Goal: Task Accomplishment & Management: Manage account settings

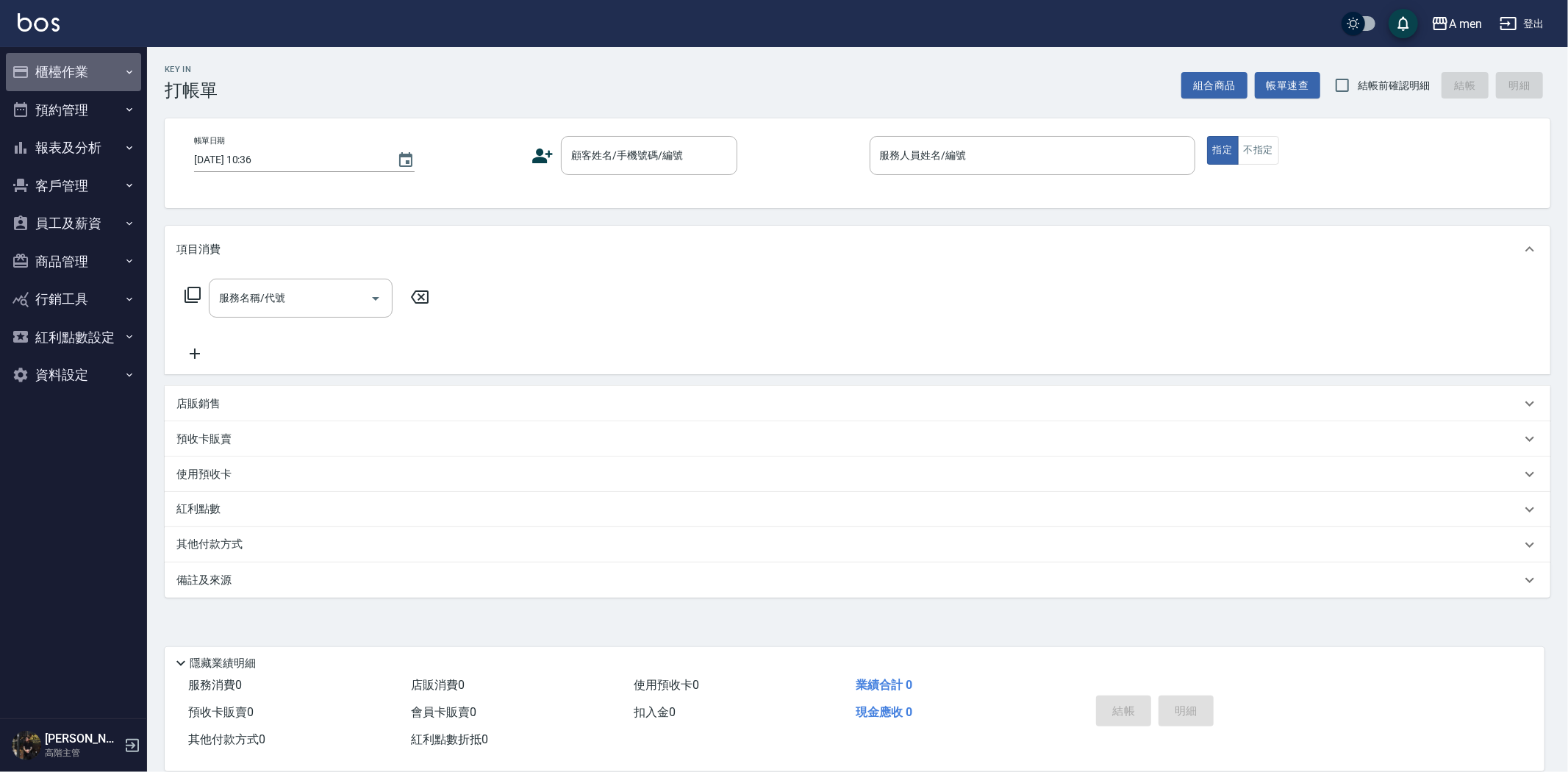
click at [74, 79] on button "櫃檯作業" at bounding box center [74, 71] width 136 height 38
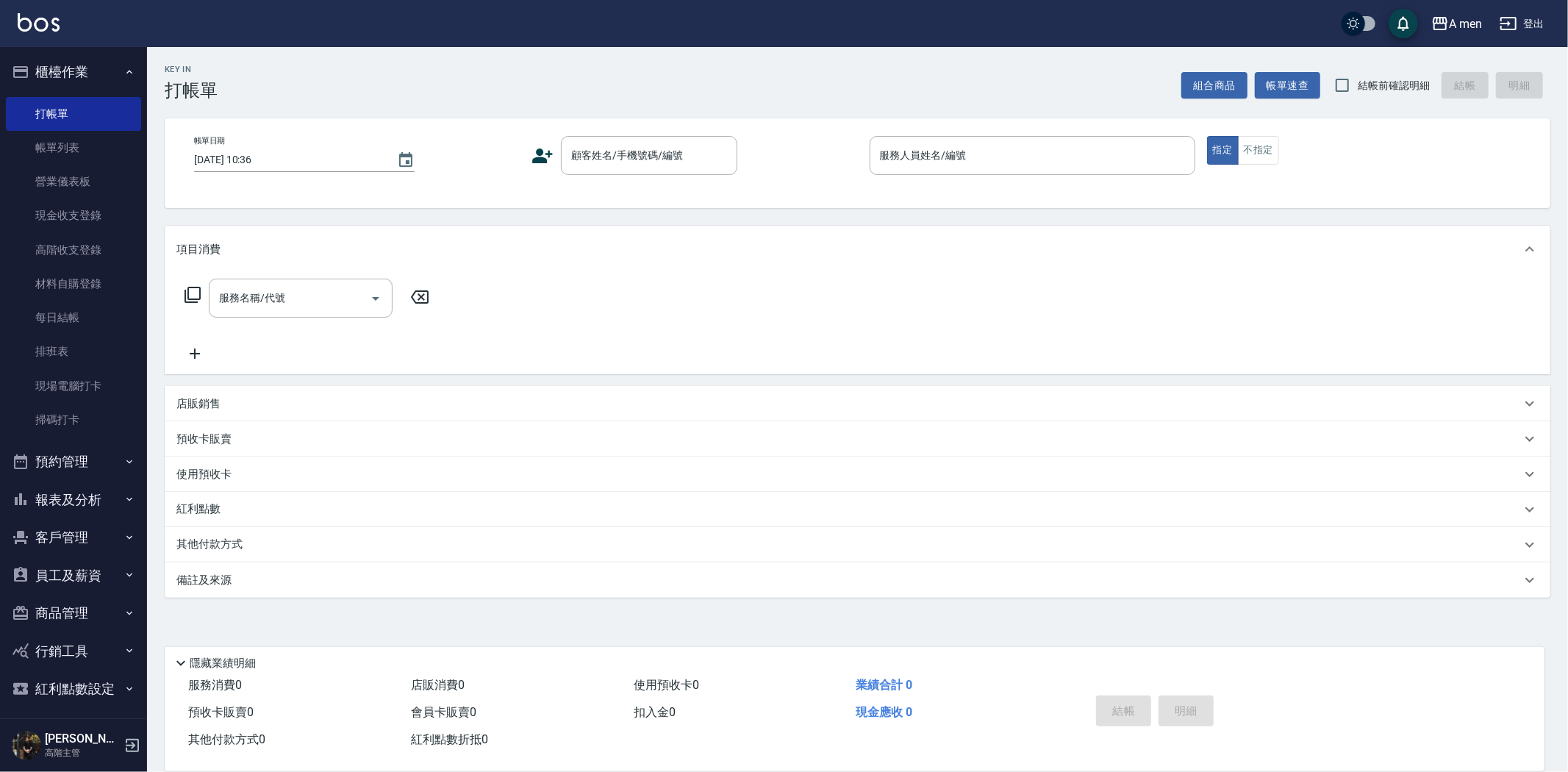
click at [78, 461] on button "預約管理" at bounding box center [74, 461] width 136 height 38
click at [73, 537] on link "單日預約紀錄" at bounding box center [74, 537] width 136 height 34
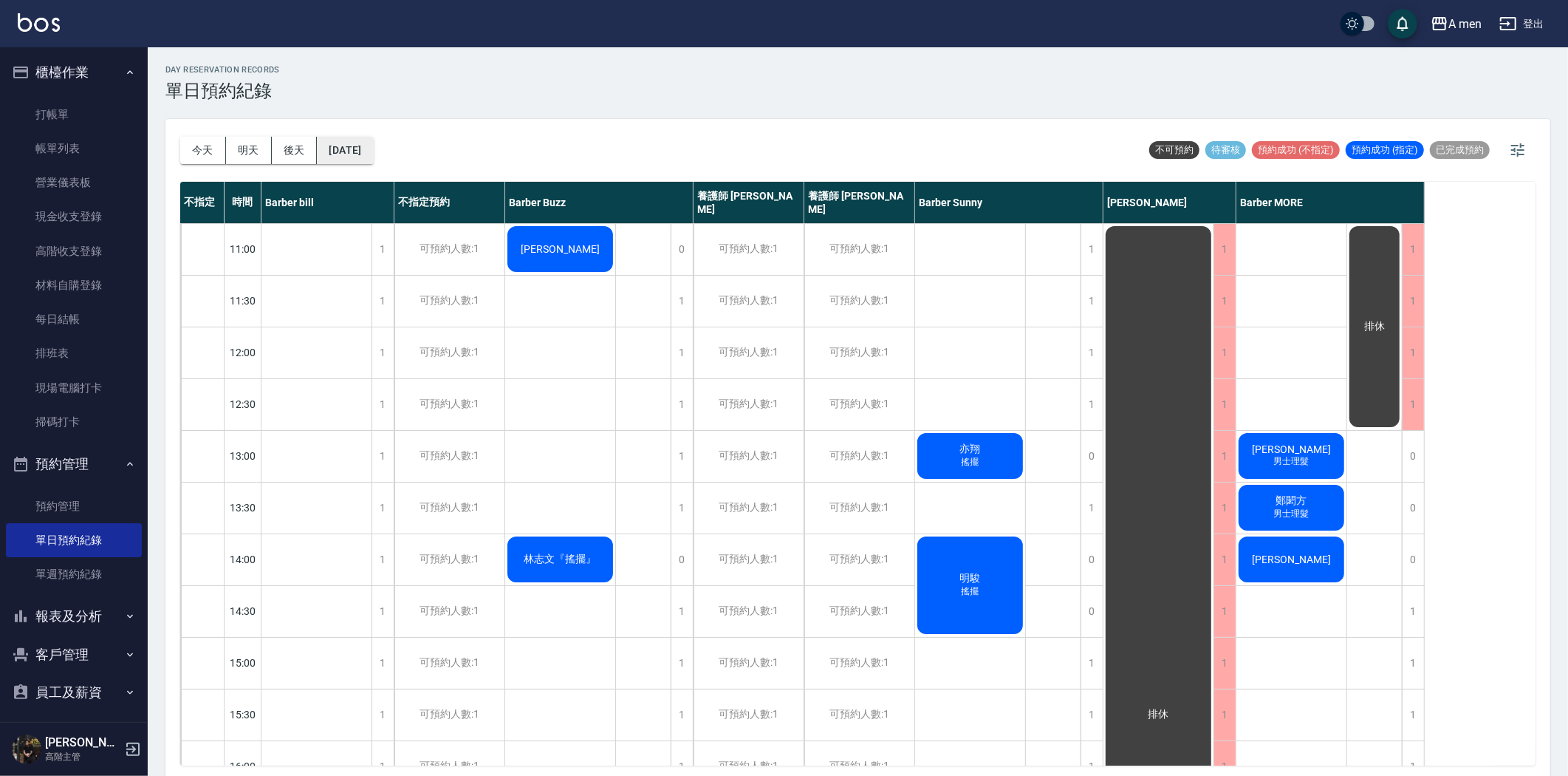
click at [373, 155] on button "[DATE]" at bounding box center [344, 150] width 57 height 27
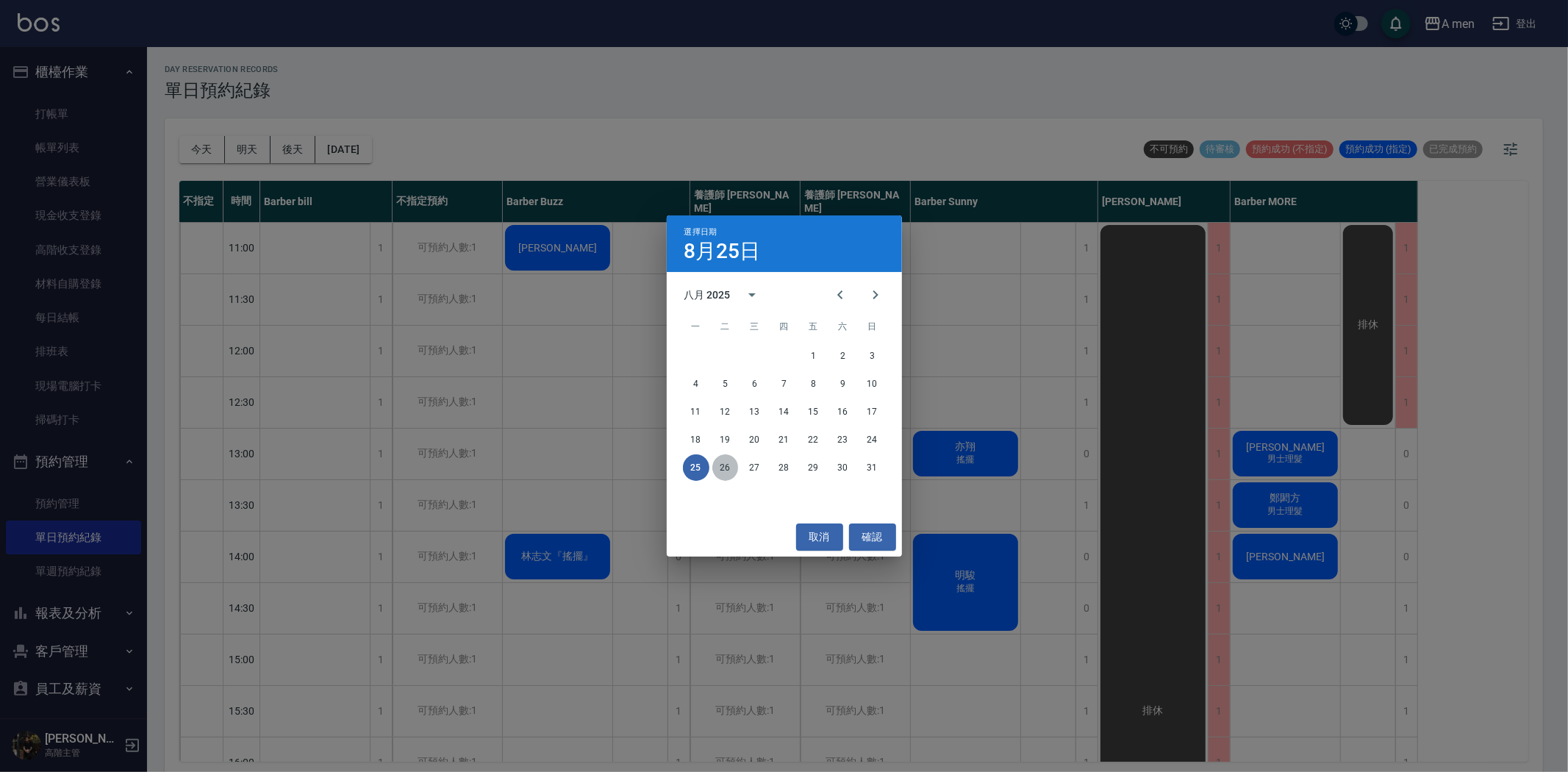
click at [723, 469] on button "26" at bounding box center [726, 468] width 27 height 27
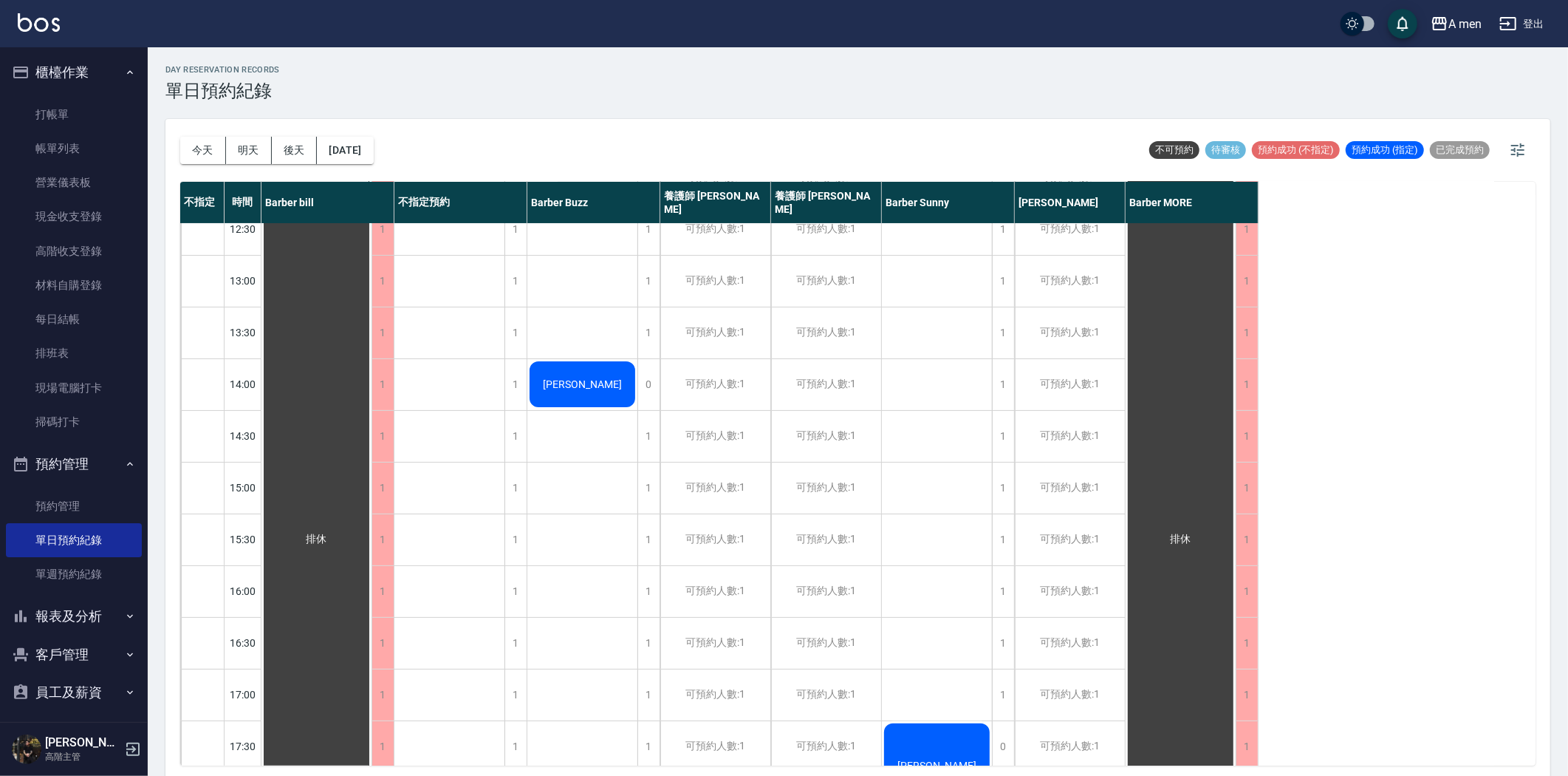
scroll to position [656, 0]
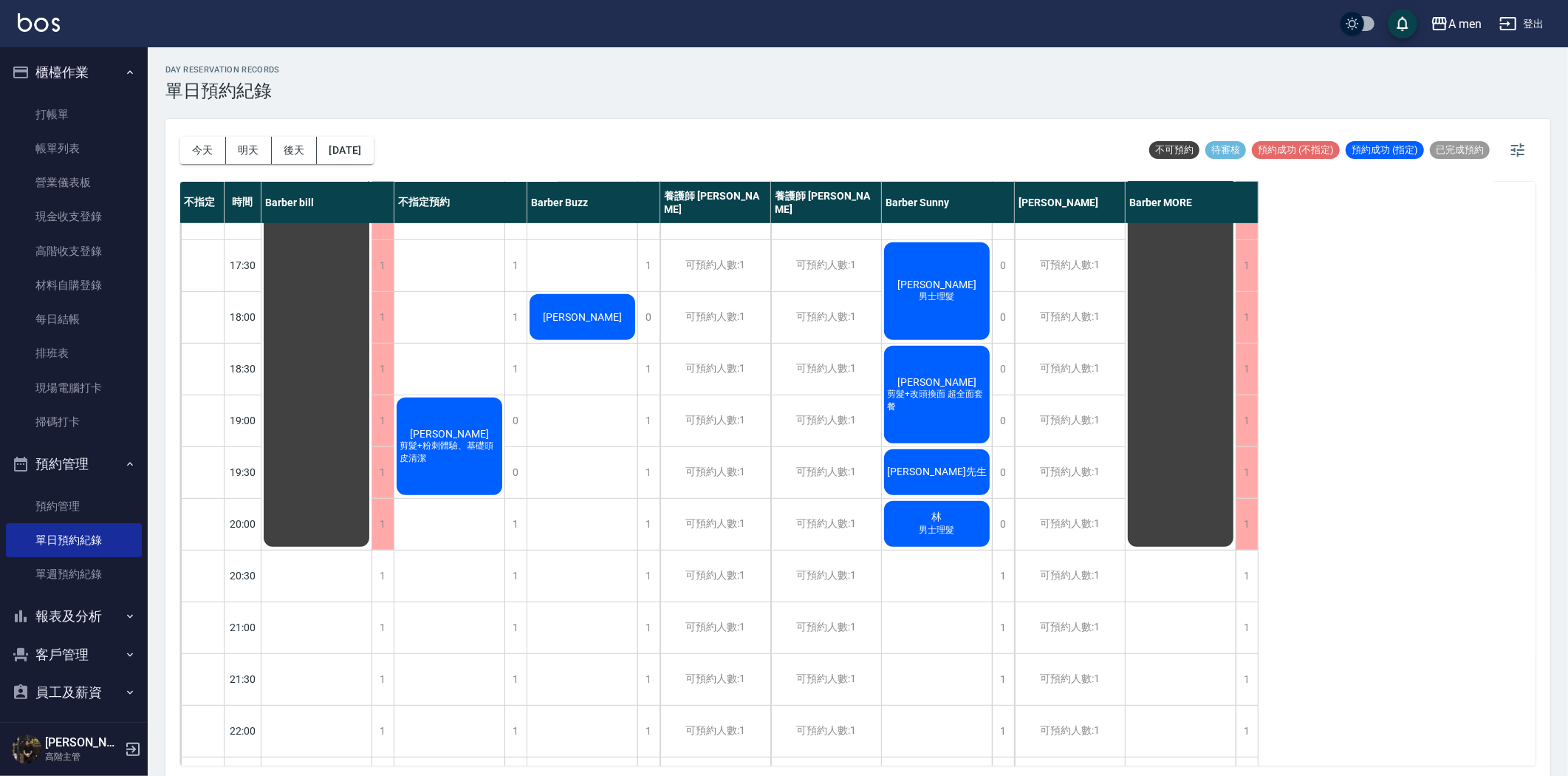
click at [453, 449] on span "剪髮+粉刺體驗、基礎頭皮清潔" at bounding box center [449, 452] width 106 height 25
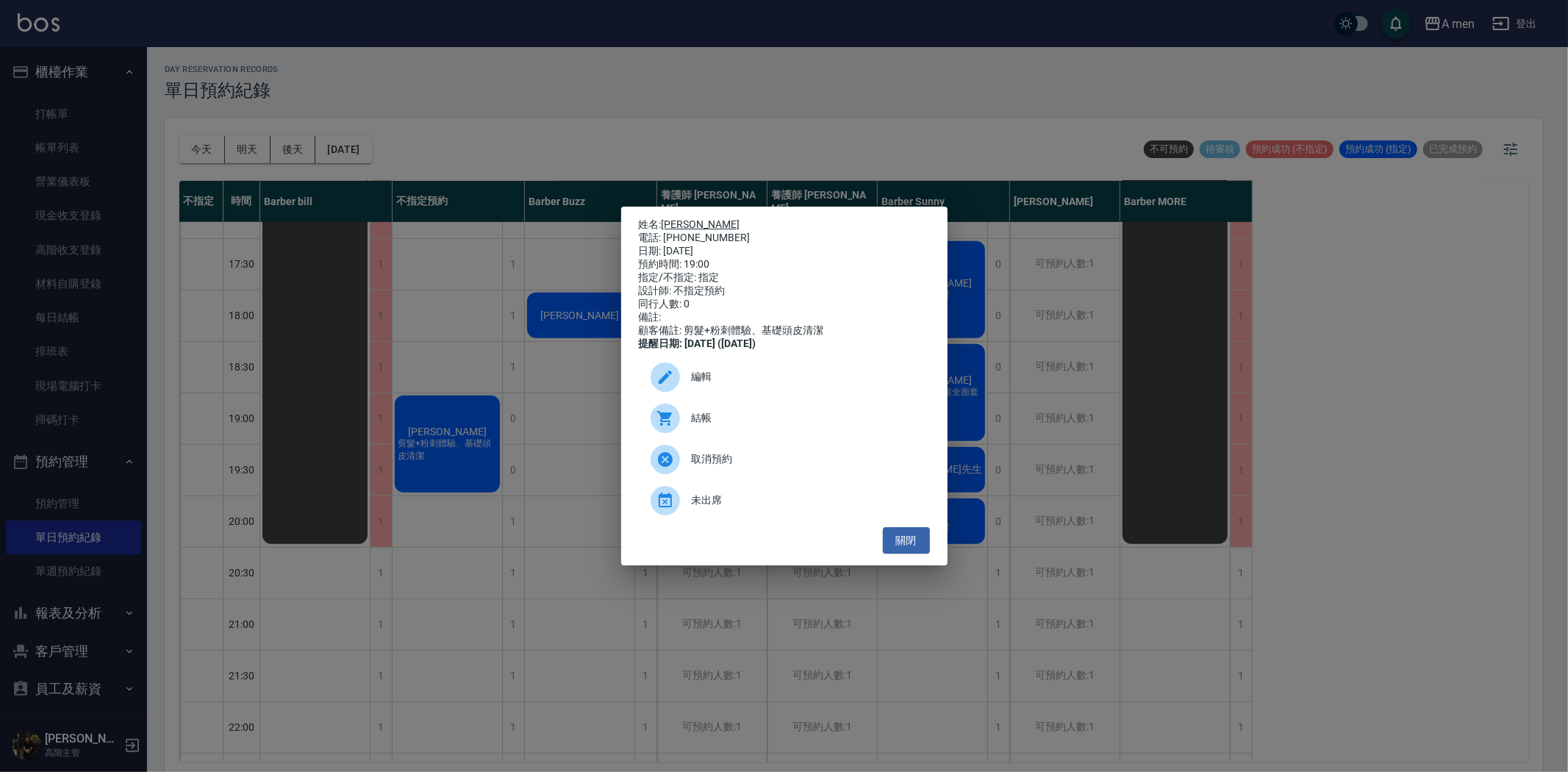
click at [678, 219] on link "林俊緯" at bounding box center [701, 224] width 79 height 12
click at [908, 564] on div "姓名: 林俊緯 電話: 0972795935 日期: 2025/08/26 預約時間: 19:00 指定/不指定: 指定 設計師: 不指定預約 同行人數: 0…" at bounding box center [785, 386] width 327 height 360
click at [908, 554] on button "關閉" at bounding box center [906, 540] width 47 height 27
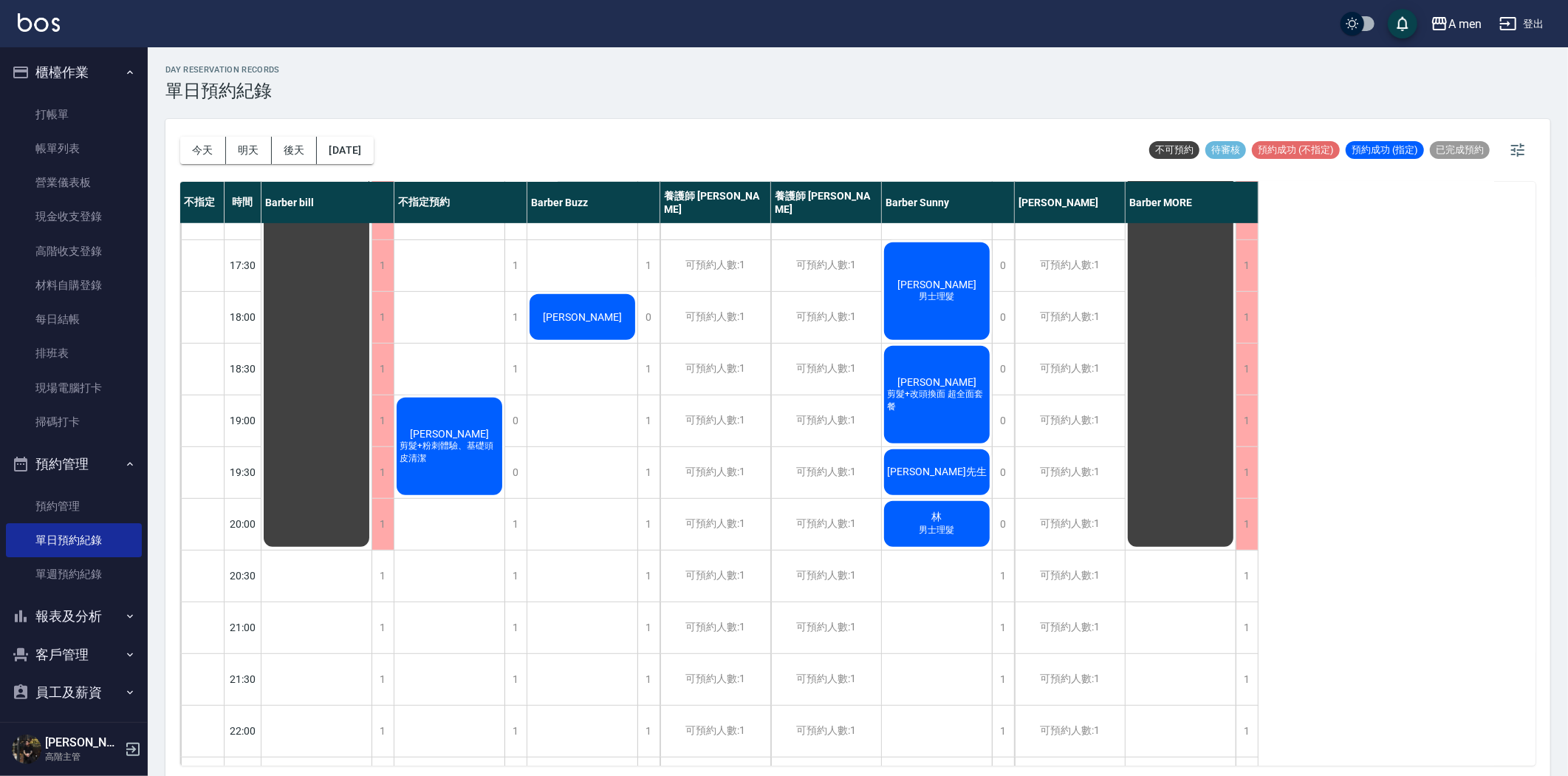
click at [330, 65] on span "林俊緯" at bounding box center [317, 58] width 27 height 13
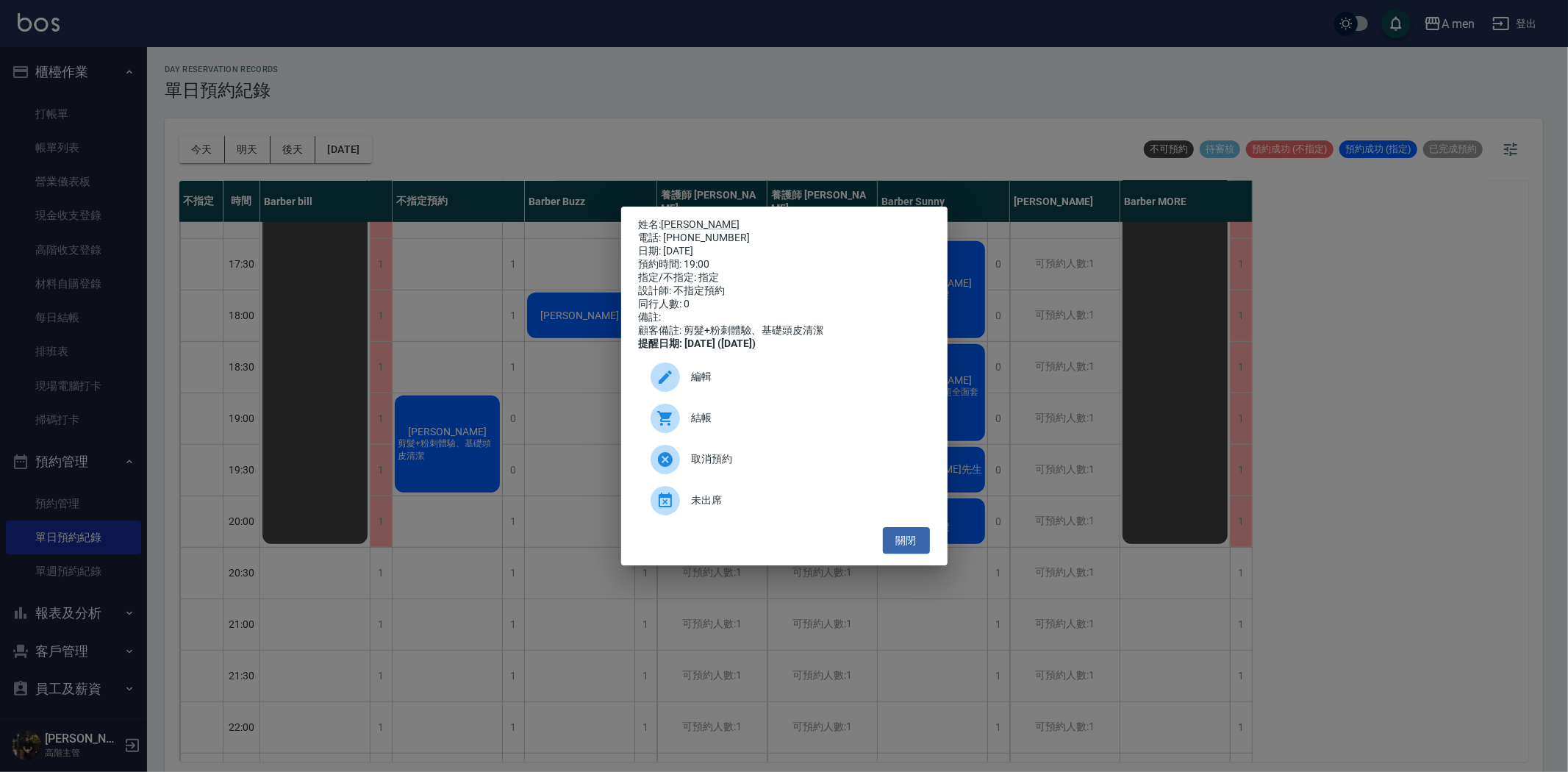
drag, startPoint x: 756, startPoint y: 394, endPoint x: 756, endPoint y: 339, distance: 55.0
click at [756, 385] on span "編輯" at bounding box center [805, 376] width 227 height 15
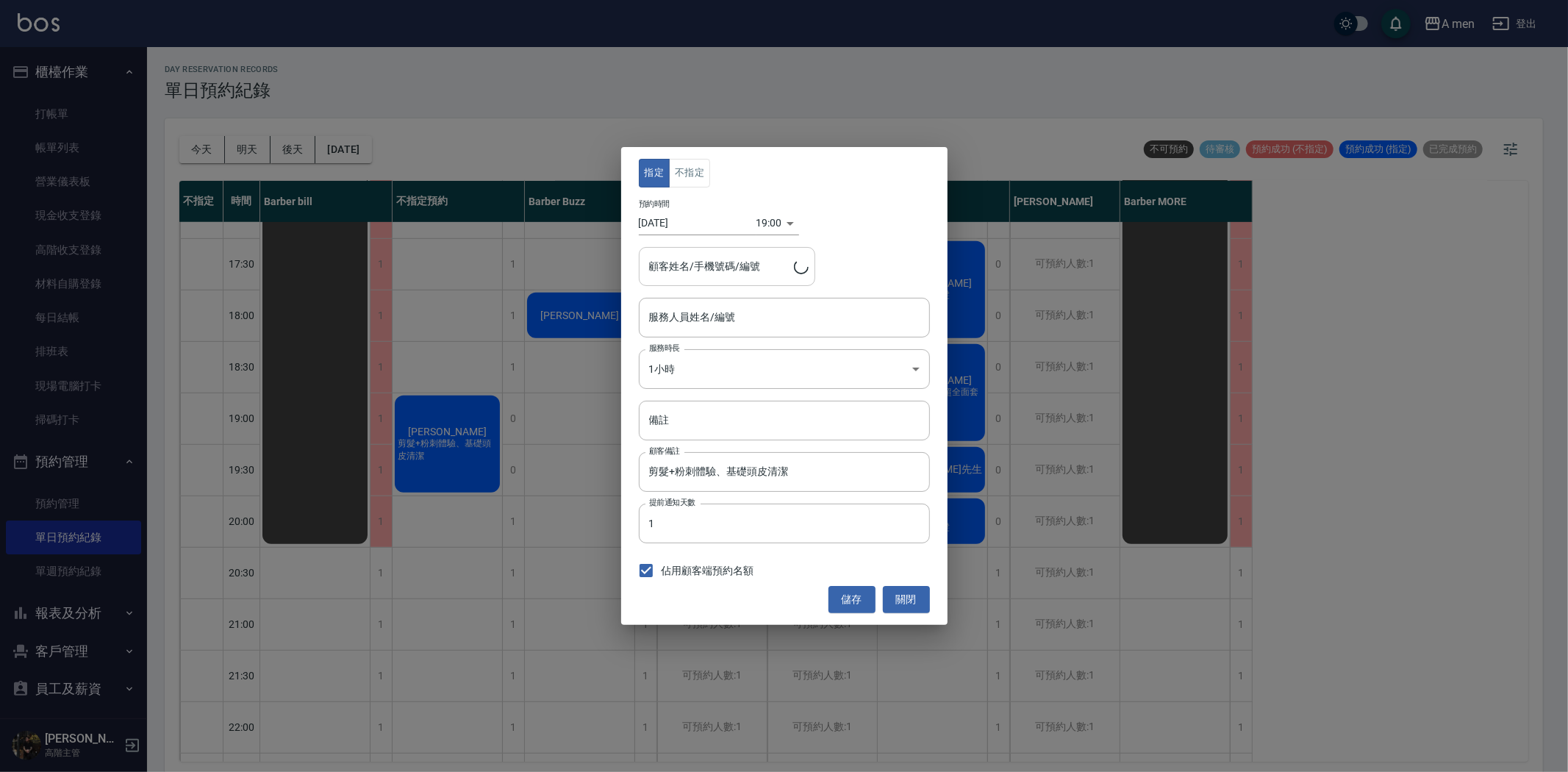
type input "不指定預約-100"
type input "林俊緯/0972795935"
click at [702, 327] on input "不指定預約-100" at bounding box center [773, 317] width 256 height 26
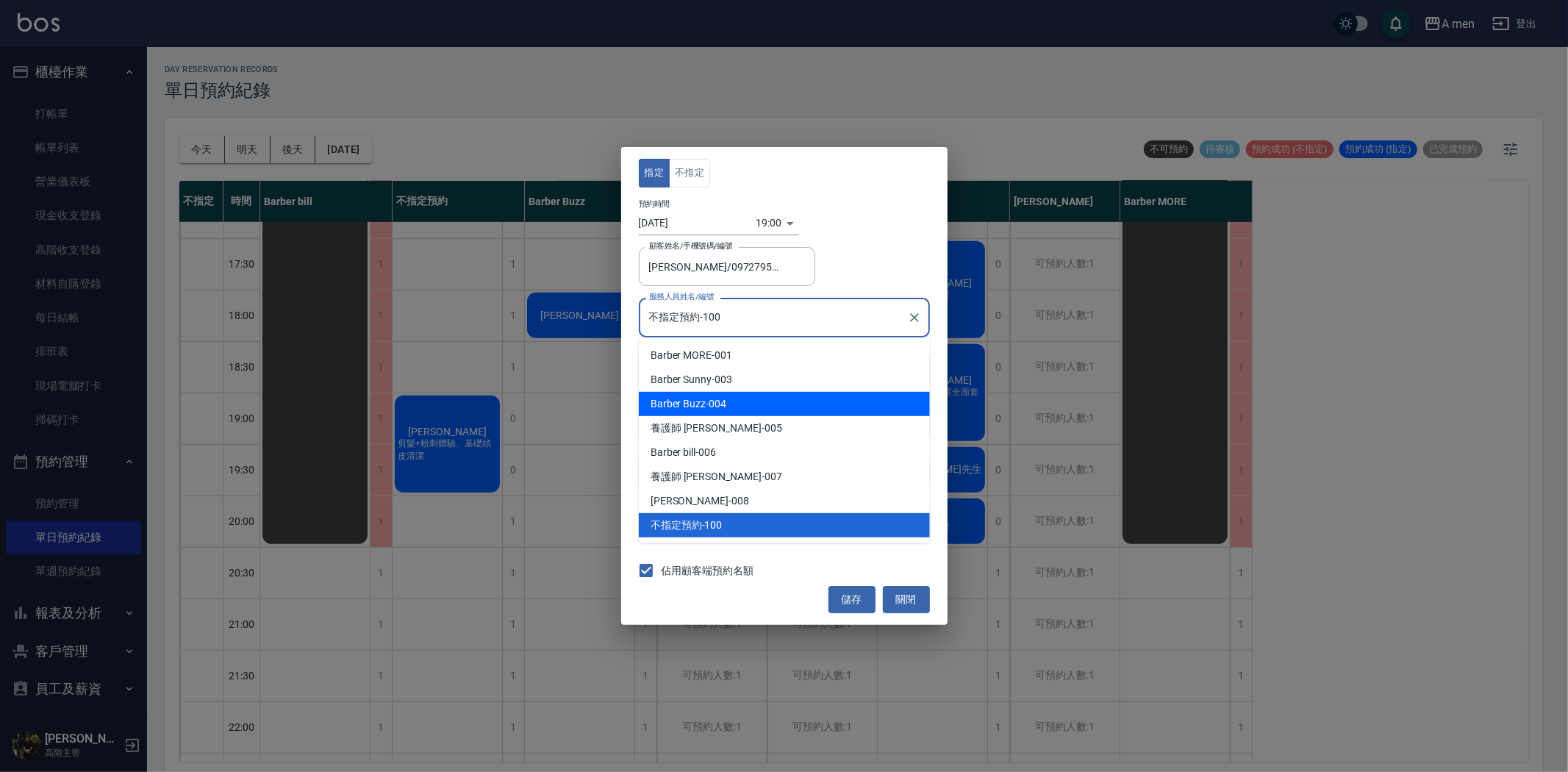
click at [711, 401] on div "Barber Buzz -004" at bounding box center [785, 403] width 291 height 24
type input "Barber Buzz-004"
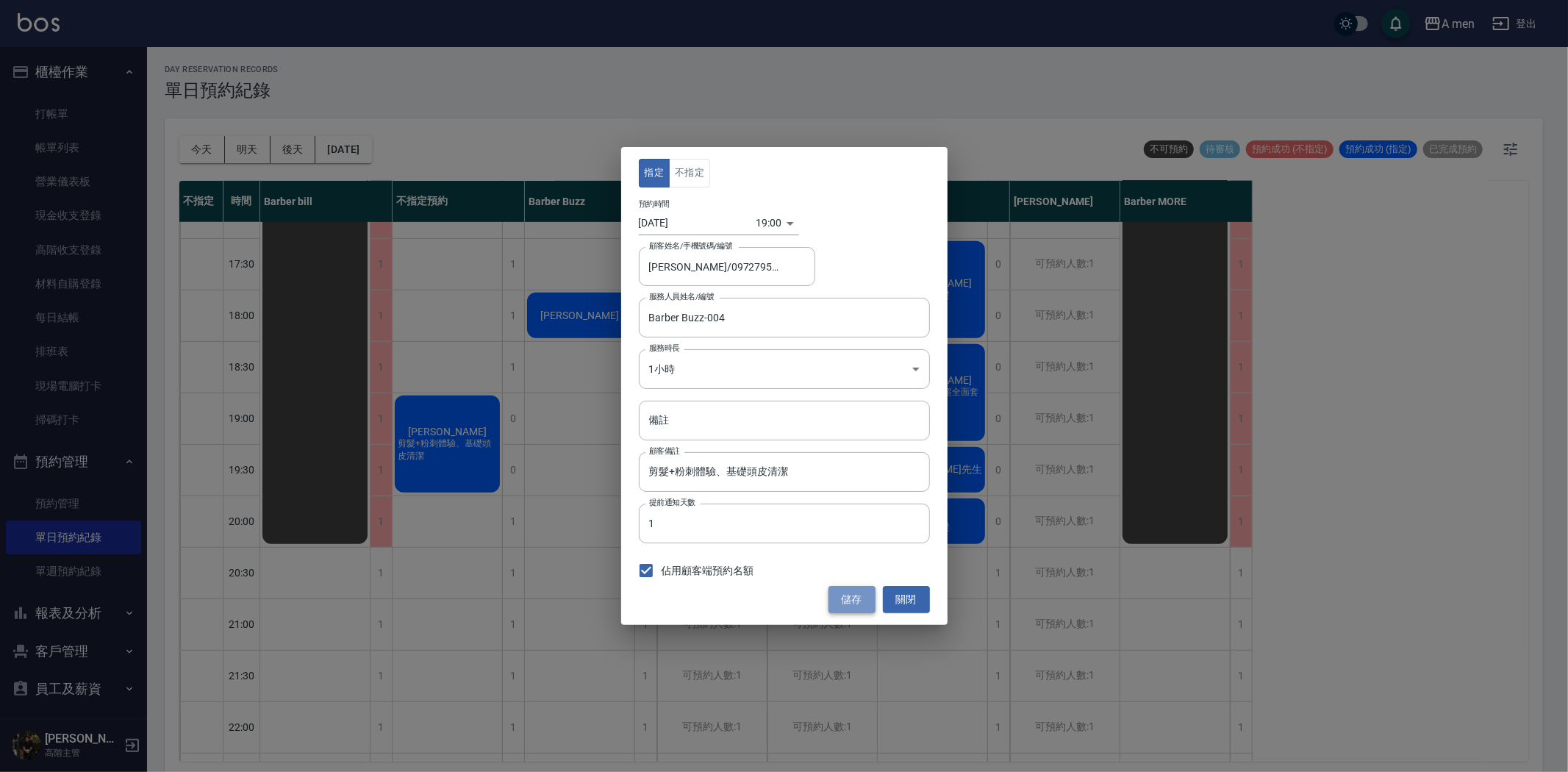
click at [870, 594] on button "儲存" at bounding box center [852, 599] width 47 height 27
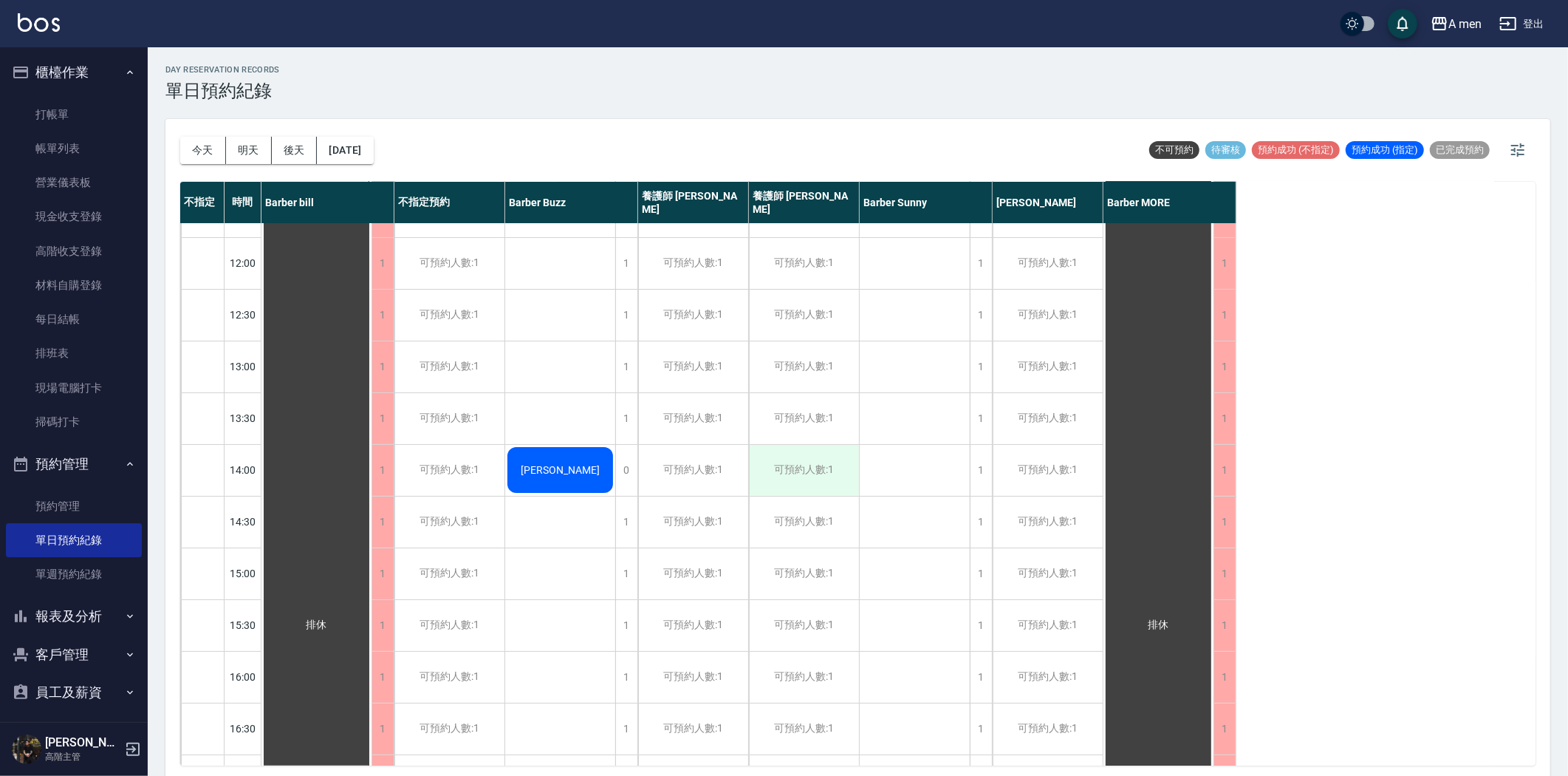
scroll to position [0, 0]
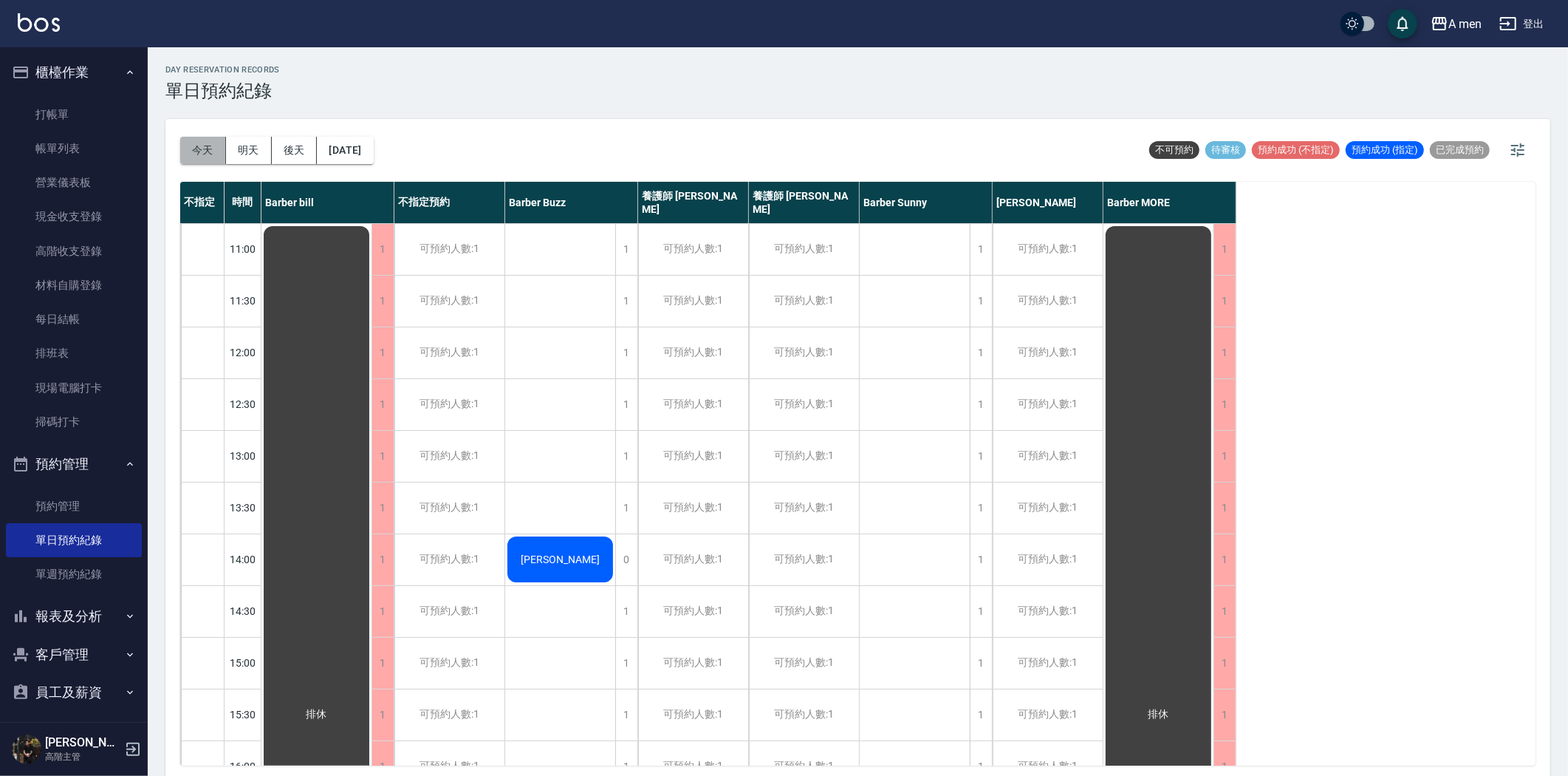
click at [195, 153] on button "今天" at bounding box center [203, 150] width 46 height 27
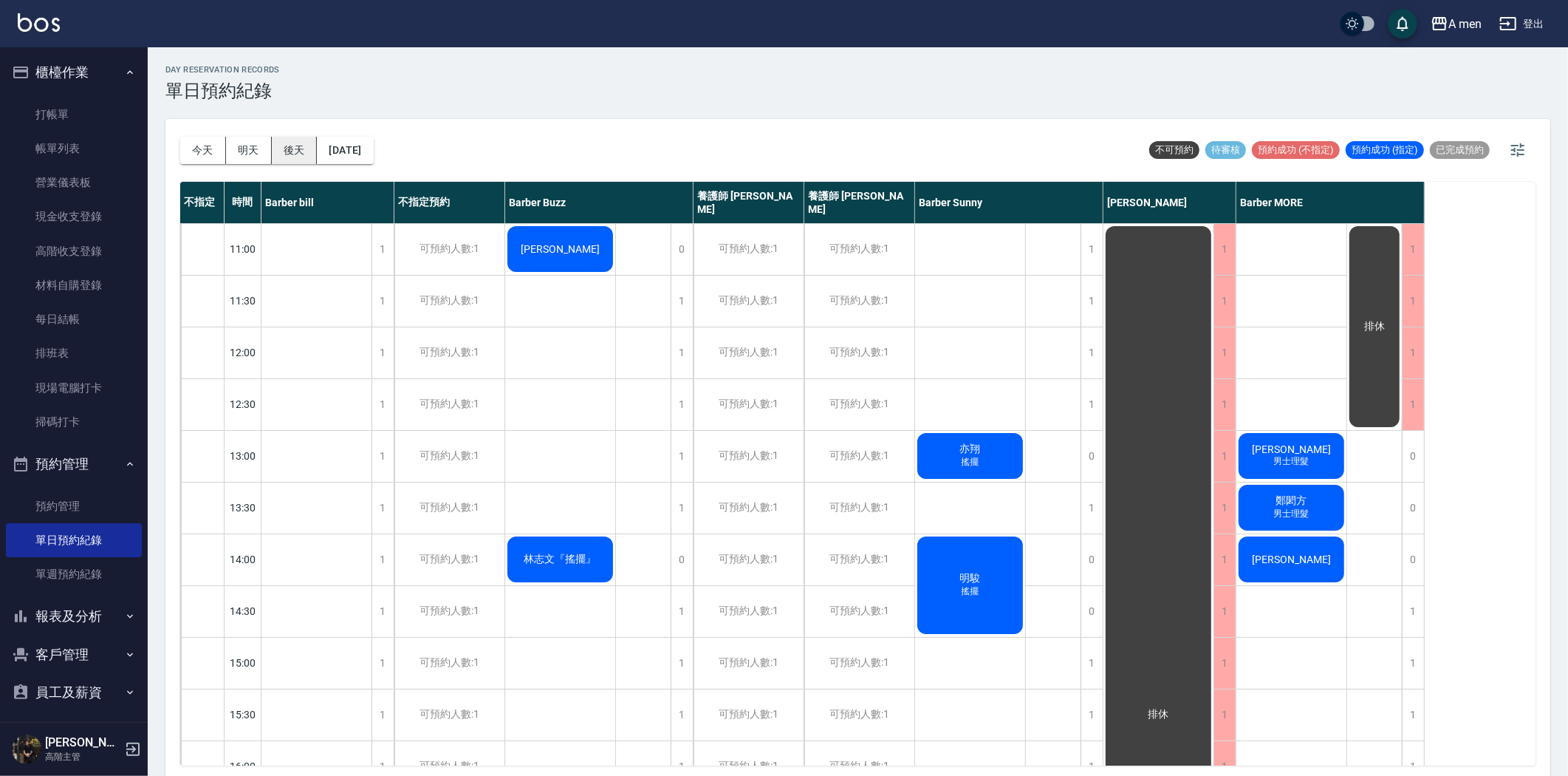
click at [278, 142] on button "後天" at bounding box center [294, 150] width 46 height 27
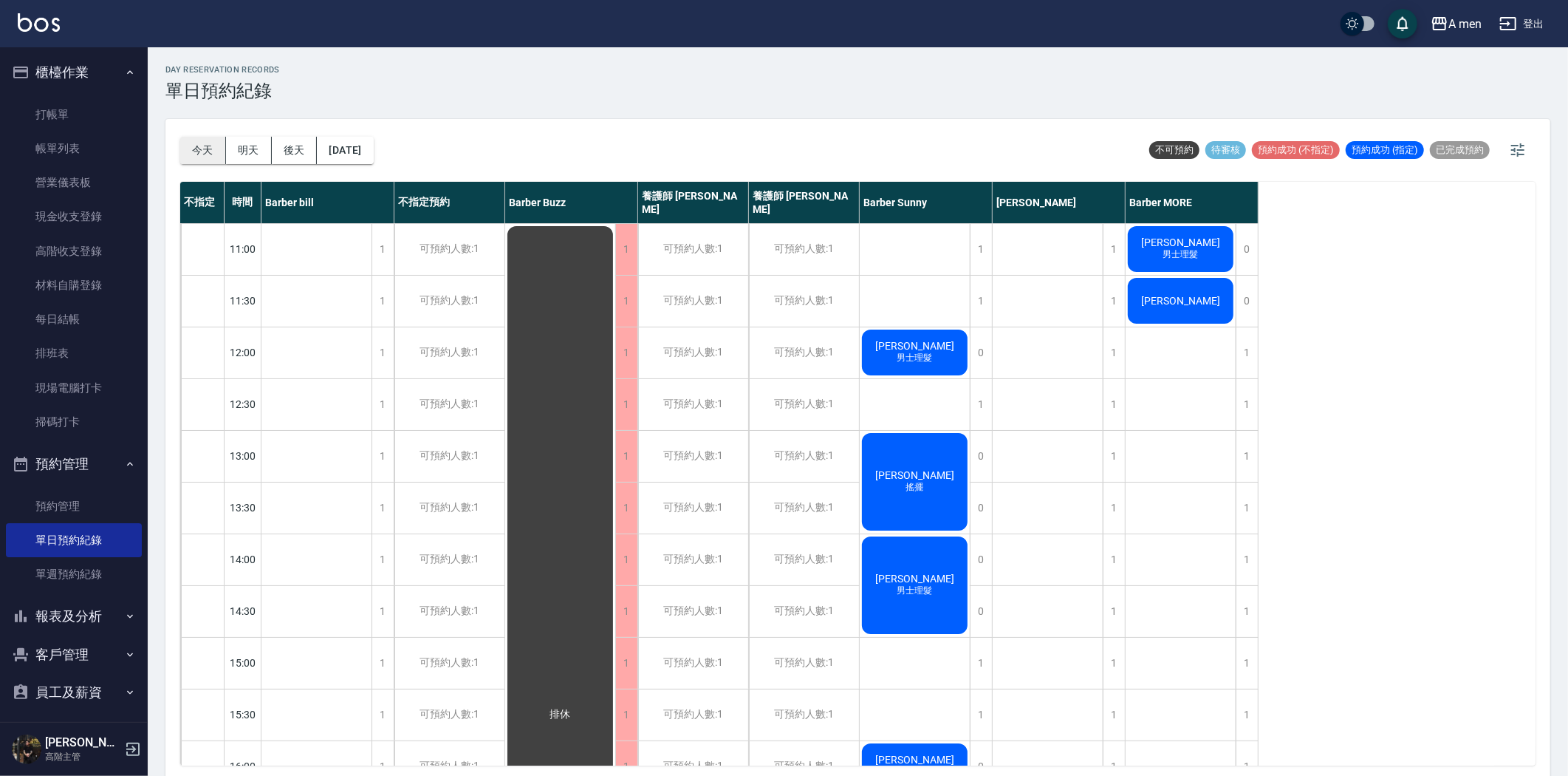
click at [196, 155] on button "今天" at bounding box center [203, 150] width 46 height 27
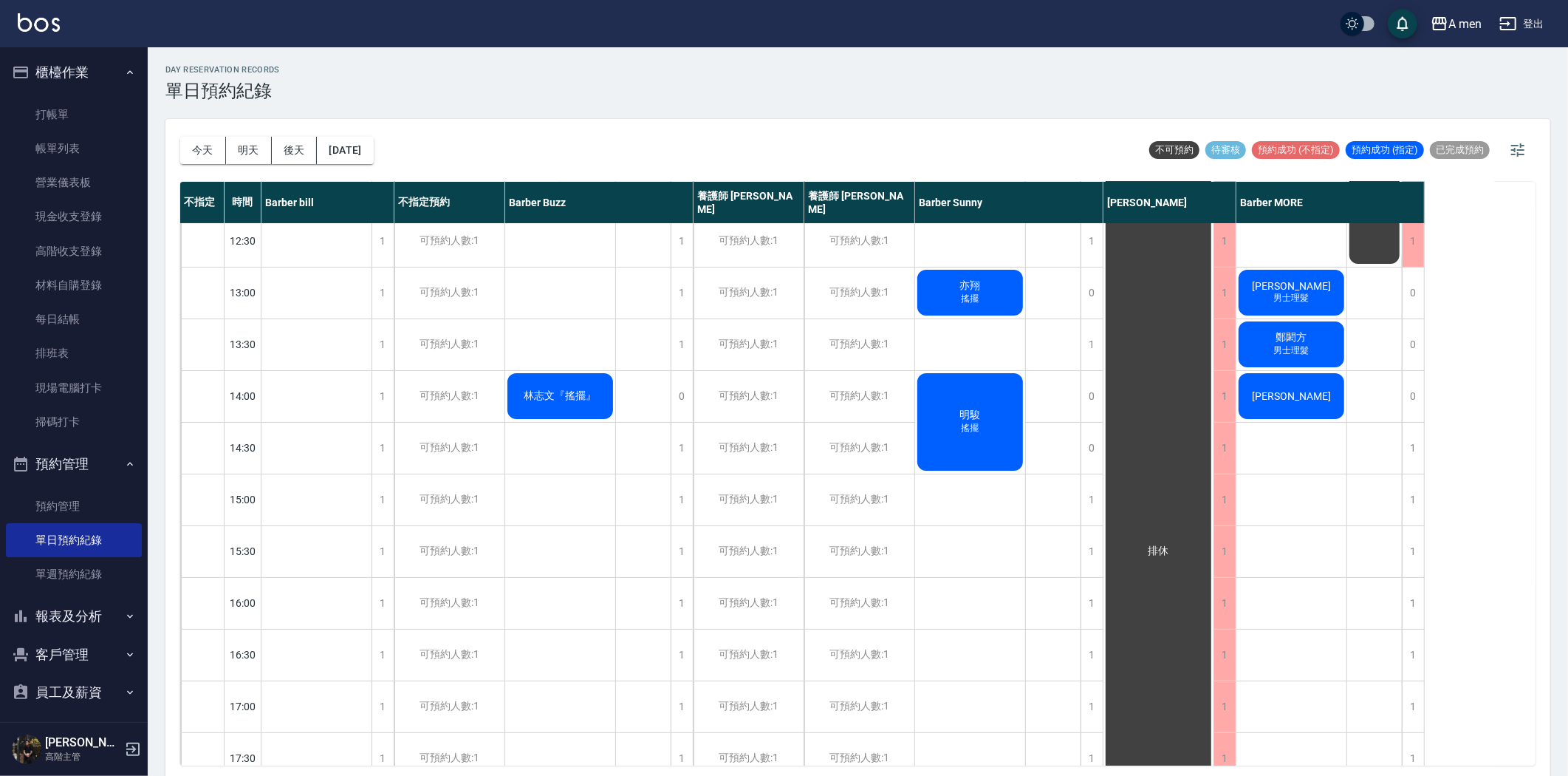
scroll to position [164, 0]
click at [379, 504] on div "1" at bounding box center [382, 499] width 22 height 51
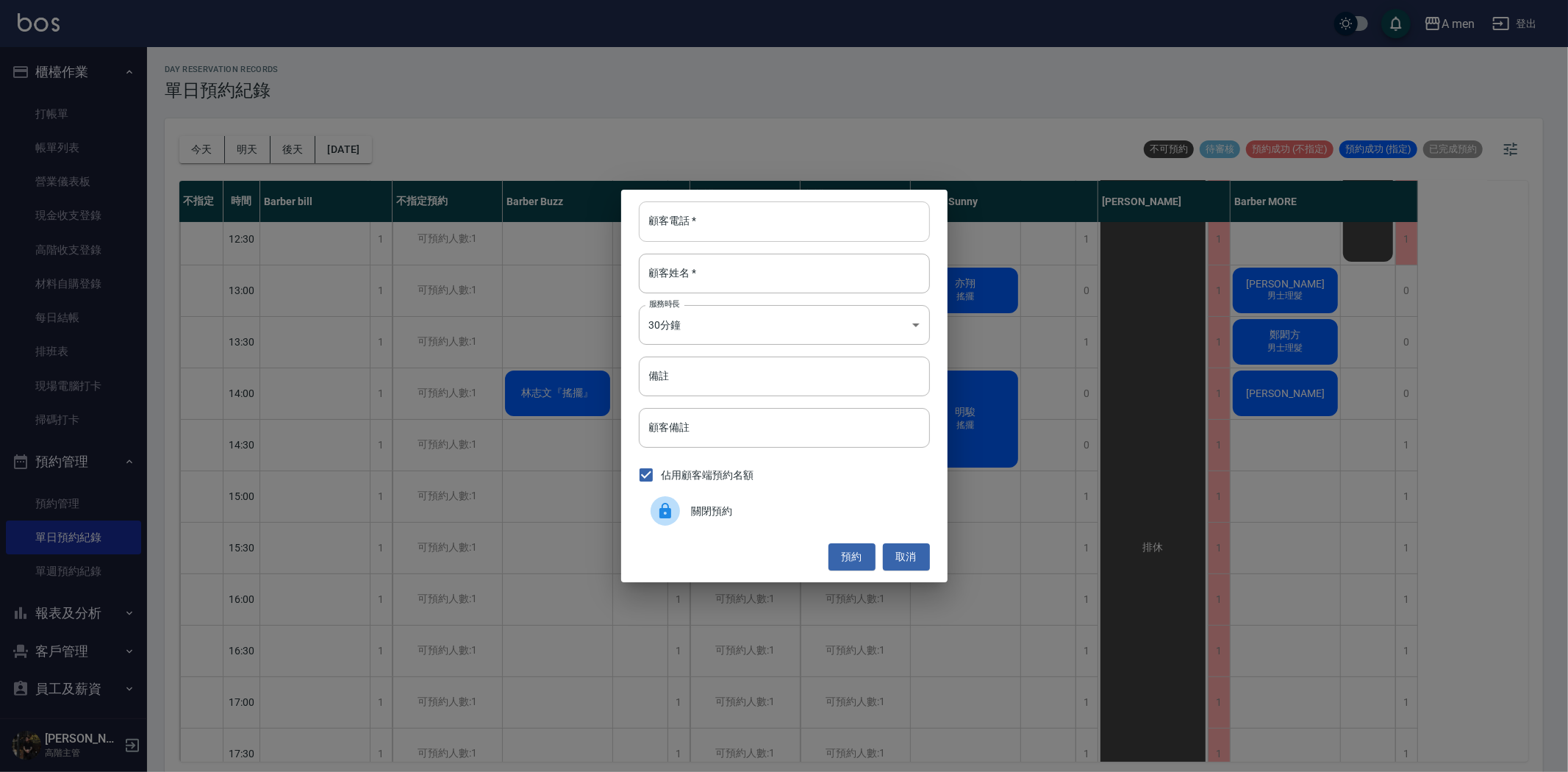
click at [709, 232] on input "顧客電話   *" at bounding box center [785, 221] width 291 height 39
paste input "0932056475"
type input "0932056475"
click at [721, 274] on input "顧客姓名   *" at bounding box center [785, 273] width 291 height 39
type input "leo"
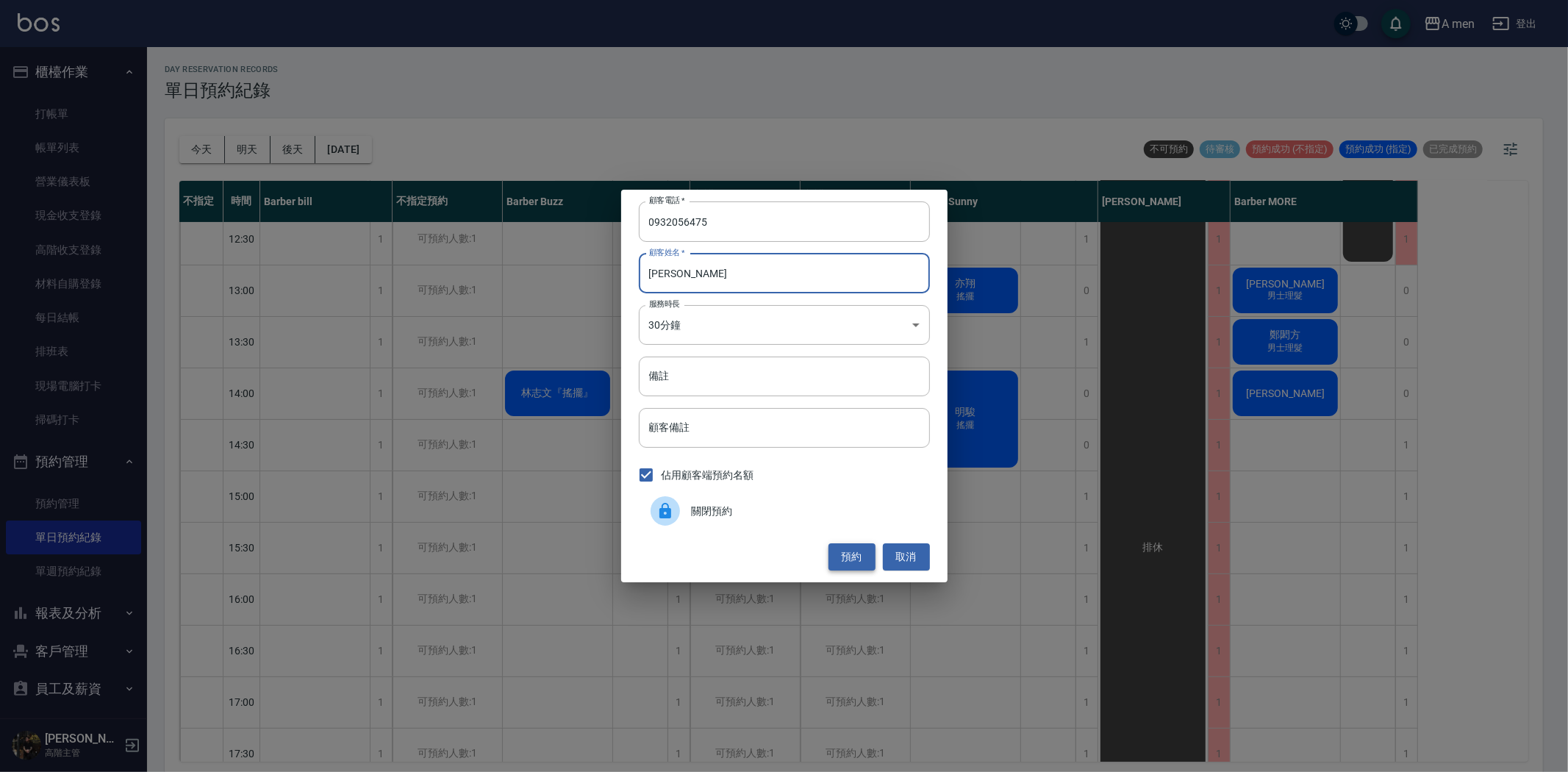
click at [863, 552] on button "預約" at bounding box center [852, 557] width 47 height 27
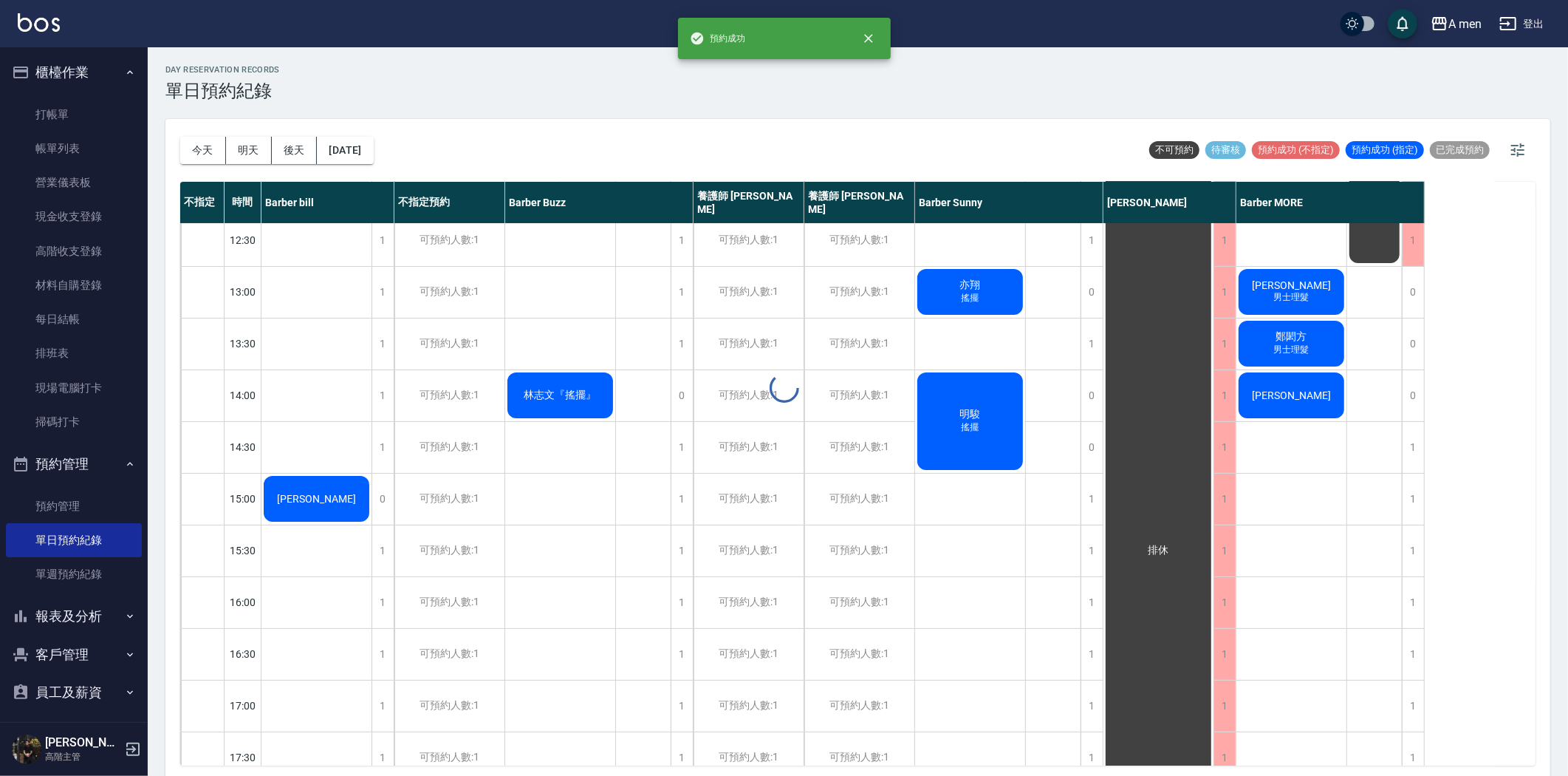
click at [335, 504] on div "Leo" at bounding box center [317, 499] width 110 height 50
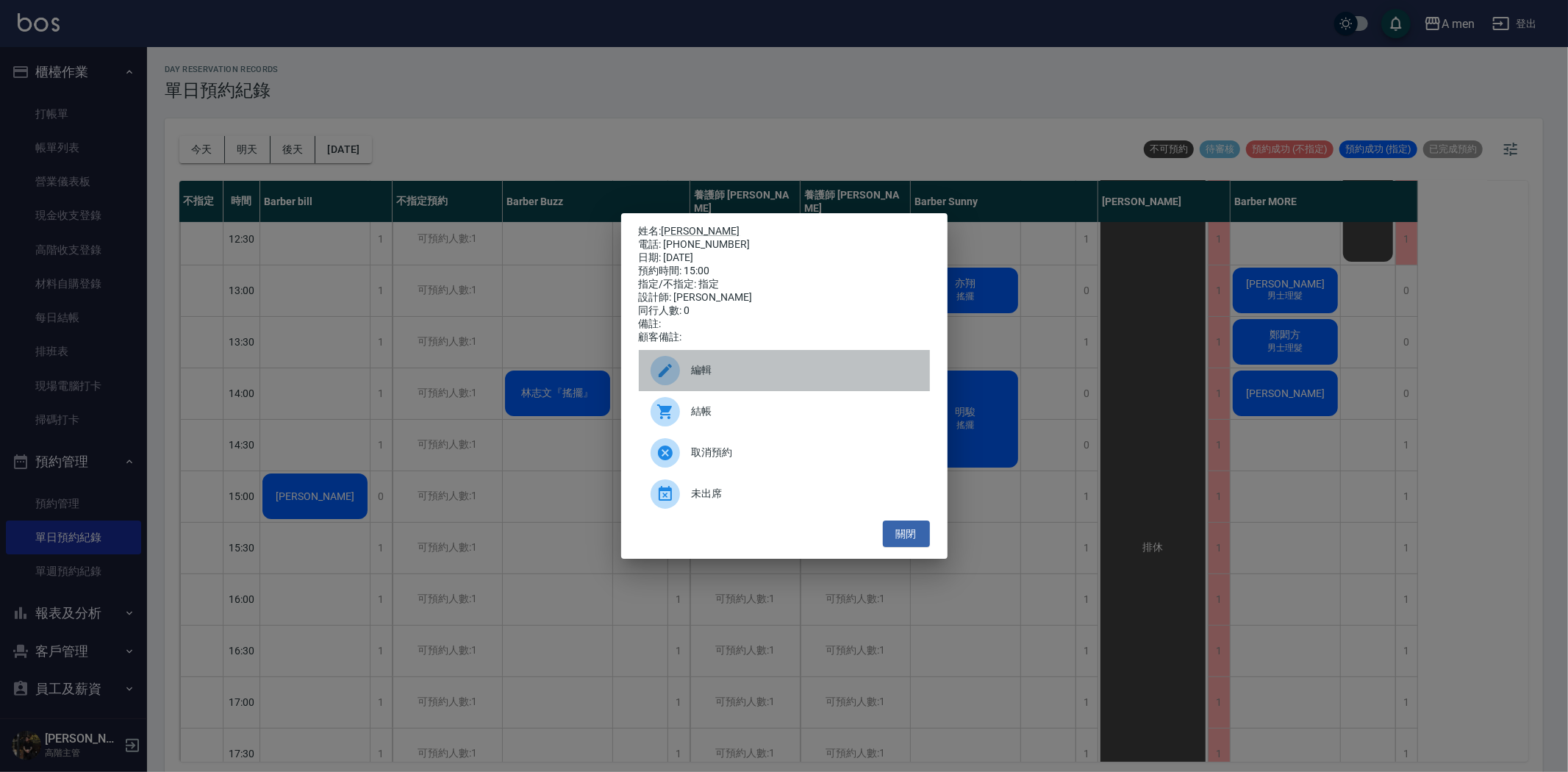
click at [695, 378] on span "編輯" at bounding box center [805, 369] width 227 height 15
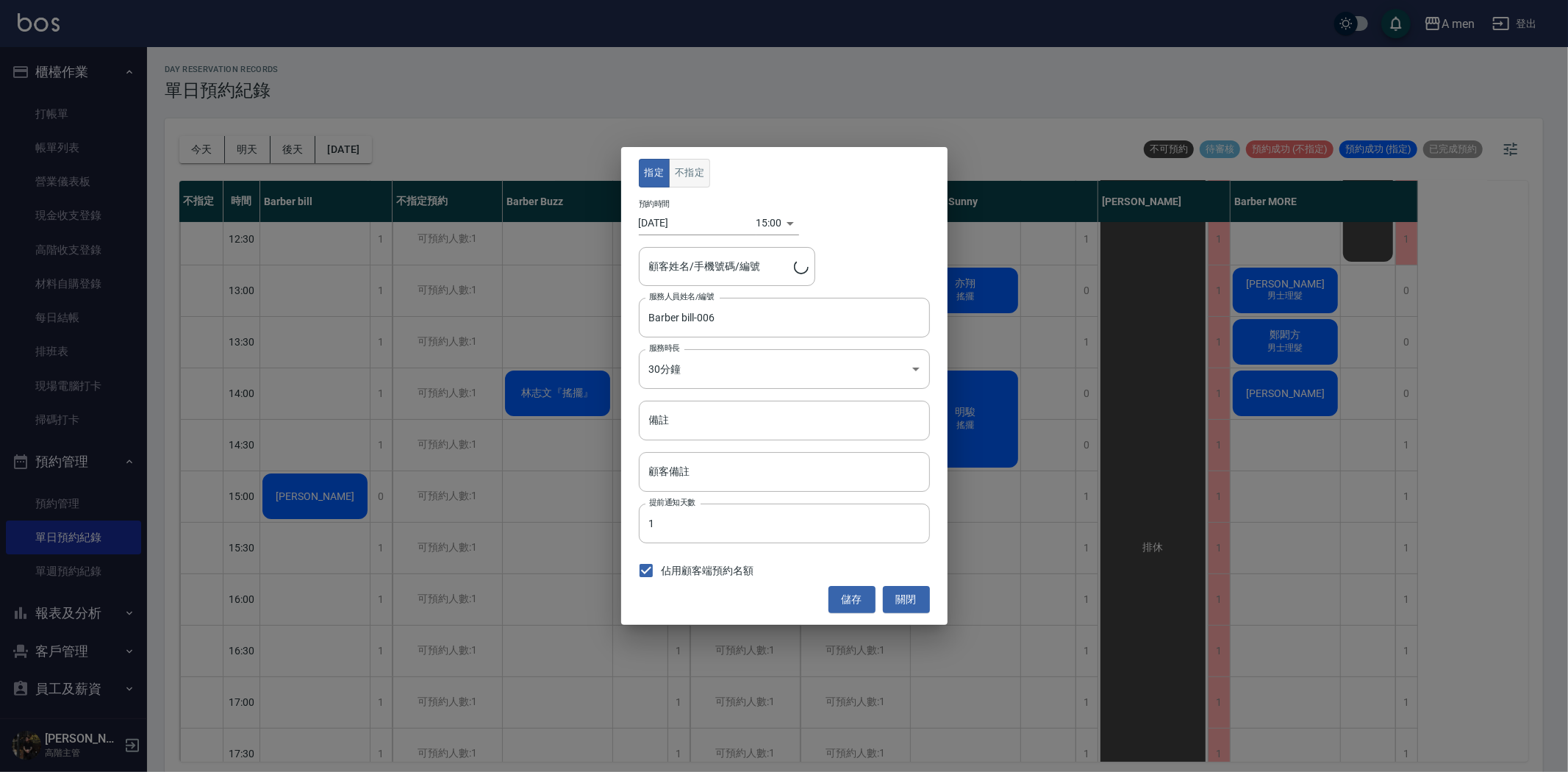
type input "Leo/0932056475"
click at [689, 172] on button "不指定" at bounding box center [689, 173] width 41 height 29
click at [853, 602] on button "儲存" at bounding box center [852, 599] width 47 height 27
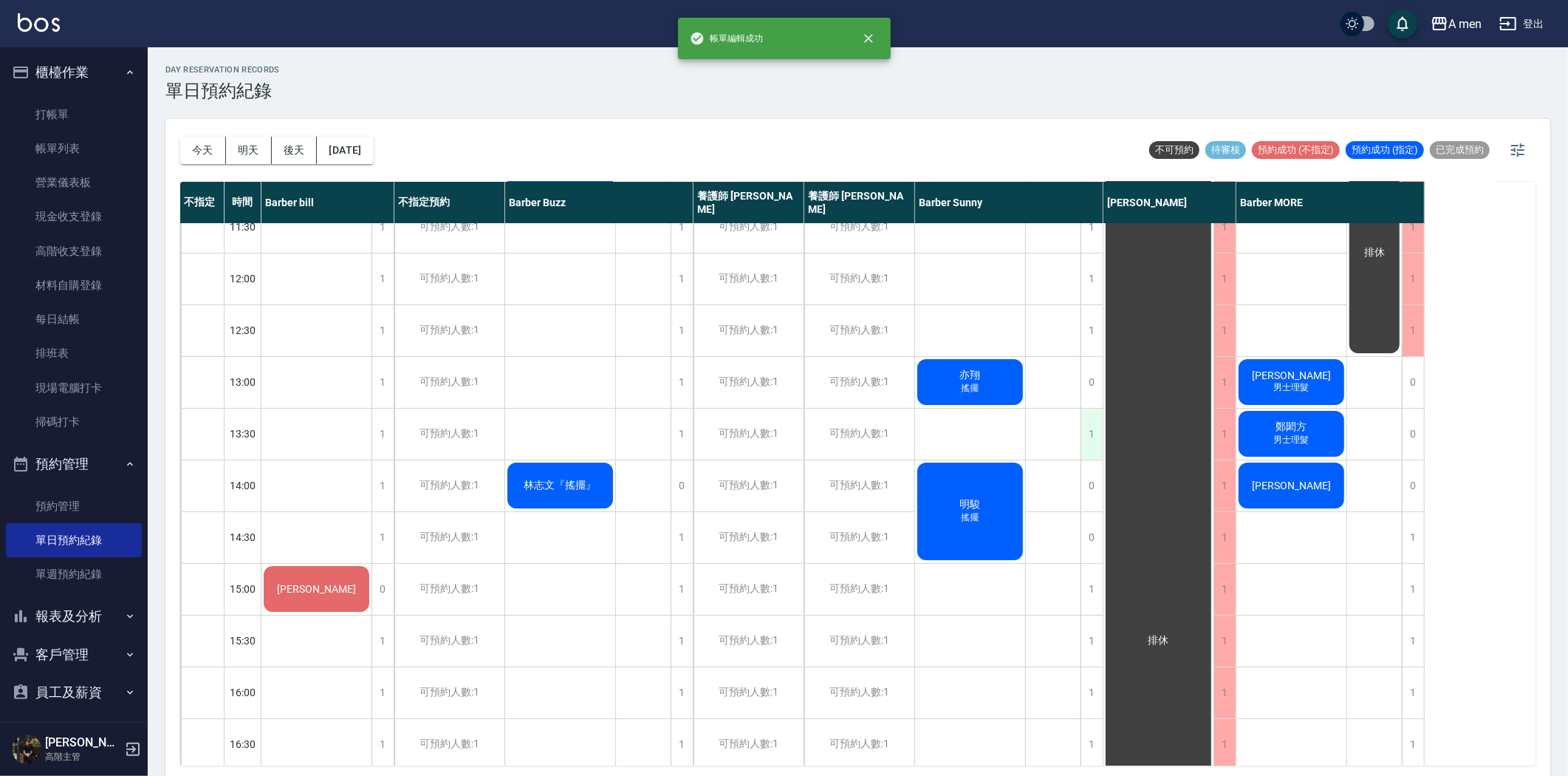
scroll to position [0, 0]
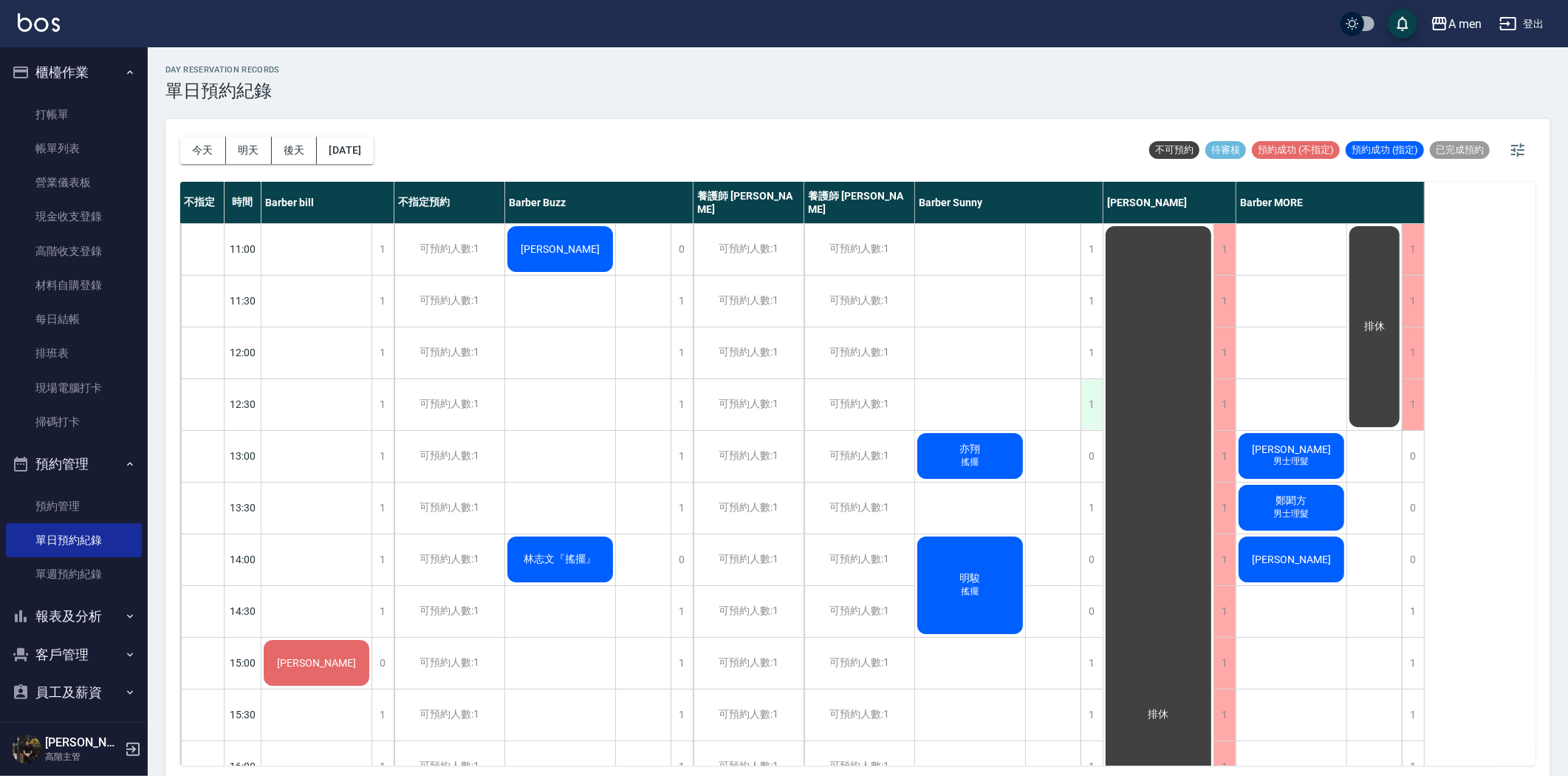
click at [1090, 414] on div "1" at bounding box center [1092, 404] width 22 height 51
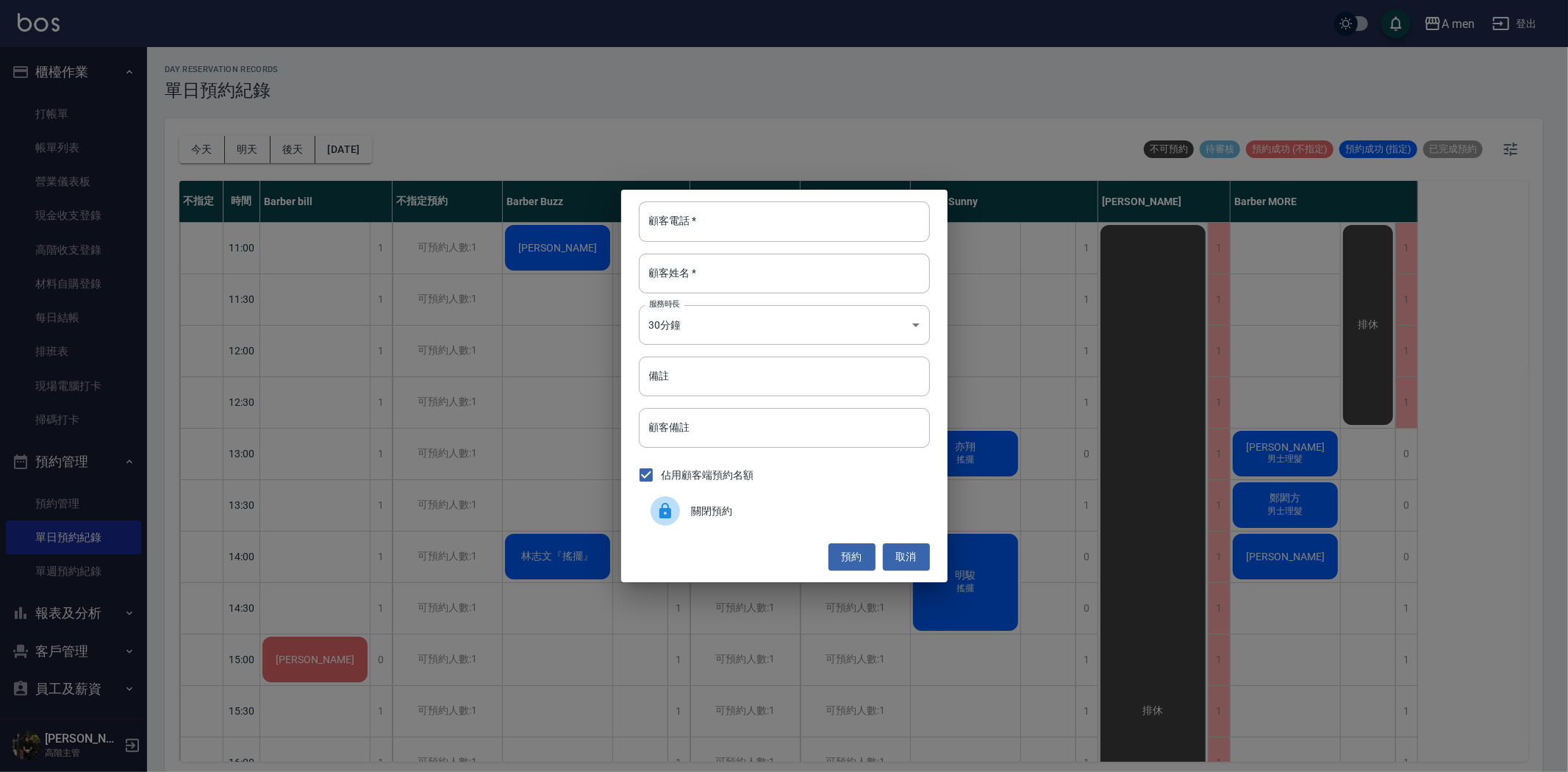
click at [788, 505] on span "關閉預約" at bounding box center [805, 511] width 227 height 15
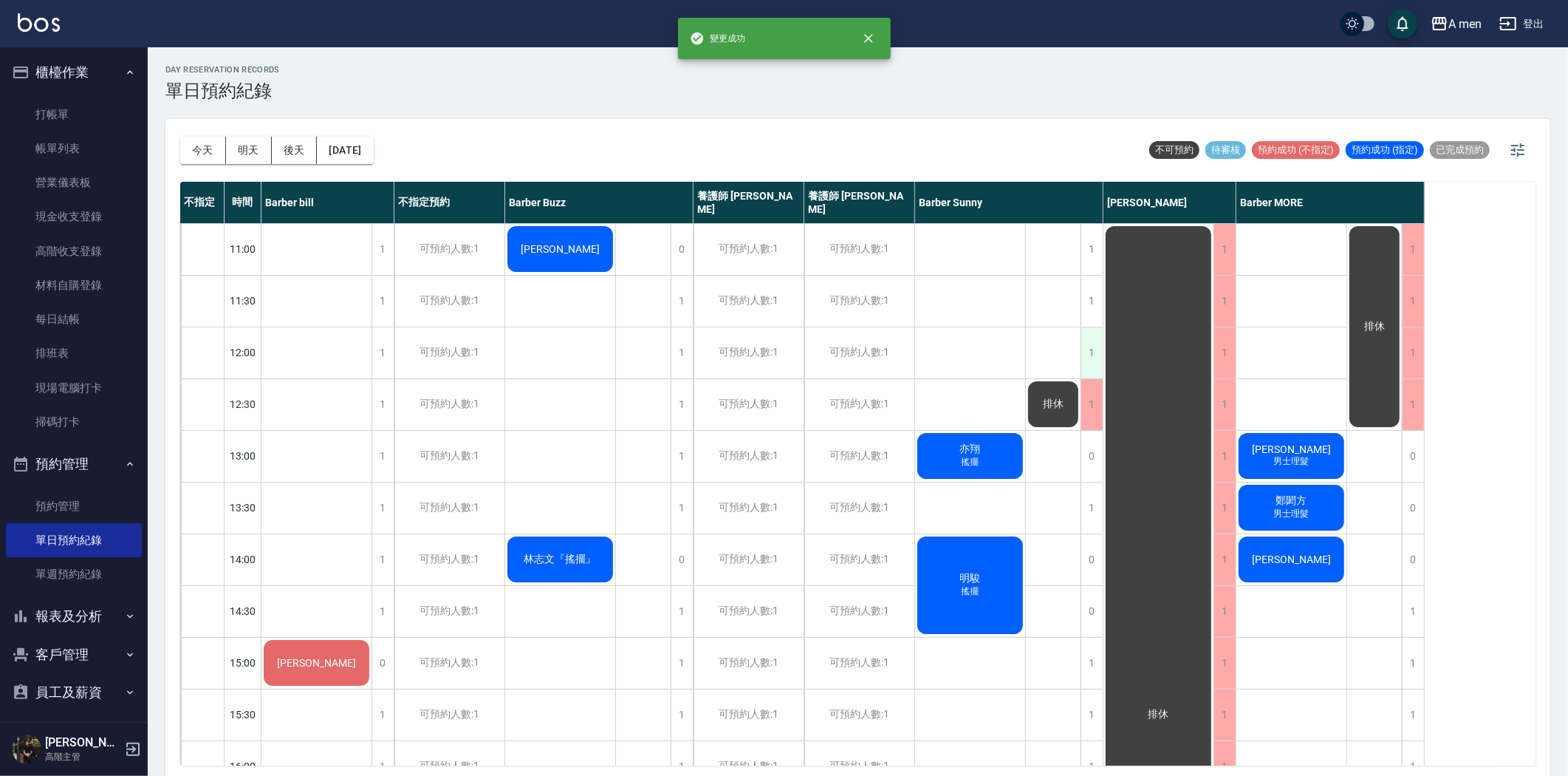
click at [1096, 356] on div "1" at bounding box center [1092, 353] width 22 height 51
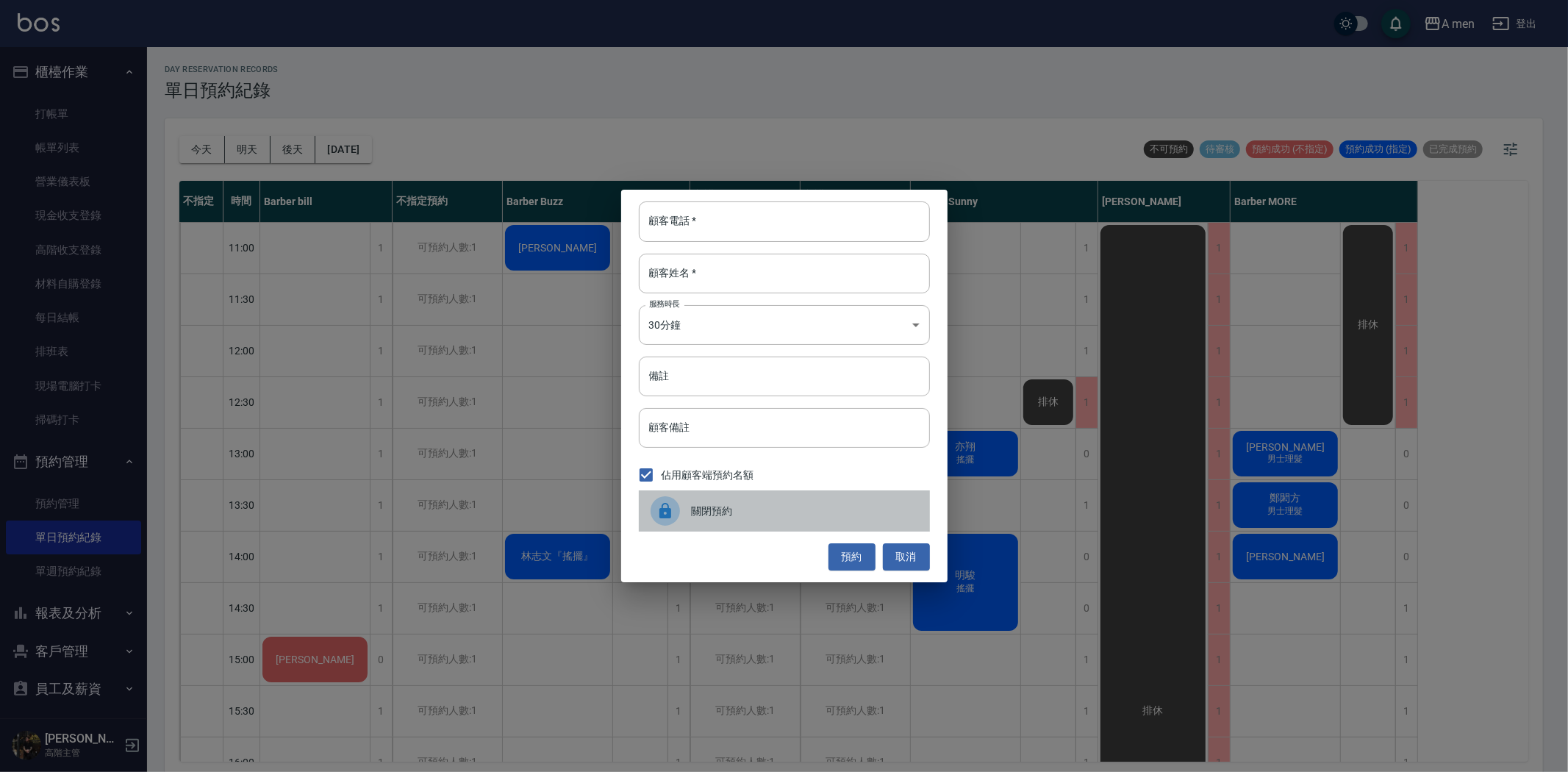
click at [797, 498] on div "關閉預約" at bounding box center [785, 511] width 291 height 41
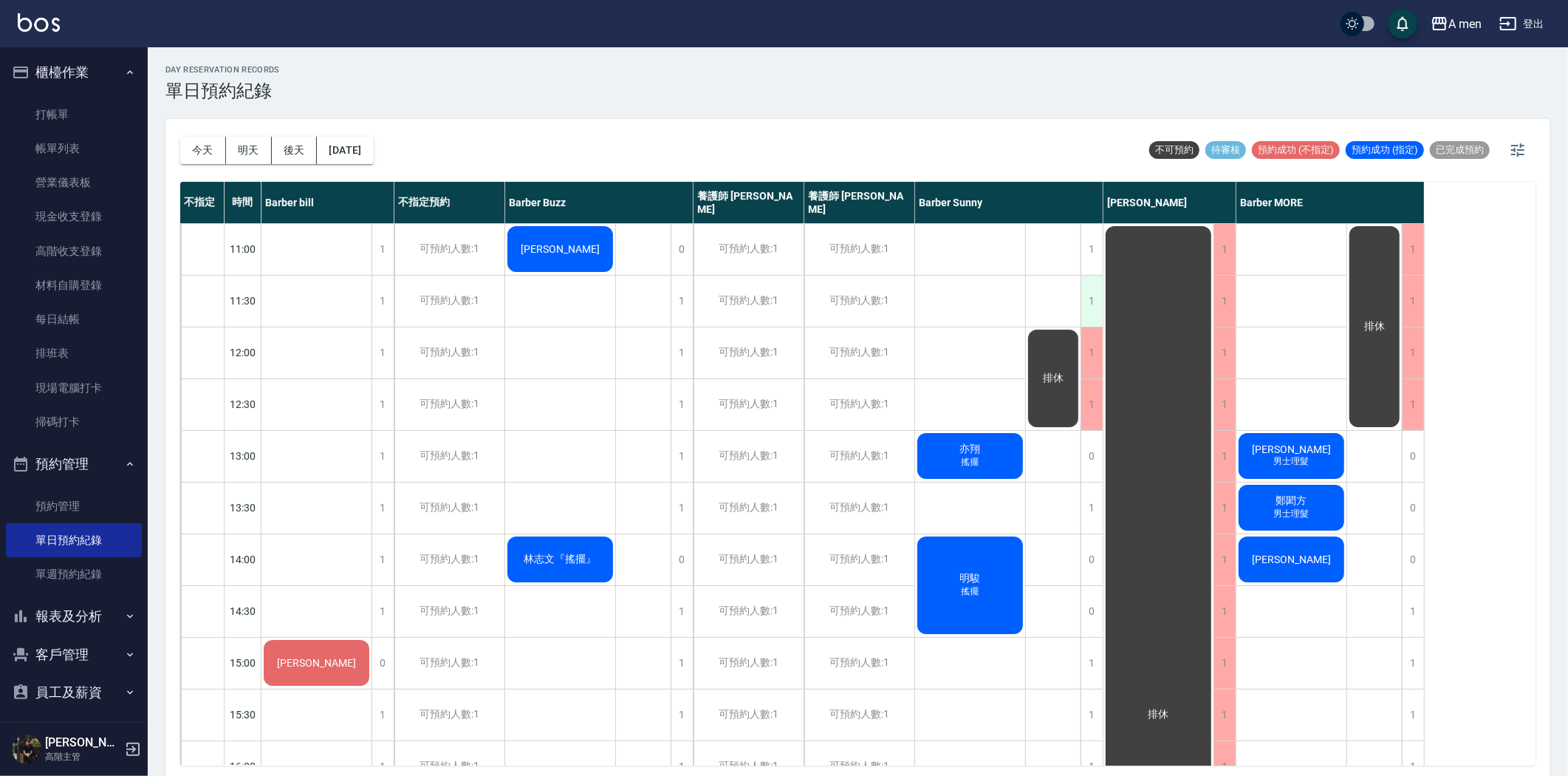
click at [1083, 306] on div "1" at bounding box center [1092, 301] width 22 height 51
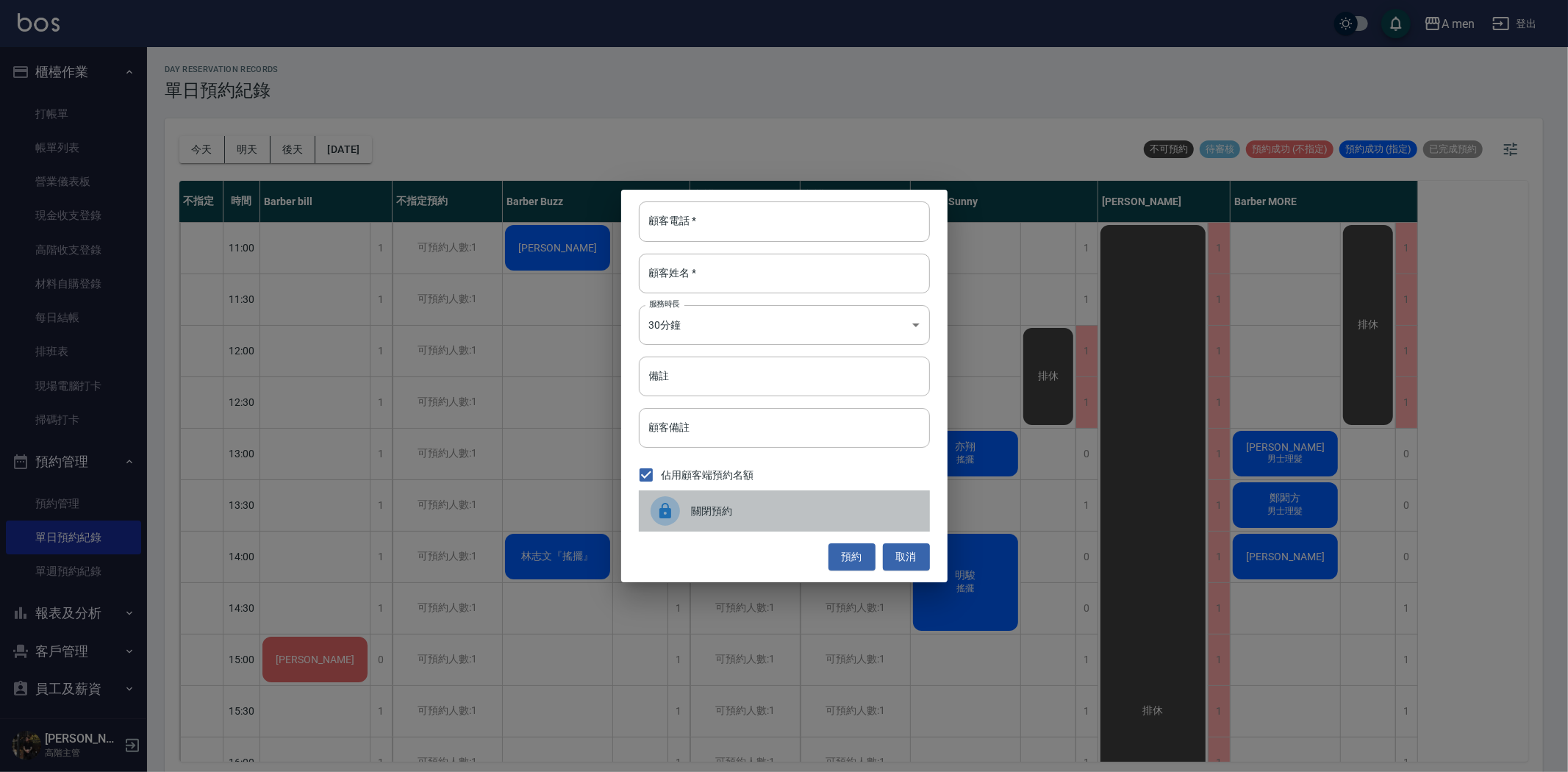
click at [790, 518] on span "關閉預約" at bounding box center [805, 511] width 227 height 15
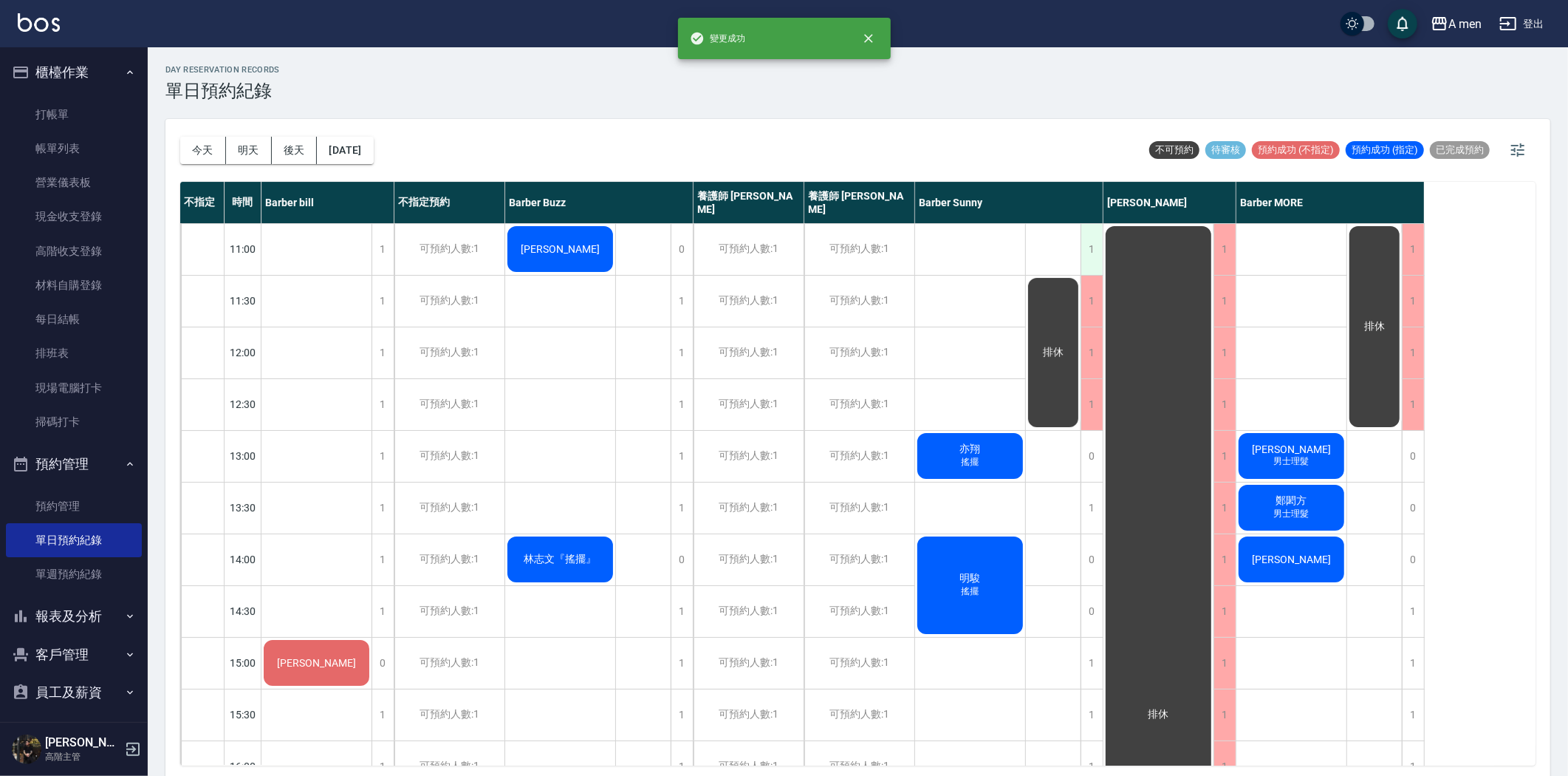
click at [1094, 252] on div "1" at bounding box center [1092, 249] width 22 height 51
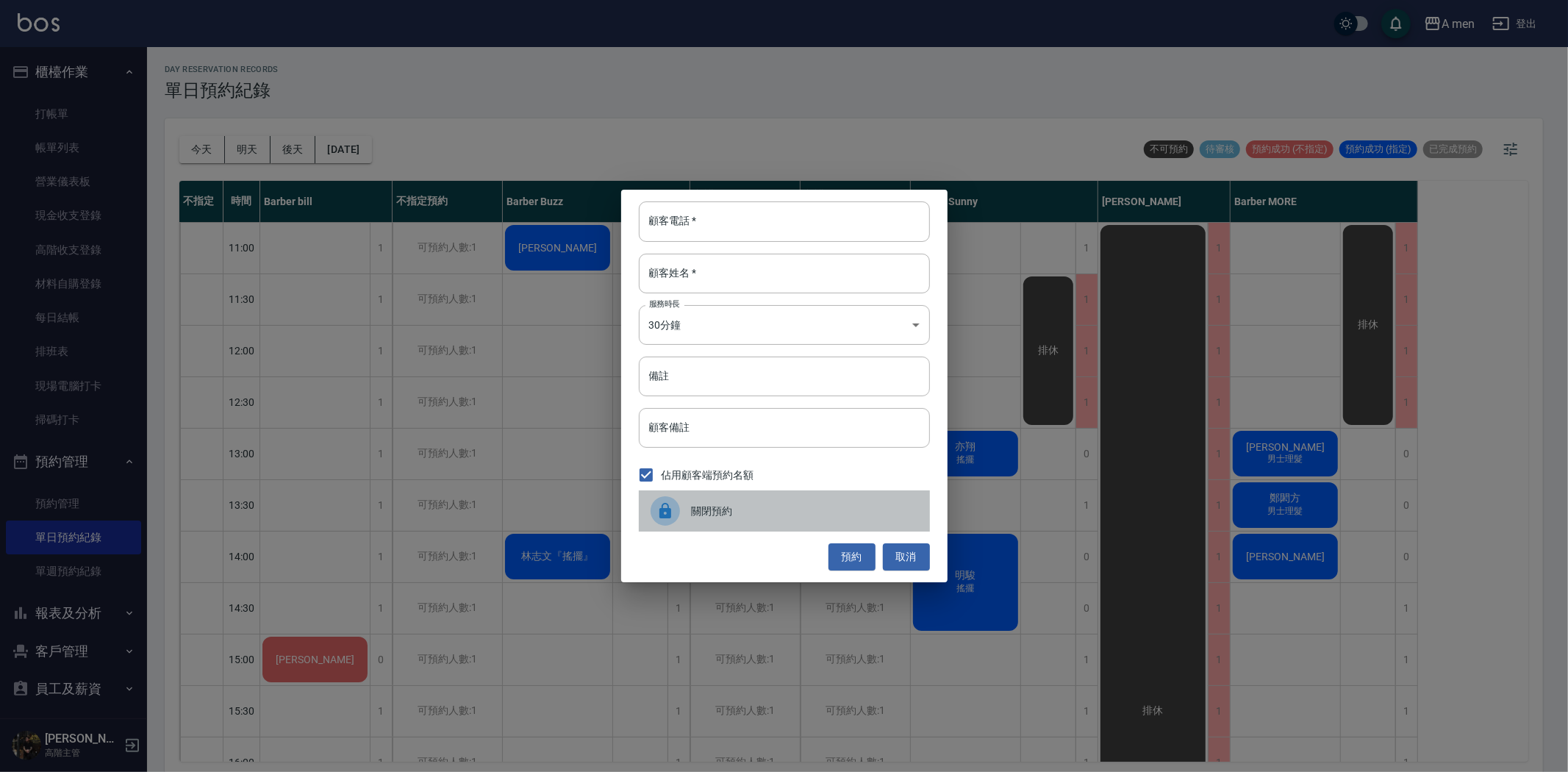
click at [760, 515] on span "關閉預約" at bounding box center [805, 511] width 227 height 15
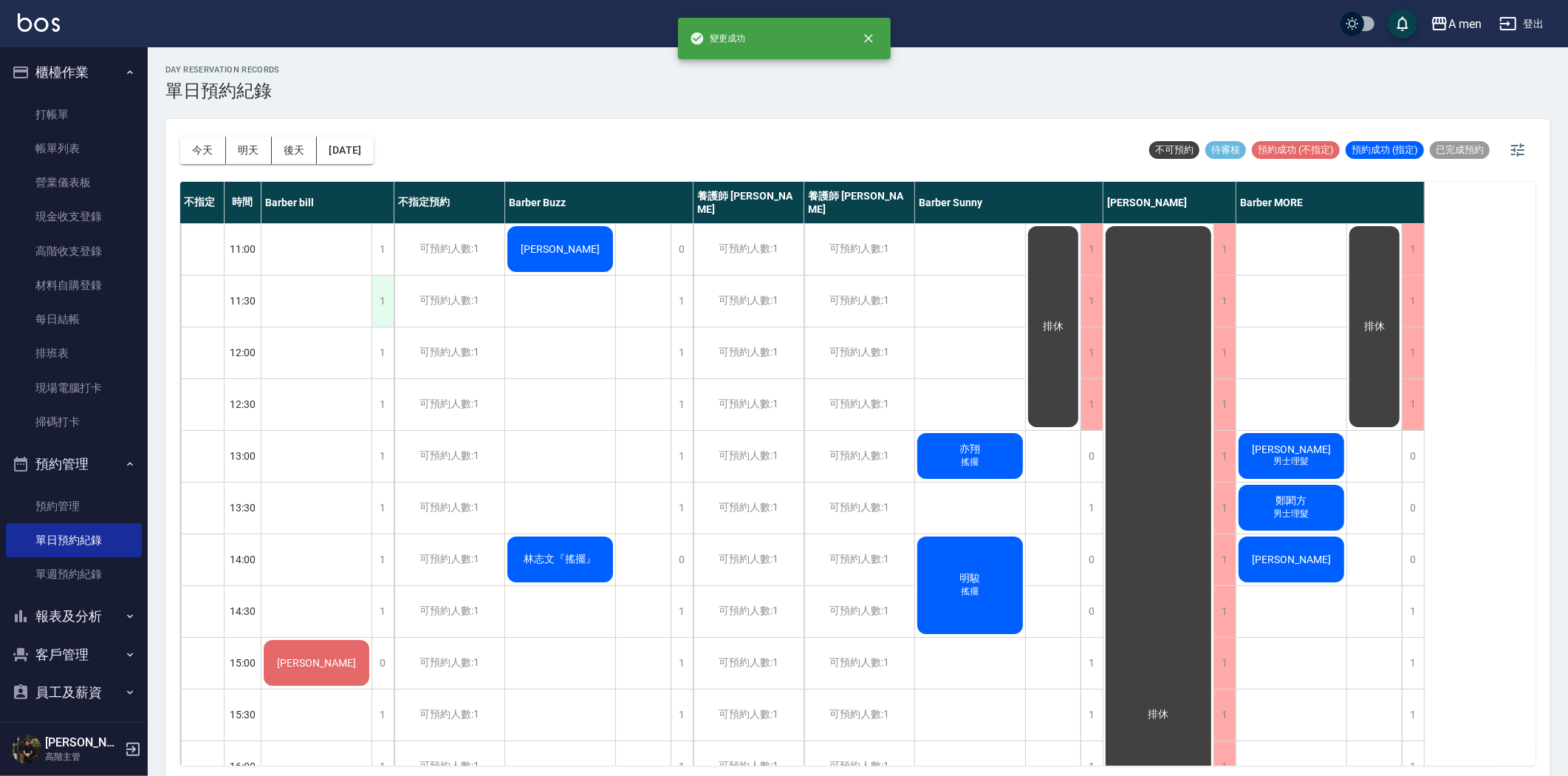
click at [391, 295] on div "1" at bounding box center [382, 301] width 22 height 51
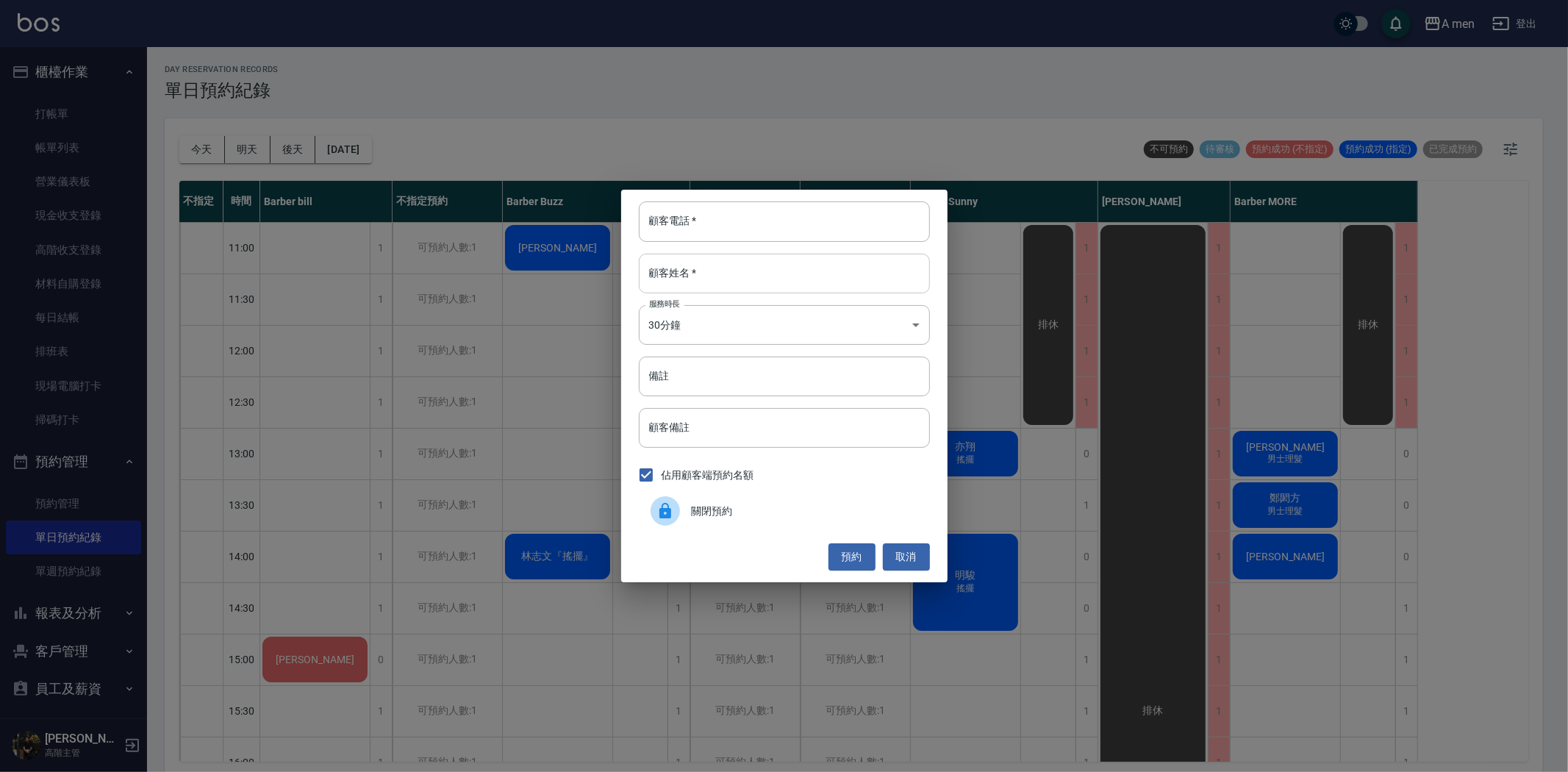
click at [718, 278] on input "顧客姓名   *" at bounding box center [785, 273] width 291 height 39
paste input "Maple Chen"
type input "Maple Chen"
click at [731, 223] on input "顧客電話   *" at bounding box center [785, 221] width 291 height 39
type input "12978"
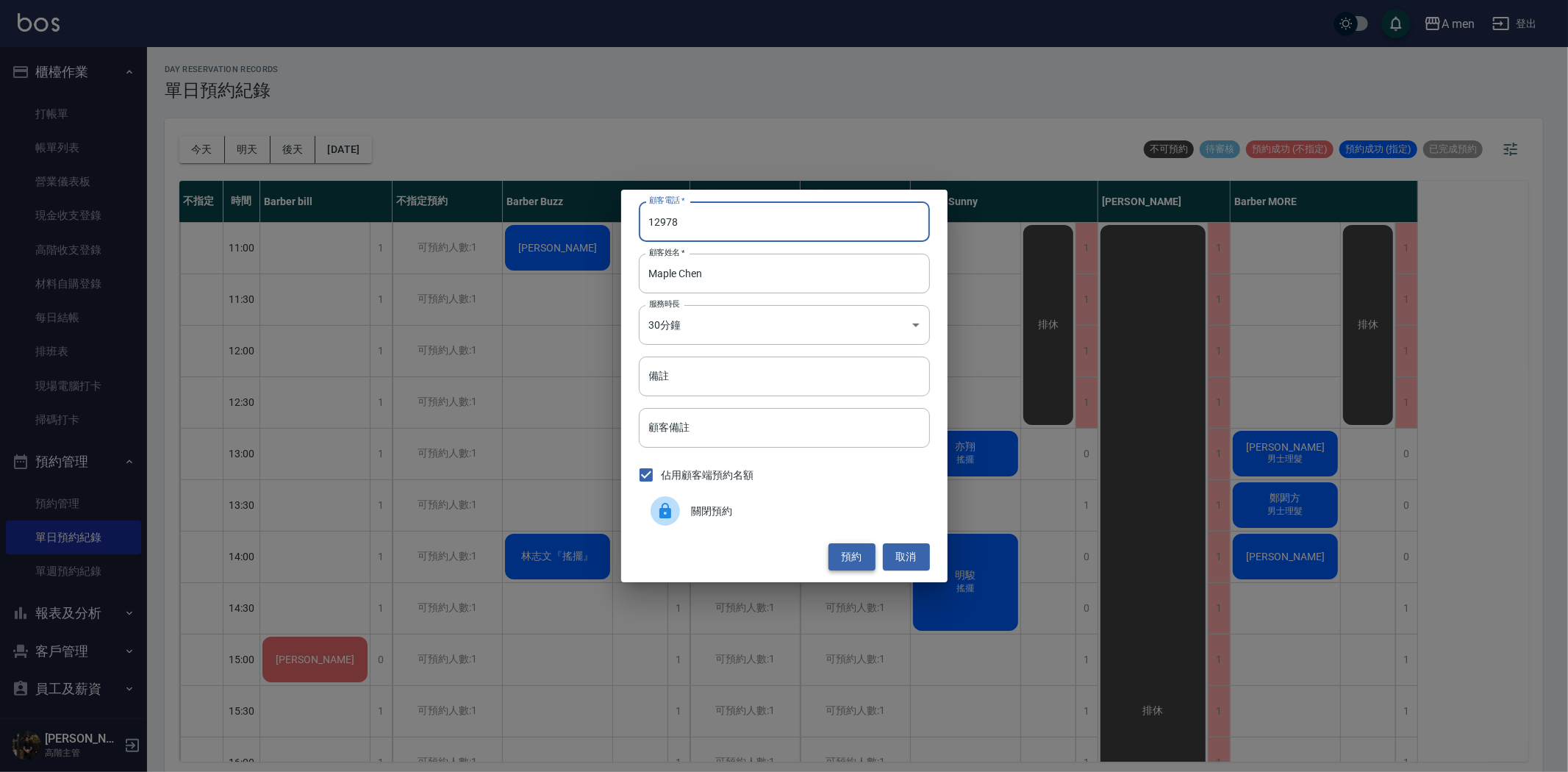
click at [859, 552] on button "預約" at bounding box center [852, 557] width 47 height 27
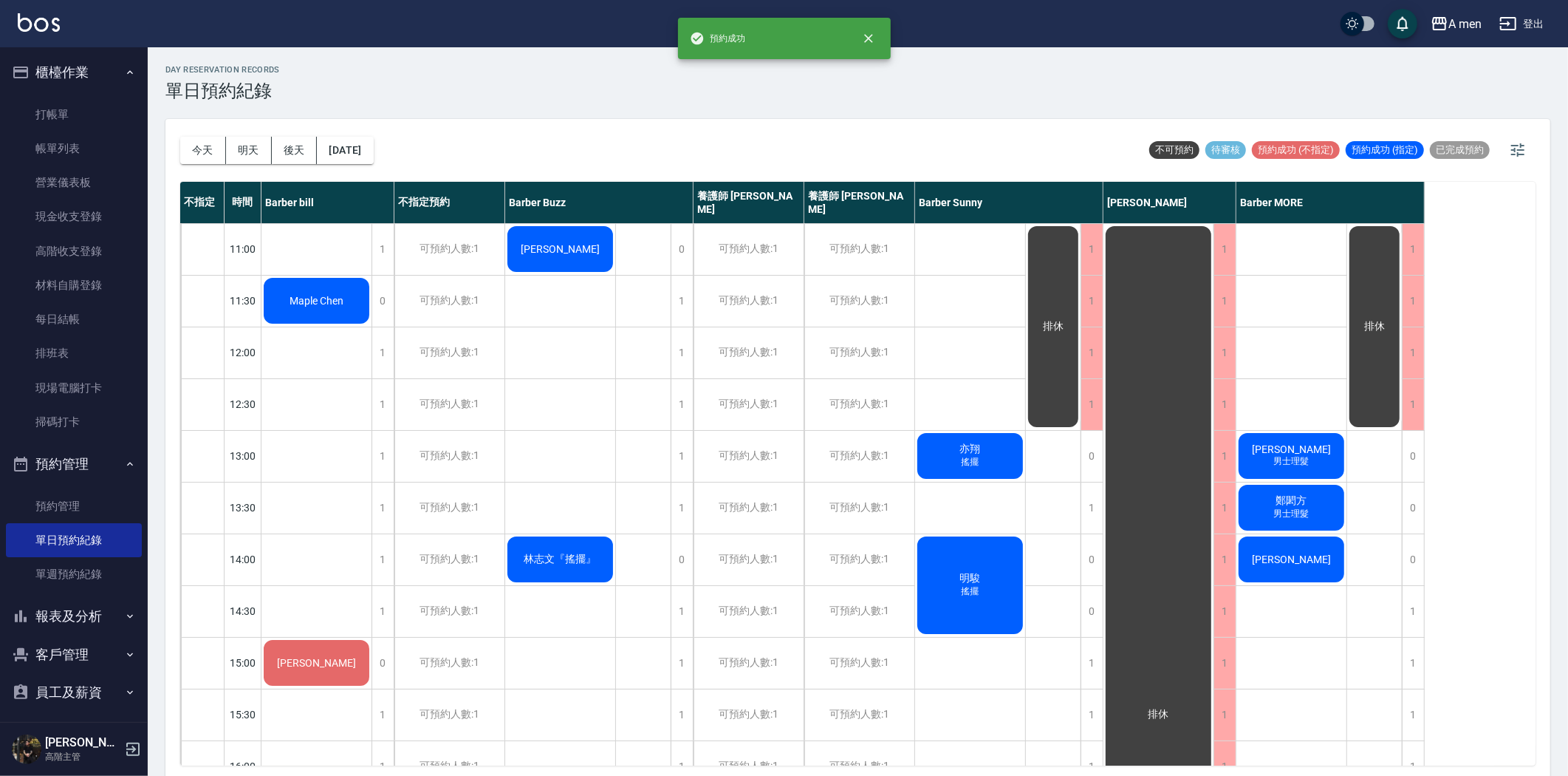
click at [304, 292] on div "Maple Chen" at bounding box center [317, 301] width 110 height 50
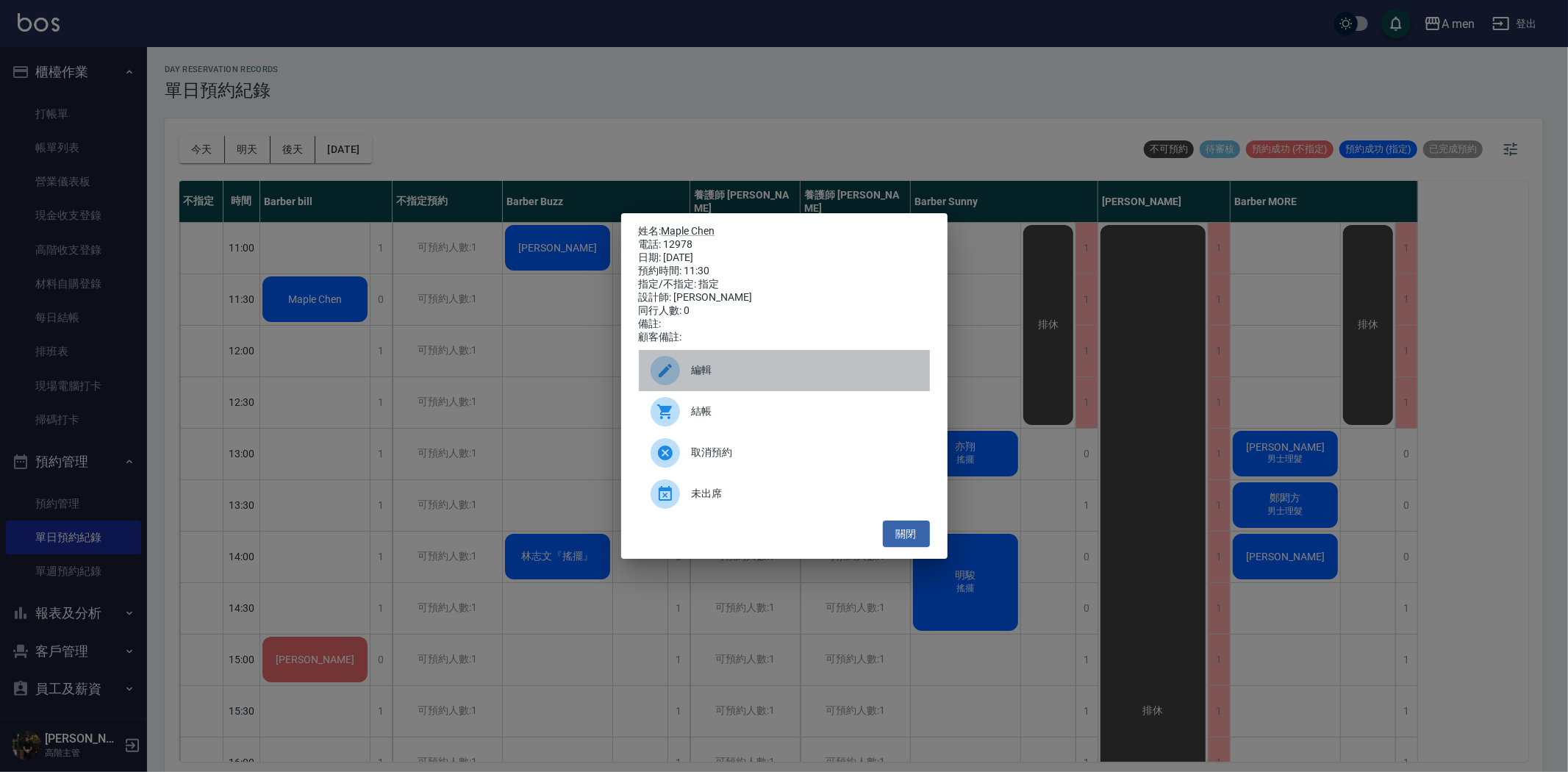
click at [706, 378] on span "編輯" at bounding box center [805, 369] width 227 height 15
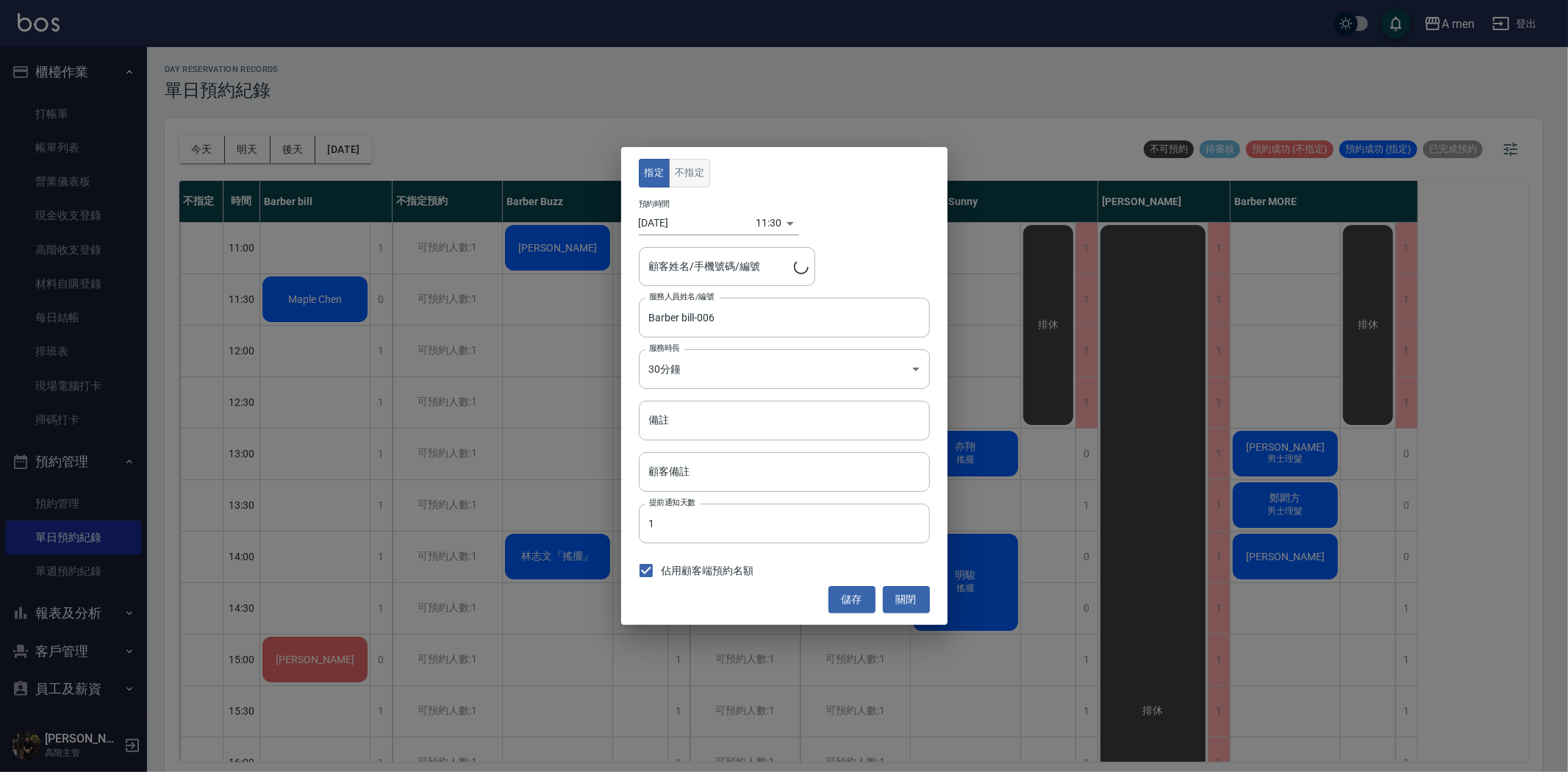
type input "Maple Chen/12978"
click at [700, 179] on button "不指定" at bounding box center [689, 173] width 41 height 29
click at [860, 602] on button "儲存" at bounding box center [852, 599] width 47 height 27
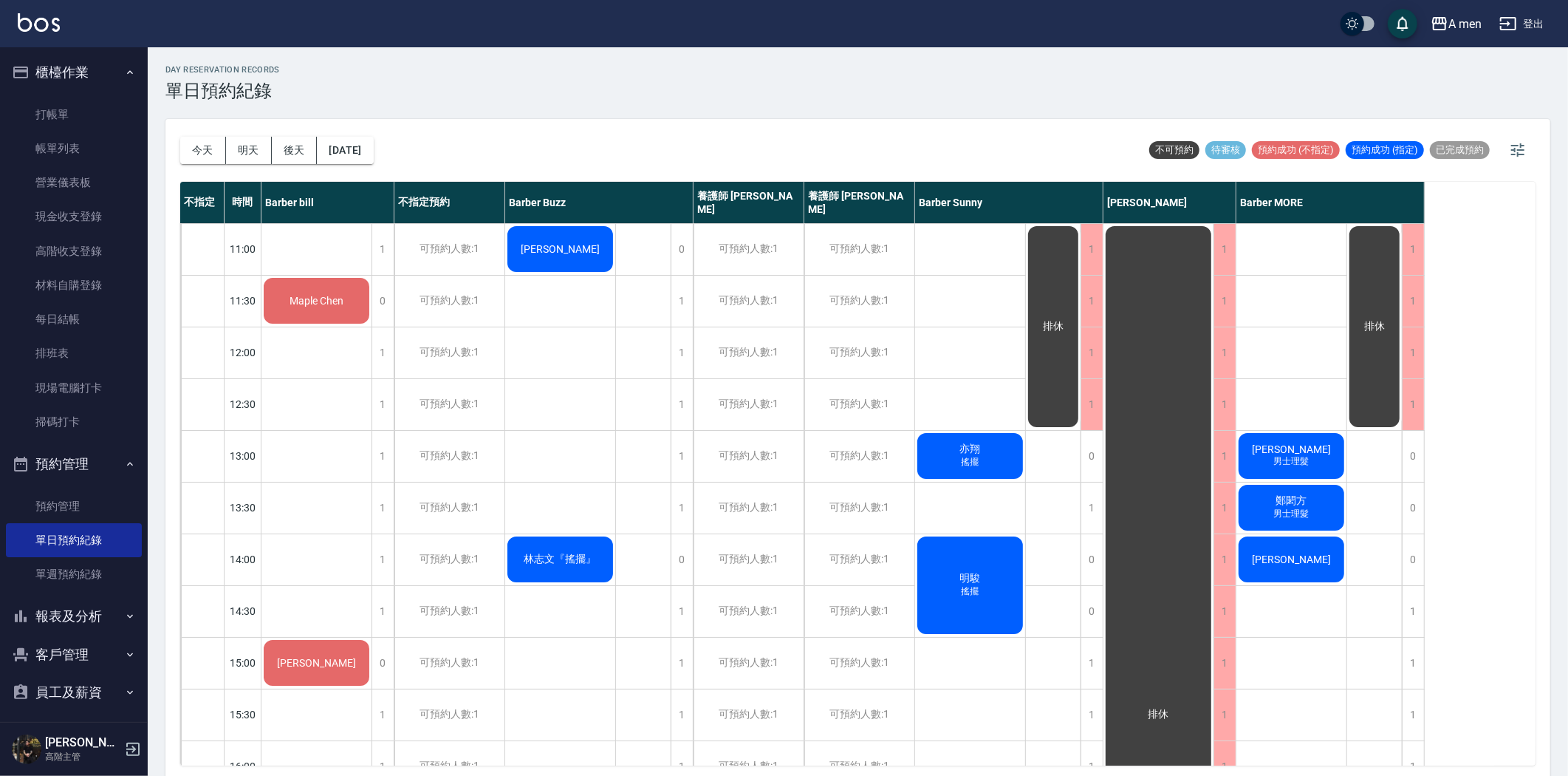
click at [346, 295] on span "陳㵆" at bounding box center [316, 301] width 60 height 12
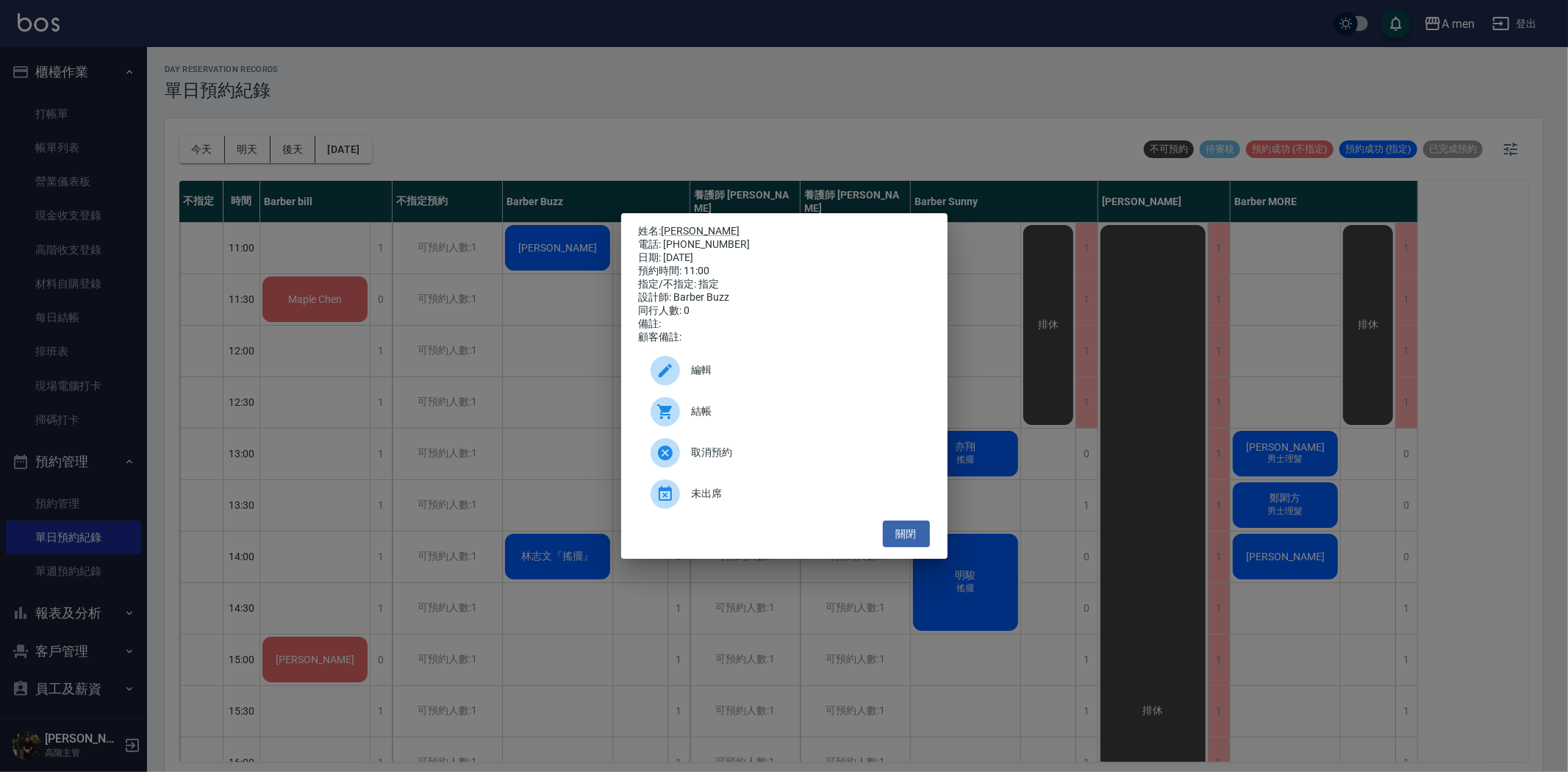
click at [721, 419] on span "結帳" at bounding box center [805, 411] width 227 height 15
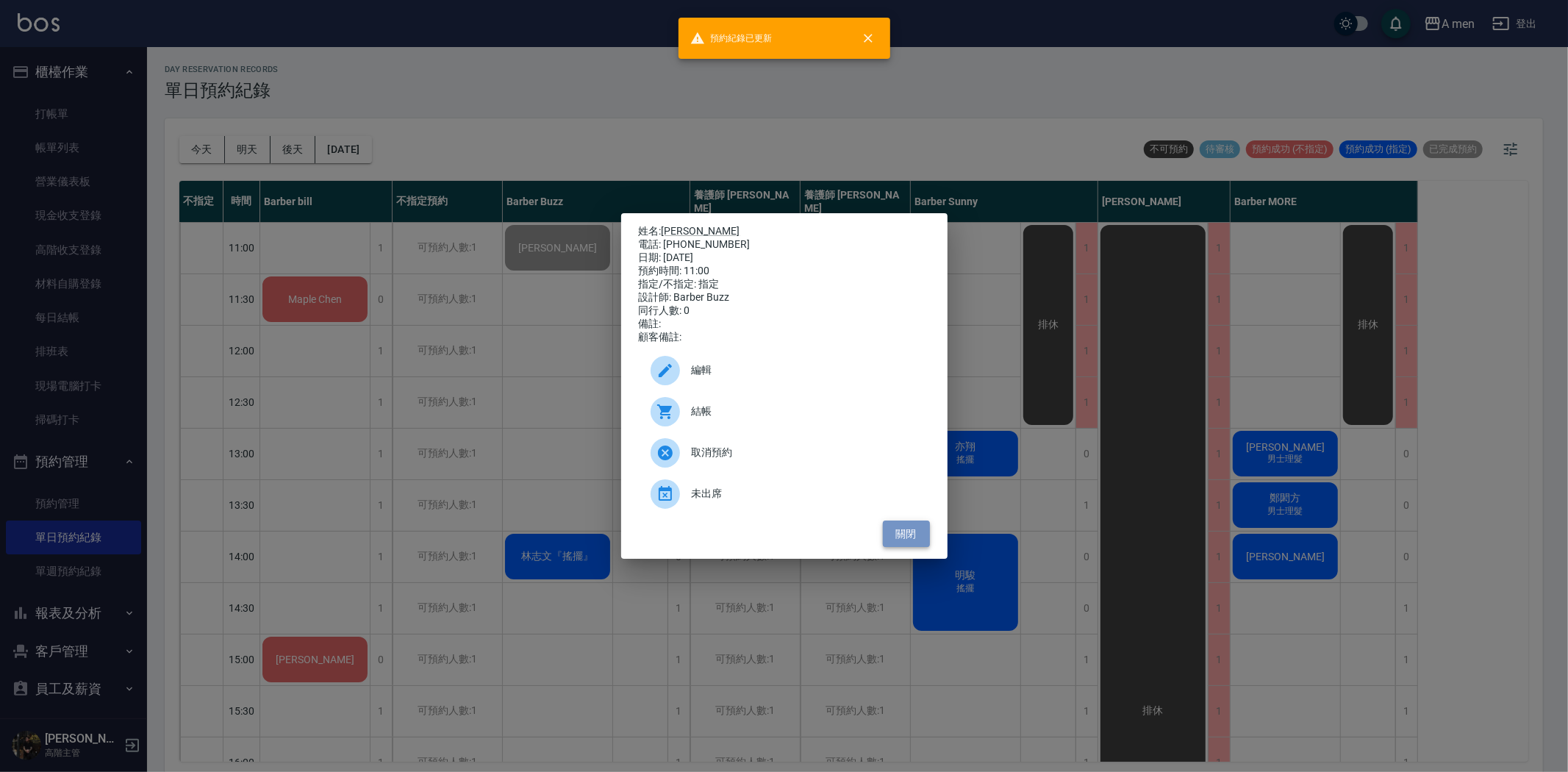
click at [897, 544] on button "關閉" at bounding box center [906, 534] width 47 height 27
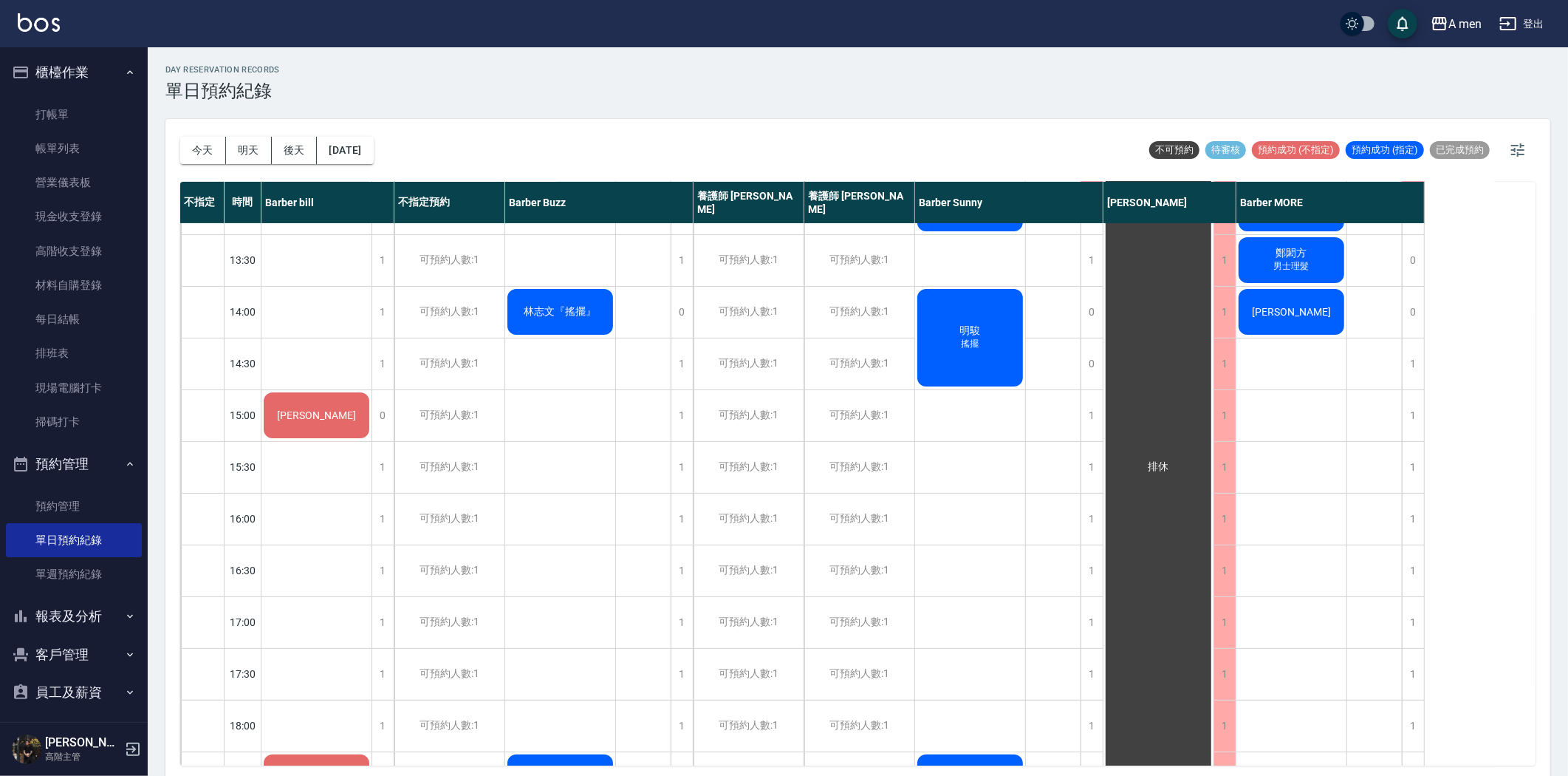
scroll to position [82, 0]
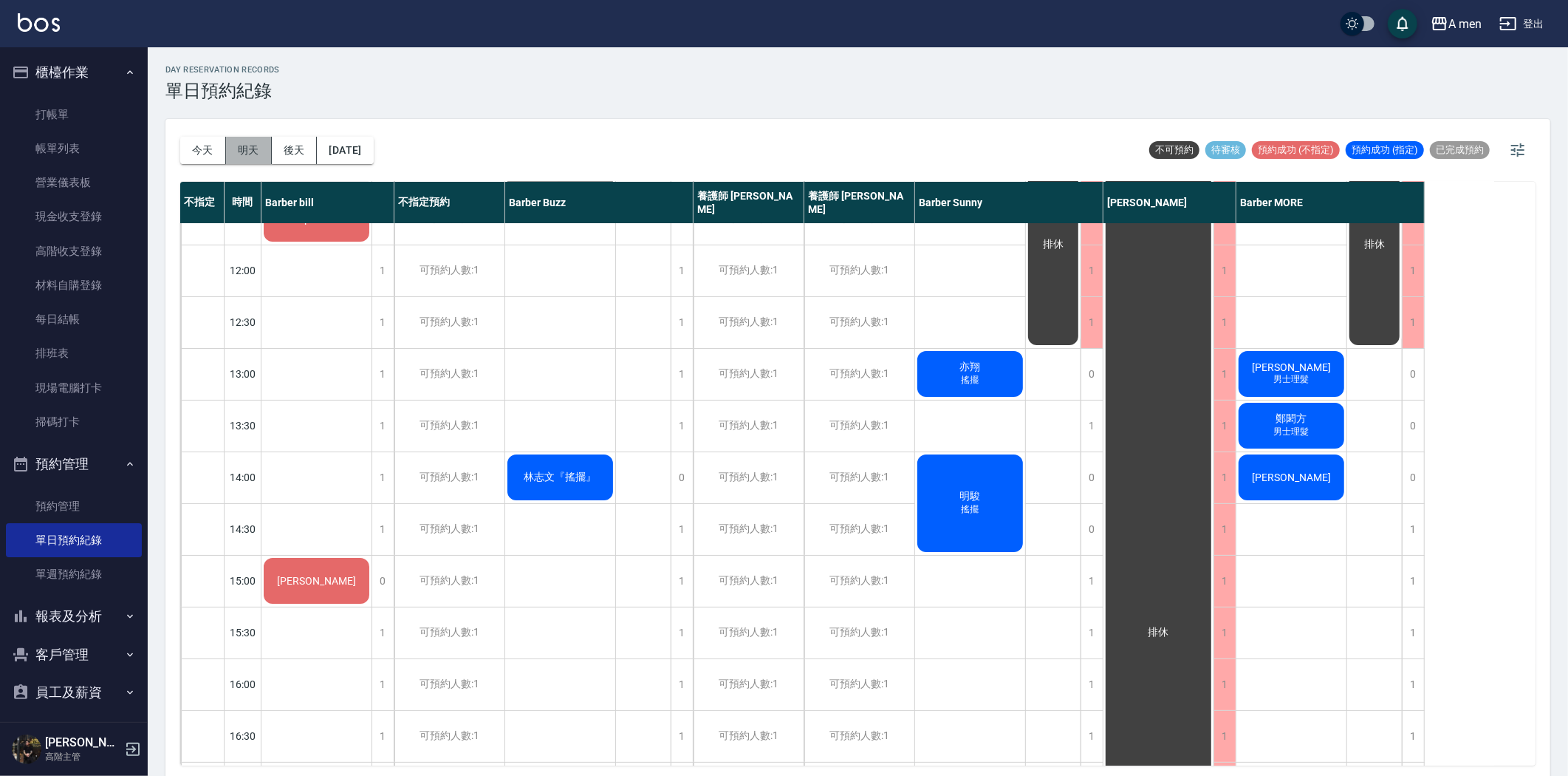
click at [252, 151] on button "明天" at bounding box center [248, 150] width 46 height 27
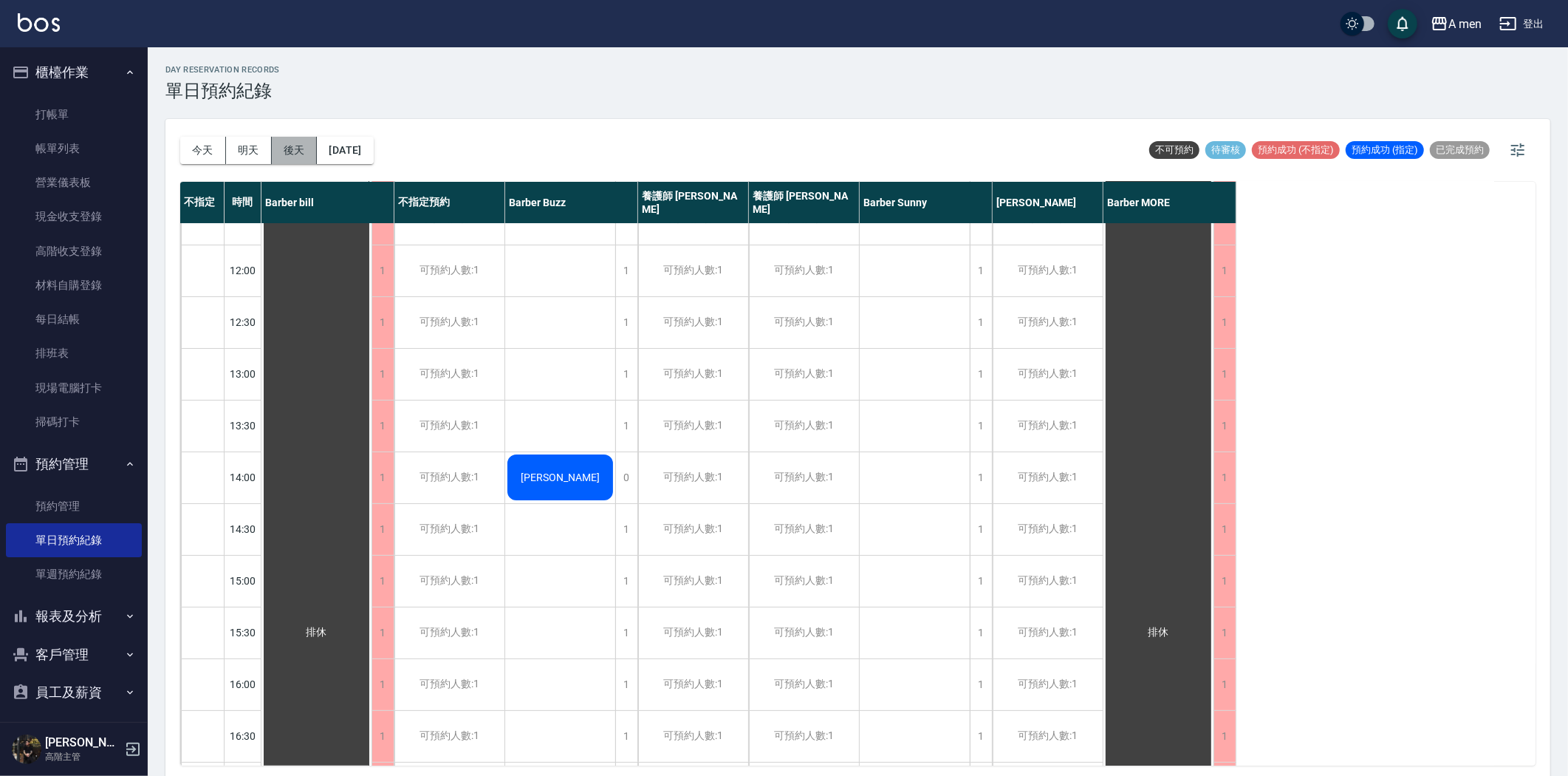
click at [306, 153] on button "後天" at bounding box center [294, 150] width 46 height 27
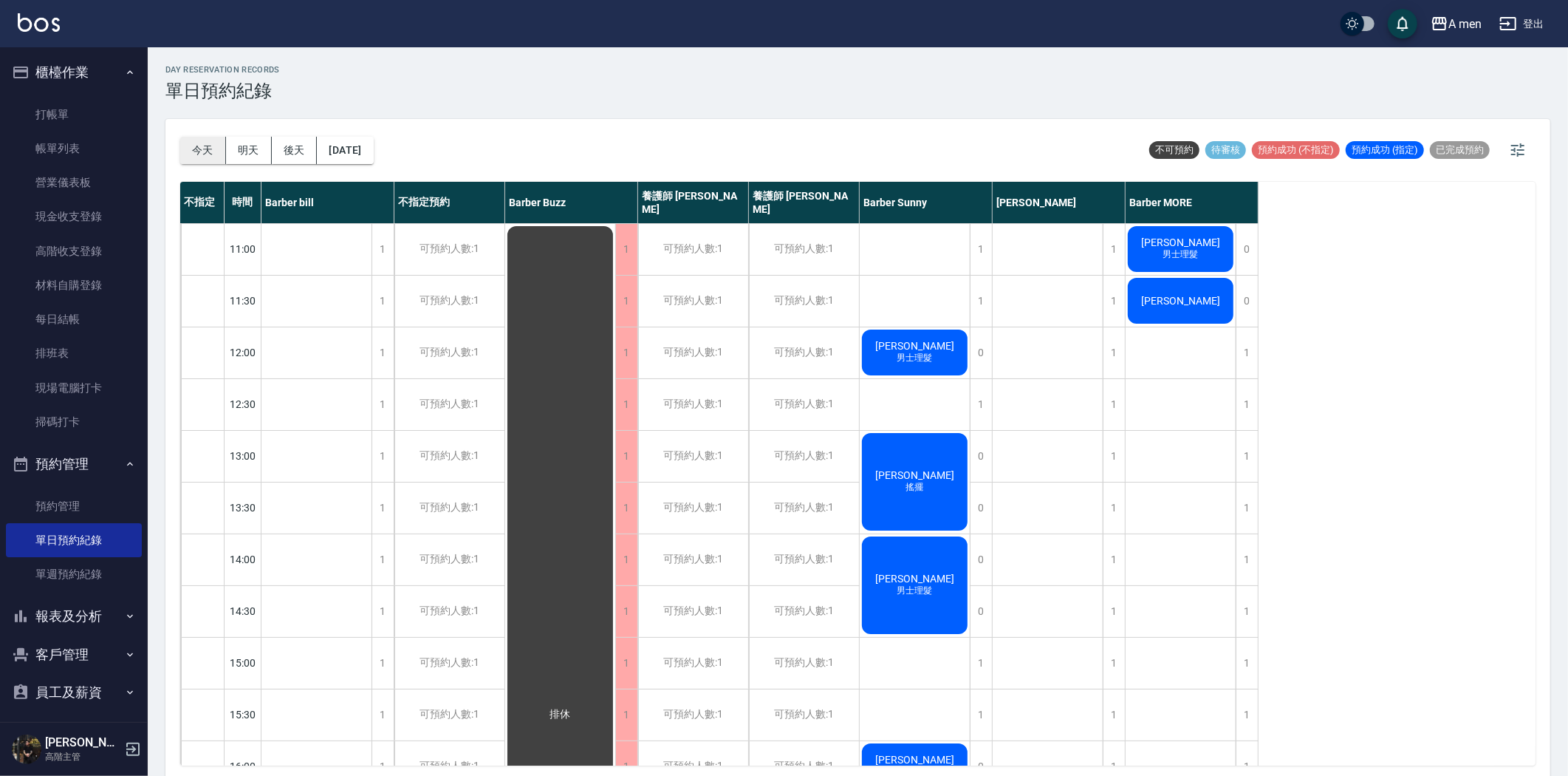
click at [211, 141] on button "今天" at bounding box center [203, 150] width 46 height 27
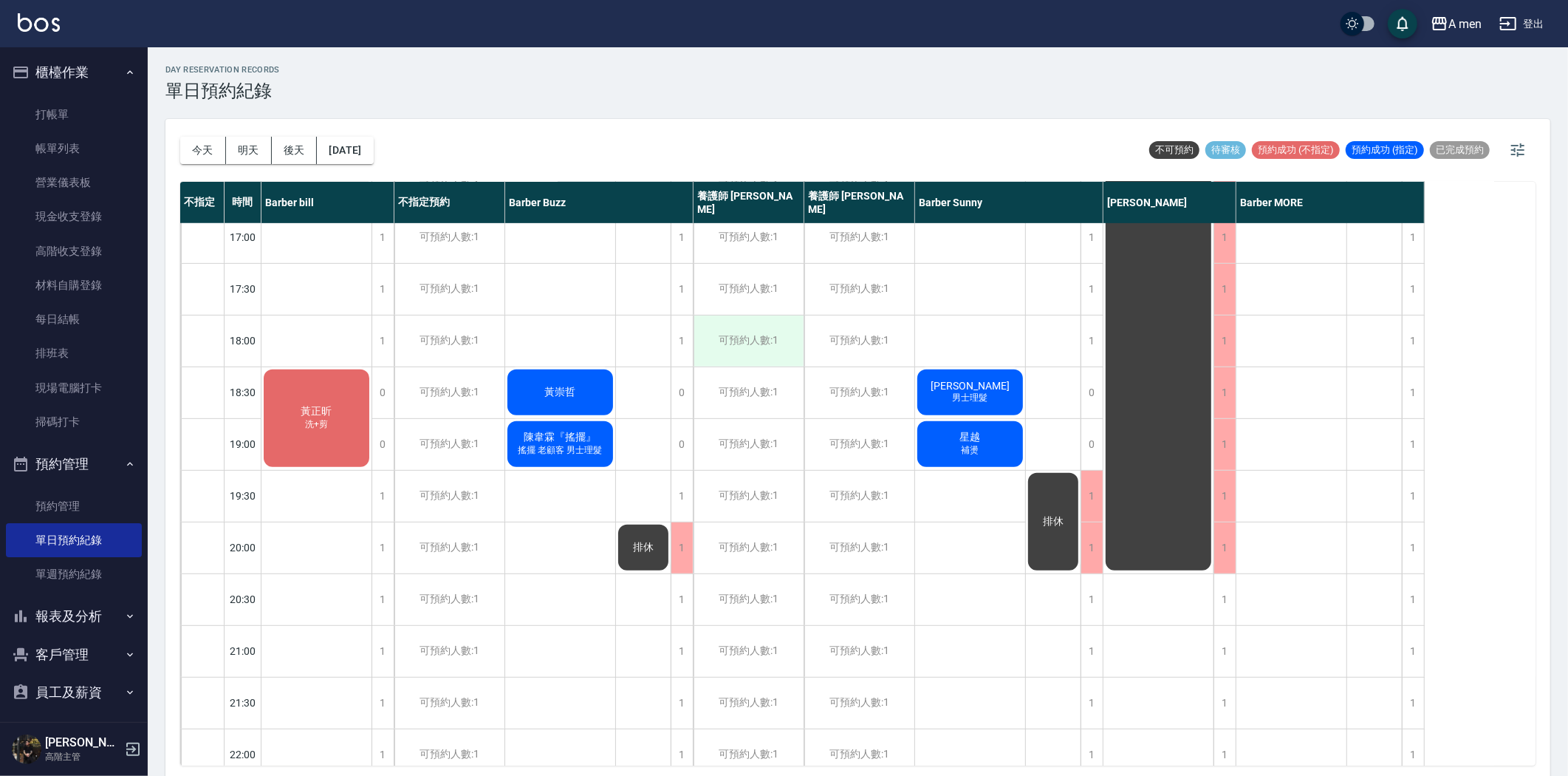
scroll to position [656, 0]
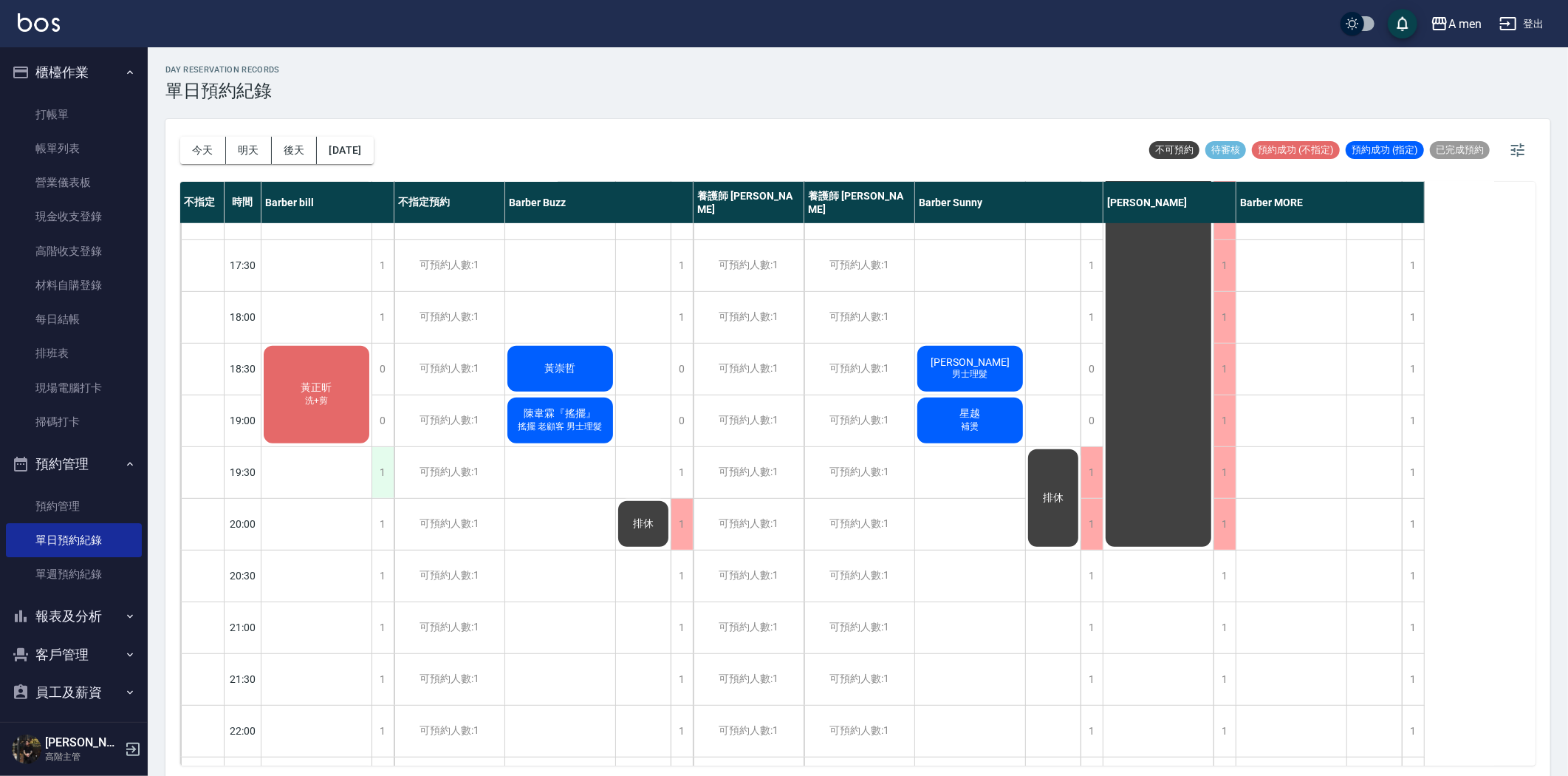
click at [375, 474] on div "1" at bounding box center [382, 472] width 22 height 51
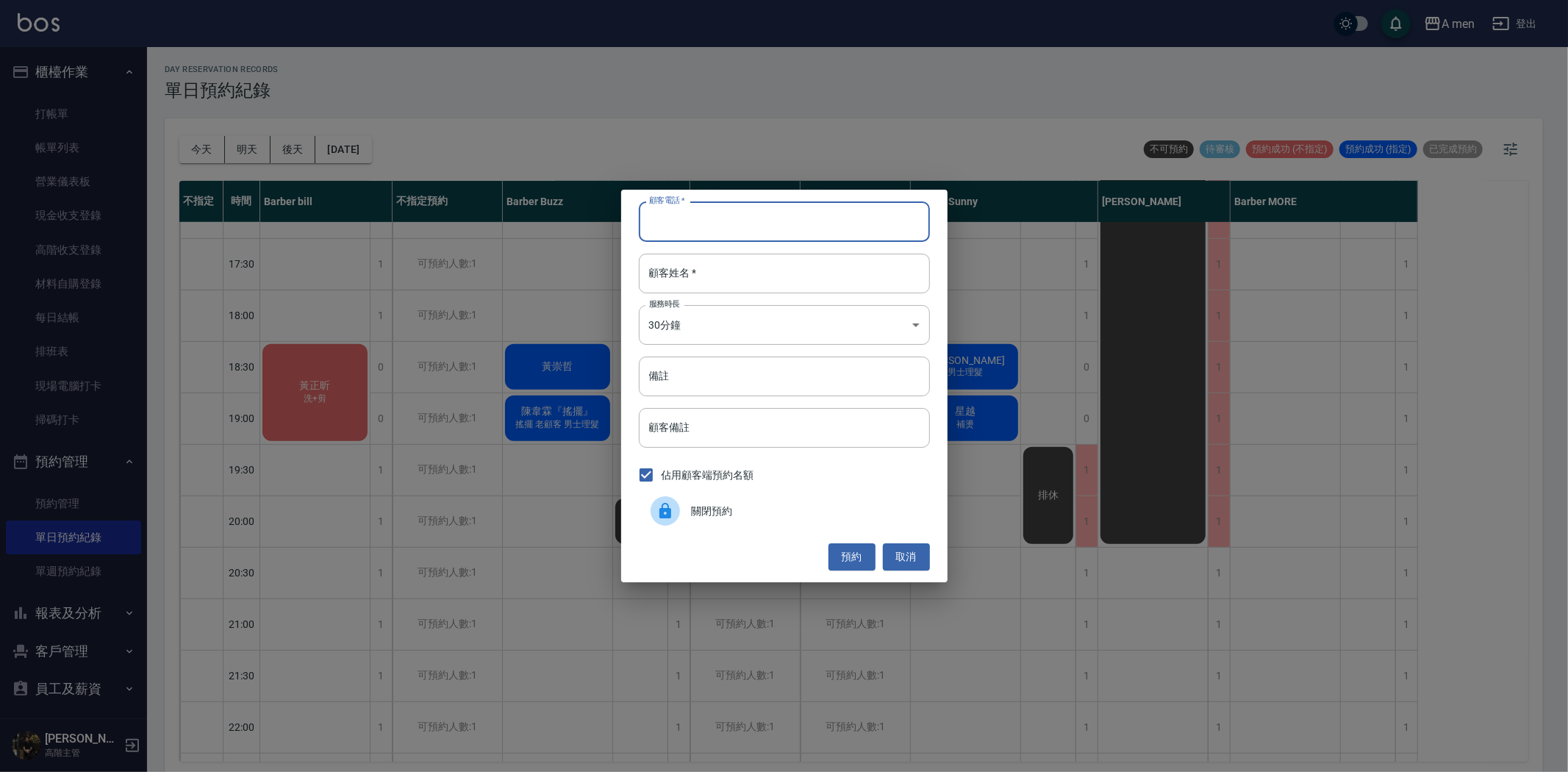
click at [778, 221] on input "顧客電話   *" at bounding box center [785, 221] width 291 height 39
type input "0981239913"
click at [781, 272] on input "顧客姓名   *" at bounding box center [785, 273] width 291 height 39
type input "[PERSON_NAME]"
click at [852, 557] on button "預約" at bounding box center [852, 557] width 47 height 27
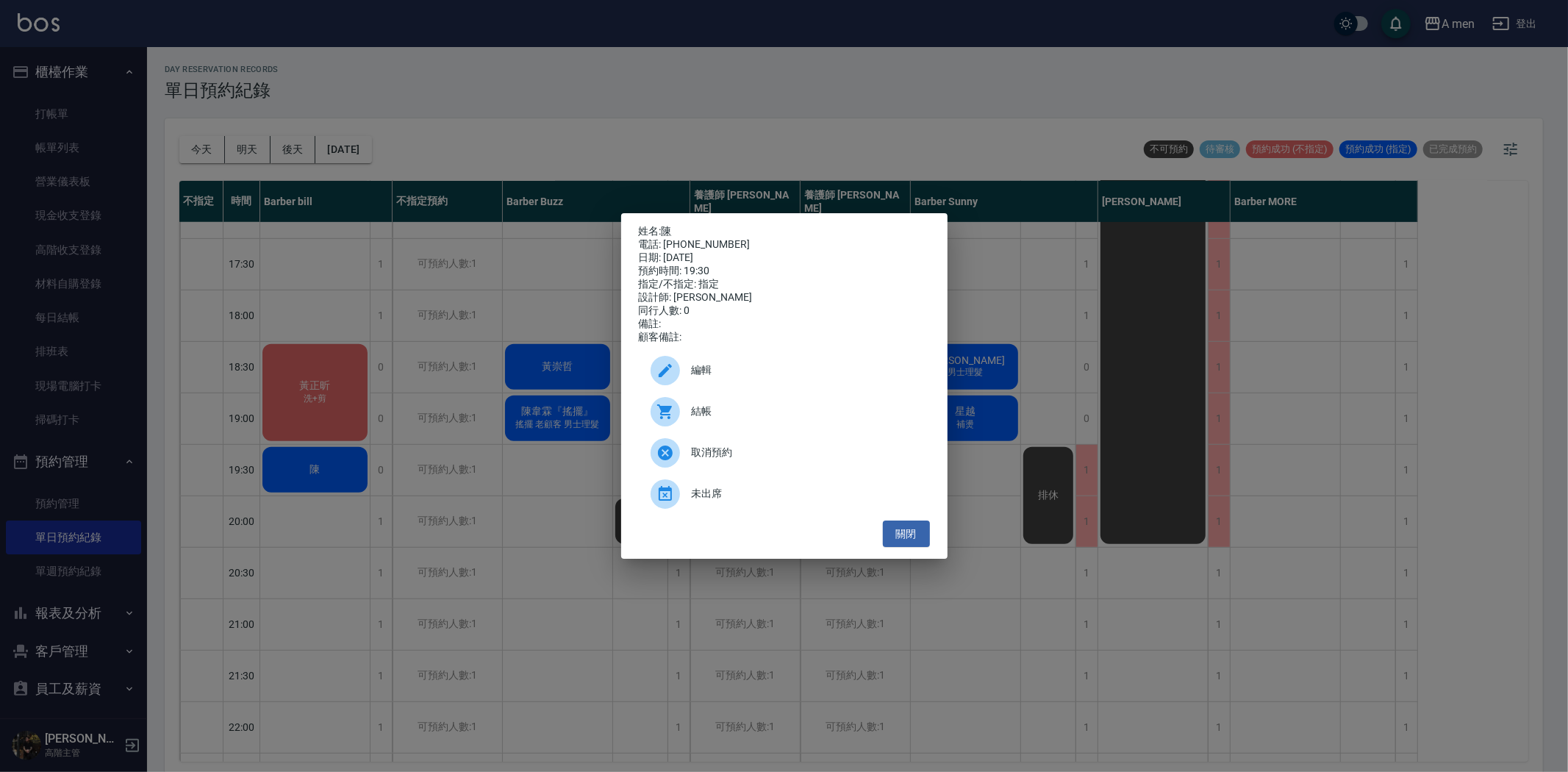
click at [712, 378] on span "編輯" at bounding box center [805, 369] width 227 height 15
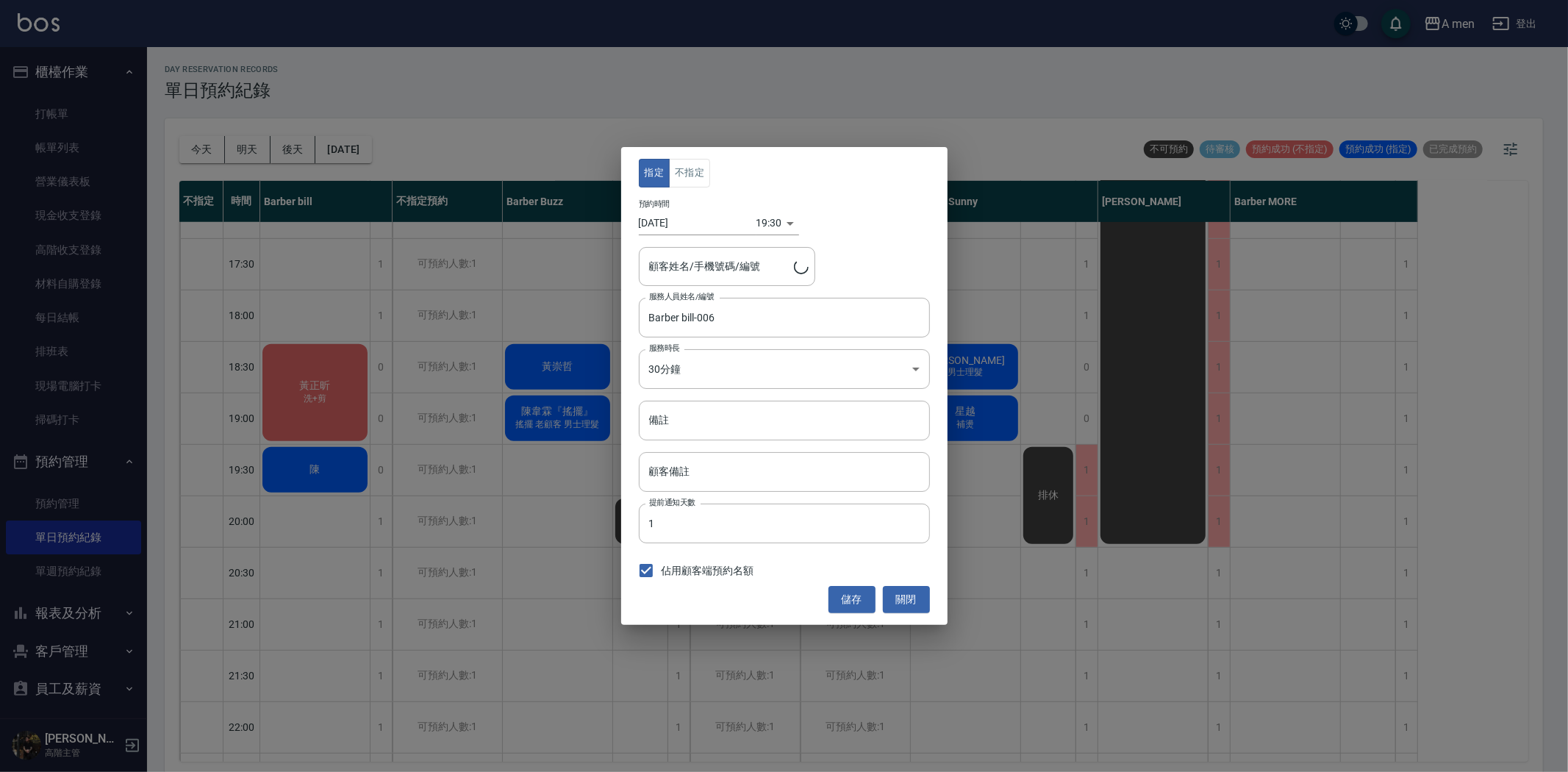
type input "陳/0981239913"
click at [685, 164] on button "不指定" at bounding box center [689, 173] width 41 height 29
click at [855, 594] on button "儲存" at bounding box center [852, 599] width 47 height 27
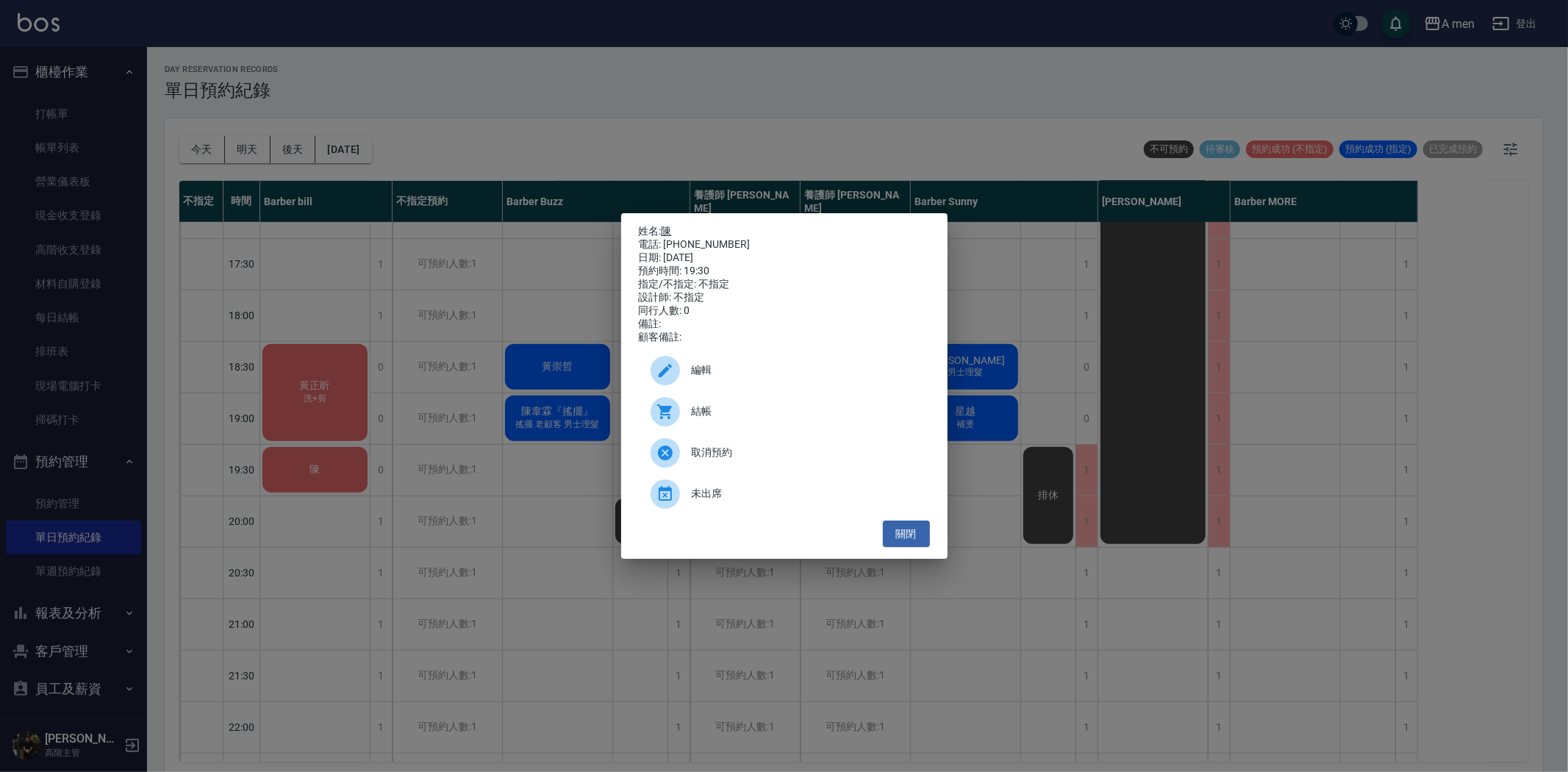
click at [672, 225] on link "陳" at bounding box center [667, 230] width 11 height 12
click at [922, 544] on button "關閉" at bounding box center [906, 534] width 47 height 27
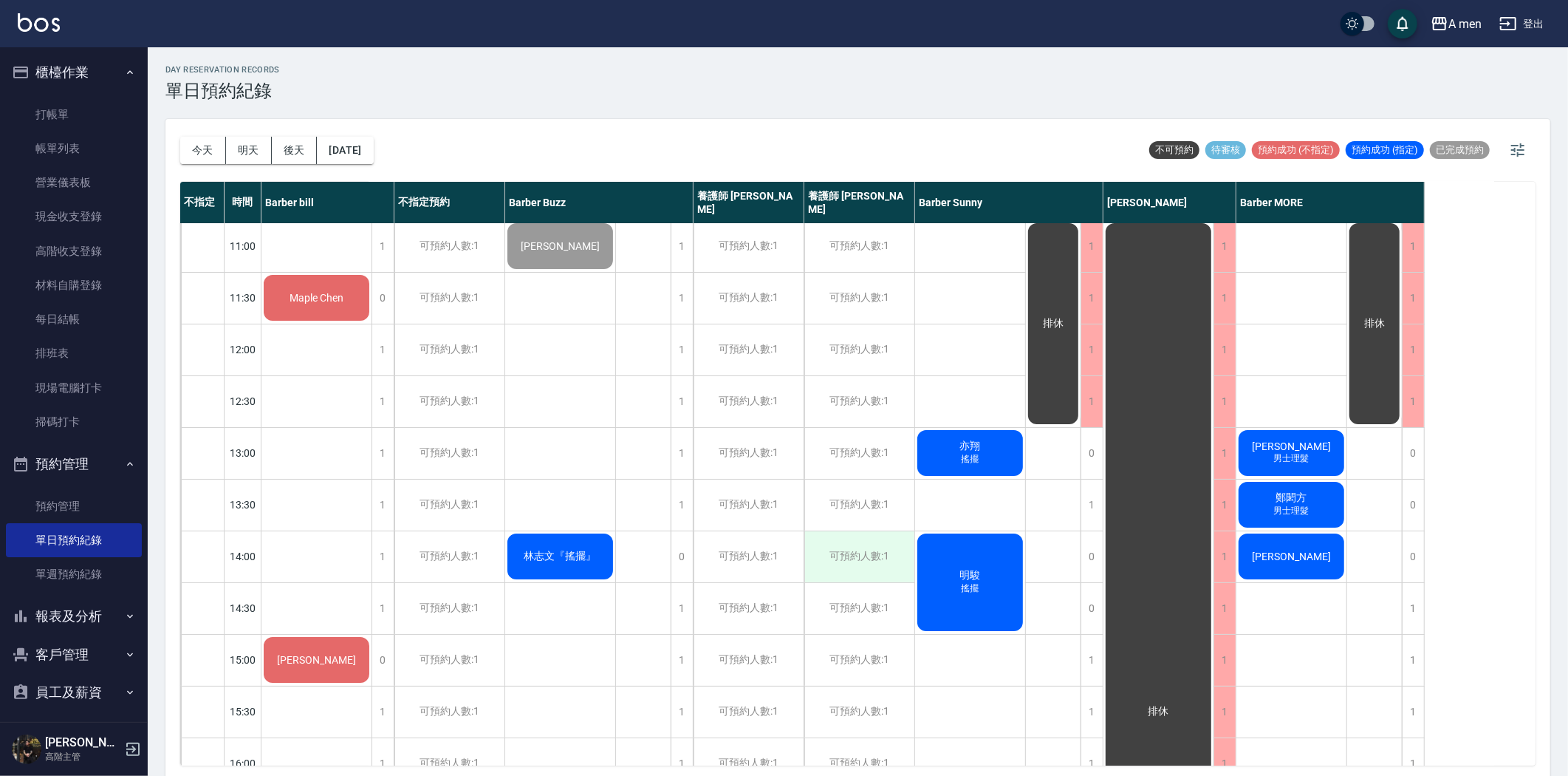
scroll to position [0, 0]
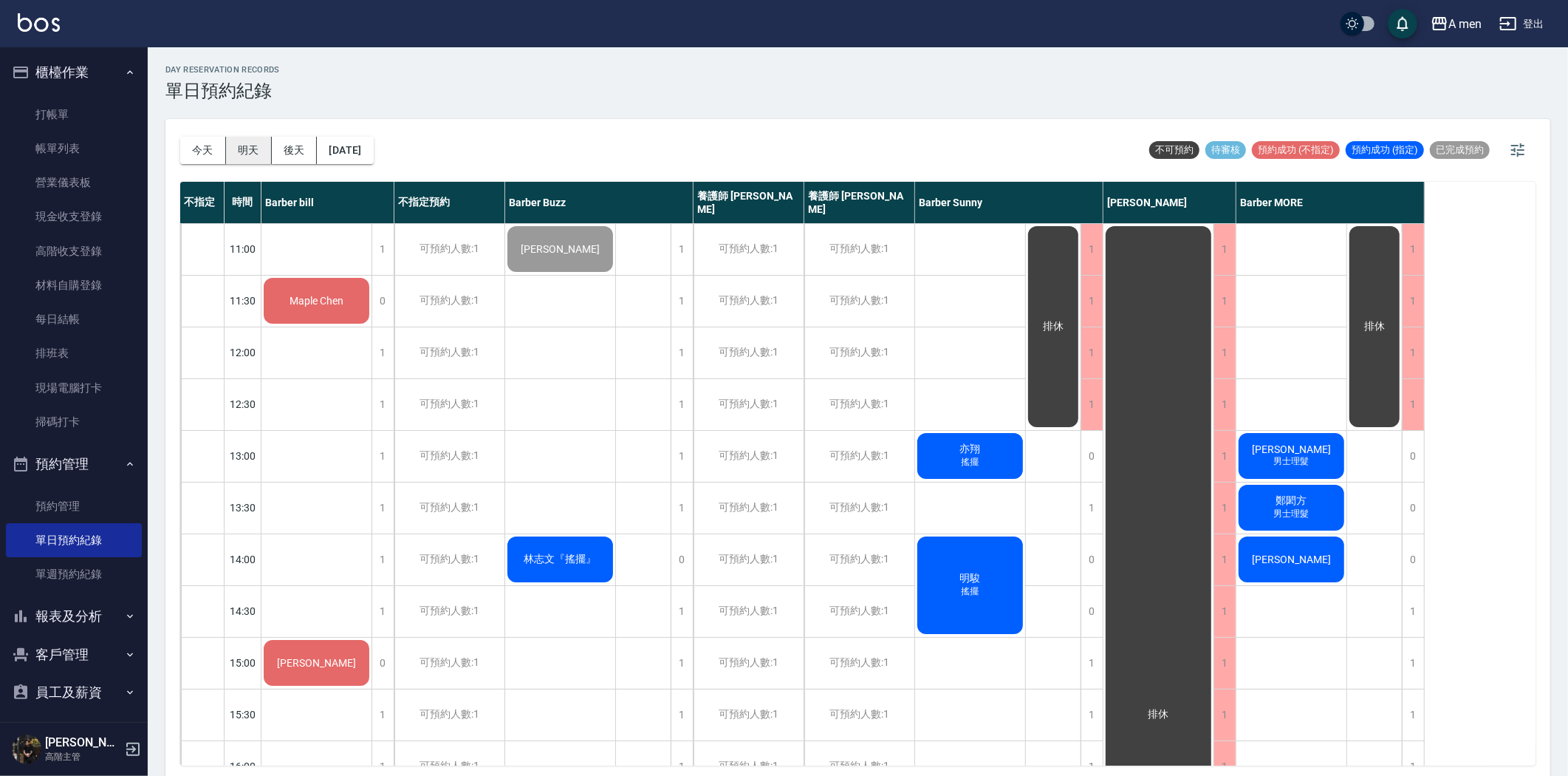
click at [237, 151] on button "明天" at bounding box center [248, 150] width 46 height 27
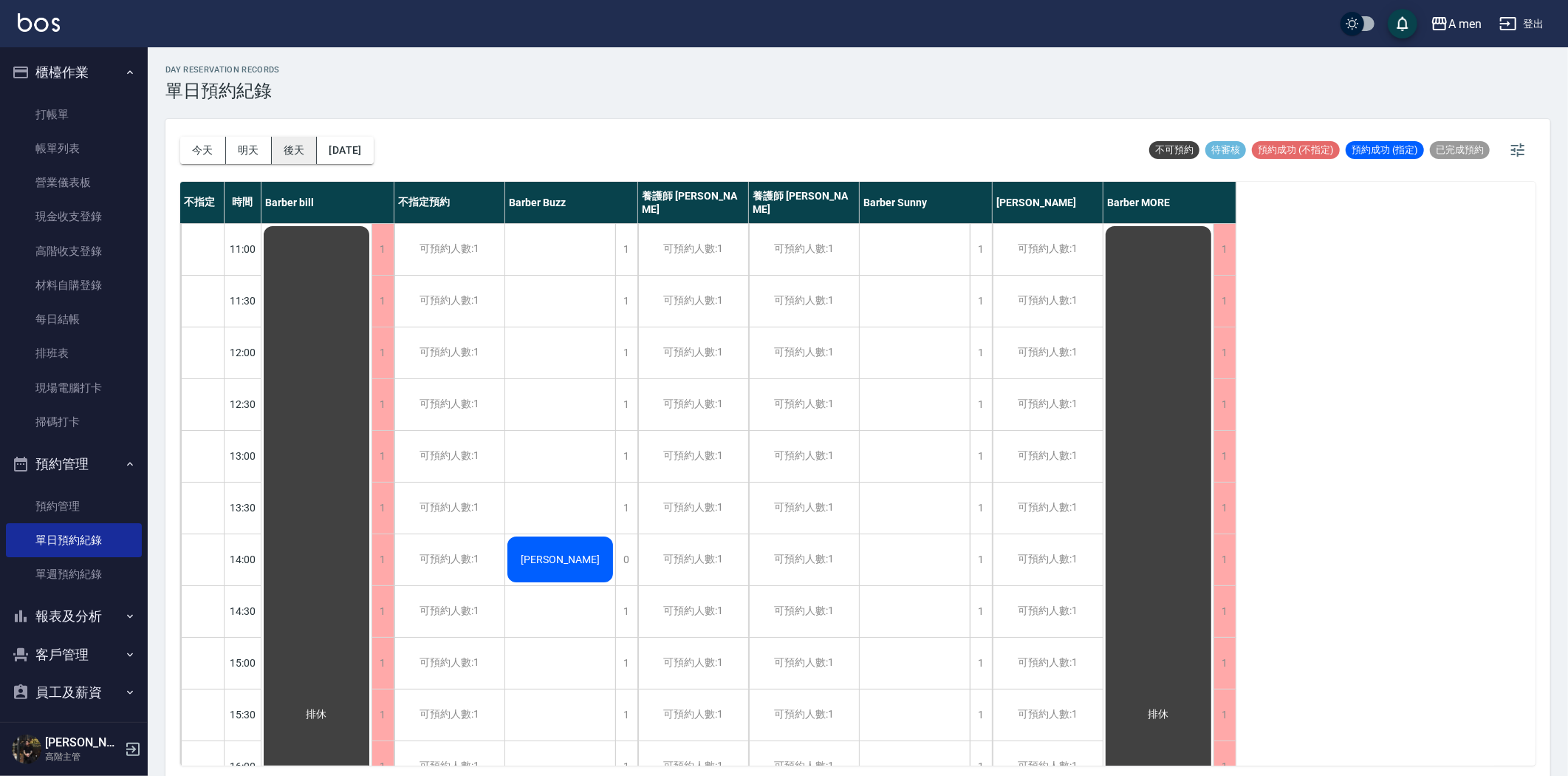
click at [306, 144] on button "後天" at bounding box center [294, 150] width 46 height 27
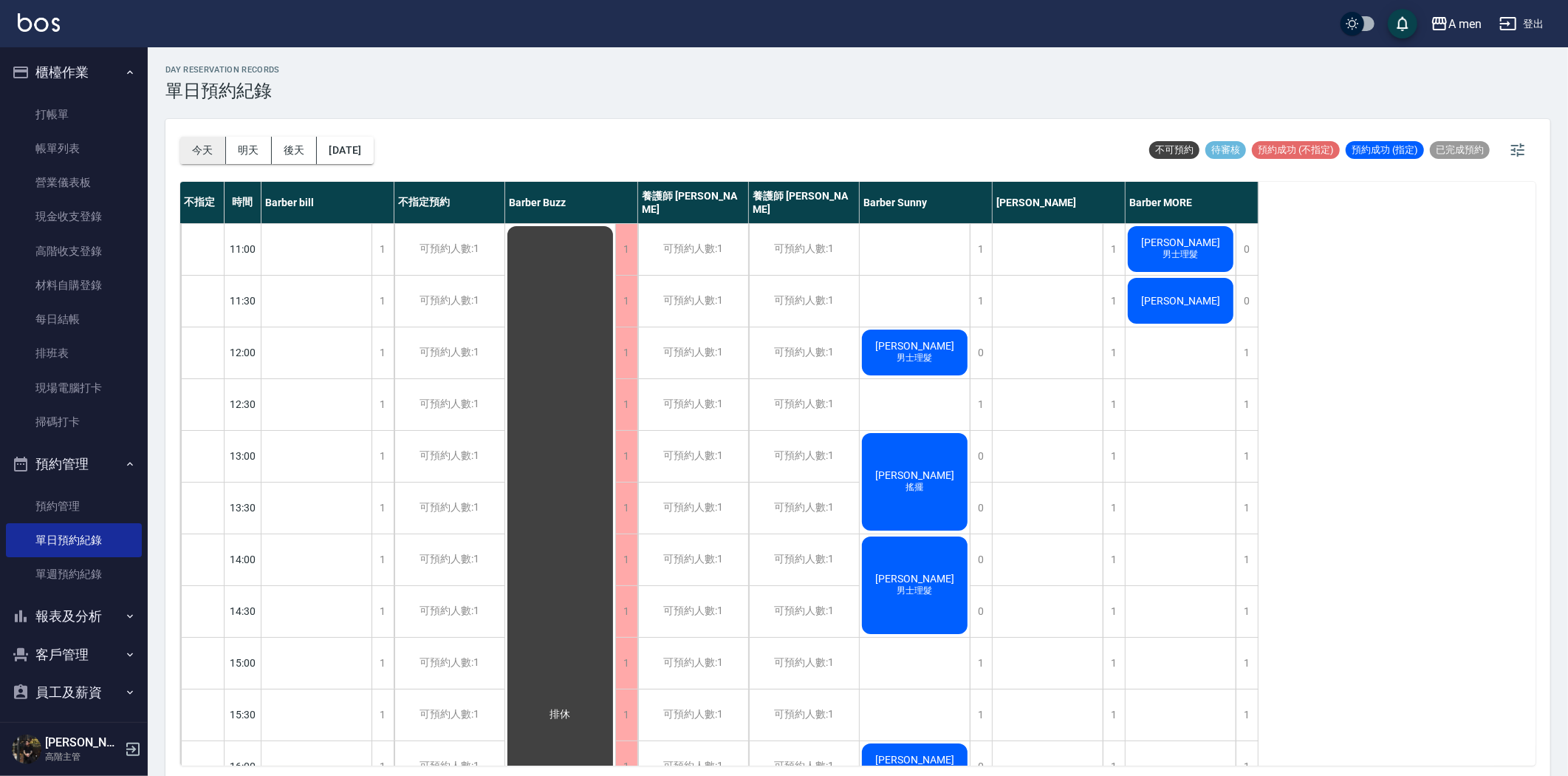
click at [204, 152] on button "今天" at bounding box center [203, 150] width 46 height 27
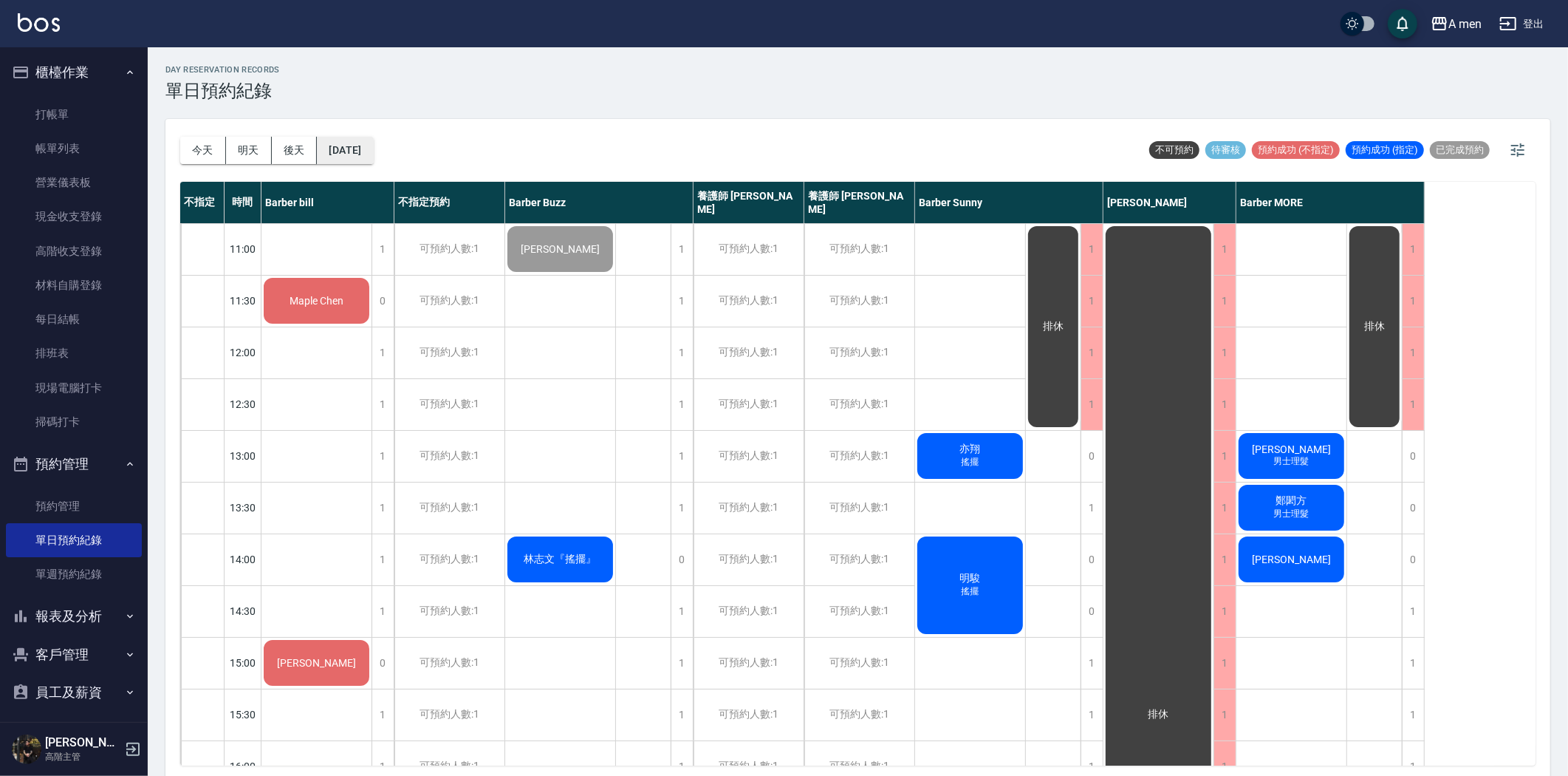
click at [344, 143] on button "[DATE]" at bounding box center [344, 150] width 57 height 27
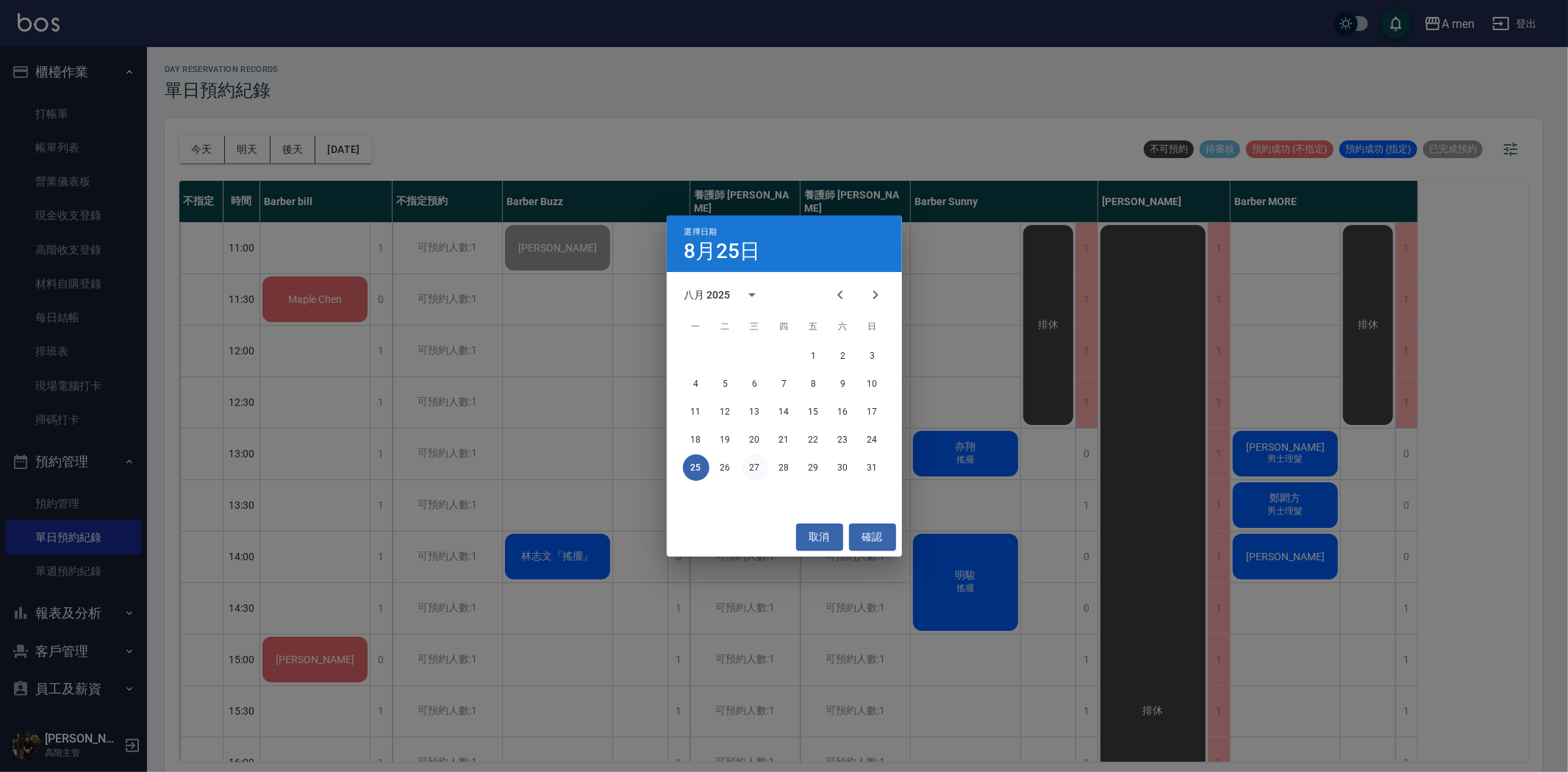
click at [753, 469] on button "27" at bounding box center [755, 468] width 27 height 27
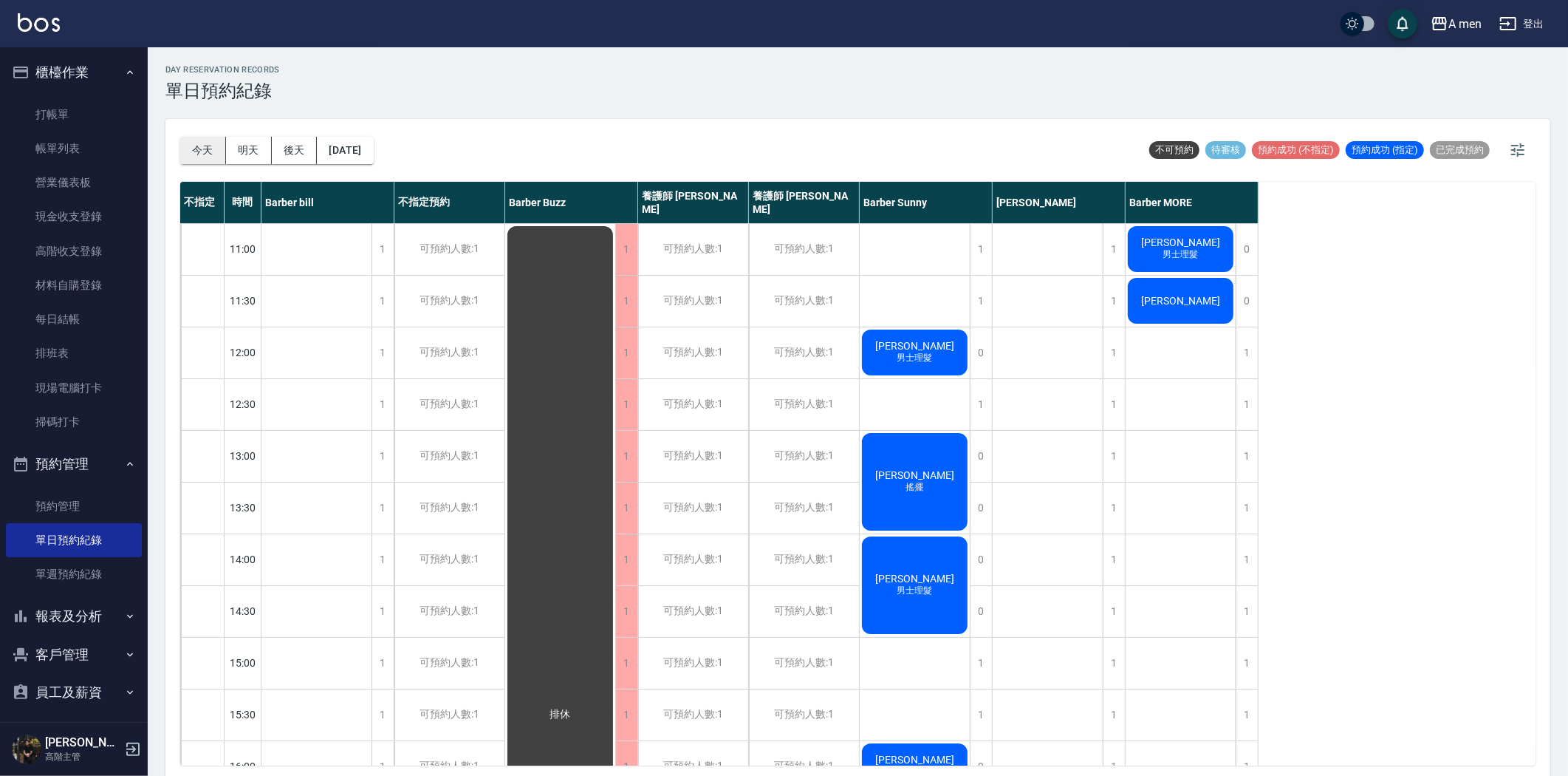
click at [183, 153] on button "今天" at bounding box center [203, 150] width 46 height 27
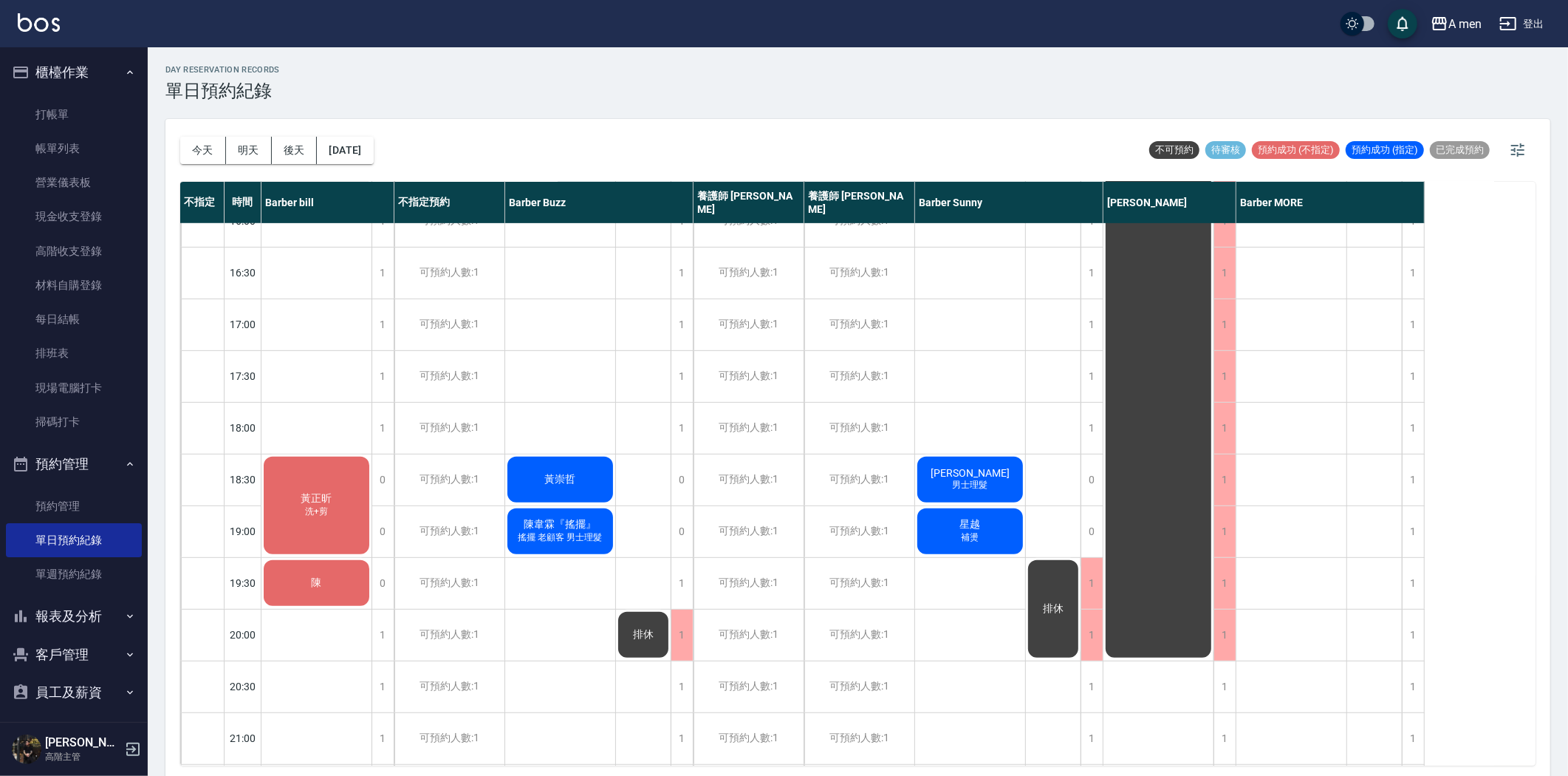
scroll to position [574, 0]
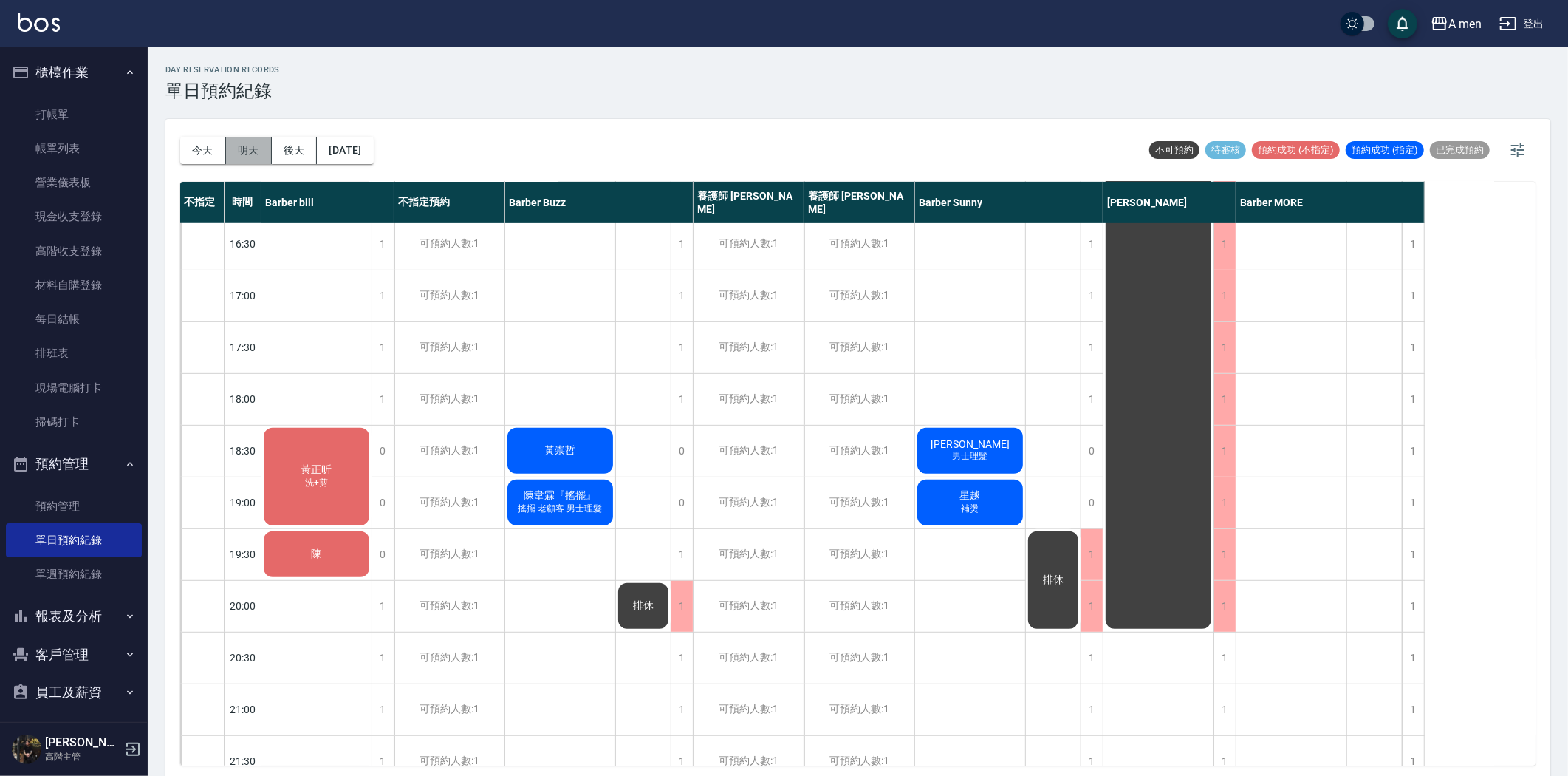
click at [245, 139] on button "明天" at bounding box center [248, 150] width 46 height 27
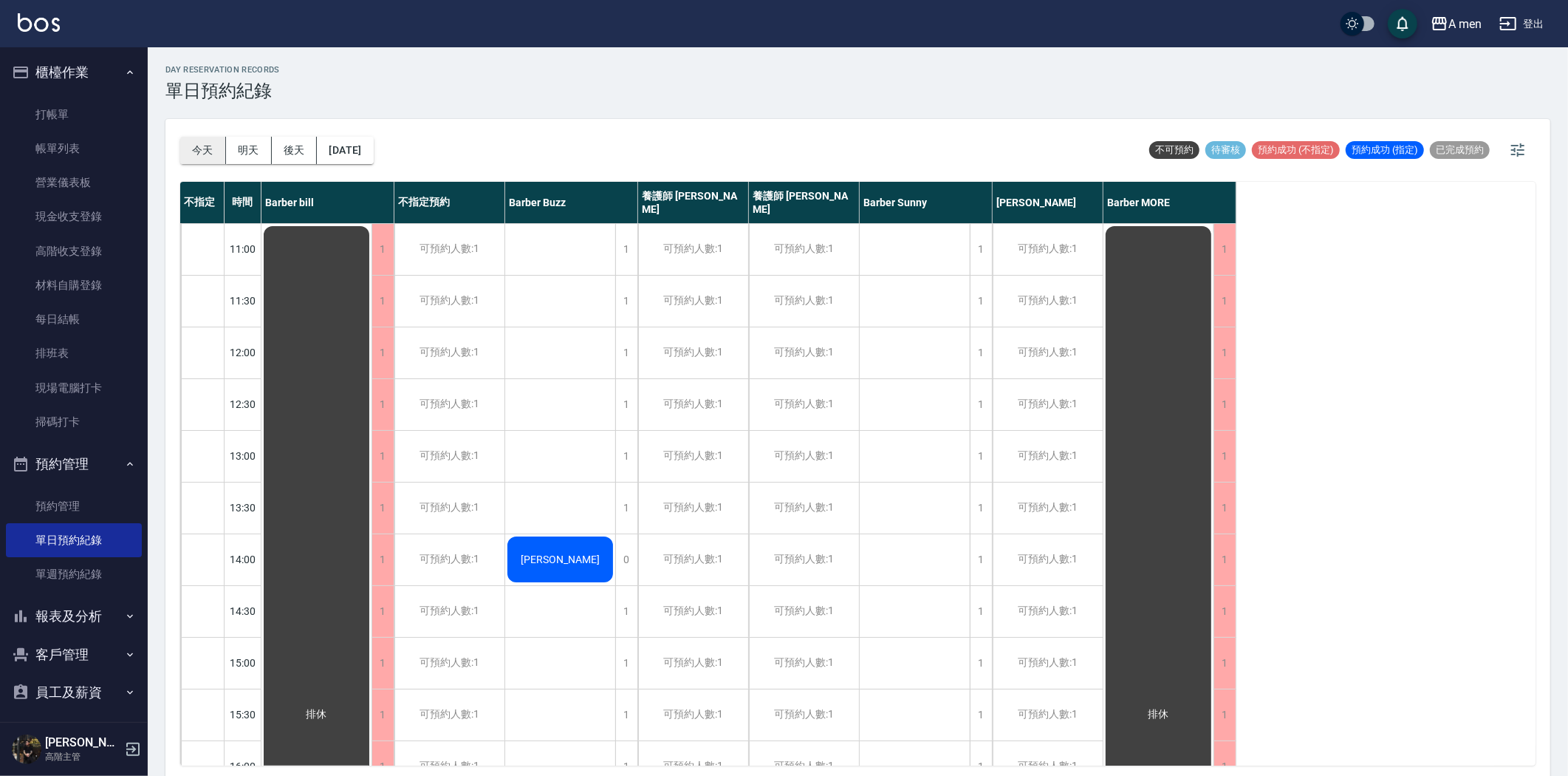
click at [198, 138] on button "今天" at bounding box center [203, 150] width 46 height 27
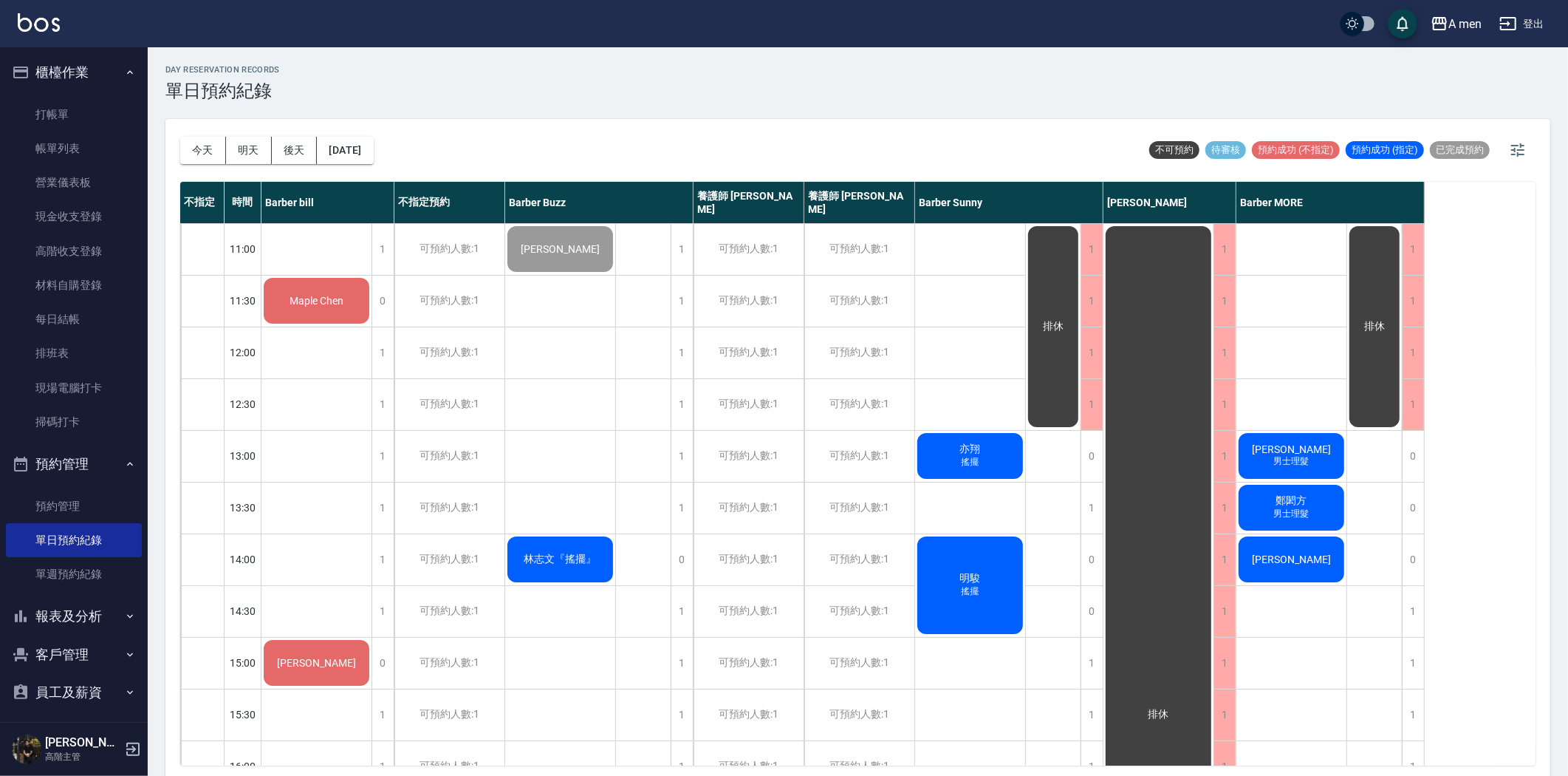
click at [298, 289] on div "Maple Chen" at bounding box center [317, 301] width 110 height 50
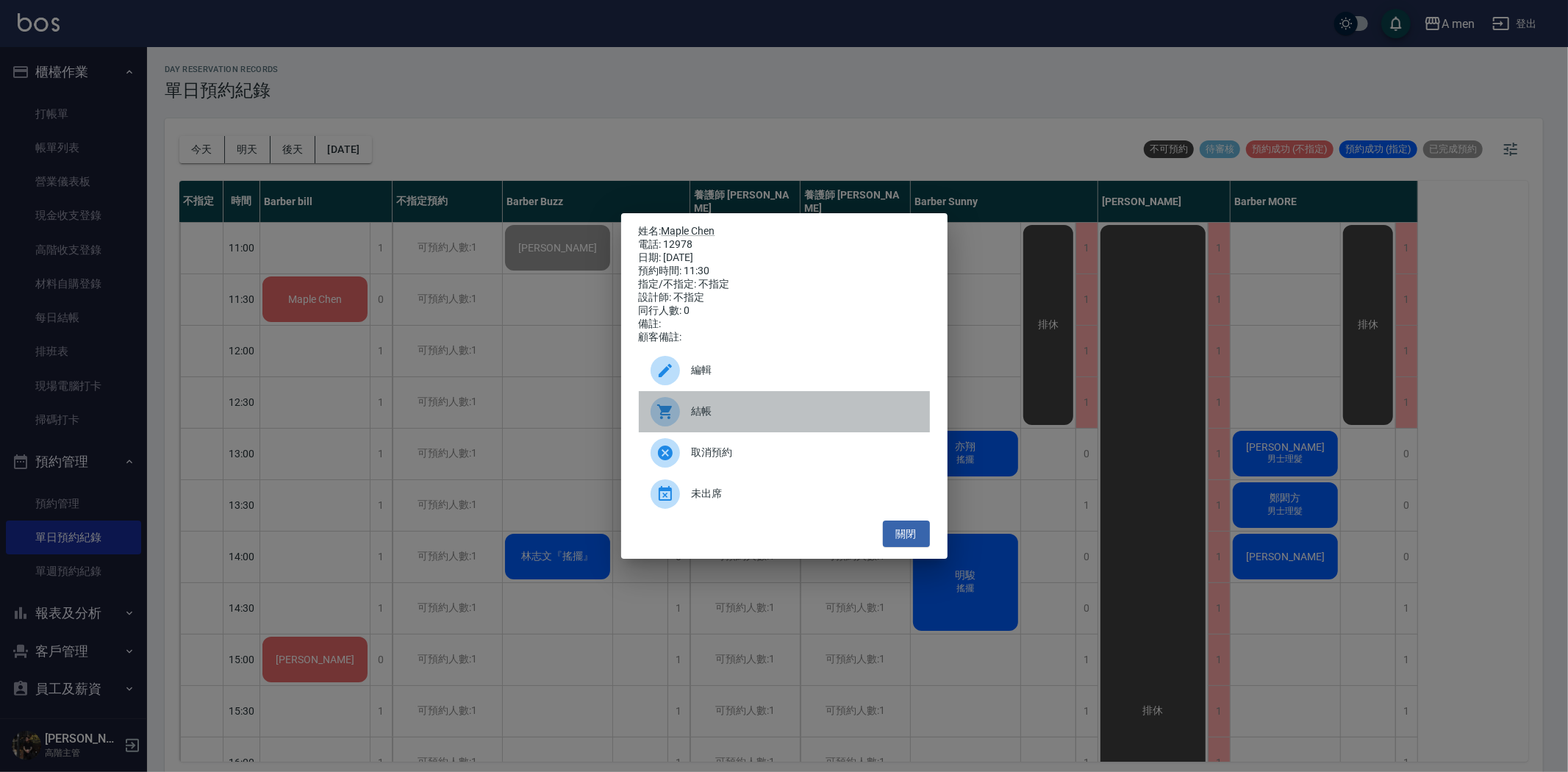
click at [707, 412] on div "結帳" at bounding box center [785, 411] width 291 height 41
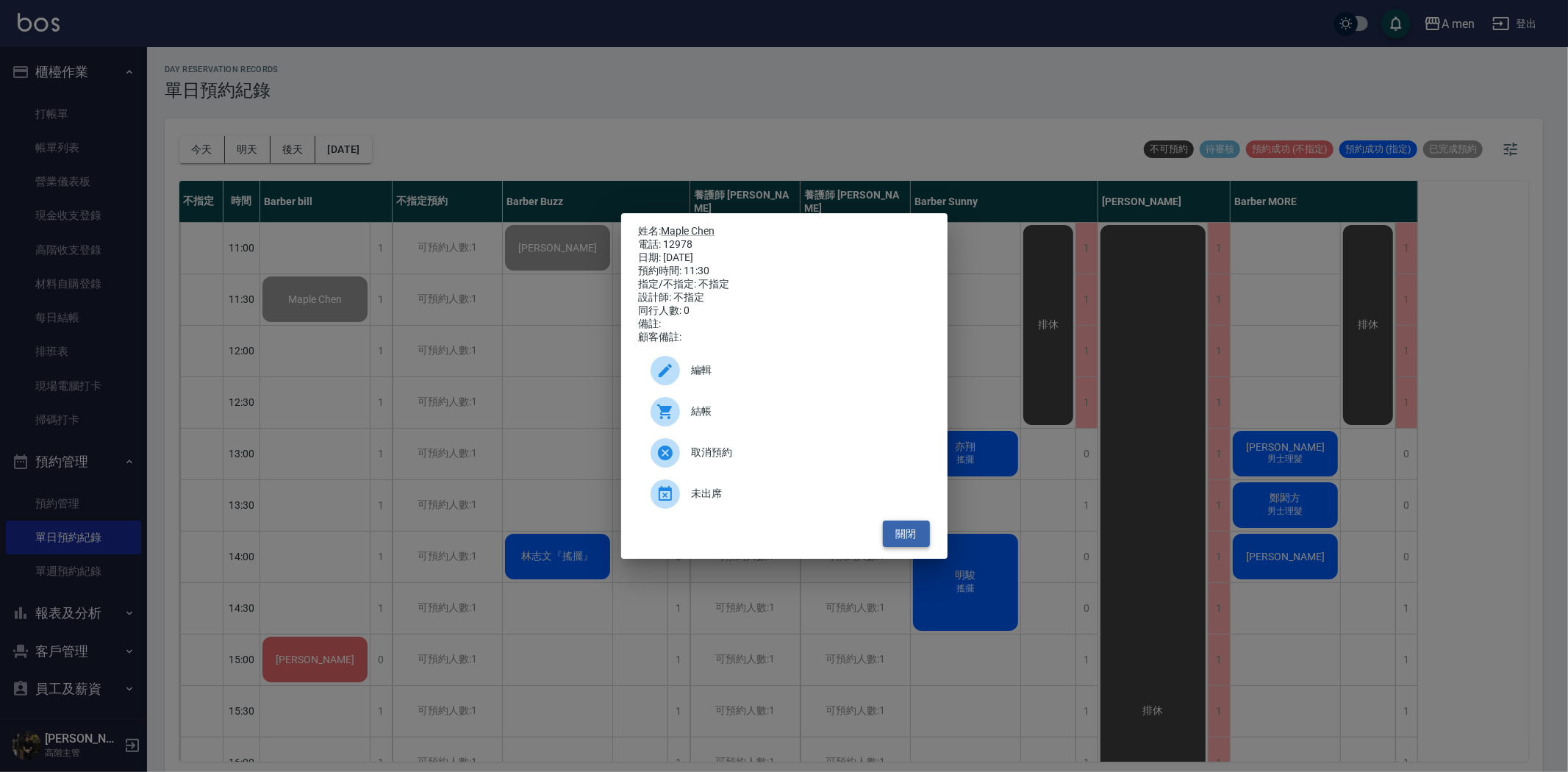
click at [901, 546] on button "關閉" at bounding box center [906, 534] width 47 height 27
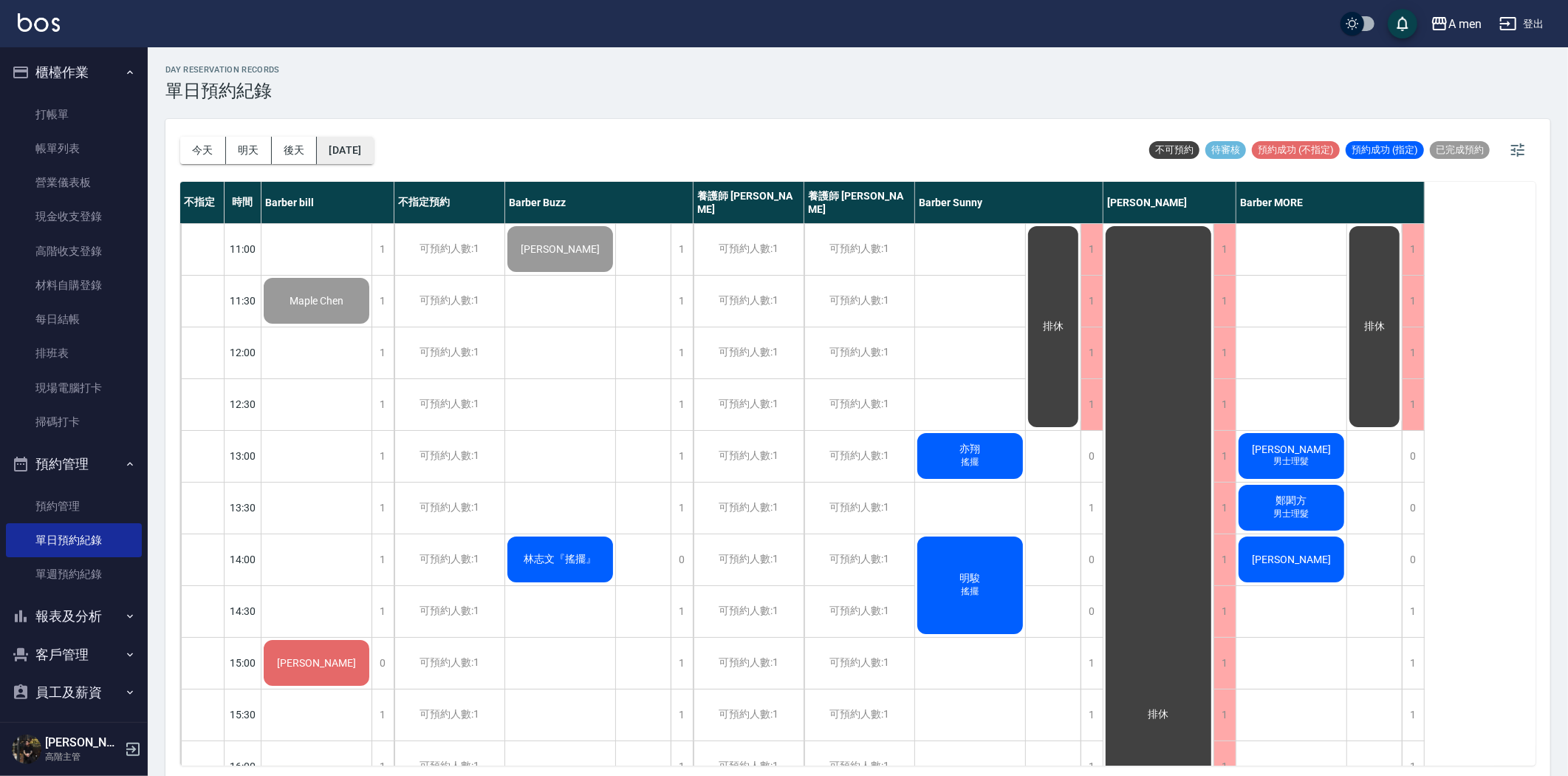
click at [359, 157] on button "[DATE]" at bounding box center [344, 150] width 57 height 27
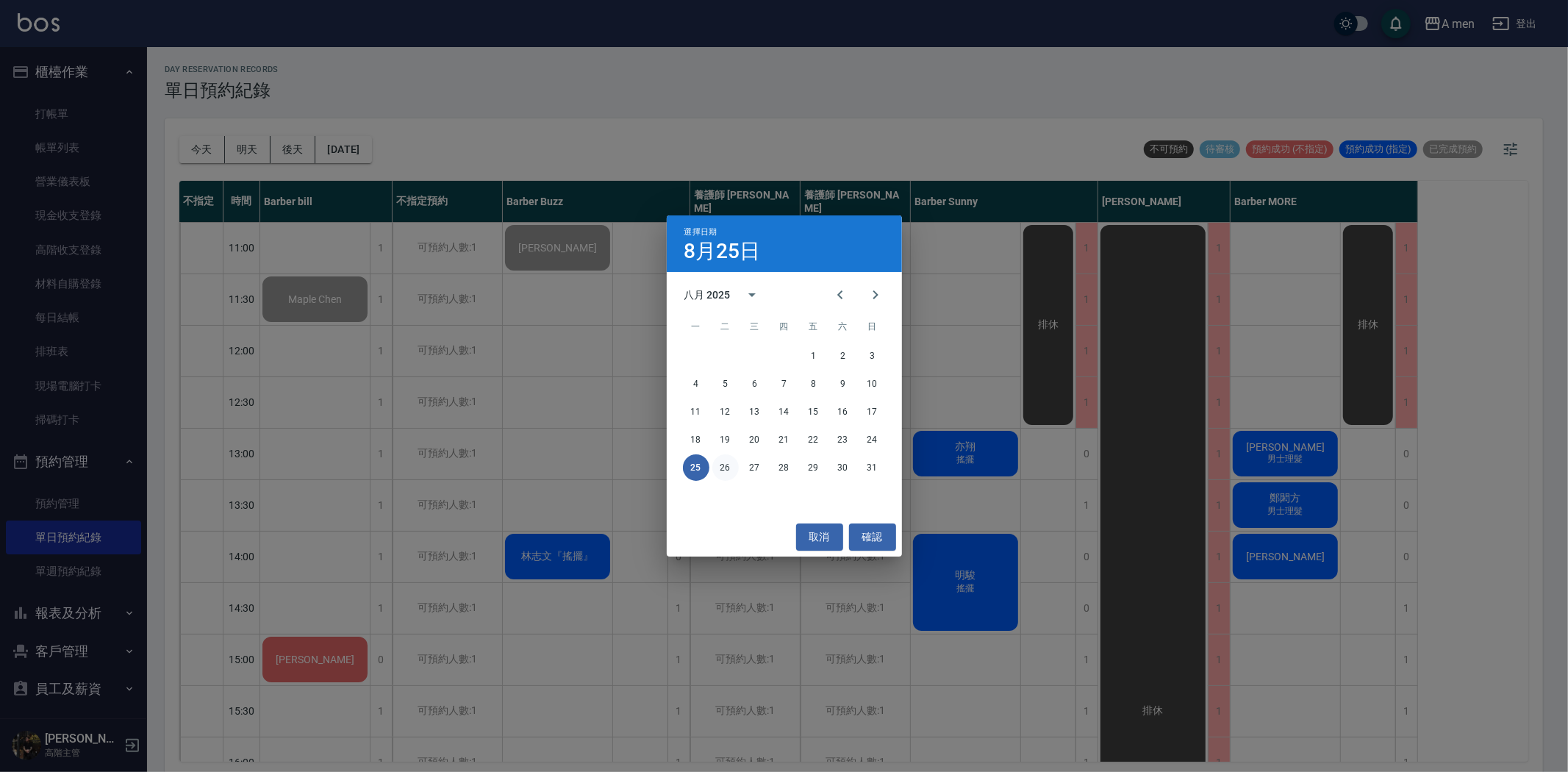
click at [722, 465] on button "26" at bounding box center [726, 468] width 27 height 27
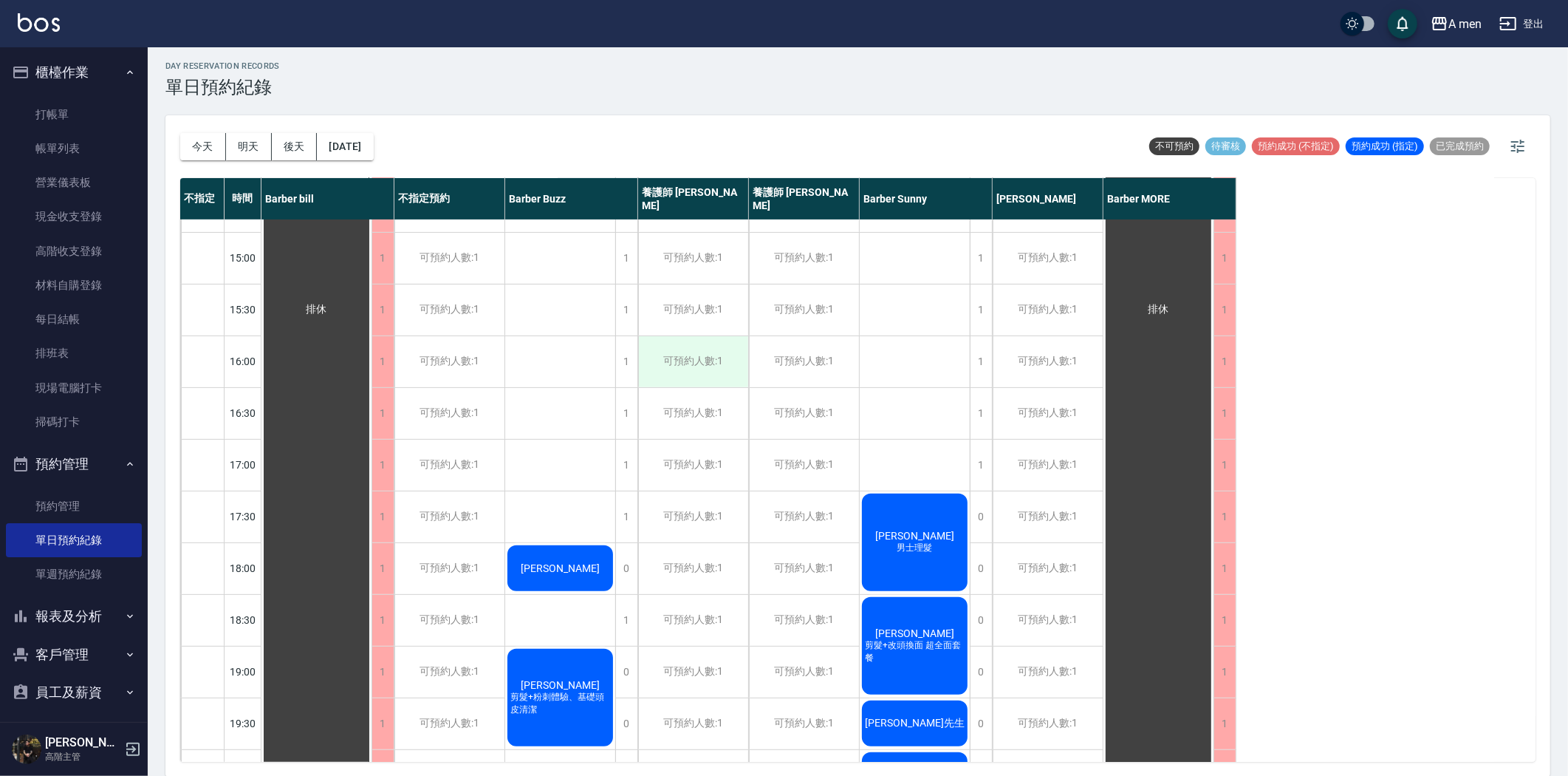
scroll to position [574, 0]
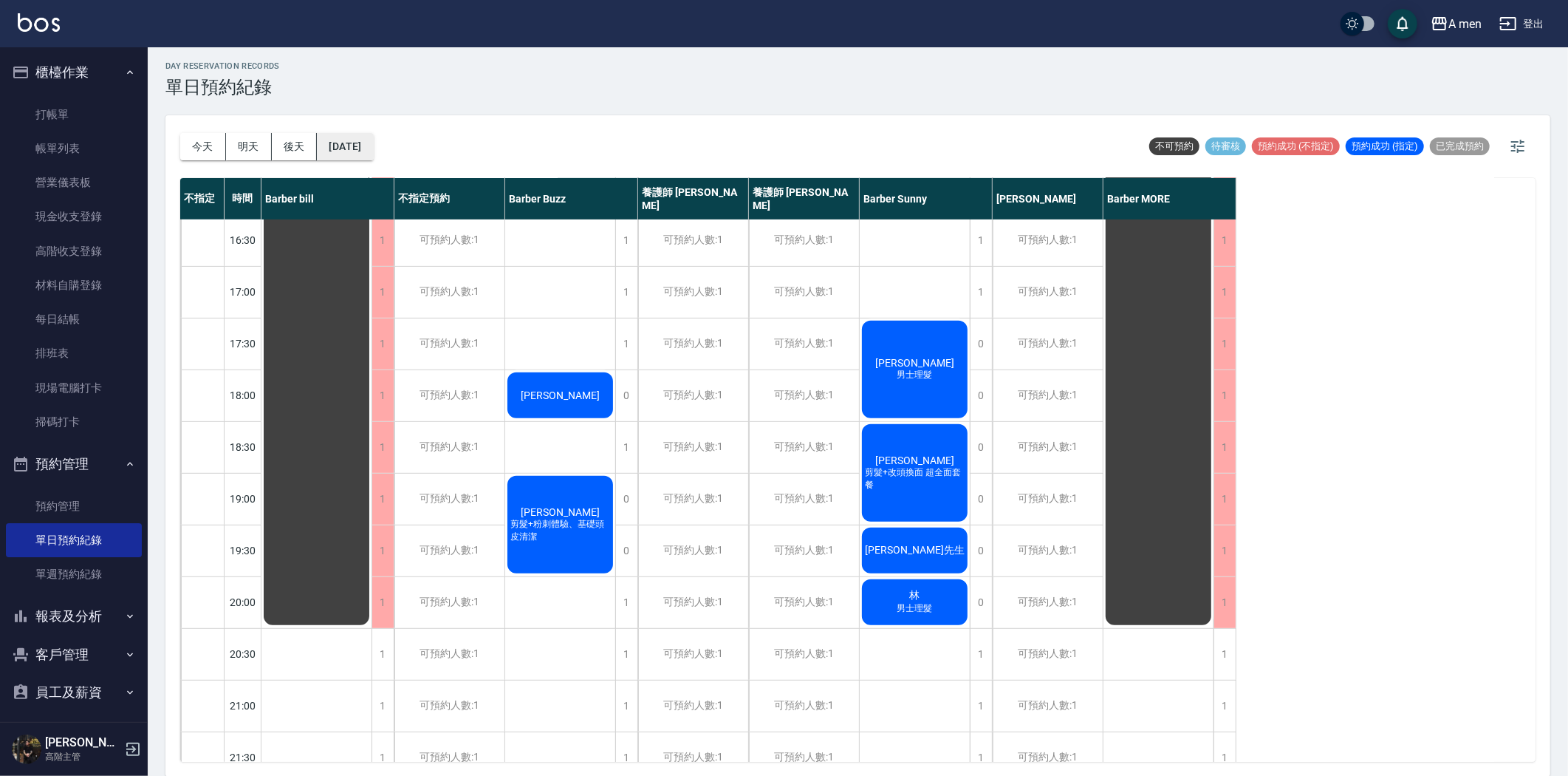
click at [373, 144] on button "2025/08/26" at bounding box center [344, 146] width 57 height 27
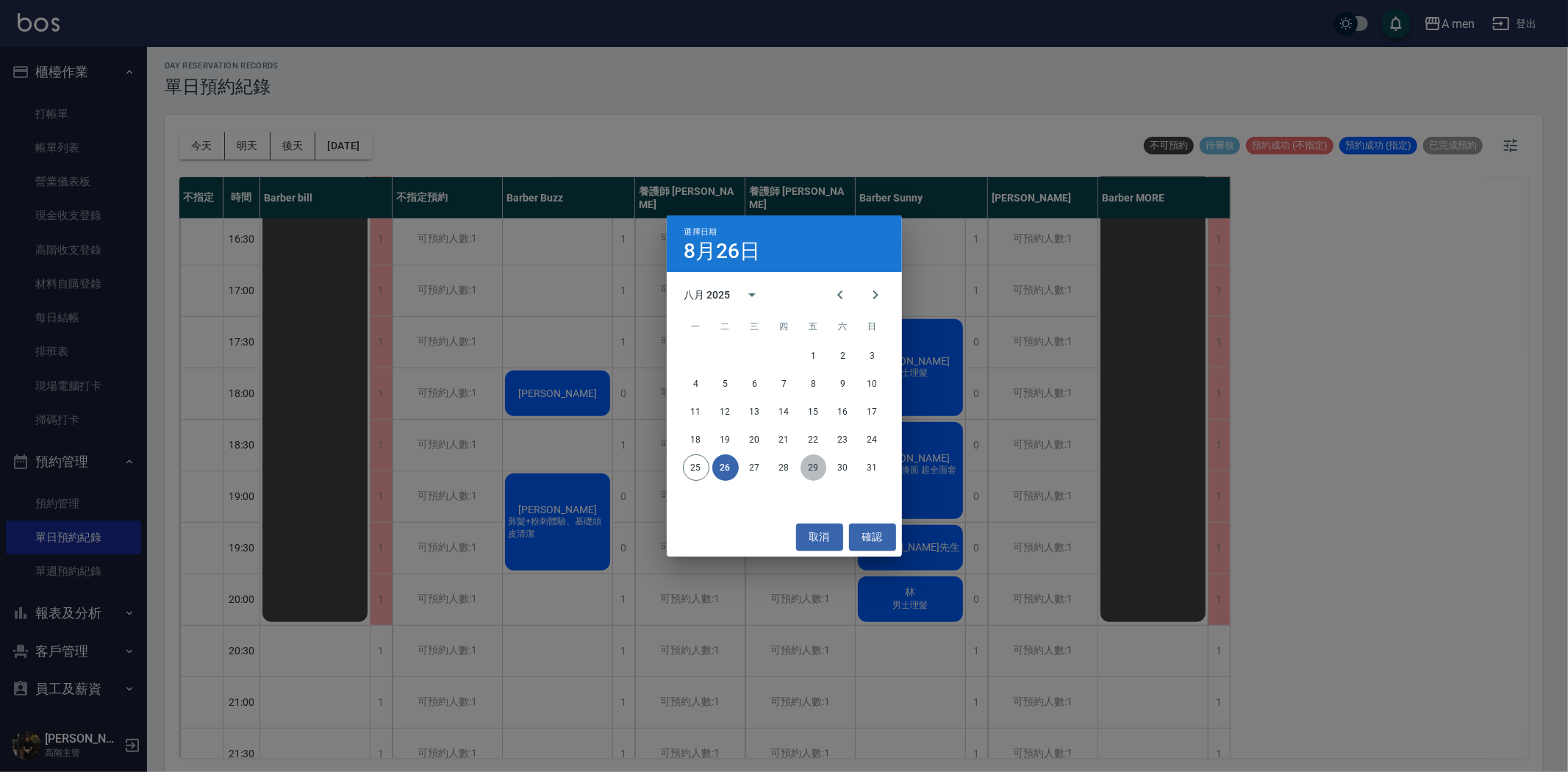
click at [824, 464] on button "29" at bounding box center [814, 468] width 27 height 27
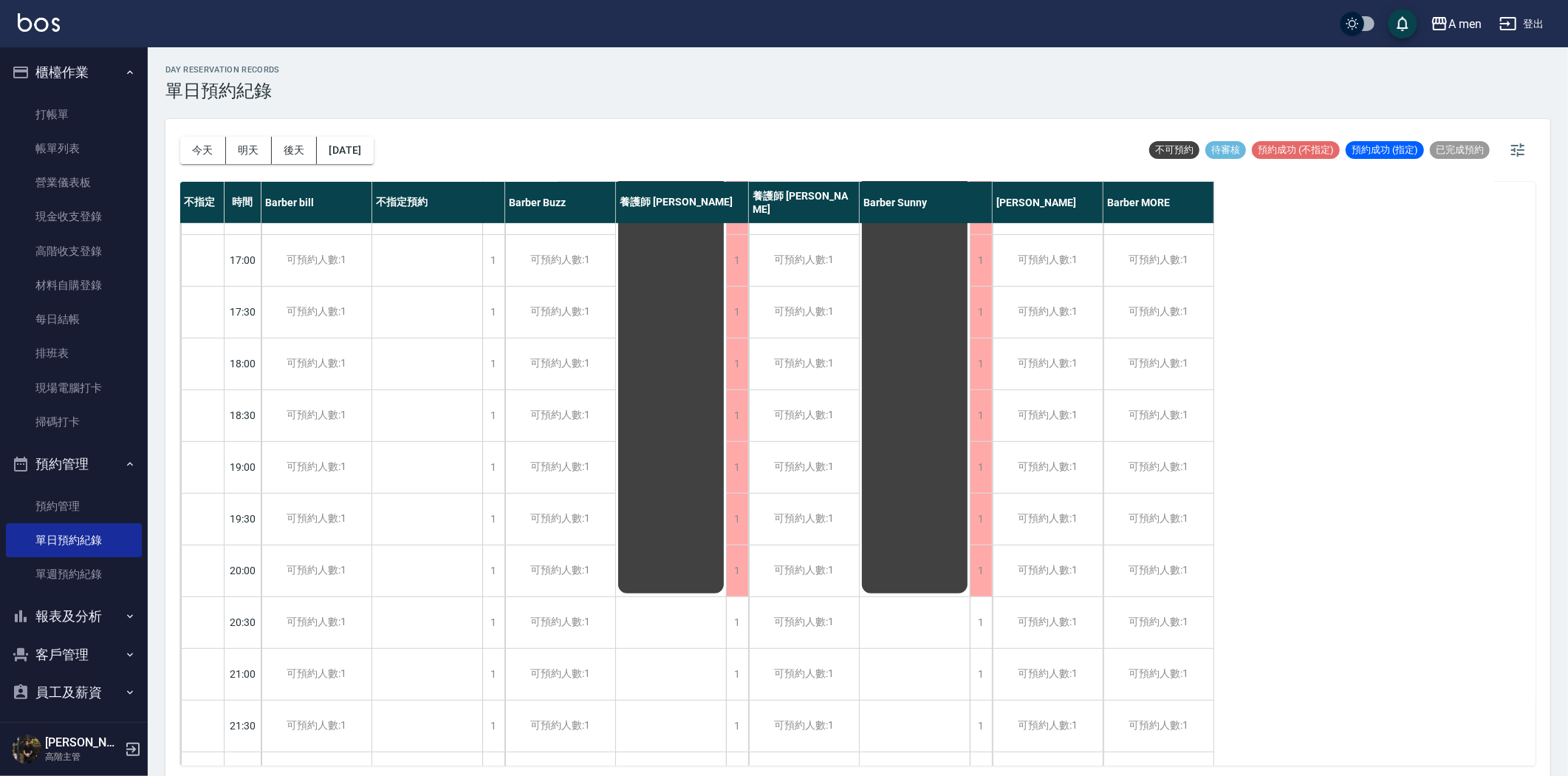
scroll to position [656, 0]
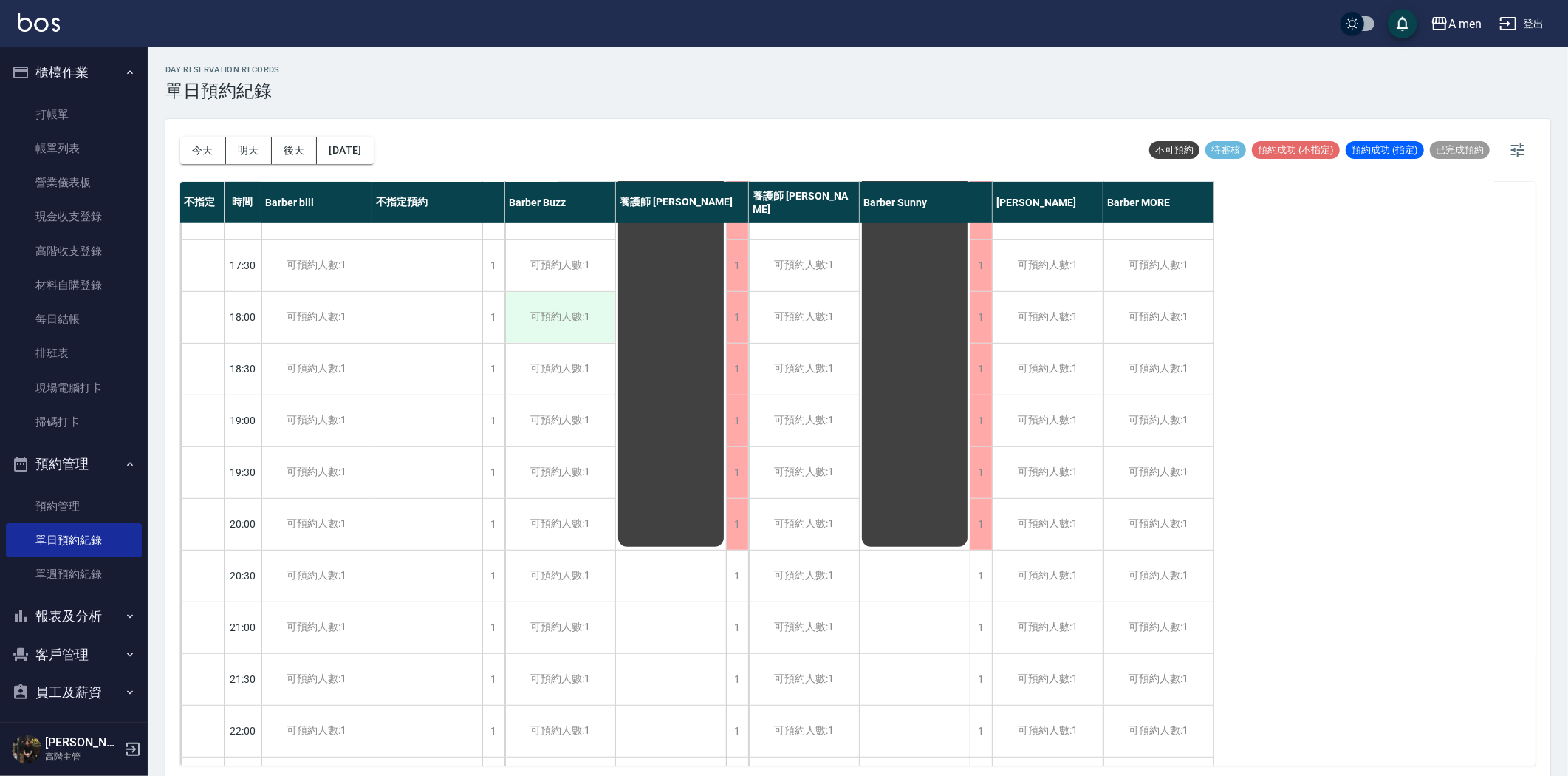
click at [589, 320] on div "可預約人數:1" at bounding box center [560, 317] width 110 height 51
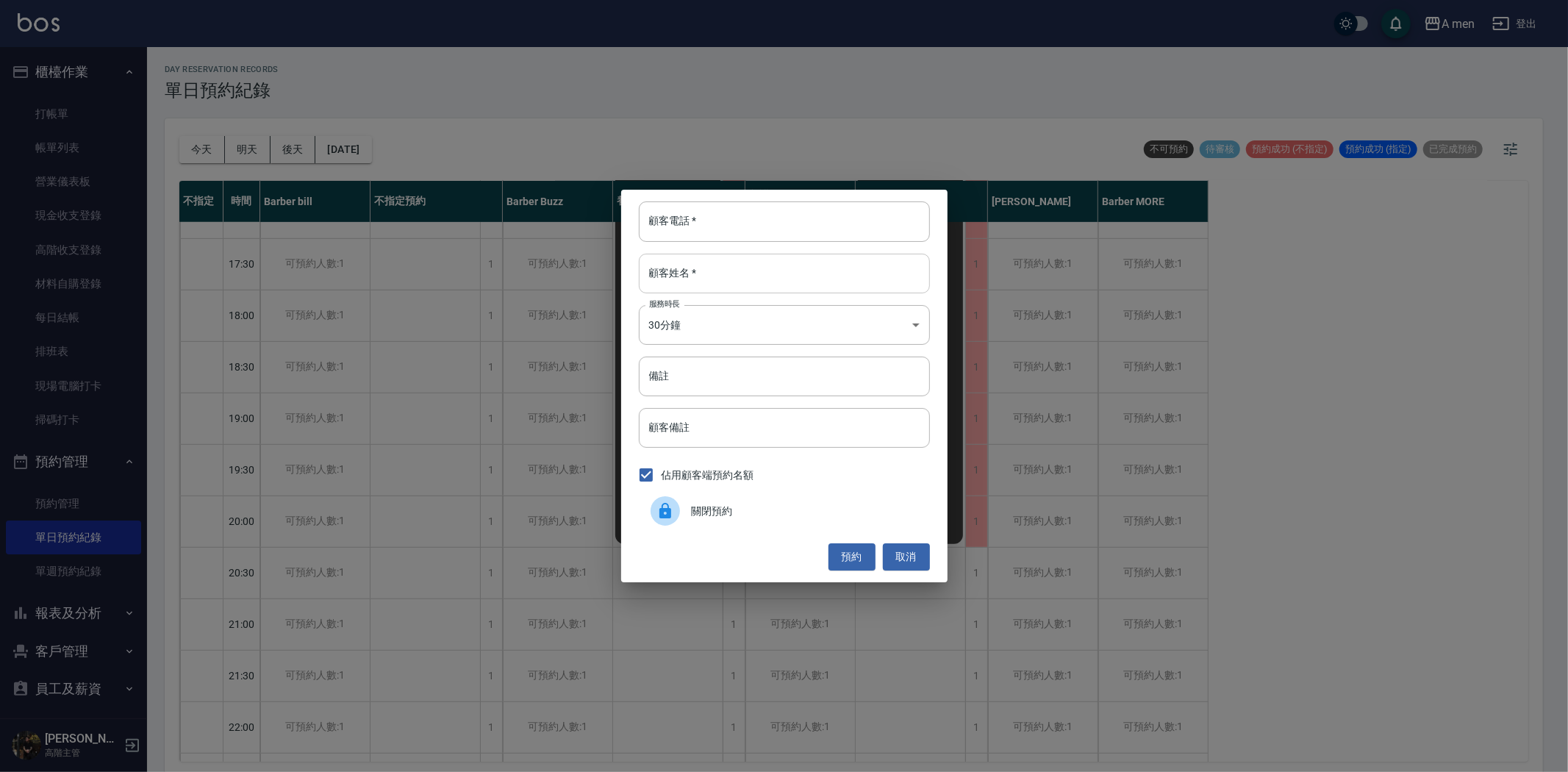
click at [702, 264] on input "顧客姓名   *" at bounding box center [785, 273] width 291 height 39
paste input "昱瑋"
type input "昱瑋"
click at [689, 227] on input "顧客電話   *" at bounding box center [785, 221] width 291 height 39
click at [459, 186] on div "顧客電話   * 顧客電話   * 顧客姓名   * 昱瑋 顧客姓名   * 服務時長 30分鐘 1 服務時長 備註 備註 顧客備註 顧客備註 佔用顧客端預約…" at bounding box center [784, 386] width 1568 height 772
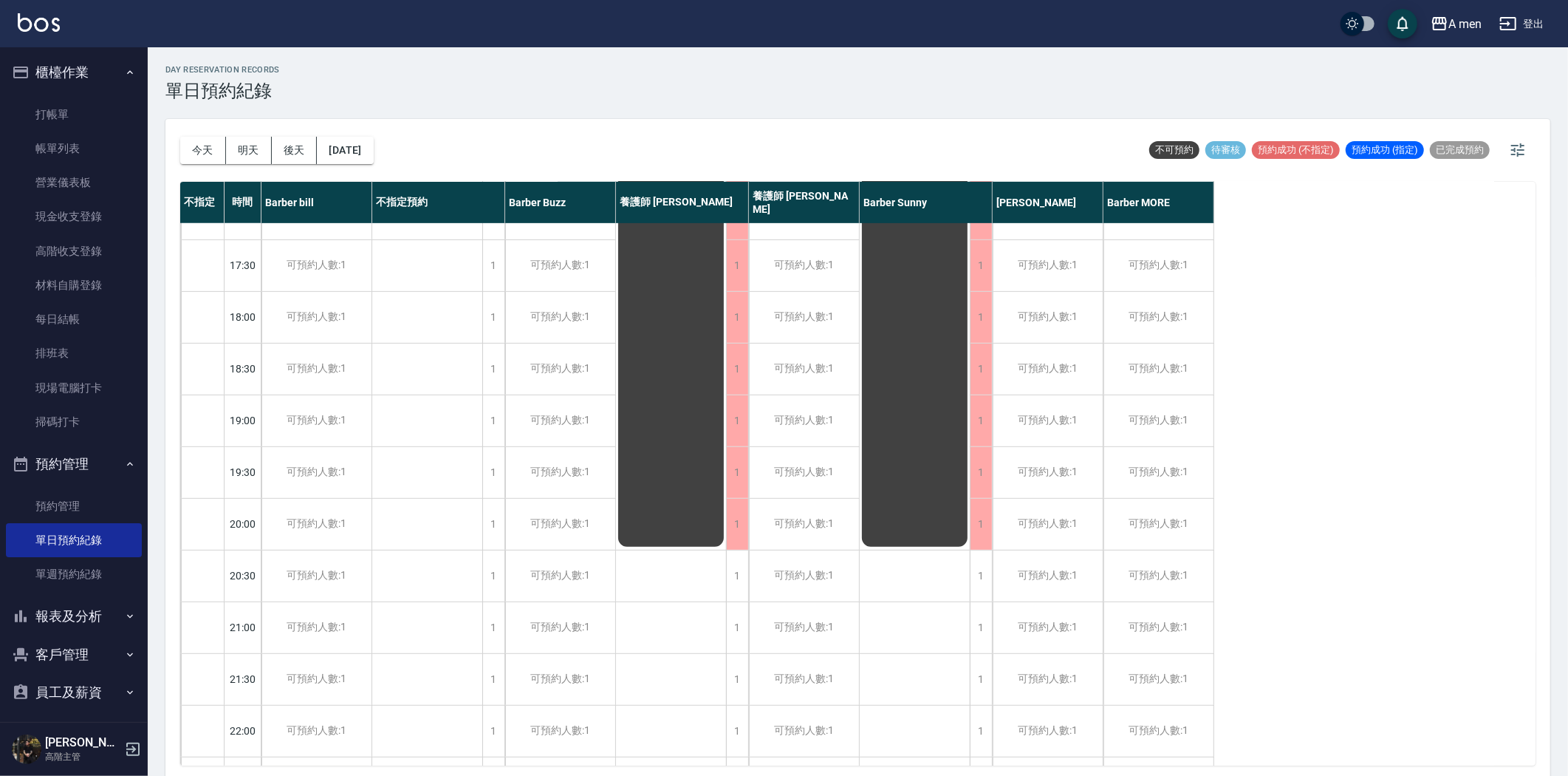
click at [217, 137] on button "今天" at bounding box center [203, 150] width 46 height 27
click at [216, 139] on div at bounding box center [784, 388] width 1568 height 776
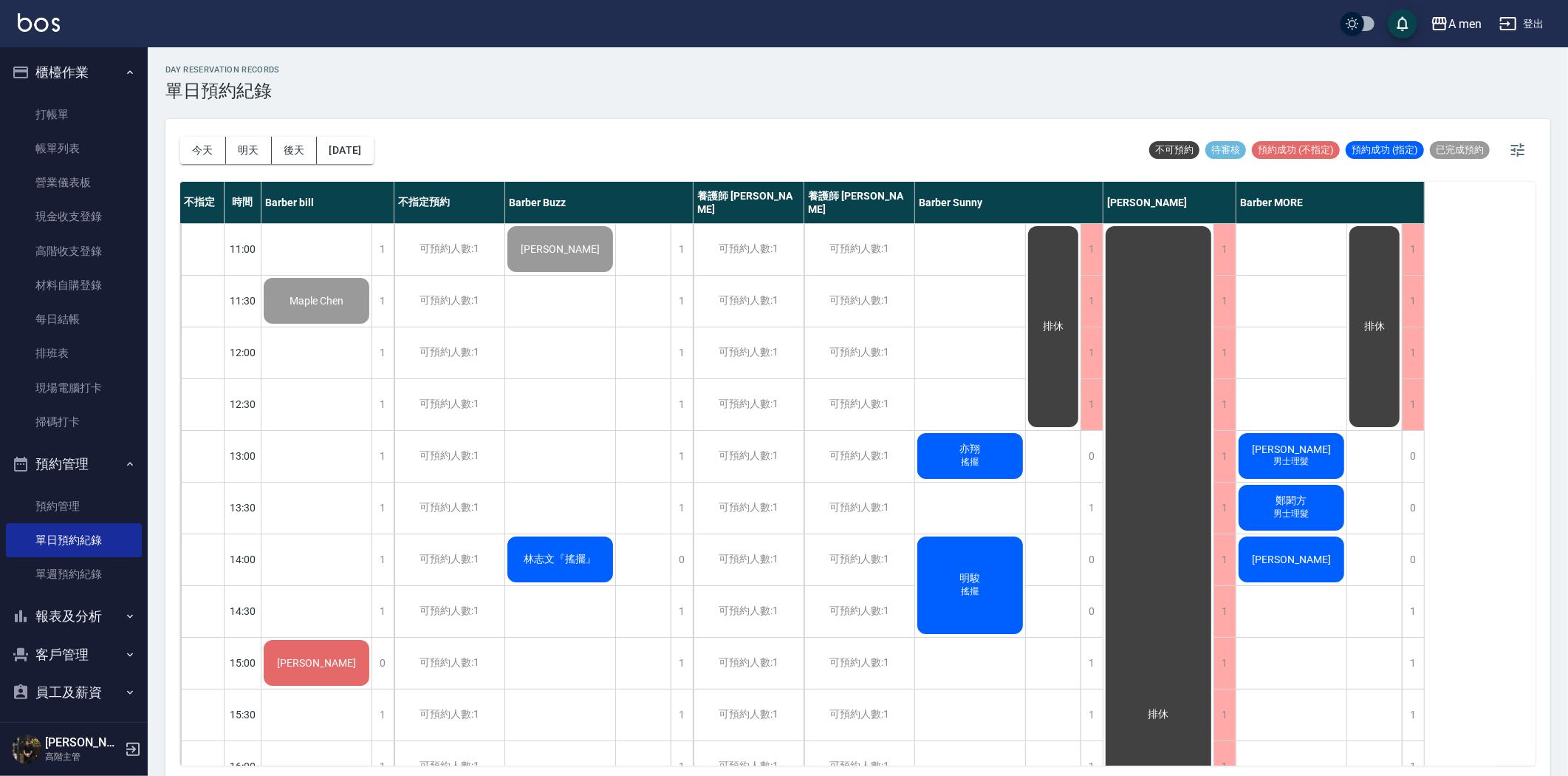
click at [346, 307] on span "[PERSON_NAME]" at bounding box center [316, 301] width 60 height 12
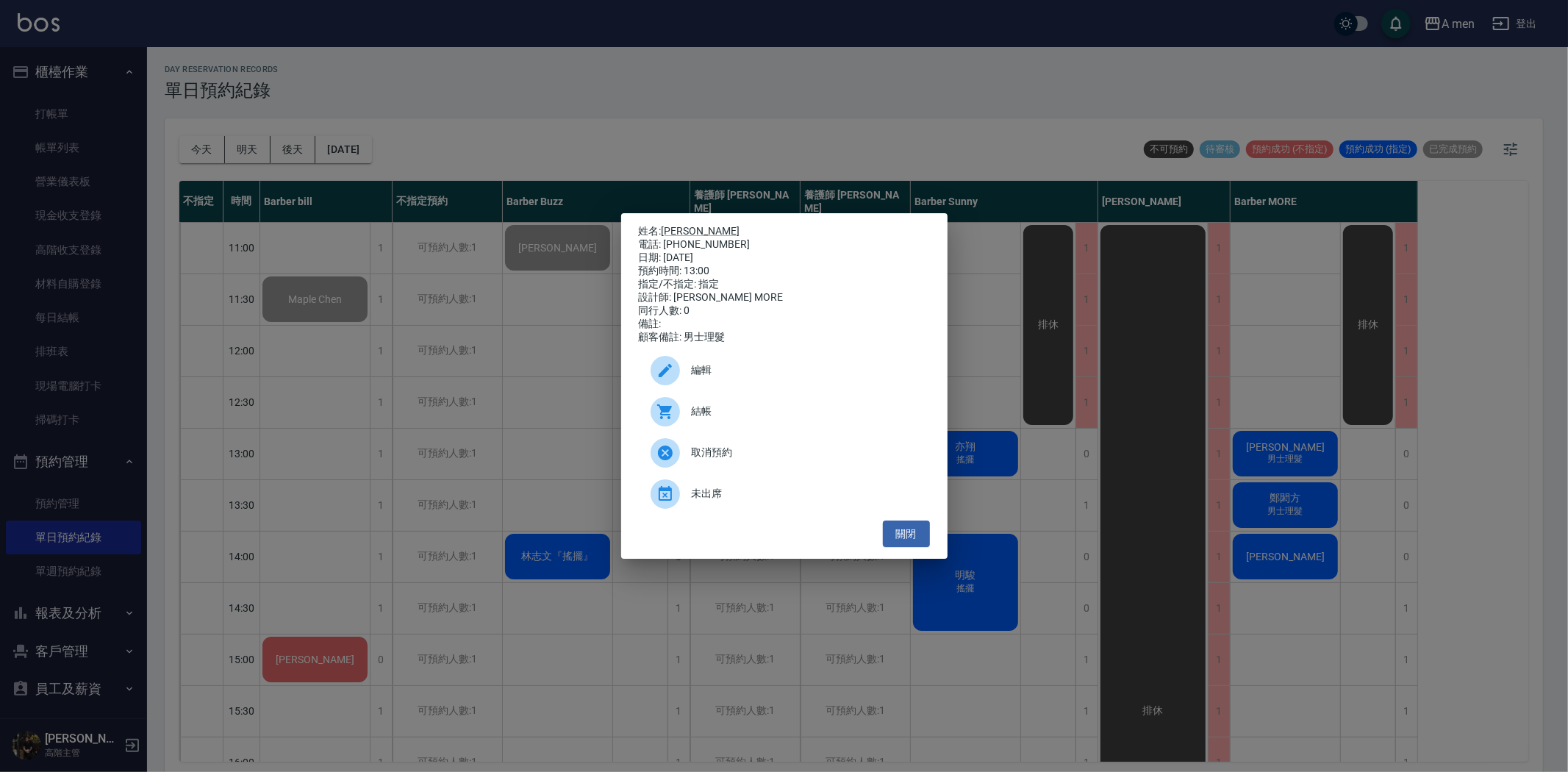
click at [743, 416] on span "結帳" at bounding box center [805, 411] width 227 height 15
click at [1172, 436] on div "姓名: Stanley Lu 電話: 0979727911 日期: 2025/08/25 預約時間: 13:00 指定/不指定: 指定 設計師: Barber…" at bounding box center [784, 386] width 1568 height 772
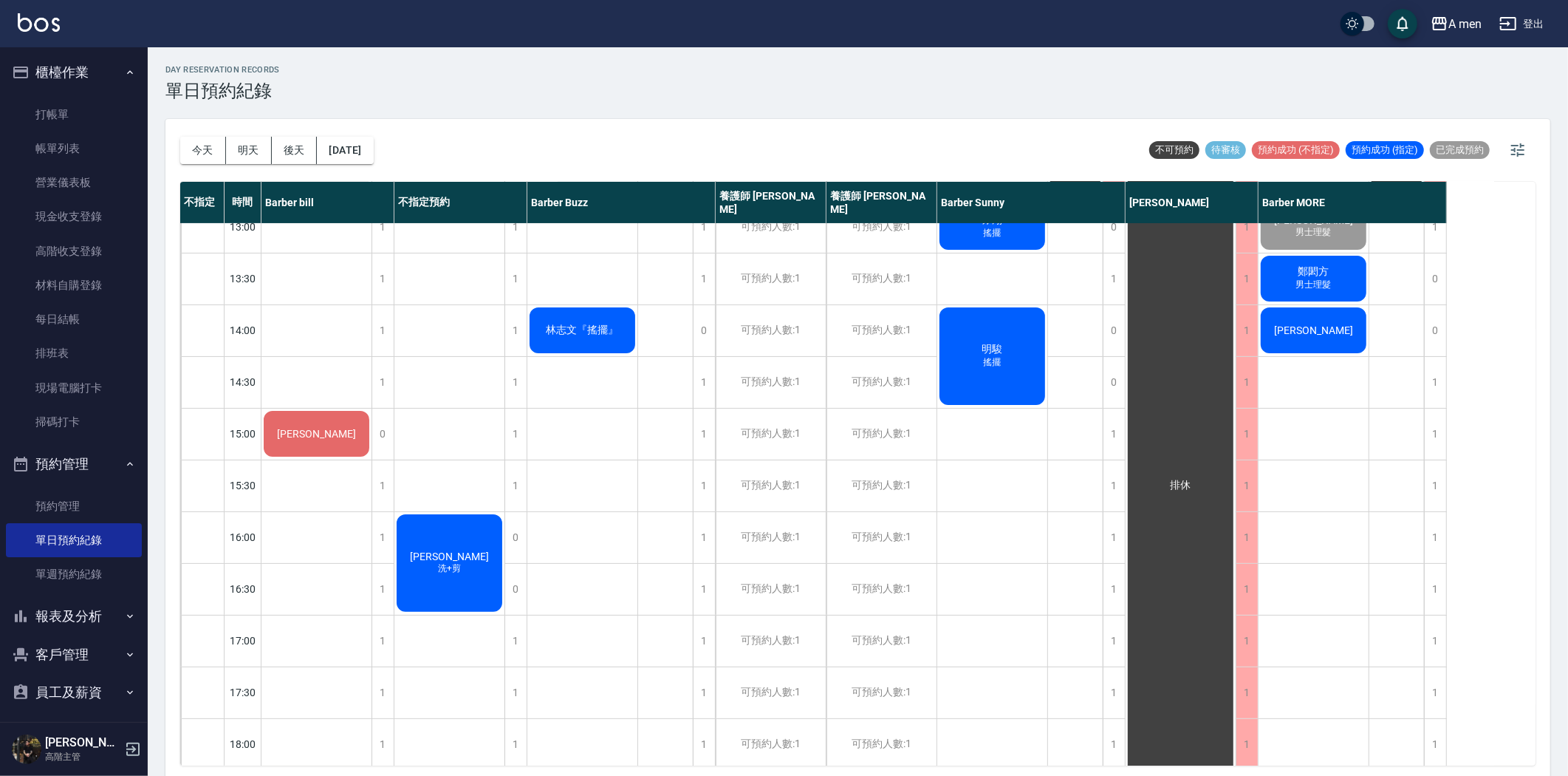
scroll to position [328, 0]
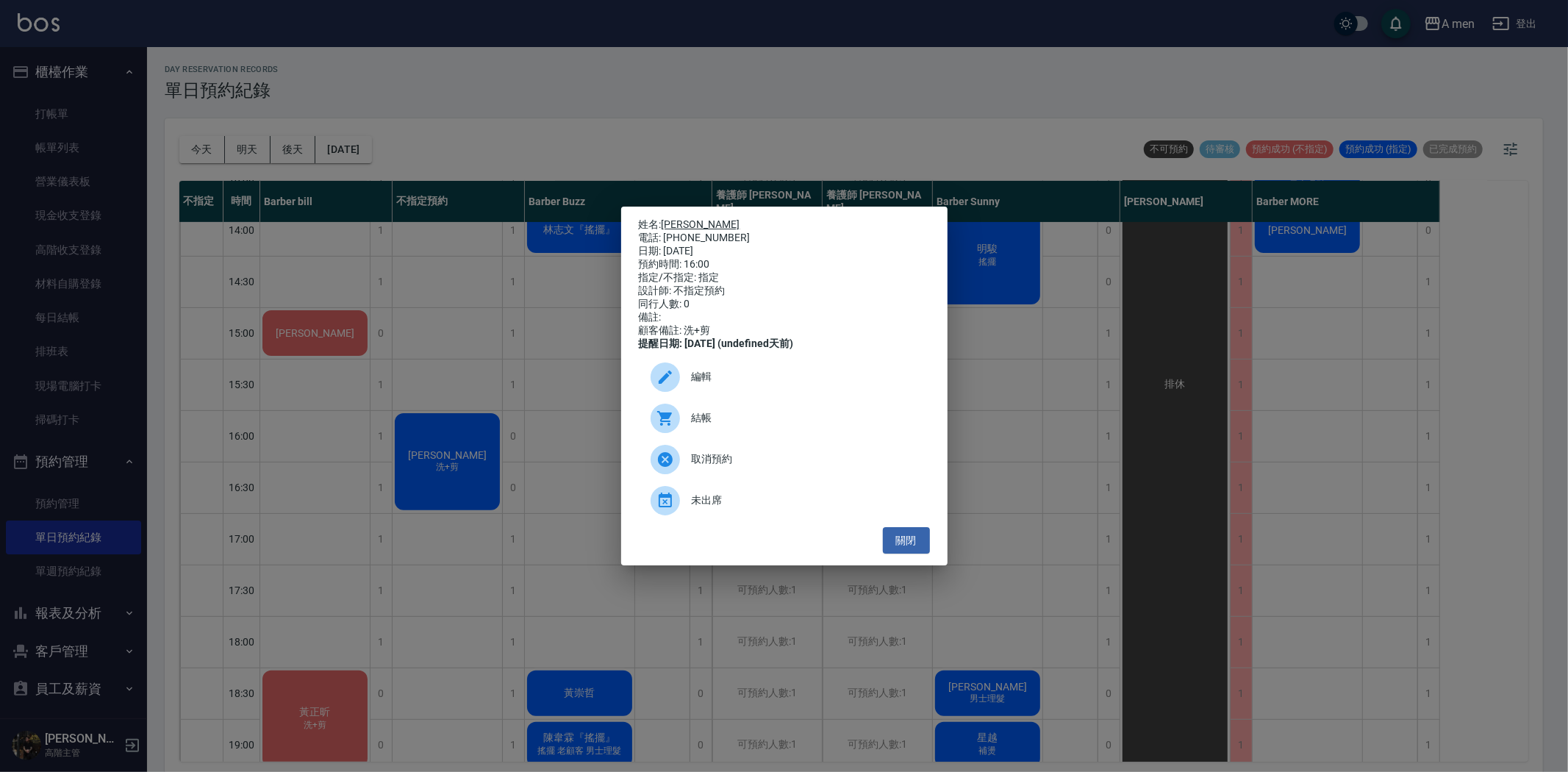
click at [677, 219] on link "[PERSON_NAME]" at bounding box center [701, 224] width 79 height 12
click at [909, 554] on button "關閉" at bounding box center [906, 540] width 47 height 27
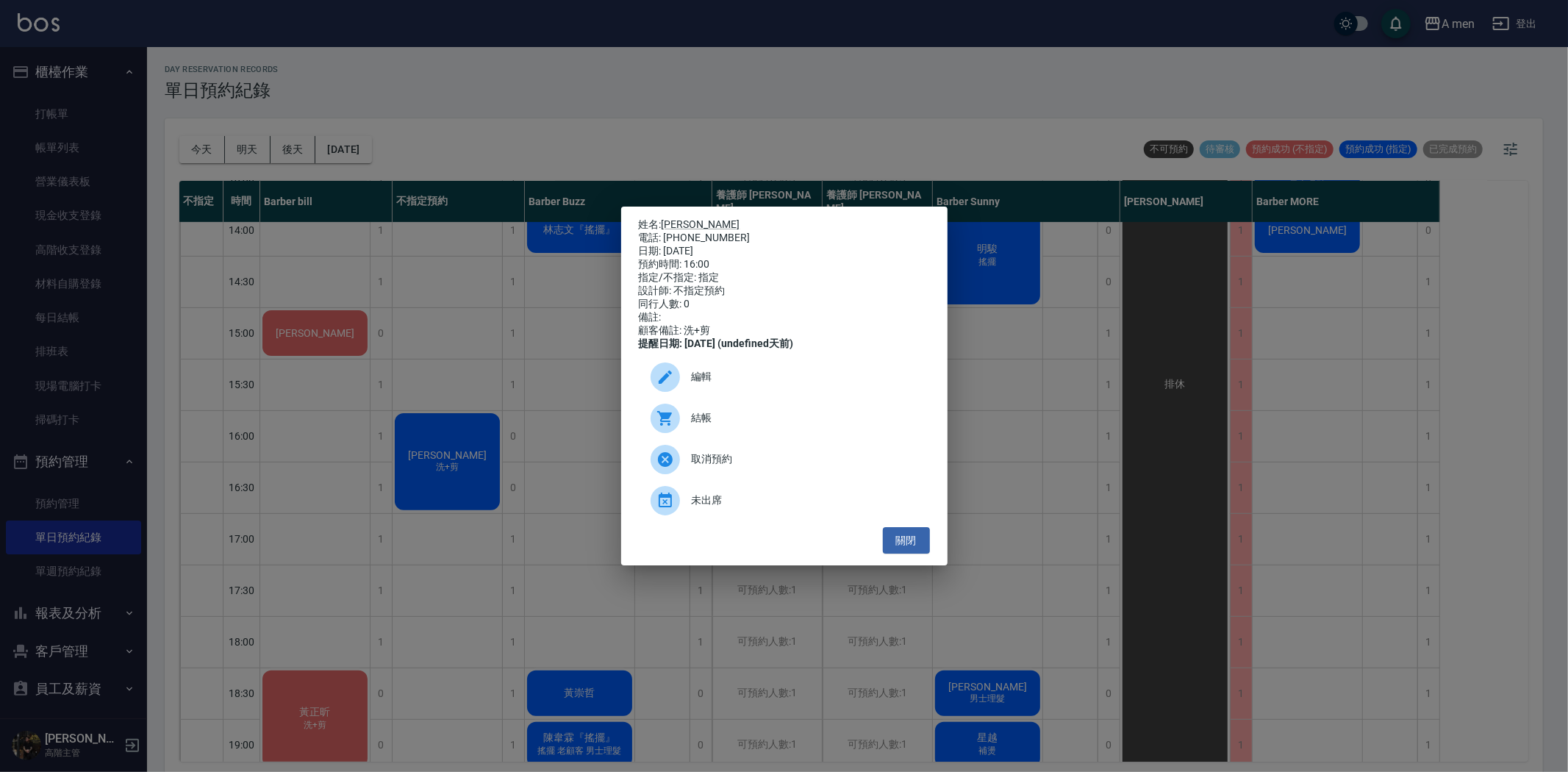
click at [726, 385] on span "編輯" at bounding box center [805, 376] width 227 height 15
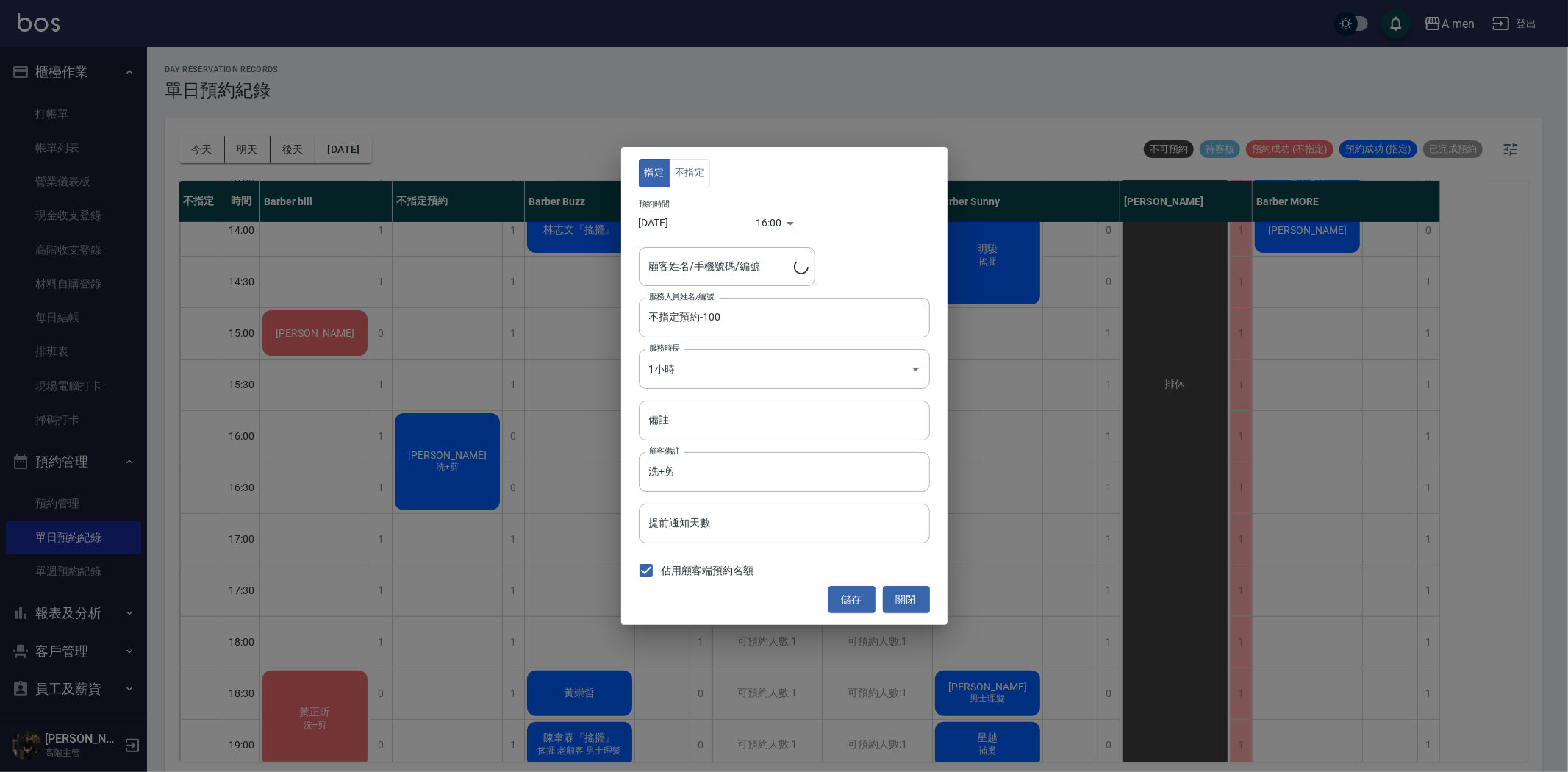
type input "陳先生/0910825393"
click at [691, 171] on button "不指定" at bounding box center [689, 173] width 41 height 29
click at [685, 316] on input "不指定預約-100" at bounding box center [773, 317] width 256 height 26
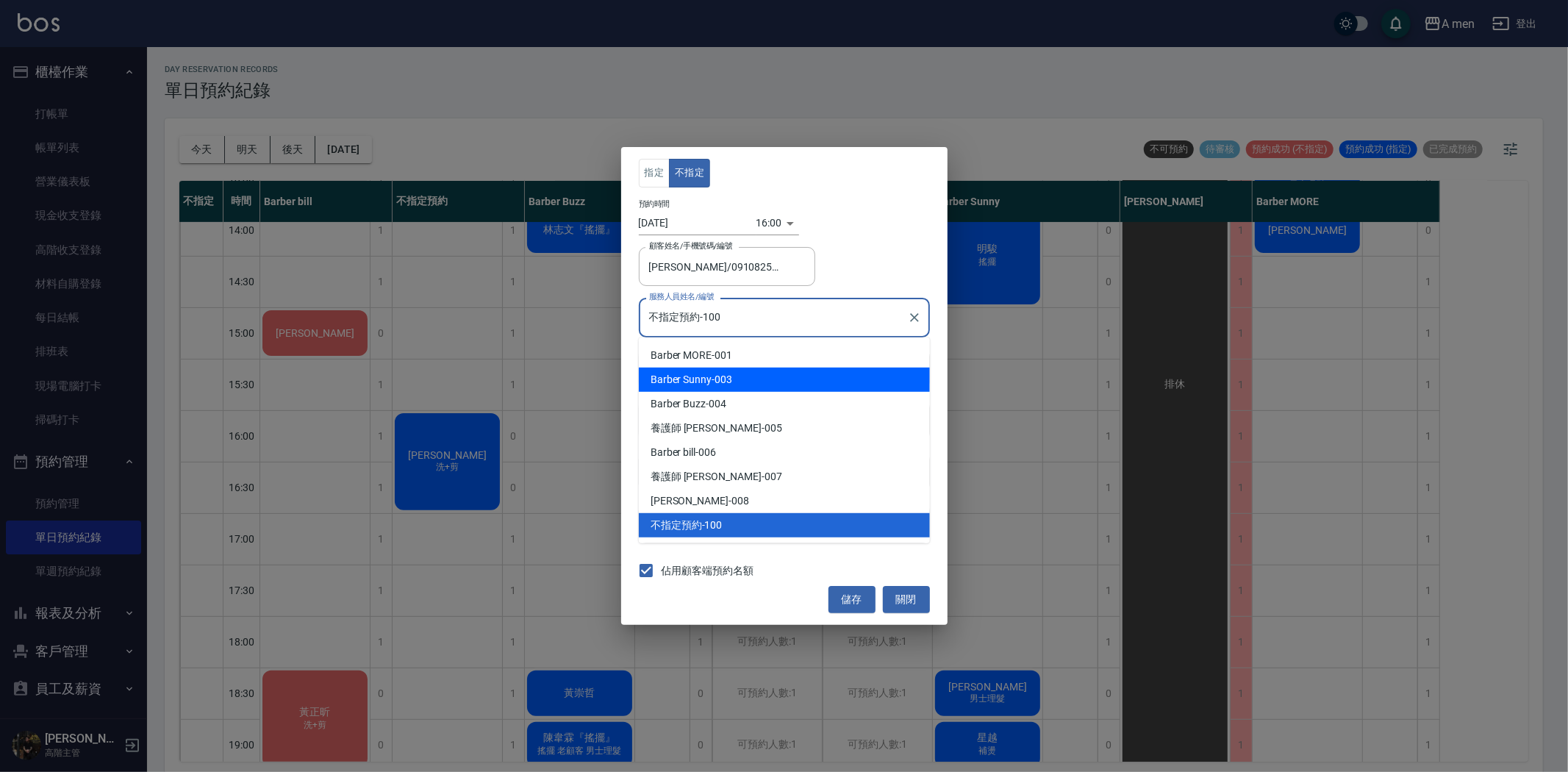
click at [783, 383] on div "Barber Sunny -003" at bounding box center [785, 379] width 291 height 24
type input "Barber Sunny -003"
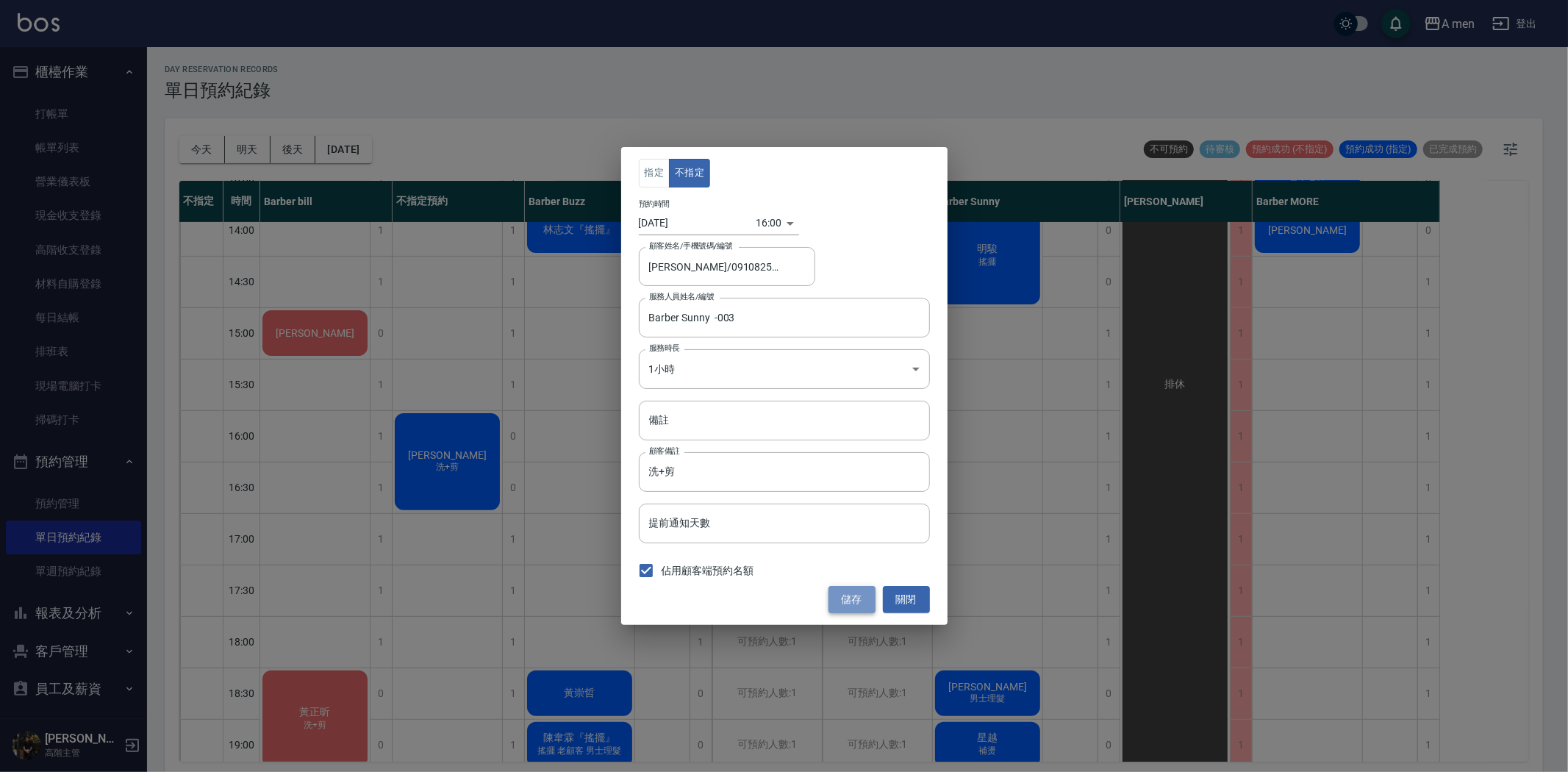
click at [859, 600] on button "儲存" at bounding box center [852, 599] width 47 height 27
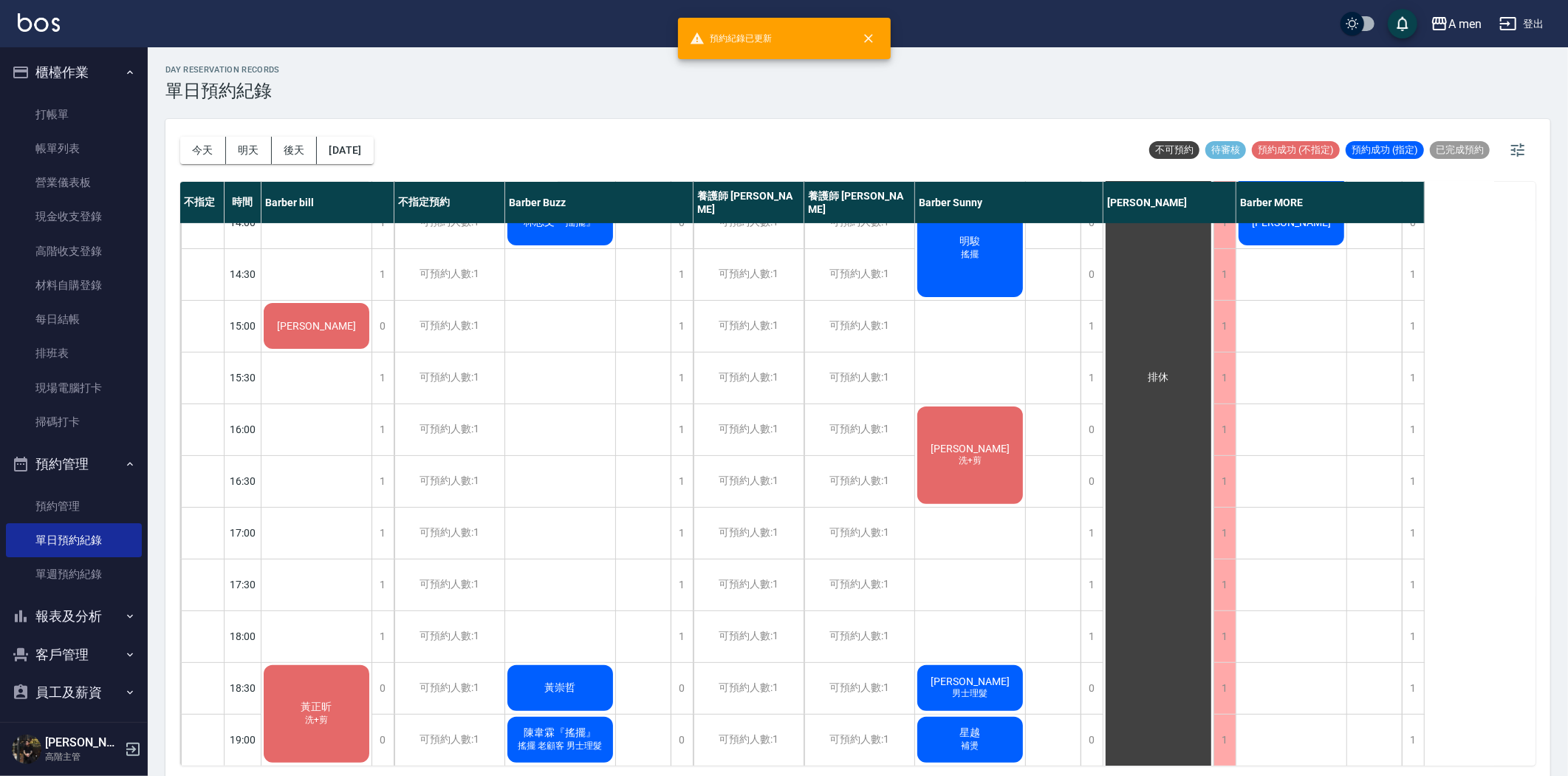
scroll to position [656, 0]
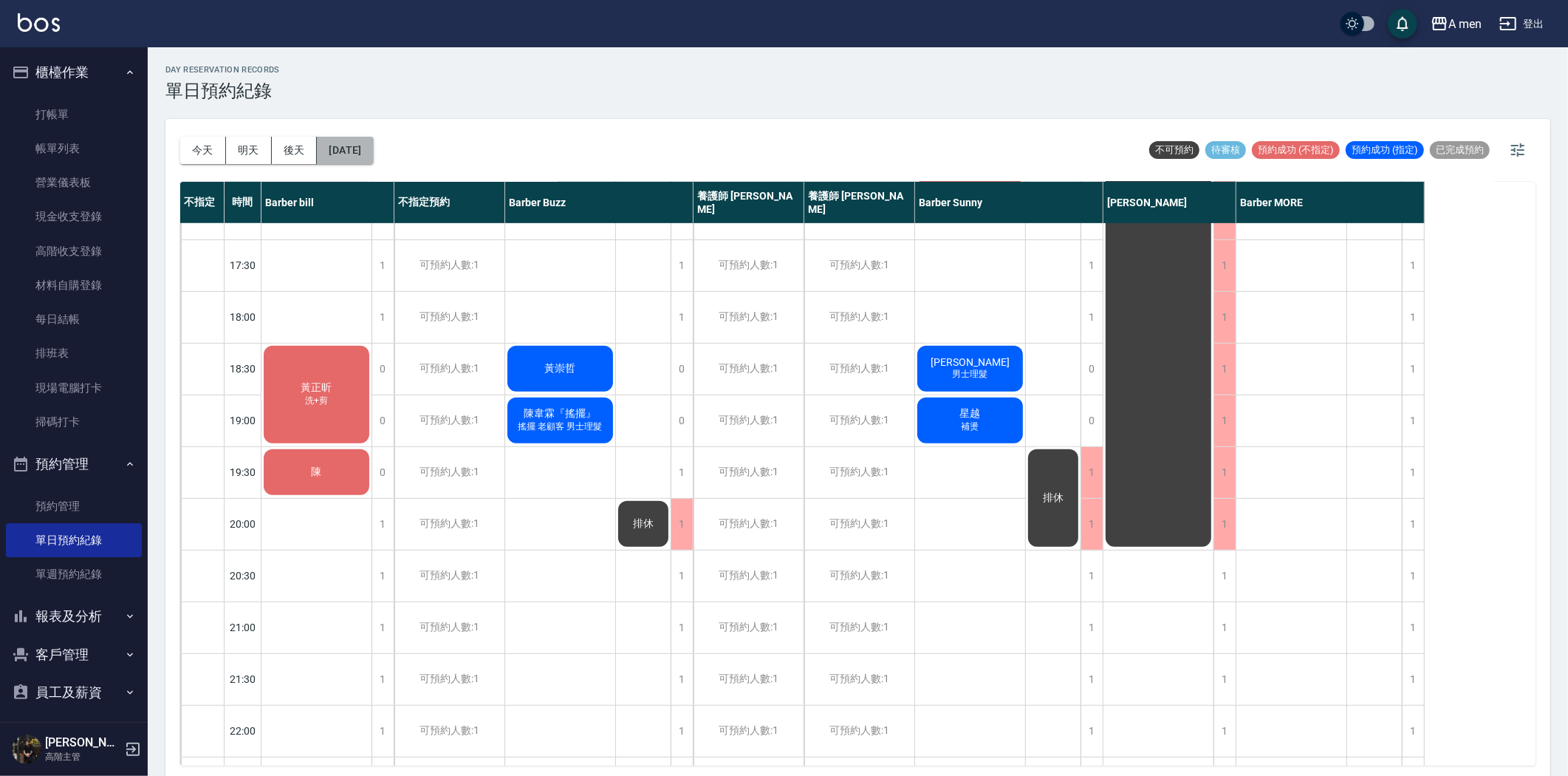
click at [341, 145] on button "[DATE]" at bounding box center [344, 150] width 57 height 27
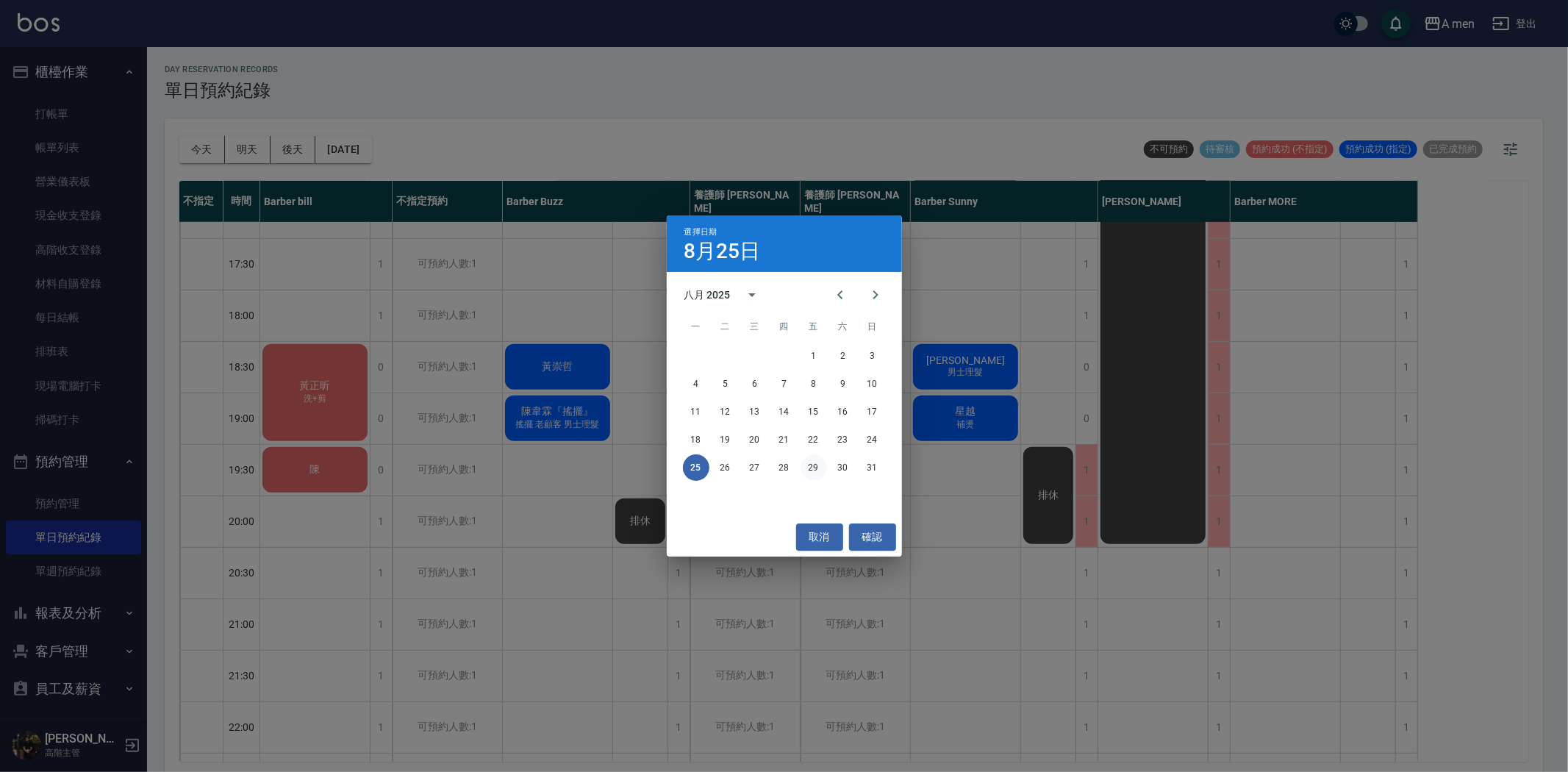
click at [819, 472] on button "29" at bounding box center [814, 468] width 27 height 27
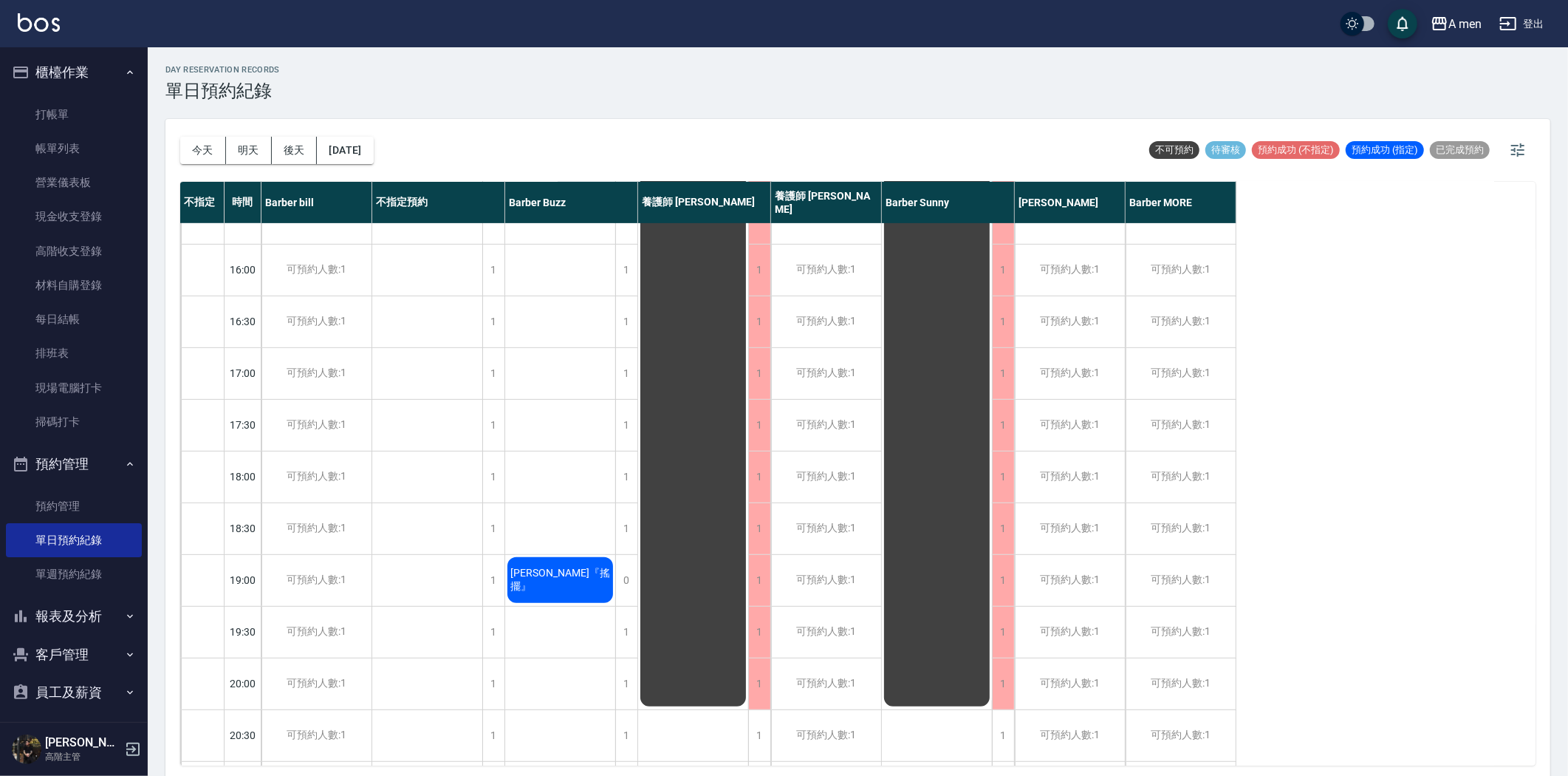
scroll to position [492, 0]
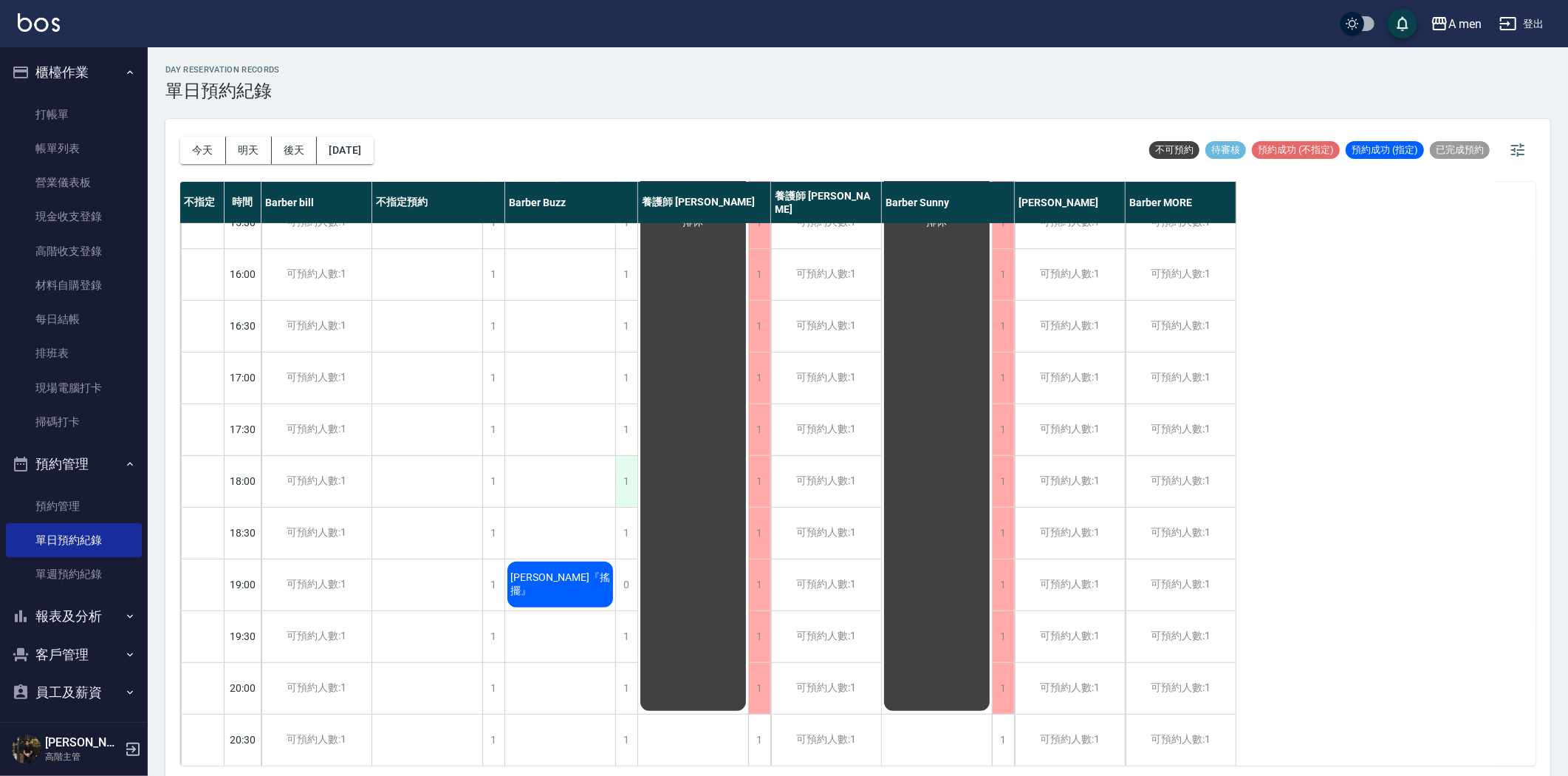
click at [635, 492] on div "1" at bounding box center [626, 481] width 22 height 51
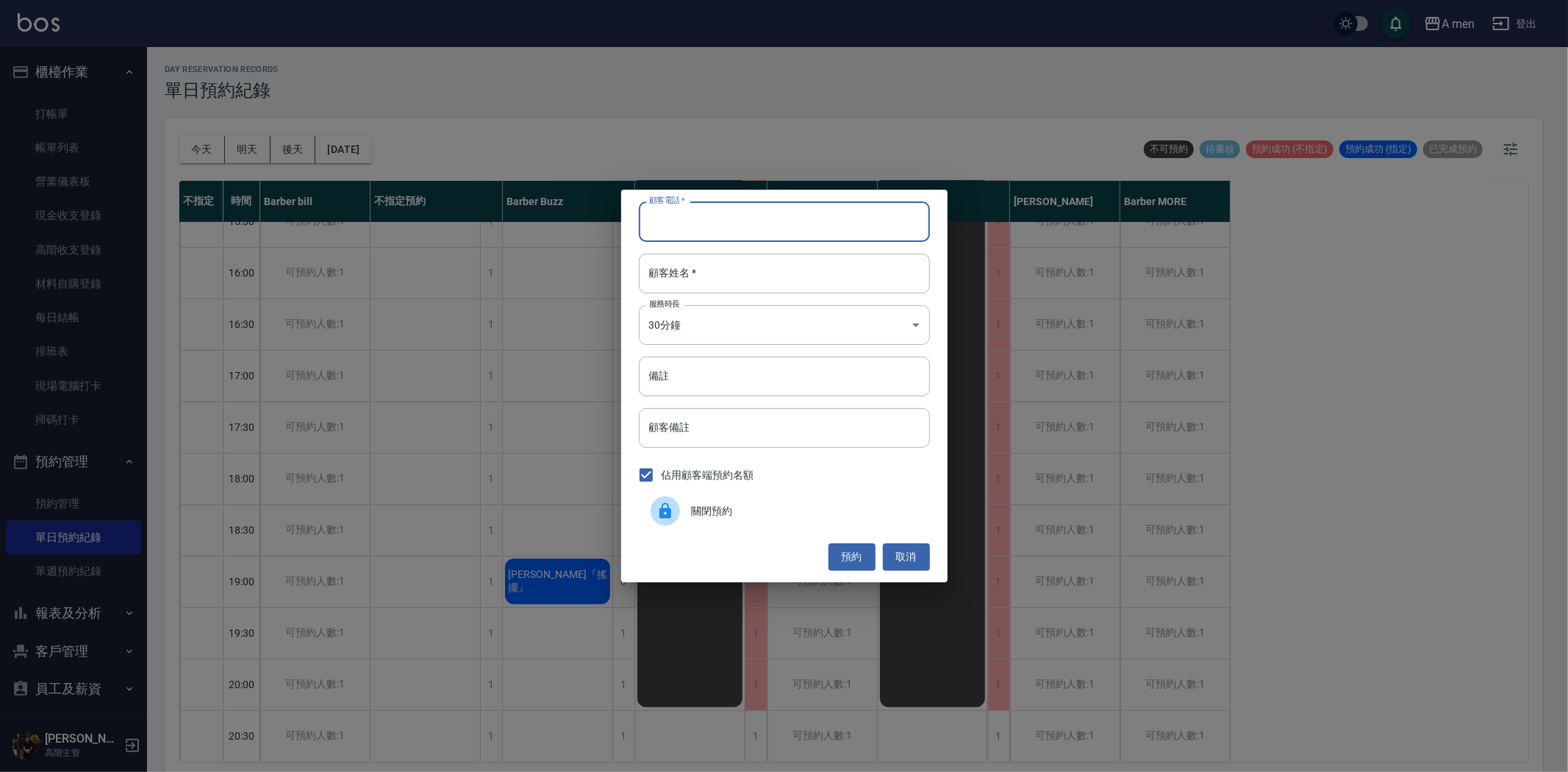
click at [721, 223] on input "顧客電話   *" at bounding box center [785, 221] width 291 height 39
paste input "0926000635"
type input "0926000635"
click at [716, 277] on input "顧客姓名   *" at bounding box center [785, 273] width 291 height 39
paste input "昱瑋"
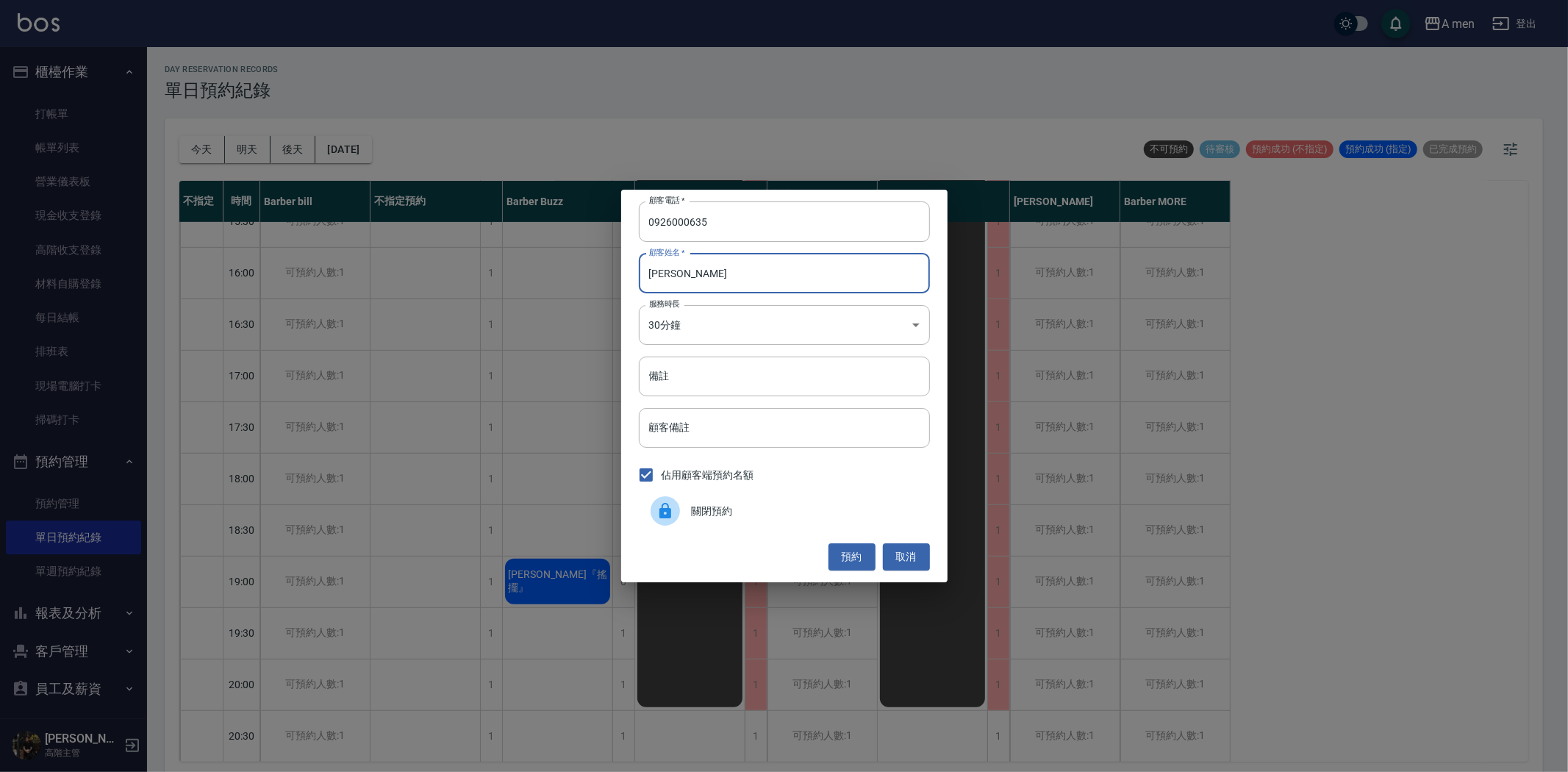
click at [655, 272] on input "昱瑋" at bounding box center [785, 273] width 291 height 39
click at [649, 272] on input "昱瑋" at bounding box center [785, 273] width 291 height 39
type input "陳昱瑋"
click at [857, 561] on button "預約" at bounding box center [852, 557] width 47 height 27
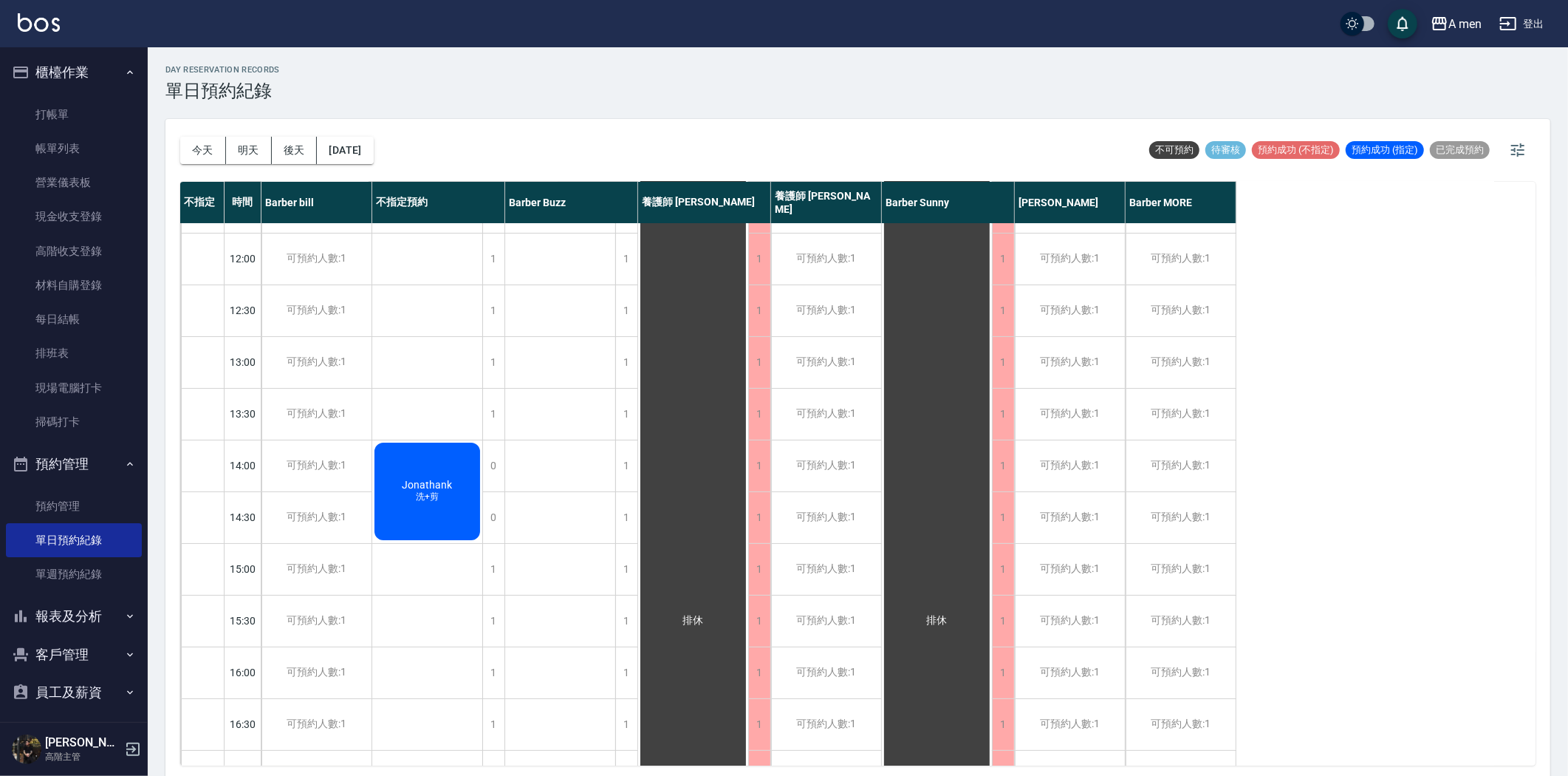
scroll to position [0, 0]
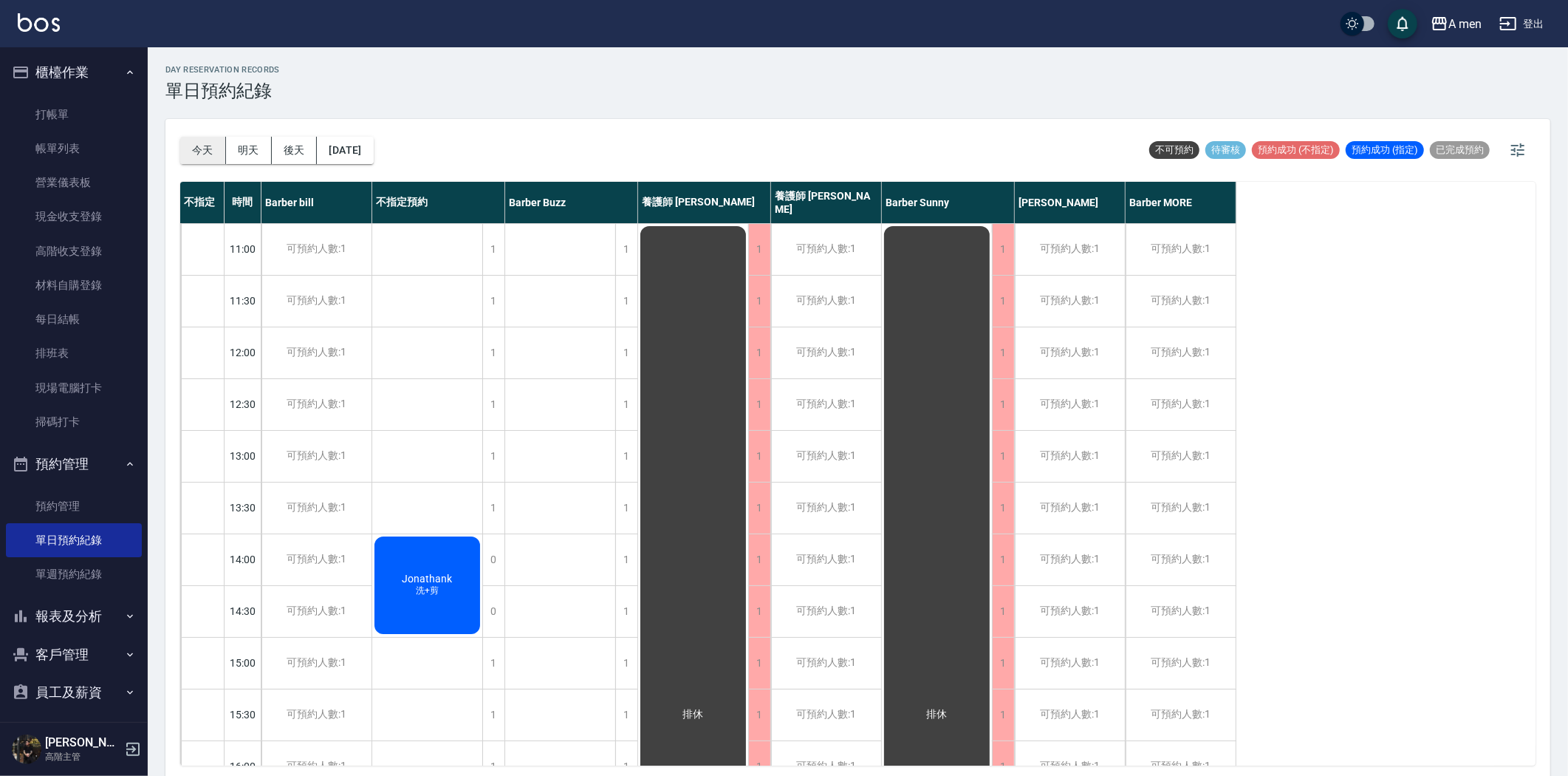
click at [202, 144] on button "今天" at bounding box center [203, 150] width 46 height 27
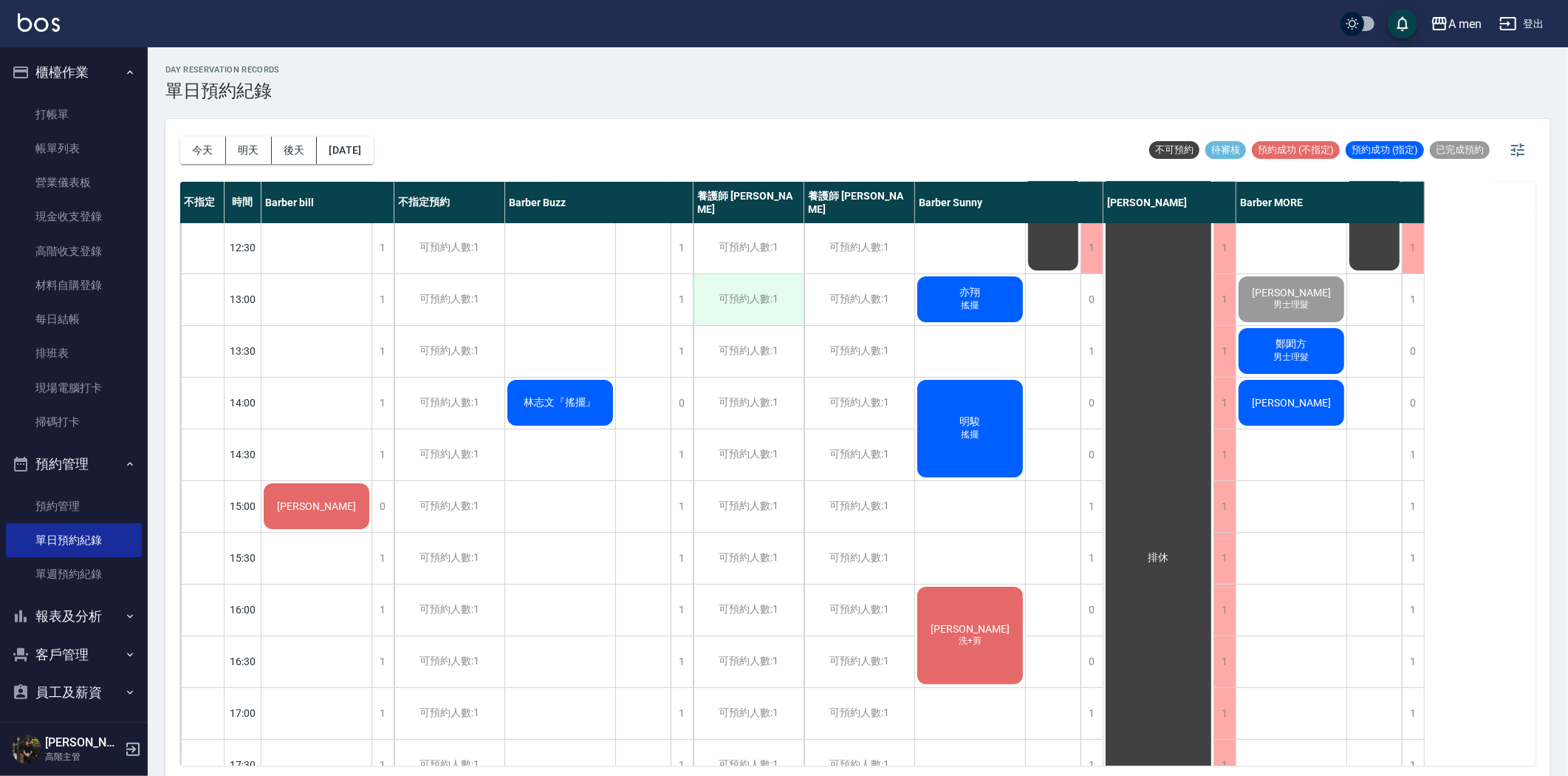
scroll to position [82, 0]
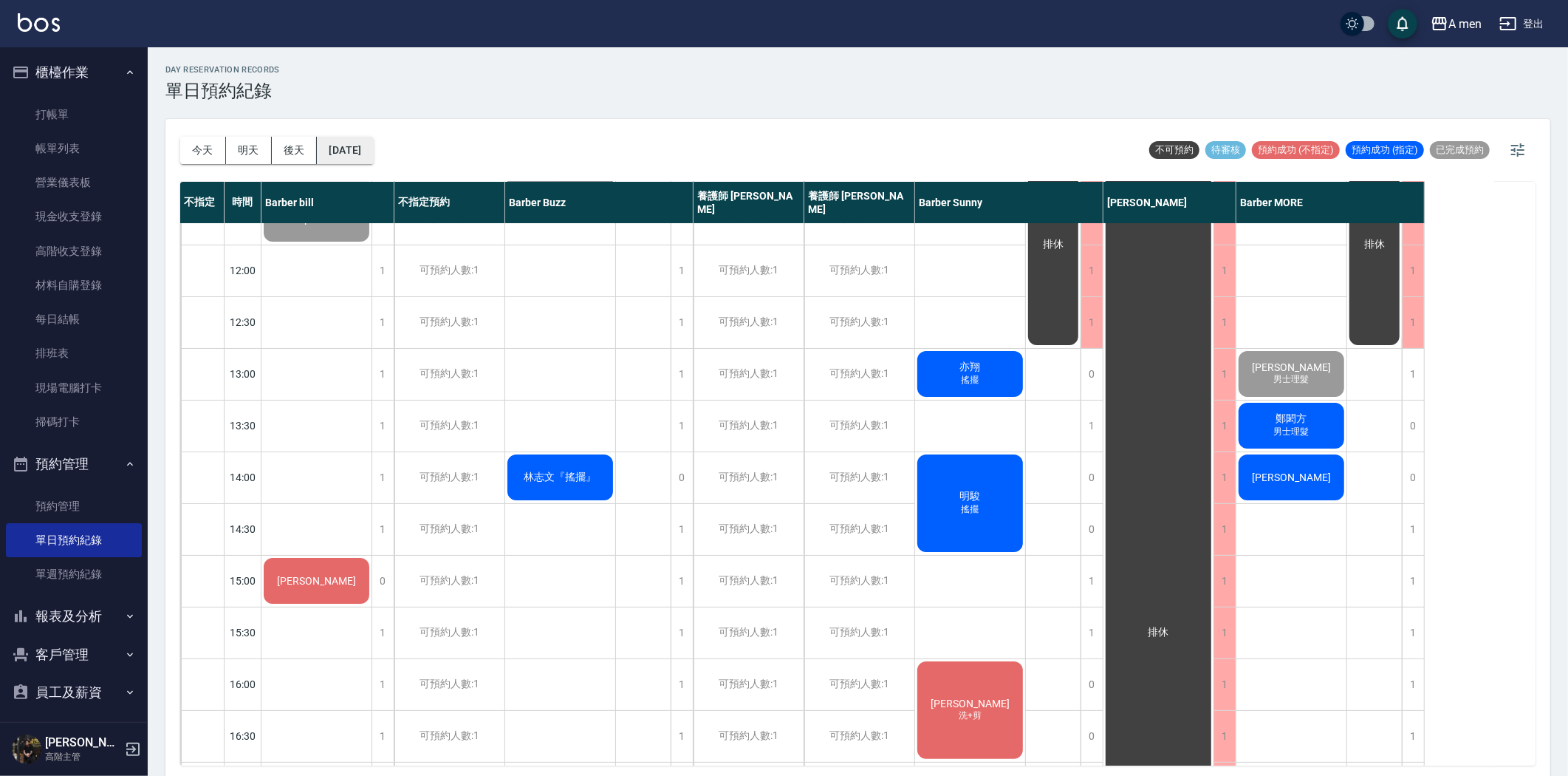
click at [350, 153] on button "[DATE]" at bounding box center [344, 150] width 57 height 27
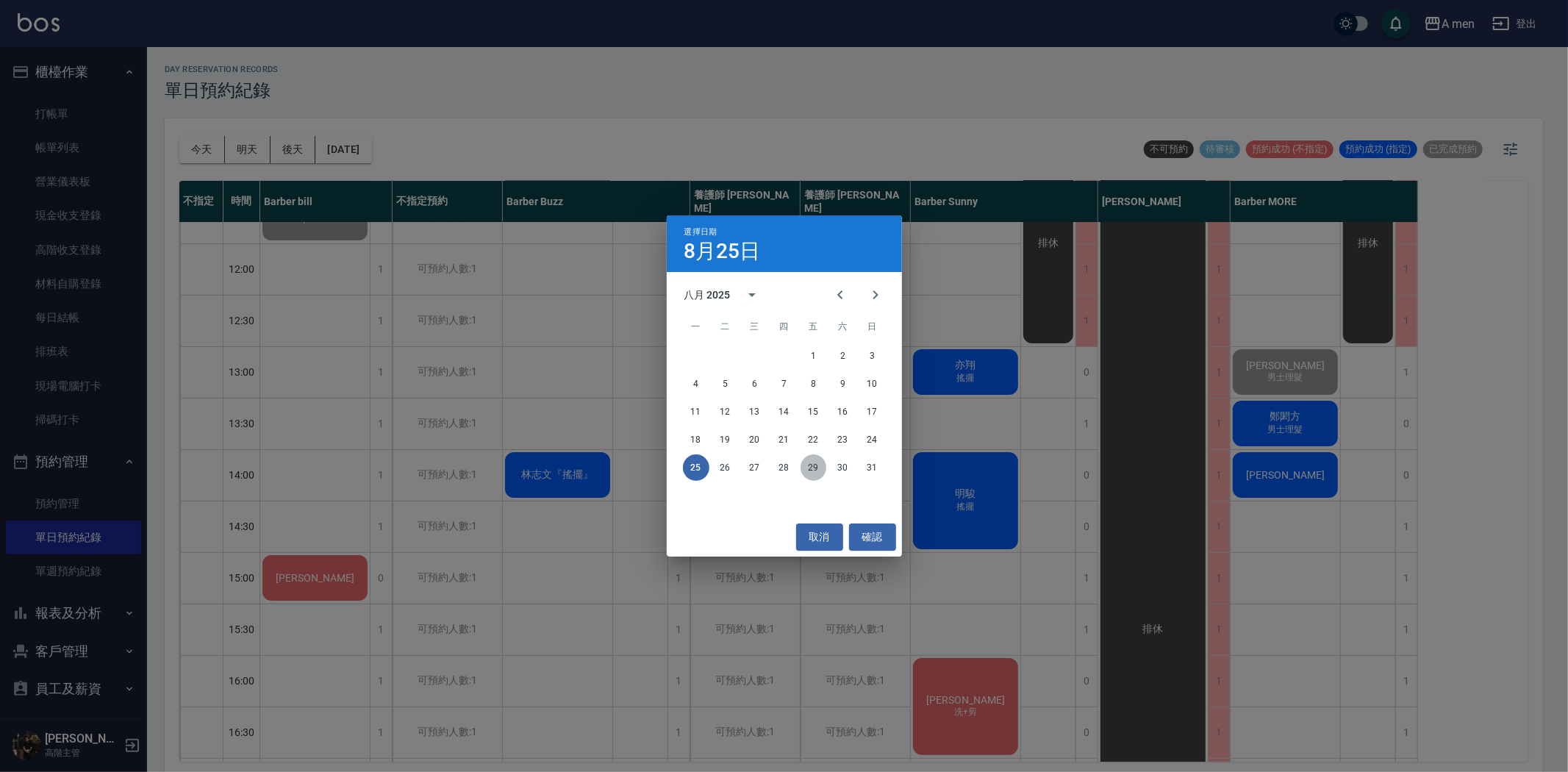
click at [821, 461] on button "29" at bounding box center [814, 468] width 27 height 27
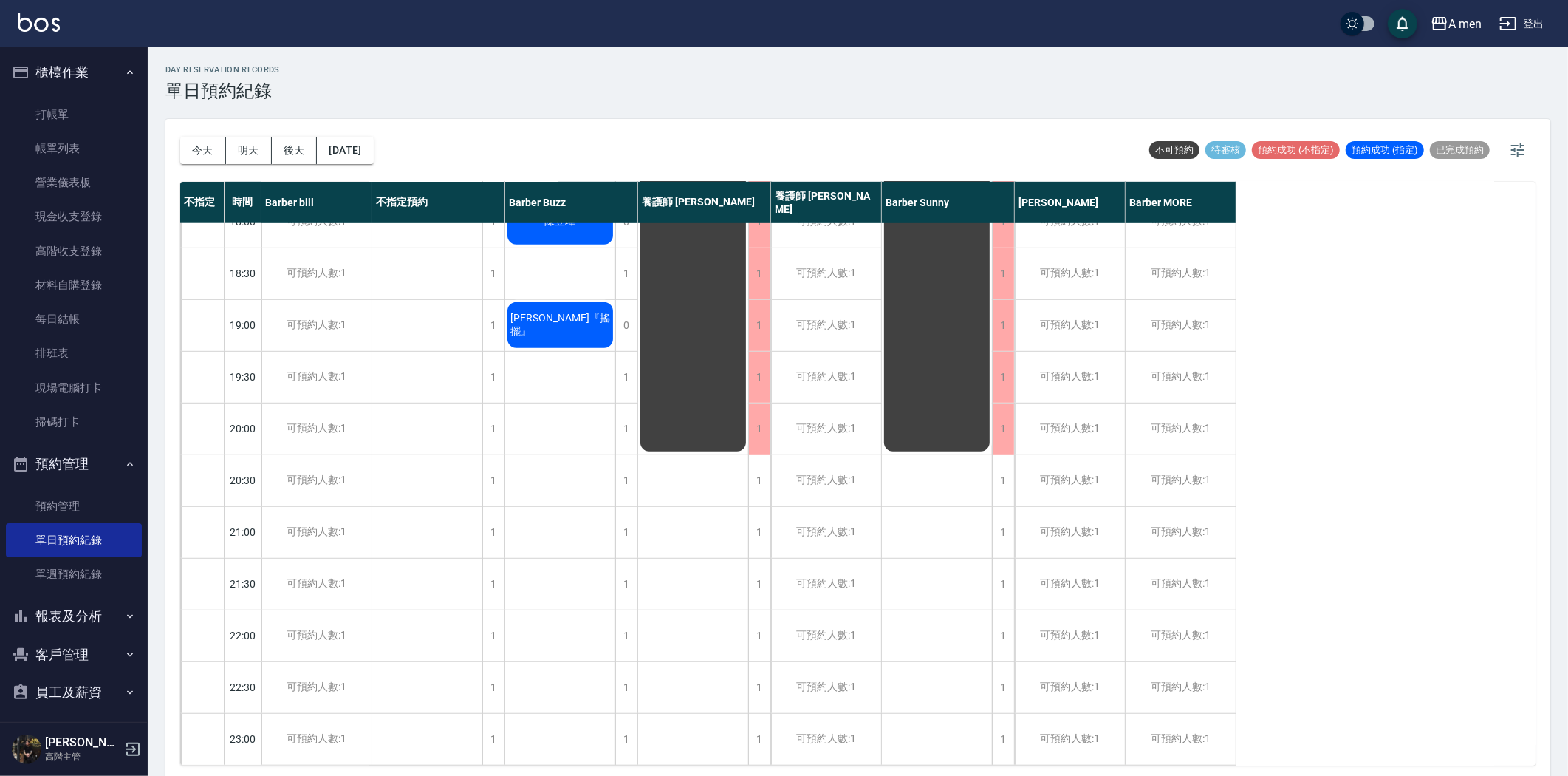
scroll to position [434, 0]
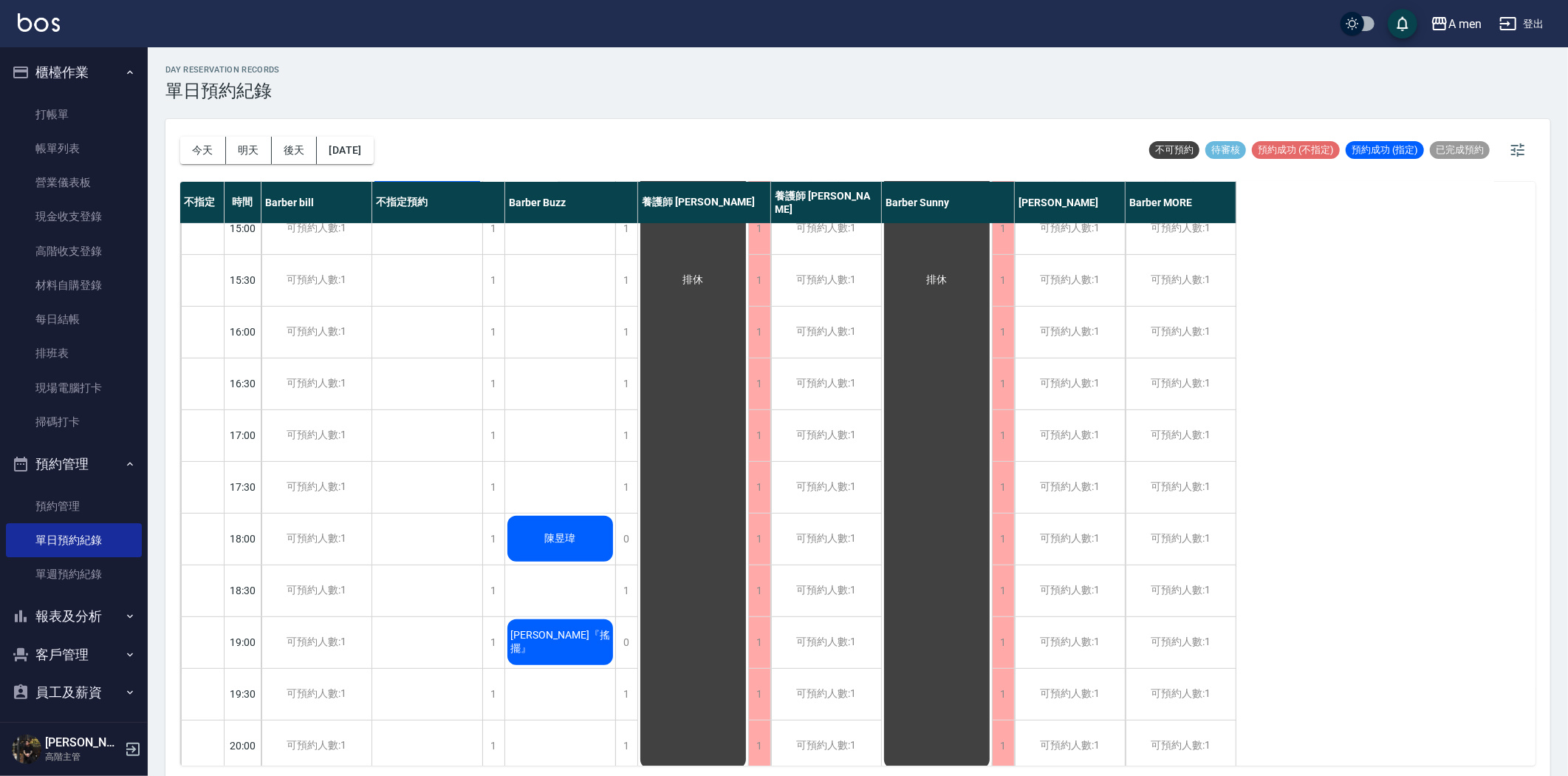
click at [456, 150] on span "陳昱瑋" at bounding box center [427, 144] width 57 height 12
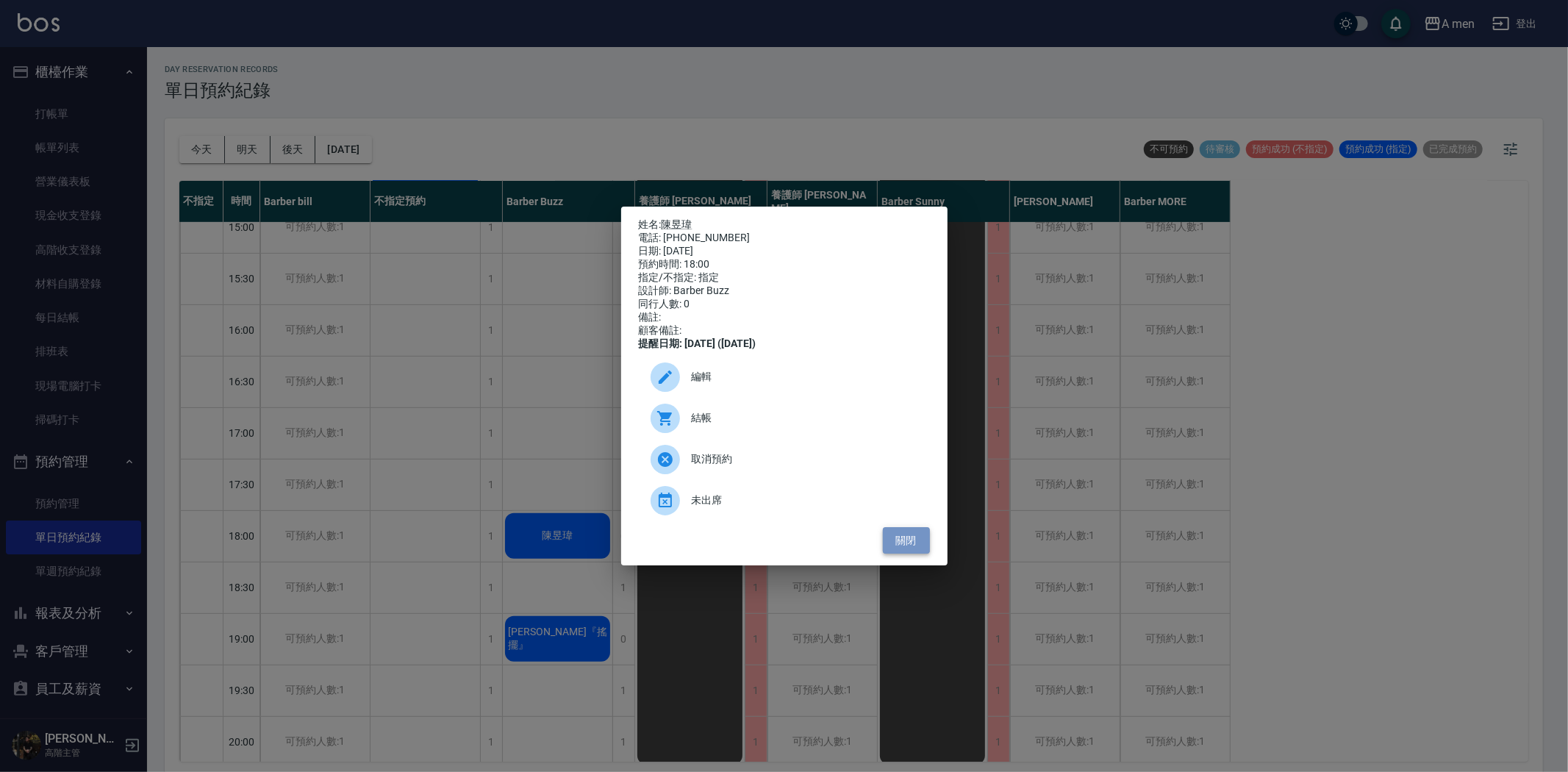
click at [908, 553] on button "關閉" at bounding box center [906, 540] width 47 height 27
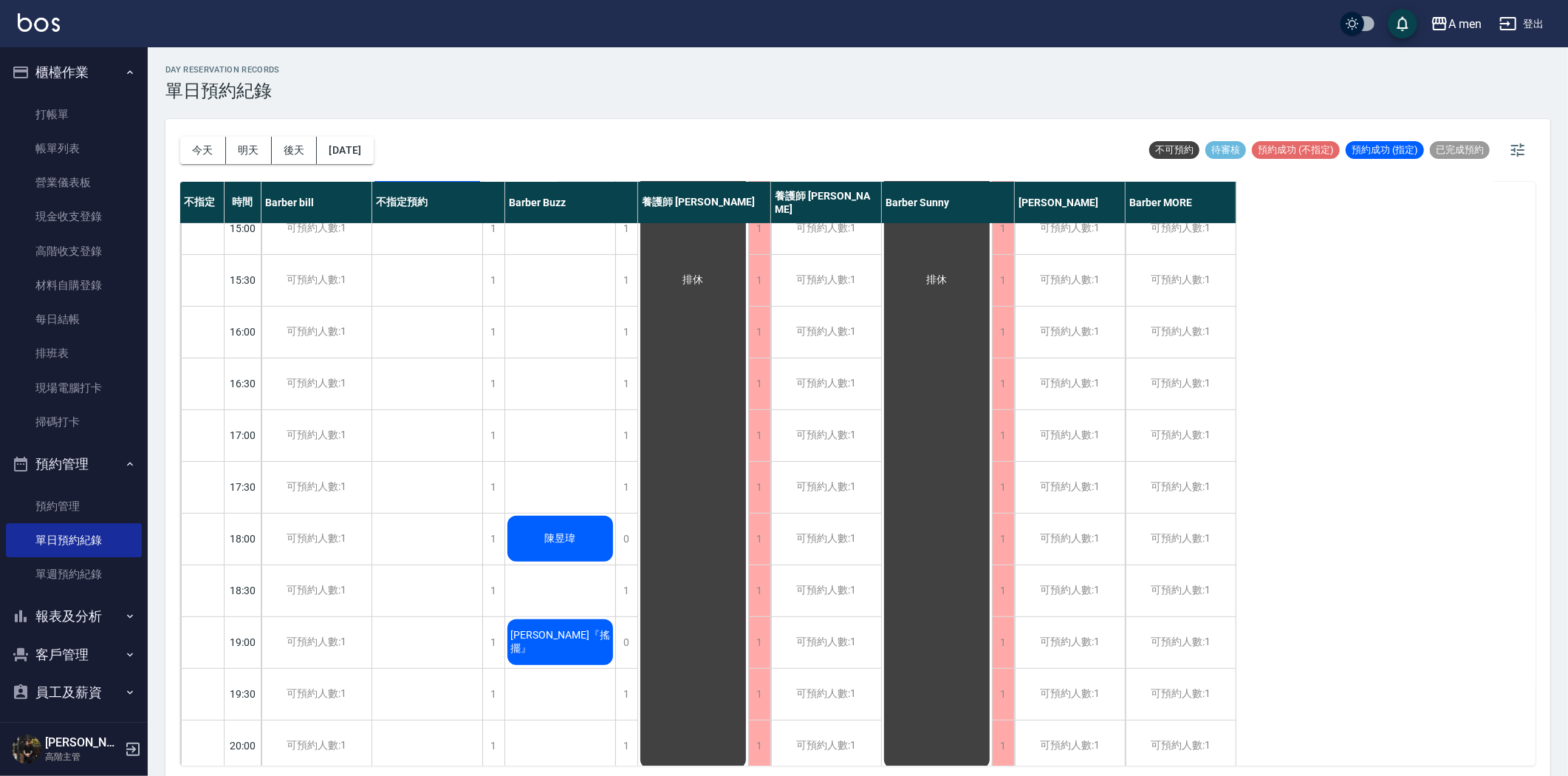
click at [456, 150] on span "陳昱瑋" at bounding box center [427, 144] width 57 height 12
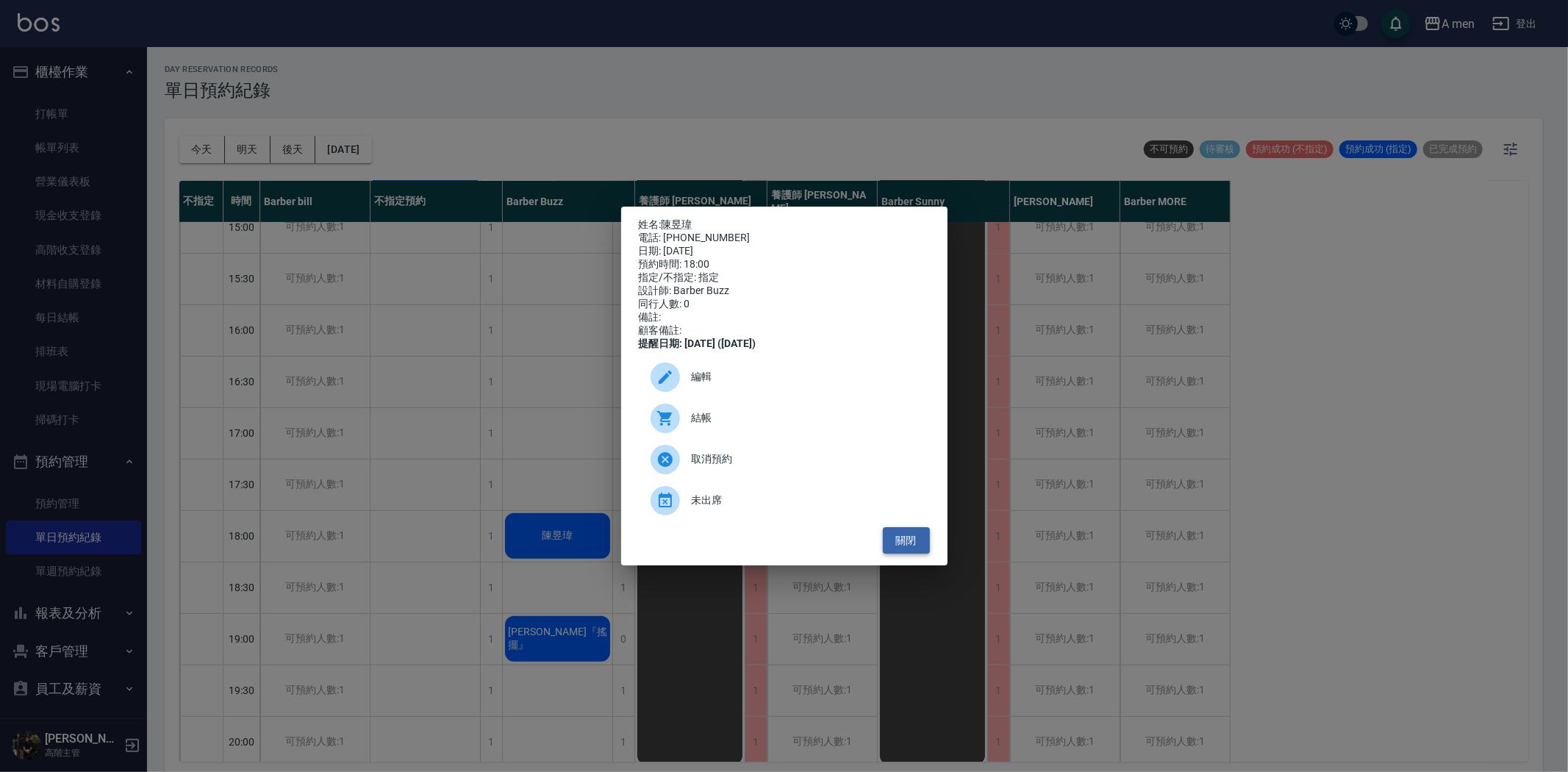
click at [898, 543] on button "關閉" at bounding box center [906, 540] width 47 height 27
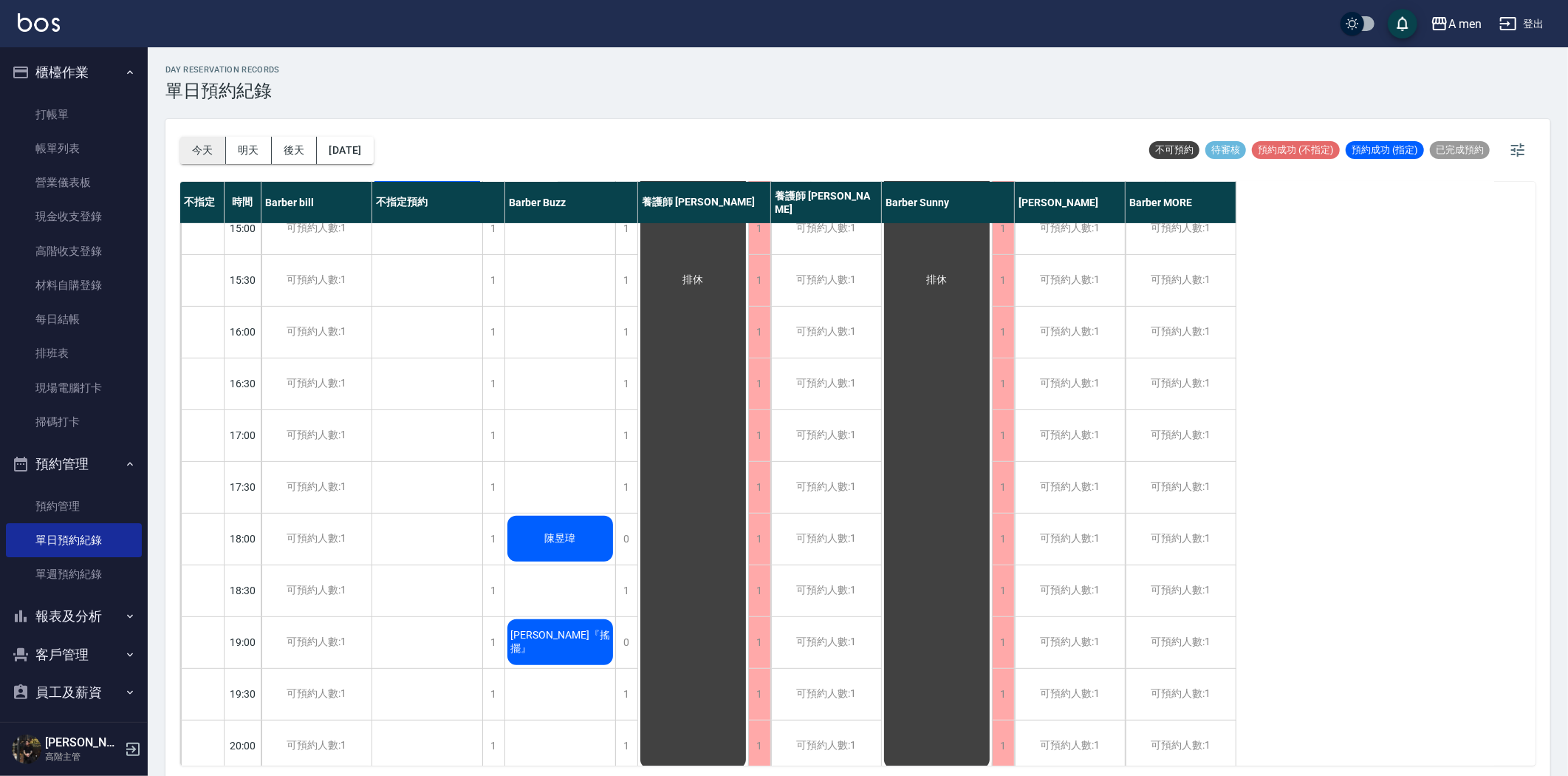
click at [204, 156] on button "今天" at bounding box center [203, 150] width 46 height 27
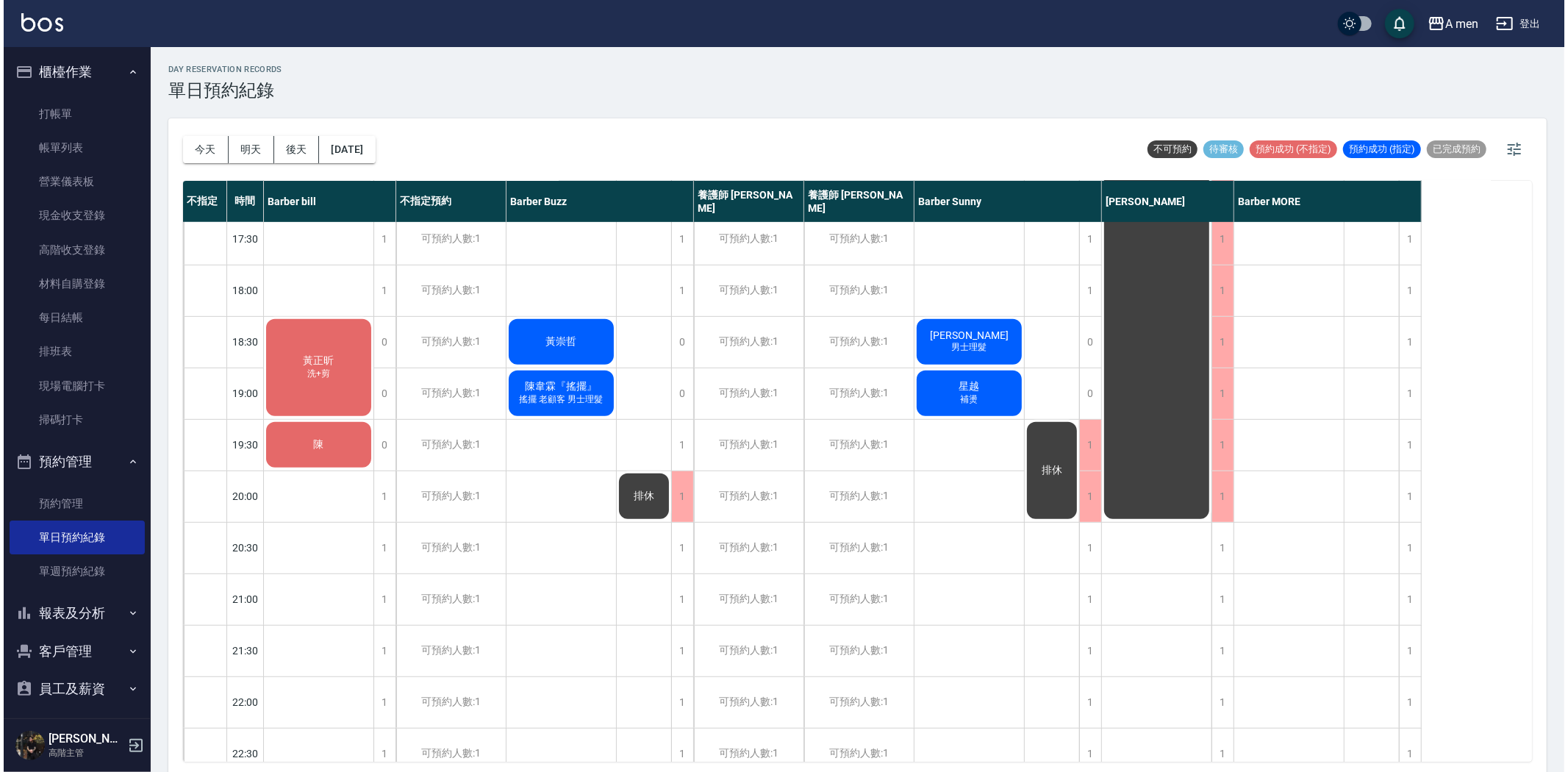
scroll to position [596, 0]
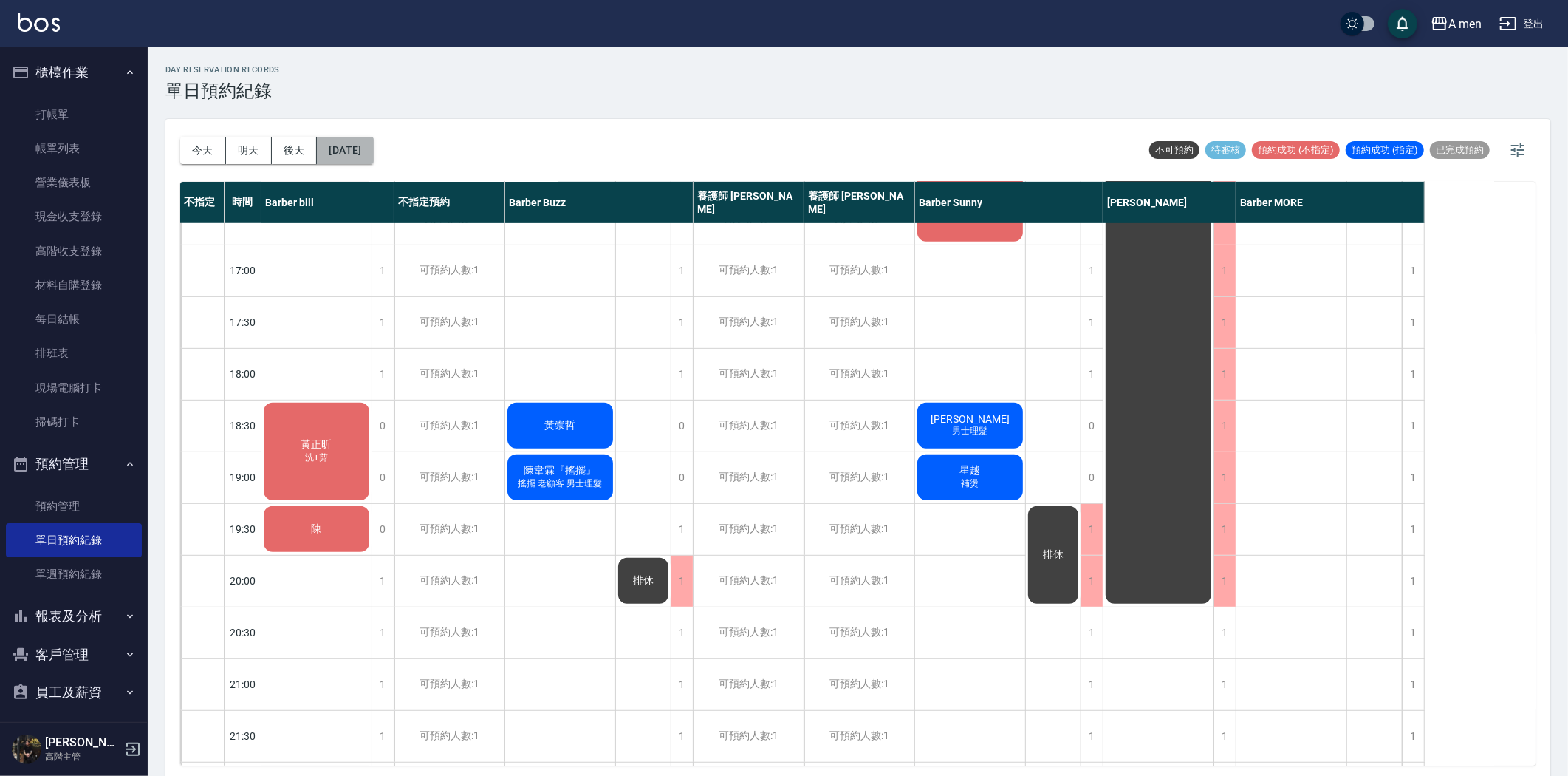
click at [361, 151] on button "[DATE]" at bounding box center [344, 150] width 57 height 27
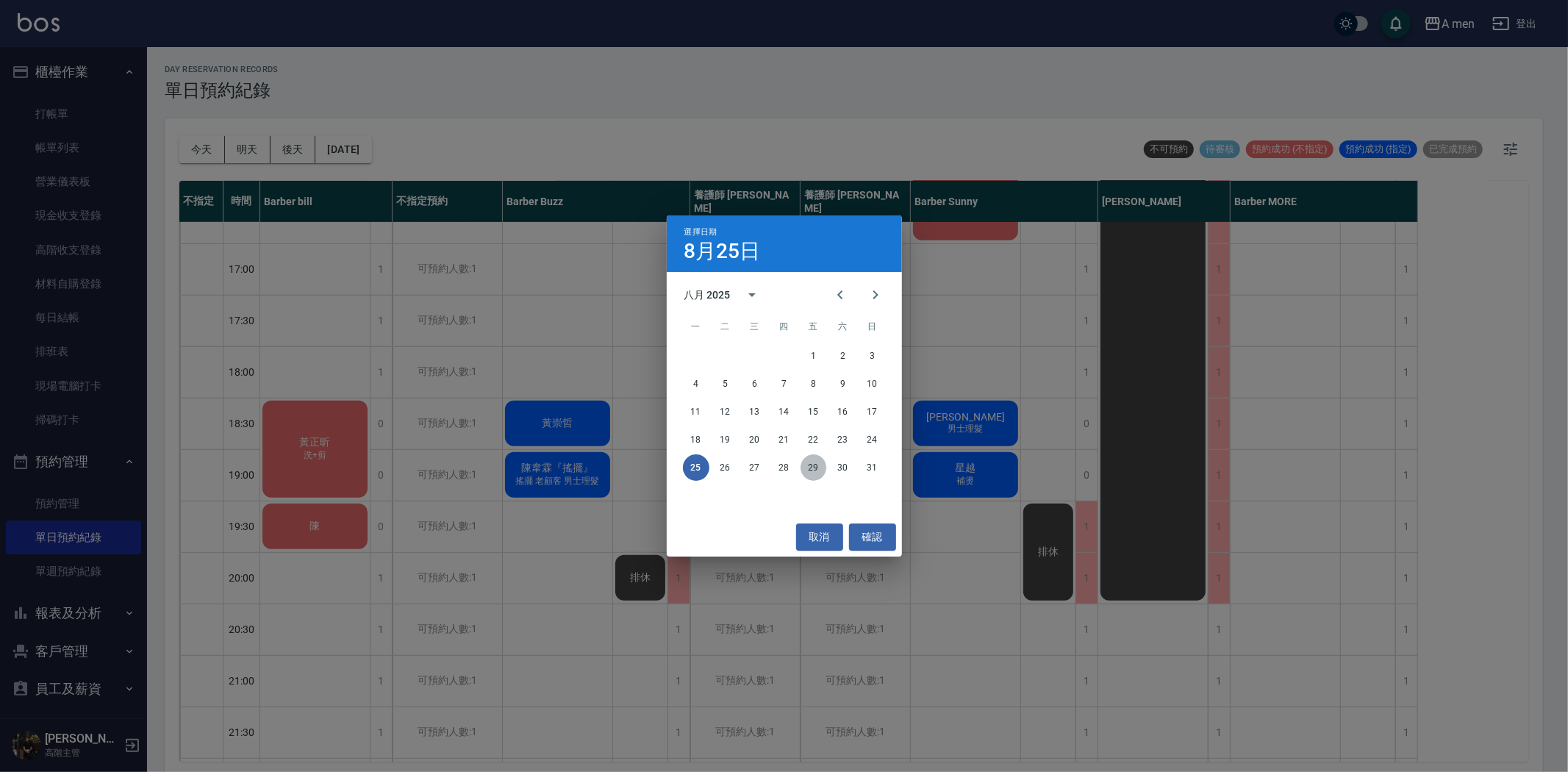
click at [807, 466] on button "29" at bounding box center [814, 468] width 27 height 27
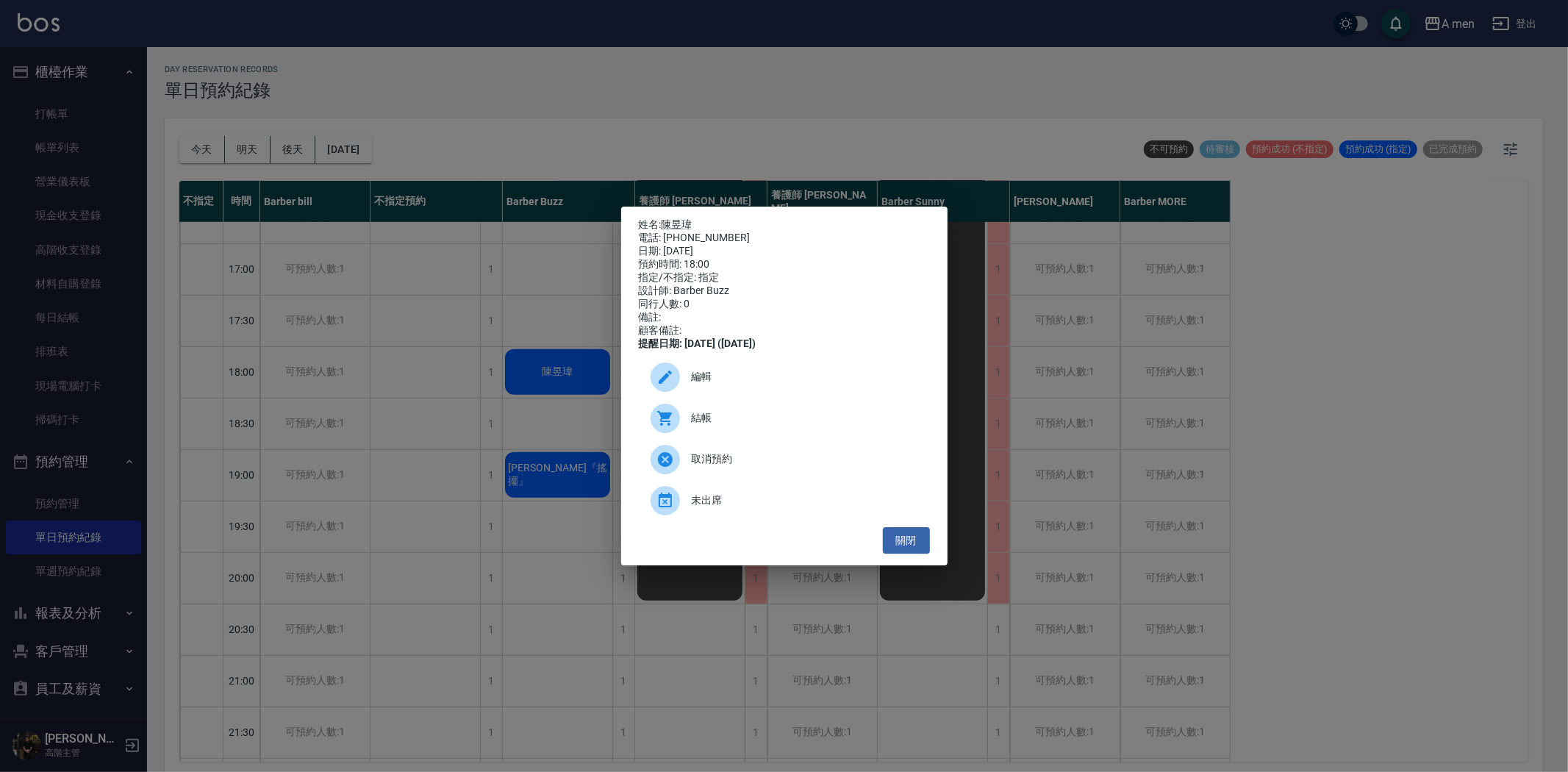
click at [706, 385] on span "編輯" at bounding box center [805, 376] width 227 height 15
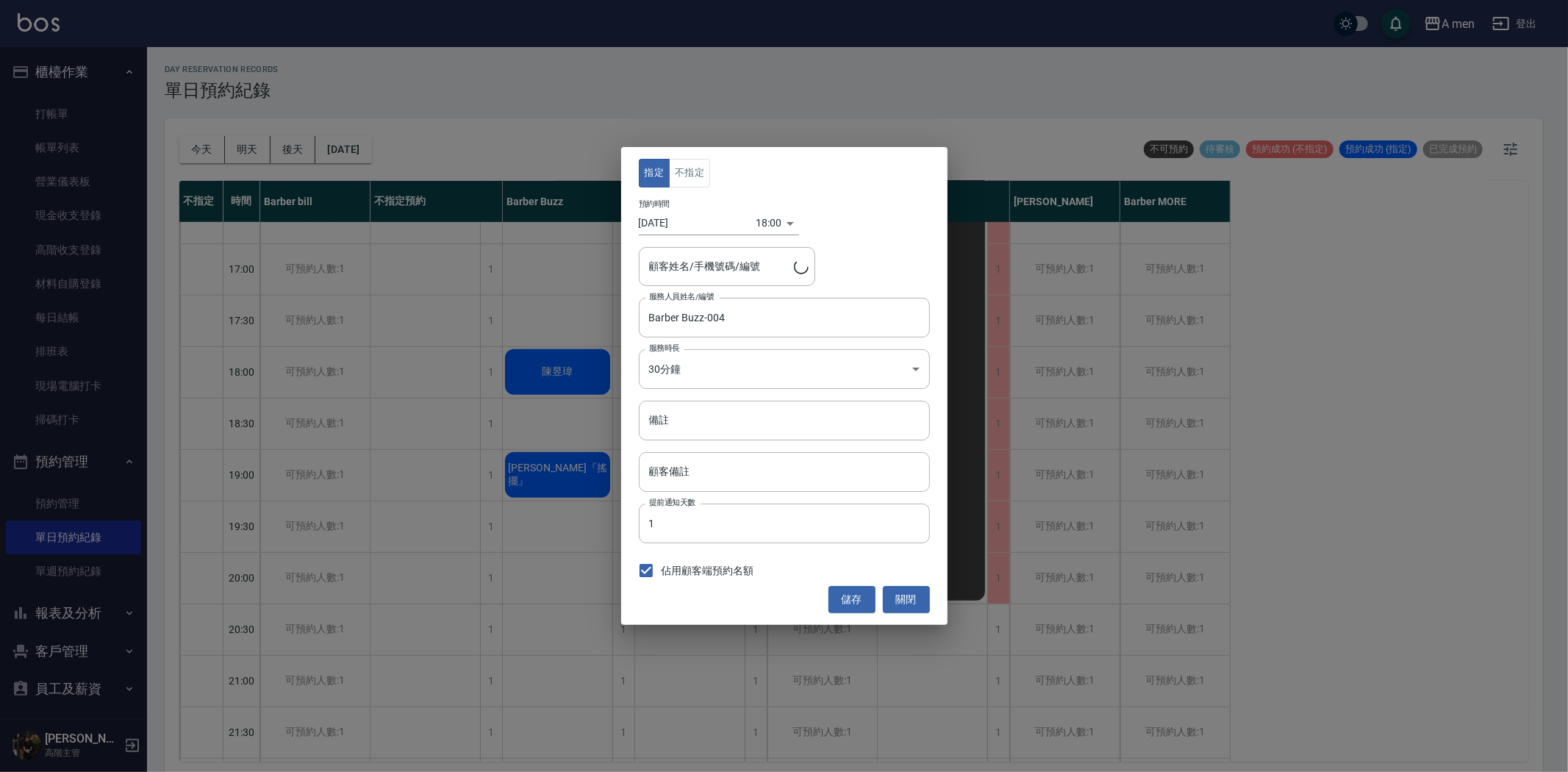
type input "陳昱瑋/0926000635"
click at [744, 223] on input "2025/08/29" at bounding box center [698, 222] width 118 height 24
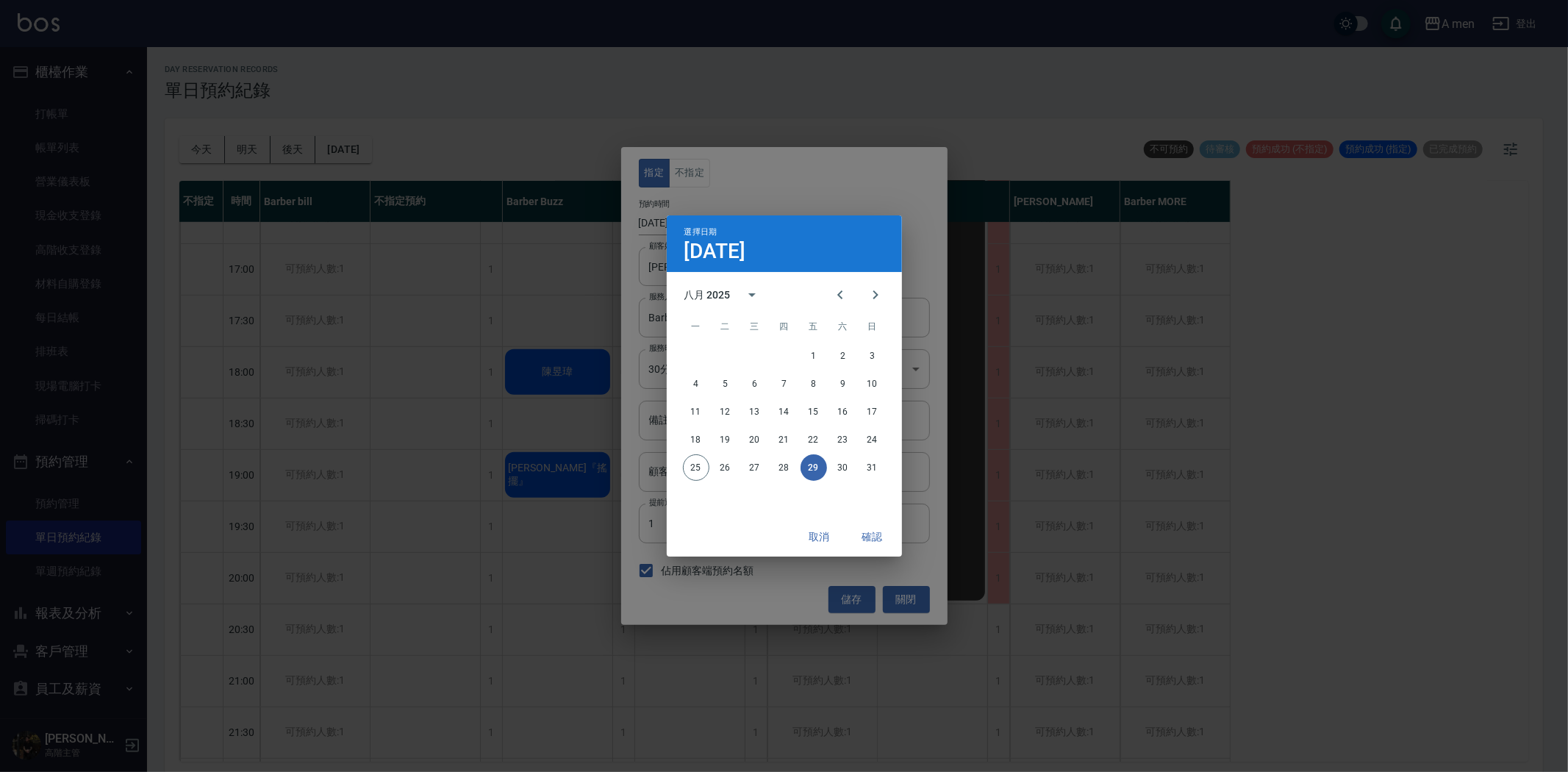
click at [776, 219] on div "選擇日期 8月29日" at bounding box center [785, 243] width 236 height 56
click at [700, 470] on button "25" at bounding box center [696, 468] width 27 height 27
type input "[DATE]"
click at [866, 539] on button "確認" at bounding box center [872, 536] width 47 height 27
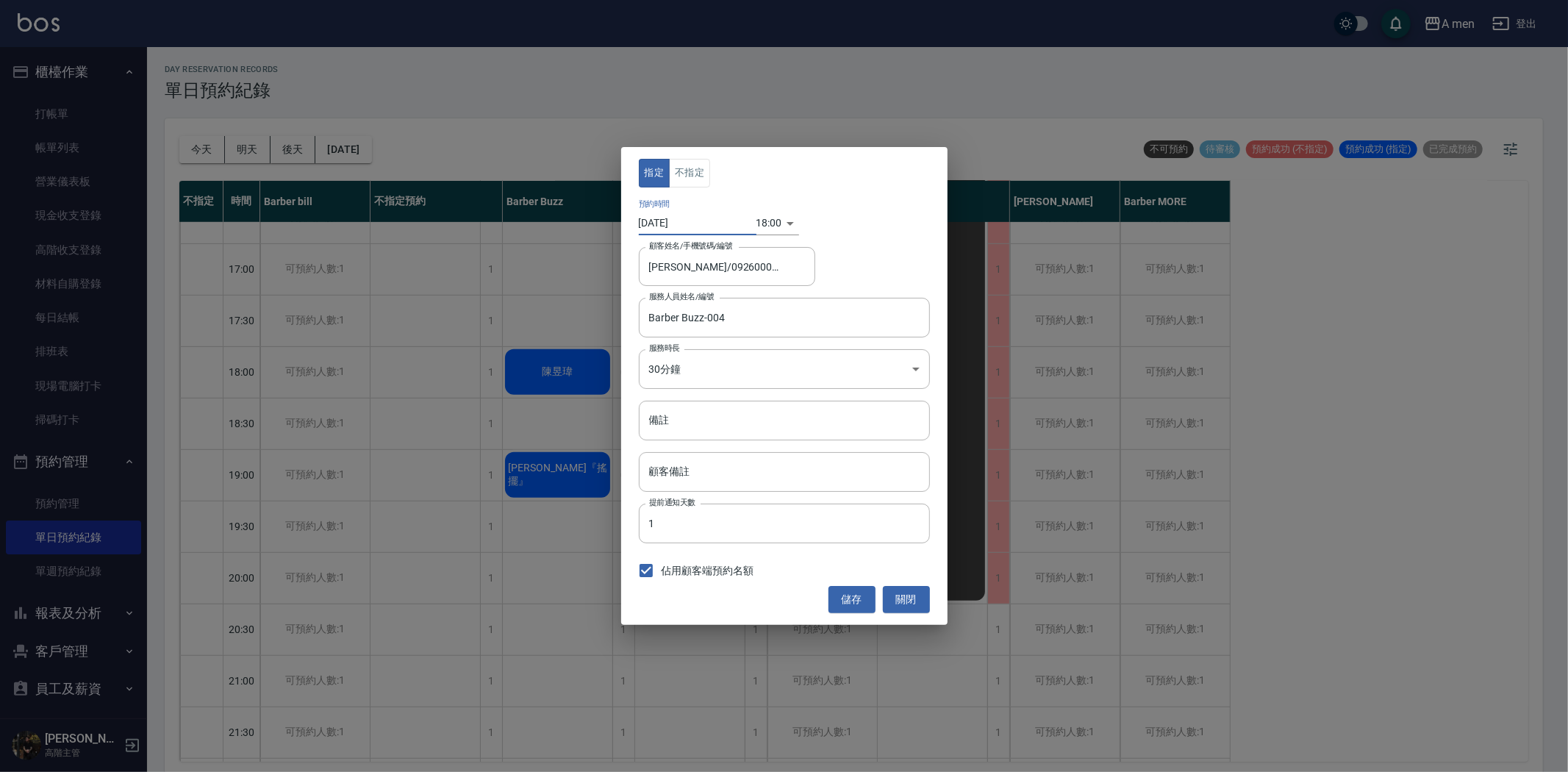
click at [773, 225] on body "A men 登出 櫃檯作業 打帳單 帳單列表 營業儀表板 現金收支登錄 高階收支登錄 材料自購登錄 每日結帳 排班表 現場電腦打卡 掃碼打卡 預約管理 預約管…" at bounding box center [784, 388] width 1568 height 776
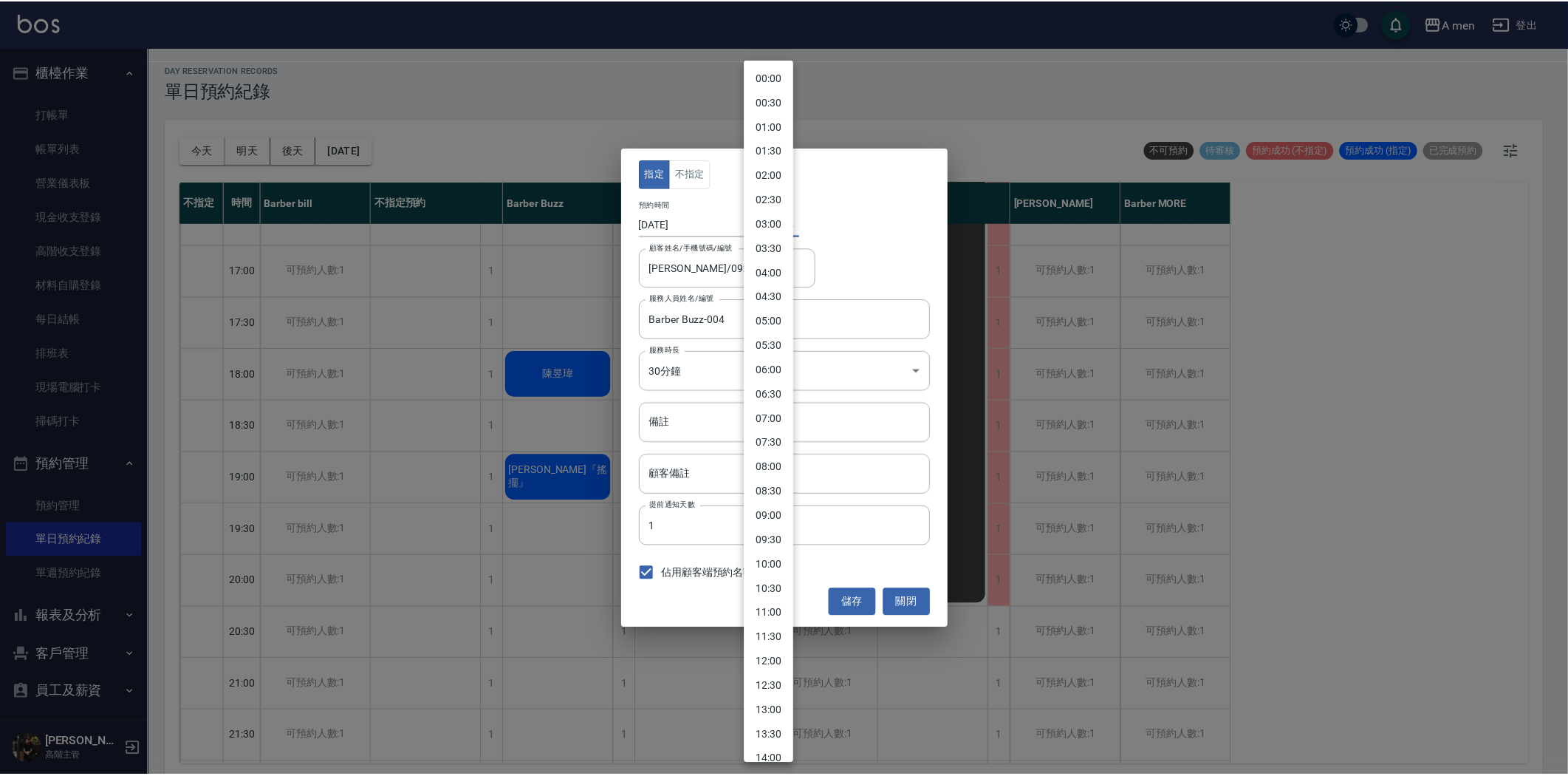
scroll to position [475, 0]
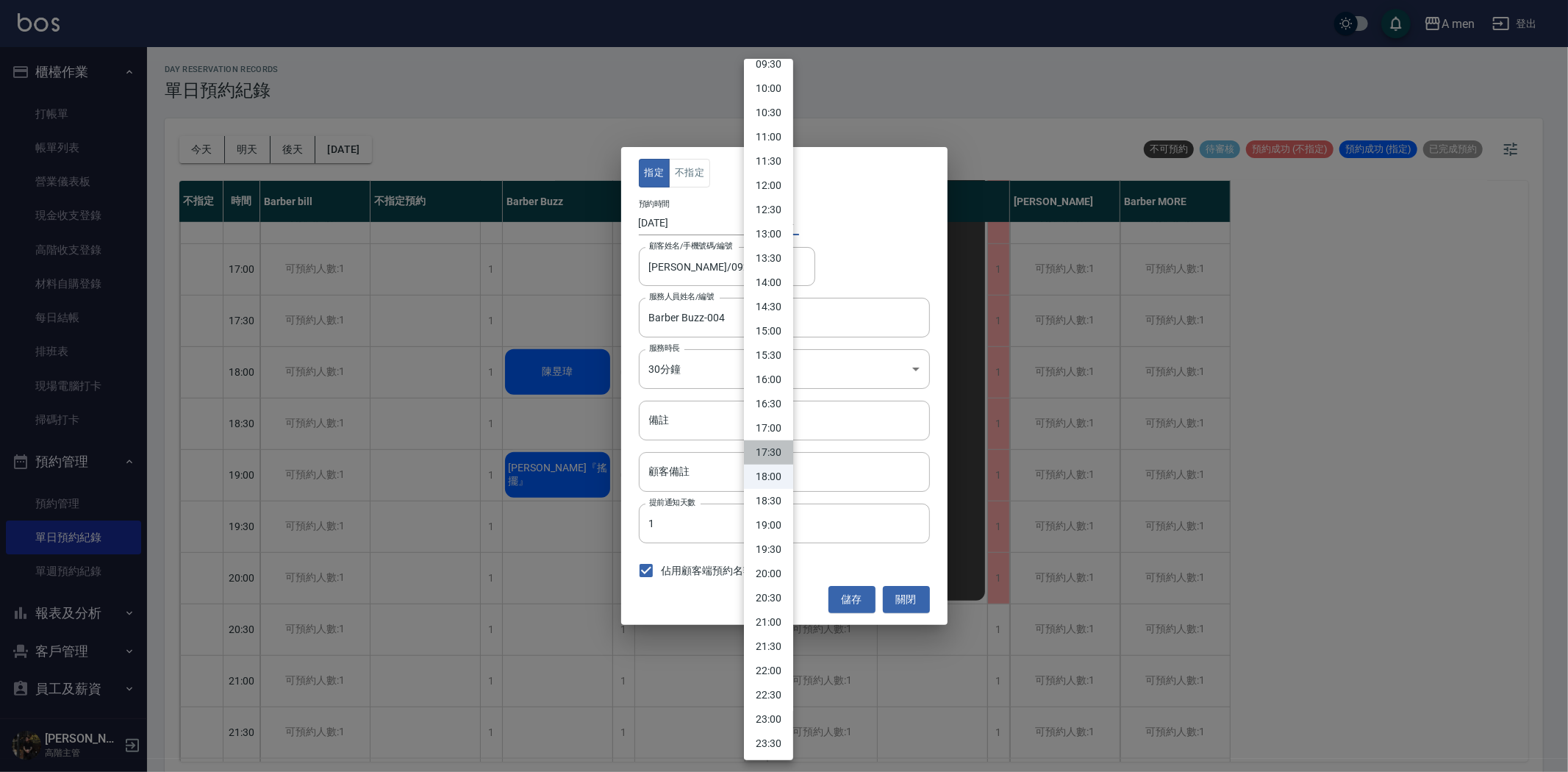
click at [782, 444] on li "17:30" at bounding box center [768, 452] width 49 height 24
type input "1756114200000"
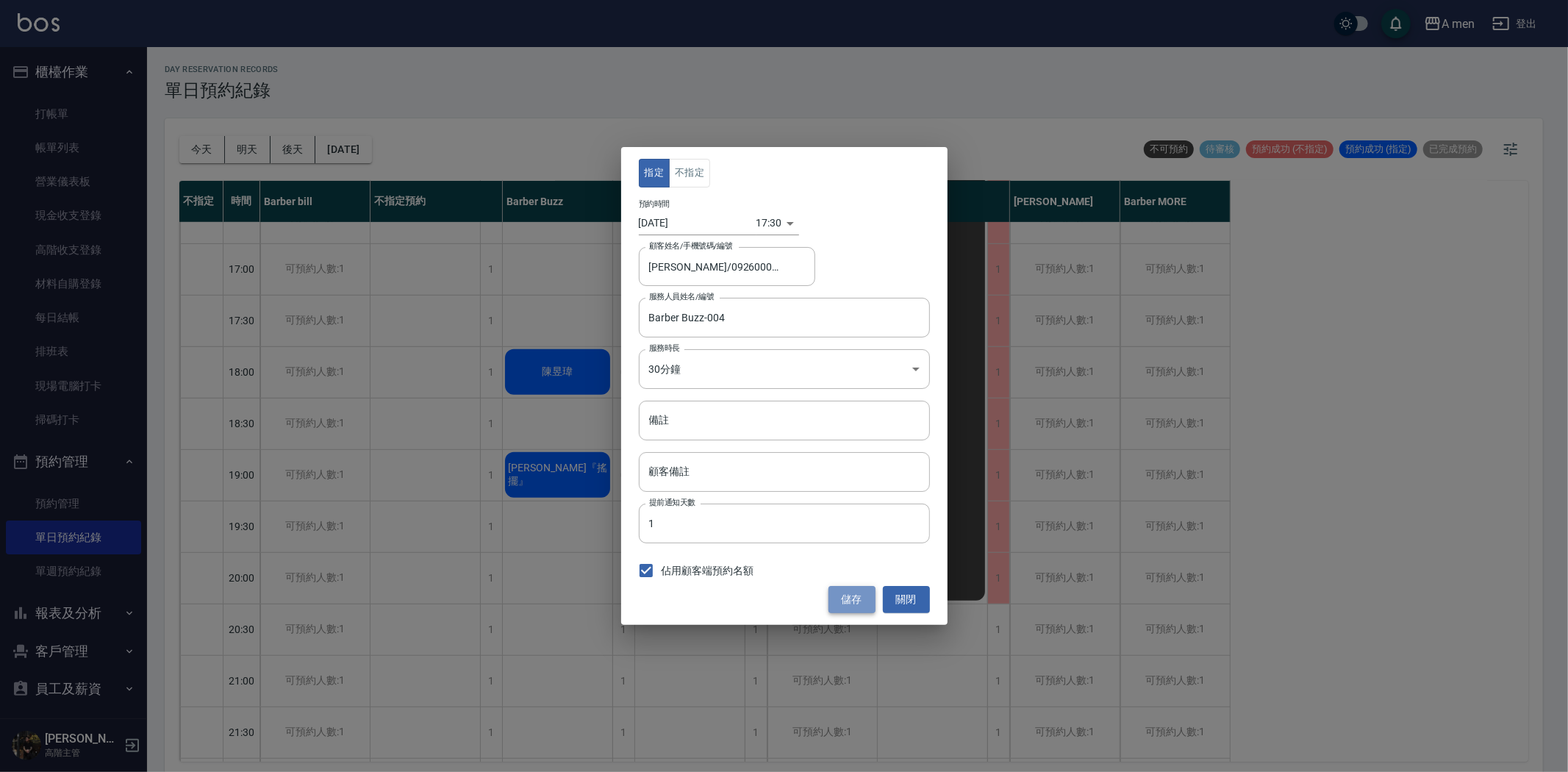
click at [835, 589] on button "儲存" at bounding box center [852, 599] width 47 height 27
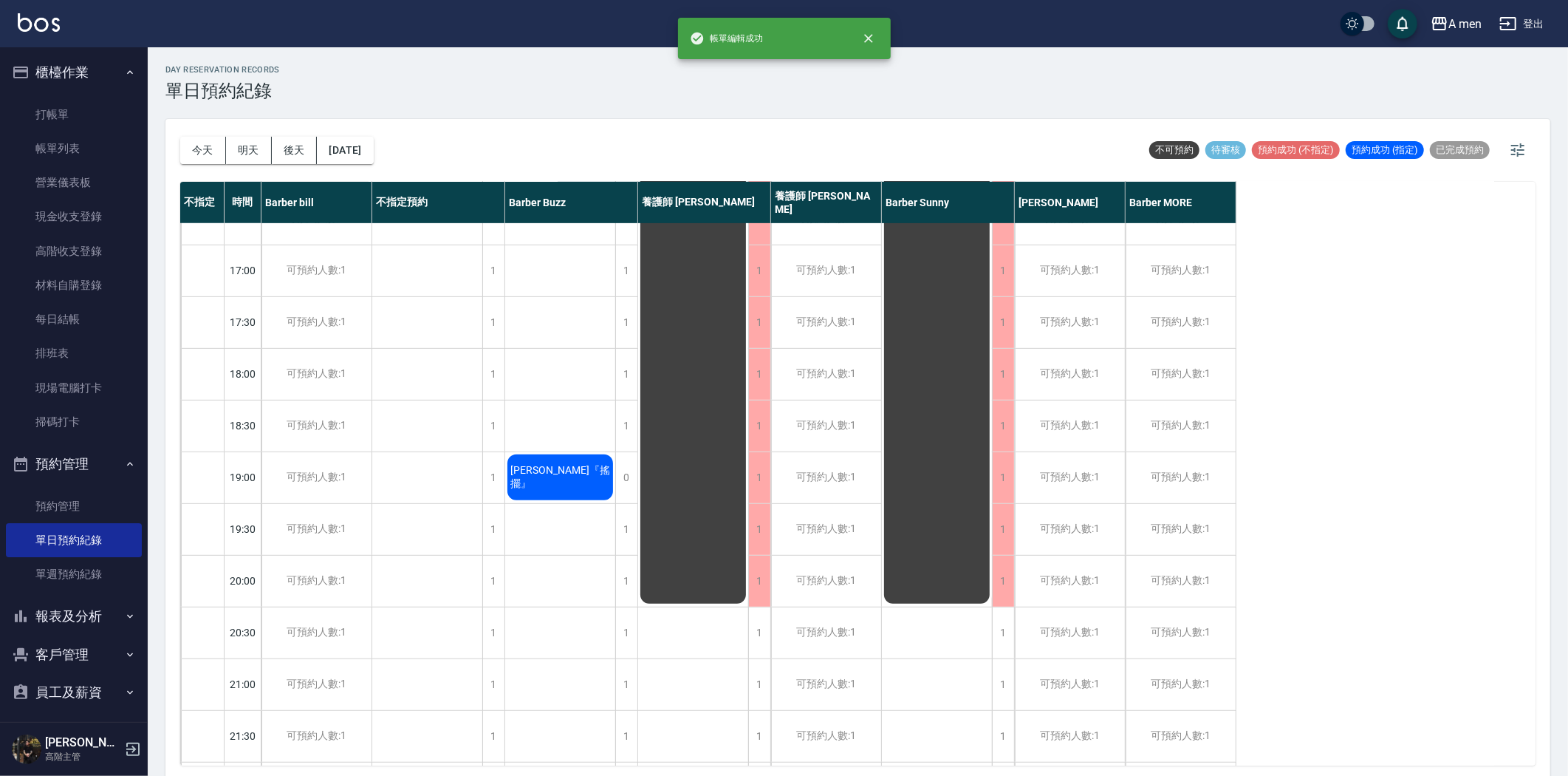
click at [207, 157] on button "今天" at bounding box center [203, 150] width 46 height 27
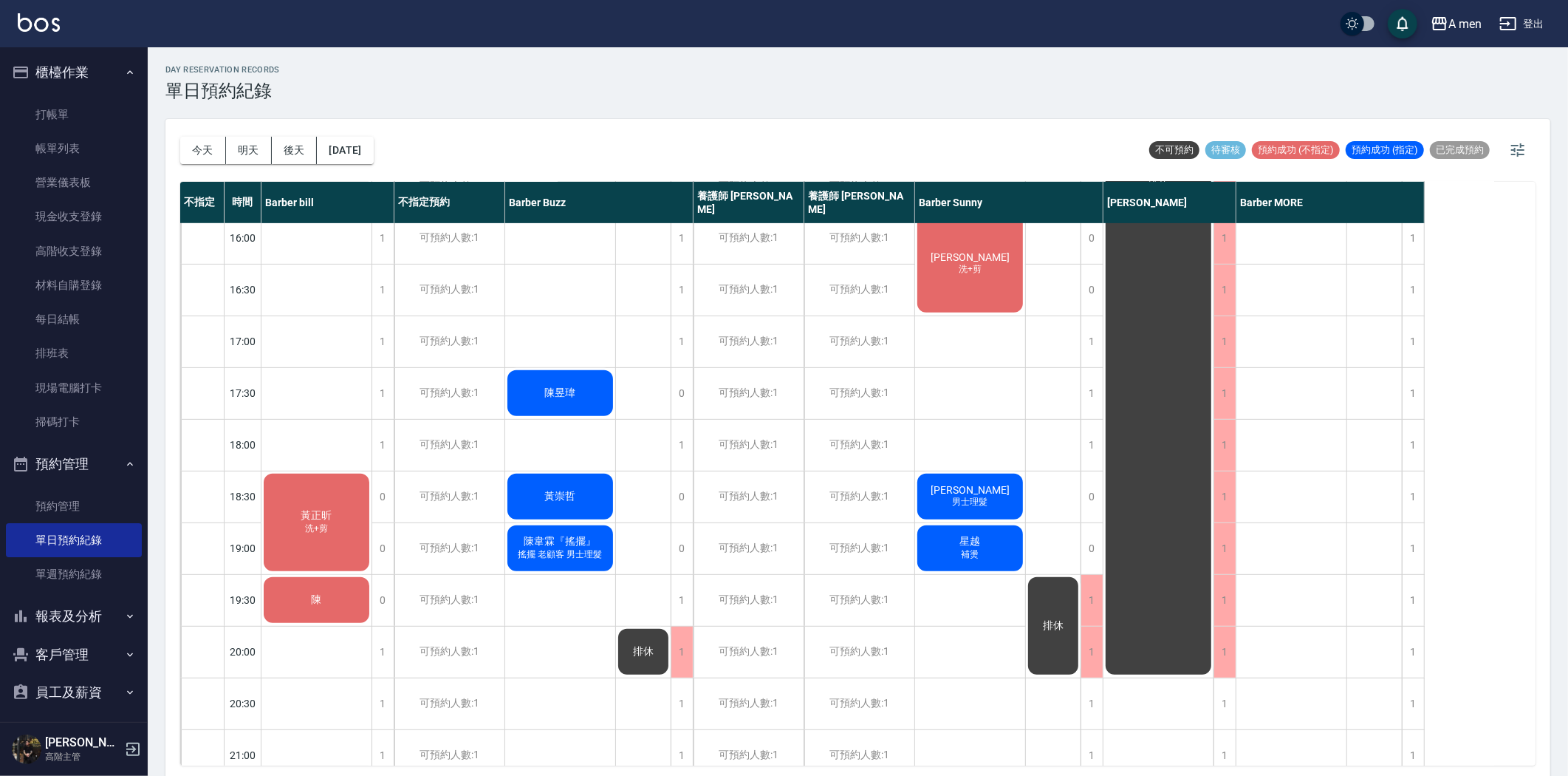
scroll to position [434, 0]
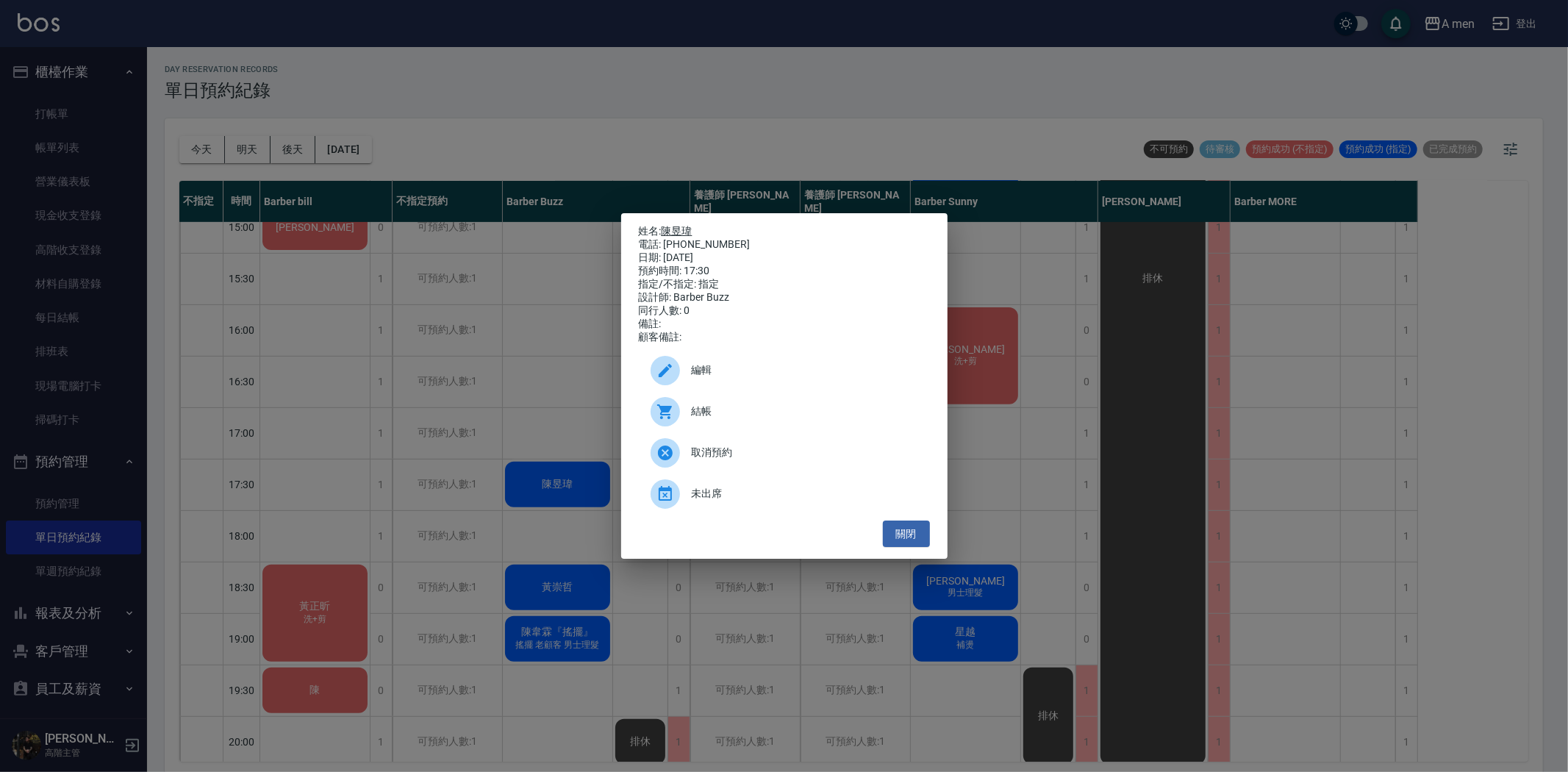
click at [669, 225] on link "陳昱瑋" at bounding box center [677, 230] width 31 height 12
click at [897, 535] on button "關閉" at bounding box center [906, 534] width 47 height 27
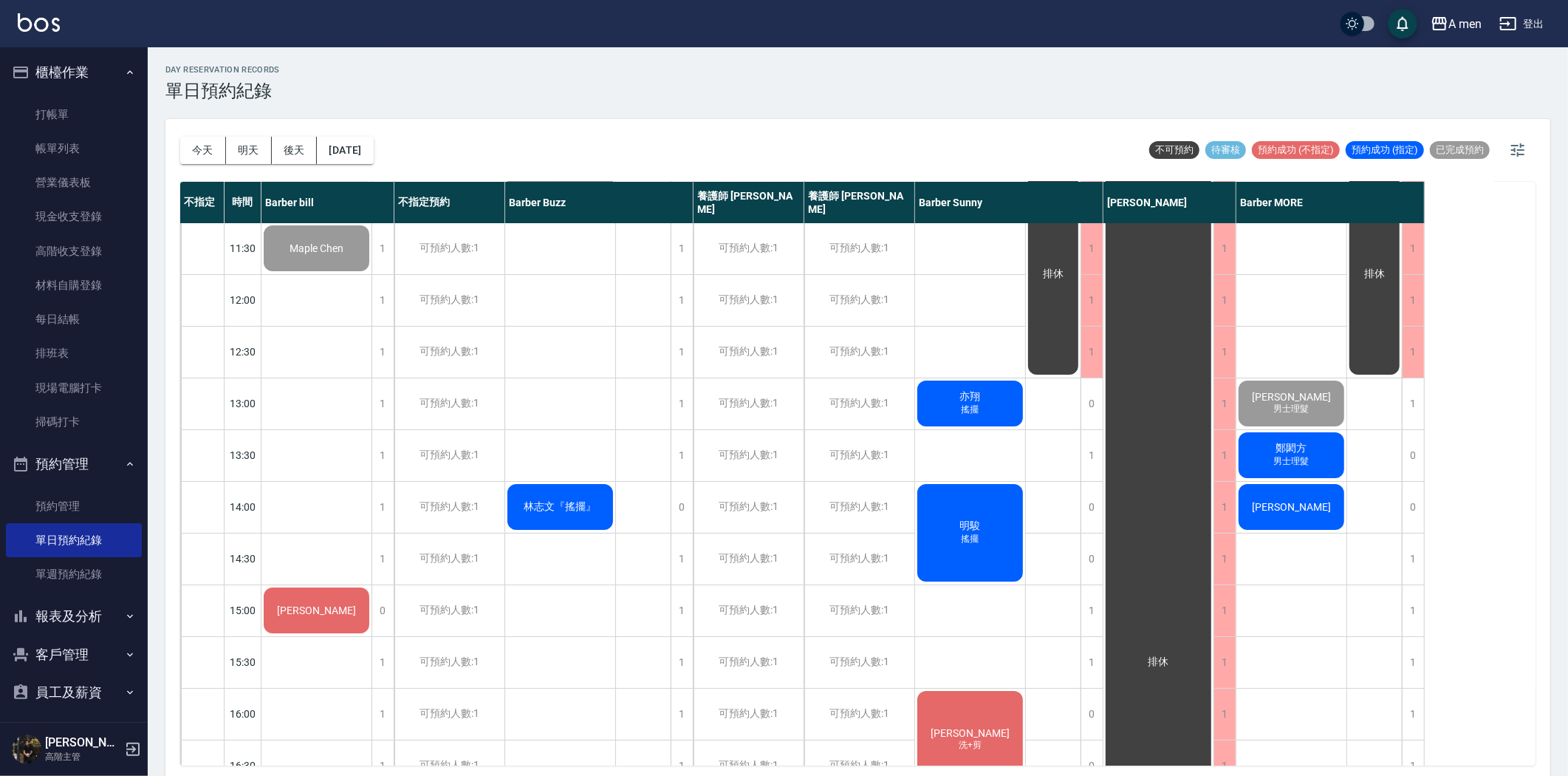
scroll to position [82, 0]
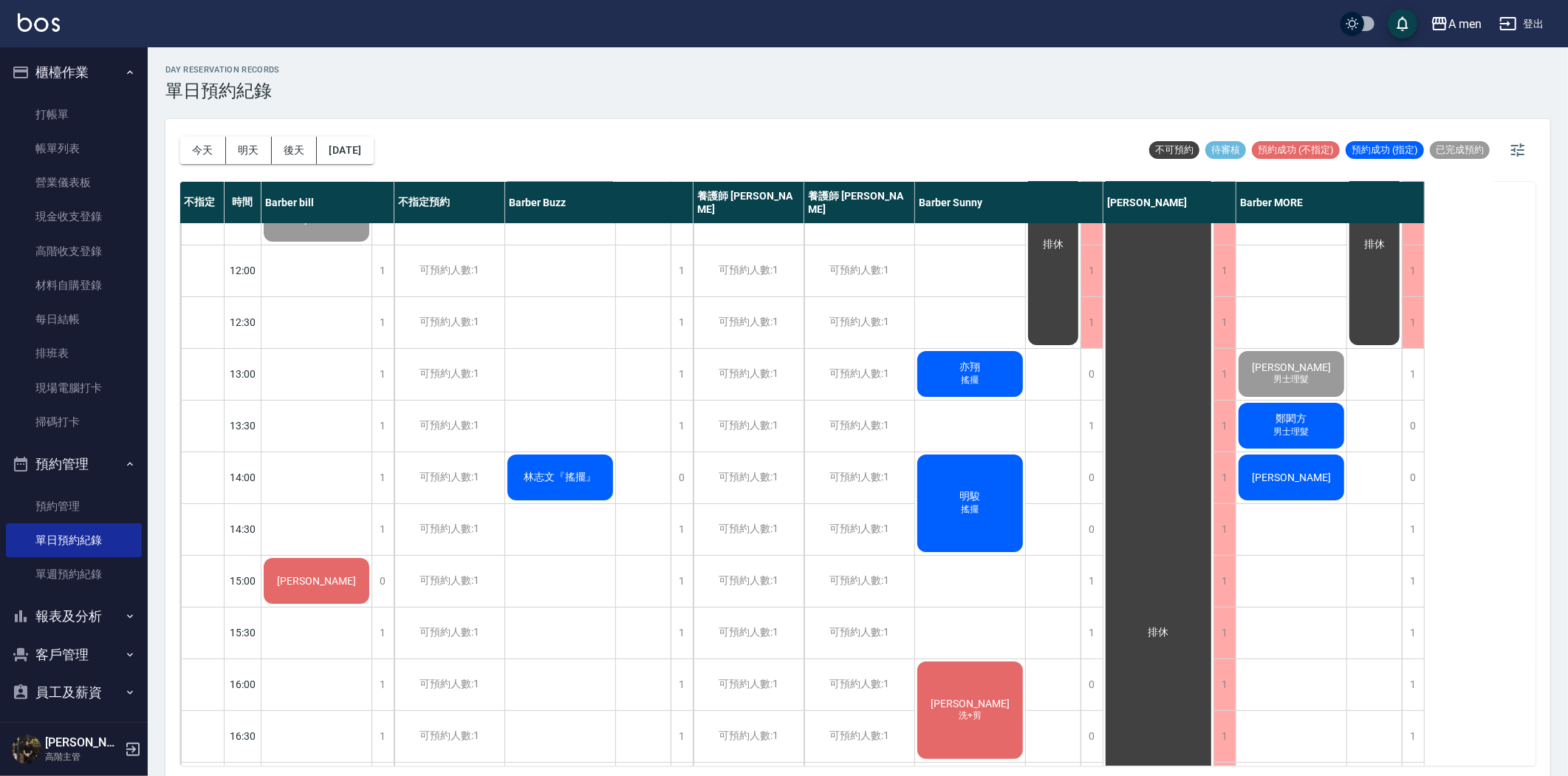
click at [371, 244] on div "亦翔 搖擺" at bounding box center [317, 219] width 110 height 50
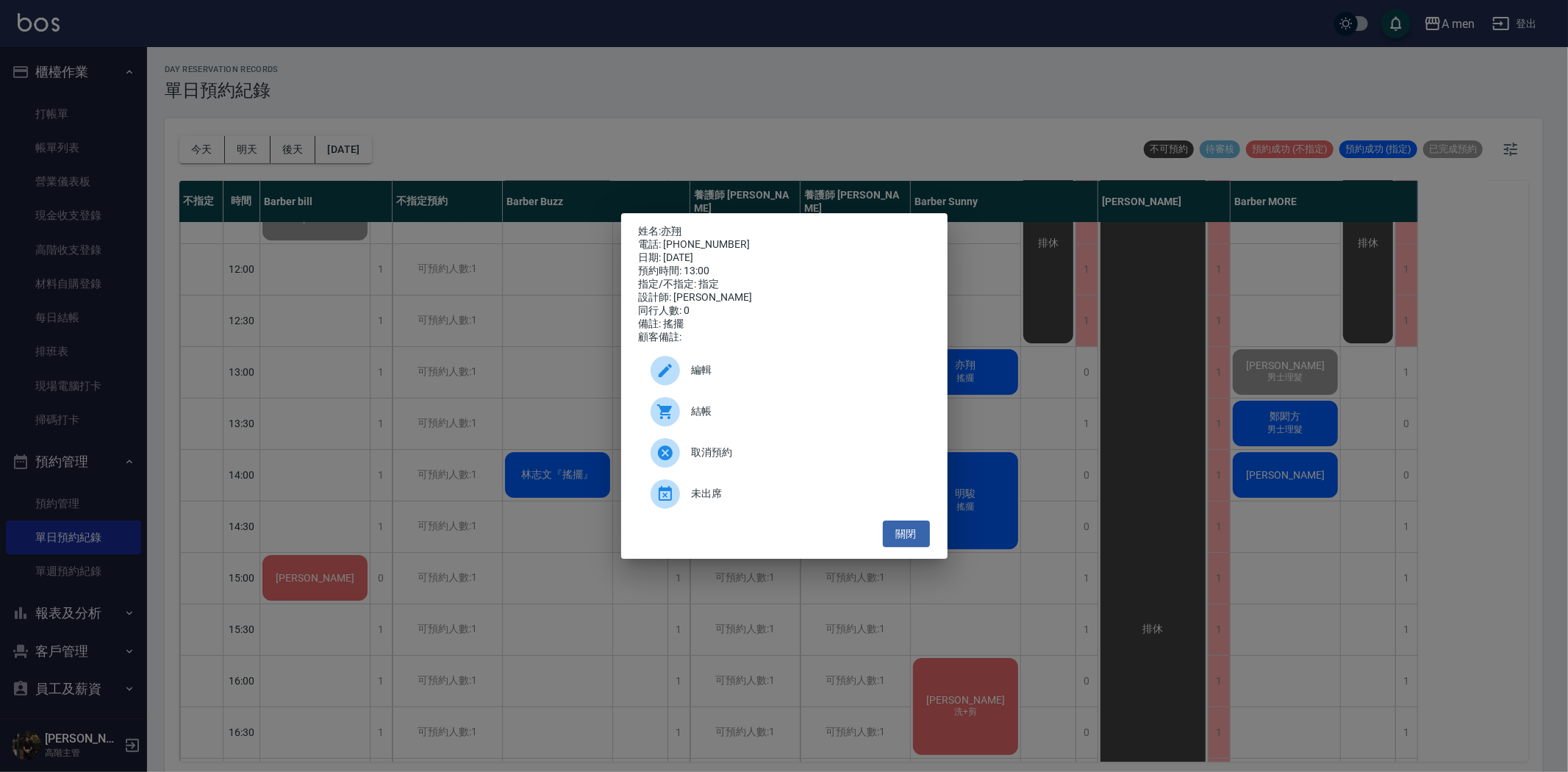
click at [688, 424] on div at bounding box center [671, 411] width 41 height 29
click at [906, 547] on button "關閉" at bounding box center [906, 534] width 47 height 27
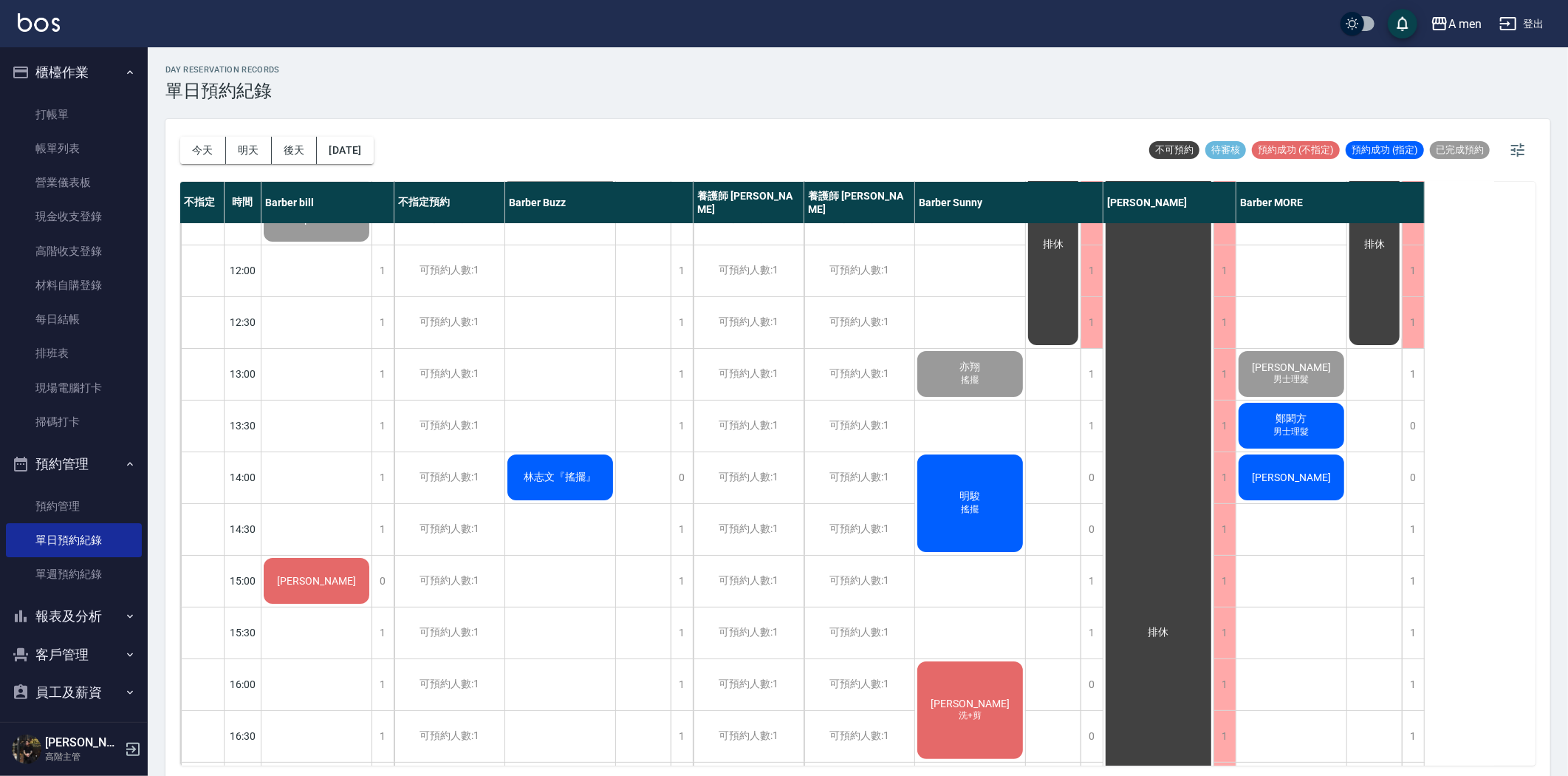
click at [346, 224] on span "鄭閎方" at bounding box center [316, 218] width 60 height 12
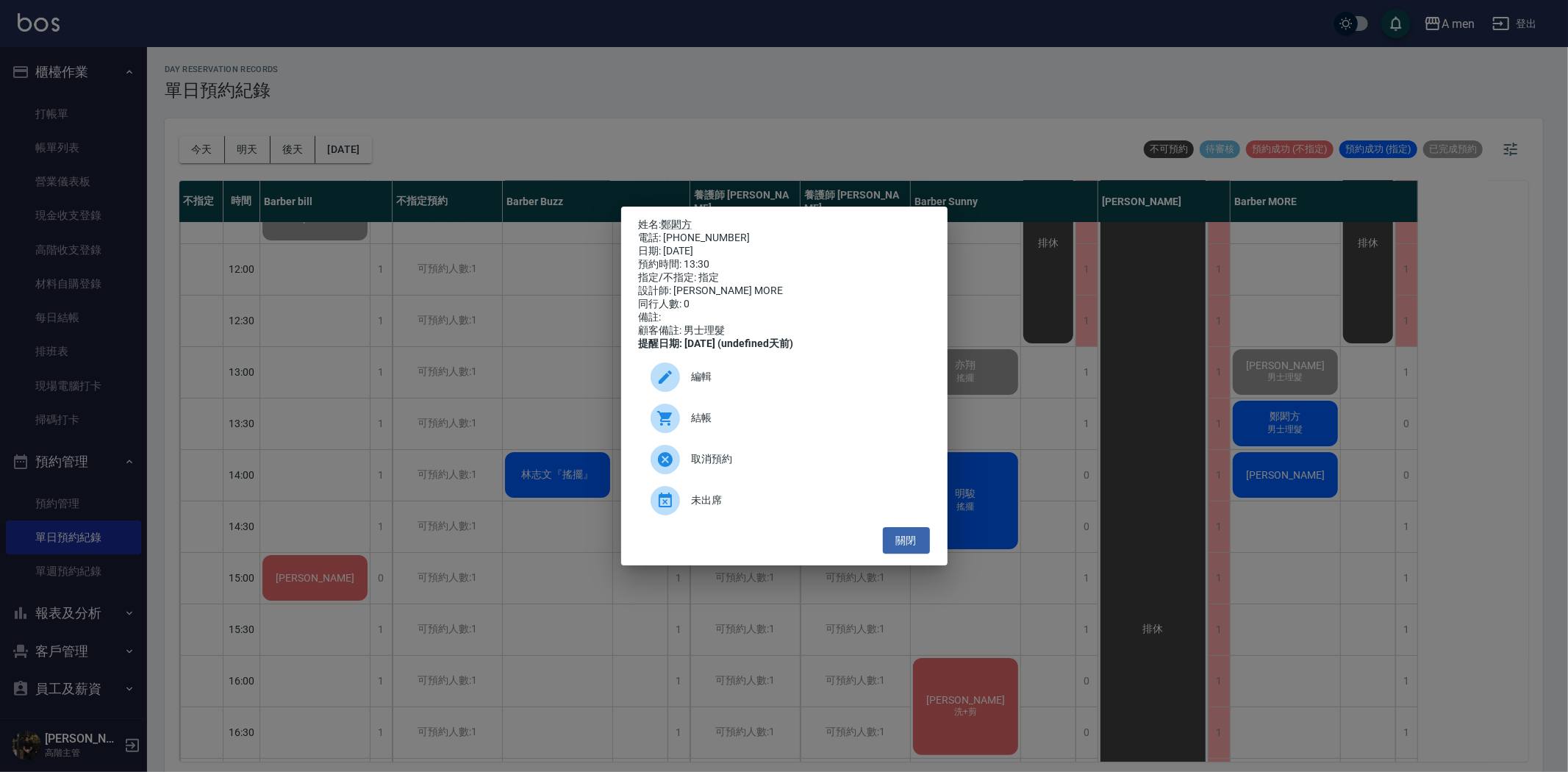
click at [776, 426] on span "結帳" at bounding box center [805, 417] width 227 height 15
click at [920, 564] on div "姓名: 鄭閎方 電話: 0970218620 日期: 2025/08/25 預約時間: 13:30 指定/不指定: 指定 設計師: Barber MORE 同…" at bounding box center [785, 386] width 327 height 360
drag, startPoint x: 908, startPoint y: 569, endPoint x: 912, endPoint y: 547, distance: 22.4
click at [908, 560] on div "姓名: 鄭閎方 電話: 0970218620 日期: 2025/08/25 預約時間: 13:30 指定/不指定: 指定 設計師: Barber MORE 同…" at bounding box center [785, 386] width 327 height 360
click at [913, 543] on button "關閉" at bounding box center [906, 540] width 47 height 27
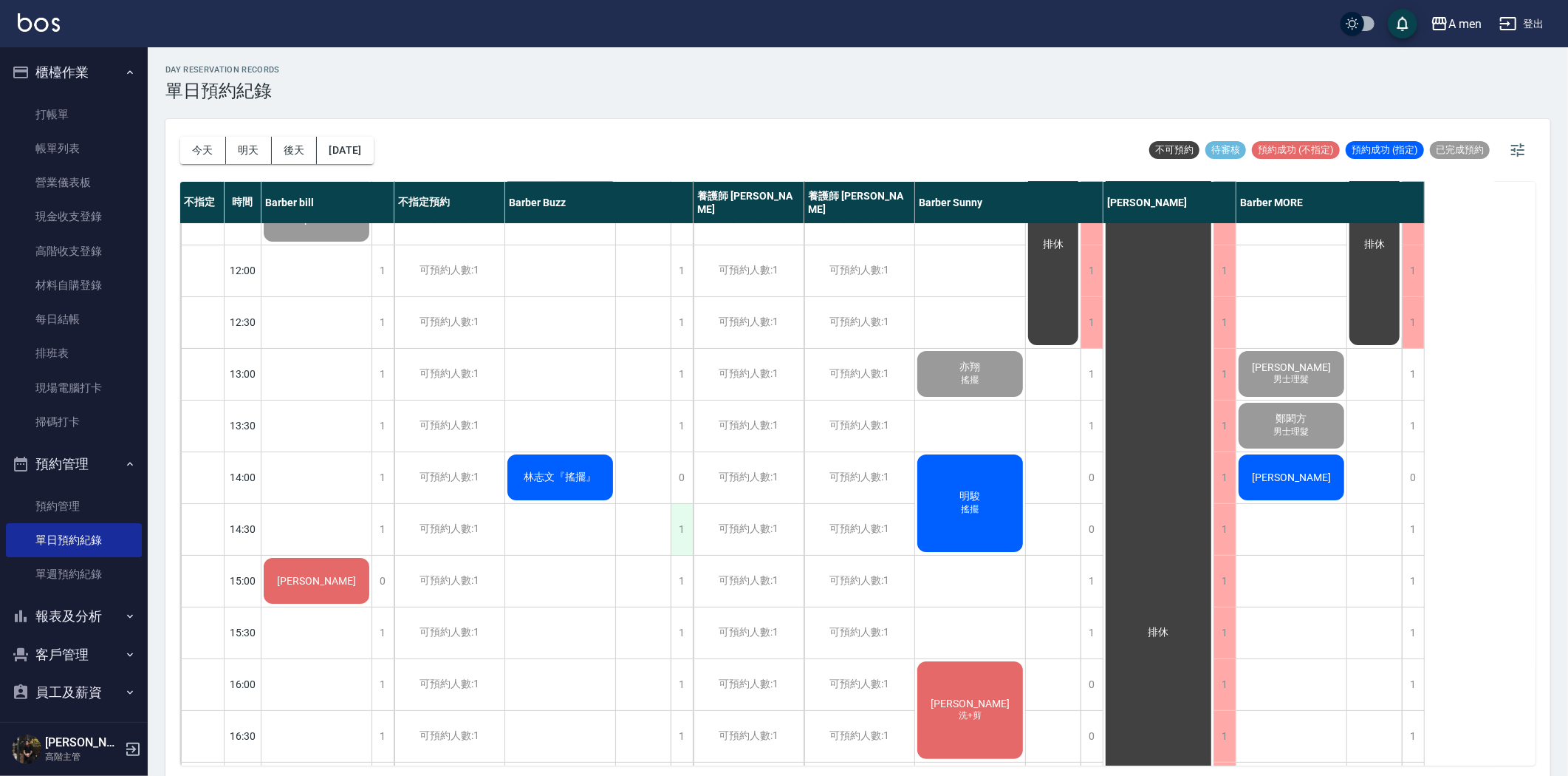
click at [676, 528] on div "1" at bounding box center [682, 529] width 22 height 51
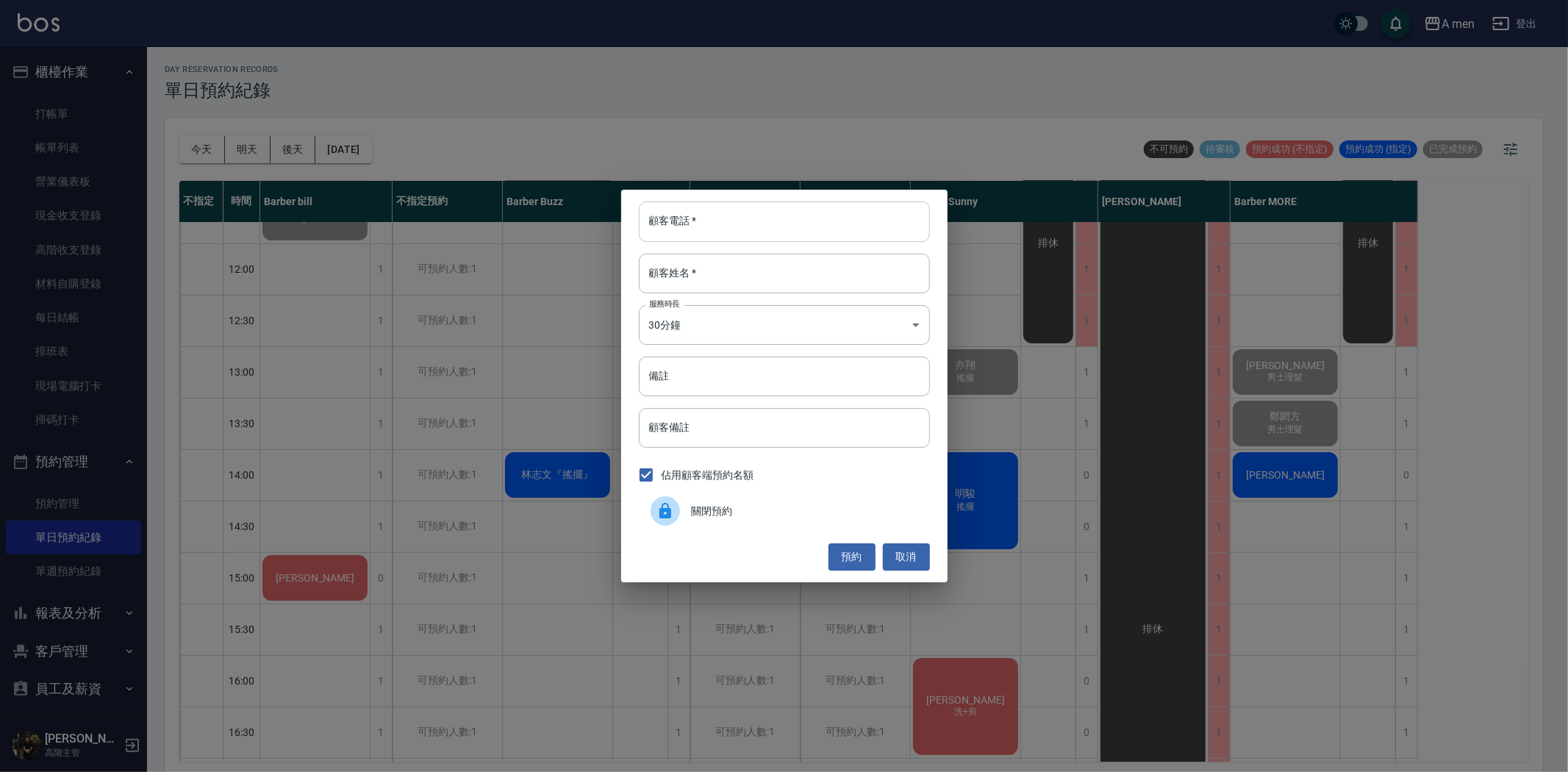
click at [738, 226] on input "顧客電話   *" at bounding box center [785, 221] width 291 height 39
type input "0981155390"
click at [750, 261] on input "顧客姓名   *" at bounding box center [785, 273] width 291 height 39
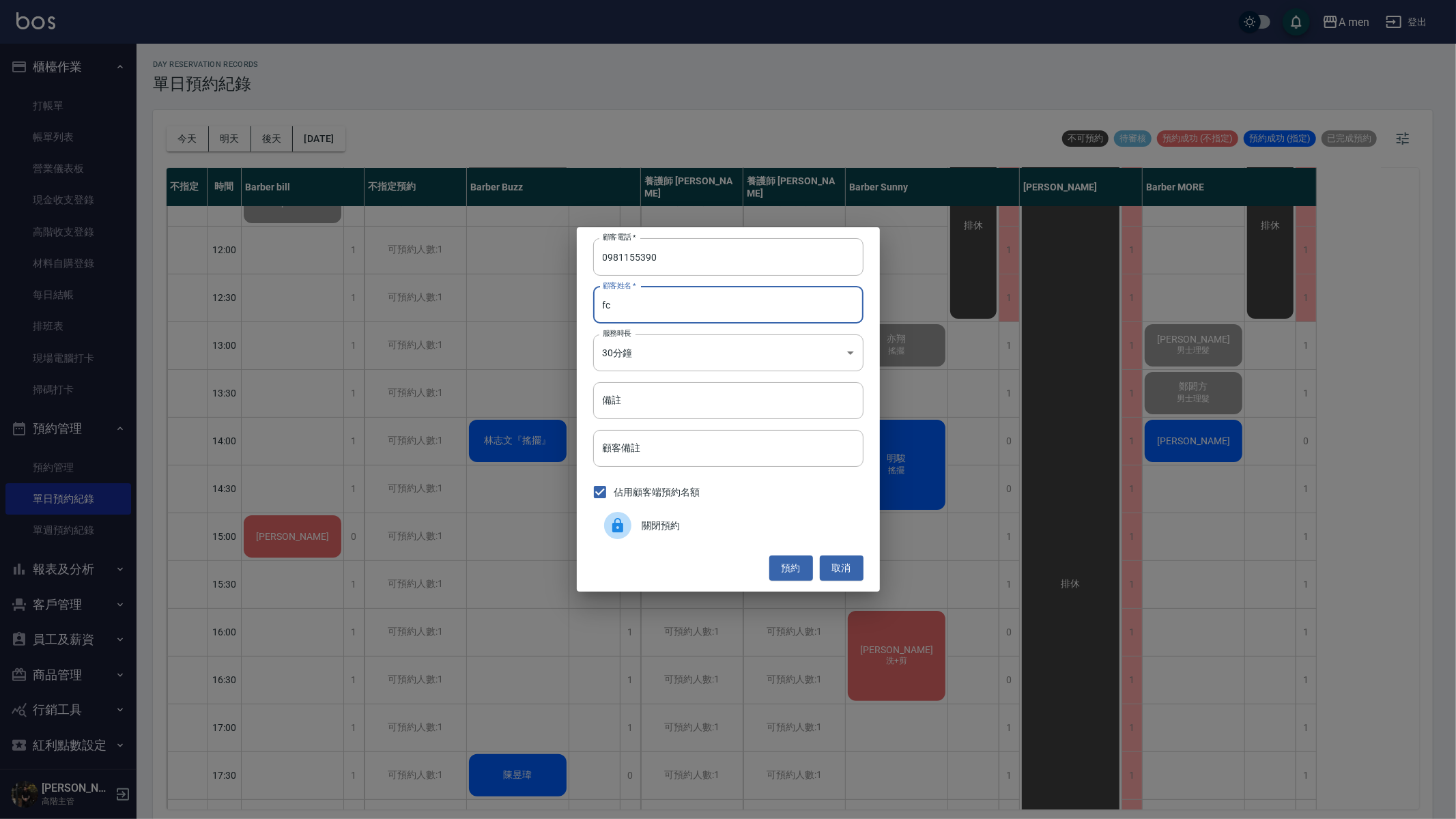
type input "f"
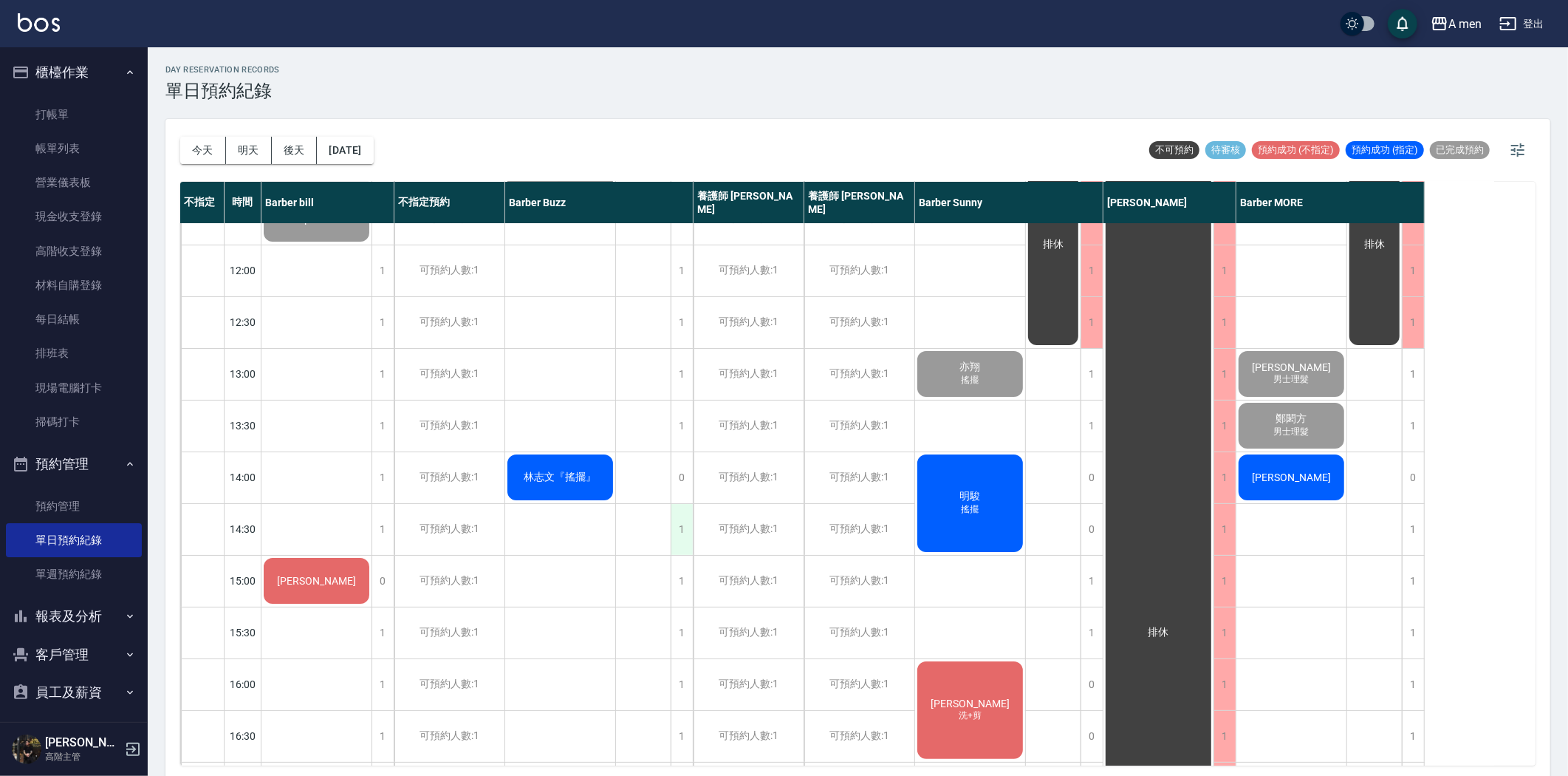
click at [677, 520] on div "1" at bounding box center [682, 529] width 22 height 51
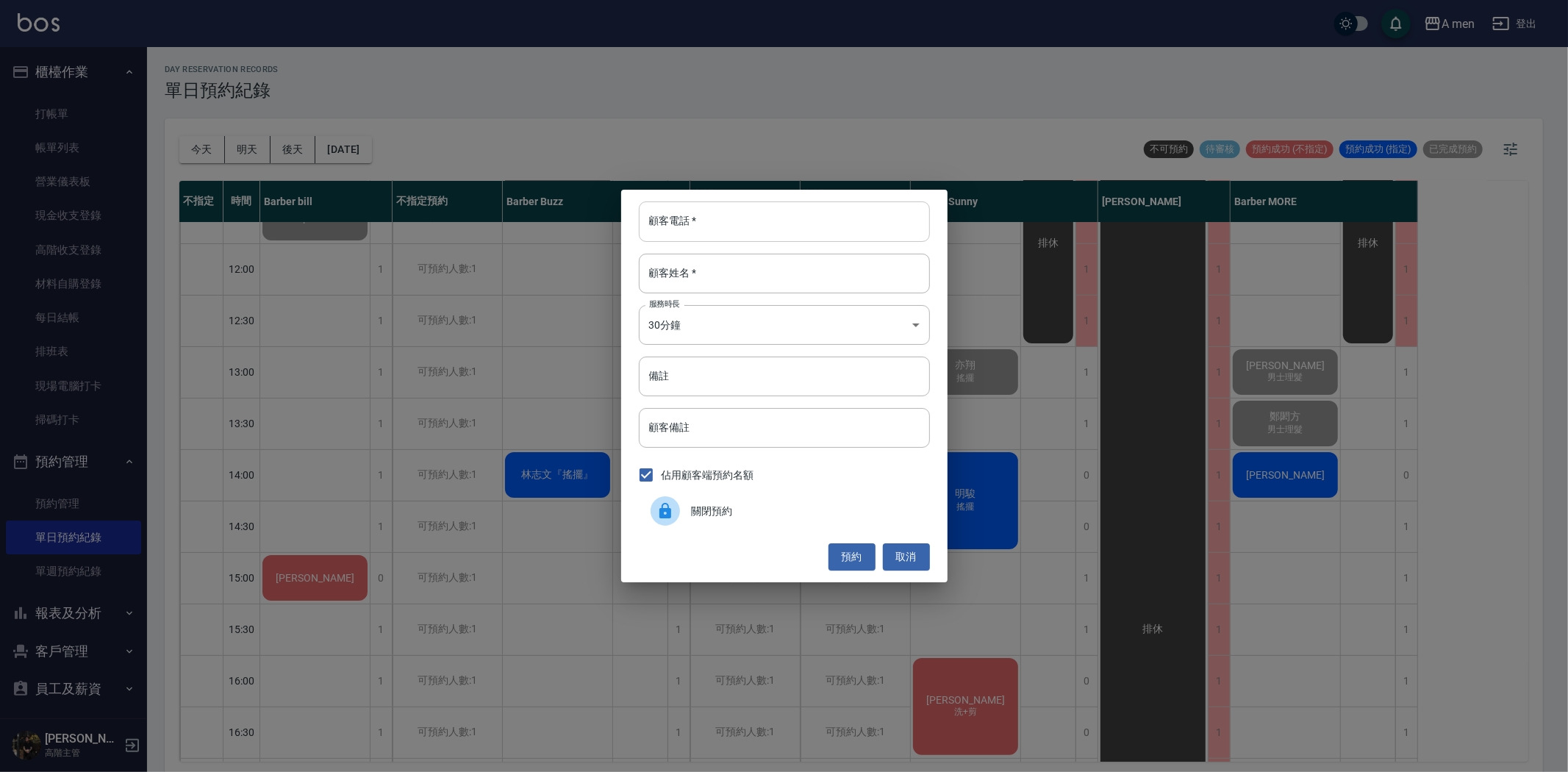
click at [769, 223] on input "顧客電話   *" at bounding box center [785, 221] width 291 height 39
type input "0981155390"
click at [680, 270] on input "顧客姓名   *" at bounding box center [785, 273] width 291 height 39
type input "d"
type input "ㄌ"
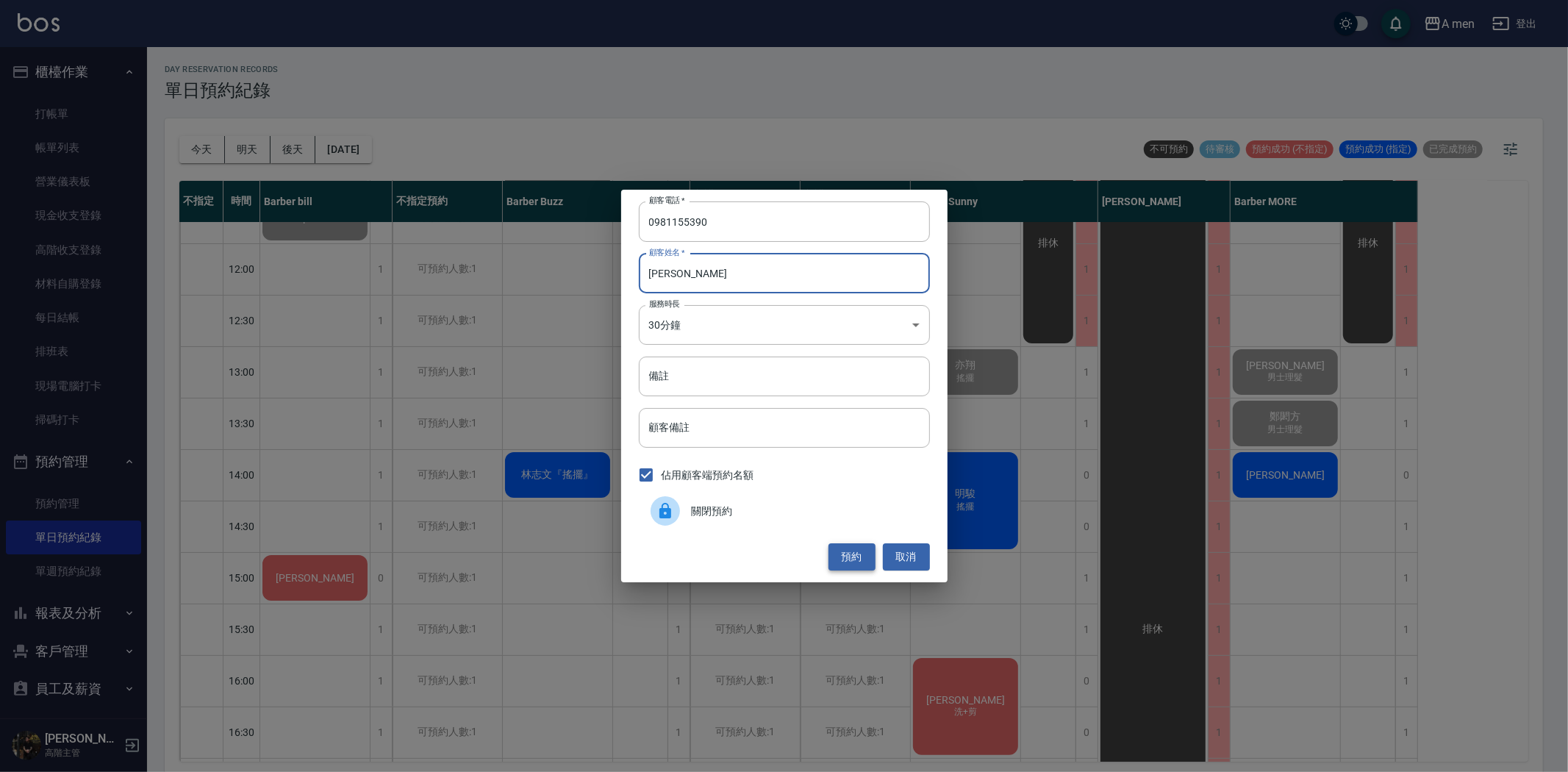
type input "[PERSON_NAME]"
click at [854, 567] on button "預約" at bounding box center [852, 557] width 47 height 27
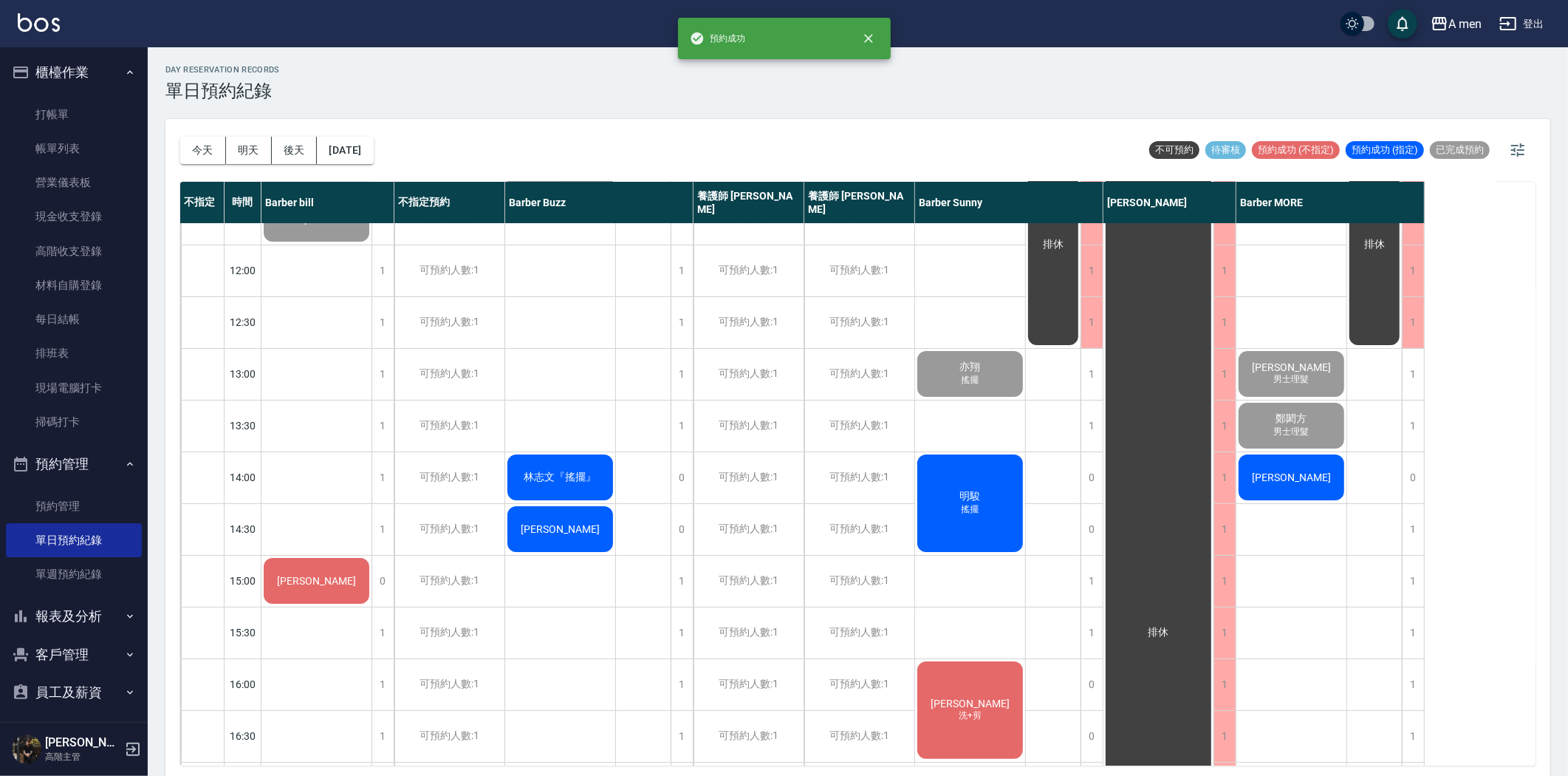
click at [371, 244] on div "[PERSON_NAME]" at bounding box center [317, 219] width 110 height 50
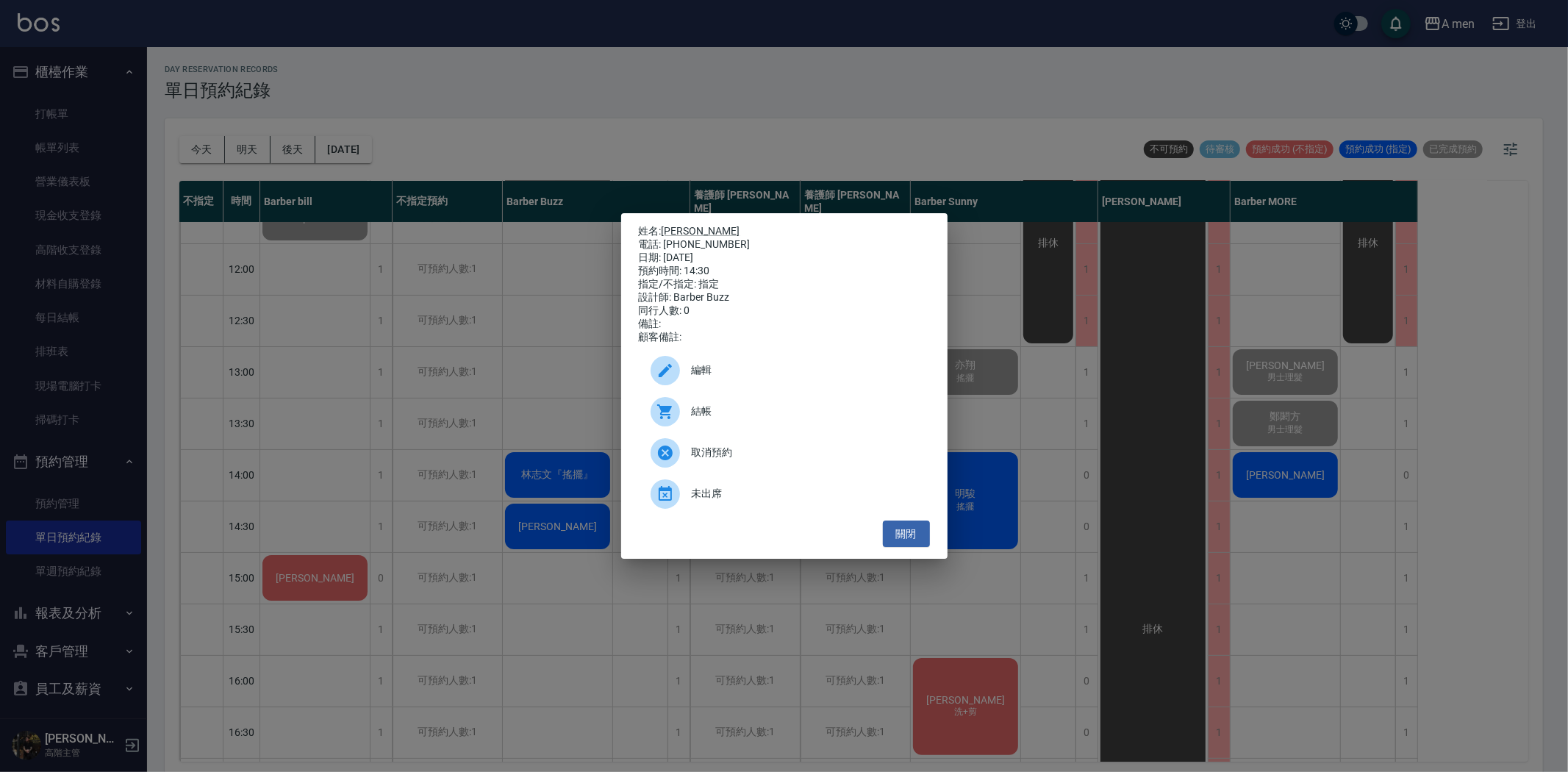
click at [709, 378] on span "編輯" at bounding box center [805, 369] width 227 height 15
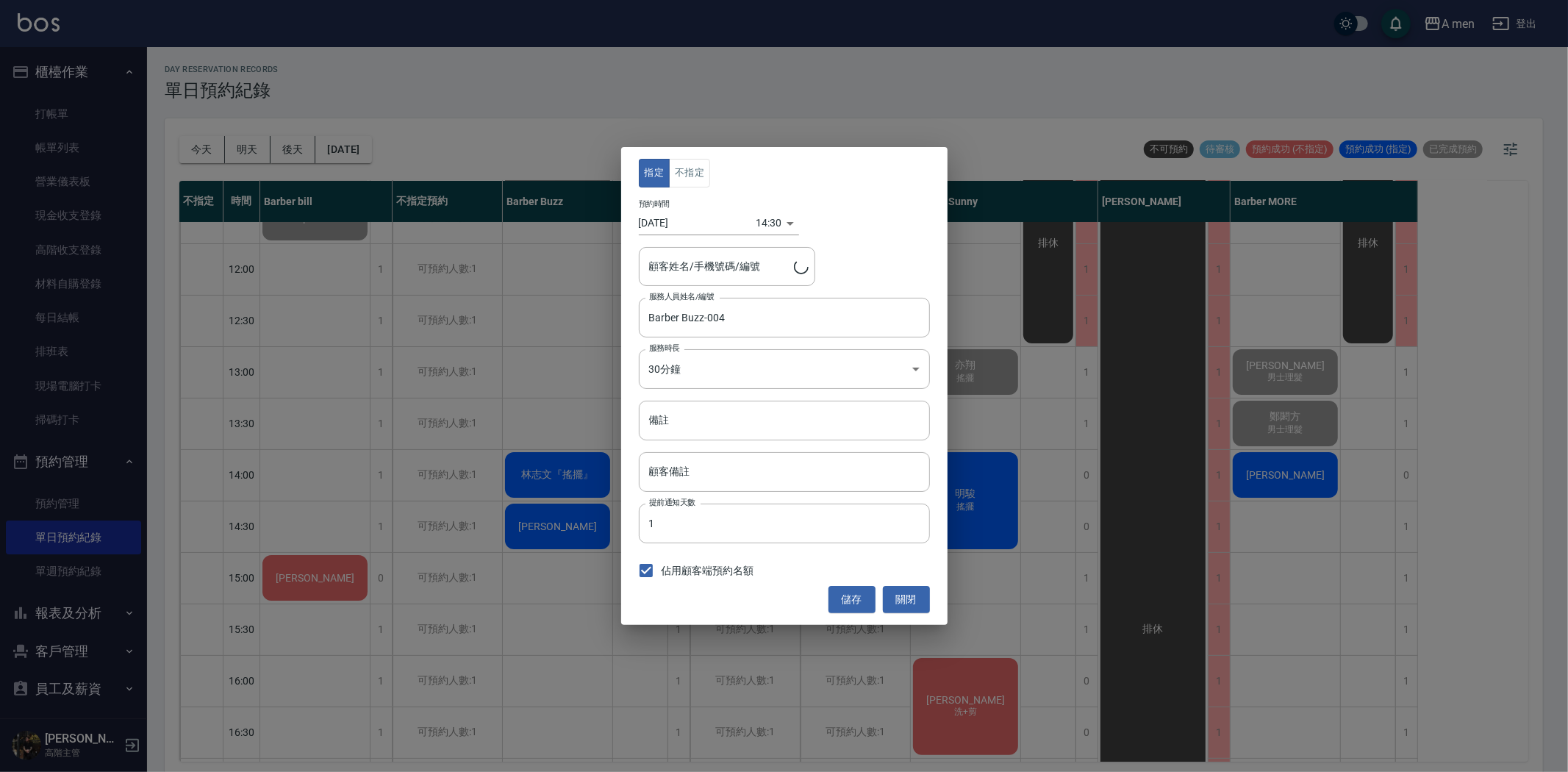
type input "趙先生/0981155390"
click at [694, 177] on button "不指定" at bounding box center [689, 173] width 41 height 29
click at [854, 592] on button "儲存" at bounding box center [852, 599] width 47 height 27
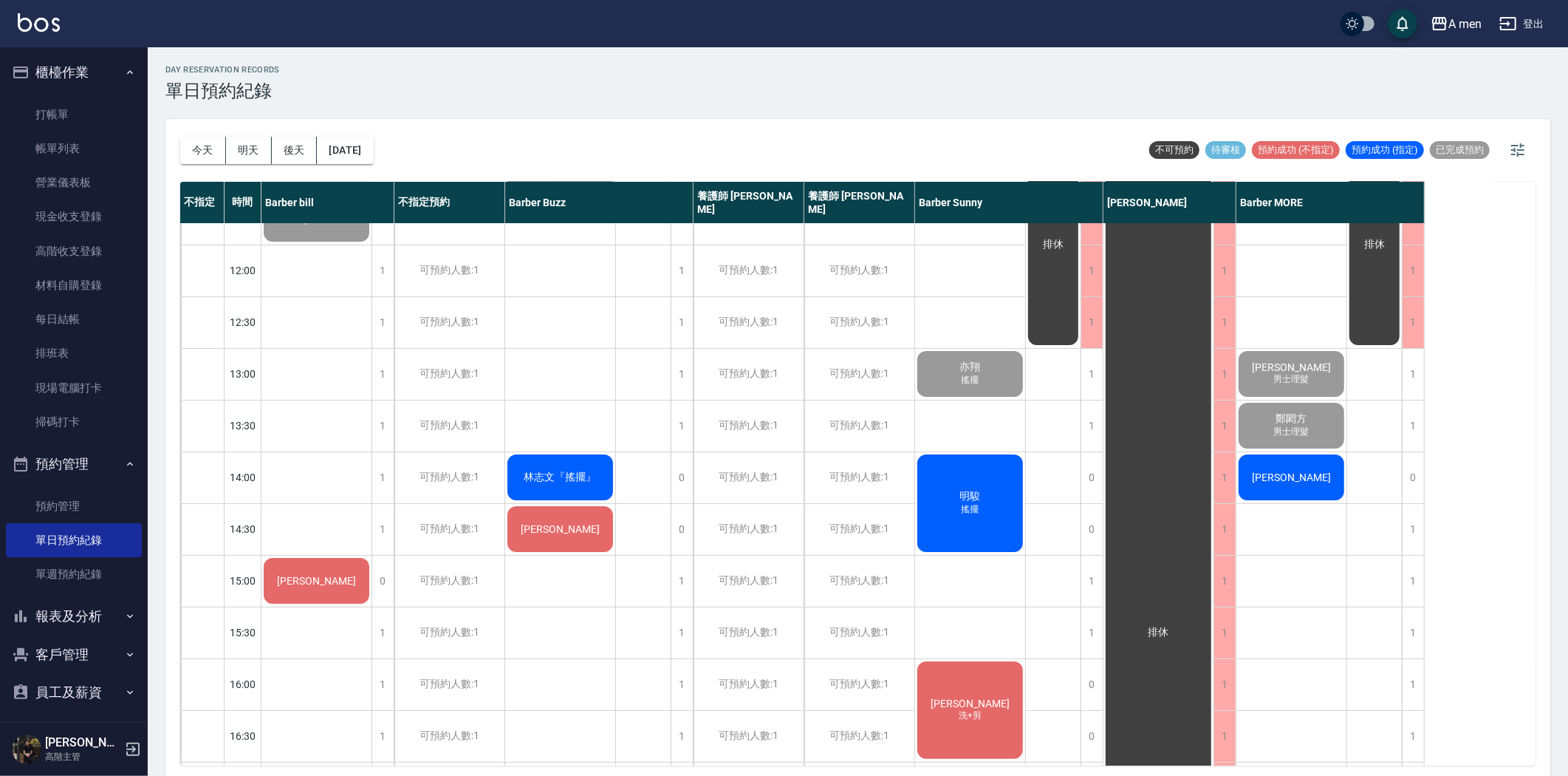
click at [371, 244] on div "林志文『搖擺』" at bounding box center [317, 219] width 110 height 50
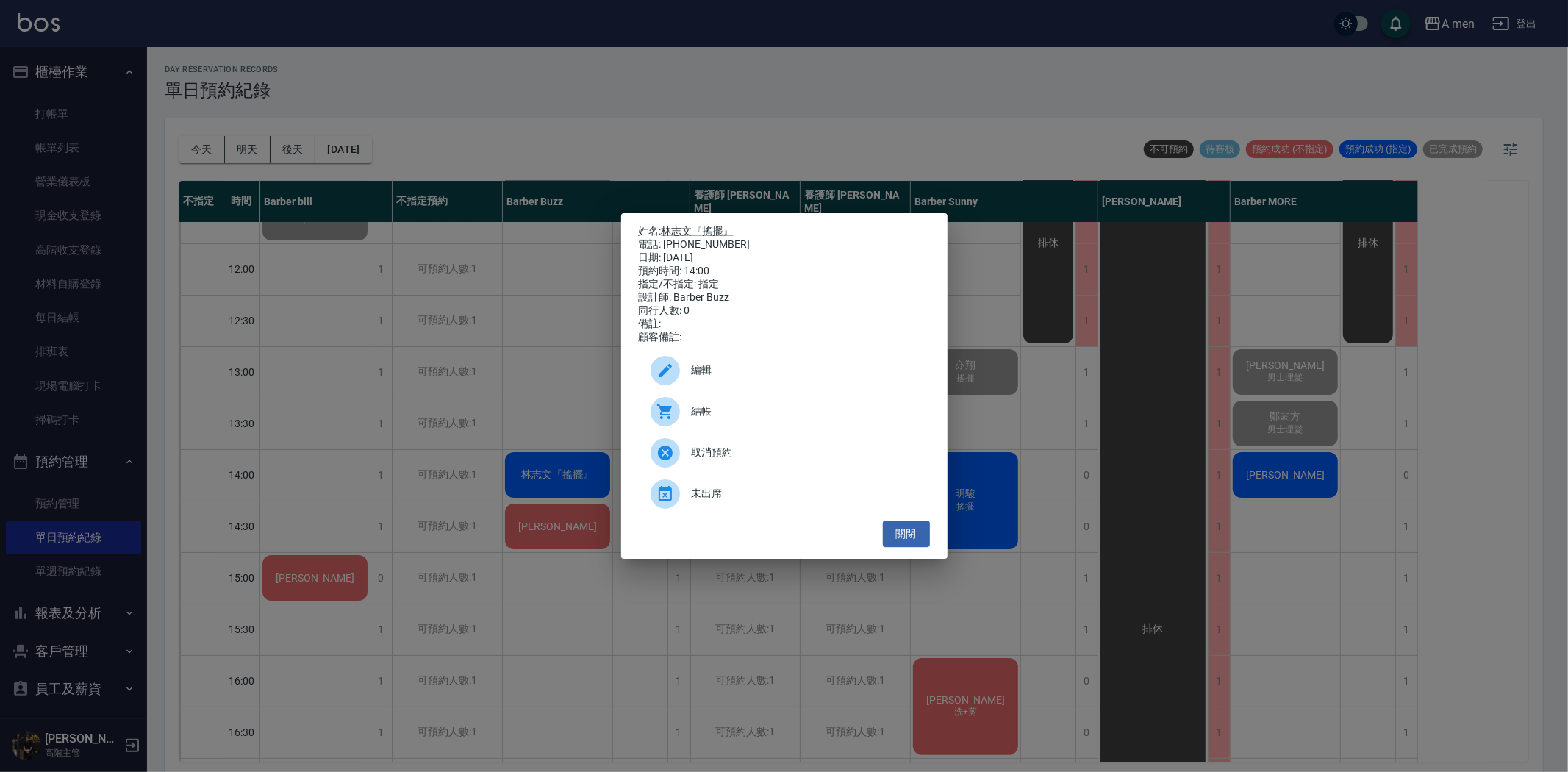
click at [701, 403] on div "結帳" at bounding box center [785, 411] width 291 height 41
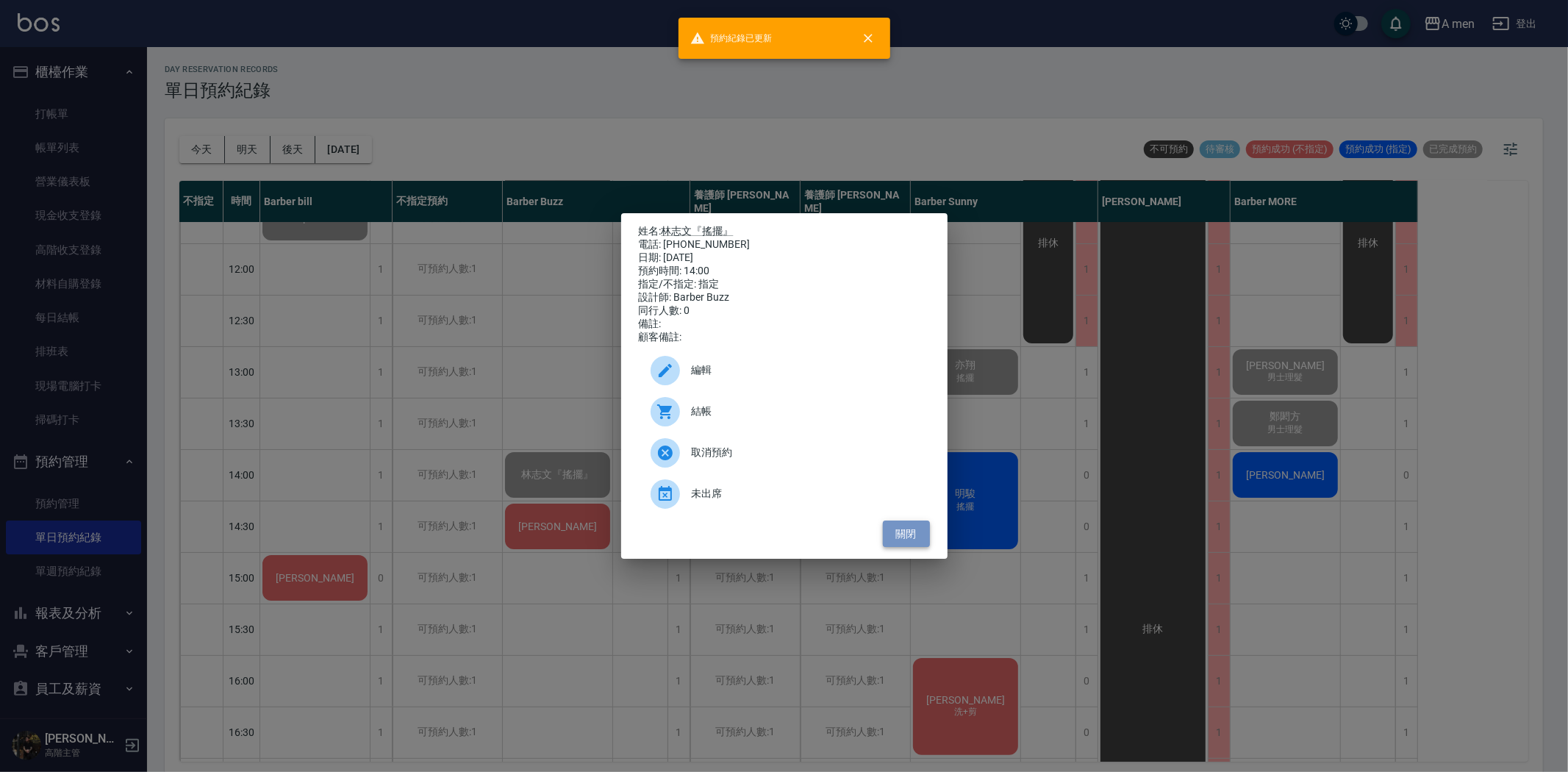
click at [919, 535] on button "關閉" at bounding box center [906, 534] width 47 height 27
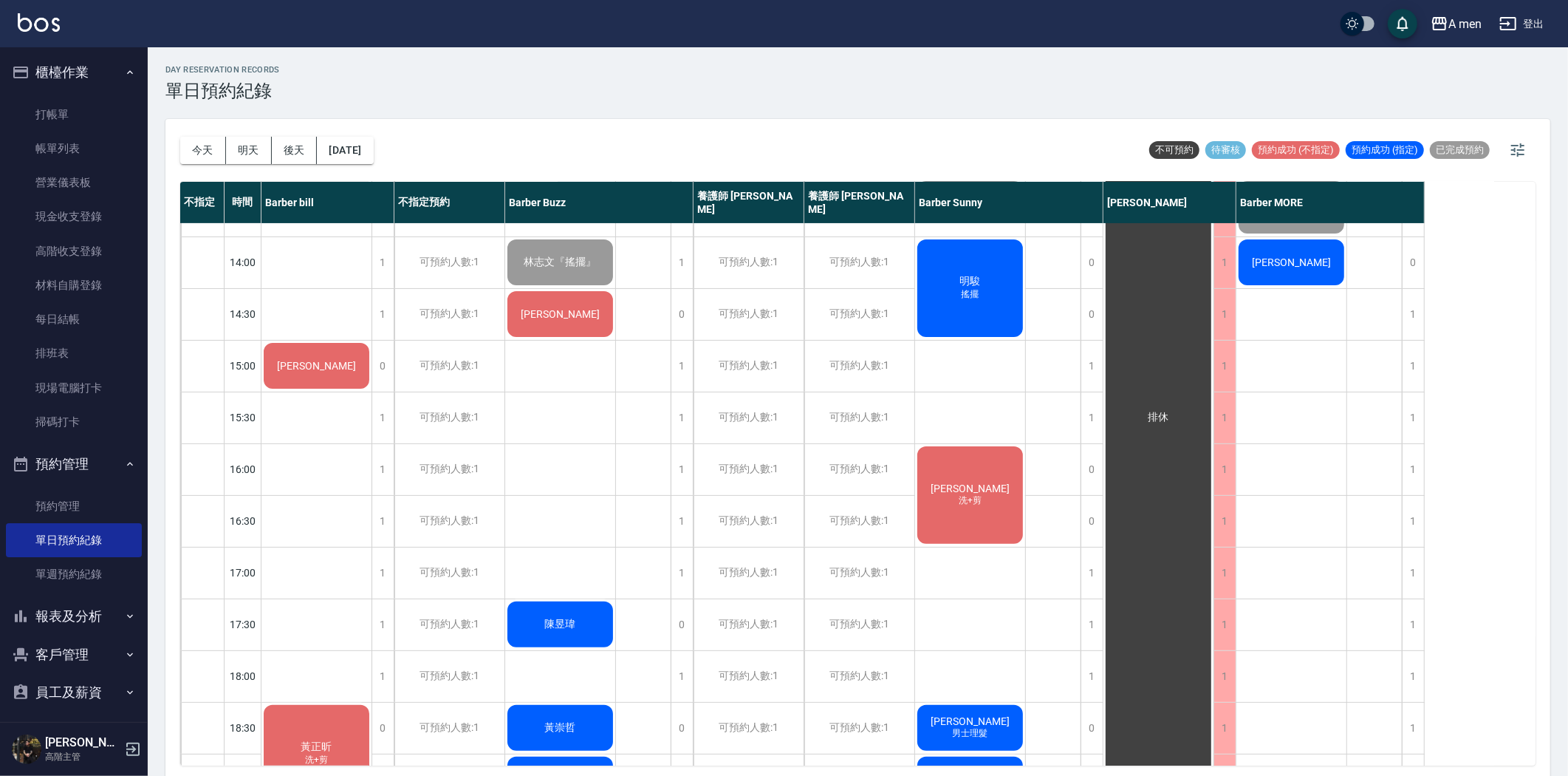
scroll to position [270, 0]
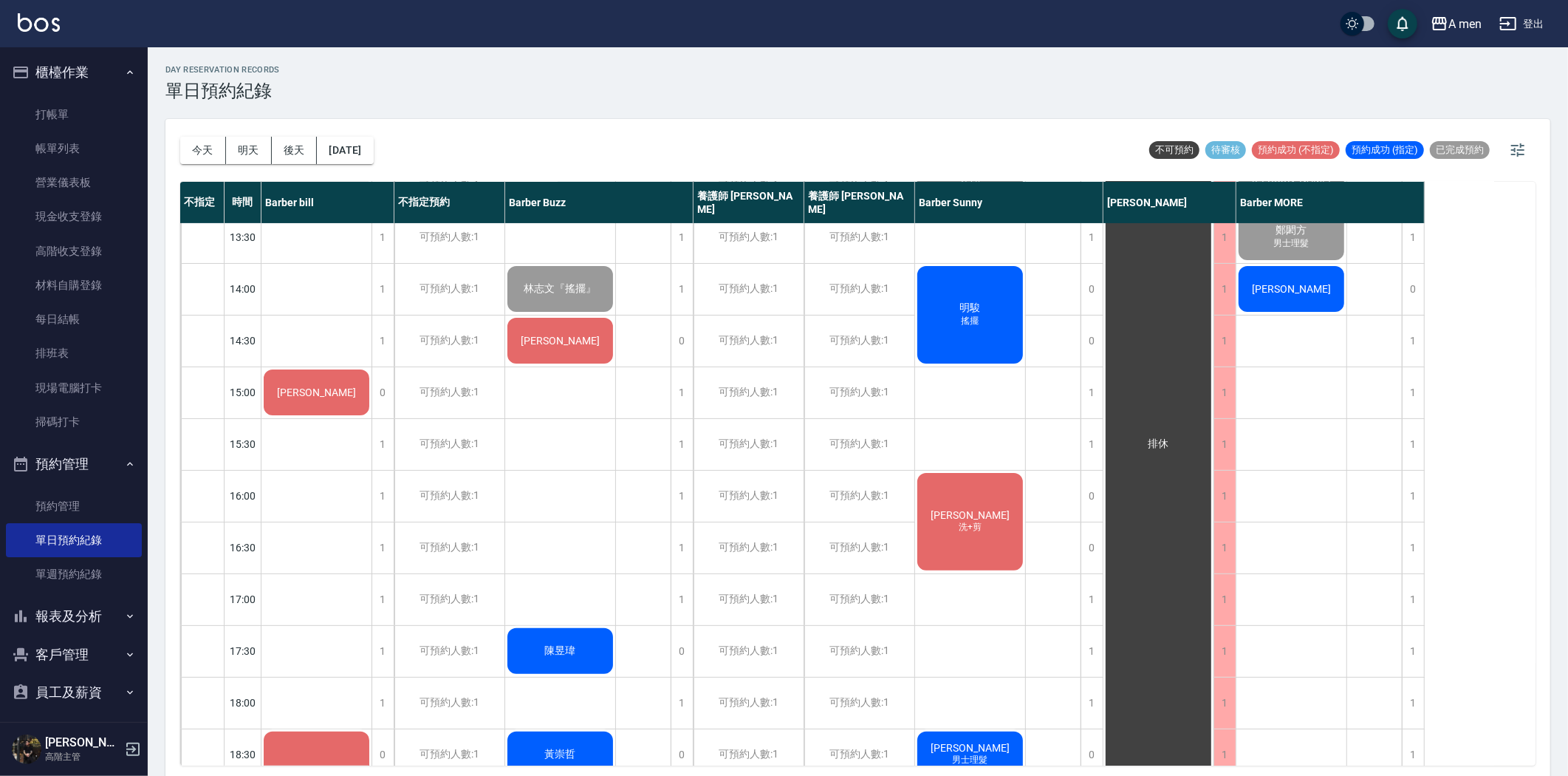
click at [371, 56] on div "明駿 搖擺" at bounding box center [317, 31] width 110 height 50
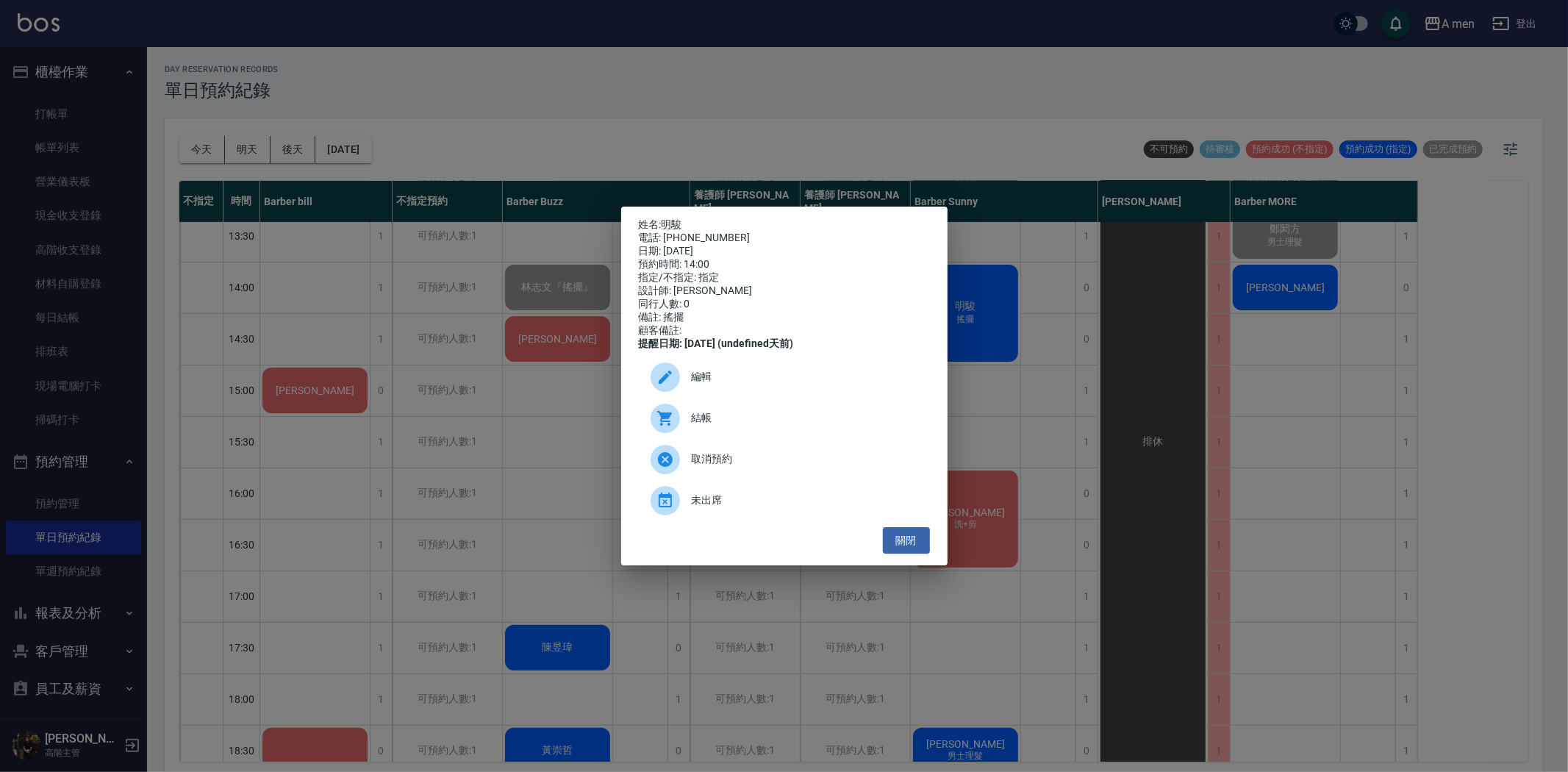
click at [773, 380] on span "編輯" at bounding box center [805, 376] width 227 height 15
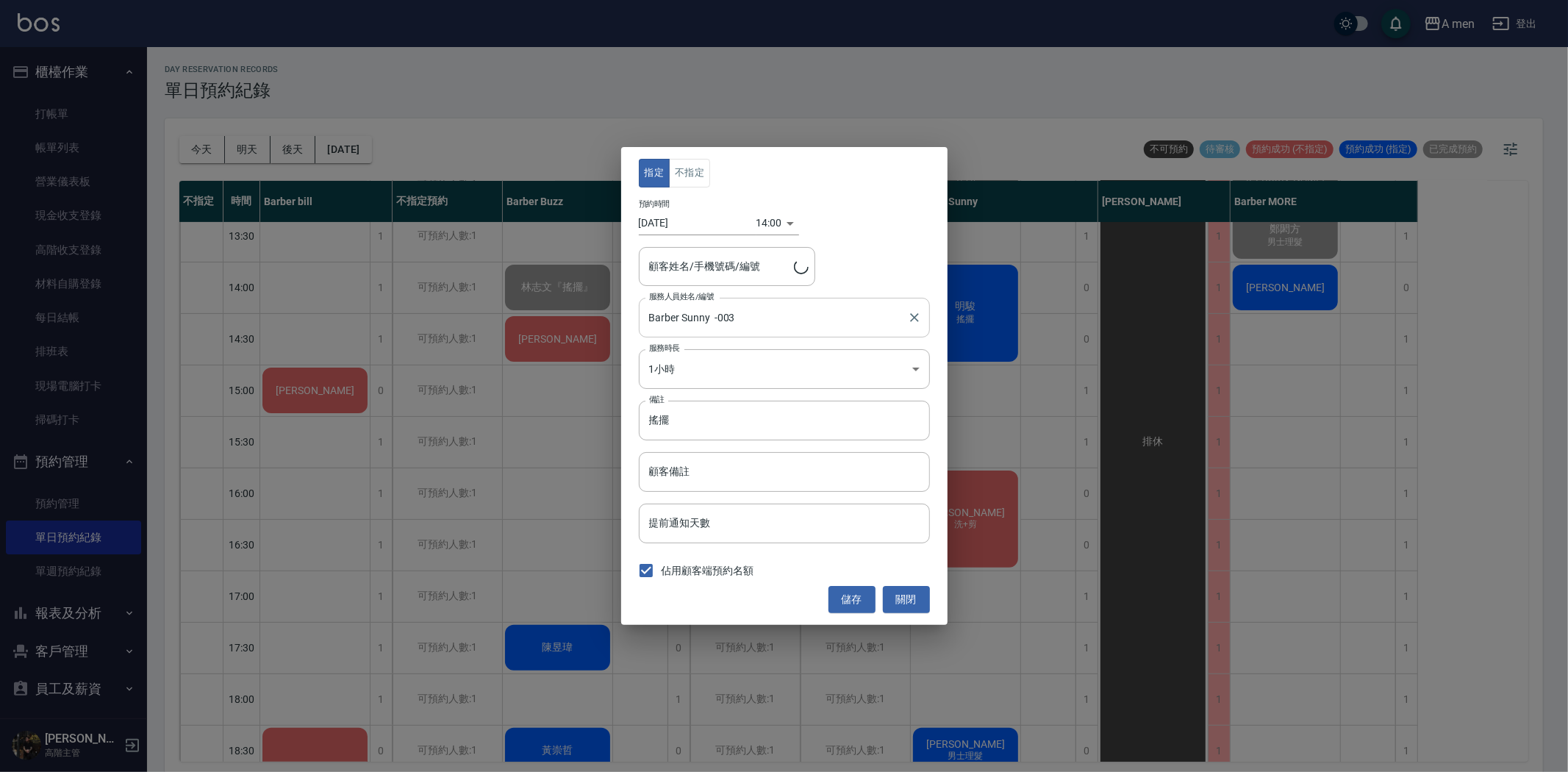
type input "明駿/0970227783"
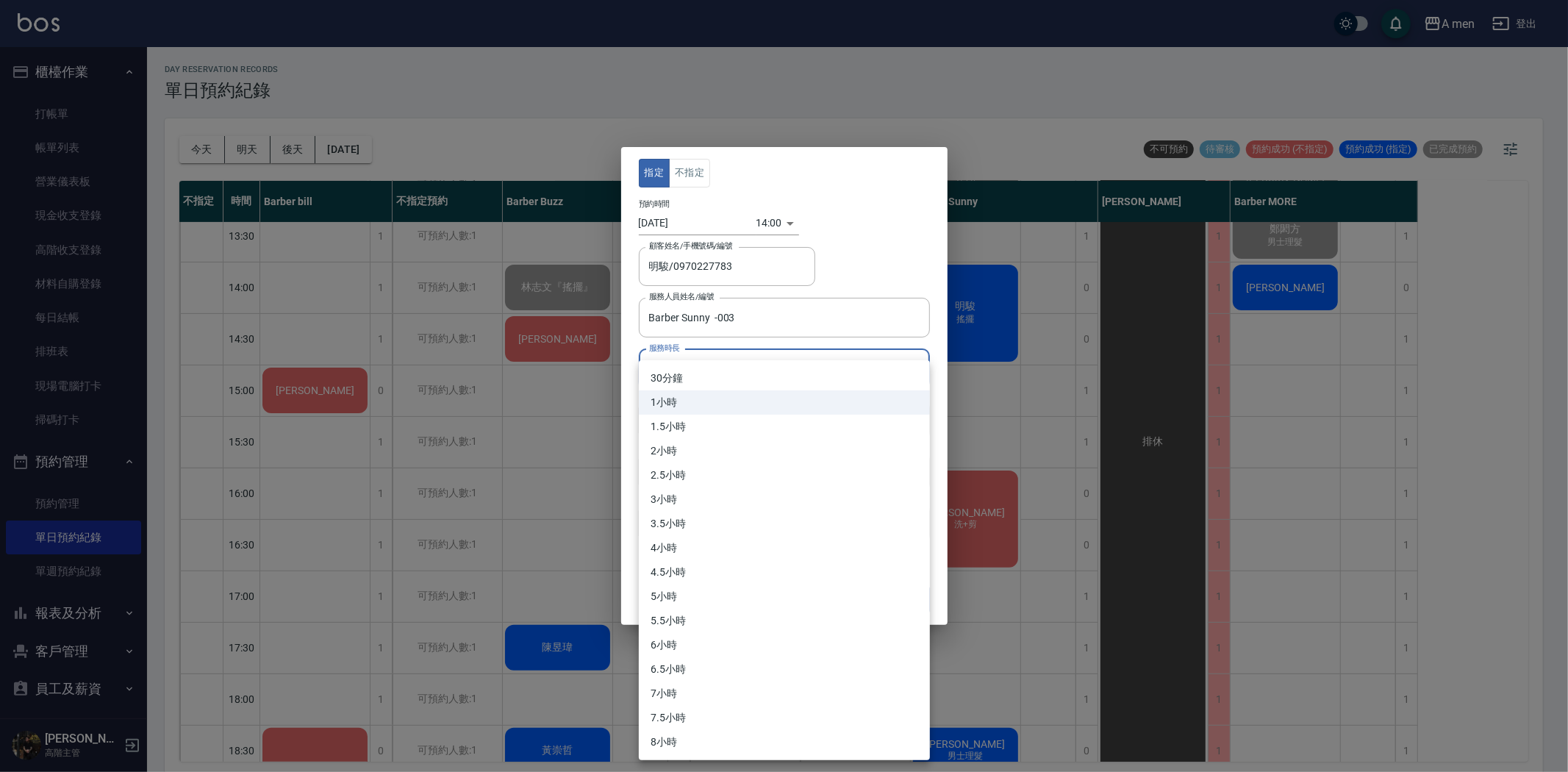
click at [722, 377] on body "A men 登出 櫃檯作業 打帳單 帳單列表 營業儀表板 現金收支登錄 高階收支登錄 材料自購登錄 每日結帳 排班表 現場電腦打卡 掃碼打卡 預約管理 預約管…" at bounding box center [784, 388] width 1568 height 776
click at [694, 378] on li "30分鐘" at bounding box center [785, 378] width 291 height 24
type input "1"
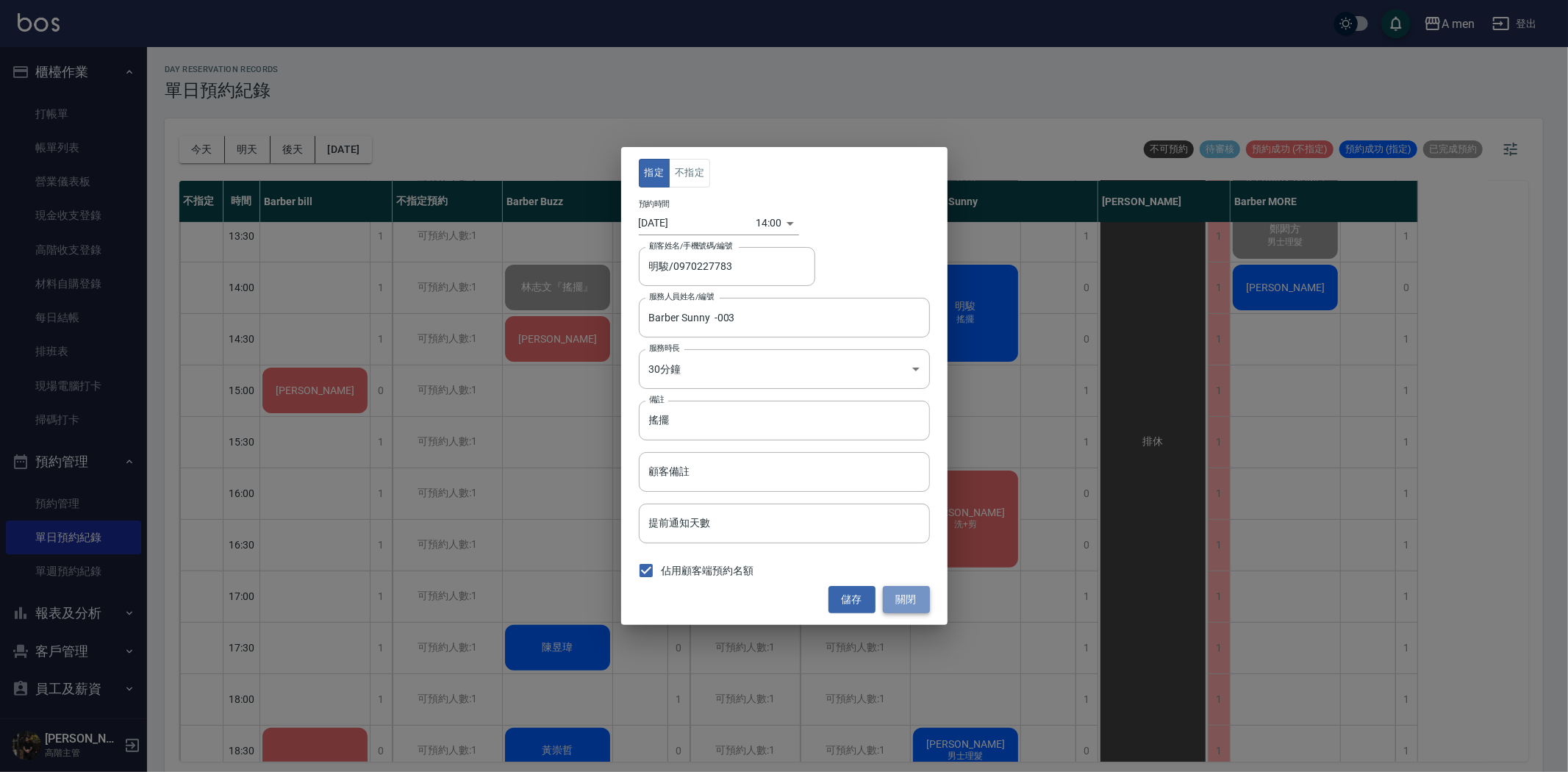
click at [900, 602] on button "關閉" at bounding box center [906, 599] width 47 height 27
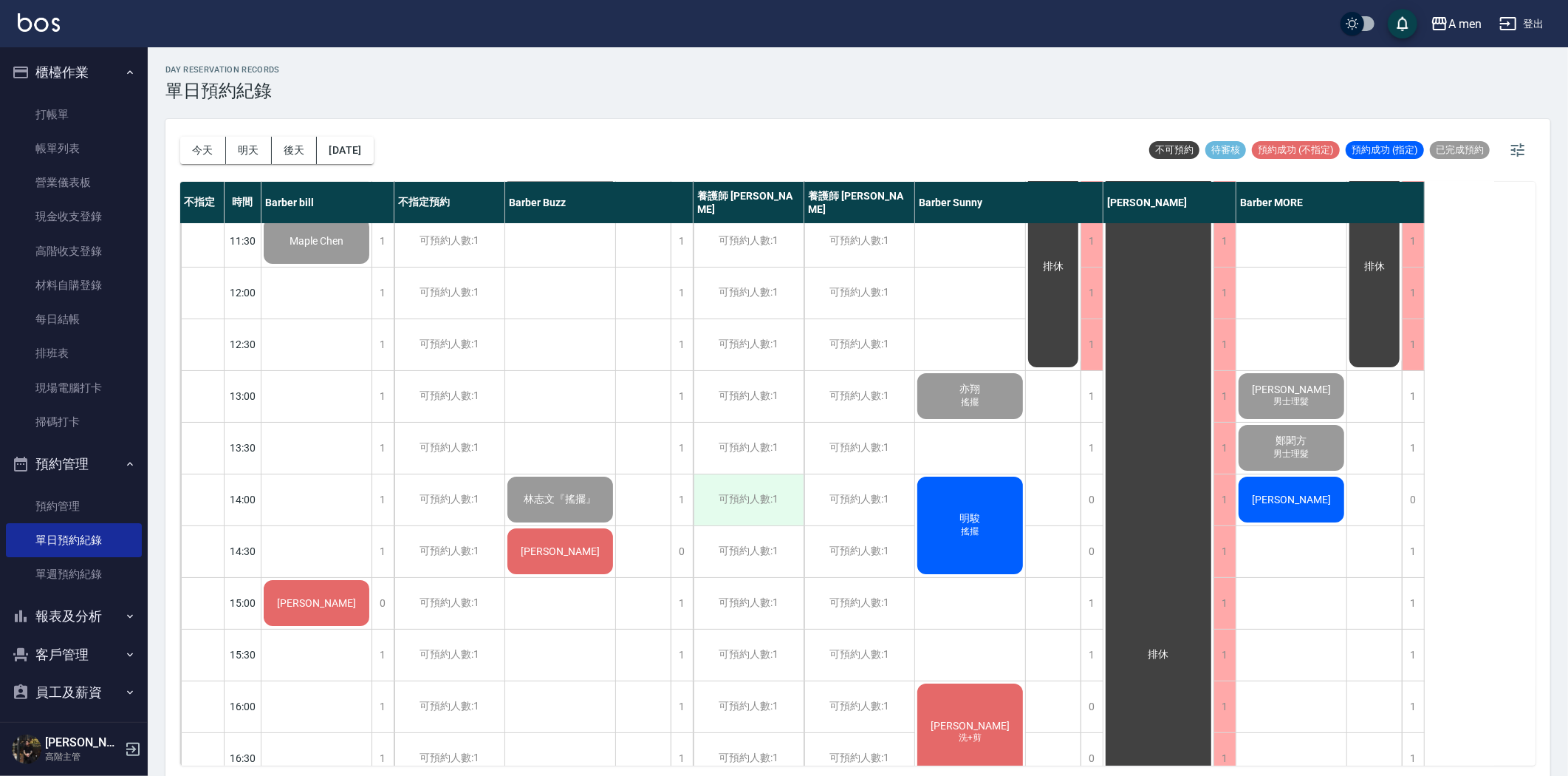
scroll to position [0, 0]
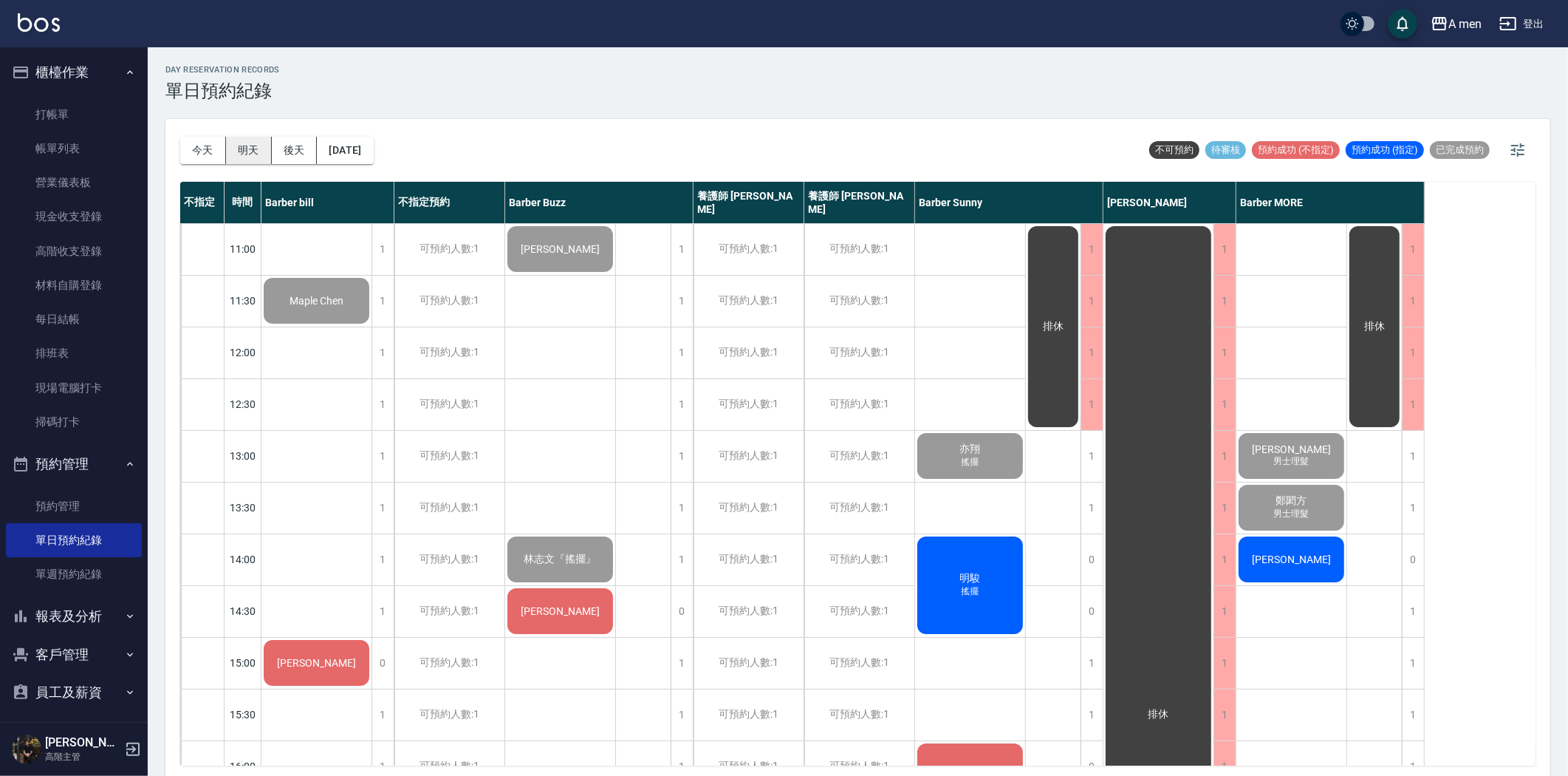
click at [257, 157] on button "明天" at bounding box center [248, 150] width 46 height 27
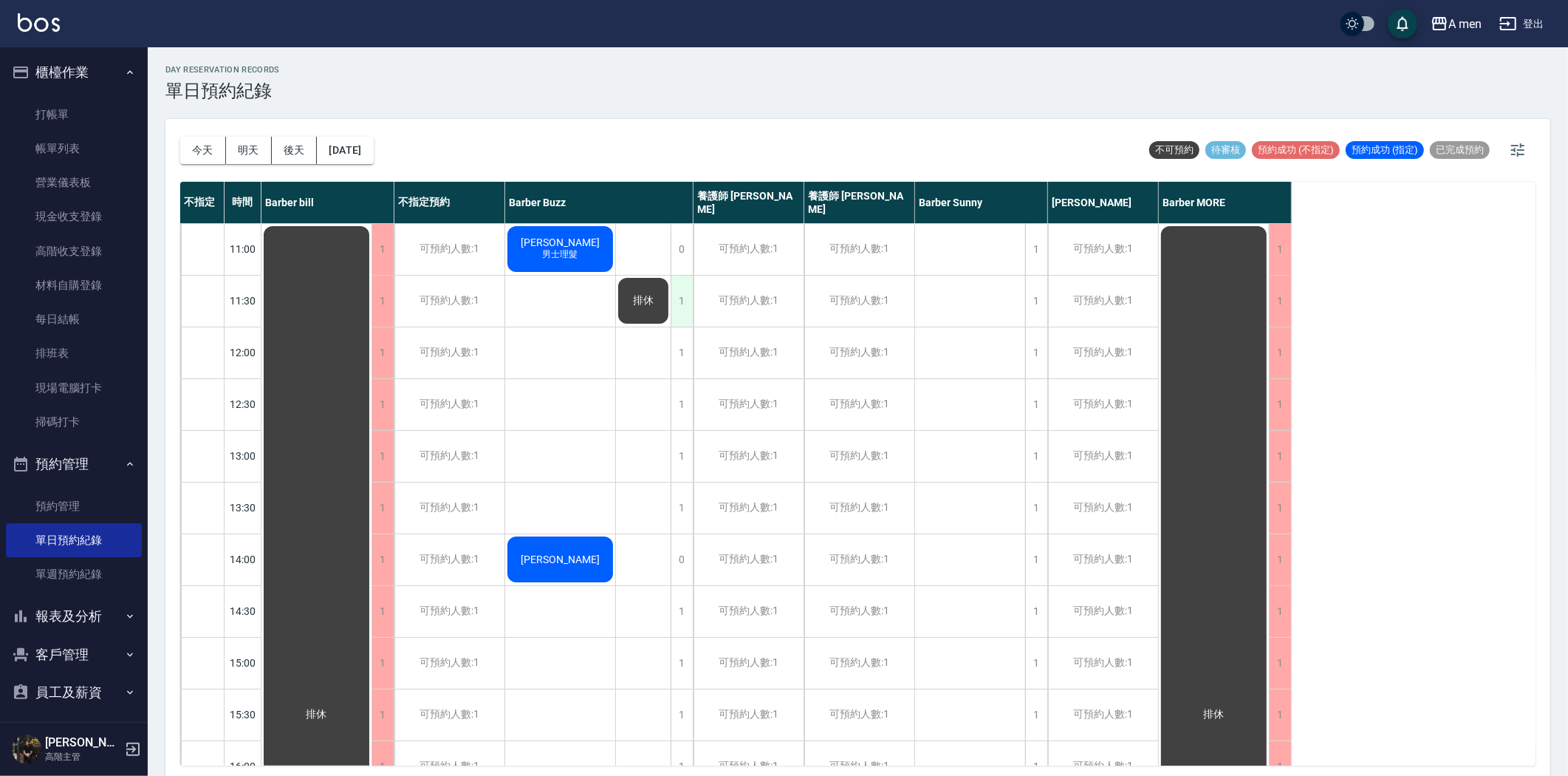
click at [677, 306] on div "1" at bounding box center [682, 301] width 22 height 51
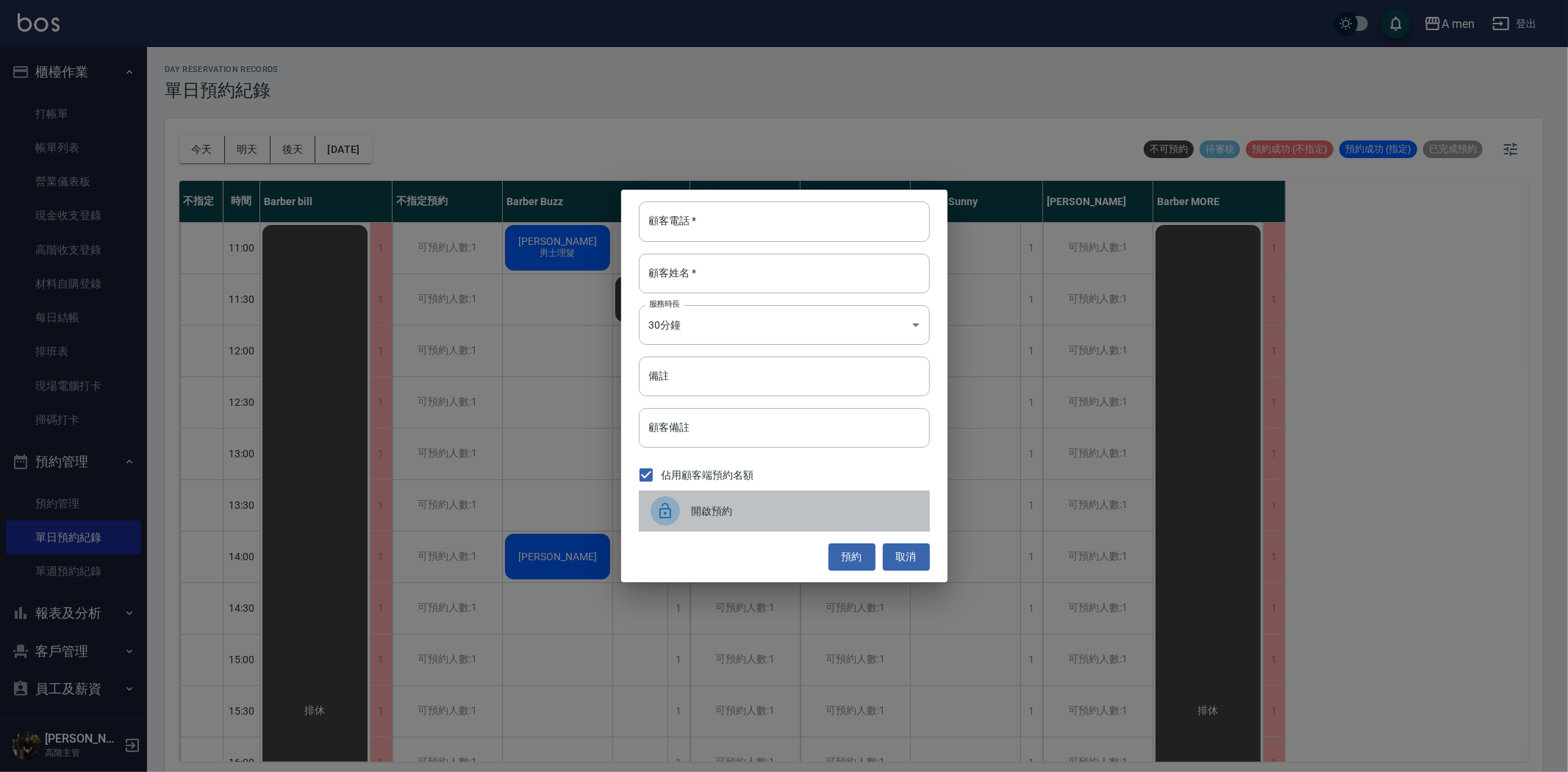
click at [743, 511] on span "開啟預約" at bounding box center [805, 511] width 227 height 15
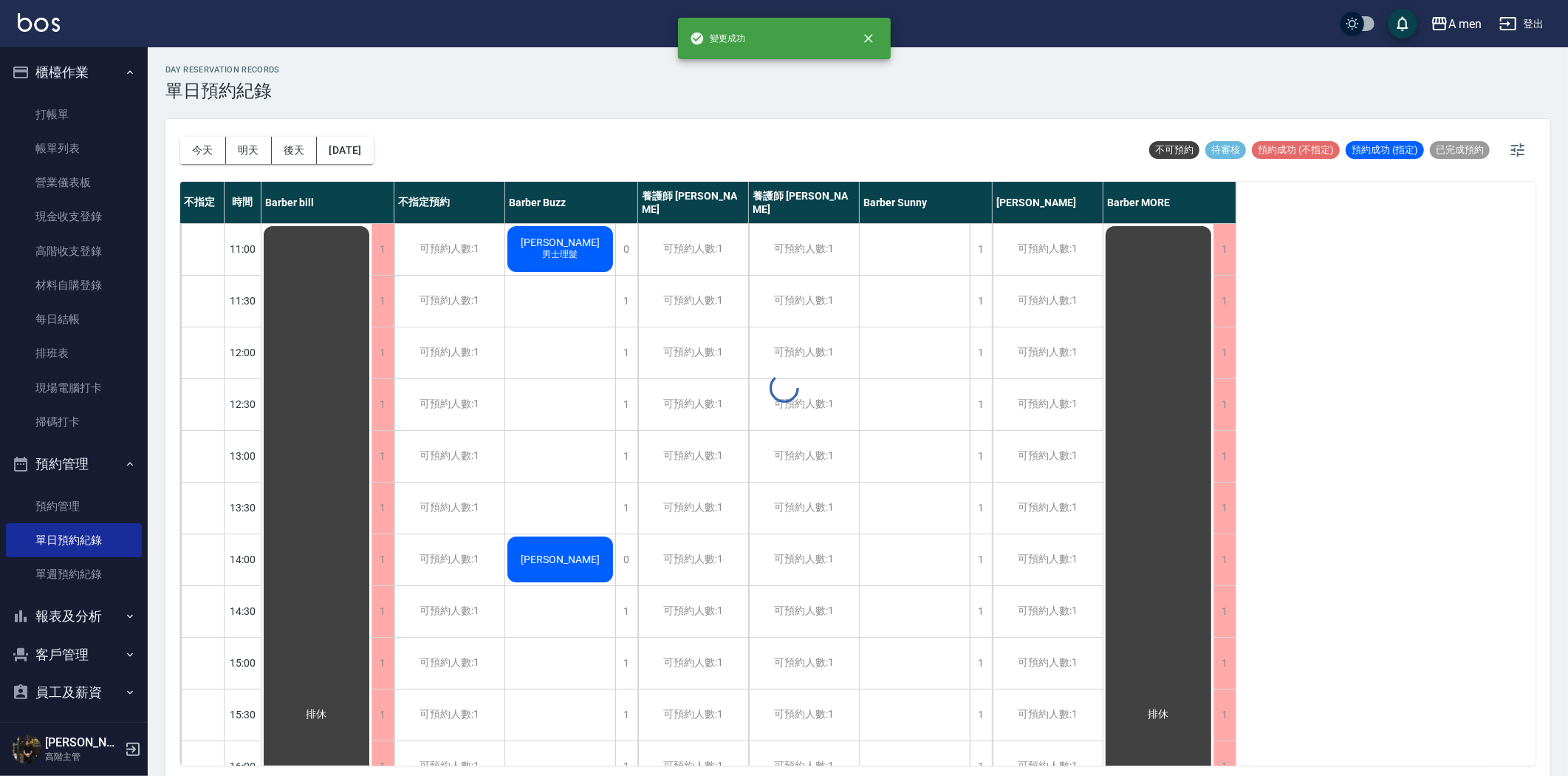
click at [562, 245] on div "day Reservation records 單日預約紀錄 今天 明天 後天 2025/08/26 不可預約 待審核 預約成功 (不指定) 預約成功 (指定…" at bounding box center [858, 414] width 1420 height 733
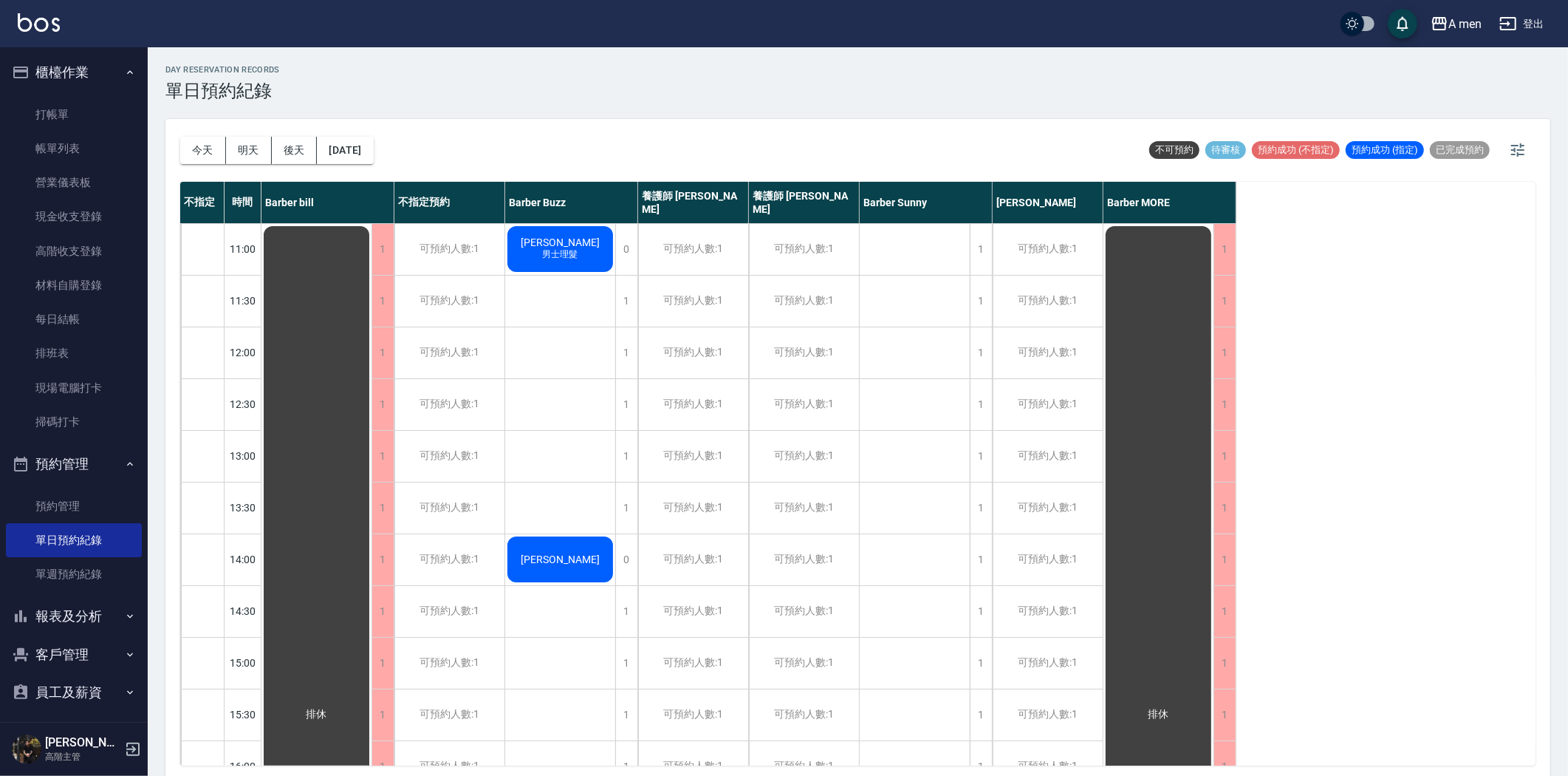
click at [371, 247] on div "炫炫 男士理髮" at bounding box center [317, 715] width 110 height 981
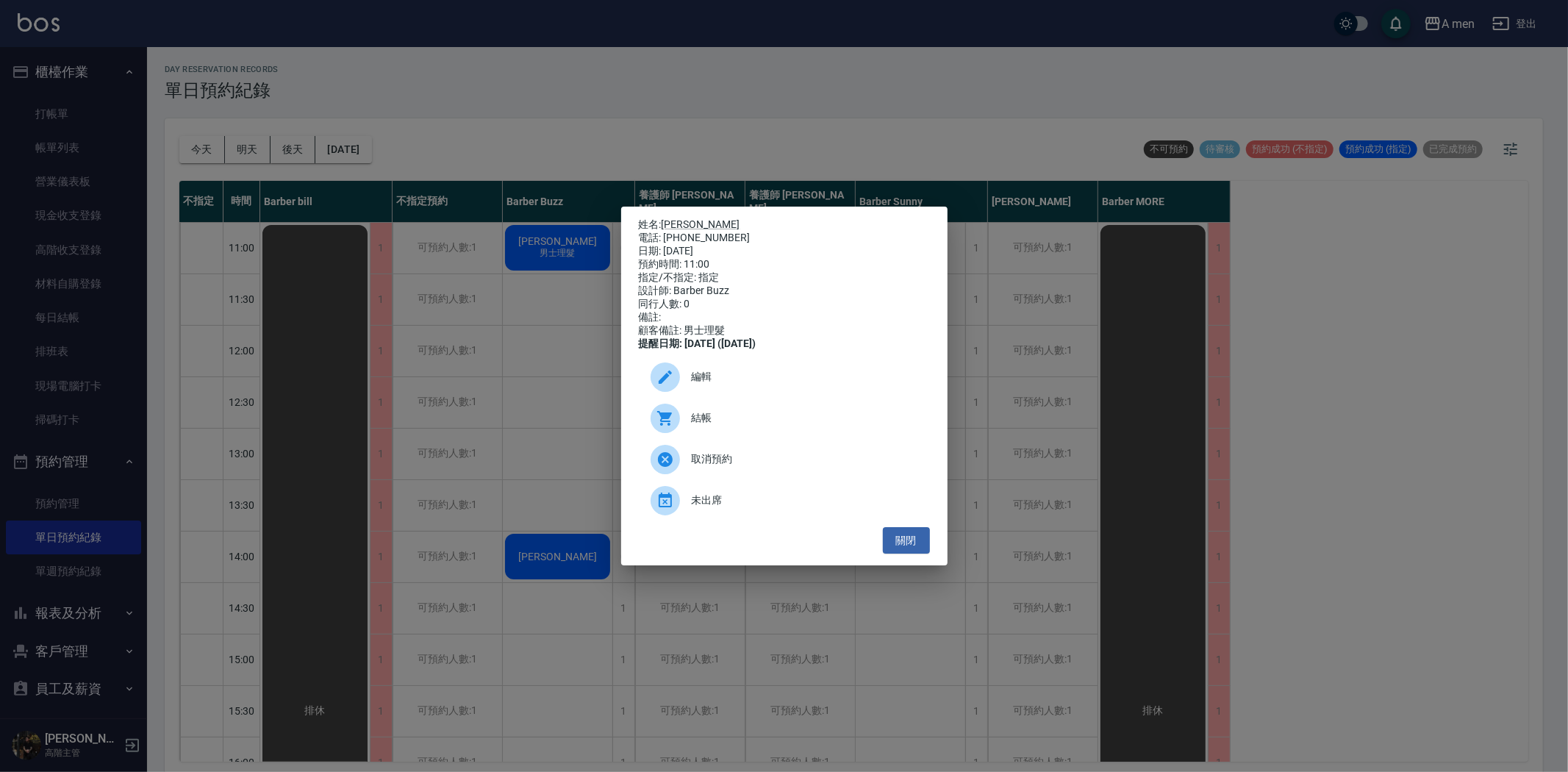
click at [769, 385] on span "編輯" at bounding box center [805, 376] width 227 height 15
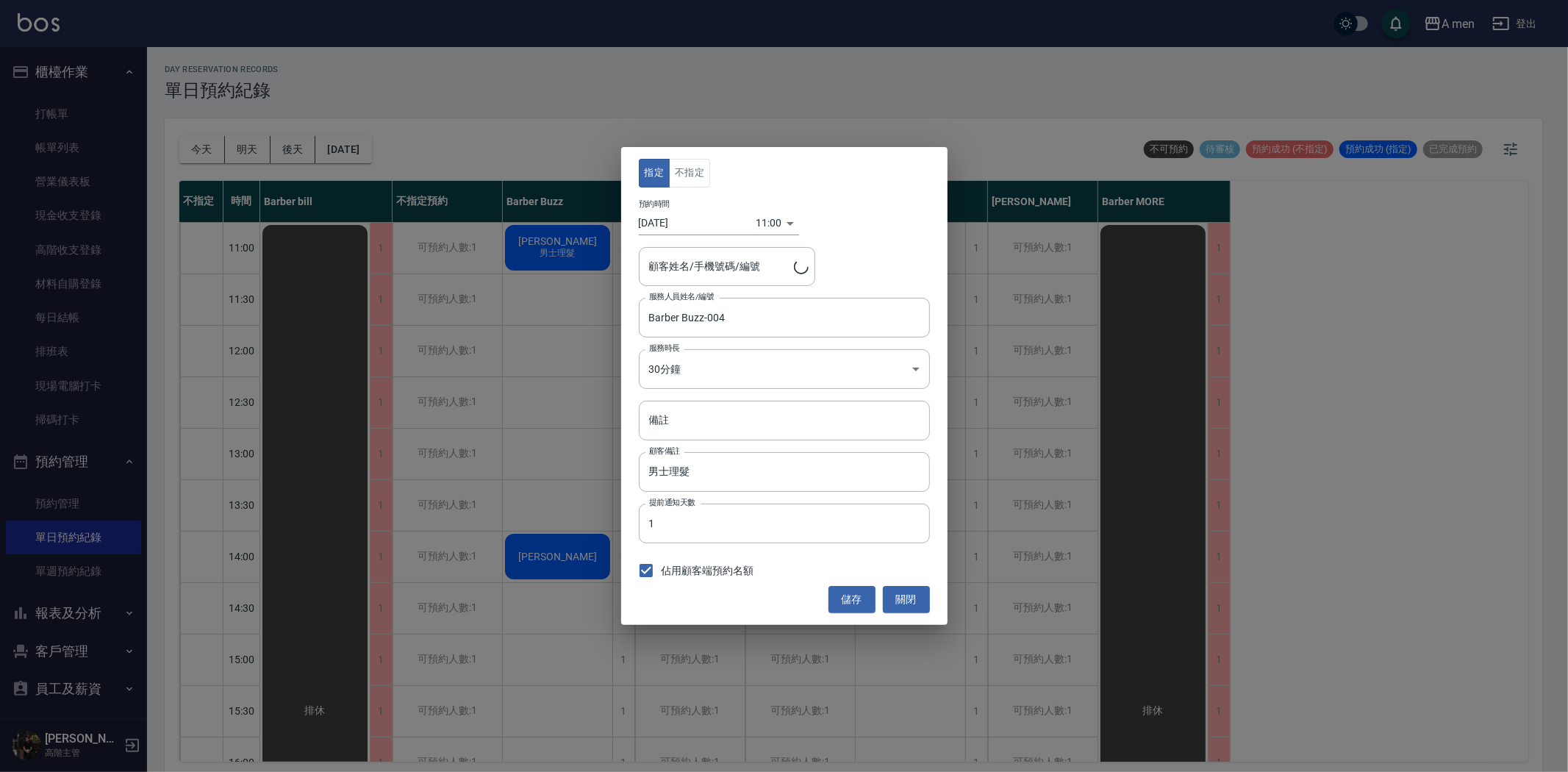
type input "炫炫/0966513827"
click at [724, 369] on body "A men 登出 櫃檯作業 打帳單 帳單列表 營業儀表板 現金收支登錄 高階收支登錄 材料自購登錄 每日結帳 排班表 現場電腦打卡 掃碼打卡 預約管理 預約管…" at bounding box center [784, 388] width 1568 height 776
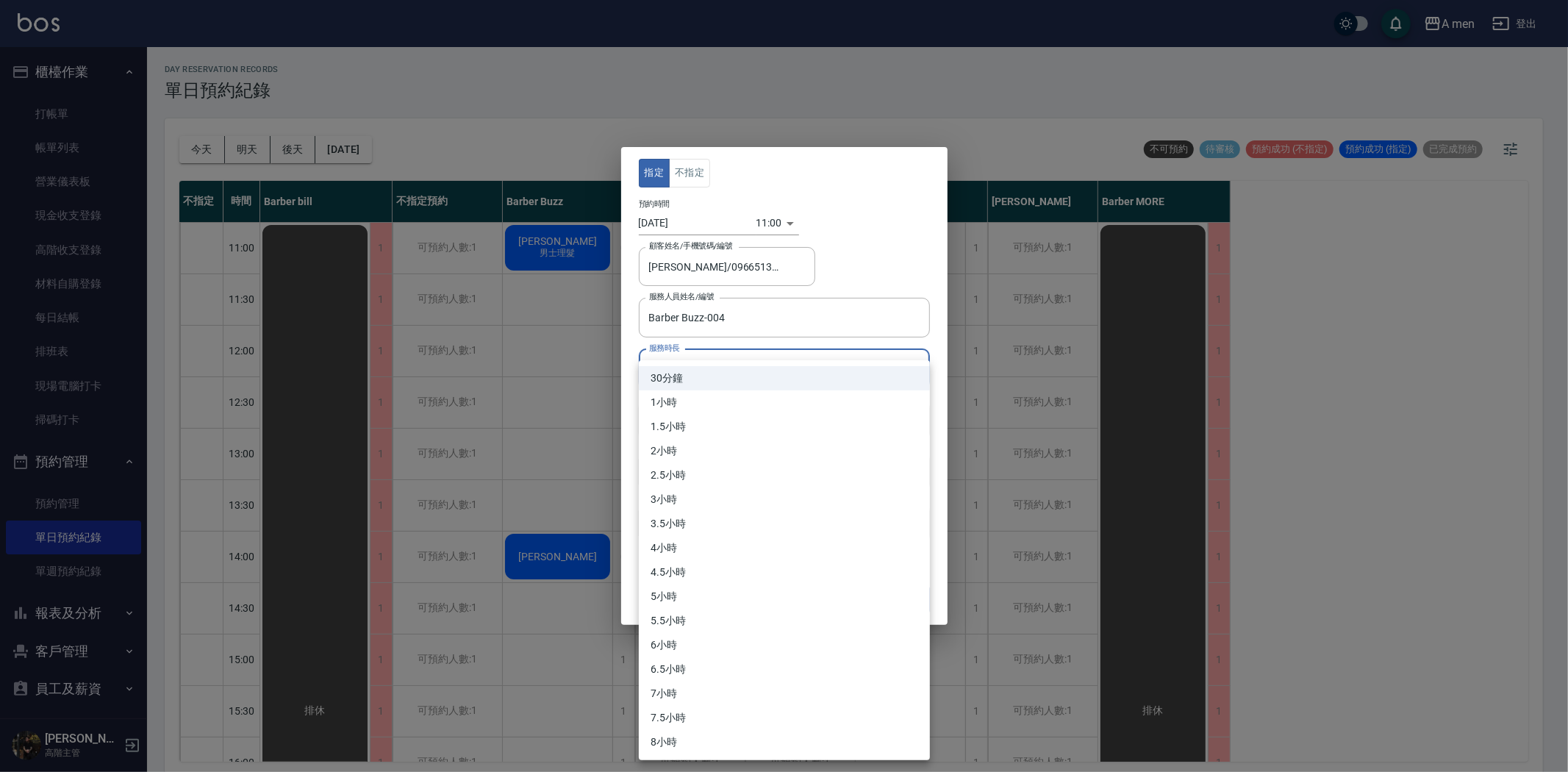
click at [707, 407] on li "1小時" at bounding box center [785, 402] width 291 height 24
type input "2"
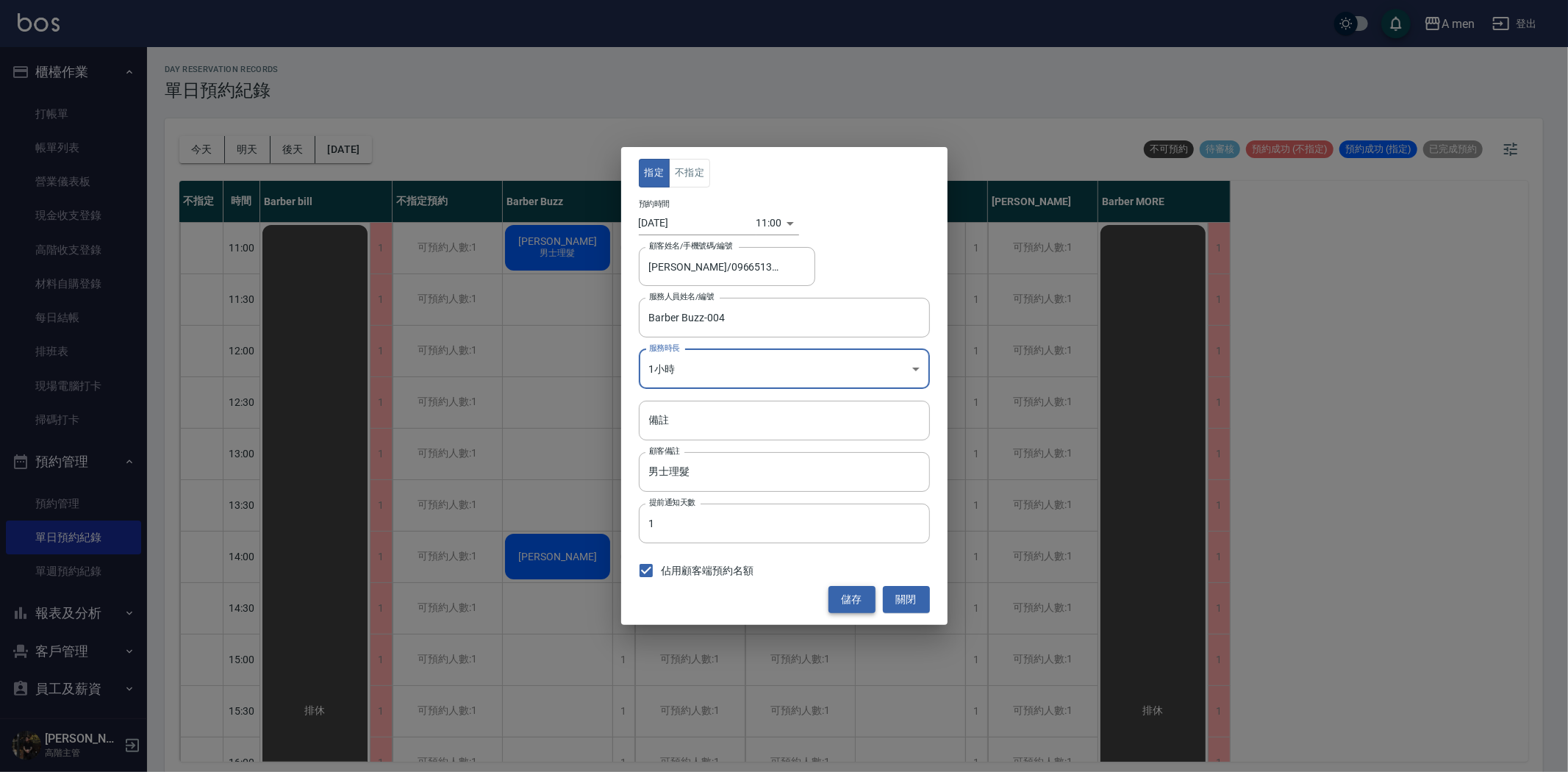
click at [853, 602] on button "儲存" at bounding box center [852, 599] width 47 height 27
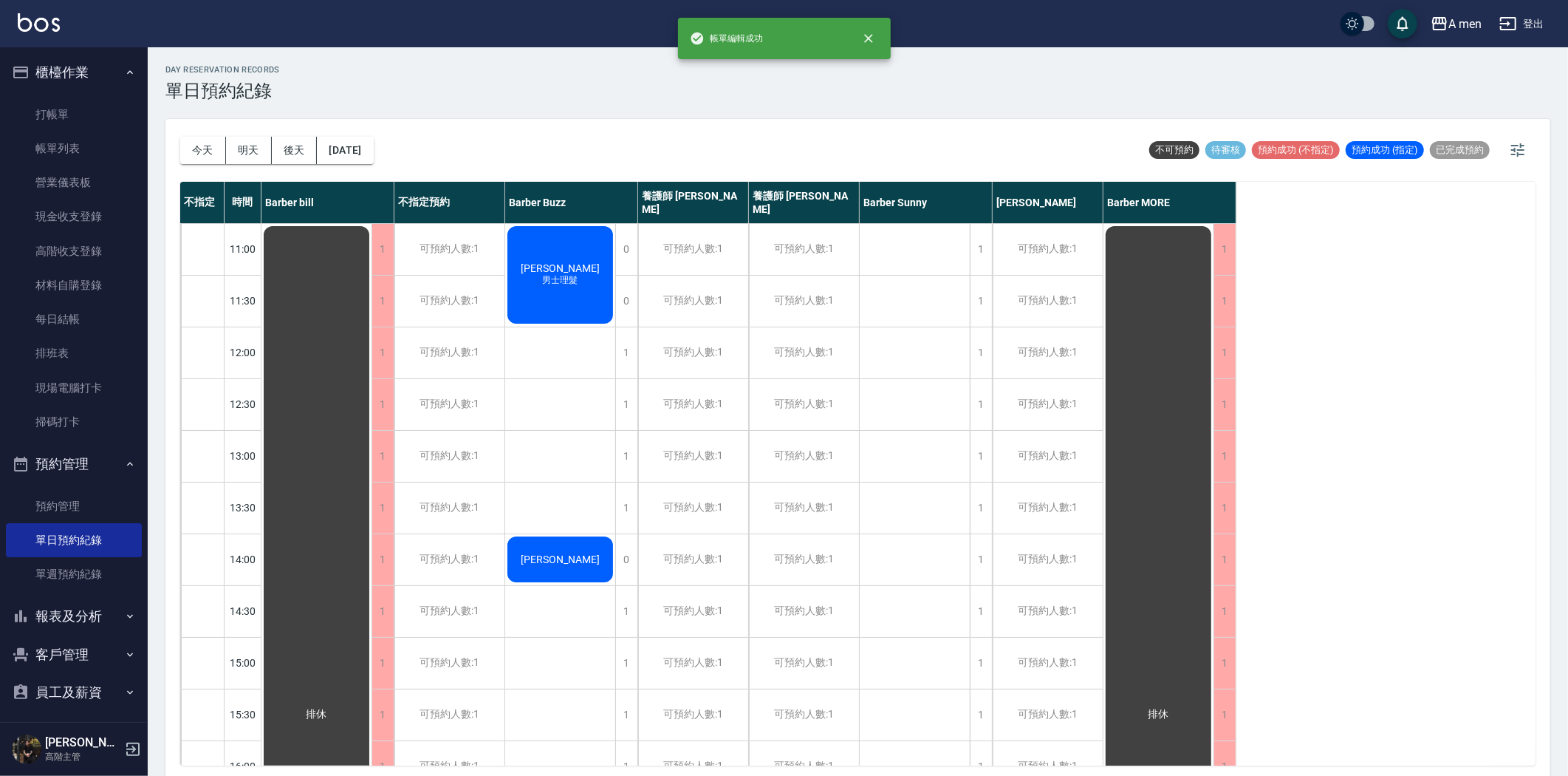
click at [293, 143] on button "後天" at bounding box center [294, 150] width 46 height 27
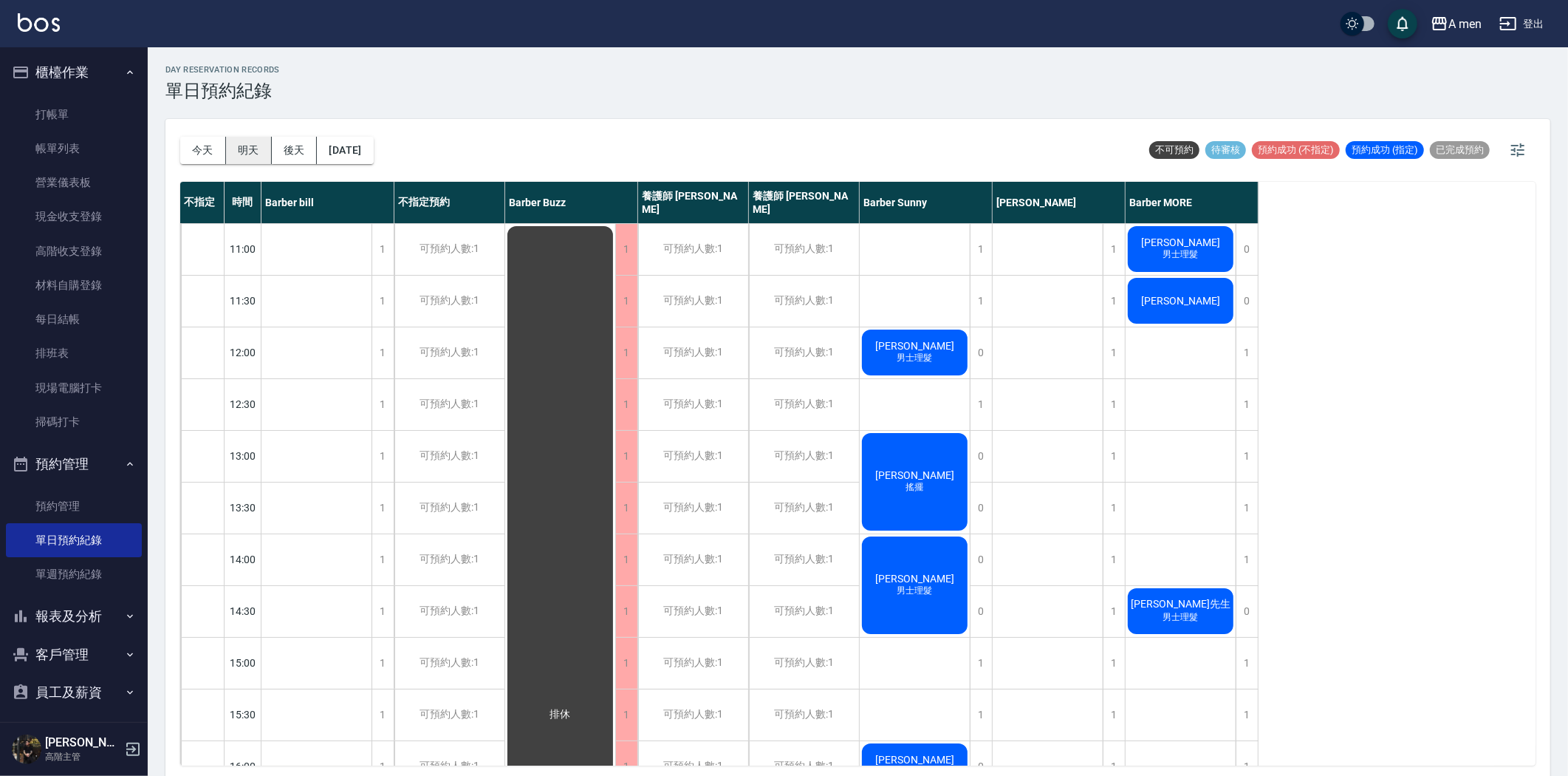
click at [234, 148] on button "明天" at bounding box center [248, 150] width 46 height 27
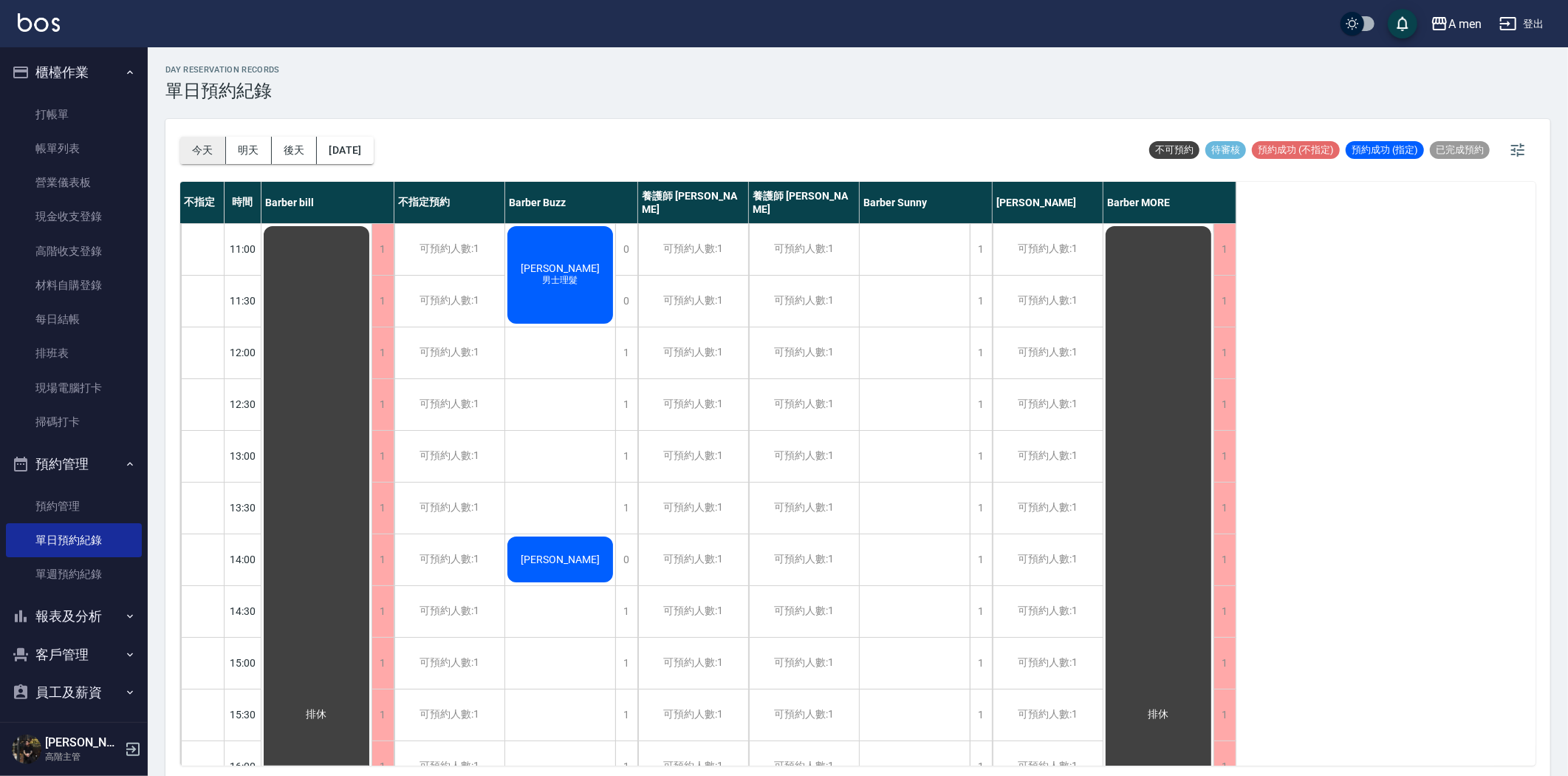
click at [203, 155] on button "今天" at bounding box center [203, 150] width 46 height 27
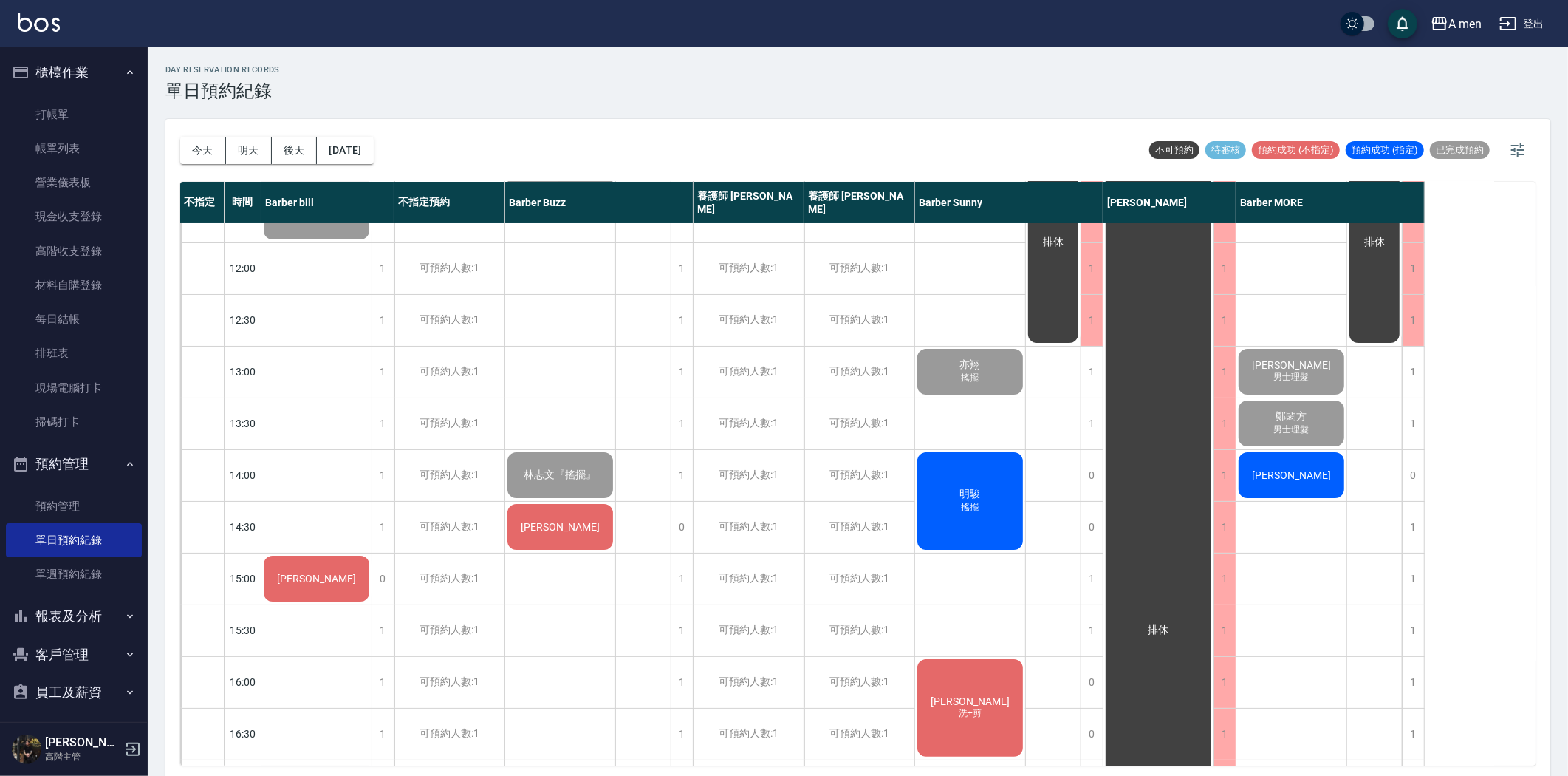
scroll to position [82, 0]
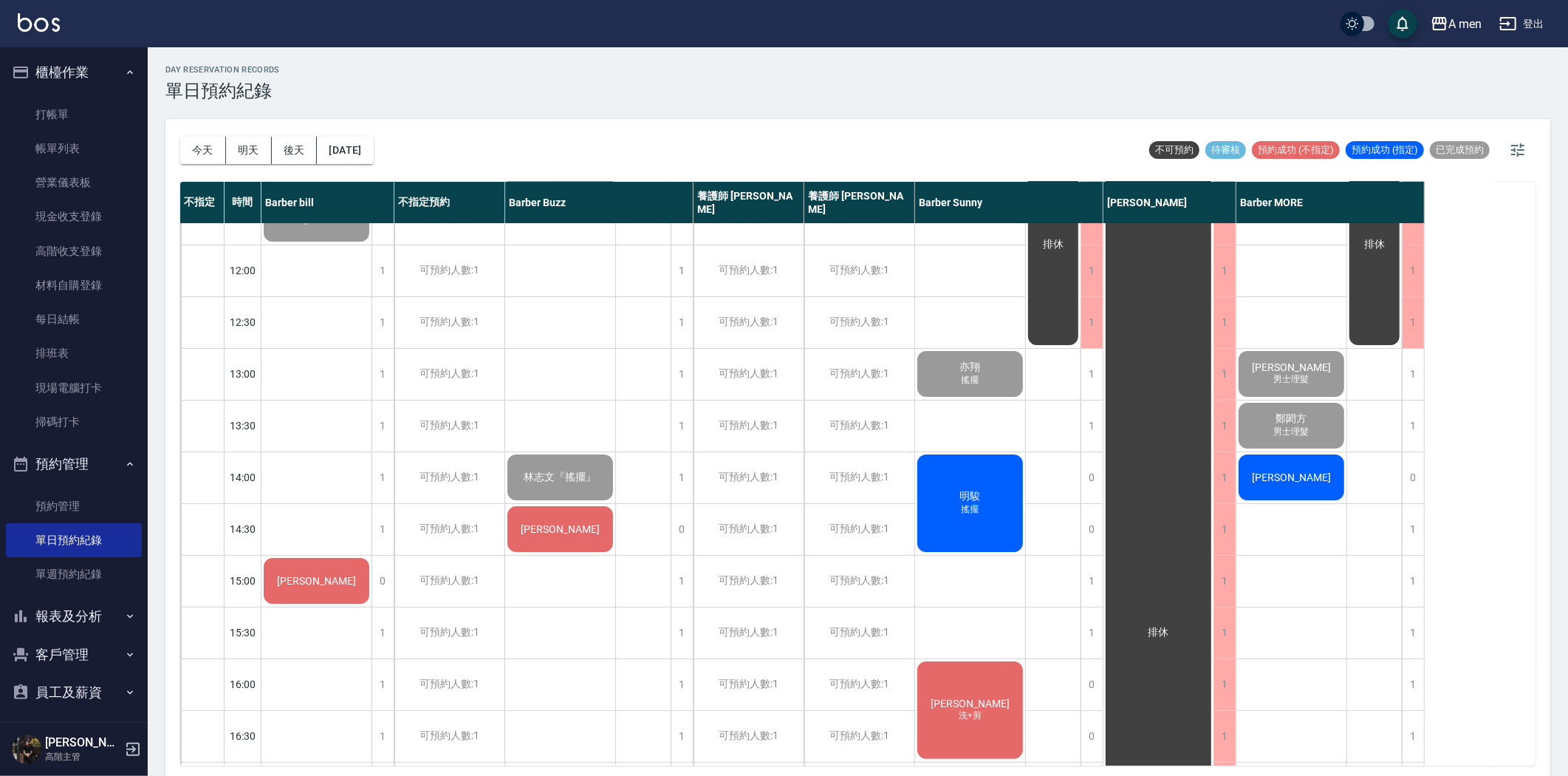
click at [371, 244] on div "林宗邑" at bounding box center [317, 219] width 110 height 50
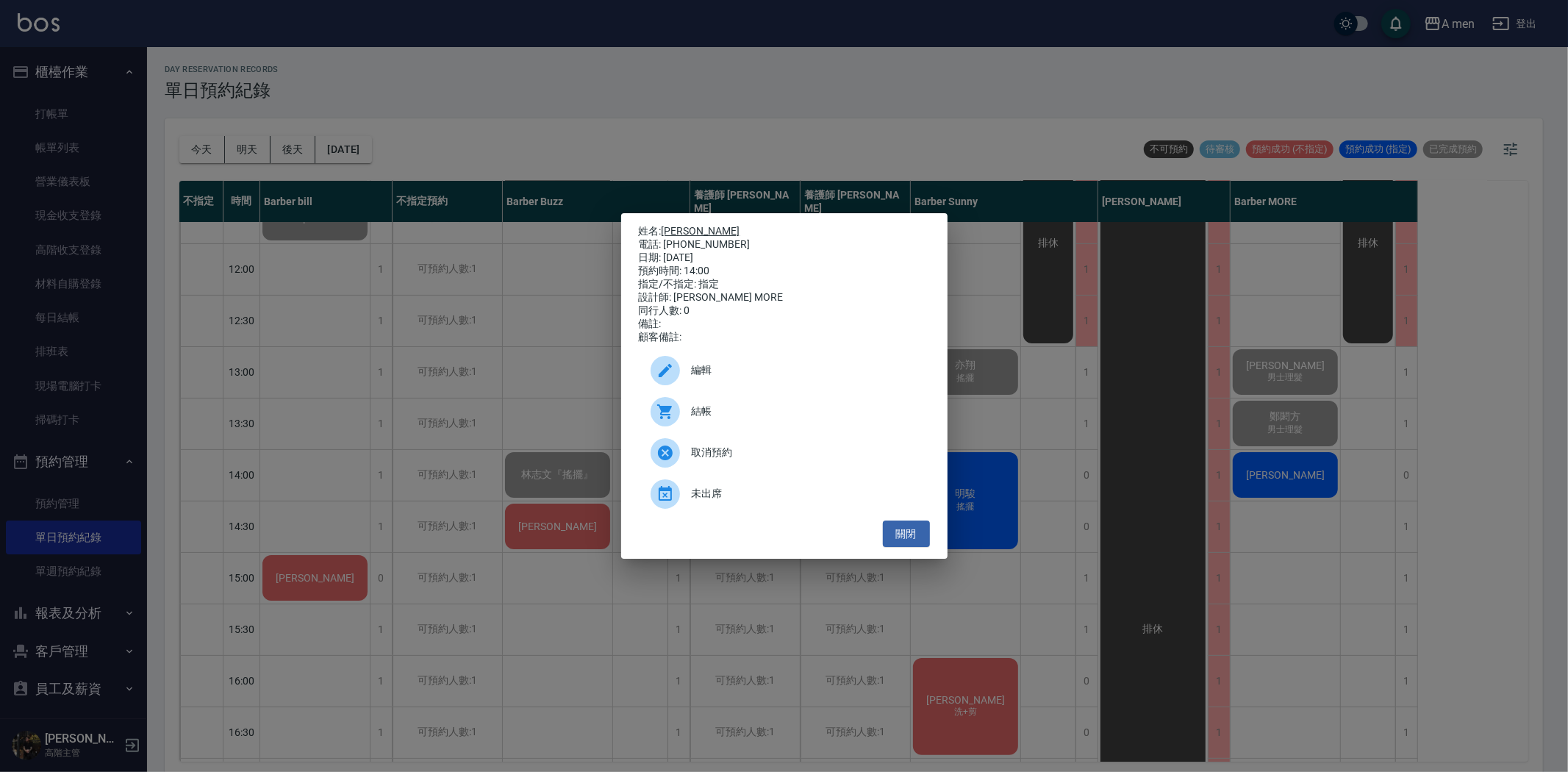
click at [688, 225] on link "林宗邑" at bounding box center [701, 230] width 79 height 12
click at [914, 544] on button "關閉" at bounding box center [906, 534] width 47 height 27
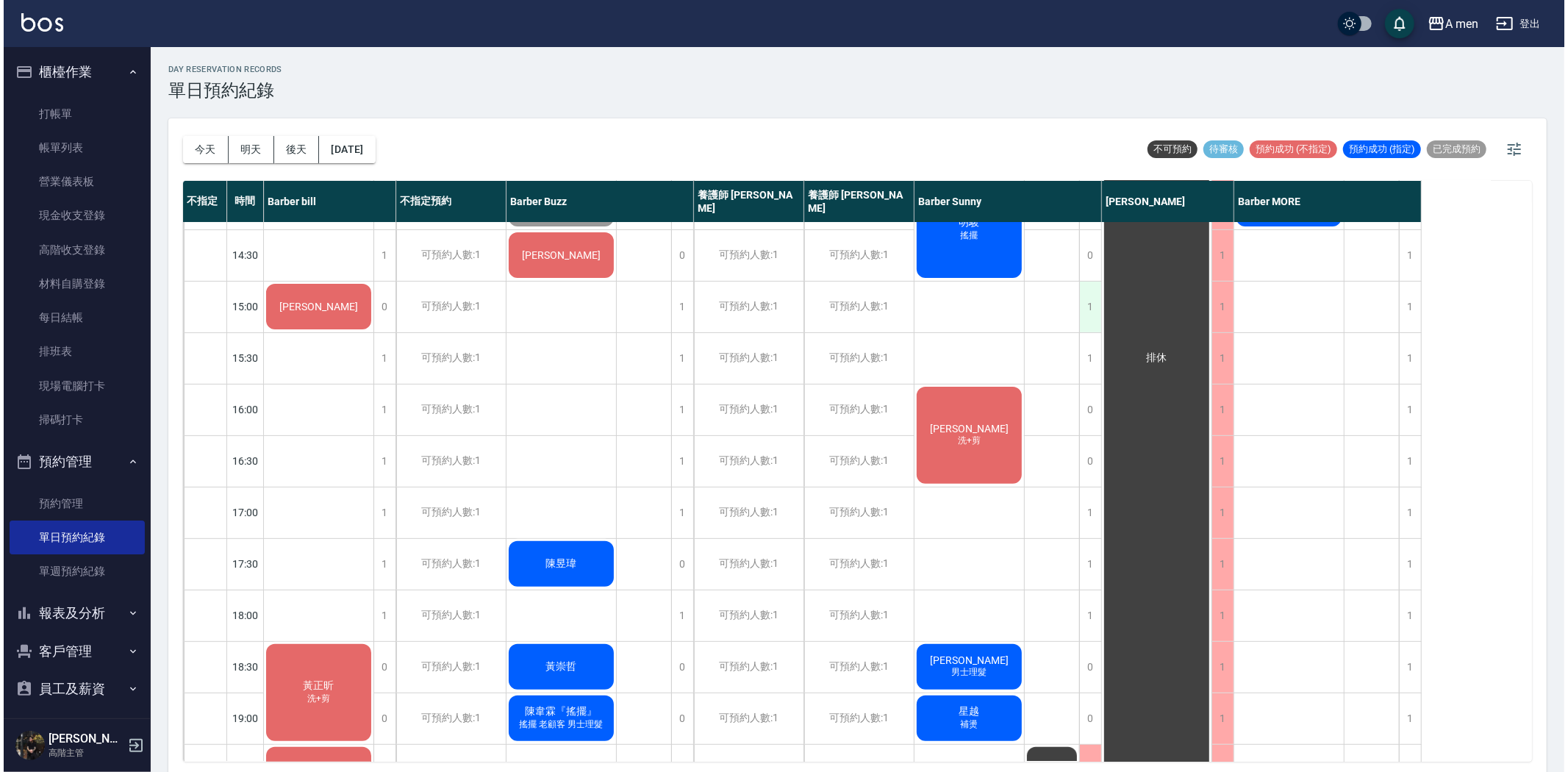
scroll to position [327, 0]
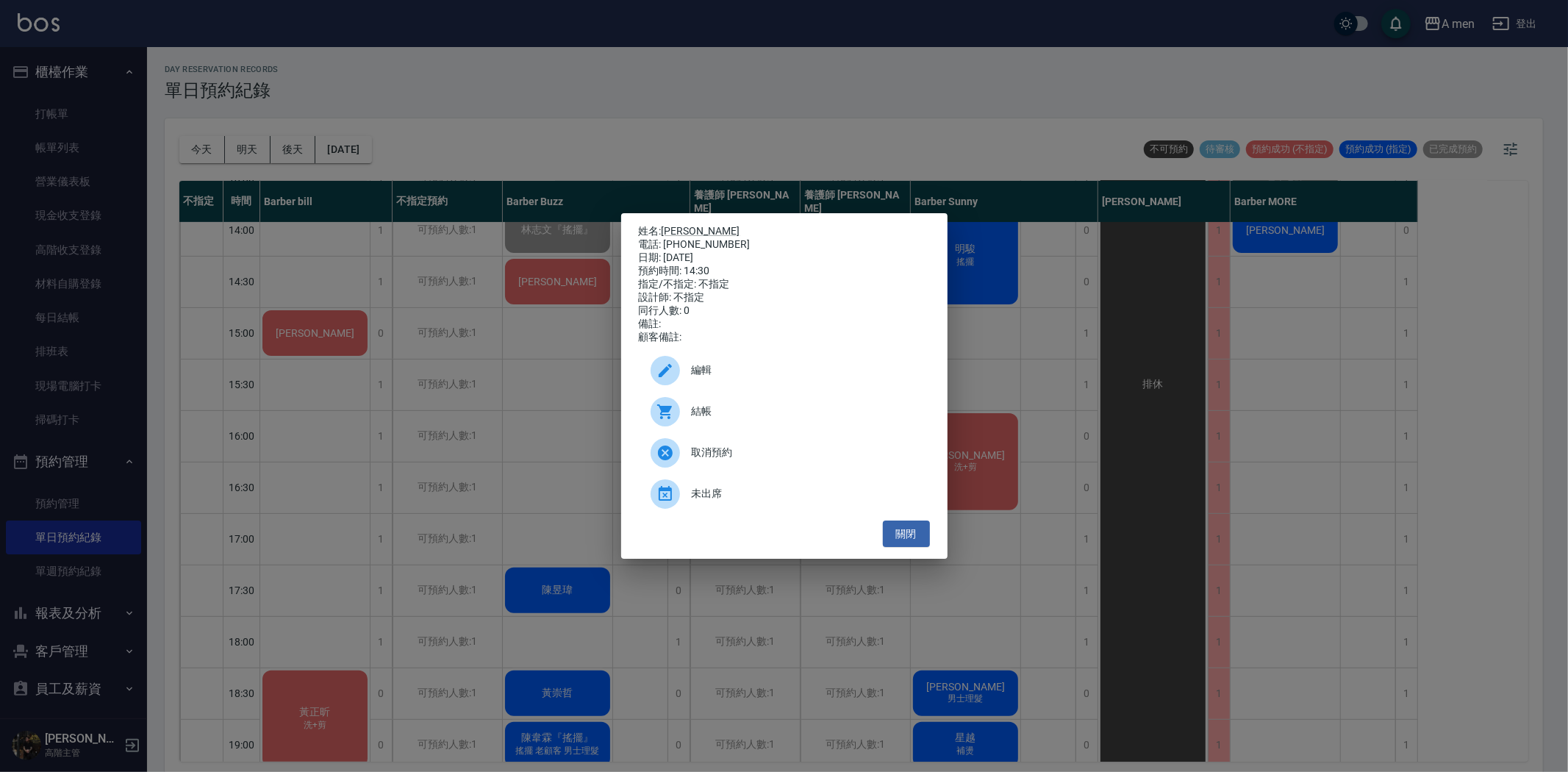
click at [764, 378] on span "編輯" at bounding box center [805, 369] width 227 height 15
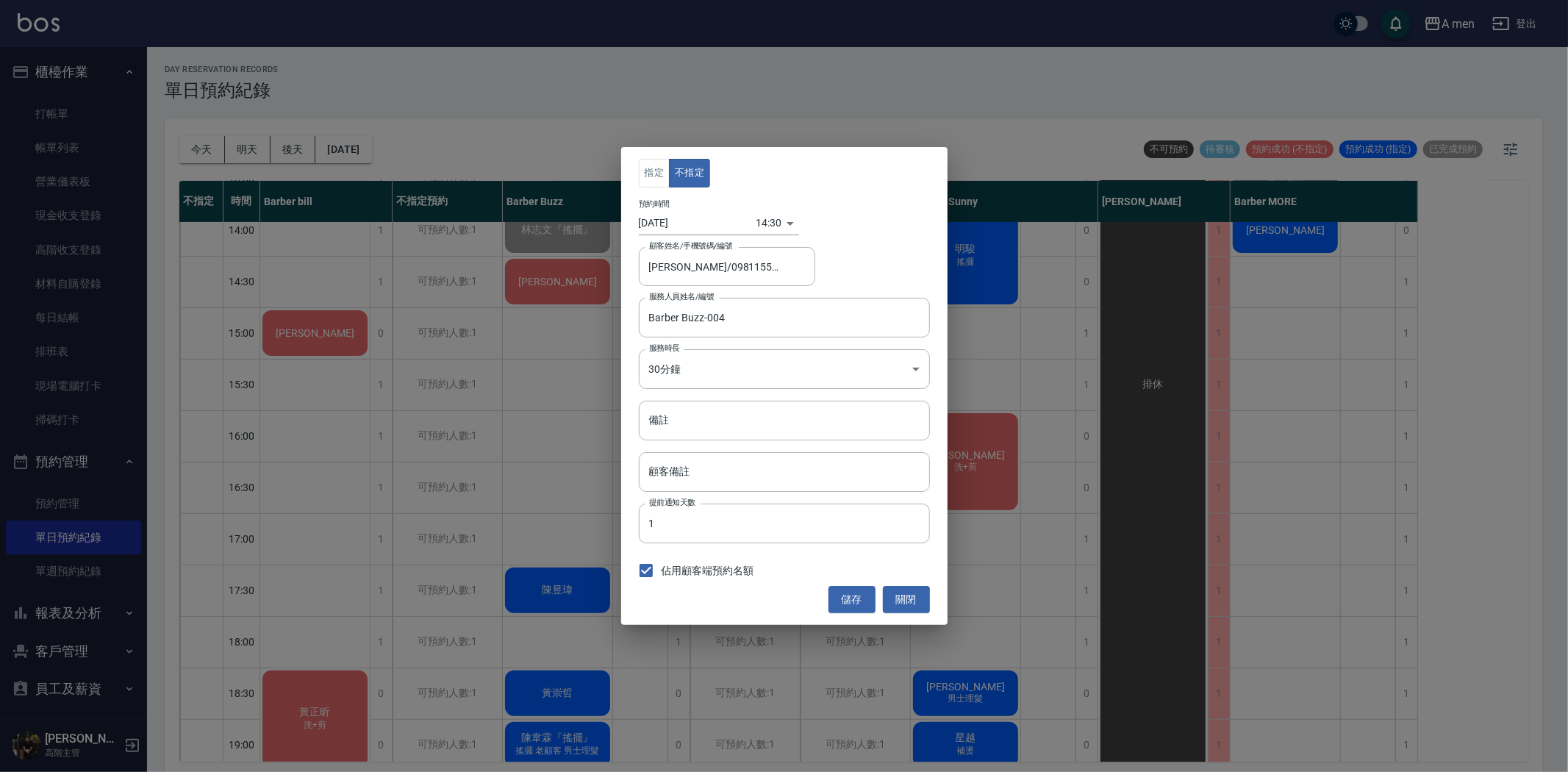
click at [771, 231] on body "A men 登出 櫃檯作業 打帳單 帳單列表 營業儀表板 現金收支登錄 高階收支登錄 材料自購登錄 每日結帳 排班表 現場電腦打卡 掃碼打卡 預約管理 預約管…" at bounding box center [784, 388] width 1568 height 776
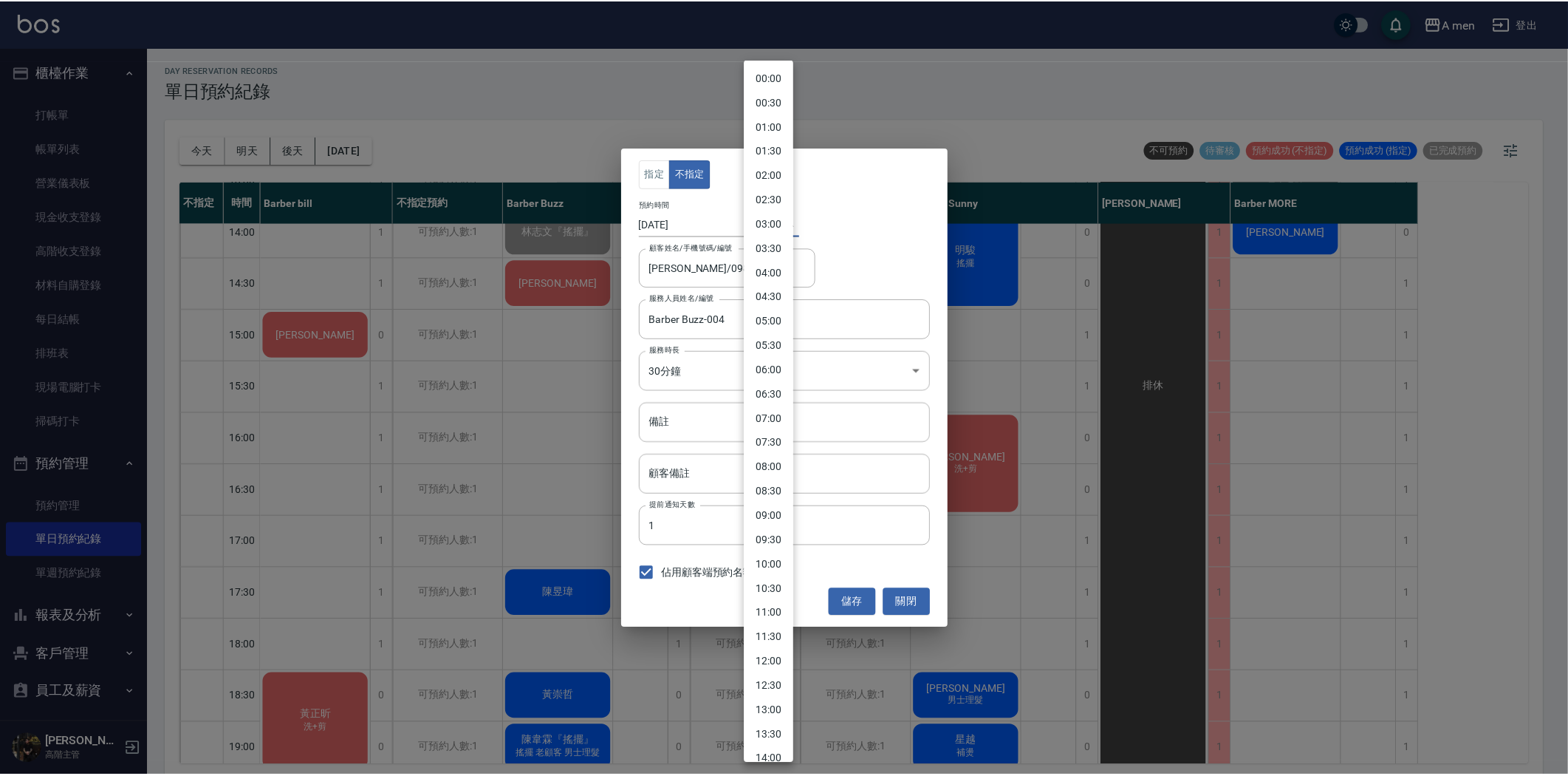
scroll to position [372, 0]
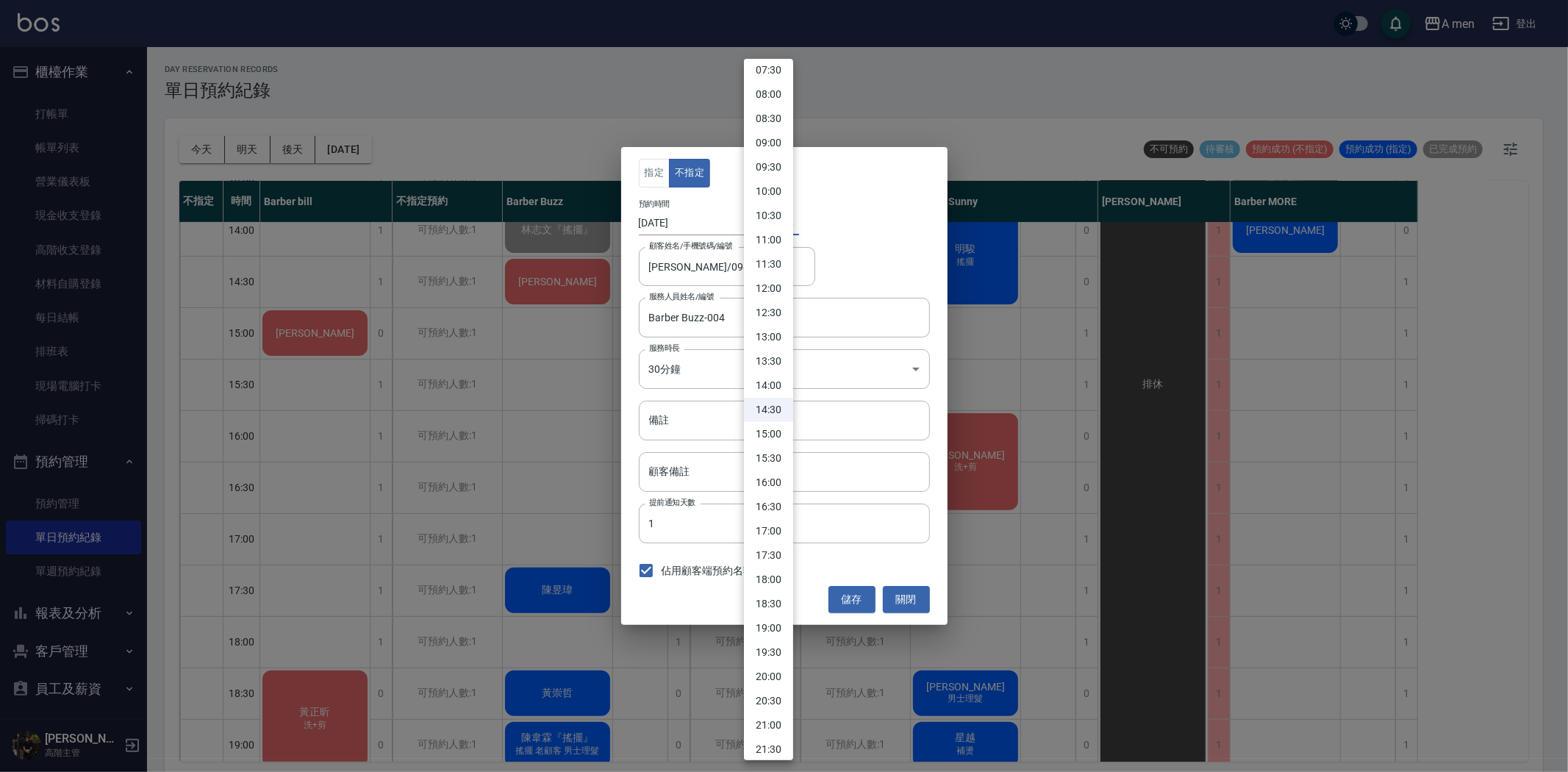
click at [772, 432] on li "15:00" at bounding box center [768, 434] width 49 height 24
type input "1756105200000"
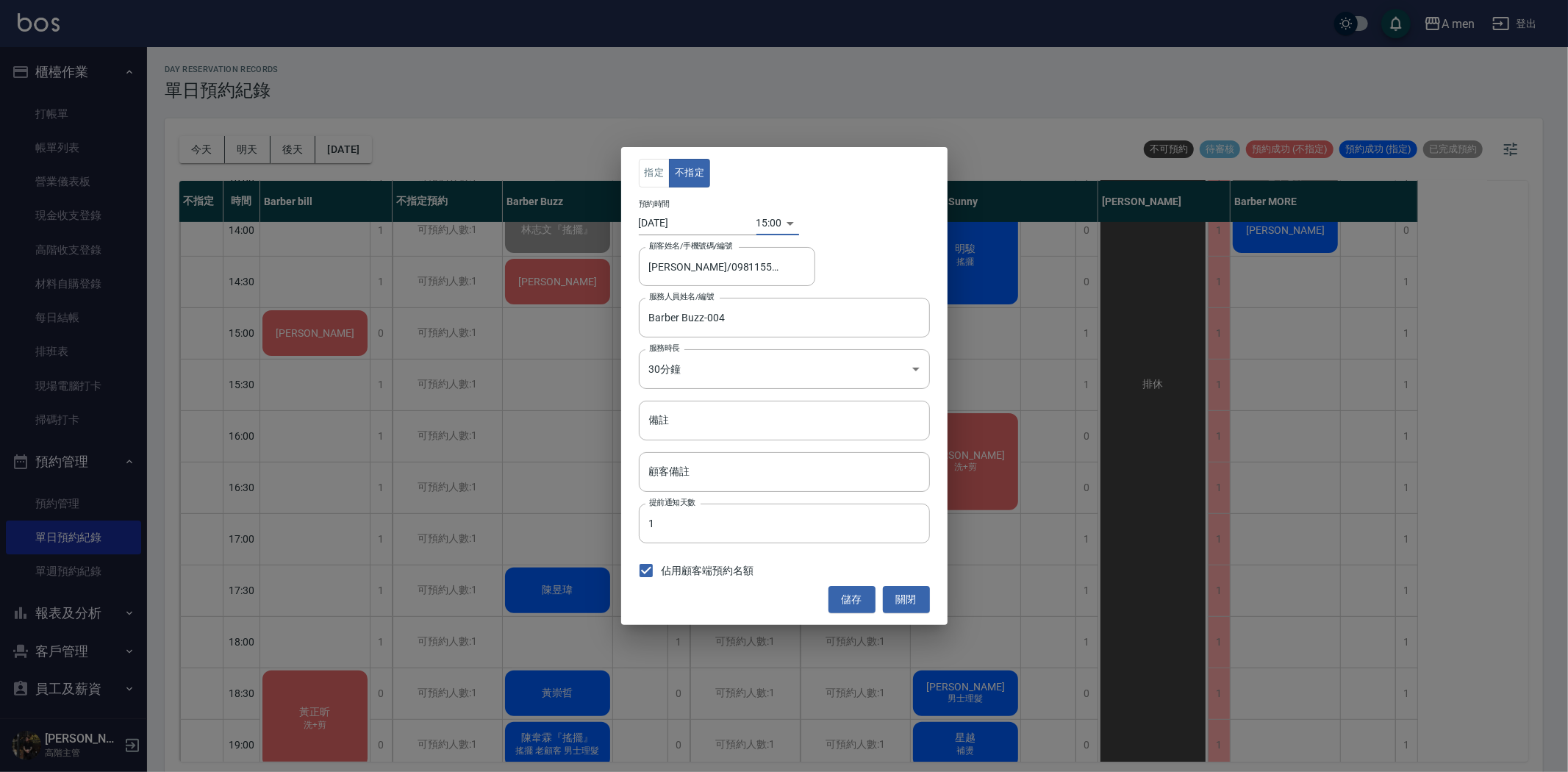
click at [858, 589] on button "儲存" at bounding box center [852, 599] width 47 height 27
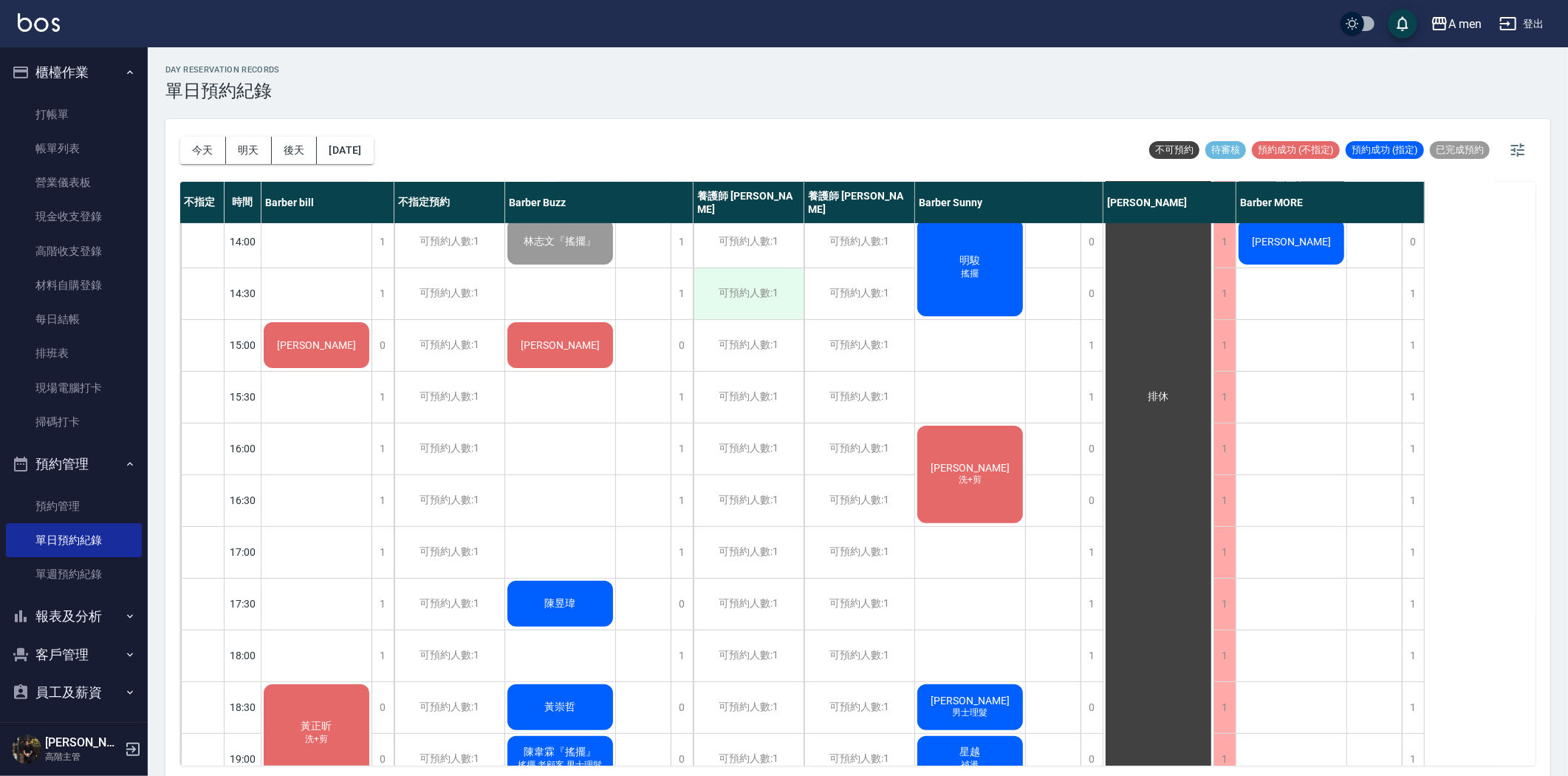
scroll to position [246, 0]
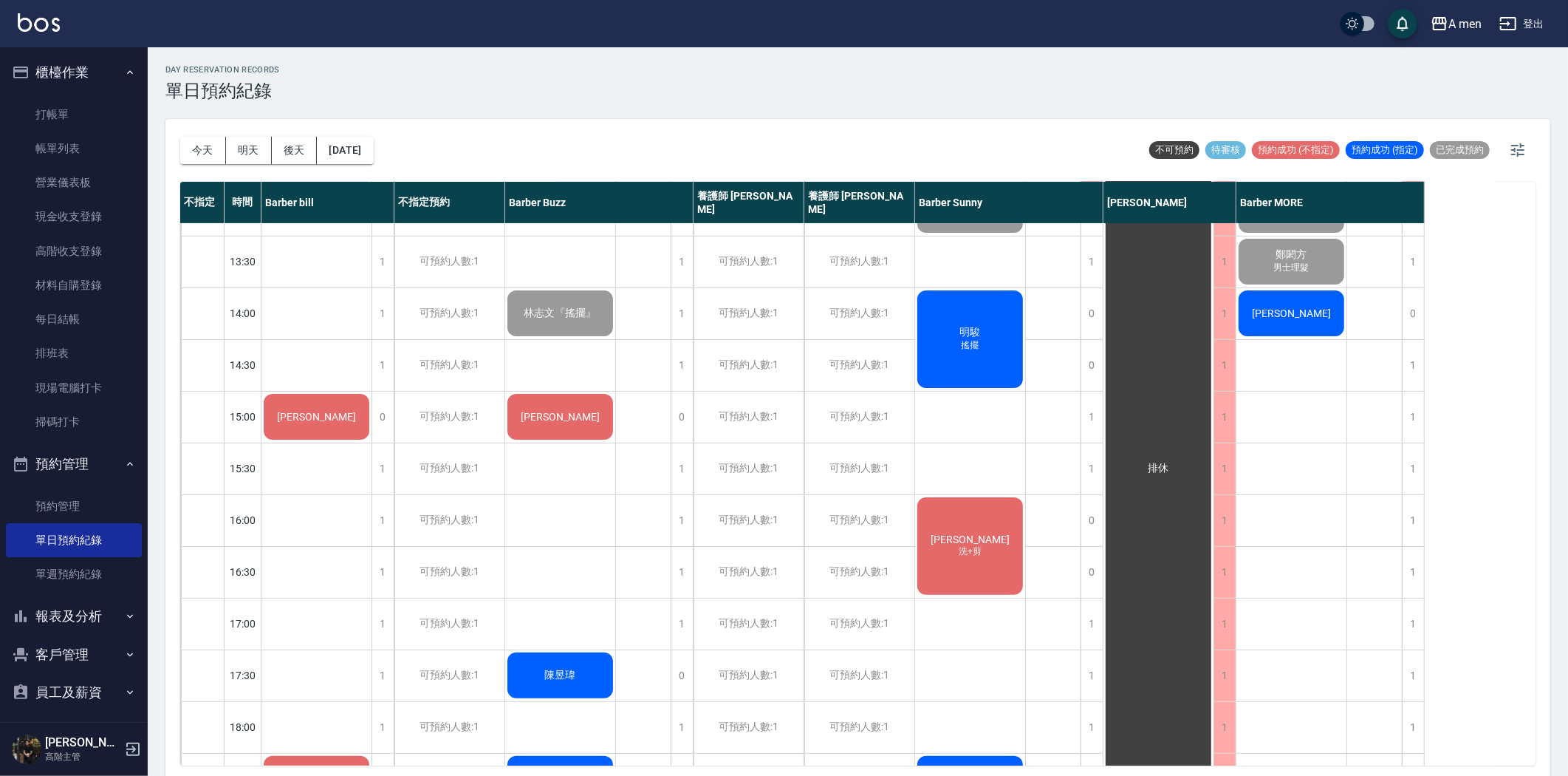
click at [371, 80] on div "明駿 搖擺" at bounding box center [317, 55] width 110 height 50
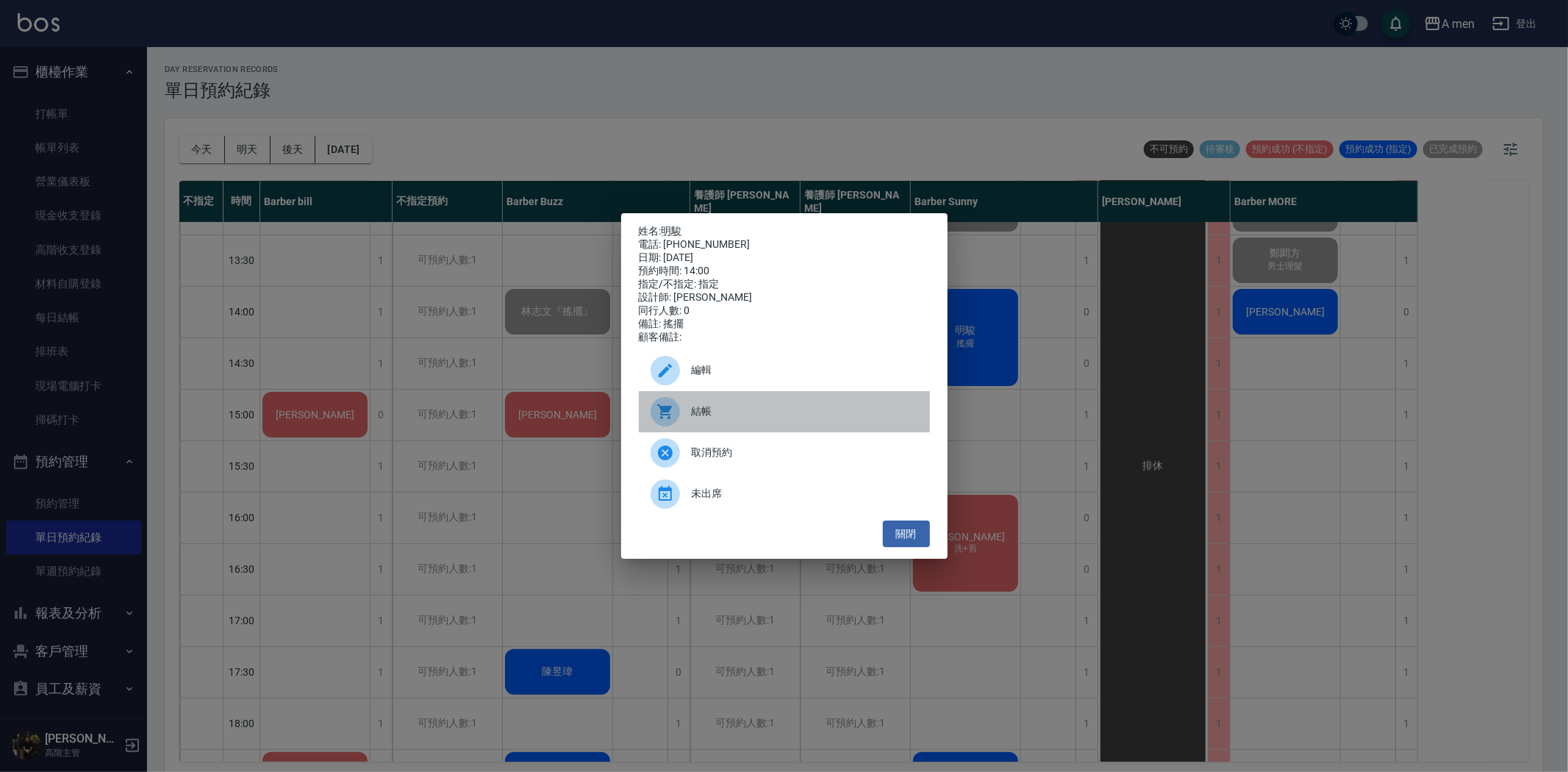
click at [747, 412] on div "結帳" at bounding box center [785, 411] width 291 height 41
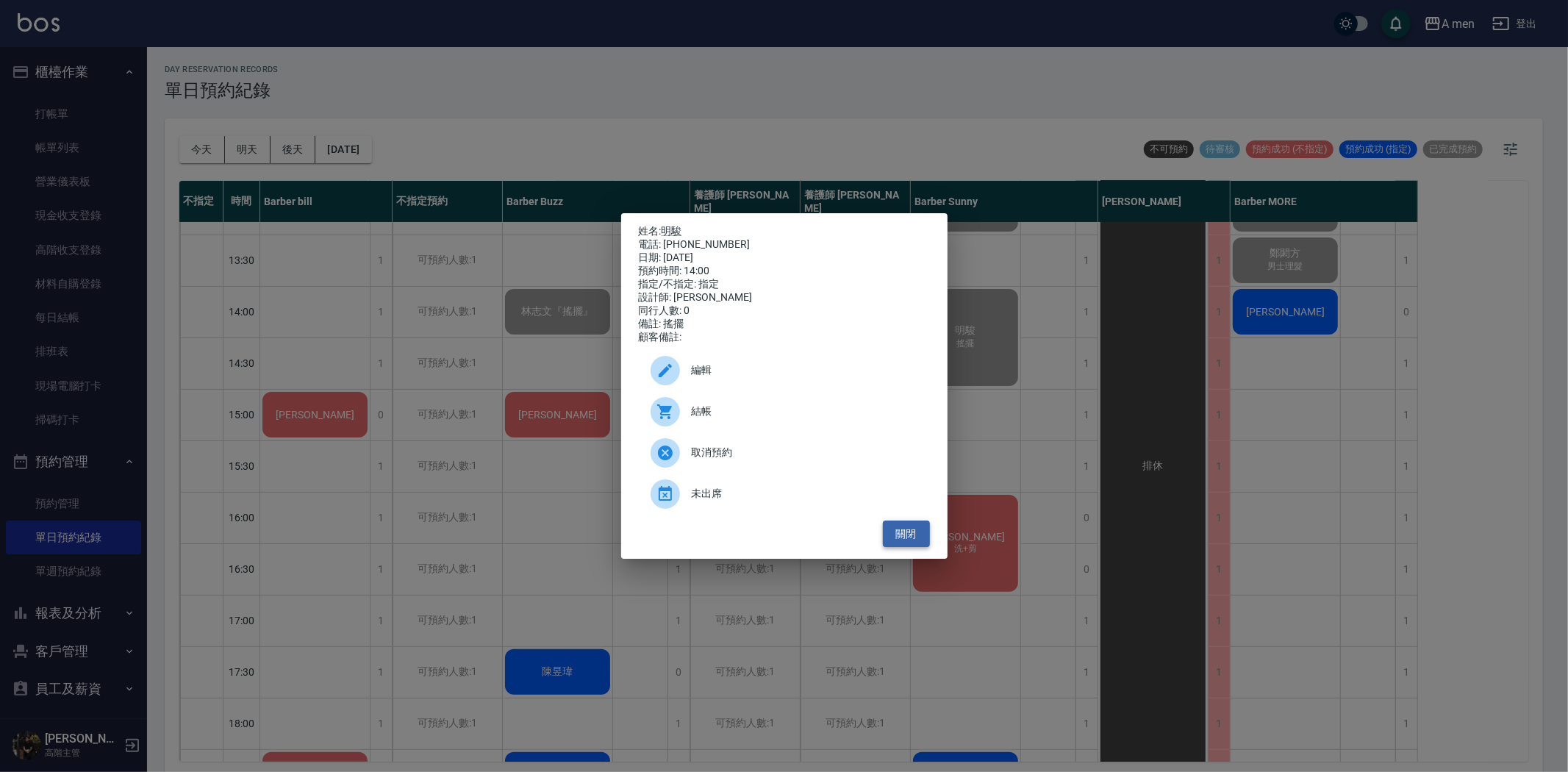
click at [919, 537] on button "關閉" at bounding box center [906, 534] width 47 height 27
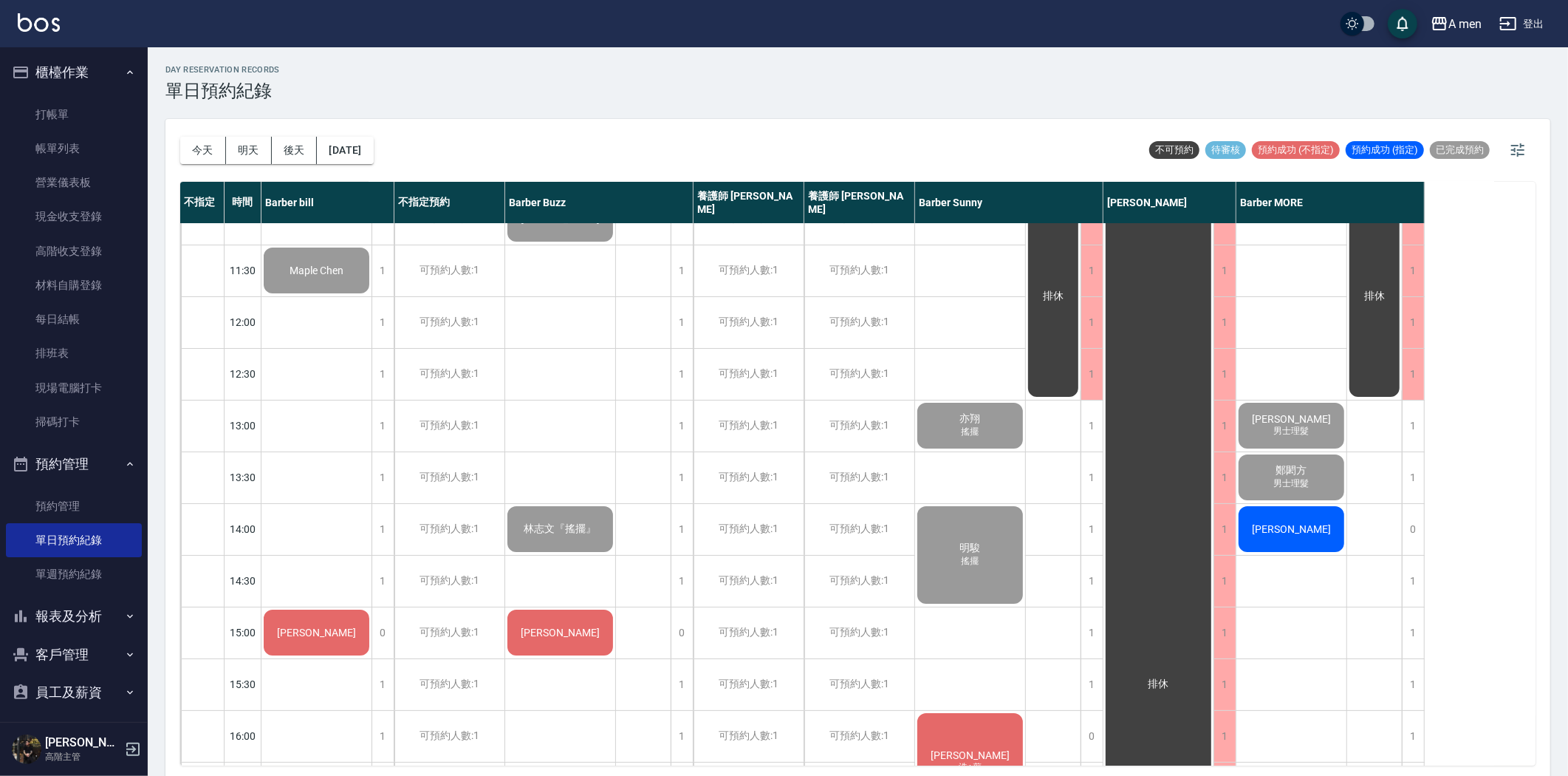
scroll to position [82, 0]
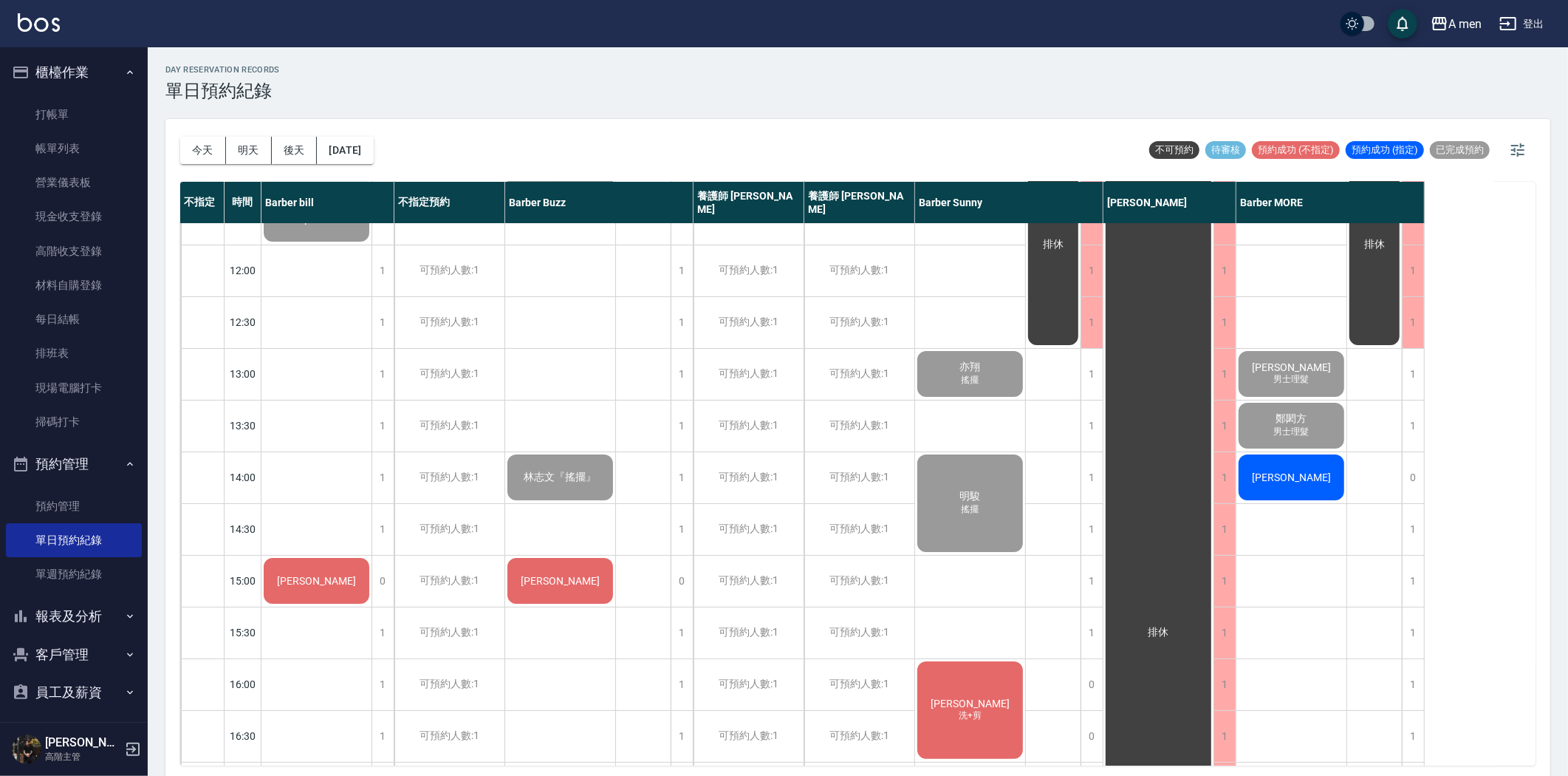
click at [371, 244] on div "林宗邑" at bounding box center [317, 219] width 110 height 50
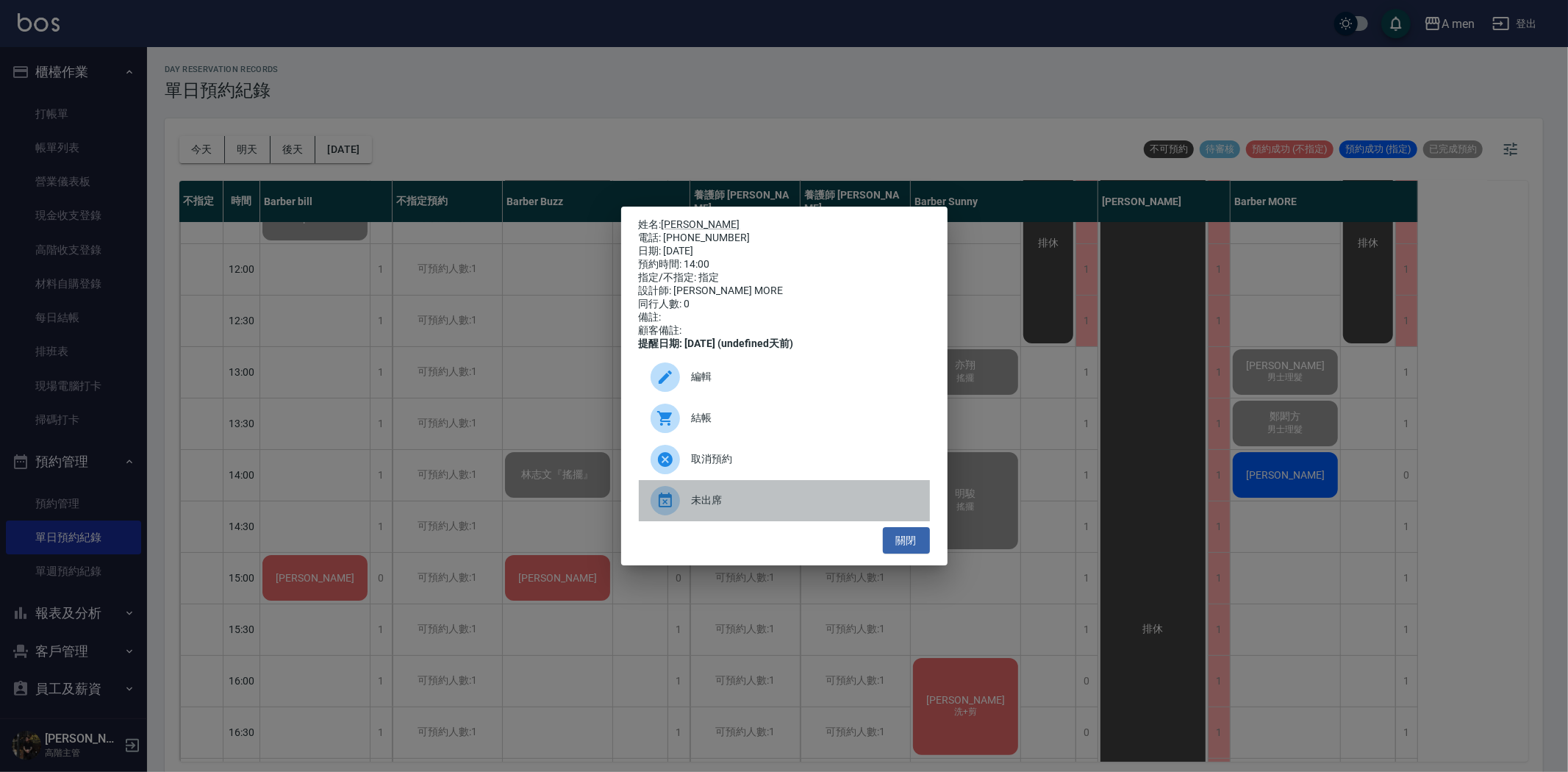
click at [721, 508] on span "未出席" at bounding box center [805, 500] width 227 height 15
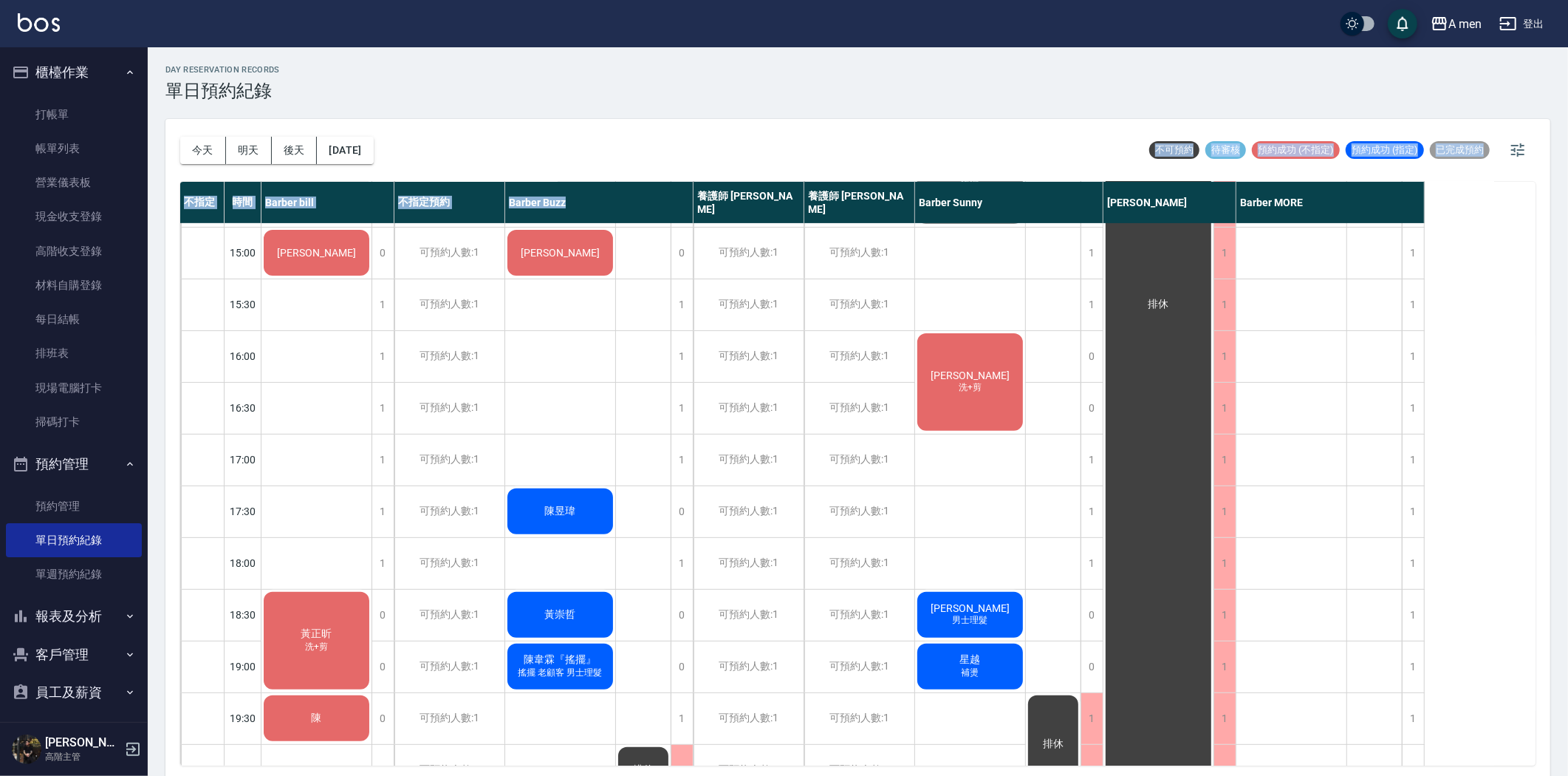
scroll to position [397, 0]
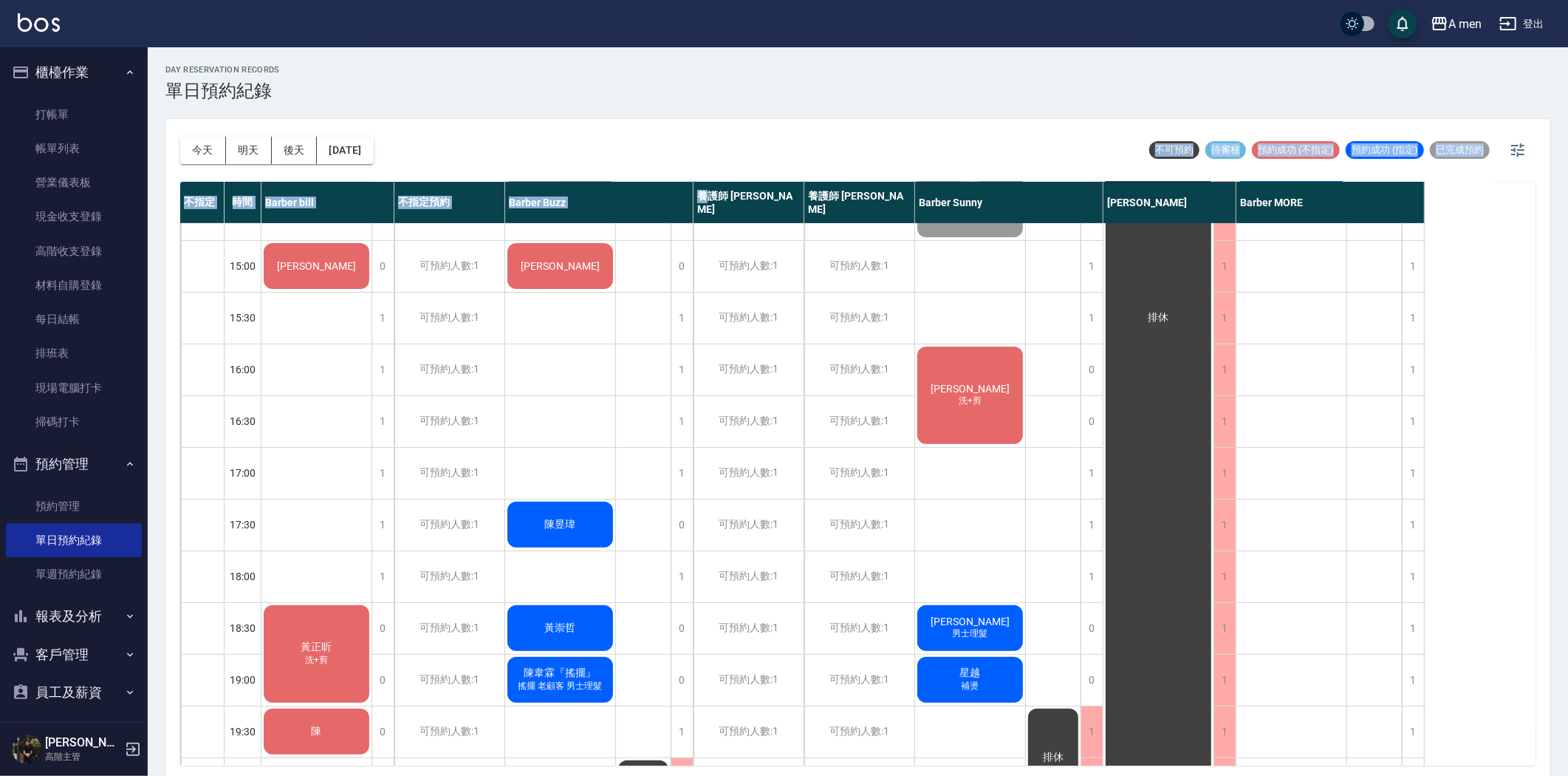
drag, startPoint x: 446, startPoint y: 119, endPoint x: 707, endPoint y: 202, distance: 273.9
click at [707, 202] on div "今天 明天 後天 2025/08/25 不可預約 待審核 預約成功 (不指定) 預約成功 (指定) 已完成預約 不指定 時間 Barber bill 不指定預…" at bounding box center [858, 449] width 1385 height 661
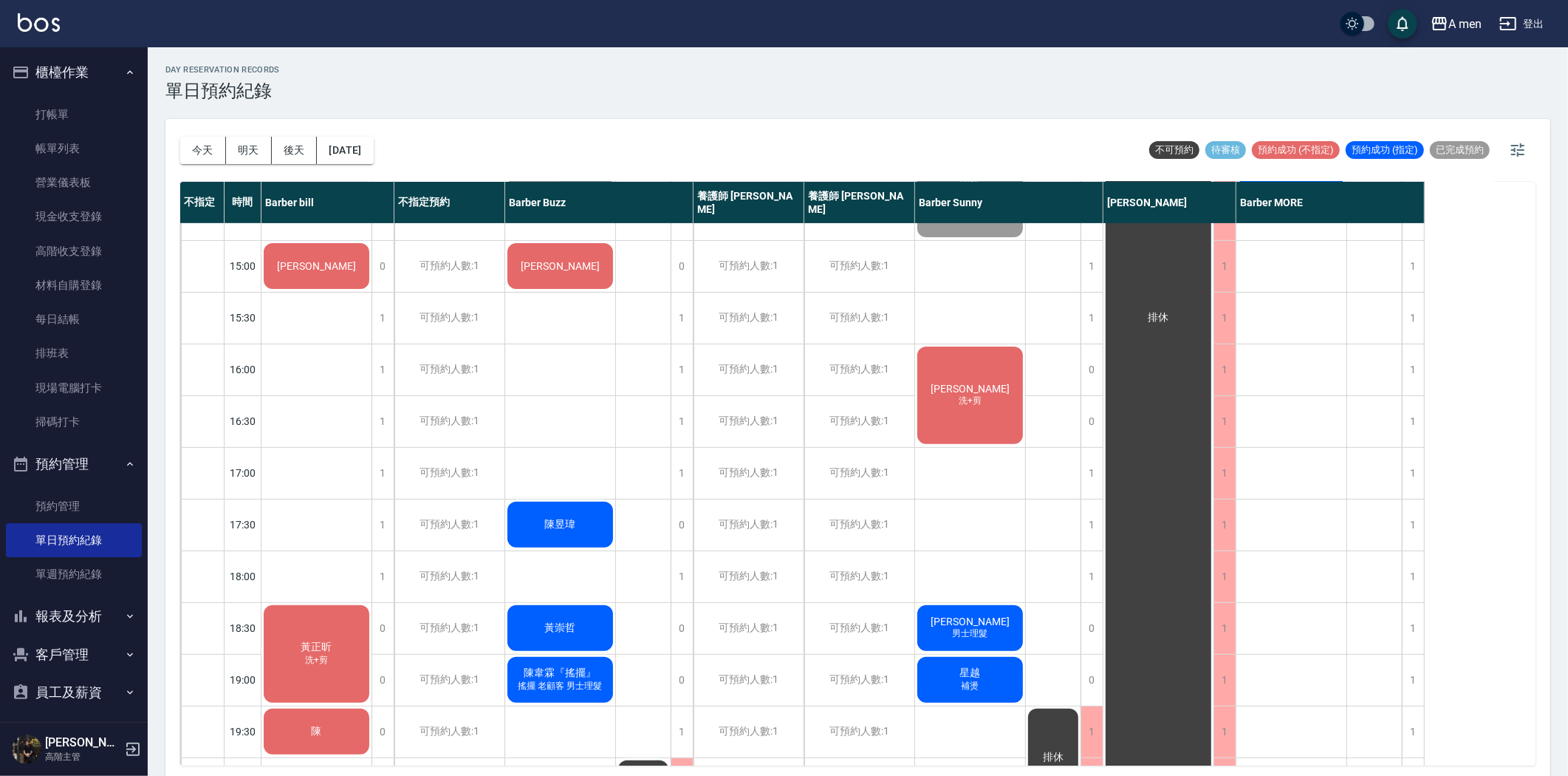
click at [437, 165] on div "今天 明天 後天 2025/08/25 不可預約 待審核 預約成功 (不指定) 預約成功 (指定) 已完成預約" at bounding box center [858, 151] width 1355 height 63
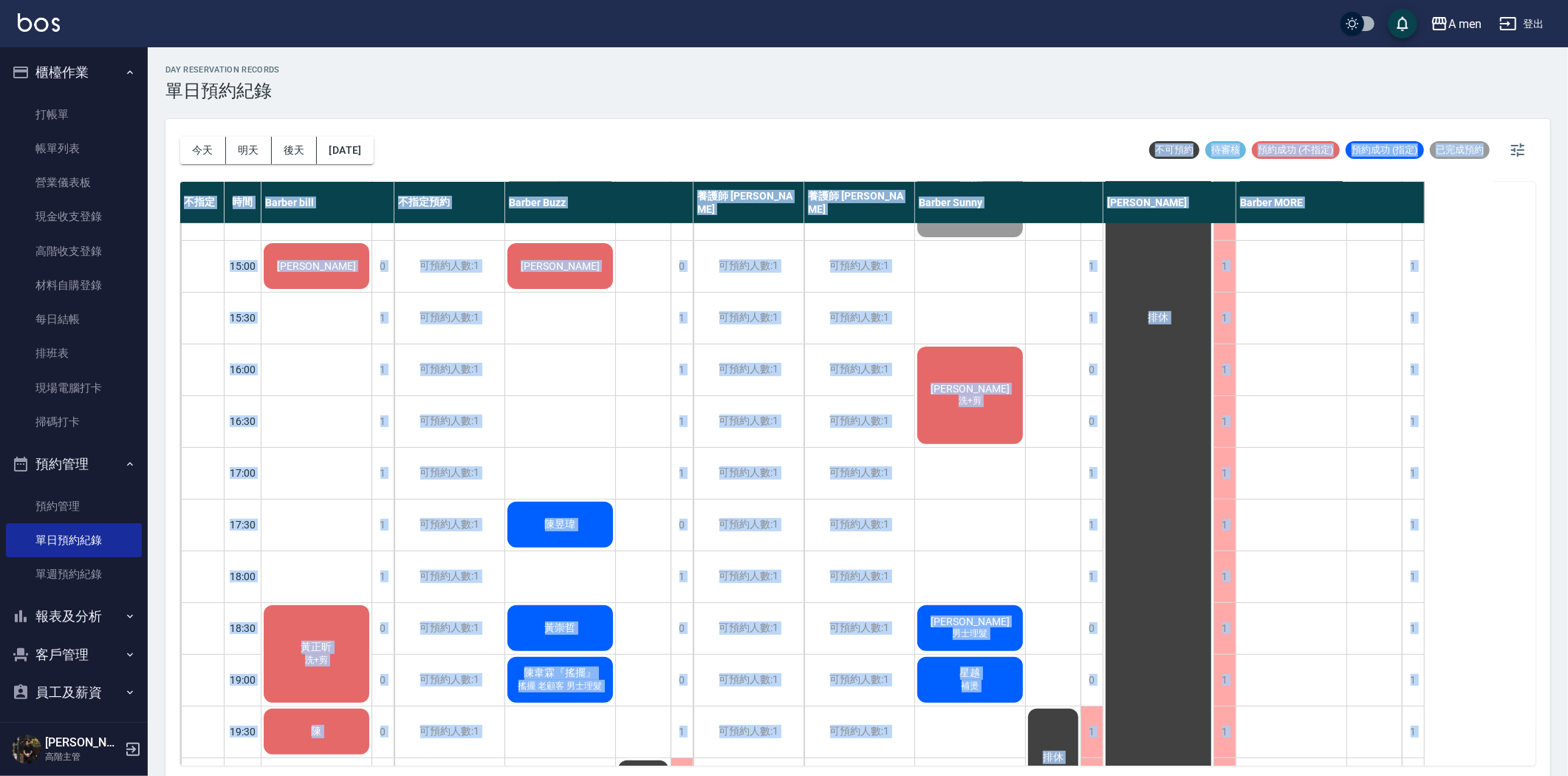
drag, startPoint x: 1116, startPoint y: 114, endPoint x: 1349, endPoint y: 267, distance: 278.7
click at [1349, 267] on div "day Reservation records 單日預約紀錄 今天 明天 後天 2025/08/25 不可預約 待審核 預約成功 (不指定) 預約成功 (指定…" at bounding box center [858, 414] width 1420 height 733
click at [1000, 128] on div "今天 明天 後天 2025/08/25 不可預約 待審核 預約成功 (不指定) 預約成功 (指定) 已完成預約" at bounding box center [858, 151] width 1355 height 63
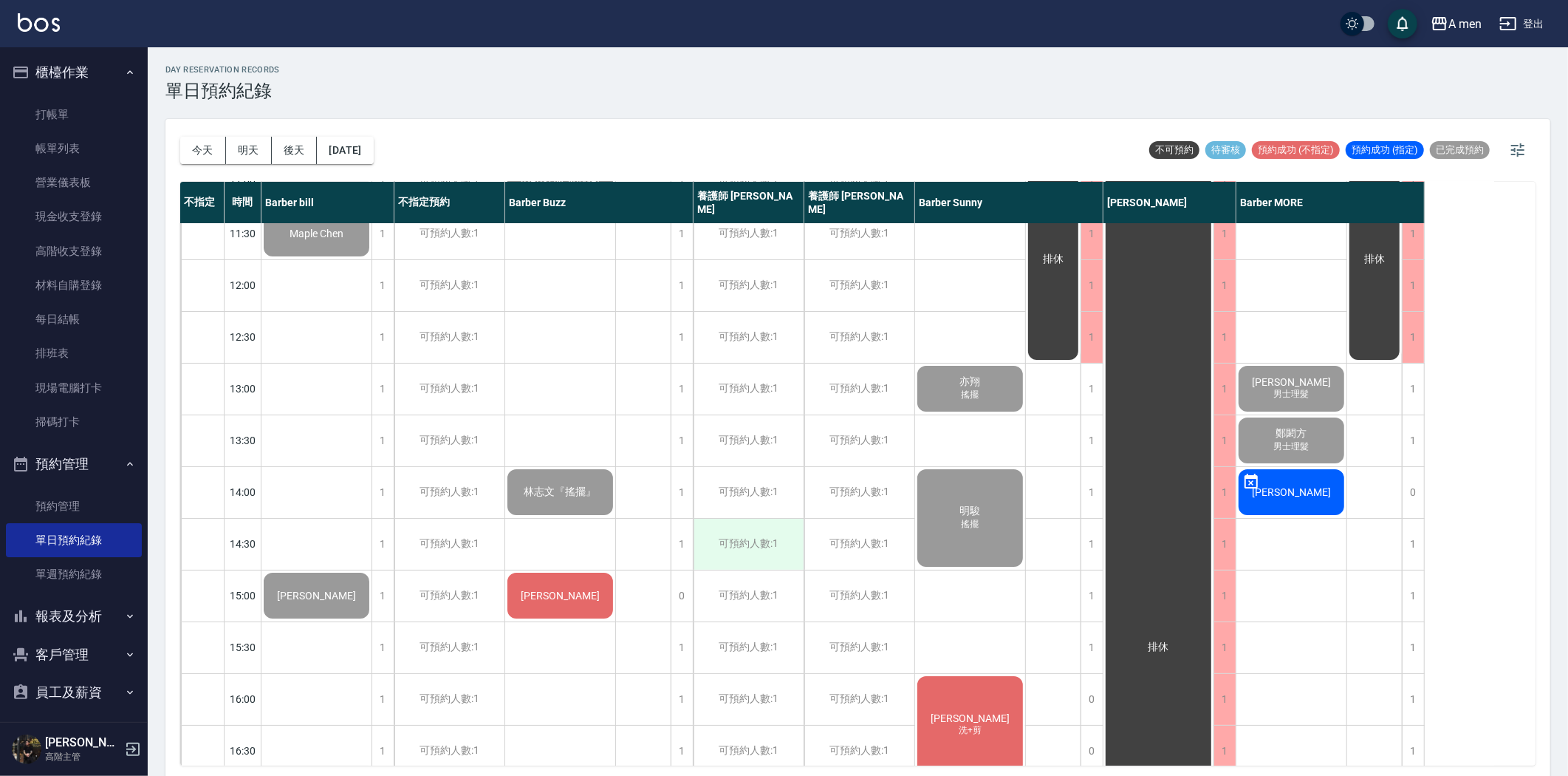
scroll to position [164, 0]
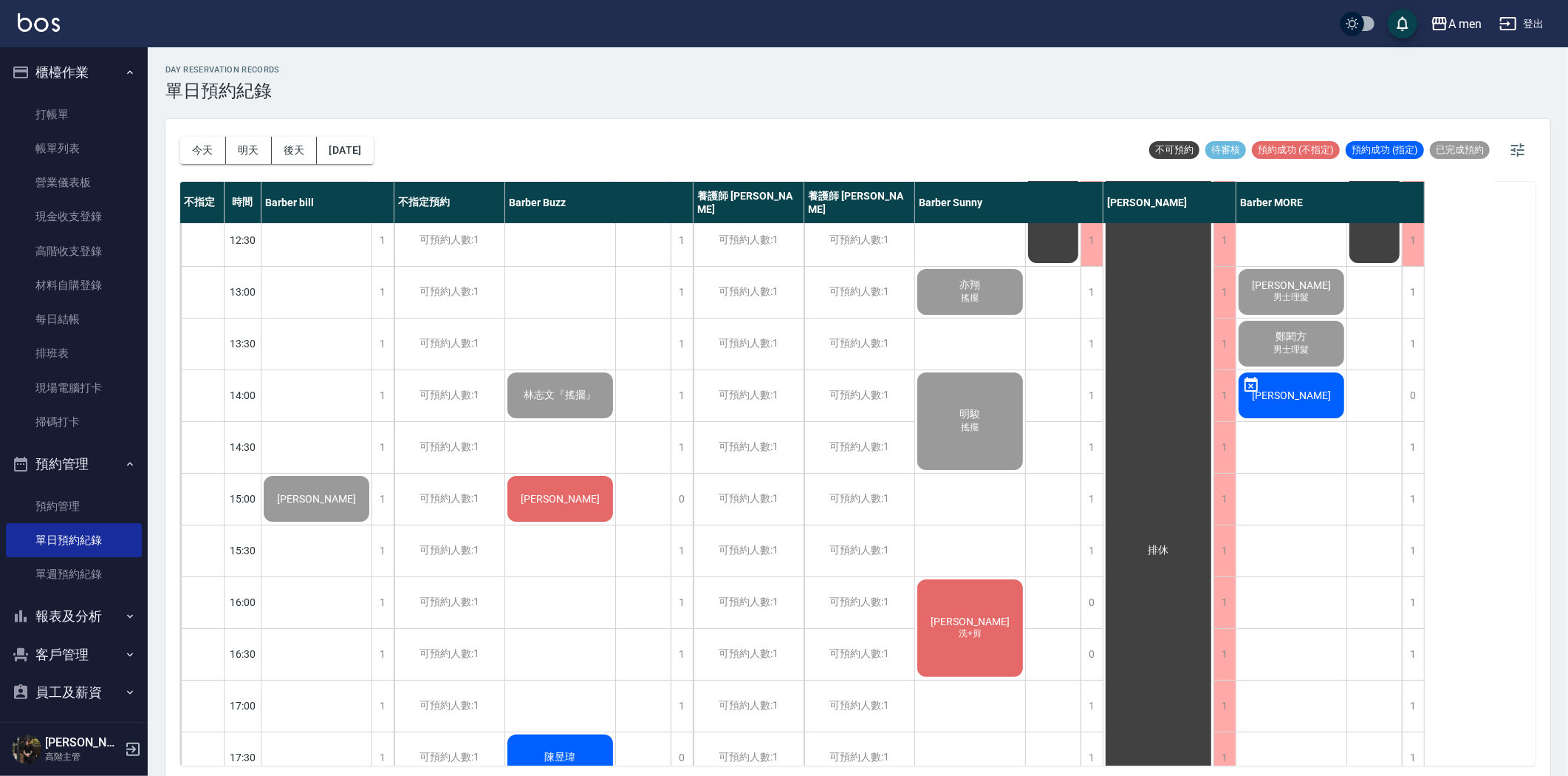
click at [371, 161] on div "[PERSON_NAME]" at bounding box center [317, 136] width 110 height 50
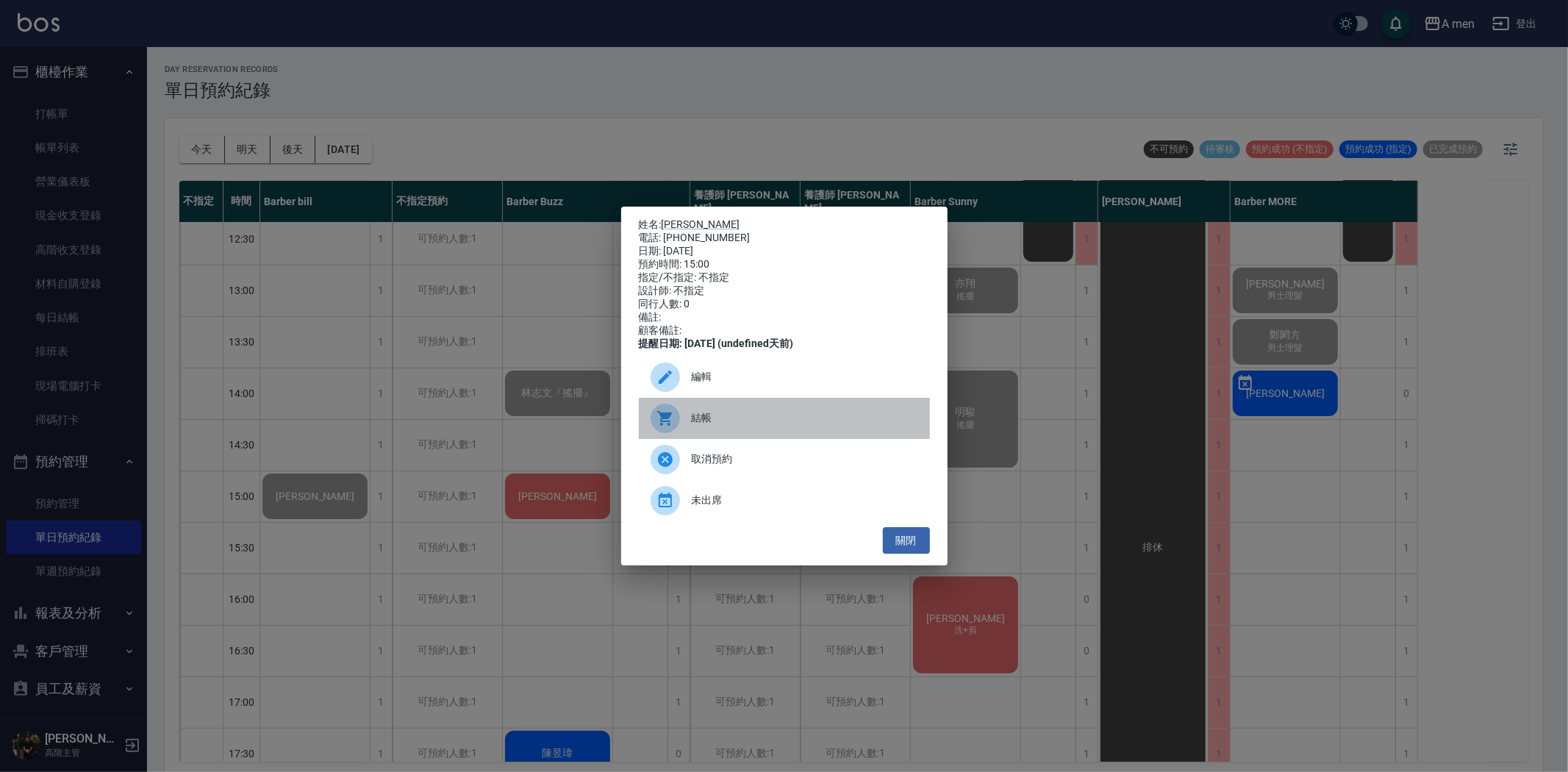
click at [757, 414] on div "結帳" at bounding box center [785, 418] width 291 height 41
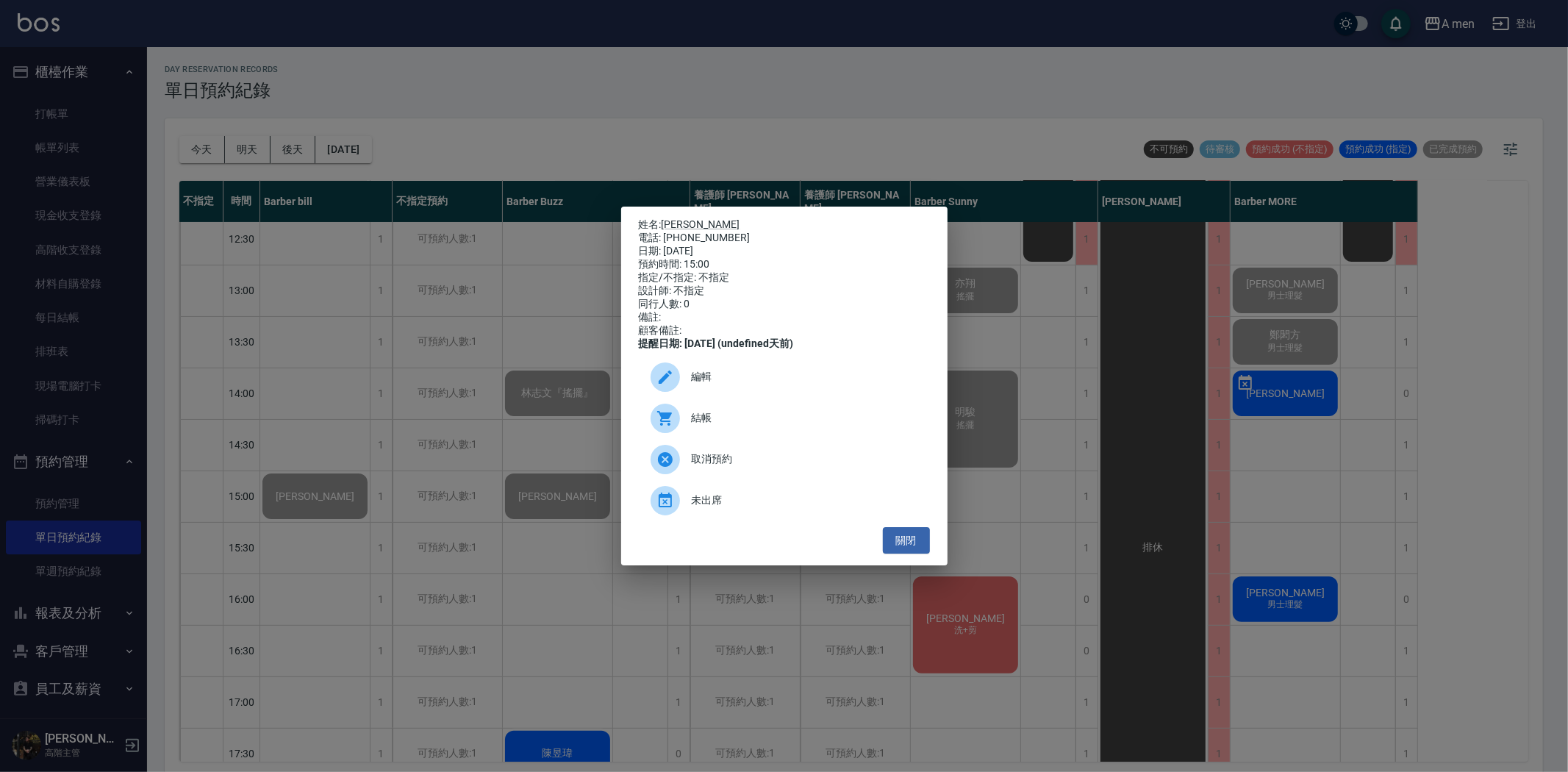
drag, startPoint x: 918, startPoint y: 550, endPoint x: 980, endPoint y: 531, distance: 64.8
click at [917, 550] on button "關閉" at bounding box center [906, 540] width 47 height 27
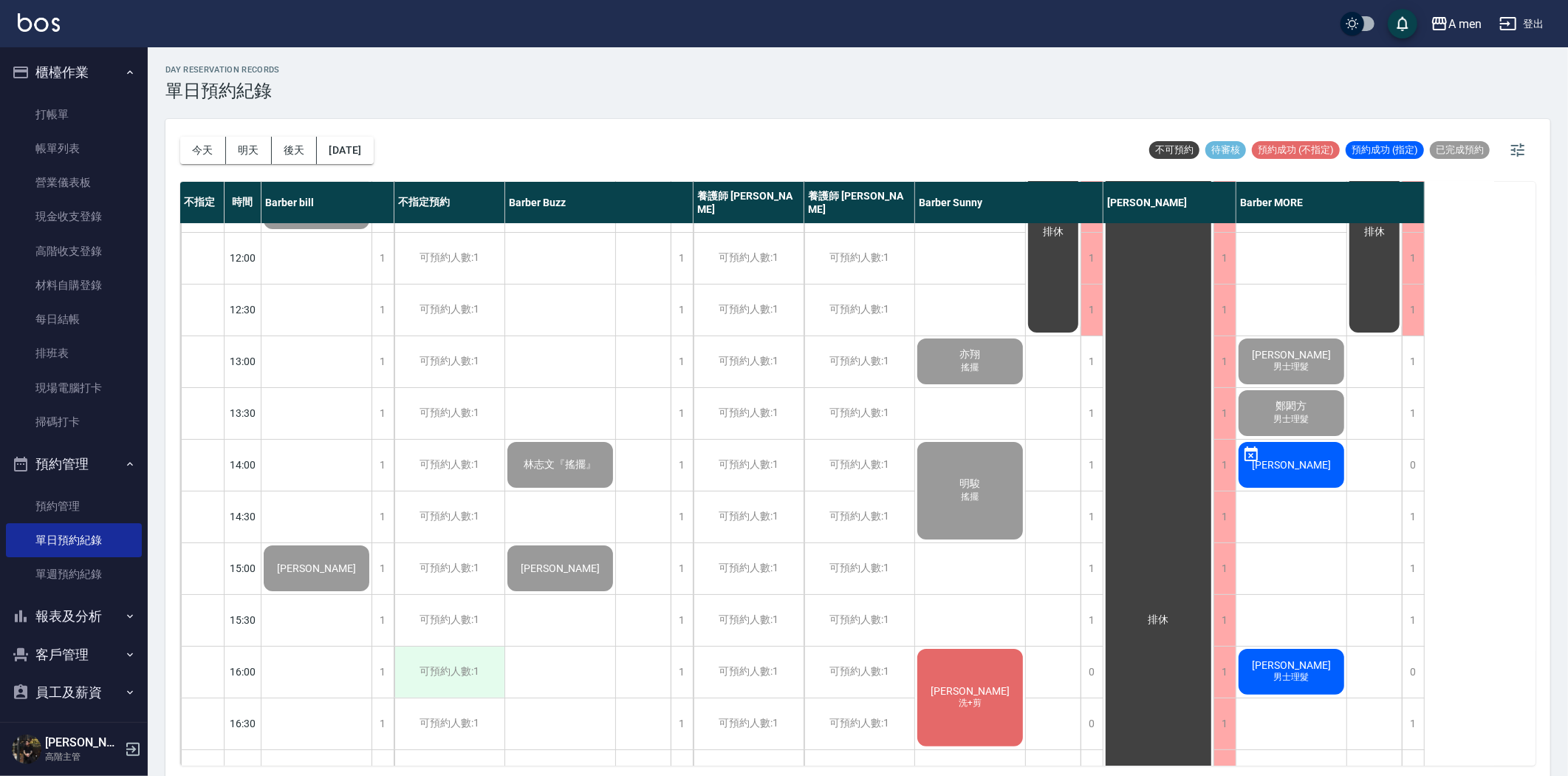
scroll to position [328, 0]
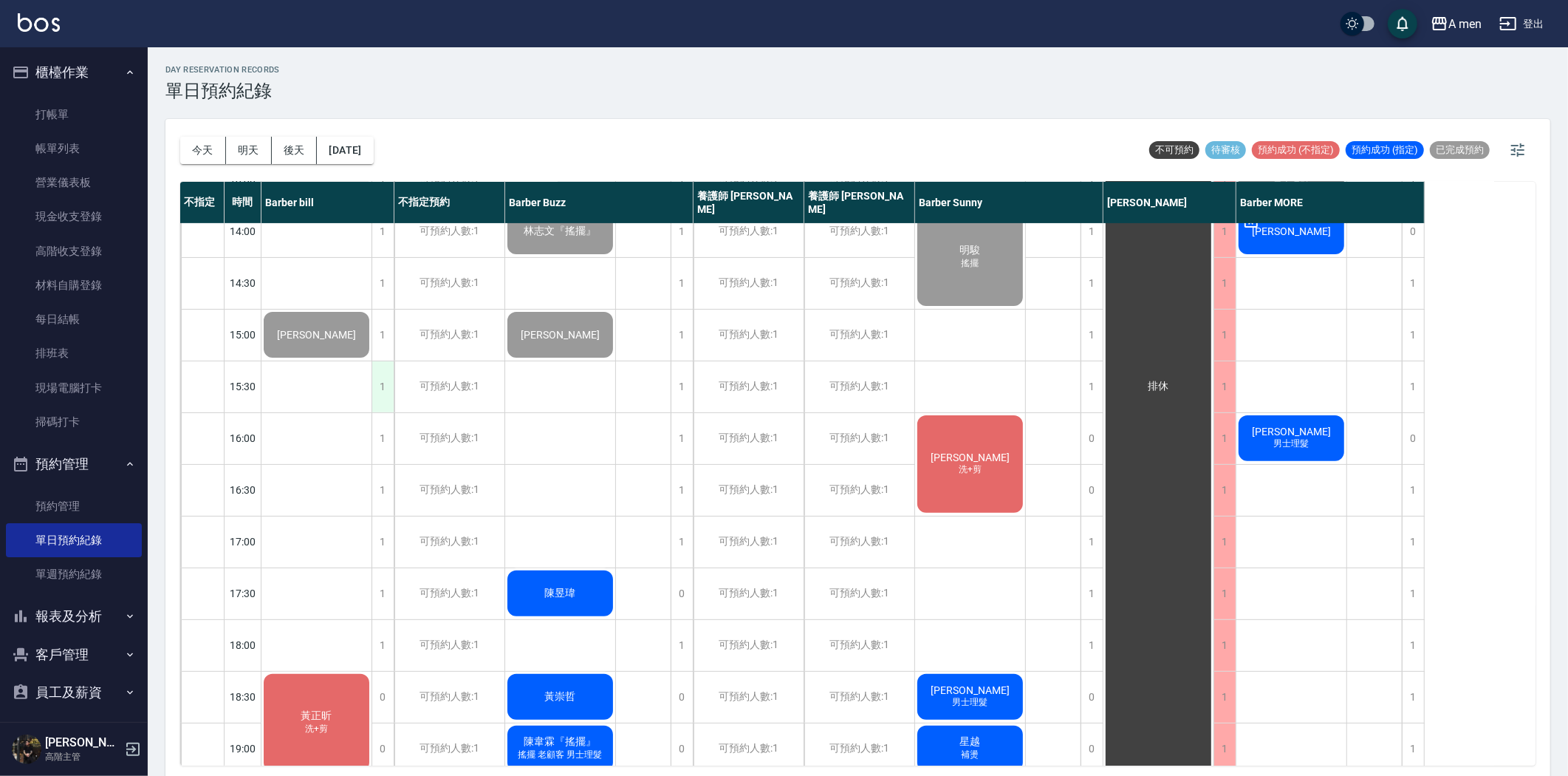
click at [378, 384] on div "1" at bounding box center [382, 387] width 22 height 51
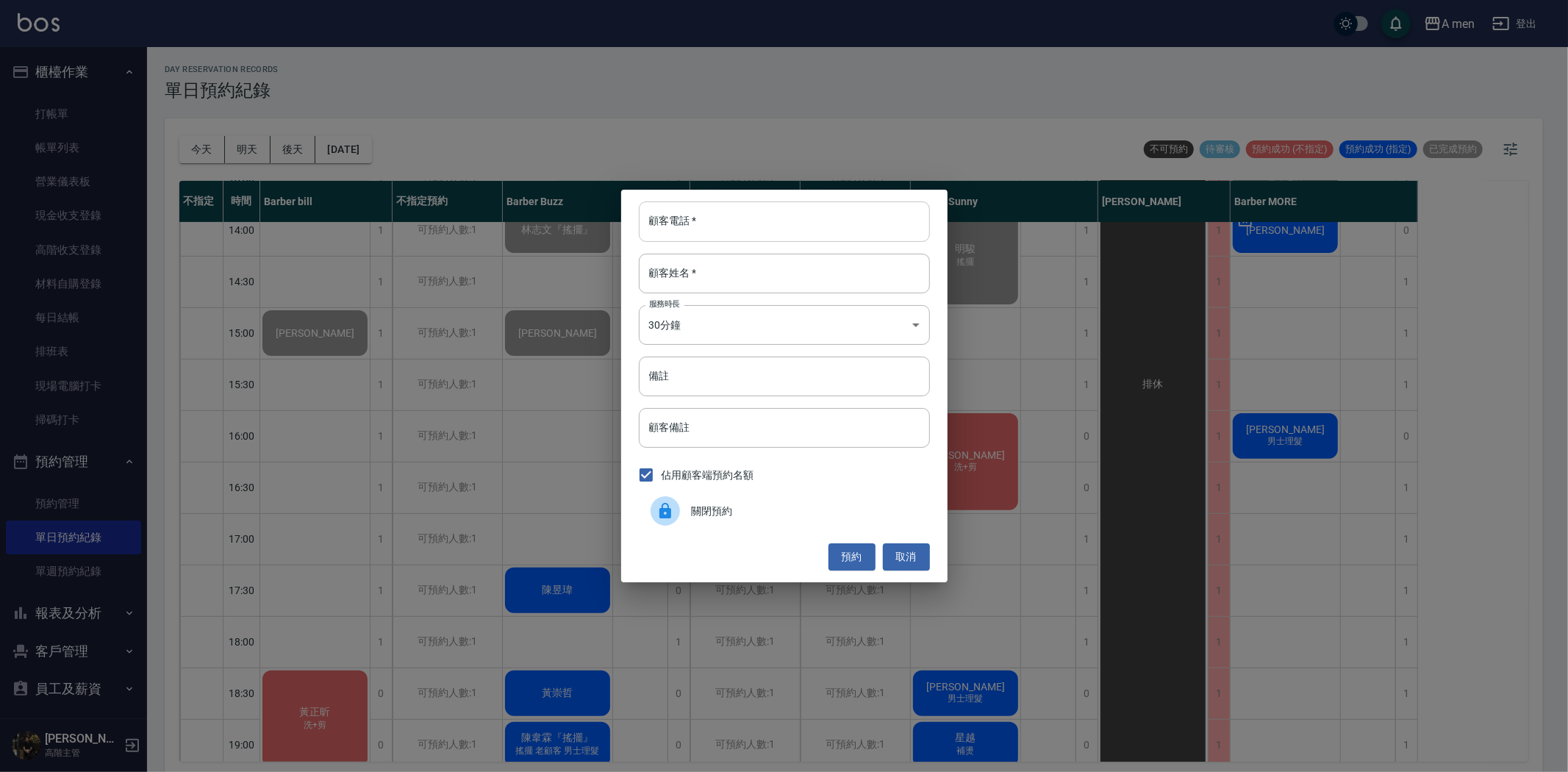
drag, startPoint x: 797, startPoint y: 230, endPoint x: 787, endPoint y: 236, distance: 11.7
click at [793, 230] on input "顧客電話   *" at bounding box center [785, 221] width 291 height 39
type input "0975788963"
click at [814, 269] on input "顧客姓名   *" at bounding box center [785, 273] width 291 height 39
type input "g"
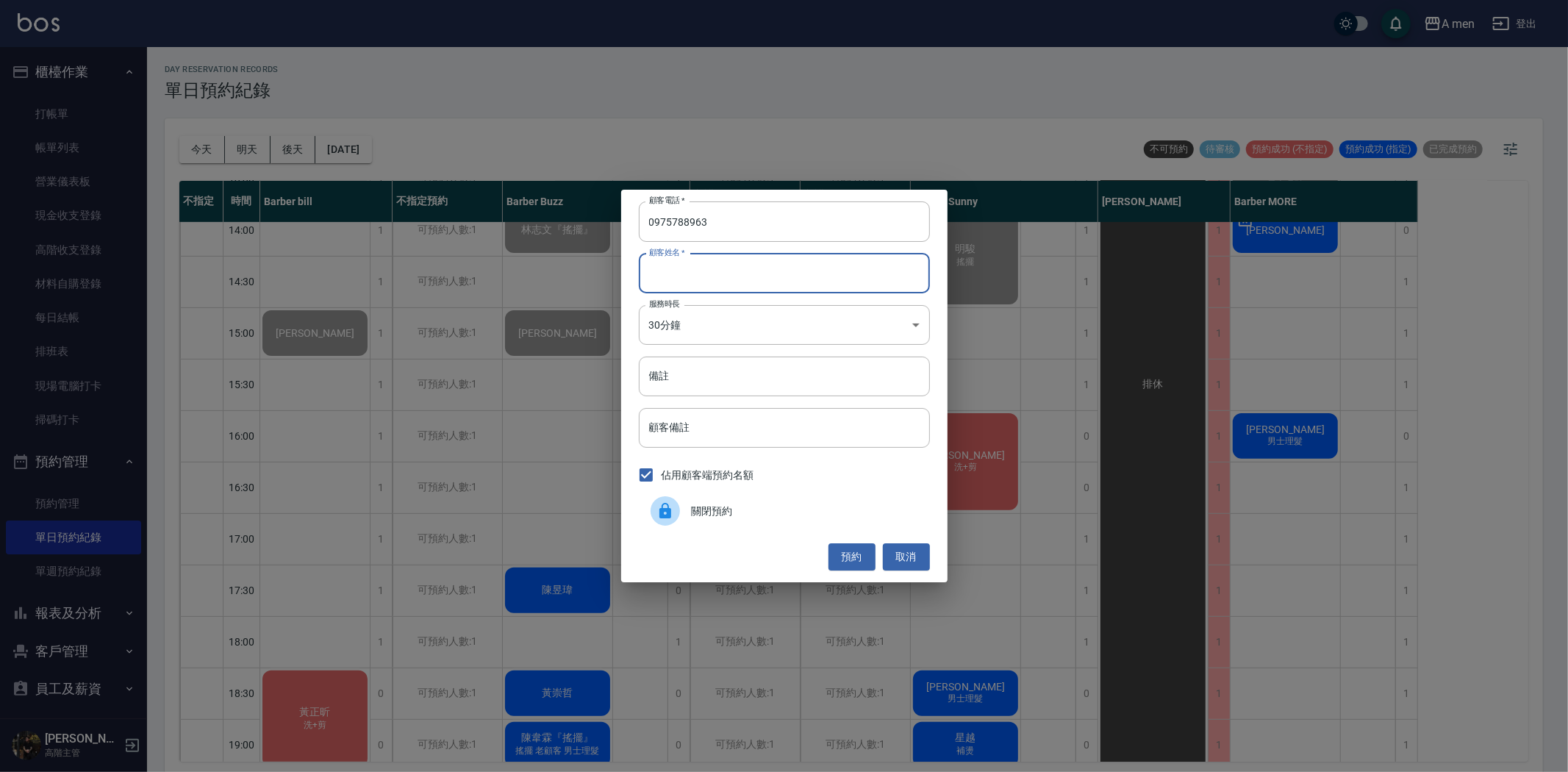
type input "c"
type input "ㄏ"
type input "林先生"
click at [846, 550] on button "預約" at bounding box center [852, 557] width 47 height 27
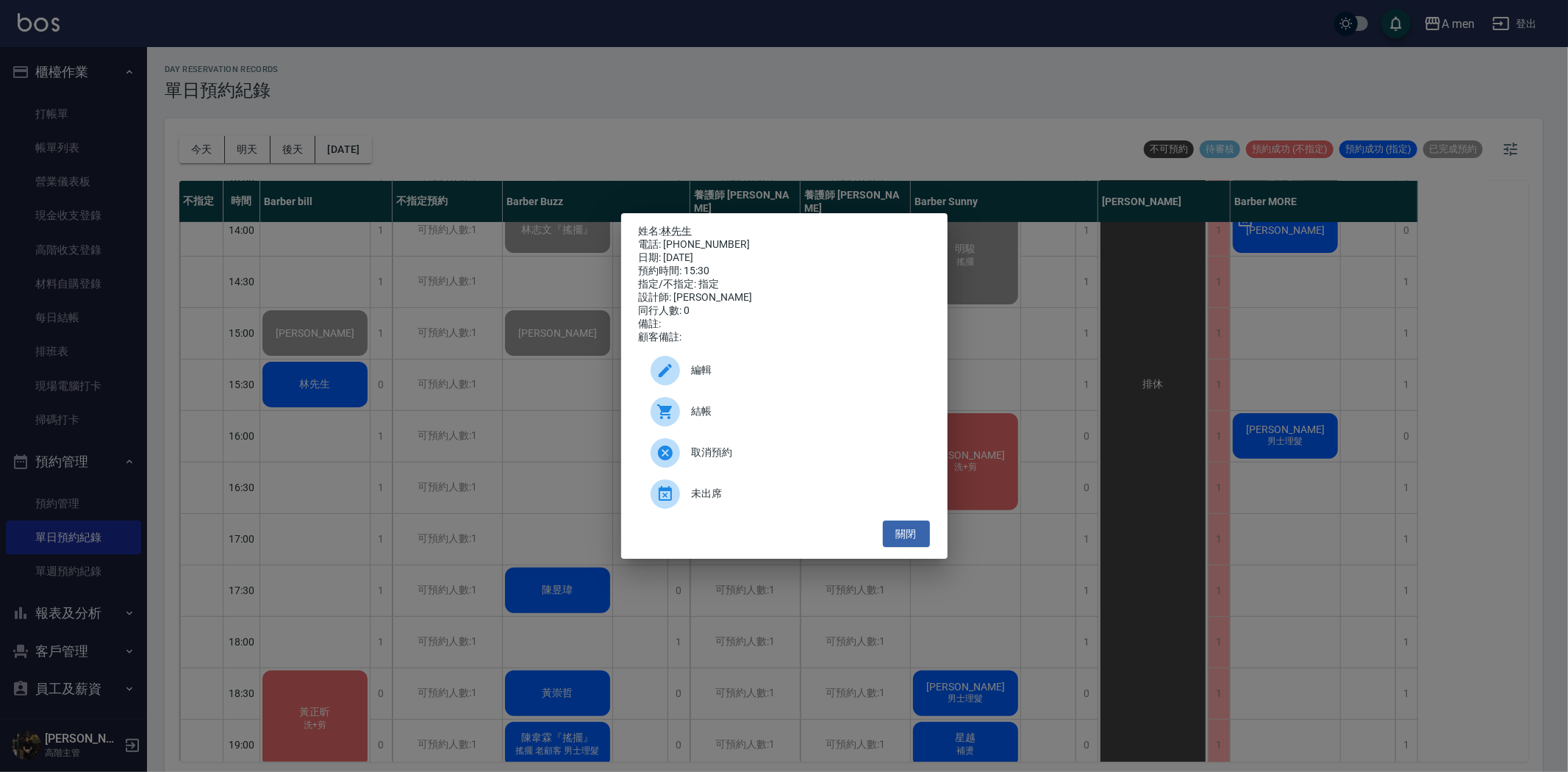
click at [620, 379] on div "姓名: 林先生 電話: 0975788963 日期: 2025/08/25 預約時間: 15:30 指定/不指定: 指定 設計師: Barber bill 同…" at bounding box center [784, 386] width 1568 height 772
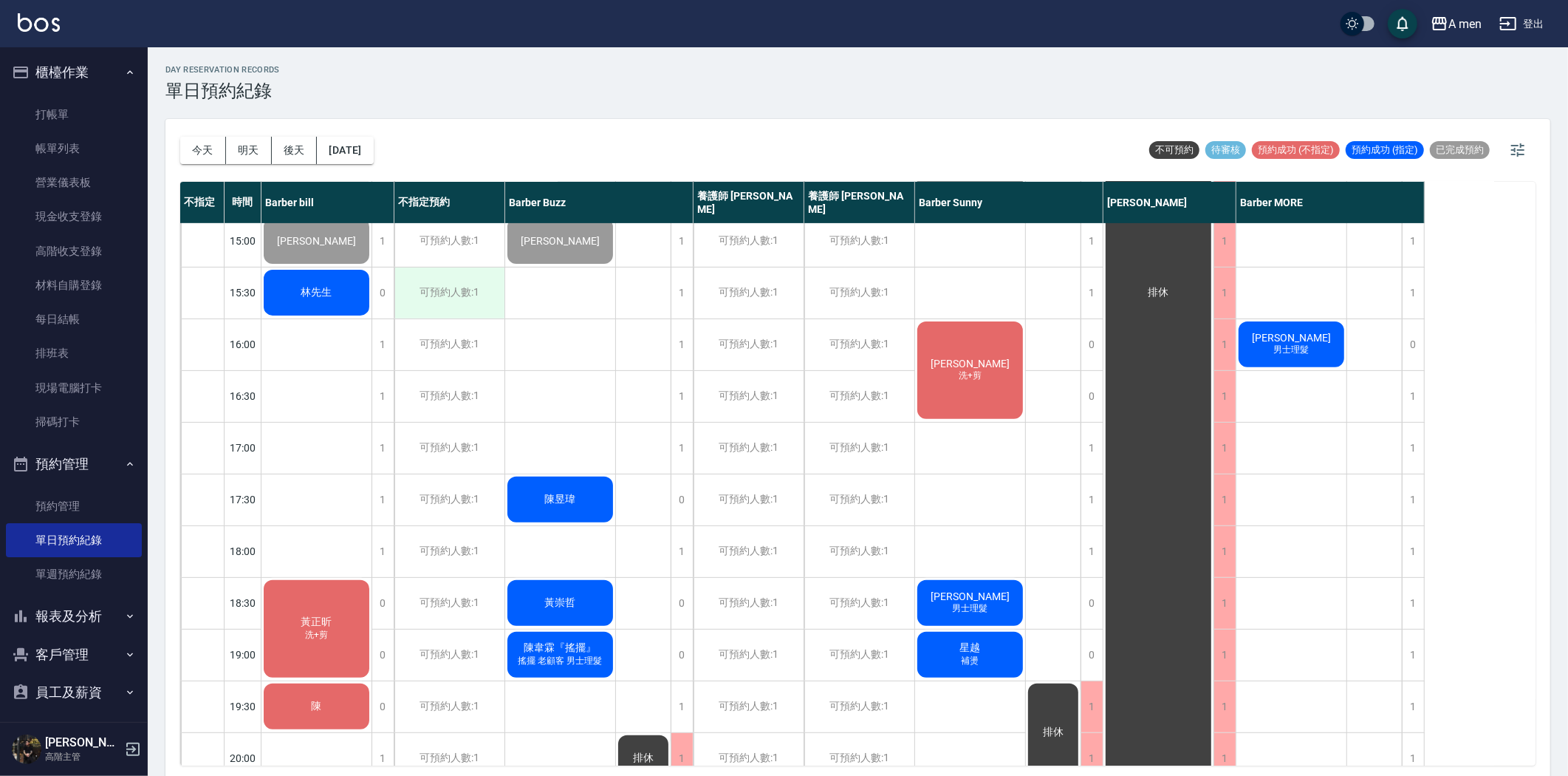
scroll to position [270, 0]
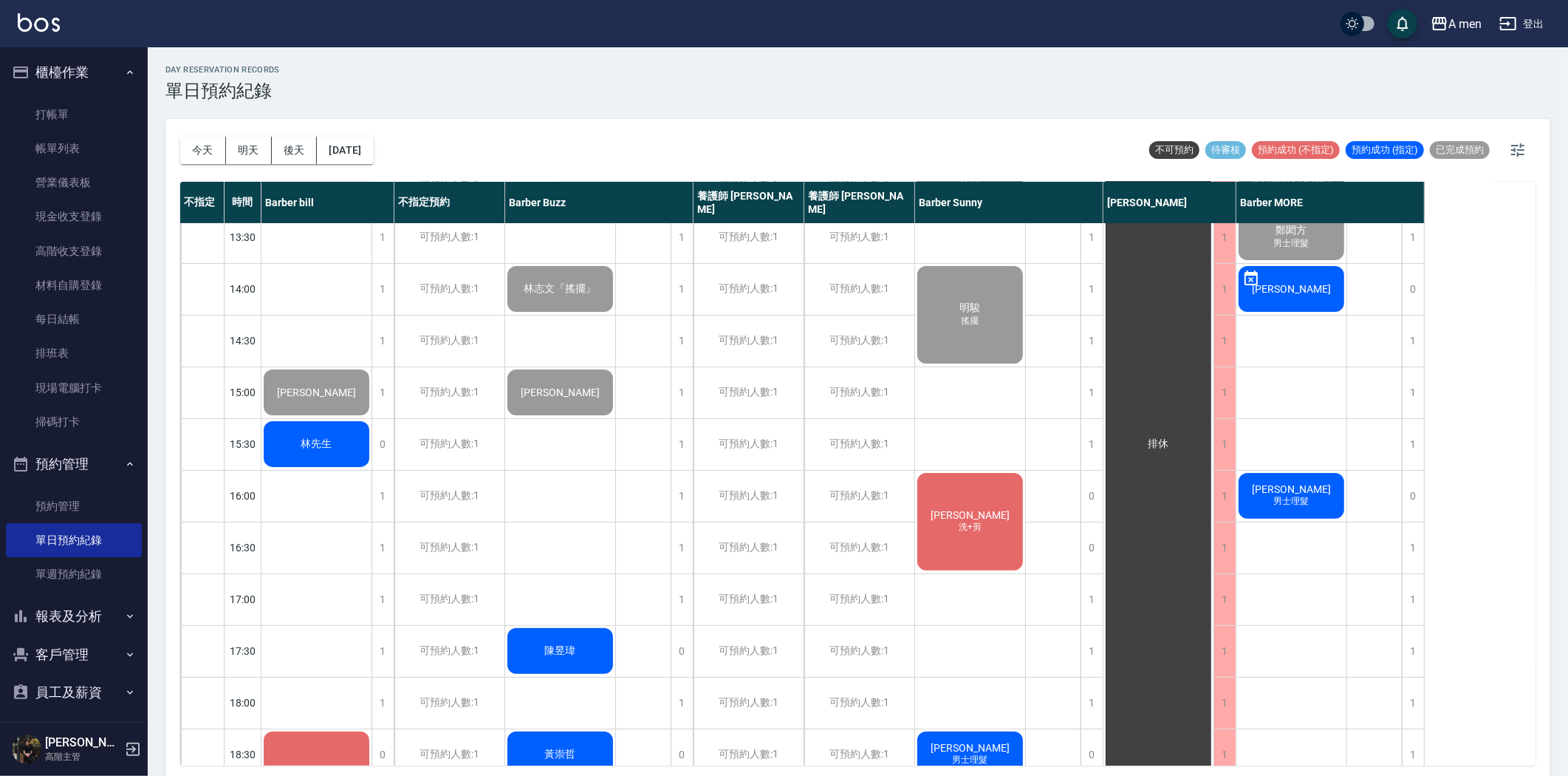
click at [334, 36] on span "林先生" at bounding box center [316, 30] width 60 height 12
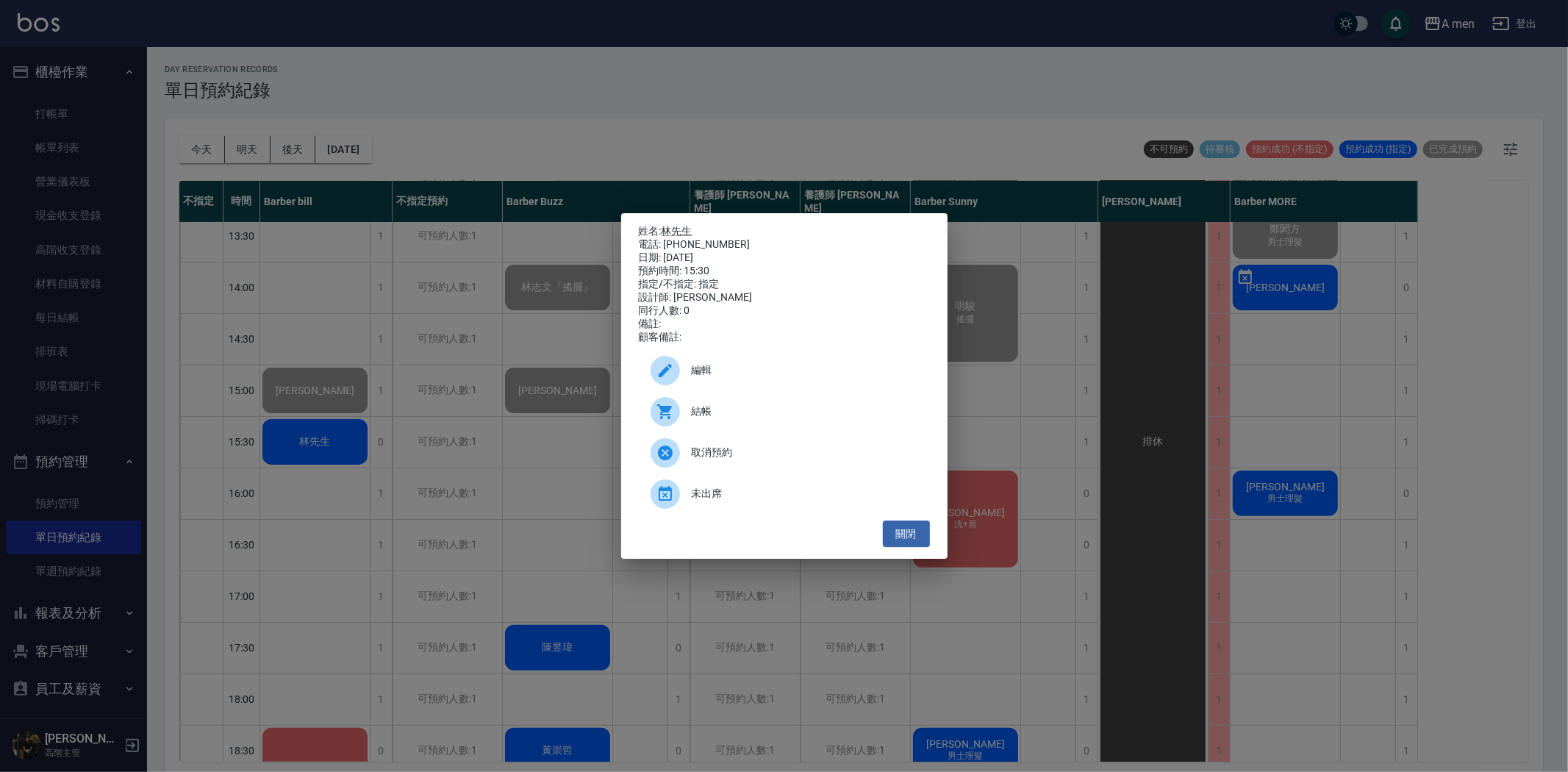
click at [711, 388] on div "編輯" at bounding box center [785, 370] width 291 height 41
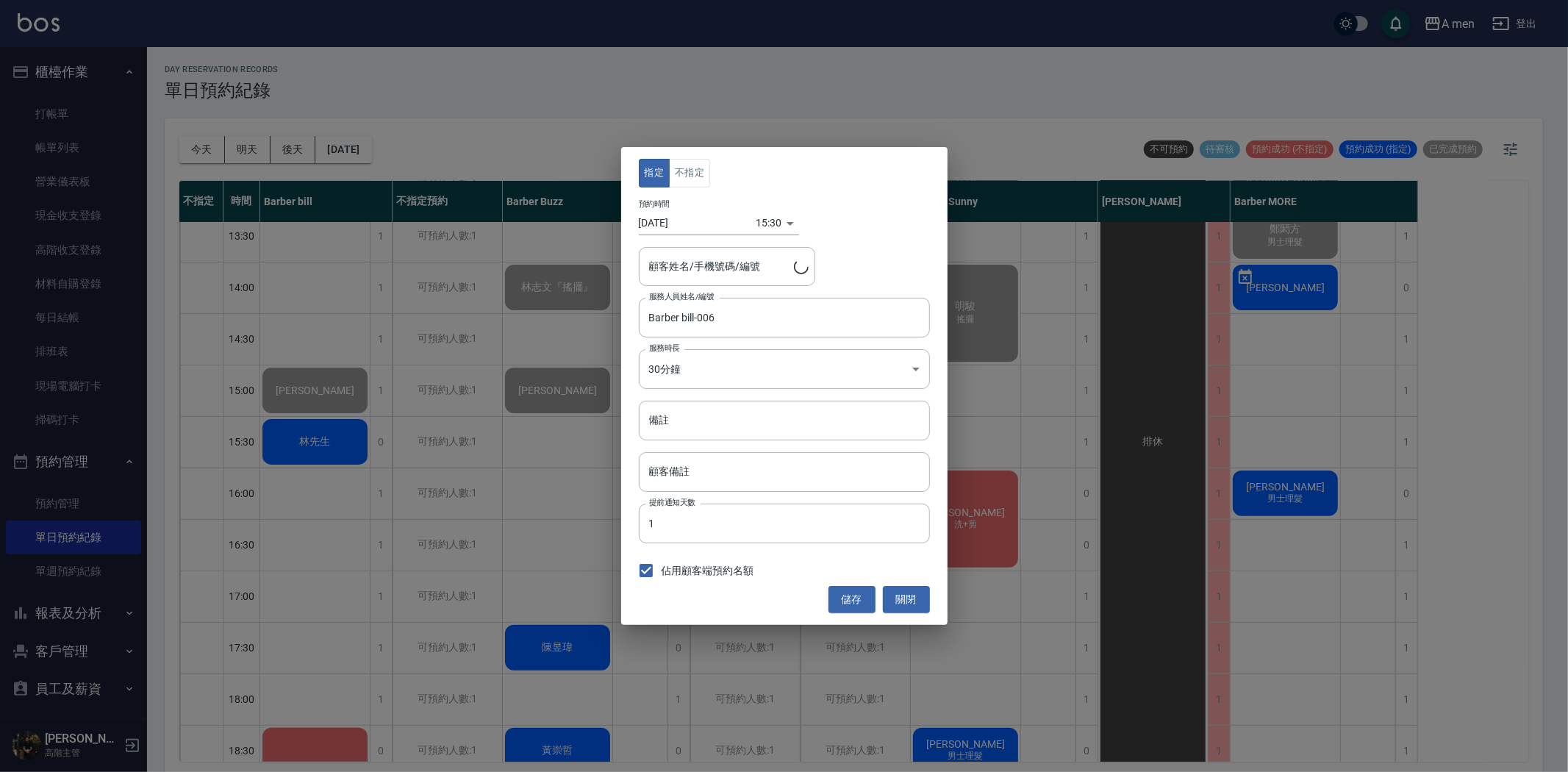
type input "林先生/0975788963"
click at [689, 186] on button "不指定" at bounding box center [689, 173] width 41 height 29
click at [866, 606] on button "儲存" at bounding box center [852, 599] width 47 height 27
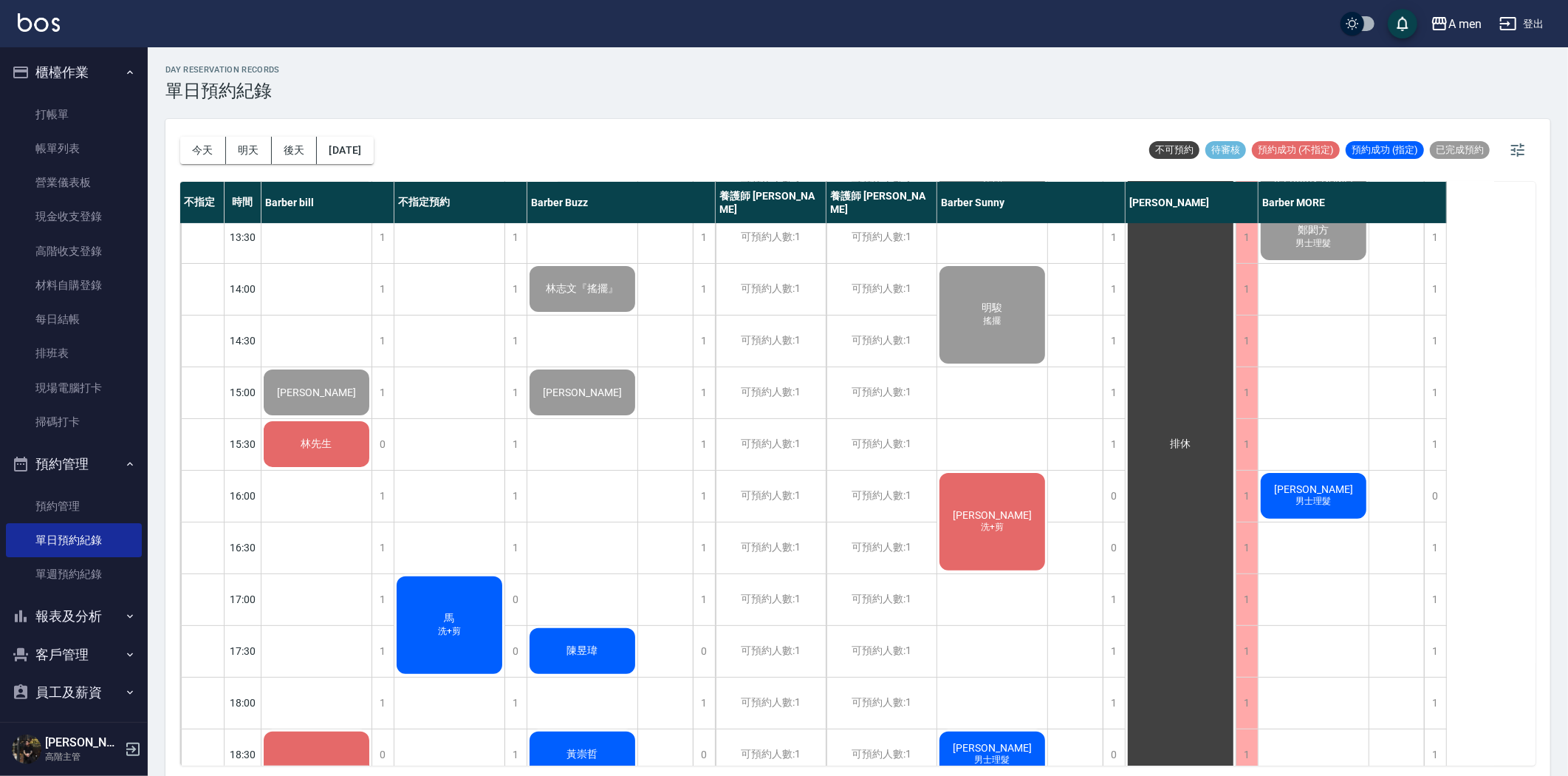
click at [312, 56] on div "林先生" at bounding box center [317, 31] width 110 height 50
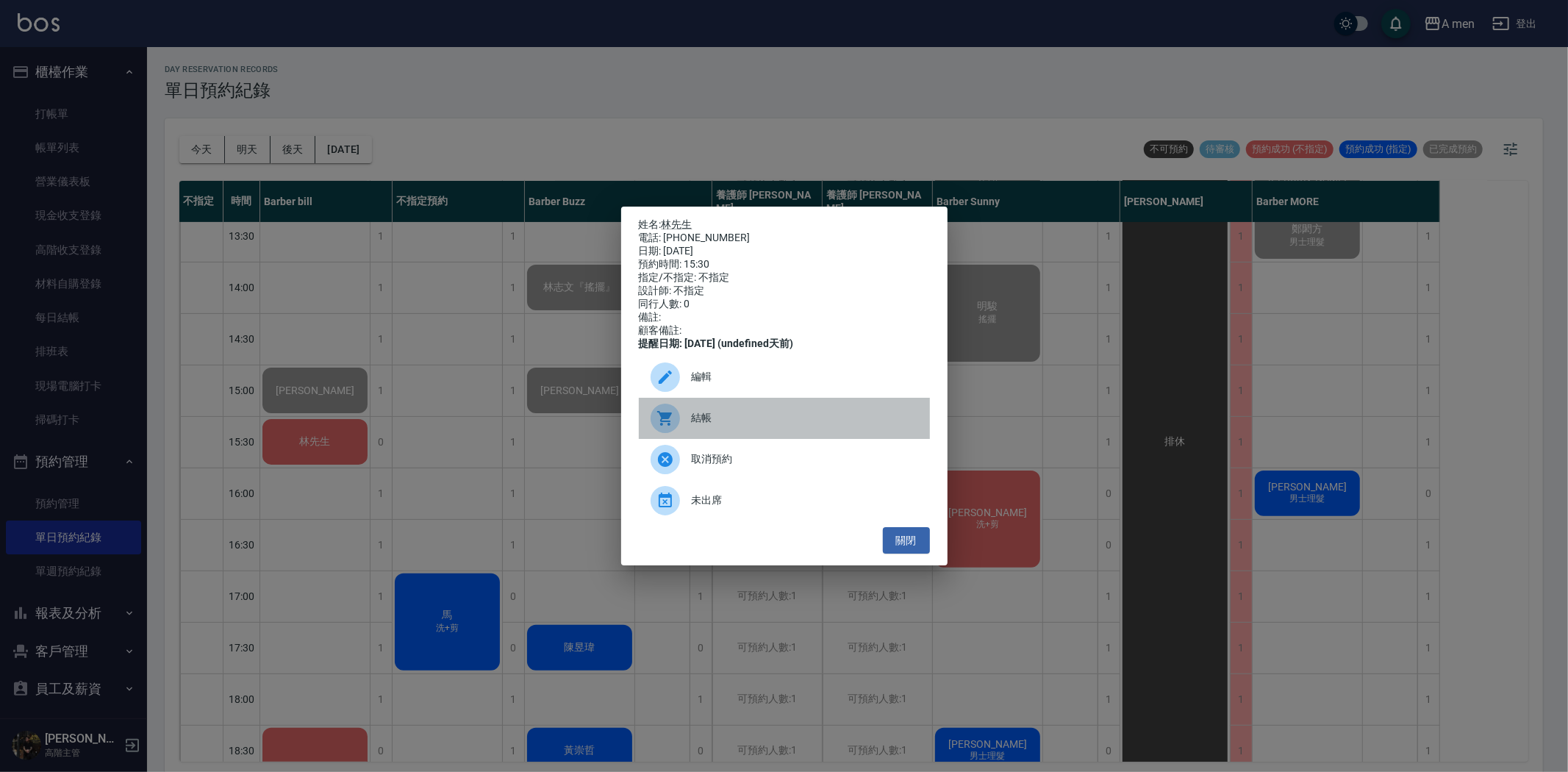
click at [721, 426] on span "結帳" at bounding box center [805, 417] width 227 height 15
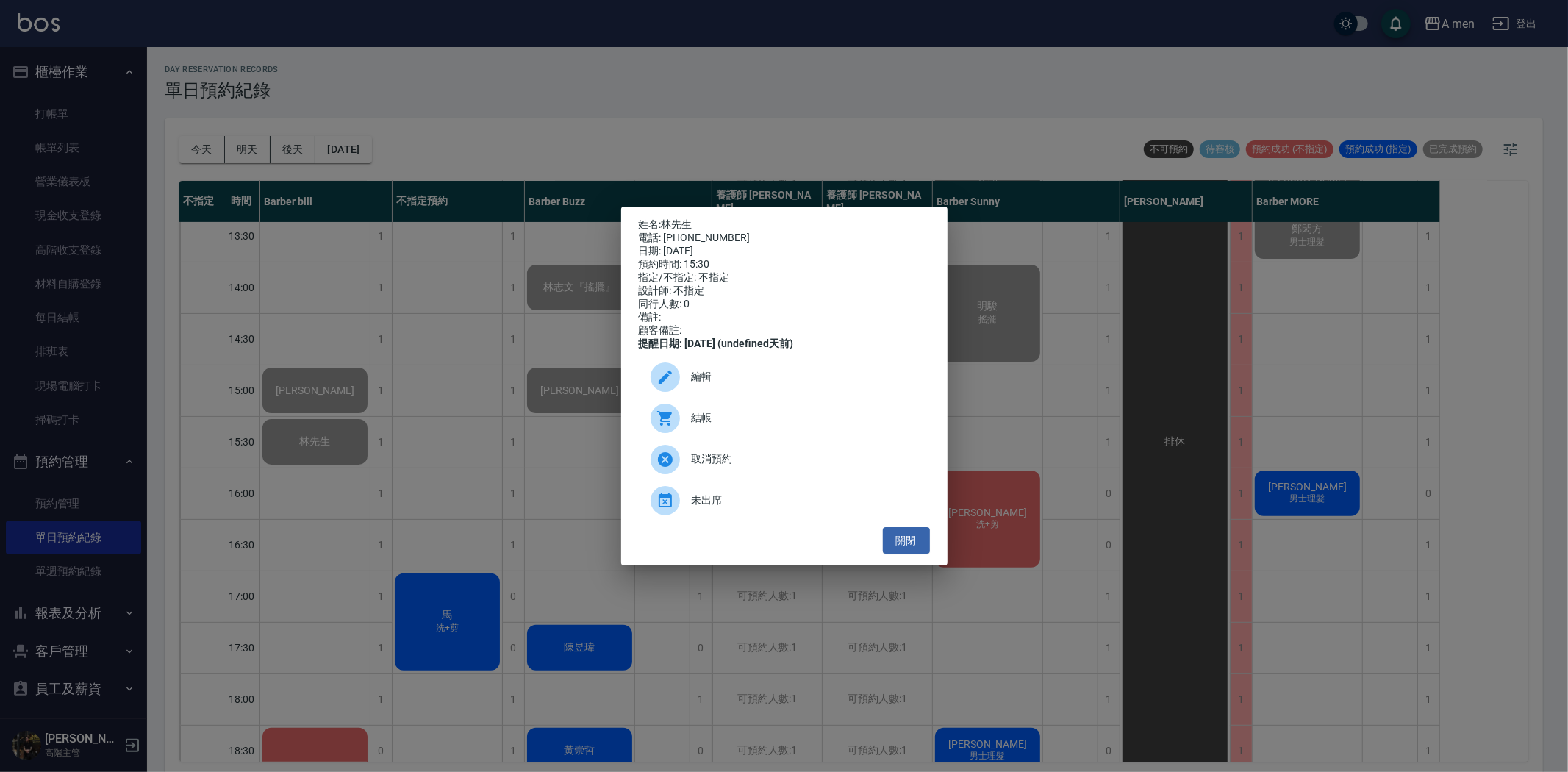
click at [490, 446] on div "姓名: 林先生 電話: 0975788963 日期: 2025/08/25 預約時間: 15:30 指定/不指定: 不指定 設計師: 不指定 同行人數: 0 …" at bounding box center [784, 386] width 1568 height 772
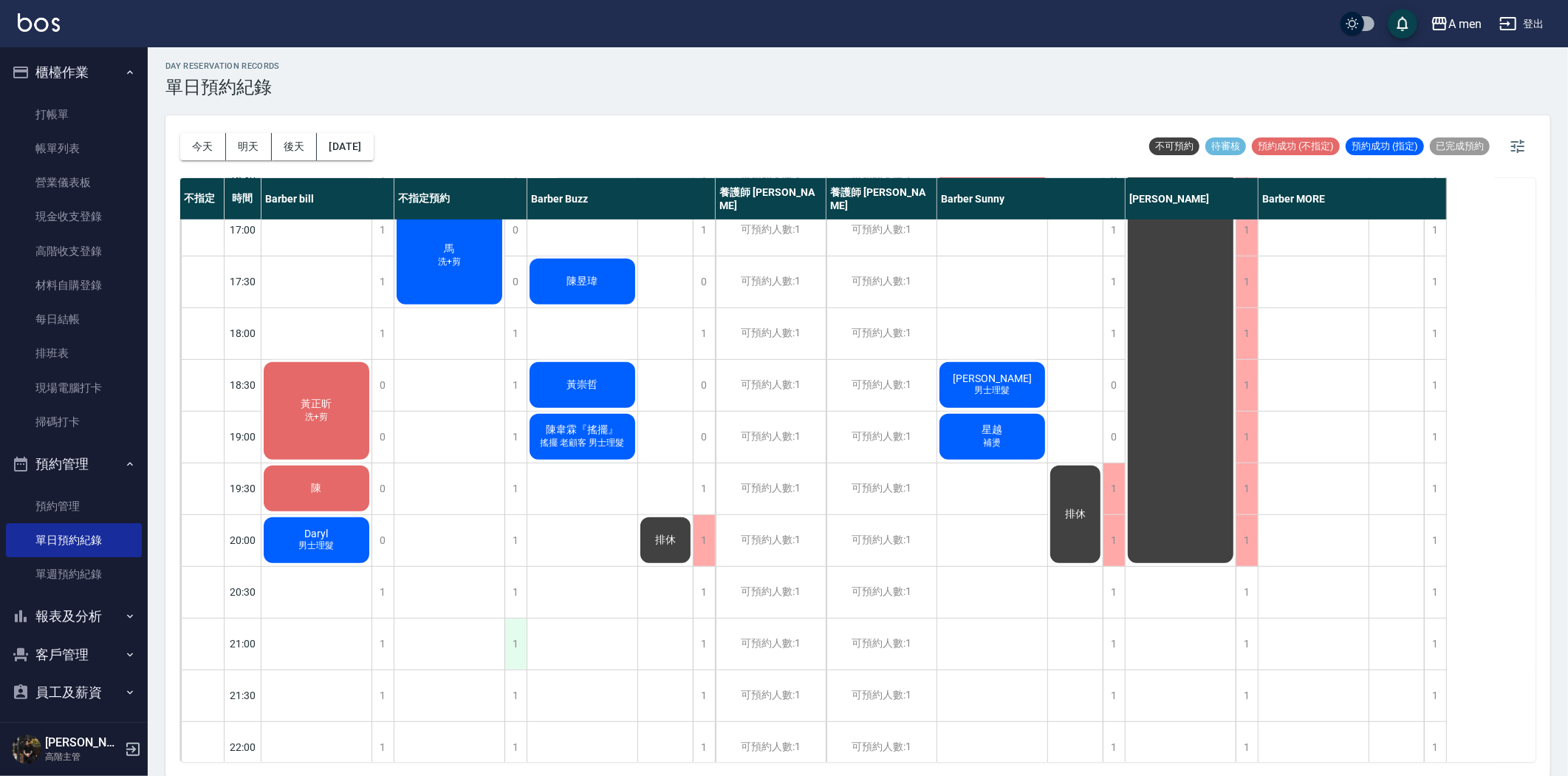
scroll to position [763, 0]
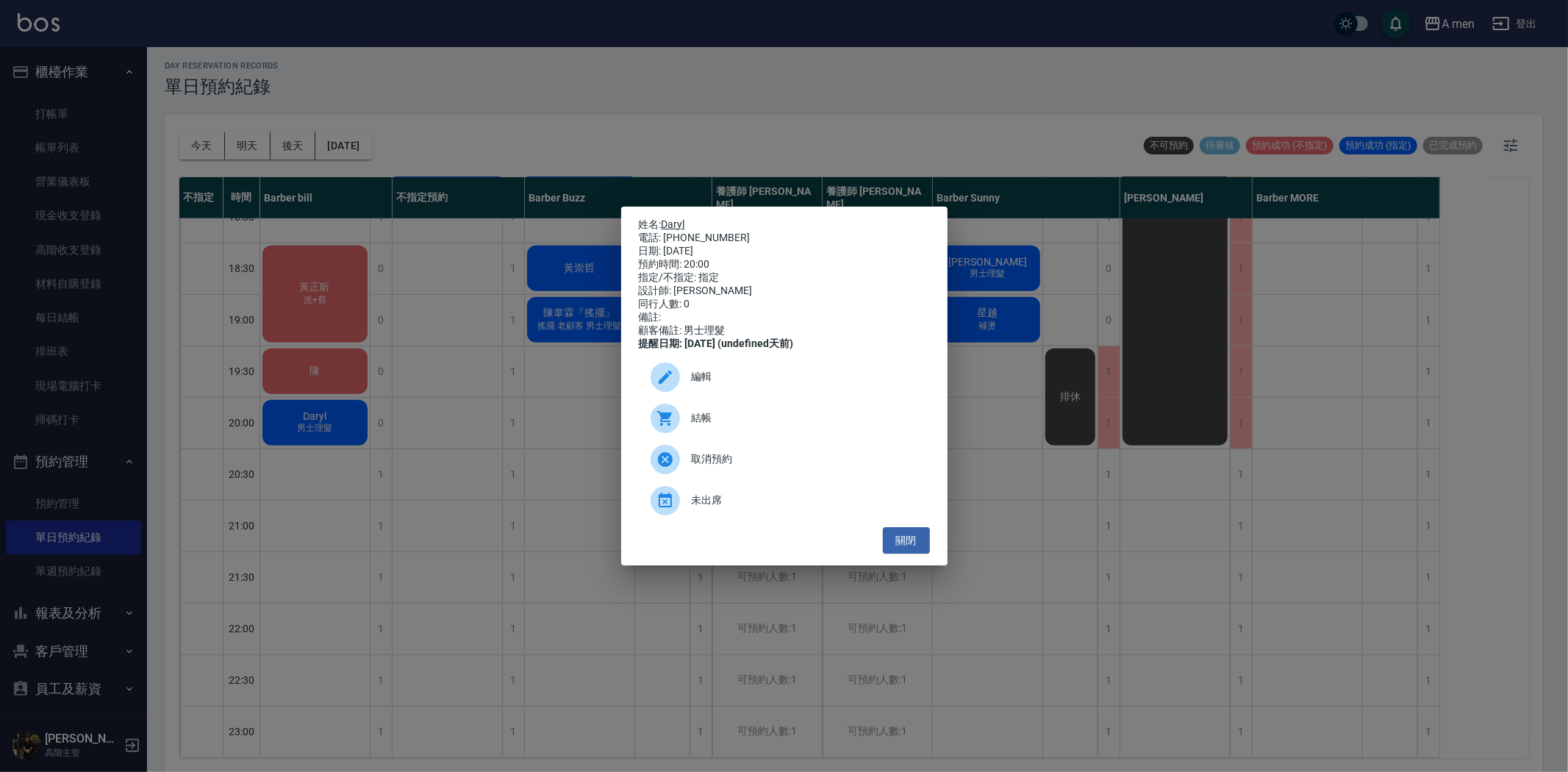
click at [671, 219] on link "Daryl" at bounding box center [673, 224] width 23 height 12
click at [913, 552] on button "關閉" at bounding box center [906, 540] width 47 height 27
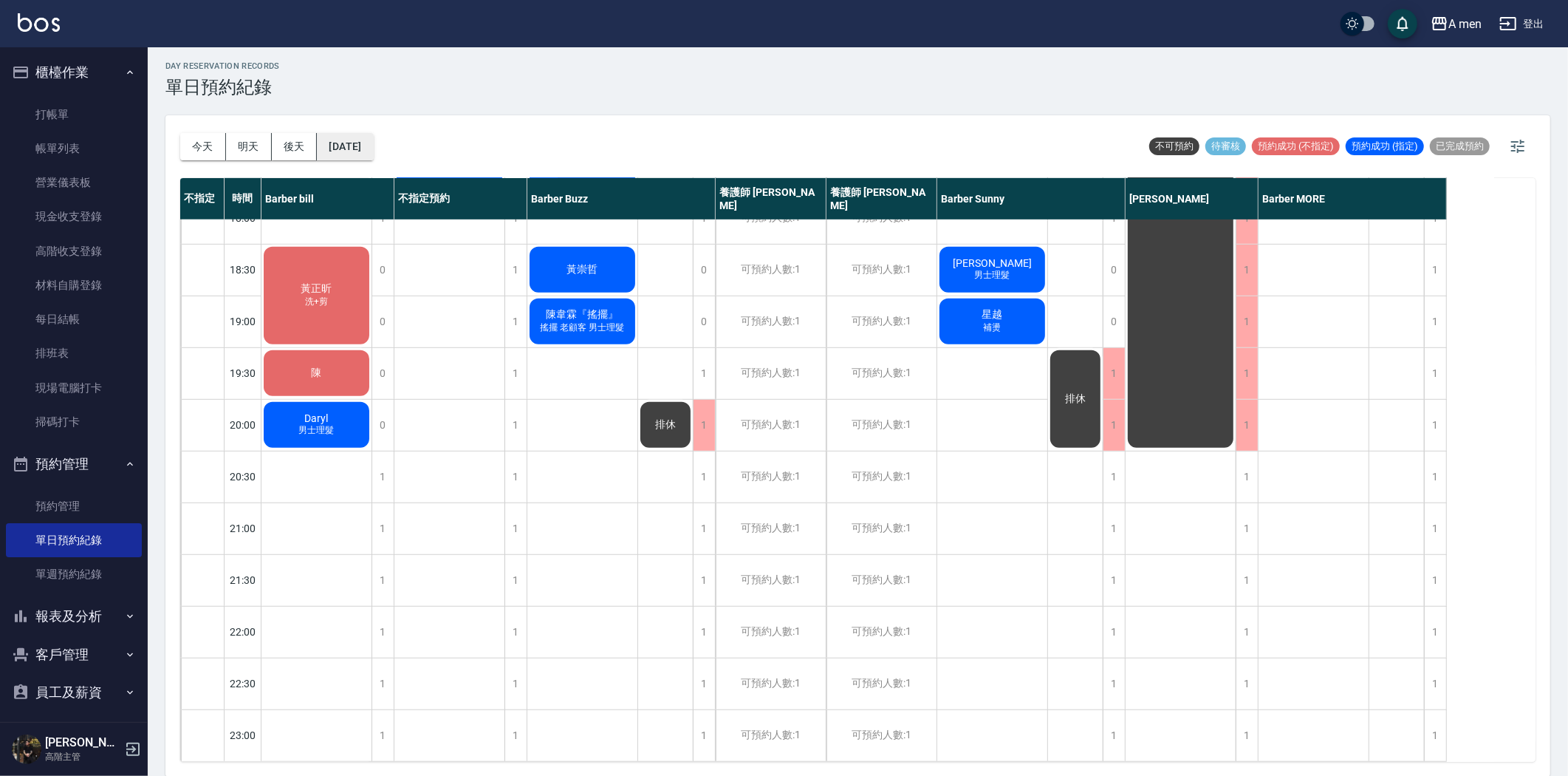
click at [352, 146] on button "[DATE]" at bounding box center [344, 146] width 57 height 27
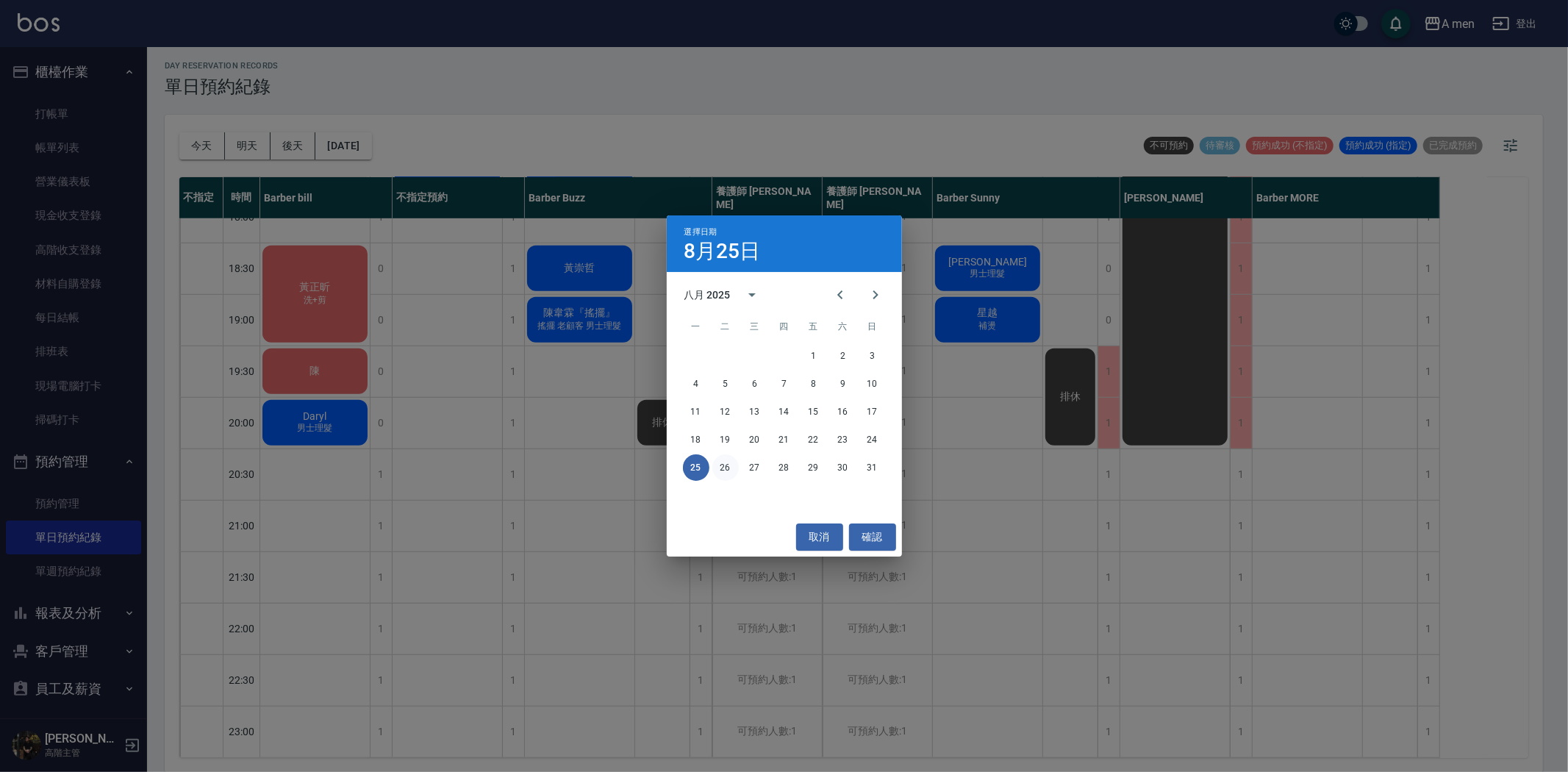
click at [730, 467] on button "26" at bounding box center [726, 468] width 27 height 27
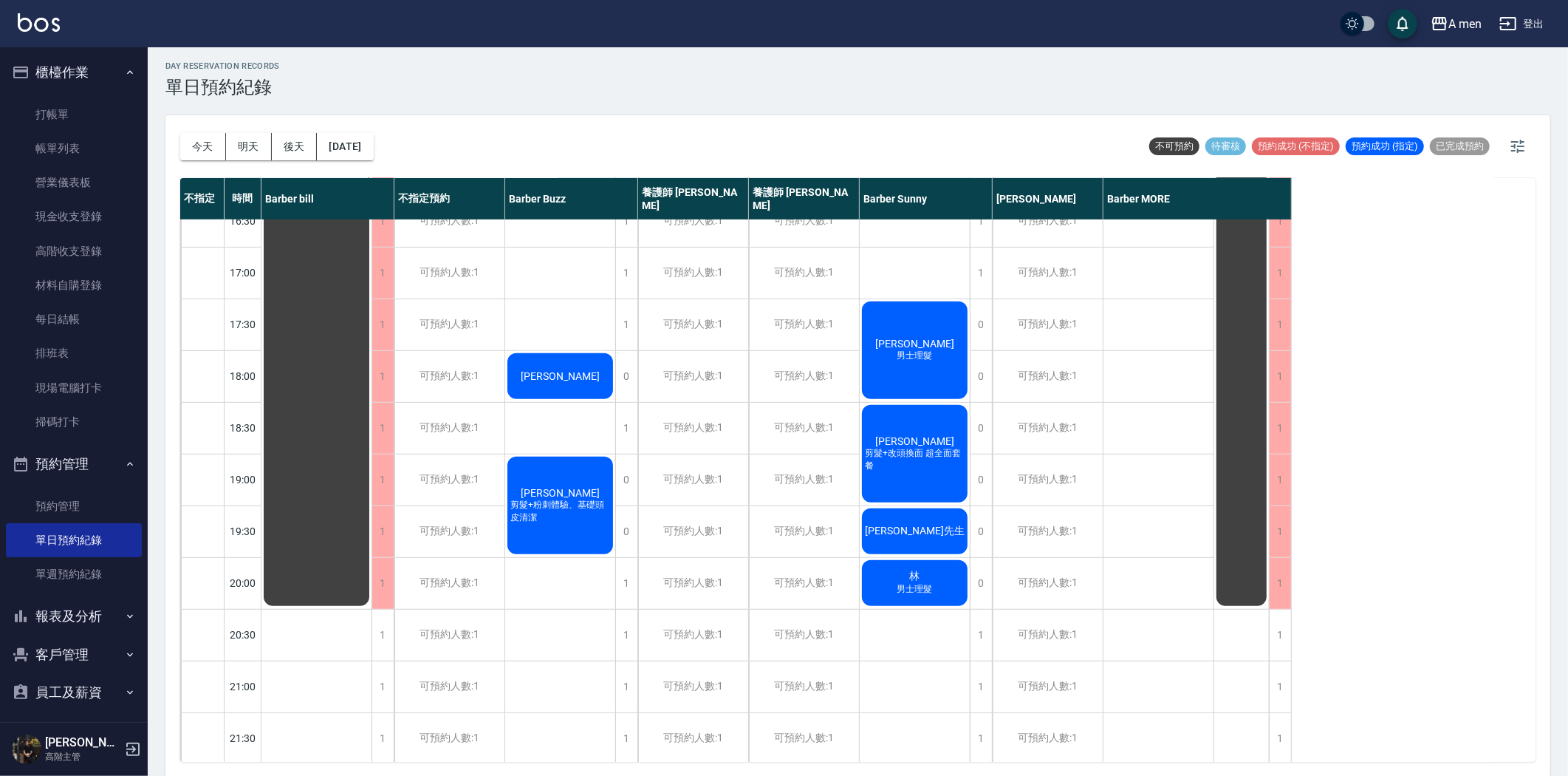
scroll to position [599, 0]
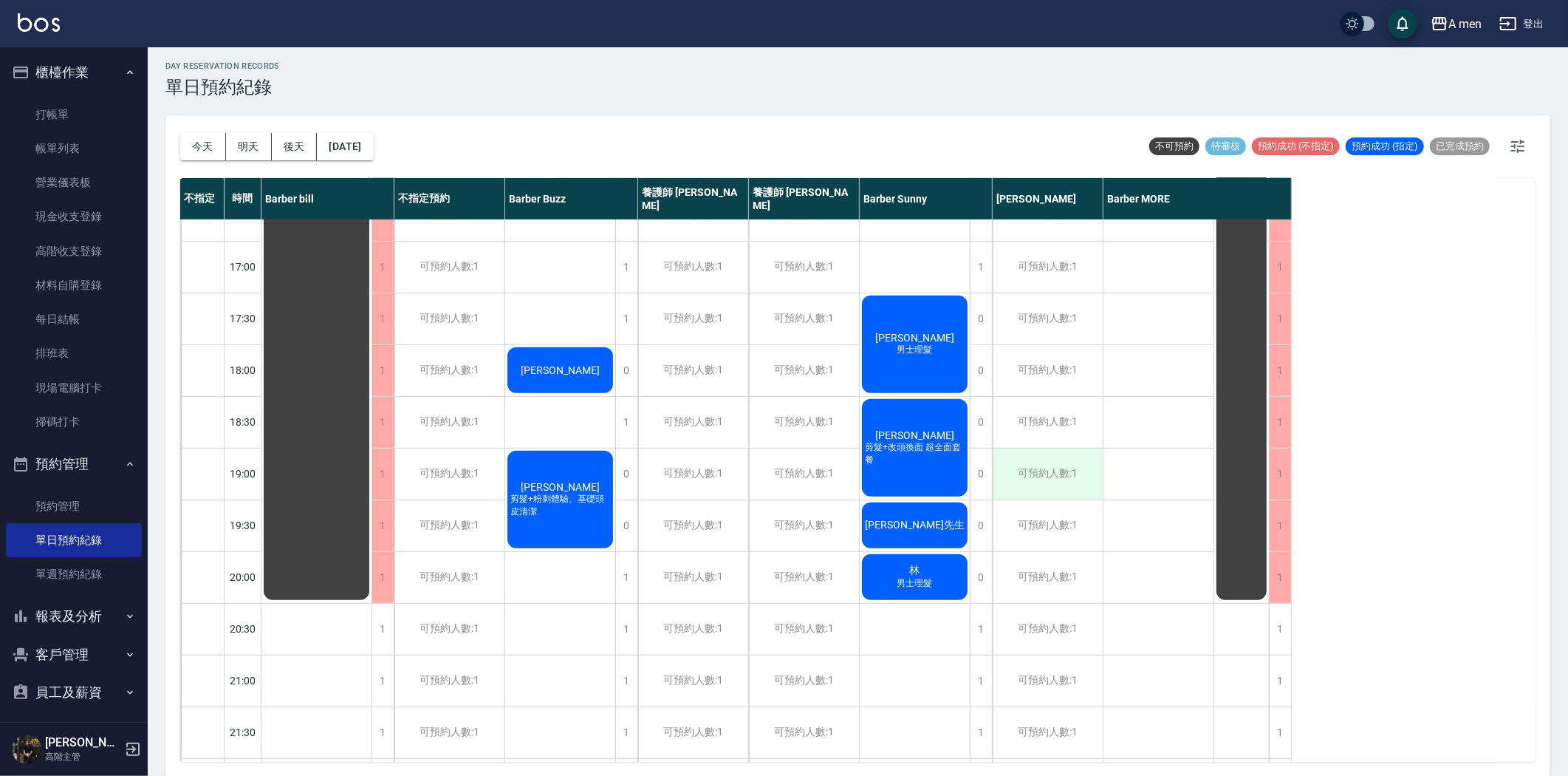
click at [1085, 478] on div "可預約人數:1" at bounding box center [1048, 474] width 110 height 51
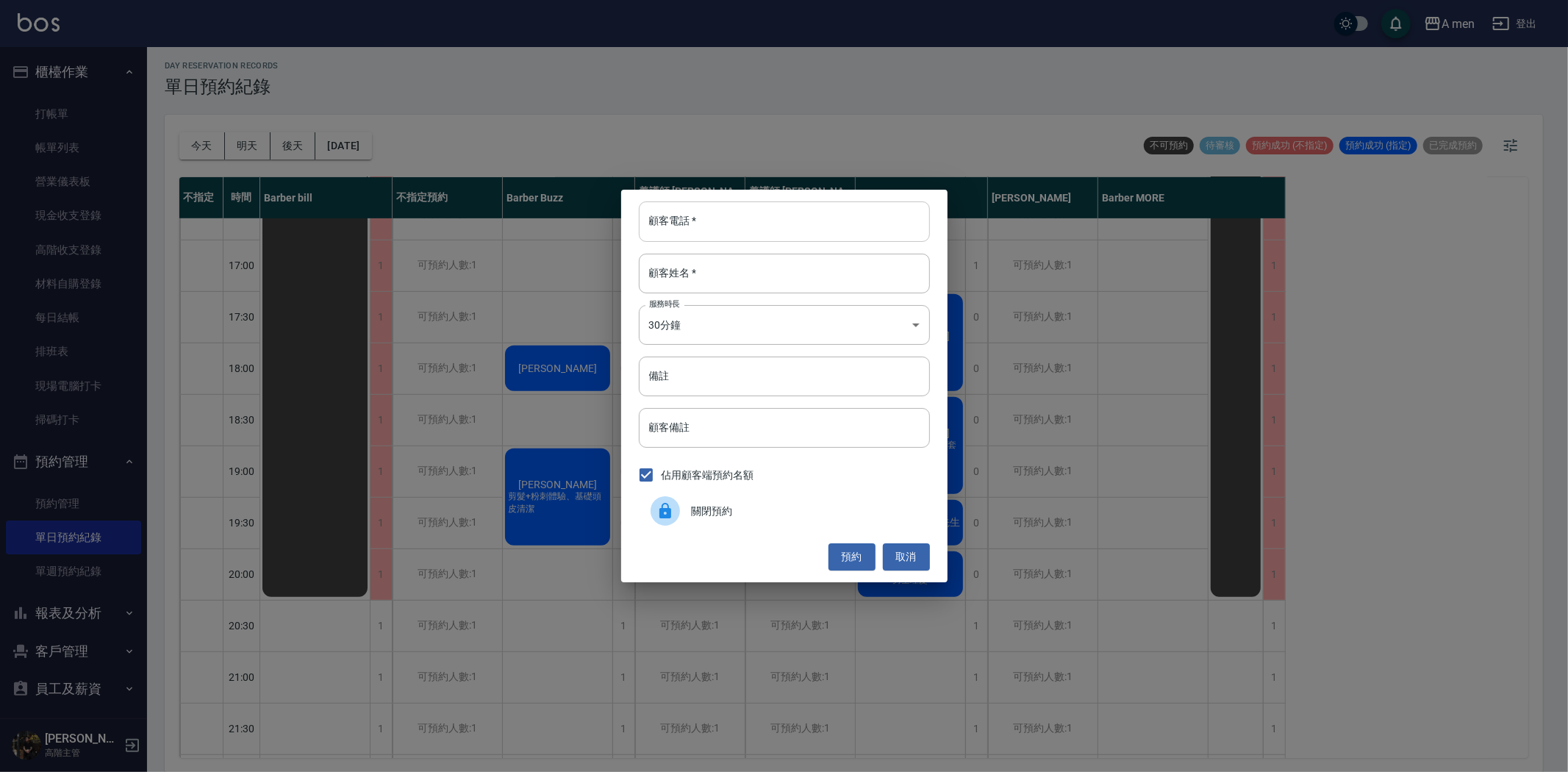
click at [755, 228] on input "顧客電話   *" at bounding box center [785, 221] width 291 height 39
paste input "0952733011"
type input "0952733011"
click at [762, 275] on input "顧客姓名   *" at bounding box center [785, 273] width 291 height 39
click at [757, 366] on input "備註" at bounding box center [785, 376] width 291 height 39
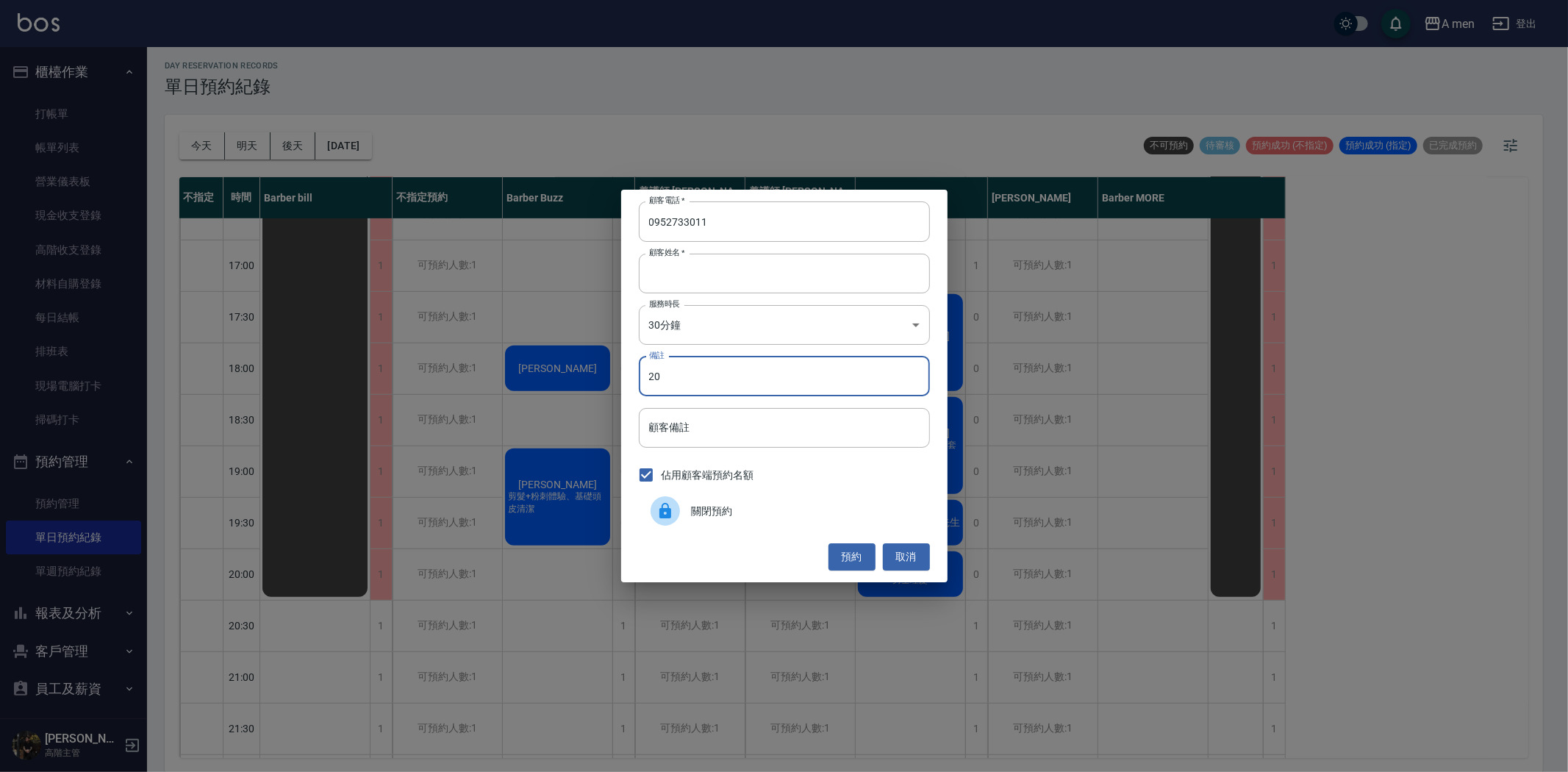
type input "2"
type input "ㄐ"
type input "單剪"
click at [864, 555] on button "預約" at bounding box center [852, 557] width 47 height 27
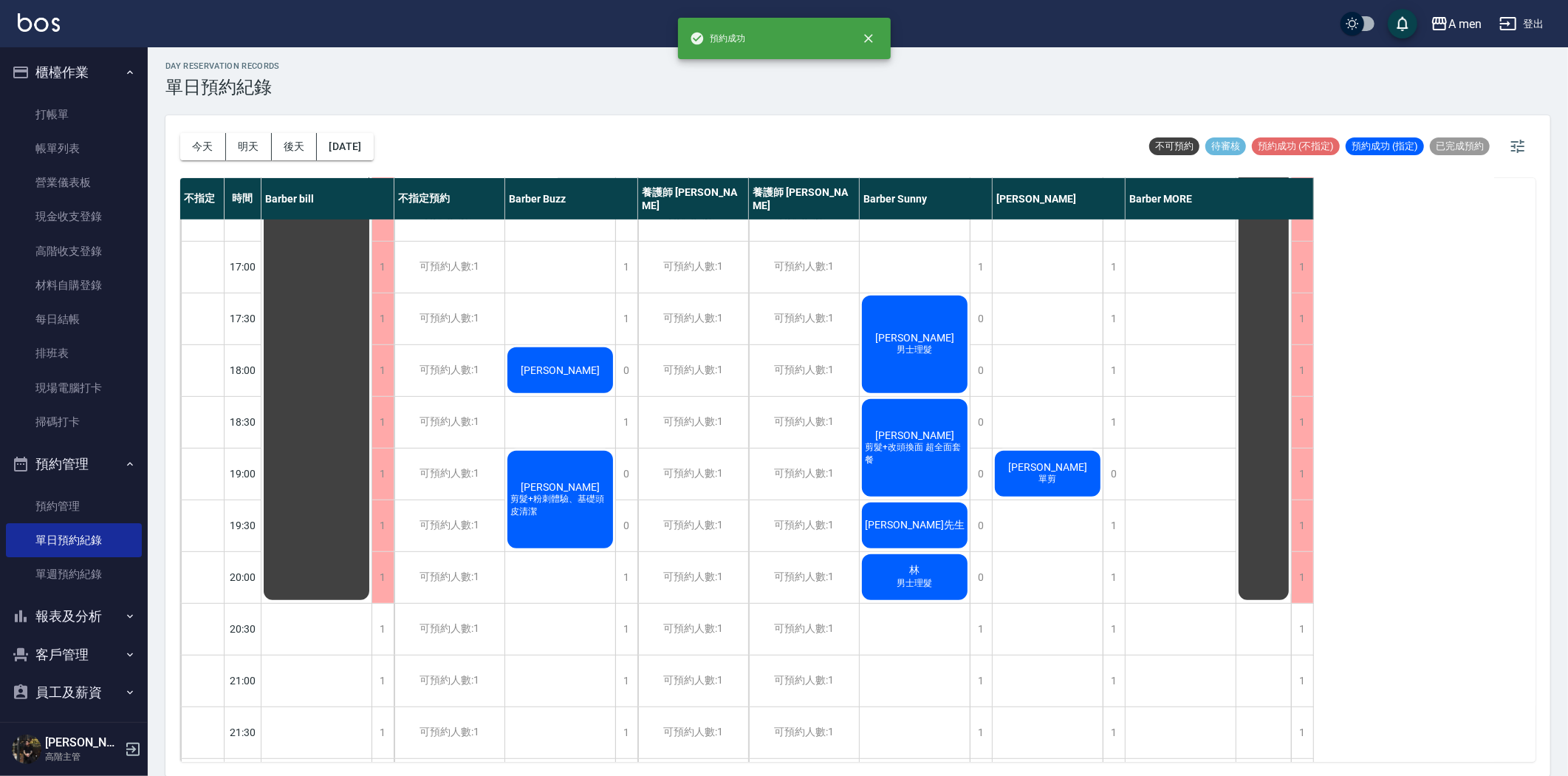
click at [371, 484] on div "Jeff 單剪" at bounding box center [317, 112] width 110 height 981
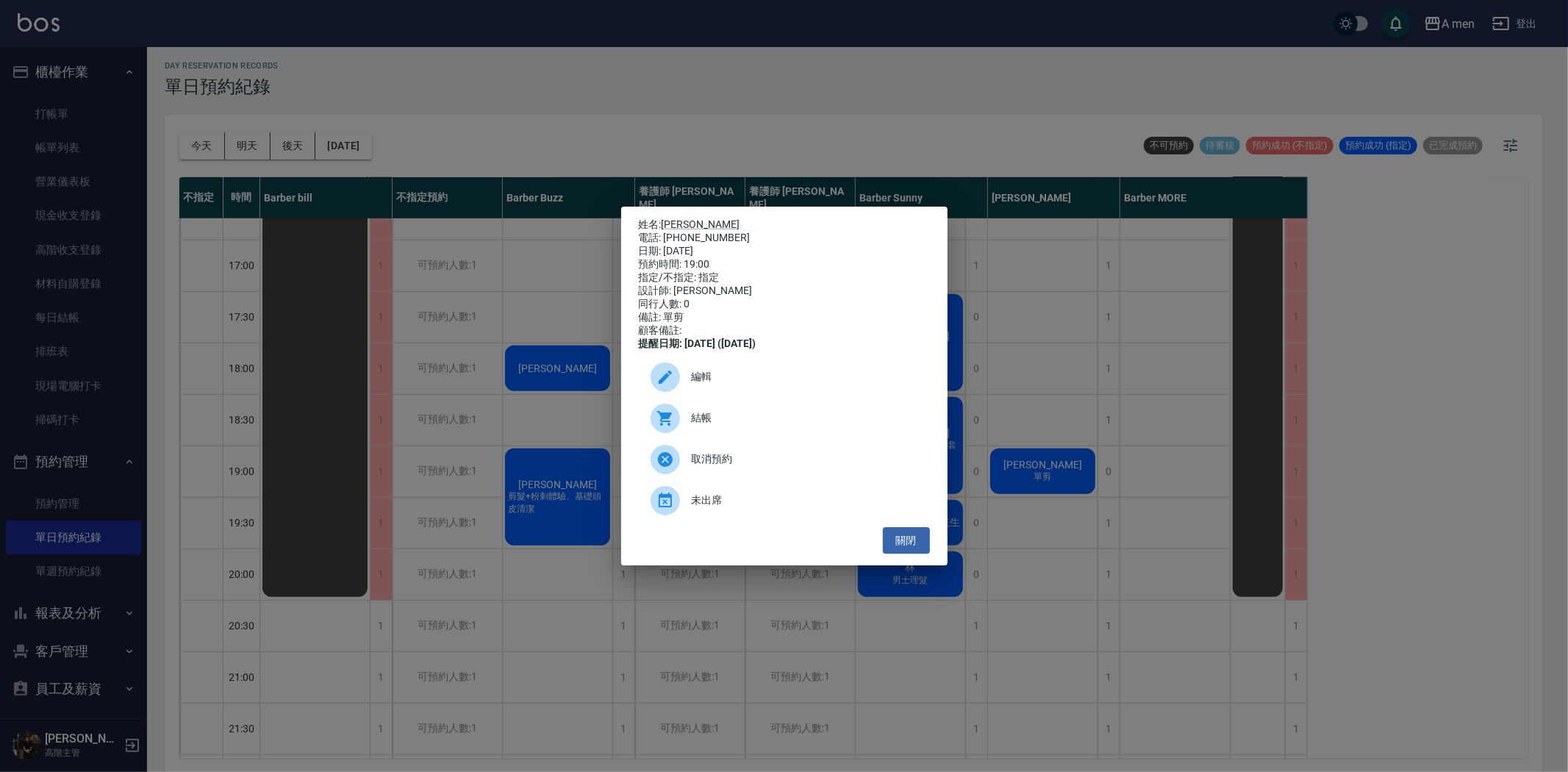
click at [804, 385] on span "編輯" at bounding box center [805, 376] width 227 height 15
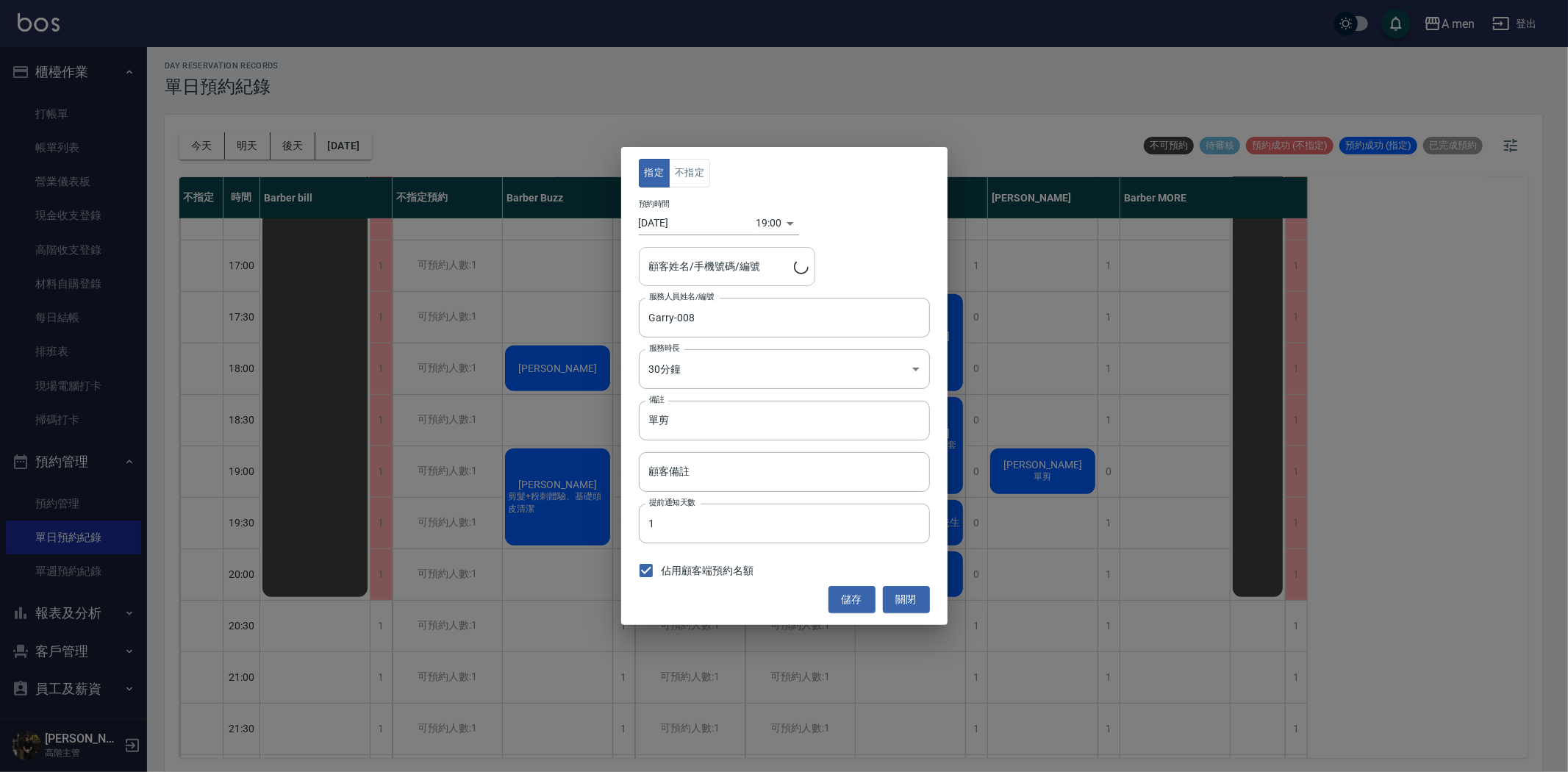
type input "Jeff/0952733011"
click at [702, 184] on button "不指定" at bounding box center [689, 173] width 41 height 29
click at [846, 597] on button "儲存" at bounding box center [852, 599] width 47 height 27
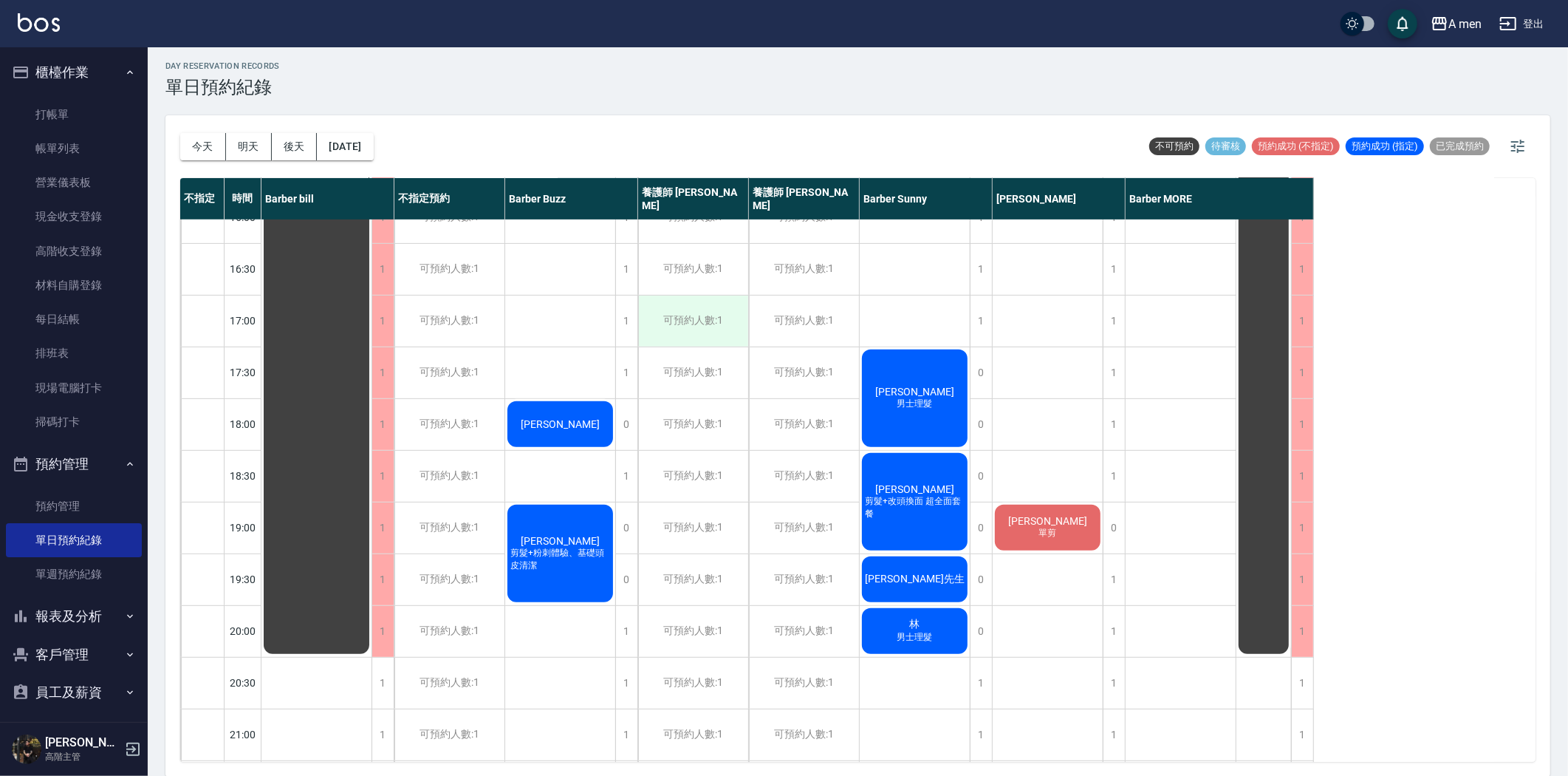
scroll to position [517, 0]
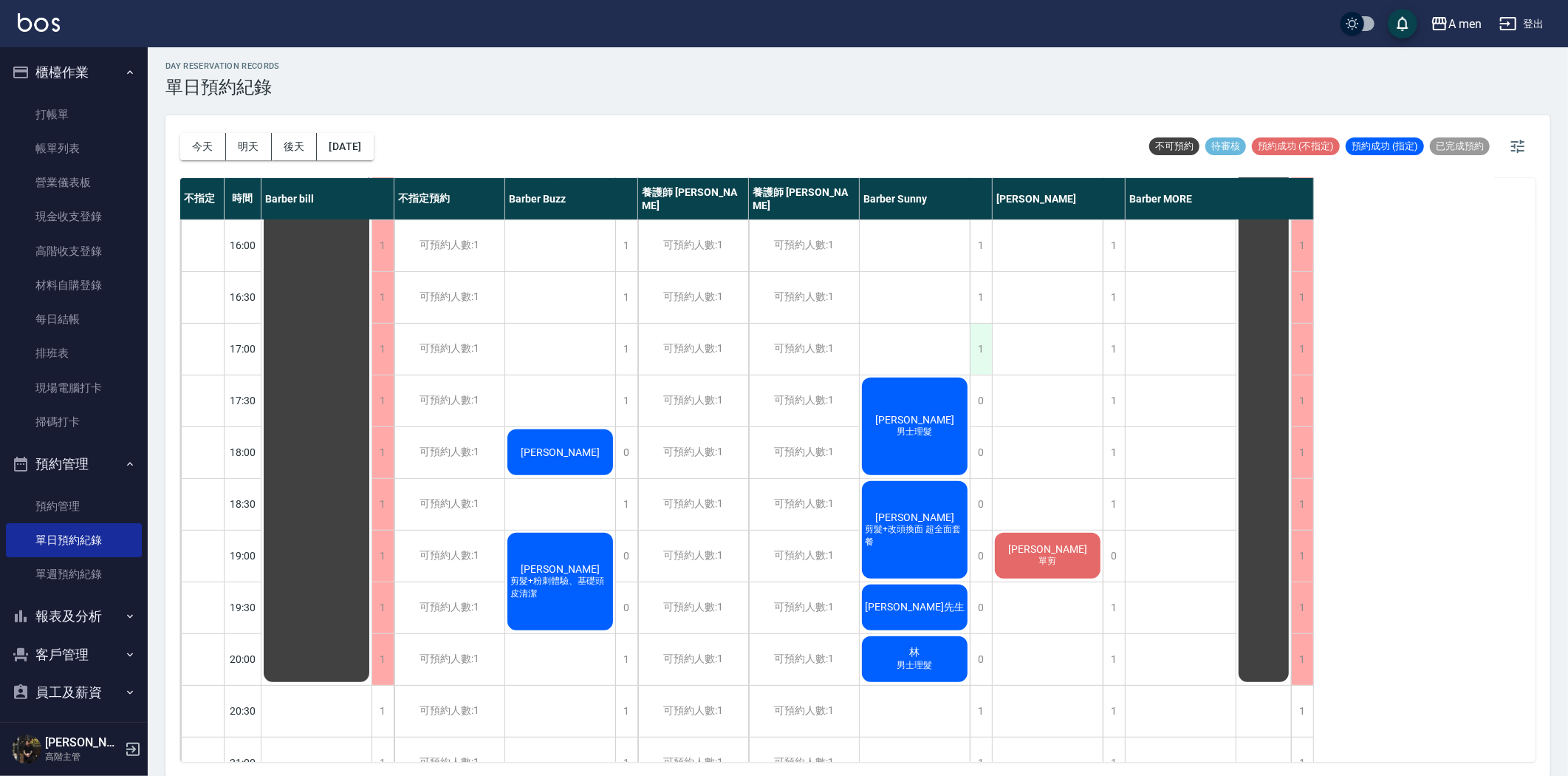
click at [976, 344] on div "1" at bounding box center [980, 349] width 22 height 51
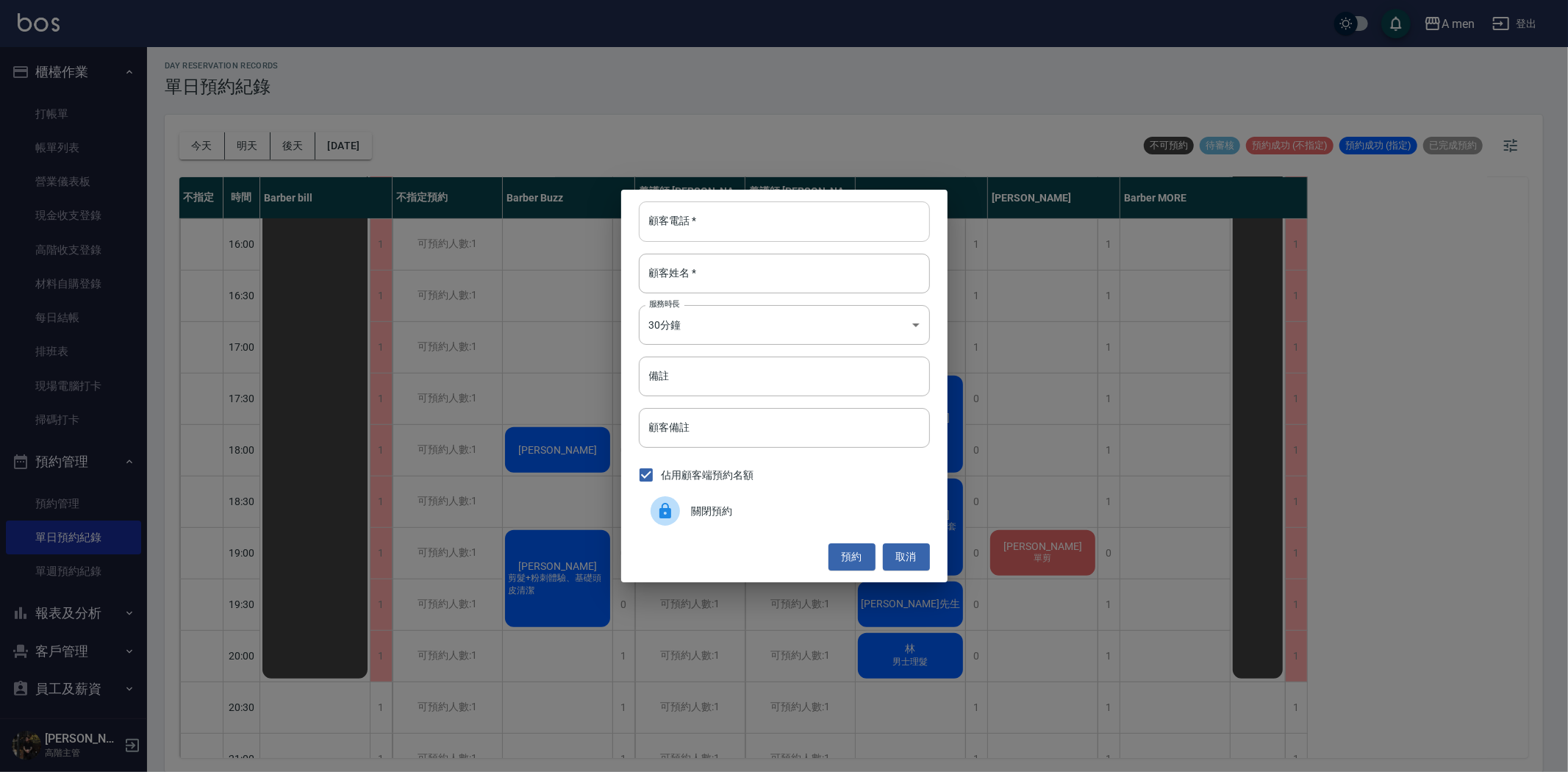
click at [741, 233] on input "顧客電話   *" at bounding box center [785, 221] width 291 height 39
type input "094548548"
click at [732, 285] on input "顧客姓名   *" at bounding box center [785, 273] width 291 height 39
type input "v"
type input "相"
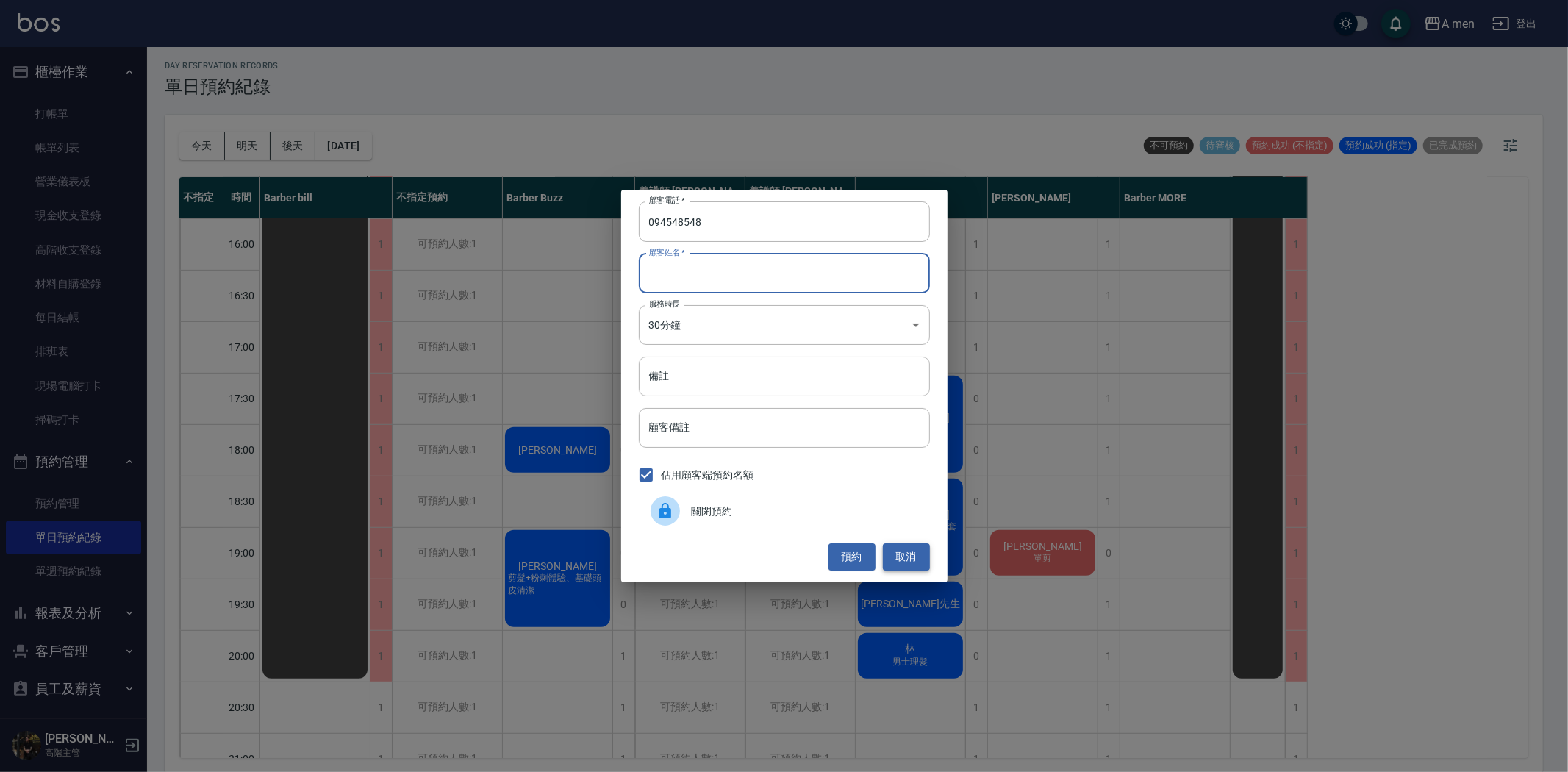
click at [910, 544] on button "取消" at bounding box center [906, 557] width 47 height 27
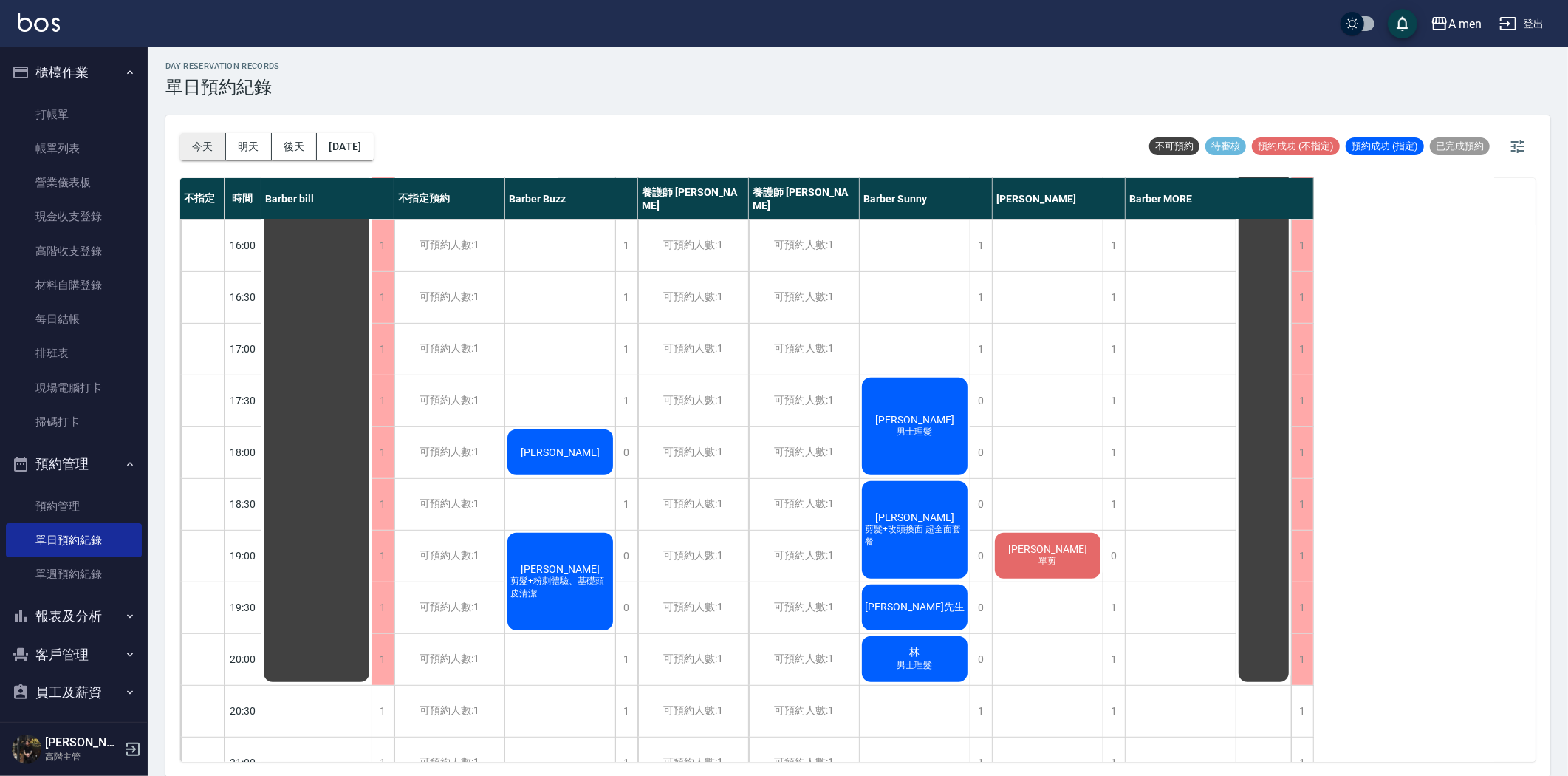
click at [189, 148] on button "今天" at bounding box center [203, 146] width 46 height 27
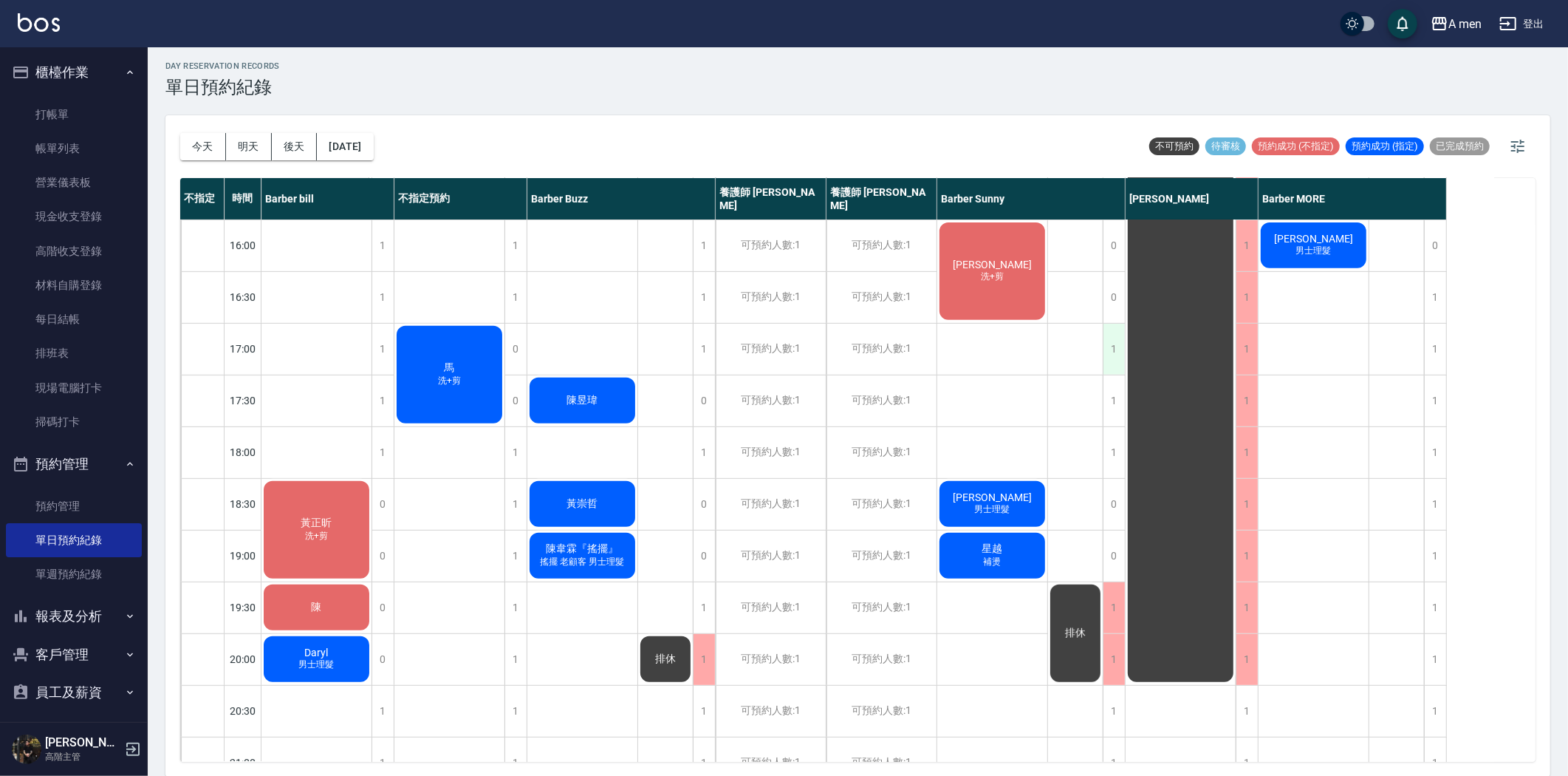
click at [1115, 345] on div "1" at bounding box center [1113, 349] width 22 height 51
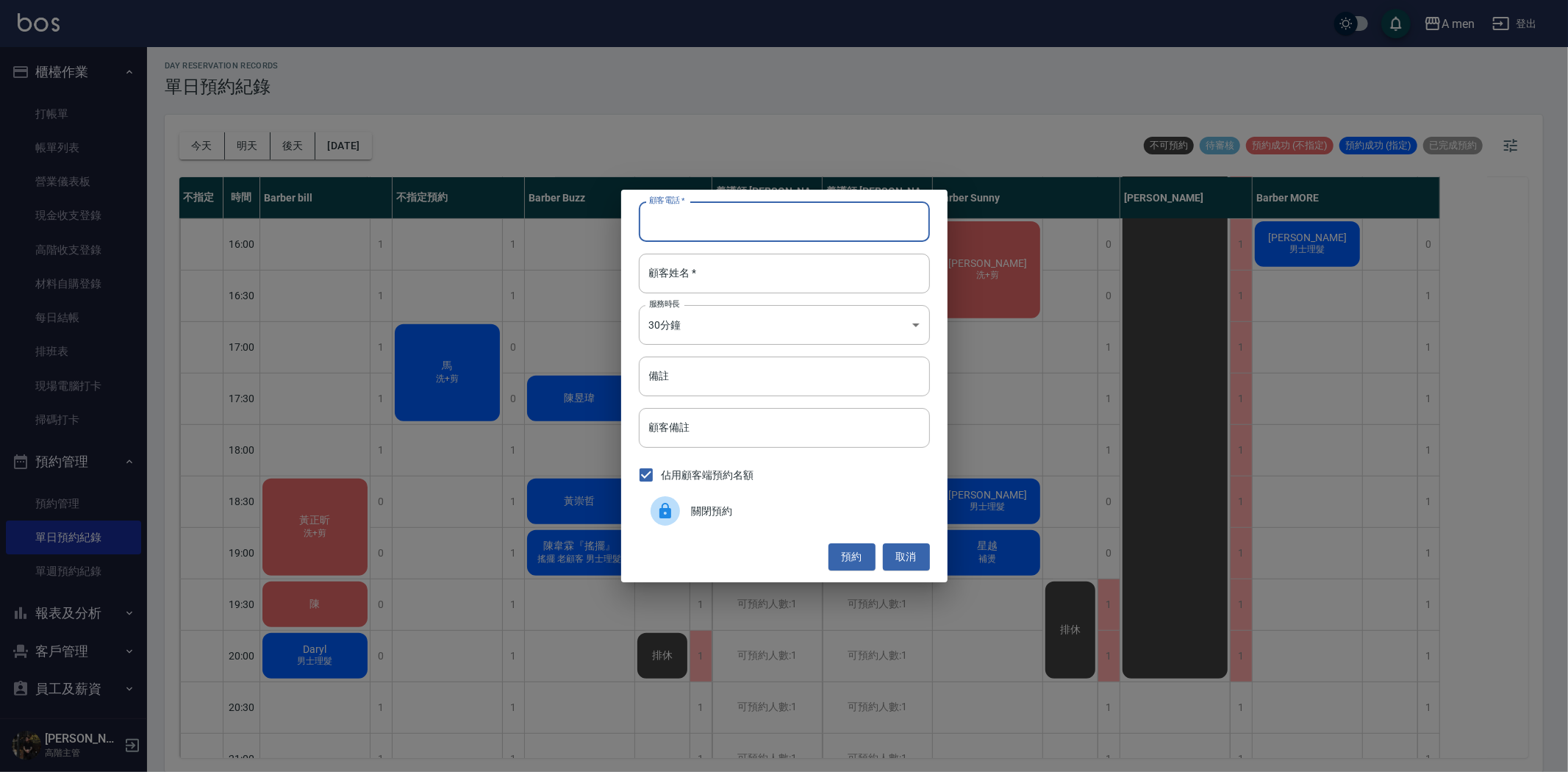
click at [687, 230] on input "顧客電話   *" at bounding box center [785, 221] width 291 height 39
type input "0948848484"
type input "v"
type input "香港的過路客"
click at [835, 566] on button "預約" at bounding box center [852, 557] width 47 height 27
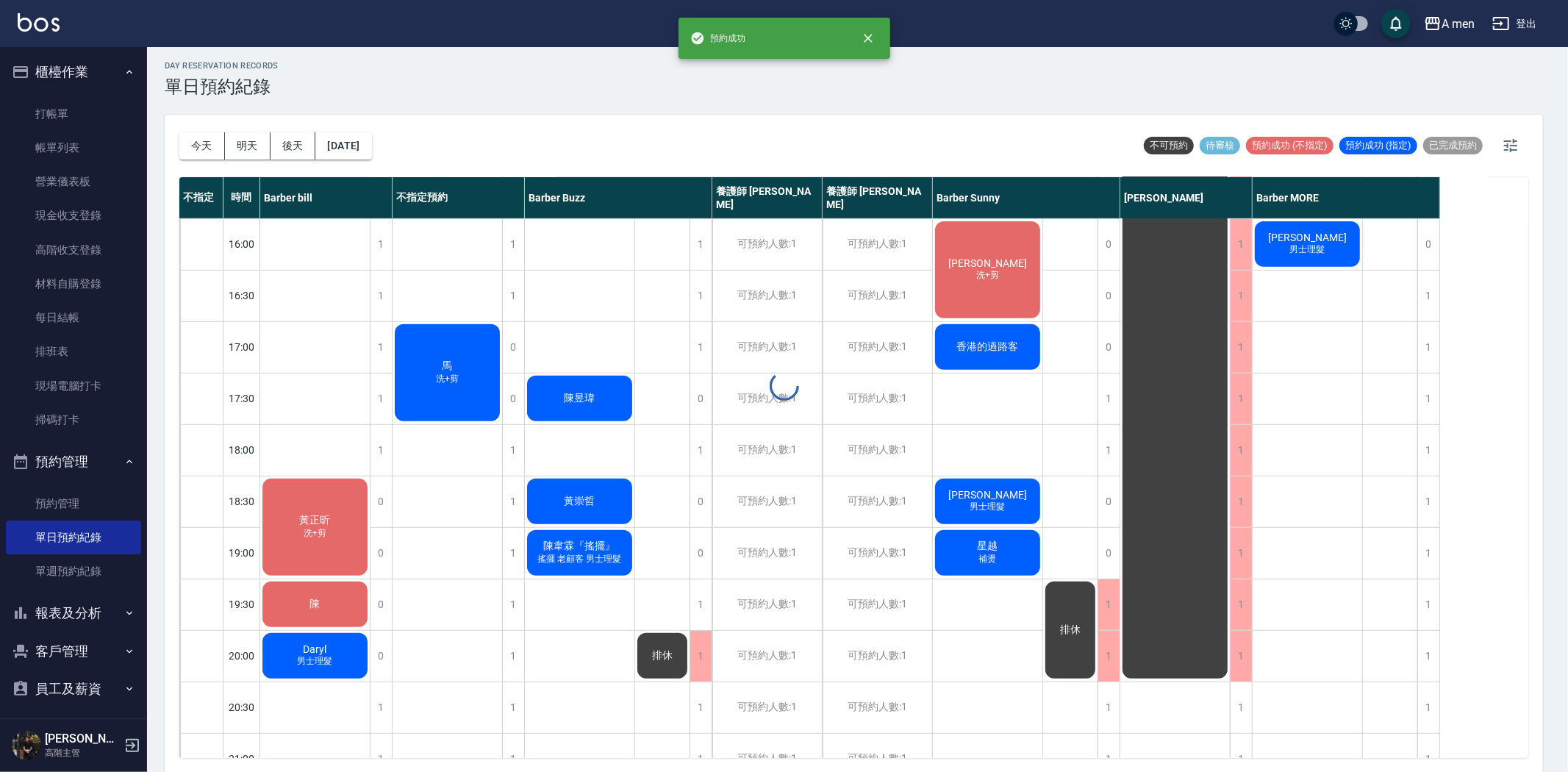
click at [996, 340] on div "顧客電話   * 0948848484 顧客電話   * 顧客姓名   * 香港的過路客 顧客姓名   * 服務時長 30分鐘 1 服務時長 備註 備註 顧客…" at bounding box center [784, 386] width 1568 height 772
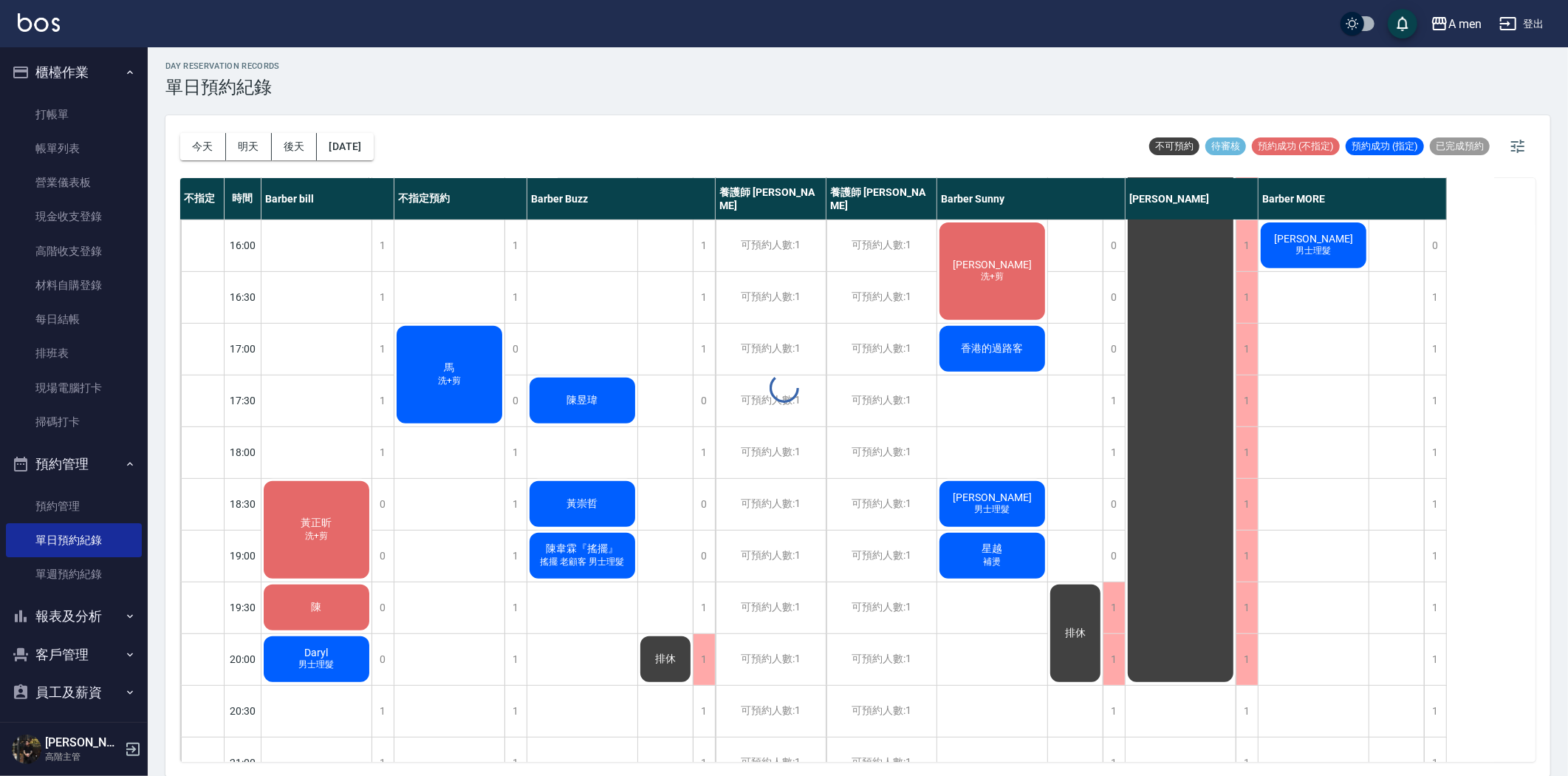
click at [996, 348] on div at bounding box center [784, 388] width 1568 height 776
click at [976, 353] on div at bounding box center [784, 388] width 1568 height 776
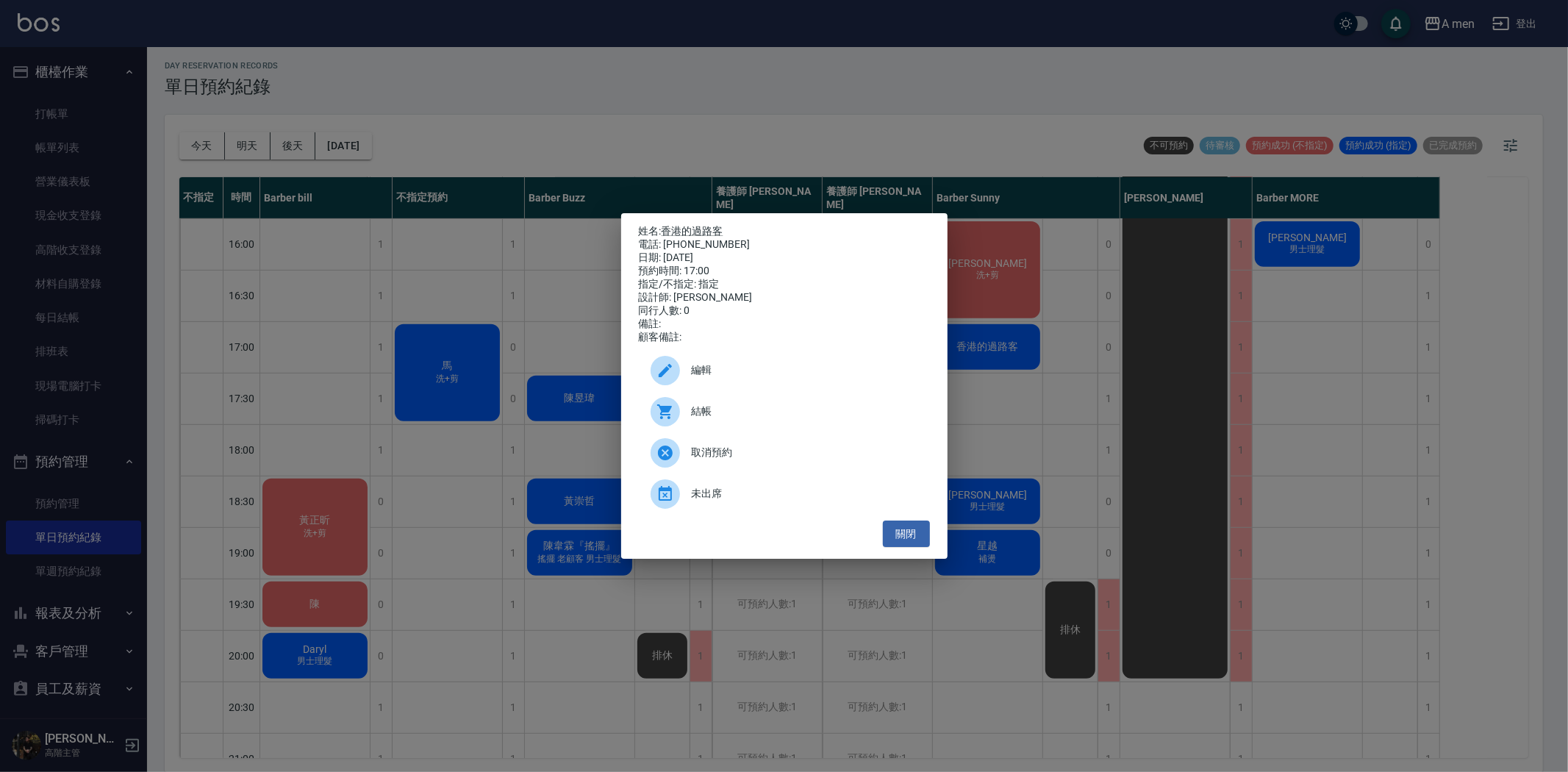
click at [670, 377] on icon at bounding box center [665, 370] width 13 height 13
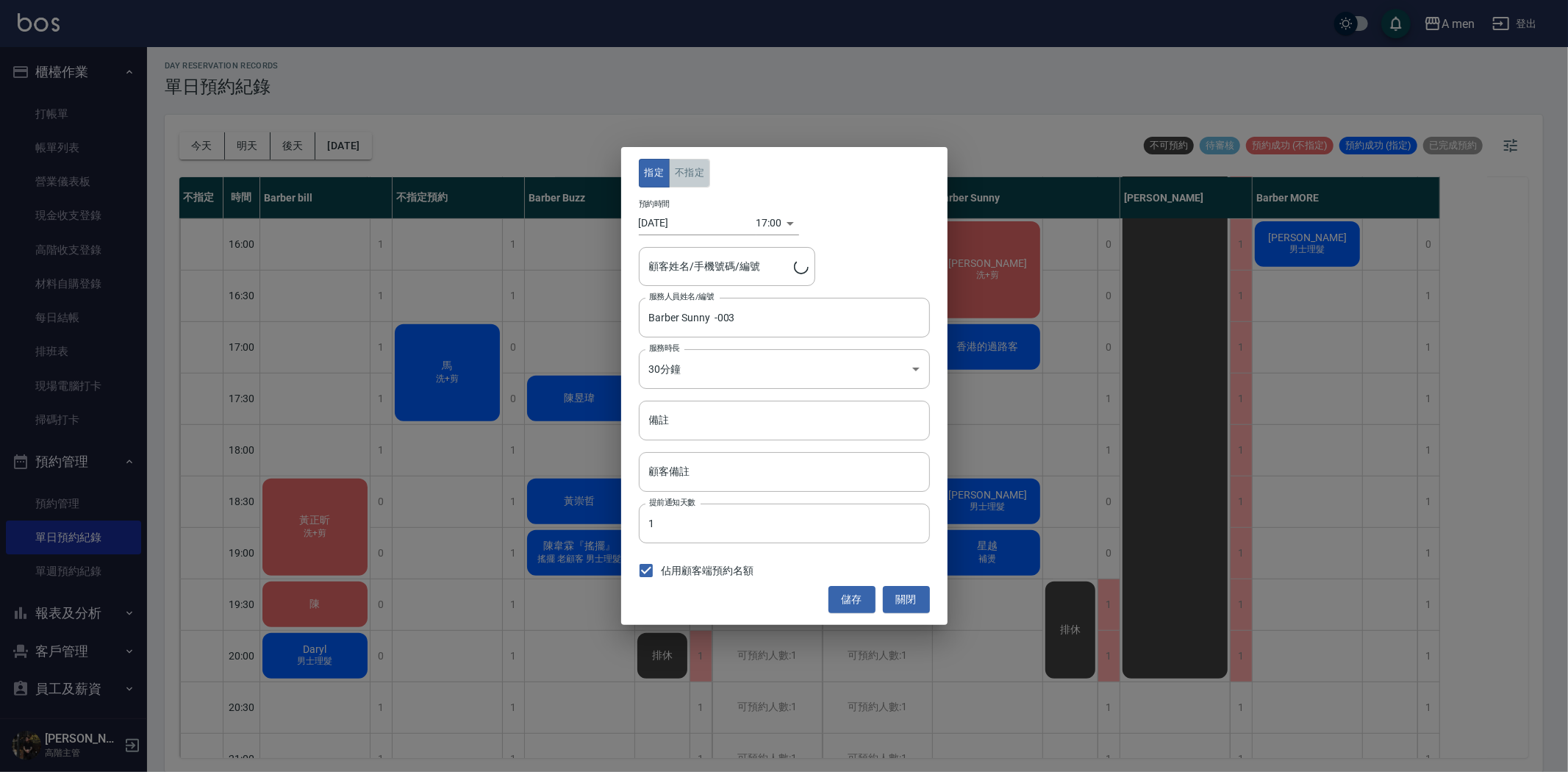
click at [680, 181] on button "不指定" at bounding box center [689, 173] width 41 height 29
type input "香港的過路客/0948848484"
click at [862, 594] on button "儲存" at bounding box center [852, 599] width 47 height 27
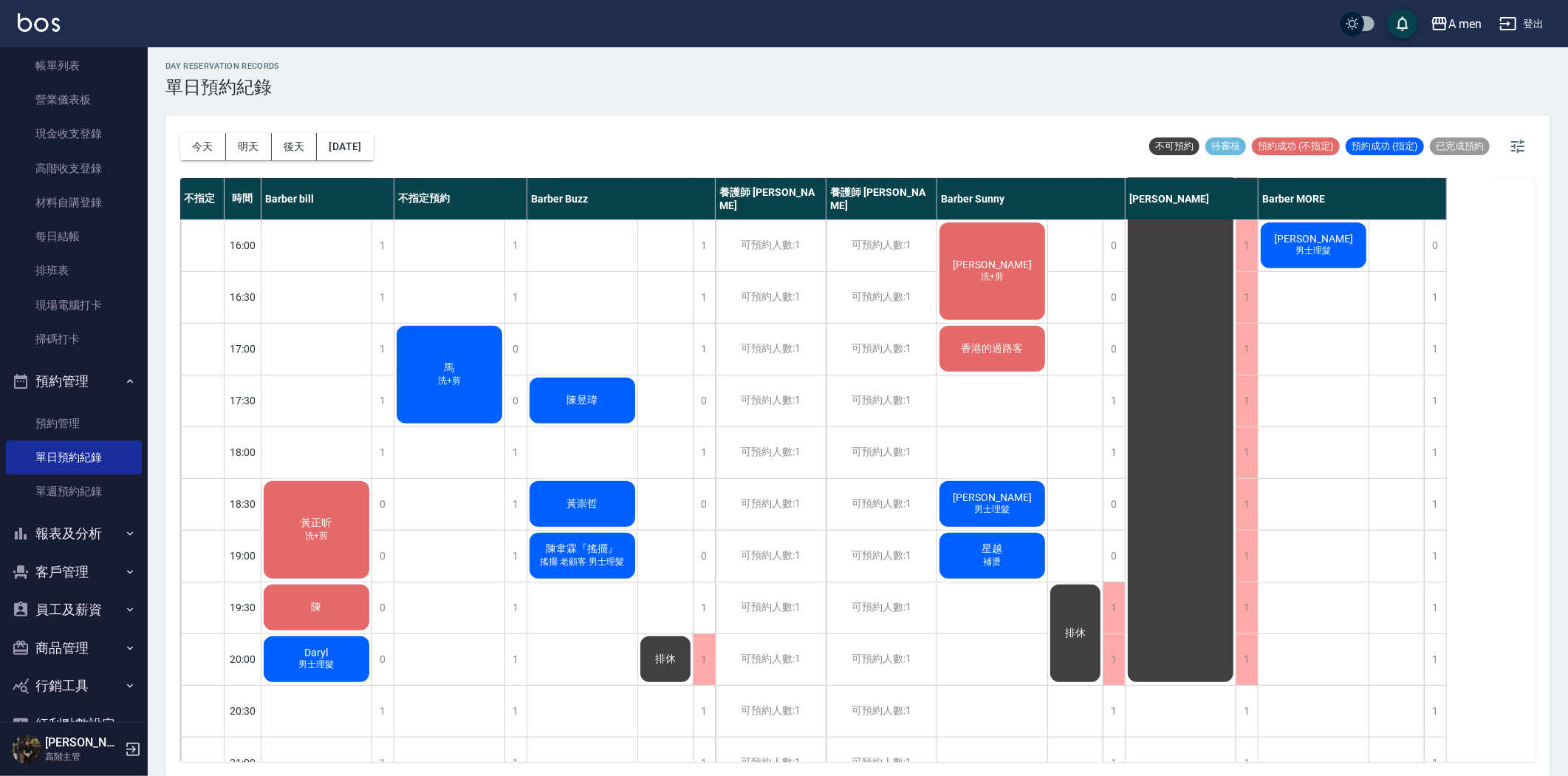
scroll to position [159, 0]
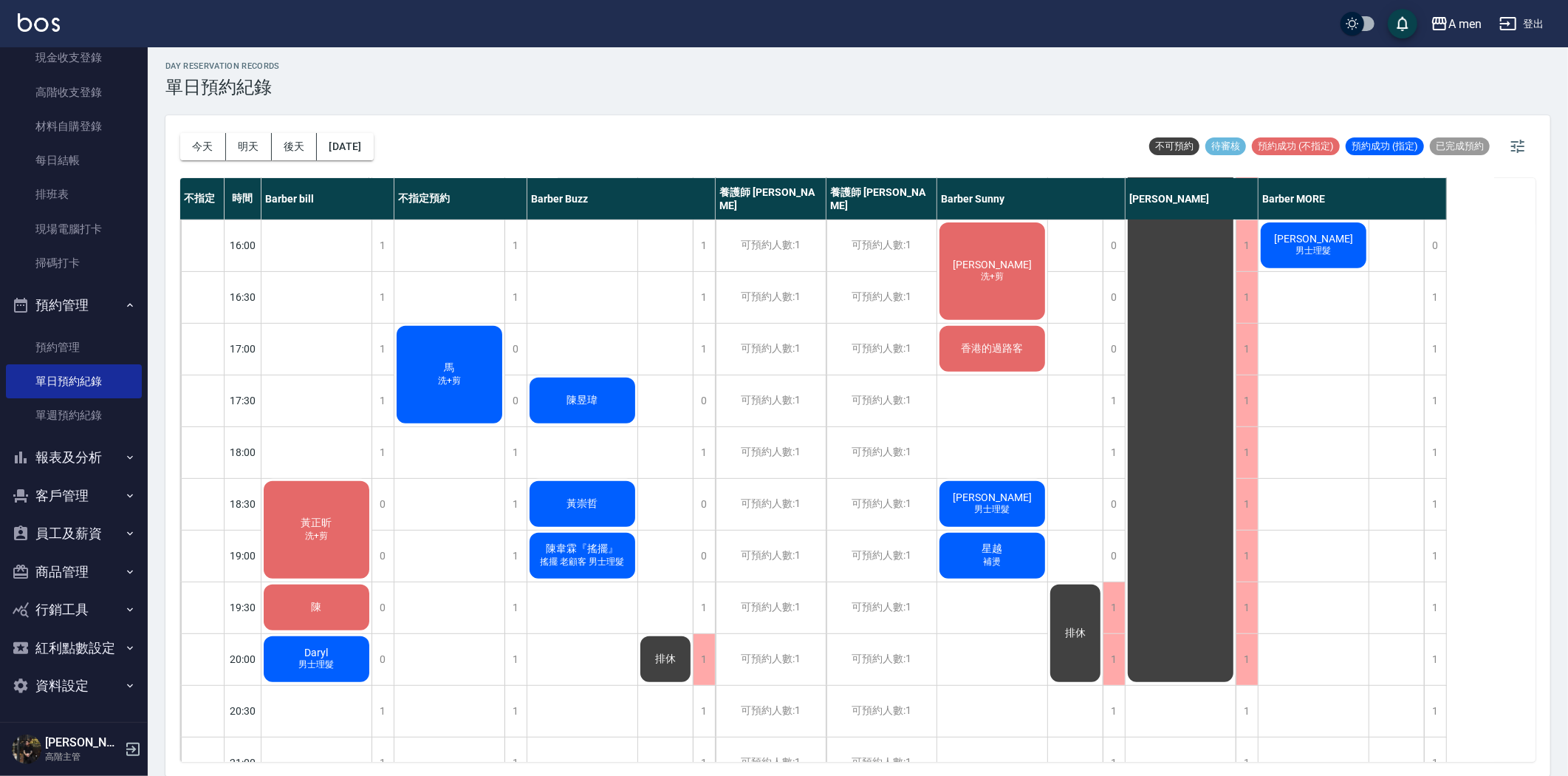
drag, startPoint x: 55, startPoint y: 502, endPoint x: 57, endPoint y: 514, distance: 12.2
click at [55, 502] on button "客戶管理" at bounding box center [74, 495] width 136 height 39
click at [61, 540] on link "客戶列表" at bounding box center [74, 537] width 136 height 34
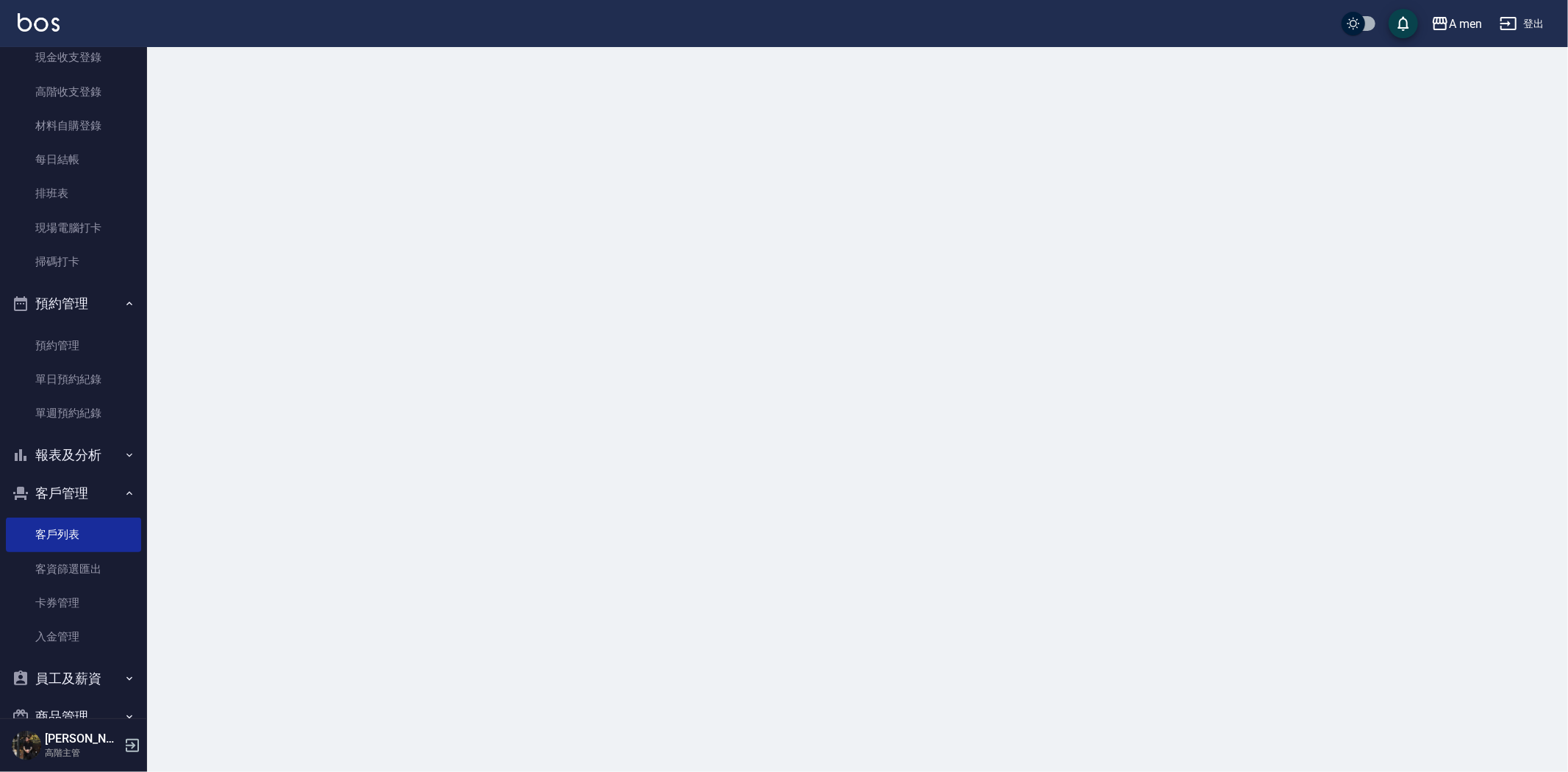
click at [62, 496] on button "客戶管理" at bounding box center [74, 493] width 136 height 38
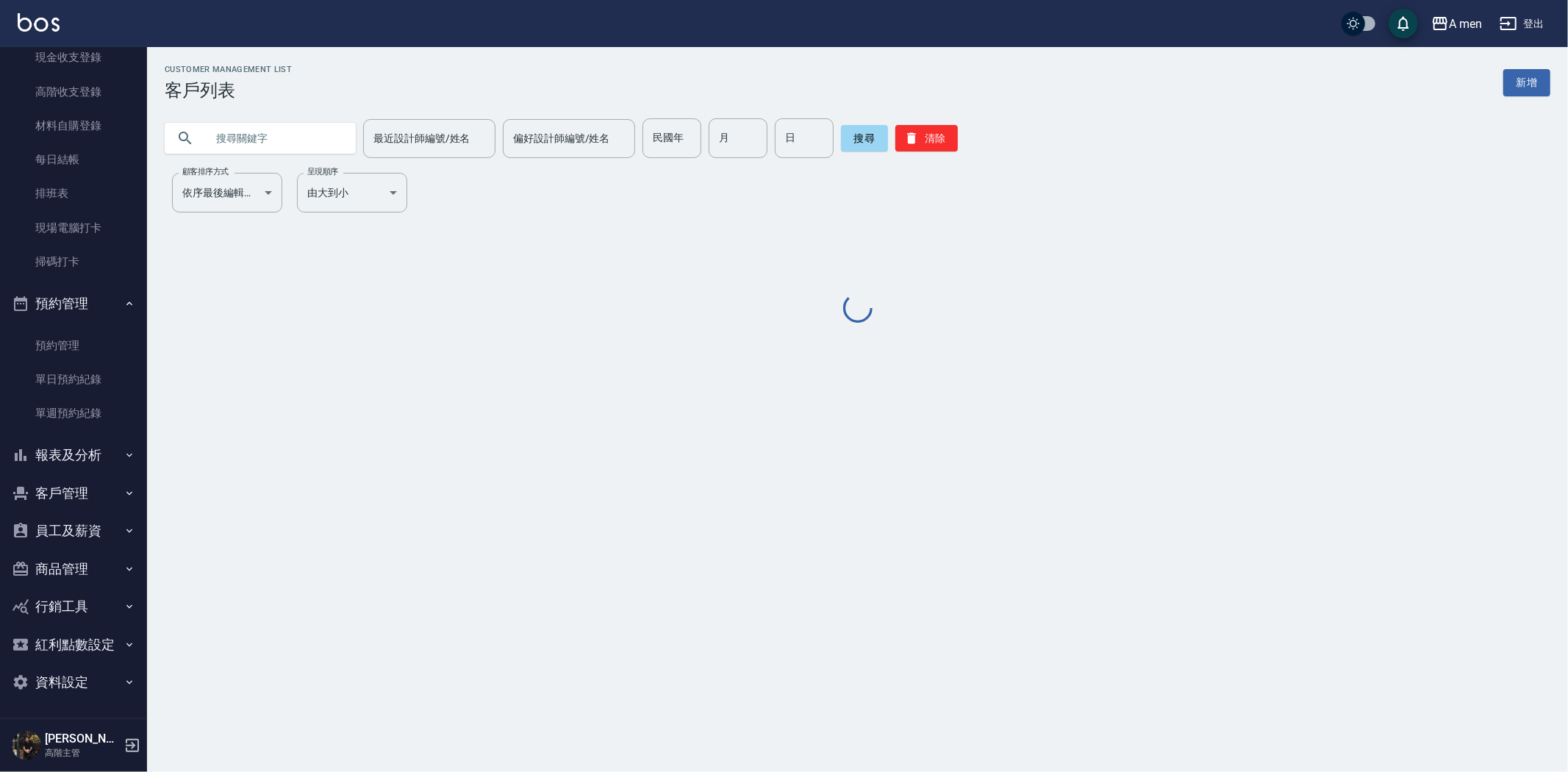
click at [63, 518] on button "員工及薪資" at bounding box center [74, 530] width 136 height 38
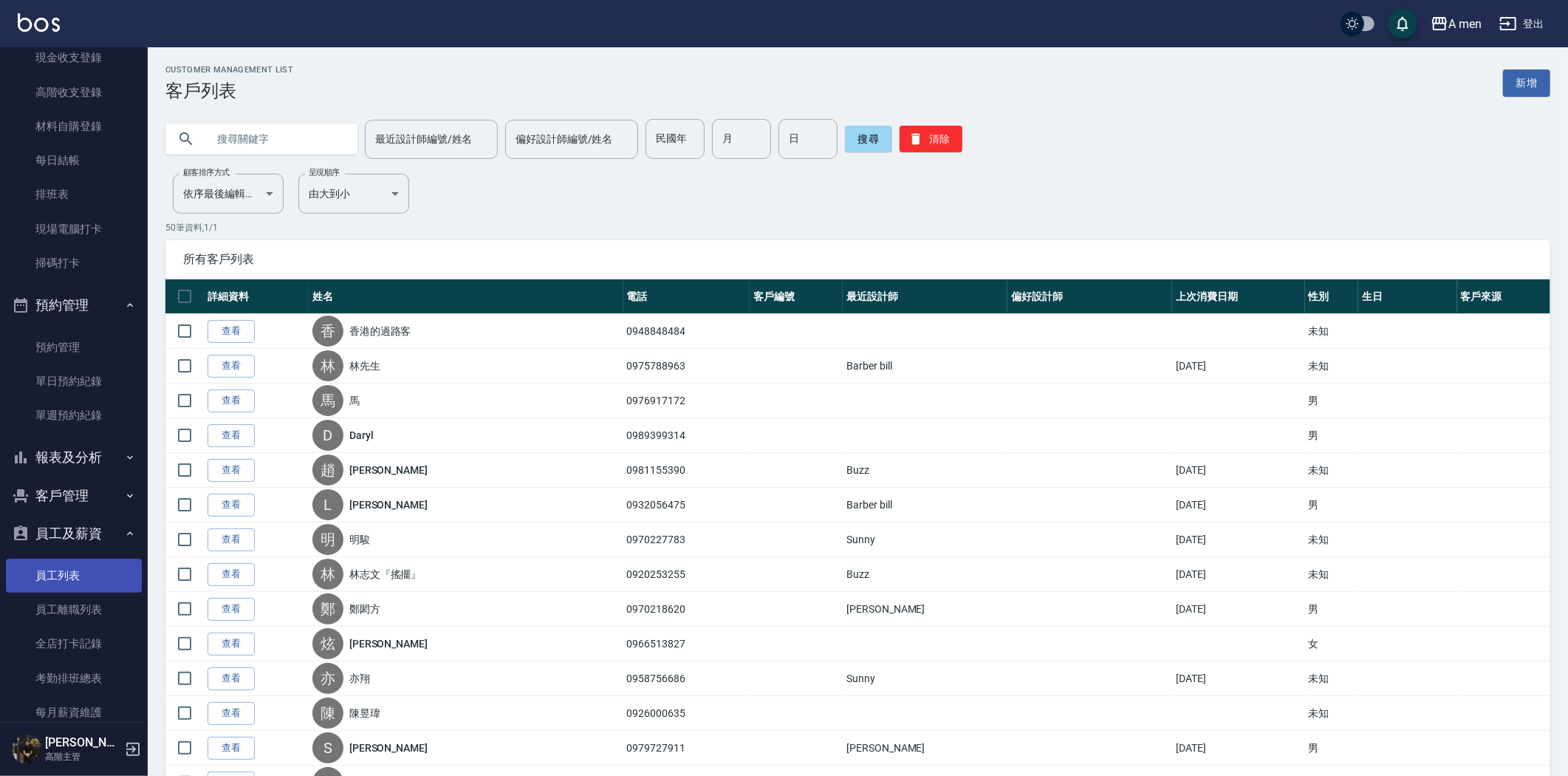
click at [62, 562] on link "員工列表" at bounding box center [74, 576] width 136 height 34
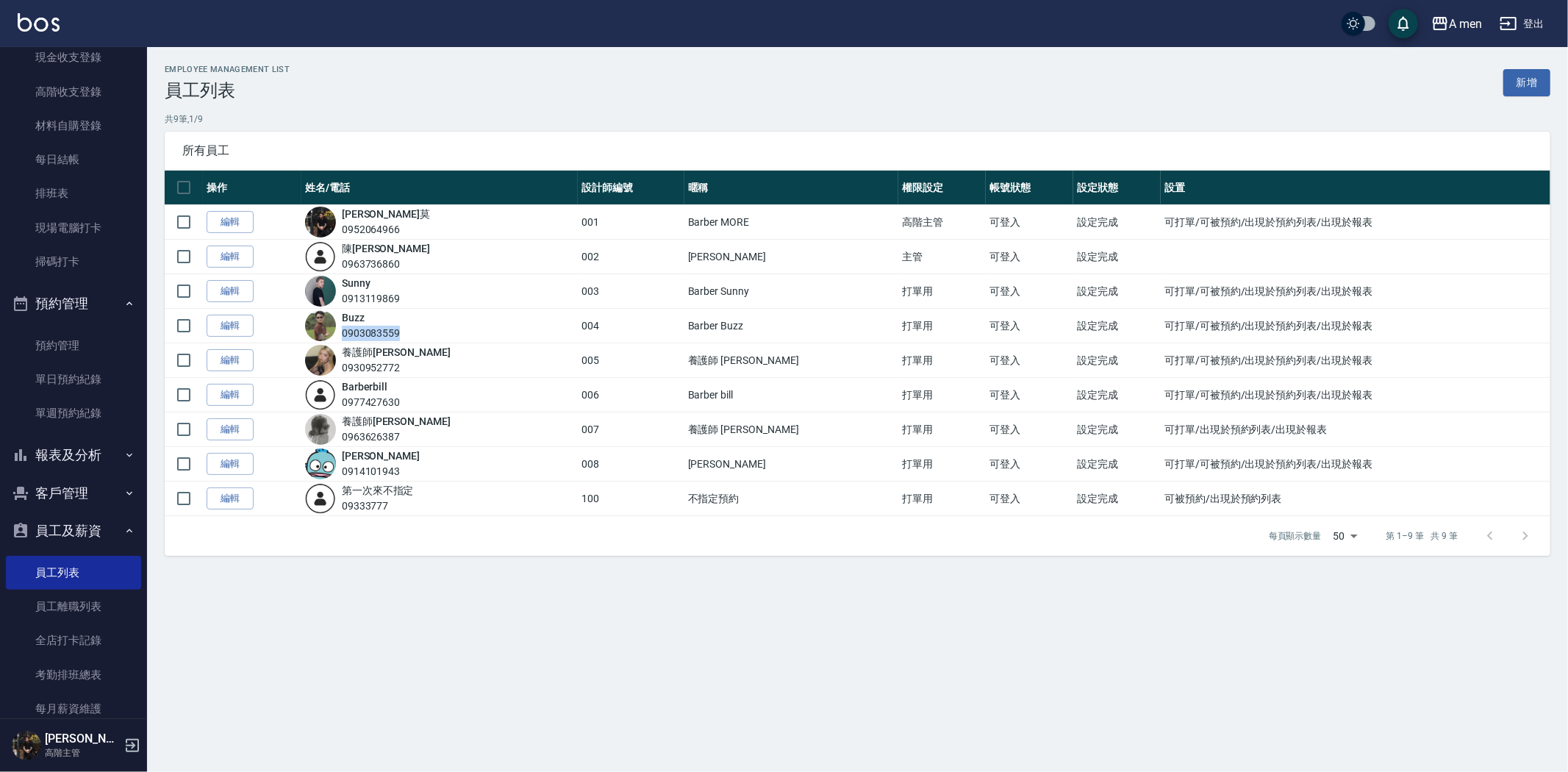
drag, startPoint x: 354, startPoint y: 334, endPoint x: 468, endPoint y: 335, distance: 114.0
click at [466, 335] on div "Buzz 0903083559" at bounding box center [440, 325] width 270 height 31
copy div "0903083559"
drag, startPoint x: 356, startPoint y: 472, endPoint x: 430, endPoint y: 469, distance: 74.1
click at [430, 471] on div "Garry 0914101943" at bounding box center [440, 463] width 270 height 31
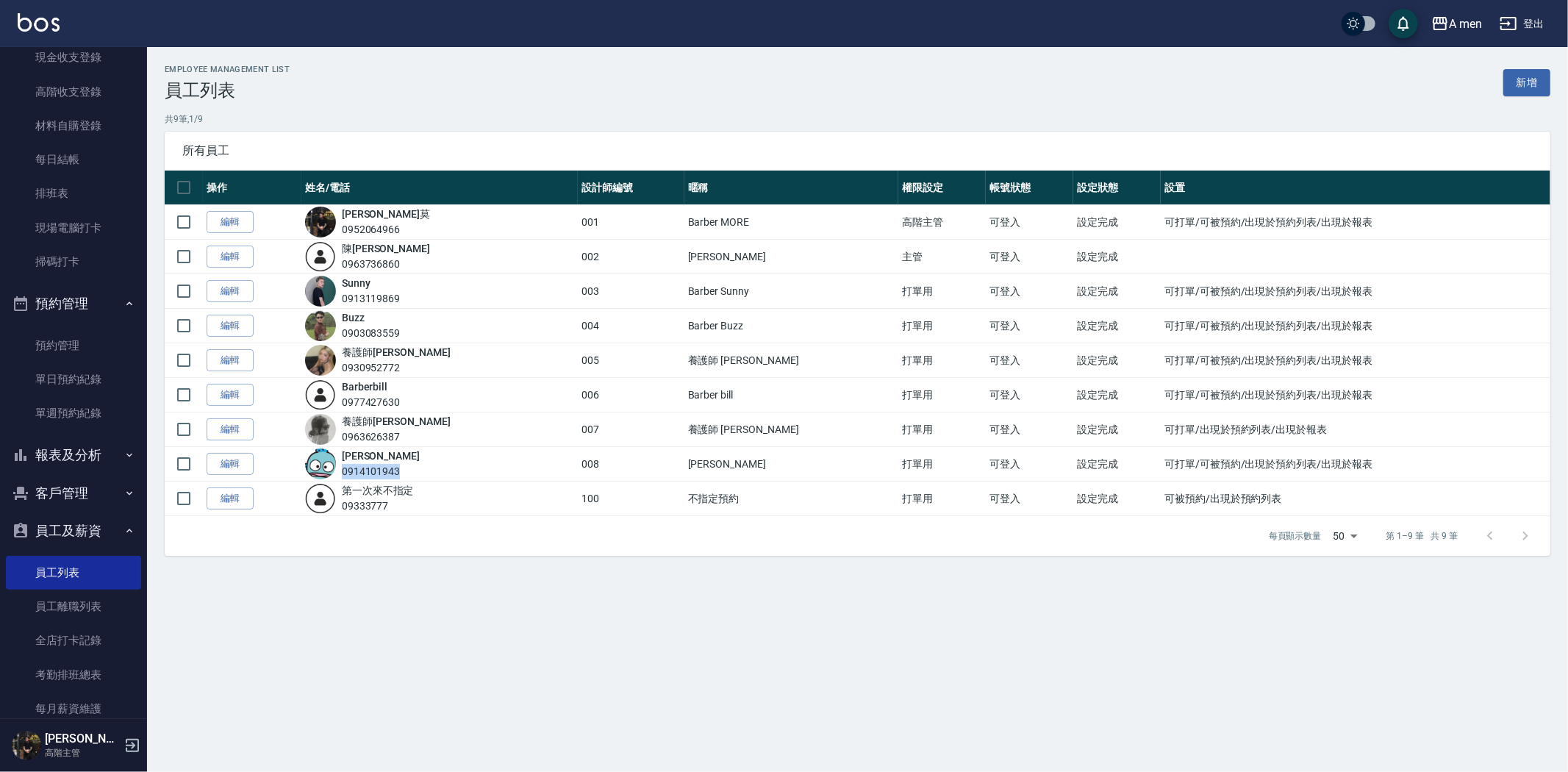
copy div "0914101943"
drag, startPoint x: 353, startPoint y: 298, endPoint x: 480, endPoint y: 297, distance: 127.0
click at [480, 297] on div "Sunny 0913119869" at bounding box center [440, 291] width 270 height 31
copy div "0913119869"
drag, startPoint x: 353, startPoint y: 369, endPoint x: 419, endPoint y: 363, distance: 66.3
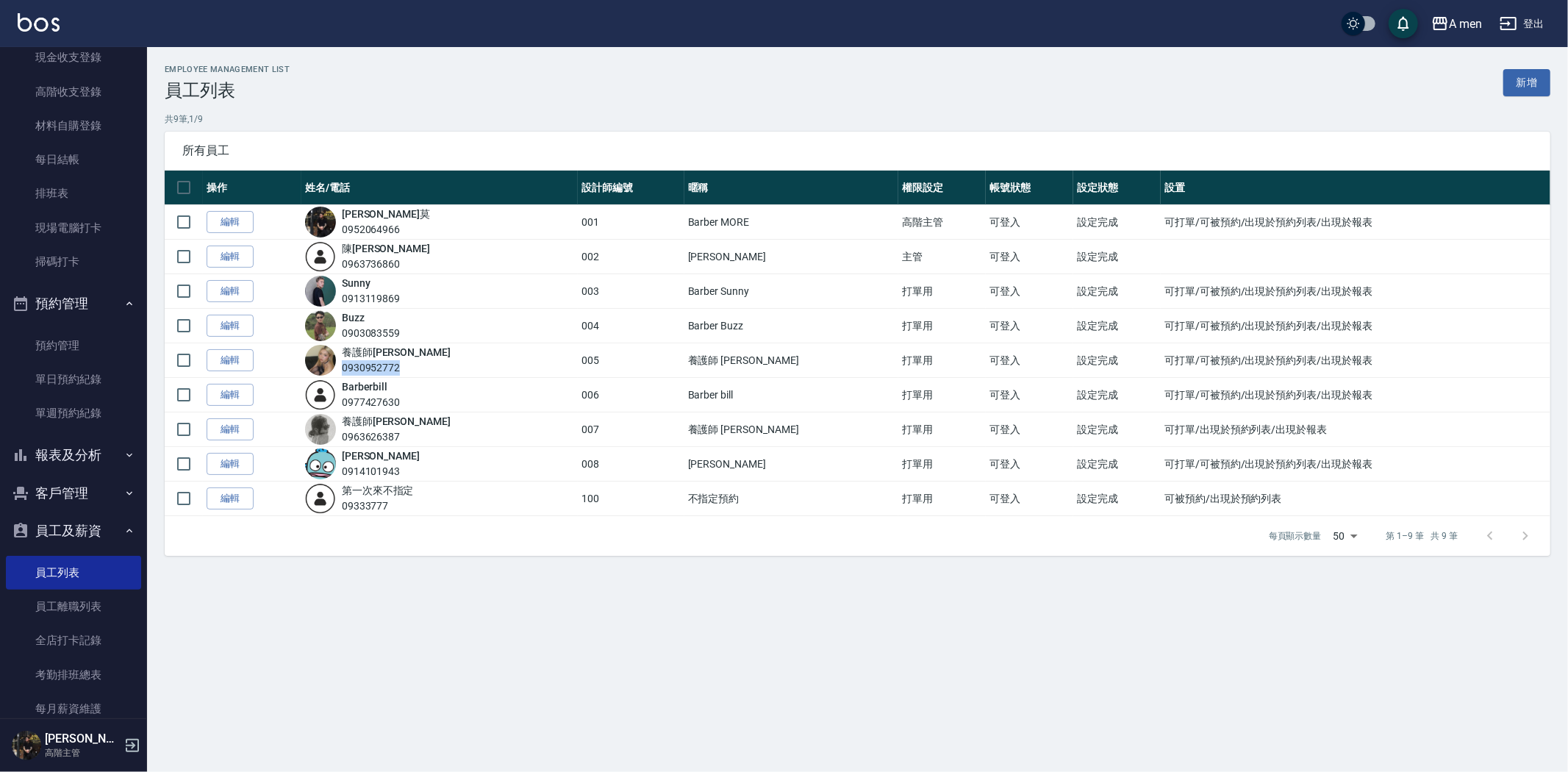
click at [419, 363] on div "養護師 小蔡 0930952772" at bounding box center [440, 360] width 270 height 31
copy div "0930952772"
click at [42, 24] on img at bounding box center [38, 22] width 42 height 19
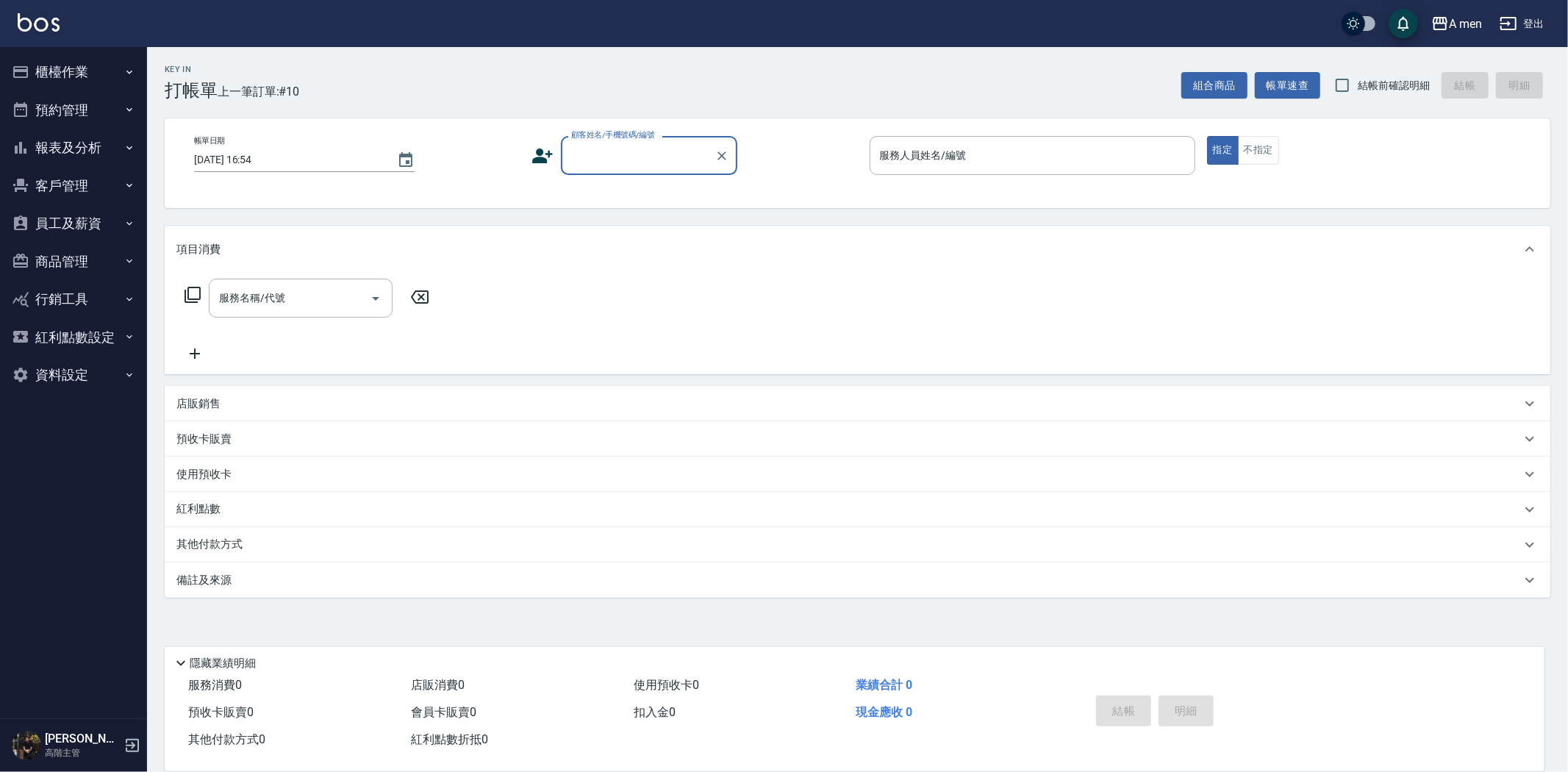
click at [40, 94] on button "預約管理" at bounding box center [74, 110] width 136 height 38
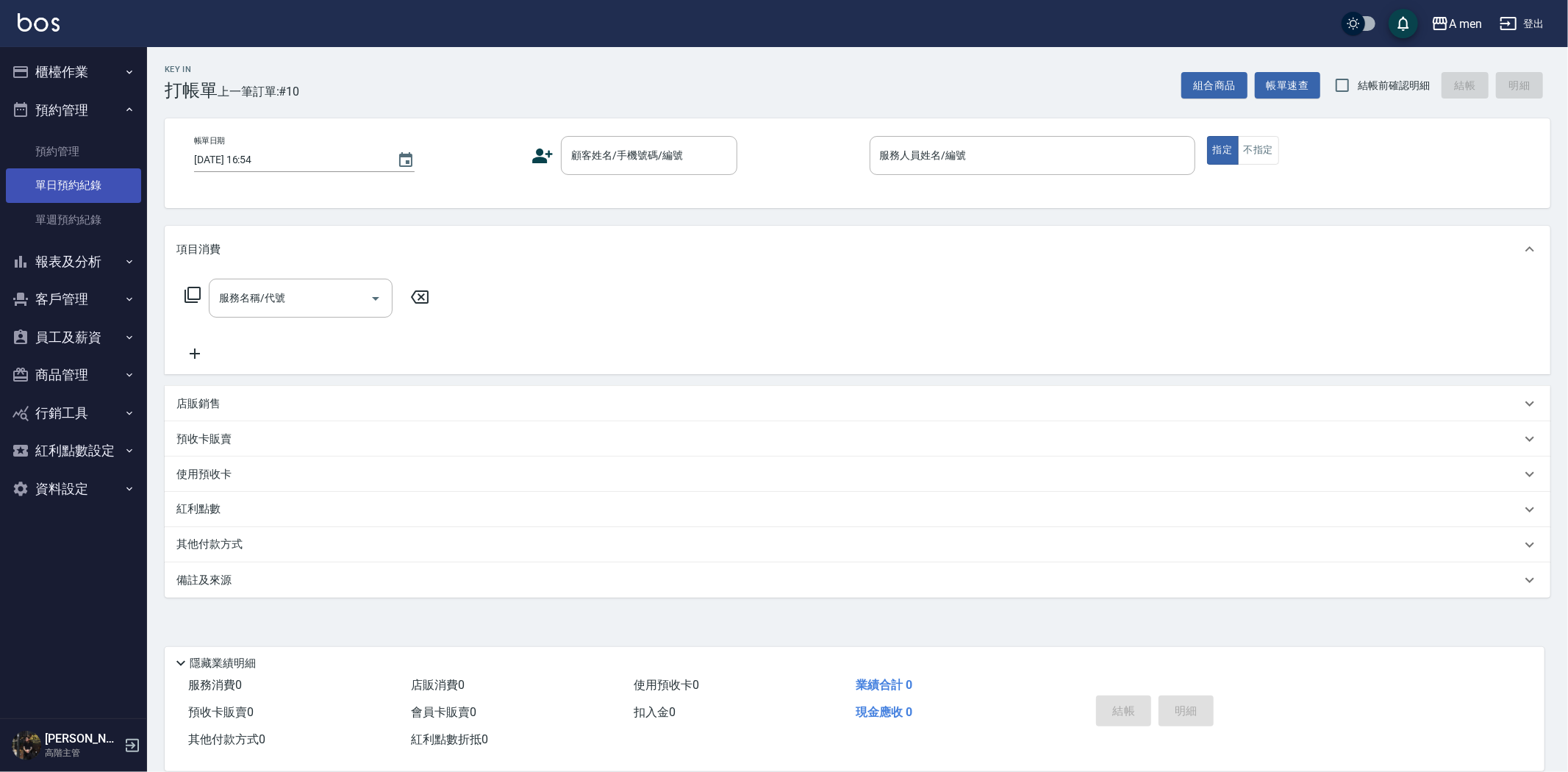
click at [52, 197] on link "單日預約紀錄" at bounding box center [74, 186] width 136 height 34
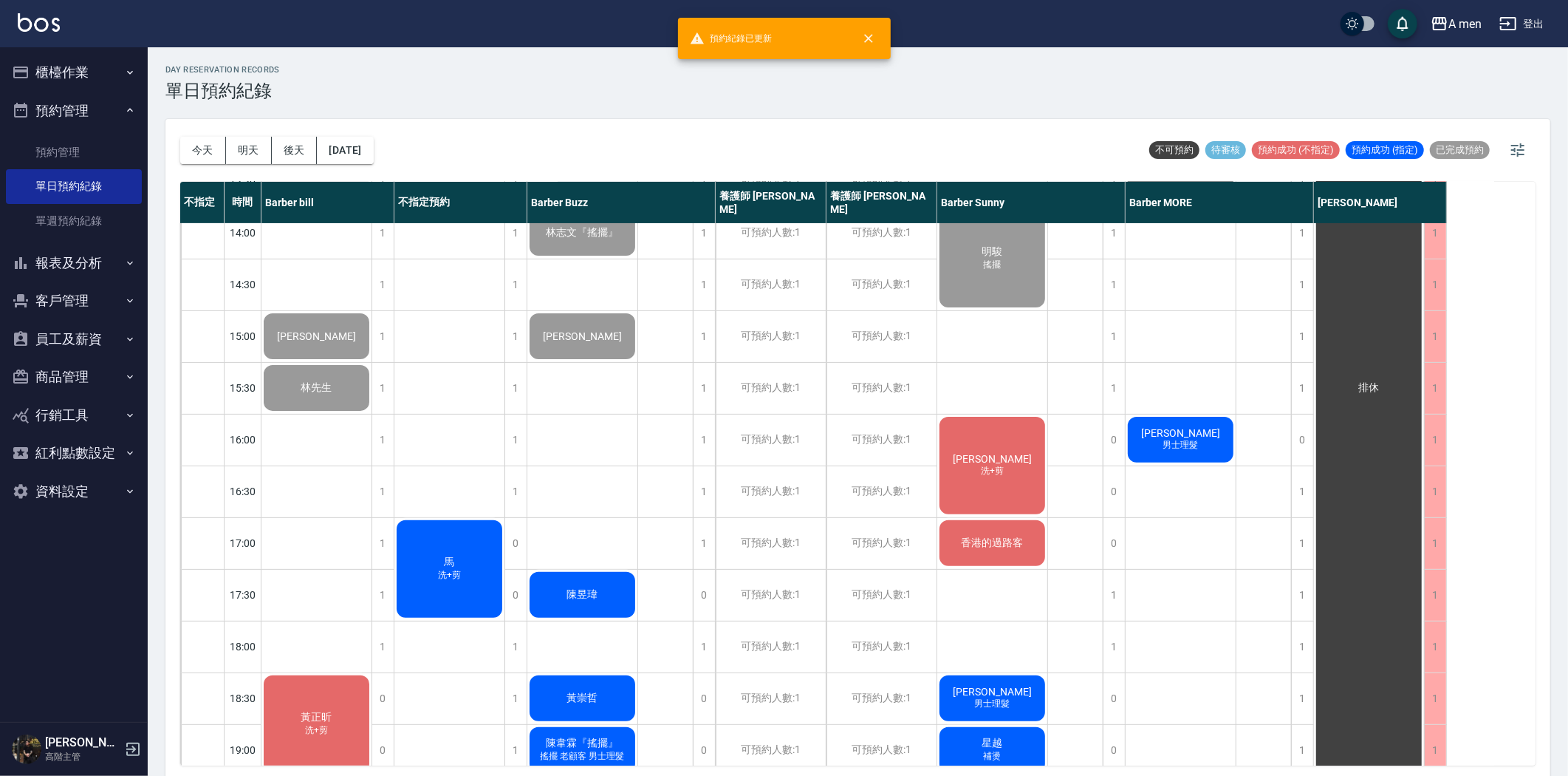
scroll to position [328, 0]
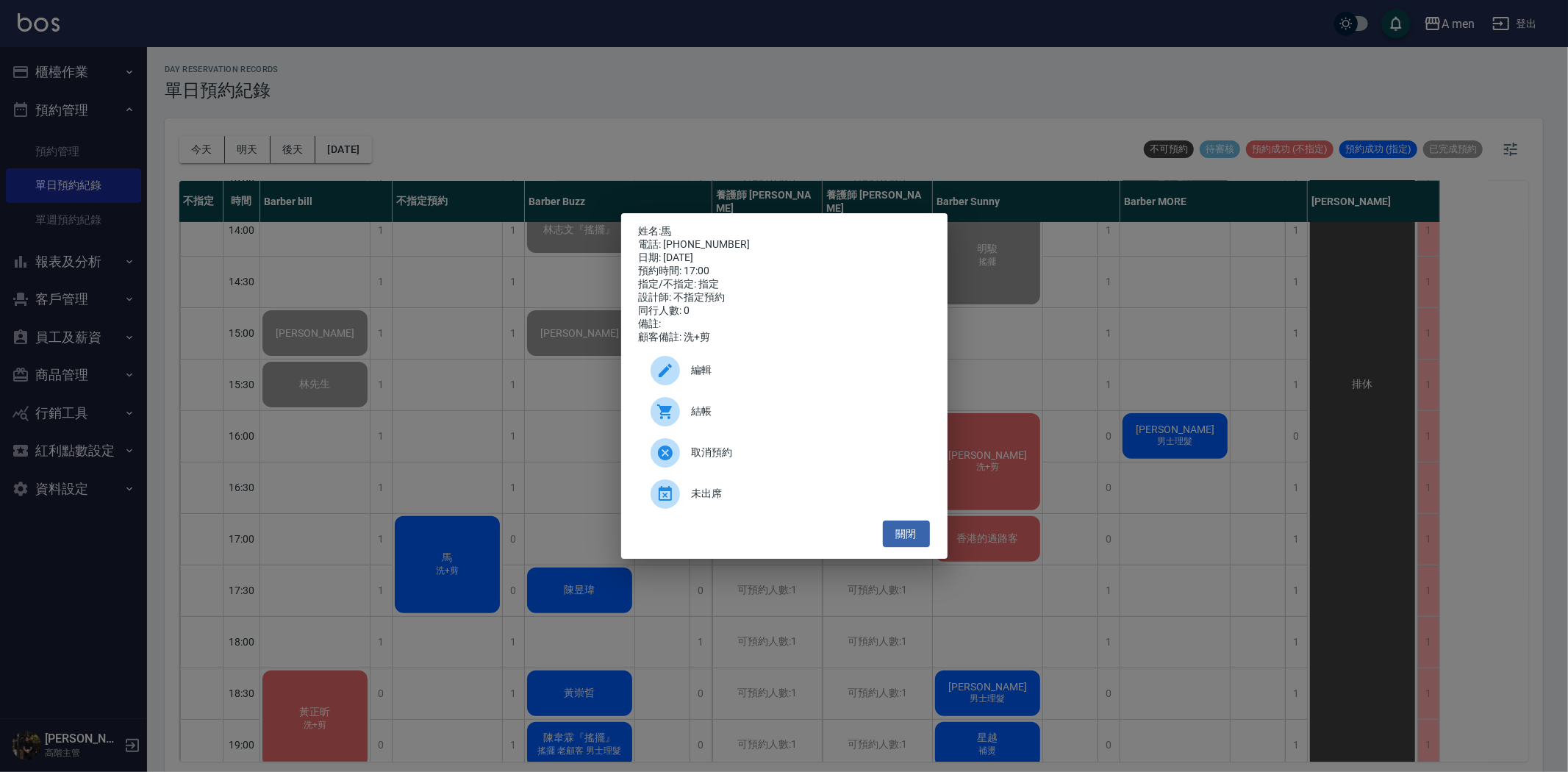
click at [689, 379] on div at bounding box center [671, 370] width 41 height 29
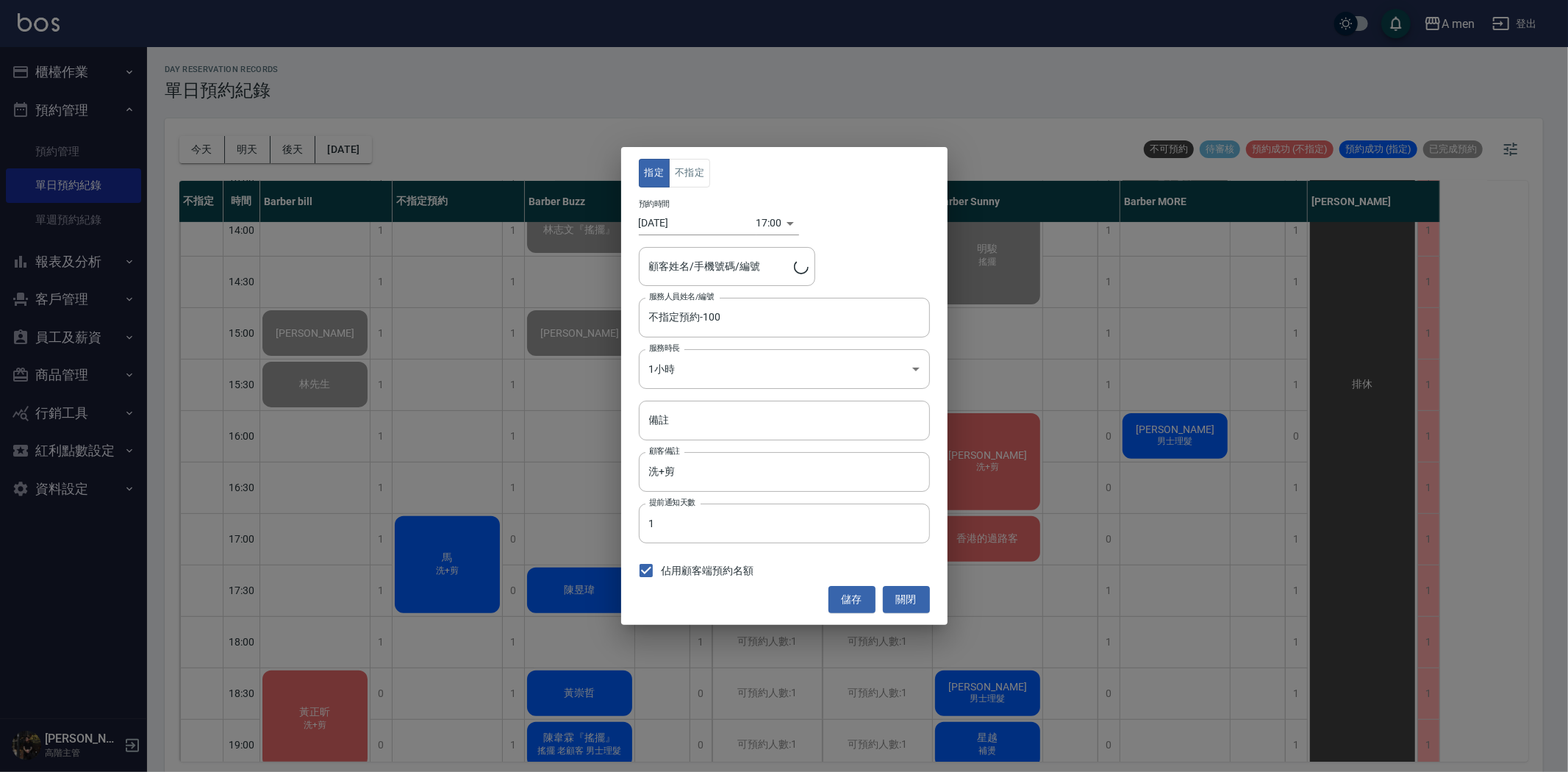
type input "馬/0976917172"
click at [703, 319] on input "不指定預約-100" at bounding box center [773, 317] width 256 height 26
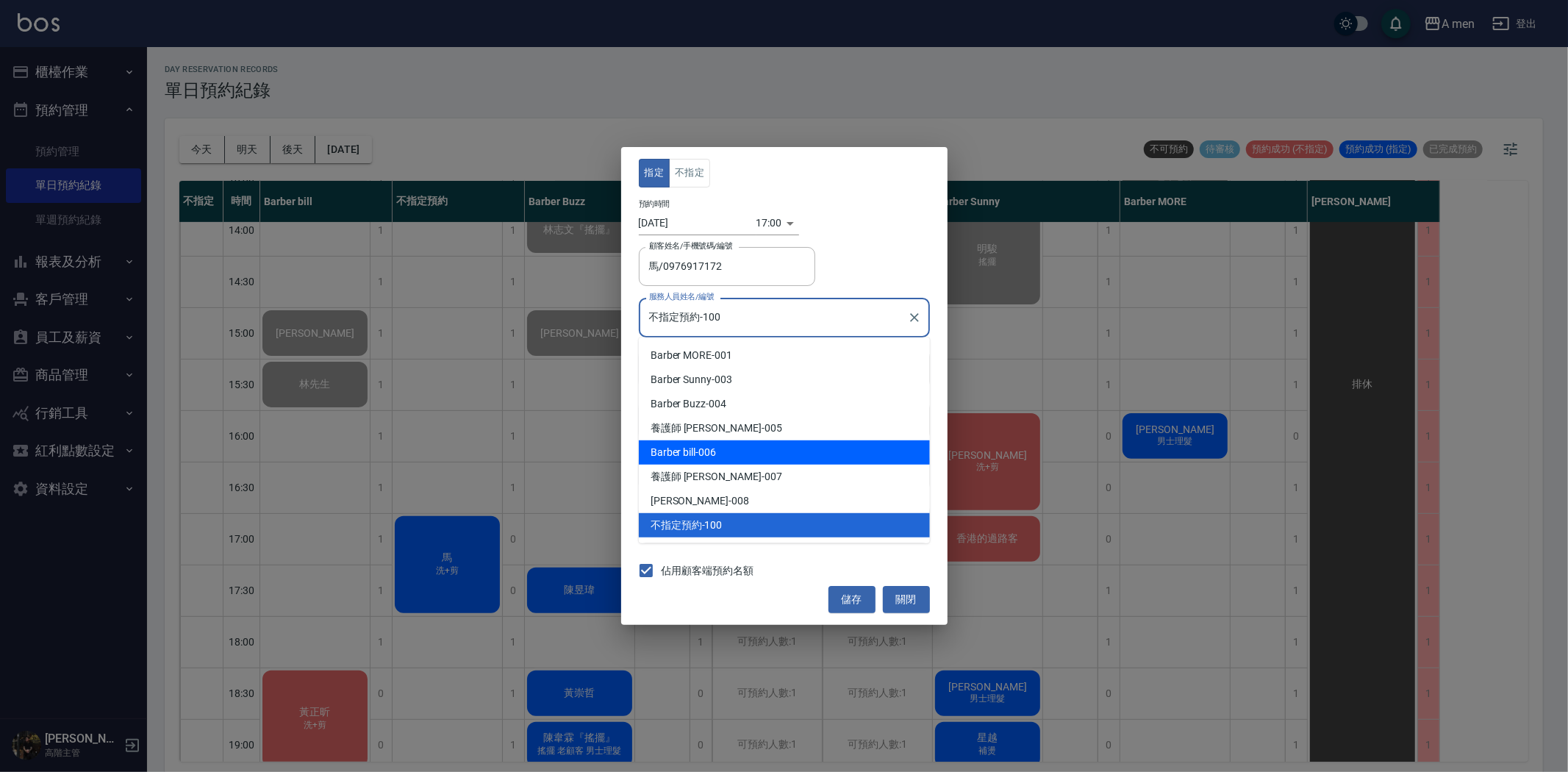
click at [717, 456] on div "Barber bill -006" at bounding box center [785, 452] width 291 height 24
type input "Barber bill-006"
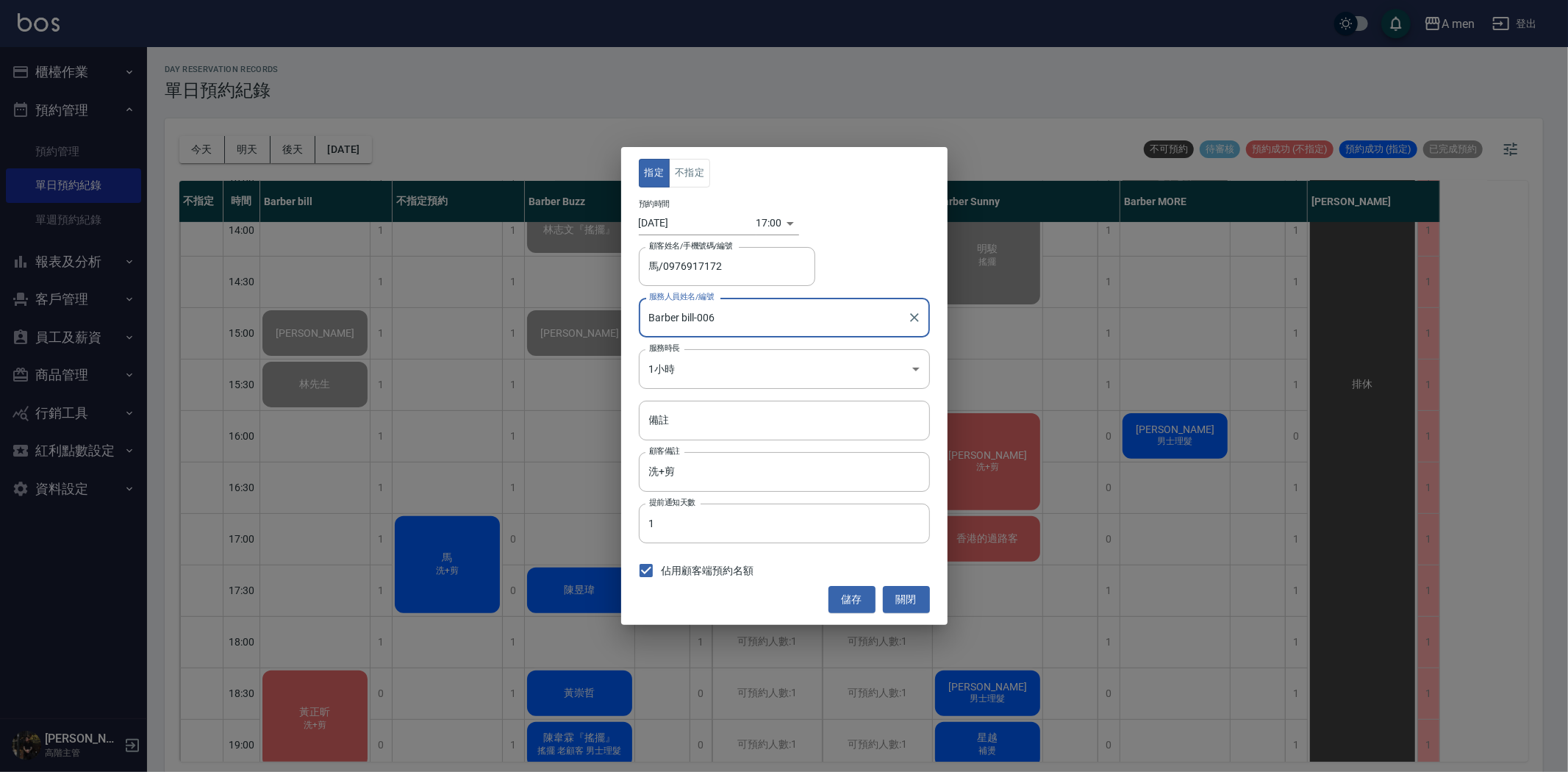
click at [843, 607] on button "儲存" at bounding box center [852, 599] width 47 height 27
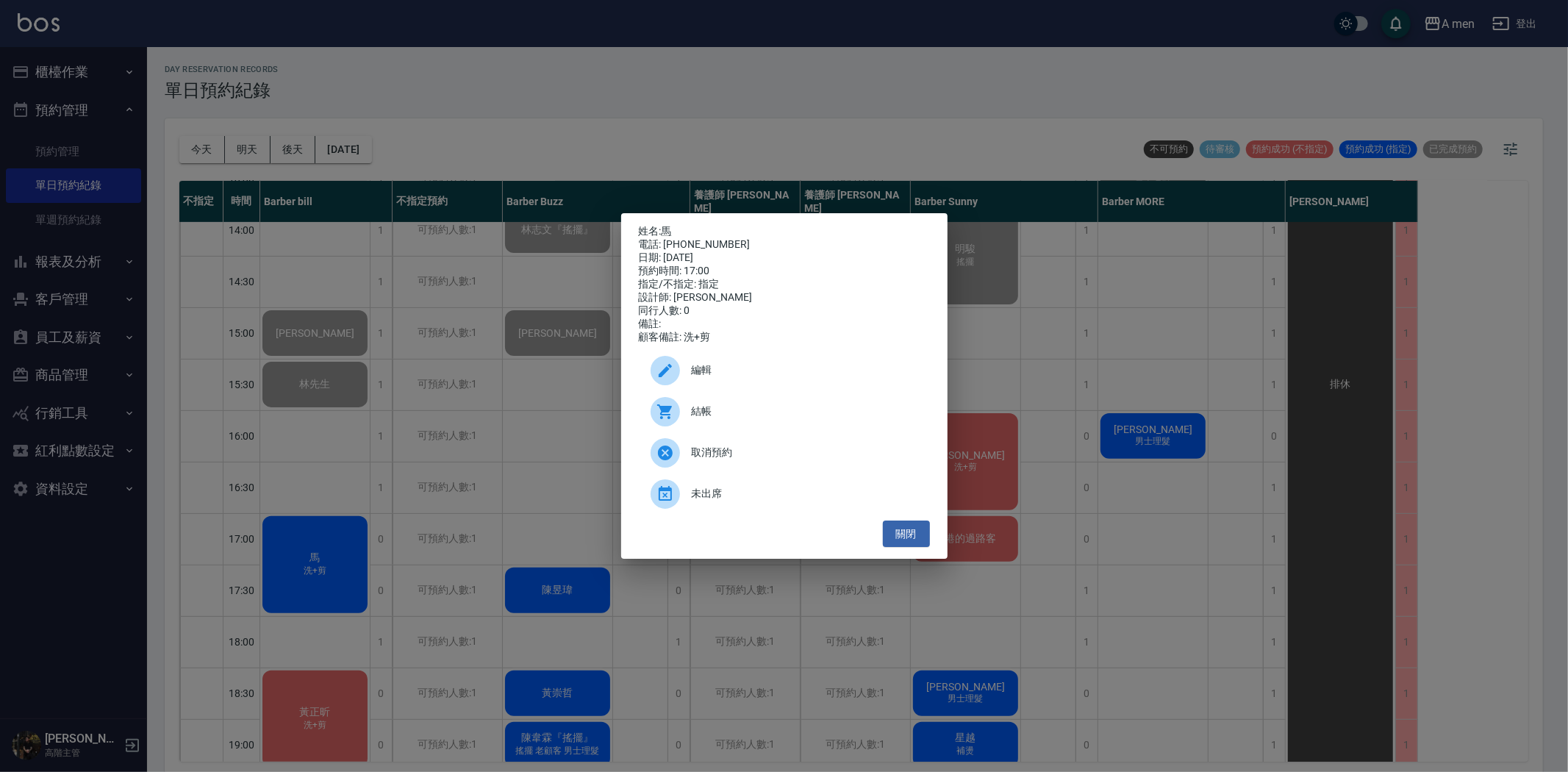
click at [665, 373] on icon at bounding box center [665, 370] width 18 height 18
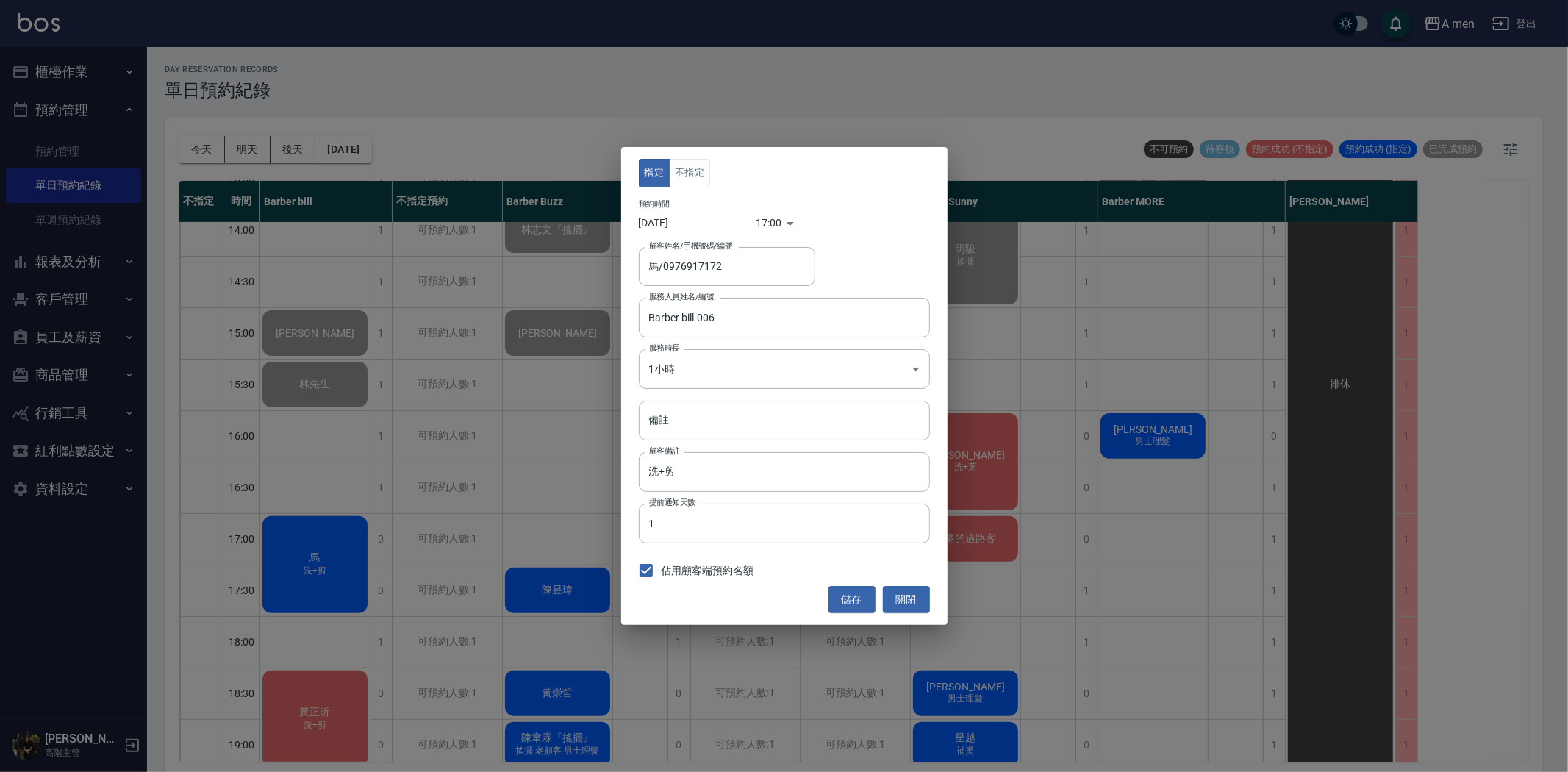
click at [687, 157] on div "指定 不指定 預約時間 2025/08/25 17:00 1756112400000 顧客姓名/手機號碼/編號 馬/0976917172 顧客姓名/手機號碼/…" at bounding box center [785, 386] width 327 height 477
drag, startPoint x: 687, startPoint y: 160, endPoint x: 744, endPoint y: 247, distance: 104.0
click at [687, 161] on button "不指定" at bounding box center [689, 173] width 41 height 29
click at [855, 601] on button "儲存" at bounding box center [852, 599] width 47 height 27
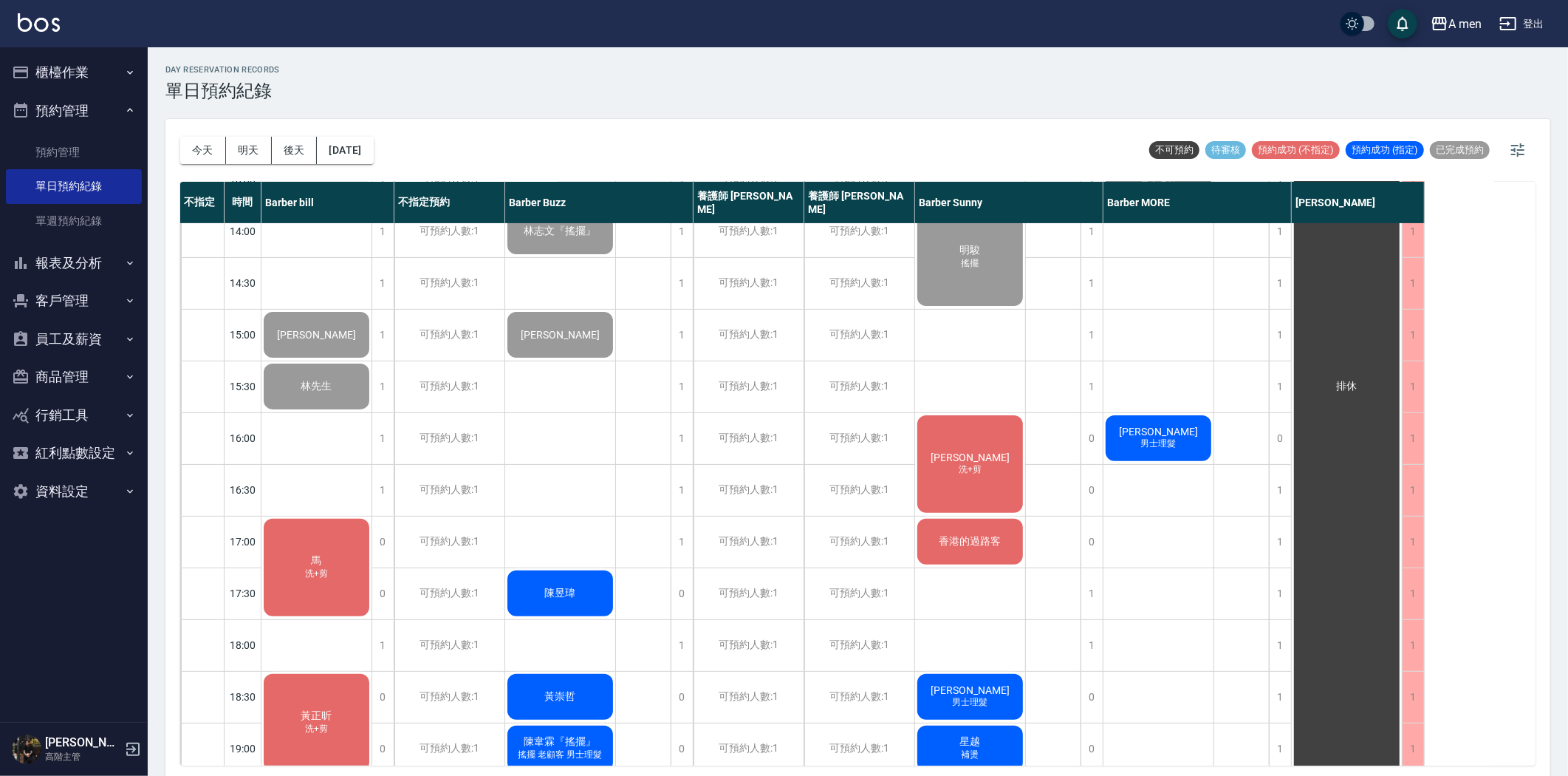
click at [99, 336] on button "員工及薪資" at bounding box center [74, 339] width 136 height 39
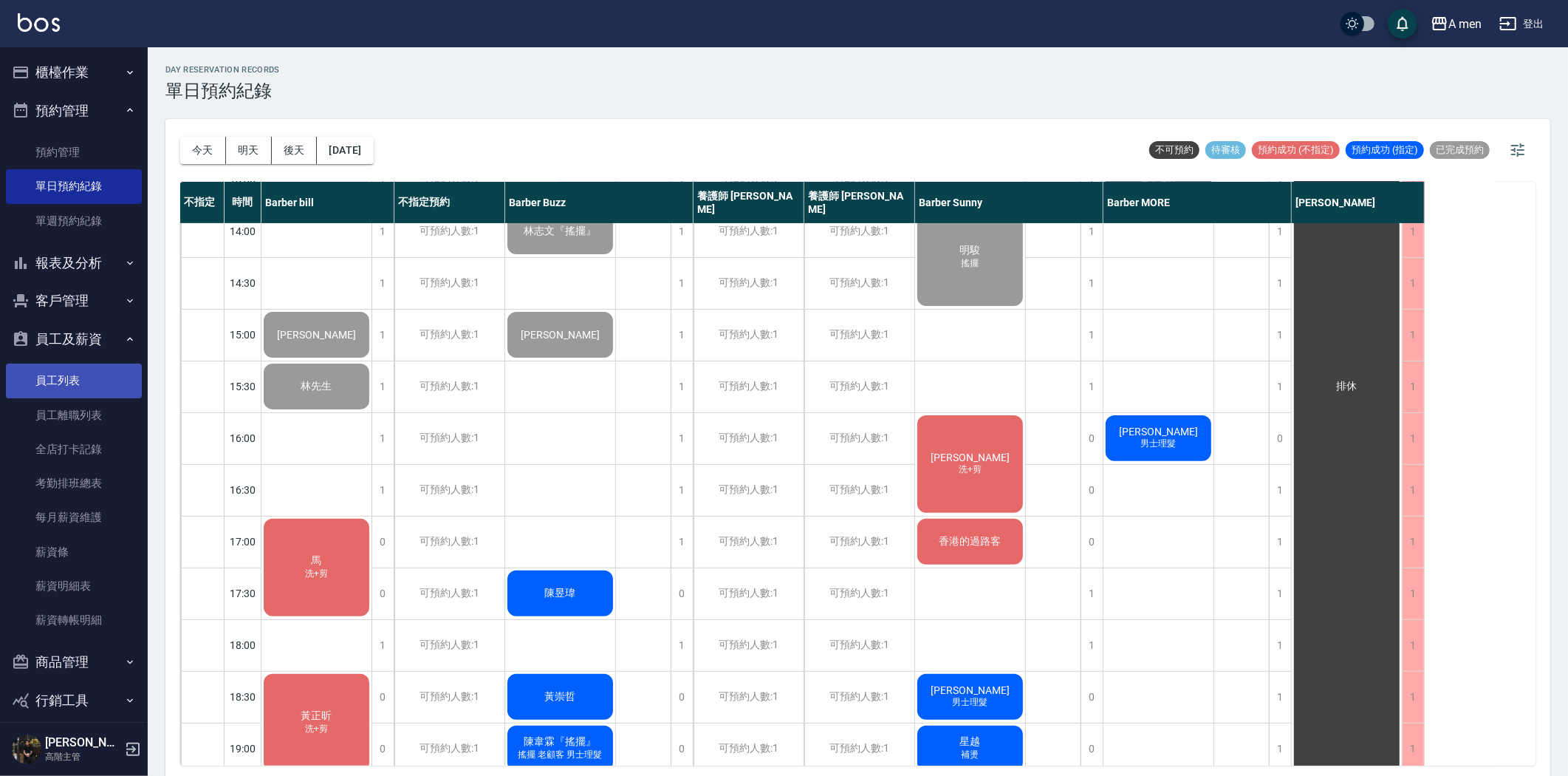
drag, startPoint x: 90, startPoint y: 384, endPoint x: 101, endPoint y: 383, distance: 11.0
click at [90, 384] on link "員工列表" at bounding box center [74, 380] width 136 height 34
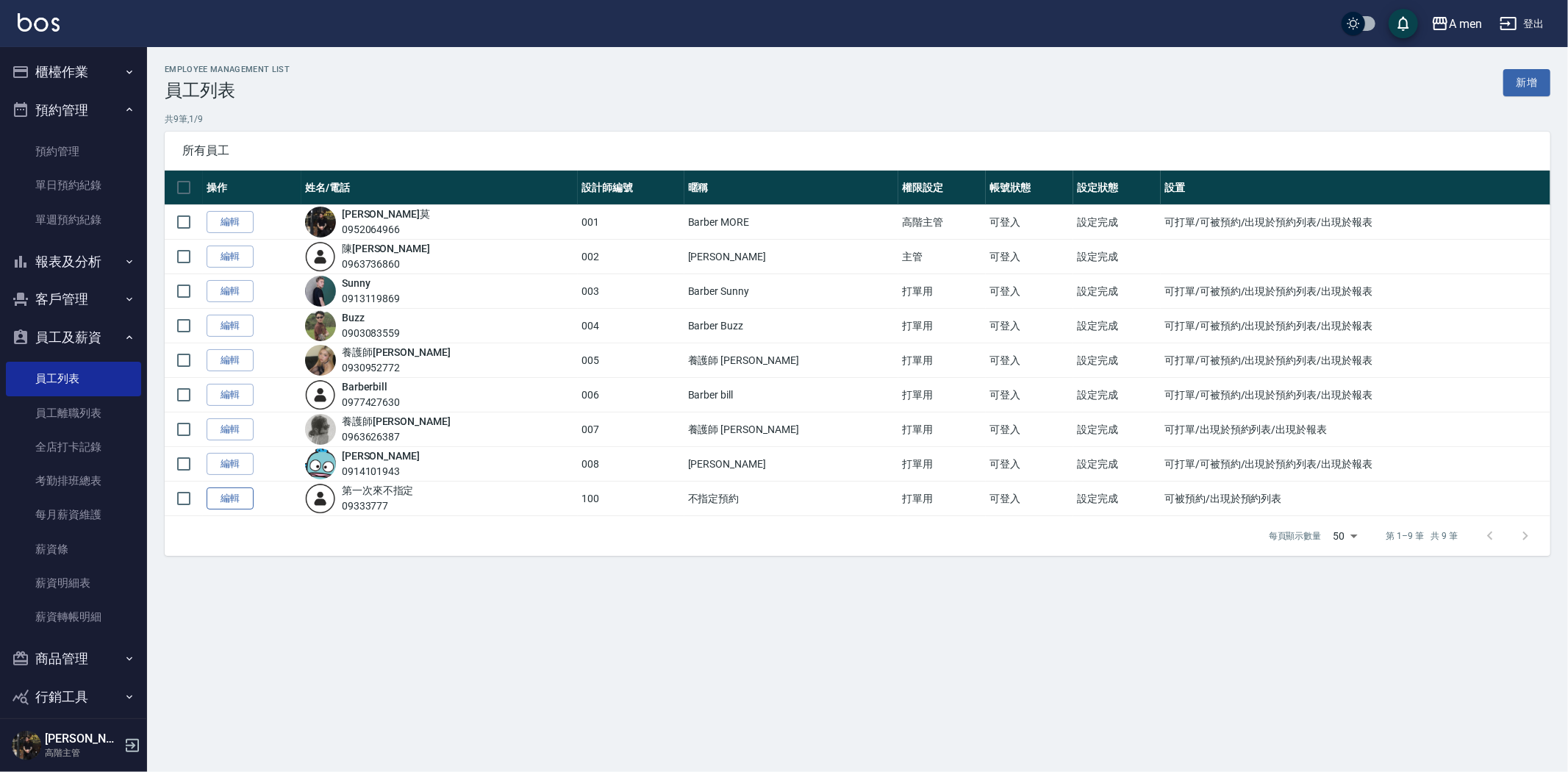
click at [246, 491] on link "編輯" at bounding box center [229, 499] width 47 height 23
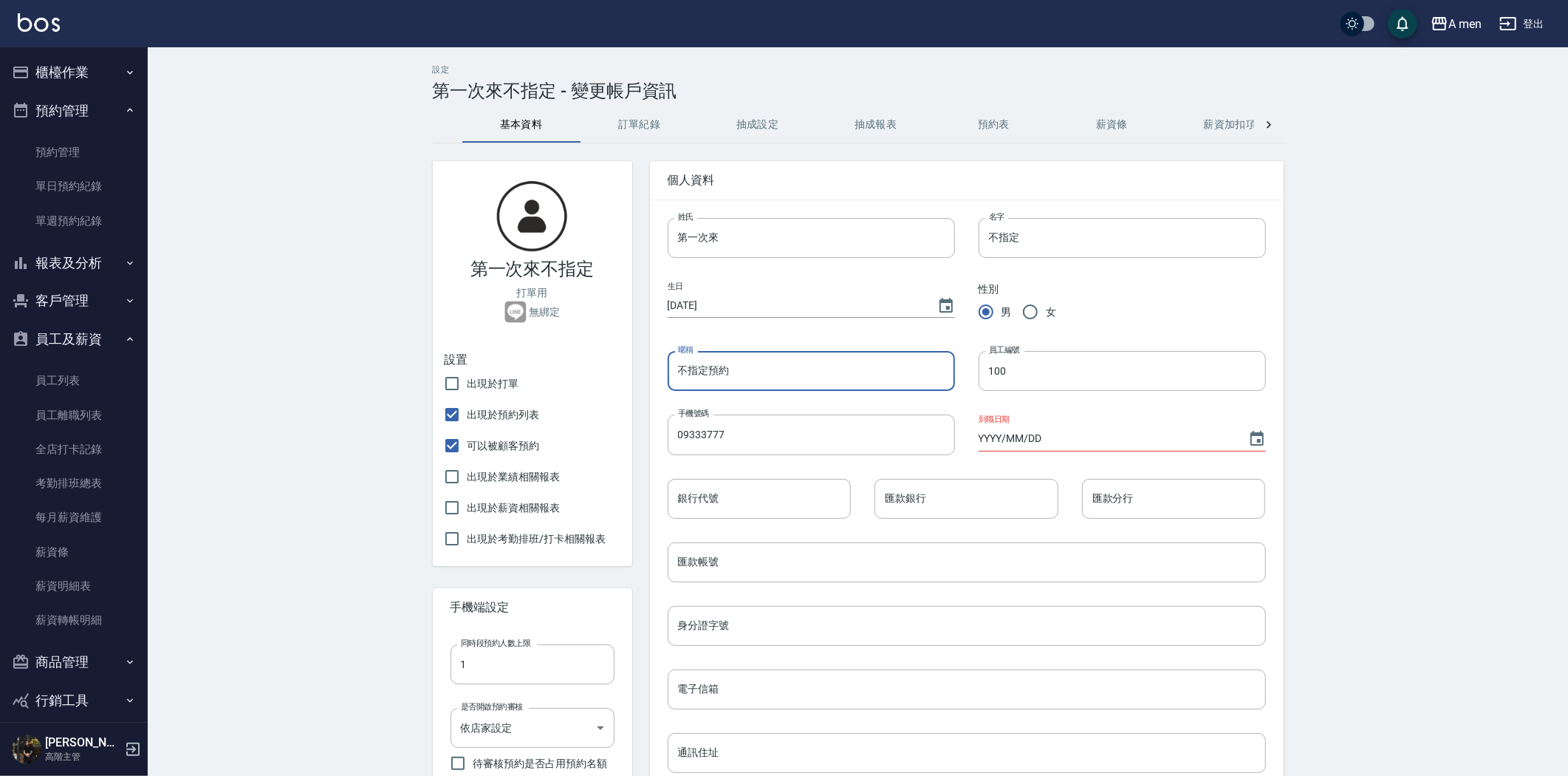
drag, startPoint x: 780, startPoint y: 374, endPoint x: 518, endPoint y: 360, distance: 262.4
click at [530, 363] on div "第一次來不指定 打單用 無綁定 設置 出現於打單 出現於預約列表 可以被顧客預約 出現於業績相關報表 出現於薪資相關報表 出現於考勤排班/打卡相關報表 手機…" at bounding box center [849, 651] width 868 height 1016
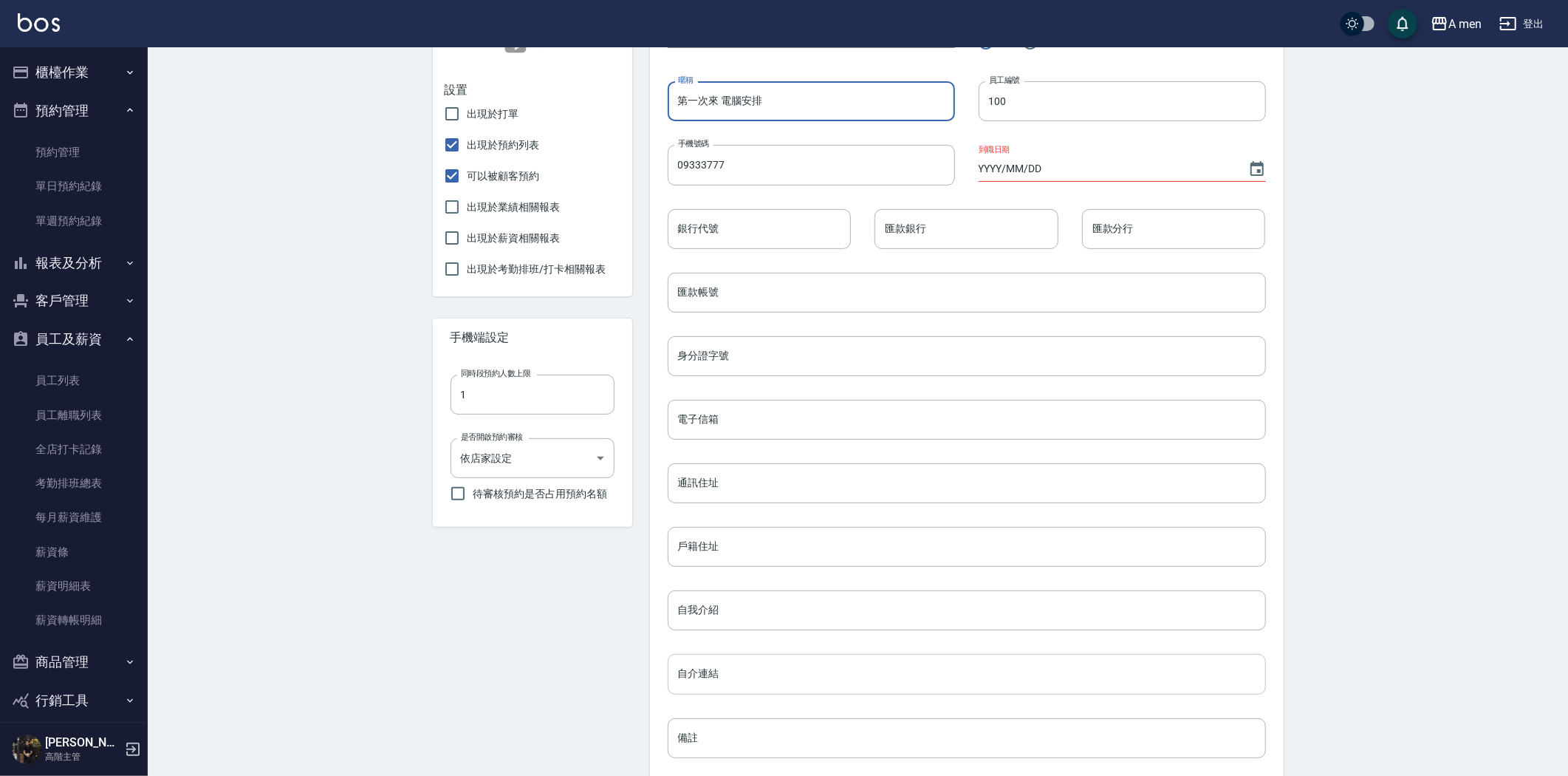
scroll to position [403, 0]
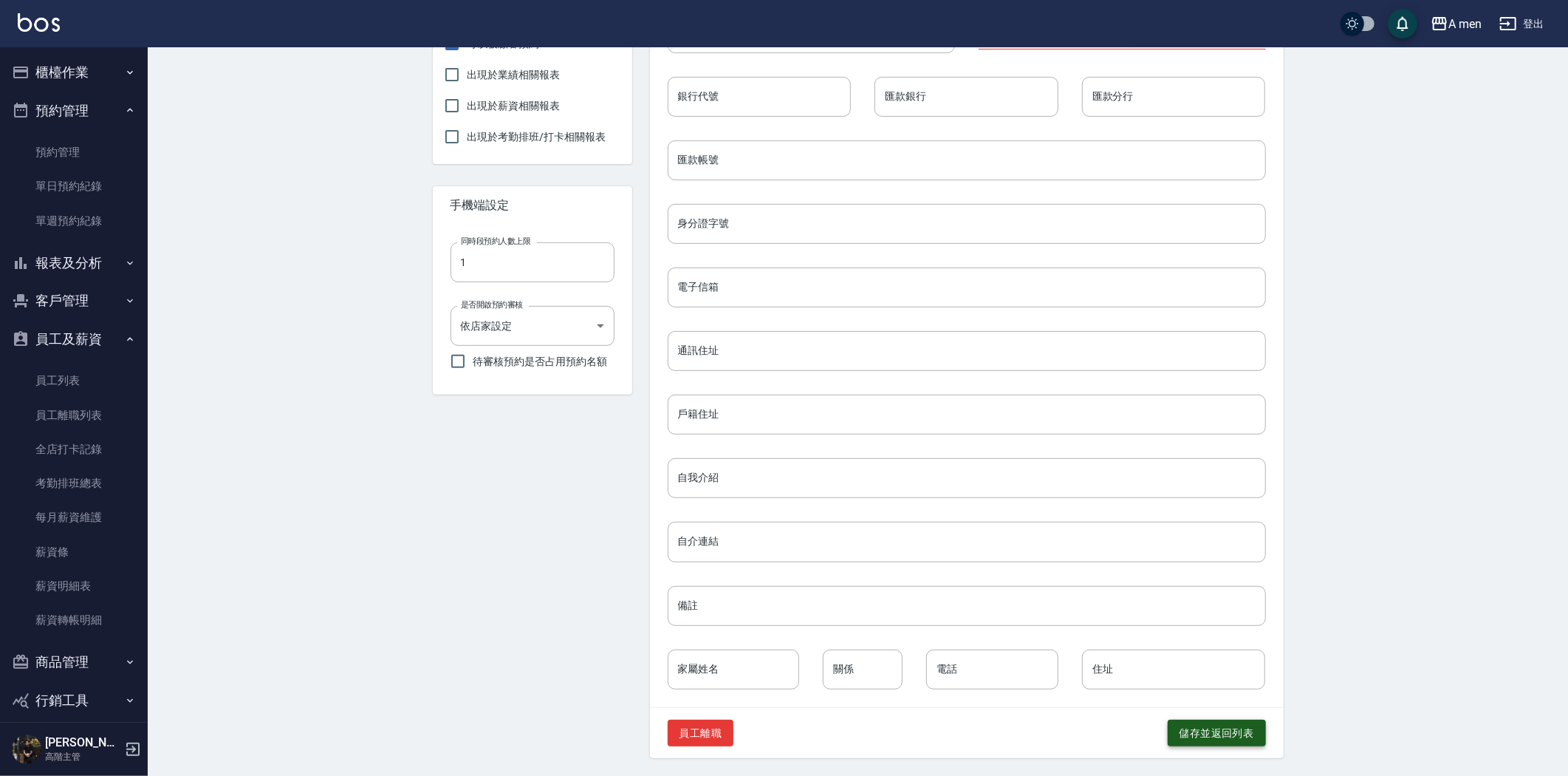
type input "第一次來 電腦安排"
click at [1174, 730] on button "儲存並返回列表" at bounding box center [1217, 733] width 99 height 27
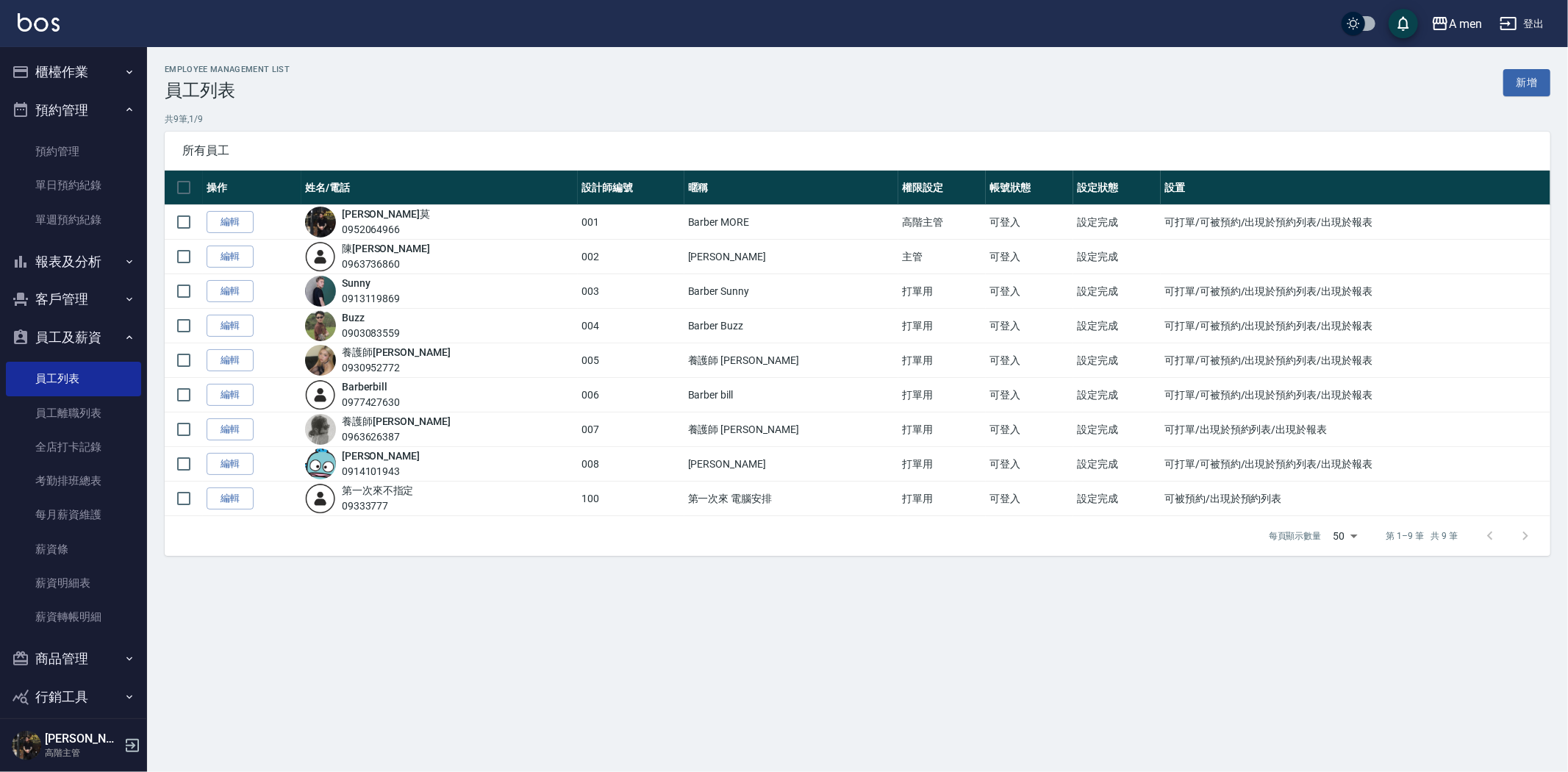
click at [224, 468] on link "編輯" at bounding box center [229, 464] width 47 height 23
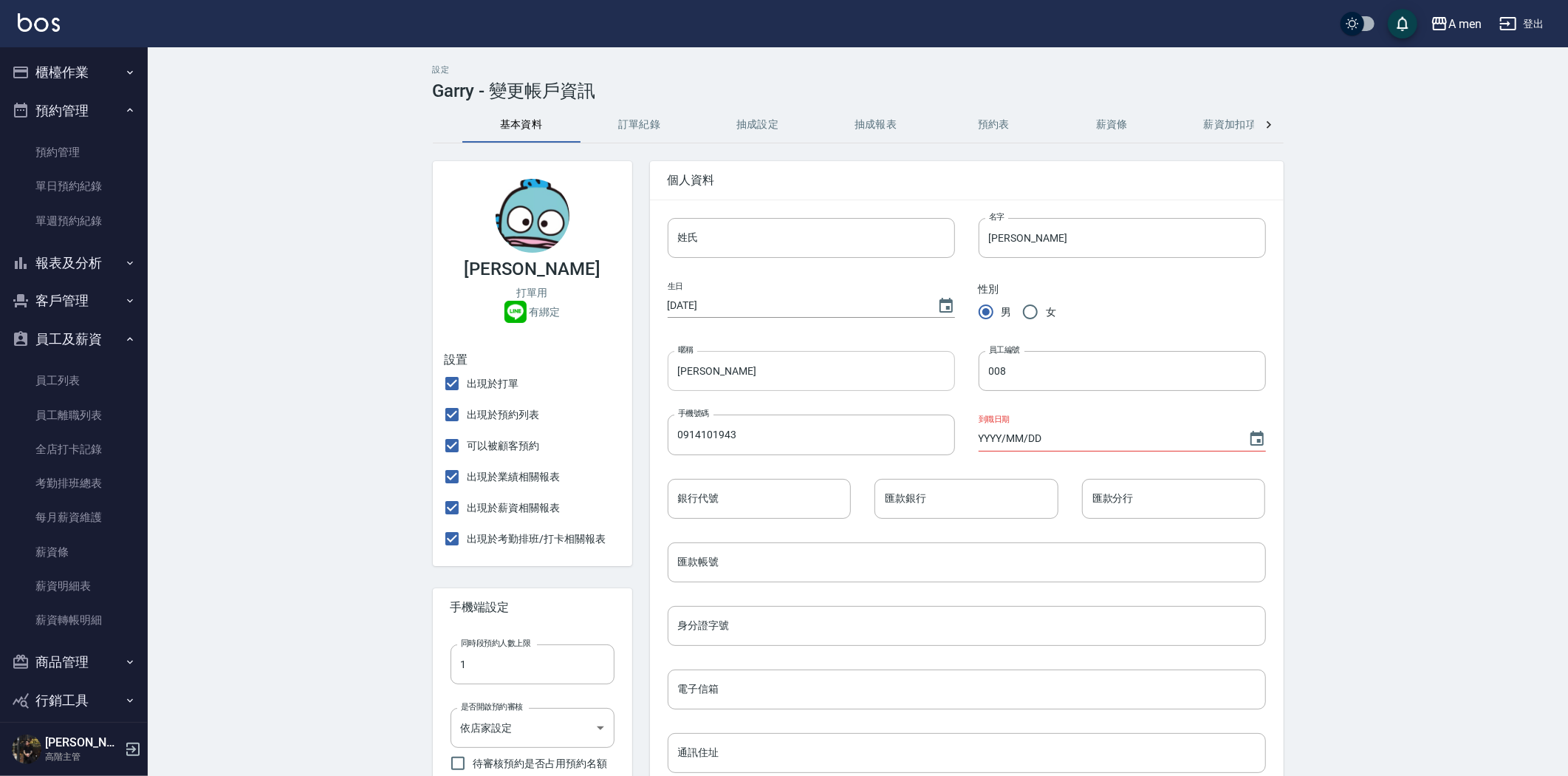
click at [674, 368] on input "Garry" at bounding box center [811, 371] width 287 height 39
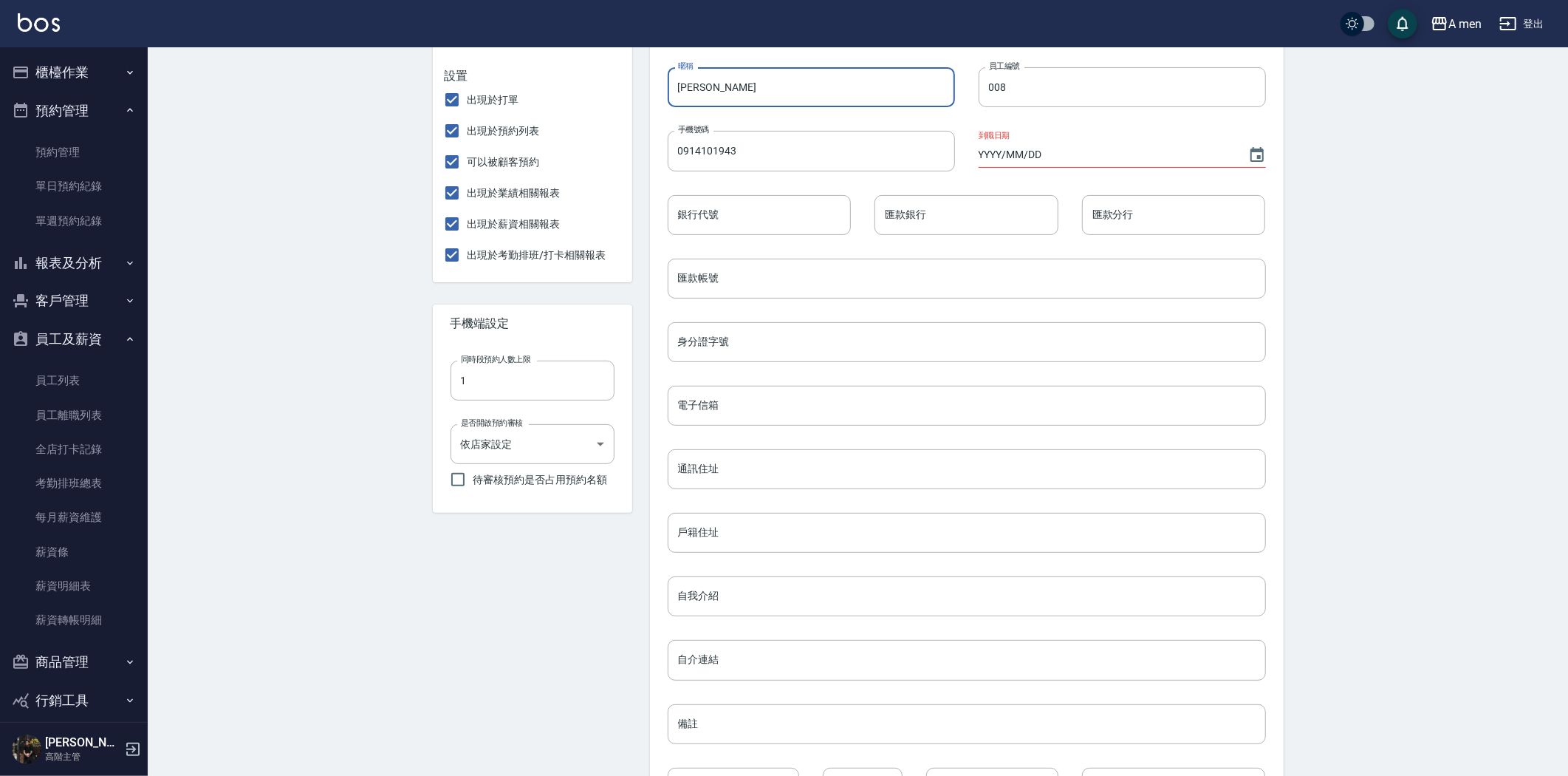
scroll to position [157, 0]
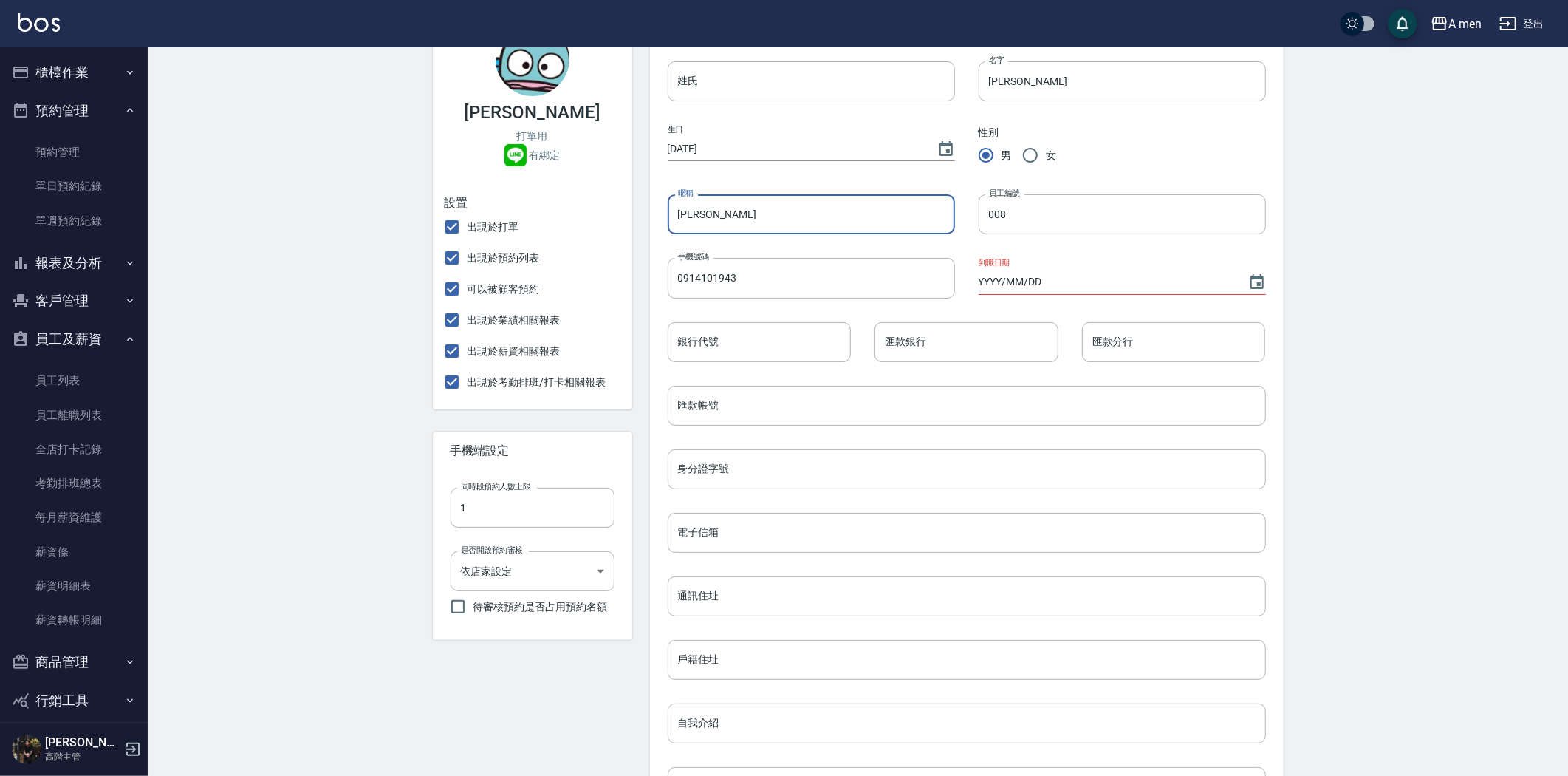
drag, startPoint x: 688, startPoint y: 215, endPoint x: 769, endPoint y: 212, distance: 81.1
click at [688, 214] on input "Baber Garry" at bounding box center [811, 214] width 287 height 39
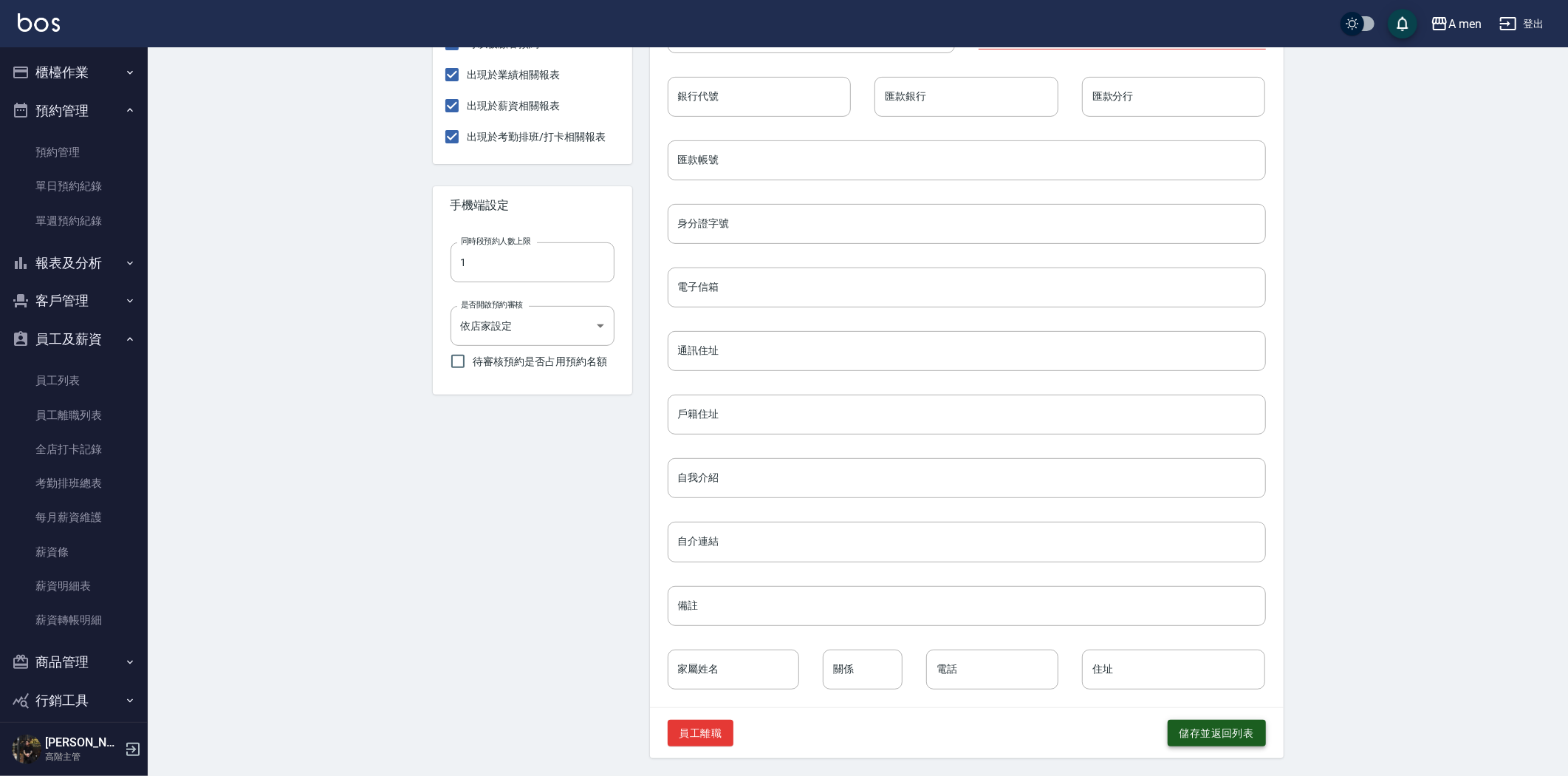
type input "Barber Garry"
click at [1206, 739] on button "儲存並返回列表" at bounding box center [1217, 733] width 99 height 27
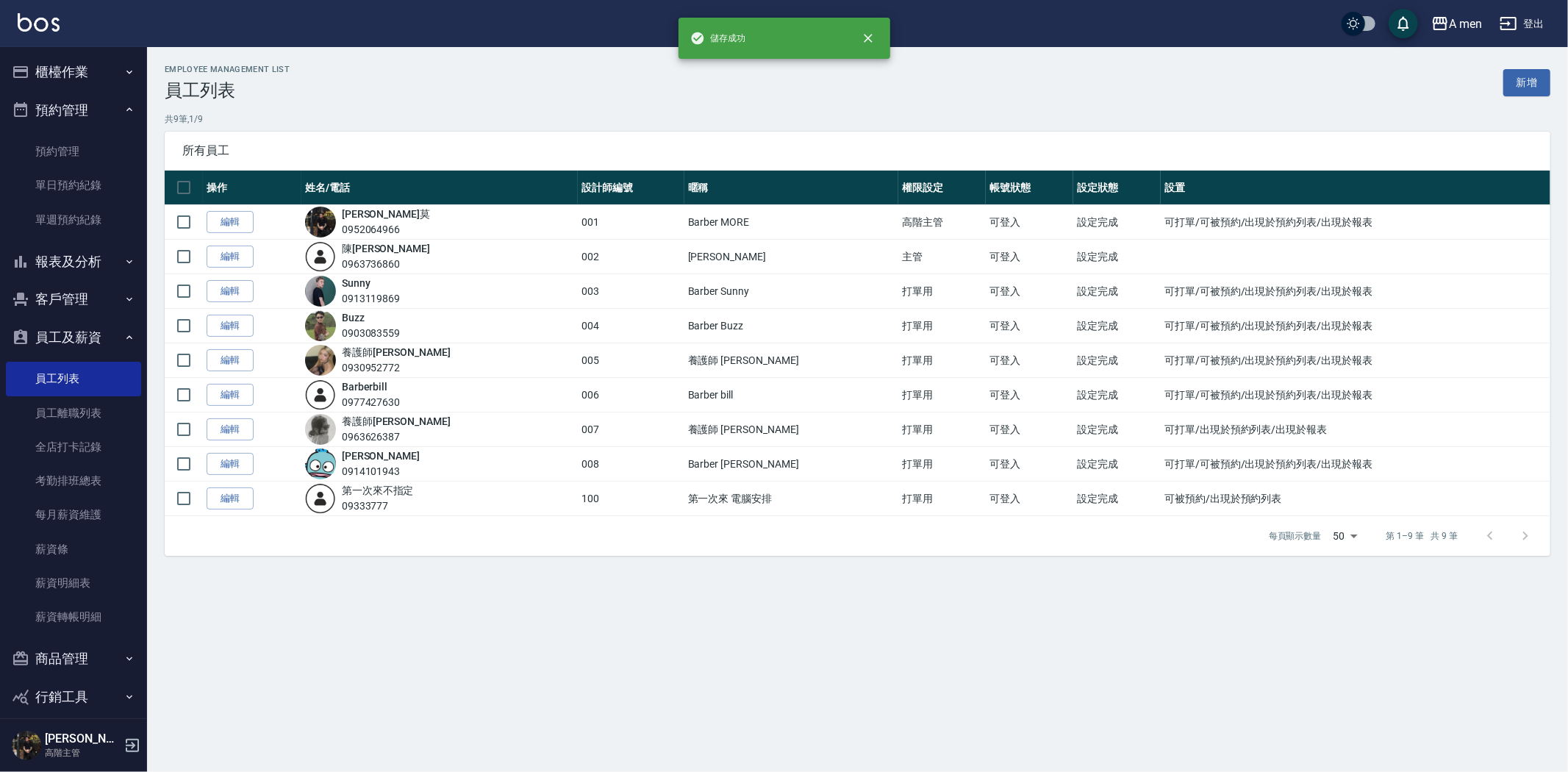
click at [253, 363] on link "編輯" at bounding box center [229, 361] width 47 height 23
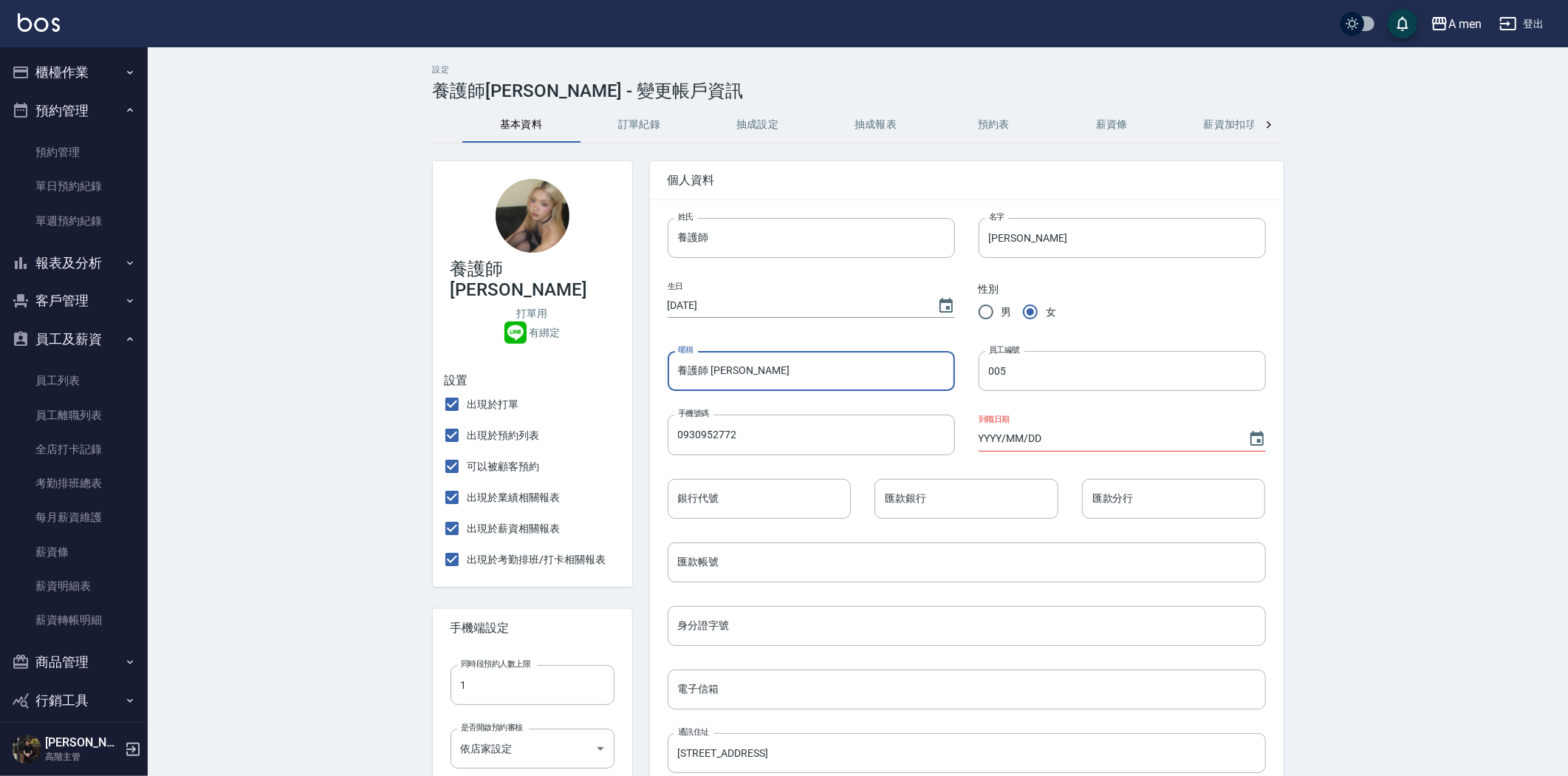
drag, startPoint x: 706, startPoint y: 366, endPoint x: 592, endPoint y: 356, distance: 114.4
click at [592, 358] on div "養護師小蔡 打單用 有綁定 設置 出現於打單 出現於預約列表 可以被顧客預約 出現於業績相關報表 出現於薪資相關報表 出現於考勤排班/打卡相關報表 手機端設…" at bounding box center [849, 651] width 868 height 1016
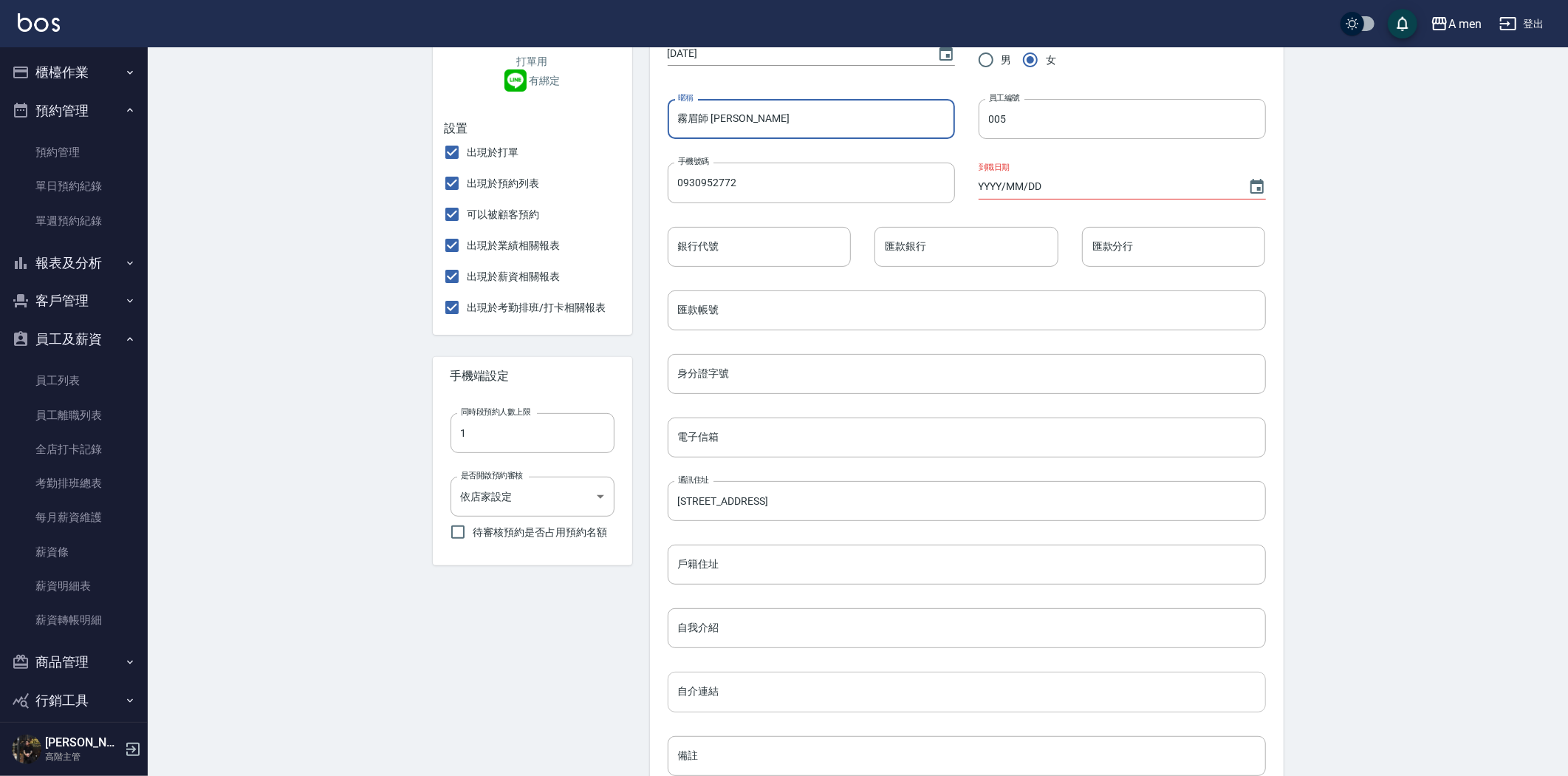
scroll to position [403, 0]
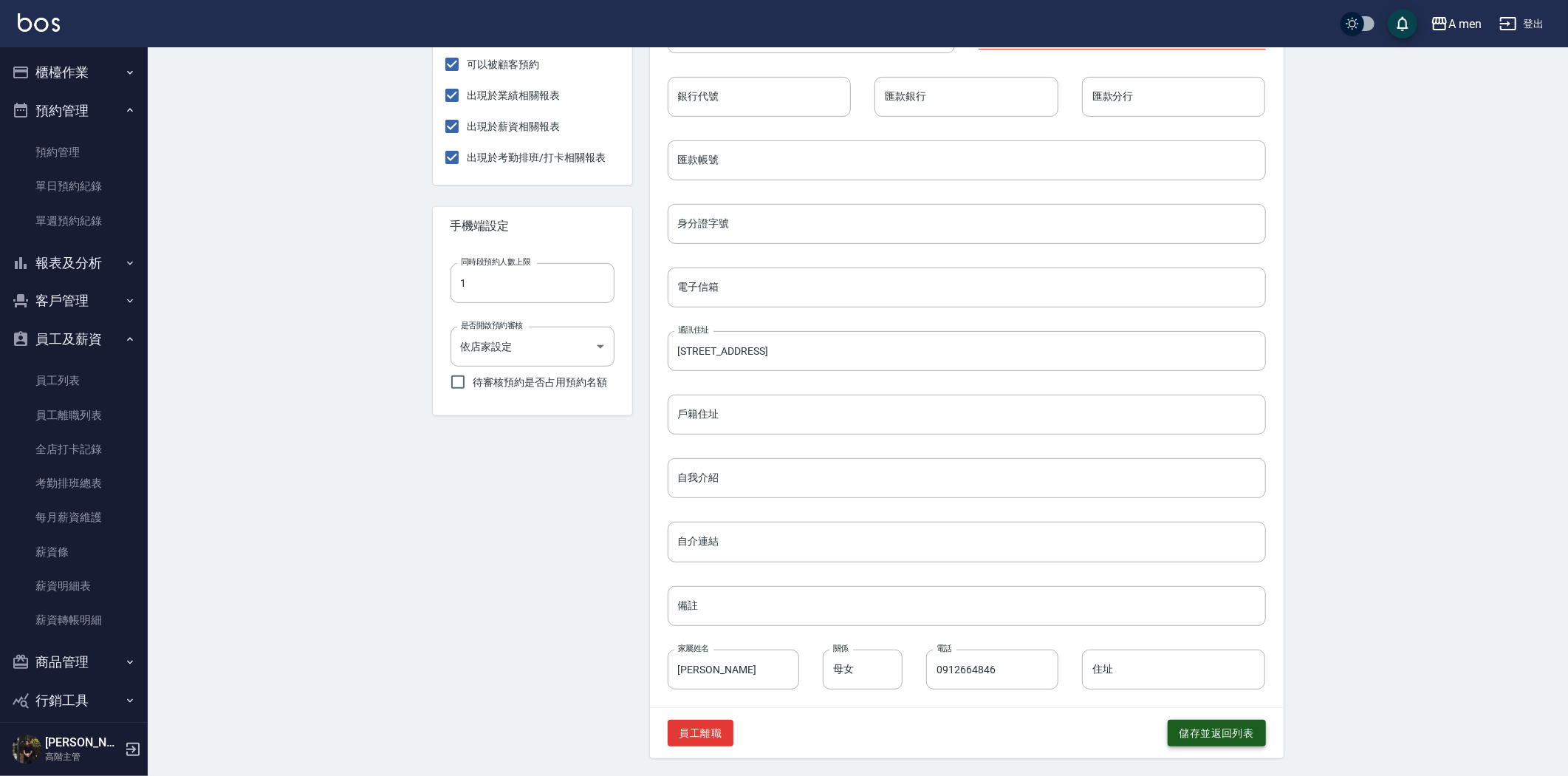
type input "霧眉師 小蔡"
click at [1224, 734] on button "儲存並返回列表" at bounding box center [1217, 733] width 99 height 27
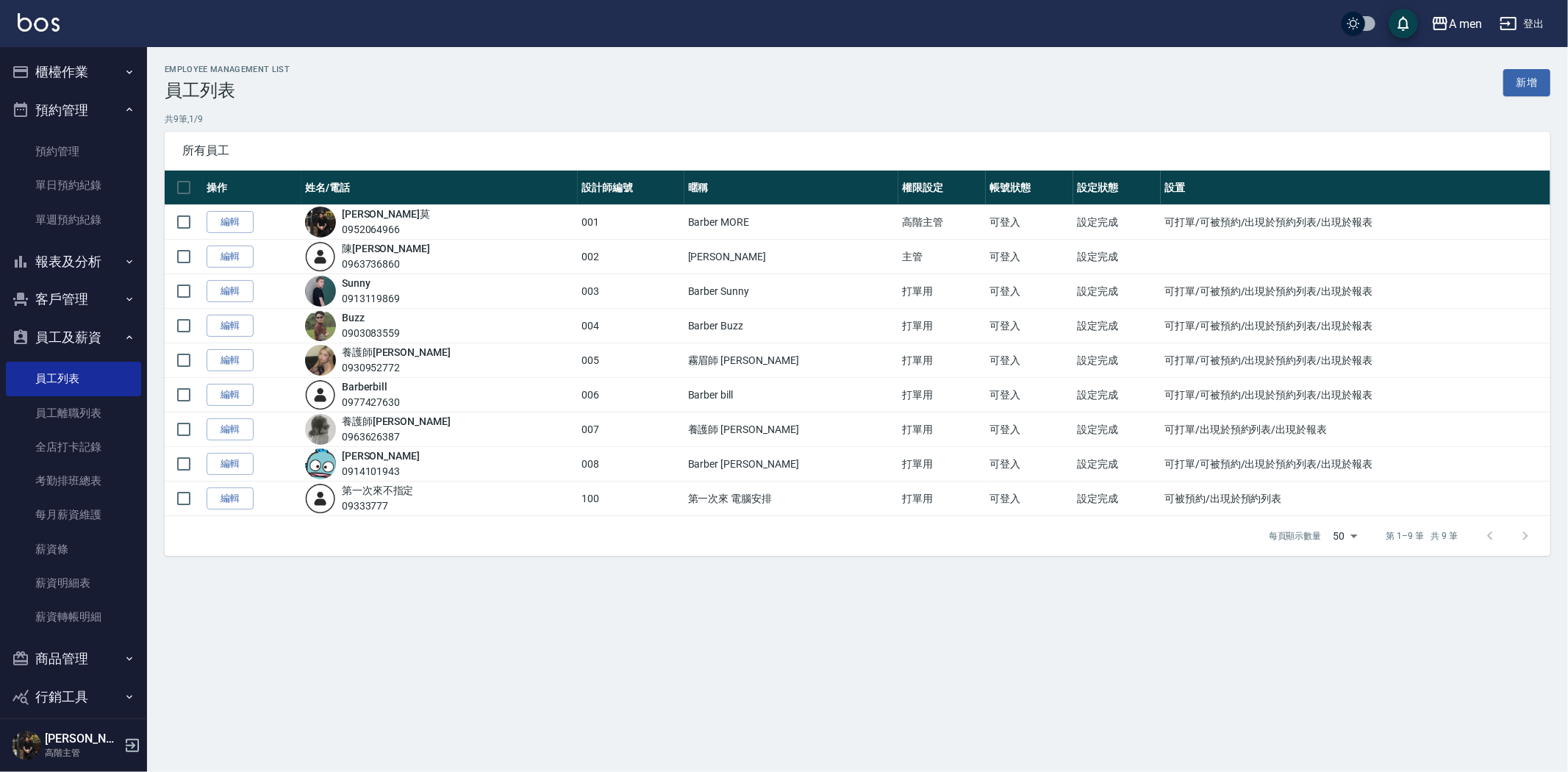
click at [257, 363] on td "編輯" at bounding box center [252, 361] width 98 height 35
click at [243, 361] on link "編輯" at bounding box center [229, 361] width 47 height 23
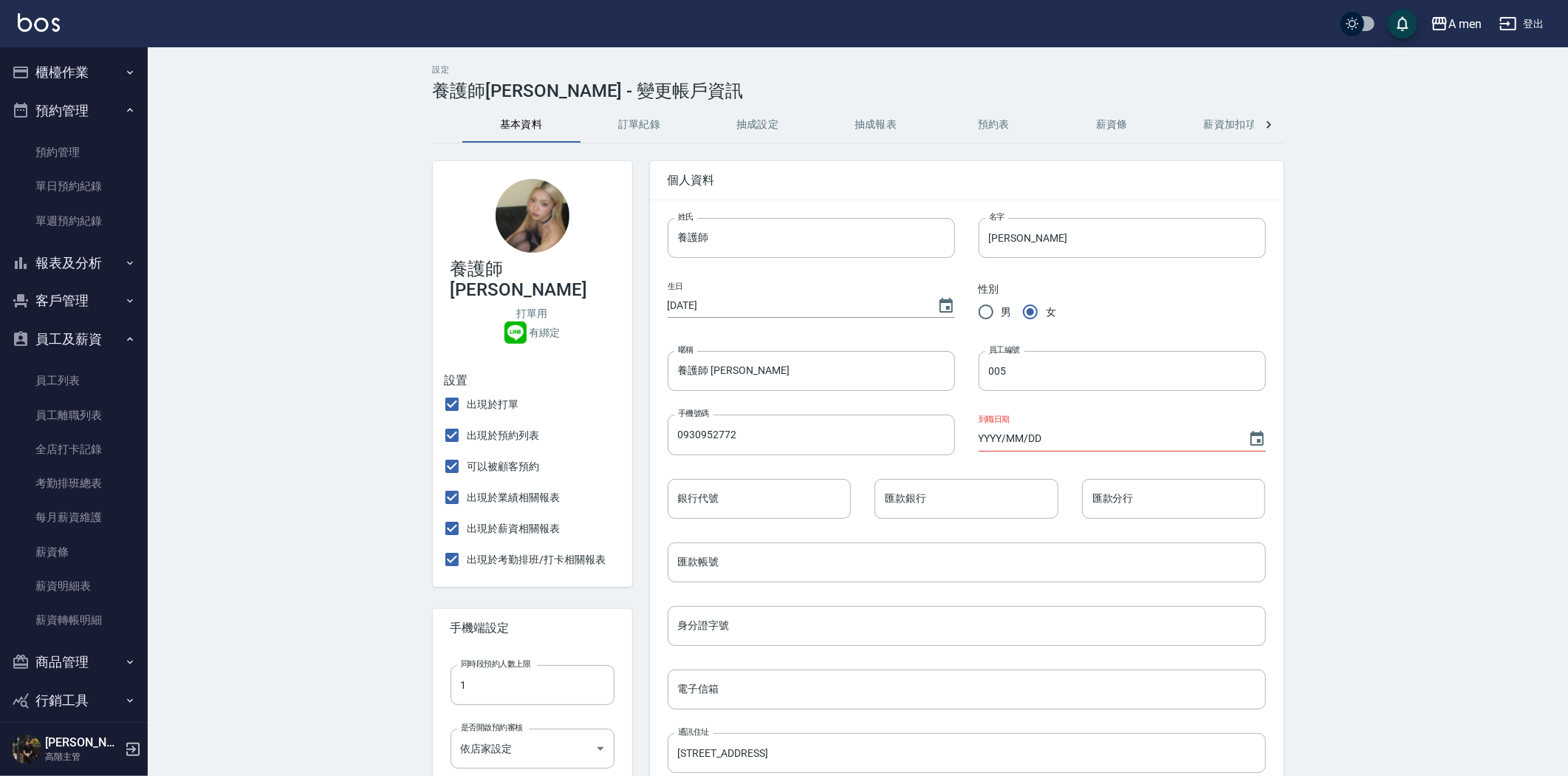
type input "霧眉師 小蔡"
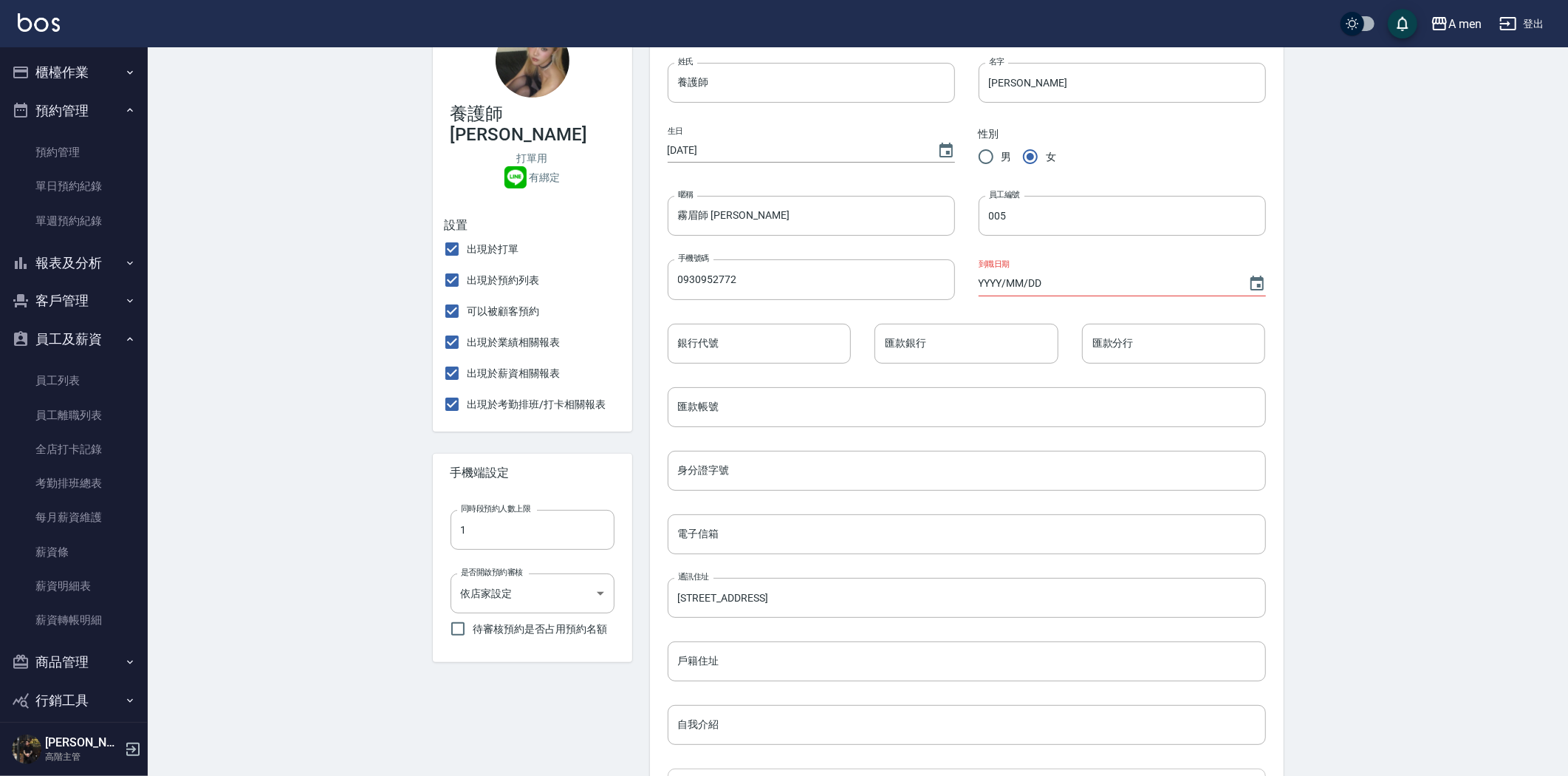
scroll to position [403, 0]
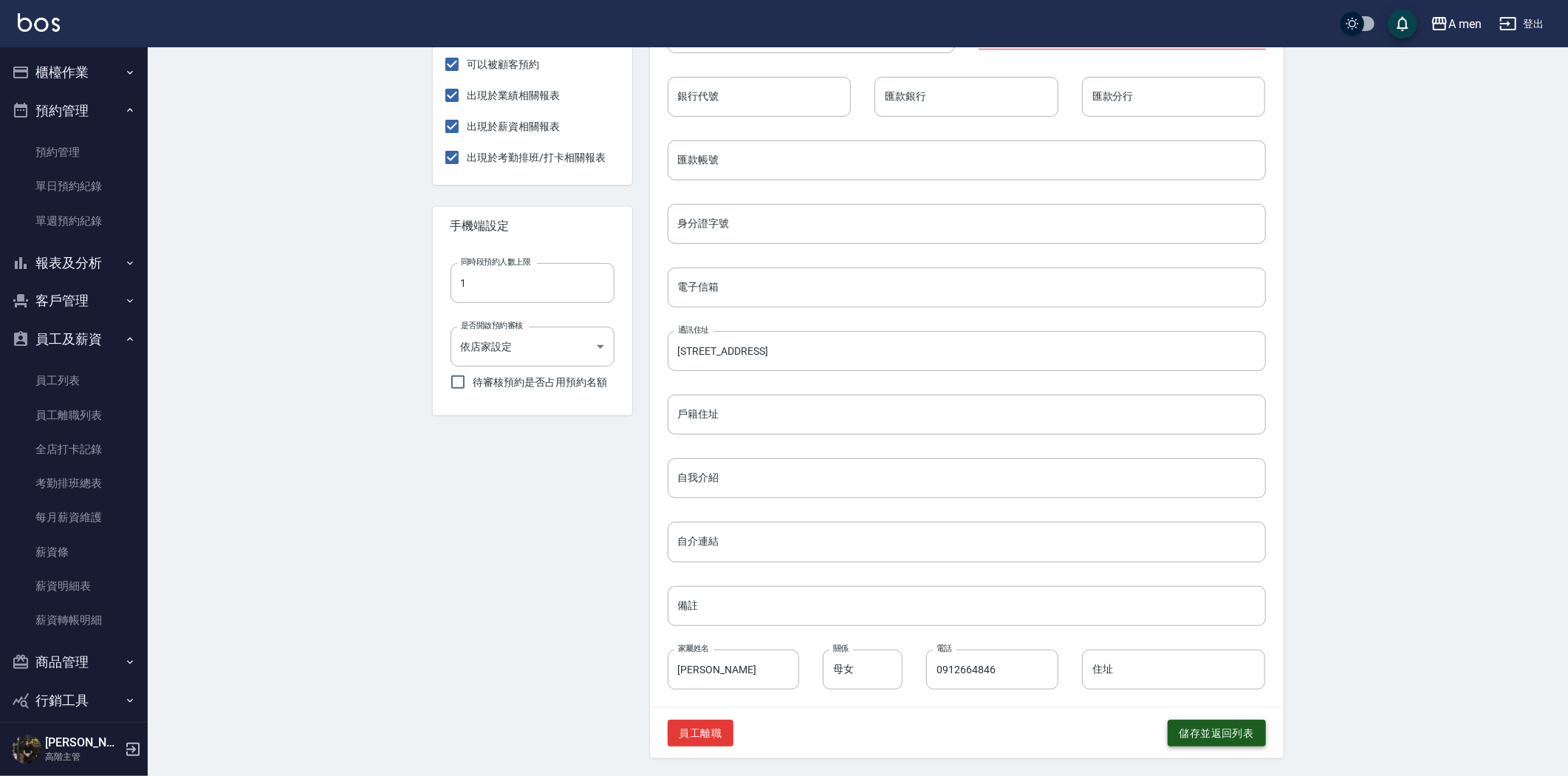
click at [1209, 734] on button "儲存並返回列表" at bounding box center [1217, 733] width 99 height 27
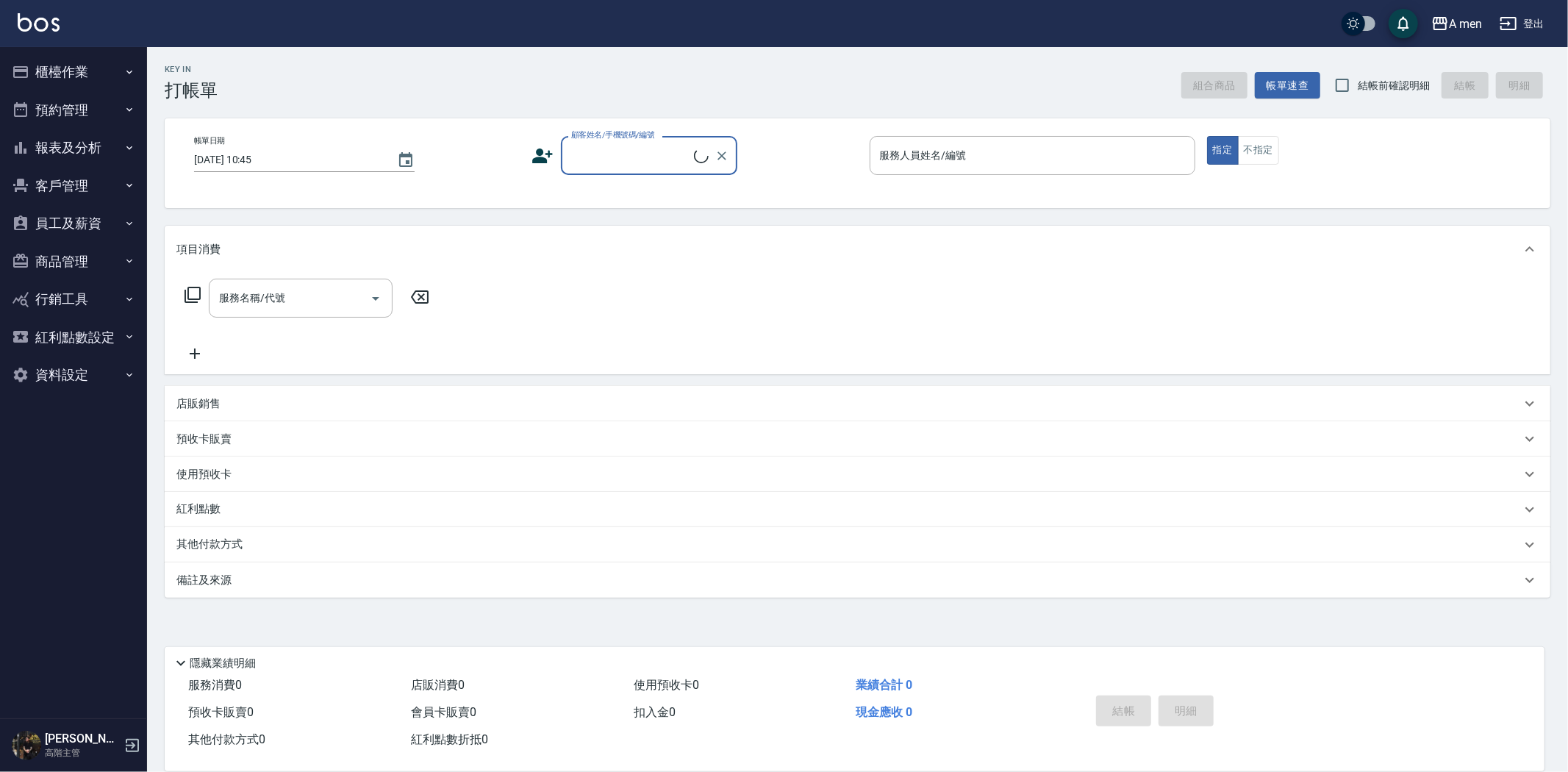
click at [88, 104] on button "預約管理" at bounding box center [74, 110] width 136 height 38
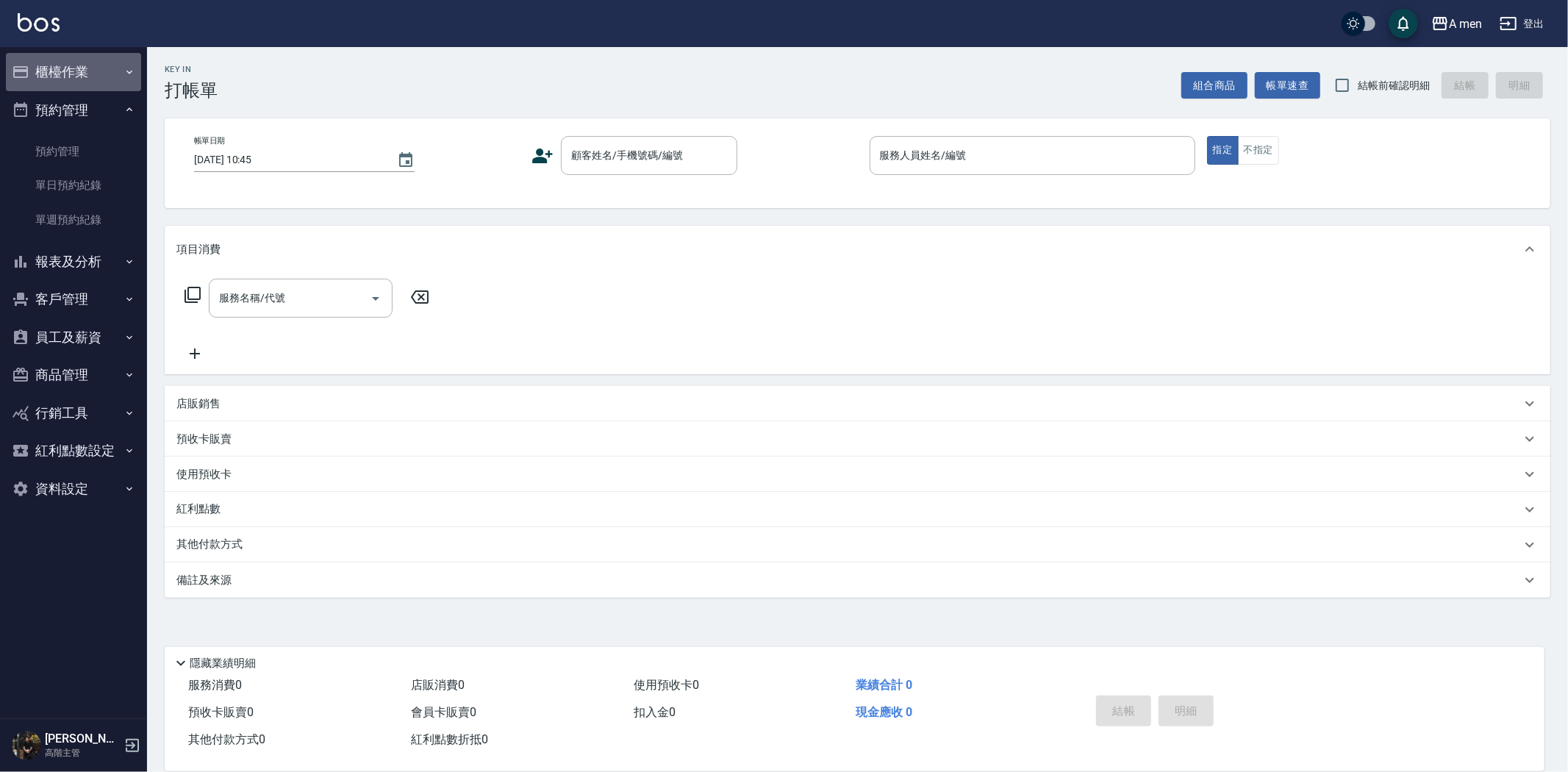
click at [92, 86] on button "櫃檯作業" at bounding box center [74, 71] width 136 height 38
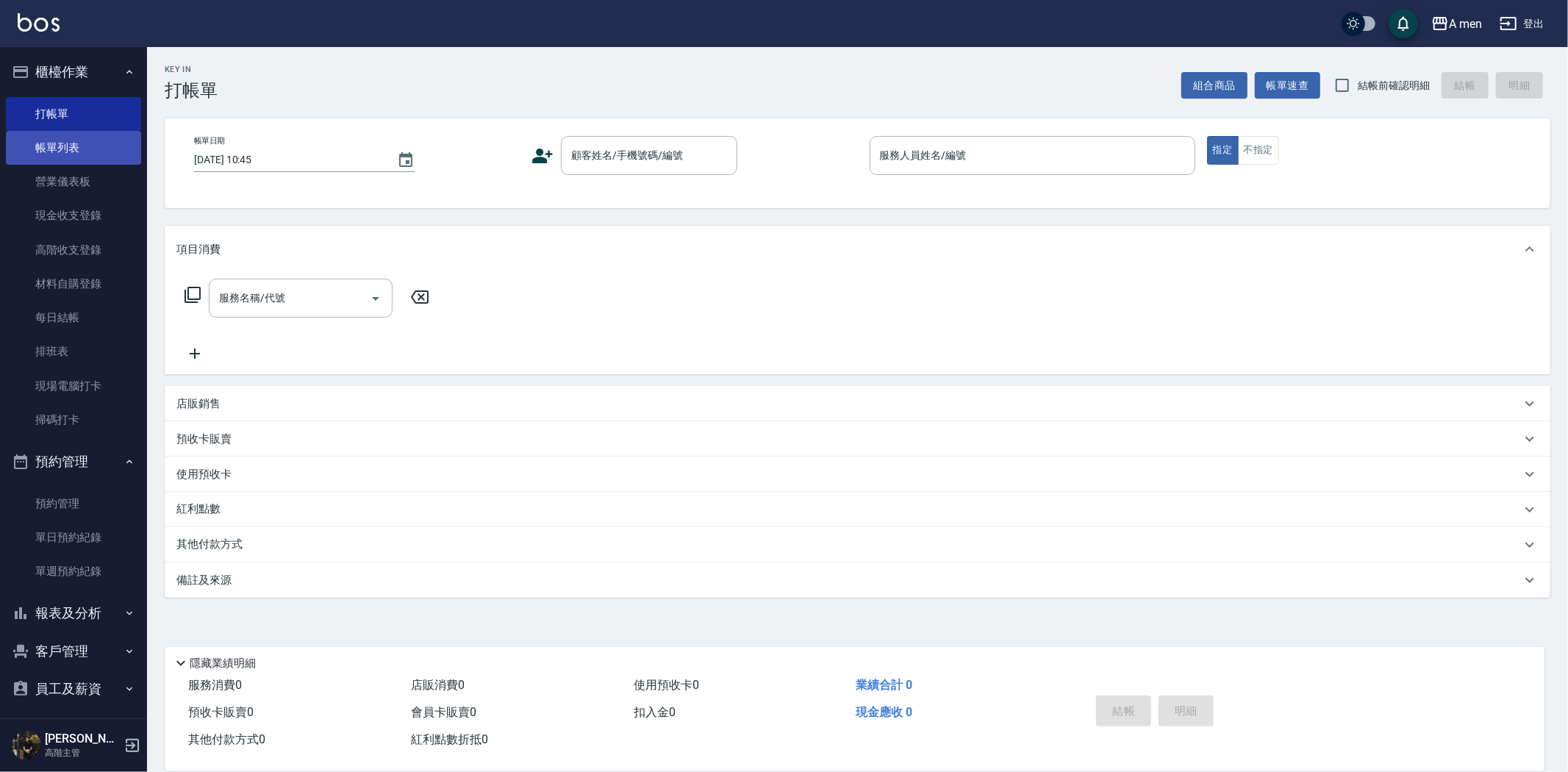
click at [88, 147] on link "帳單列表" at bounding box center [74, 148] width 136 height 34
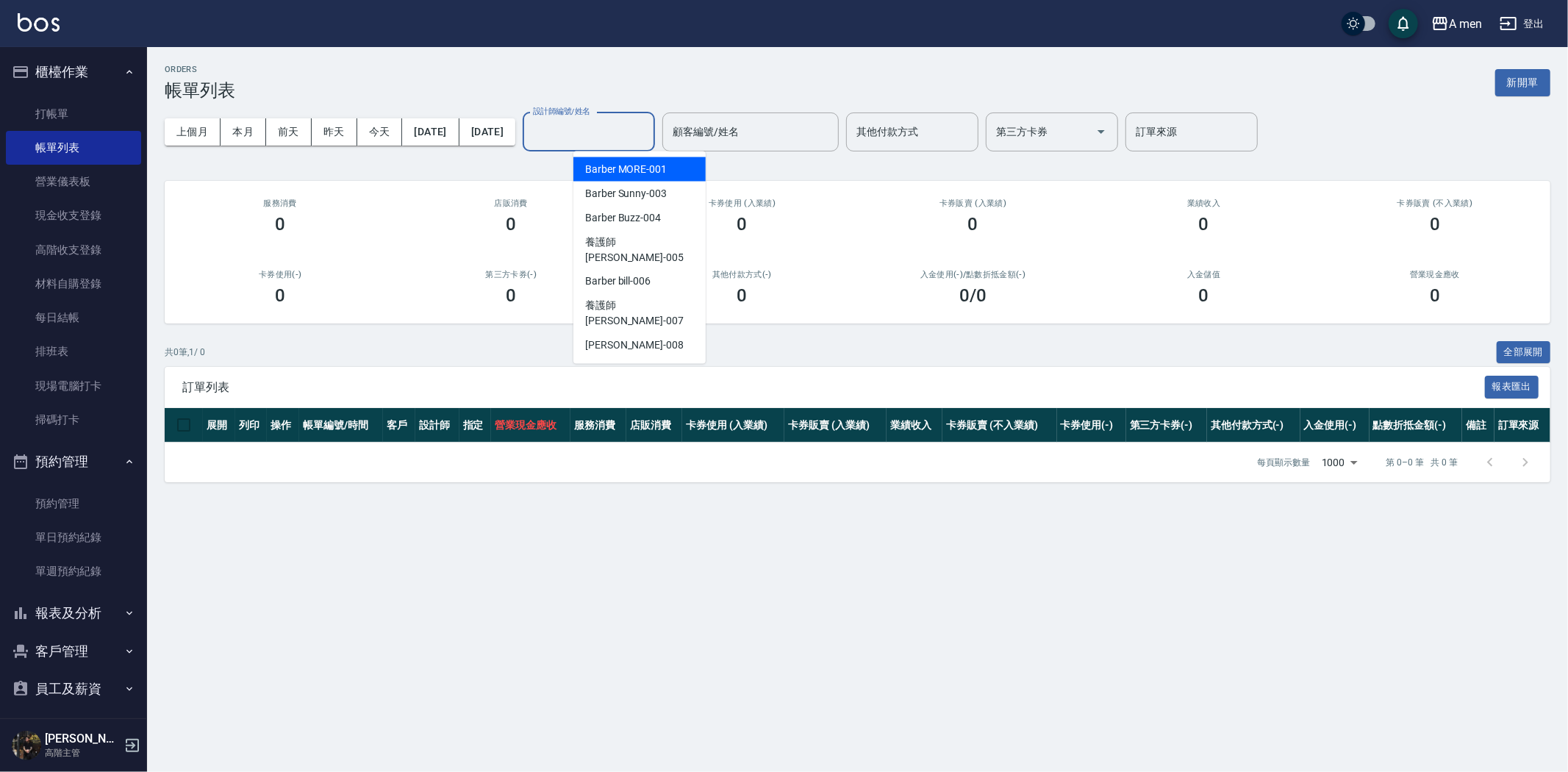
click at [648, 141] on input "設計師編號/姓名" at bounding box center [588, 131] width 119 height 26
click at [643, 211] on span "Barber Buzz -004" at bounding box center [622, 218] width 76 height 15
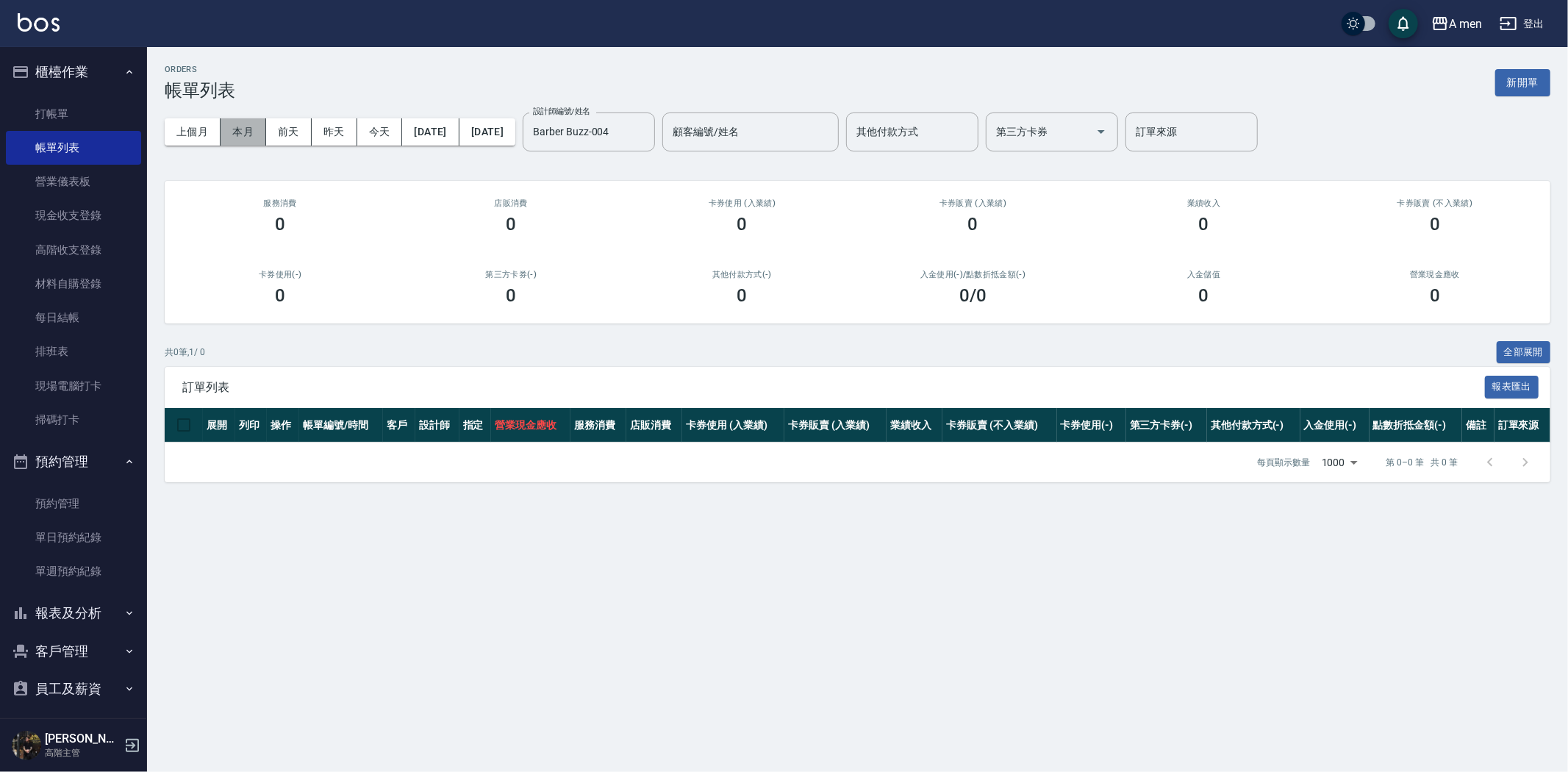
click at [247, 123] on button "本月" at bounding box center [243, 132] width 46 height 27
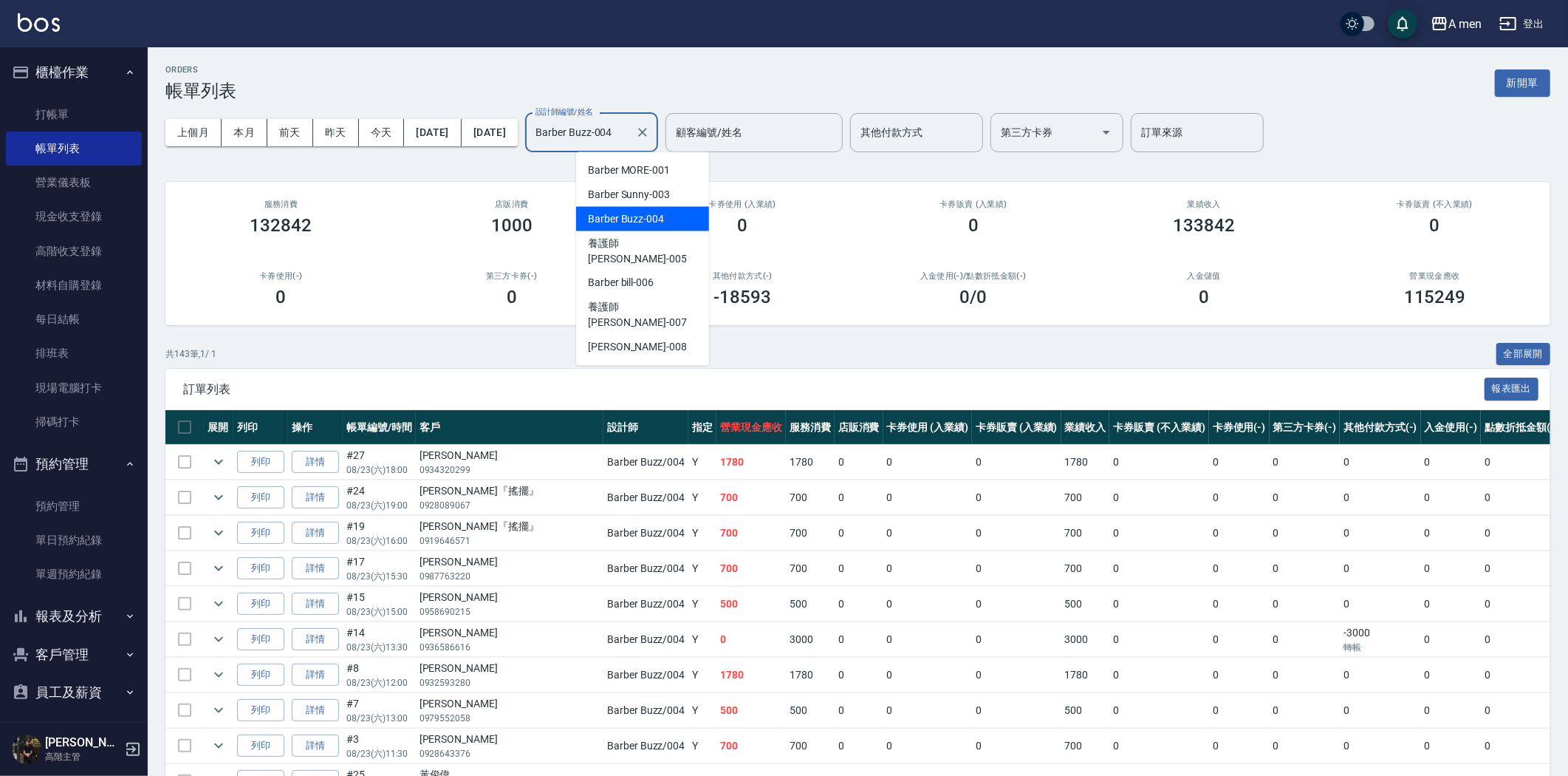
click at [625, 136] on input "Barber Buzz-004" at bounding box center [580, 132] width 98 height 26
click at [646, 190] on span "Barber Sunny -003" at bounding box center [628, 194] width 82 height 15
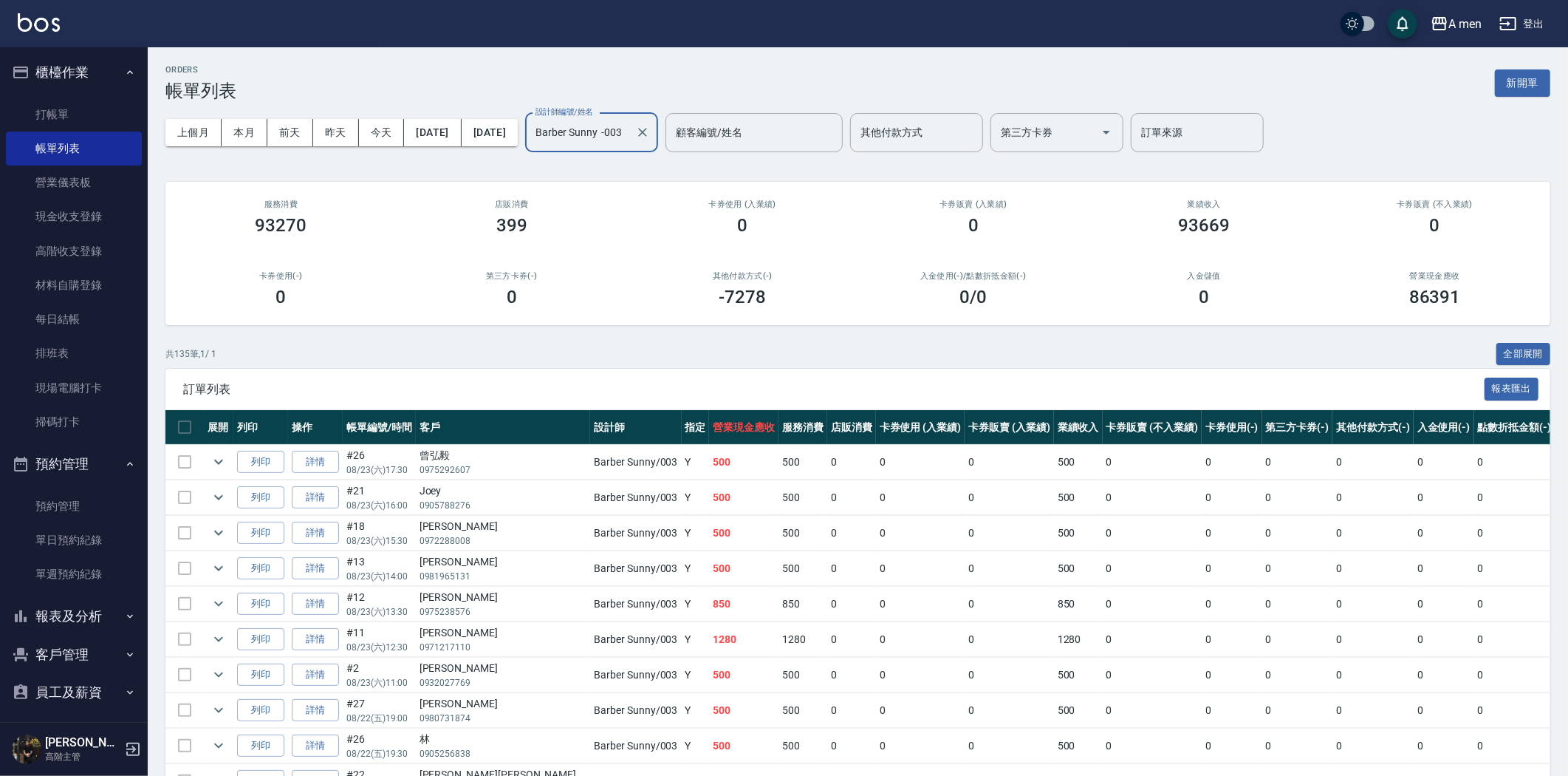
click at [630, 135] on input "Barber Sunny -003" at bounding box center [580, 132] width 98 height 26
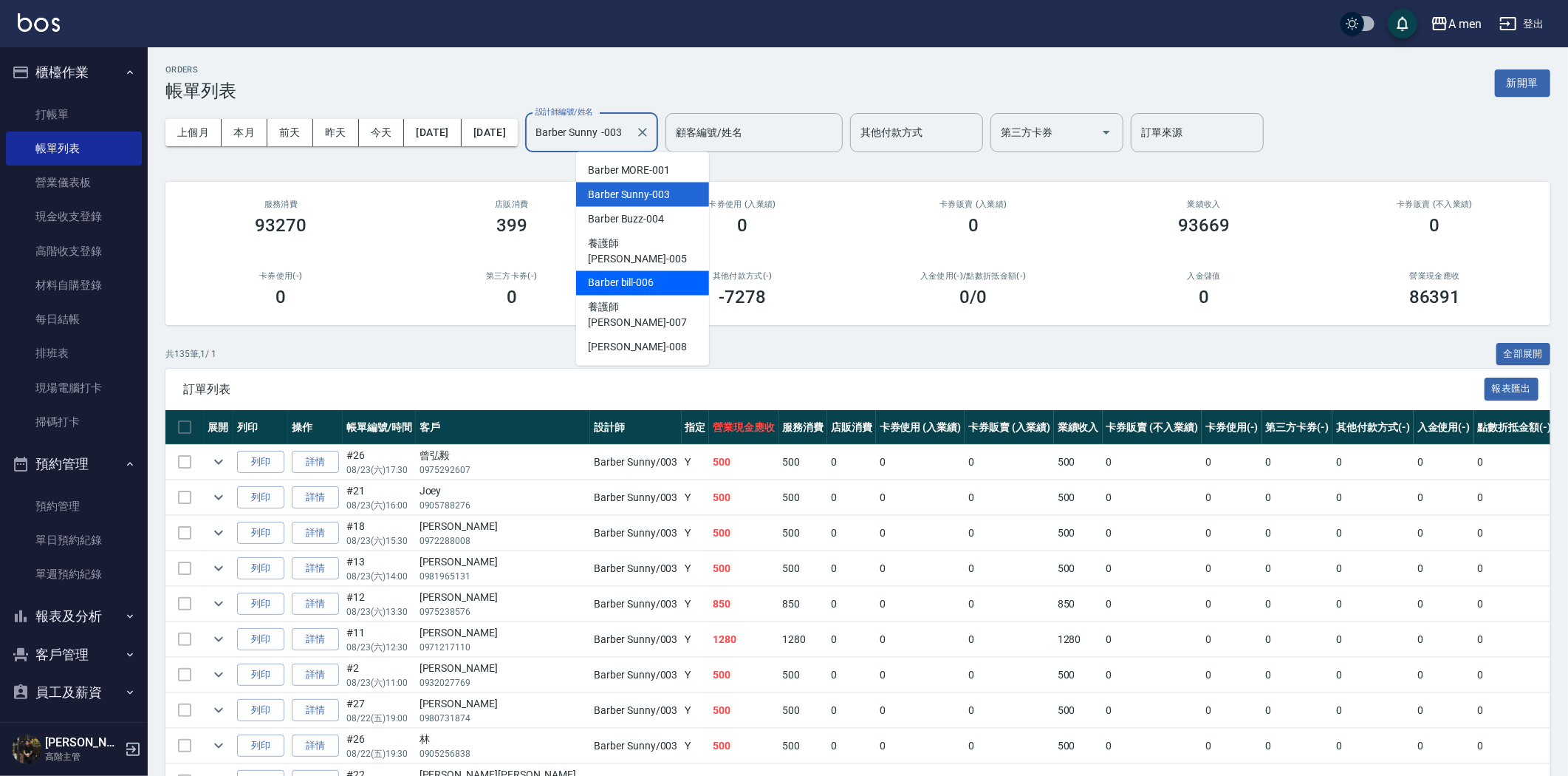
drag, startPoint x: 648, startPoint y: 270, endPoint x: 647, endPoint y: 247, distance: 23.0
click at [647, 275] on span "Barber bill -006" at bounding box center [620, 283] width 65 height 15
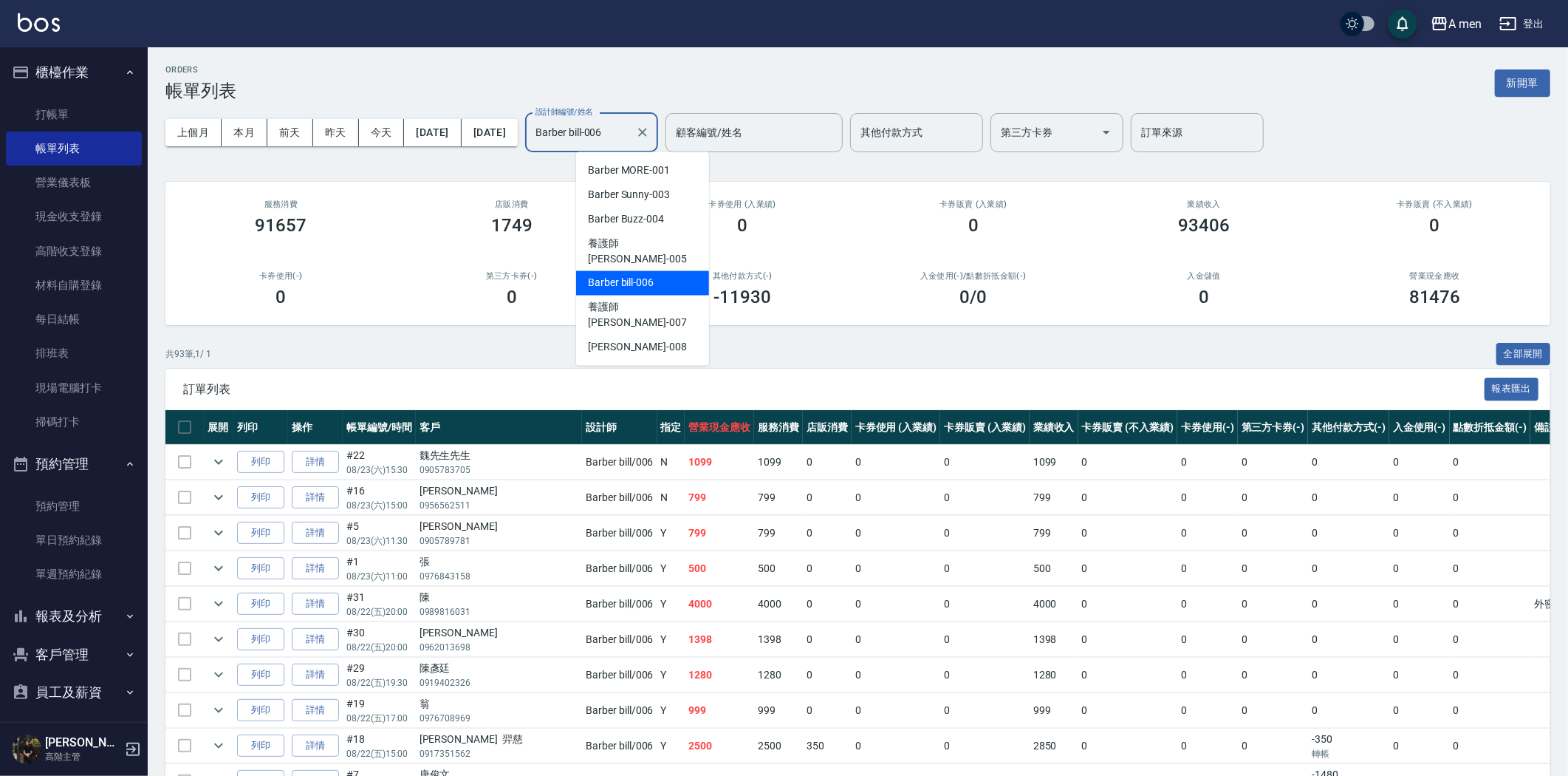
click at [630, 128] on input "Barber bill-006" at bounding box center [580, 132] width 98 height 26
click at [614, 340] on span "Garry -008" at bounding box center [637, 347] width 99 height 15
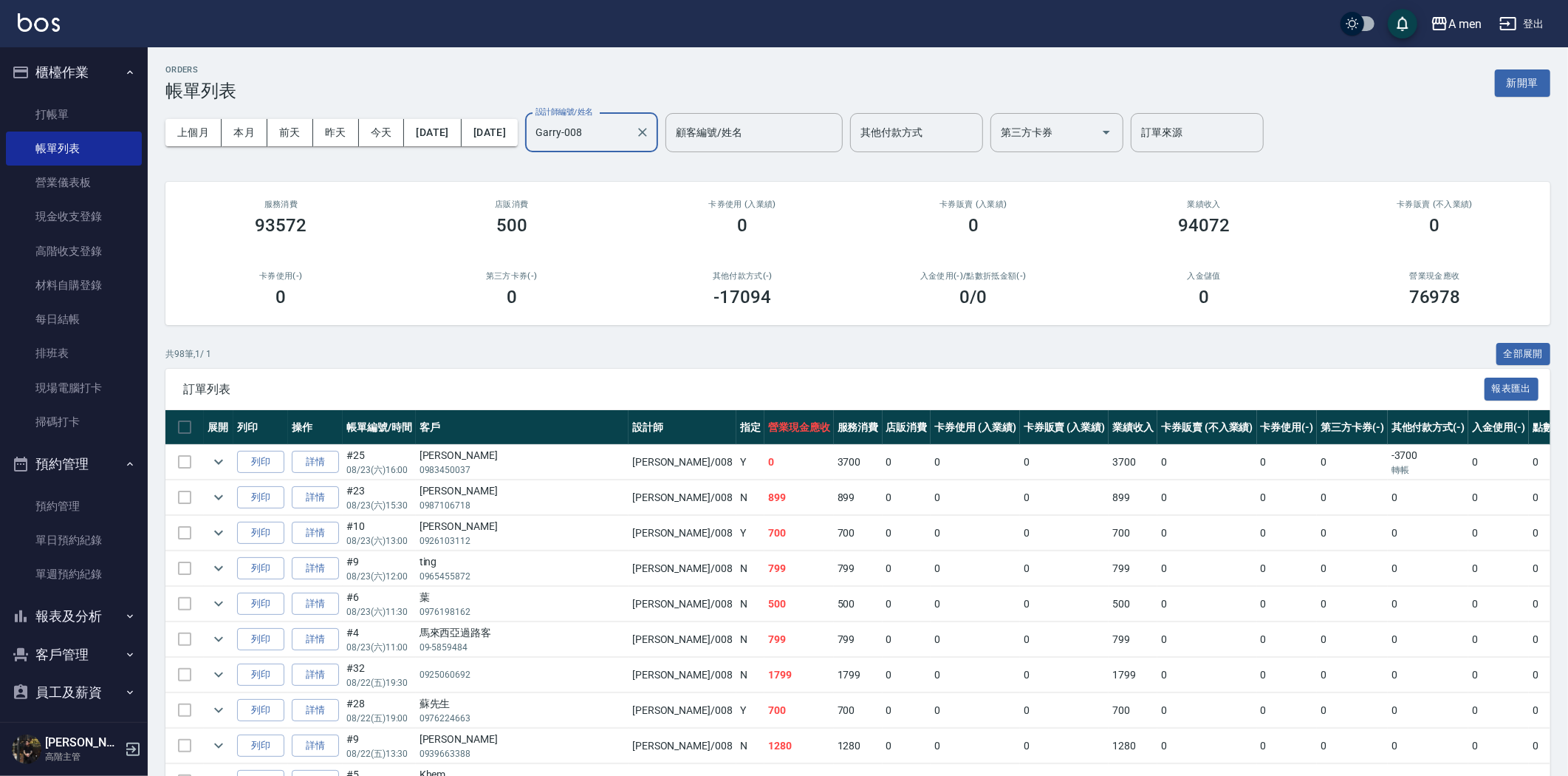
click at [630, 136] on input "Garry-008" at bounding box center [580, 132] width 98 height 26
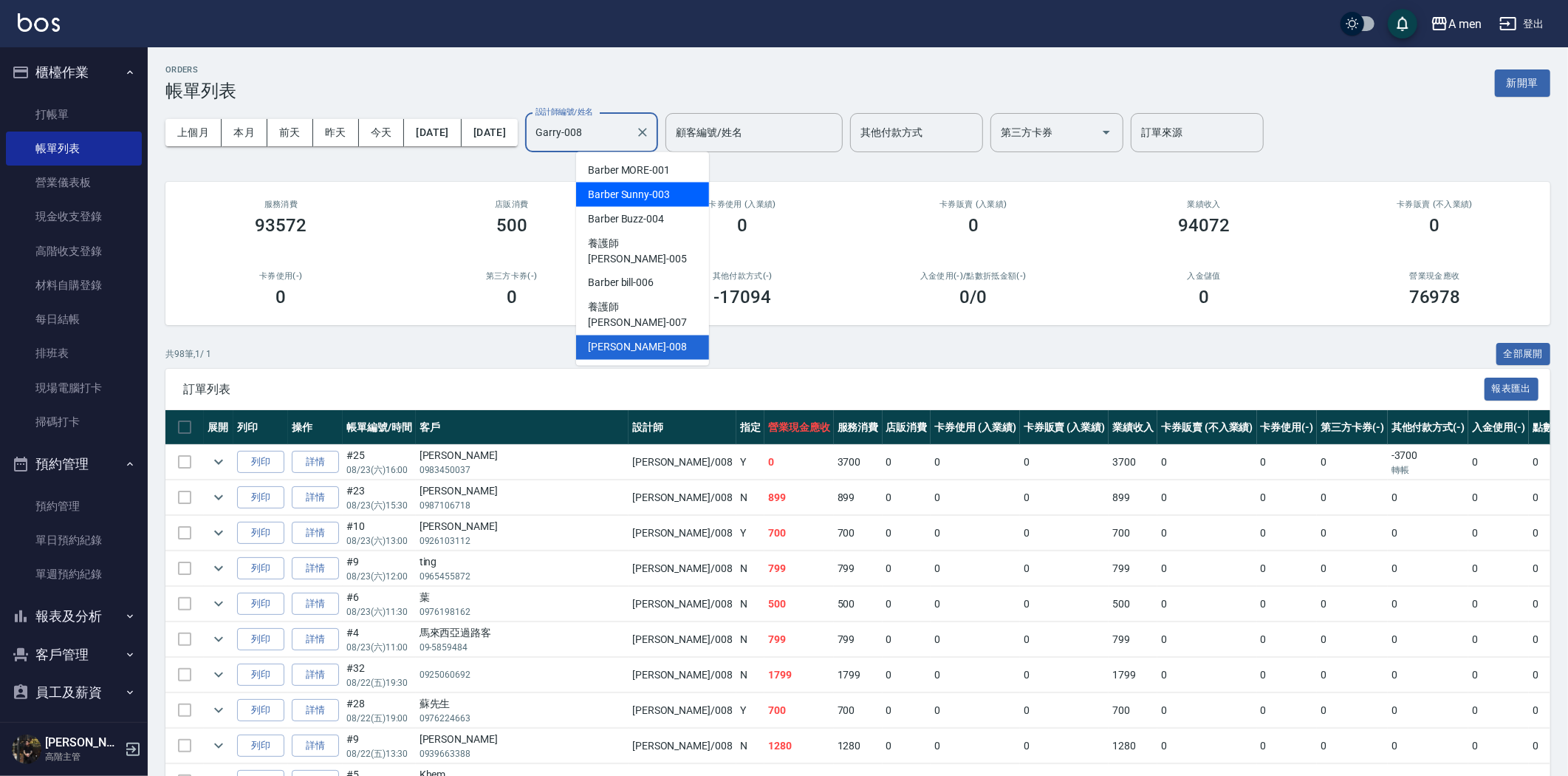
click at [646, 196] on span "Barber Sunny -003" at bounding box center [628, 194] width 82 height 15
type input "Barber Sunny -003"
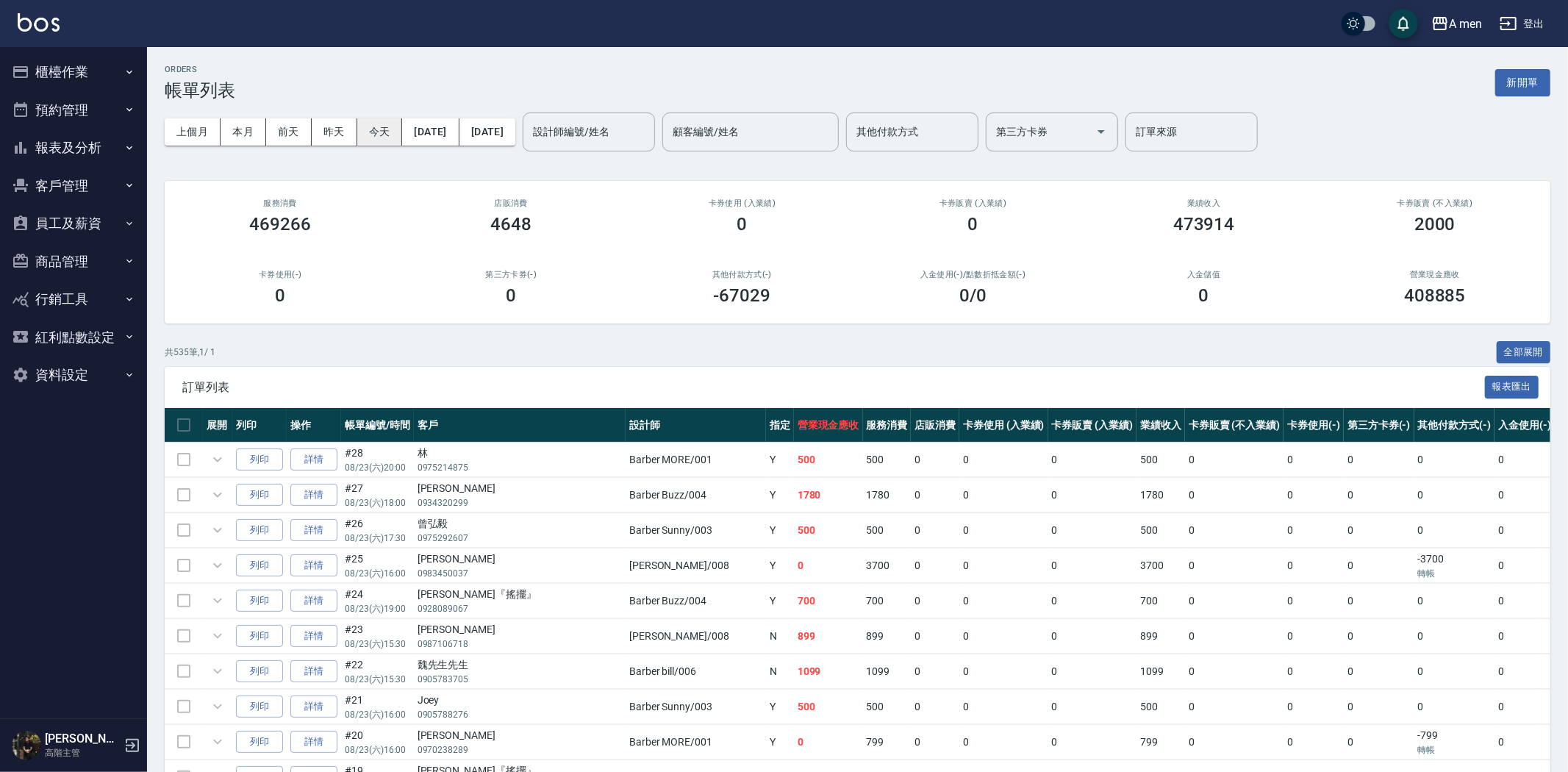
click at [387, 134] on button "今天" at bounding box center [379, 132] width 46 height 27
click at [385, 135] on button "今天" at bounding box center [379, 132] width 46 height 27
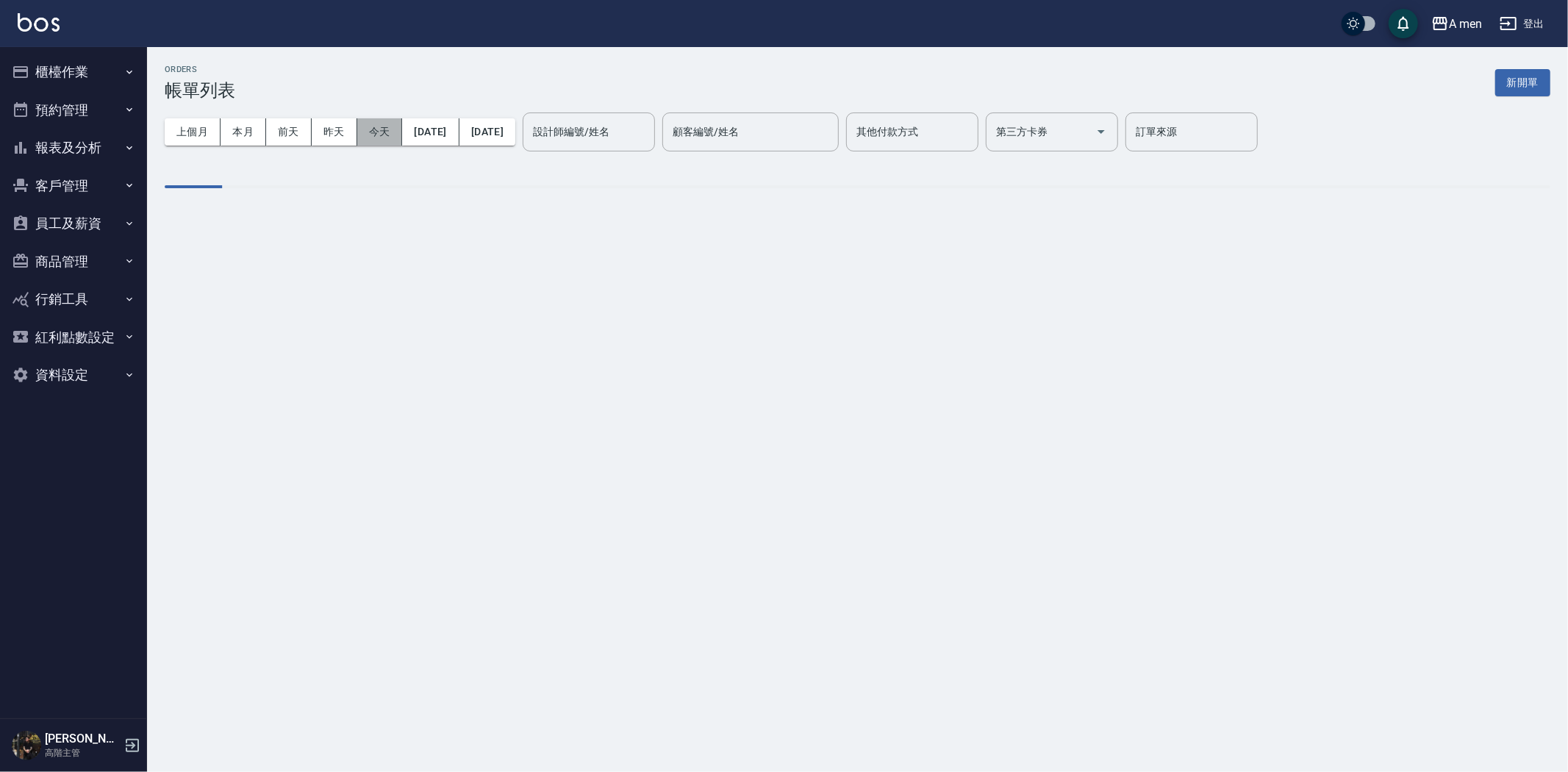
click at [385, 135] on button "今天" at bounding box center [379, 132] width 46 height 27
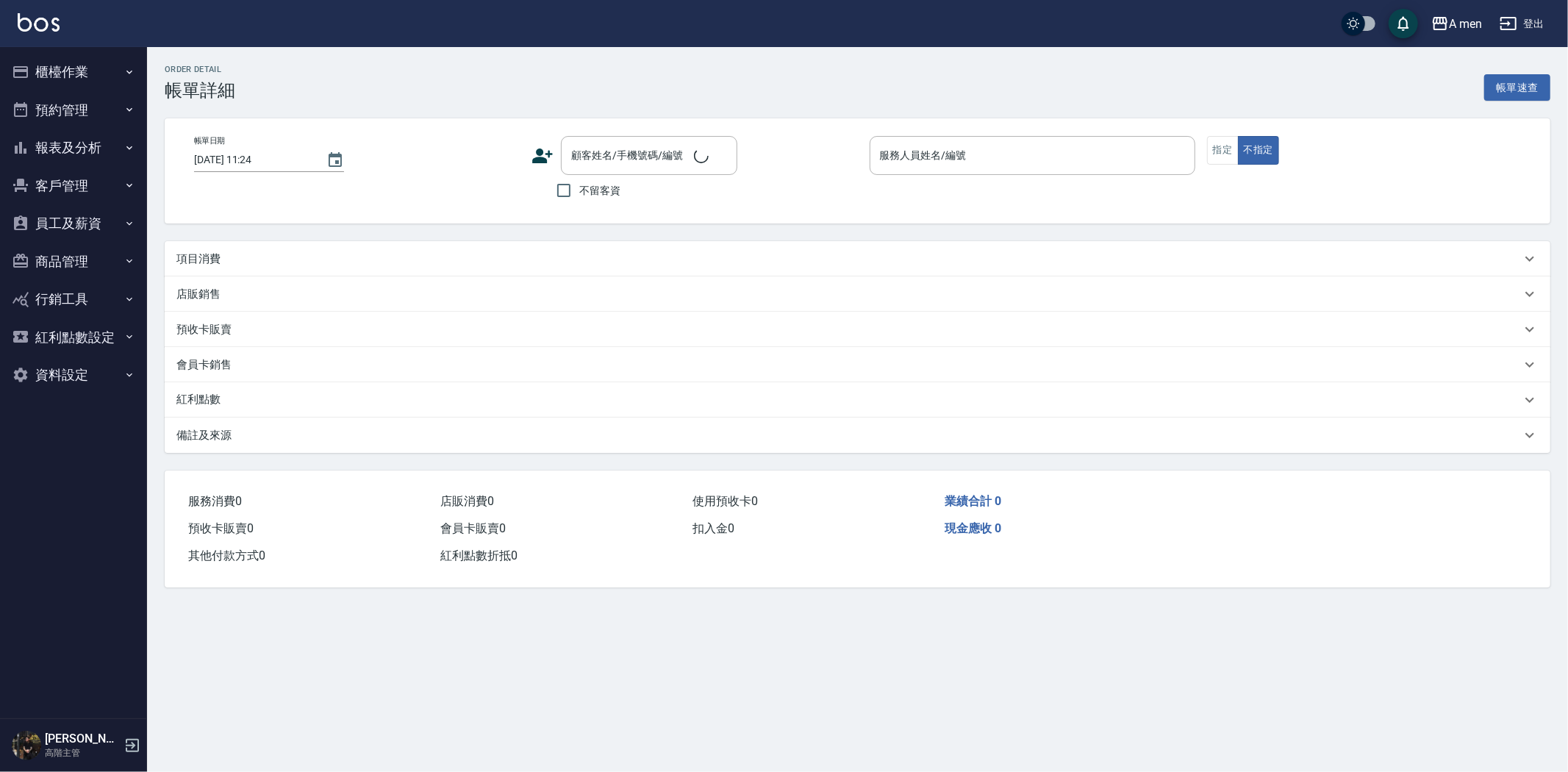
type input "[DATE] 11:00"
type input "Barber Buzz-004"
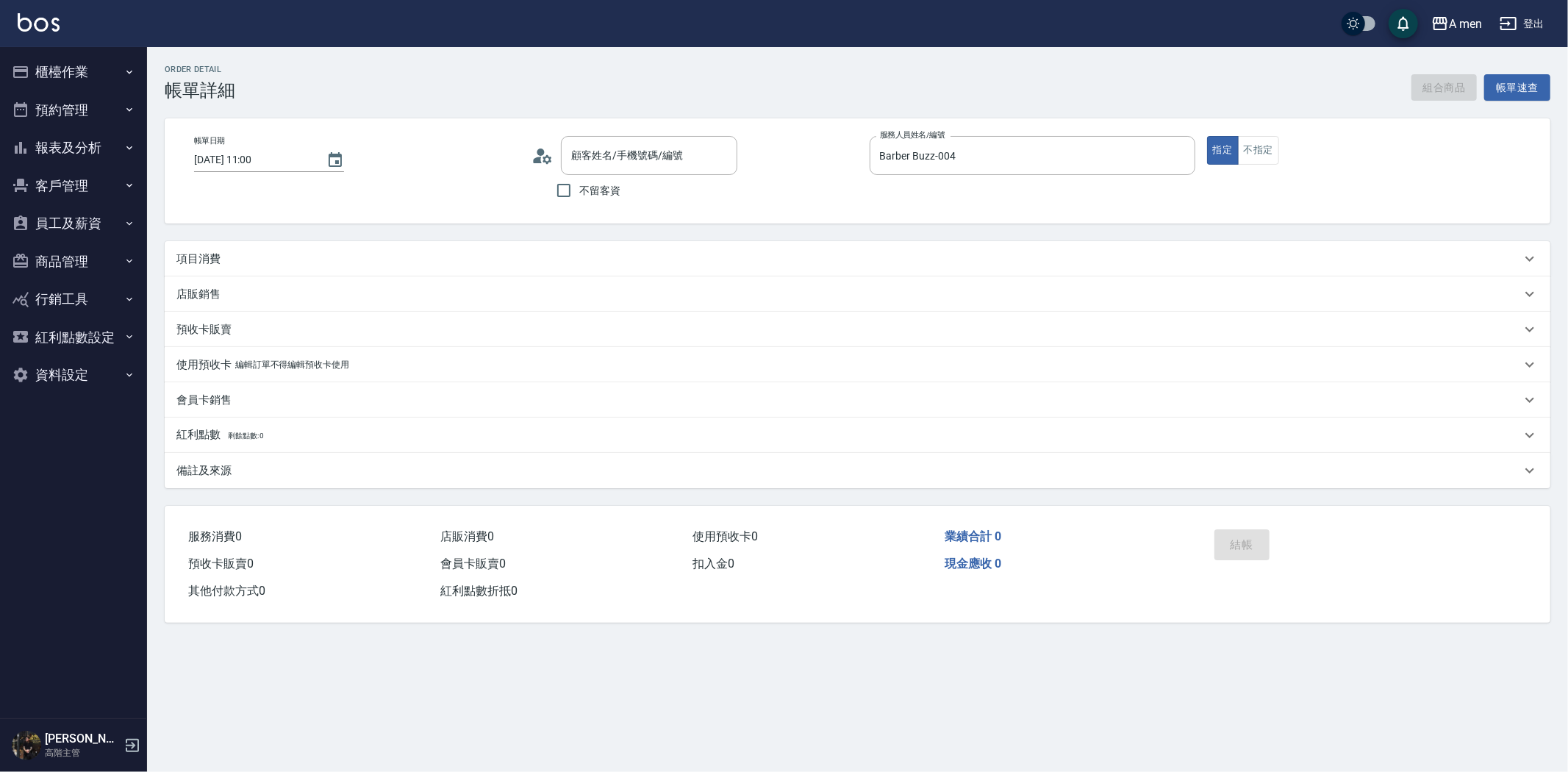
type input "陳㵆/0979049054/null"
click at [886, 252] on div "項目消費" at bounding box center [849, 259] width 1345 height 15
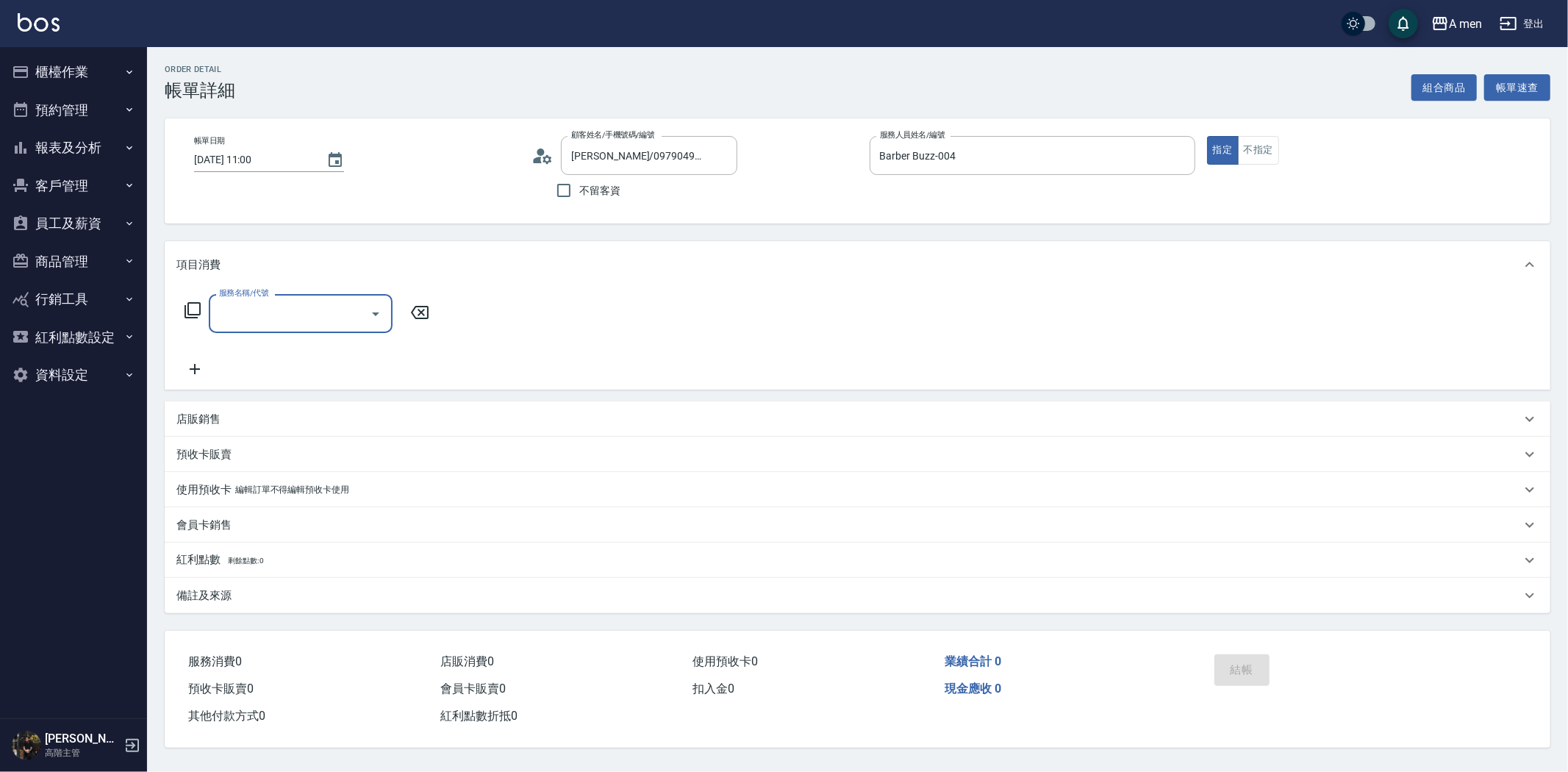
click at [335, 314] on input "服務名稱/代號" at bounding box center [289, 313] width 148 height 26
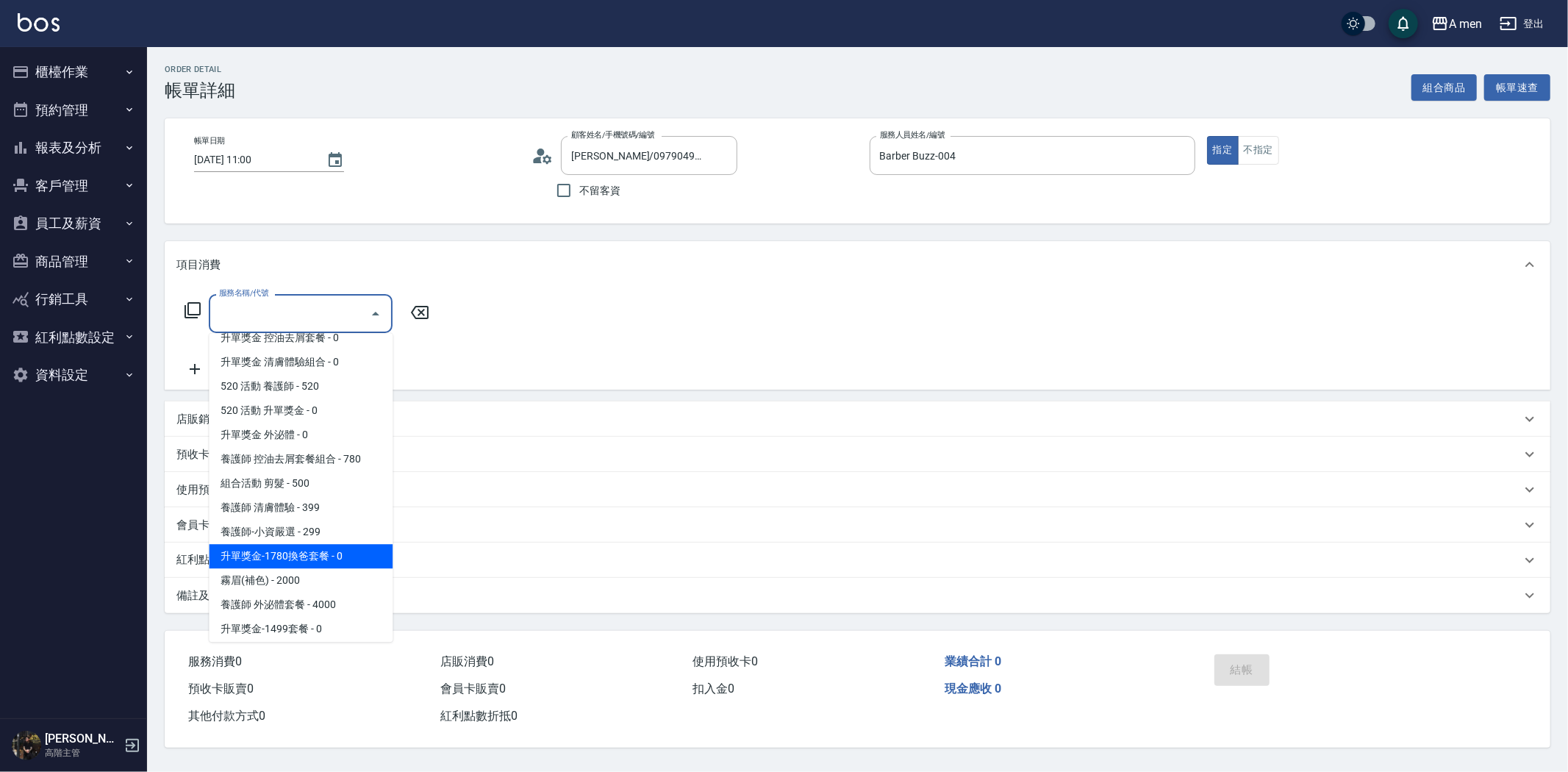
scroll to position [408, 0]
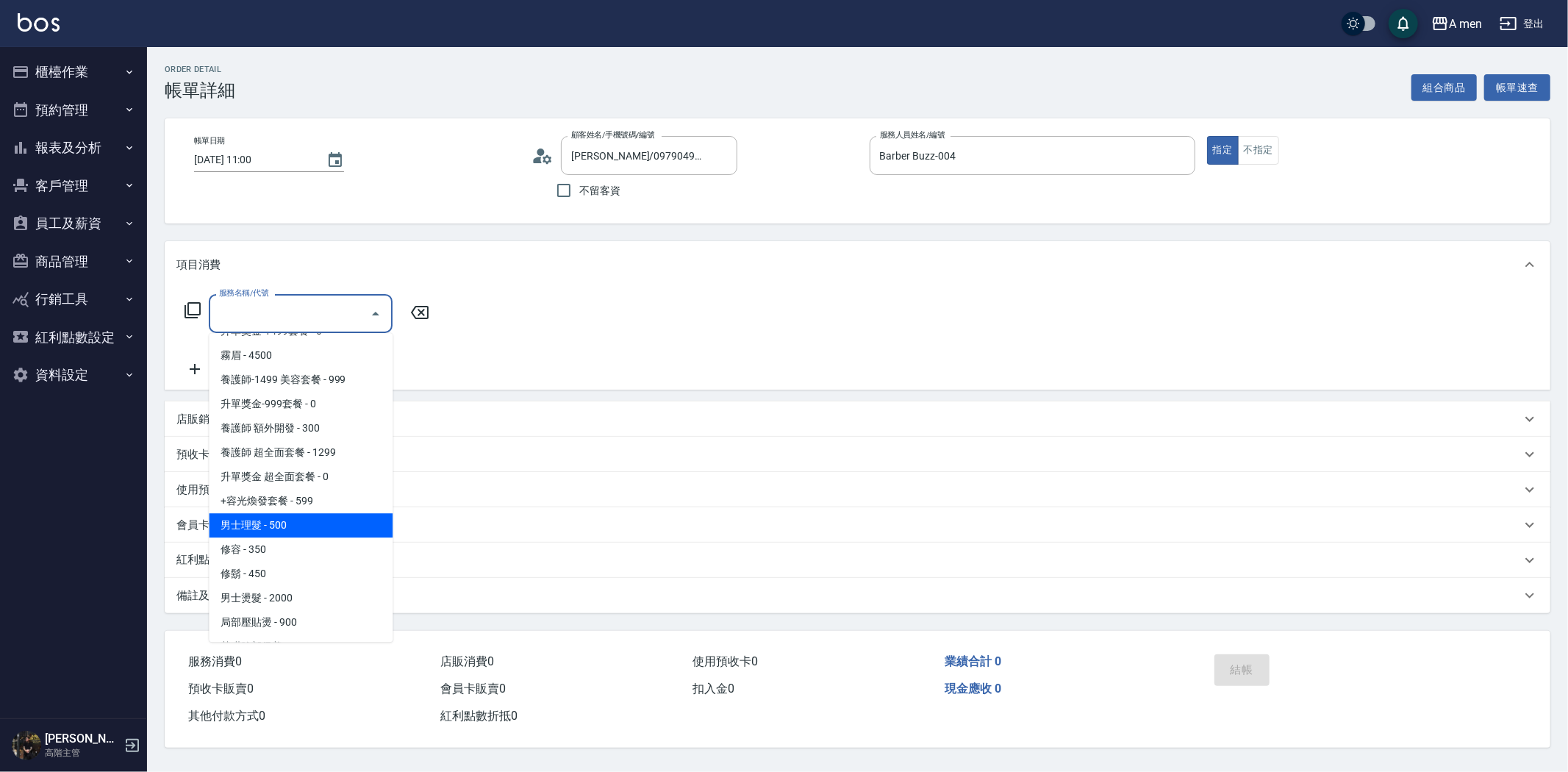
click at [305, 529] on span "男士理髮 - 500" at bounding box center [301, 525] width 184 height 24
type input "男士理髮(A01)"
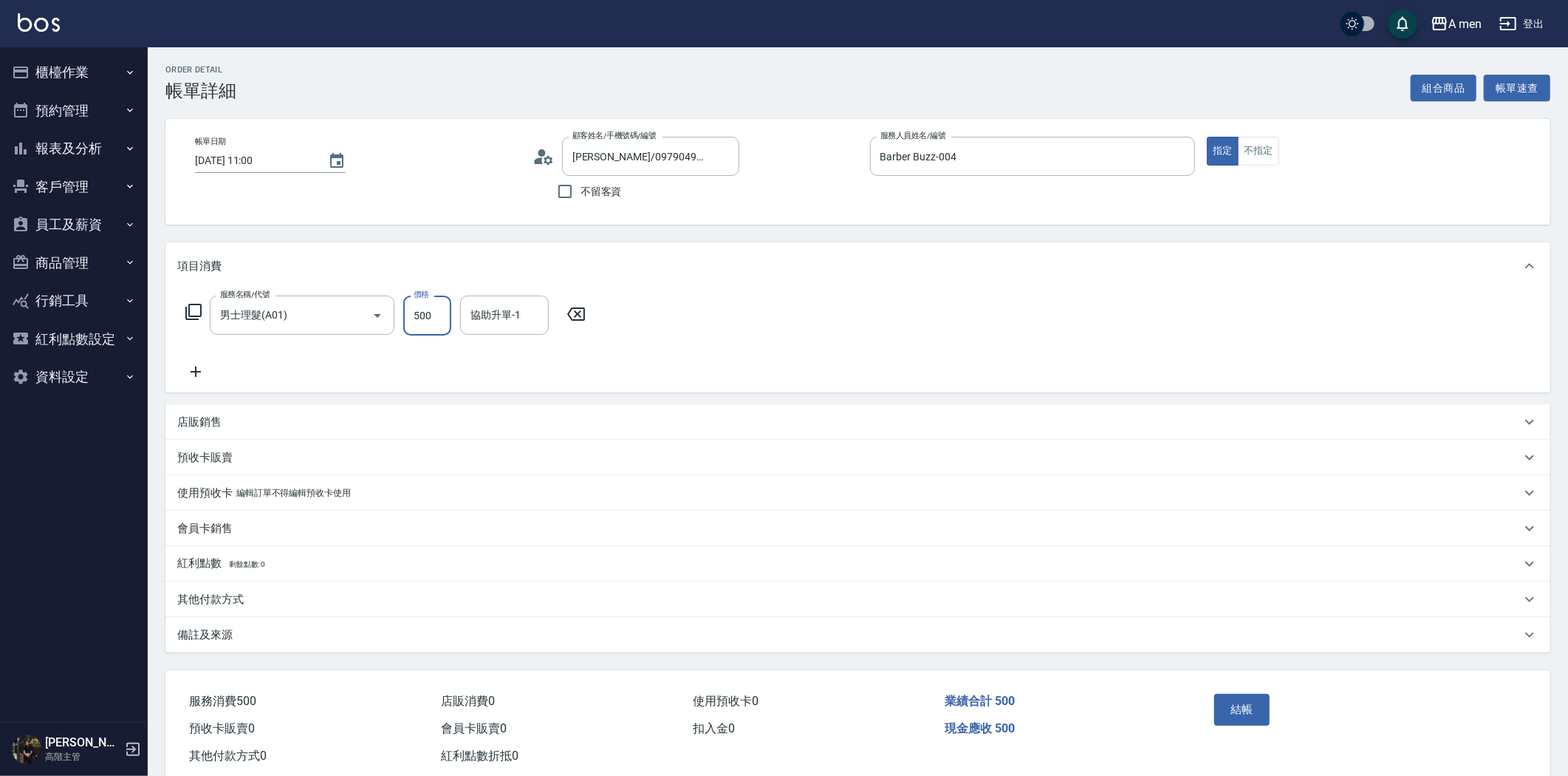
click at [431, 327] on input "500" at bounding box center [428, 315] width 48 height 39
type input "700"
click at [1247, 711] on button "結帳" at bounding box center [1242, 709] width 56 height 31
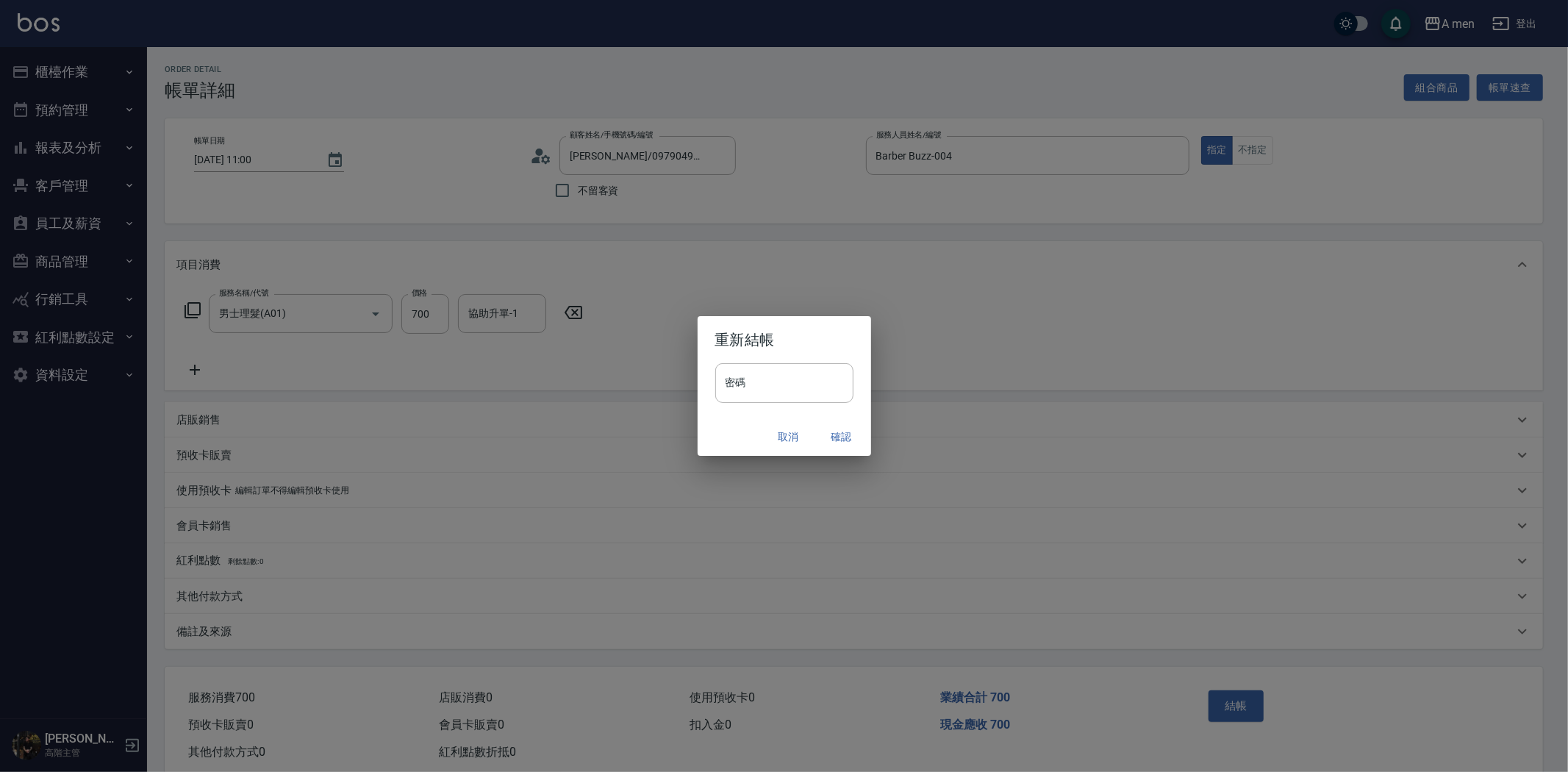
click at [851, 436] on button "確認" at bounding box center [841, 436] width 47 height 27
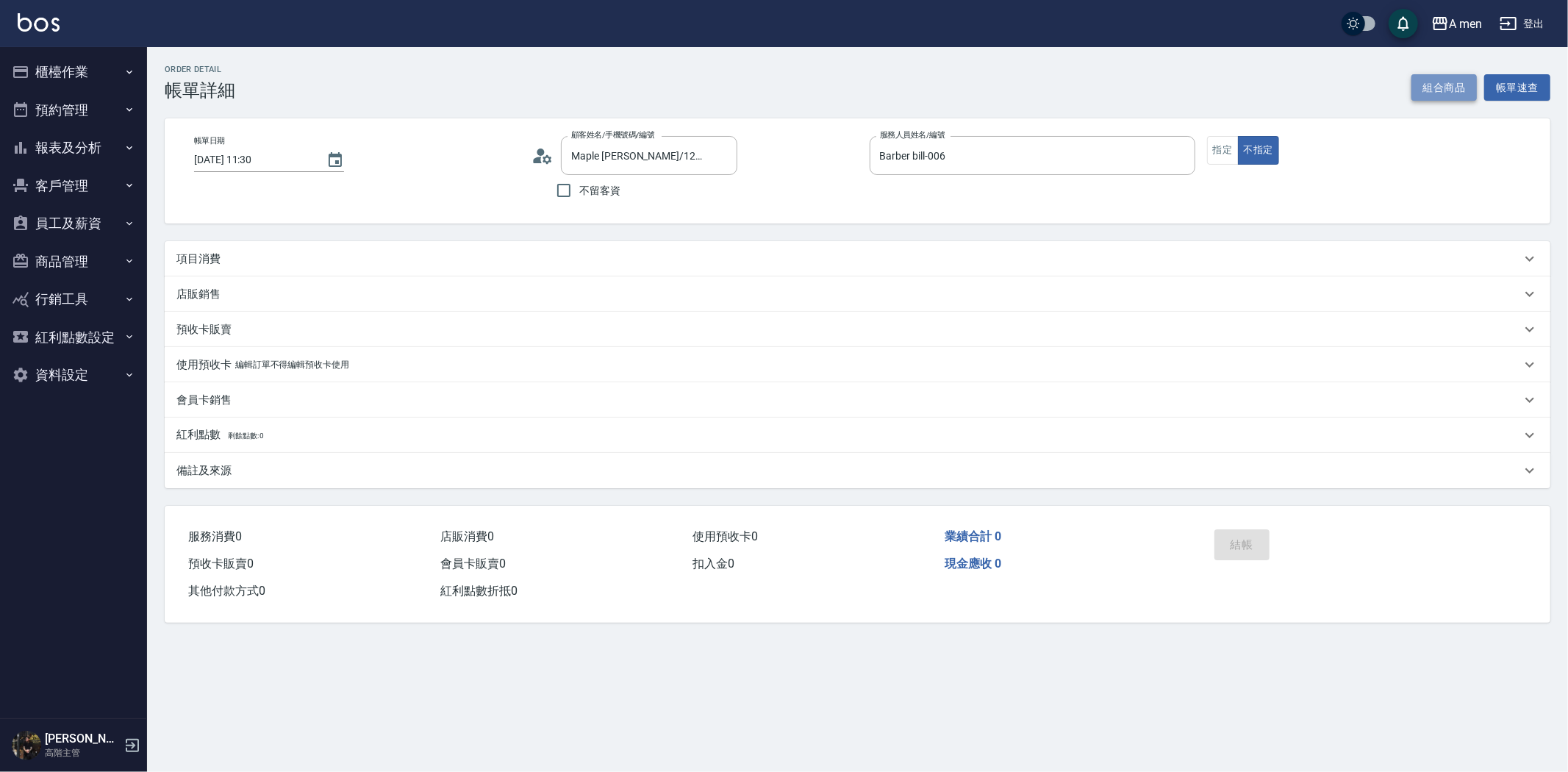
click at [1451, 95] on button "組合商品" at bounding box center [1445, 87] width 66 height 27
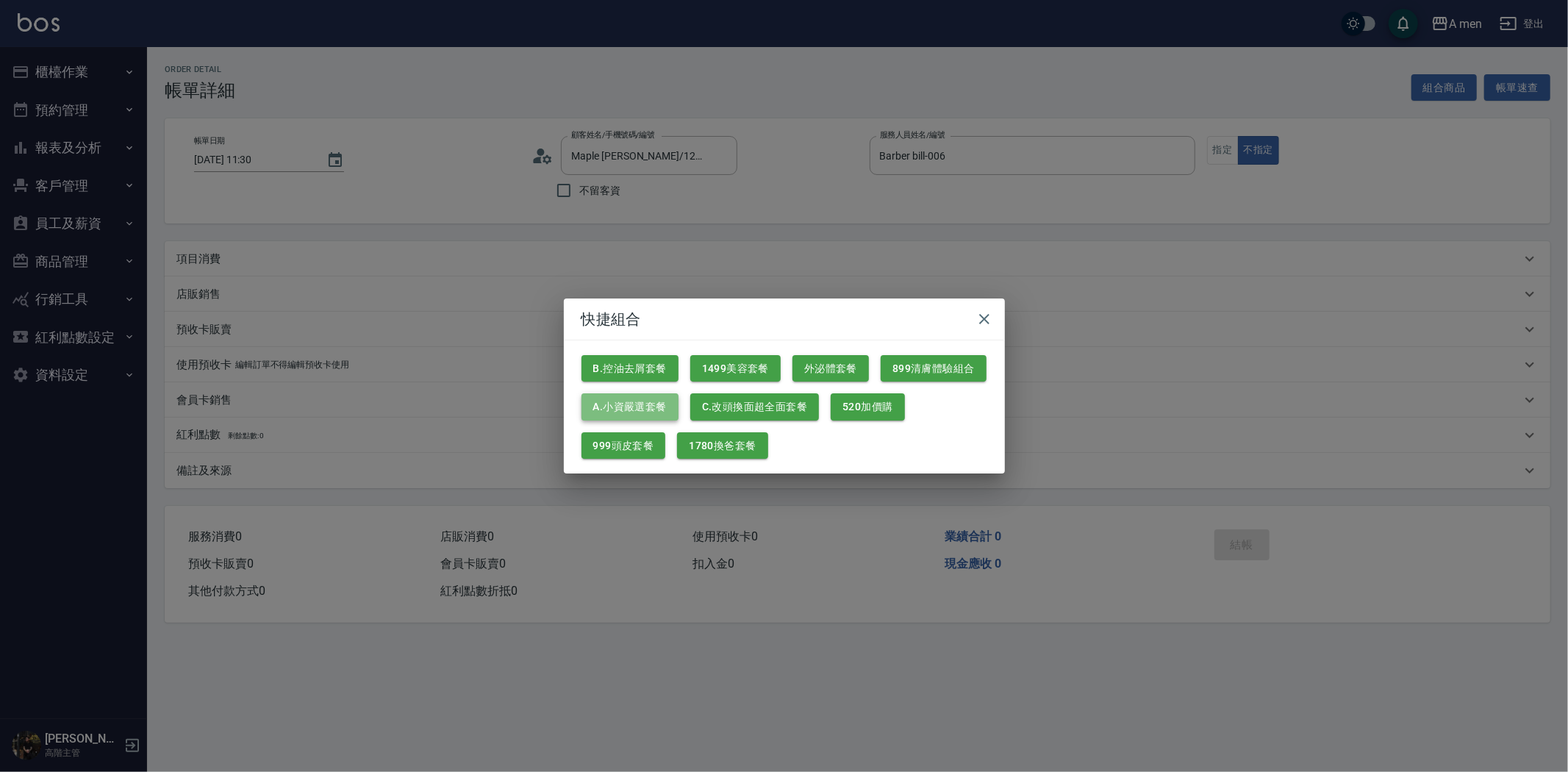
click at [644, 402] on button "A.小資嚴選套餐" at bounding box center [630, 407] width 97 height 27
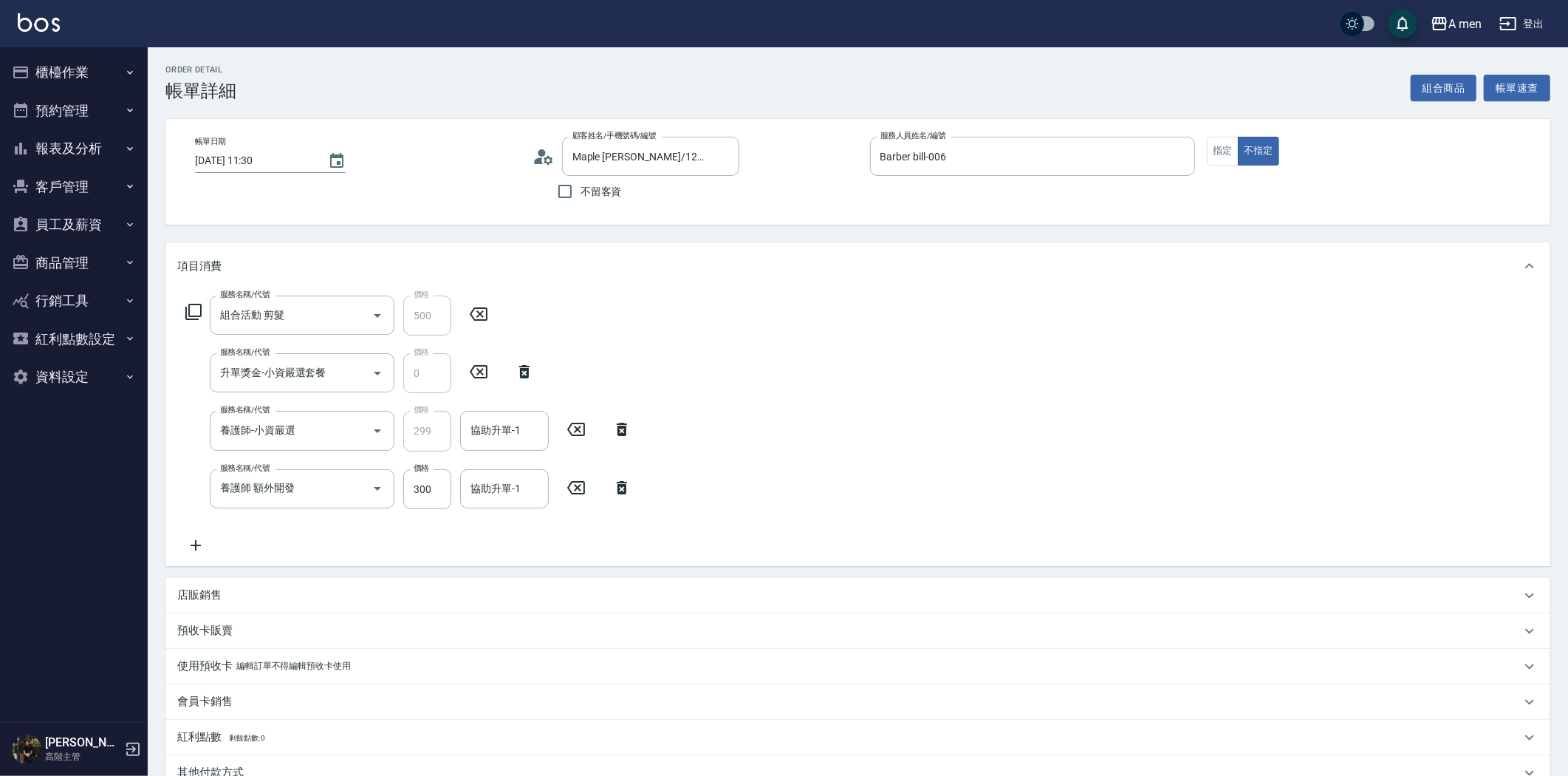
click at [618, 484] on icon at bounding box center [623, 487] width 11 height 13
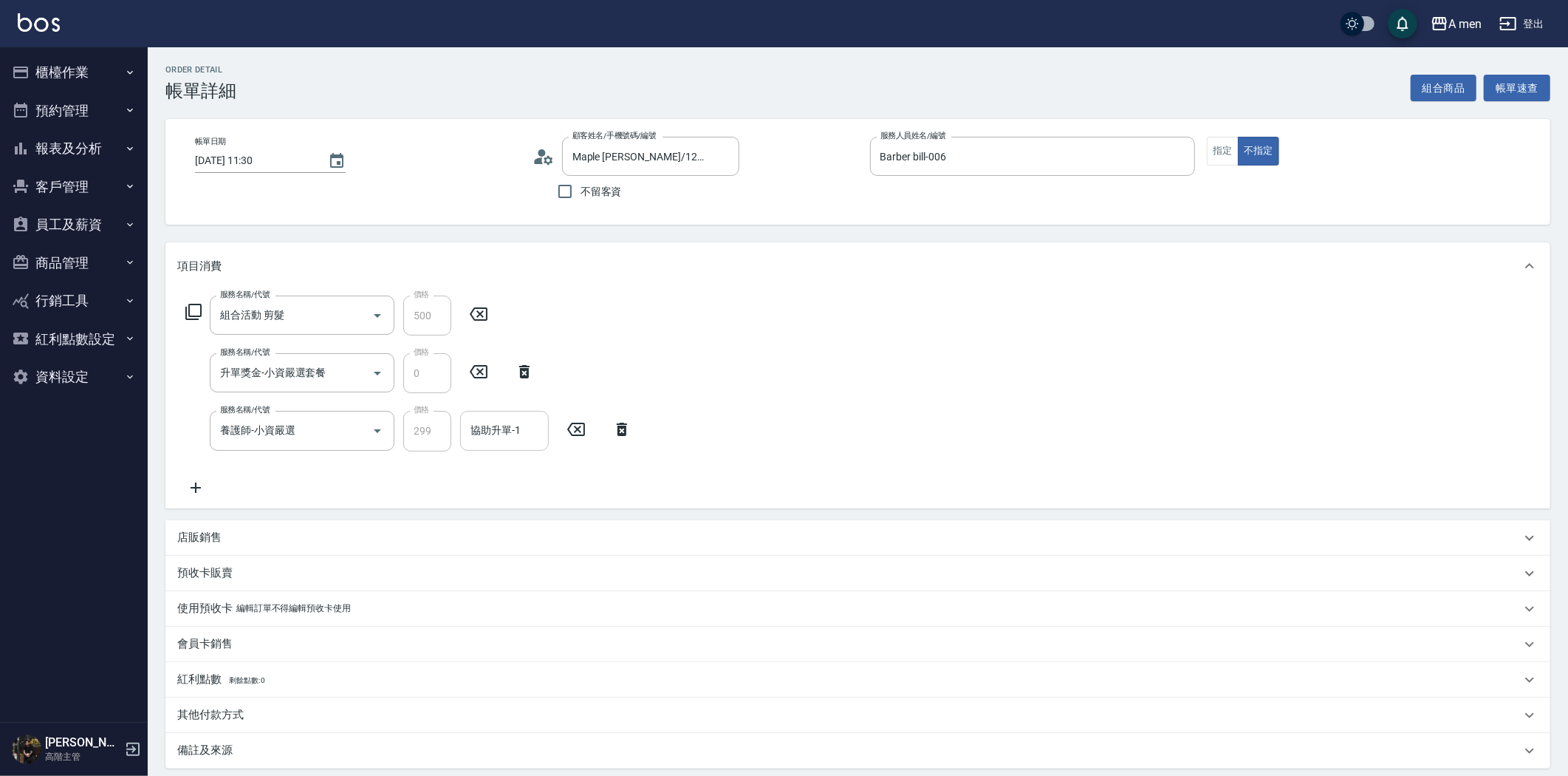
click at [507, 441] on input "協助升單-1" at bounding box center [504, 430] width 75 height 26
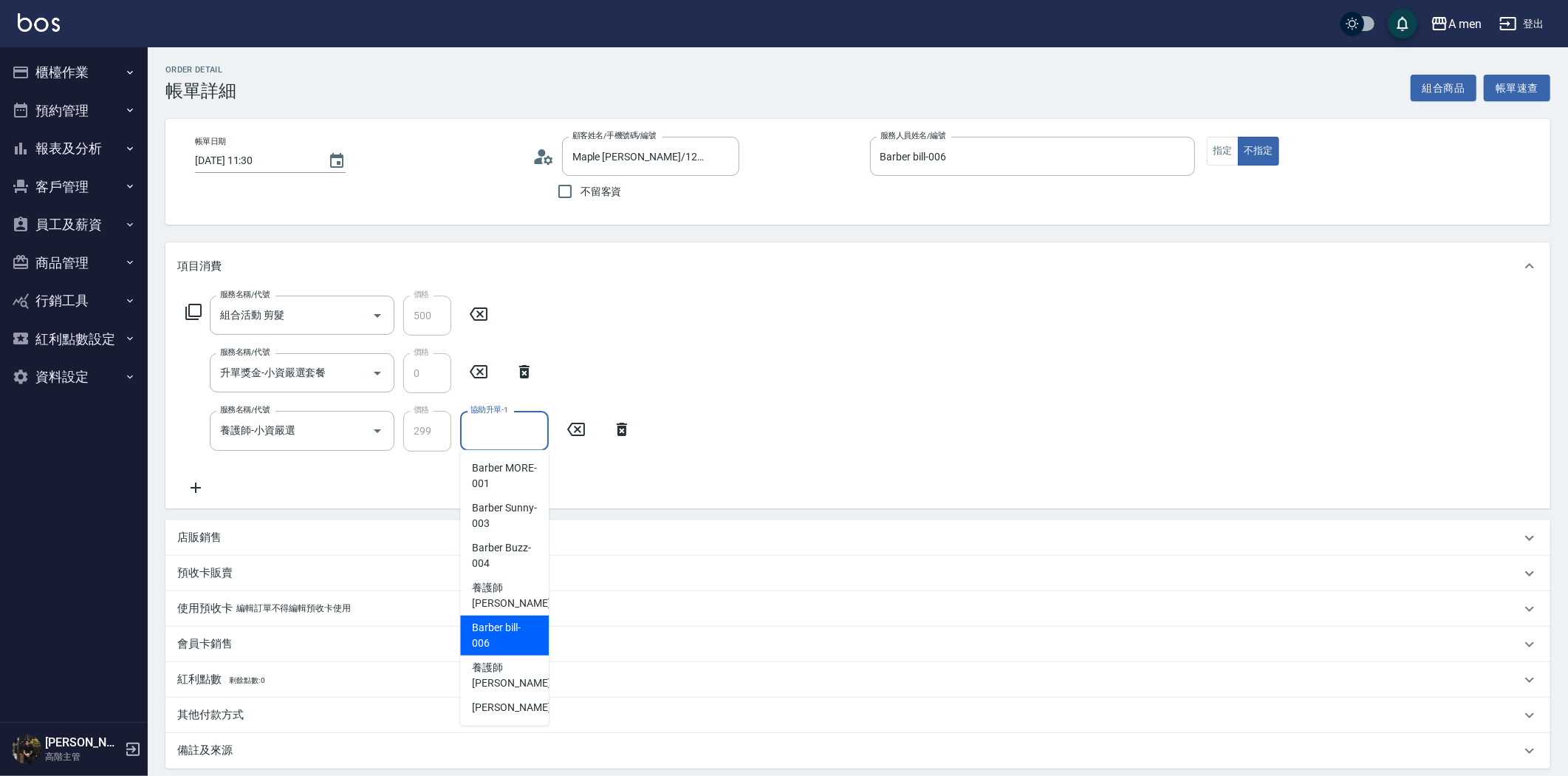
click at [515, 636] on span "Barber bill -006" at bounding box center [504, 635] width 65 height 31
type input "Barber bill-006"
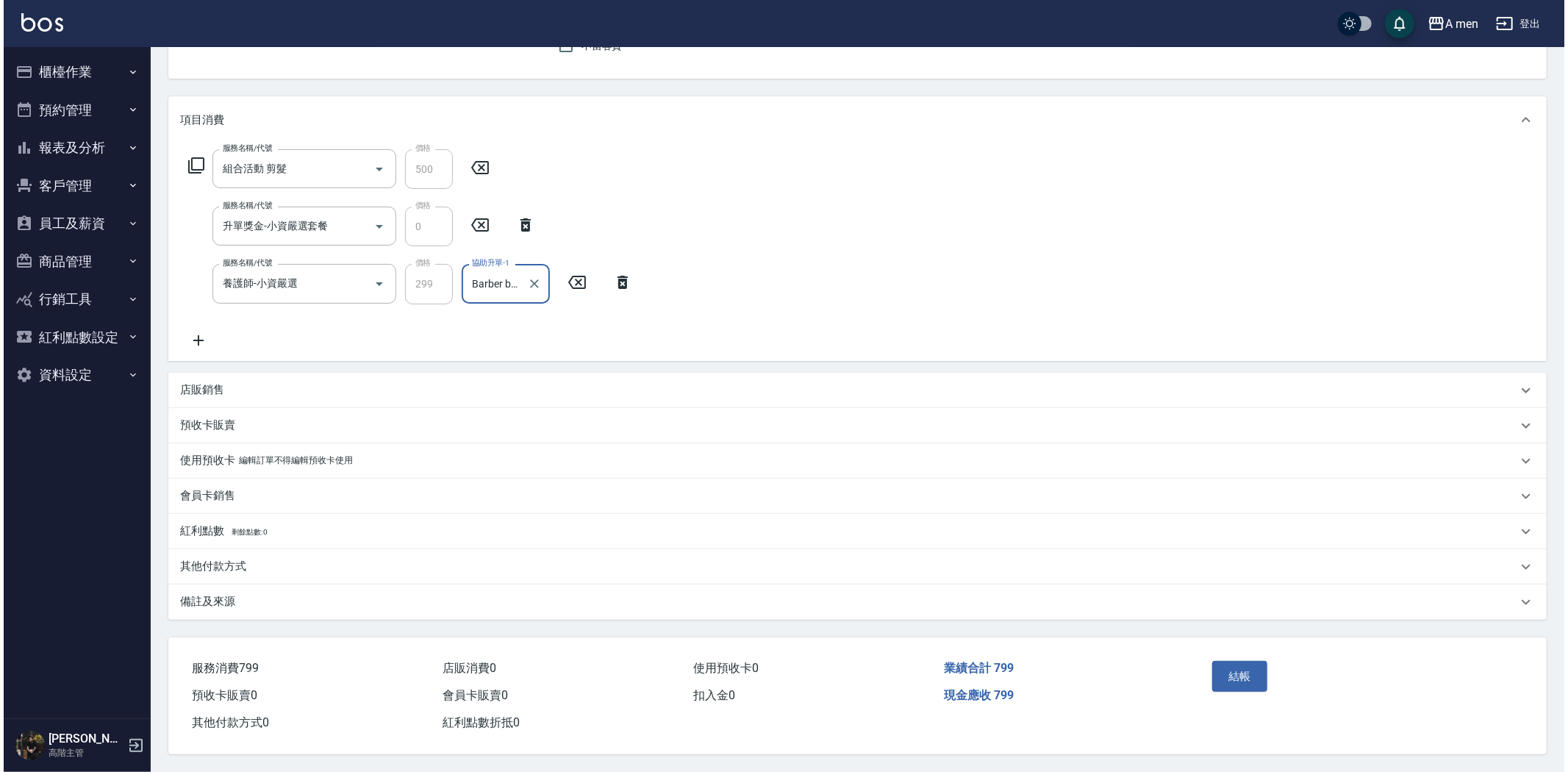
scroll to position [149, 0]
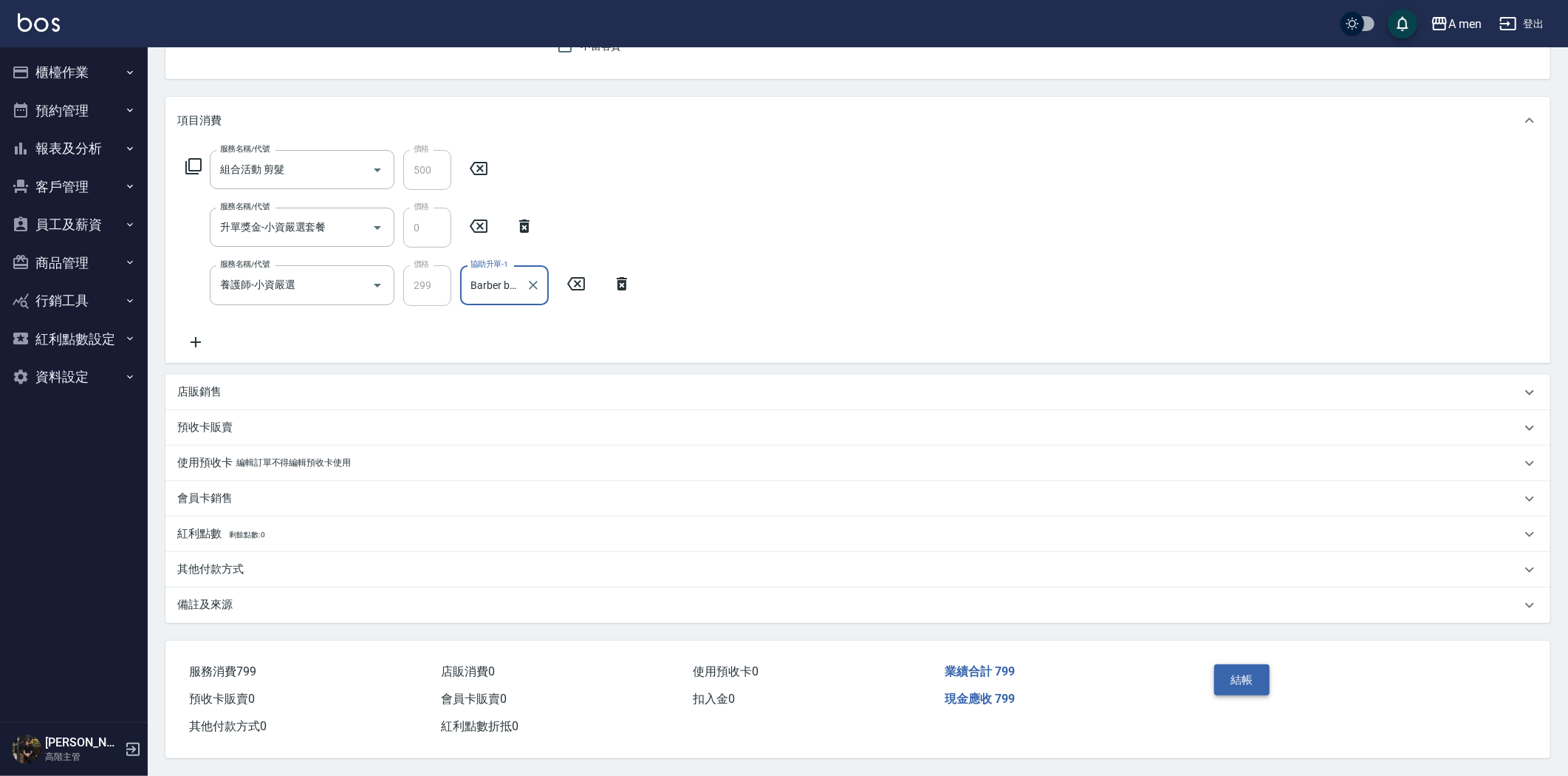
click at [1256, 684] on button "結帳" at bounding box center [1242, 679] width 56 height 31
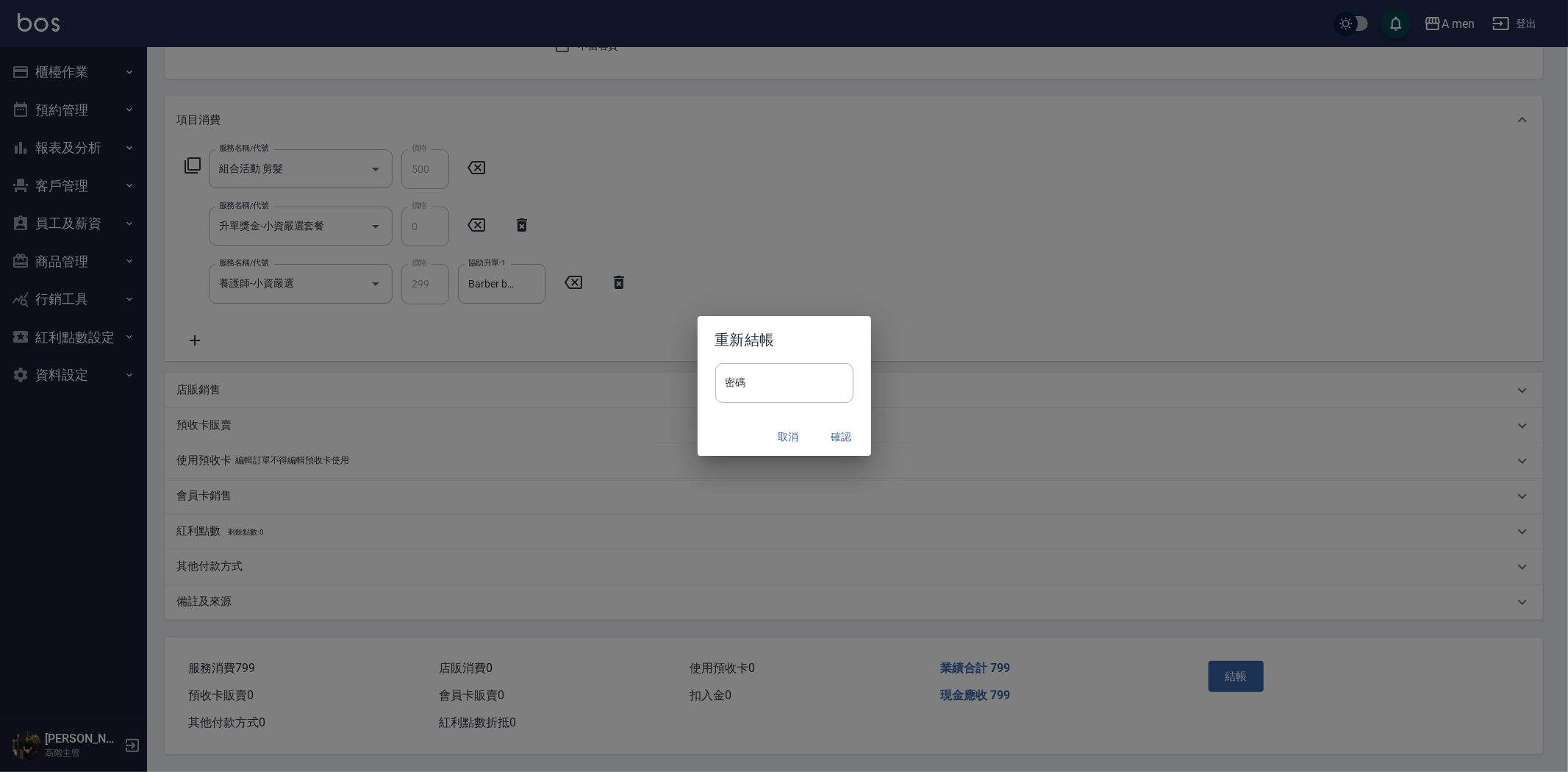
click at [852, 444] on button "確認" at bounding box center [841, 436] width 47 height 27
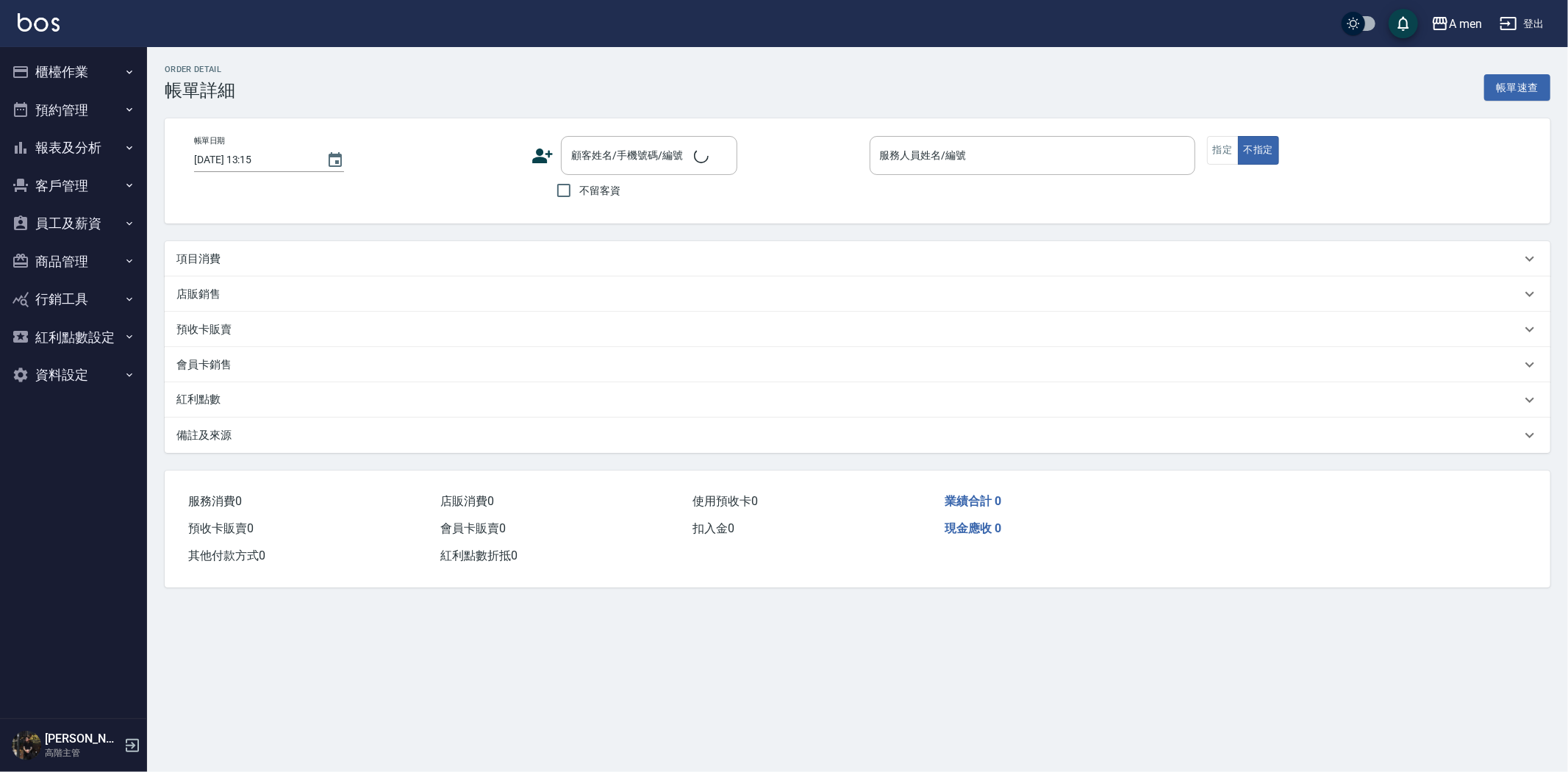
type input "[DATE] 13:00"
type input "Barber MORE-001"
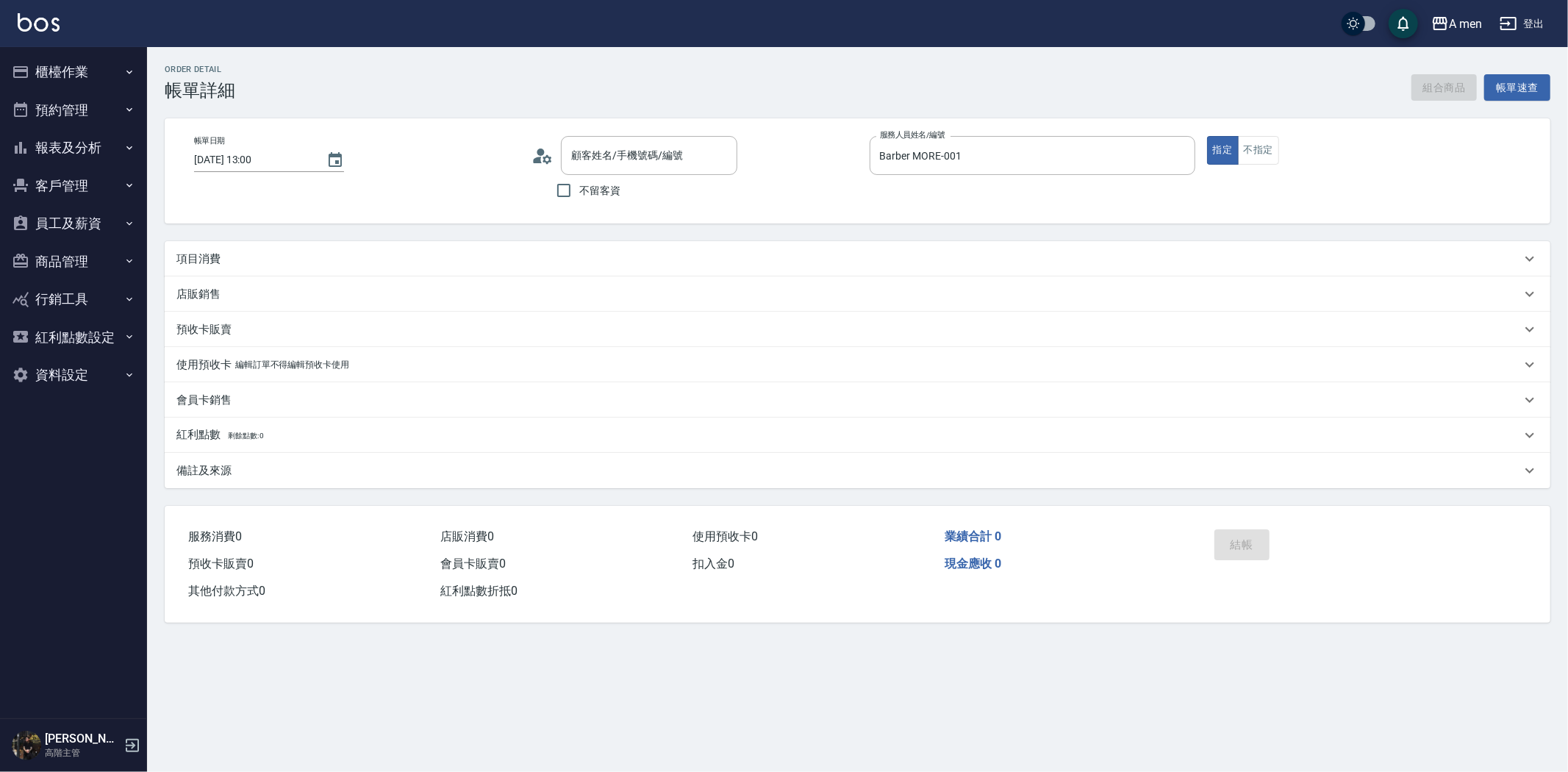
type input "[PERSON_NAME]/0979727911/null"
click at [406, 258] on div "項目消費" at bounding box center [849, 259] width 1345 height 15
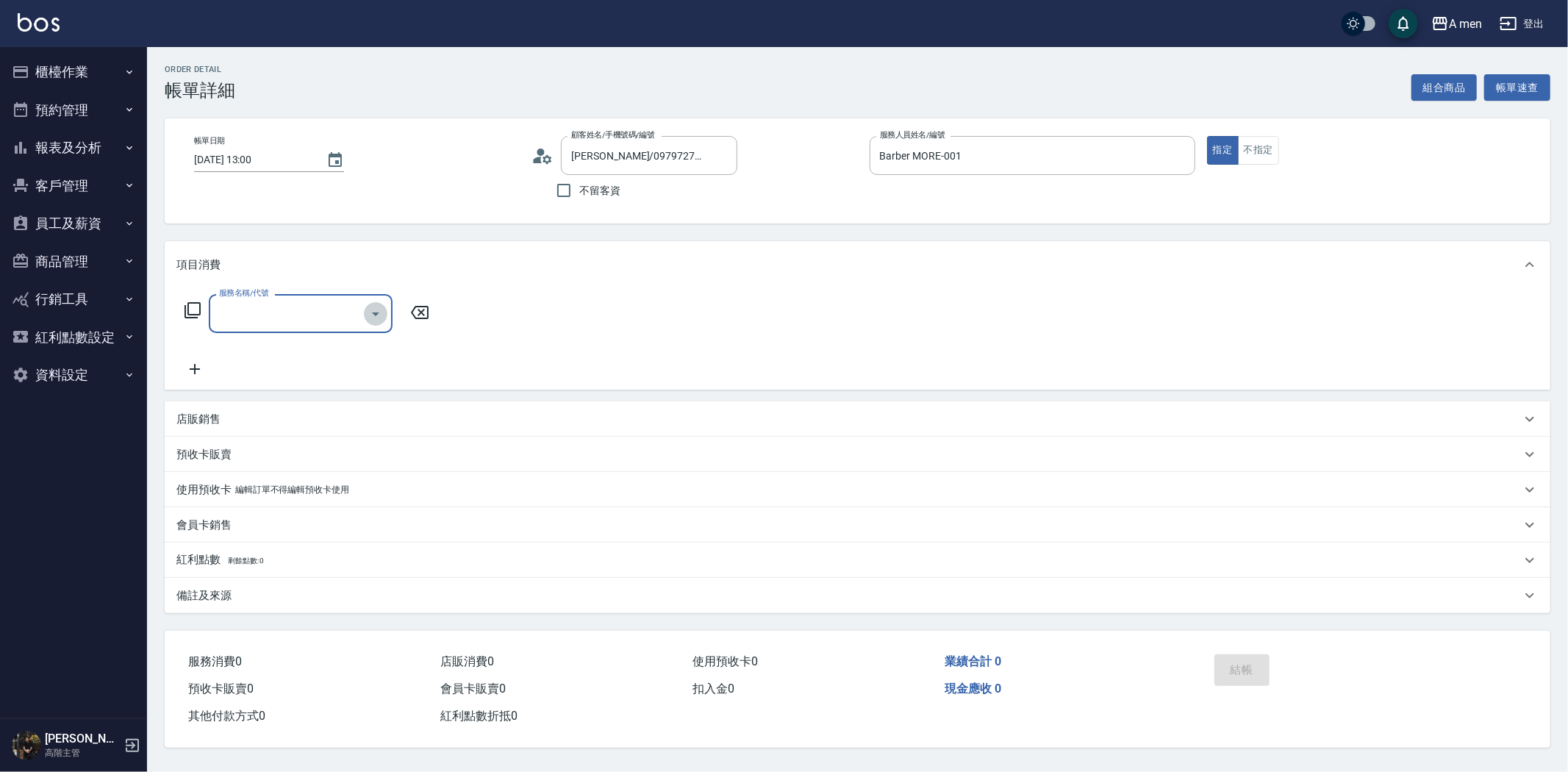
click at [375, 314] on icon "Open" at bounding box center [376, 314] width 7 height 4
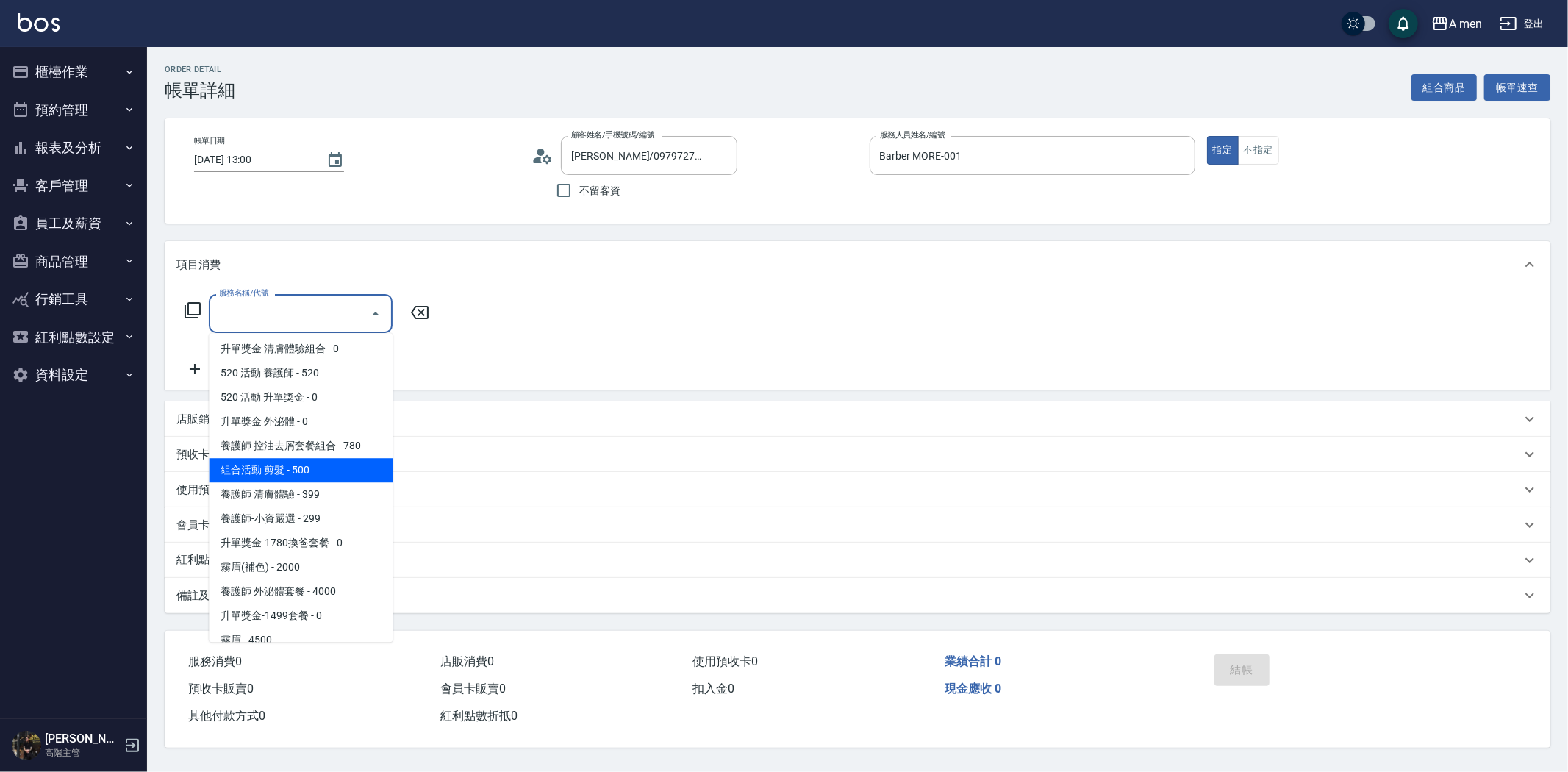
scroll to position [576, 0]
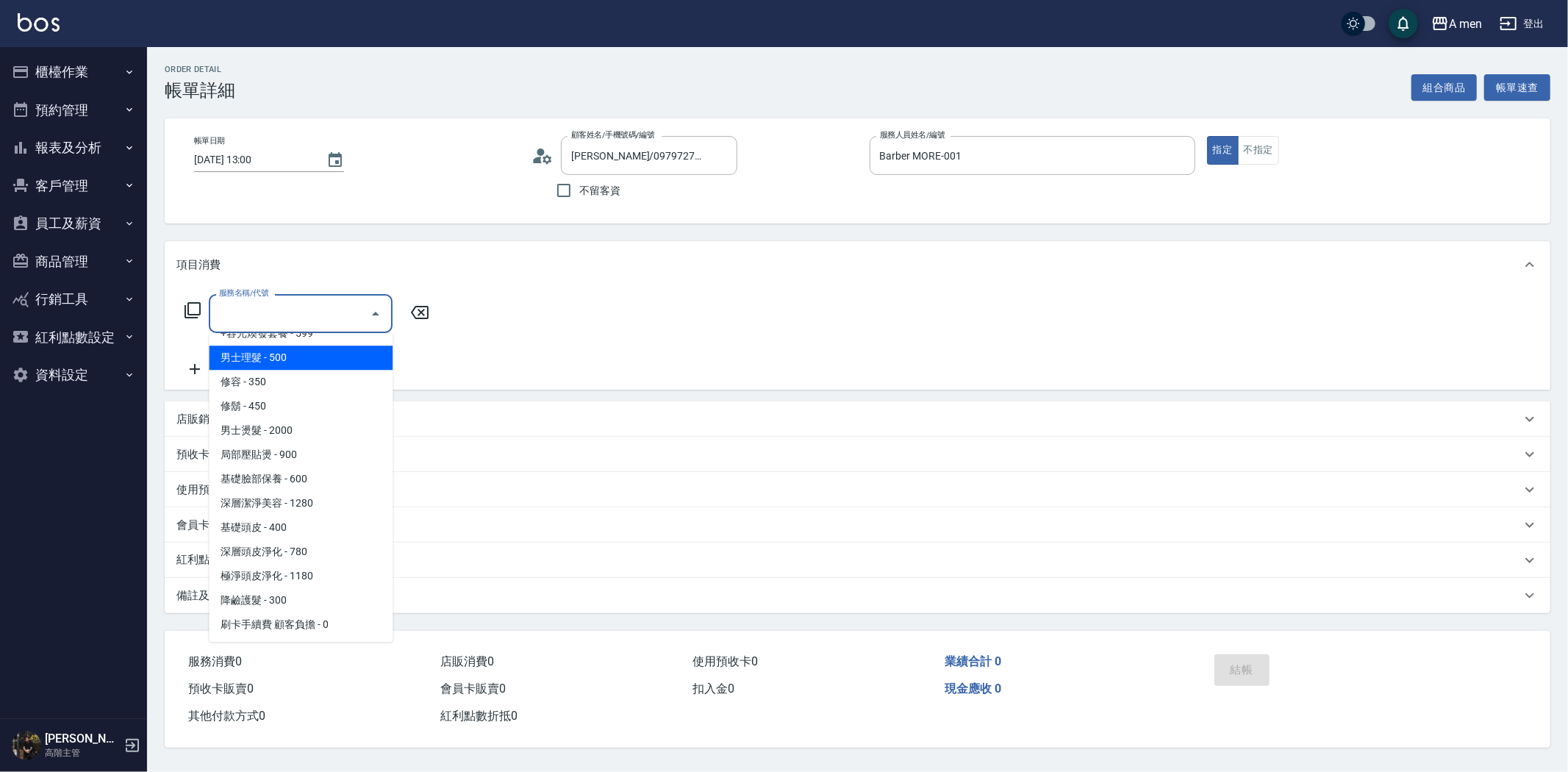
click at [329, 357] on span "男士理髮 - 500" at bounding box center [301, 357] width 184 height 24
type input "男士理髮(A01)"
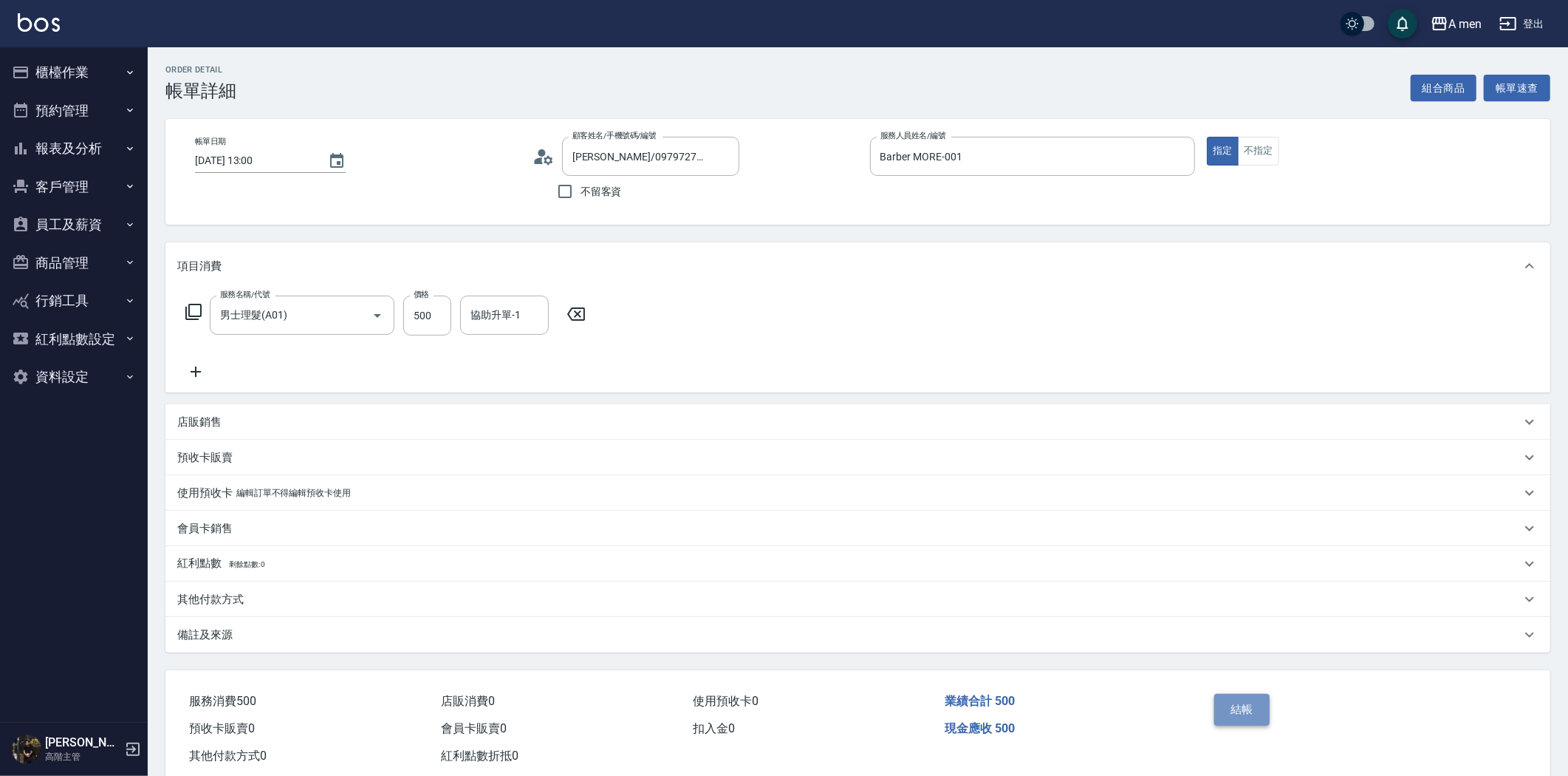
click at [1251, 711] on button "結帳" at bounding box center [1242, 709] width 56 height 31
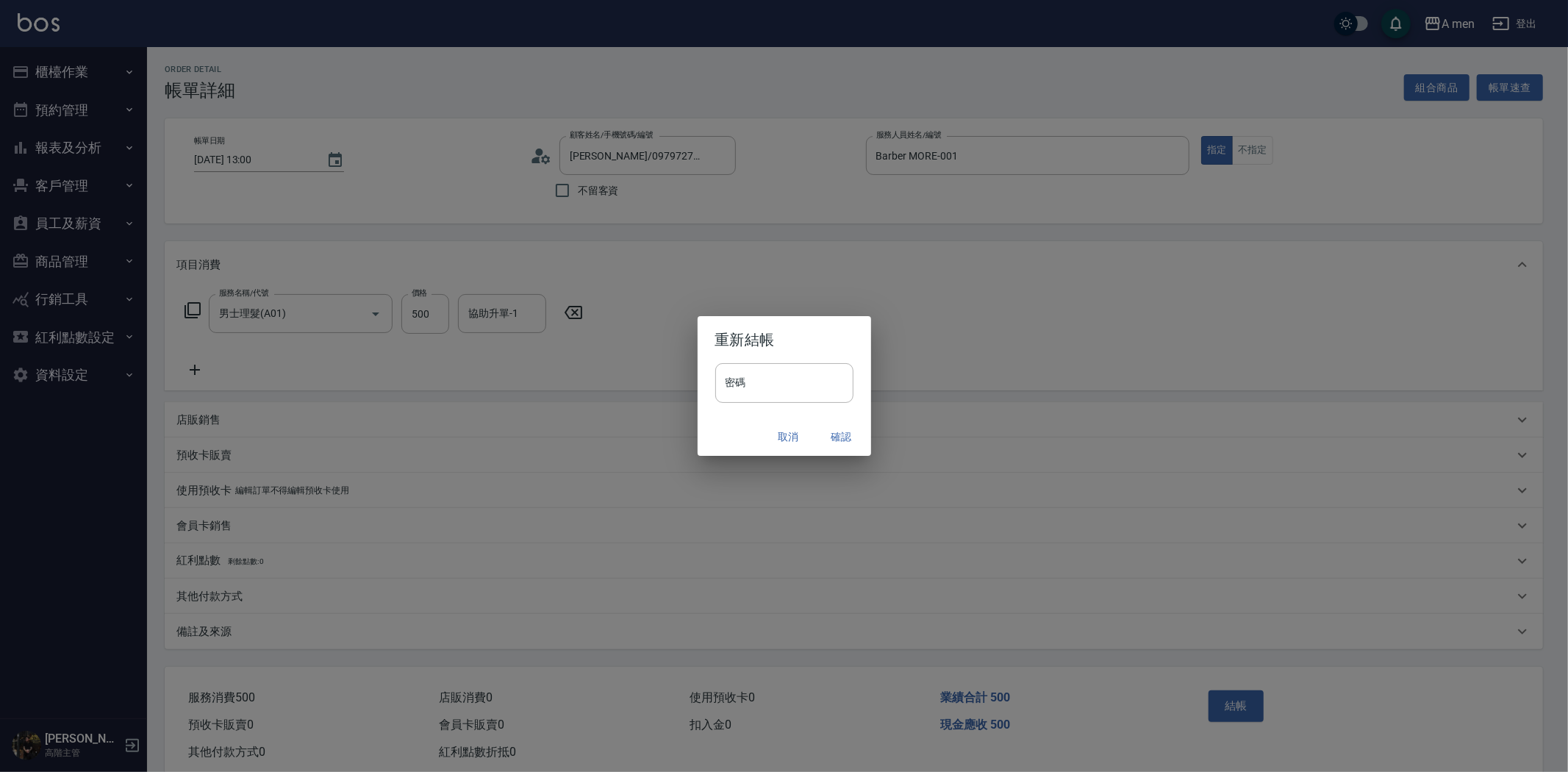
click at [827, 438] on button "確認" at bounding box center [841, 436] width 47 height 27
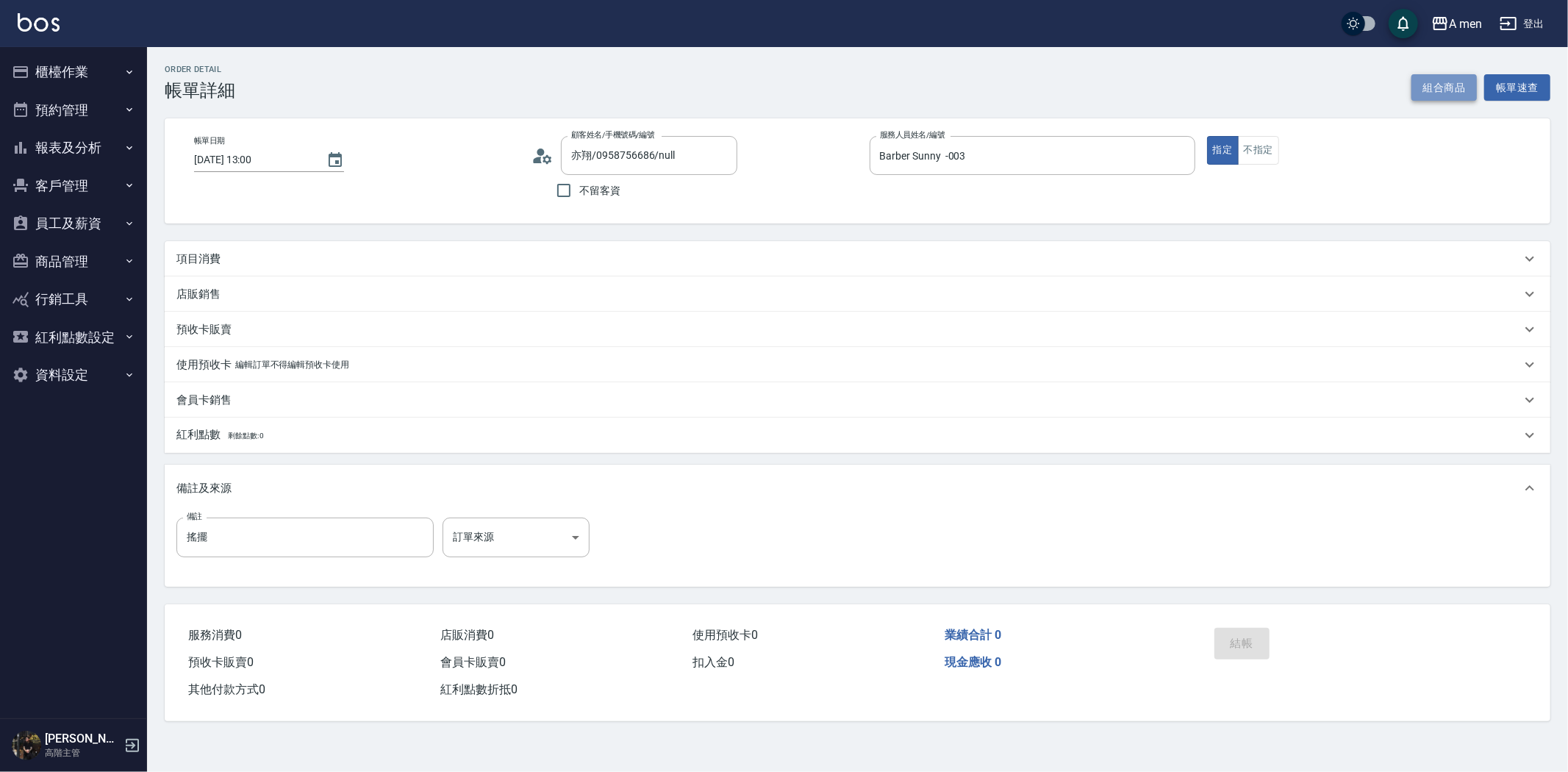
click at [1453, 83] on button "組合商品" at bounding box center [1445, 87] width 66 height 27
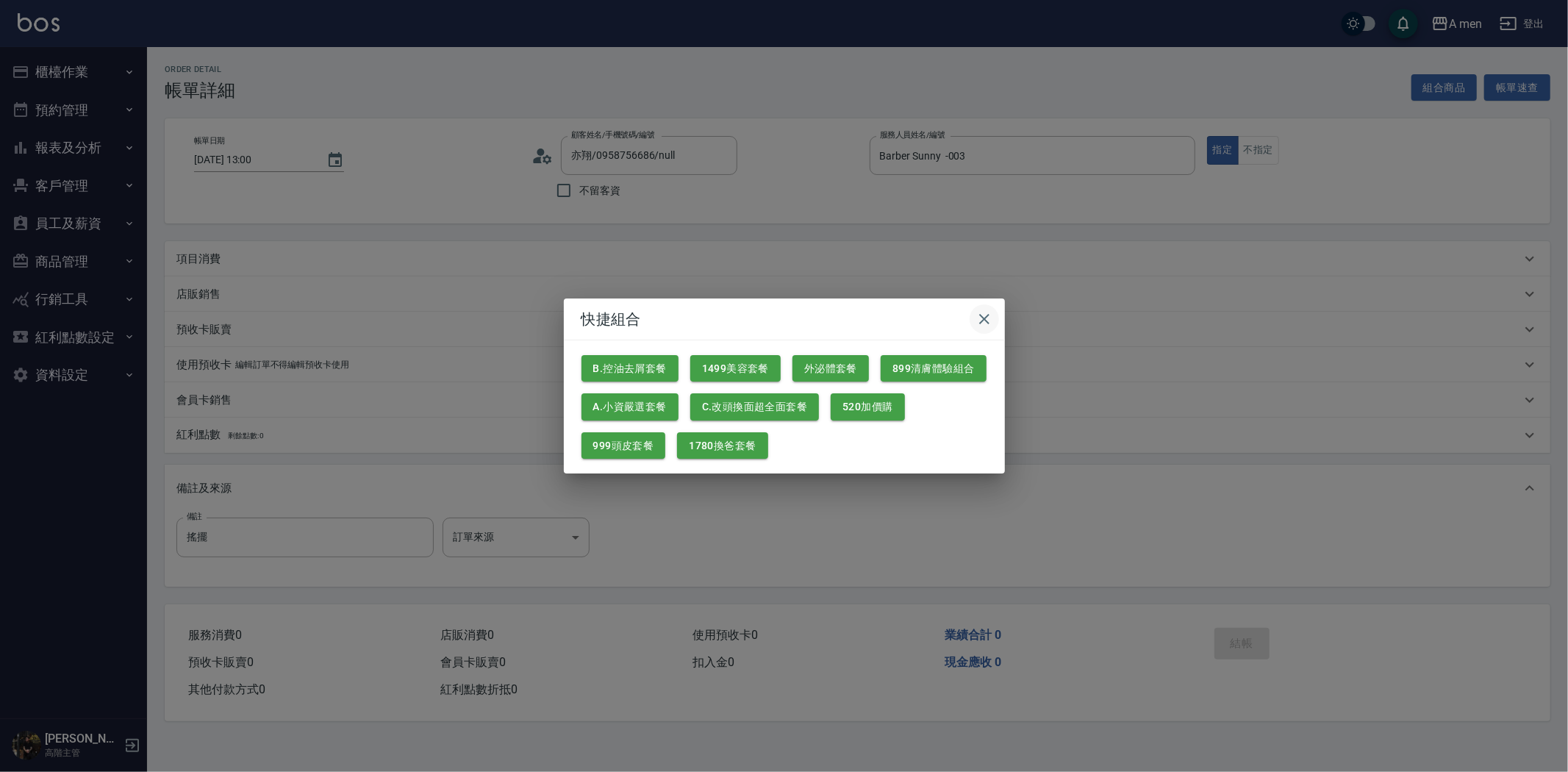
click at [994, 317] on button "button" at bounding box center [984, 319] width 29 height 29
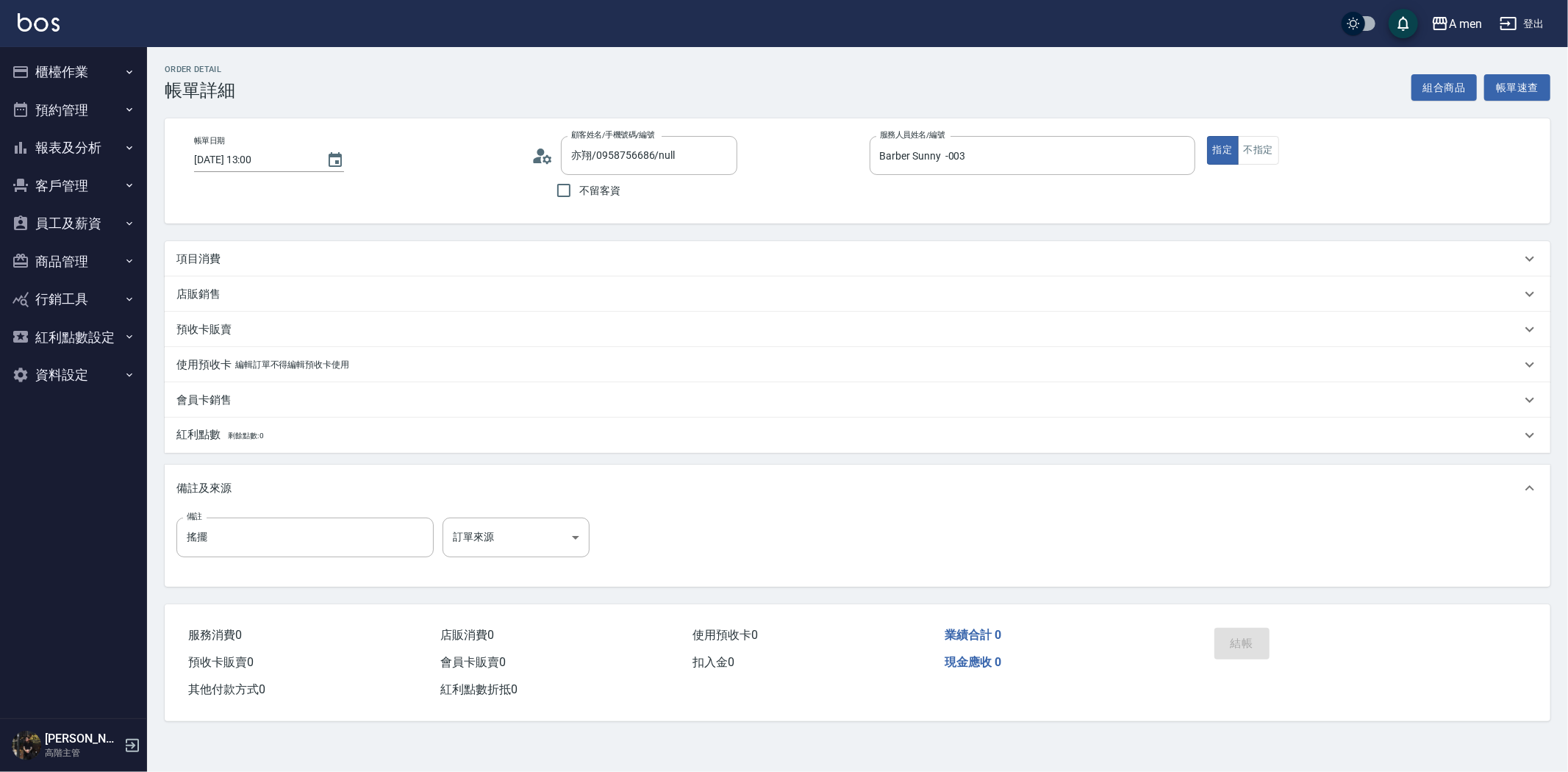
click at [243, 261] on div "項目消費" at bounding box center [849, 259] width 1345 height 15
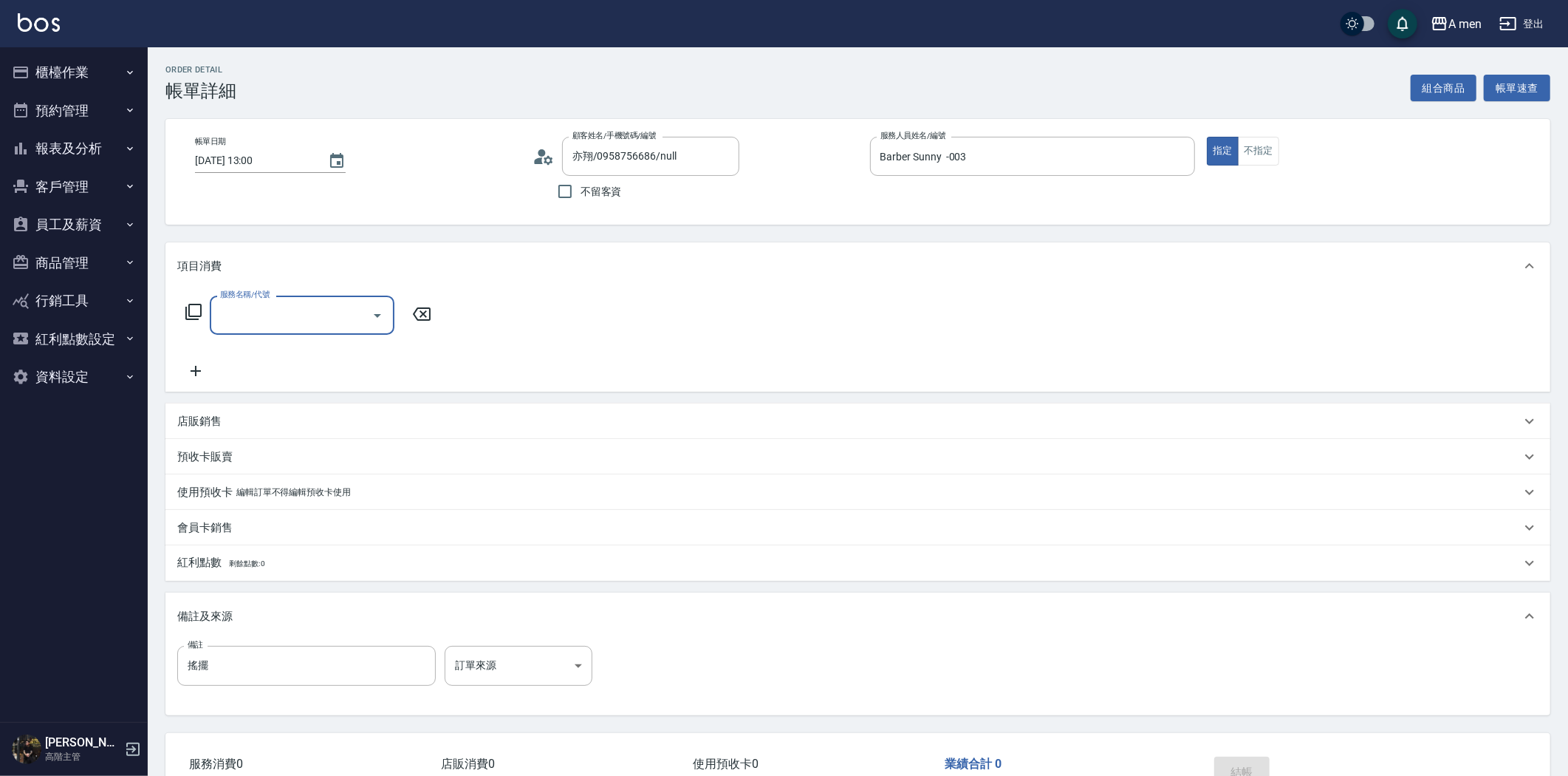
click at [282, 300] on div "服務名稱/代號" at bounding box center [302, 315] width 185 height 39
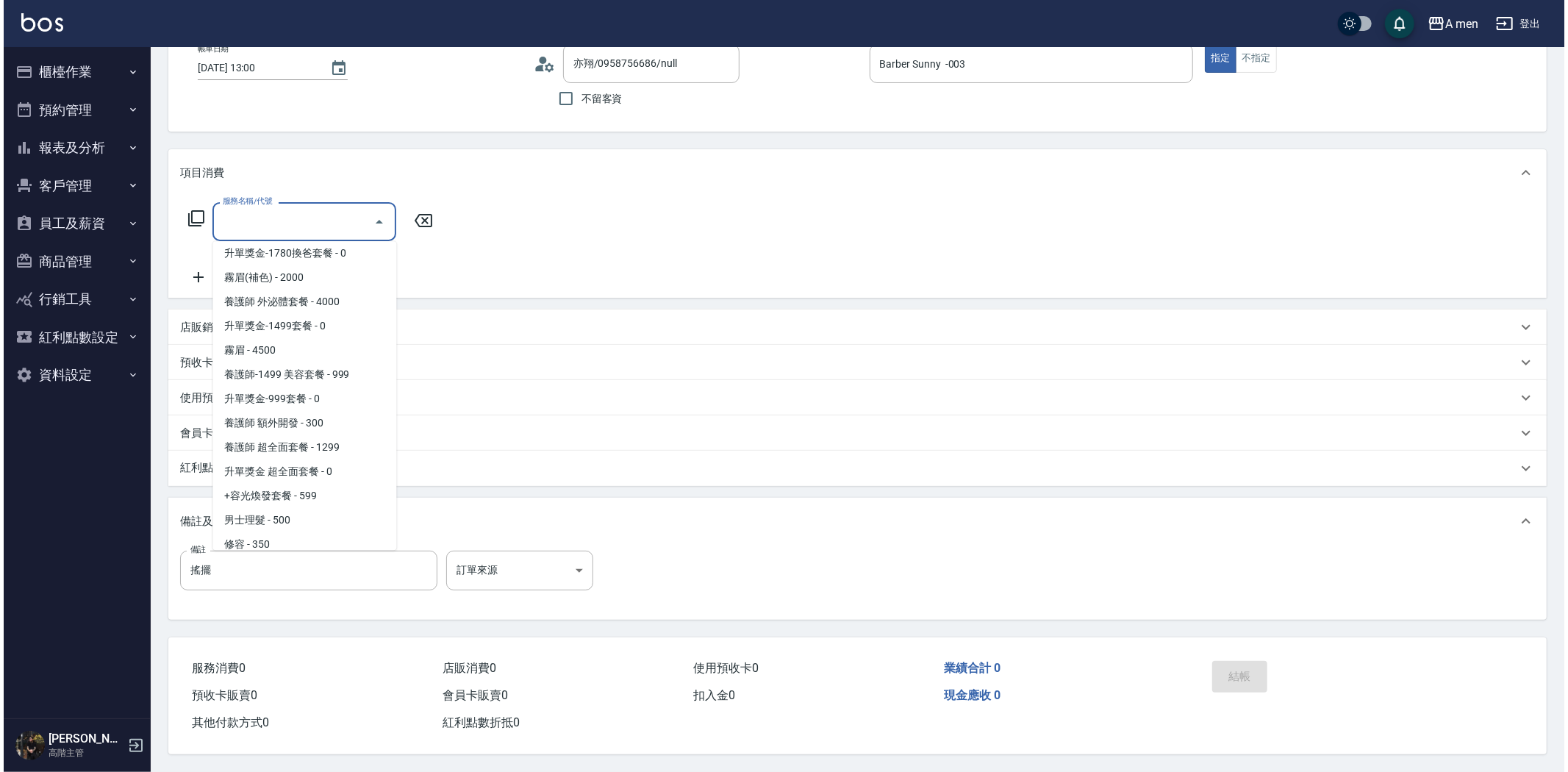
scroll to position [576, 0]
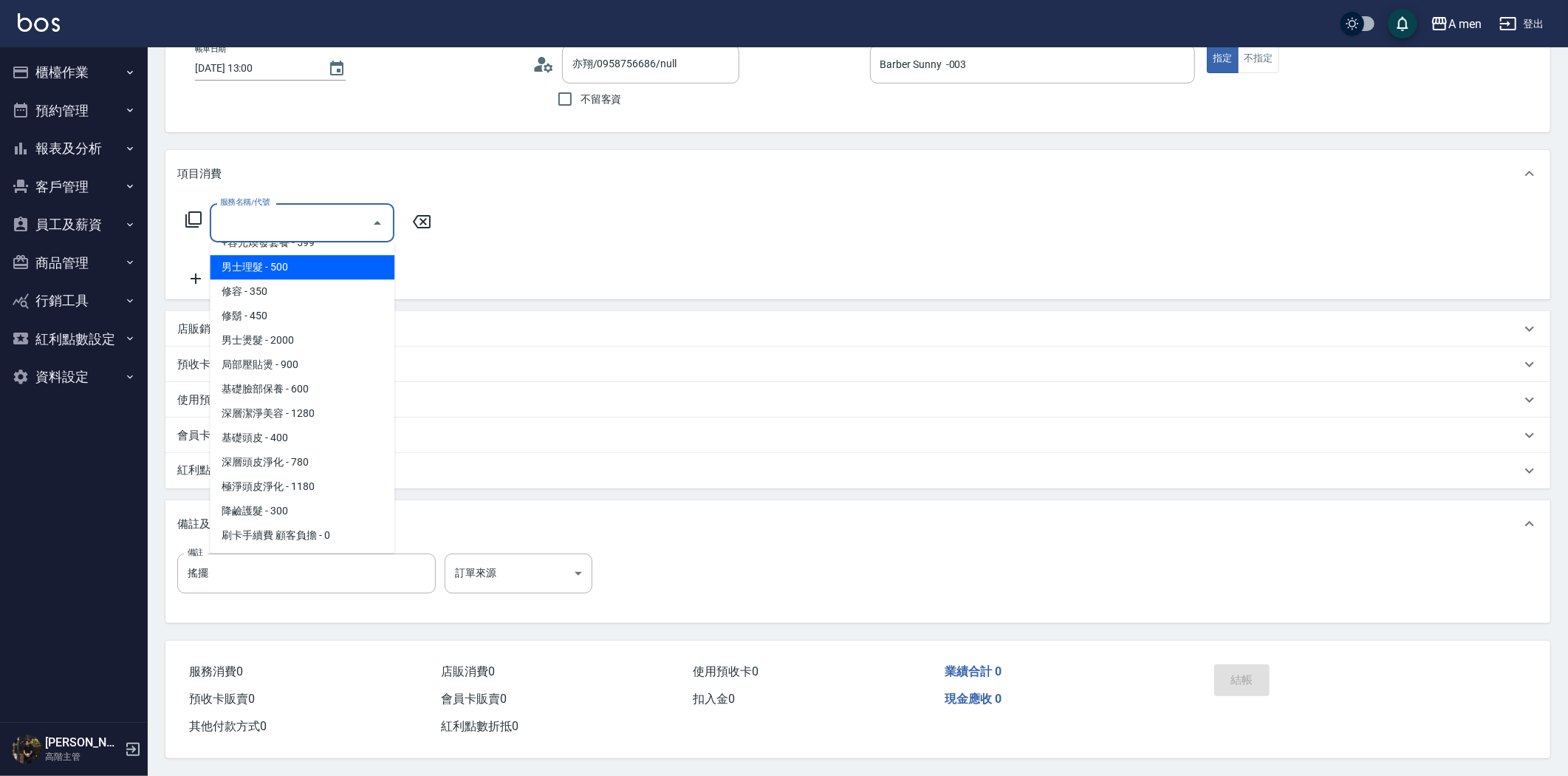
click at [272, 265] on span "男士理髮 - 500" at bounding box center [302, 266] width 185 height 24
type input "男士理髮(A01)"
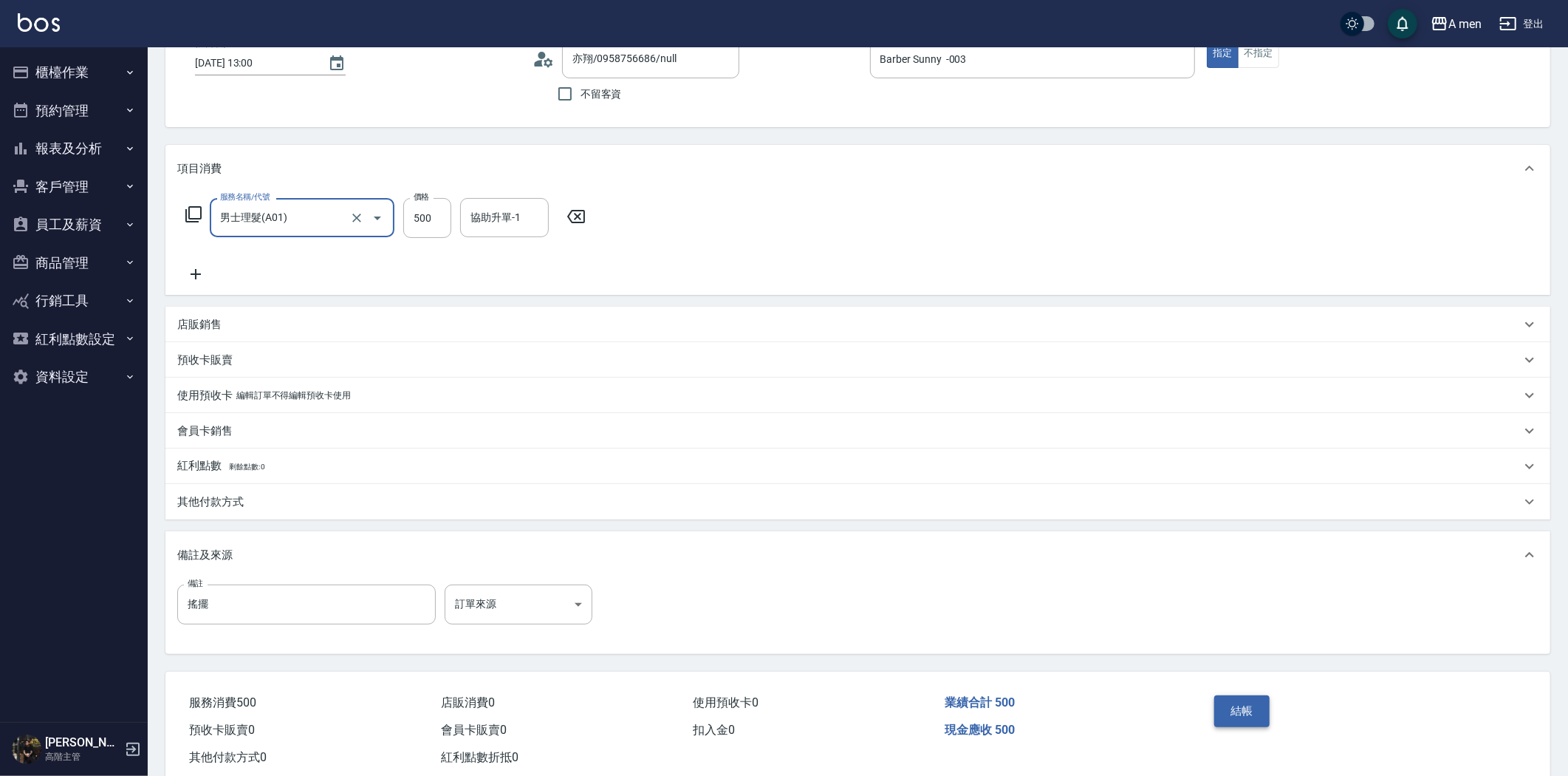
click at [1240, 720] on button "結帳" at bounding box center [1242, 711] width 56 height 31
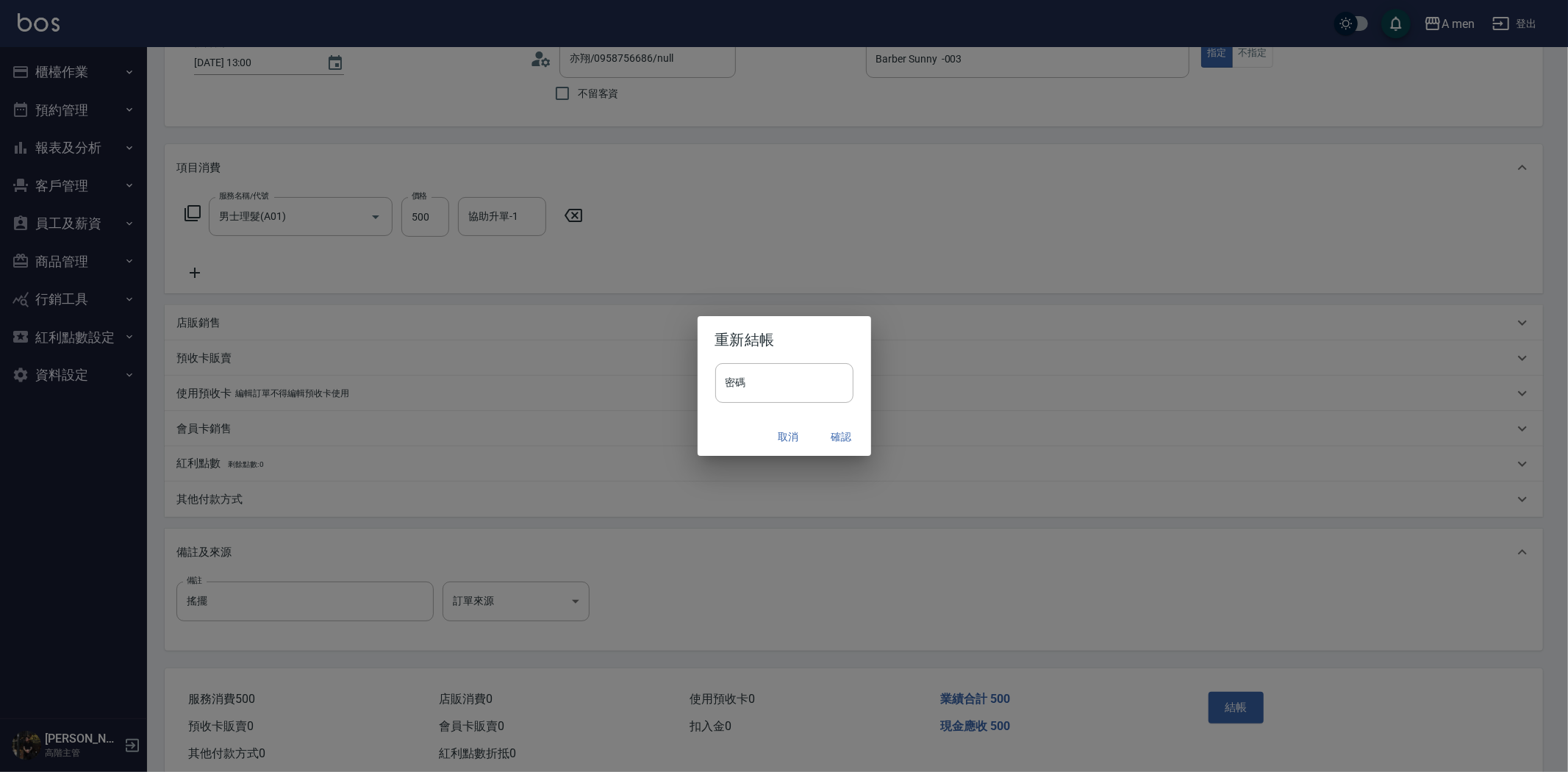
click at [835, 444] on button "確認" at bounding box center [841, 436] width 47 height 27
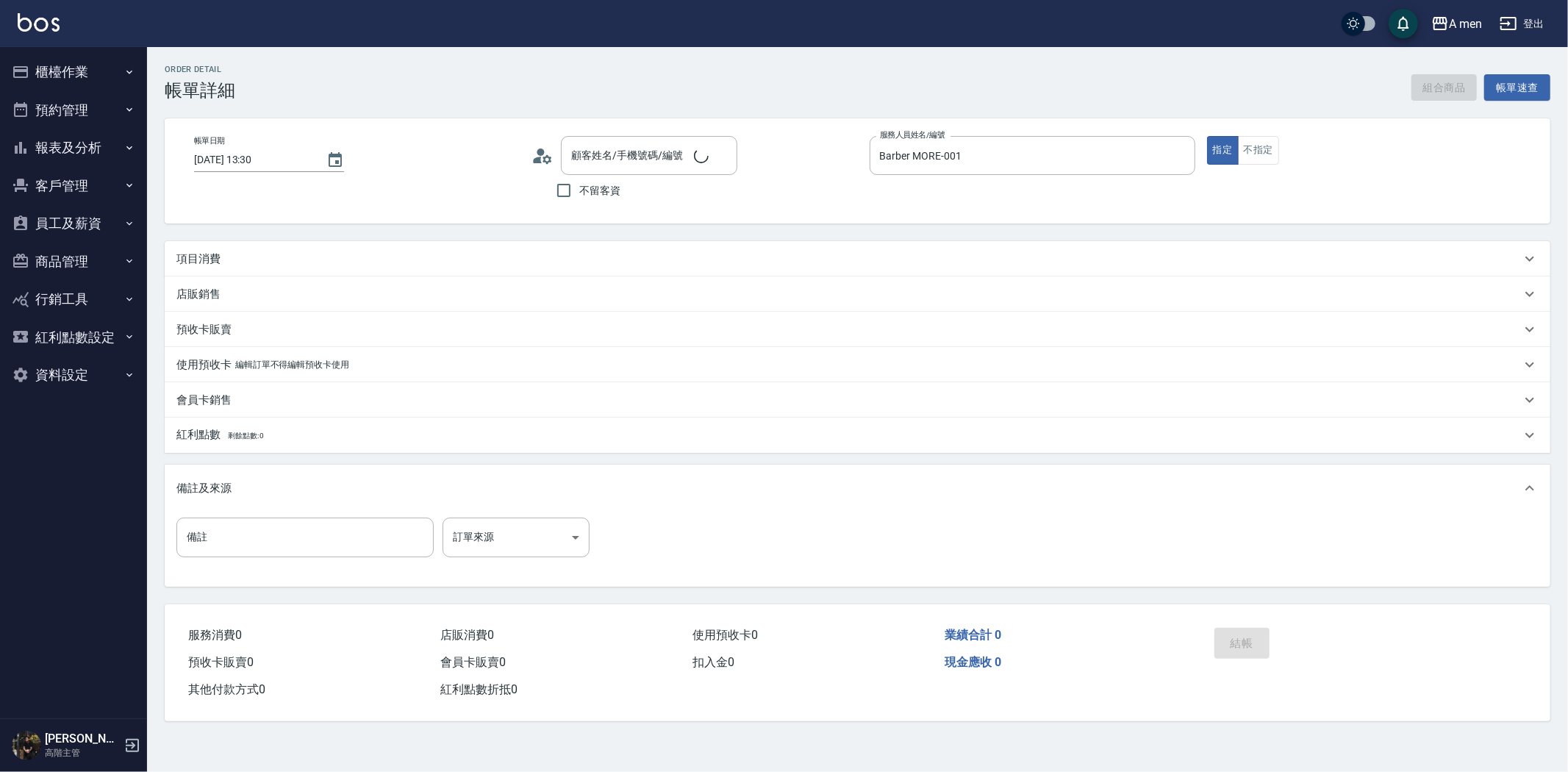
type input "[DATE] 13:30"
type input "Barber MORE-001"
type input "鄭閎方/0970218620/null"
click at [614, 258] on div "項目消費" at bounding box center [849, 259] width 1345 height 15
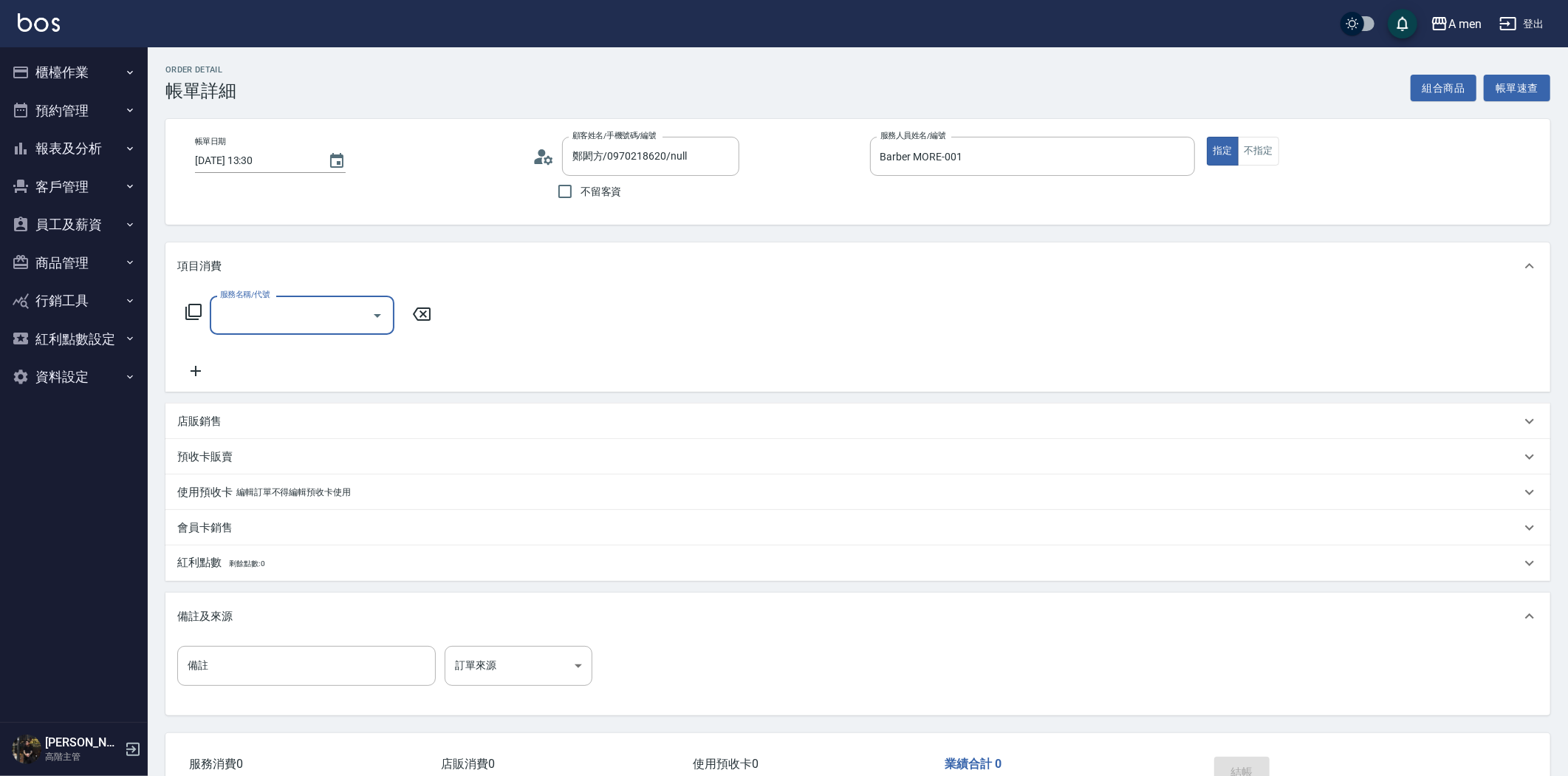
click at [333, 323] on input "服務名稱/代號" at bounding box center [291, 315] width 149 height 26
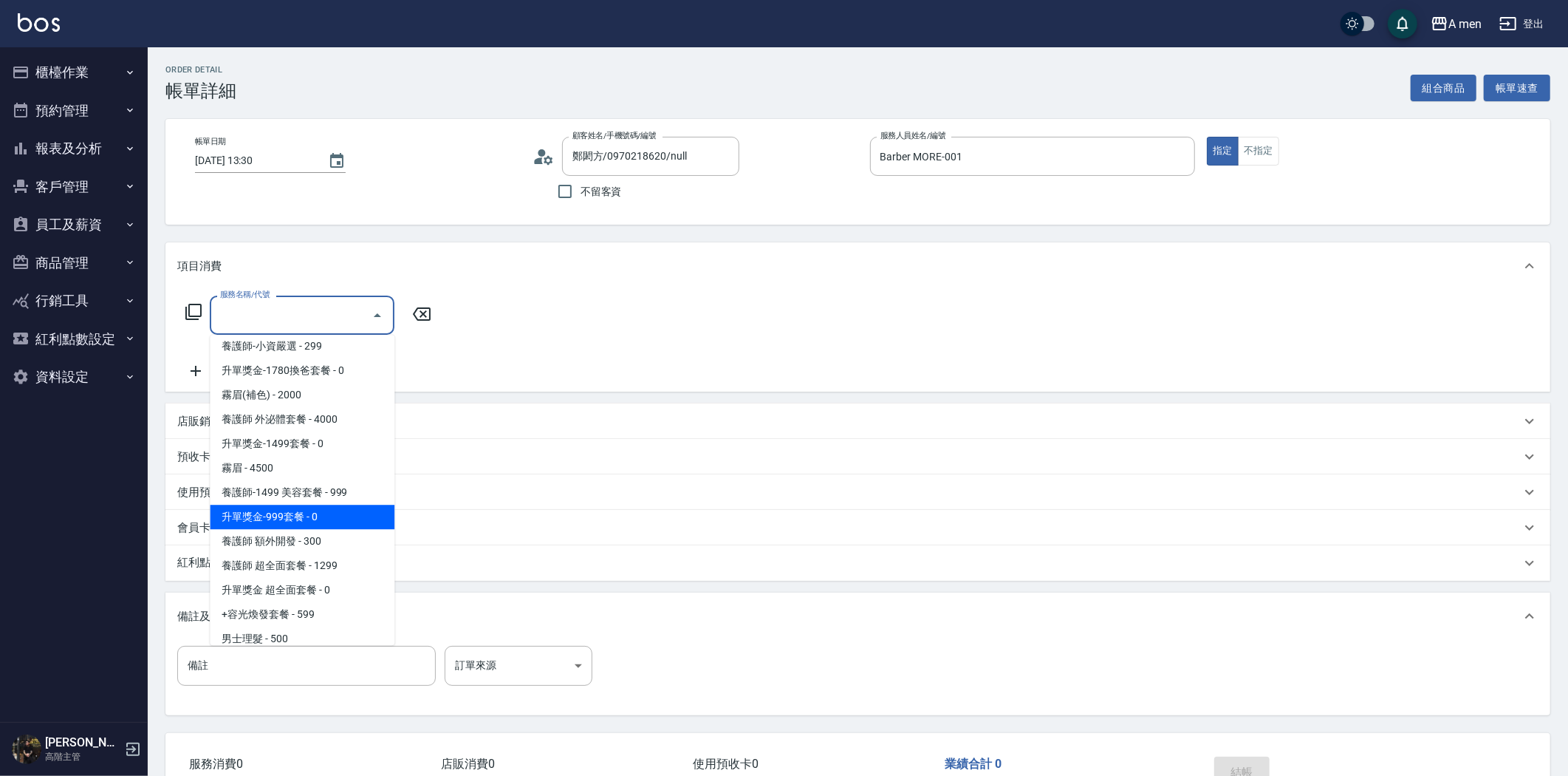
scroll to position [328, 0]
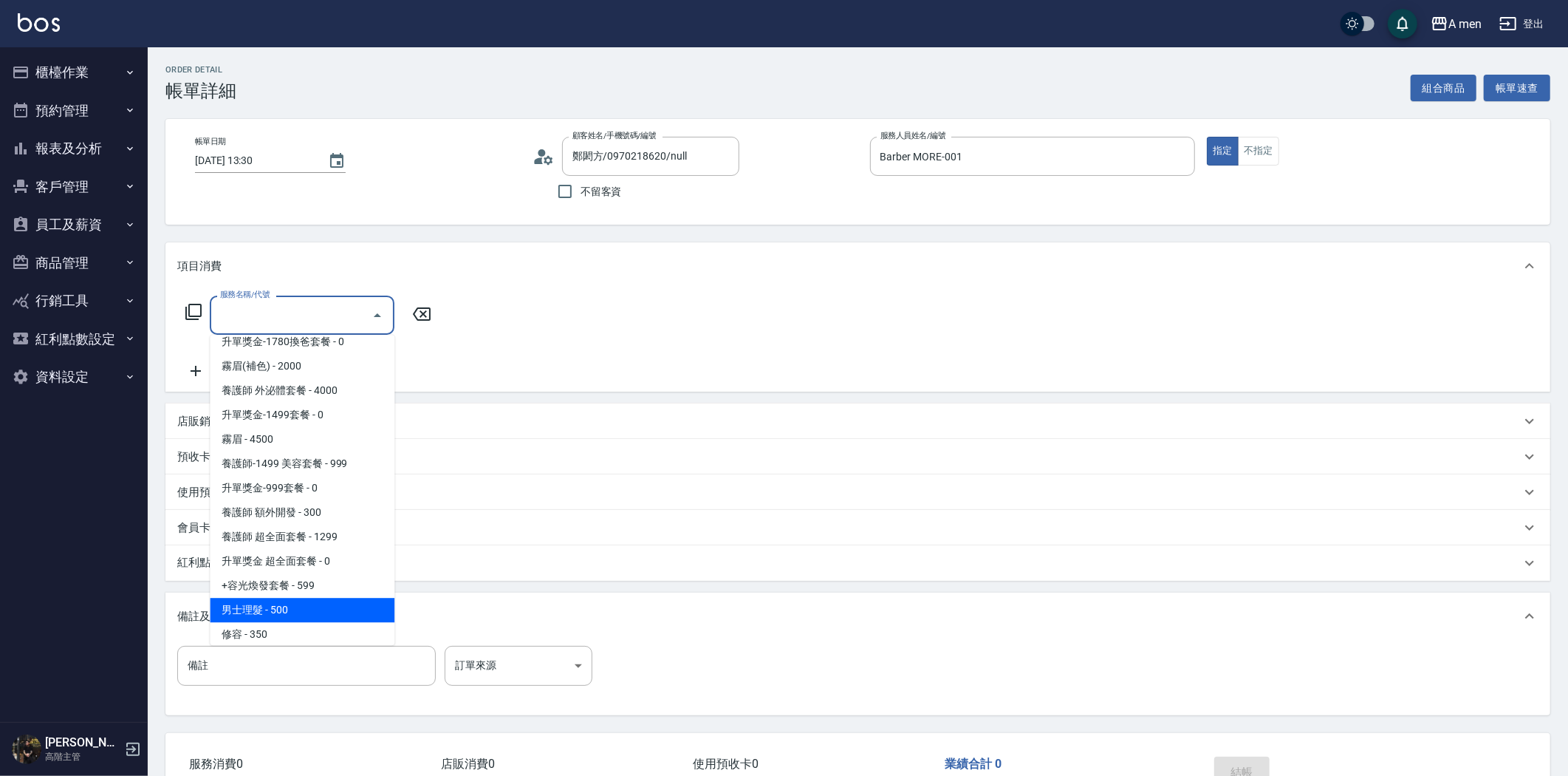
click at [299, 600] on span "男士理髮 - 500" at bounding box center [302, 609] width 185 height 24
type input "男士理髮(A01)"
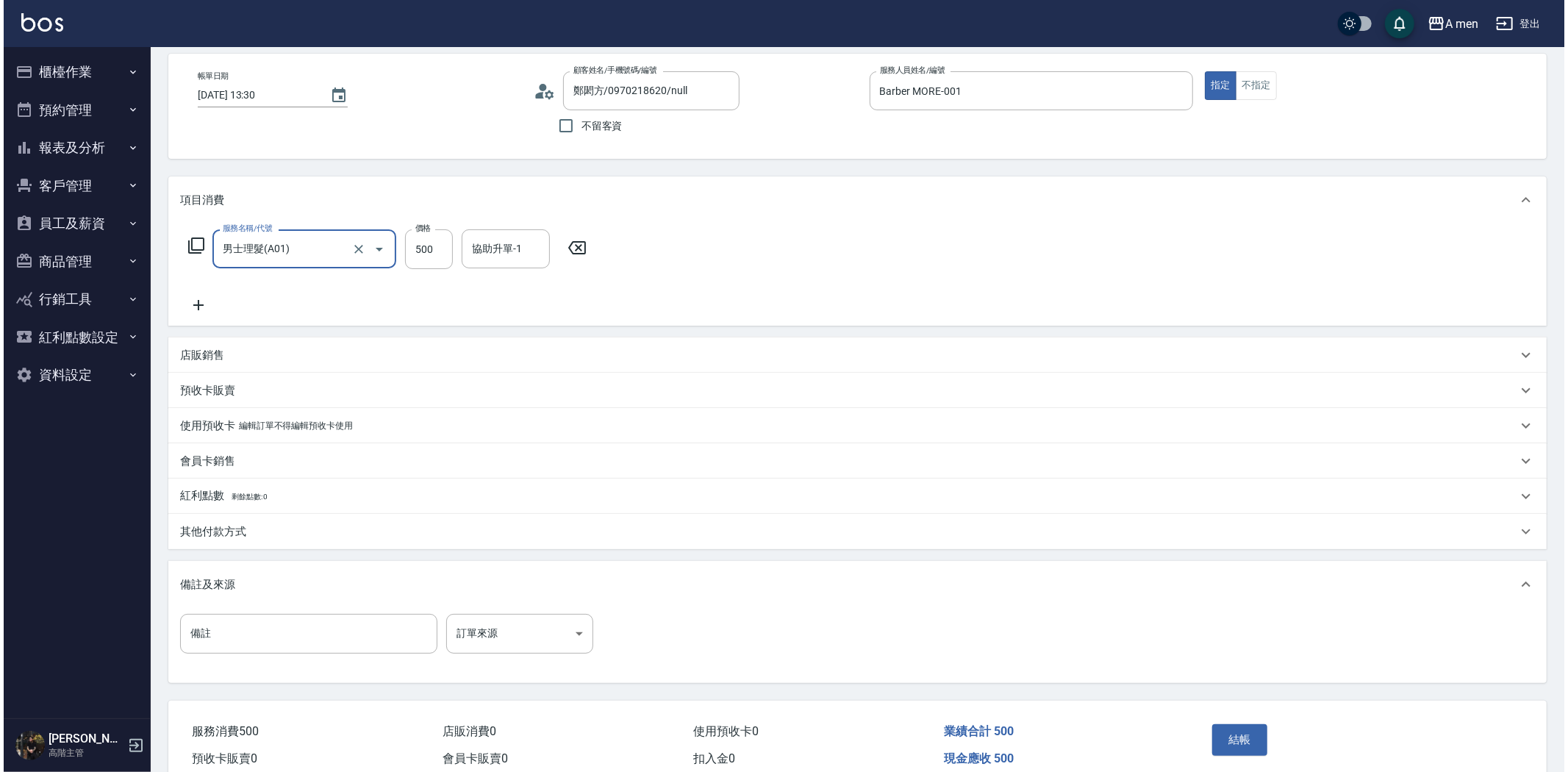
scroll to position [133, 0]
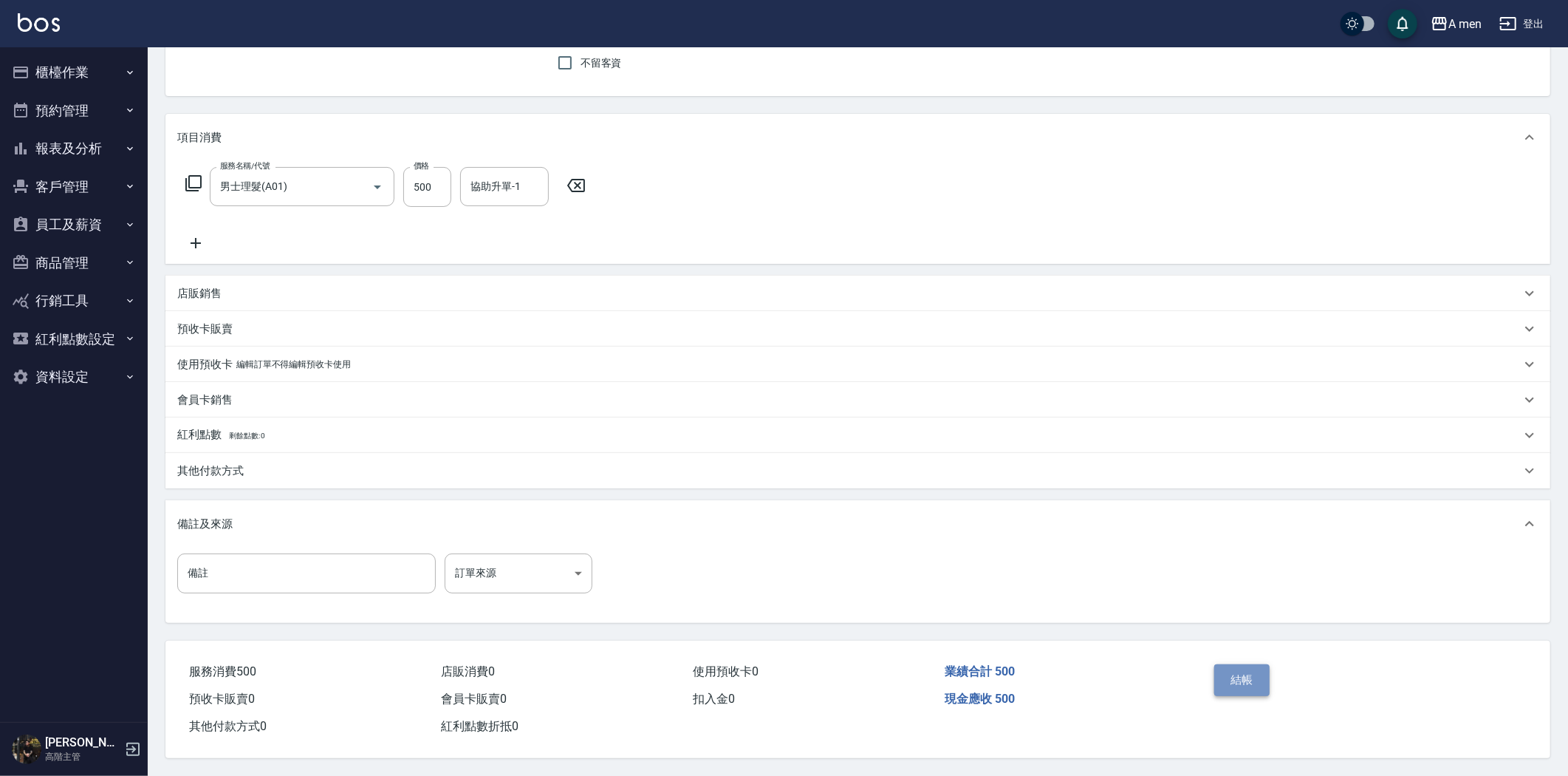
click at [1260, 676] on button "結帳" at bounding box center [1242, 679] width 56 height 31
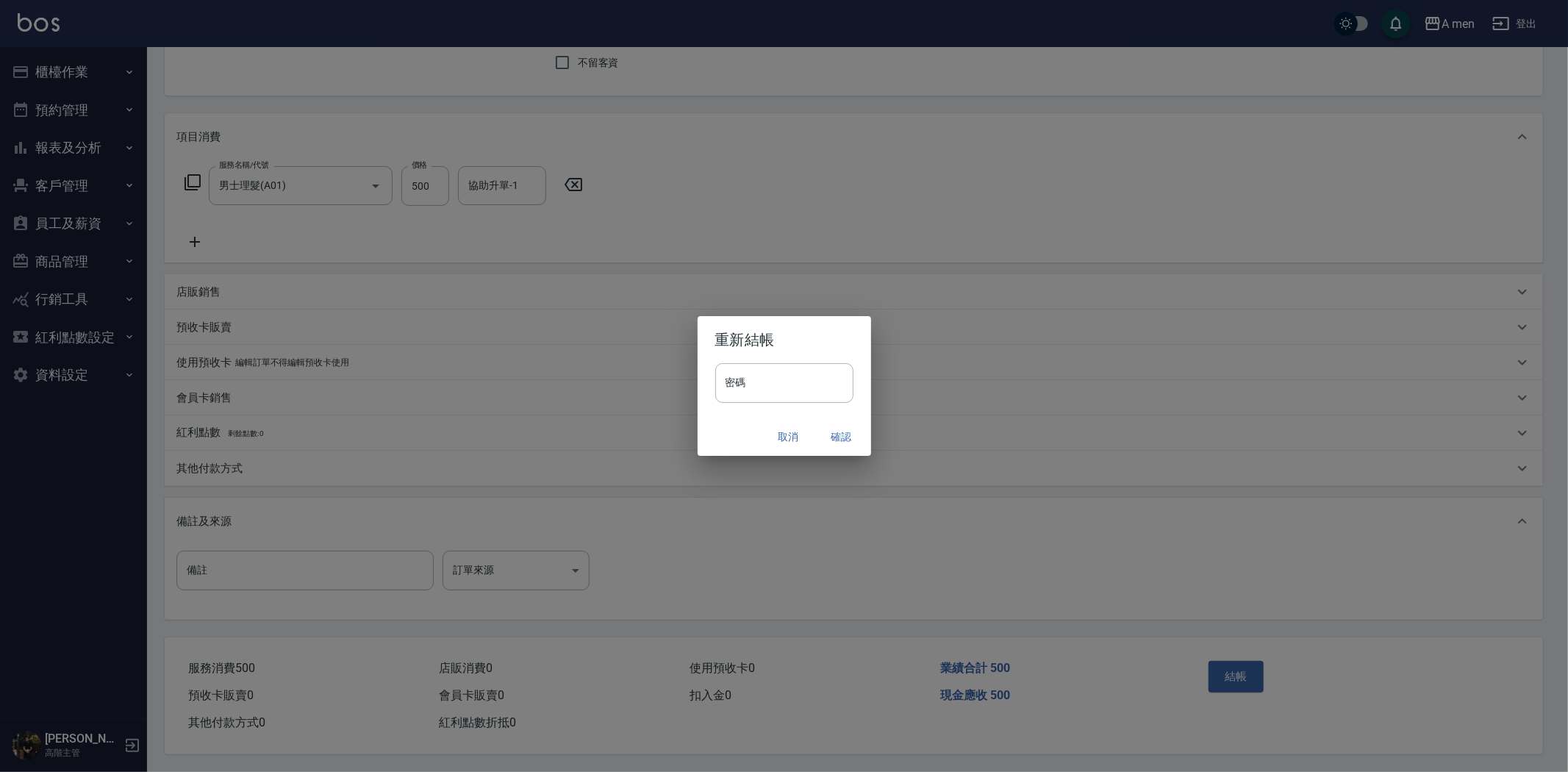
click at [847, 442] on button "確認" at bounding box center [841, 436] width 47 height 27
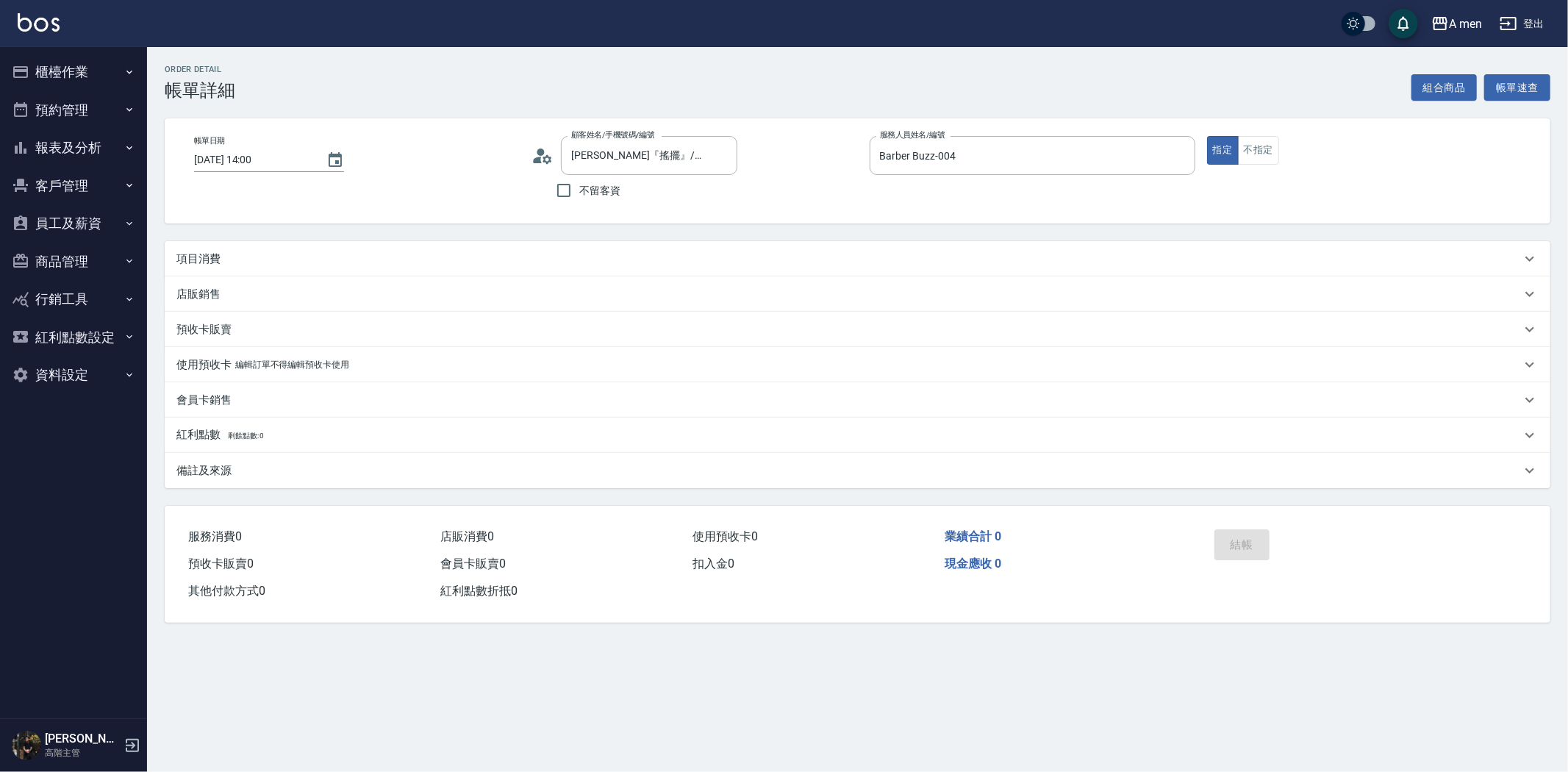
click at [284, 263] on div "項目消費" at bounding box center [849, 259] width 1345 height 15
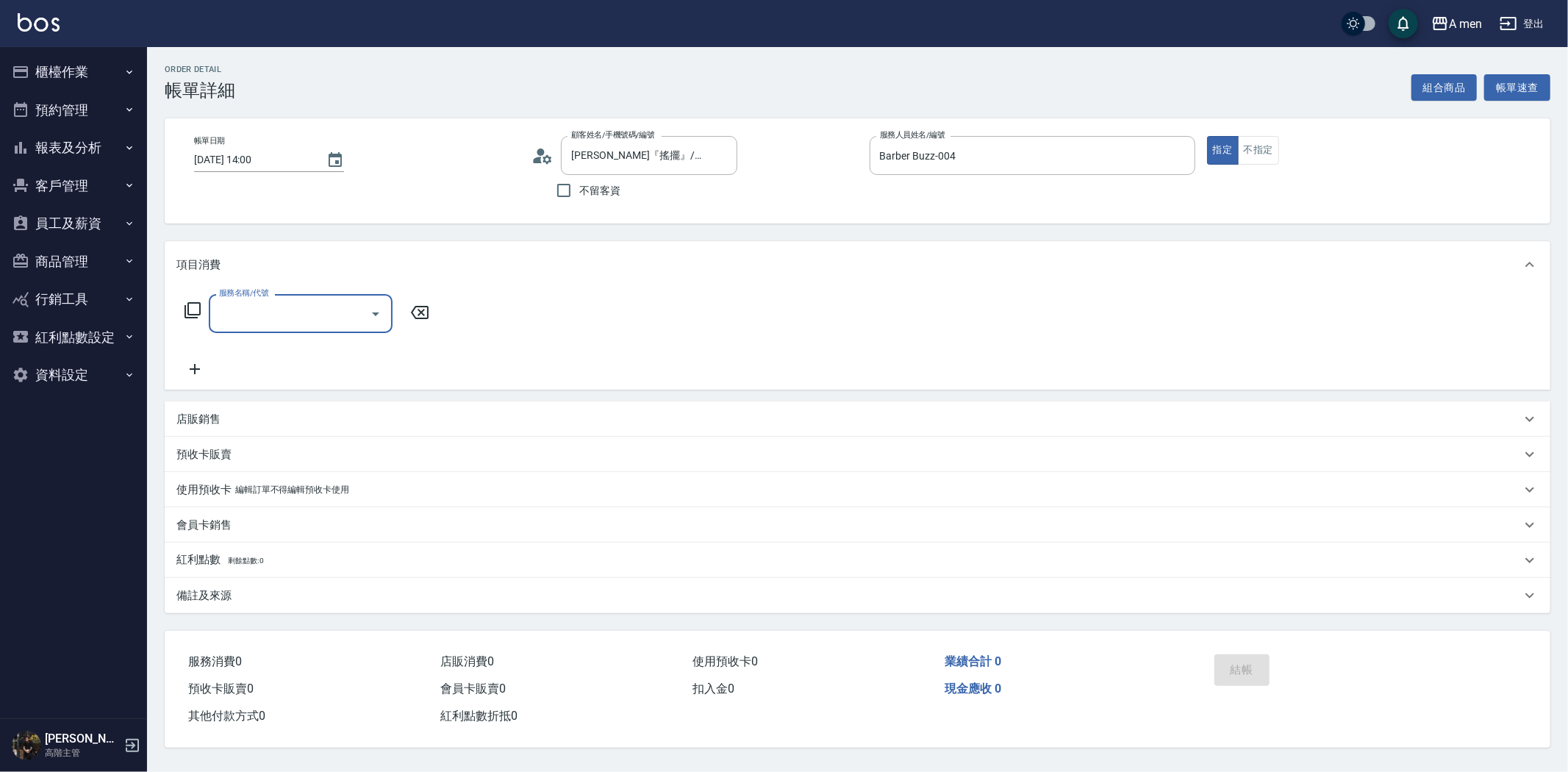
click at [287, 332] on div "服務名稱/代號" at bounding box center [301, 313] width 184 height 39
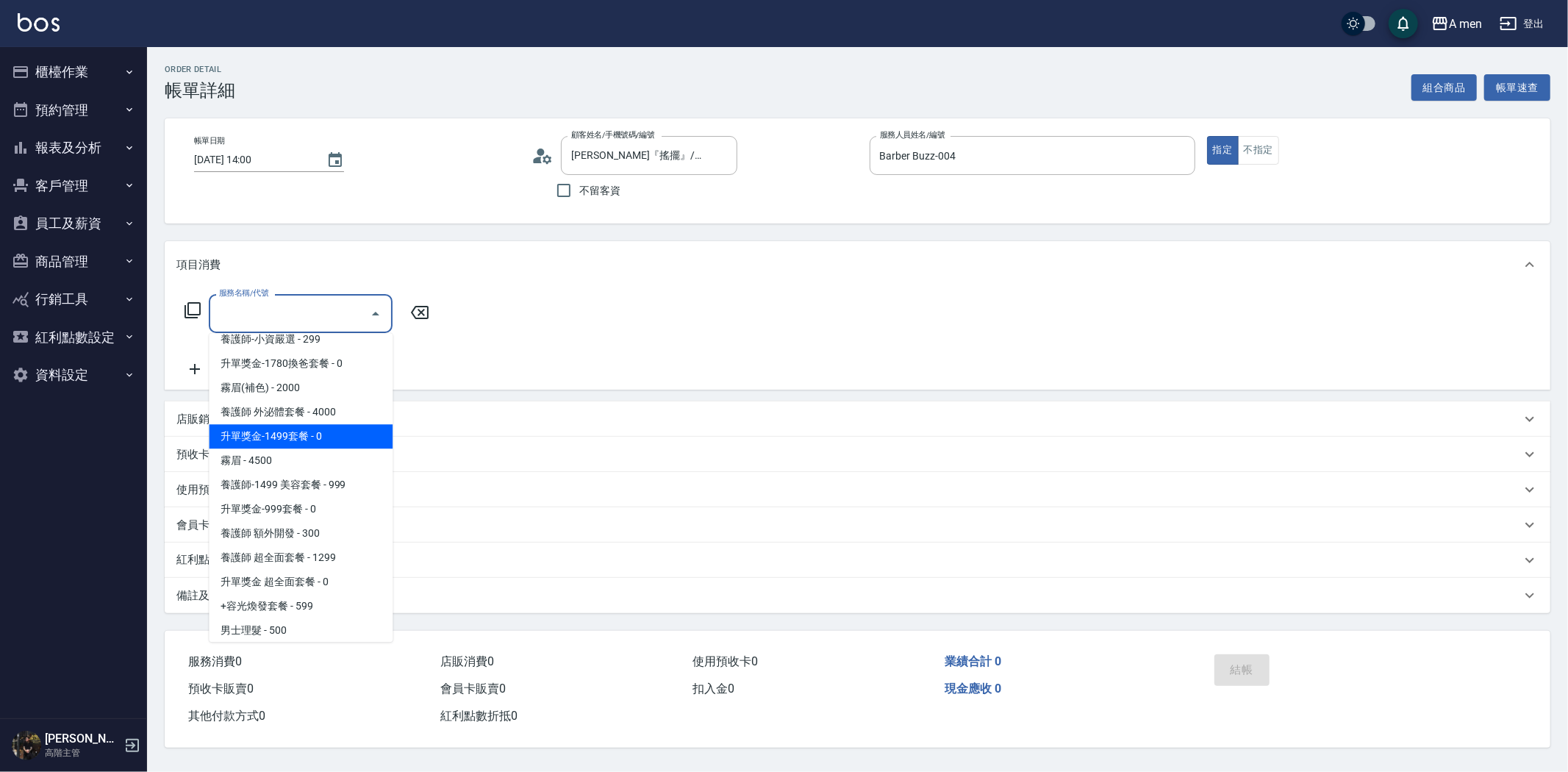
scroll to position [571, 0]
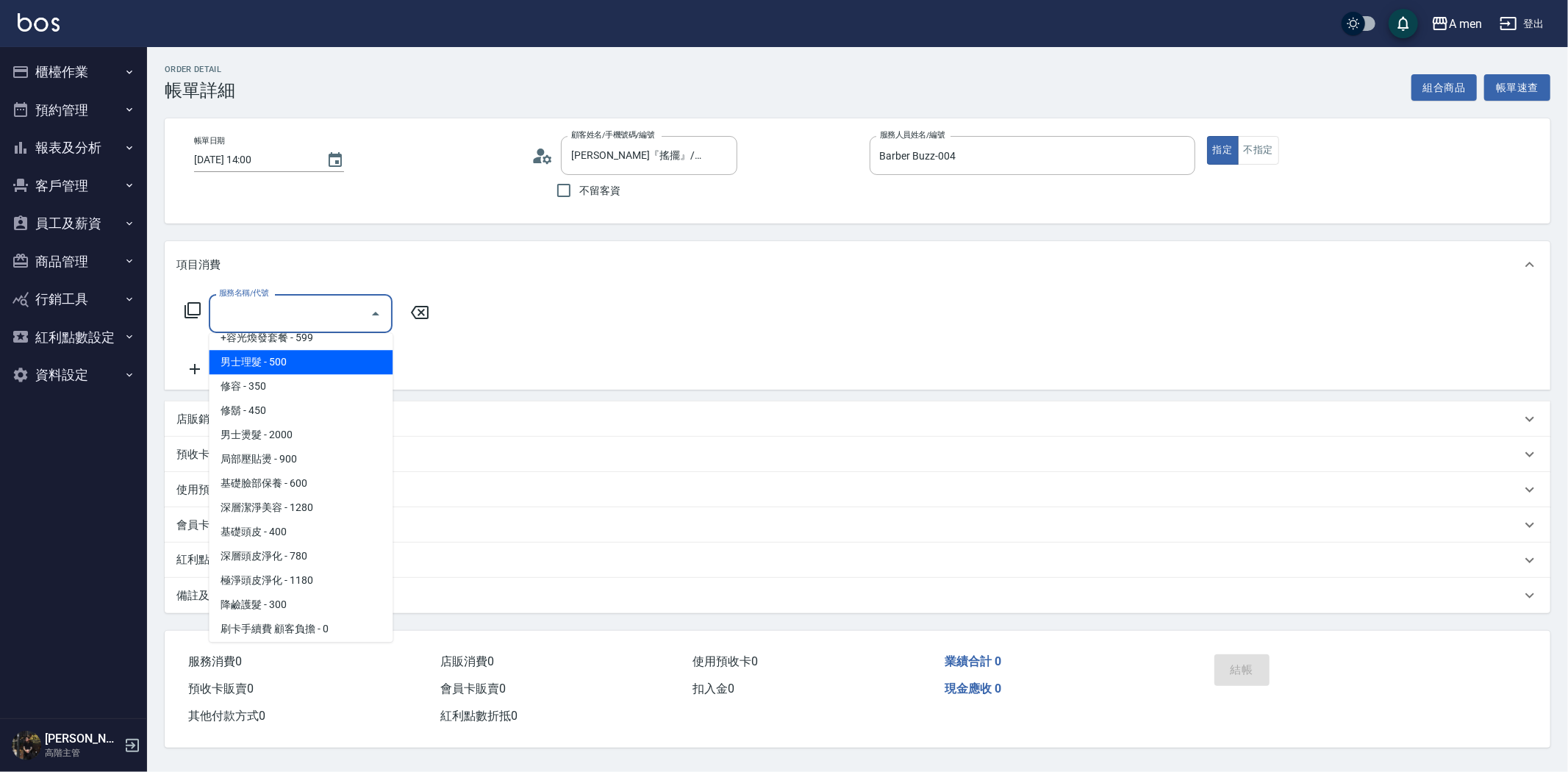
click at [307, 358] on span "男士理髮 - 500" at bounding box center [301, 361] width 184 height 24
type input "男士理髮(A01)"
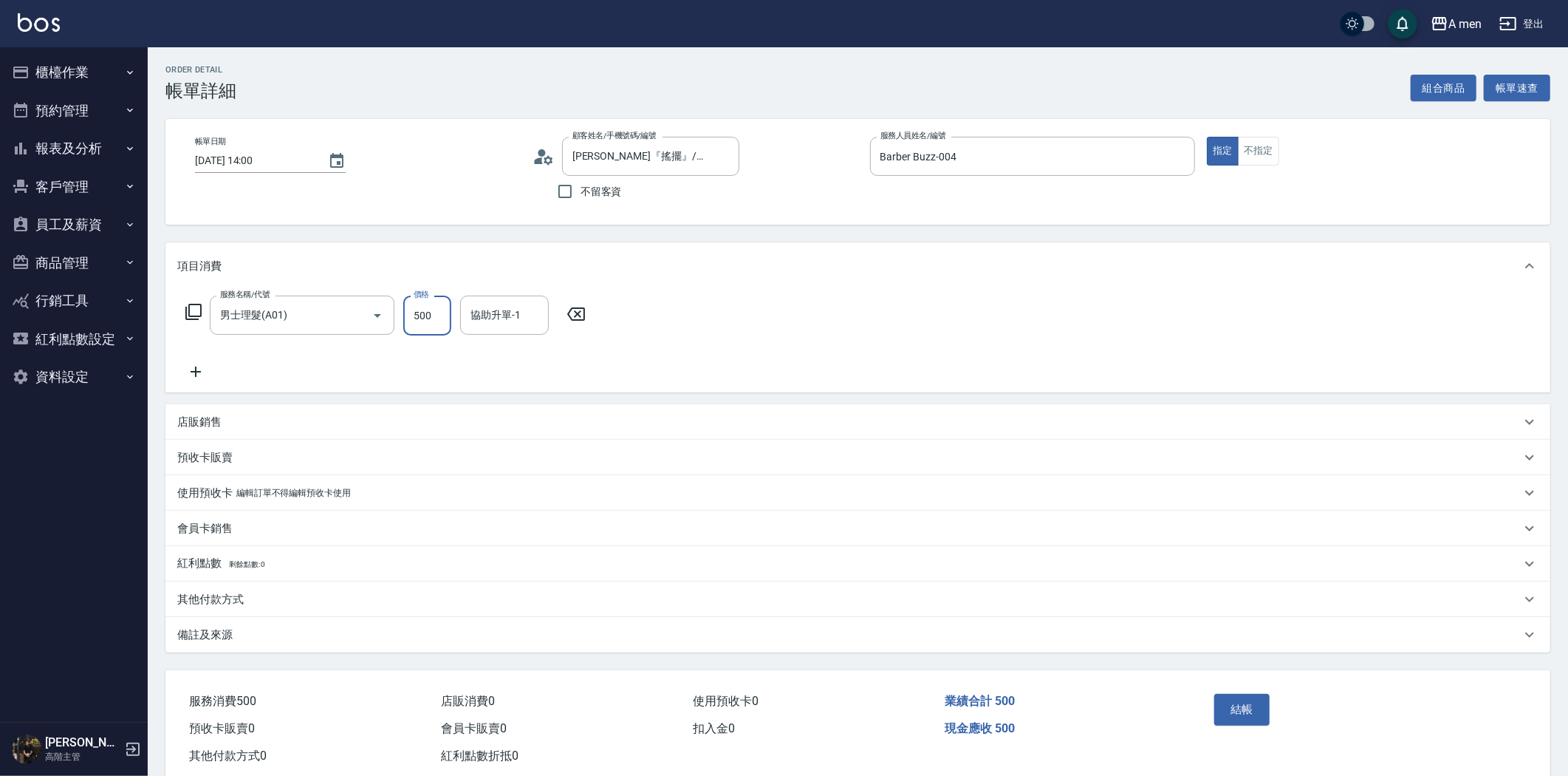
click at [441, 314] on input "500" at bounding box center [428, 315] width 48 height 39
type input "700"
click at [1257, 710] on button "結帳" at bounding box center [1242, 709] width 56 height 31
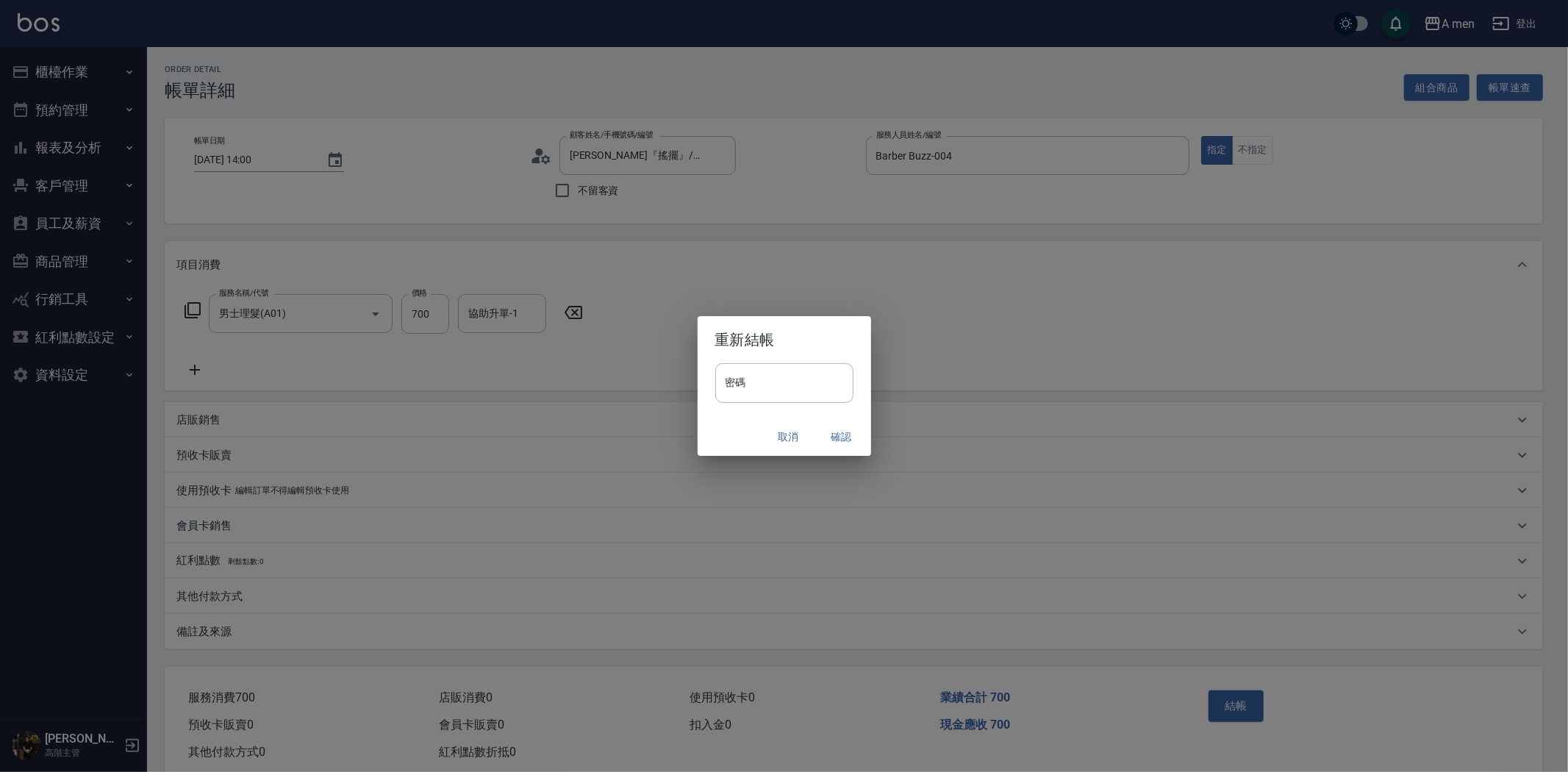
click at [838, 431] on button "確認" at bounding box center [841, 436] width 47 height 27
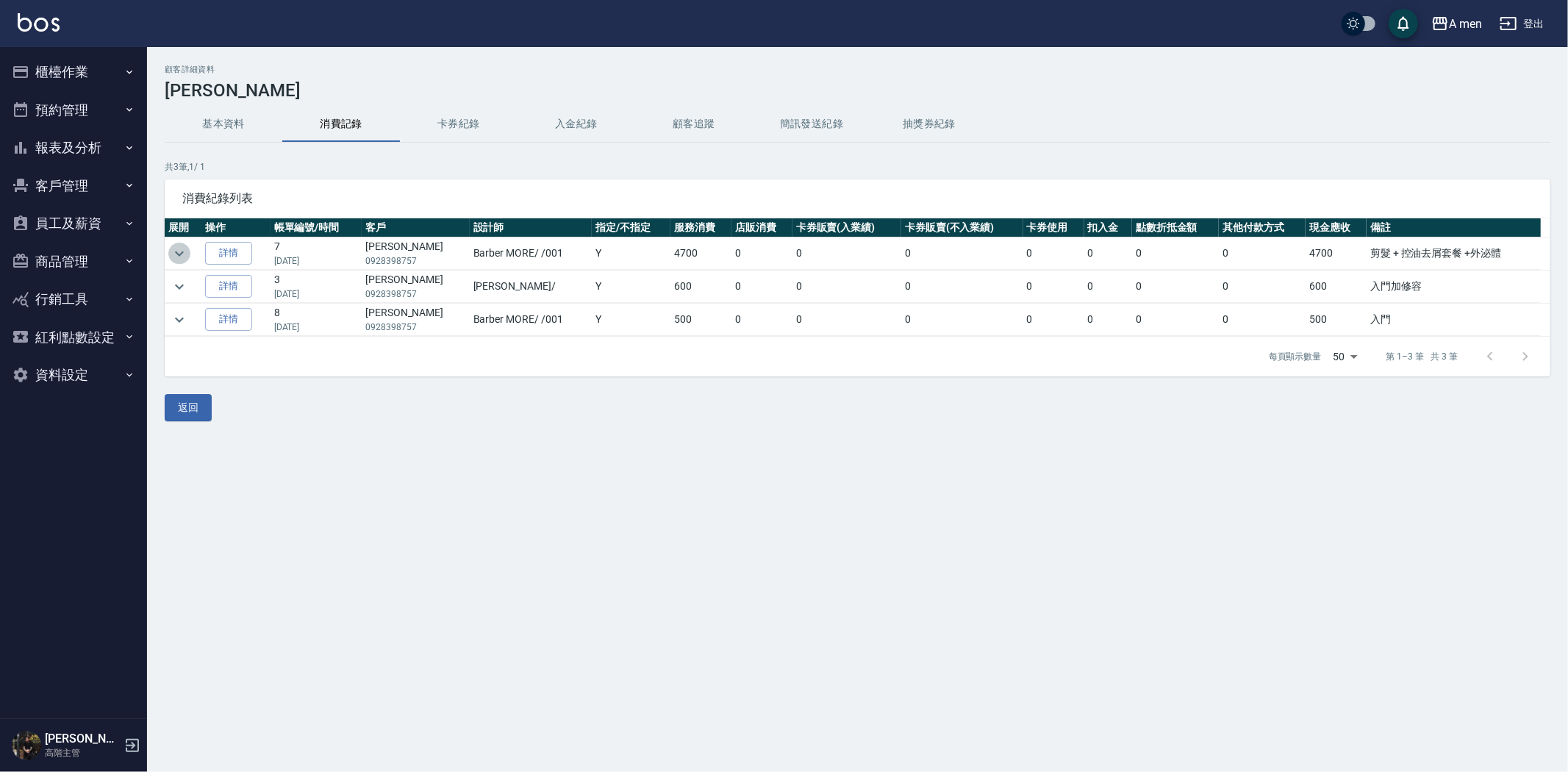
click at [182, 253] on icon "expand row" at bounding box center [179, 253] width 18 height 18
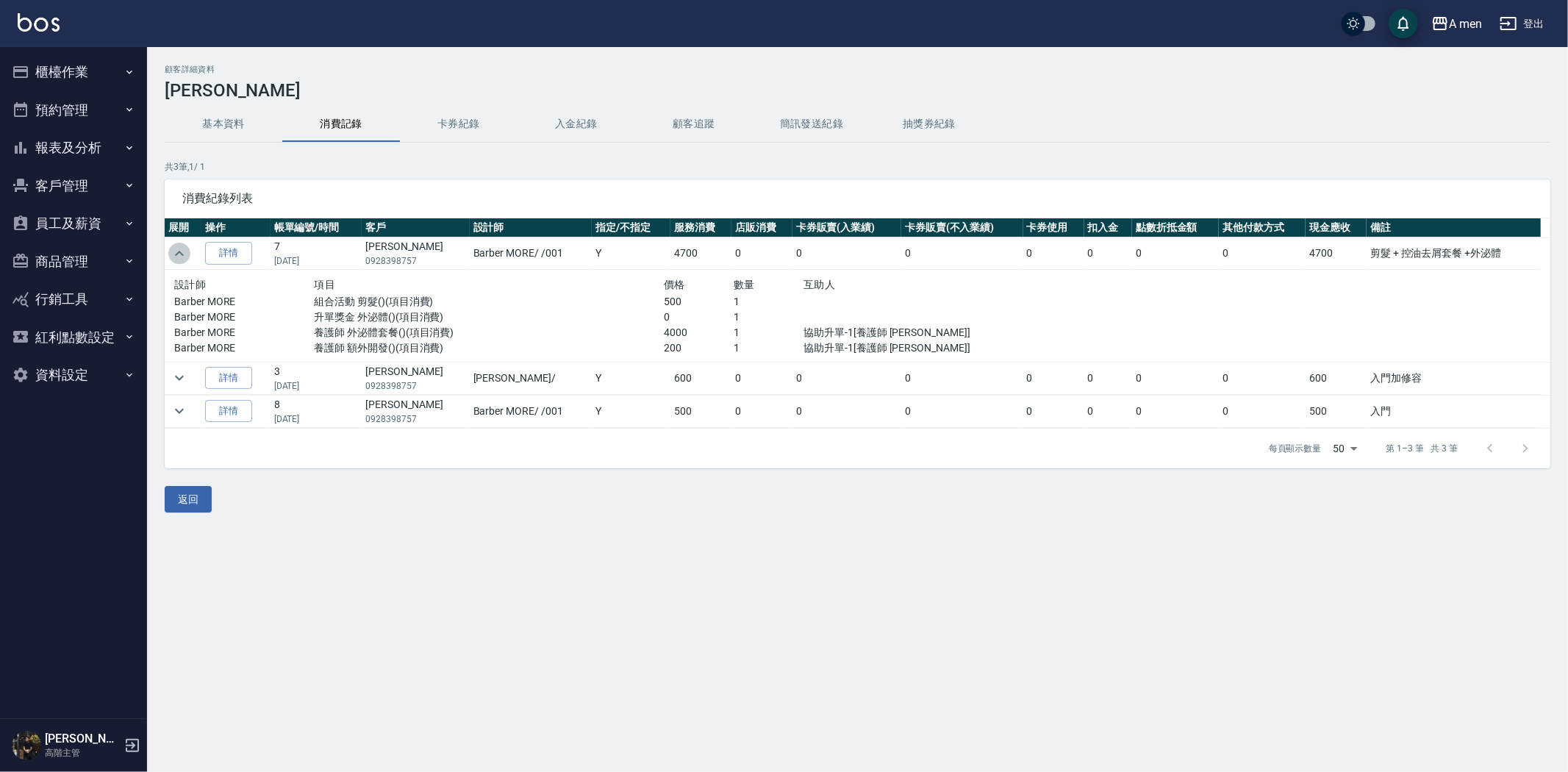
click at [182, 253] on icon "expand row" at bounding box center [179, 253] width 18 height 18
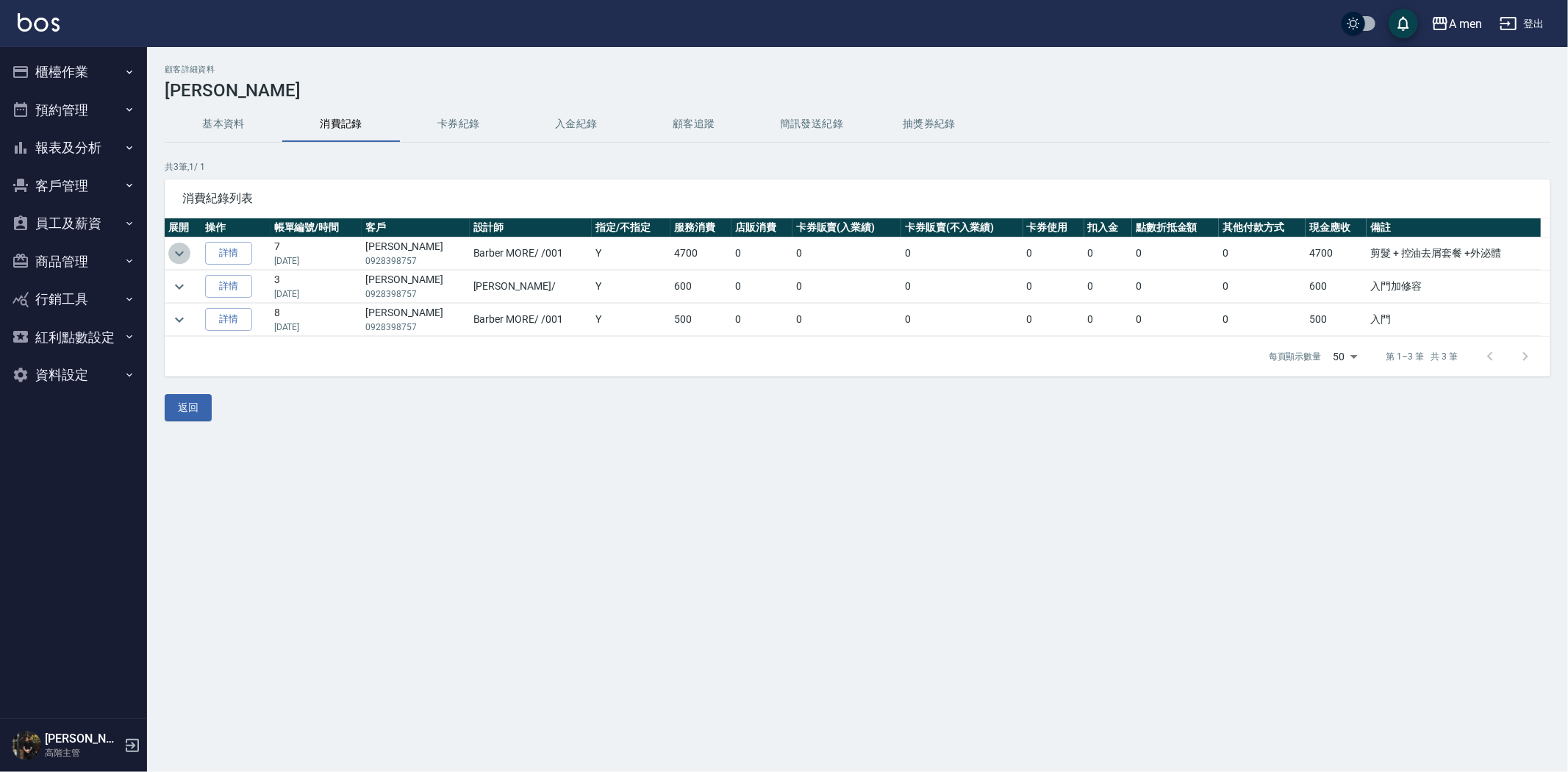
click at [184, 253] on icon "expand row" at bounding box center [179, 253] width 18 height 18
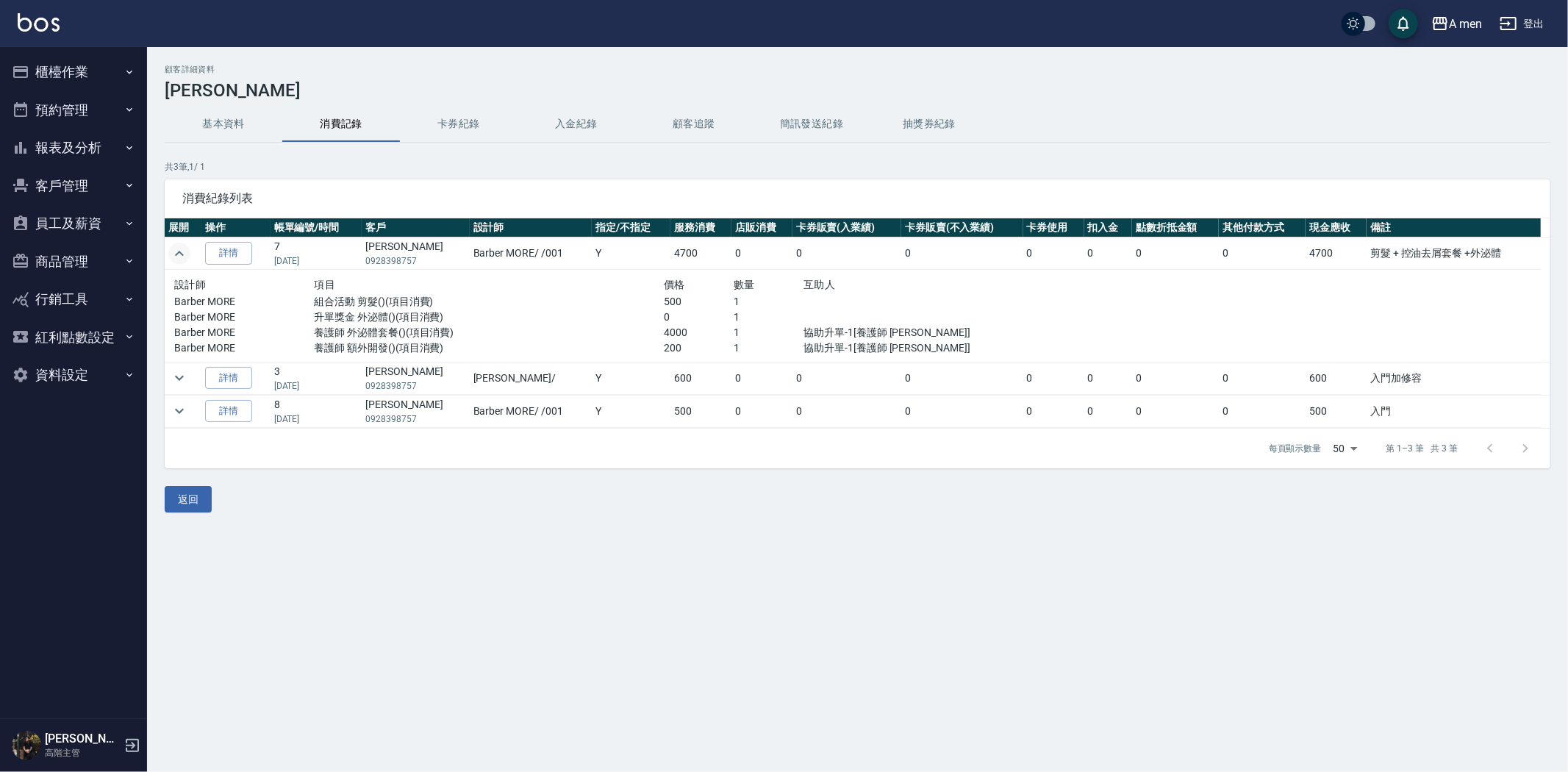
click at [179, 253] on icon "expand row" at bounding box center [179, 253] width 18 height 18
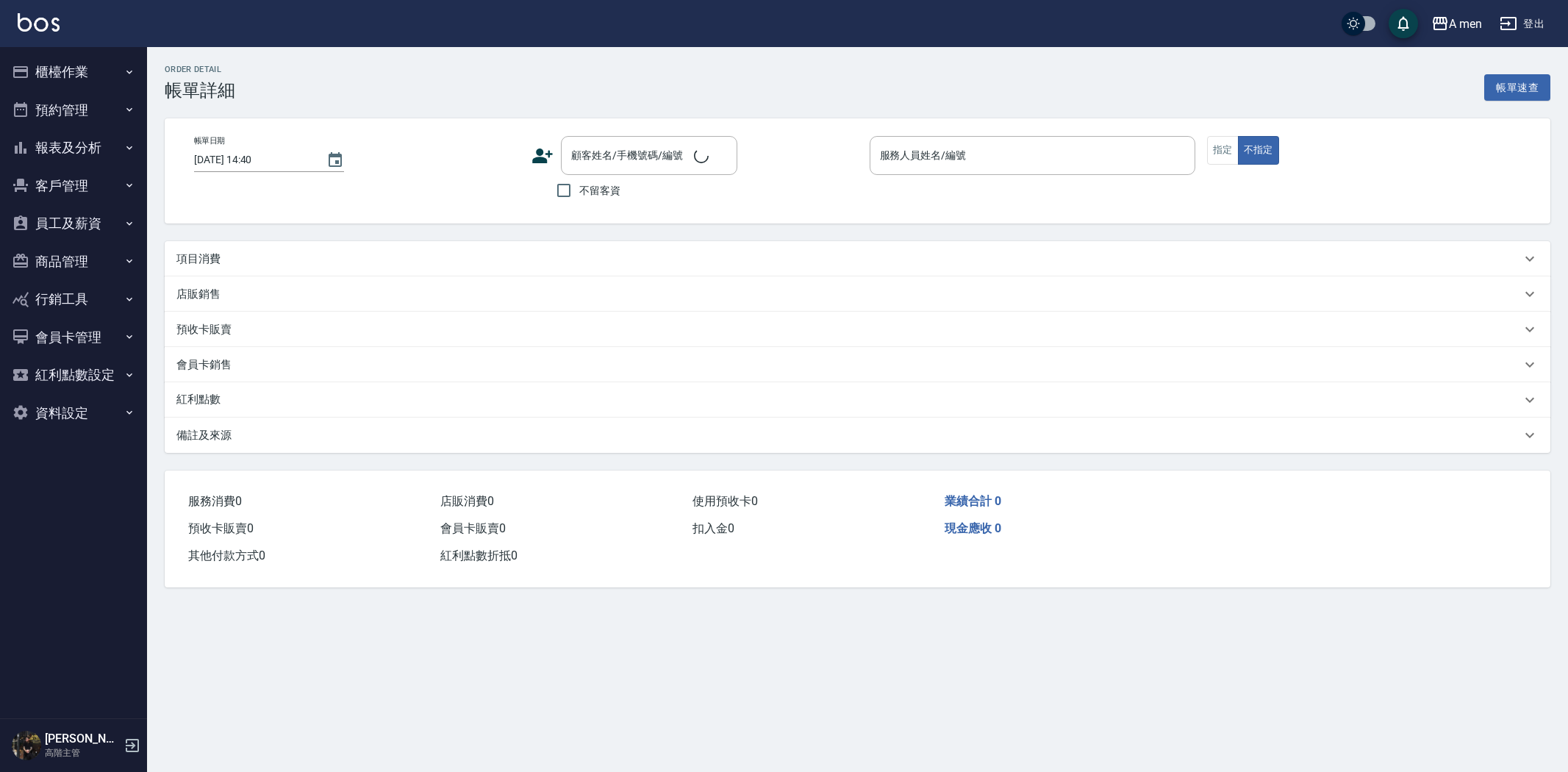
type input "[DATE] 14:00"
type input "Barber Sunny -003"
type input "搖擺"
type input "明駿/0970227783/null"
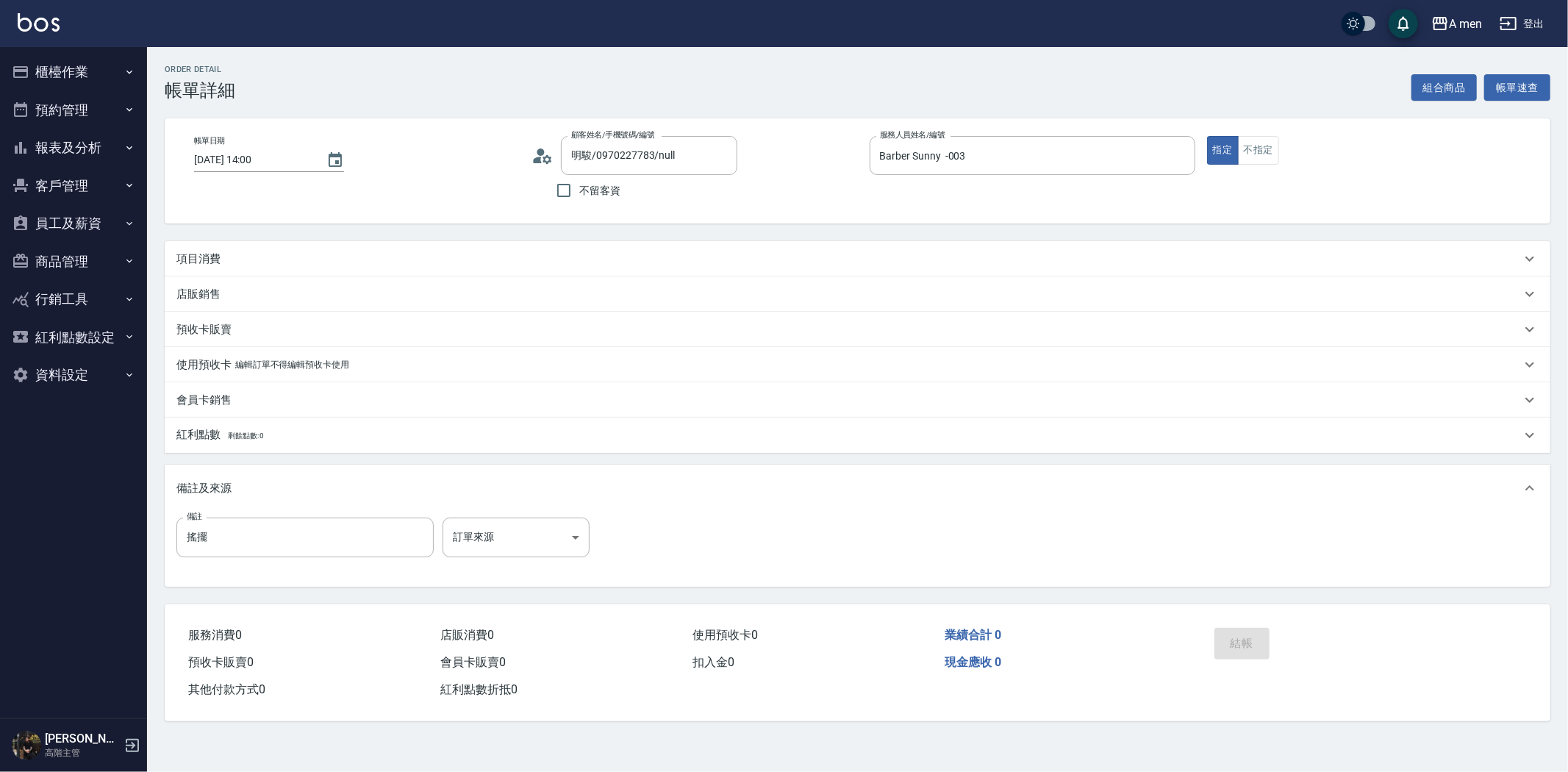
click at [396, 246] on div "項目消費" at bounding box center [857, 259] width 1386 height 36
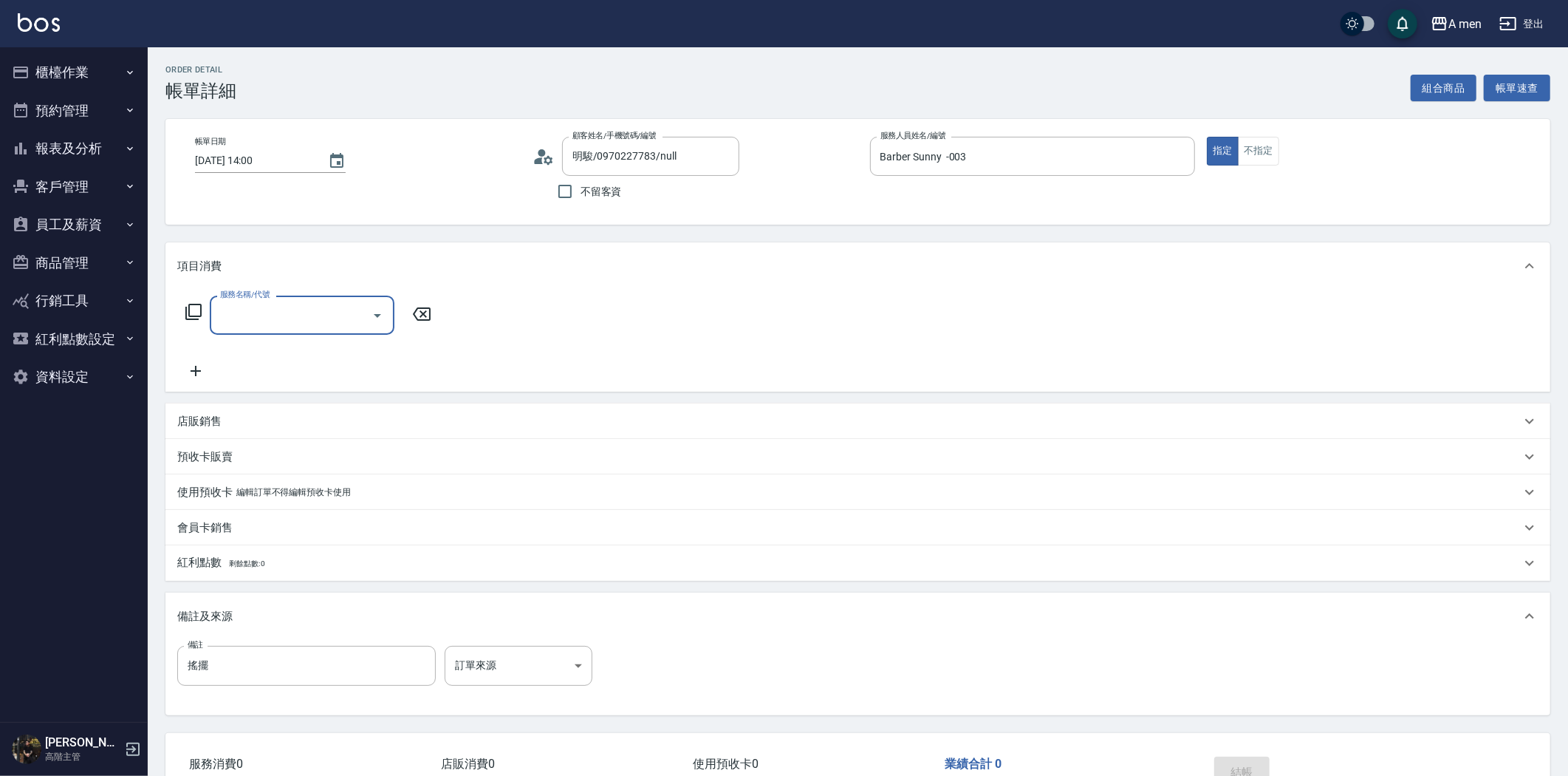
click at [333, 318] on input "服務名稱/代號" at bounding box center [291, 315] width 149 height 26
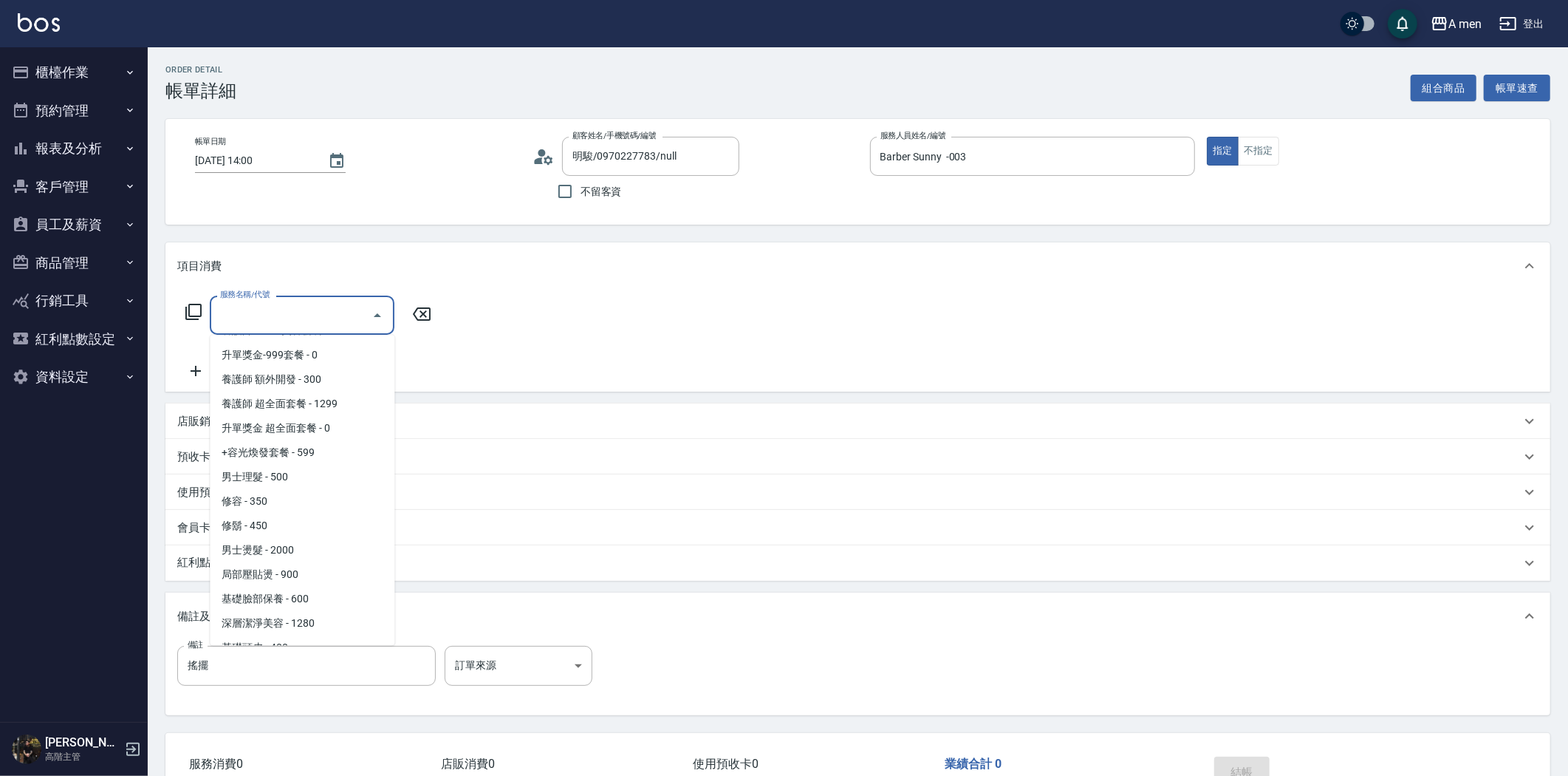
scroll to position [492, 0]
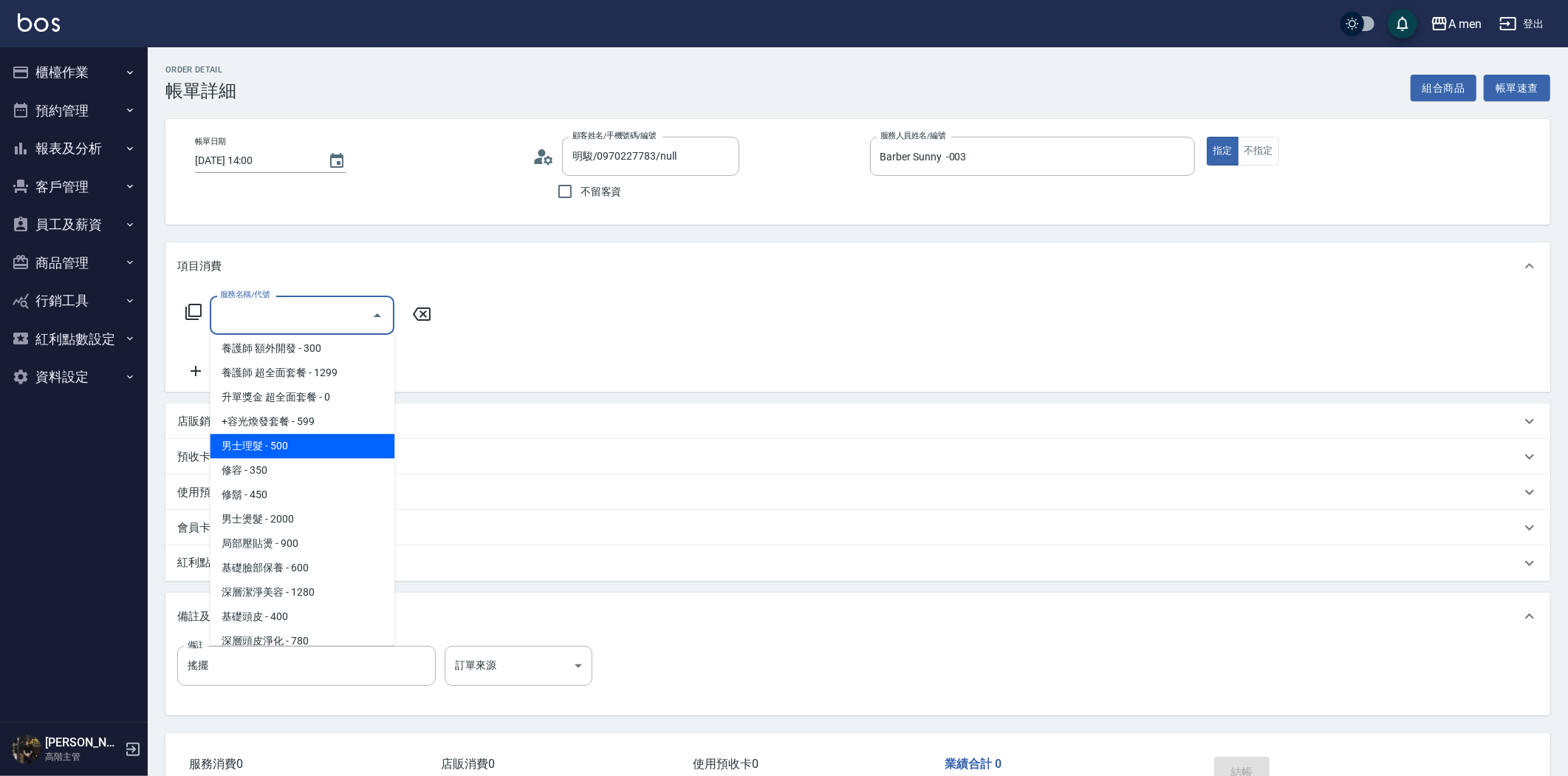
click at [325, 445] on span "男士理髮 - 500" at bounding box center [302, 445] width 185 height 24
type input "男士理髮(A01)"
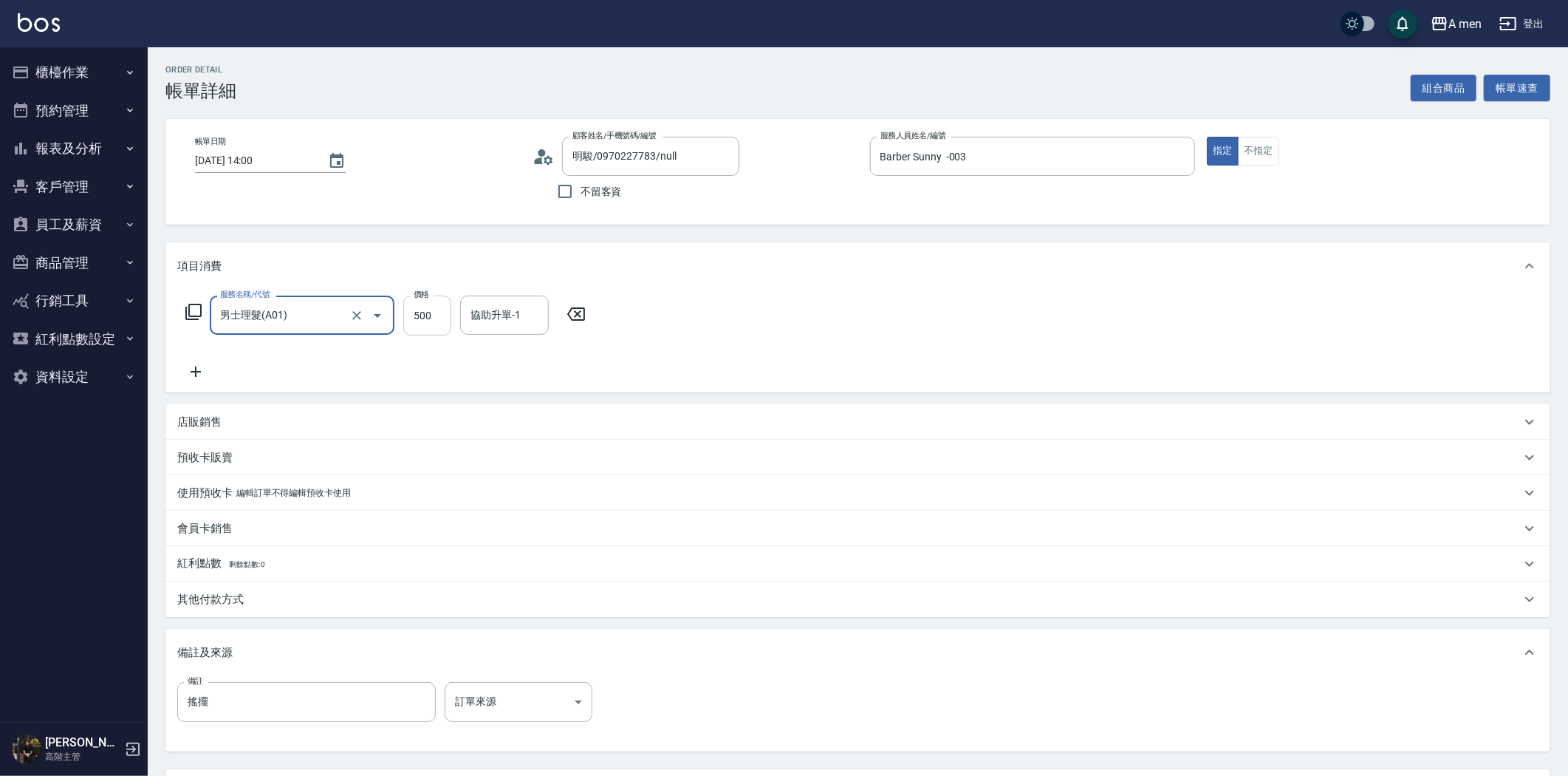
click at [440, 320] on input "500" at bounding box center [428, 315] width 48 height 39
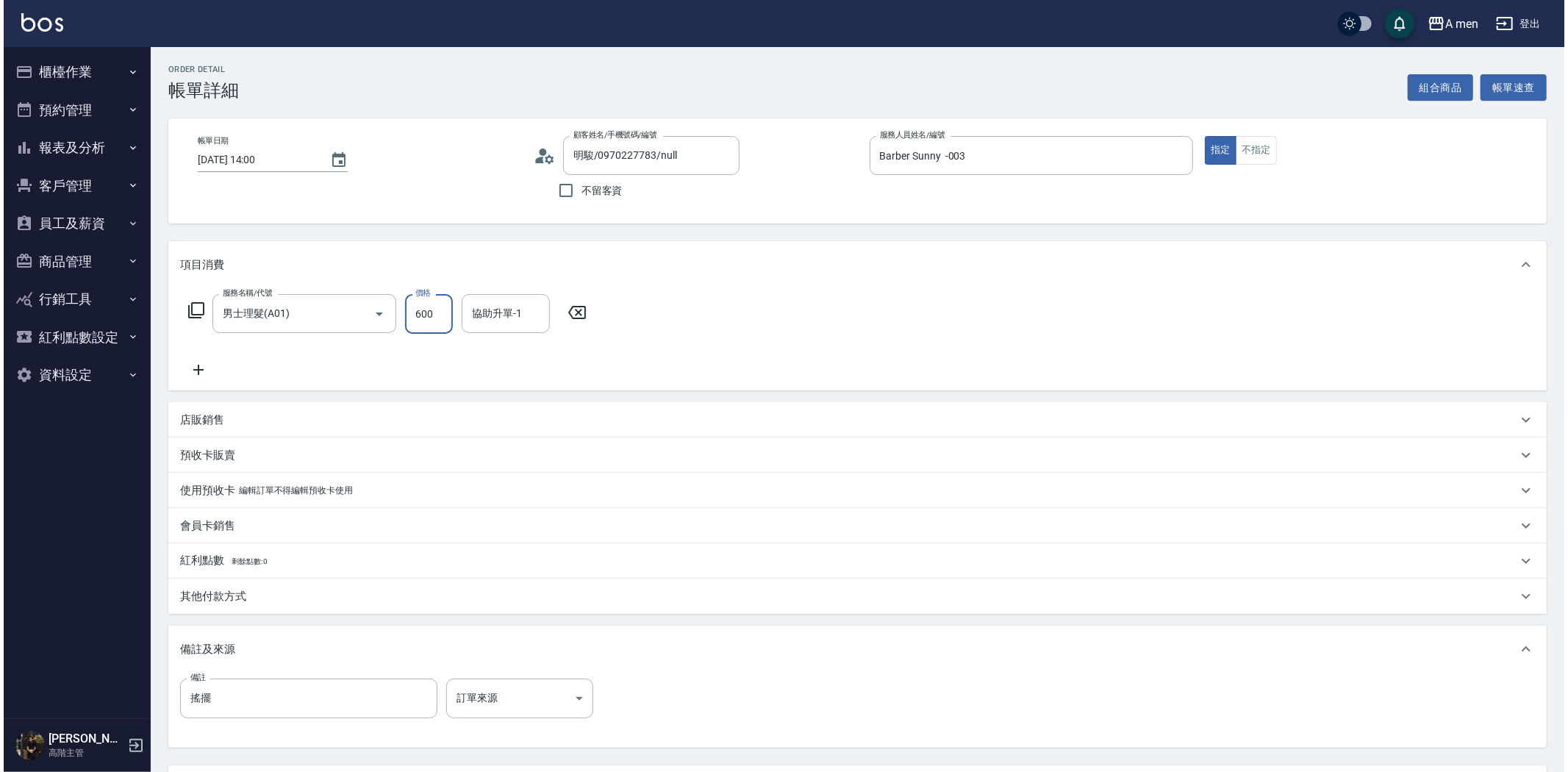
scroll to position [133, 0]
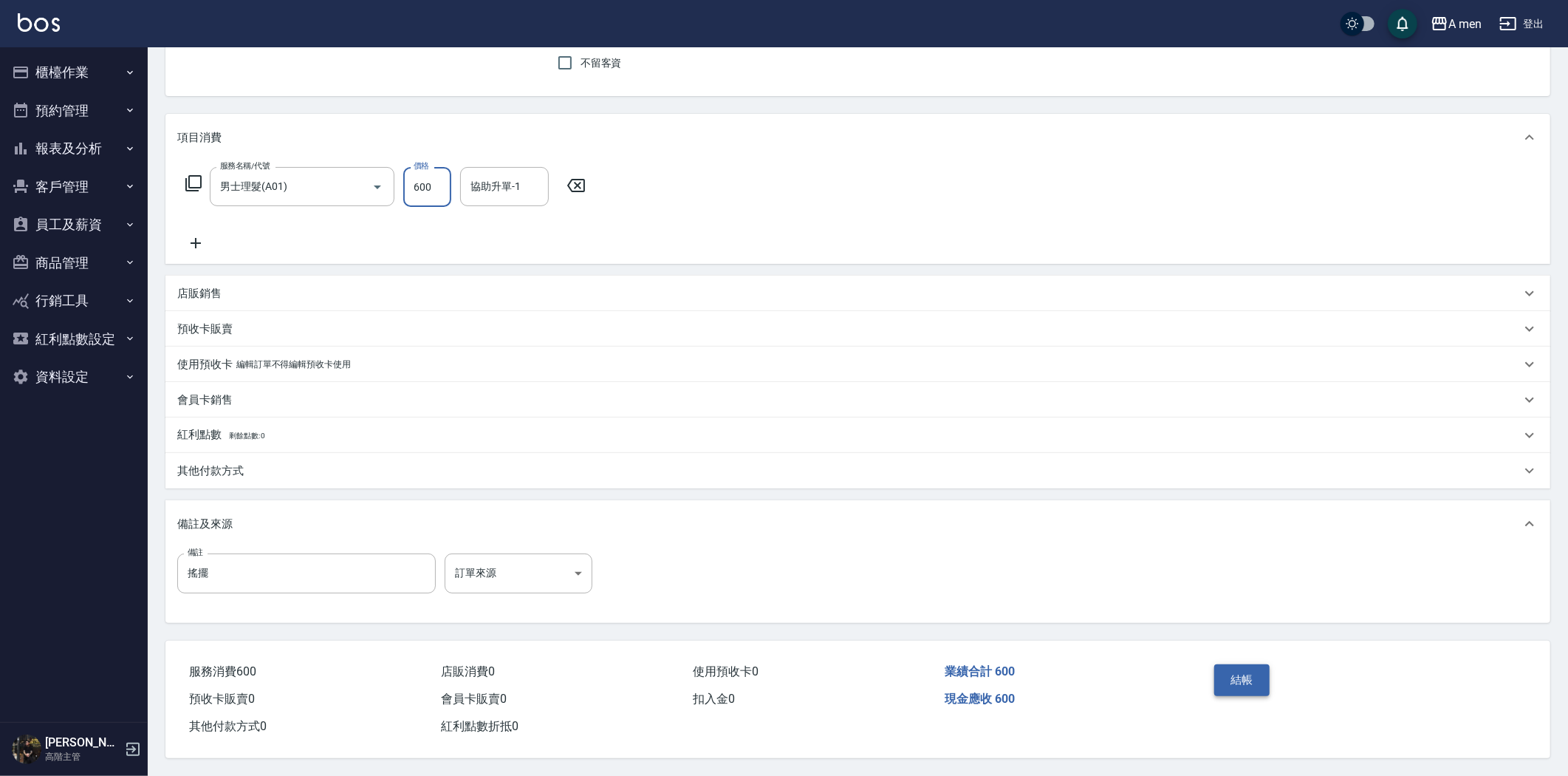
type input "600"
click at [1223, 669] on button "結帳" at bounding box center [1242, 679] width 56 height 31
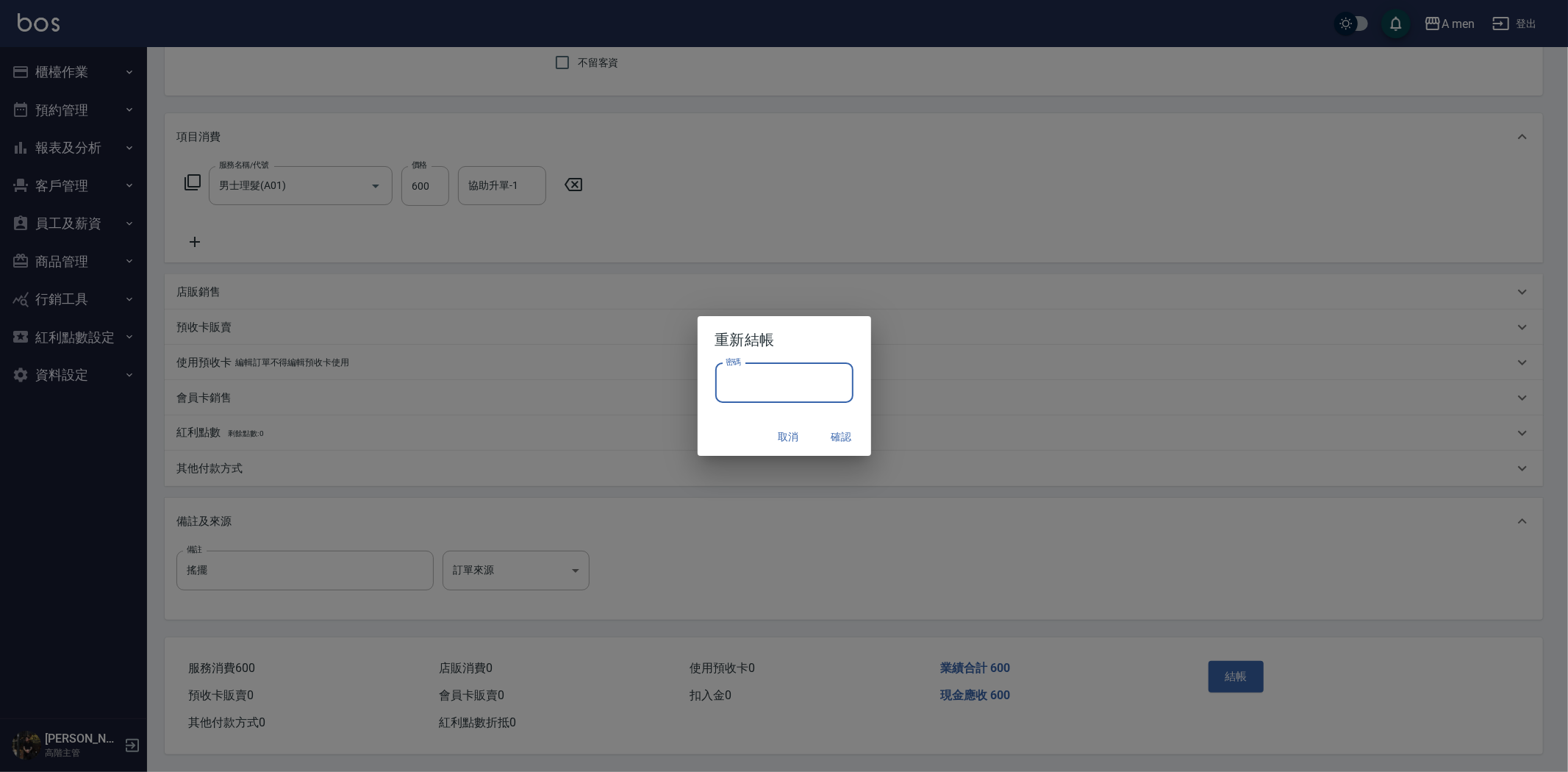
click at [784, 372] on input "密碼" at bounding box center [784, 383] width 138 height 39
type input "****"
click at [839, 434] on button "確認" at bounding box center [841, 436] width 47 height 27
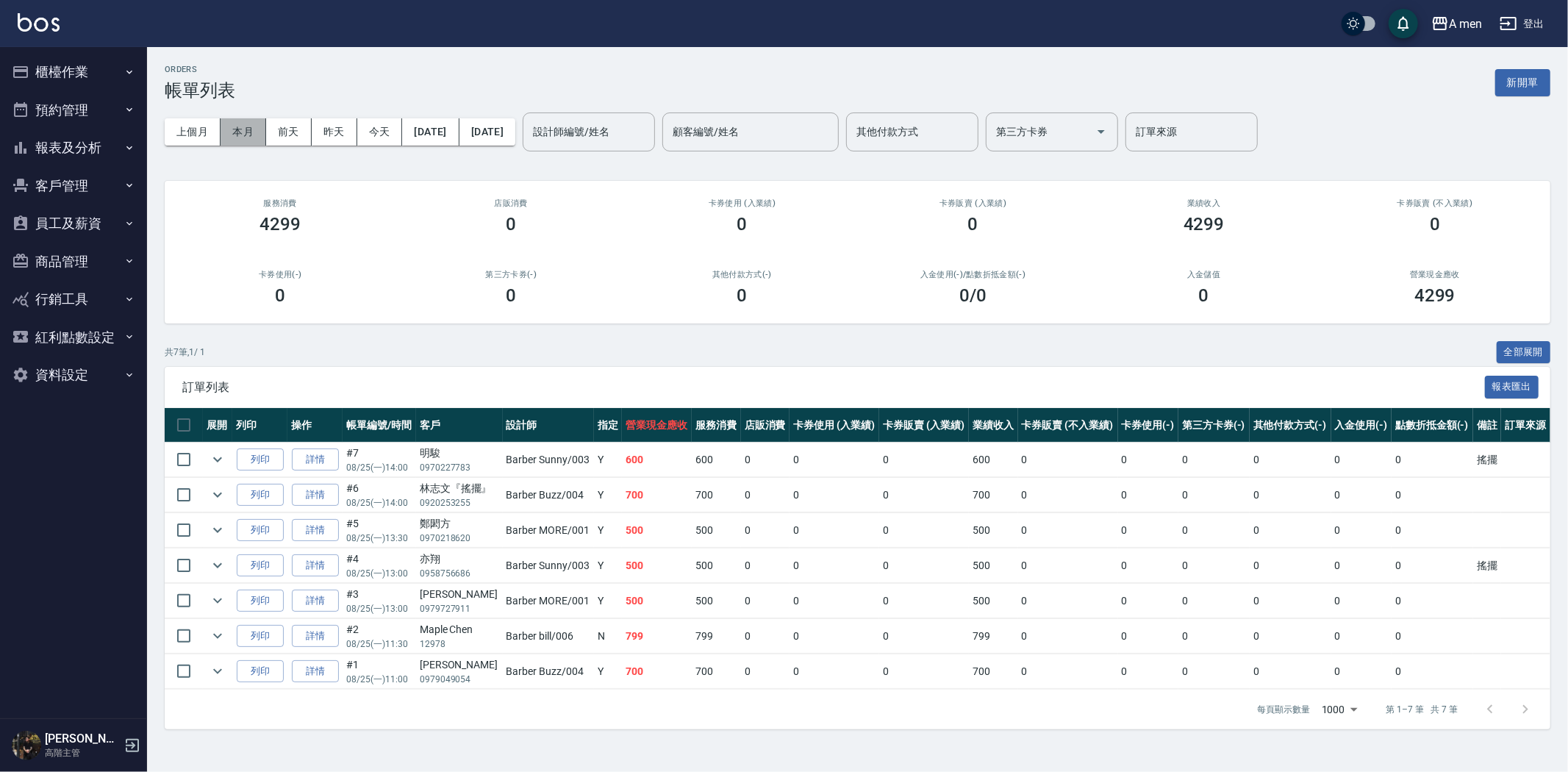
click at [255, 133] on button "本月" at bounding box center [243, 132] width 46 height 27
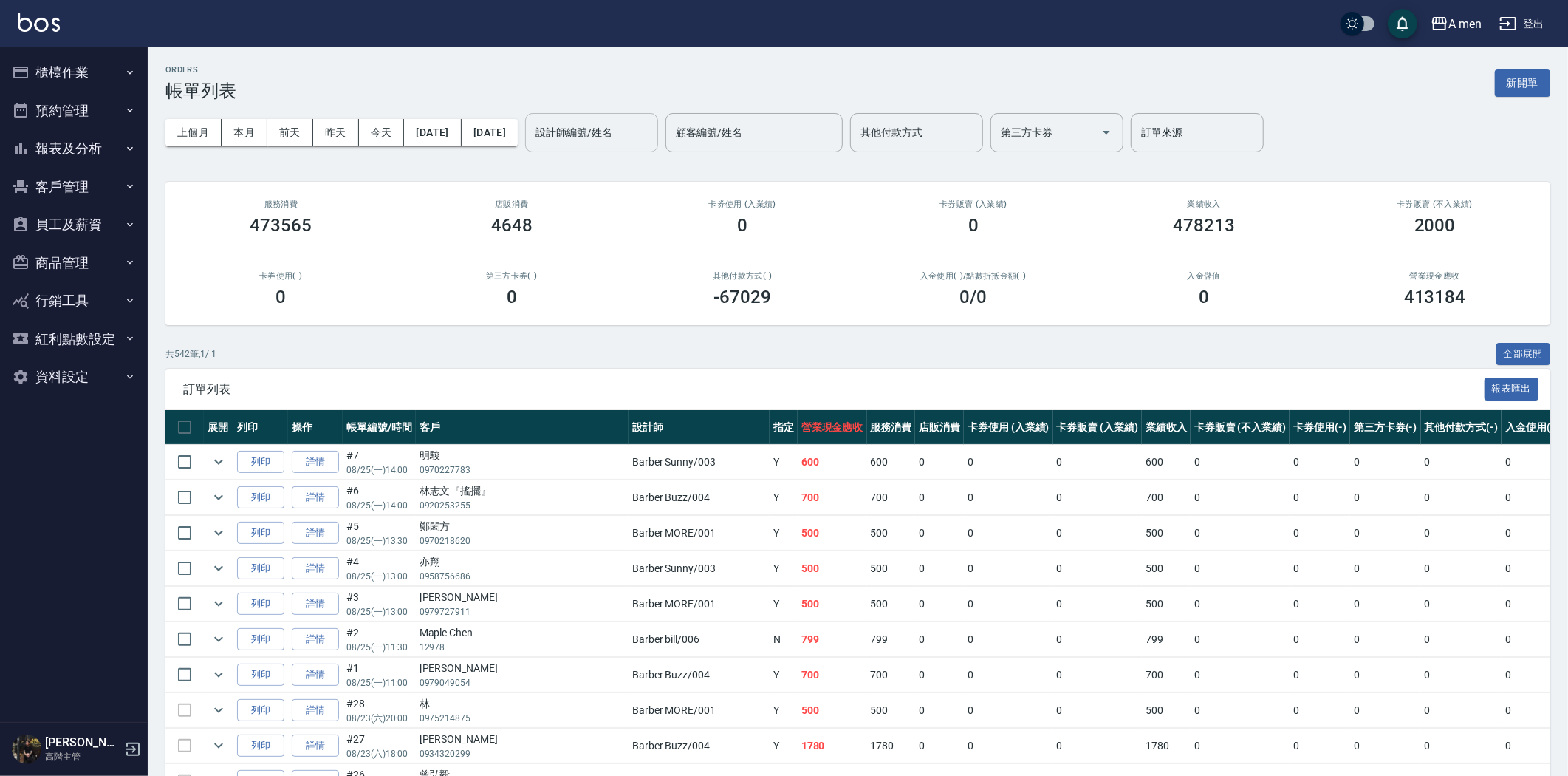
click at [651, 123] on input "設計師編號/姓名" at bounding box center [591, 132] width 119 height 26
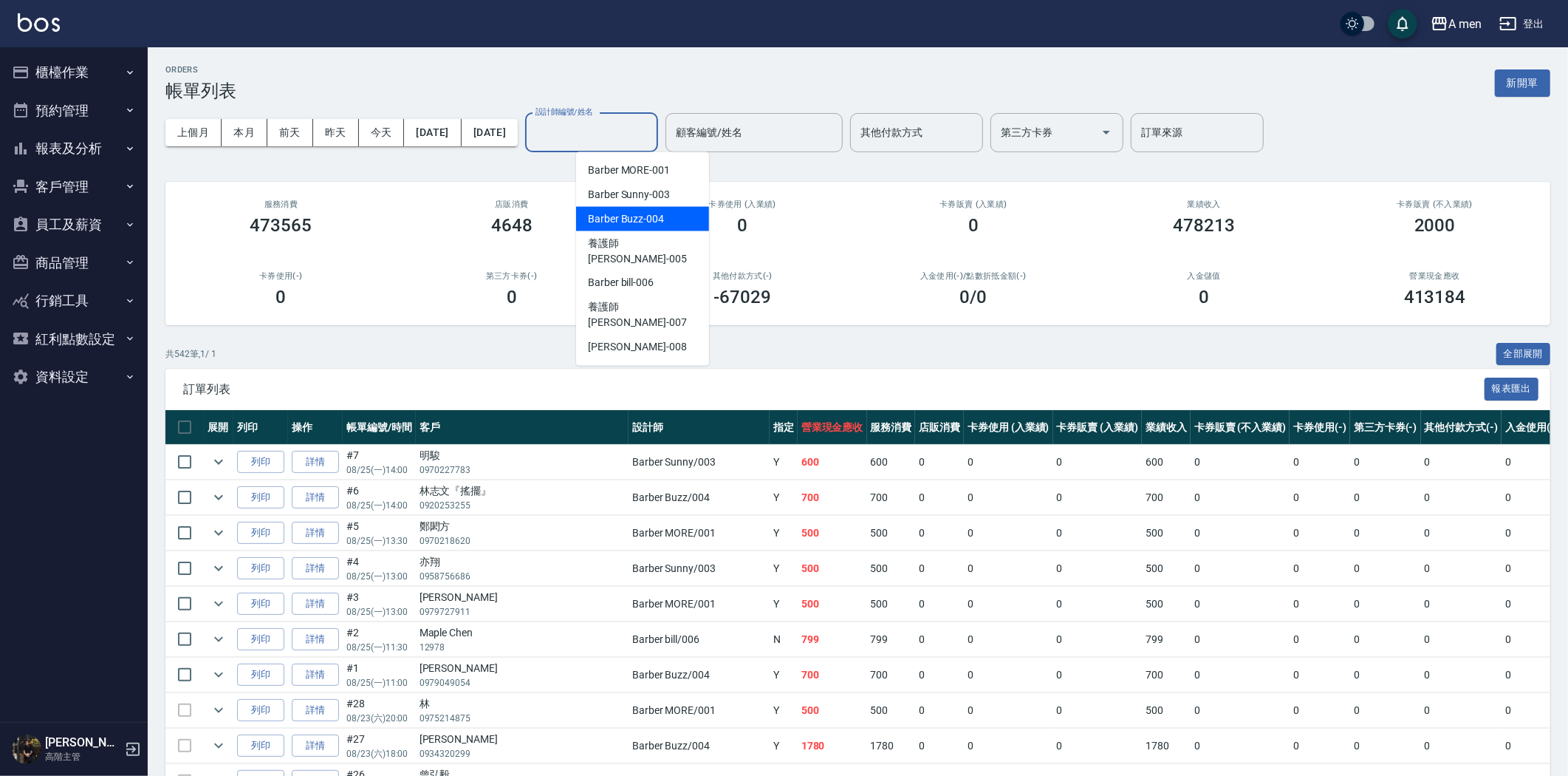
click at [663, 211] on div "Barber Buzz -004" at bounding box center [642, 219] width 133 height 24
type input "Barber Buzz-004"
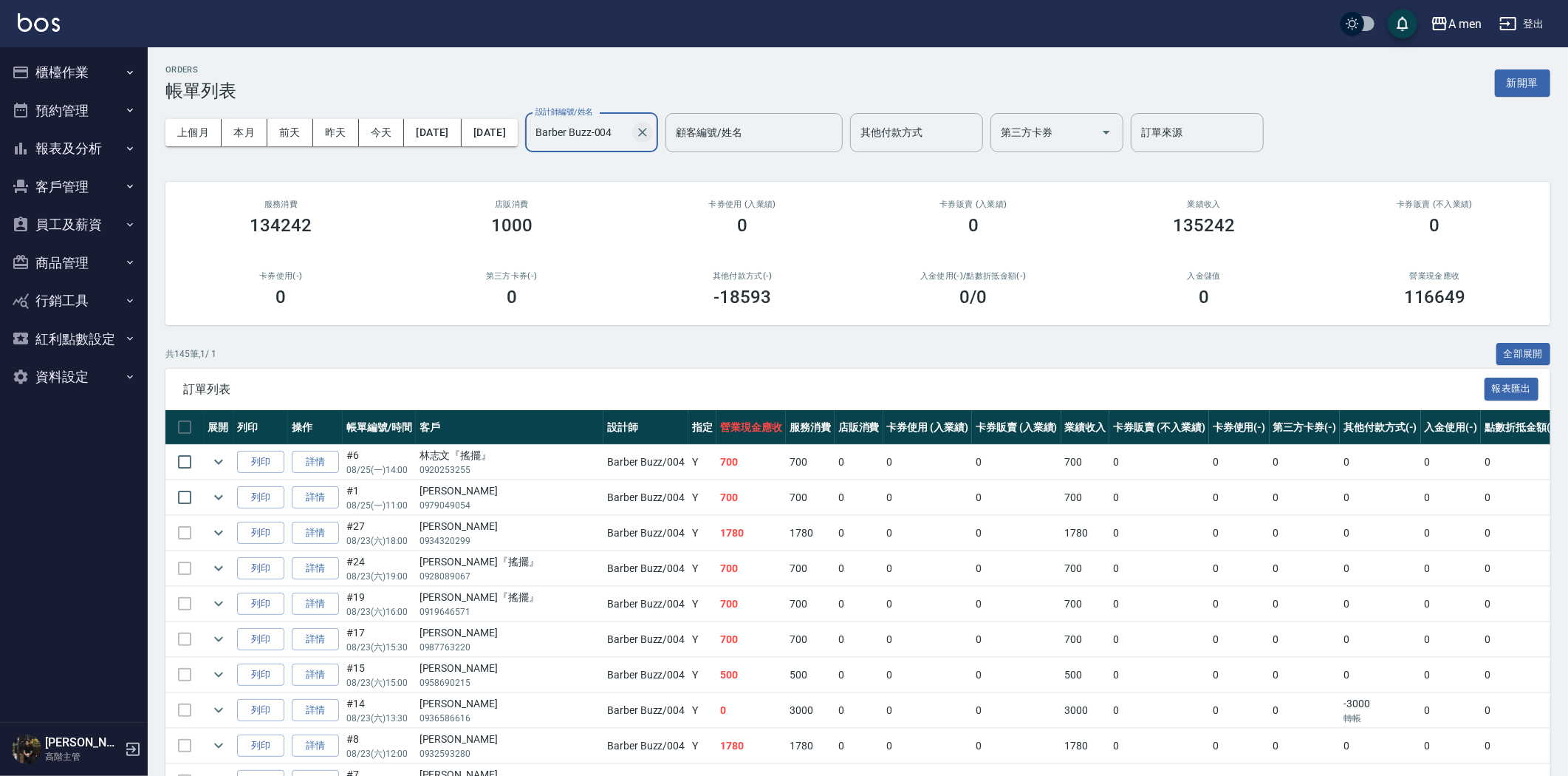
click at [650, 127] on icon "Clear" at bounding box center [642, 132] width 14 height 14
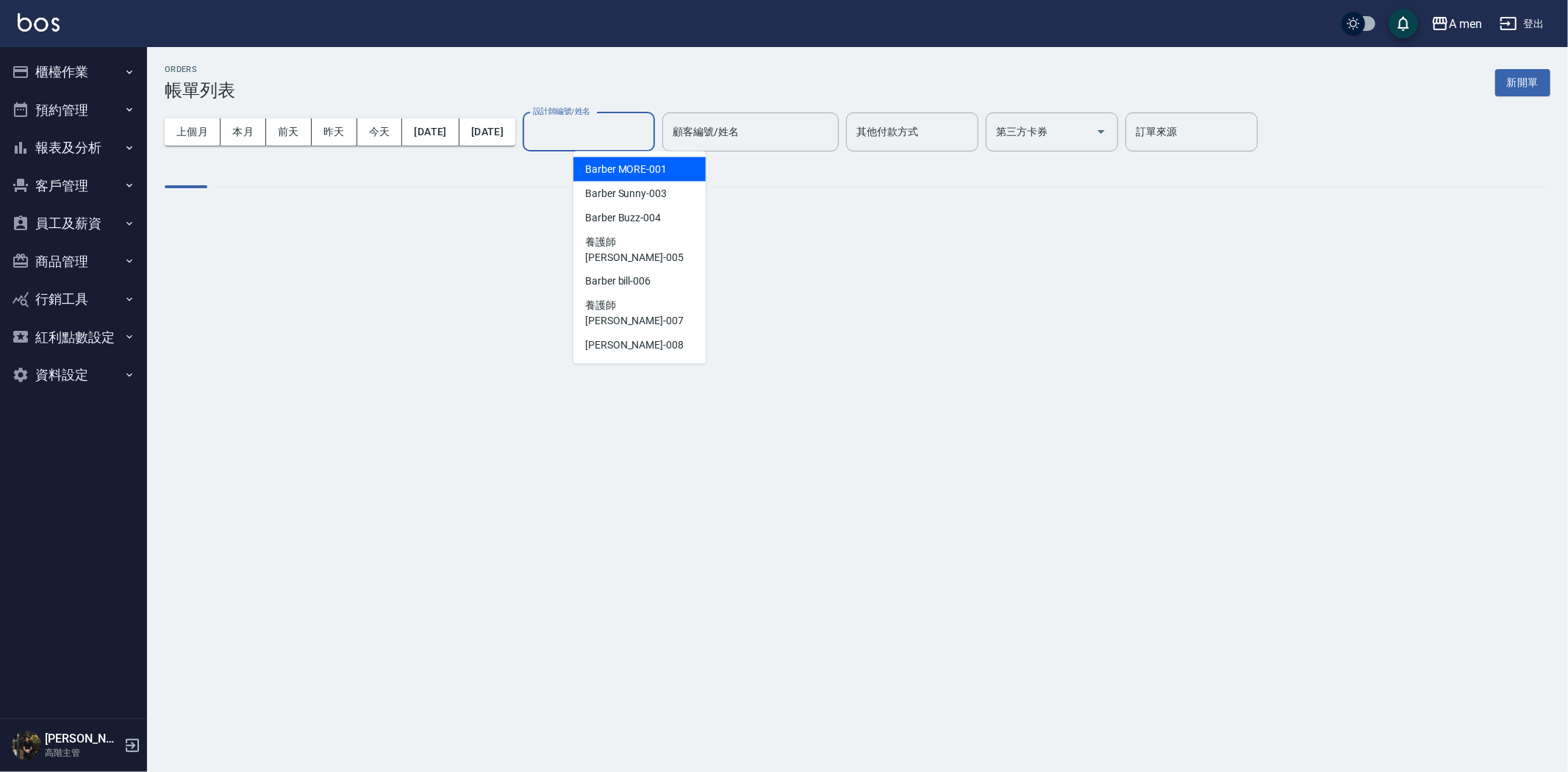
click at [641, 127] on input "設計師編號/姓名" at bounding box center [588, 131] width 119 height 26
click at [655, 167] on span "Barber MORE -001" at bounding box center [625, 169] width 81 height 15
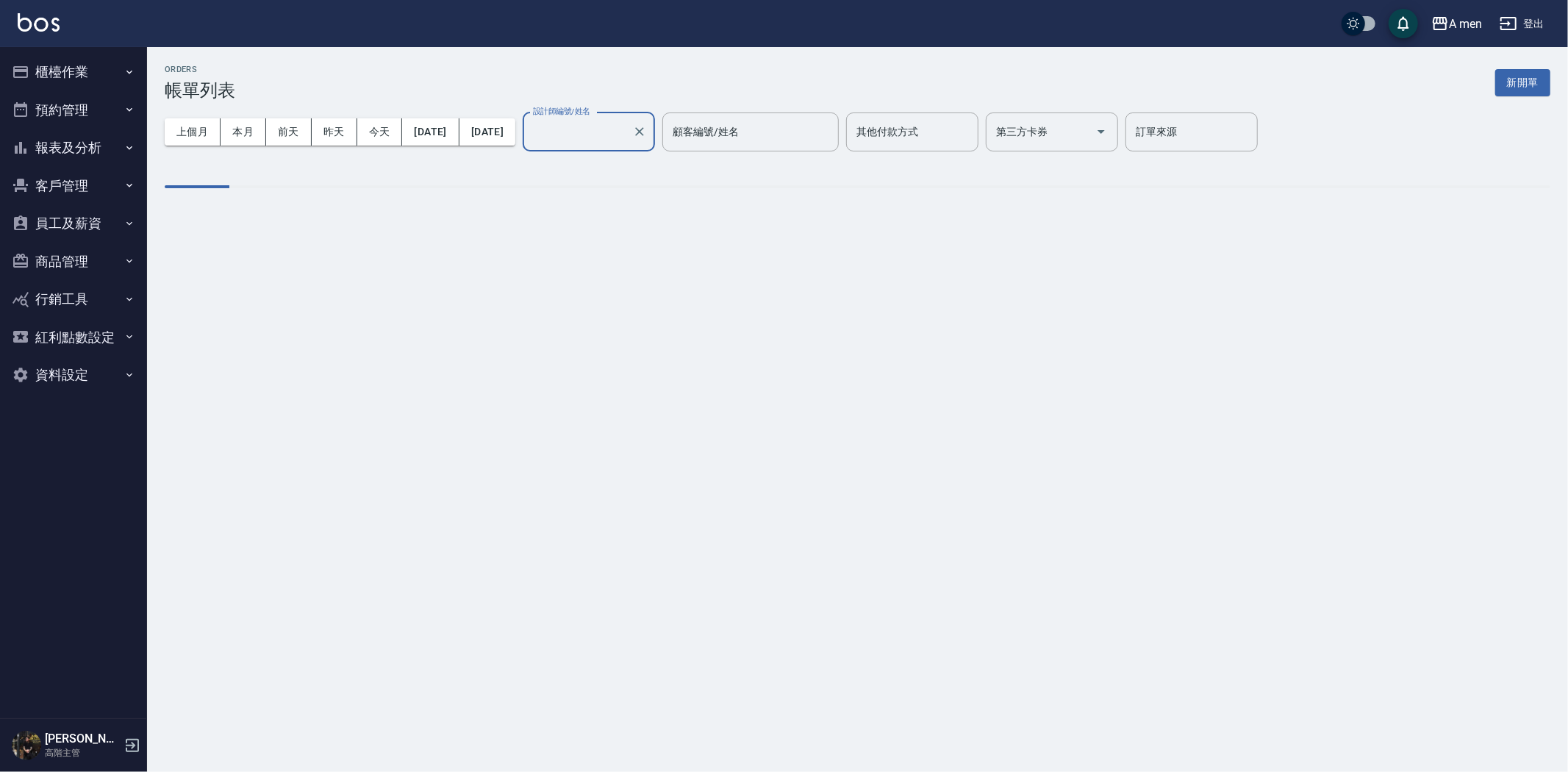
type input "Barber MORE-001"
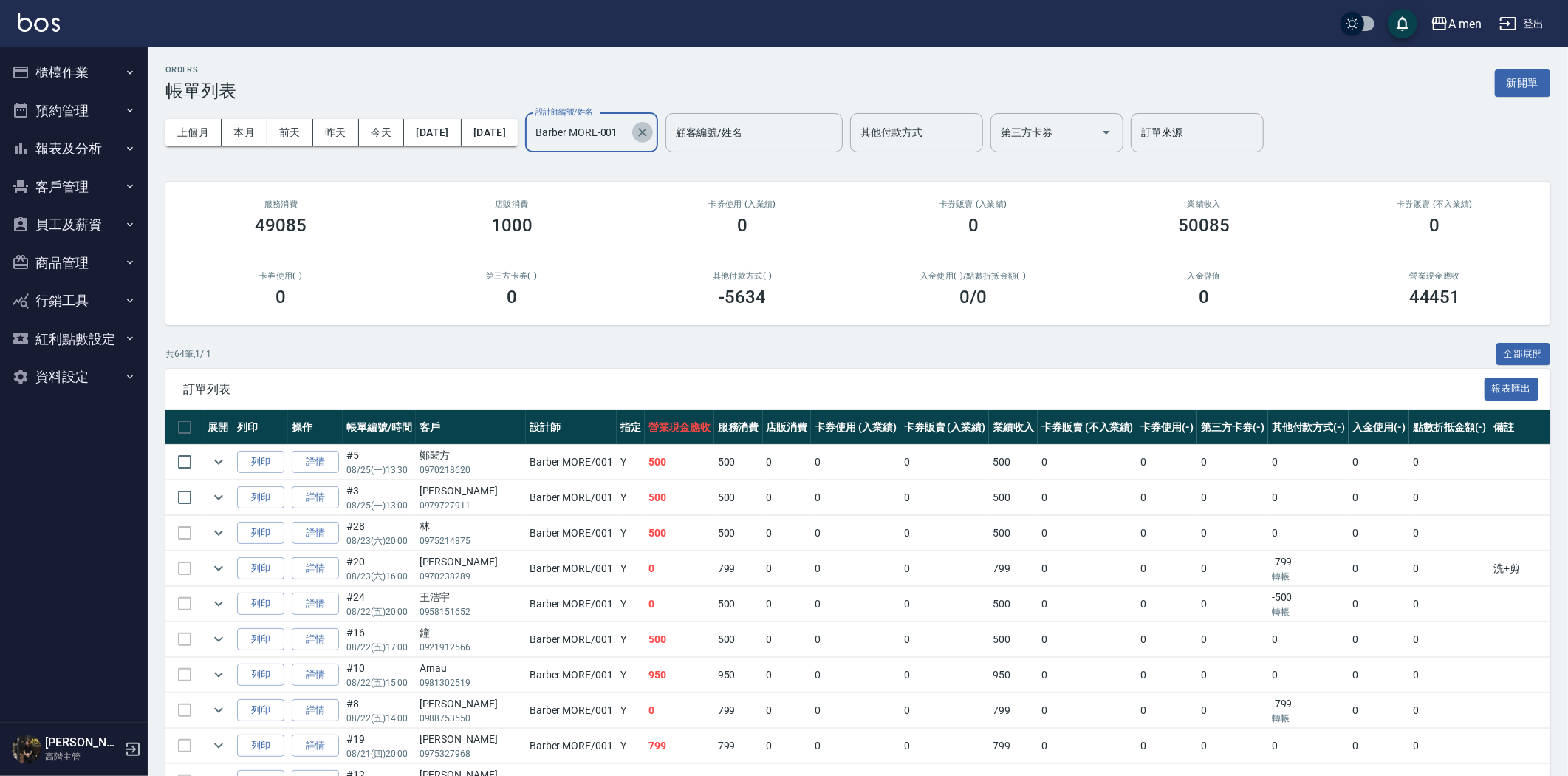
click at [650, 137] on icon "Clear" at bounding box center [642, 132] width 14 height 14
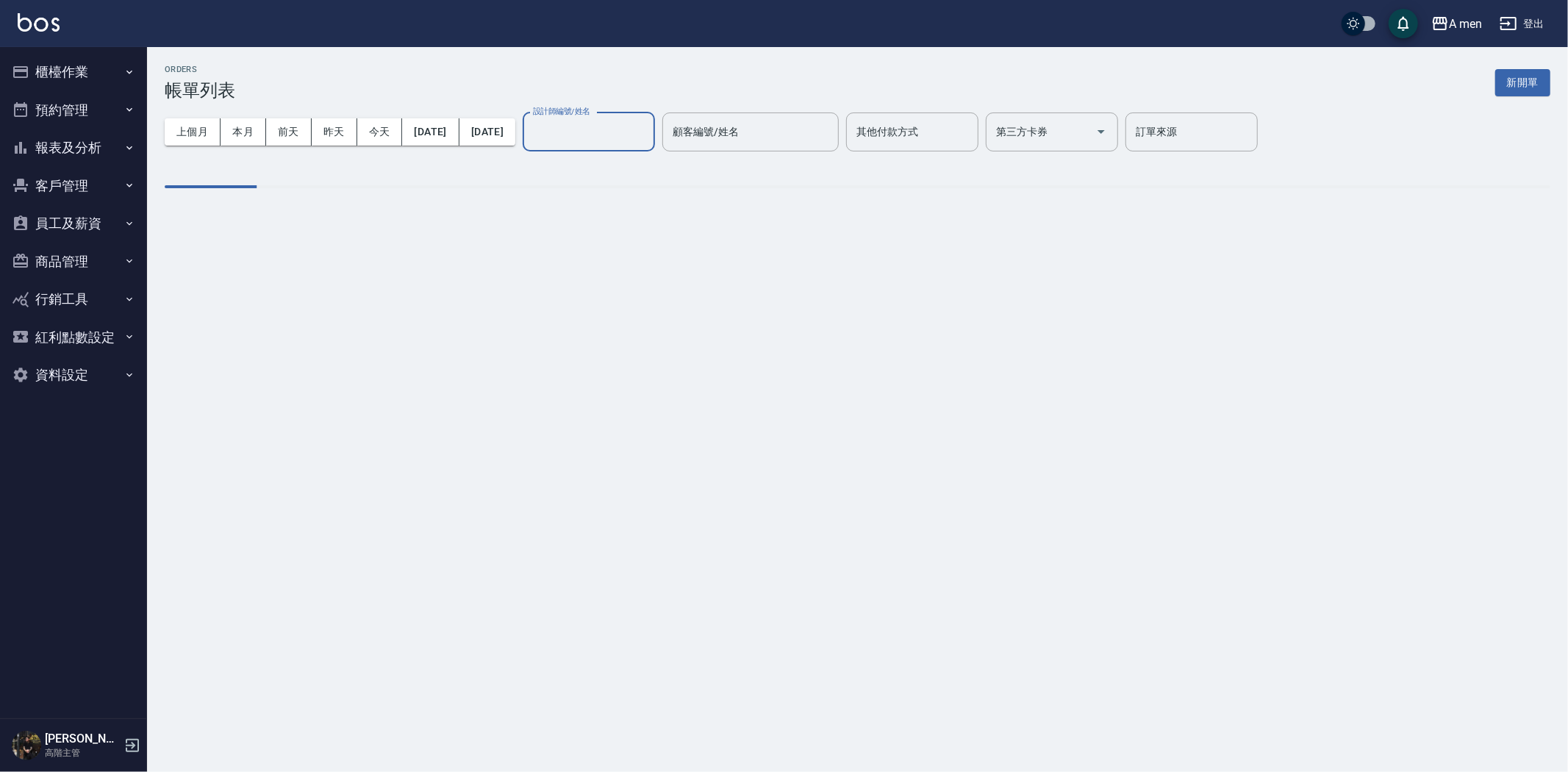
click at [648, 136] on input "設計師編號/姓名" at bounding box center [588, 131] width 119 height 26
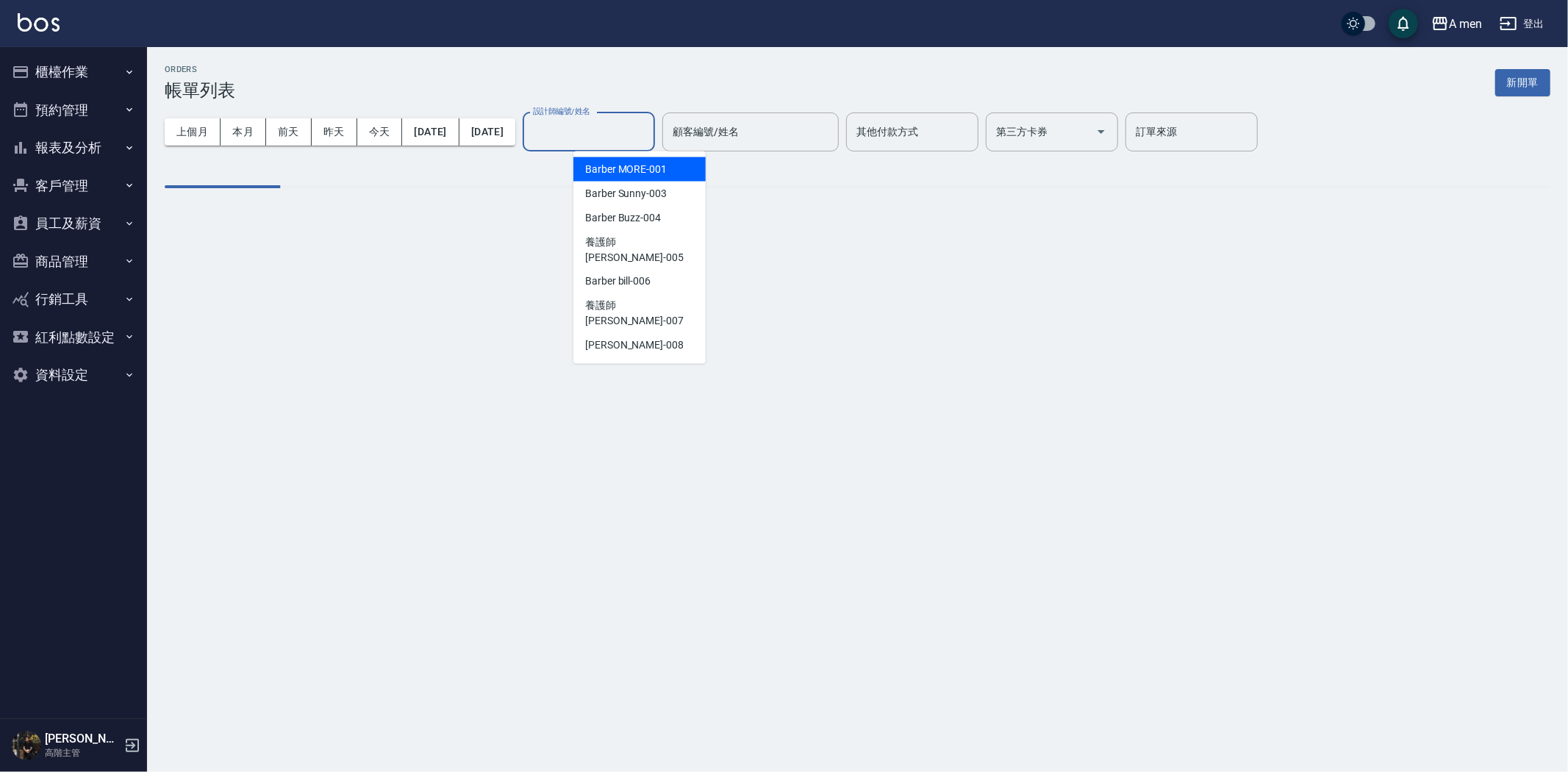
click at [652, 188] on span "Barber Sunny -003" at bounding box center [625, 193] width 81 height 15
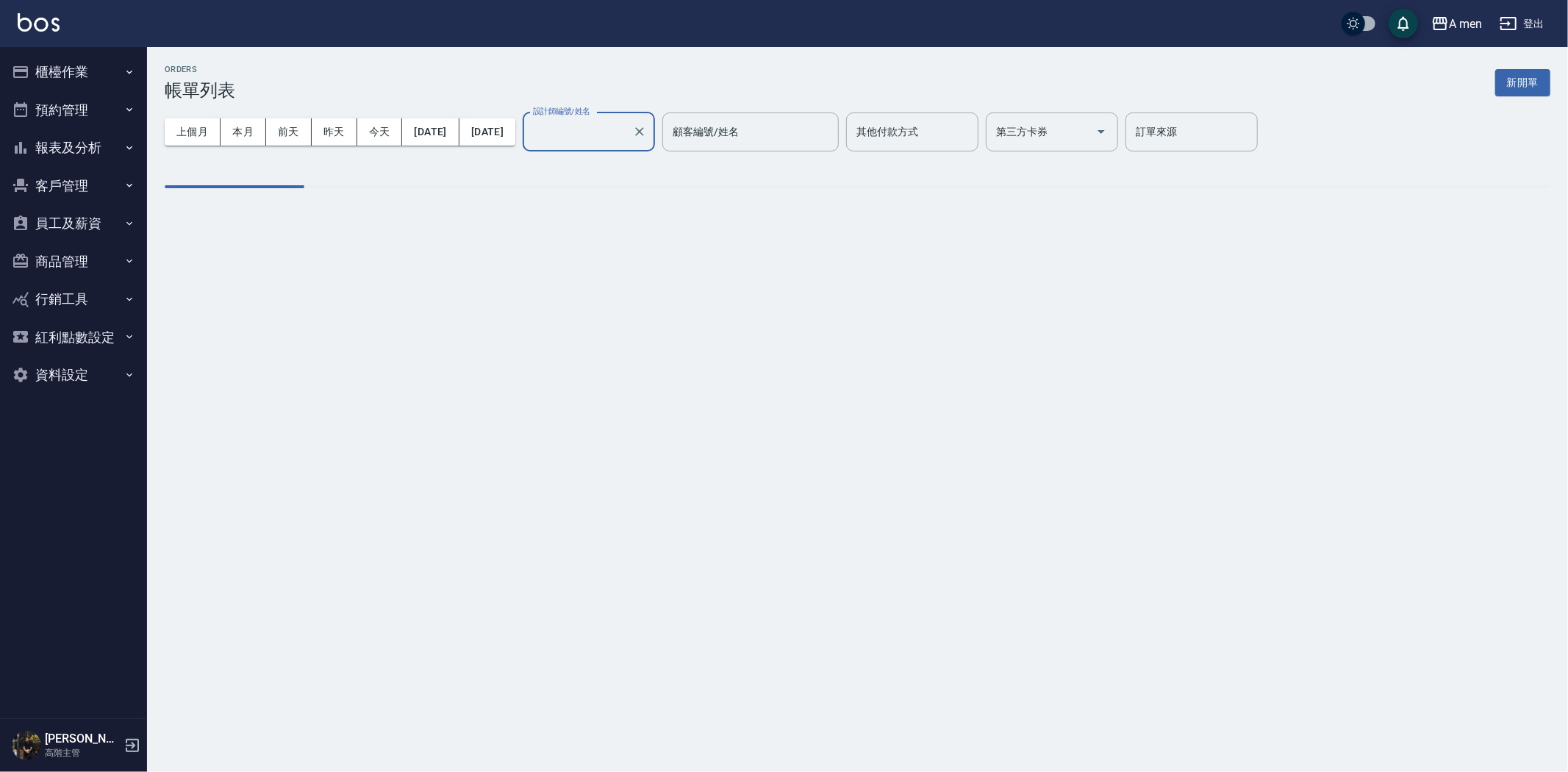
type input "Barber Sunny -003"
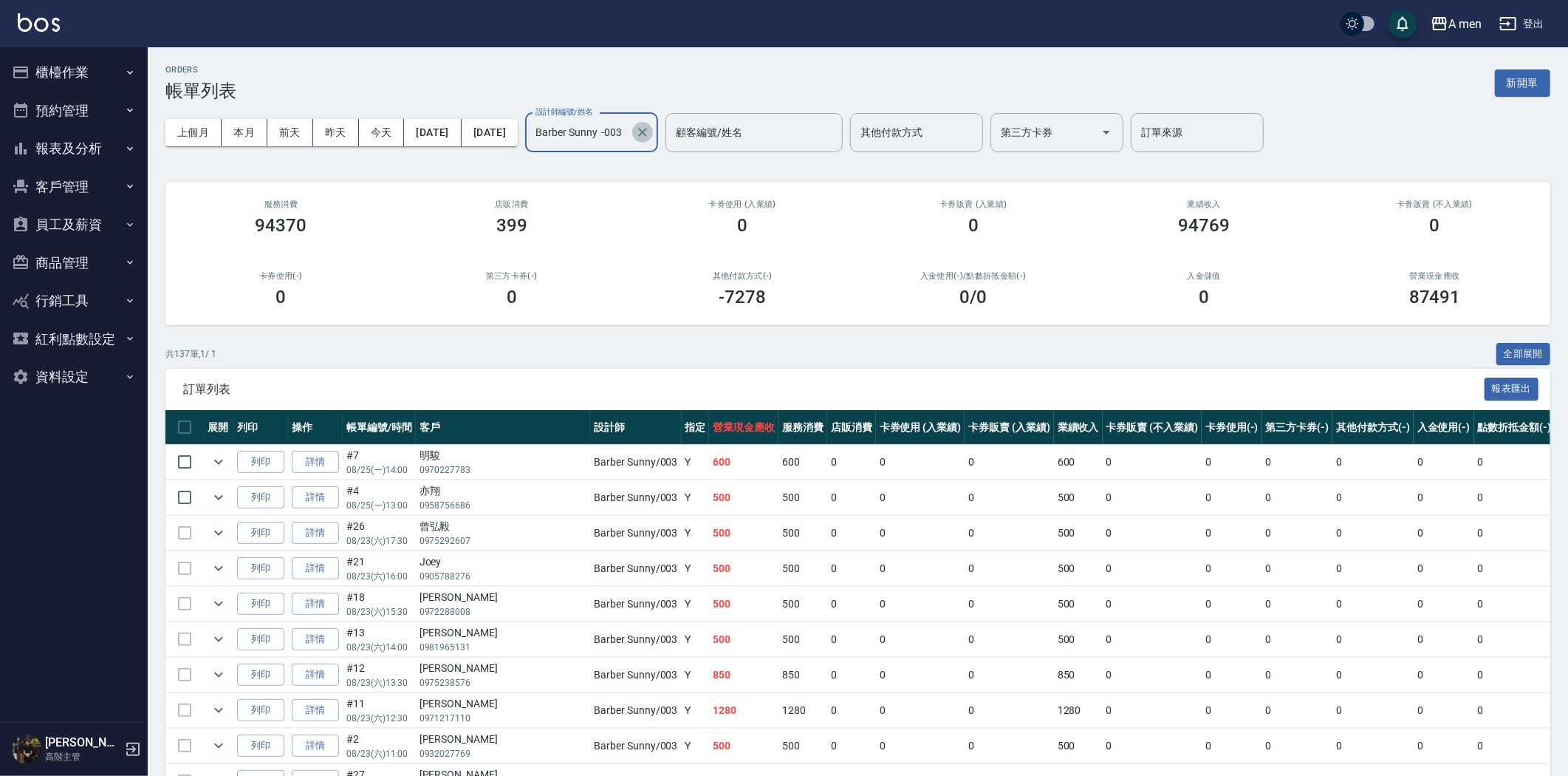
click at [650, 127] on icon "Clear" at bounding box center [642, 132] width 14 height 14
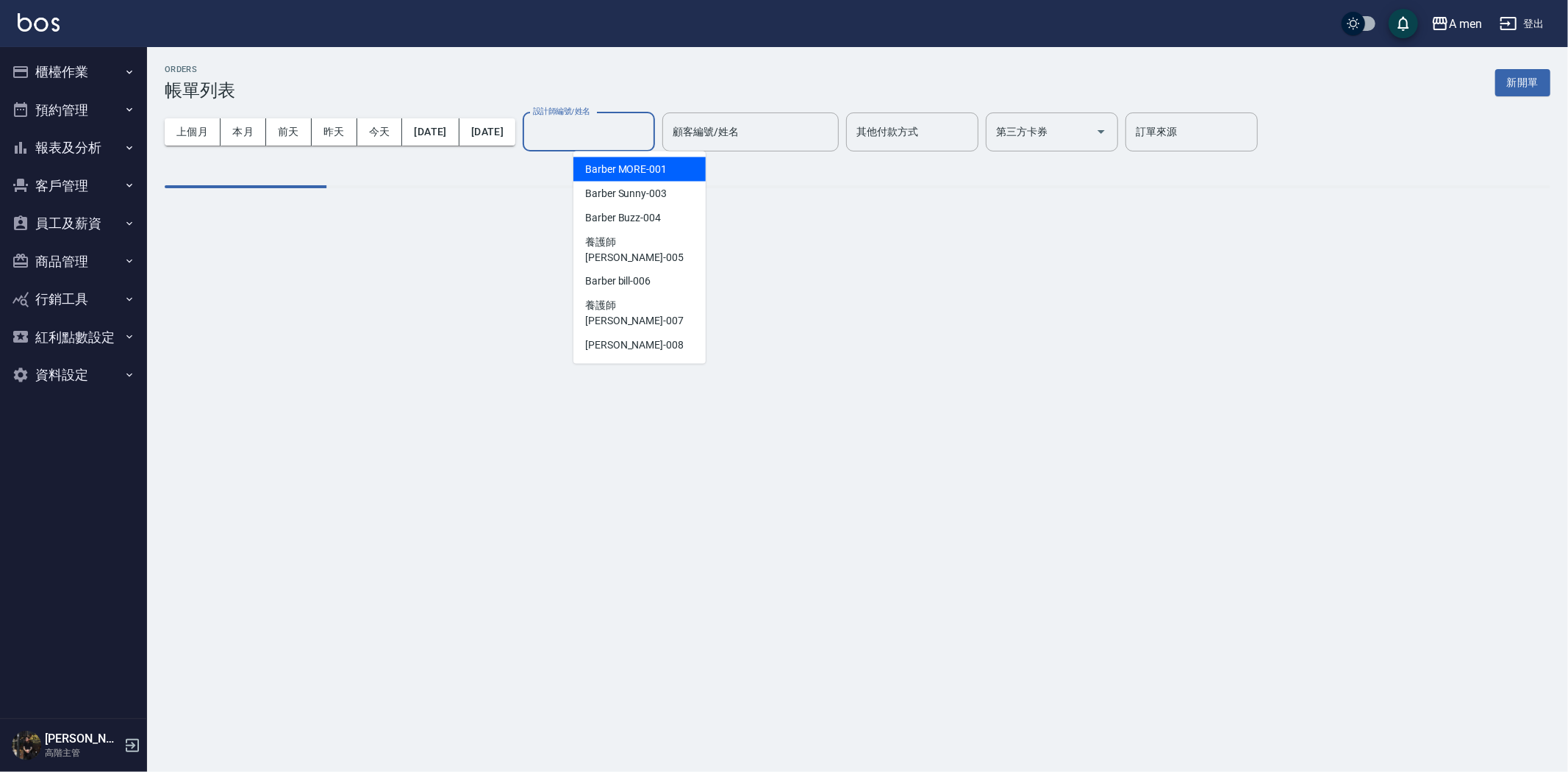
click at [648, 128] on input "設計師編號/姓名" at bounding box center [588, 131] width 119 height 26
click at [655, 270] on div "Barber bill -006" at bounding box center [639, 281] width 132 height 24
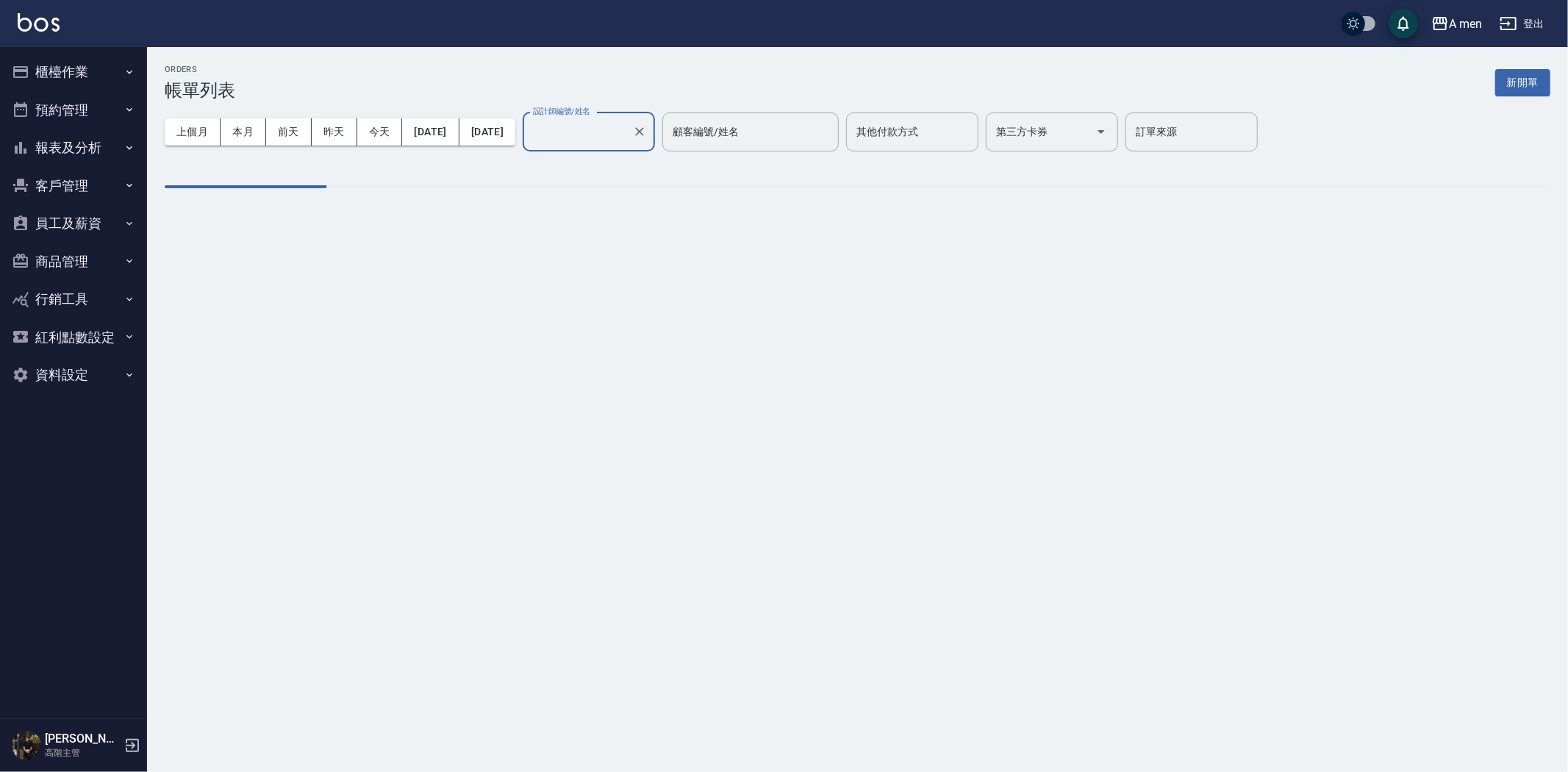
type input "Barber bill-006"
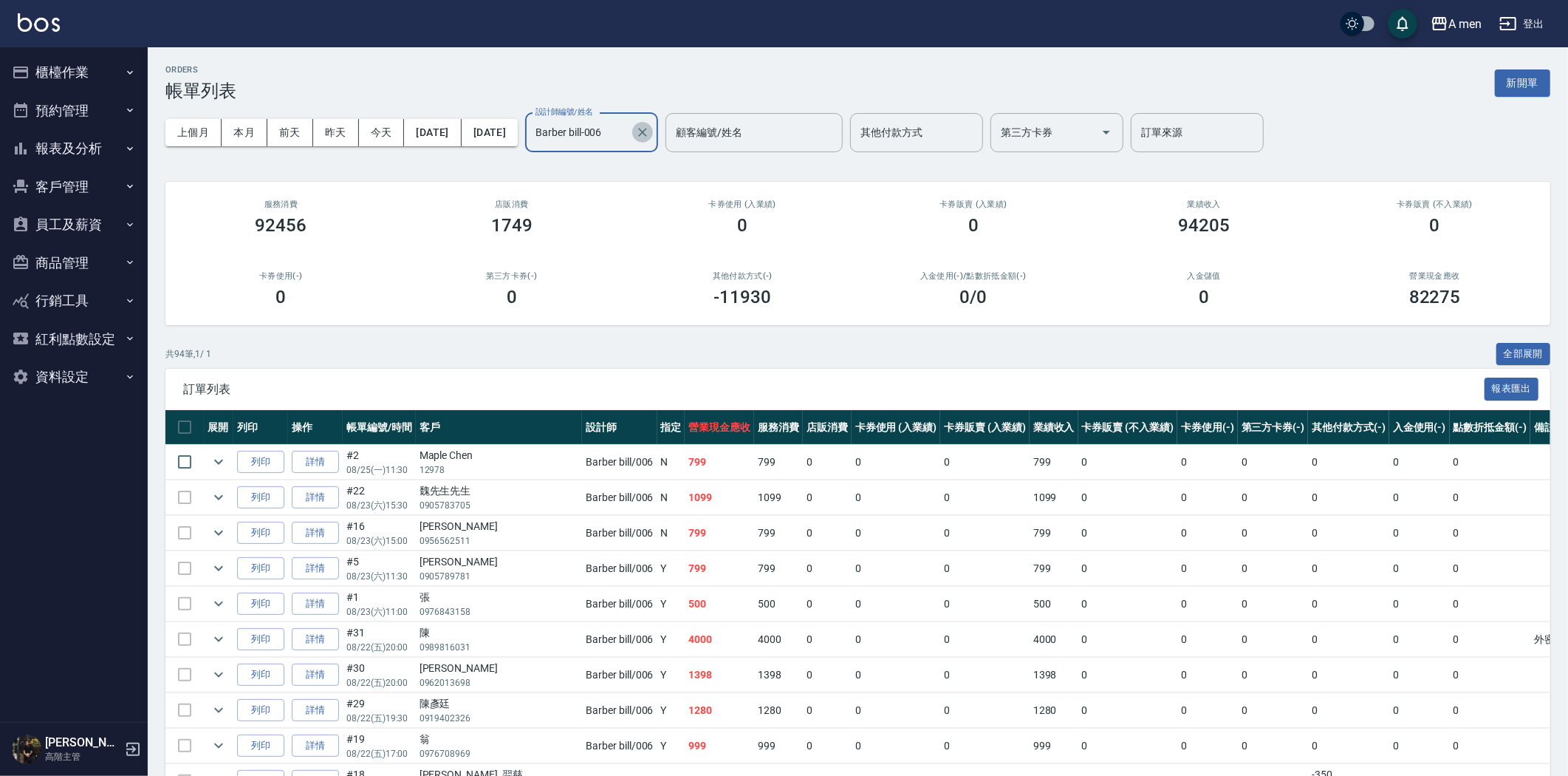
click at [650, 130] on icon "Clear" at bounding box center [642, 132] width 14 height 14
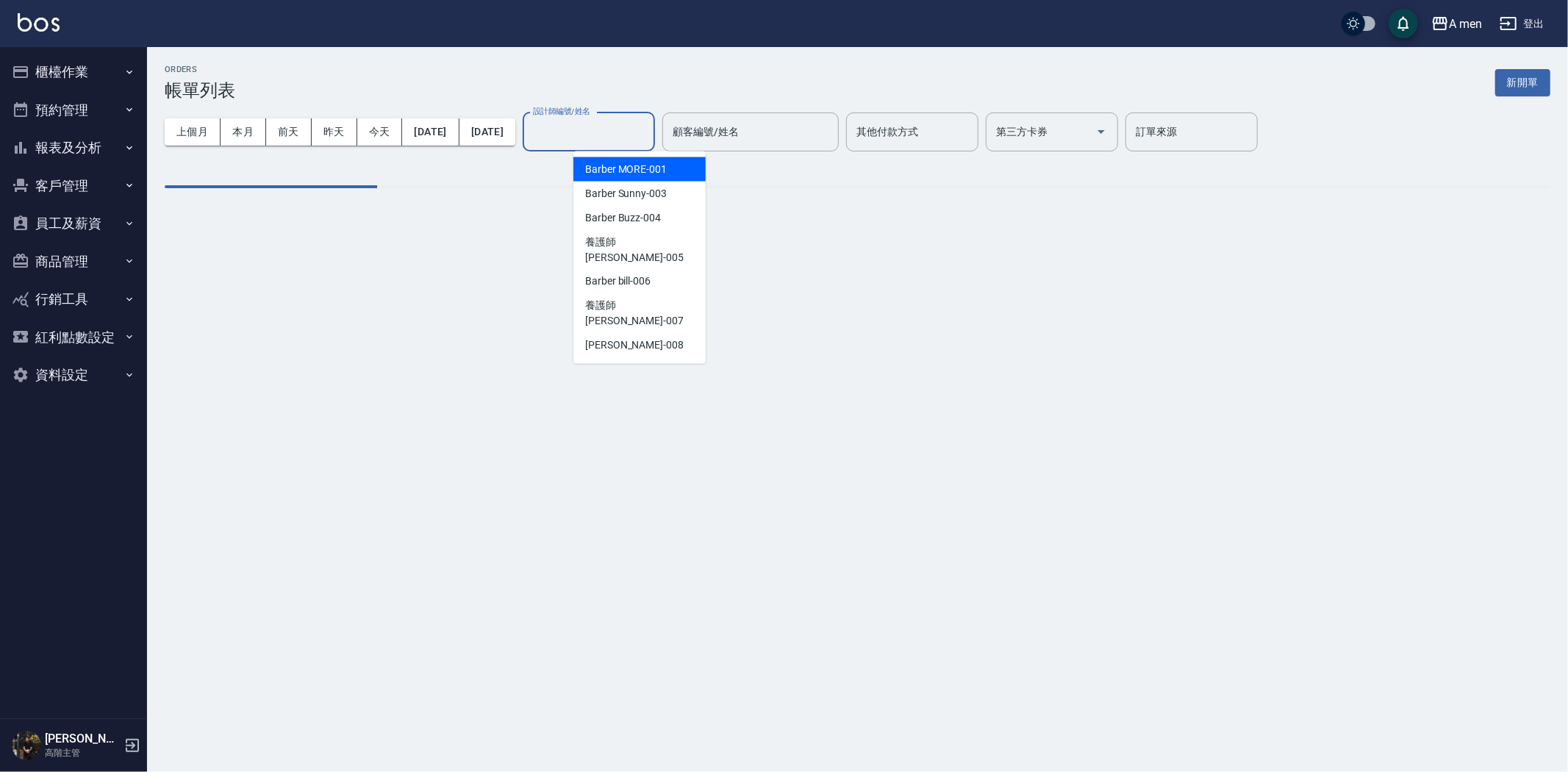
click at [648, 130] on input "設計師編號/姓名" at bounding box center [588, 131] width 119 height 26
click at [644, 334] on div "Garry -008" at bounding box center [639, 345] width 132 height 24
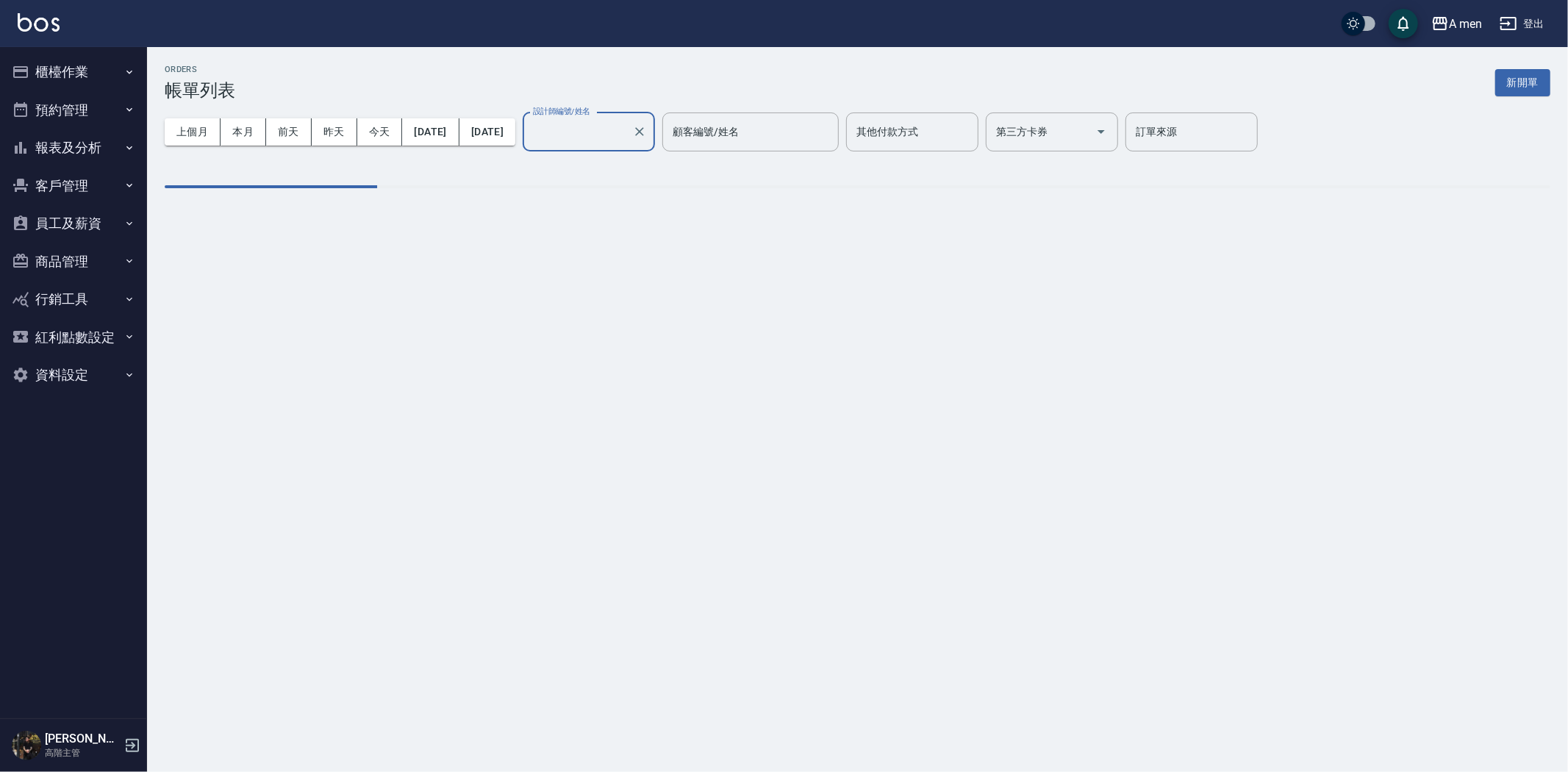
type input "Garry-008"
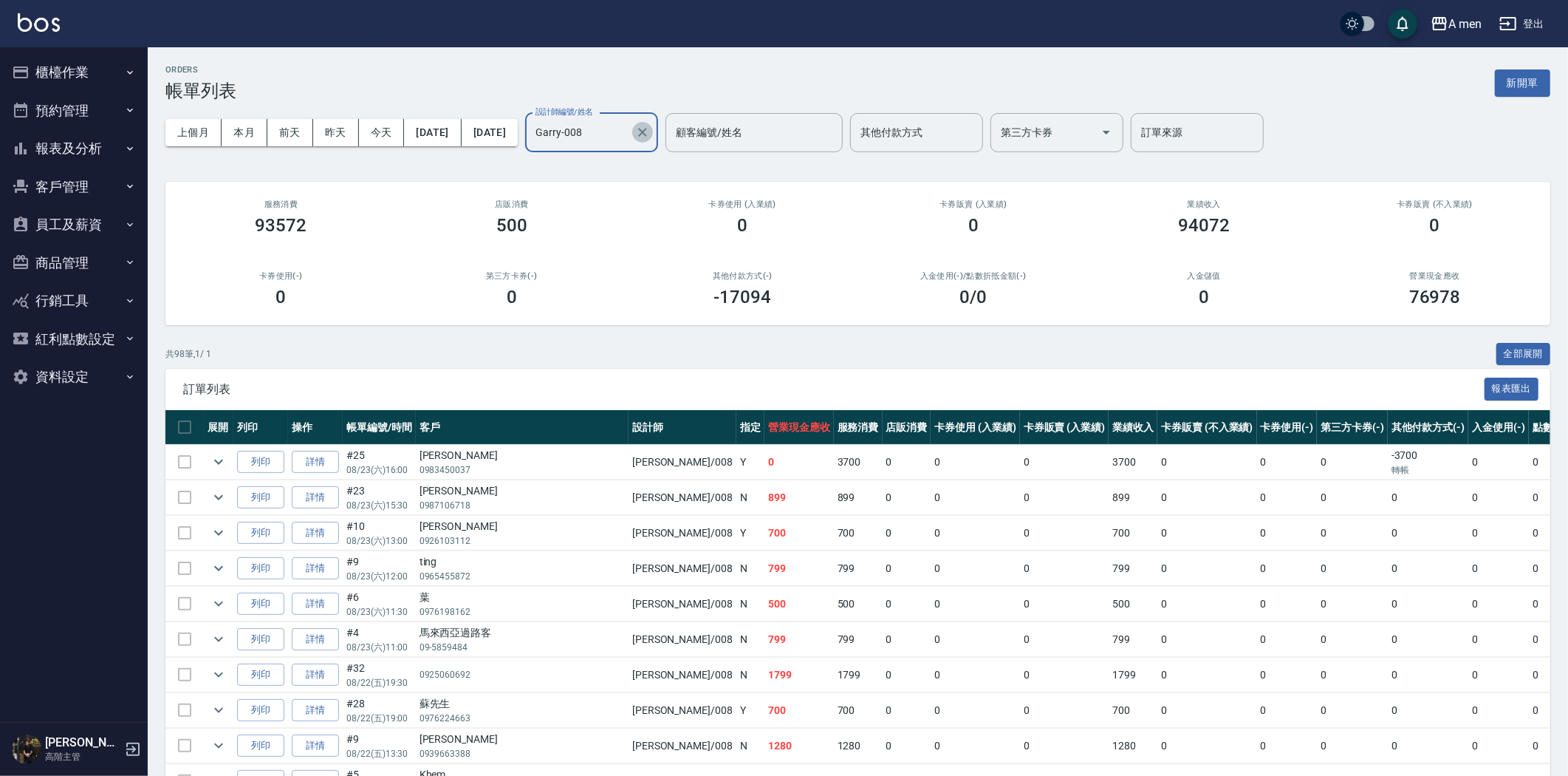
click at [647, 131] on icon "Clear" at bounding box center [642, 132] width 9 height 9
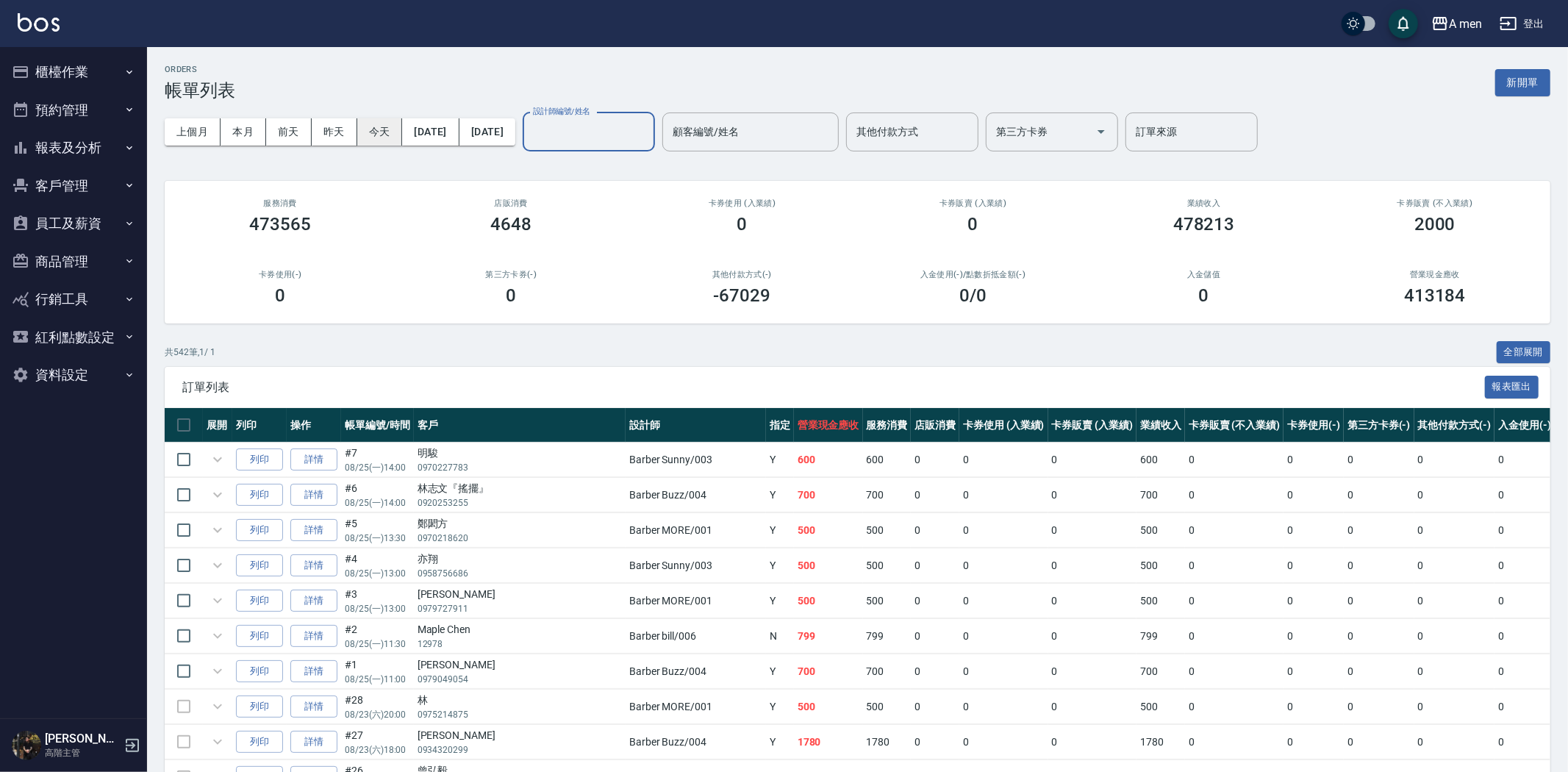
click at [388, 128] on button "今天" at bounding box center [379, 132] width 46 height 27
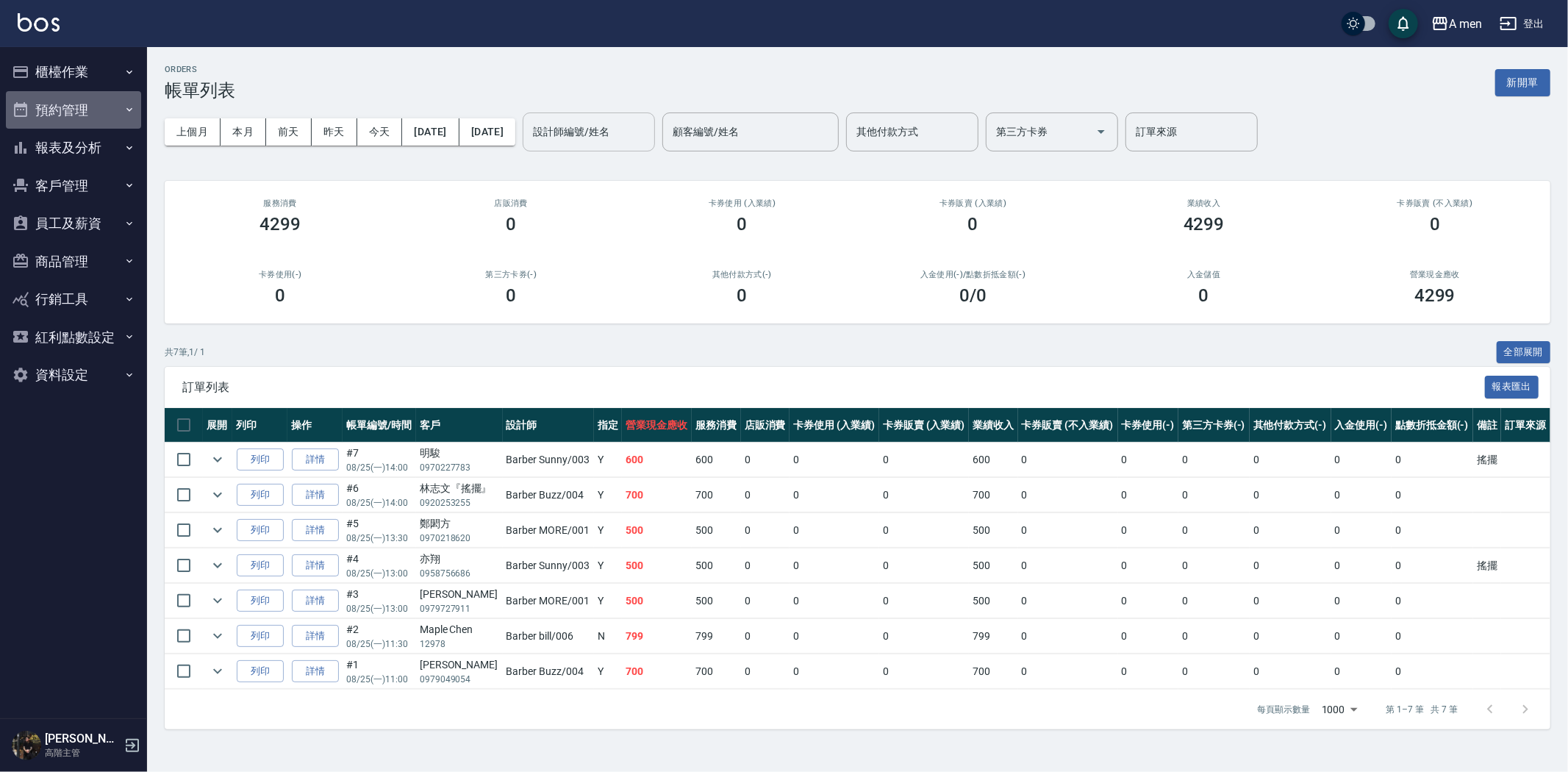
click at [83, 113] on button "預約管理" at bounding box center [74, 110] width 136 height 38
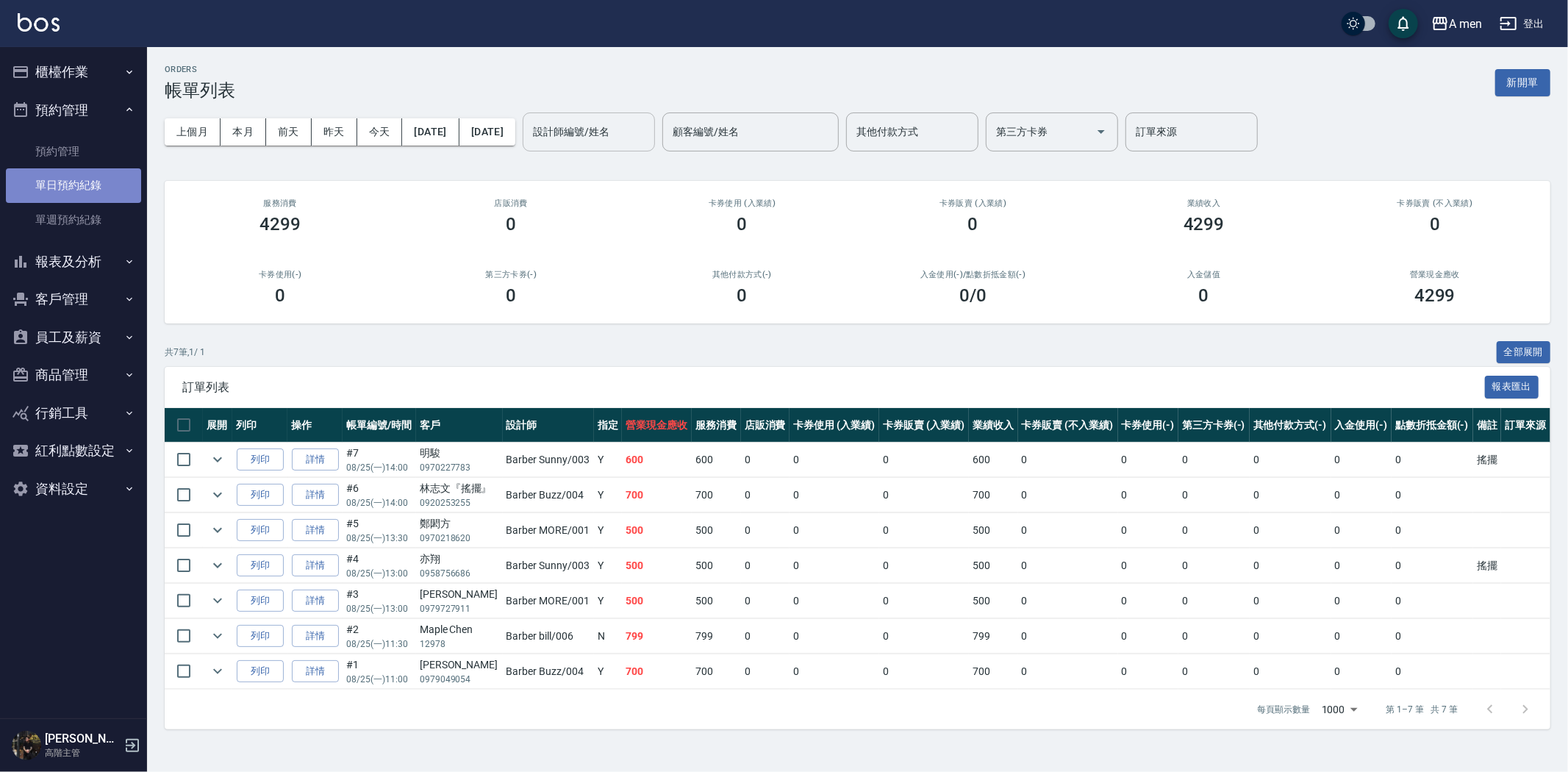
click at [85, 179] on link "單日預約紀錄" at bounding box center [74, 186] width 136 height 34
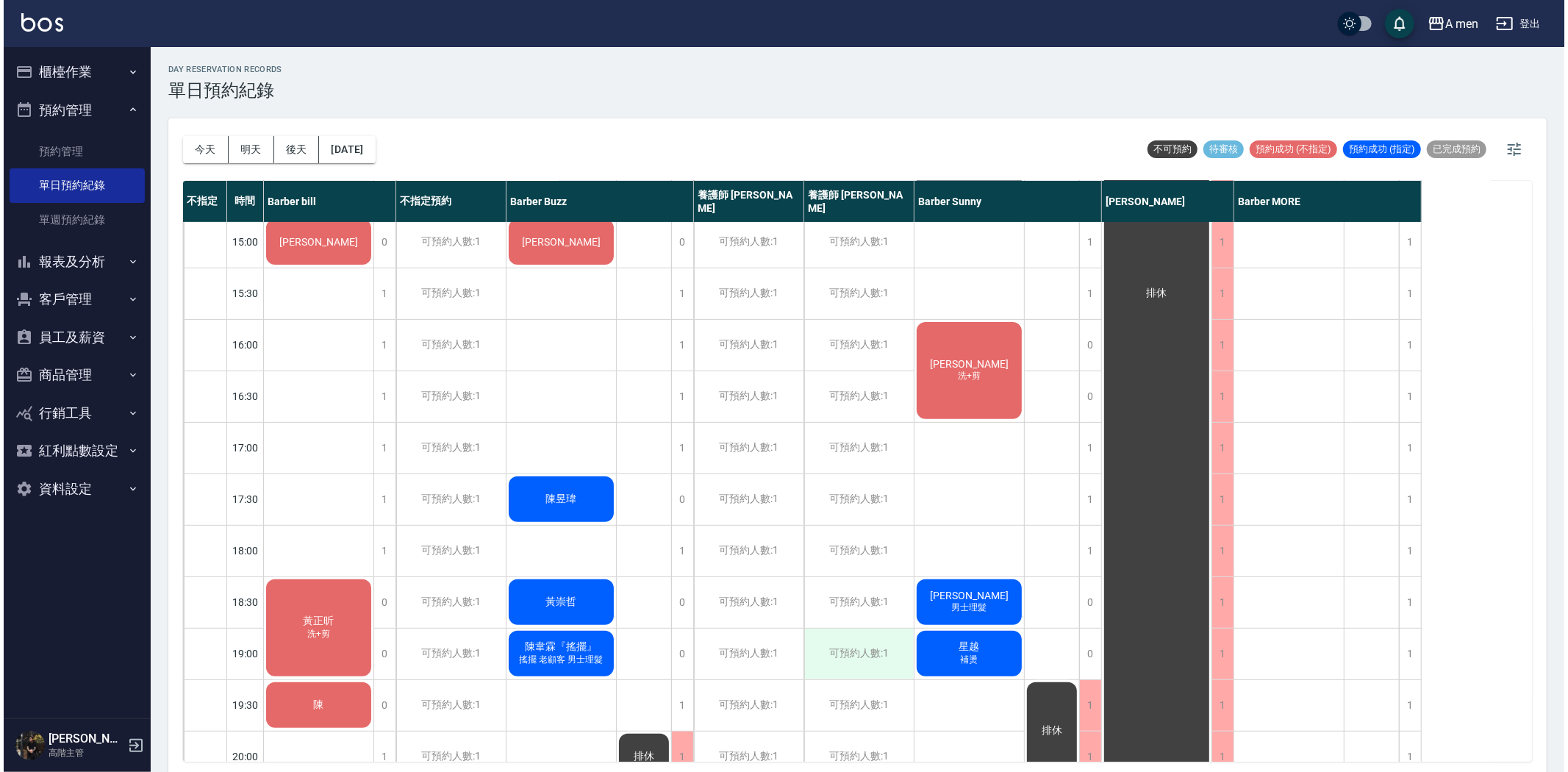
scroll to position [351, 0]
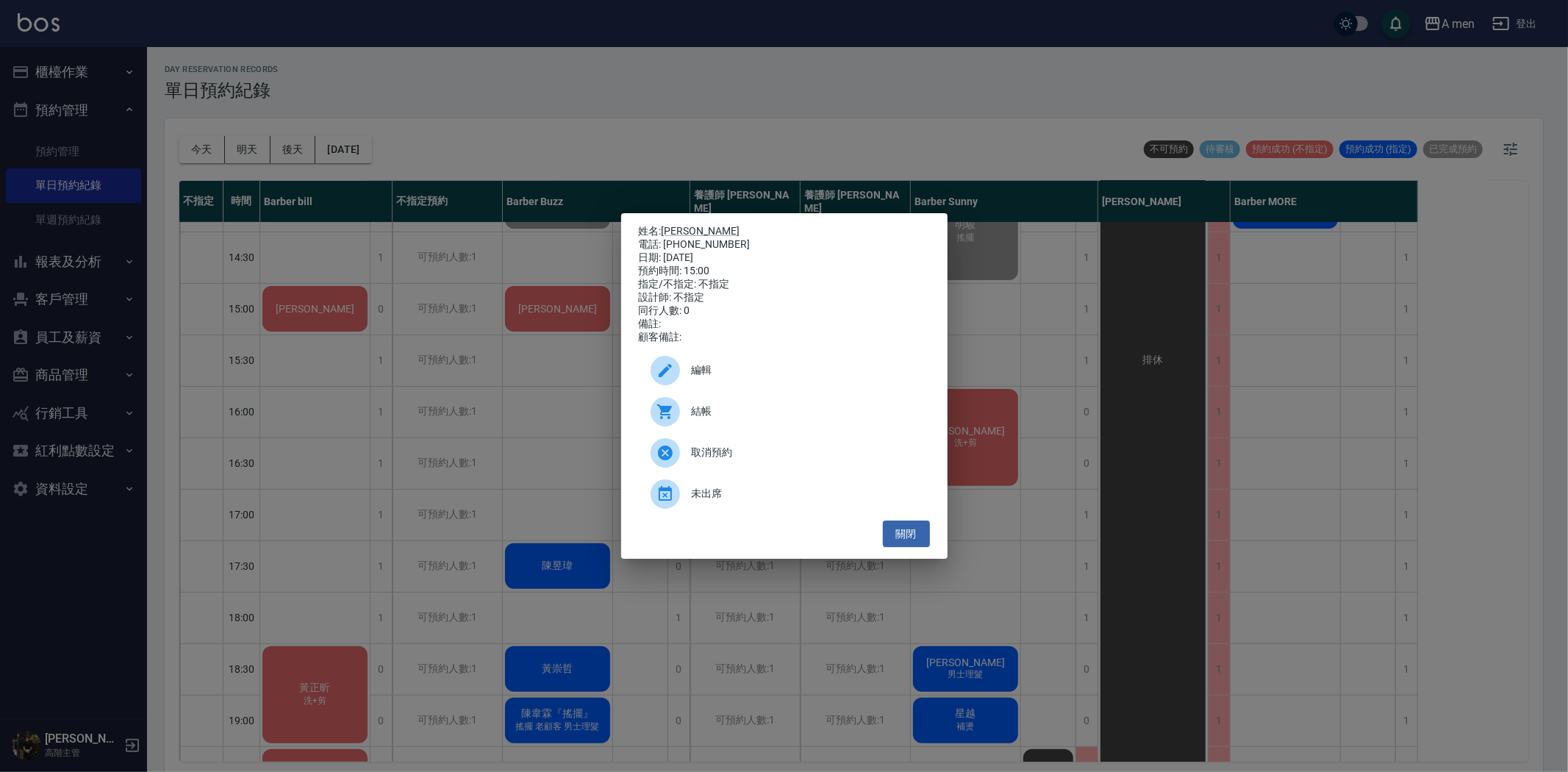
click at [685, 427] on div at bounding box center [671, 411] width 41 height 29
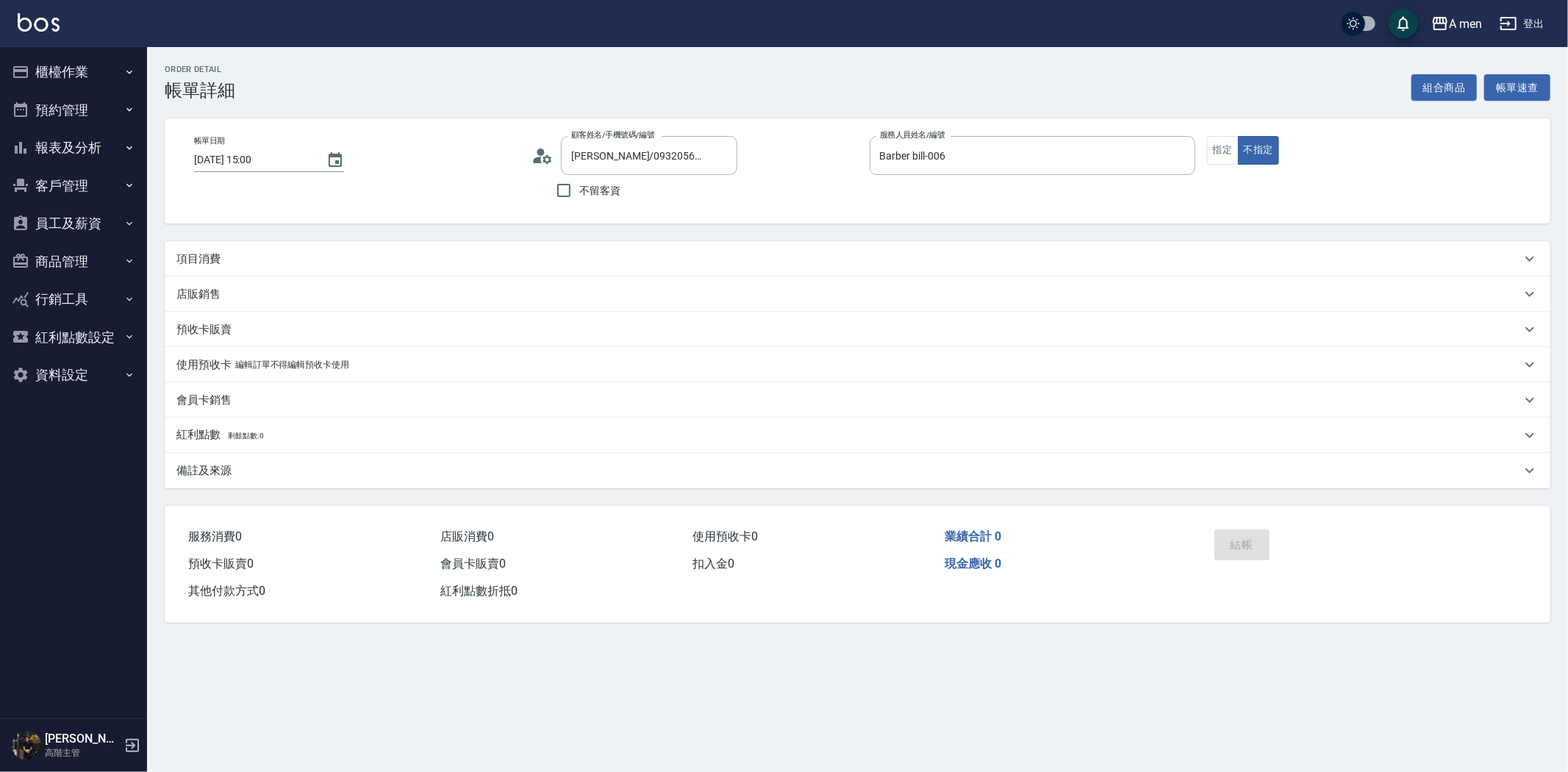
click at [261, 257] on div "項目消費" at bounding box center [849, 259] width 1345 height 15
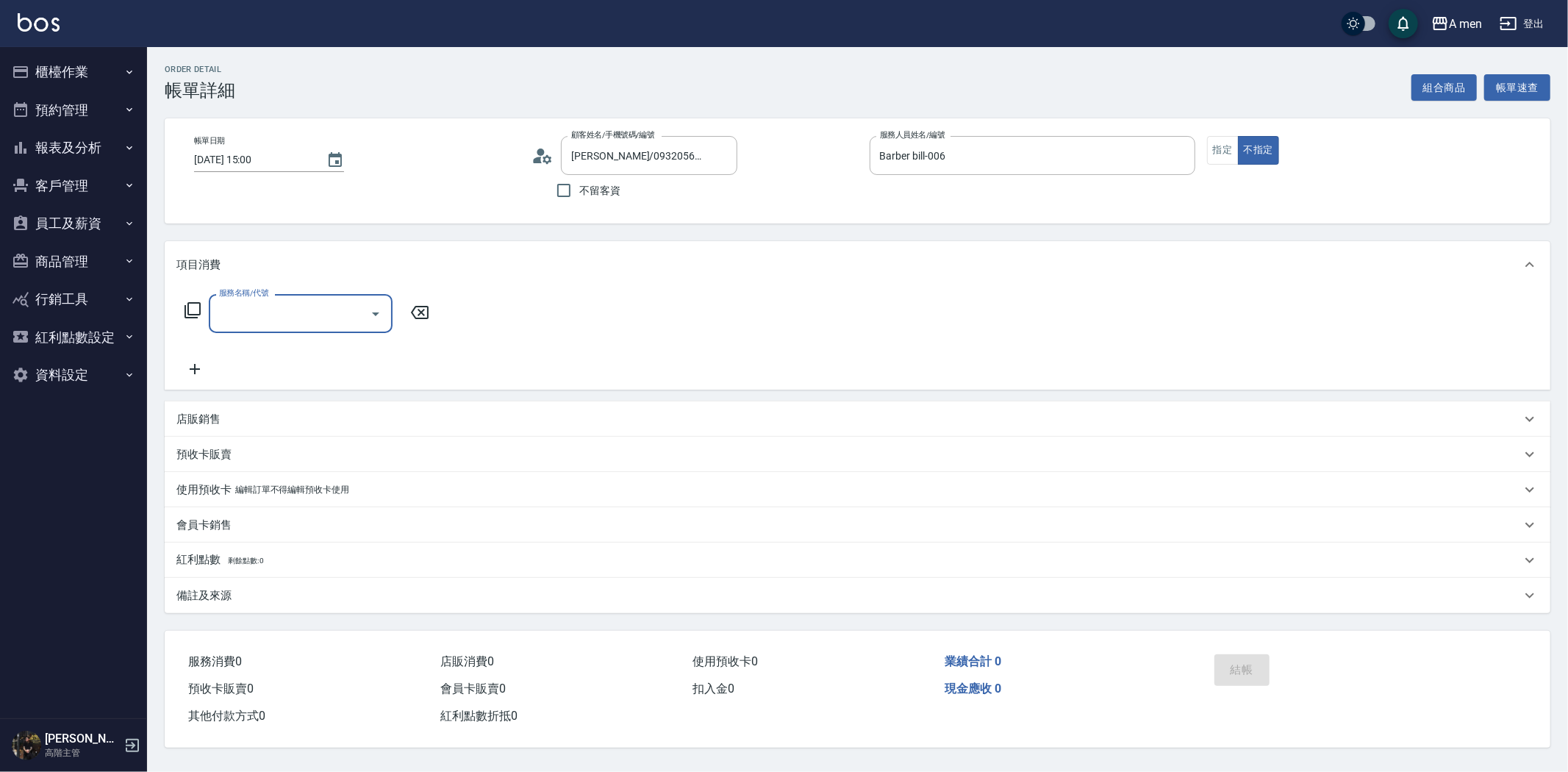
click at [305, 314] on input "服務名稱/代號" at bounding box center [289, 313] width 148 height 26
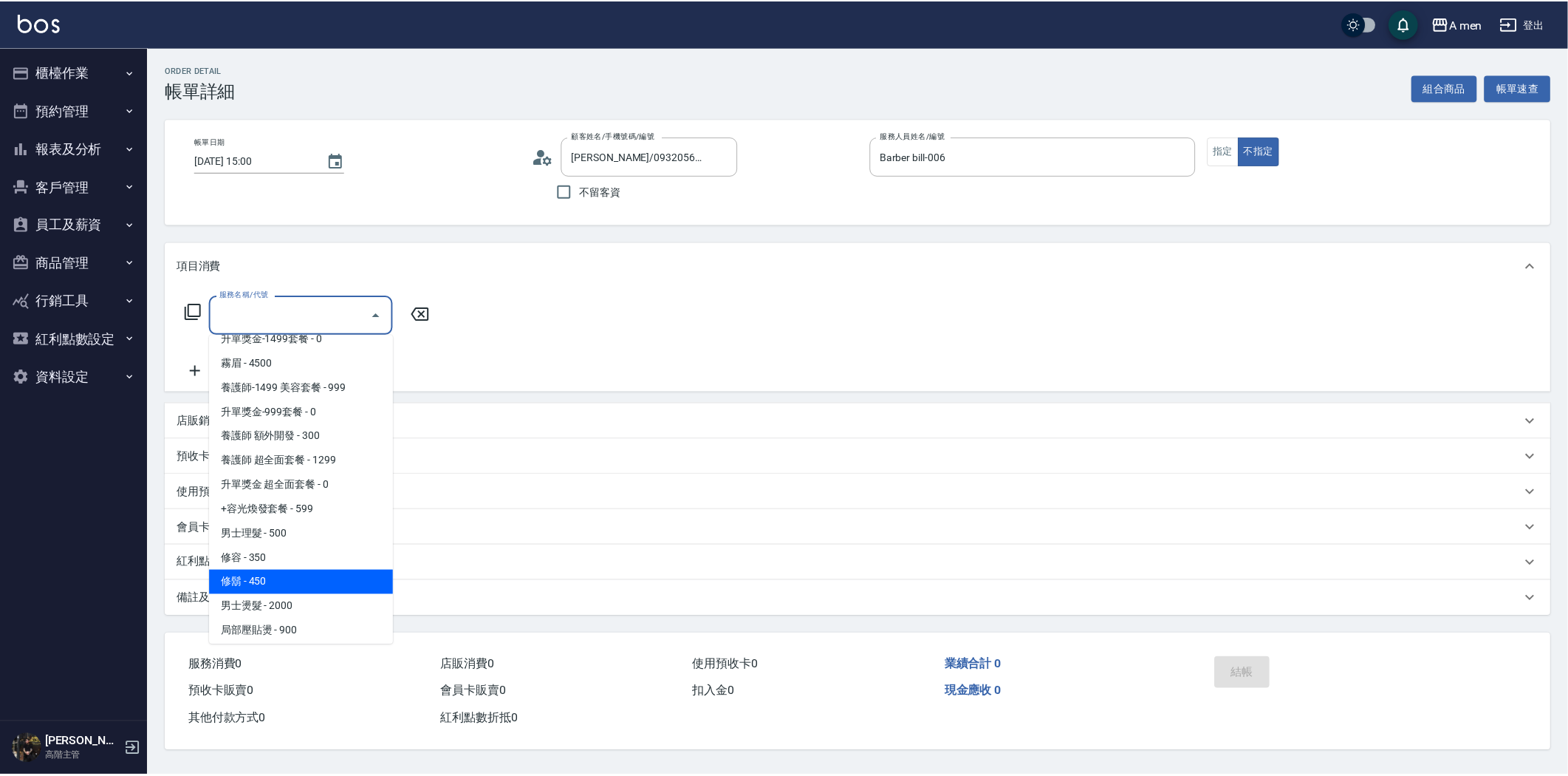
scroll to position [492, 0]
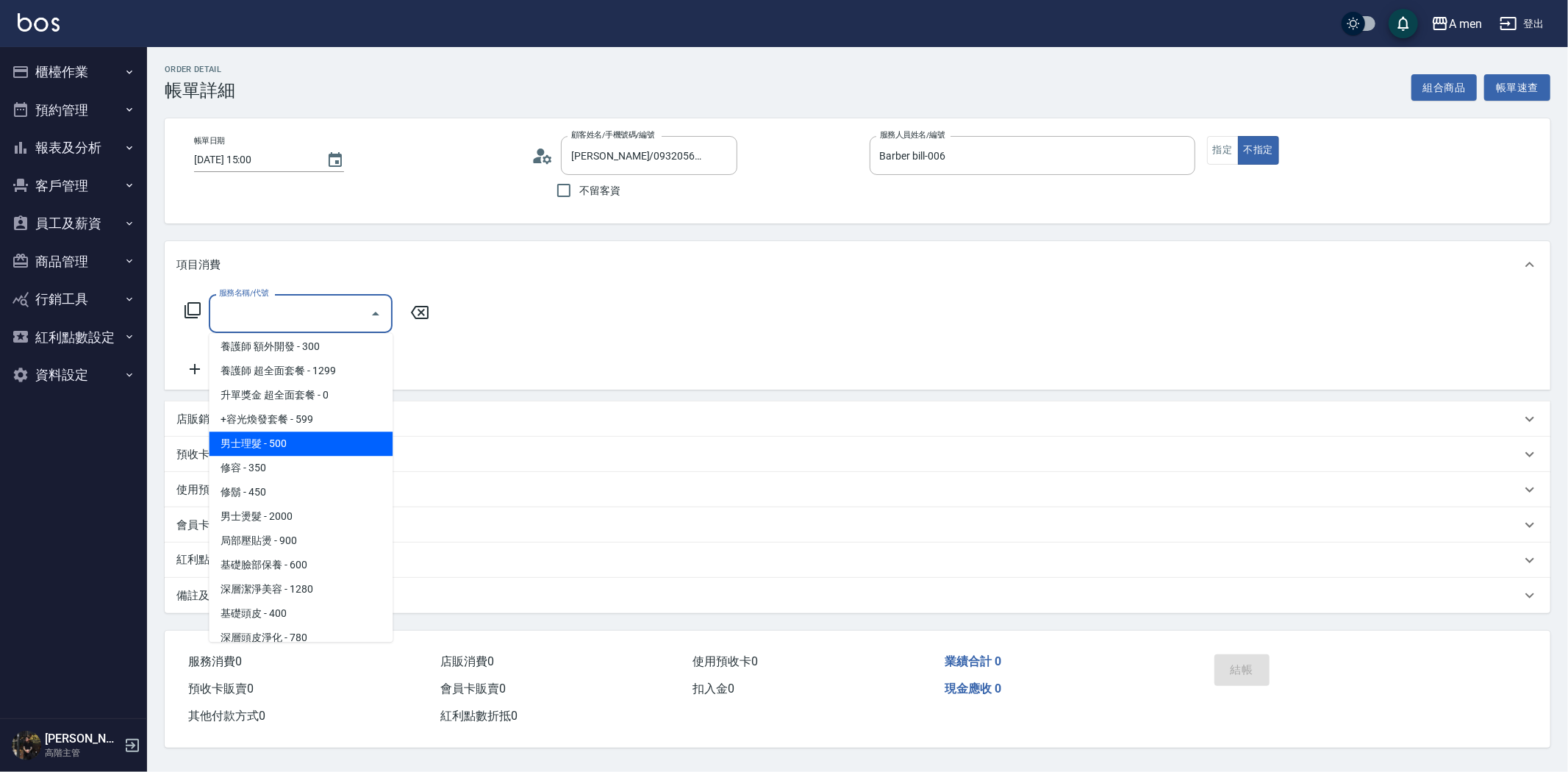
click at [321, 436] on span "男士理髮 - 500" at bounding box center [301, 443] width 184 height 24
type input "男士理髮(A01)"
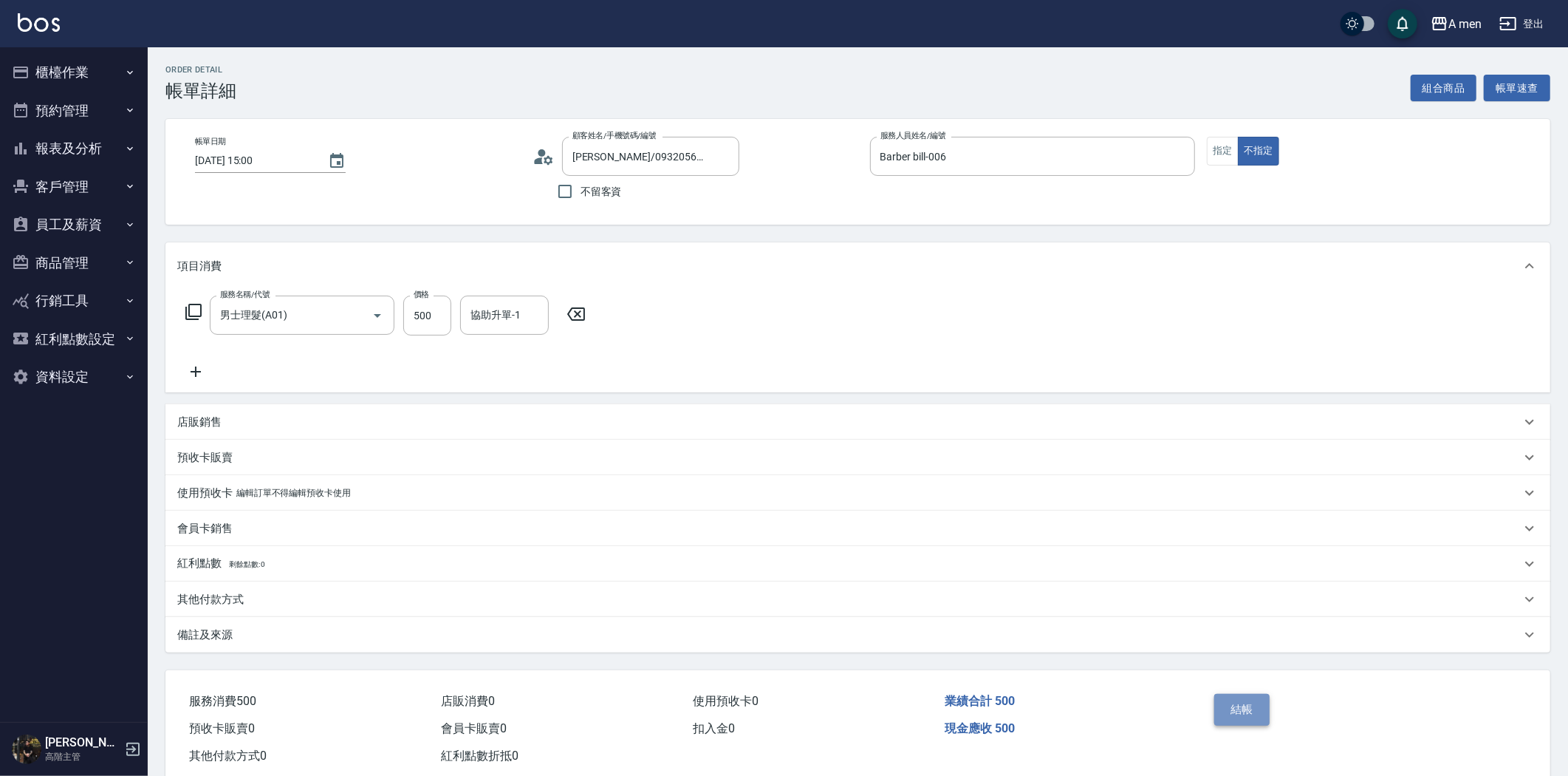
click at [1245, 706] on button "結帳" at bounding box center [1242, 709] width 56 height 31
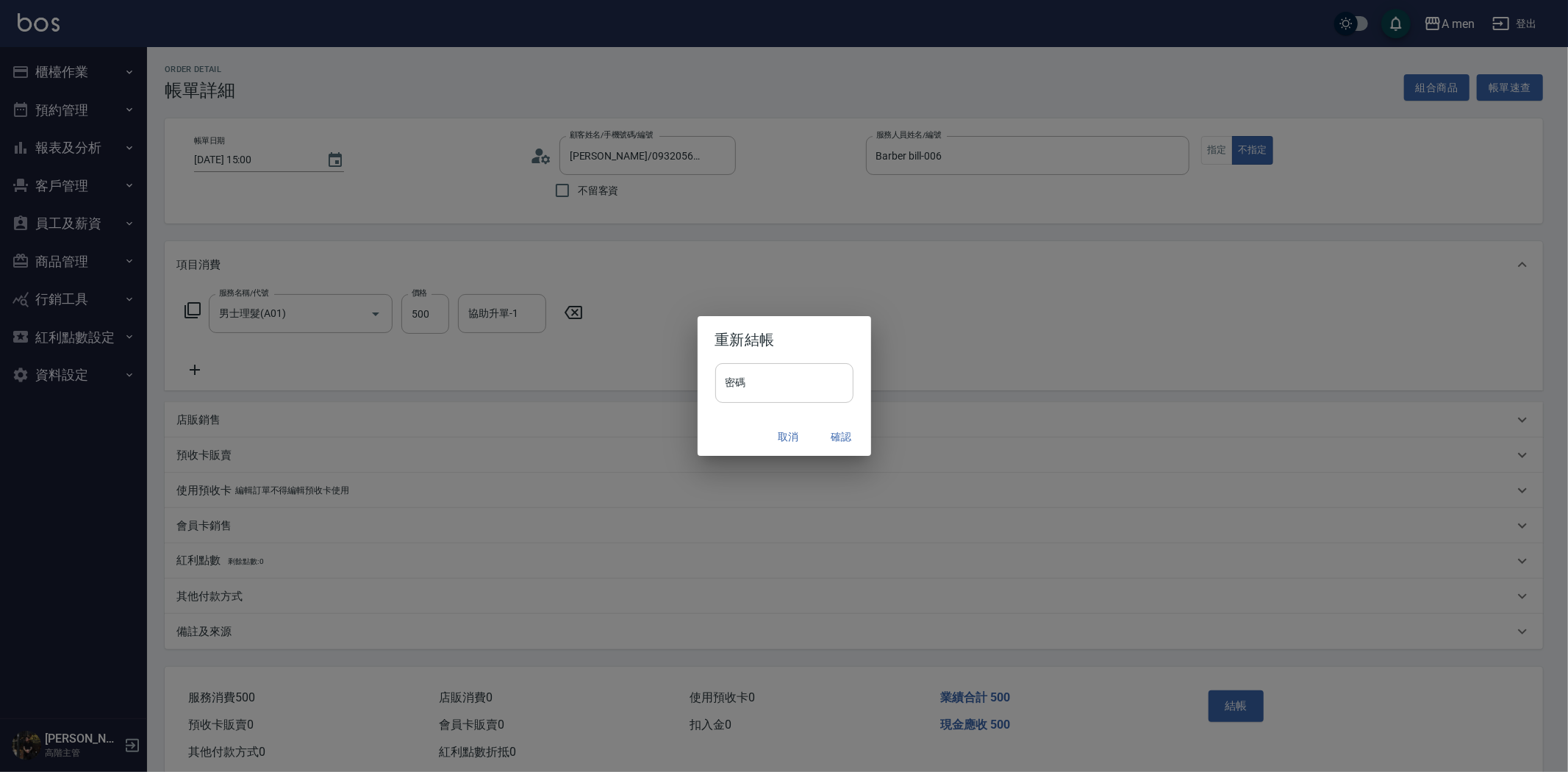
click at [822, 369] on input "密碼" at bounding box center [784, 383] width 138 height 39
type input "****"
click at [852, 435] on button "確認" at bounding box center [841, 436] width 47 height 27
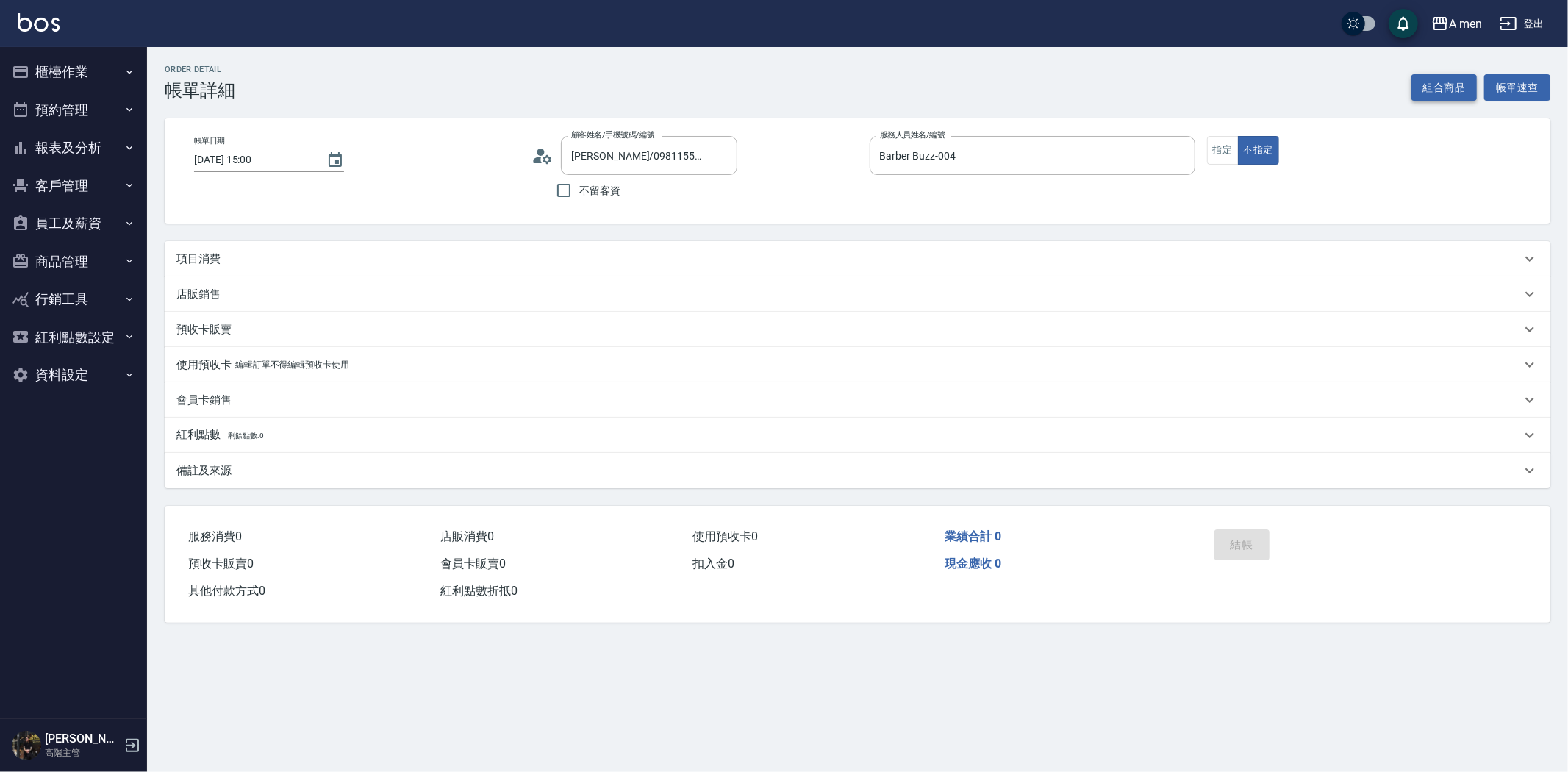
click at [1423, 84] on button "組合商品" at bounding box center [1445, 87] width 66 height 27
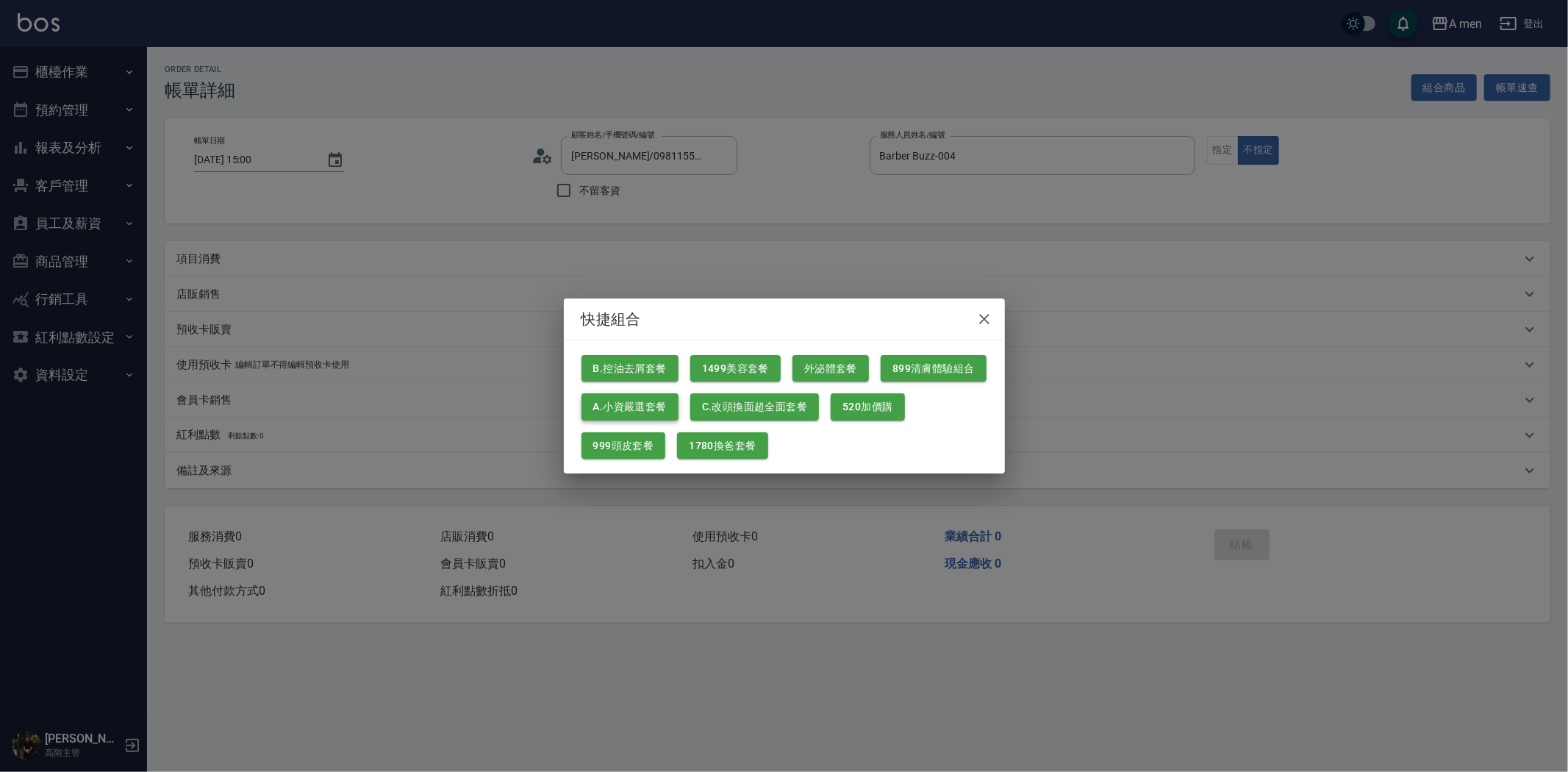
click at [635, 406] on button "A.小資嚴選套餐" at bounding box center [630, 407] width 97 height 27
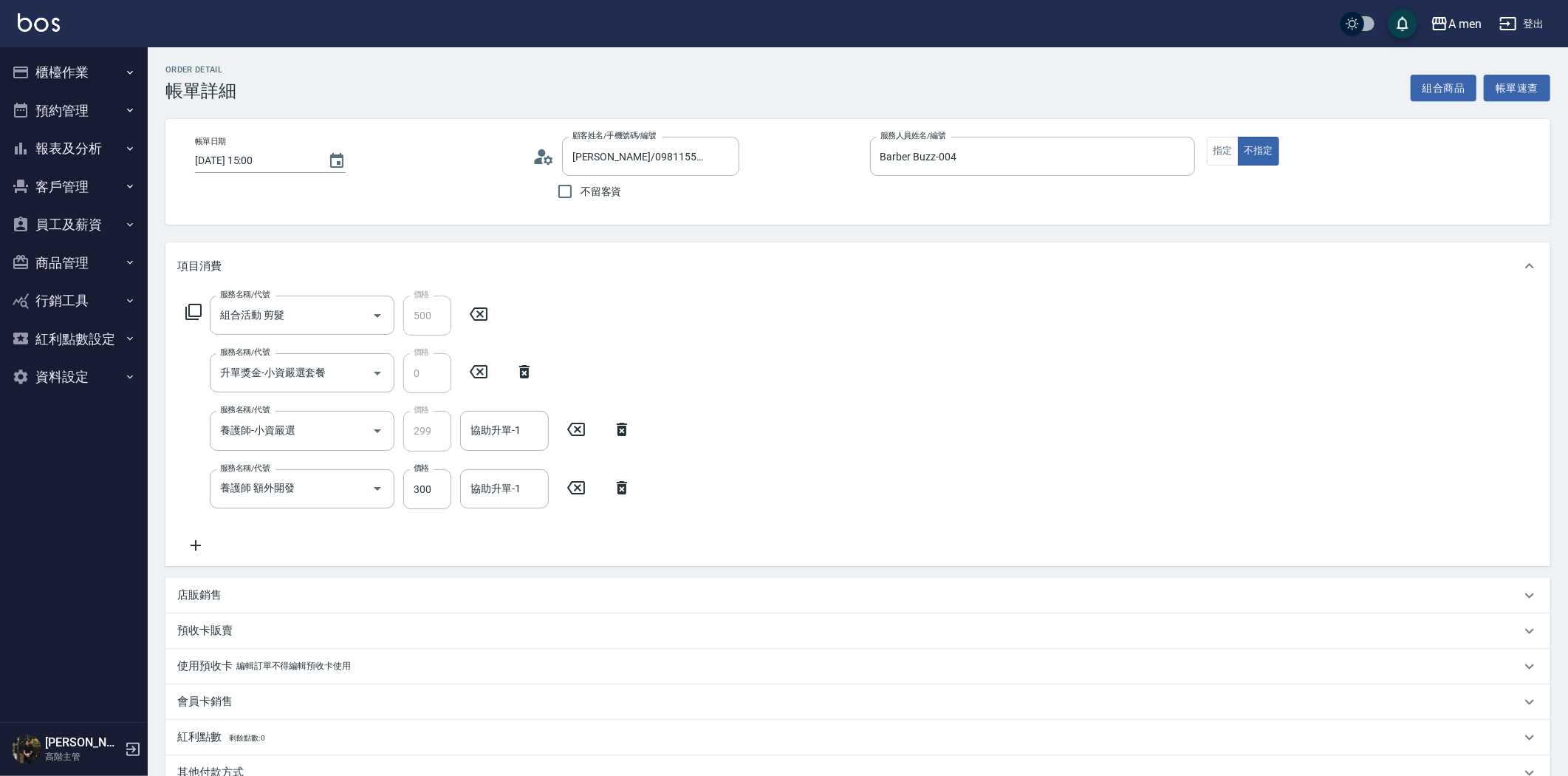
click at [618, 483] on icon at bounding box center [622, 488] width 37 height 18
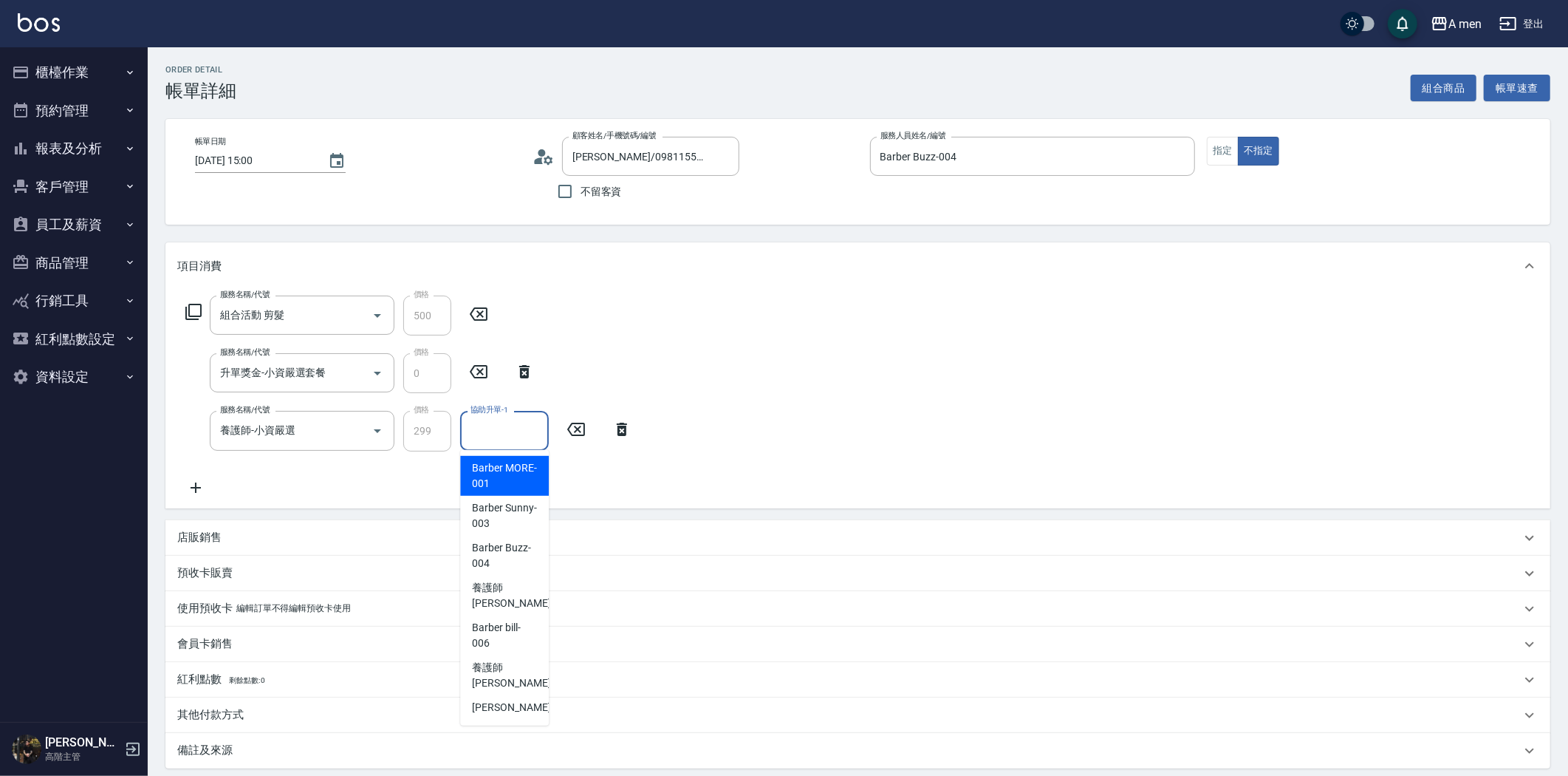
click at [520, 440] on input "協助升單-1" at bounding box center [504, 430] width 75 height 26
click at [515, 580] on span "養護師 小蔡 -005" at bounding box center [521, 595] width 99 height 31
type input "養護師 小蔡-005"
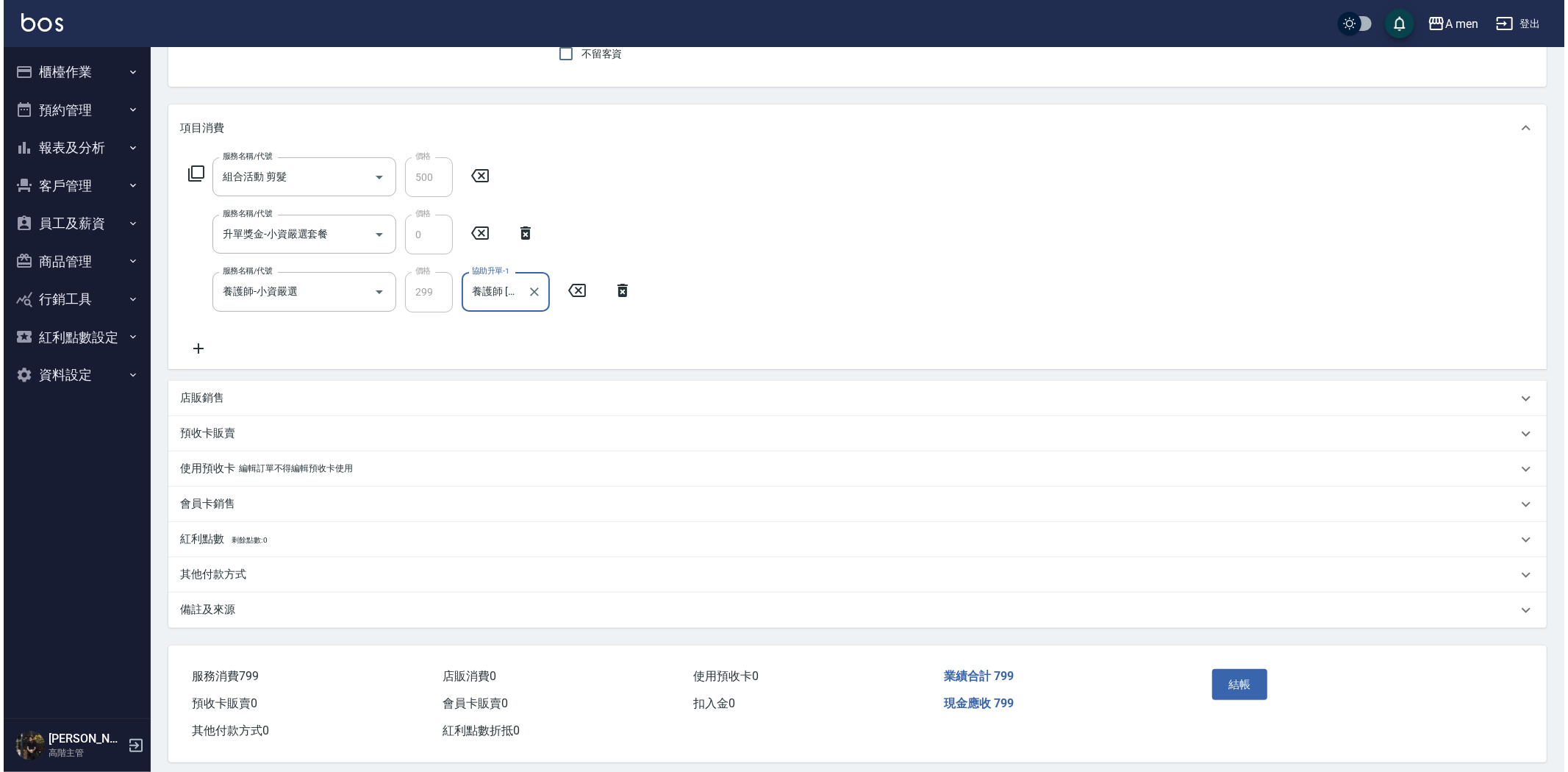
scroll to position [149, 0]
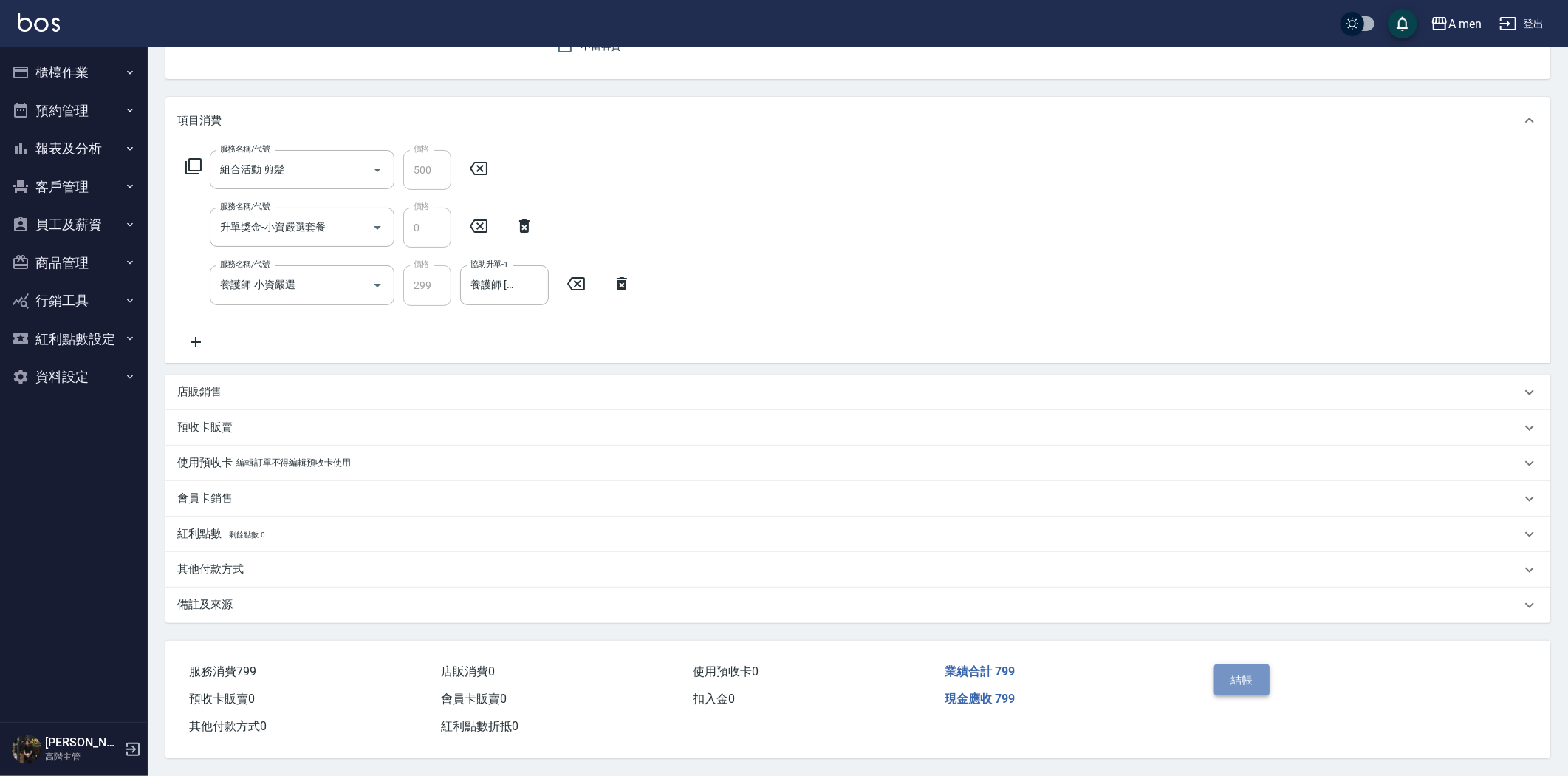
click at [1238, 676] on button "結帳" at bounding box center [1242, 679] width 56 height 31
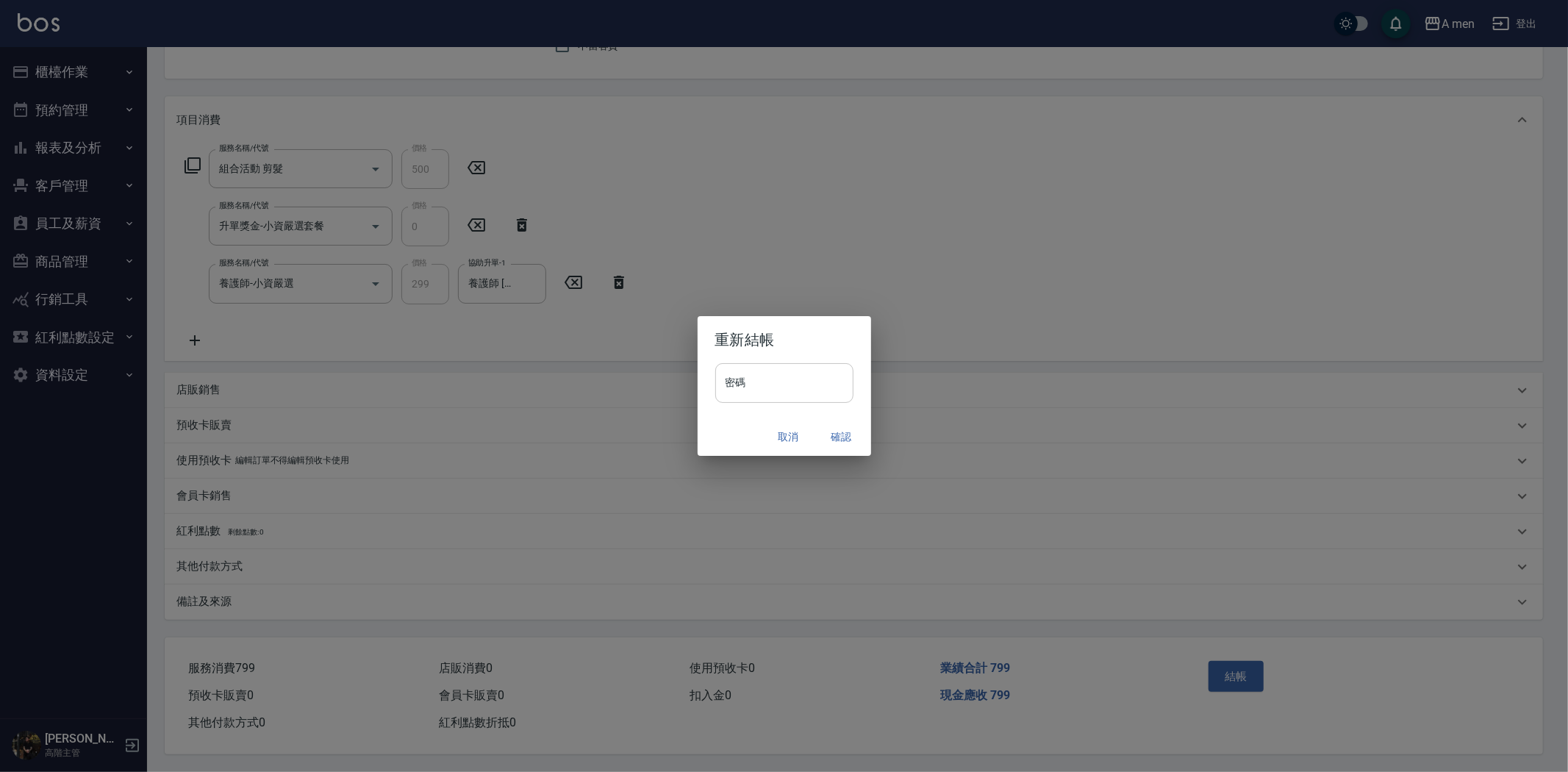
click at [791, 371] on input "密碼" at bounding box center [784, 383] width 138 height 39
type input "****"
click at [840, 434] on button "確認" at bounding box center [841, 436] width 47 height 27
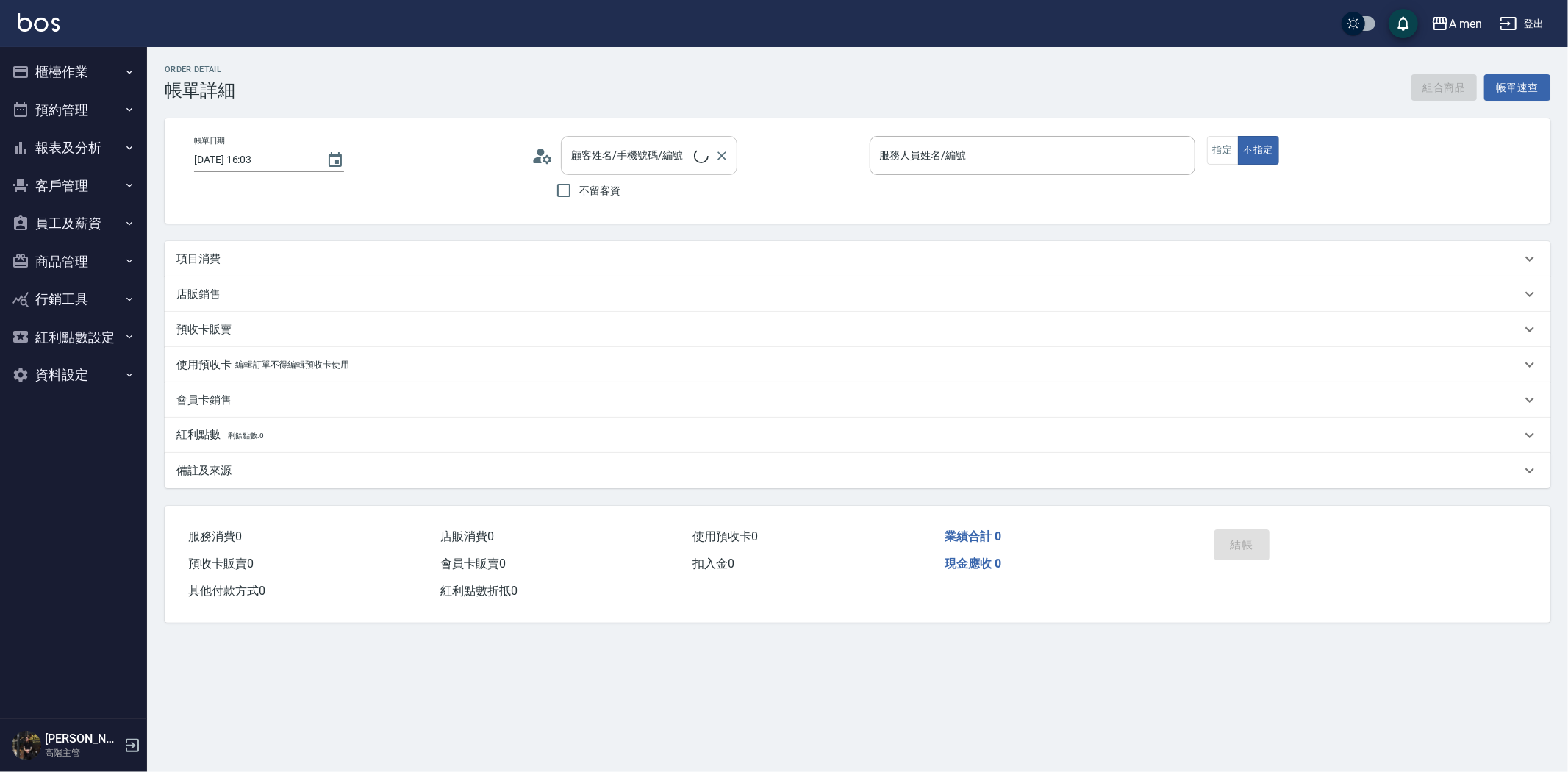
type input "[DATE] 15:30"
type input "Barber bill-006"
type input "[PERSON_NAME]先生/0975788963/null"
click at [677, 261] on div "項目消費" at bounding box center [849, 259] width 1345 height 15
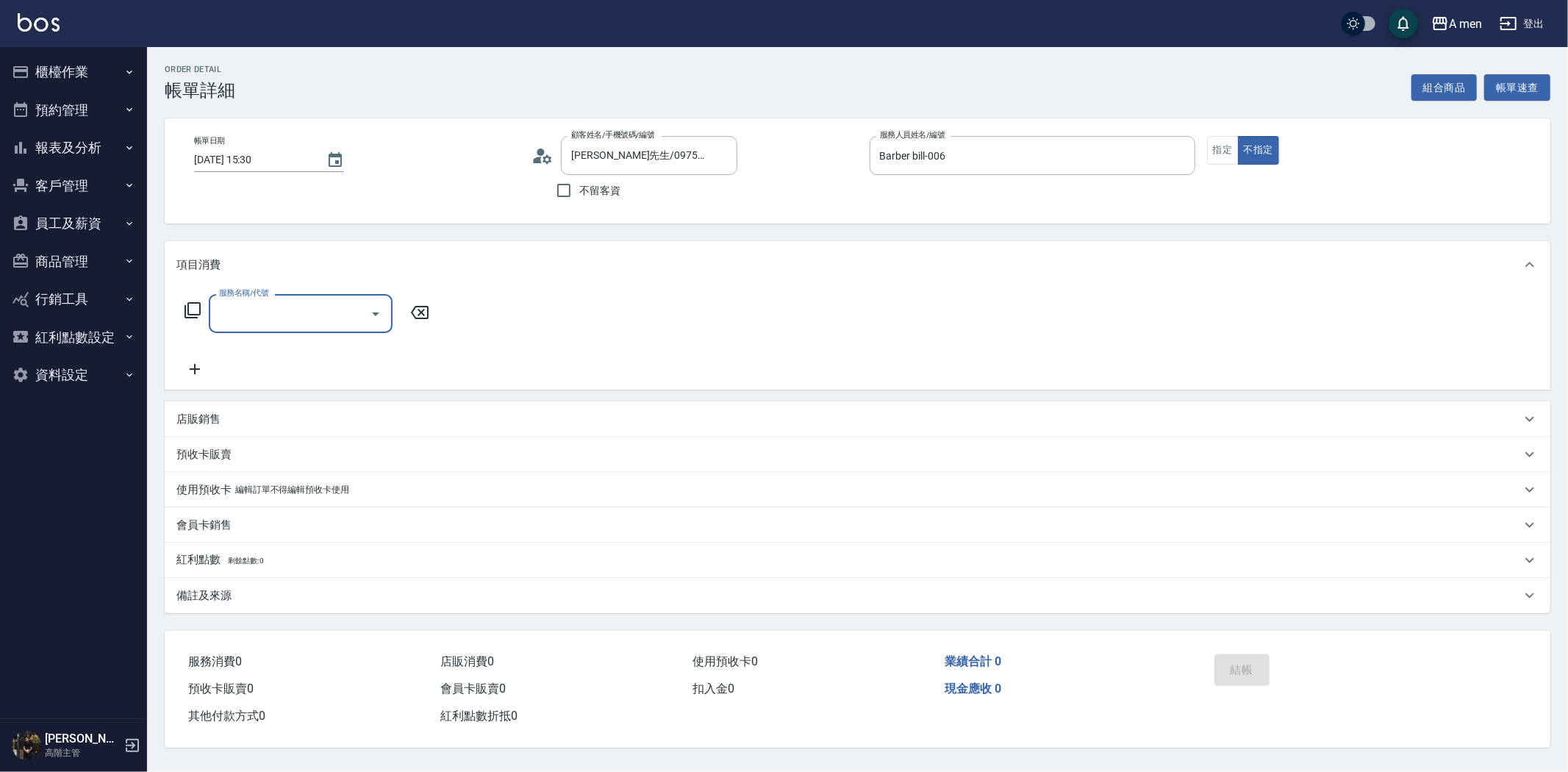
click at [375, 304] on div at bounding box center [375, 313] width 22 height 39
click at [377, 306] on icon "Open" at bounding box center [376, 314] width 18 height 18
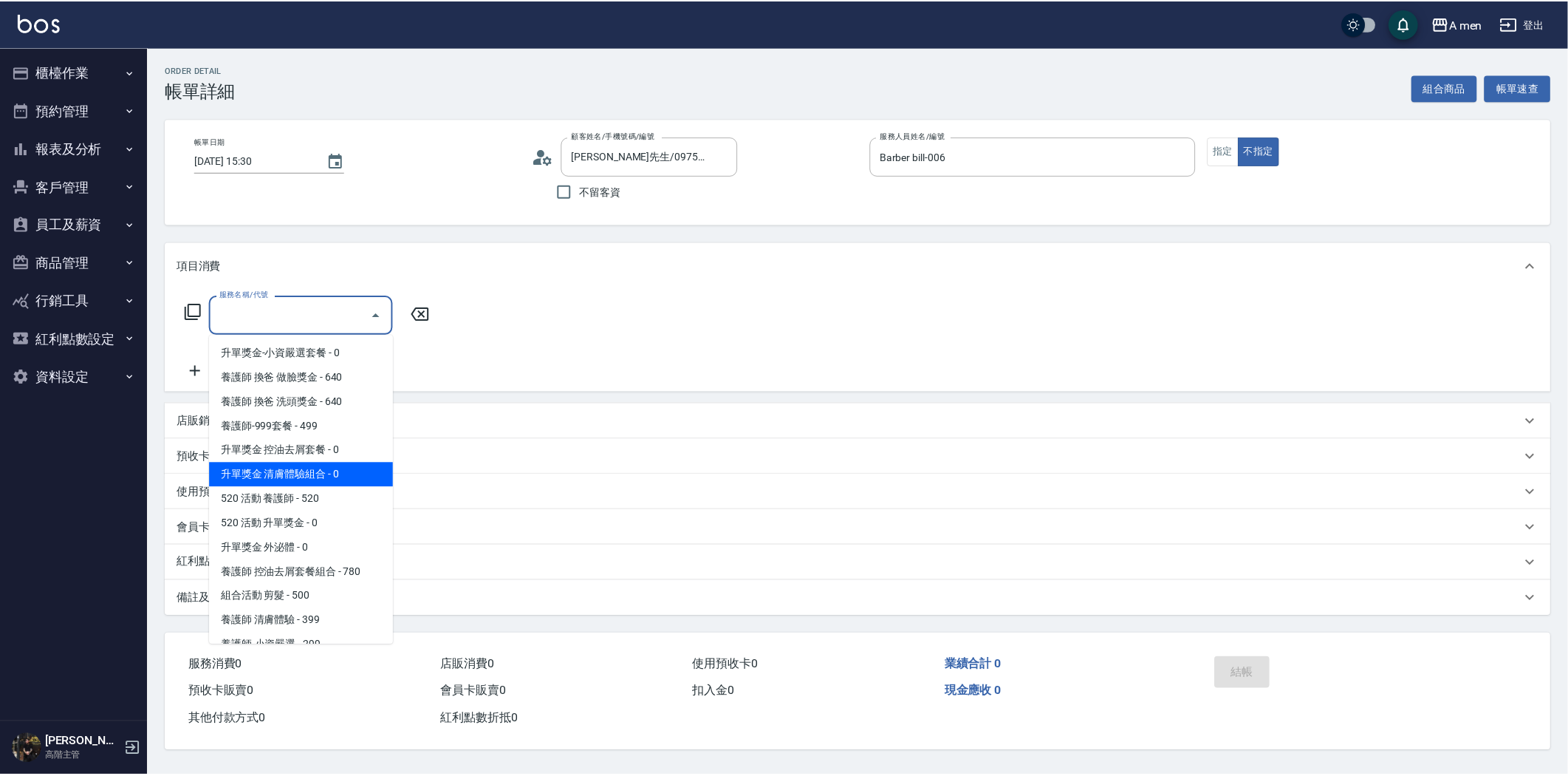
scroll to position [579, 0]
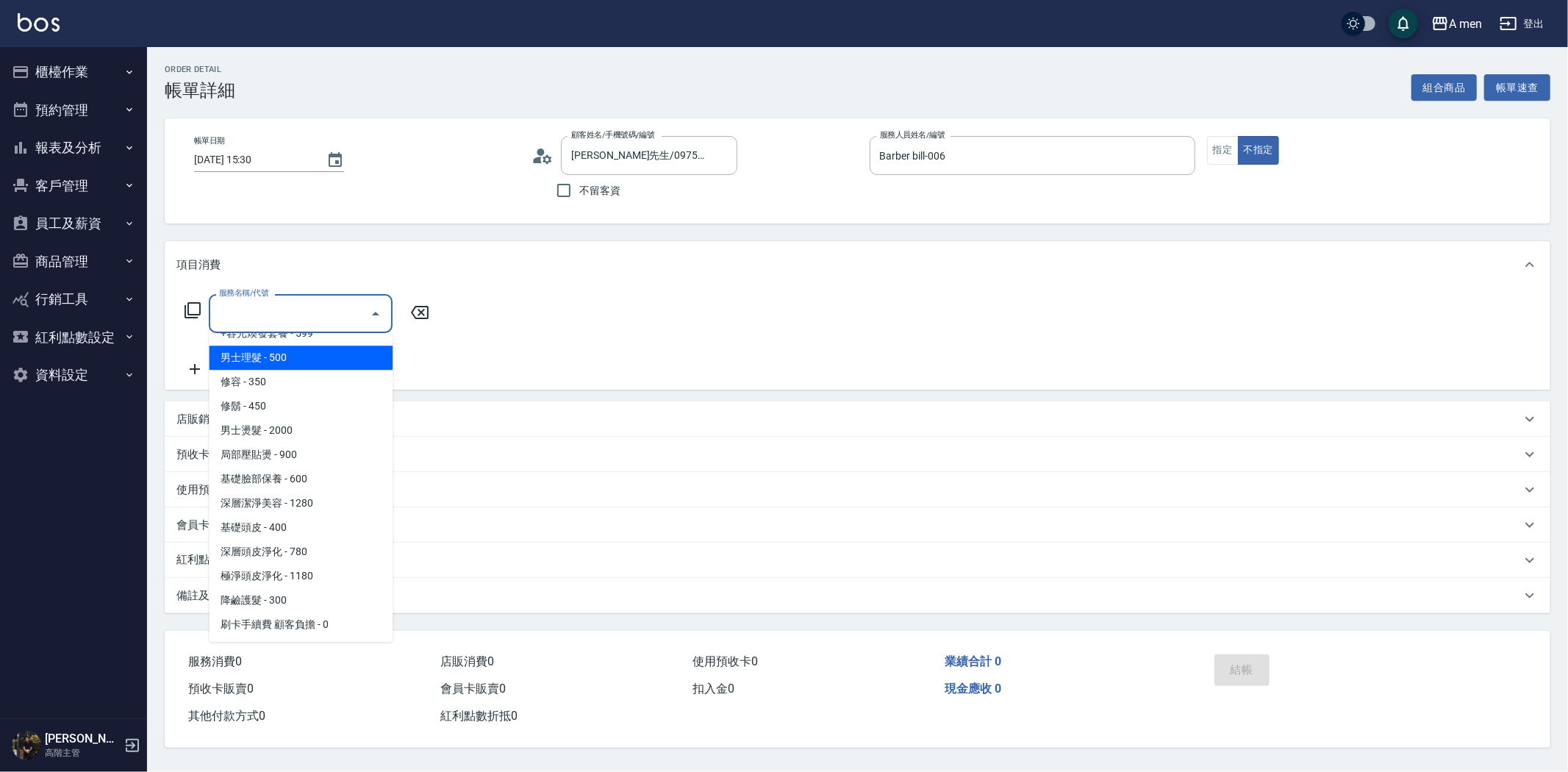
click at [325, 359] on span "男士理髮 - 500" at bounding box center [301, 357] width 184 height 24
type input "男士理髮(A01)"
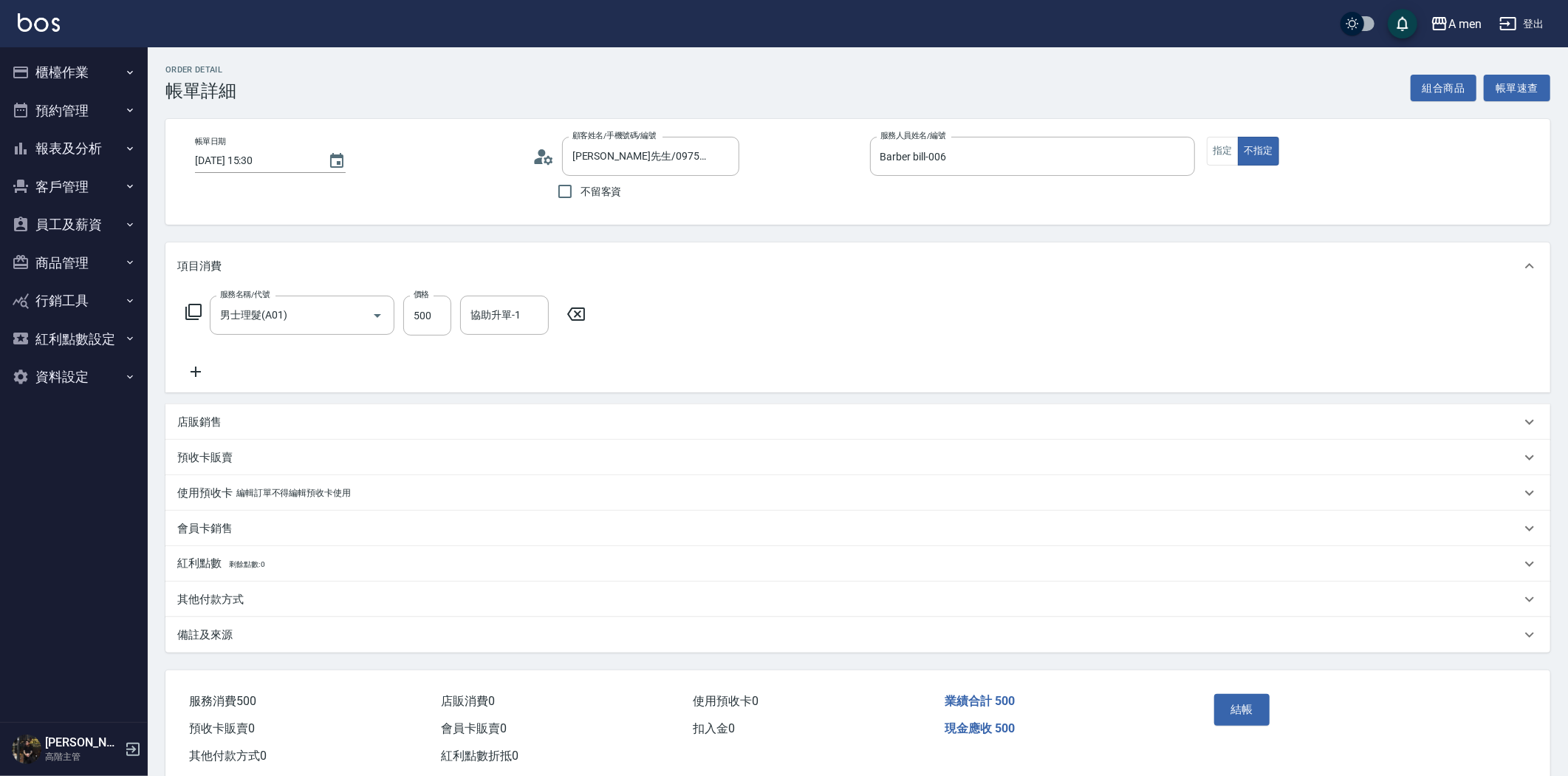
click at [570, 310] on icon at bounding box center [576, 314] width 37 height 18
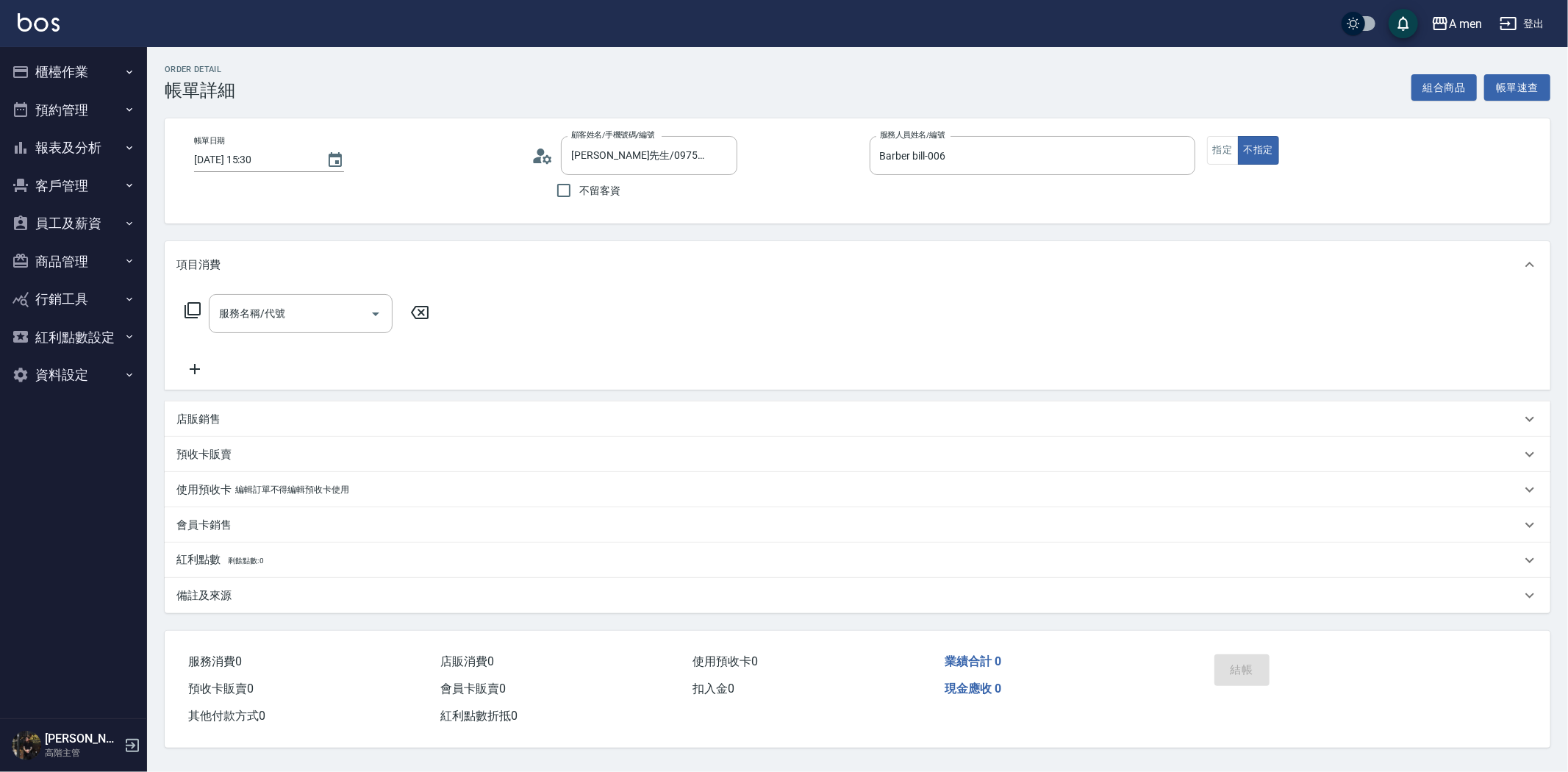
click at [1426, 71] on div "Order detail 帳單詳細 組合商品 帳單速查" at bounding box center [857, 82] width 1386 height 36
click at [1426, 74] on button "組合商品" at bounding box center [1445, 87] width 66 height 27
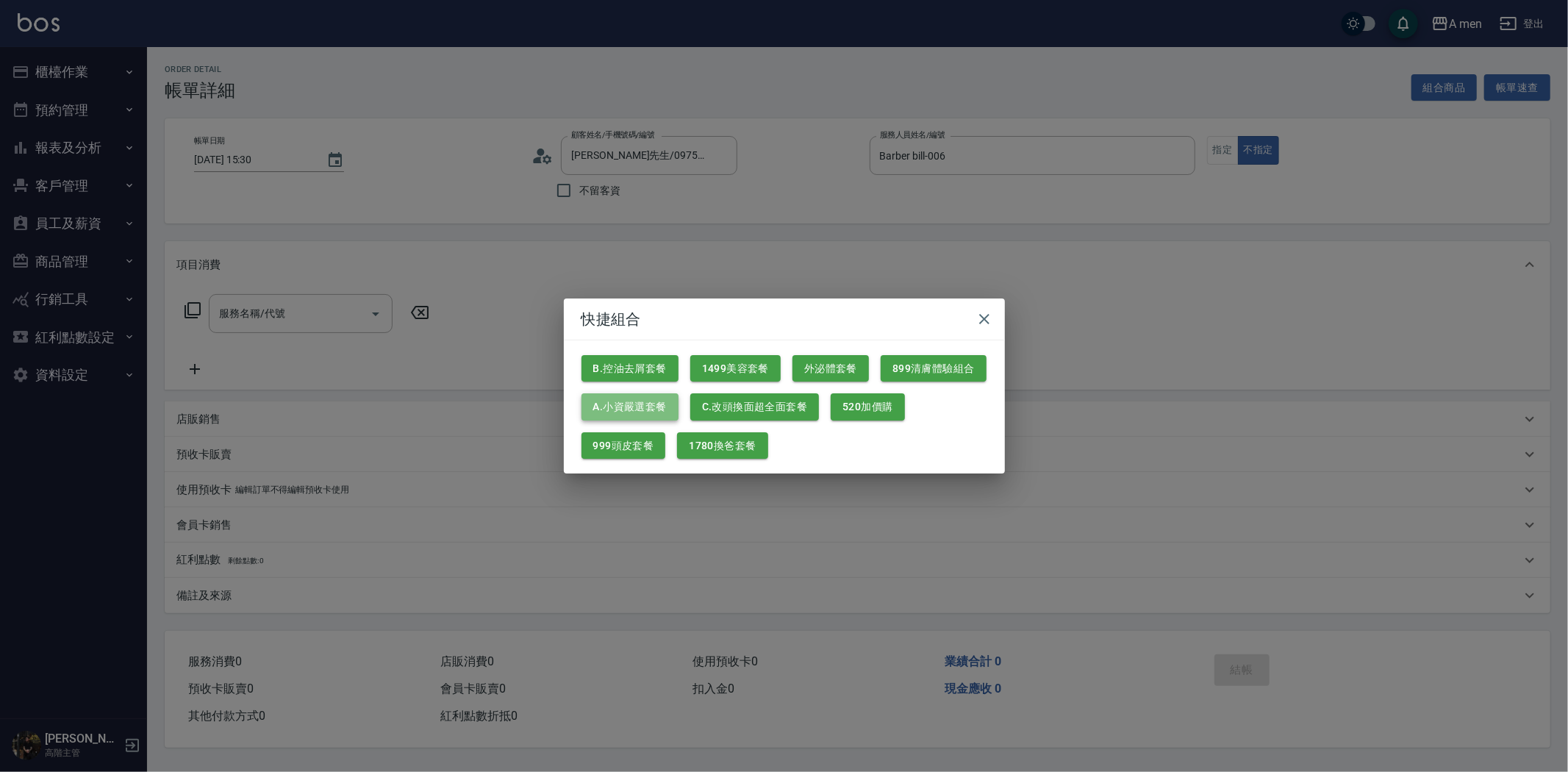
click at [662, 404] on button "A.小資嚴選套餐" at bounding box center [630, 407] width 97 height 27
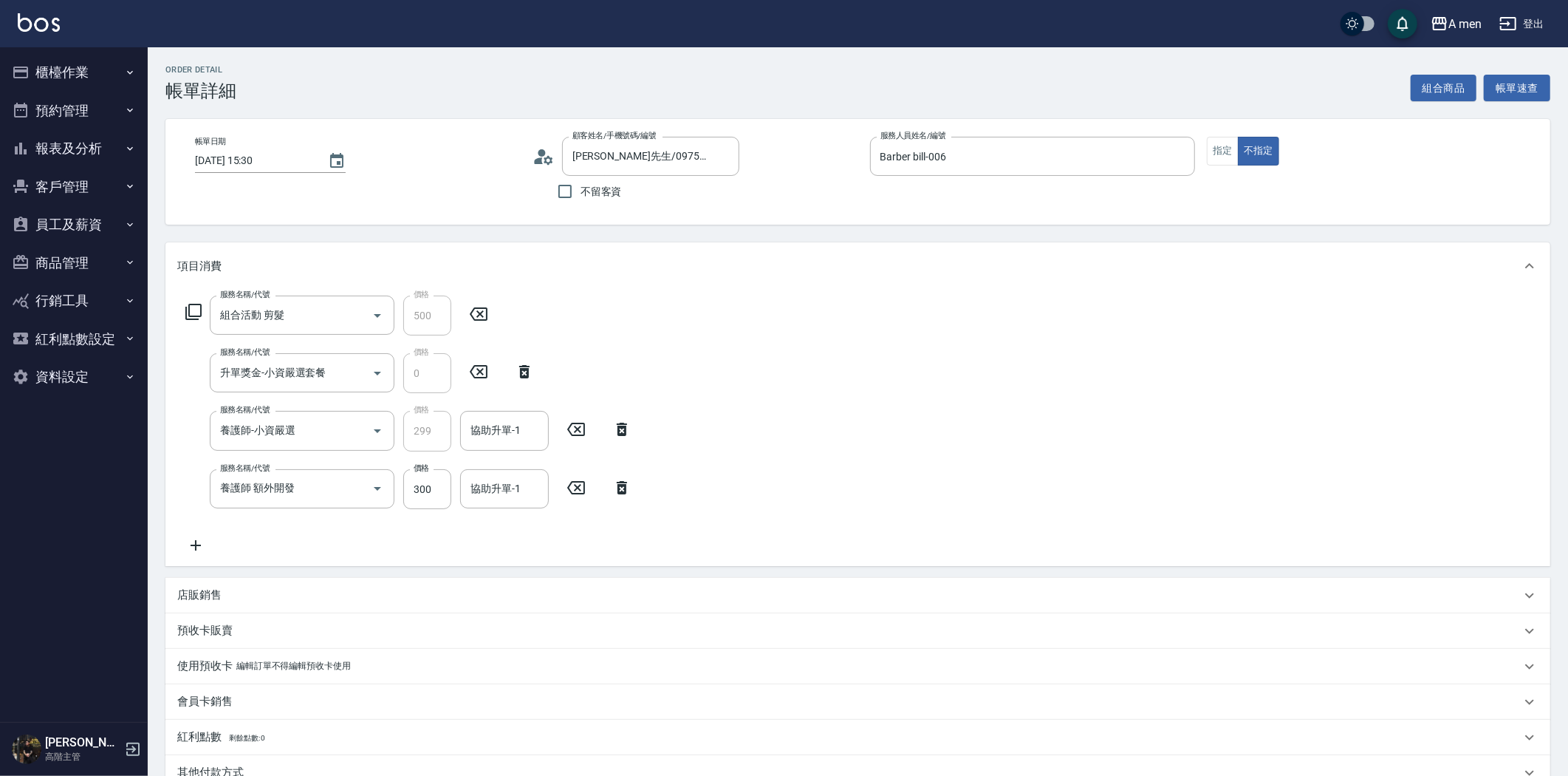
drag, startPoint x: 629, startPoint y: 491, endPoint x: 610, endPoint y: 484, distance: 20.2
click at [628, 491] on icon at bounding box center [622, 488] width 37 height 18
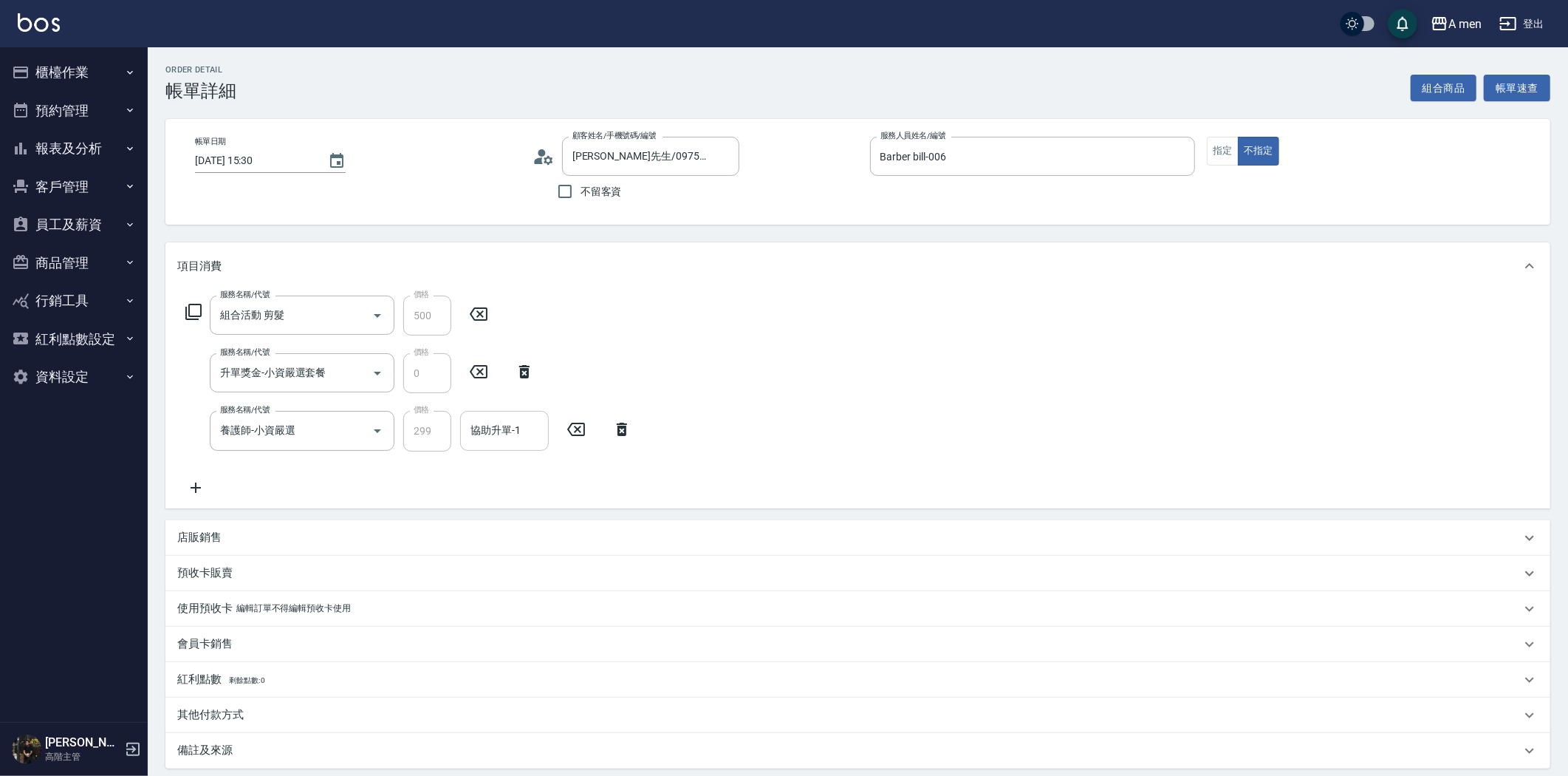
drag, startPoint x: 492, startPoint y: 444, endPoint x: 504, endPoint y: 440, distance: 12.6
click at [492, 443] on div "協助升單-1" at bounding box center [504, 431] width 89 height 39
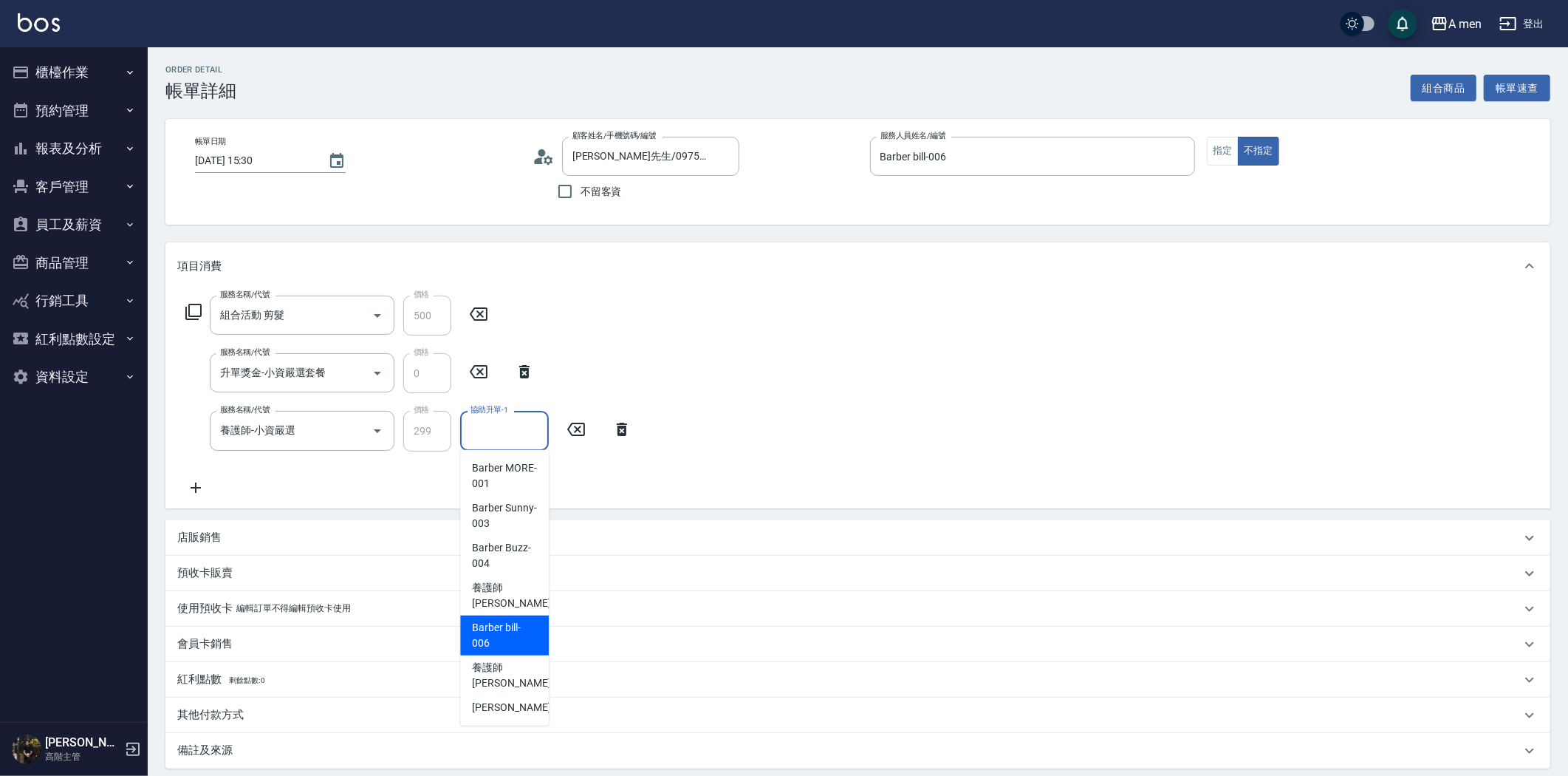
click at [522, 623] on span "Barber bill -006" at bounding box center [504, 635] width 65 height 31
type input "Barber bill-006"
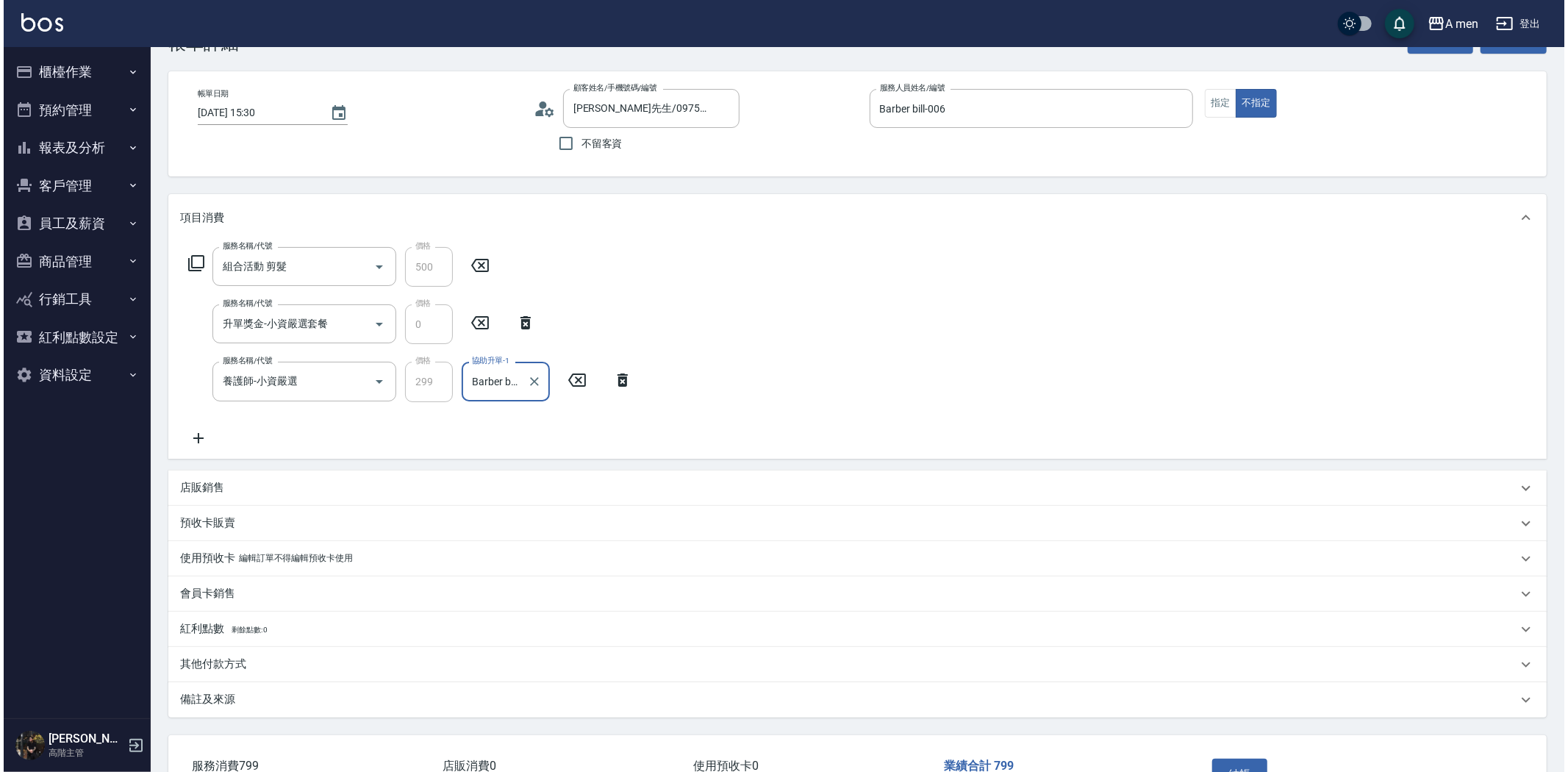
scroll to position [149, 0]
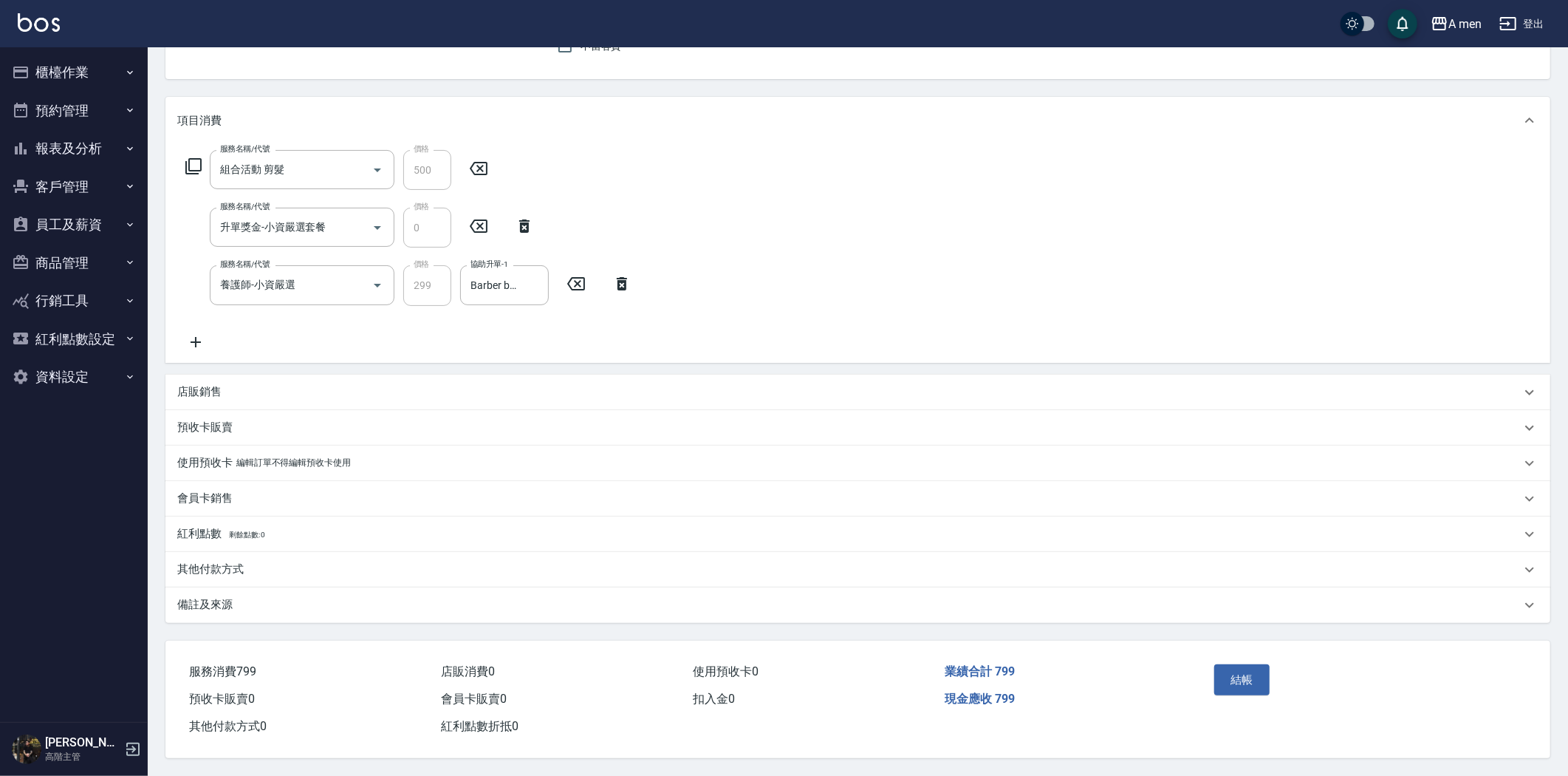
click at [1259, 695] on div "結帳" at bounding box center [1285, 691] width 152 height 65
click at [1247, 670] on button "結帳" at bounding box center [1242, 679] width 56 height 31
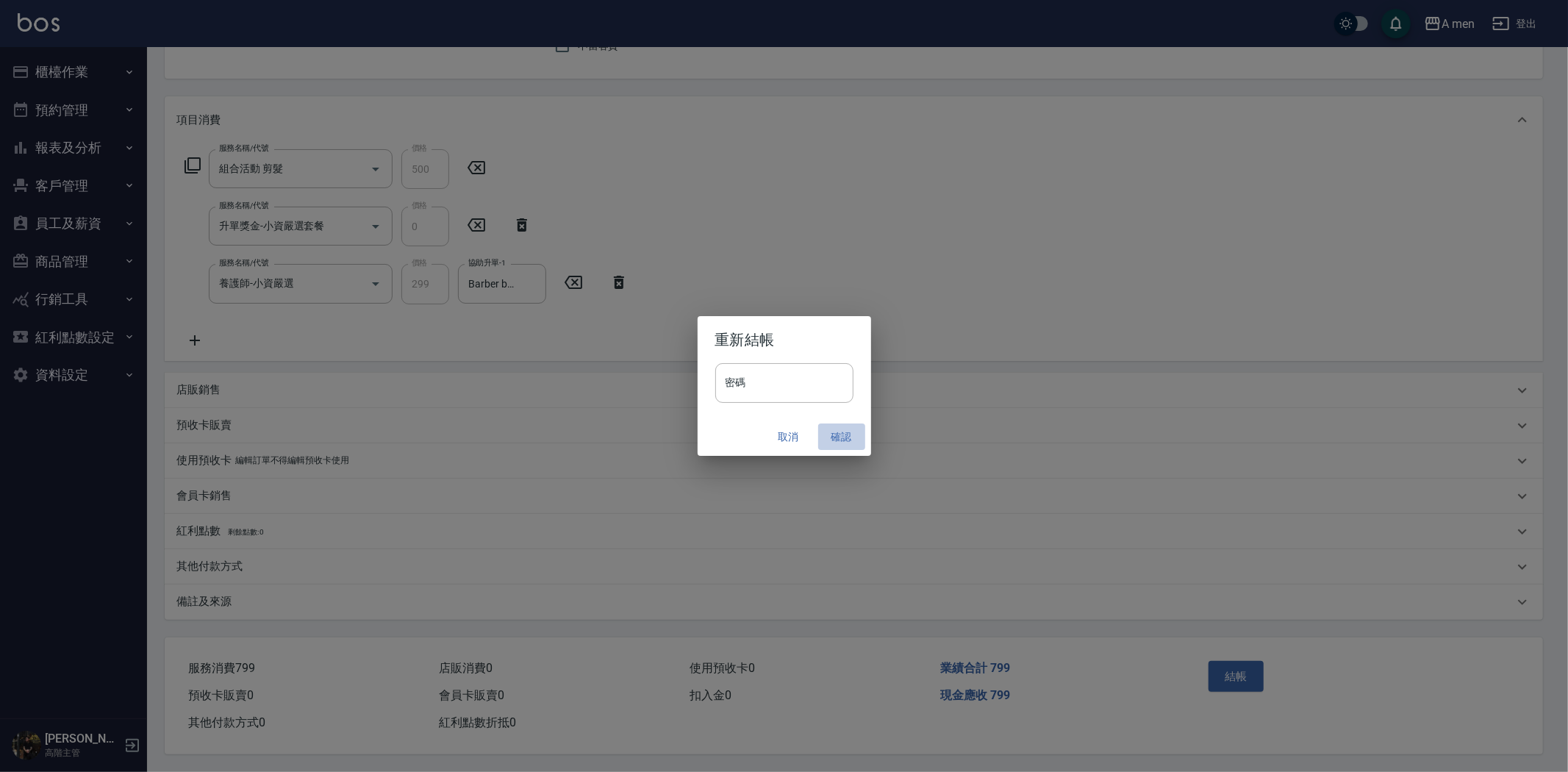
click at [839, 424] on button "確認" at bounding box center [841, 436] width 47 height 27
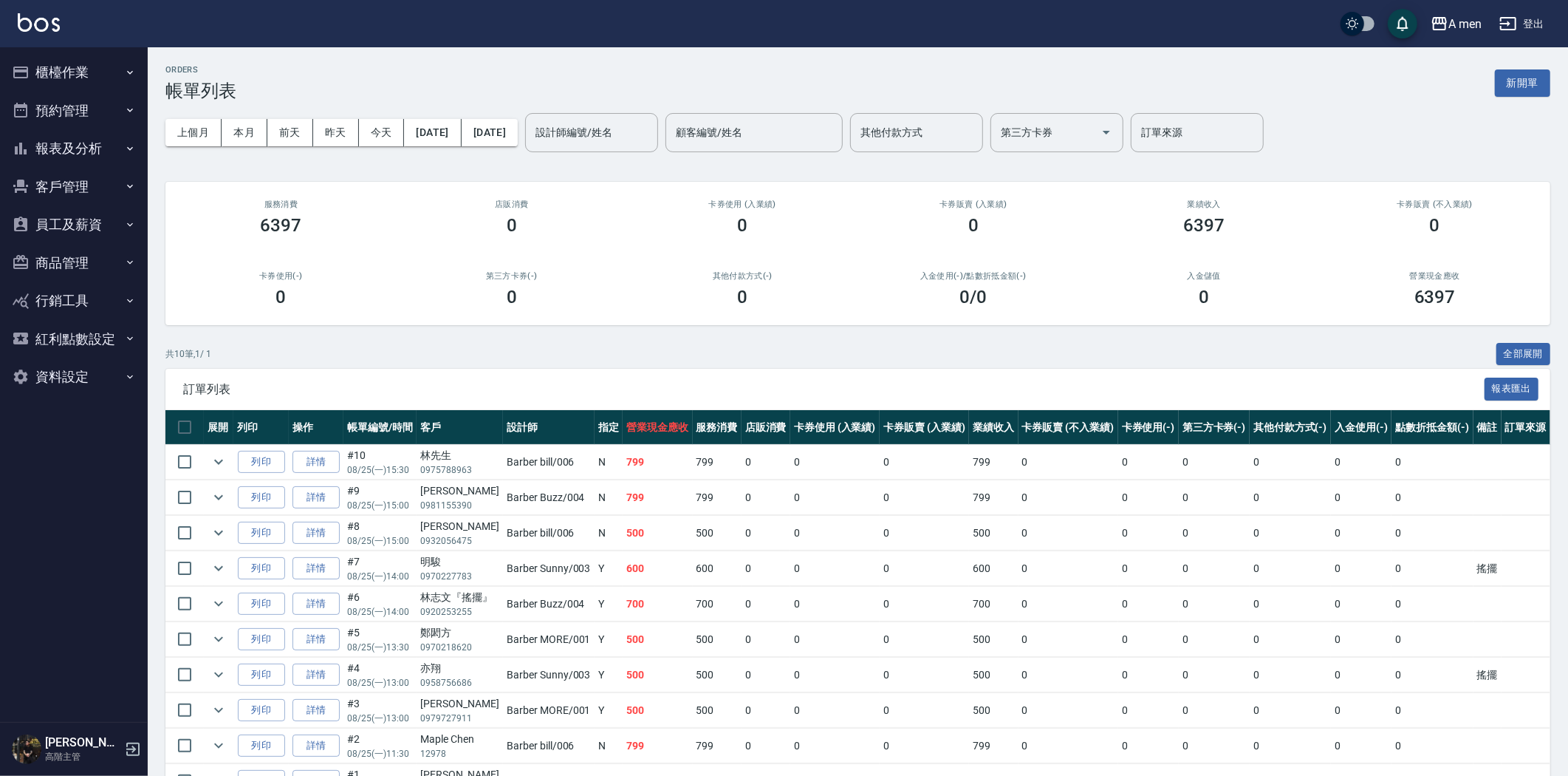
click at [114, 235] on button "員工及薪資" at bounding box center [74, 224] width 136 height 39
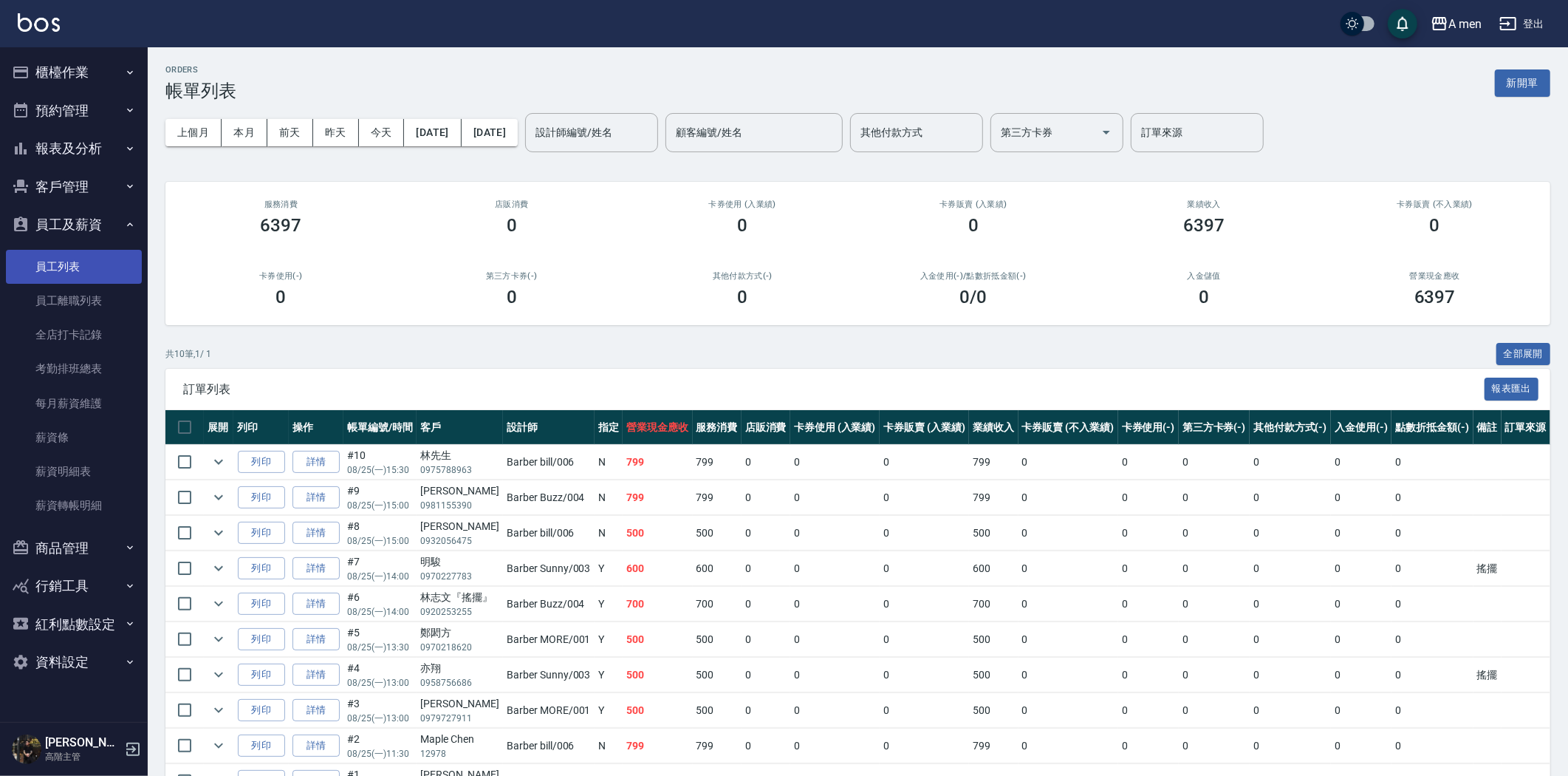
click at [77, 279] on link "員工列表" at bounding box center [74, 266] width 136 height 34
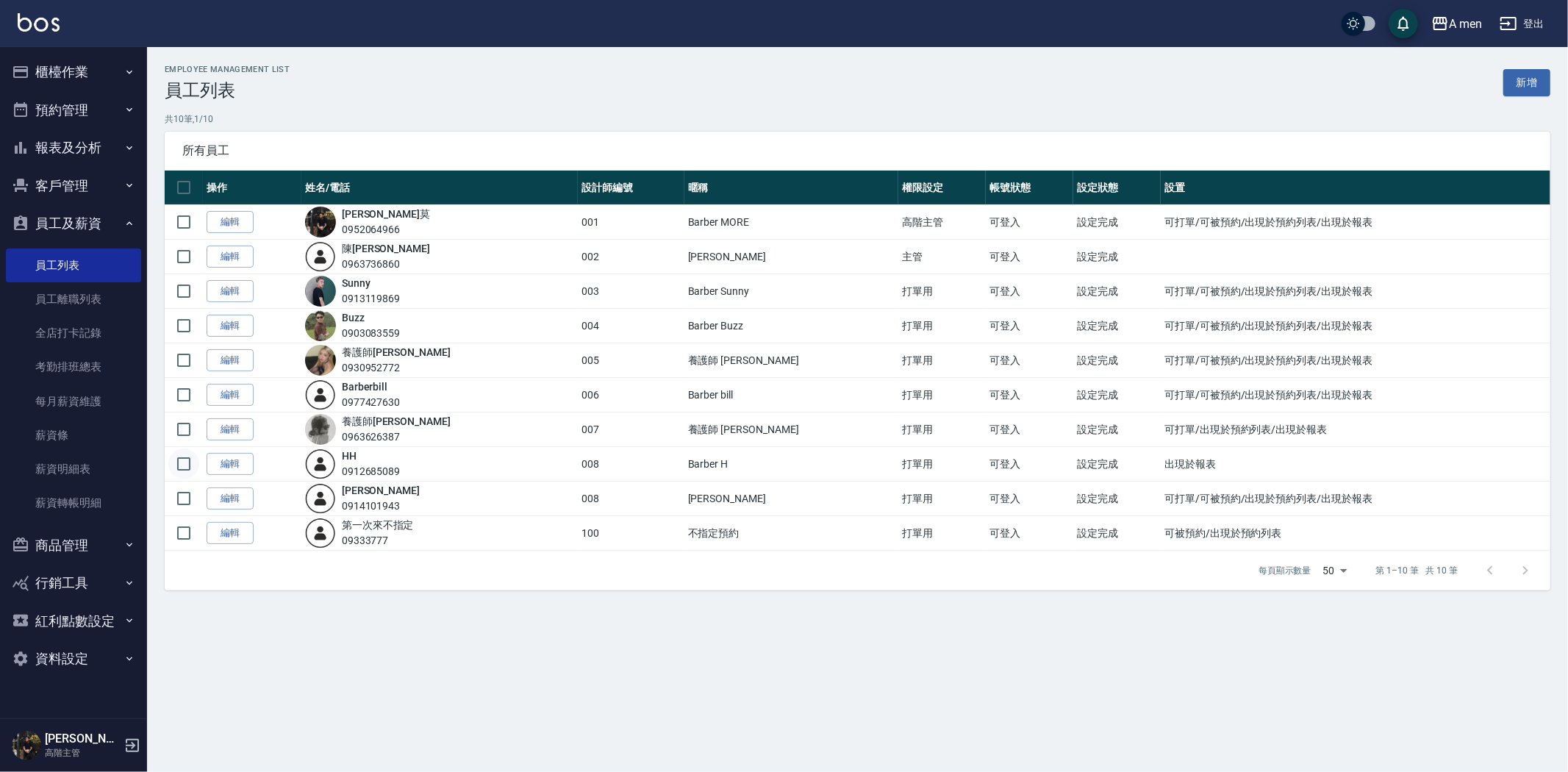
click at [188, 463] on input "checkbox" at bounding box center [184, 463] width 31 height 31
checkbox input "true"
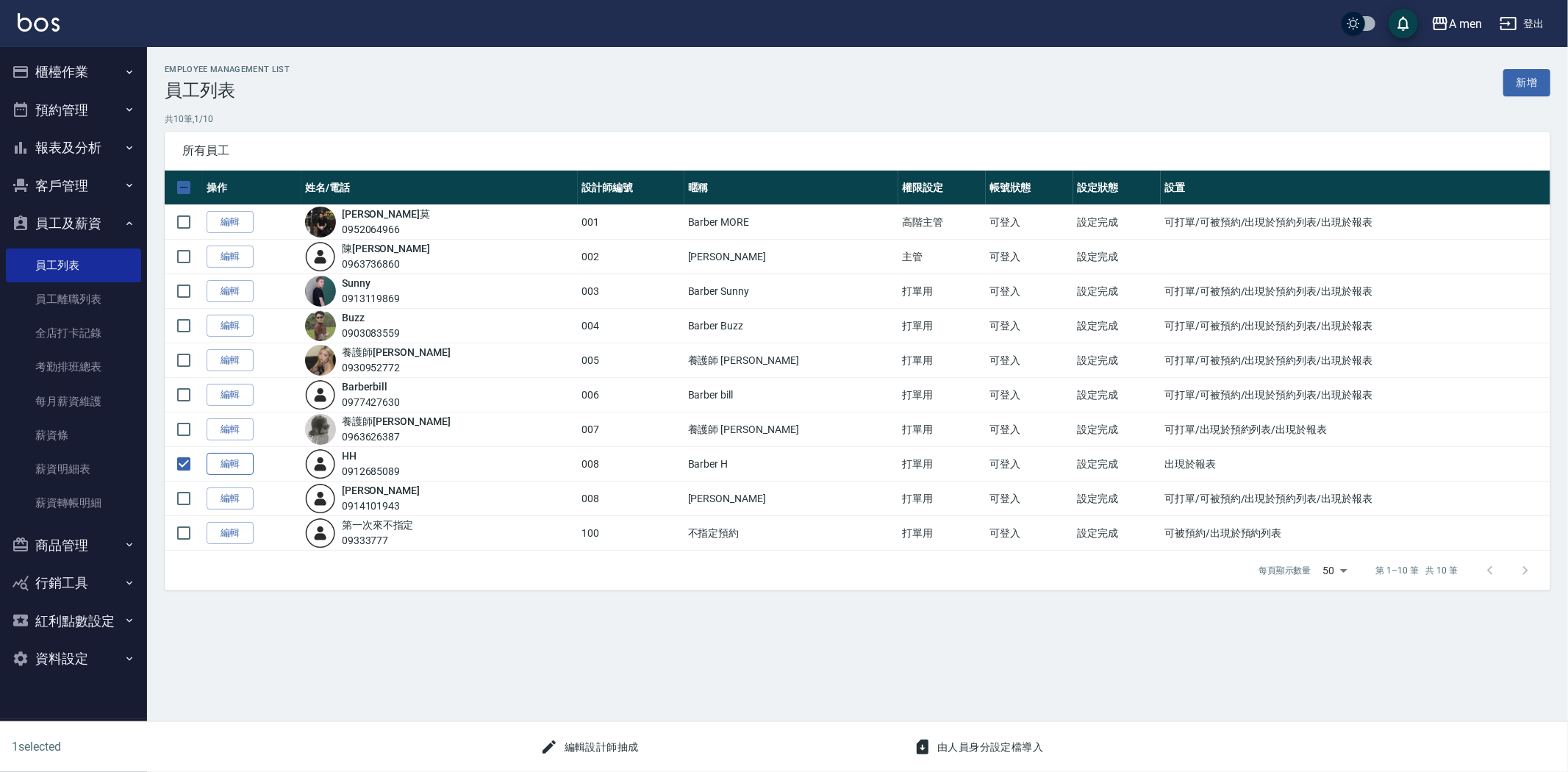
click at [226, 466] on link "編輯" at bounding box center [229, 464] width 47 height 23
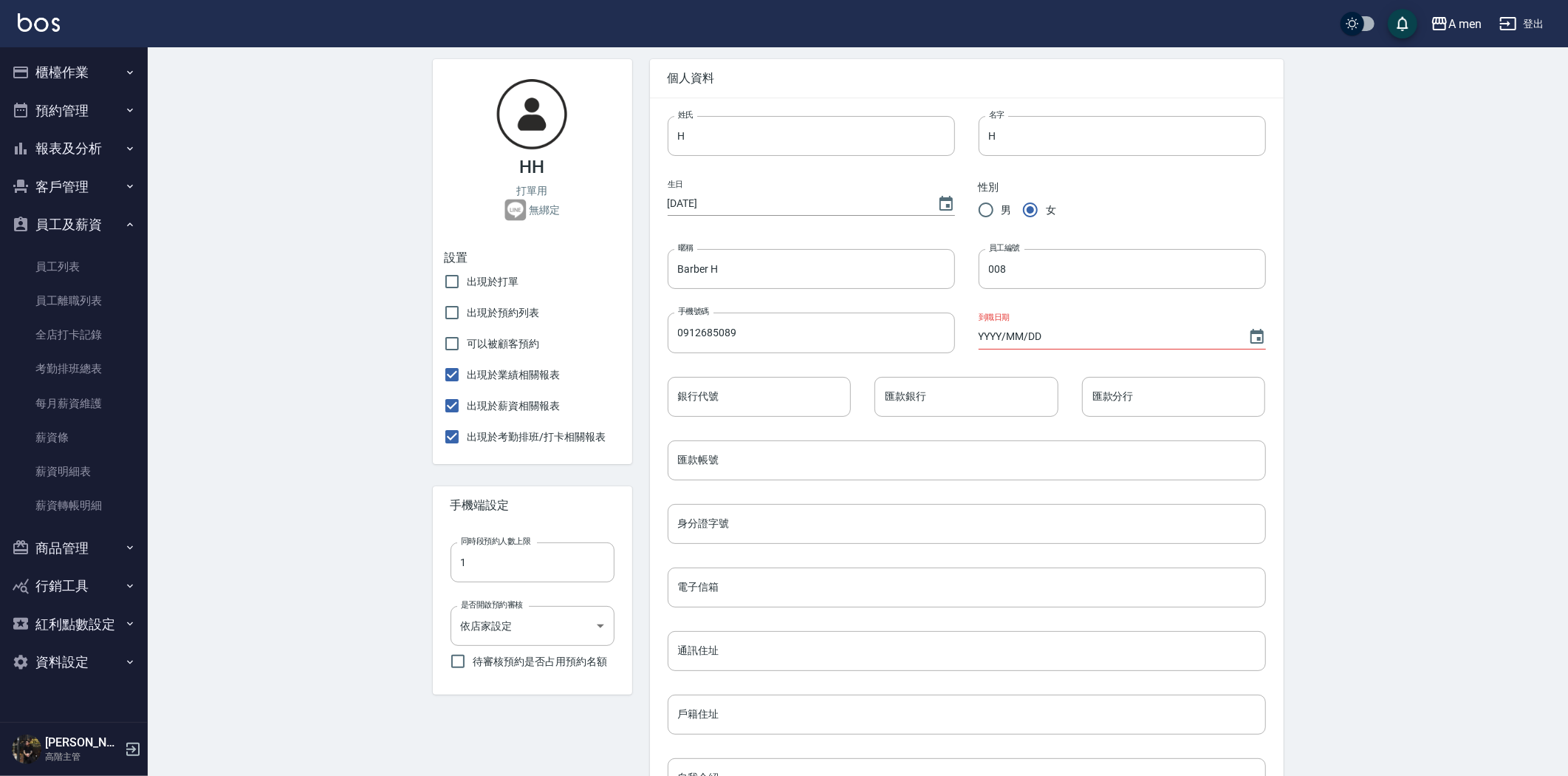
scroll to position [403, 0]
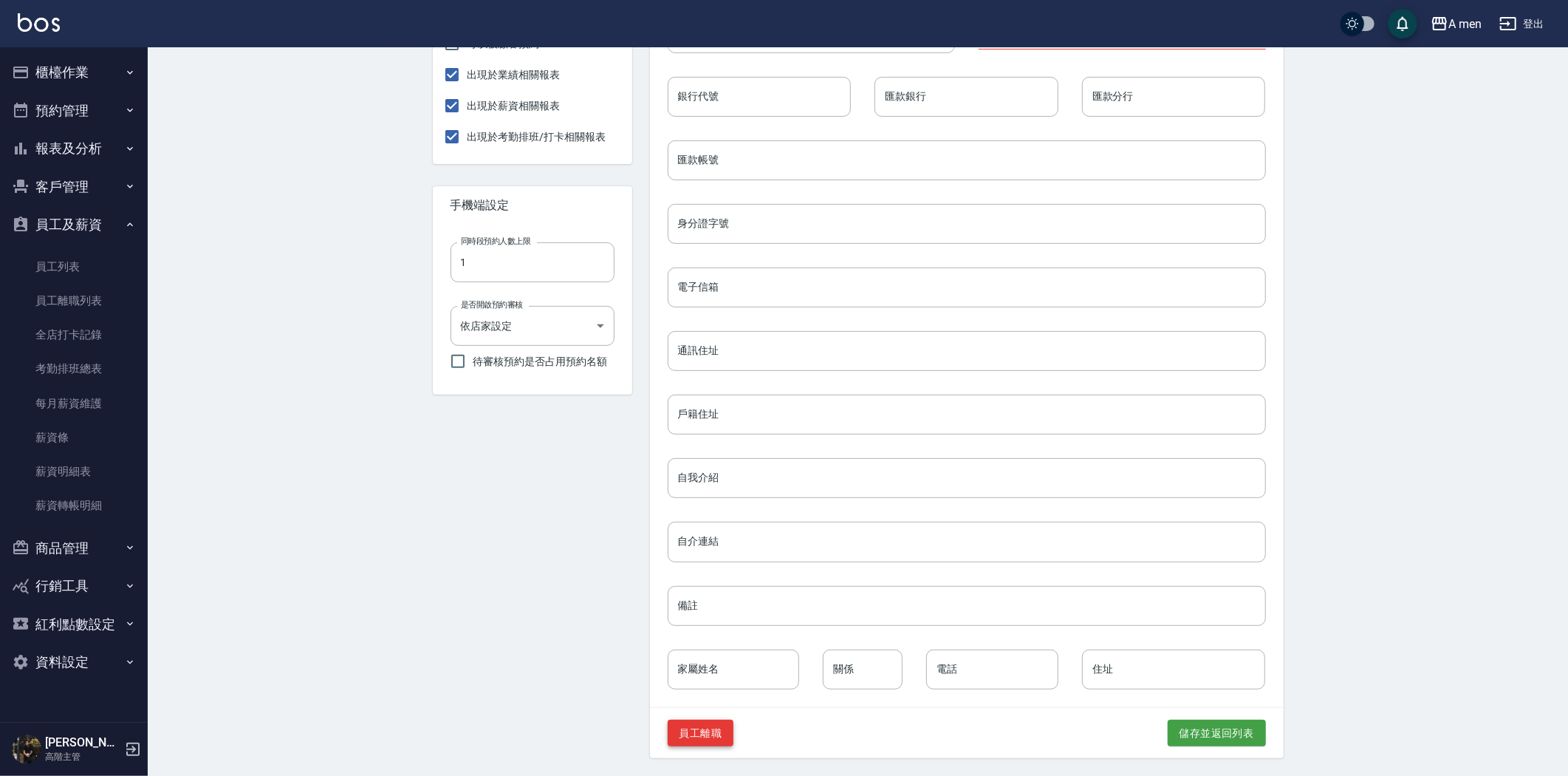
click at [719, 737] on button "員工離職" at bounding box center [701, 733] width 66 height 27
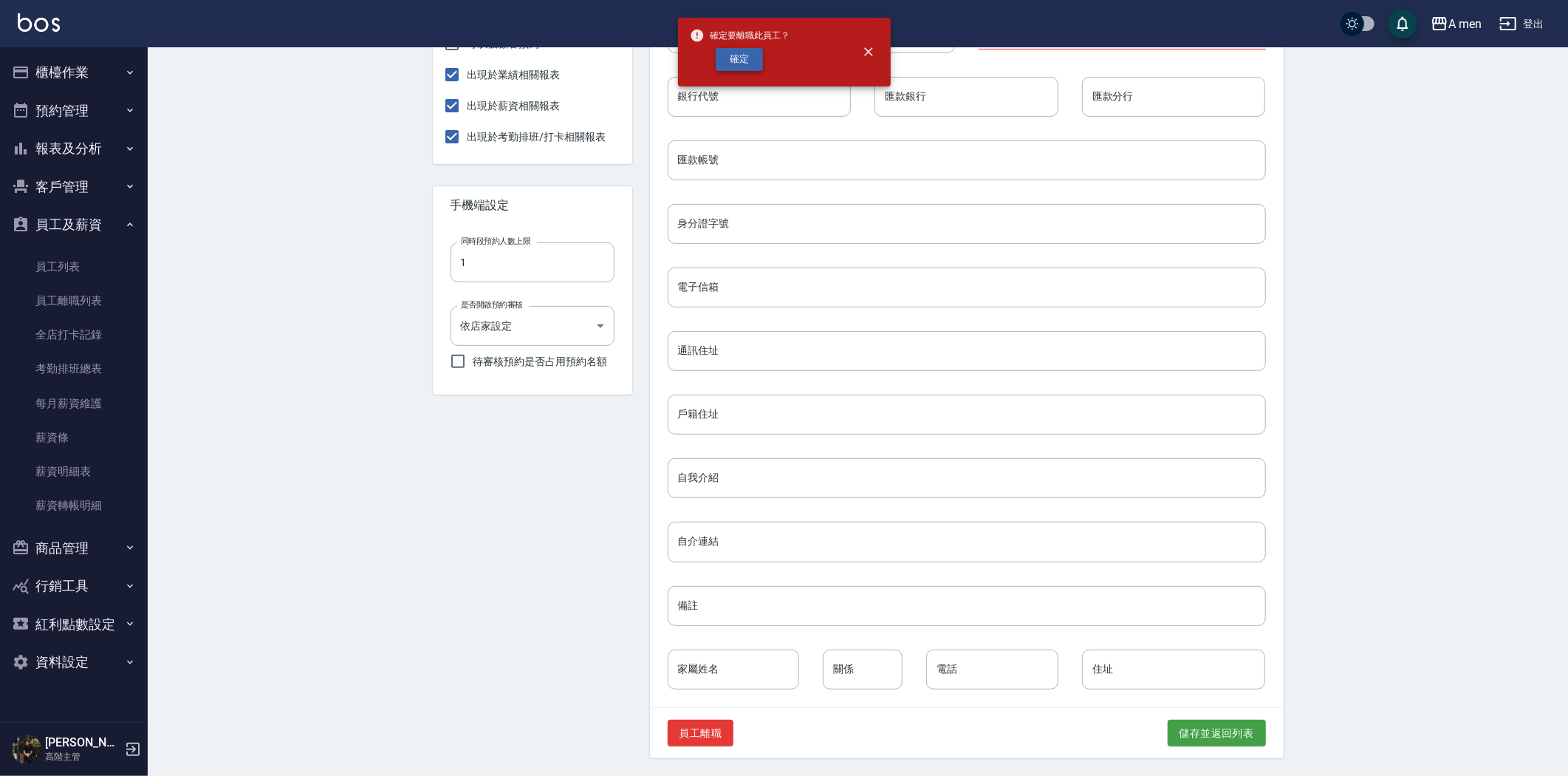
click at [730, 57] on button "確定" at bounding box center [739, 60] width 48 height 23
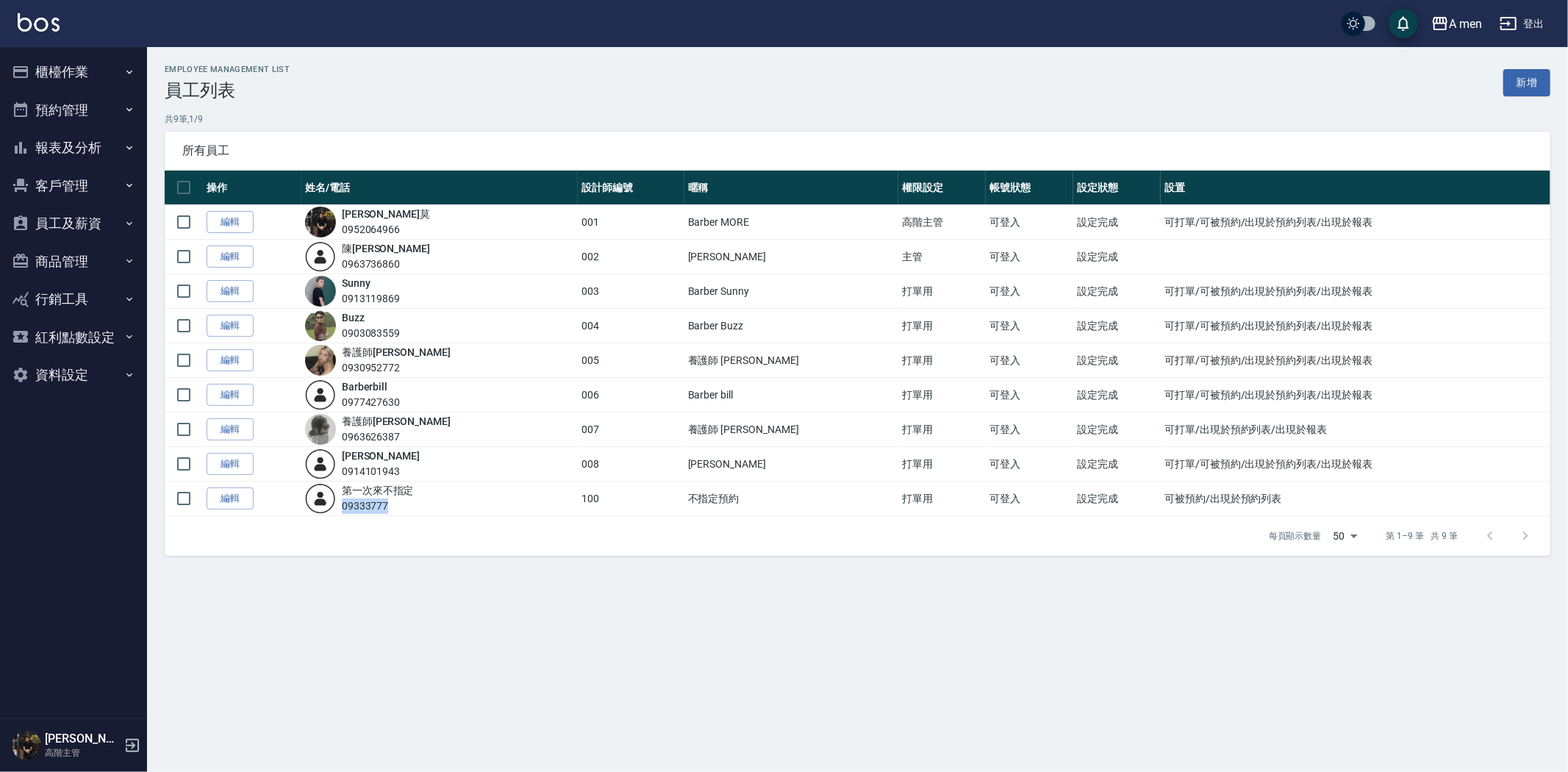
drag, startPoint x: 356, startPoint y: 505, endPoint x: 410, endPoint y: 501, distance: 54.1
click at [410, 501] on div "09333777" at bounding box center [378, 505] width 72 height 15
copy div "09333777"
drag, startPoint x: 356, startPoint y: 473, endPoint x: 438, endPoint y: 464, distance: 82.5
click at [438, 464] on div "[PERSON_NAME] 0914101943" at bounding box center [440, 463] width 270 height 31
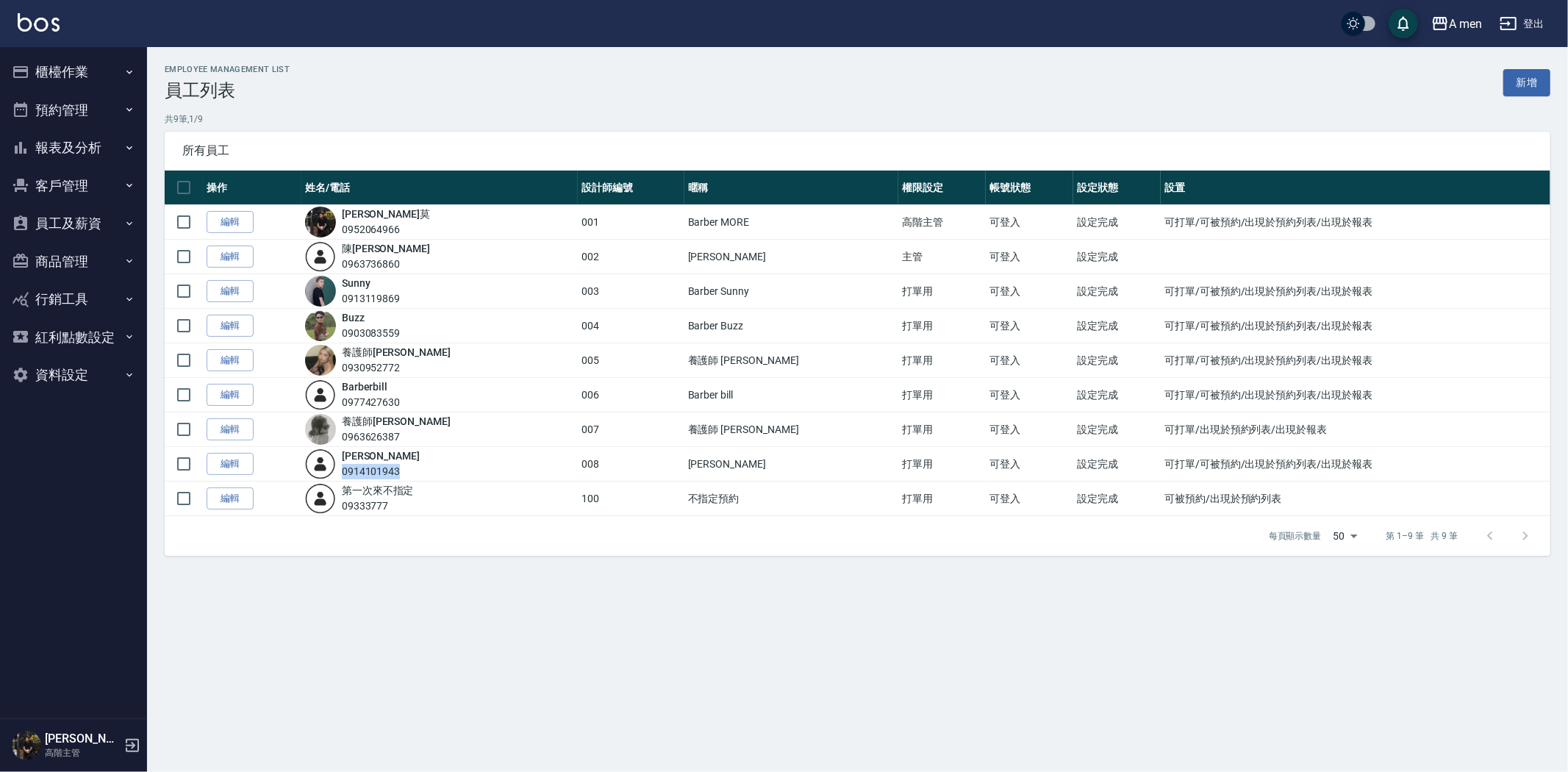
drag, startPoint x: 371, startPoint y: 471, endPoint x: 356, endPoint y: 468, distance: 15.3
click at [354, 470] on div "[PERSON_NAME] 0914101943" at bounding box center [440, 463] width 270 height 31
copy div "0914101943"
drag, startPoint x: 354, startPoint y: 299, endPoint x: 489, endPoint y: 306, distance: 135.2
click at [488, 306] on div "Sunny 0913119869" at bounding box center [440, 291] width 270 height 31
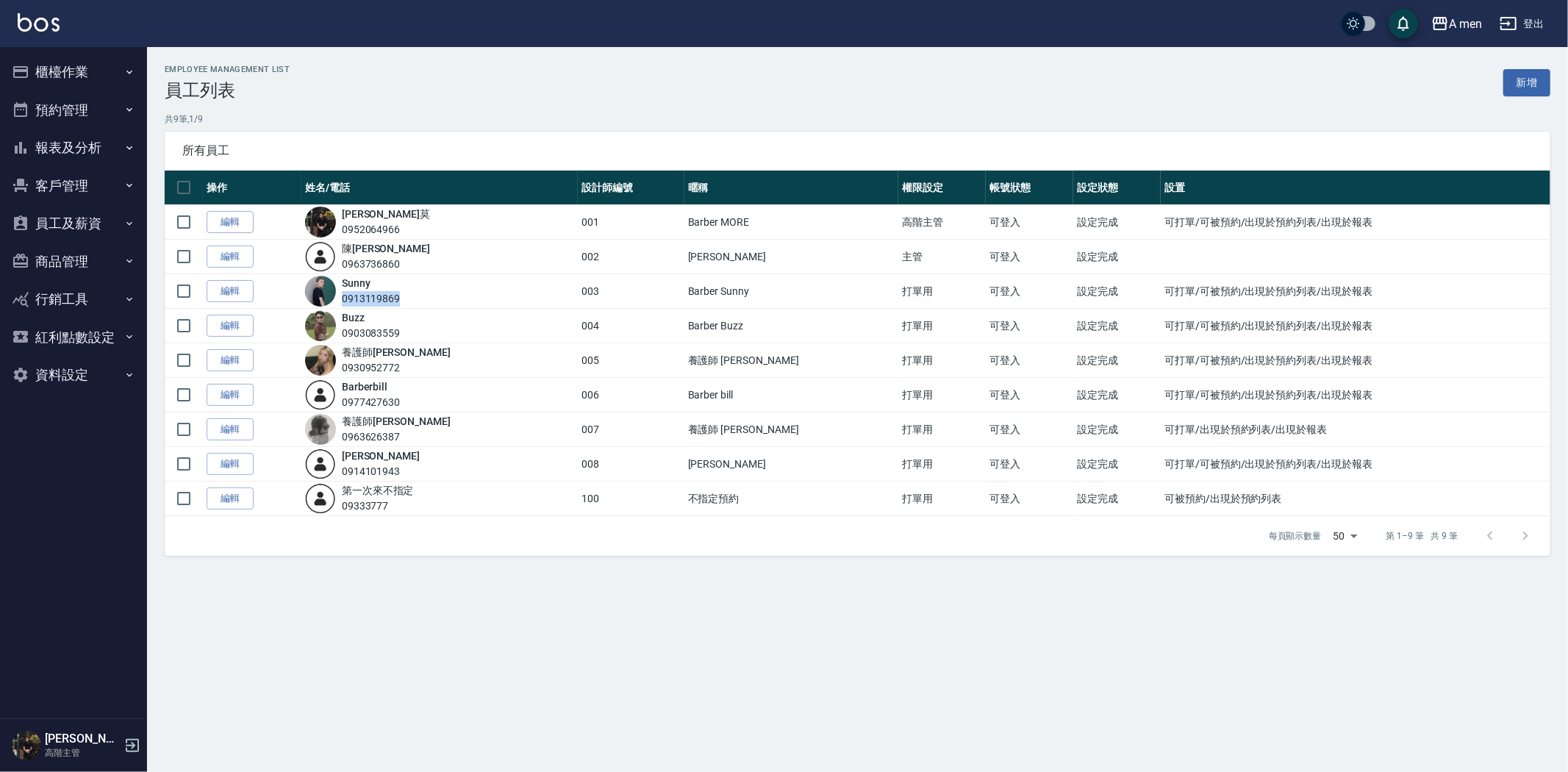
copy div "0913119869"
drag, startPoint x: 356, startPoint y: 397, endPoint x: 471, endPoint y: 403, distance: 115.2
click at [471, 403] on div "Barber bill 0977427630" at bounding box center [440, 394] width 270 height 31
copy div "0977427630"
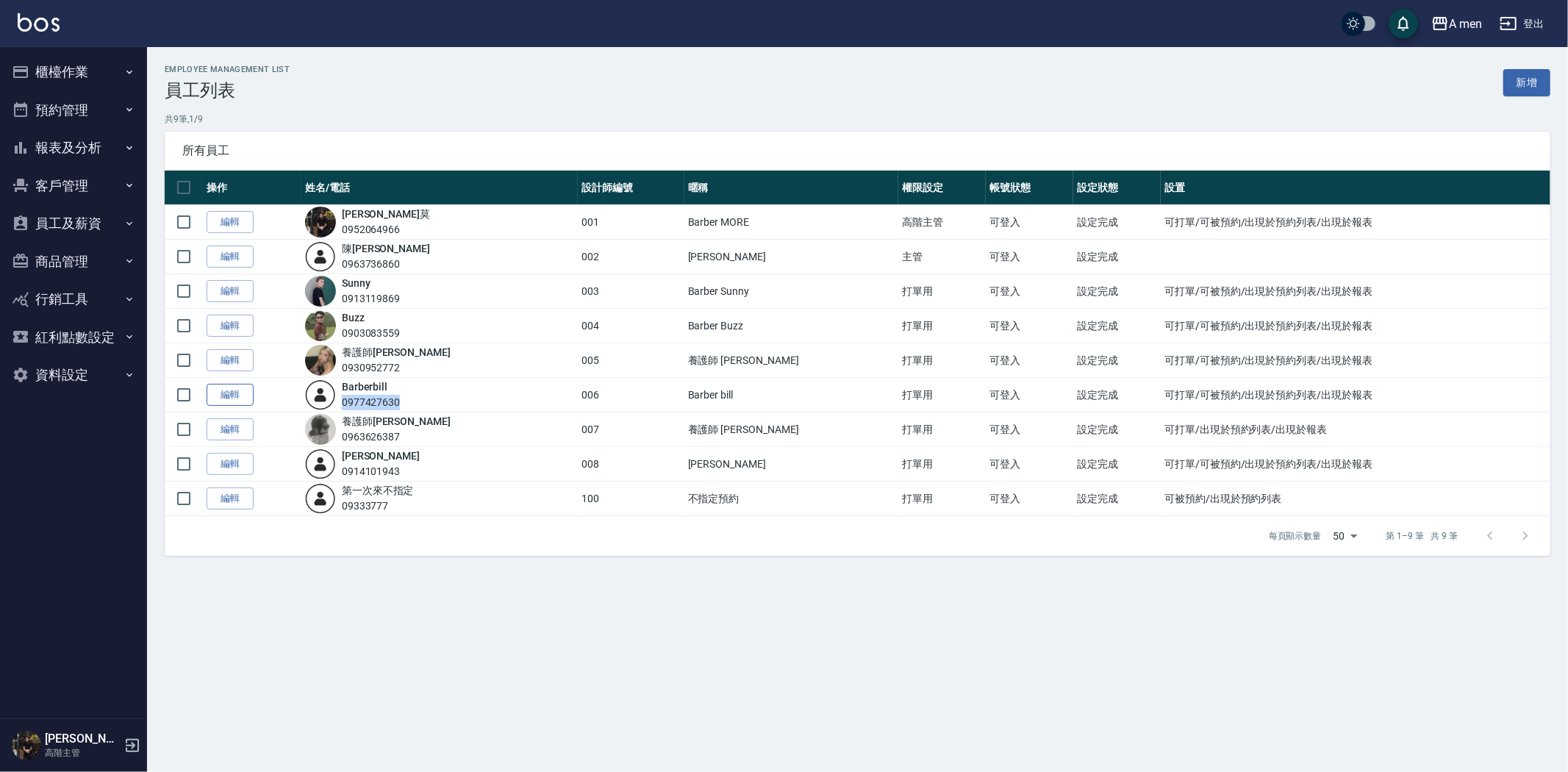
click at [223, 405] on link "編輯" at bounding box center [229, 395] width 47 height 23
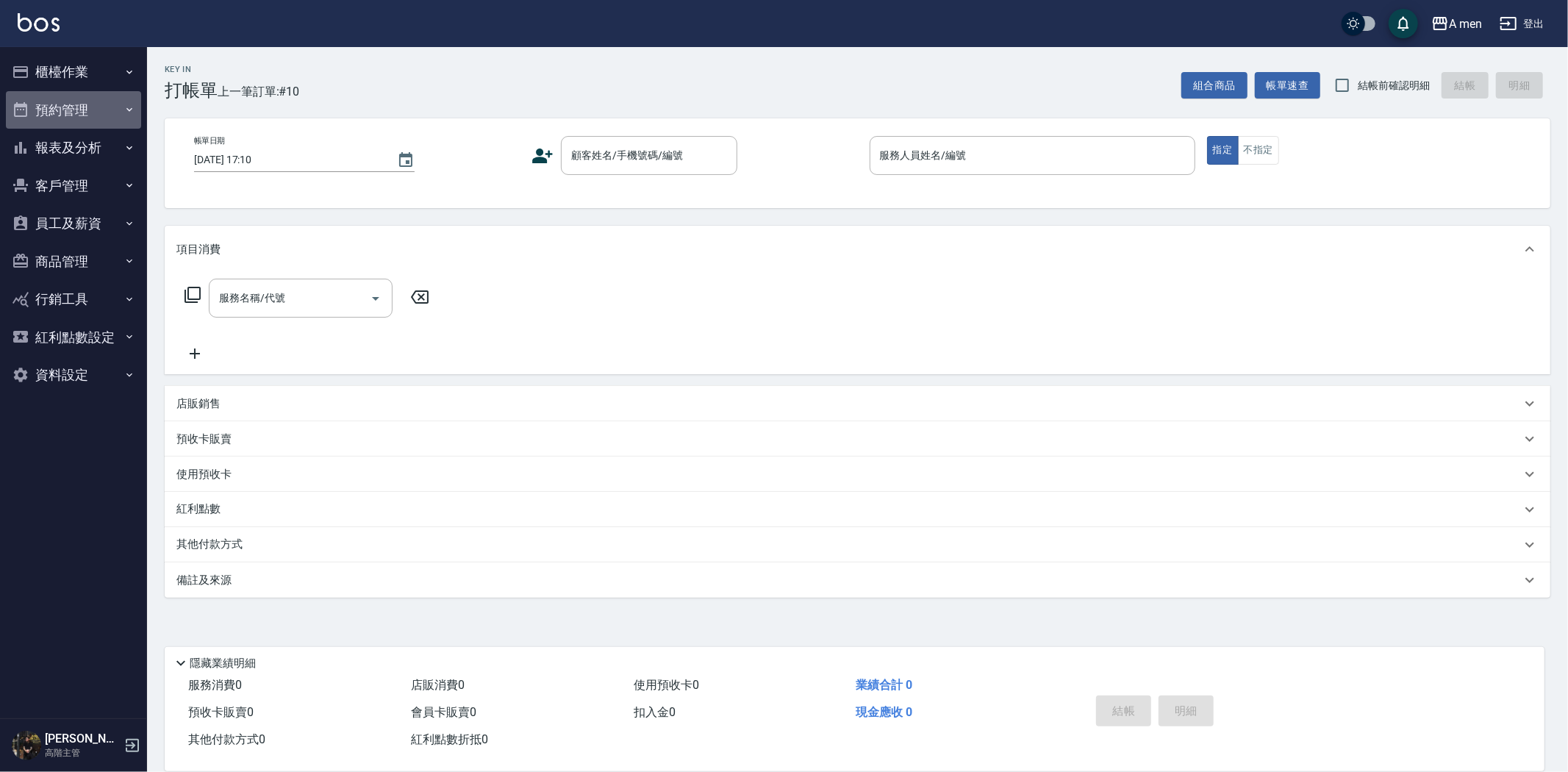
click at [74, 116] on button "預約管理" at bounding box center [74, 110] width 136 height 38
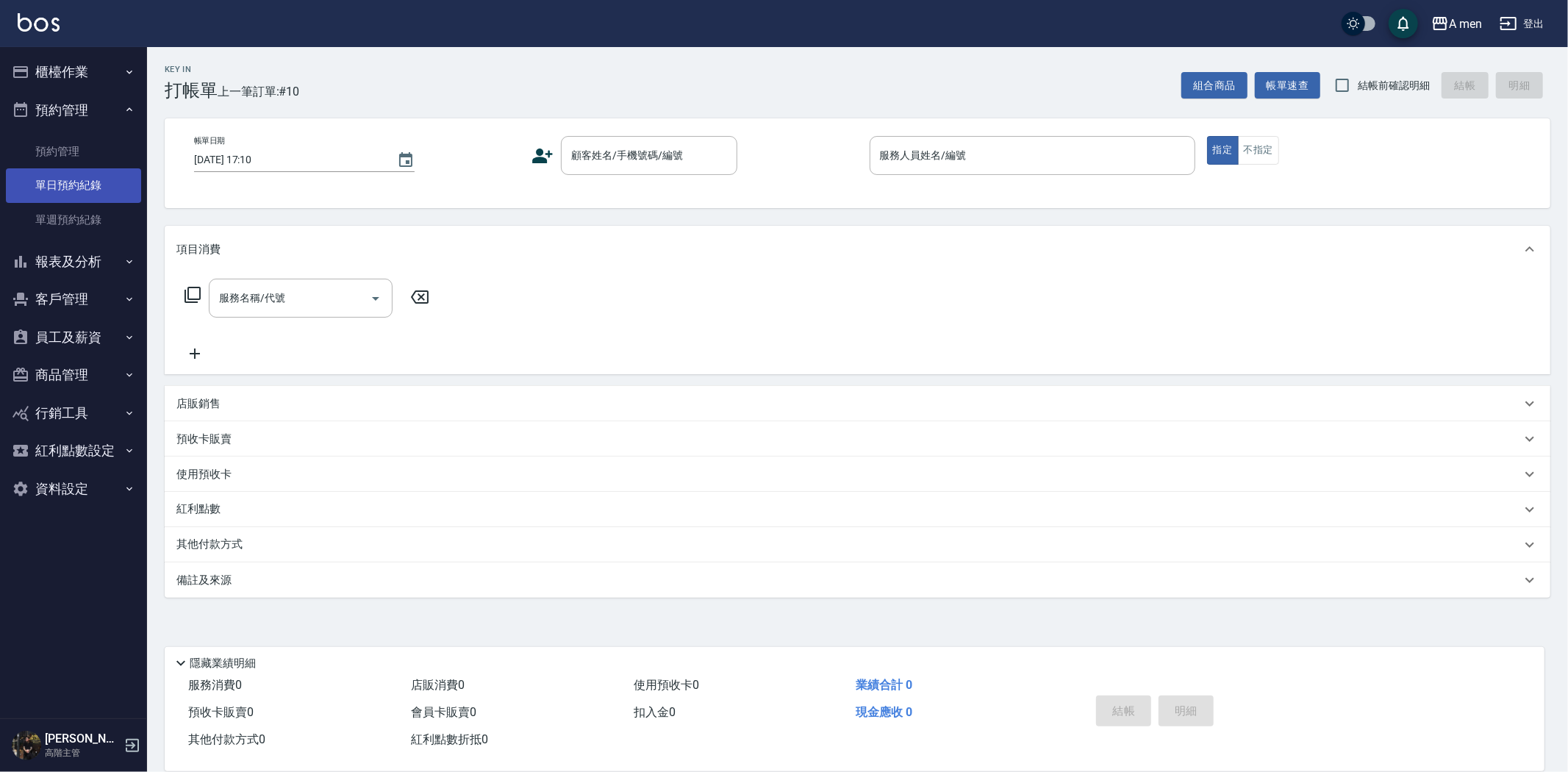
click at [78, 187] on link "單日預約紀錄" at bounding box center [74, 186] width 136 height 34
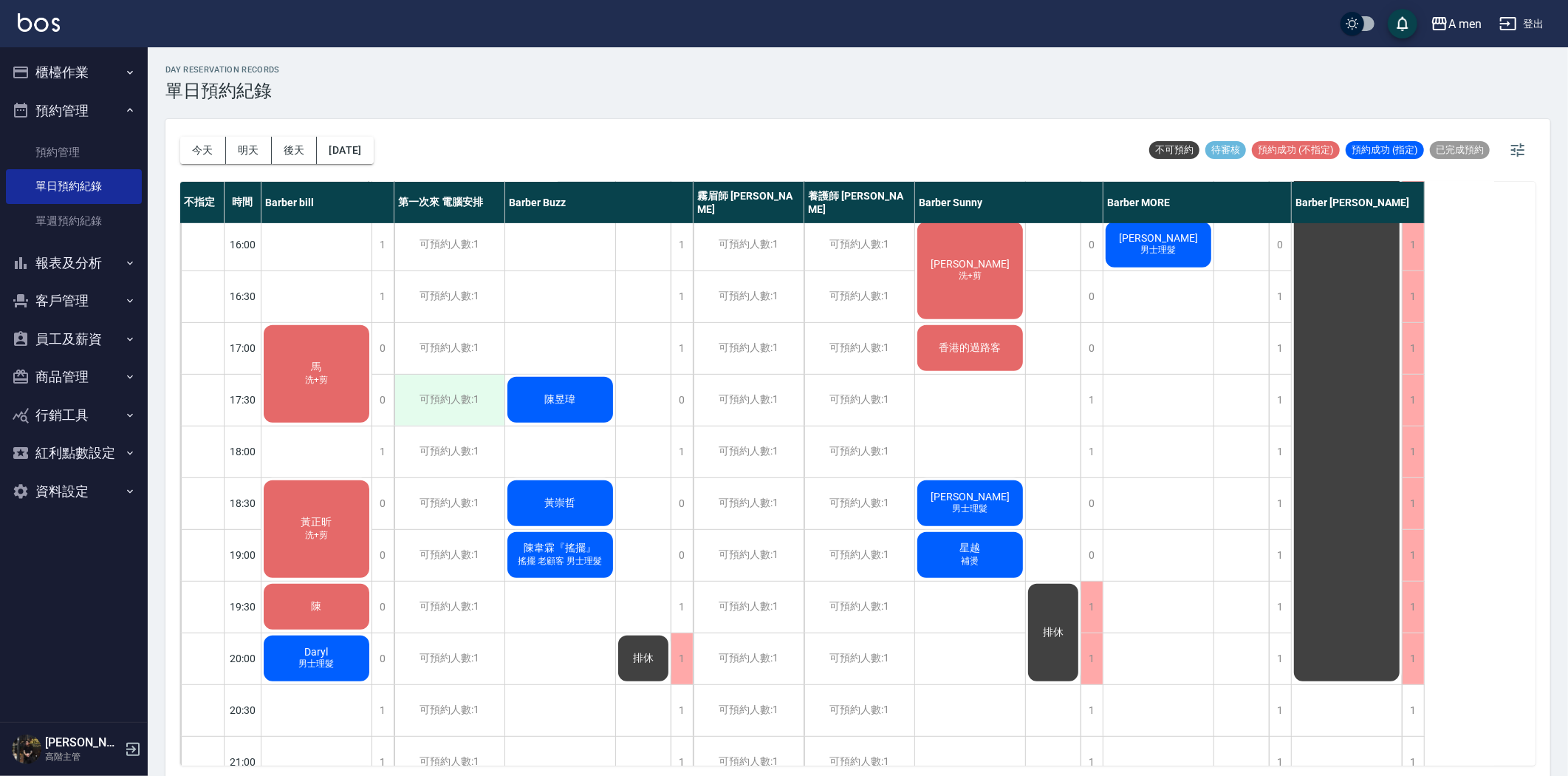
scroll to position [574, 0]
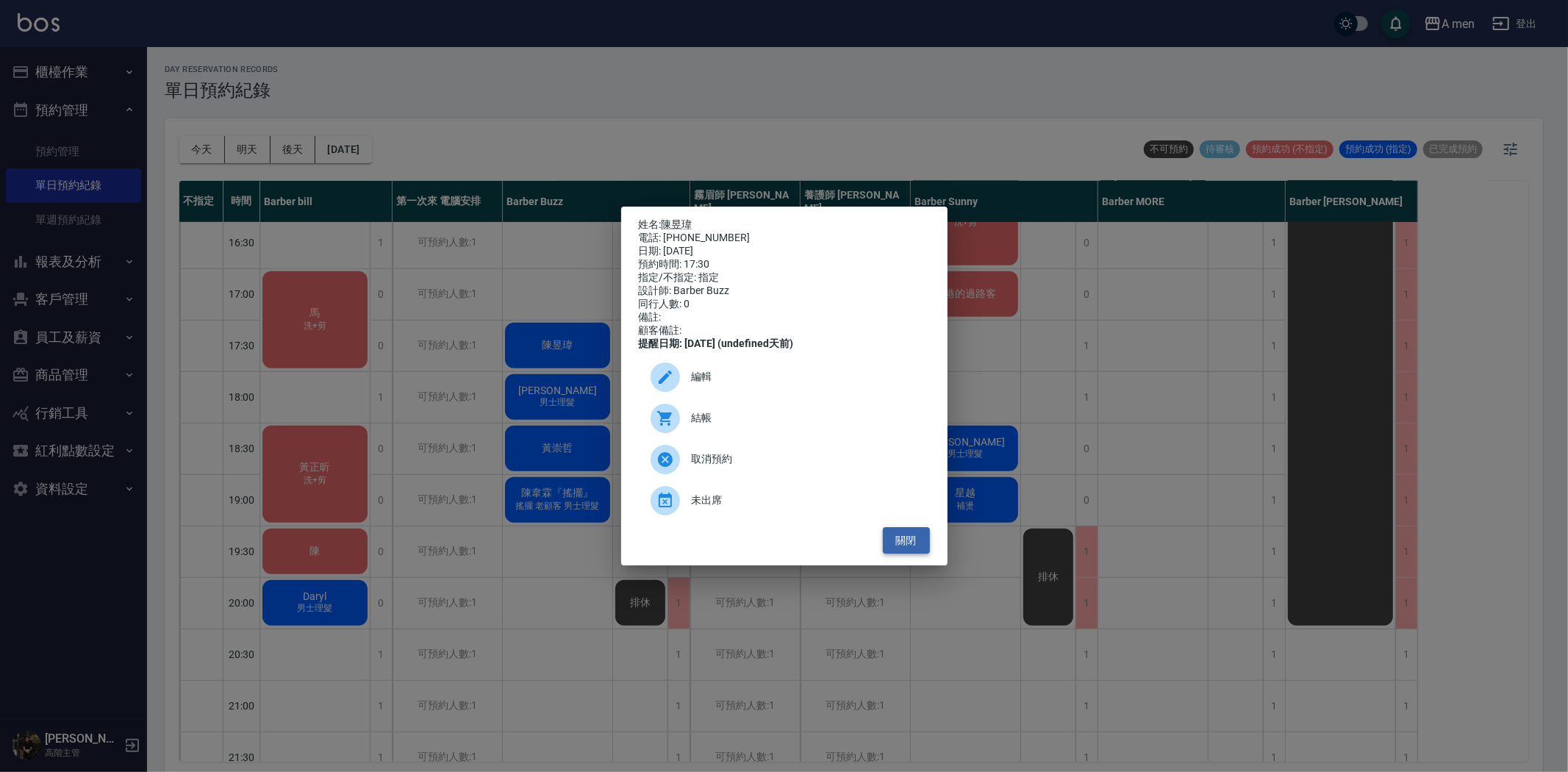
click at [902, 547] on button "關閉" at bounding box center [906, 540] width 47 height 27
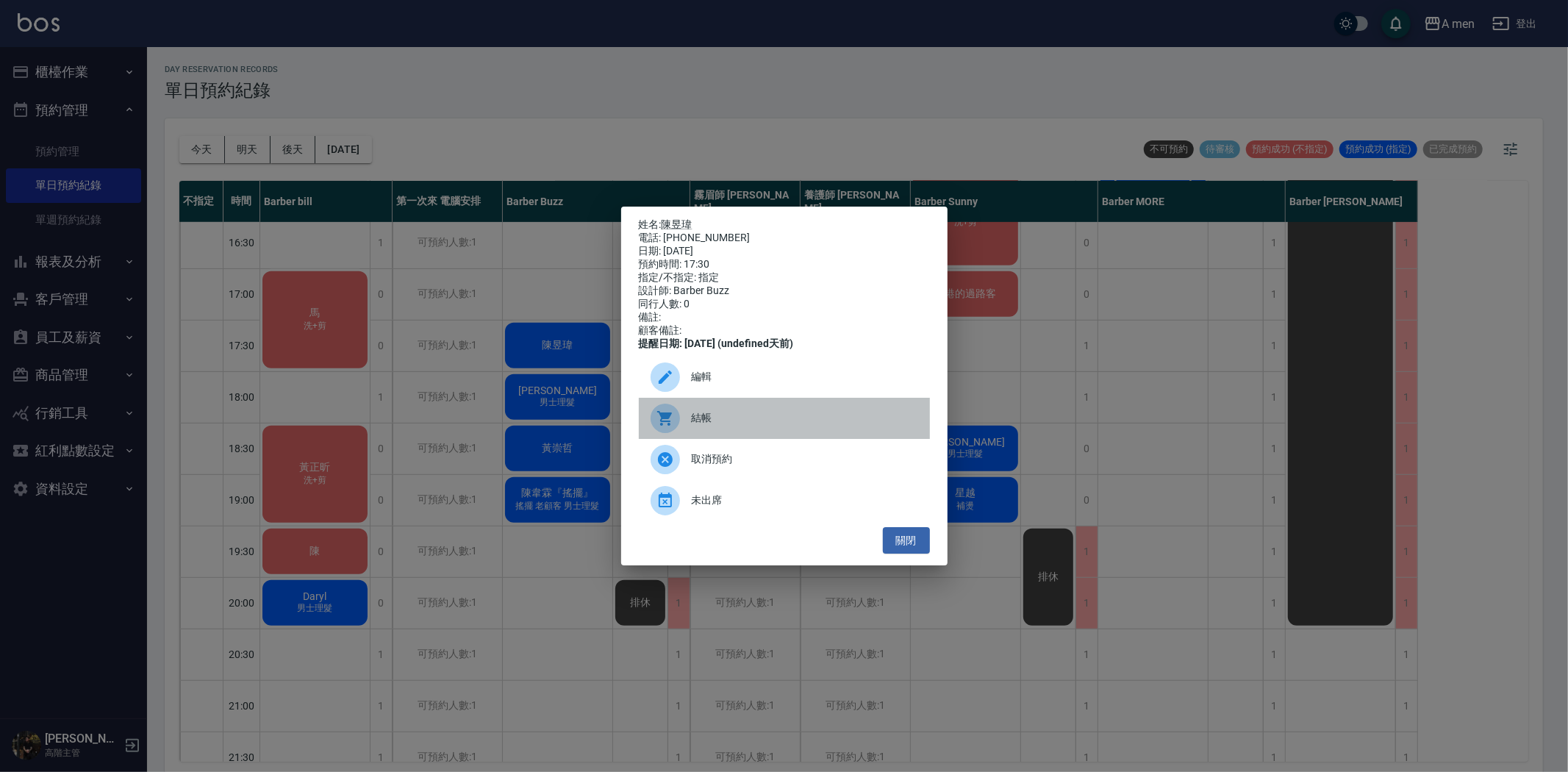
click at [721, 419] on div "結帳" at bounding box center [785, 418] width 291 height 41
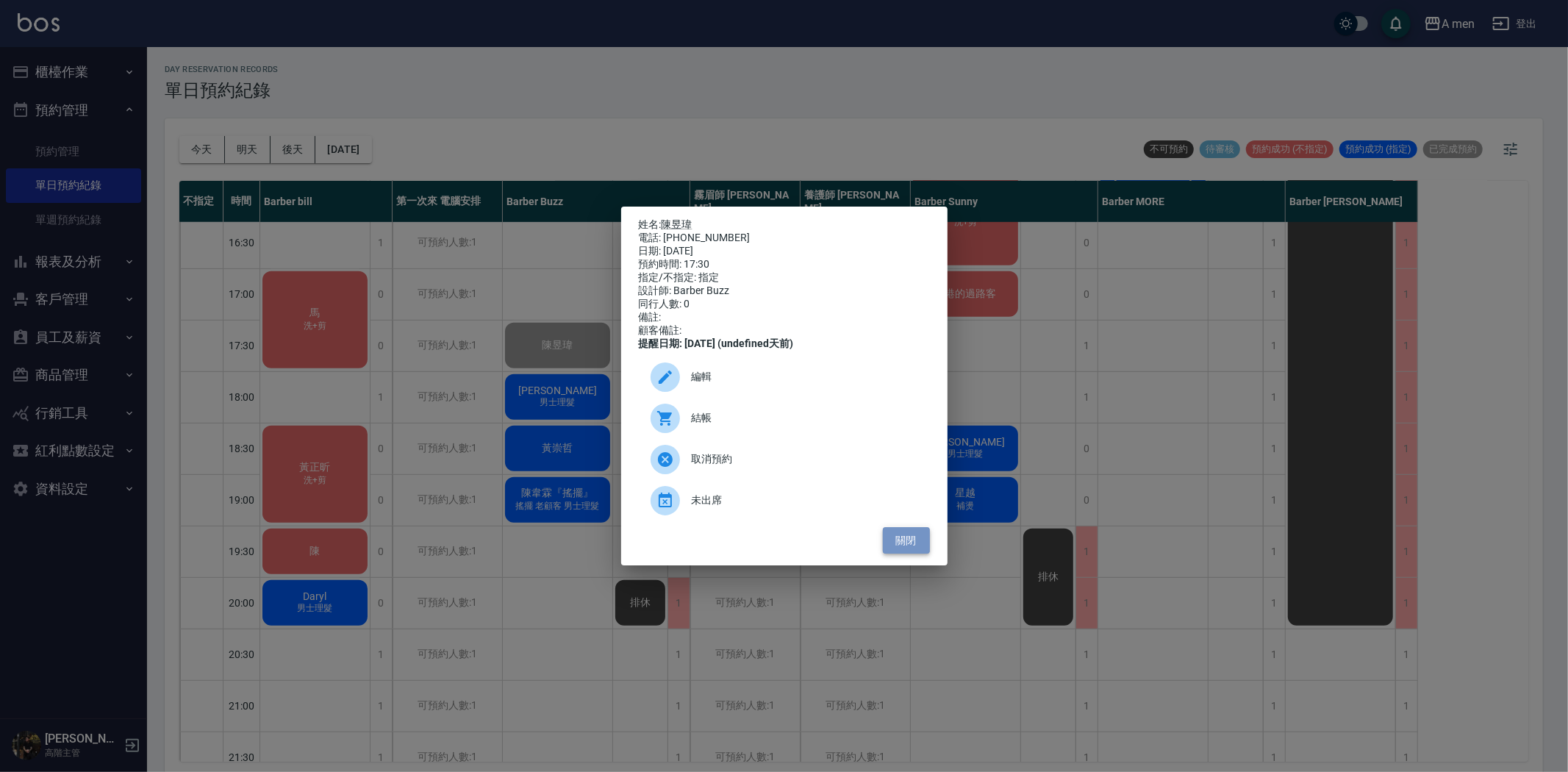
click at [905, 554] on button "關閉" at bounding box center [906, 540] width 47 height 27
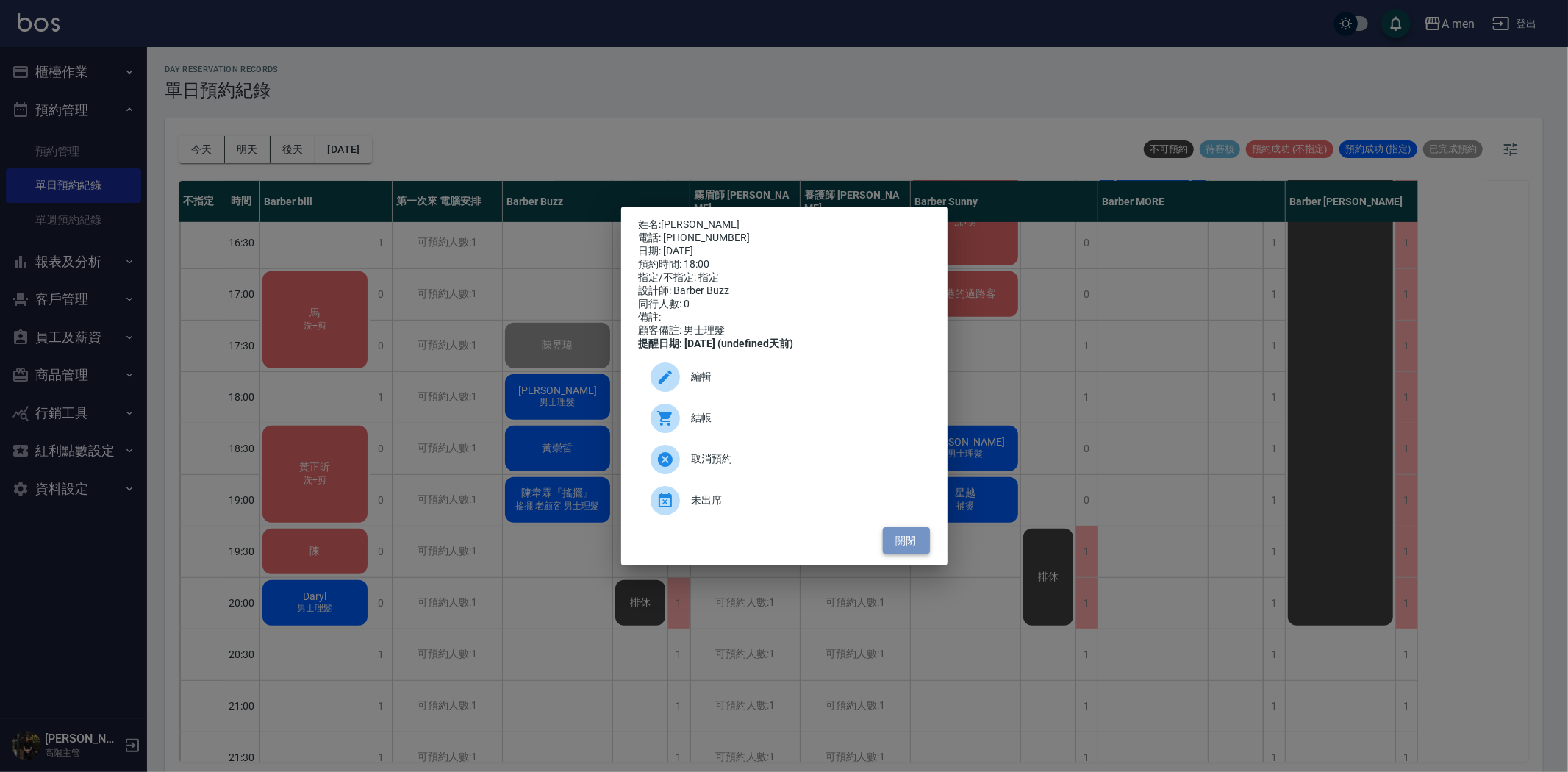
click at [905, 543] on button "關閉" at bounding box center [906, 540] width 47 height 27
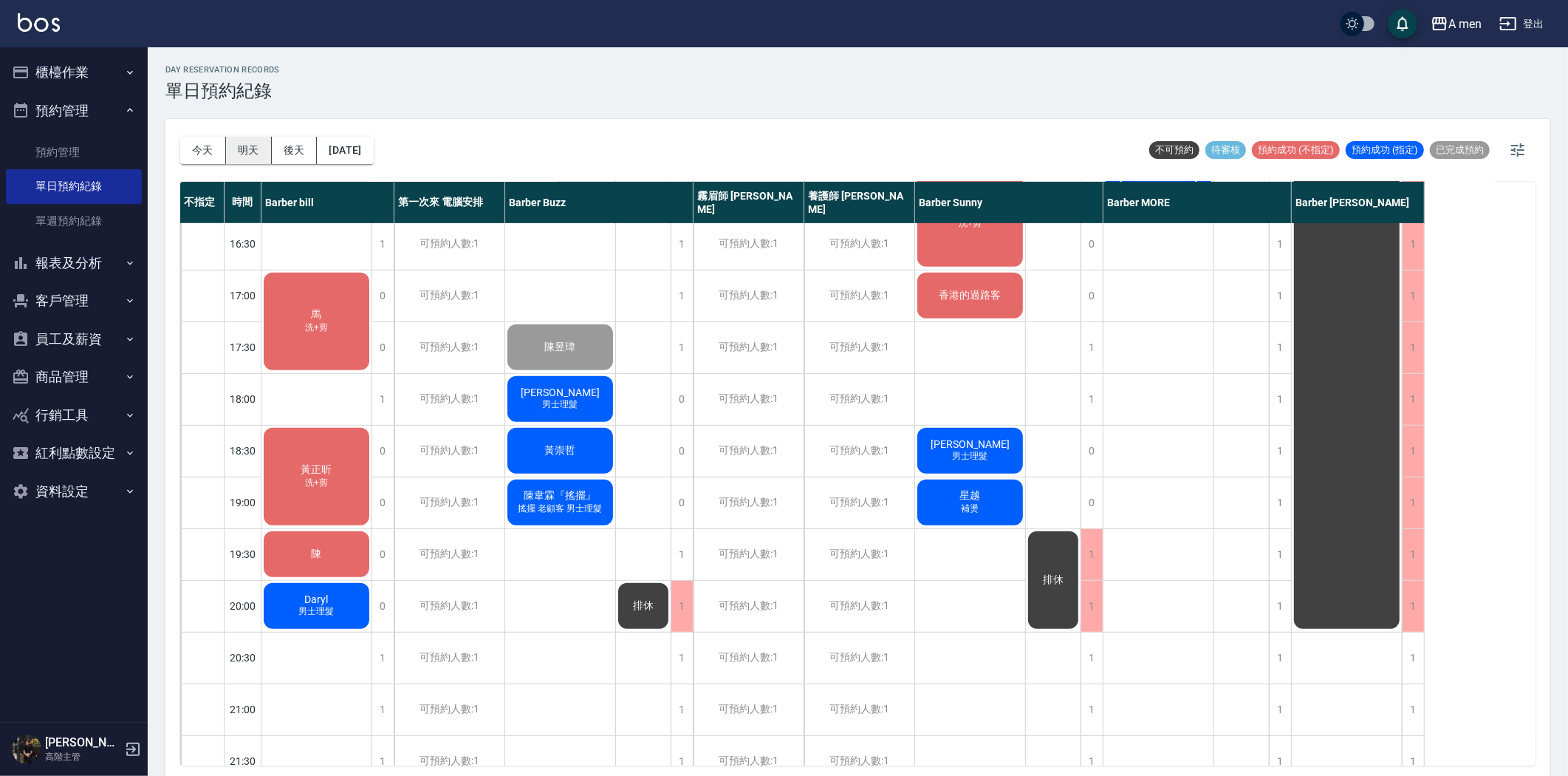
click at [245, 148] on button "明天" at bounding box center [248, 150] width 46 height 27
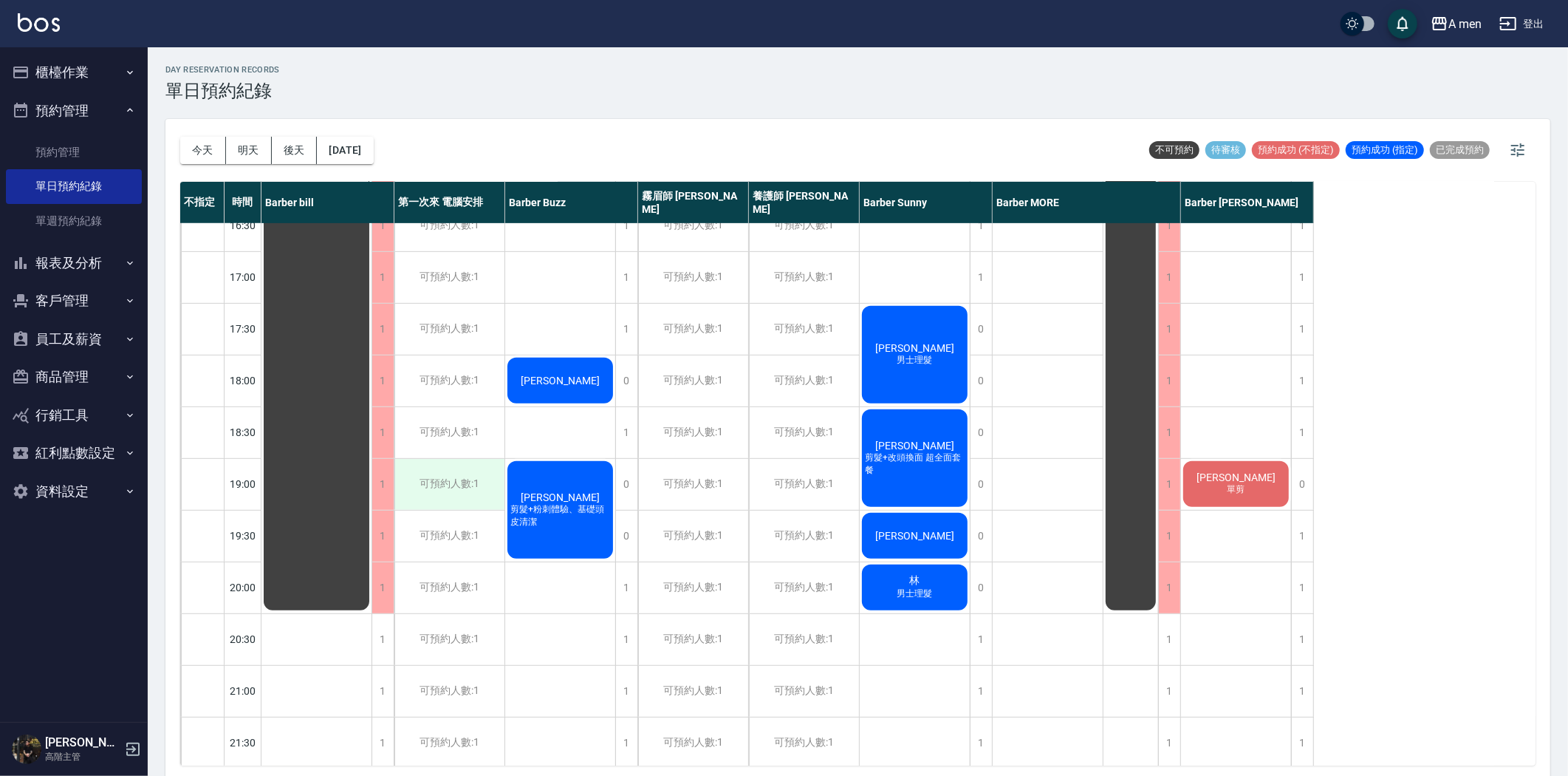
scroll to position [738, 0]
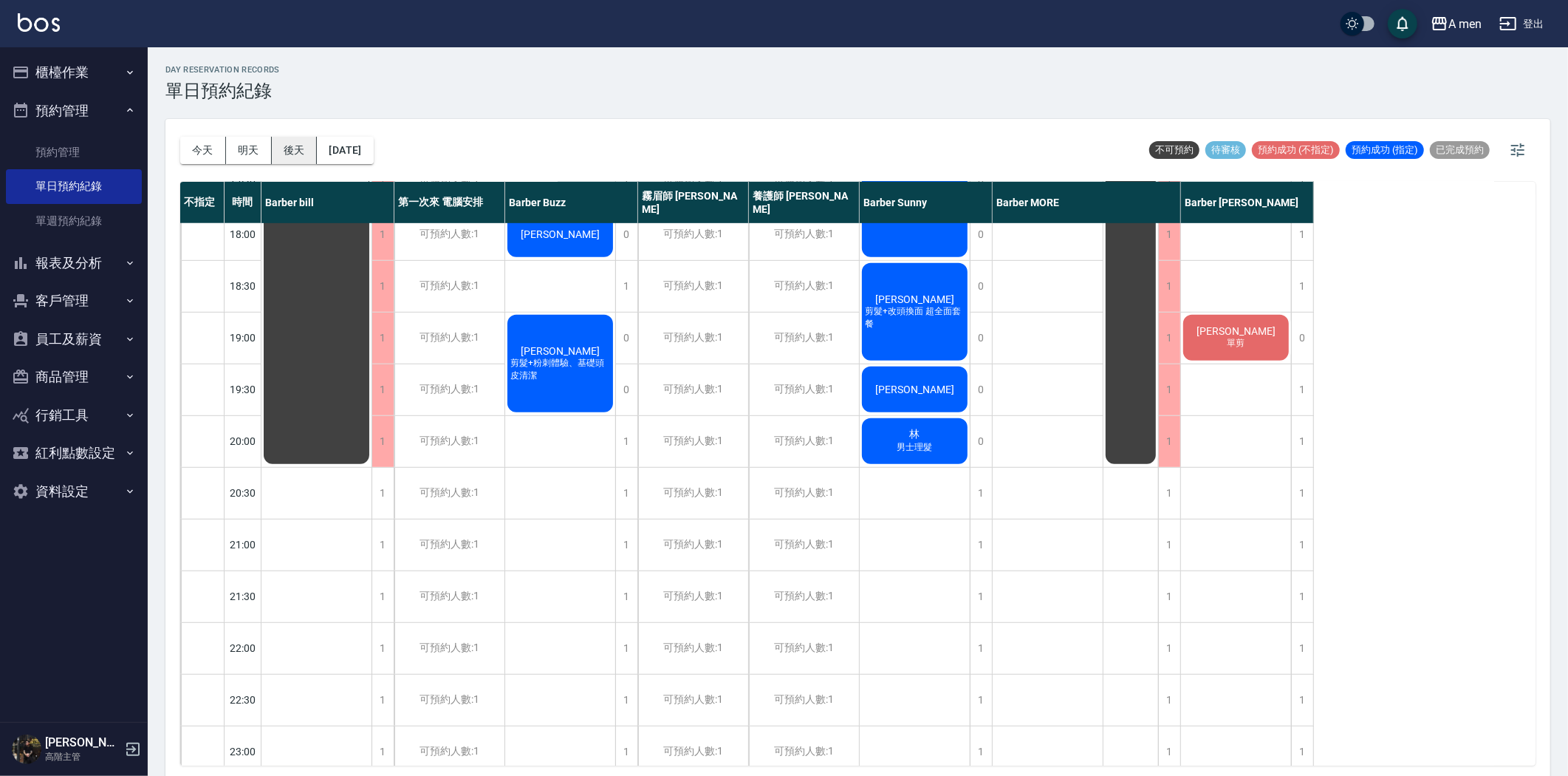
click at [293, 157] on button "後天" at bounding box center [294, 150] width 46 height 27
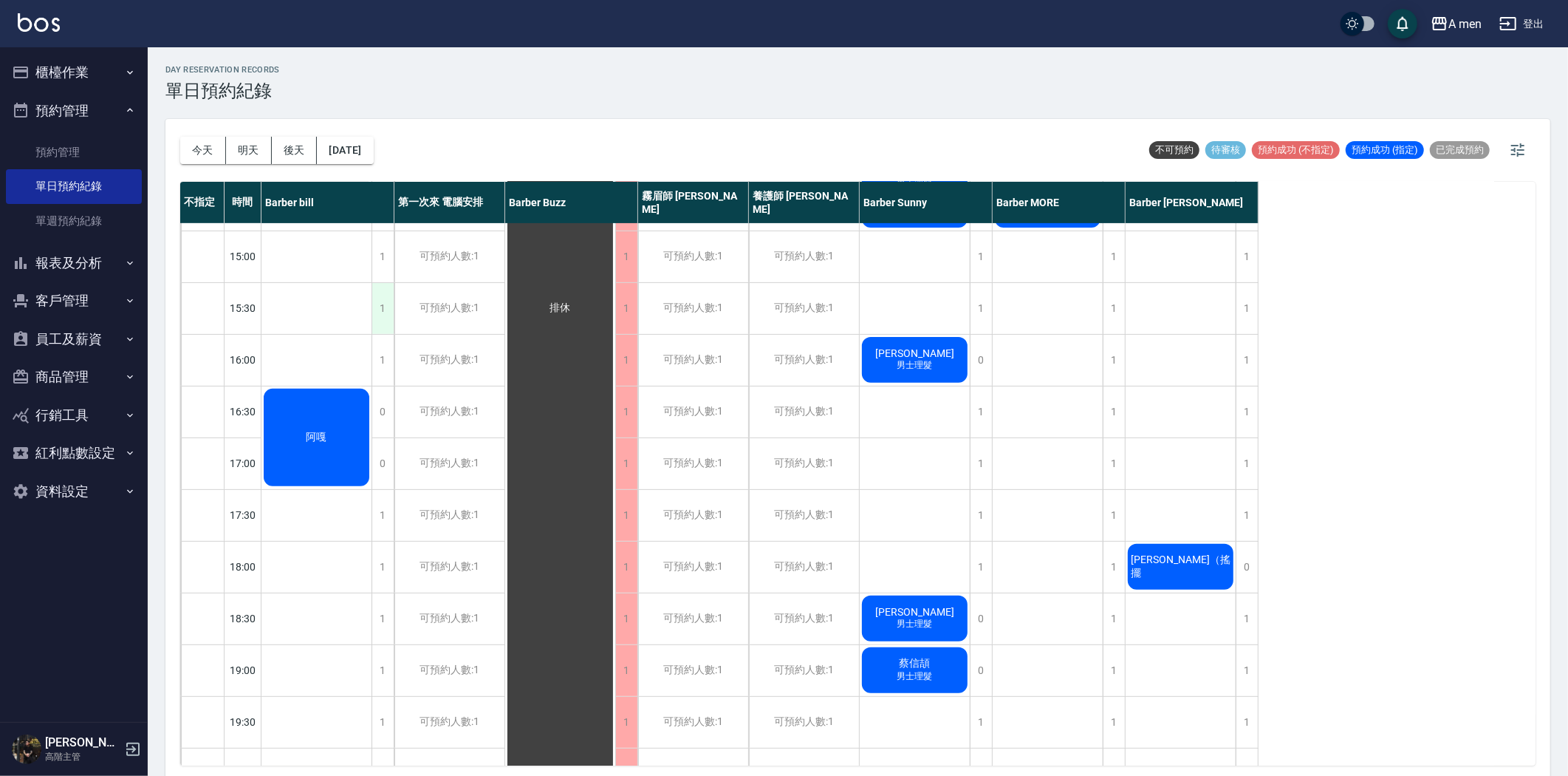
scroll to position [410, 0]
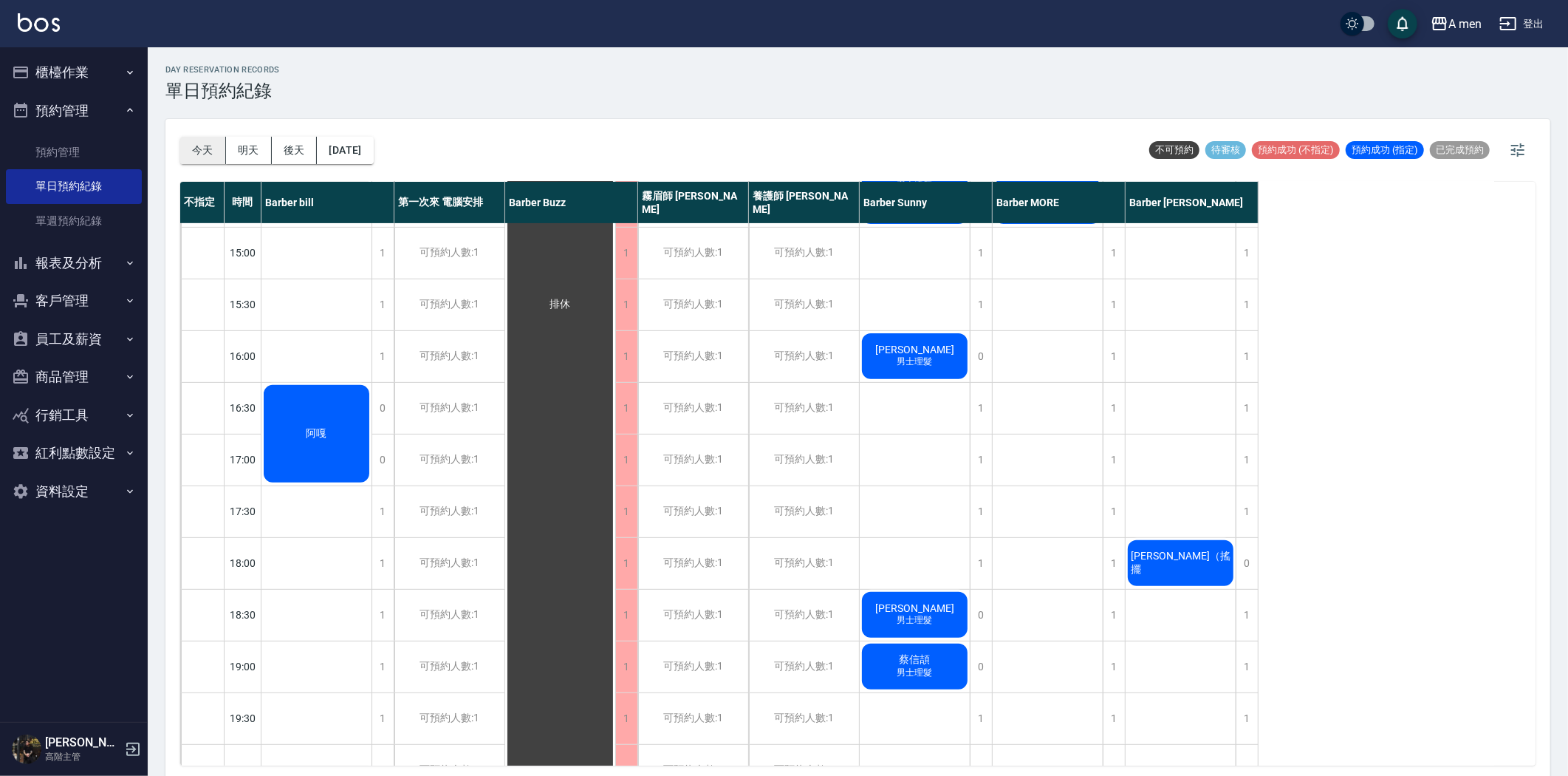
click at [201, 149] on button "今天" at bounding box center [203, 150] width 46 height 27
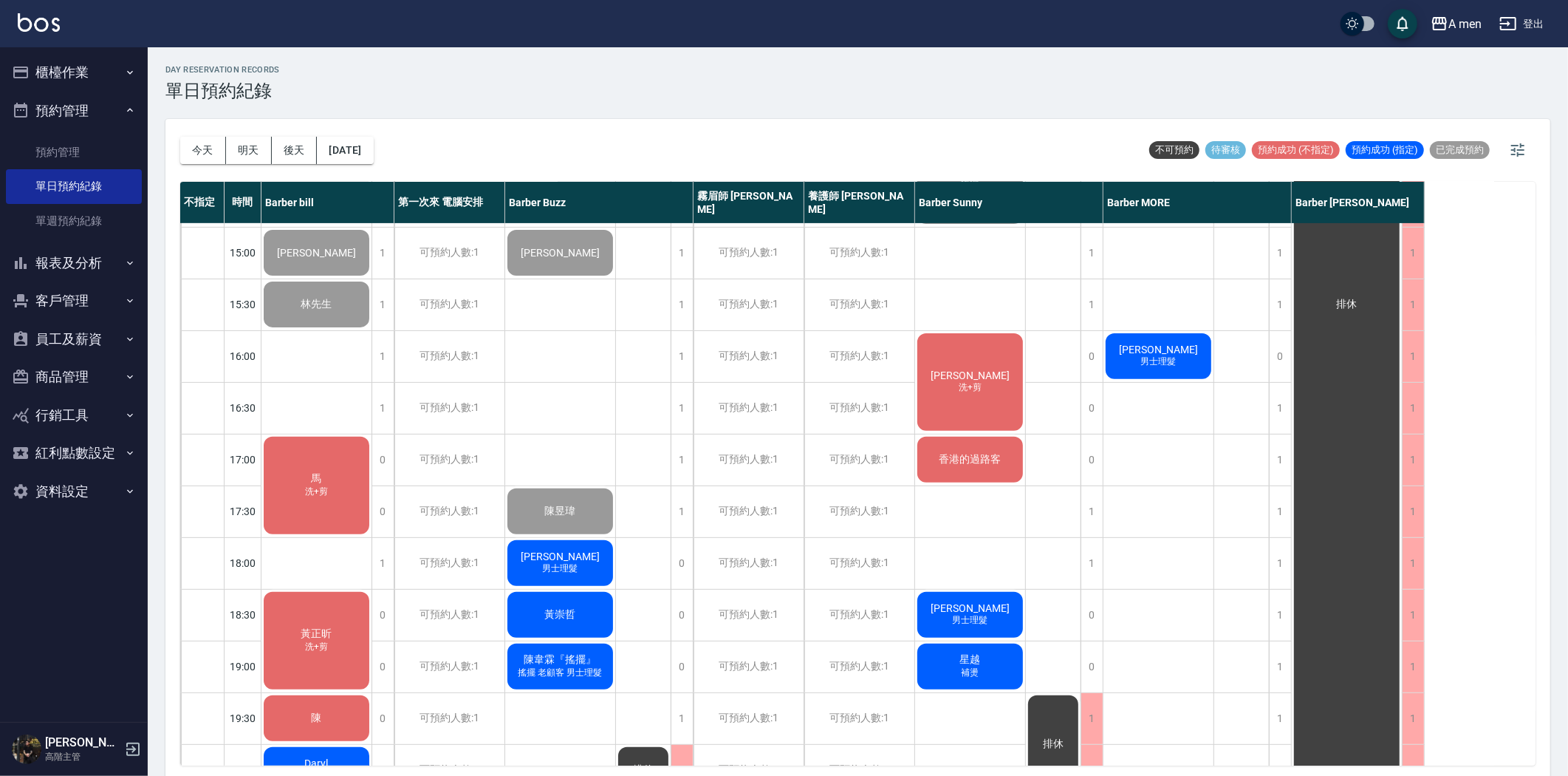
scroll to position [492, 0]
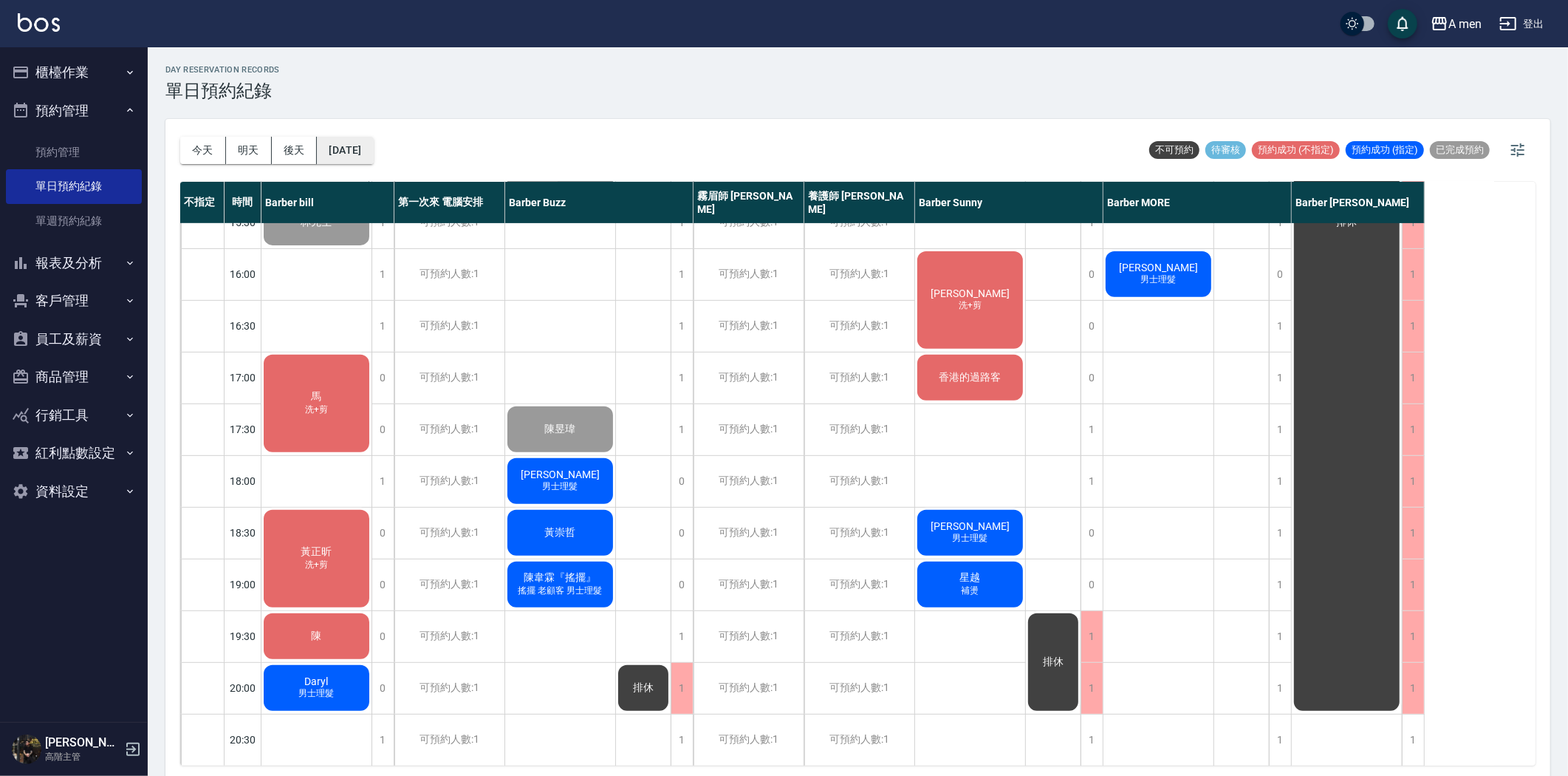
click at [362, 151] on button "[DATE]" at bounding box center [344, 150] width 57 height 27
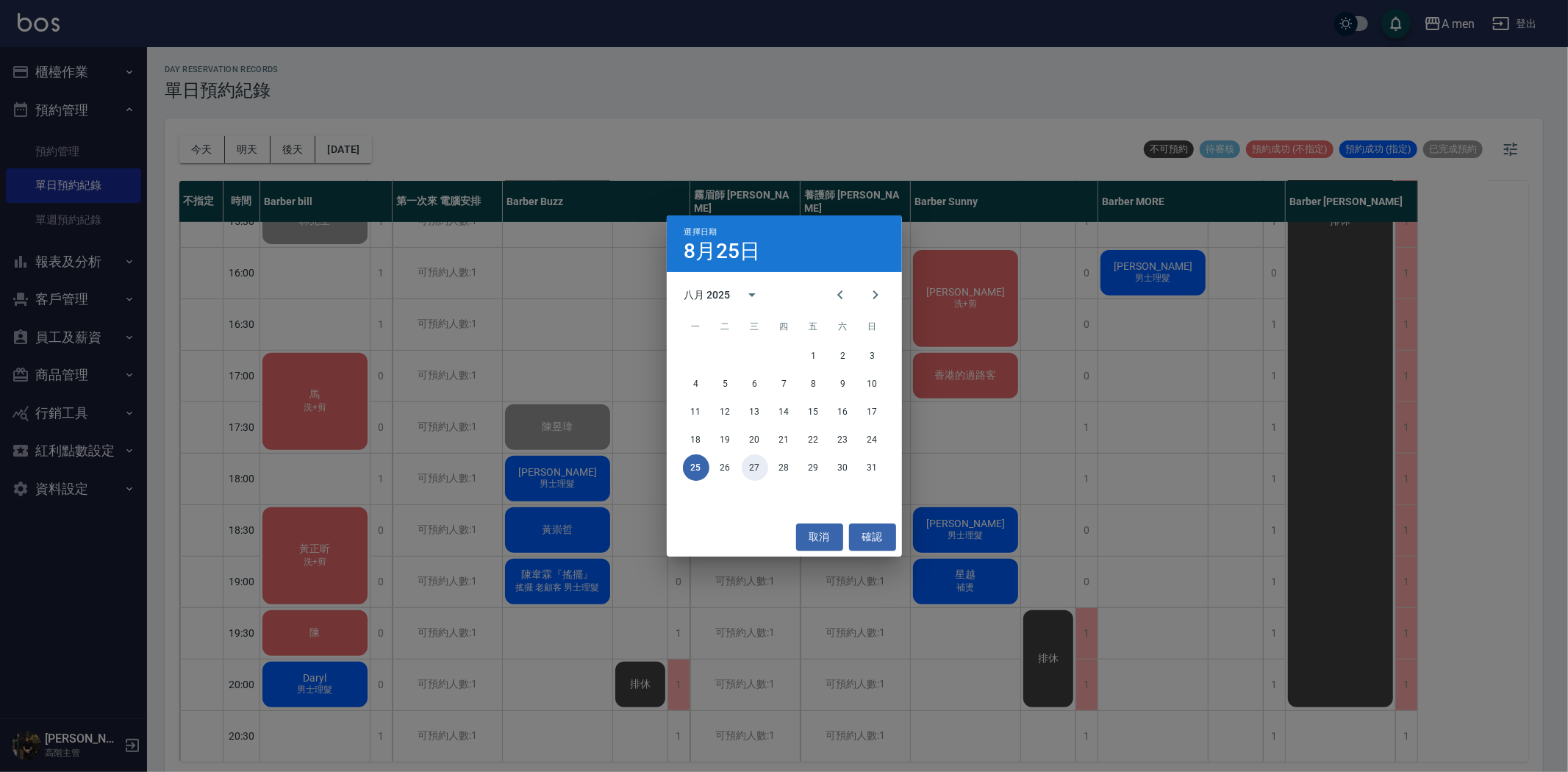
click at [760, 474] on button "27" at bounding box center [755, 468] width 27 height 27
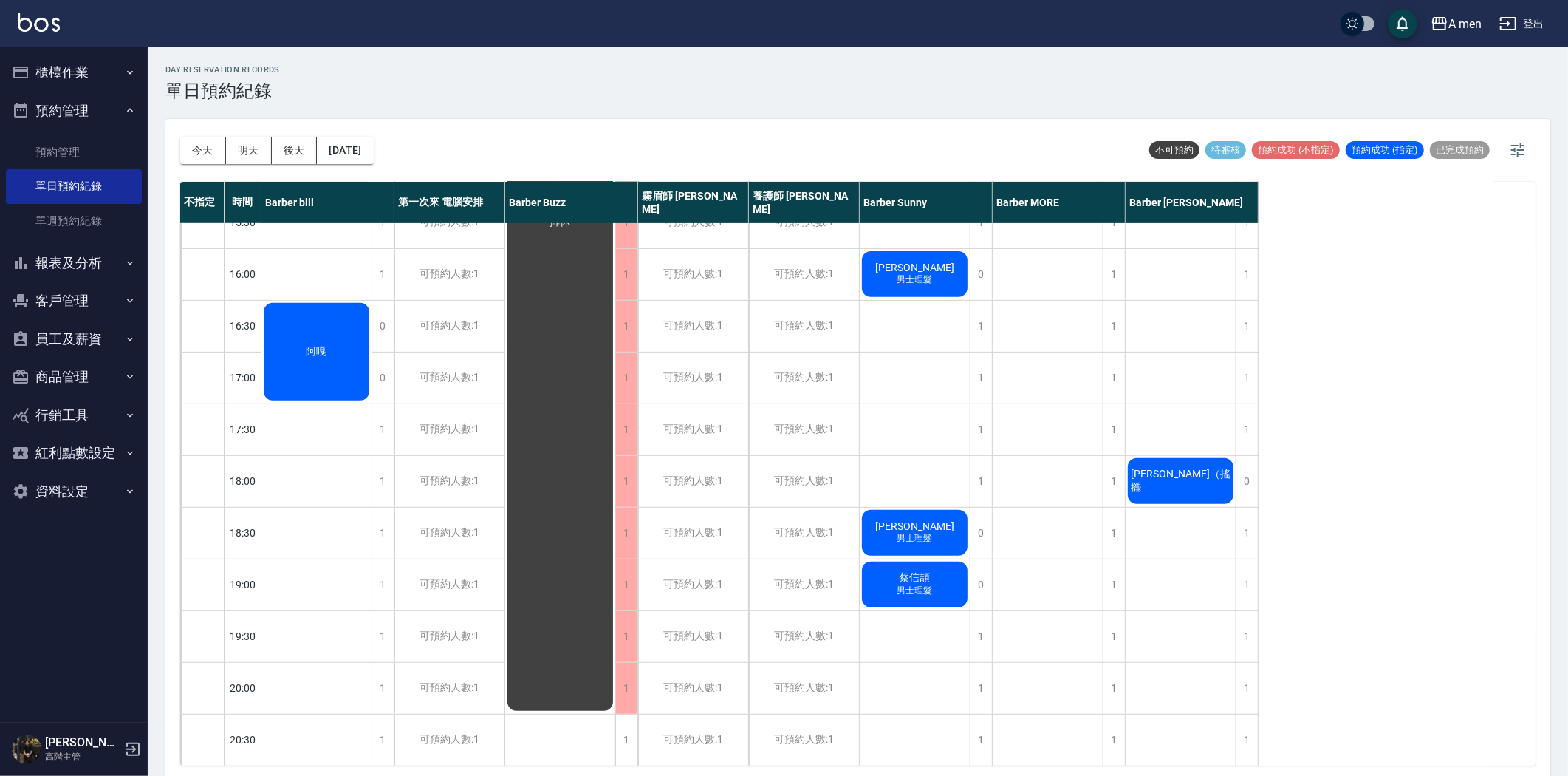
scroll to position [574, 0]
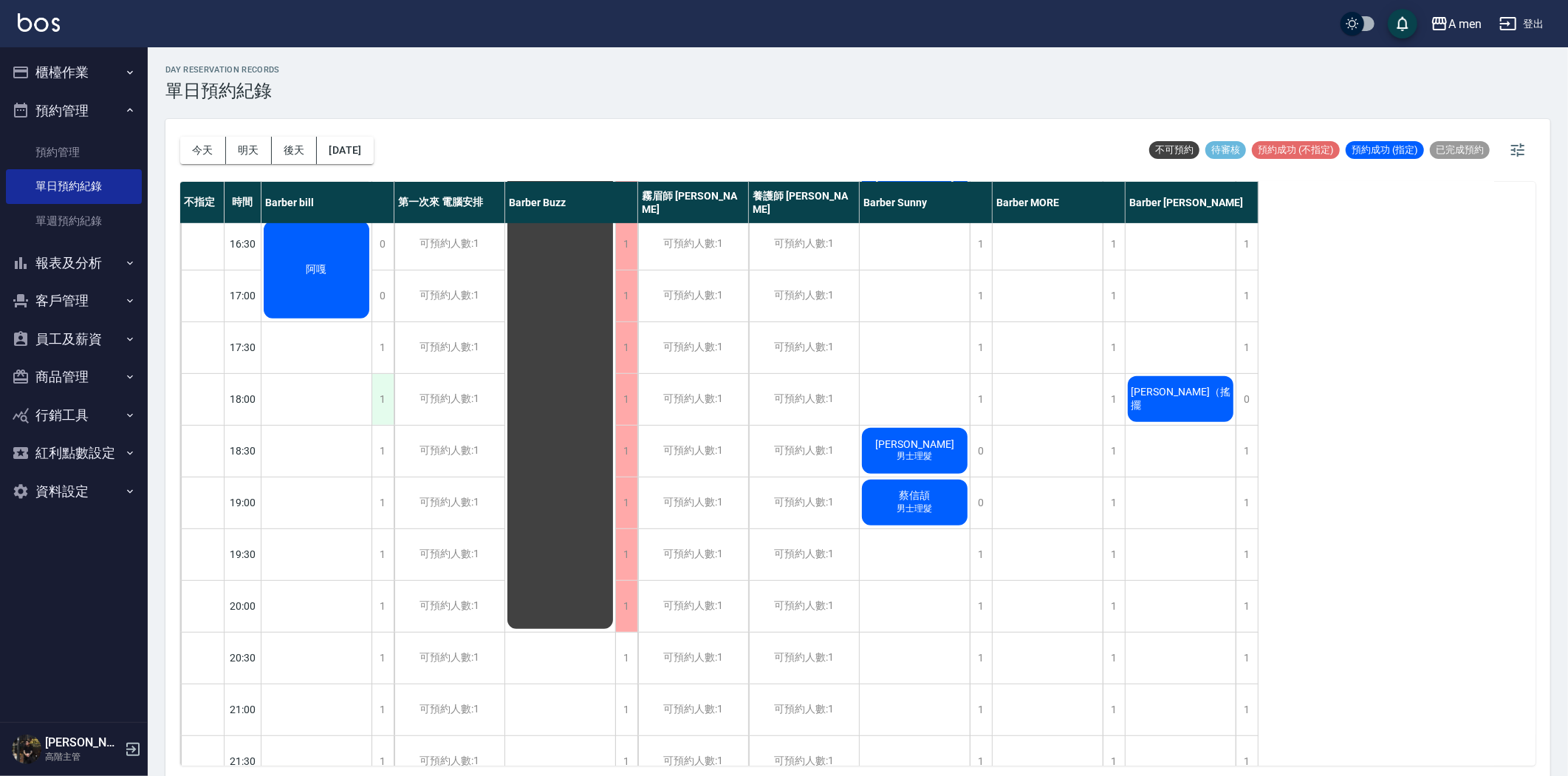
click at [383, 400] on div "1" at bounding box center [382, 399] width 22 height 51
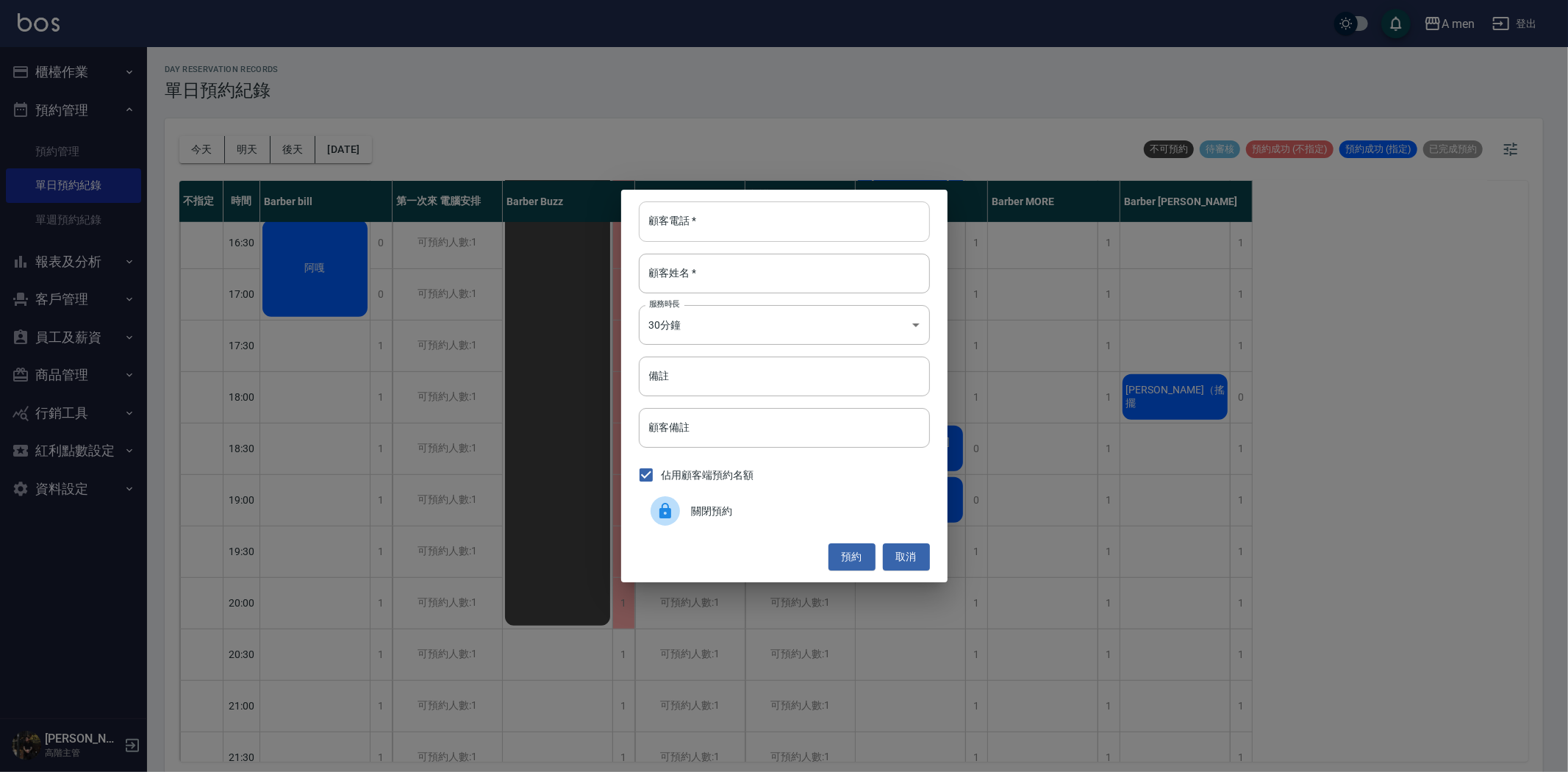
click at [822, 224] on input "顧客電話   *" at bounding box center [785, 221] width 291 height 39
type input "0987197057"
click at [789, 266] on input "顧客姓名   *" at bounding box center [785, 273] width 291 height 39
type input "z"
type input "傅先生"
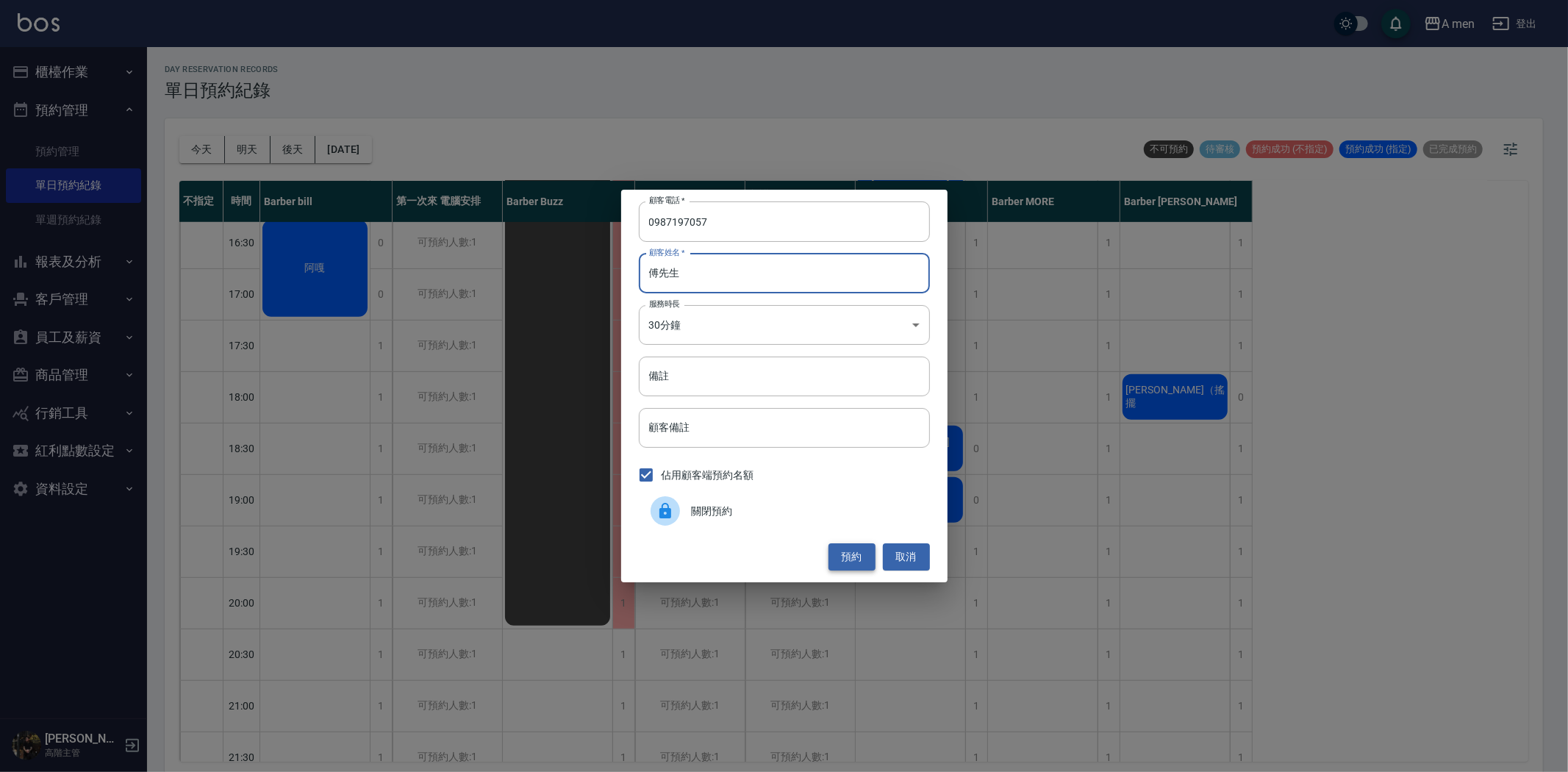
click at [858, 554] on button "預約" at bounding box center [852, 557] width 47 height 27
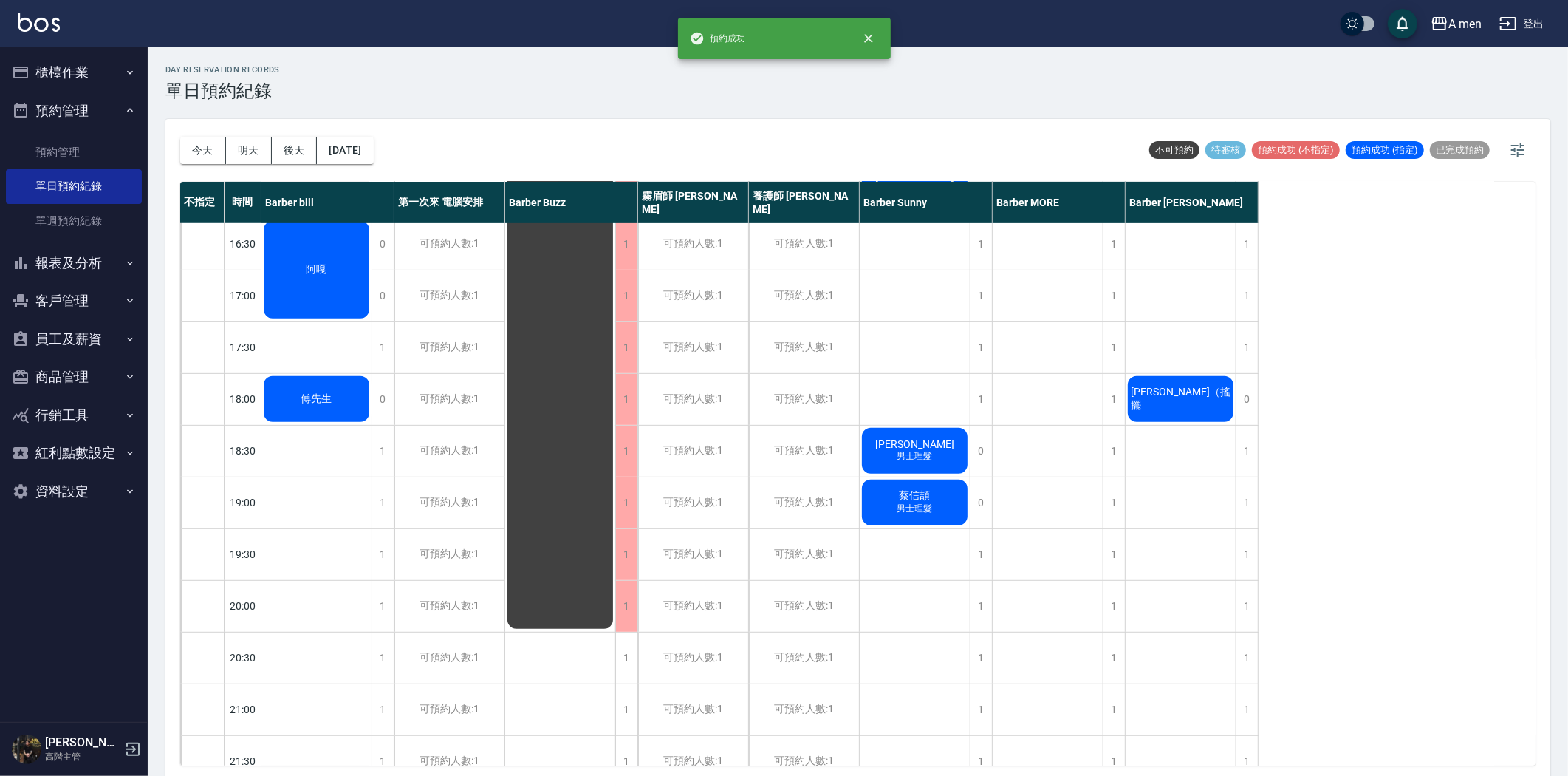
click at [351, 320] on div "傅先生" at bounding box center [317, 270] width 110 height 102
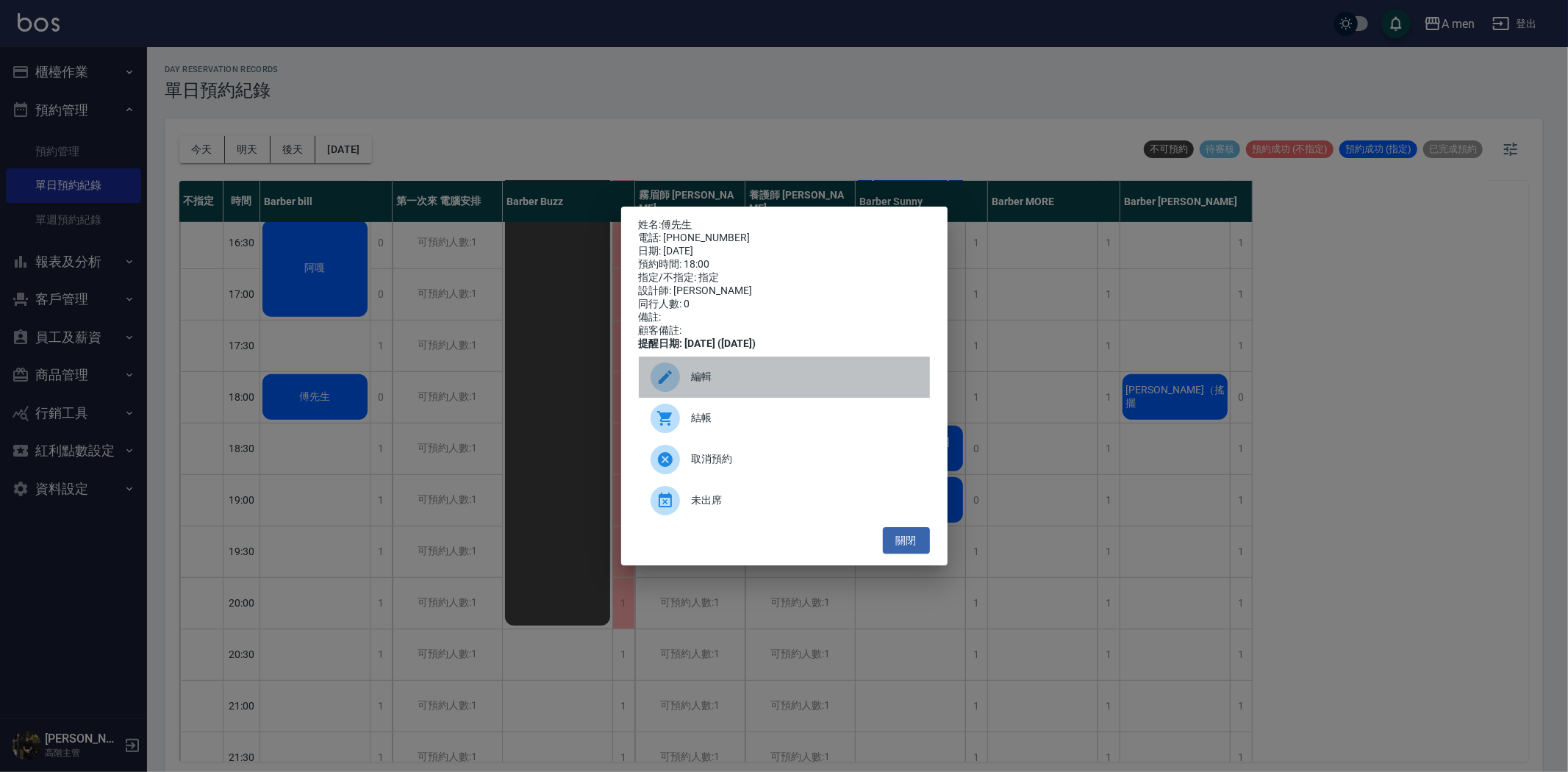
drag, startPoint x: 743, startPoint y: 394, endPoint x: 714, endPoint y: 392, distance: 29.1
click at [743, 385] on span "編輯" at bounding box center [805, 376] width 227 height 15
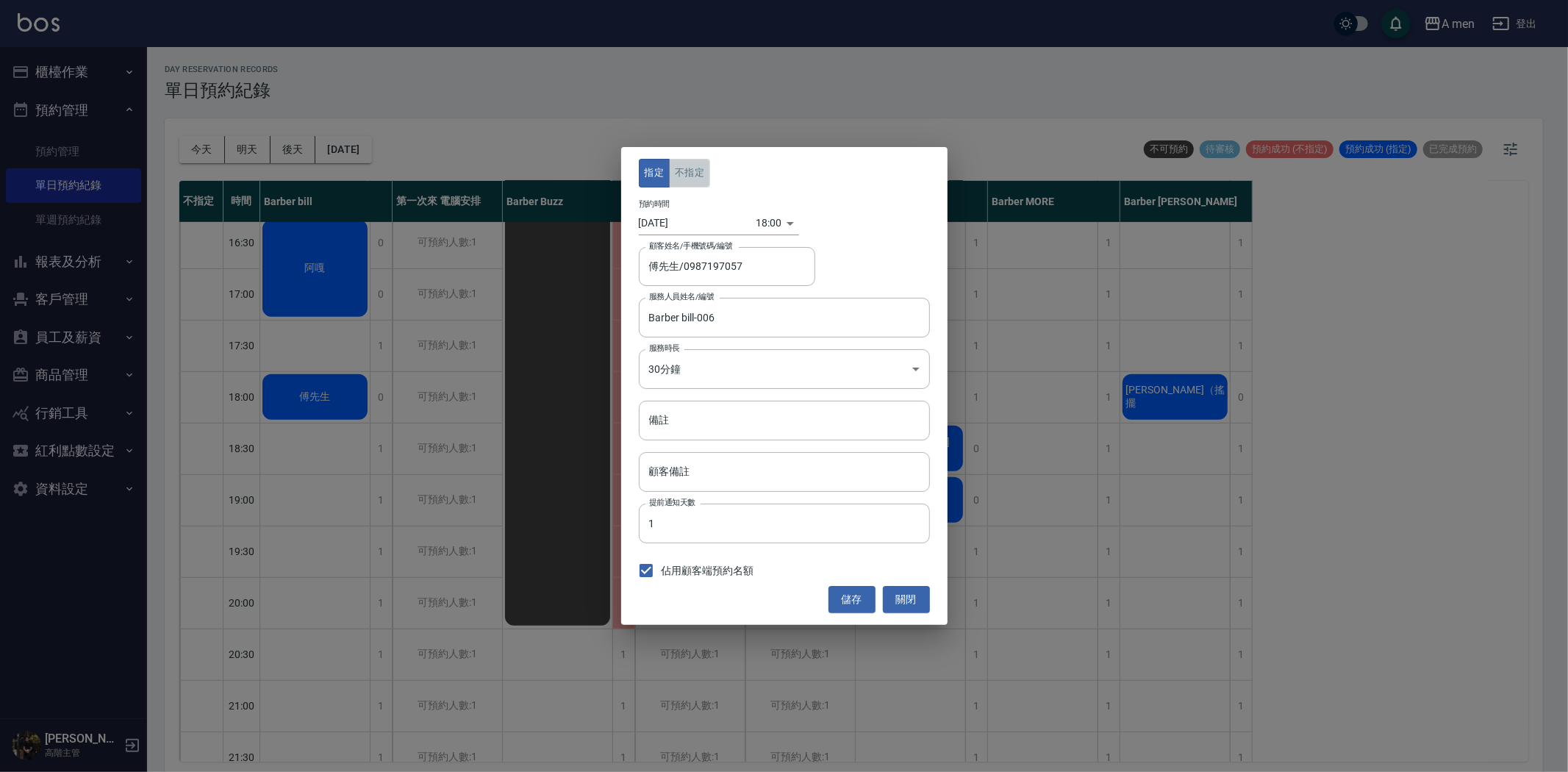
click at [706, 178] on button "不指定" at bounding box center [689, 173] width 41 height 29
click at [855, 596] on button "儲存" at bounding box center [852, 599] width 47 height 27
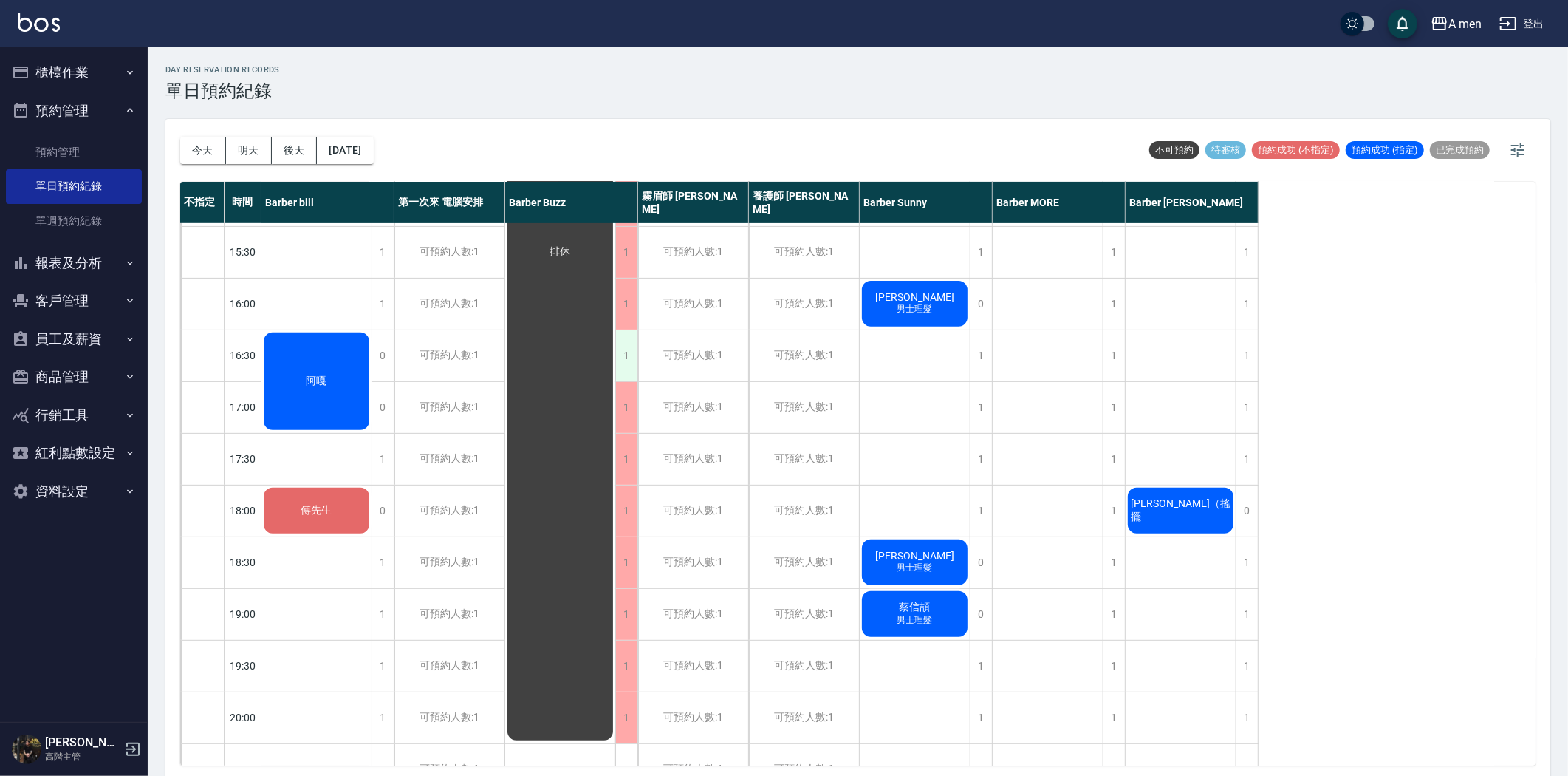
scroll to position [492, 0]
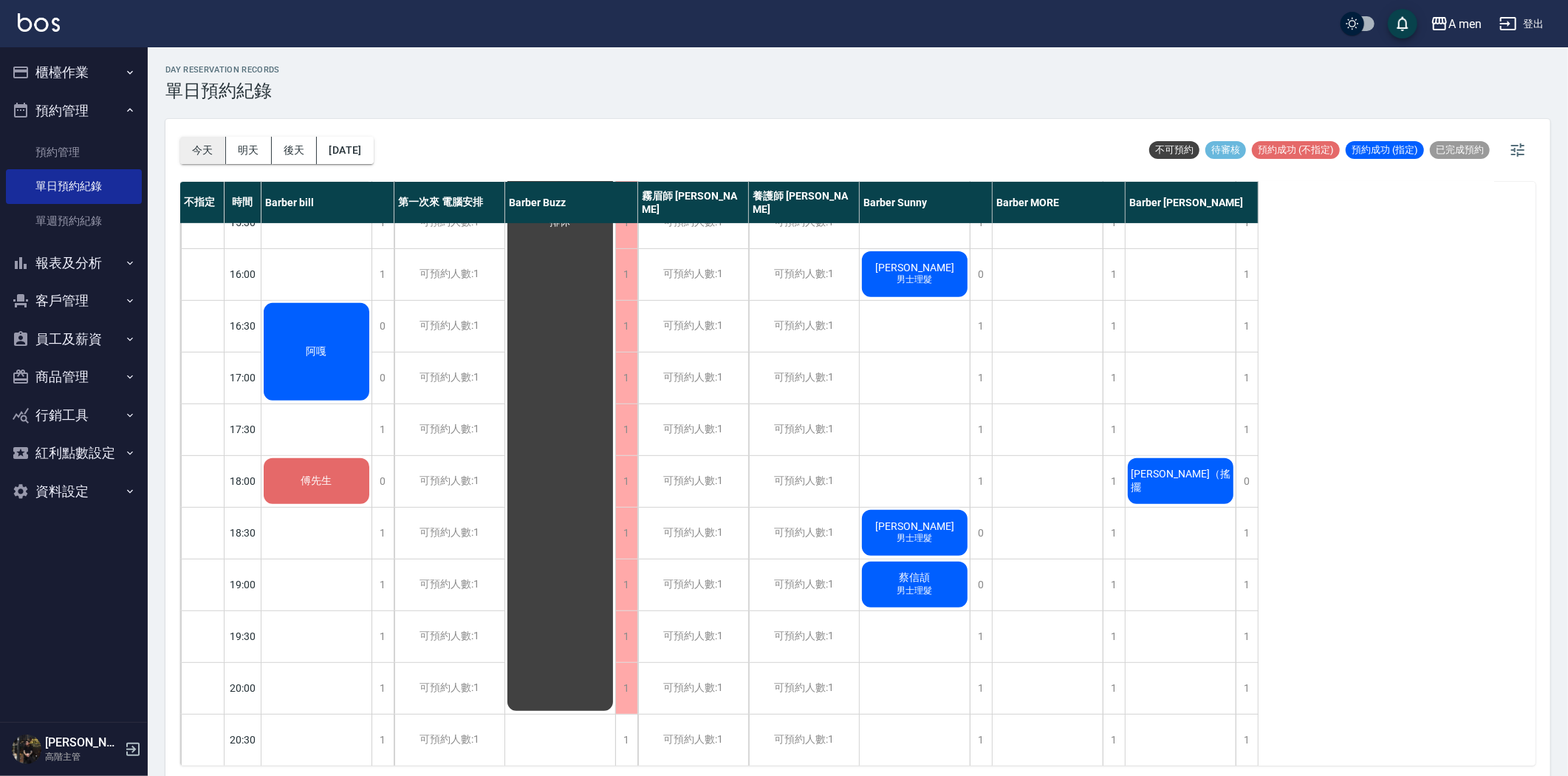
click at [195, 143] on button "今天" at bounding box center [203, 150] width 46 height 27
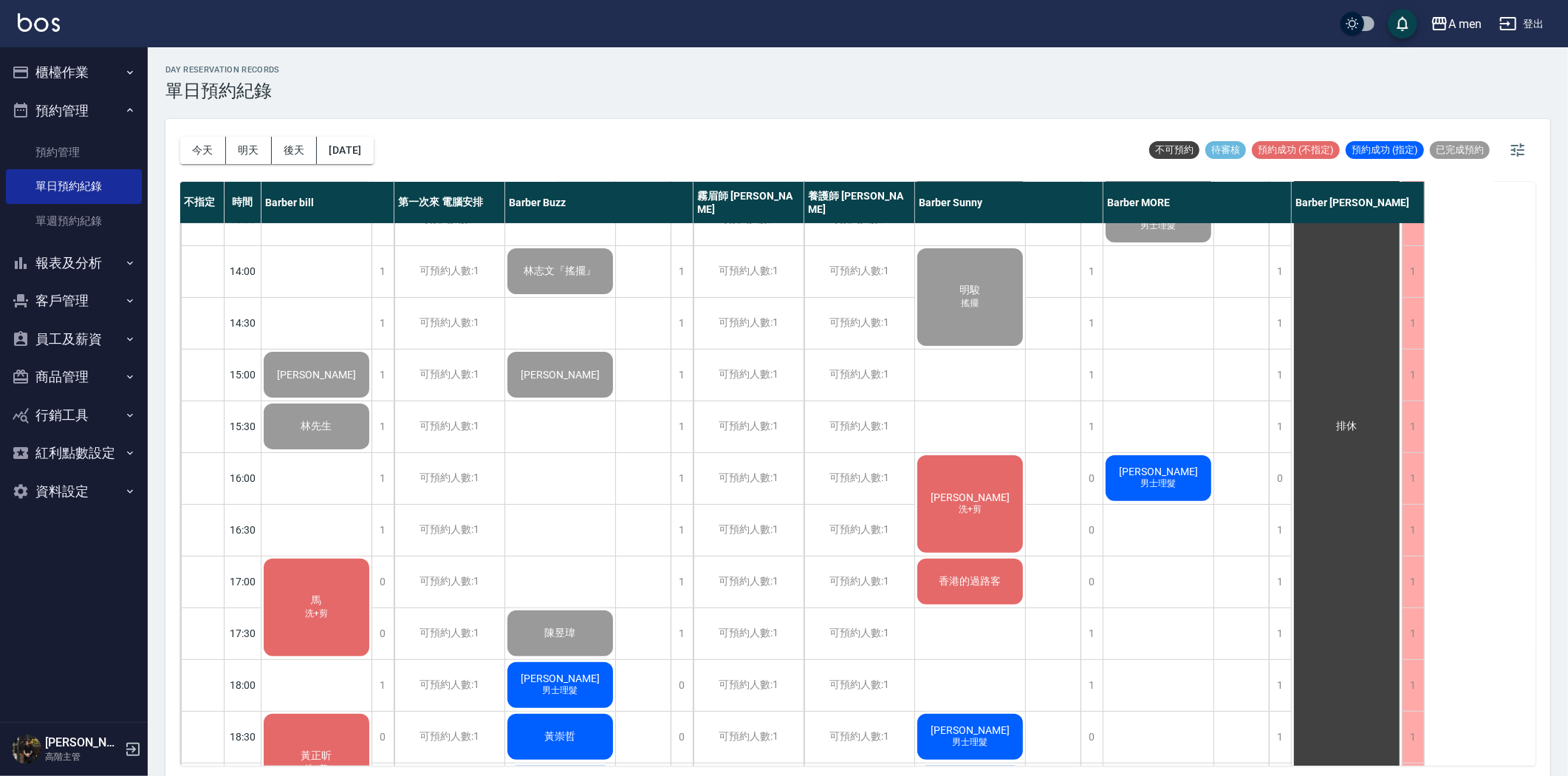
scroll to position [328, 0]
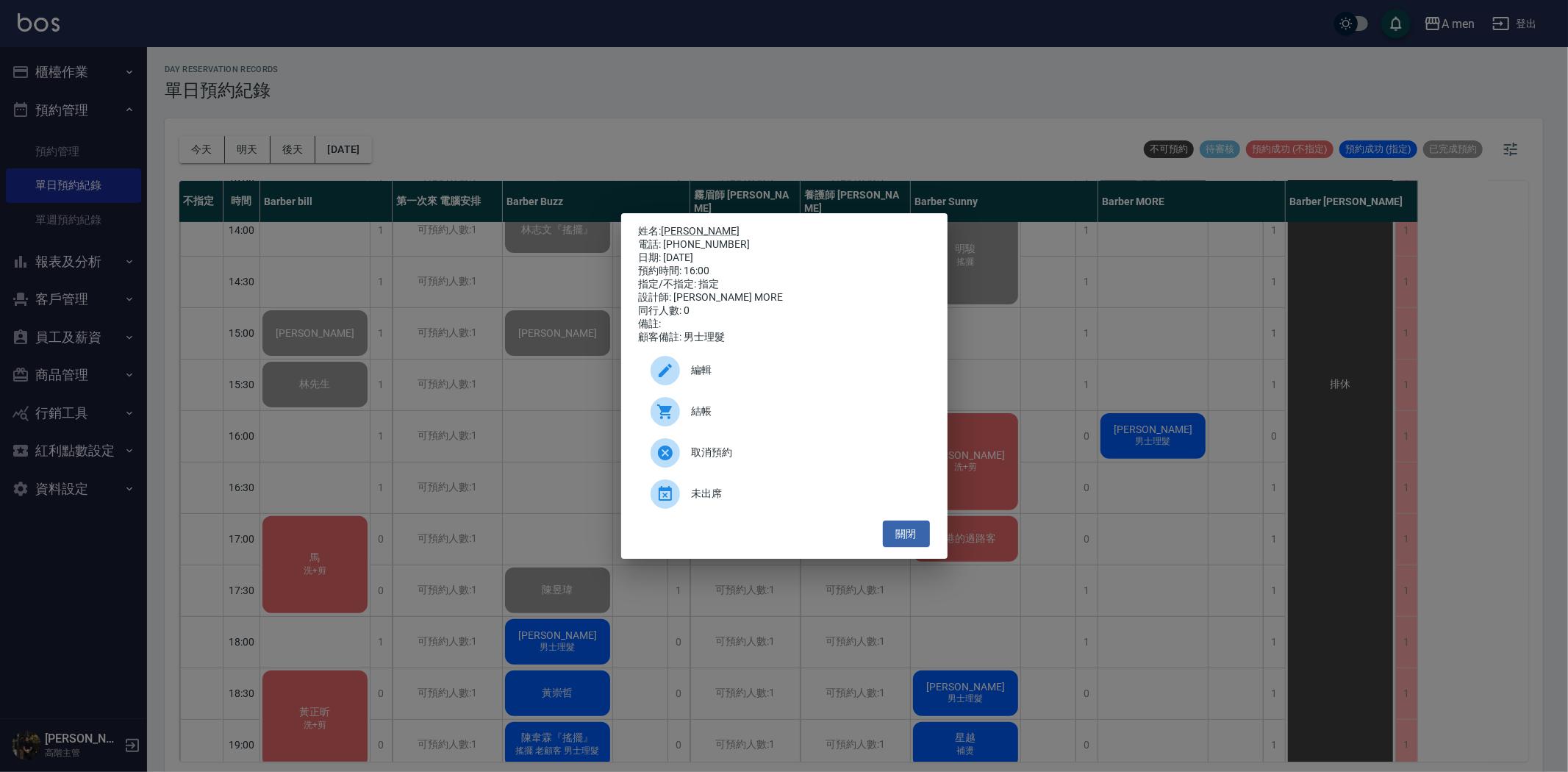
click at [694, 419] on span "結帳" at bounding box center [805, 411] width 227 height 15
click at [895, 540] on button "關閉" at bounding box center [906, 534] width 47 height 27
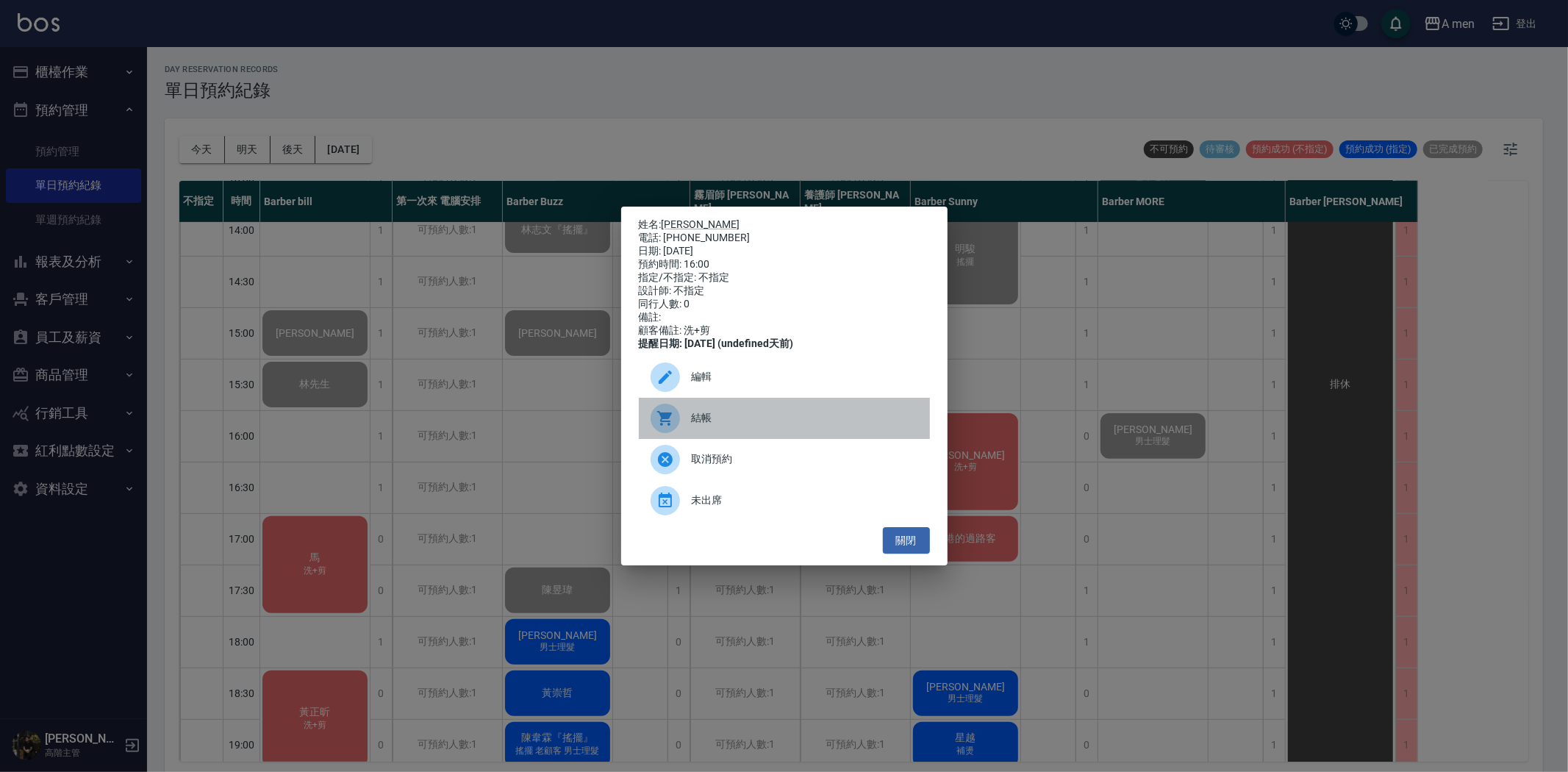
click at [729, 425] on span "結帳" at bounding box center [805, 417] width 227 height 15
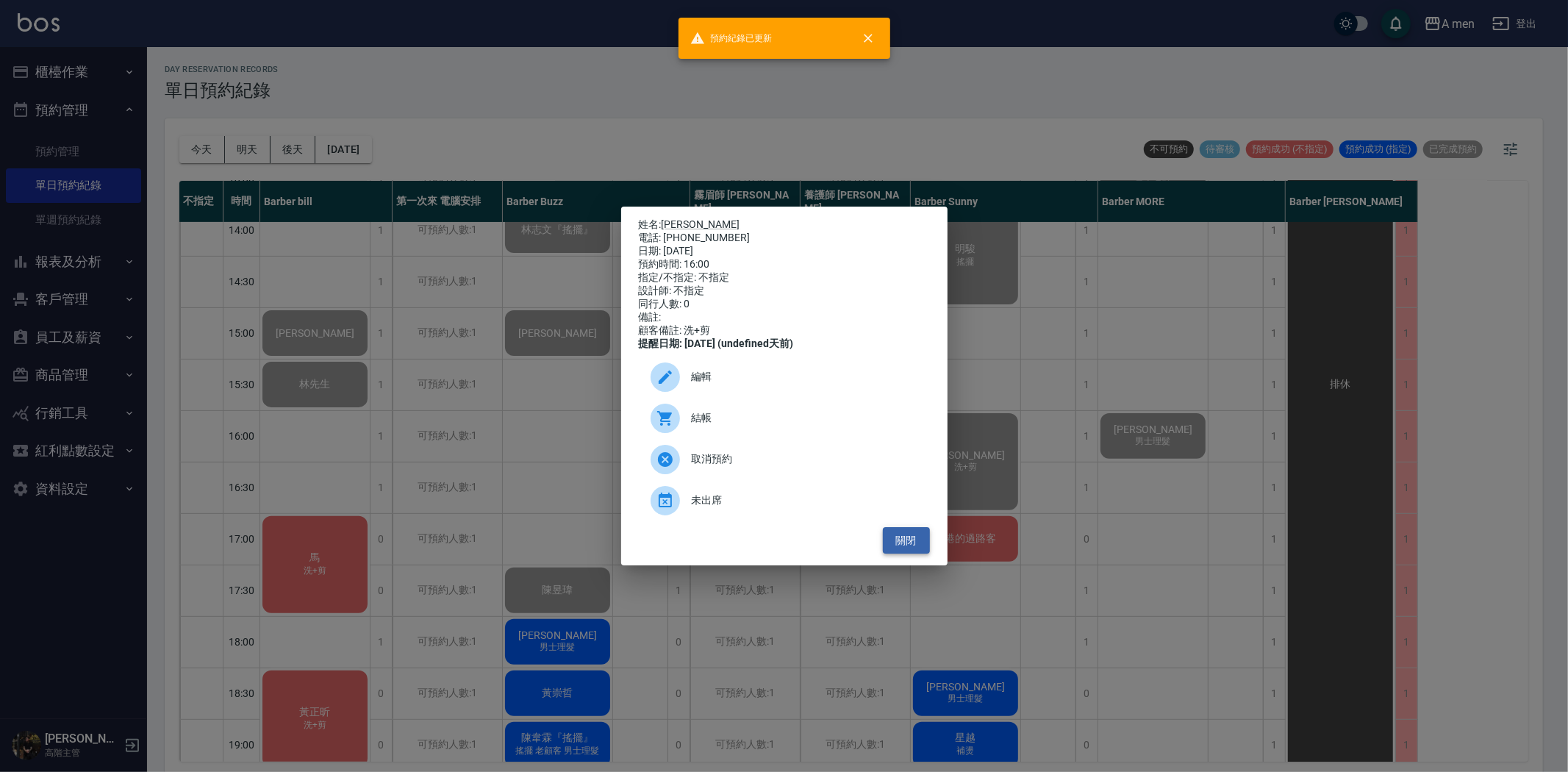
click at [897, 554] on button "關閉" at bounding box center [906, 540] width 47 height 27
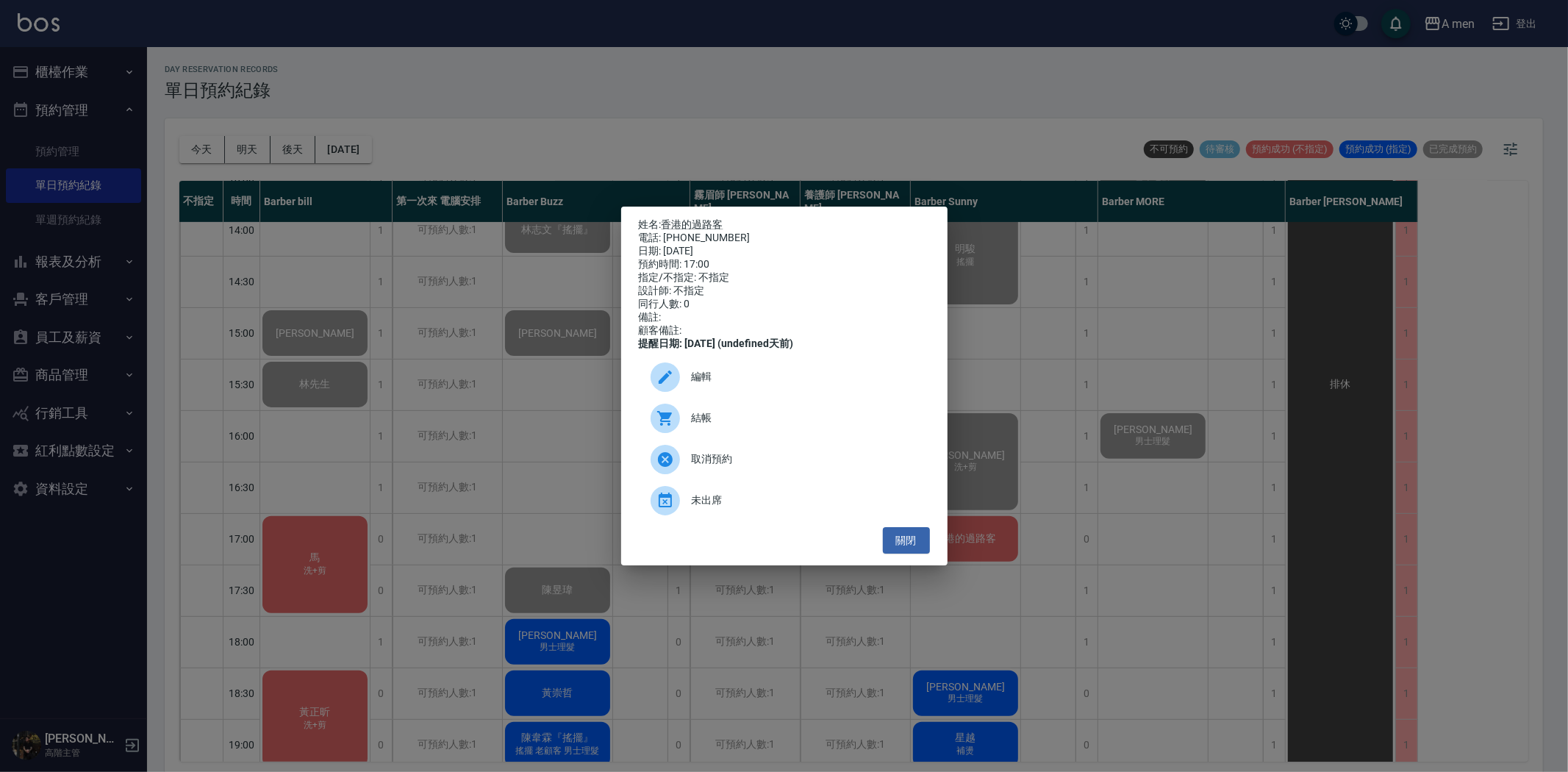
click at [745, 426] on span "結帳" at bounding box center [805, 417] width 227 height 15
click at [914, 539] on button "關閉" at bounding box center [906, 540] width 47 height 27
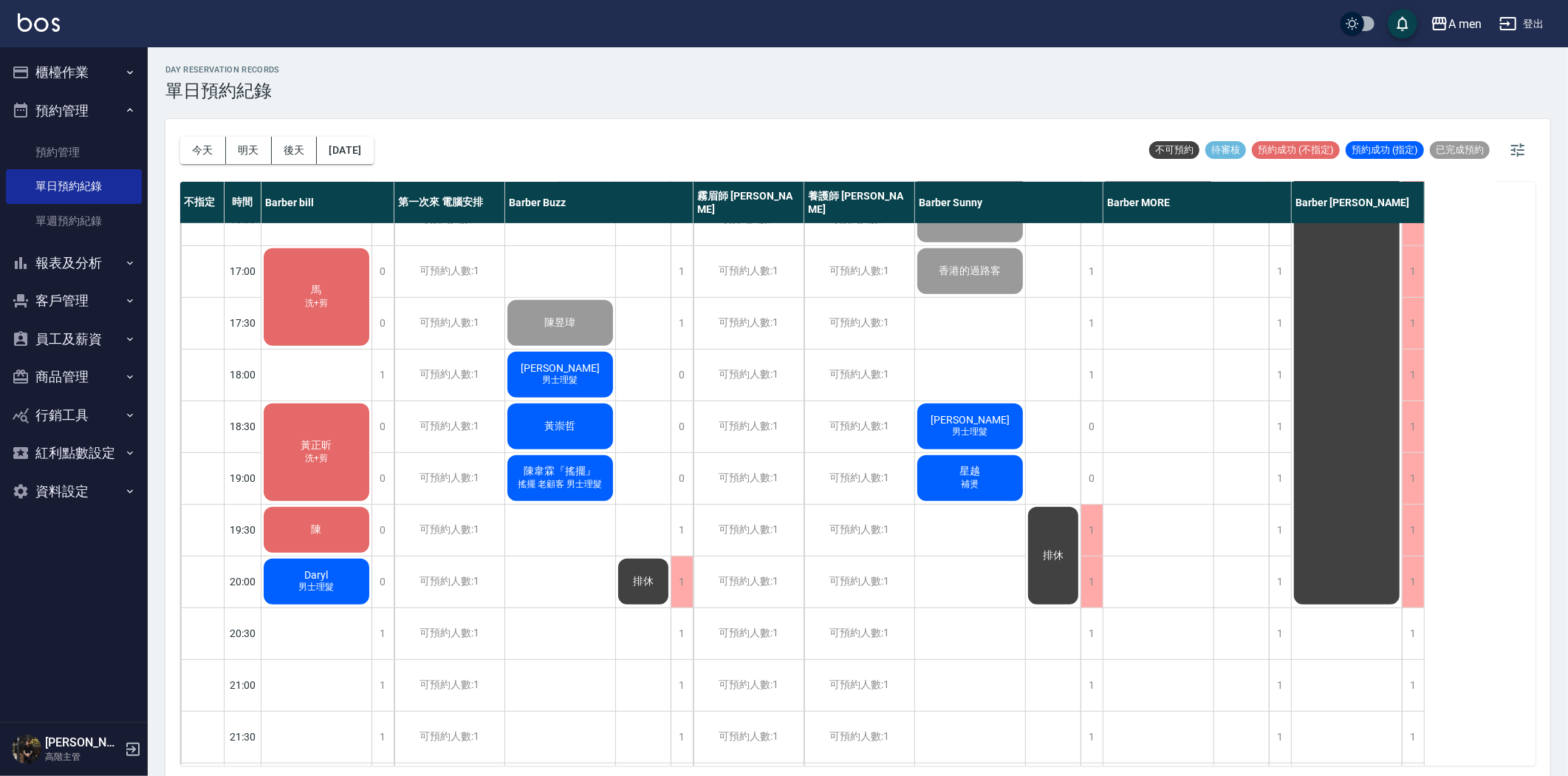
scroll to position [599, 0]
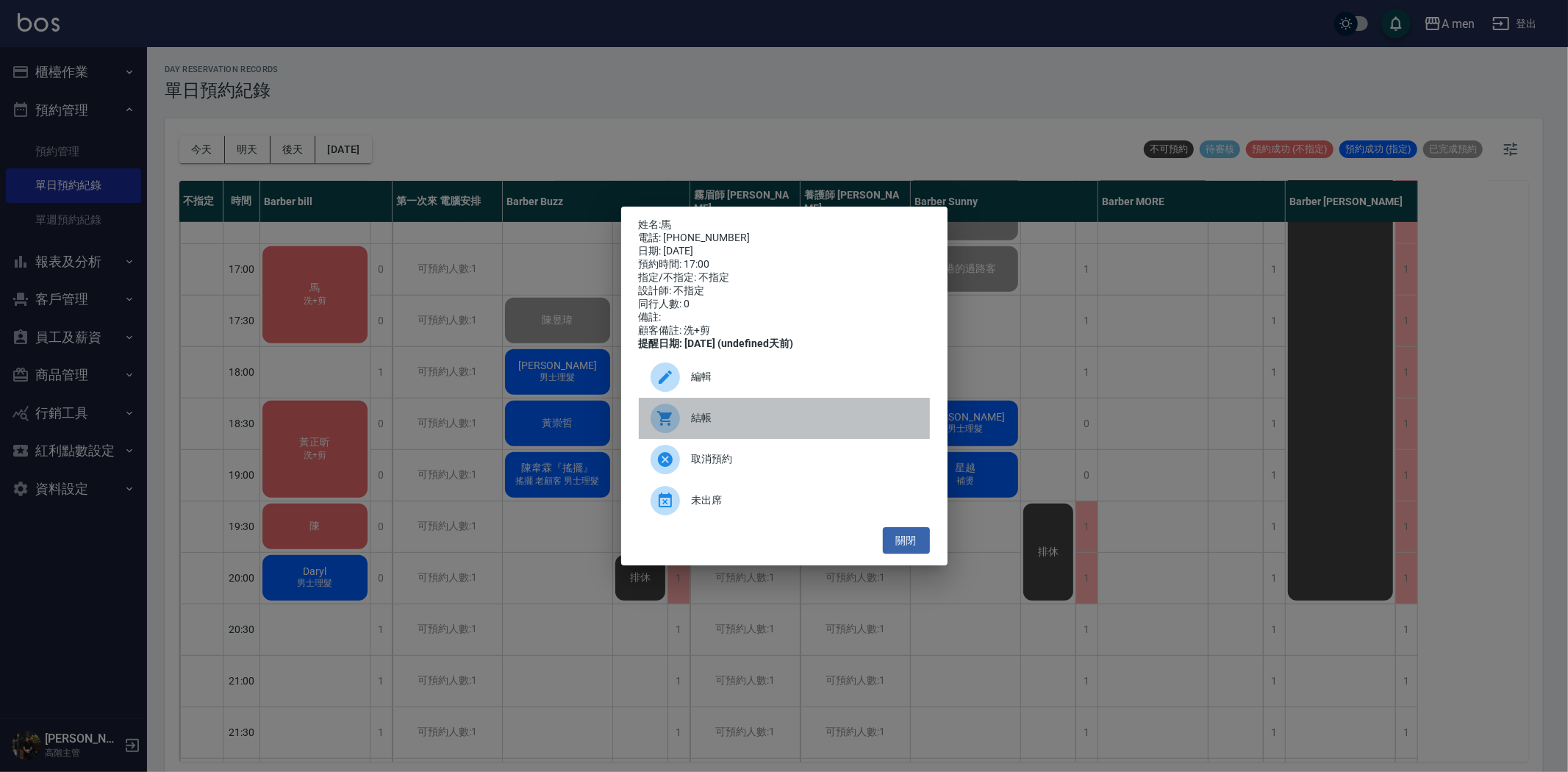
click at [698, 425] on span "結帳" at bounding box center [805, 417] width 227 height 15
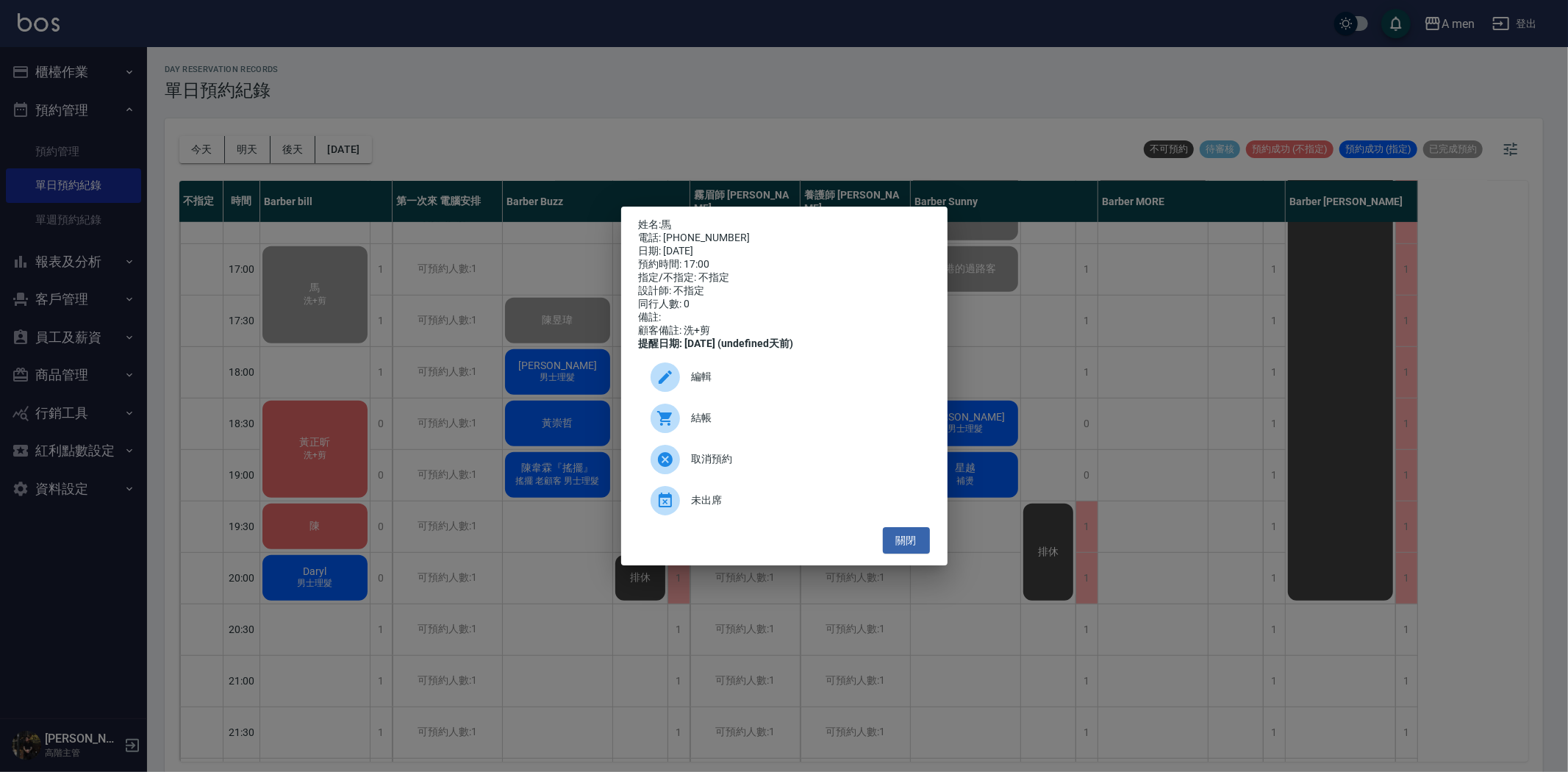
click at [533, 407] on div "姓名: 馬 電話: 0976917172 日期: 2025/08/25 預約時間: 17:00 指定/不指定: 不指定 設計師: 不指定 同行人數: 0 備註…" at bounding box center [784, 386] width 1568 height 772
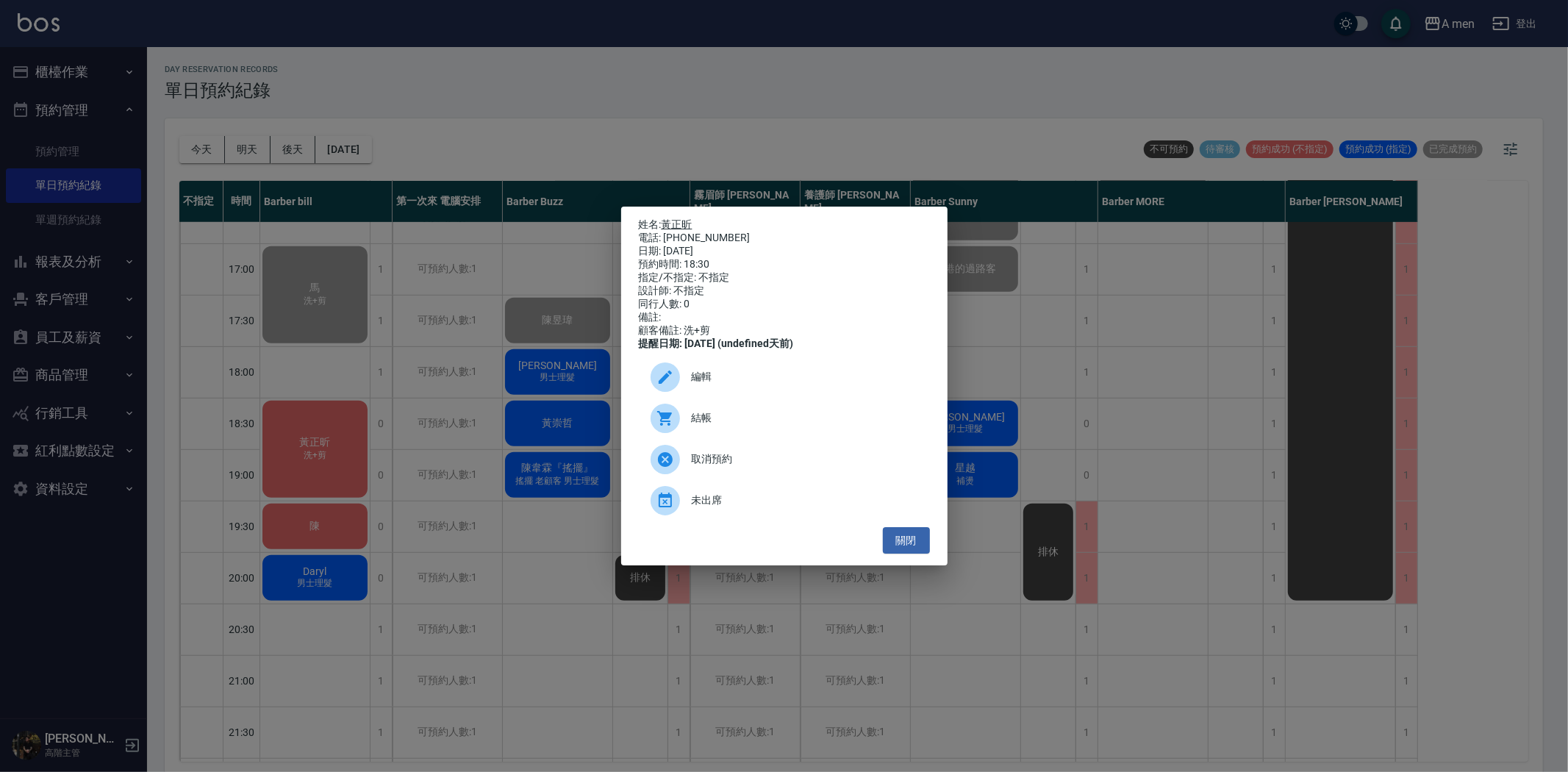
click at [670, 219] on link "黃正昕" at bounding box center [677, 224] width 31 height 12
click at [895, 548] on button "關閉" at bounding box center [906, 540] width 47 height 27
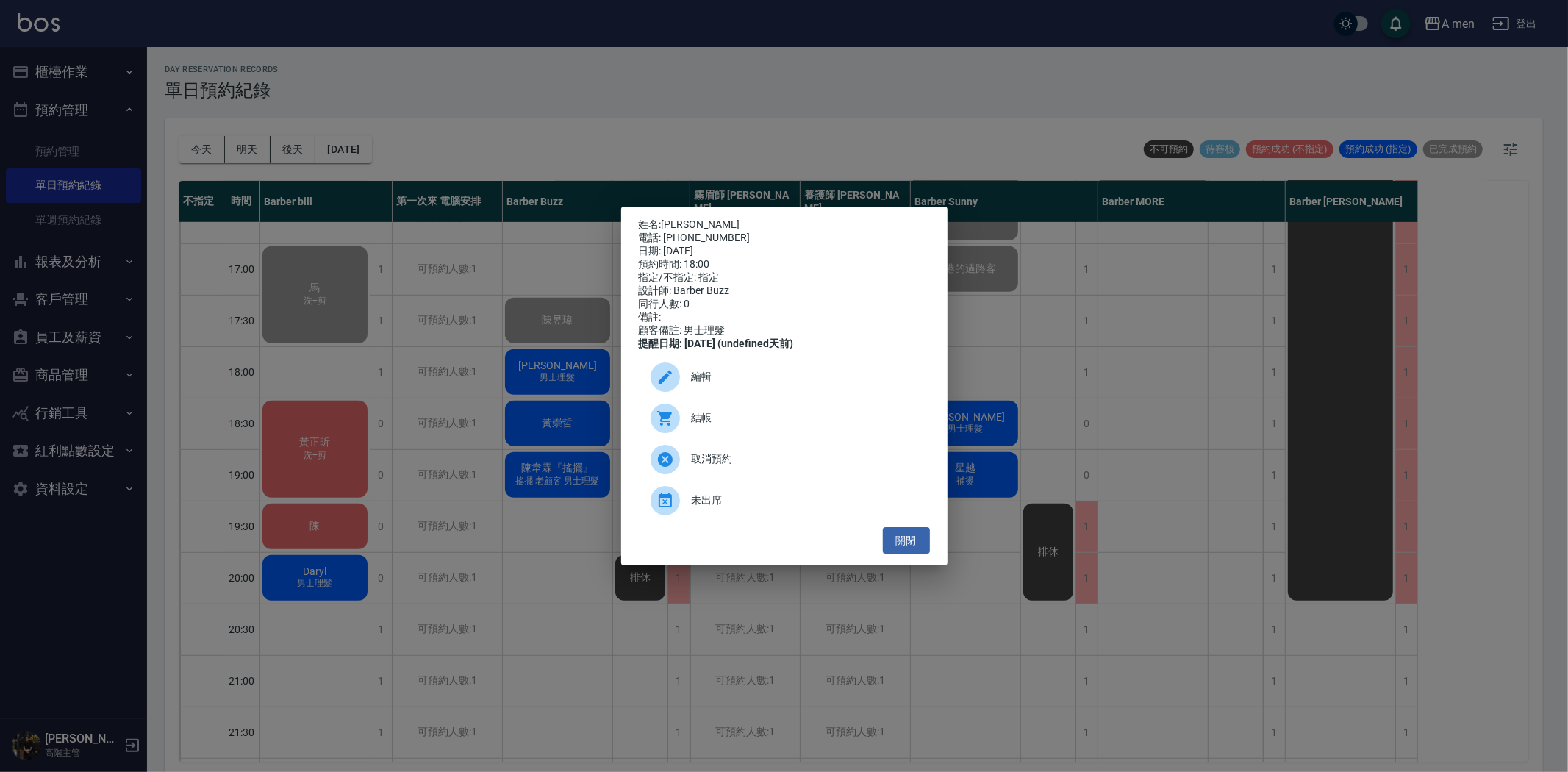
click at [702, 416] on div "結帳" at bounding box center [785, 418] width 291 height 41
drag, startPoint x: 898, startPoint y: 559, endPoint x: 897, endPoint y: 544, distance: 15.0
click at [898, 550] on button "關閉" at bounding box center [906, 540] width 47 height 27
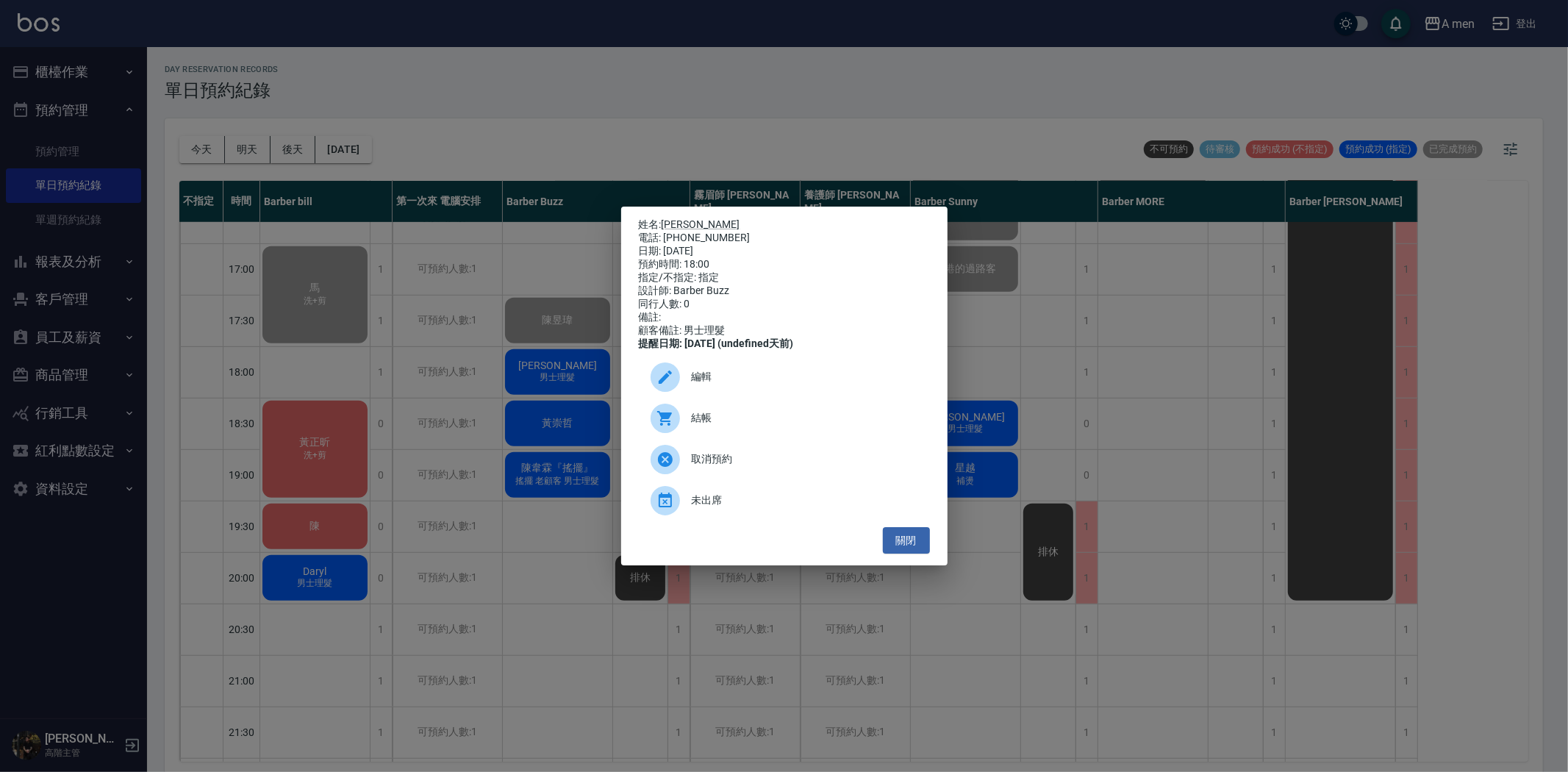
click at [696, 385] on span "編輯" at bounding box center [805, 376] width 227 height 15
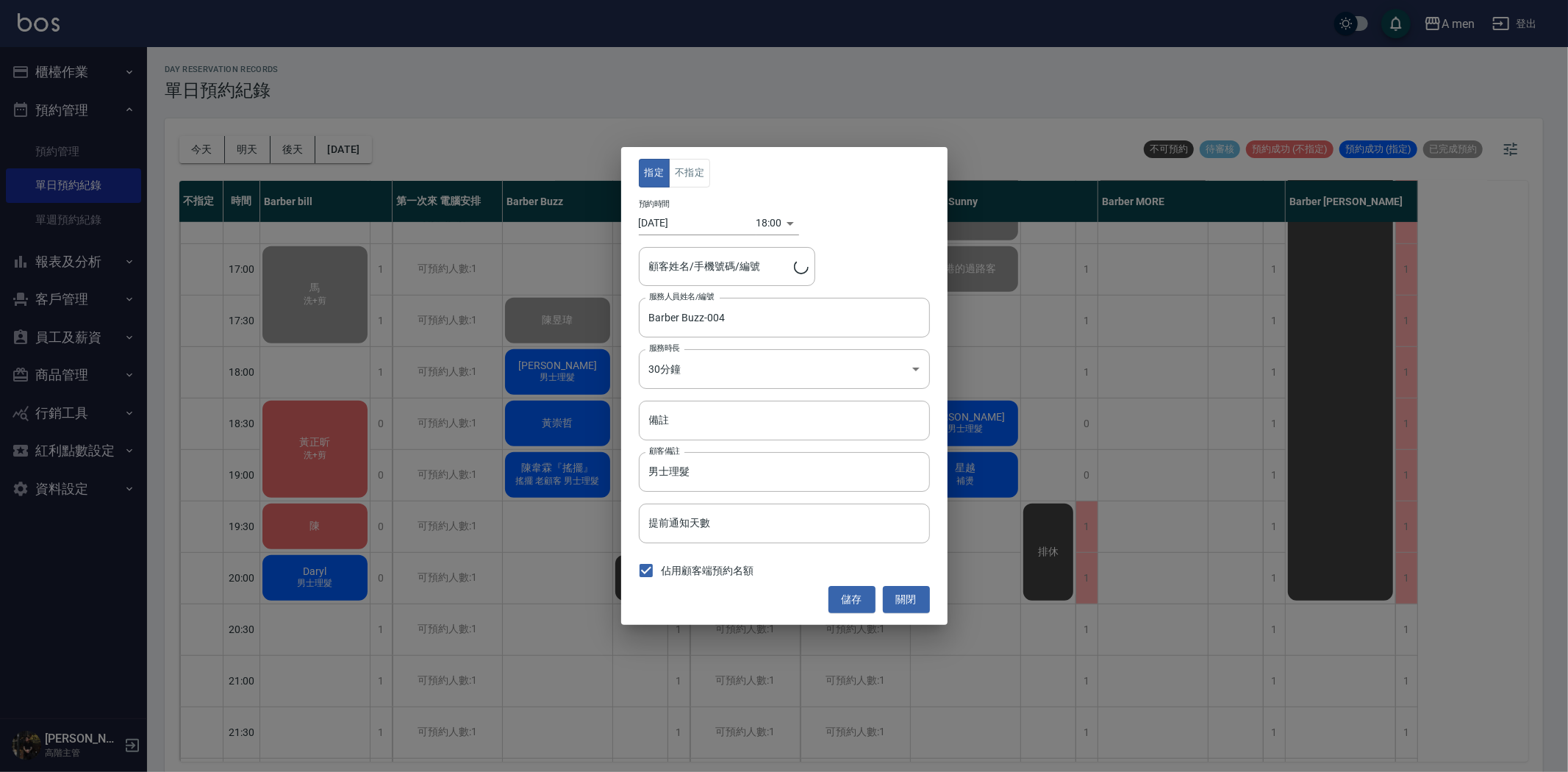
type input "炫炫/0966513827"
click at [907, 602] on button "關閉" at bounding box center [906, 599] width 47 height 27
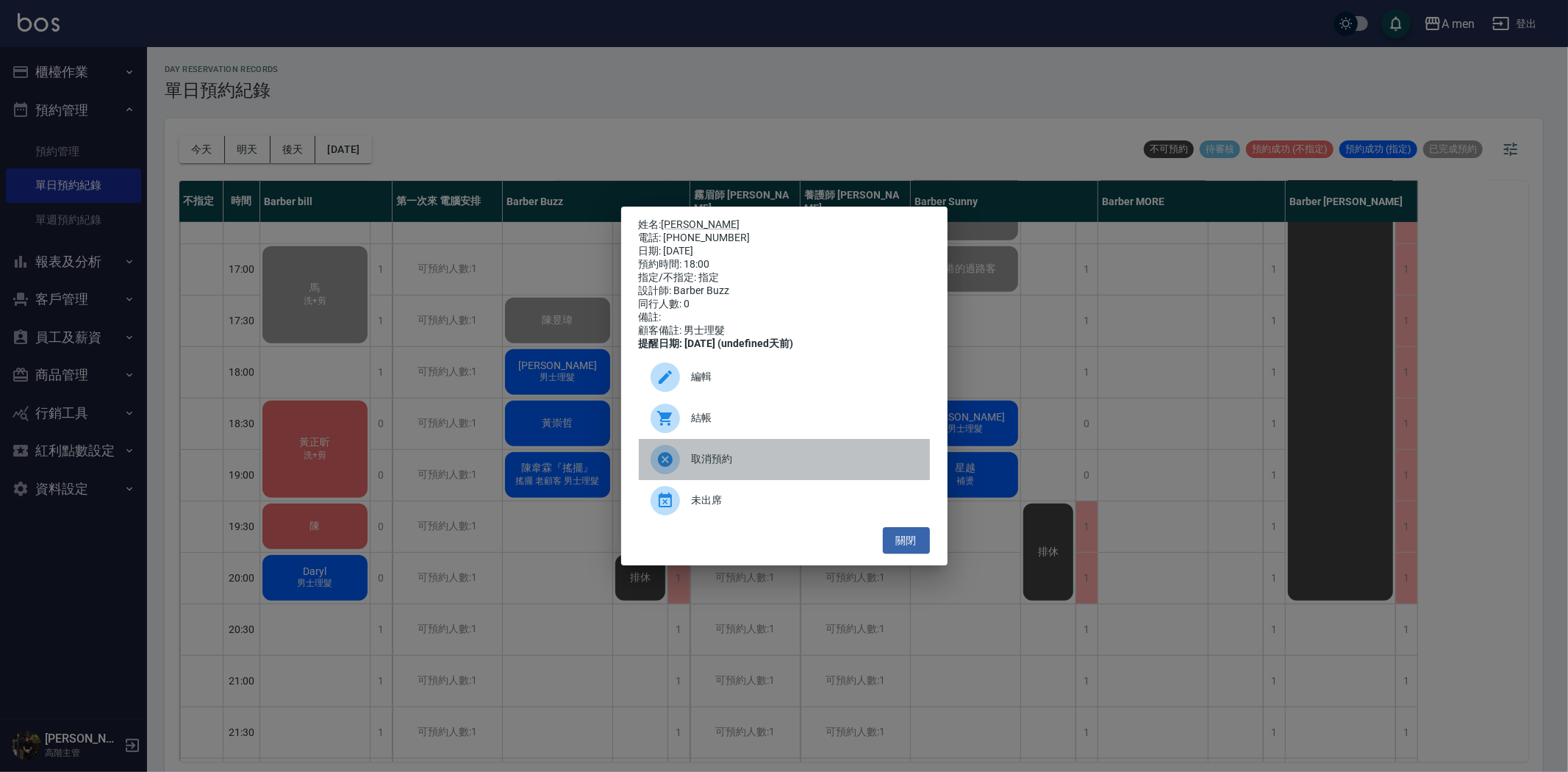
click at [754, 464] on span "取消預約" at bounding box center [805, 459] width 227 height 15
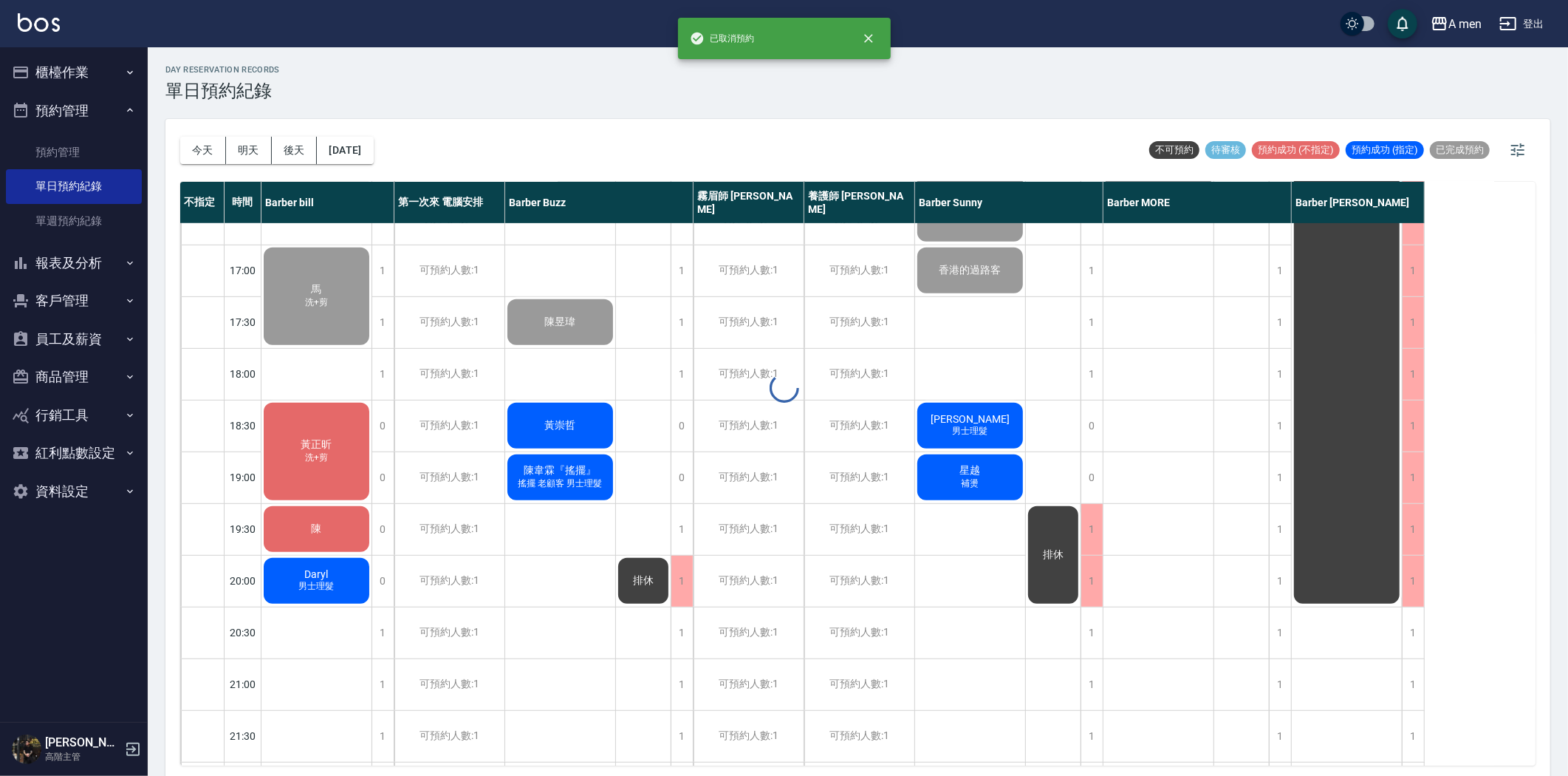
click at [559, 430] on div at bounding box center [784, 388] width 1568 height 776
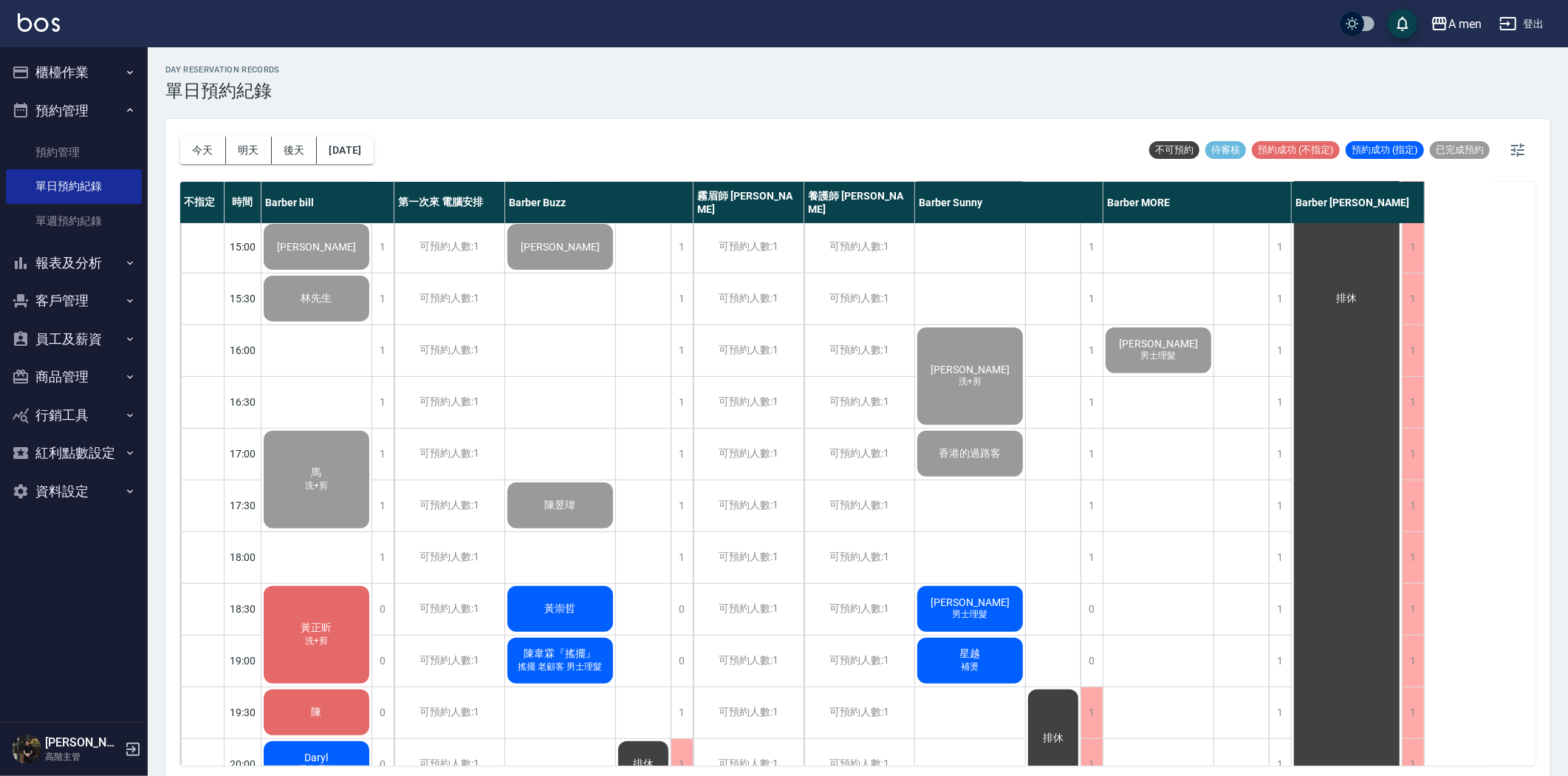
scroll to position [270, 0]
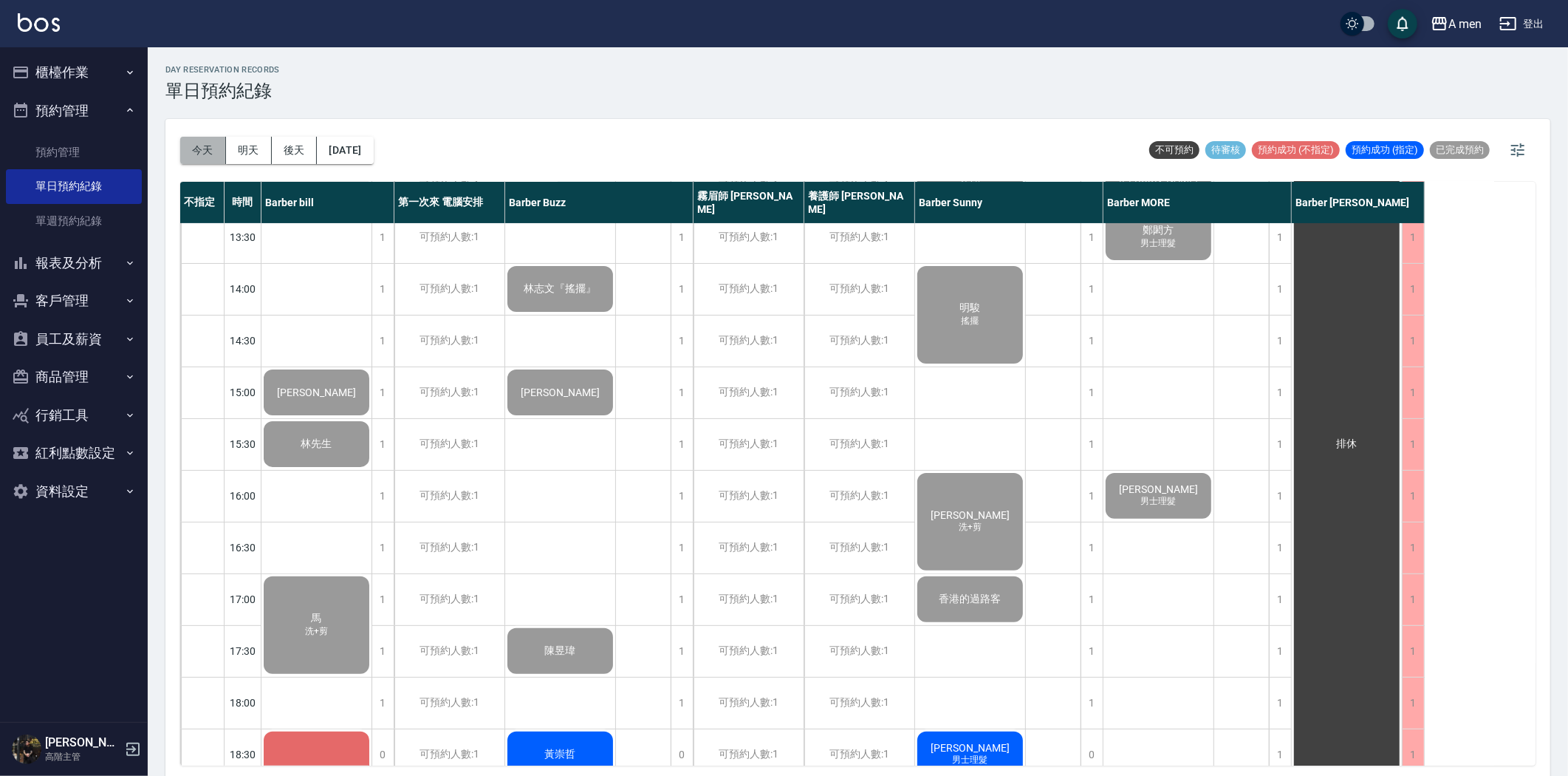
click at [203, 153] on button "今天" at bounding box center [203, 150] width 46 height 27
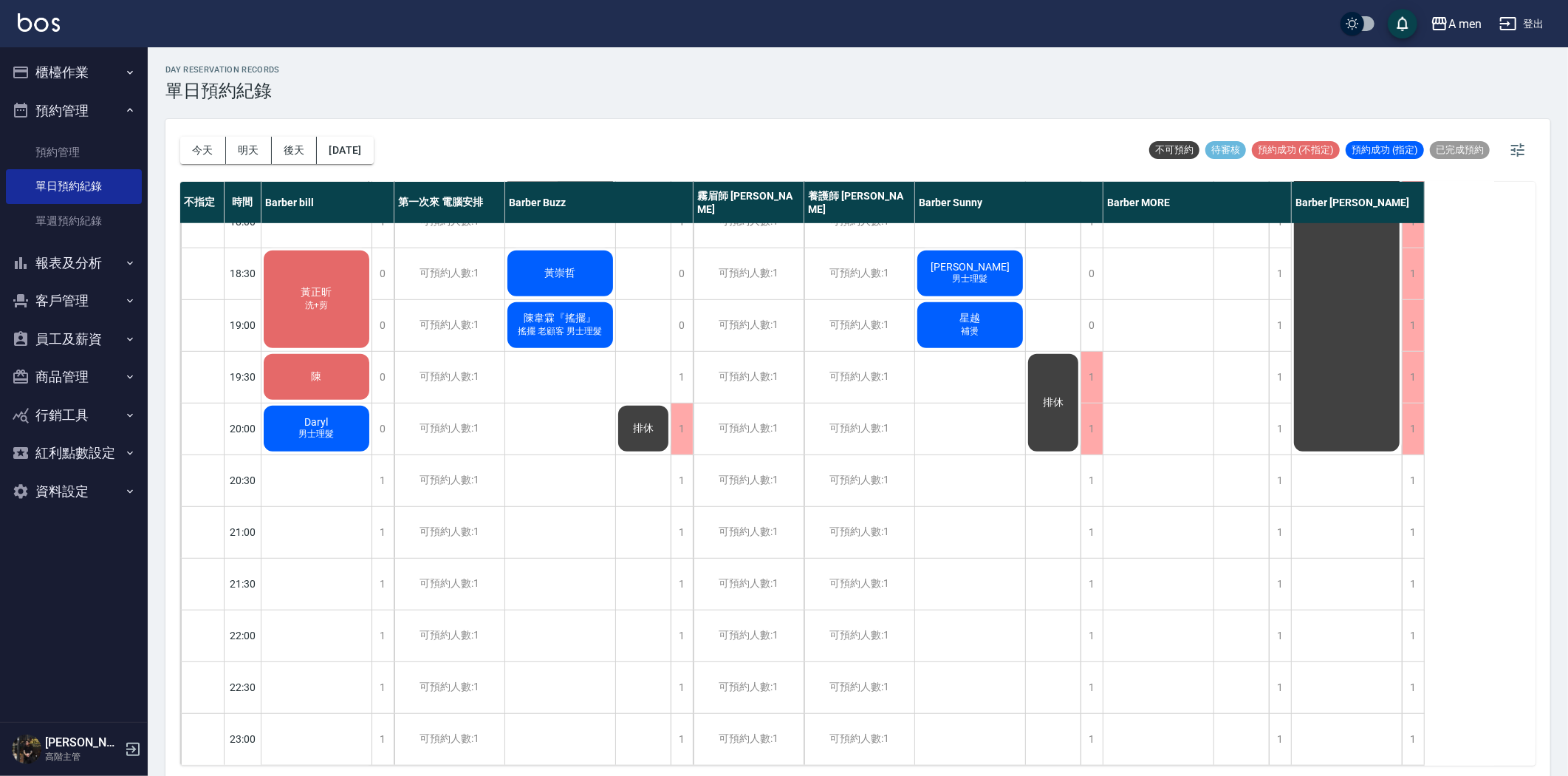
scroll to position [517, 0]
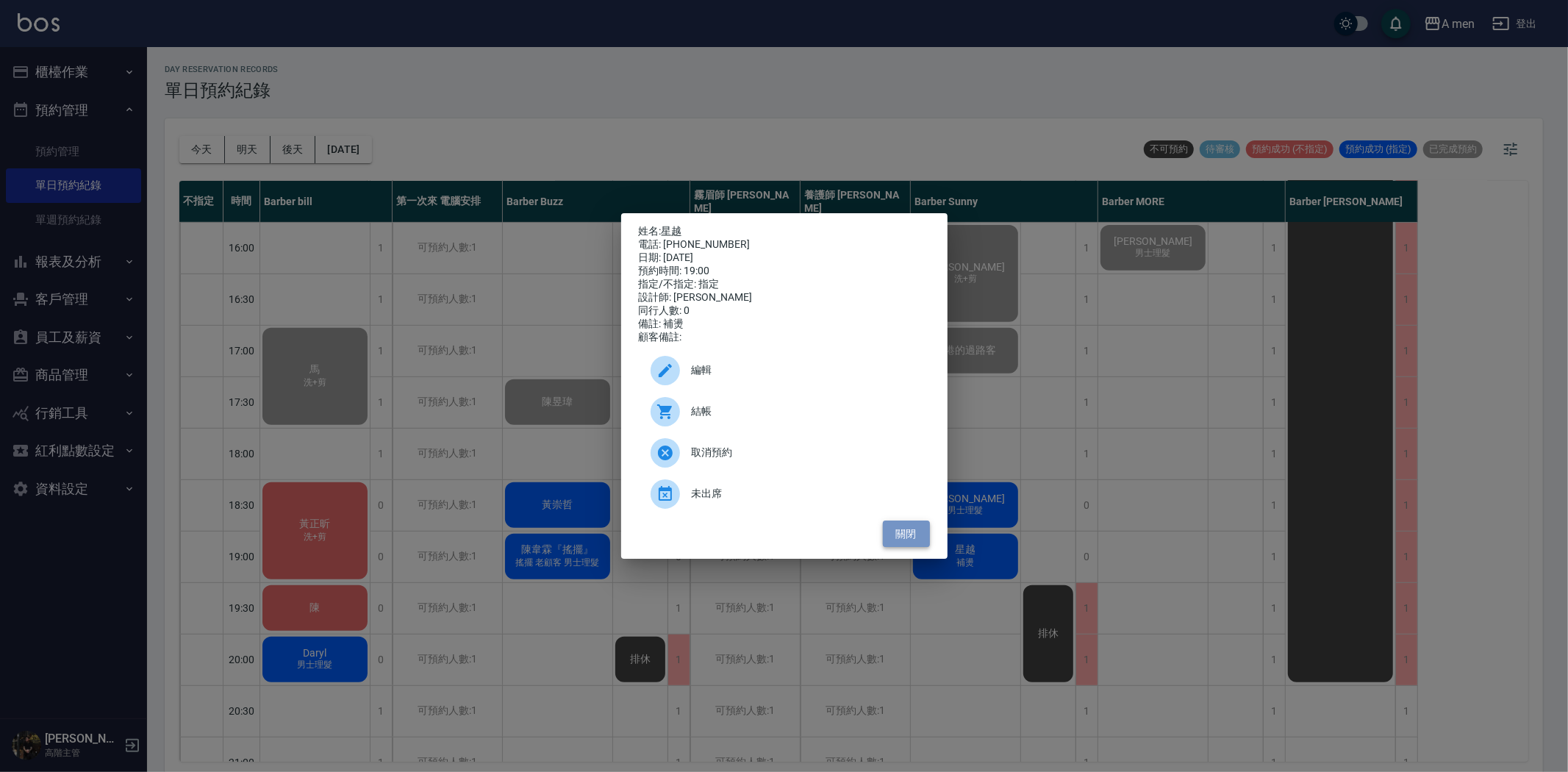
click at [905, 542] on button "關閉" at bounding box center [906, 534] width 47 height 27
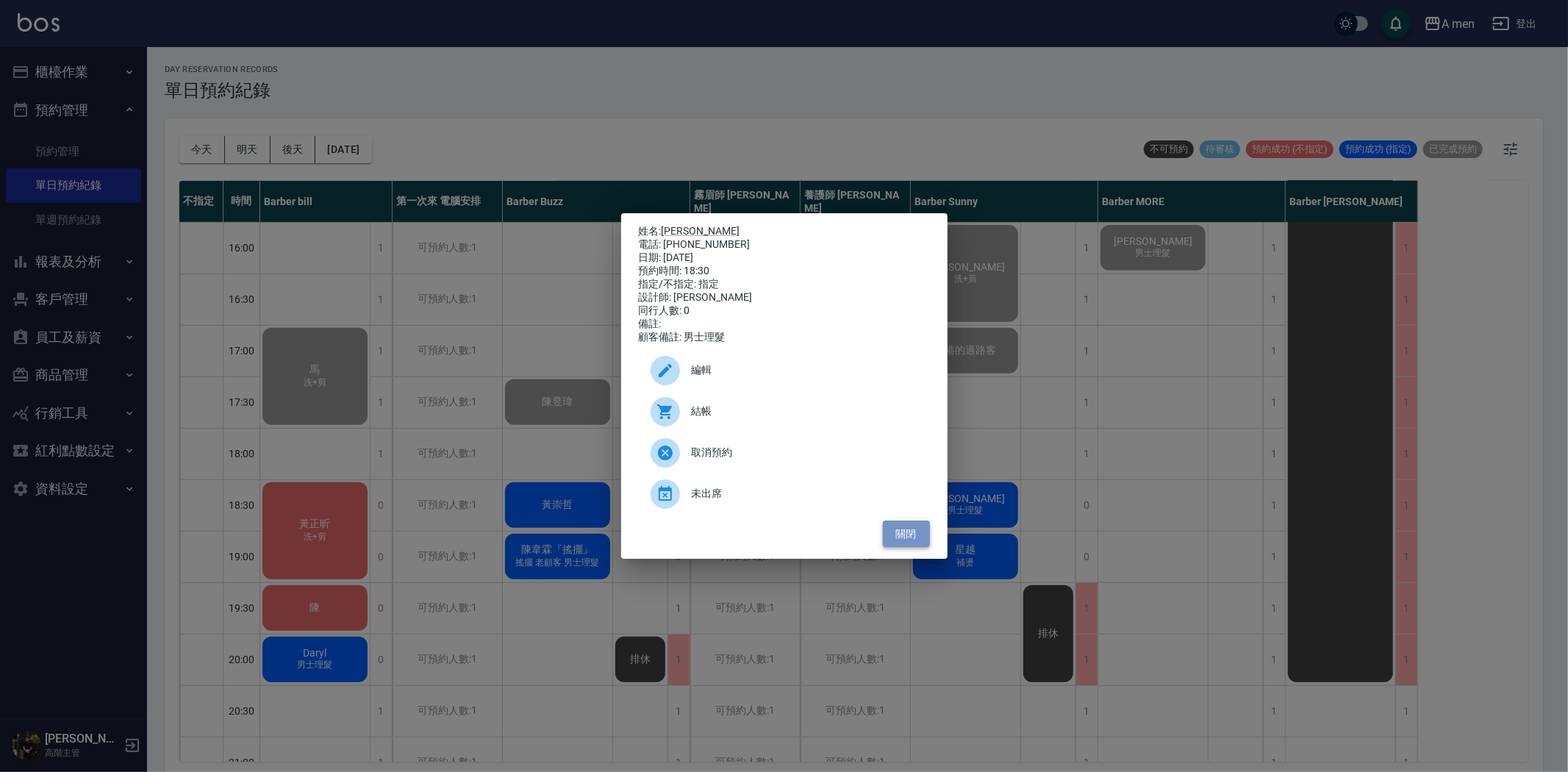
click at [905, 544] on button "關閉" at bounding box center [906, 534] width 47 height 27
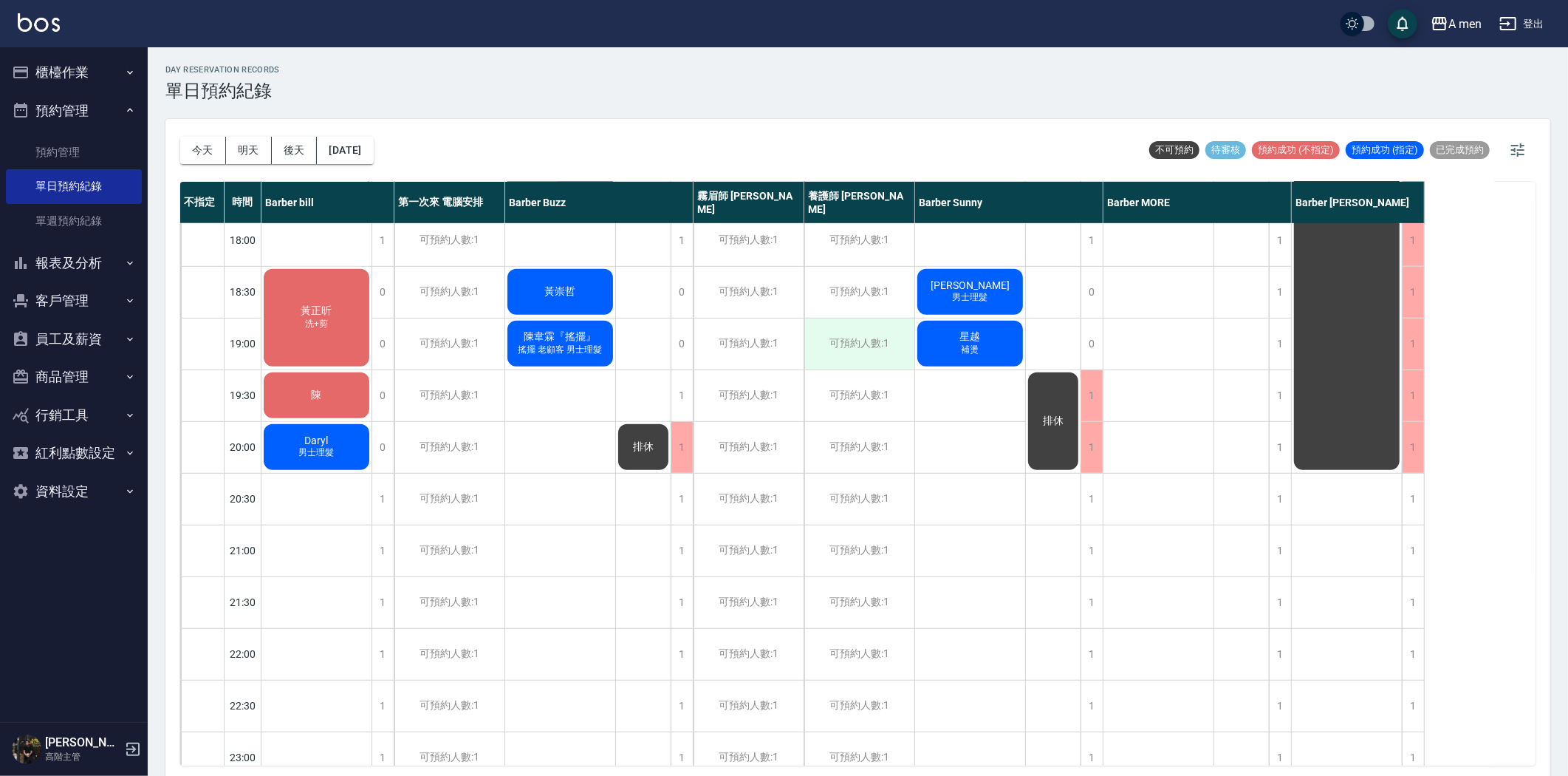
scroll to position [681, 0]
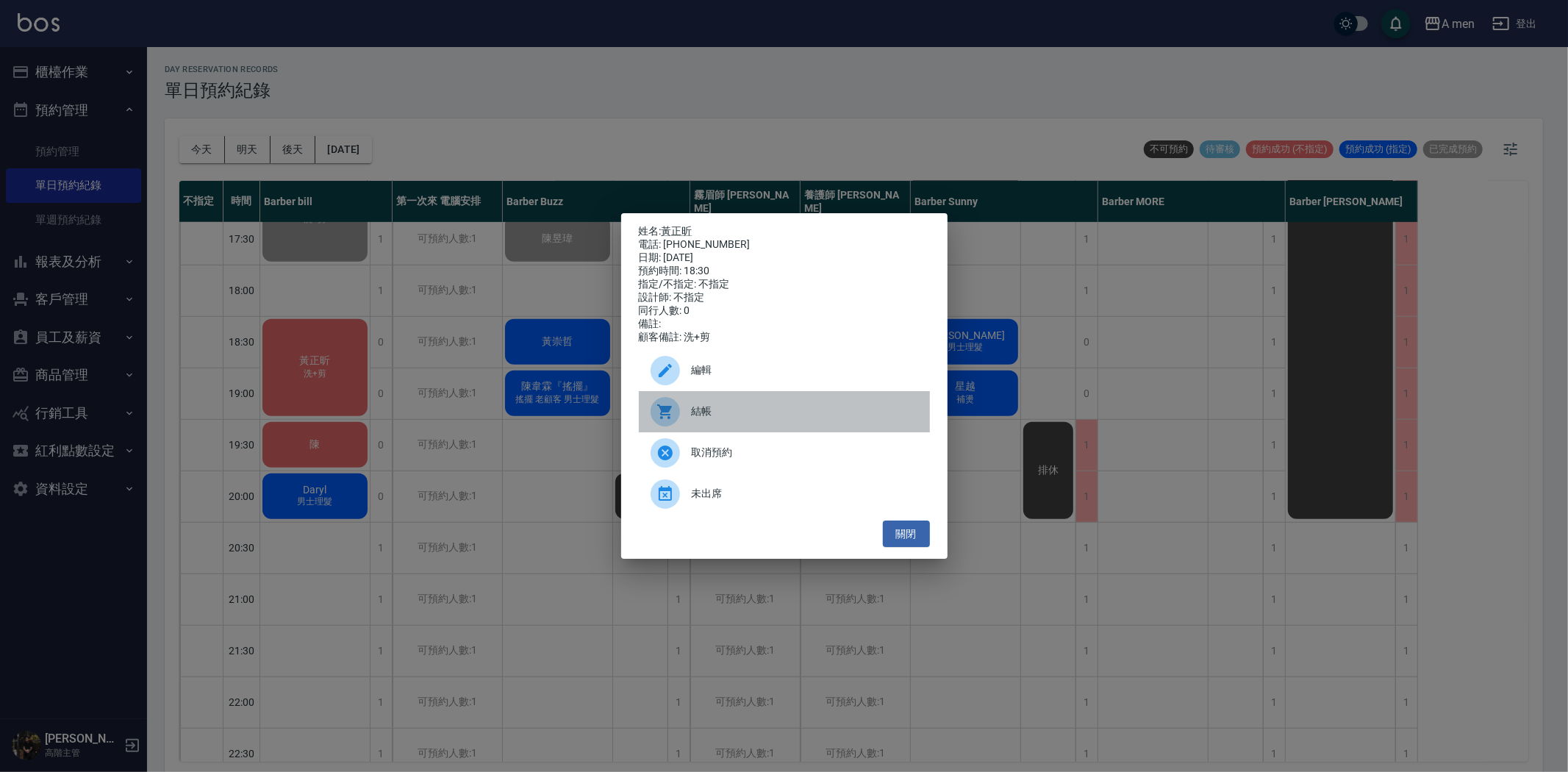
click at [674, 419] on div at bounding box center [665, 411] width 29 height 29
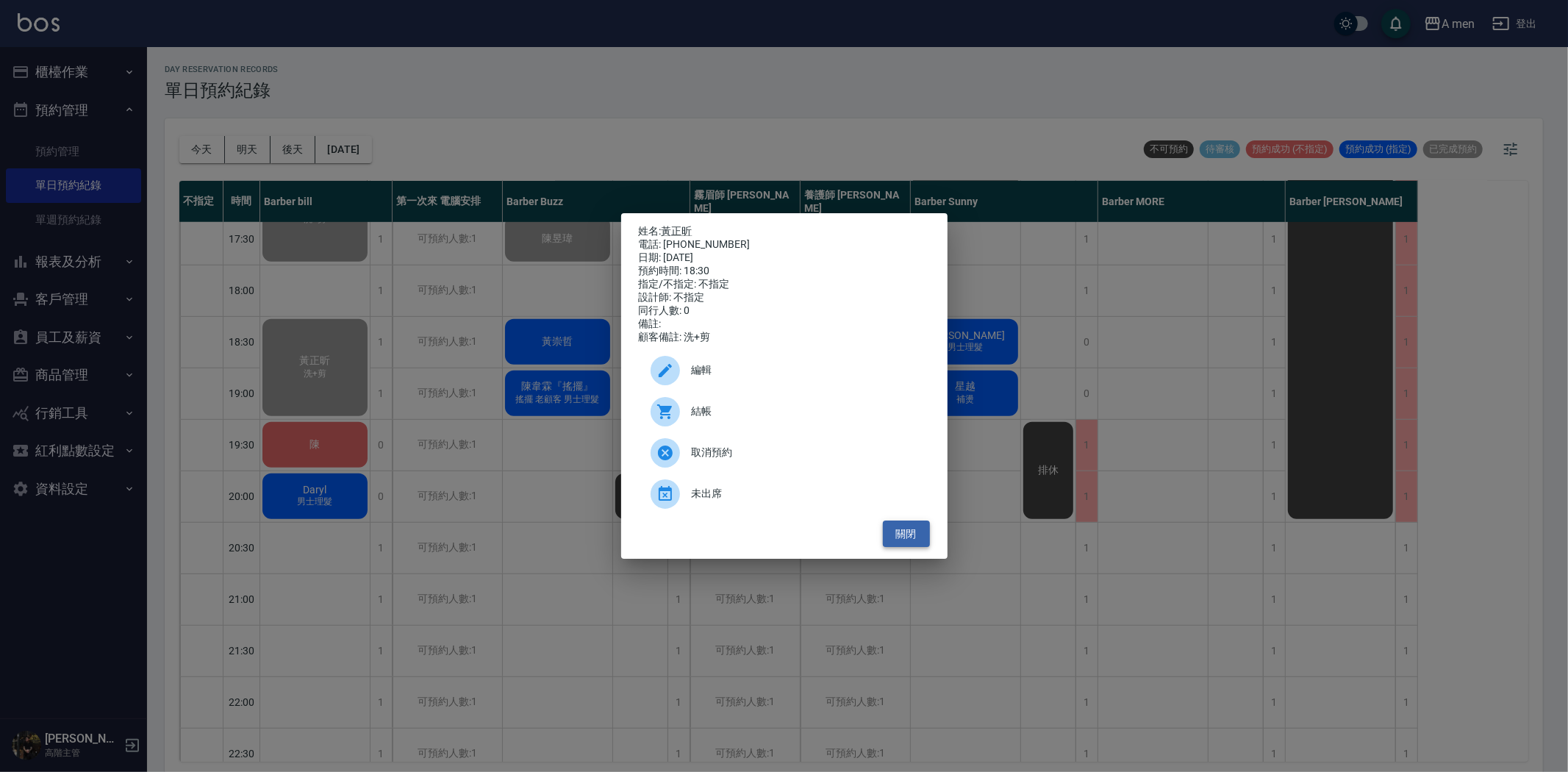
click at [887, 541] on button "關閉" at bounding box center [906, 534] width 47 height 27
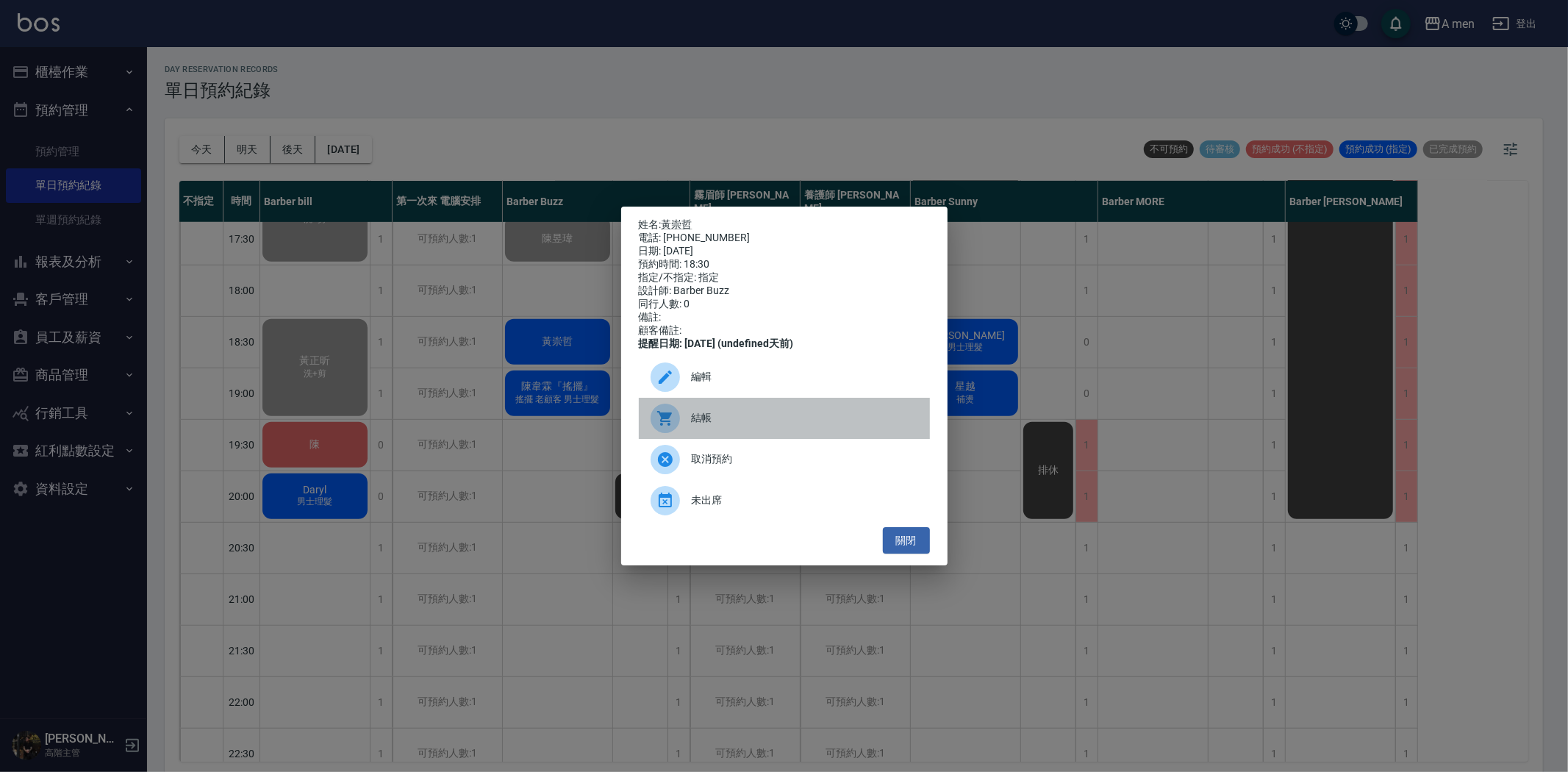
click at [730, 426] on span "結帳" at bounding box center [805, 417] width 227 height 15
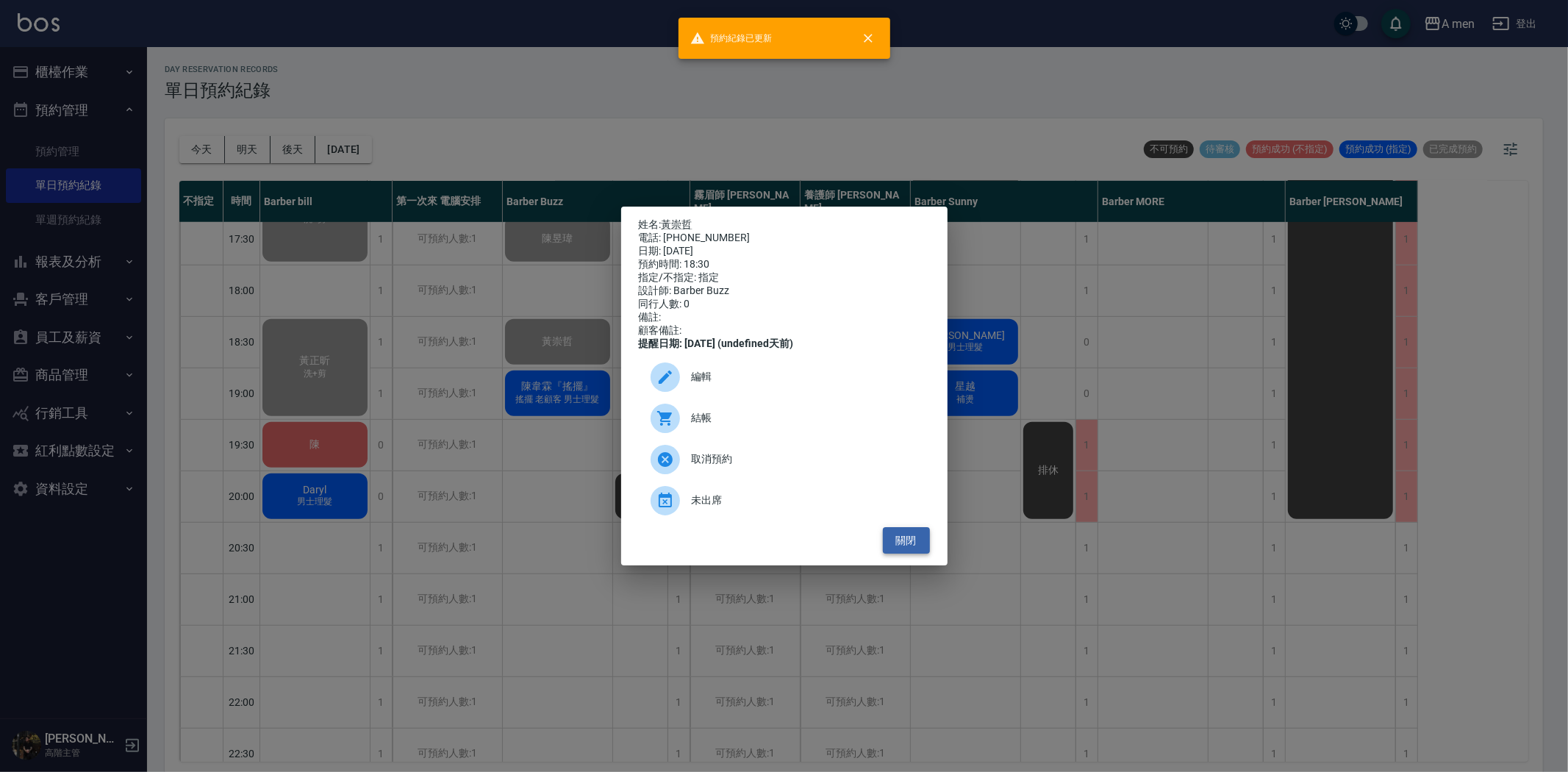
click at [921, 554] on button "關閉" at bounding box center [906, 540] width 47 height 27
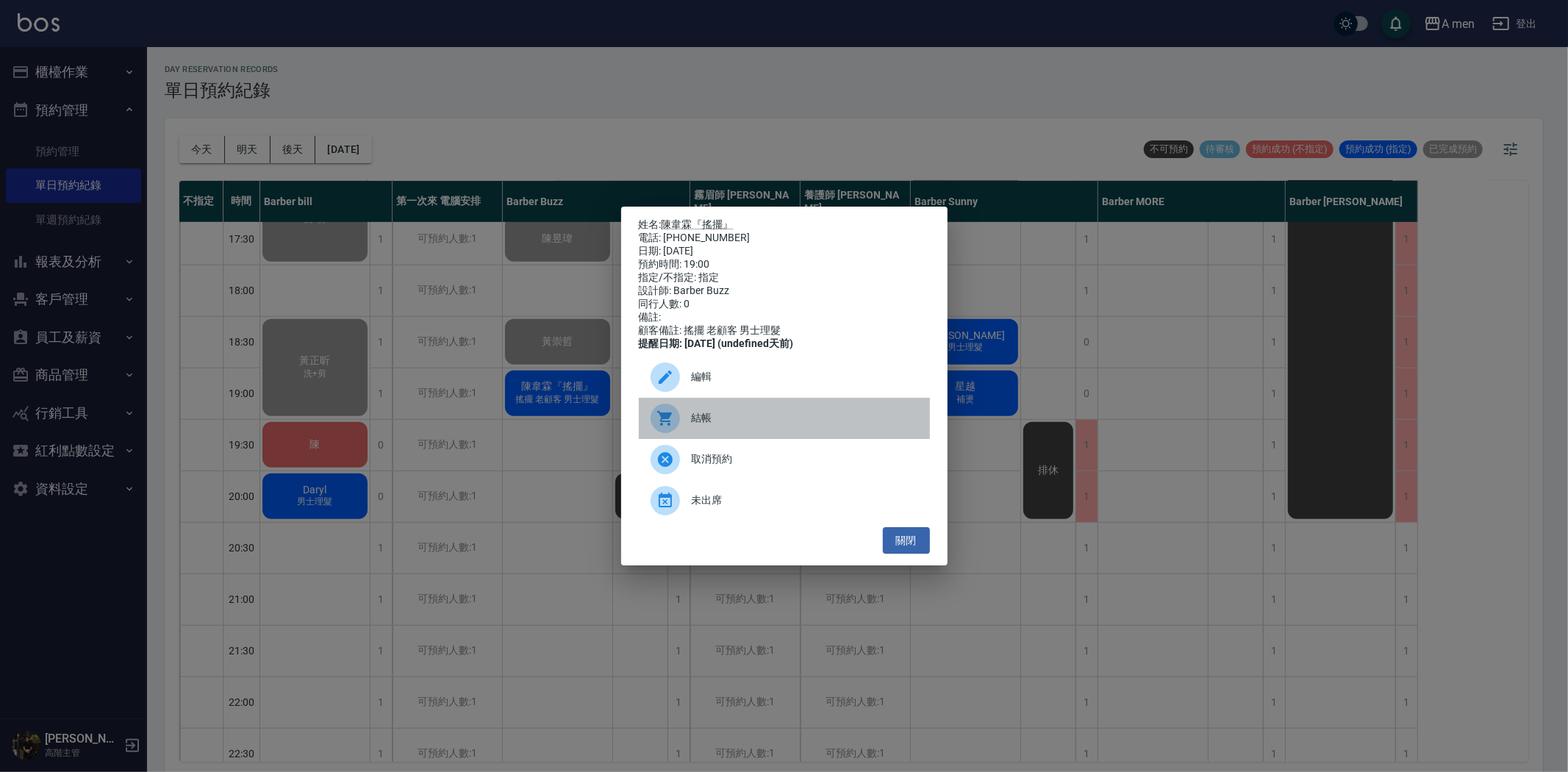
click at [697, 415] on div "結帳" at bounding box center [785, 418] width 291 height 41
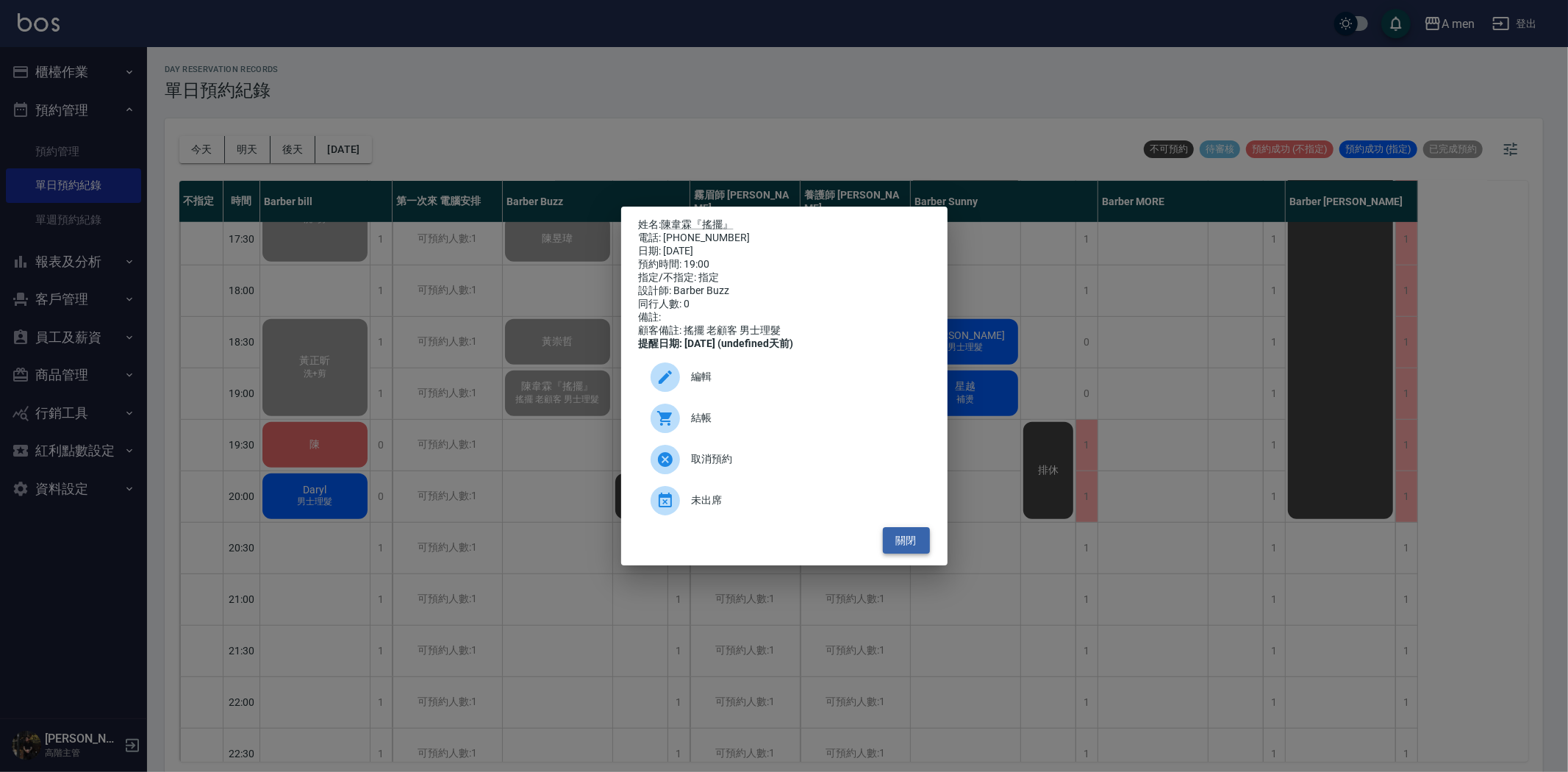
click at [907, 554] on button "關閉" at bounding box center [906, 540] width 47 height 27
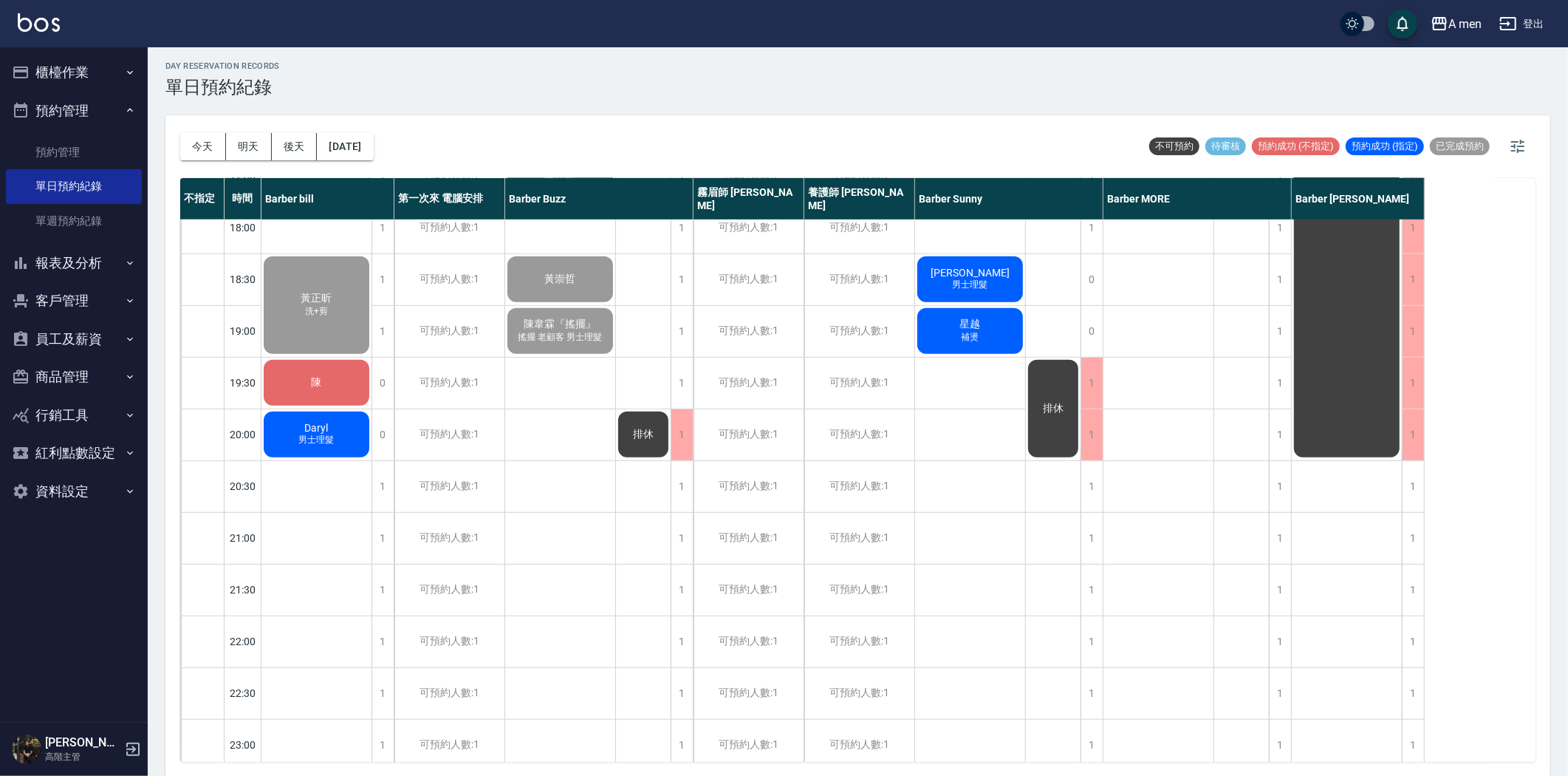
scroll to position [763, 0]
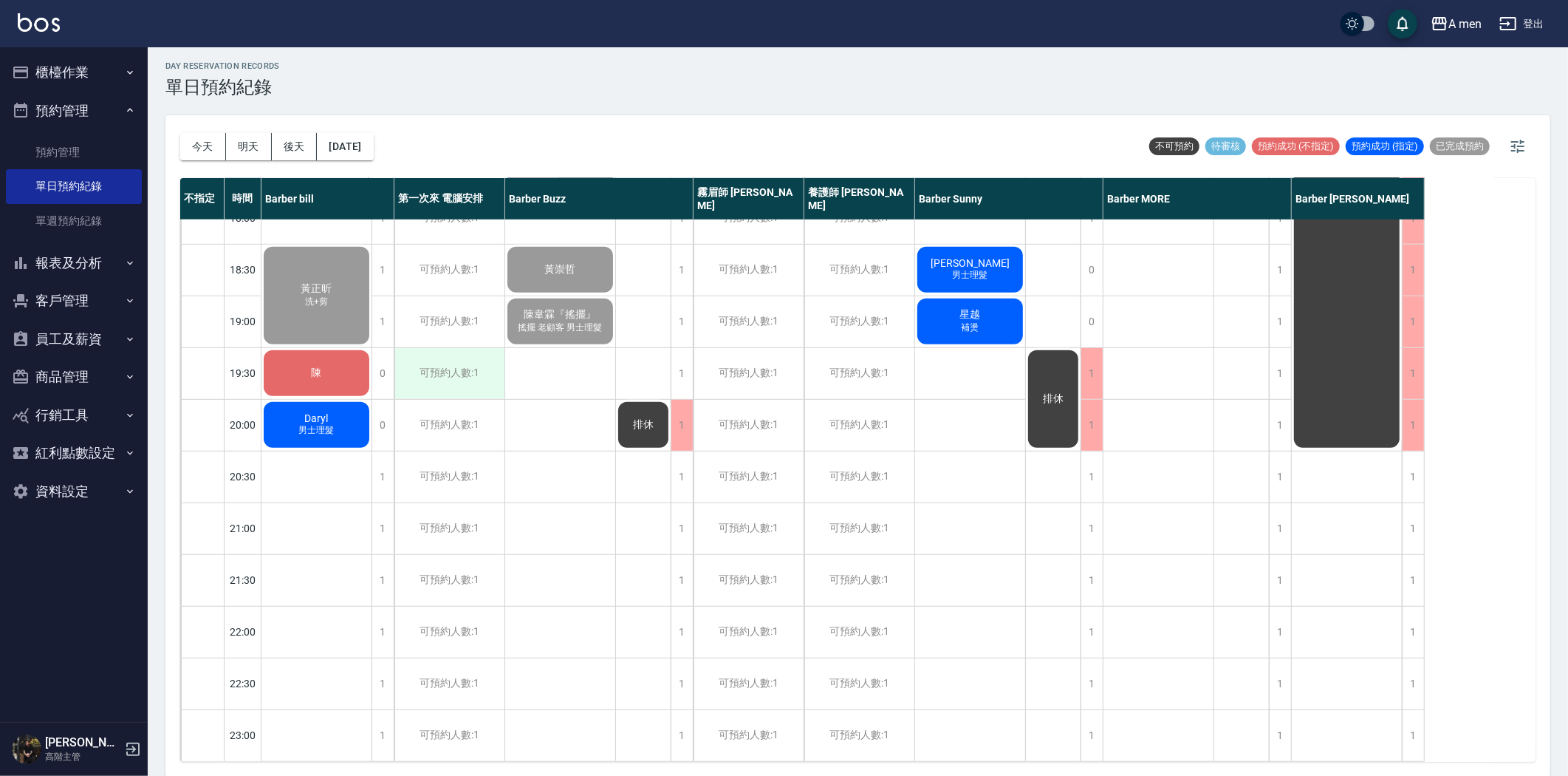
click at [473, 374] on div "可預約人數:1" at bounding box center [449, 373] width 110 height 51
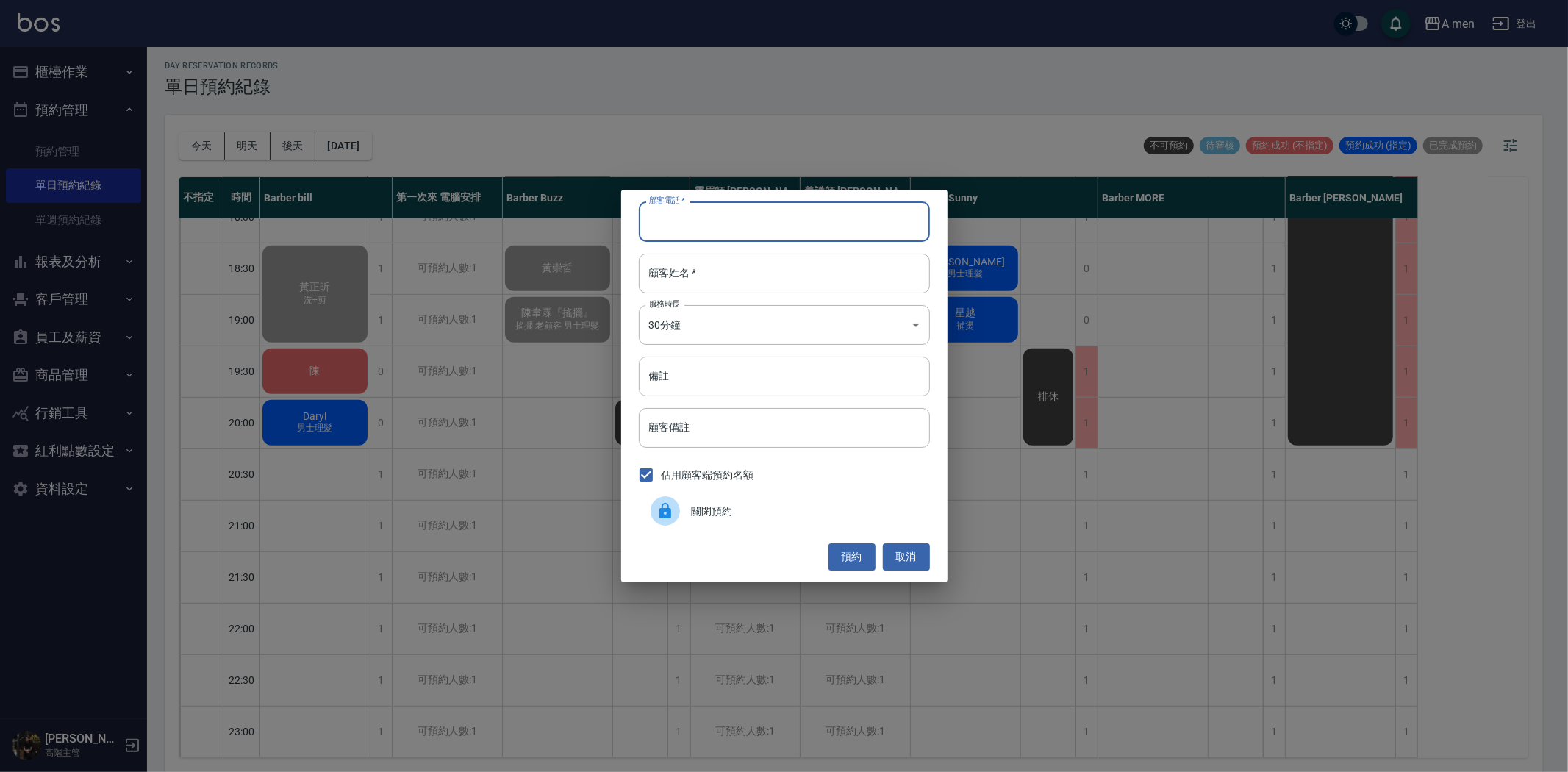
click at [701, 228] on input "顧客電話   *" at bounding box center [785, 221] width 291 height 39
click at [554, 318] on div "顧客電話   * 顧客電話   * 顧客姓名   * 顧客姓名   * 服務時長 30分鐘 1 服務時長 備註 備註 顧客備註 顧客備註 佔用顧客端預約名額 …" at bounding box center [784, 386] width 1568 height 772
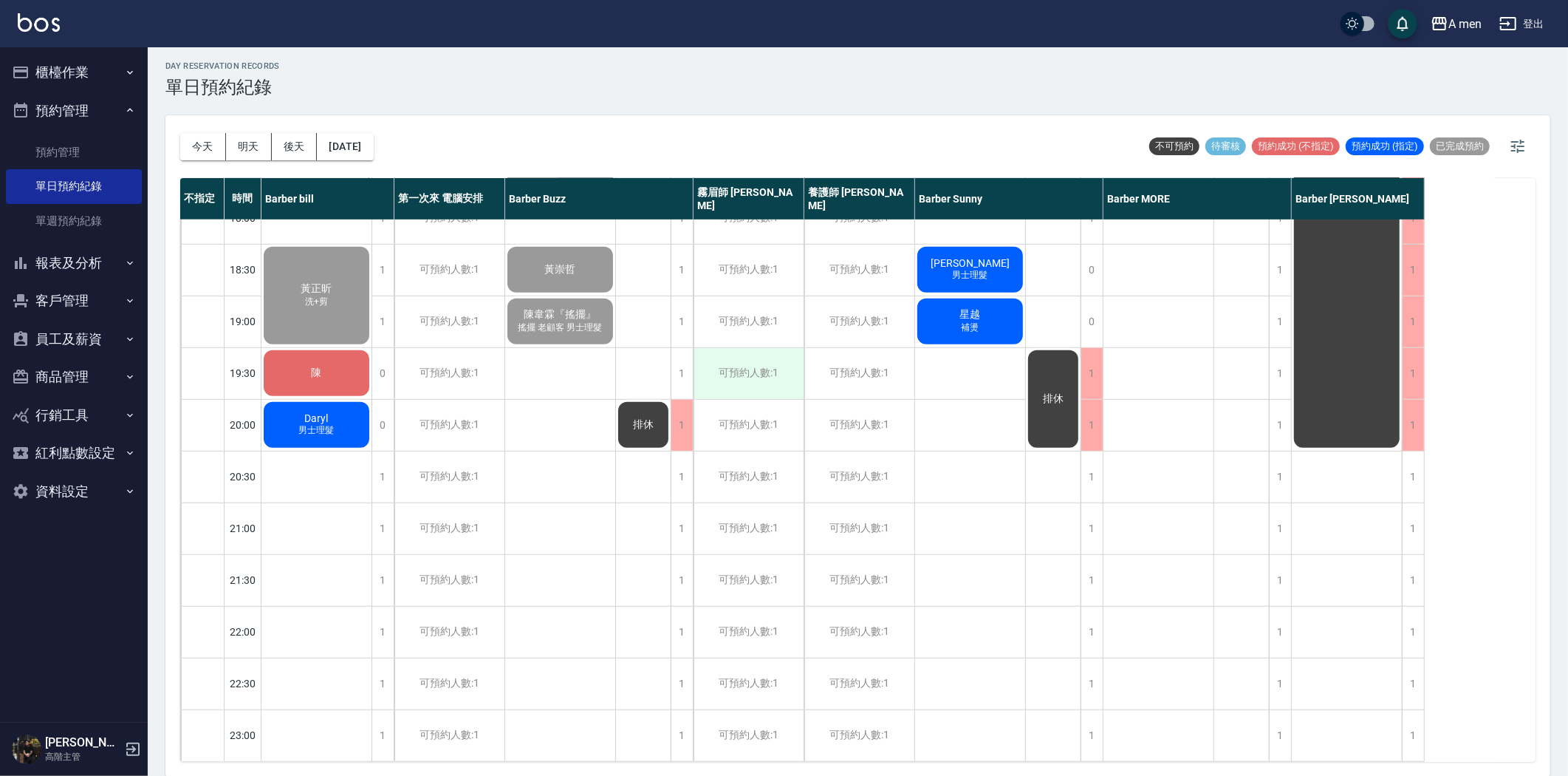
click at [745, 356] on div "可預約人數:1" at bounding box center [748, 373] width 110 height 51
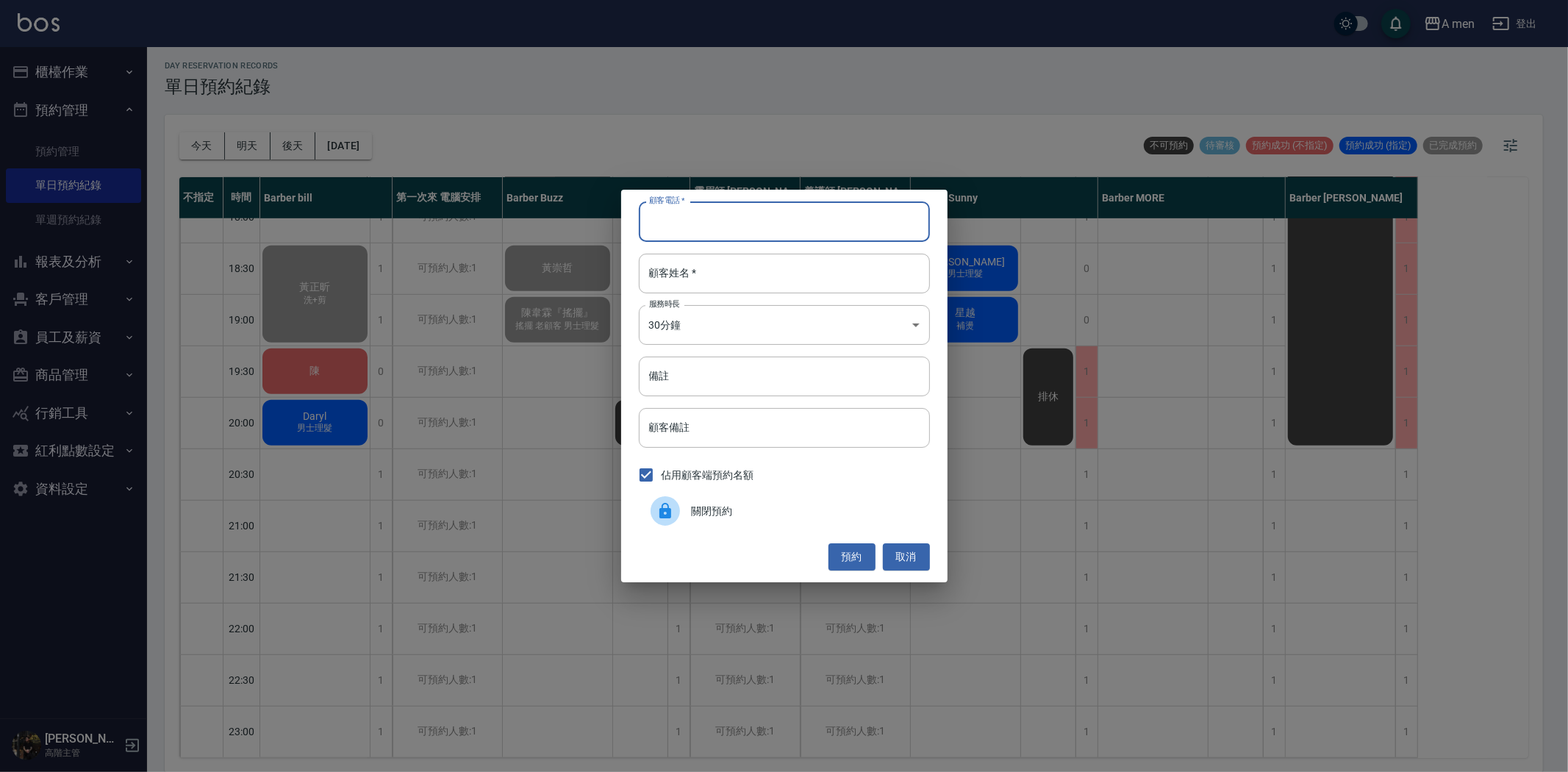
click at [708, 227] on input "顧客電話   *" at bounding box center [785, 221] width 291 height 39
type input "0968291064"
click at [733, 268] on input "顧客姓名   *" at bounding box center [785, 273] width 291 height 39
type input "Y"
type input "ㄛ"
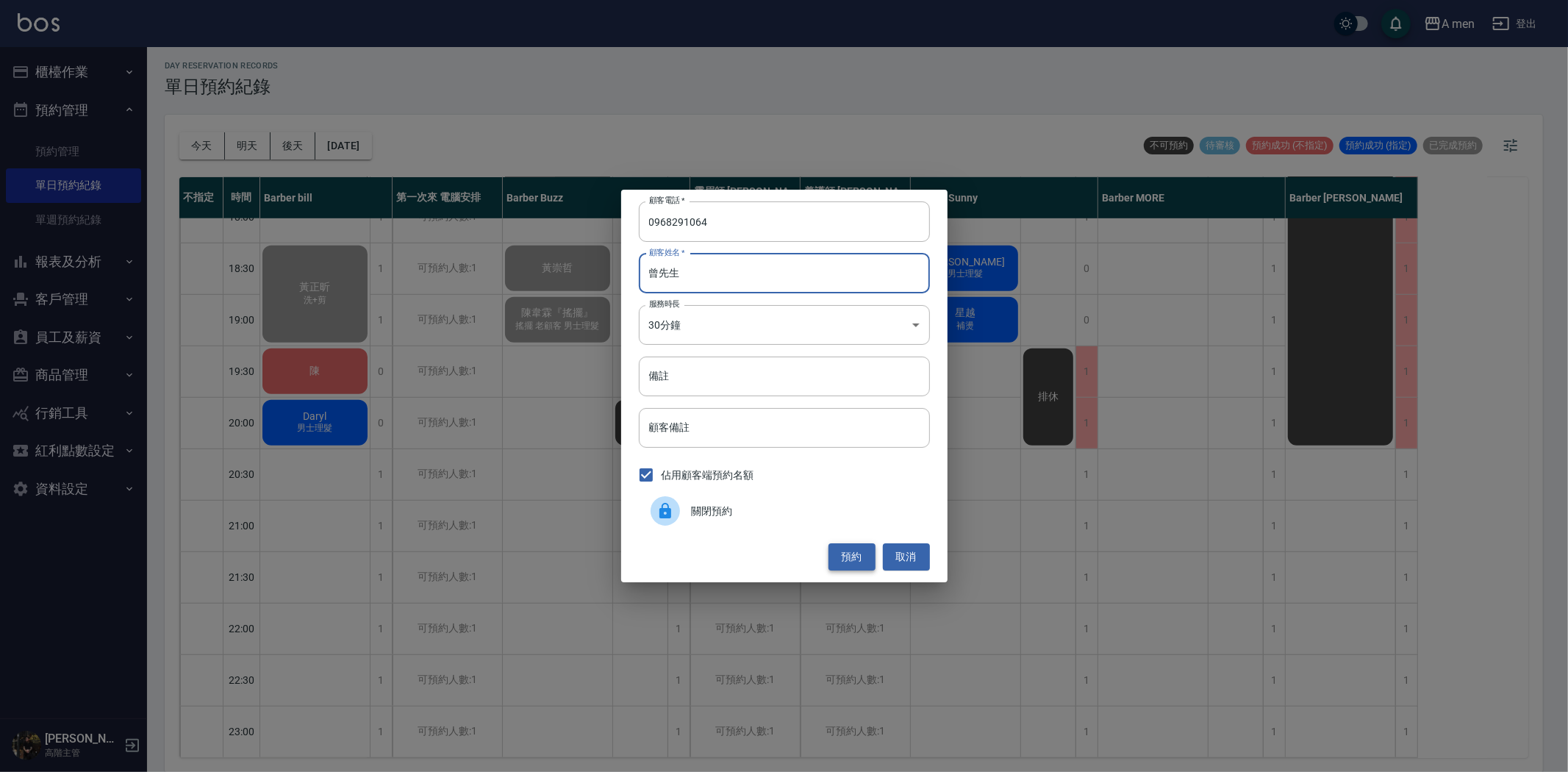
type input "曾先生"
click at [834, 559] on button "預約" at bounding box center [852, 557] width 47 height 27
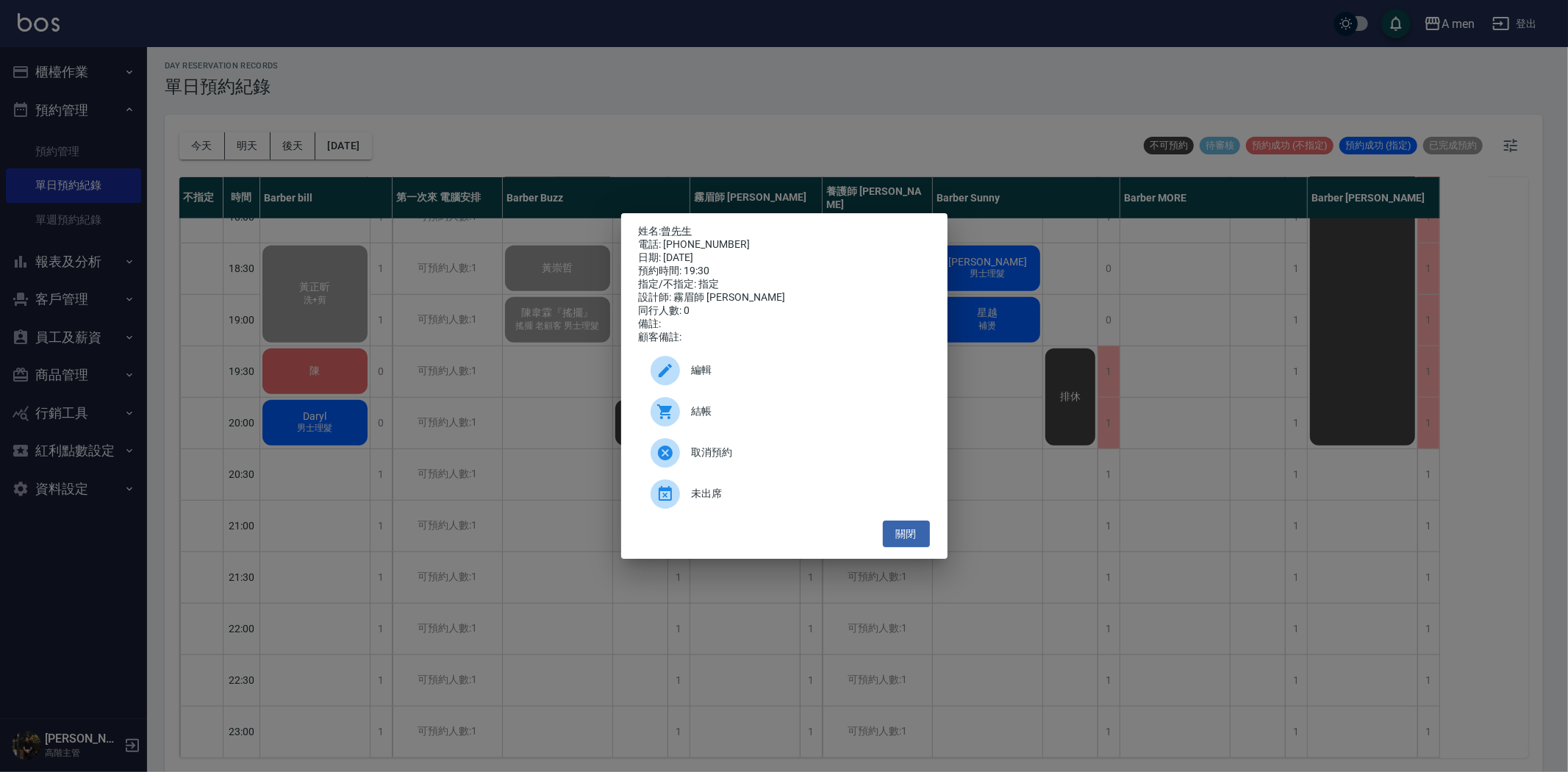
click at [714, 378] on span "編輯" at bounding box center [805, 369] width 227 height 15
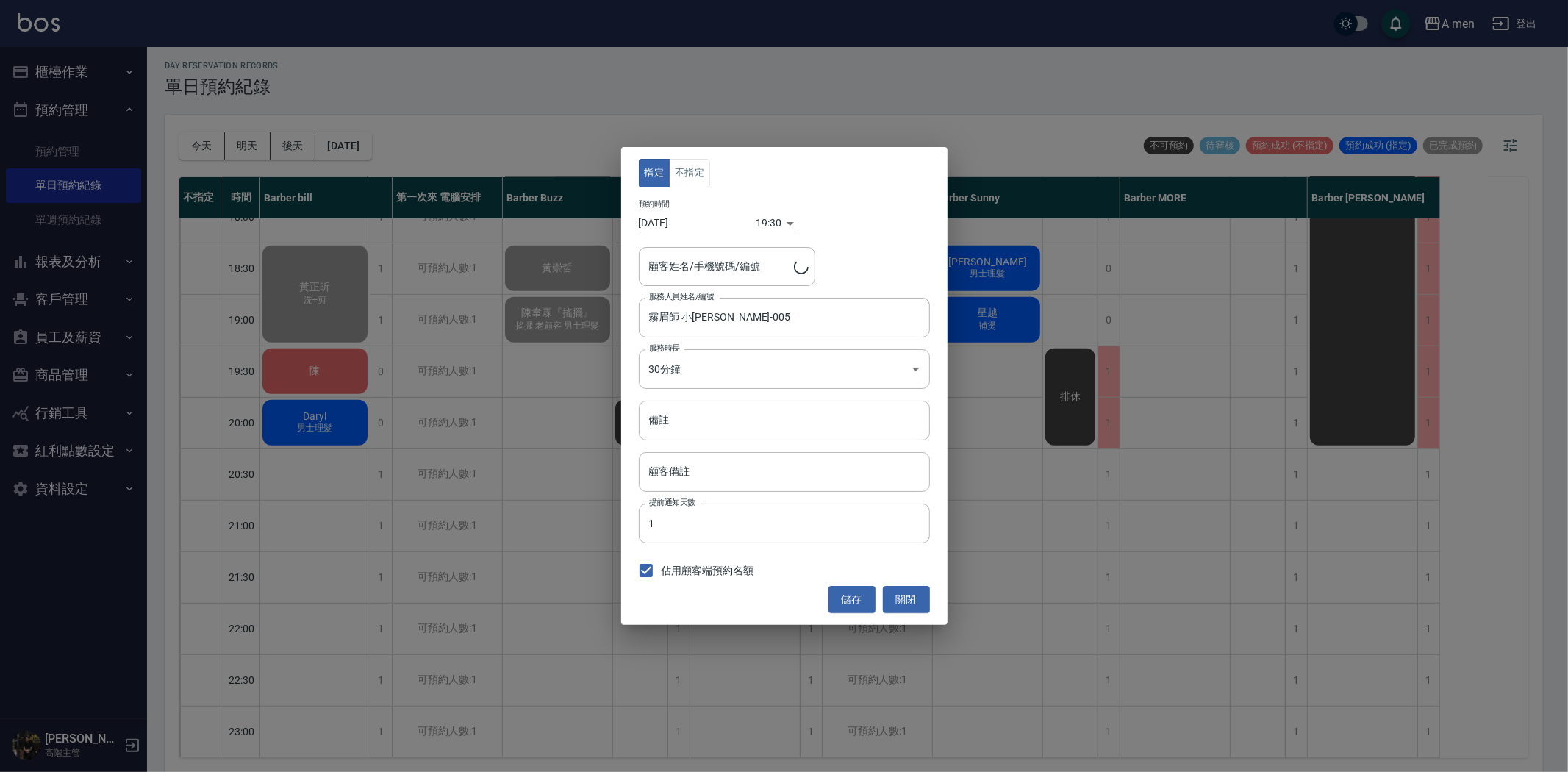
type input "曾先生/0968291064"
click at [702, 317] on input "霧眉師 小蔡-005" at bounding box center [773, 317] width 256 height 26
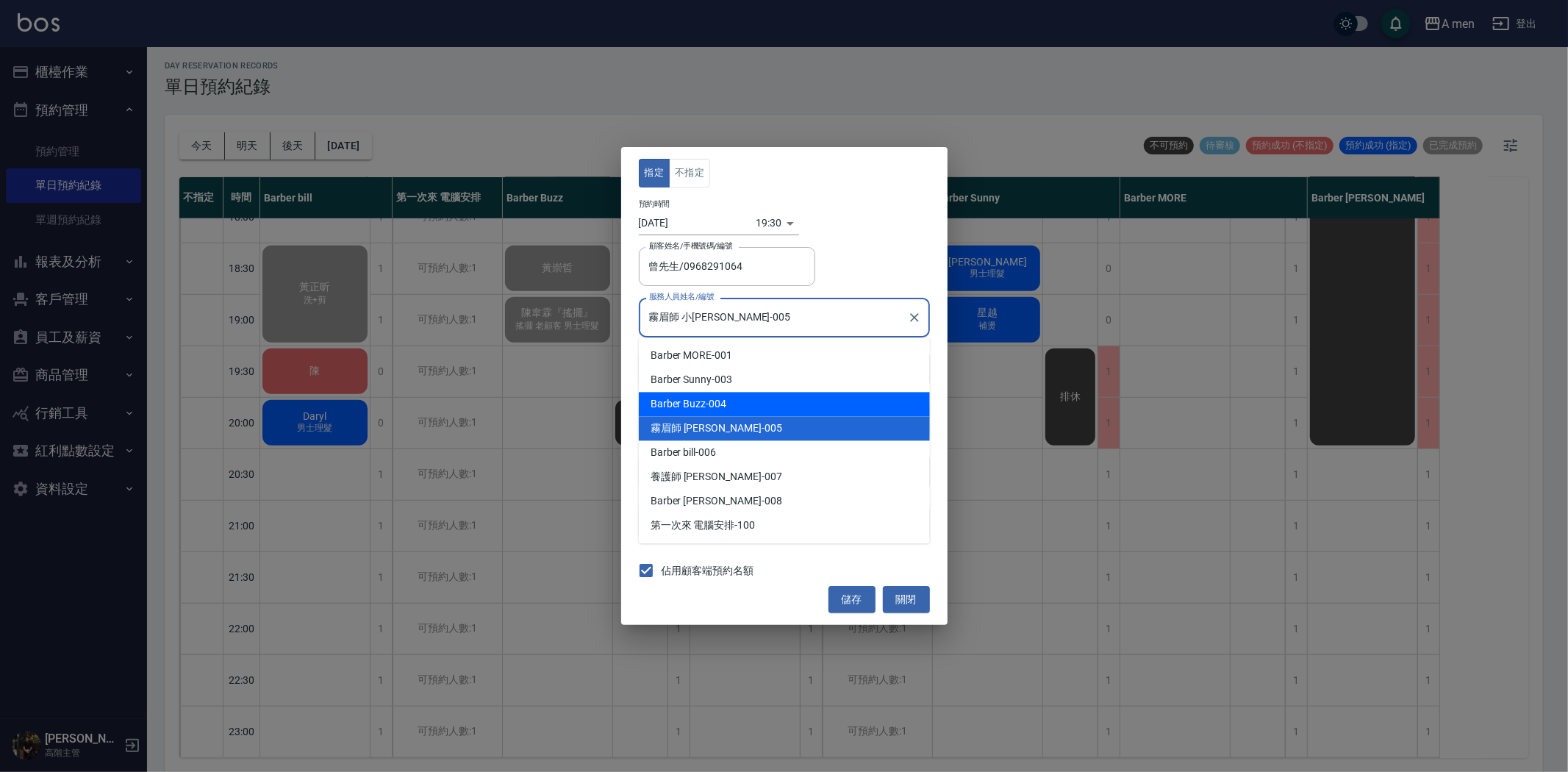
click at [721, 401] on div "Barber Buzz -004" at bounding box center [785, 403] width 291 height 24
type input "Barber Buzz-004"
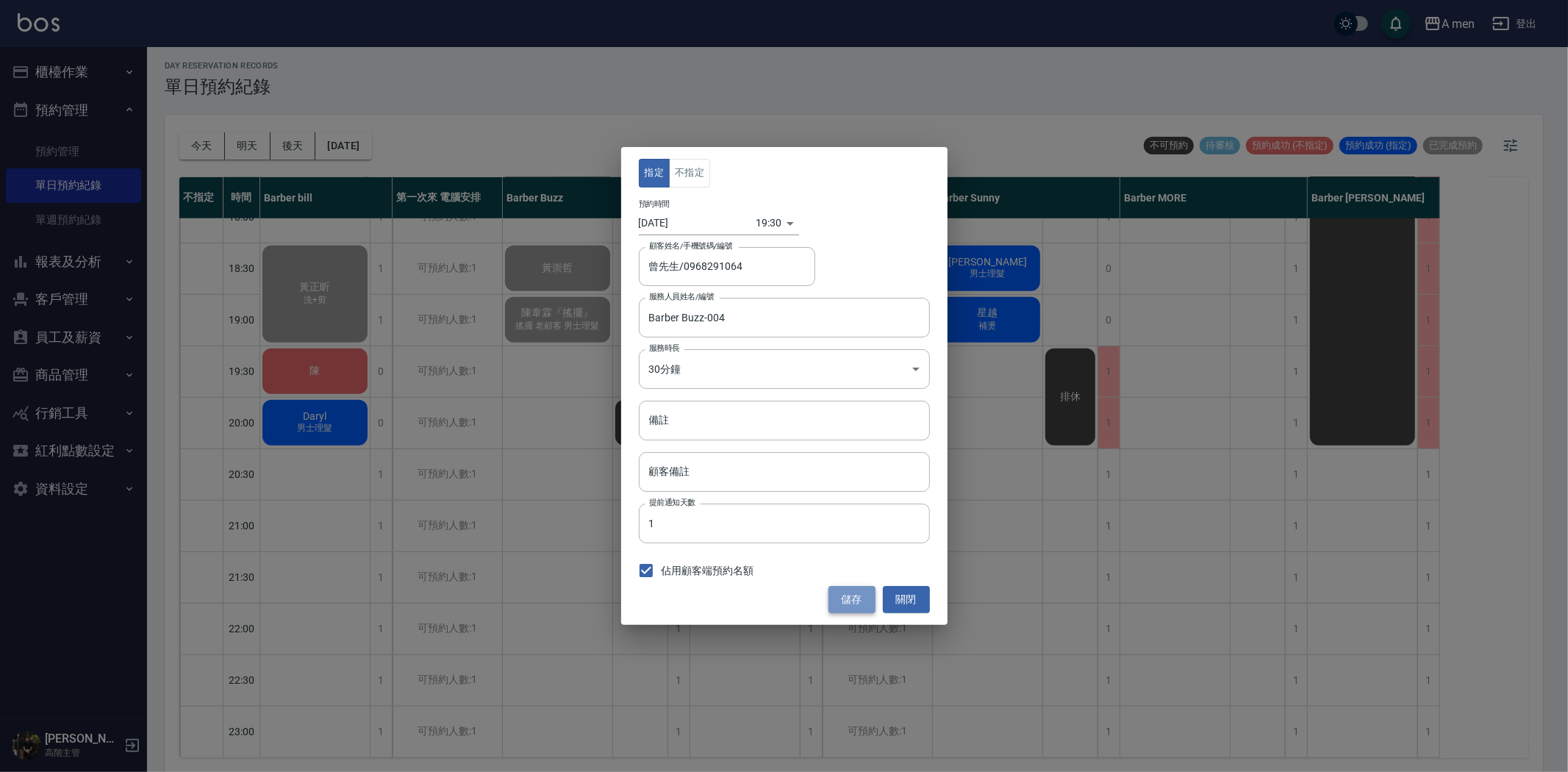
click at [843, 609] on button "儲存" at bounding box center [852, 599] width 47 height 27
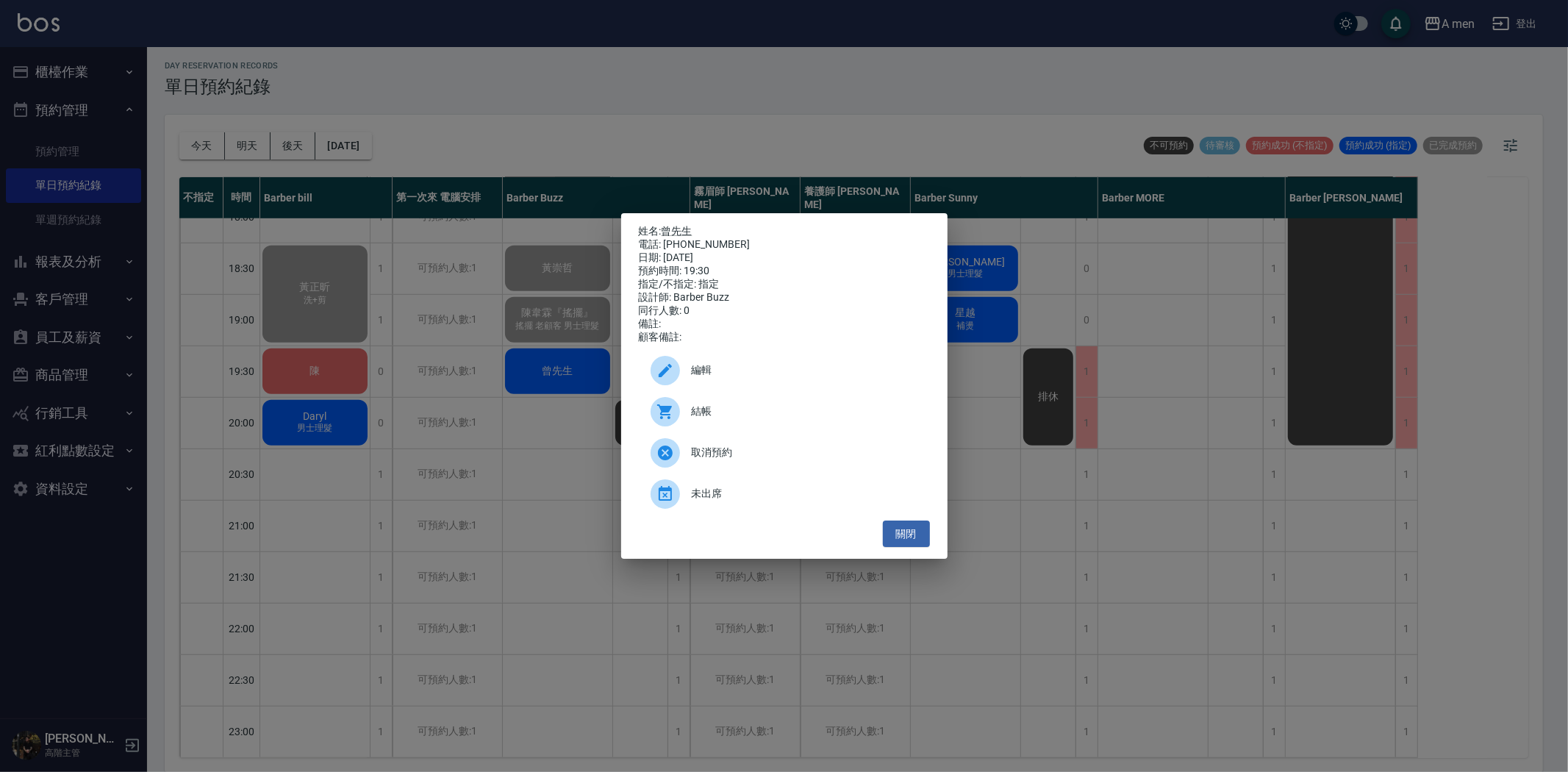
click at [719, 390] on div "編輯" at bounding box center [785, 370] width 291 height 41
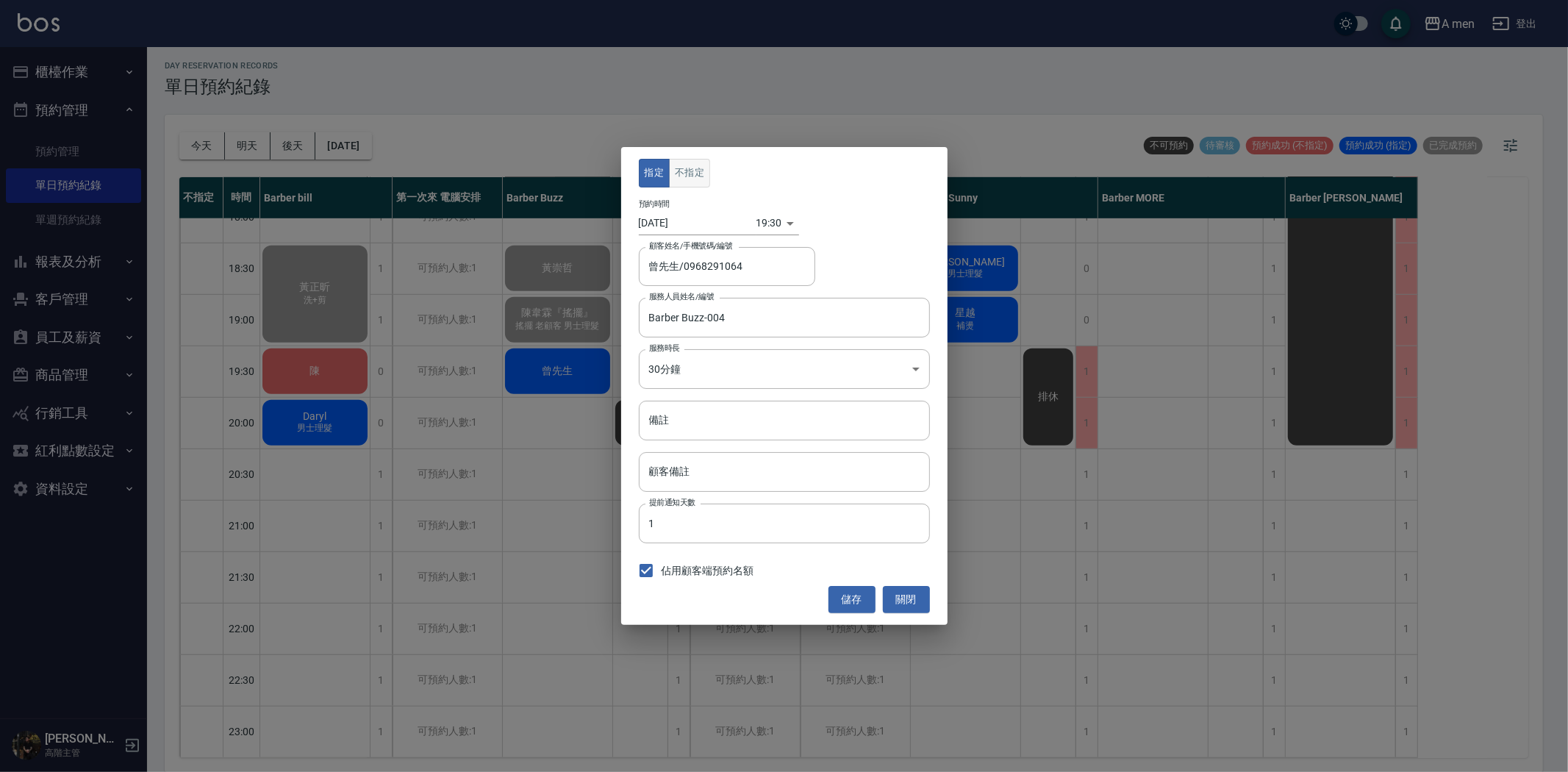
click at [698, 173] on button "不指定" at bounding box center [689, 173] width 41 height 29
click at [855, 597] on button "儲存" at bounding box center [852, 599] width 47 height 27
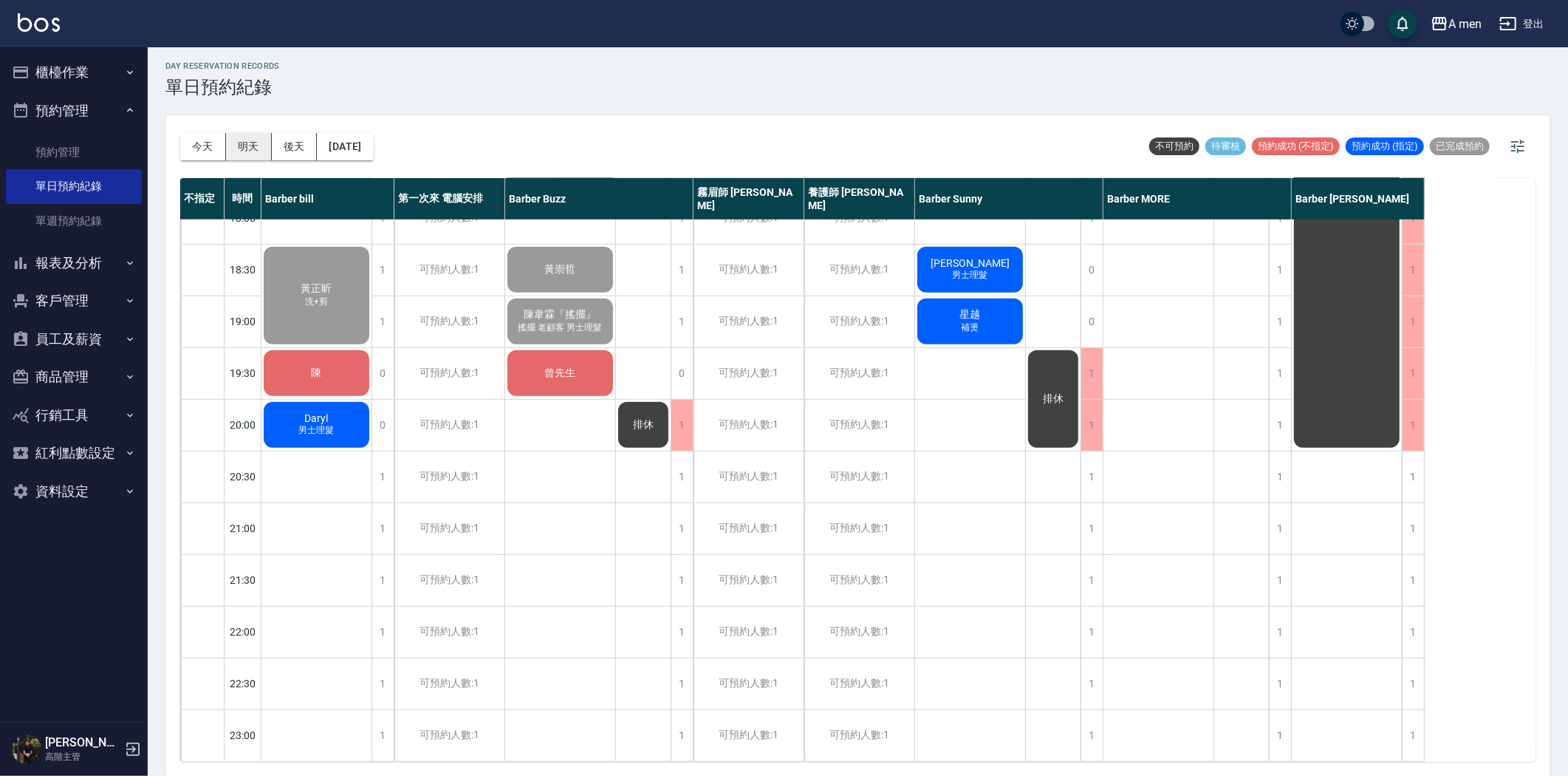
click at [248, 136] on button "明天" at bounding box center [248, 146] width 46 height 27
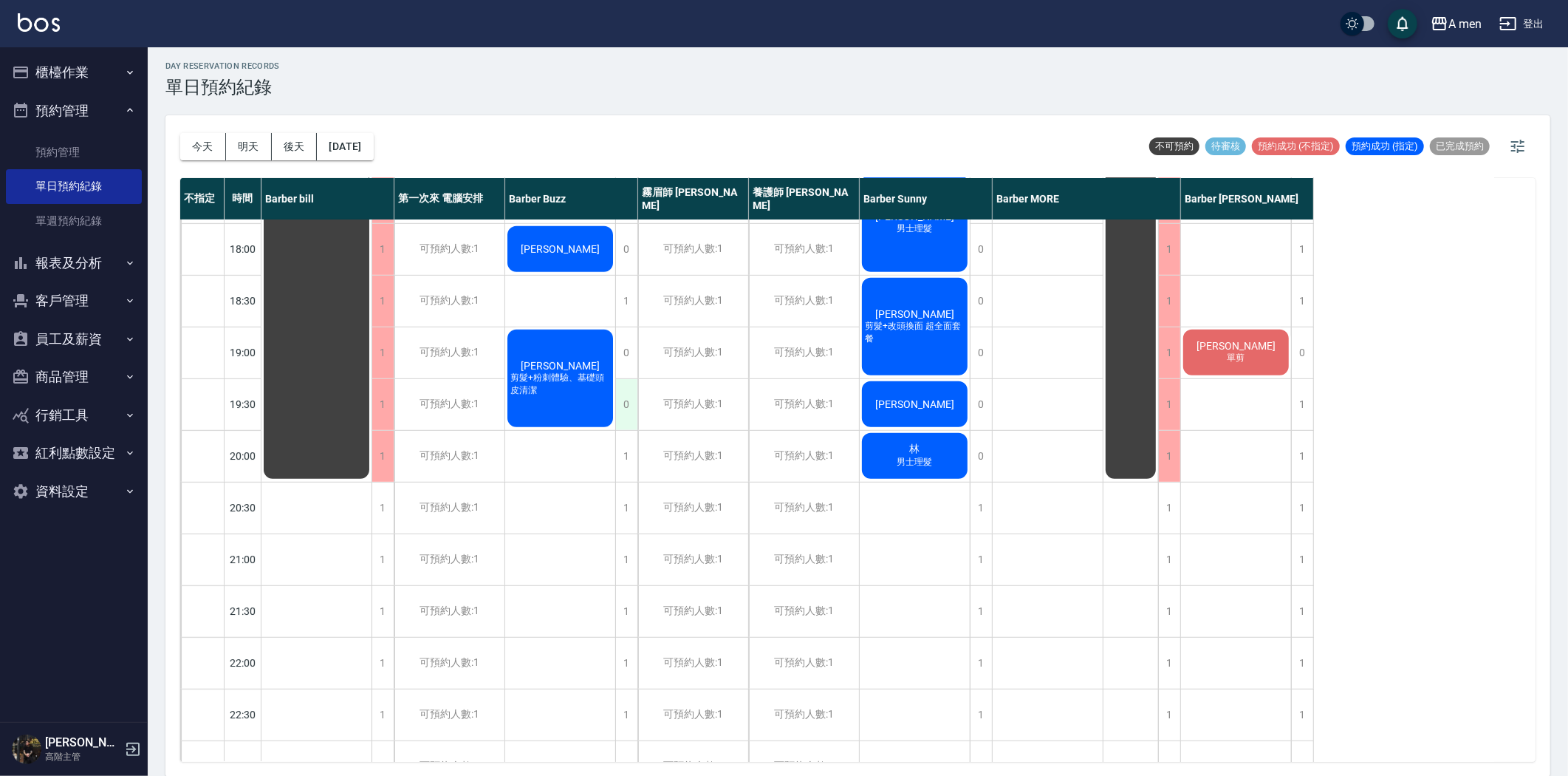
scroll to position [681, 0]
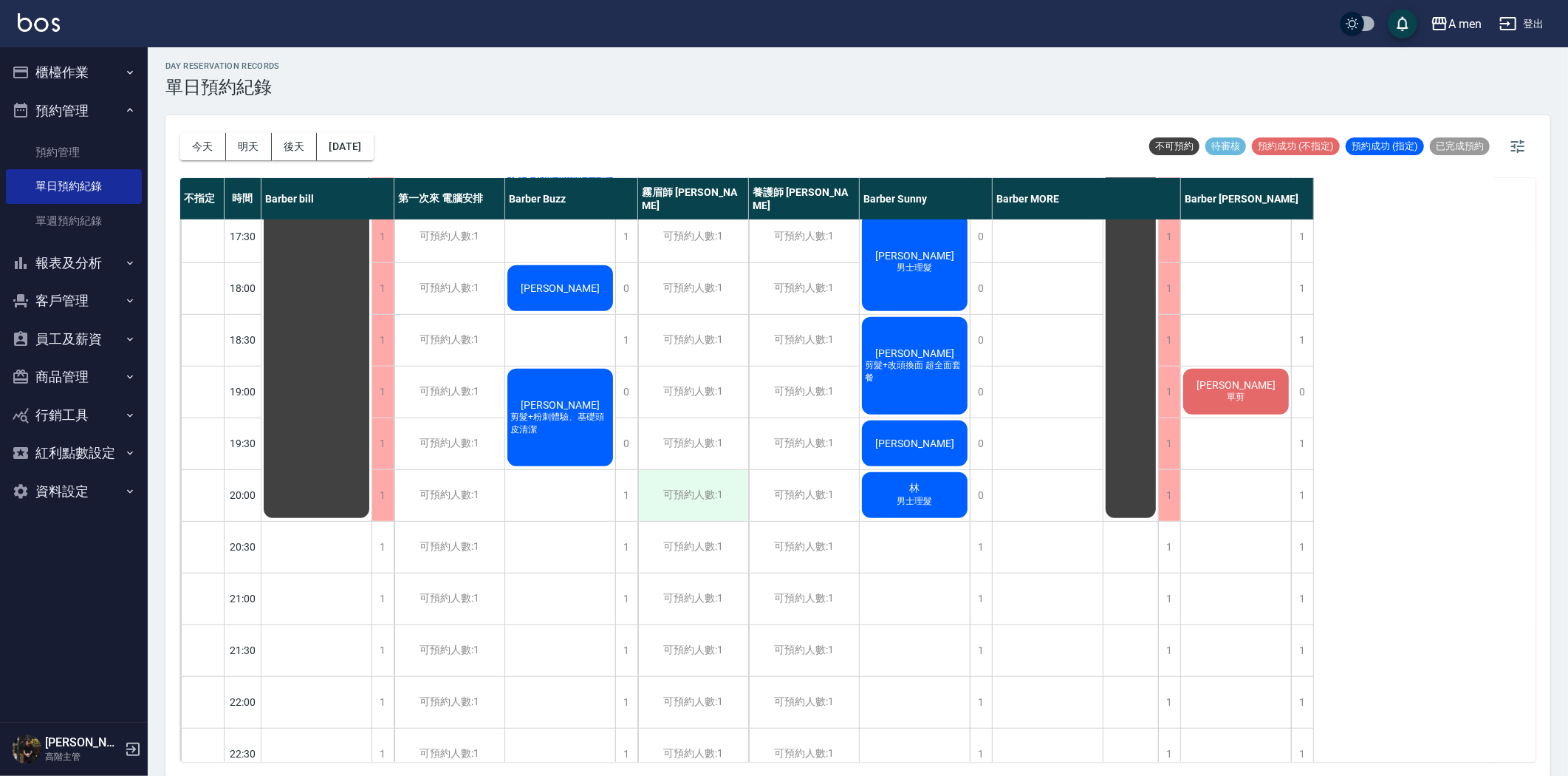
click at [715, 510] on div "可預約人數:1" at bounding box center [693, 495] width 110 height 51
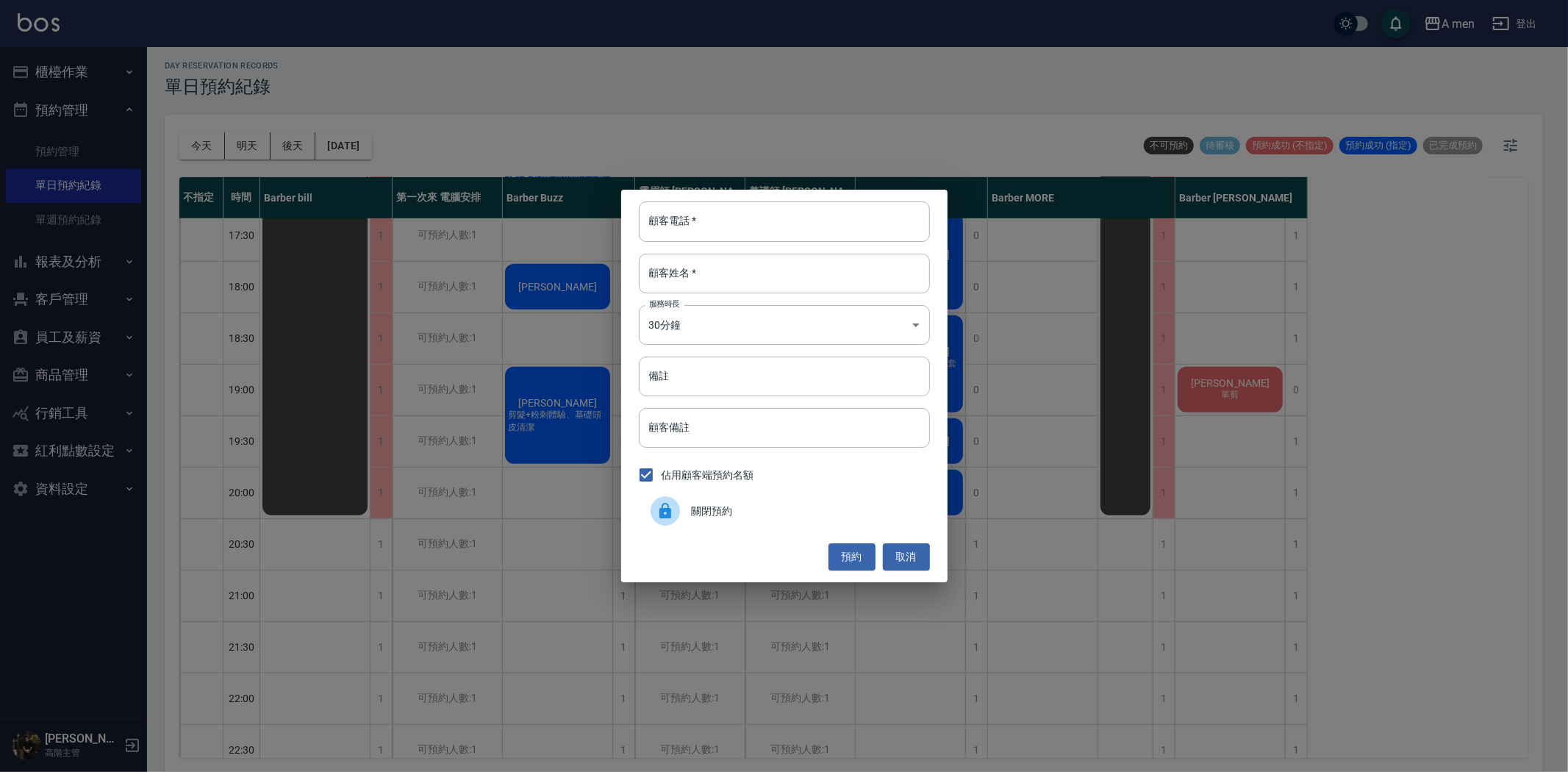
click at [741, 511] on span "關閉預約" at bounding box center [805, 511] width 227 height 15
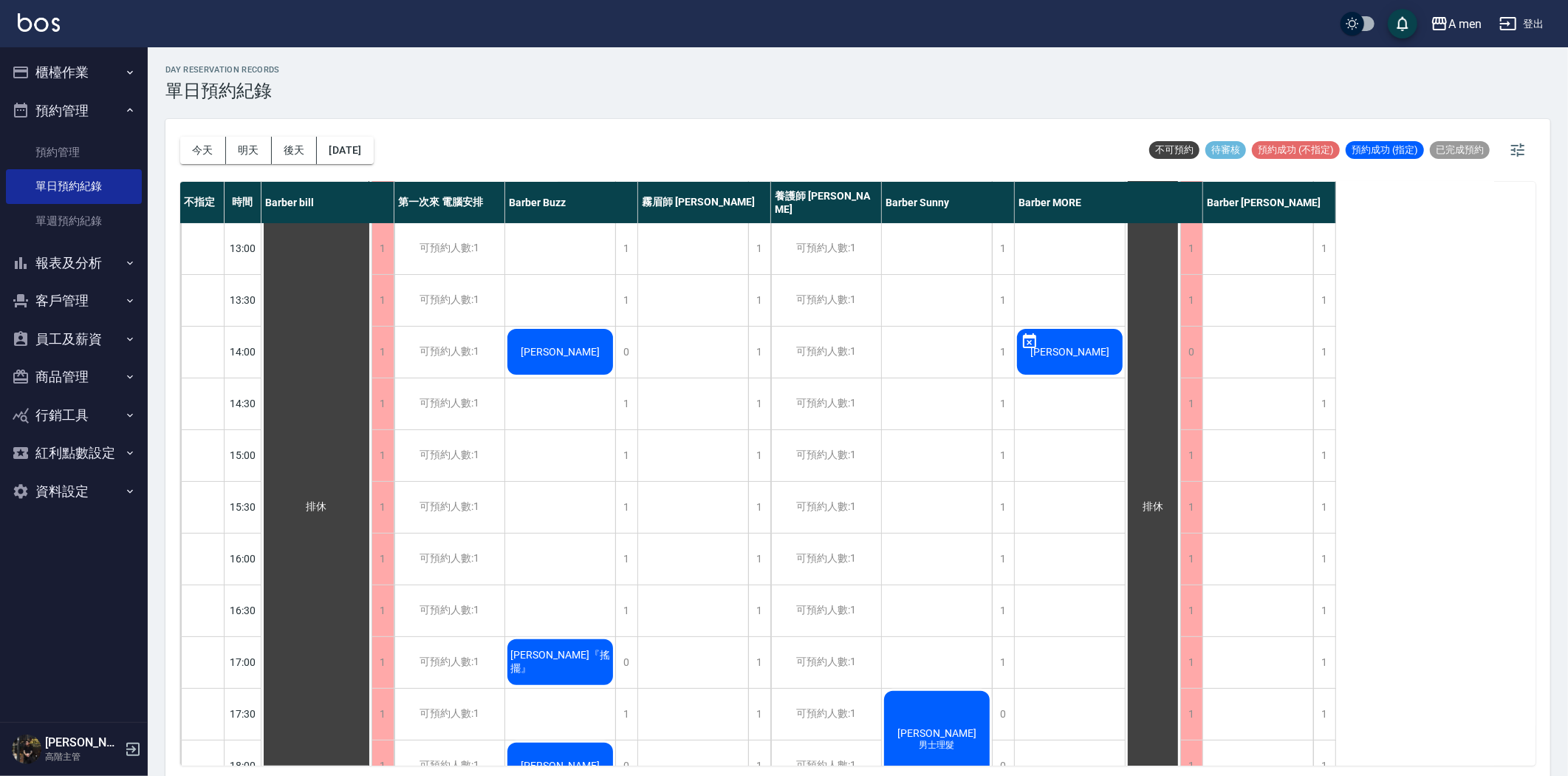
scroll to position [82, 0]
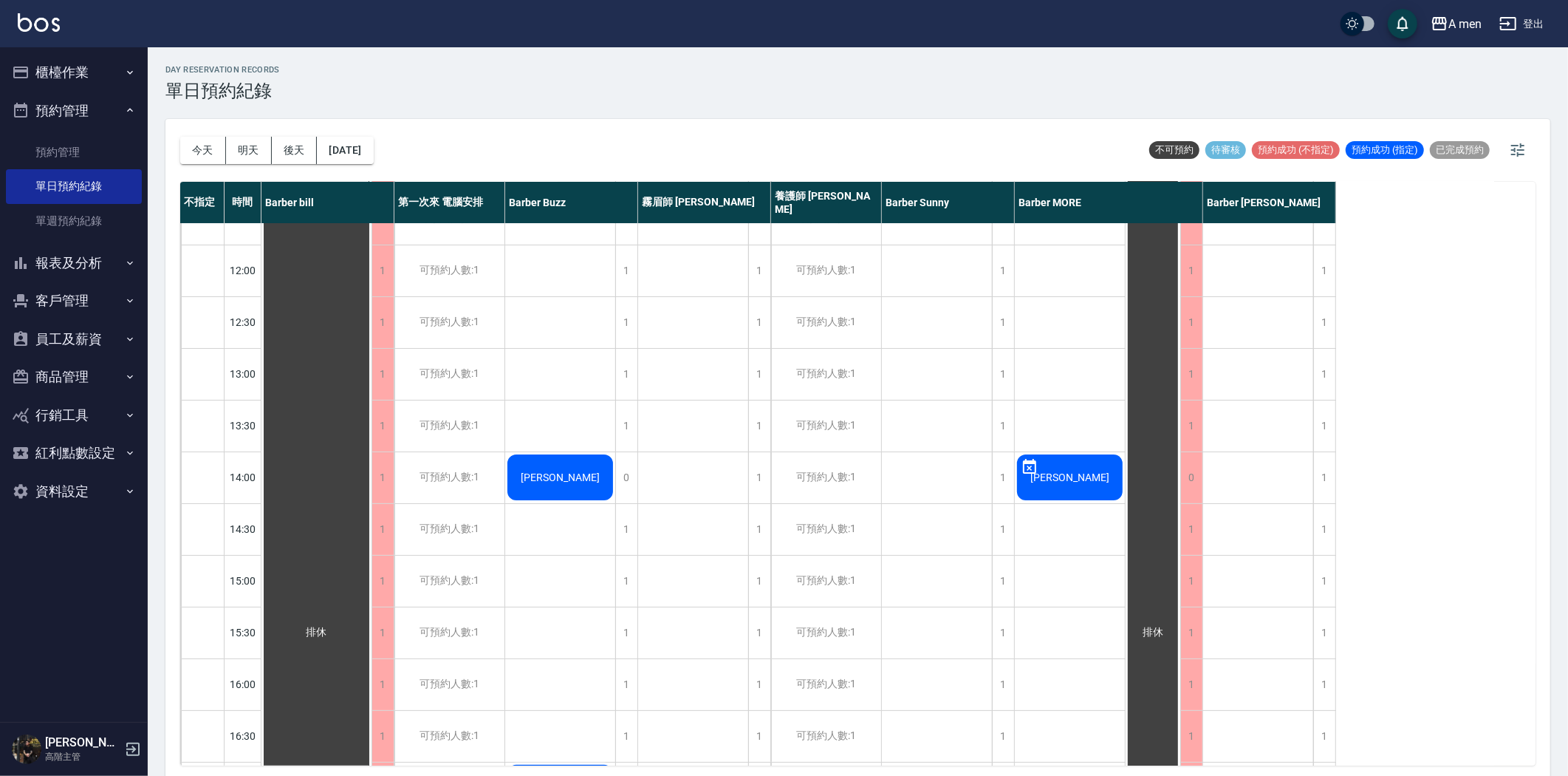
click at [371, 478] on div "葉依婷" at bounding box center [317, 632] width 110 height 981
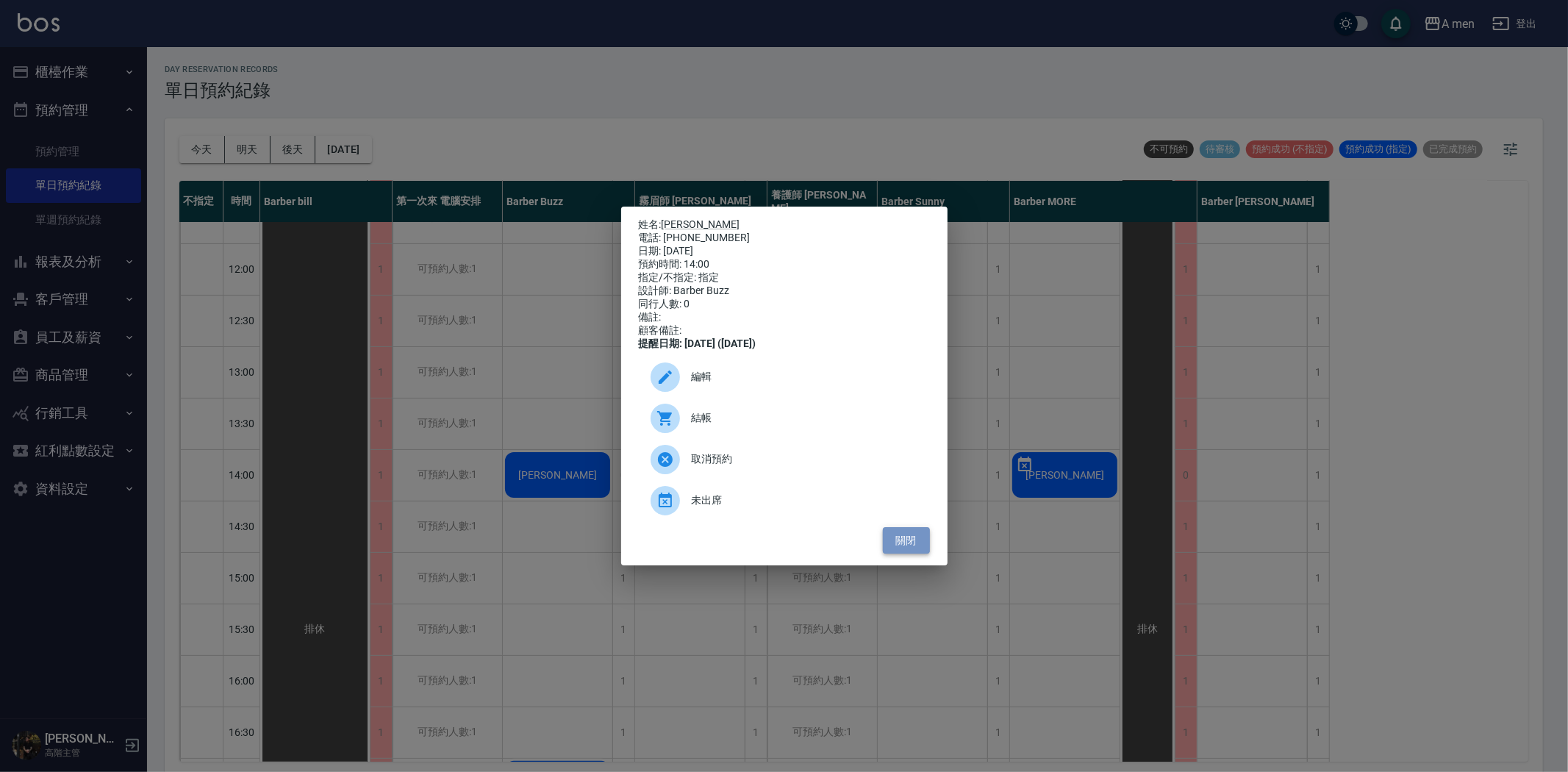
click at [921, 554] on button "關閉" at bounding box center [906, 540] width 47 height 27
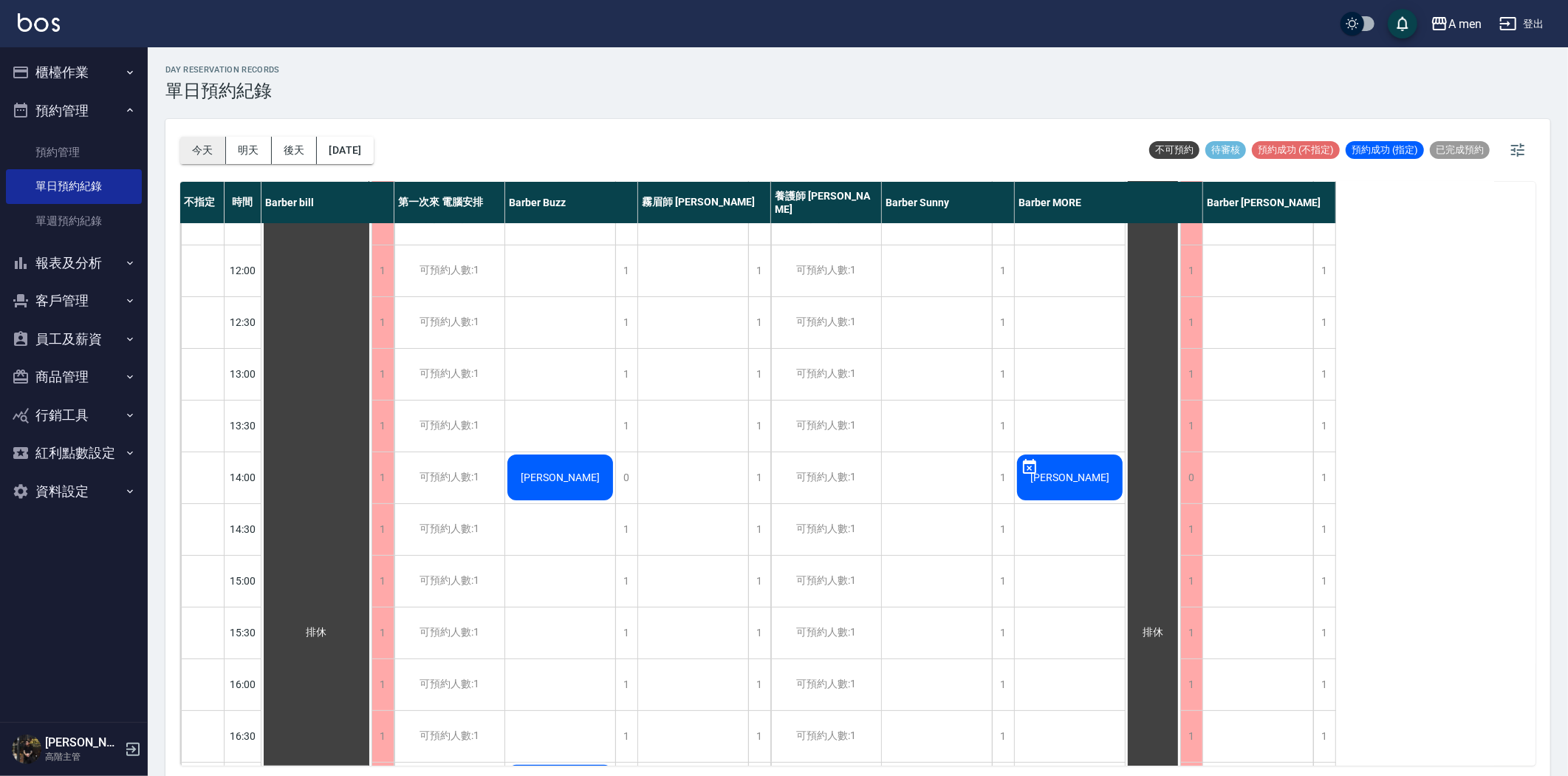
click at [212, 152] on button "今天" at bounding box center [203, 150] width 46 height 27
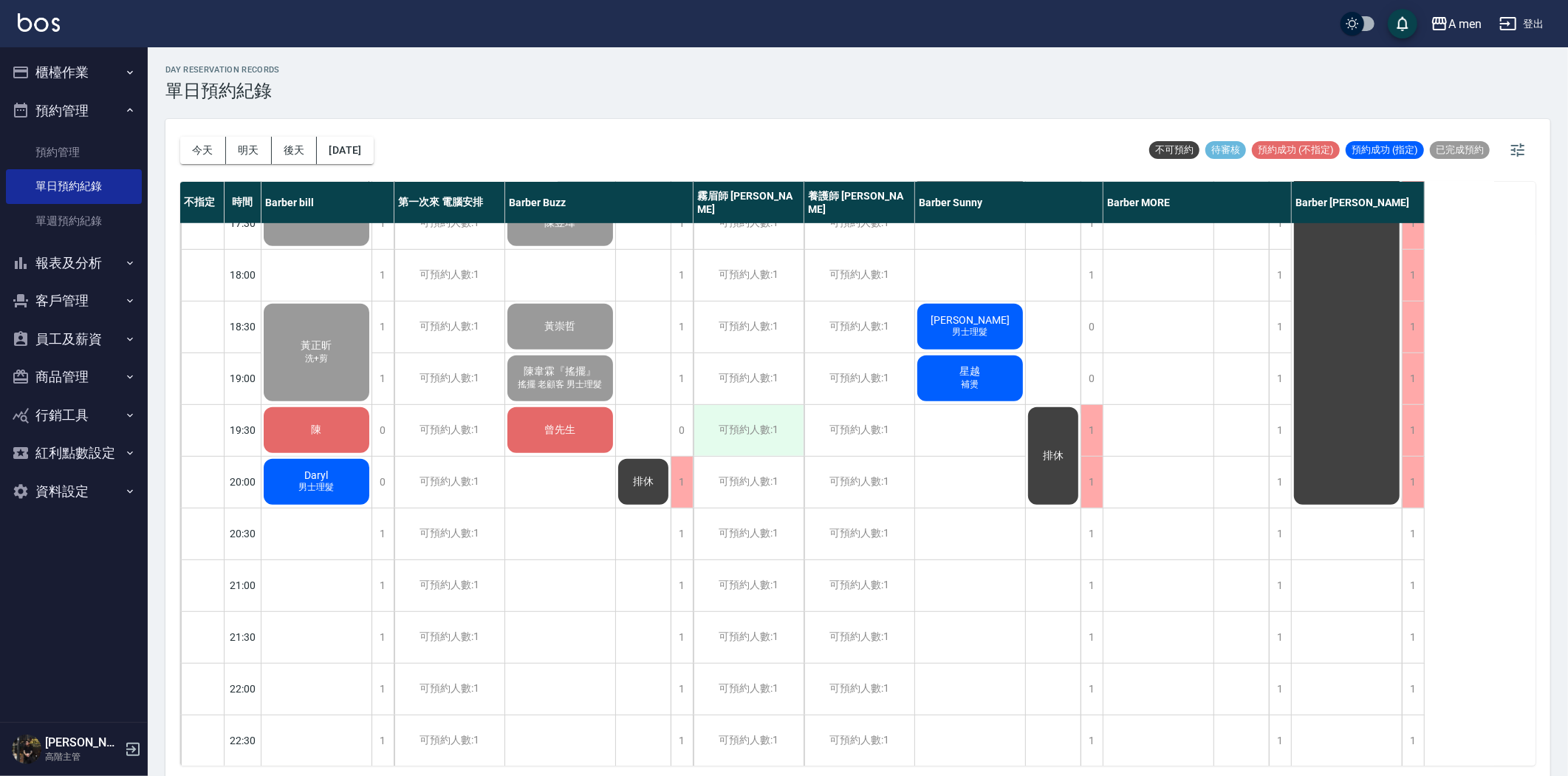
scroll to position [599, 0]
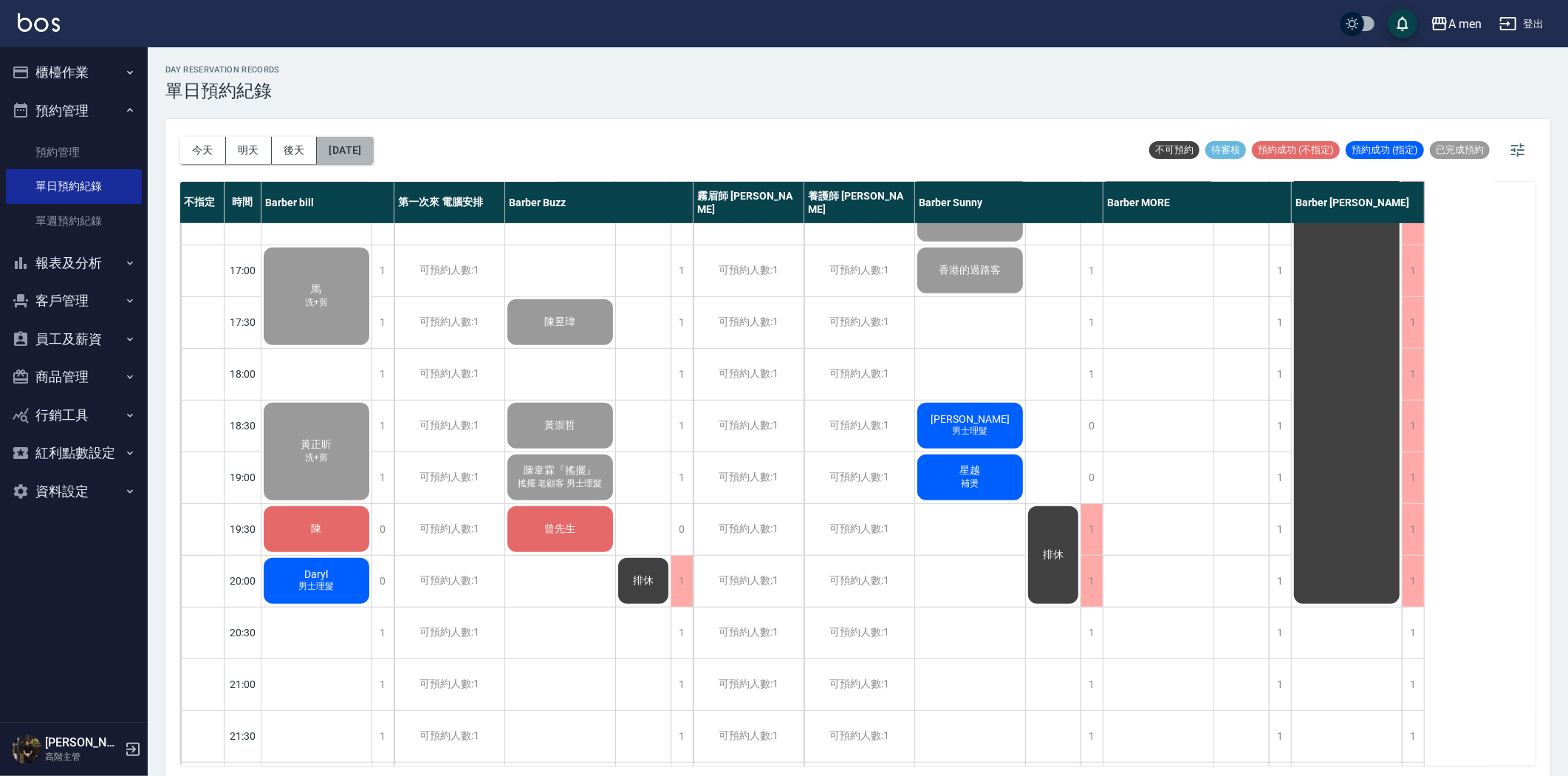
click at [335, 146] on button "[DATE]" at bounding box center [344, 150] width 57 height 27
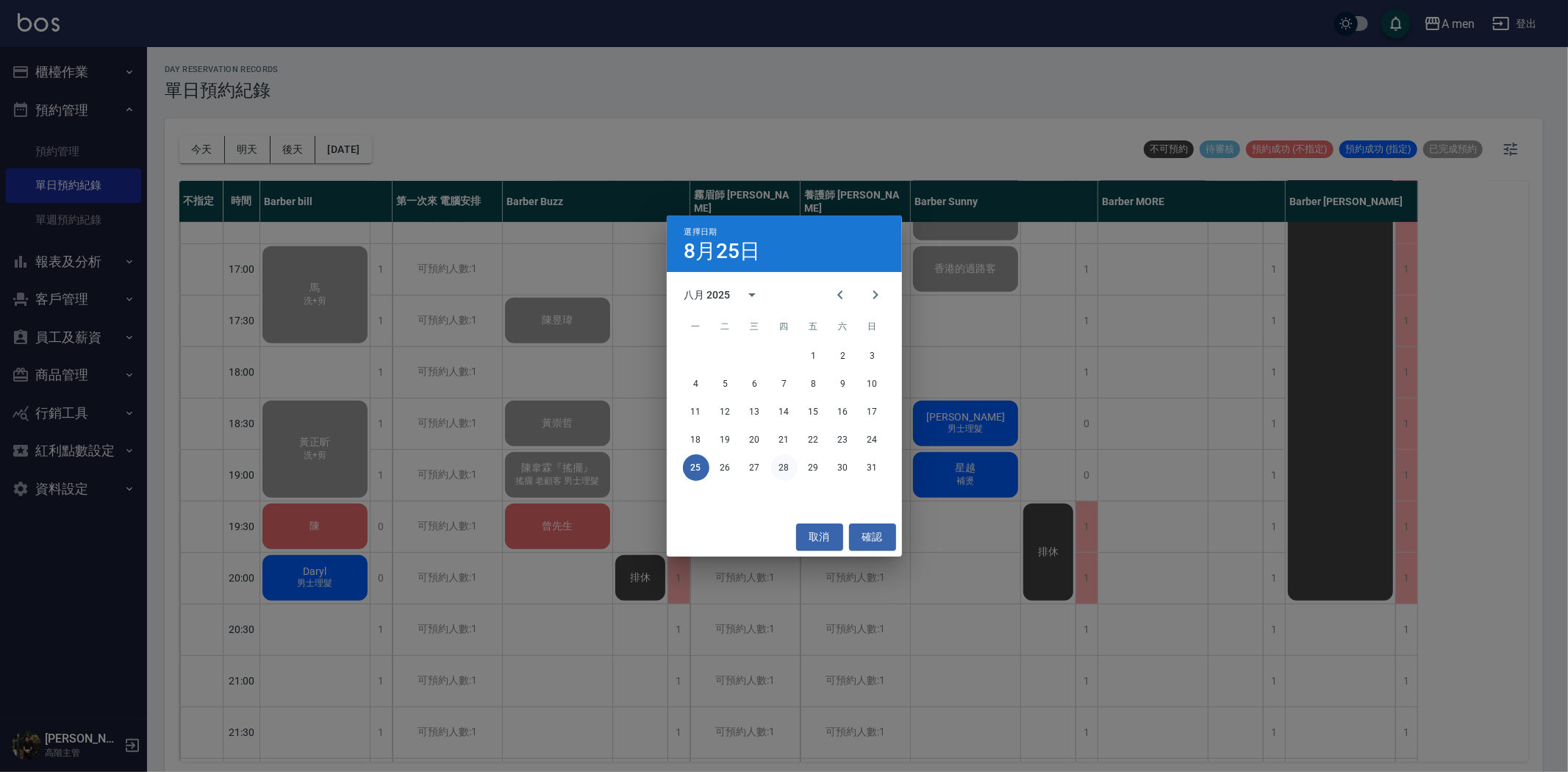
click at [777, 469] on button "28" at bounding box center [785, 468] width 27 height 27
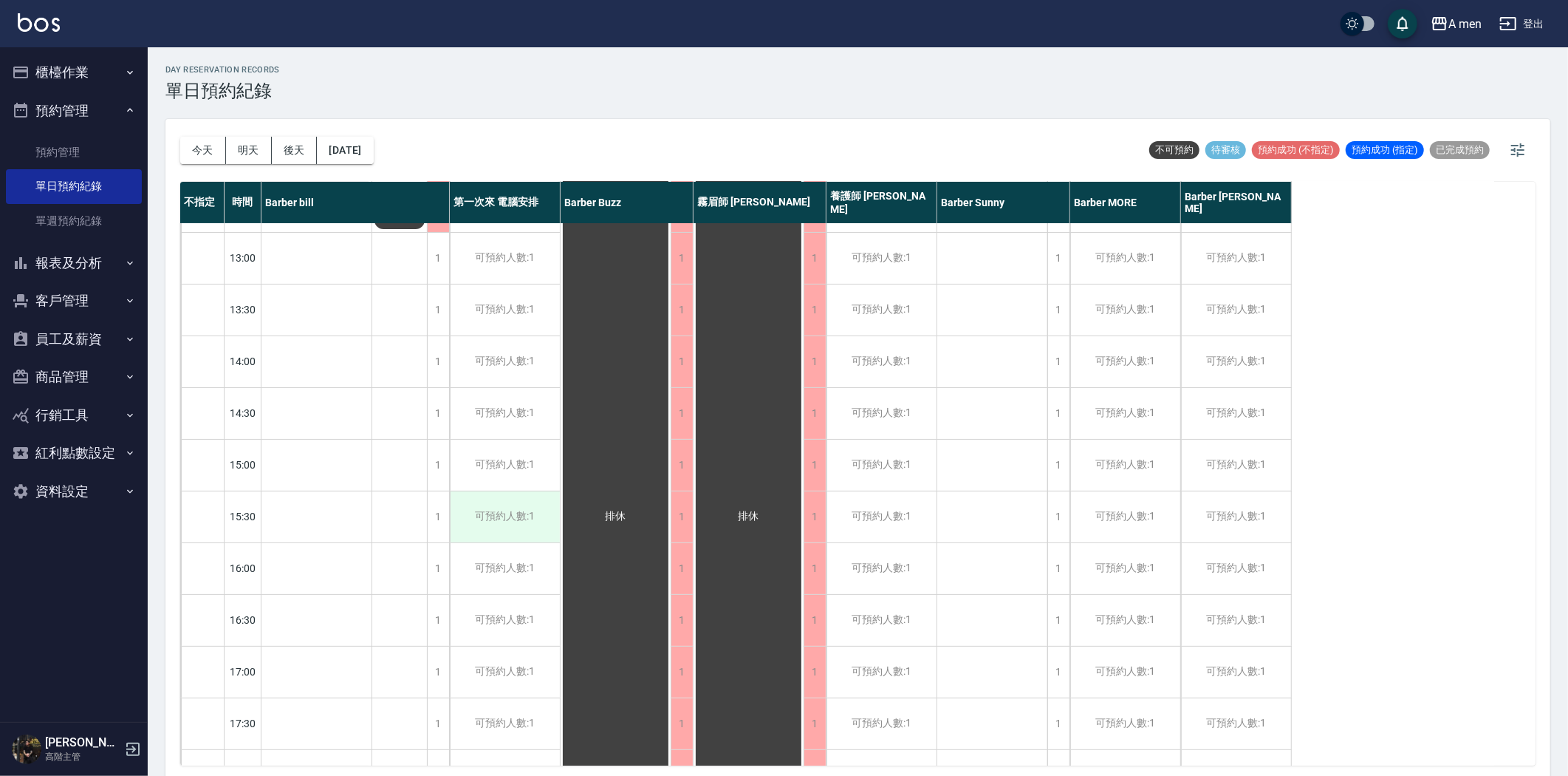
scroll to position [410, 0]
click at [441, 615] on div "1" at bounding box center [438, 615] width 22 height 51
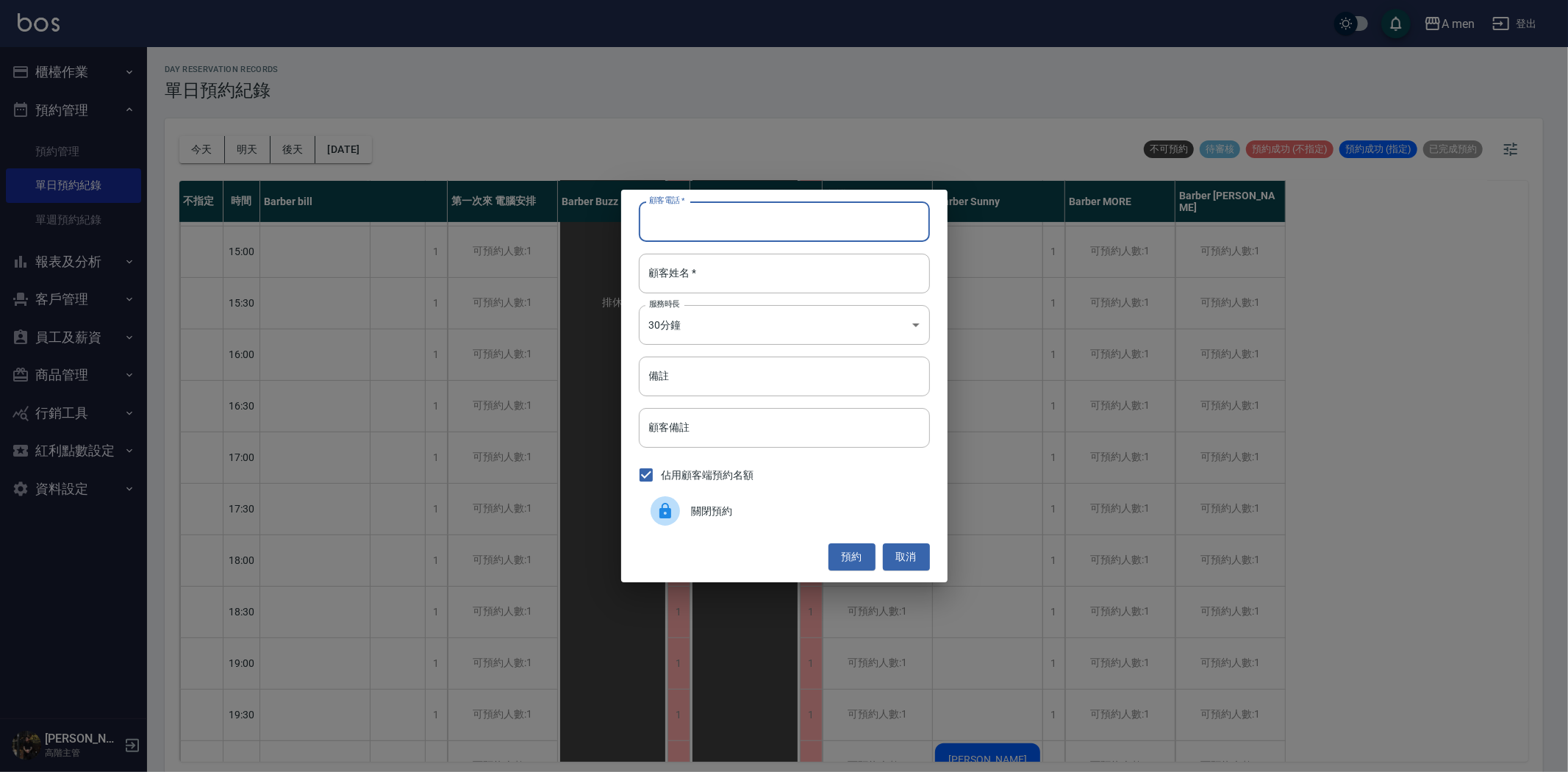
click at [738, 209] on input "顧客電話   *" at bounding box center [785, 221] width 291 height 39
type input "0931290259"
click at [716, 252] on div "顧客電話   * 0931290259 顧客電話   * 顧客姓名   * 顧客姓名   * 服務時長 30分鐘 1 服務時長 備註 備註 顧客備註 顧客備註…" at bounding box center [785, 385] width 327 height 392
click at [716, 282] on input "顧客姓名   *" at bounding box center [785, 273] width 291 height 39
click at [855, 556] on button "預約" at bounding box center [852, 557] width 47 height 27
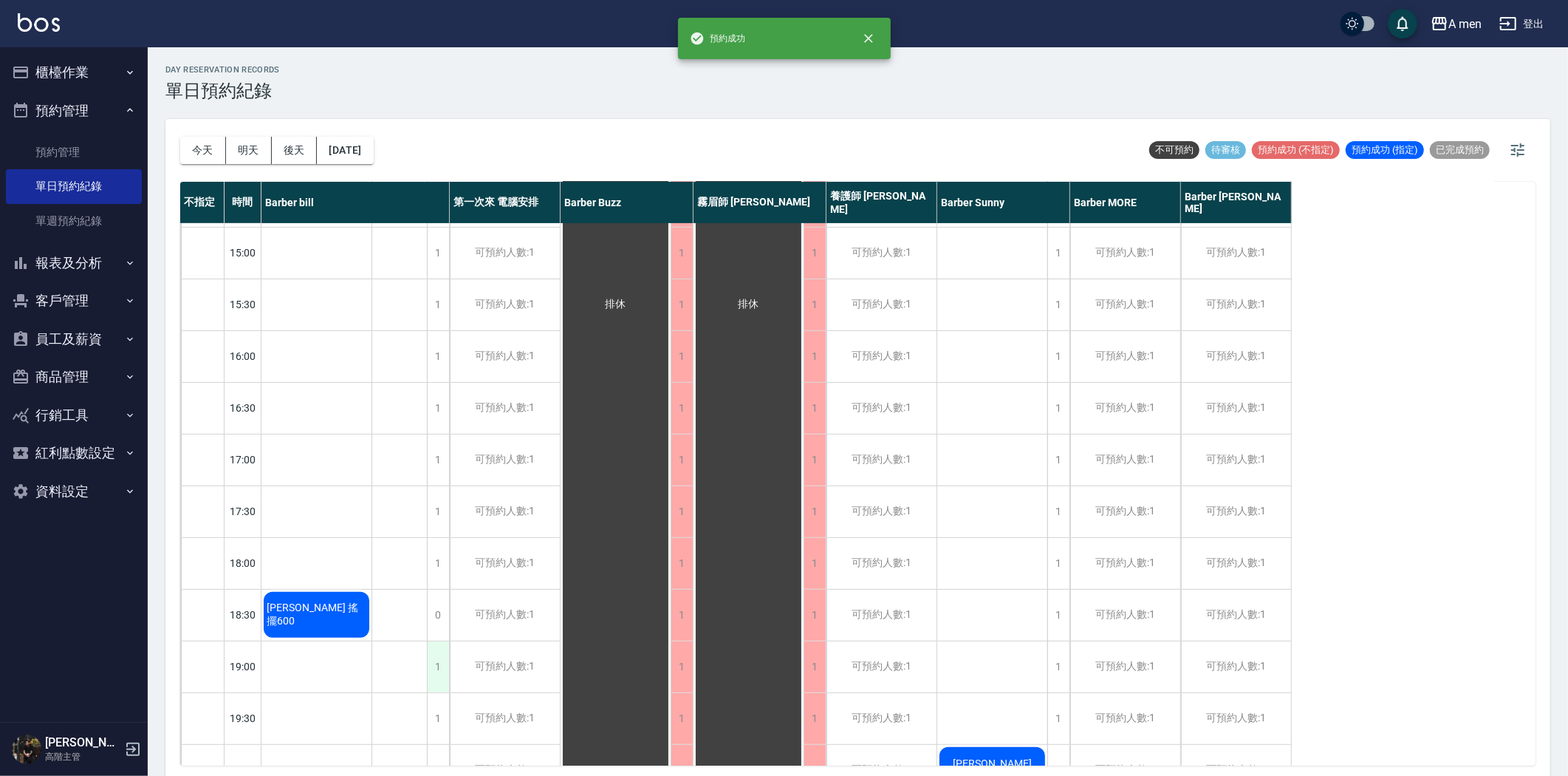
click at [437, 666] on div "1" at bounding box center [438, 667] width 22 height 51
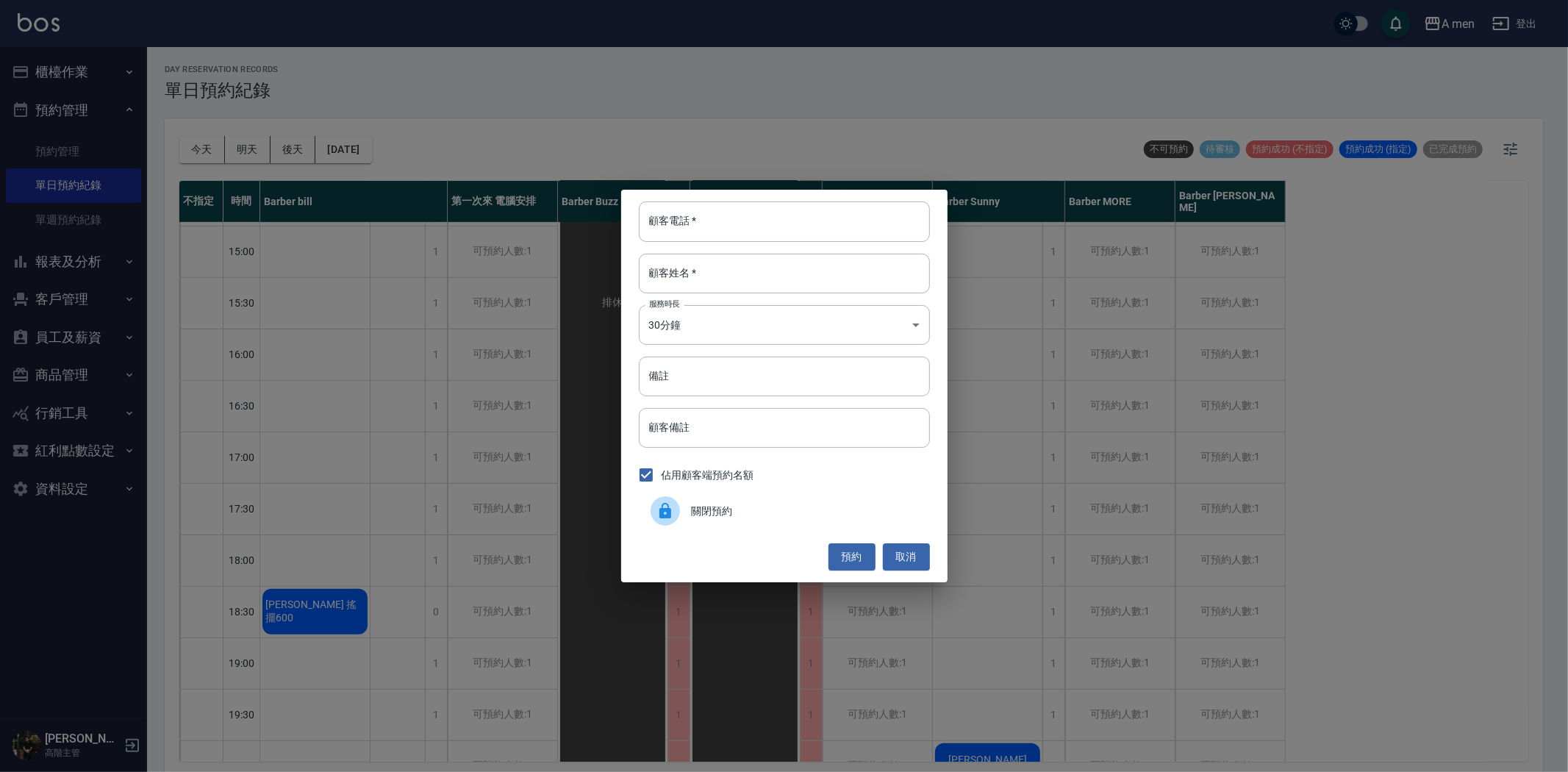
click at [775, 509] on span "關閉預約" at bounding box center [805, 511] width 227 height 15
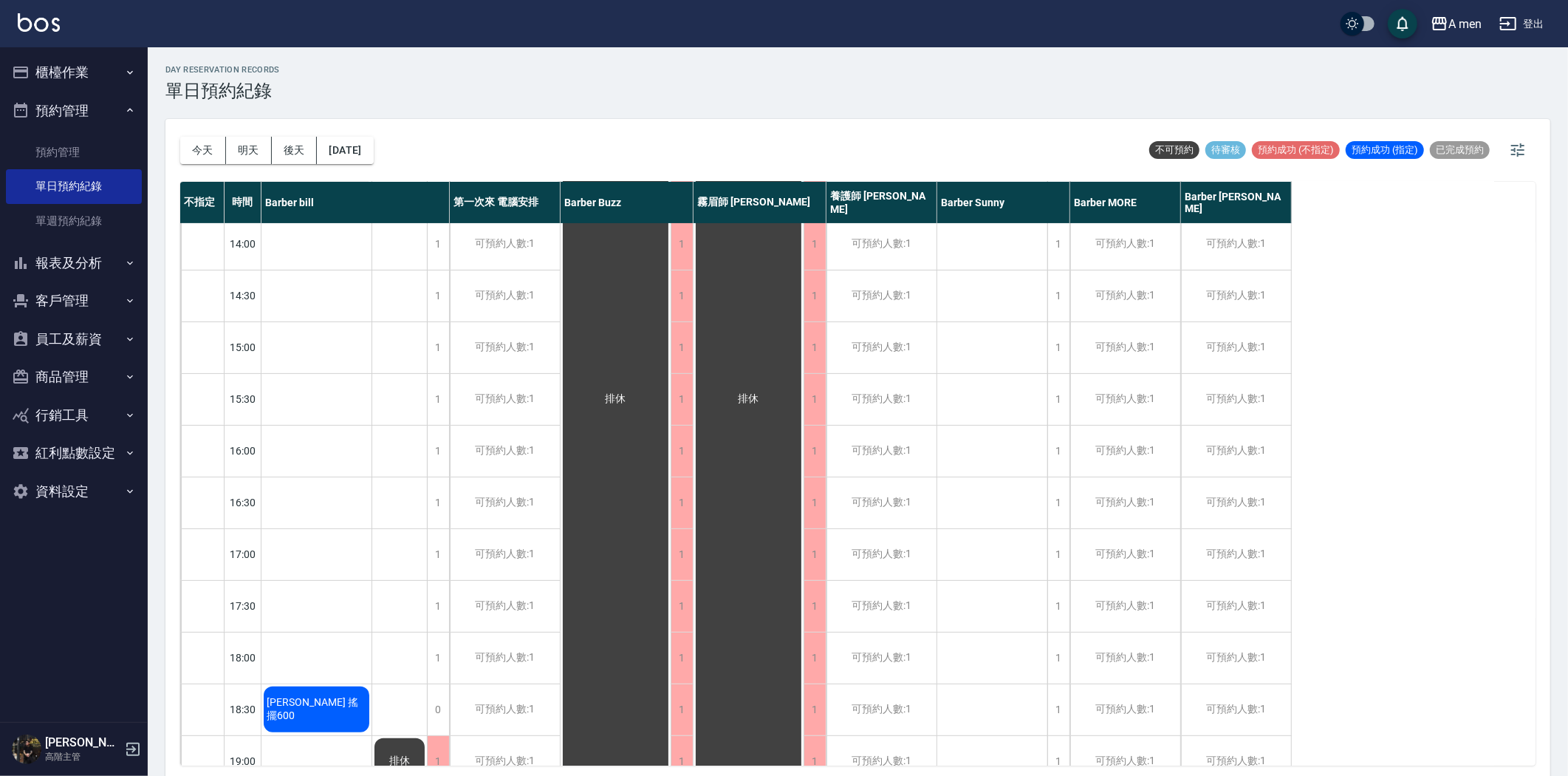
scroll to position [188, 0]
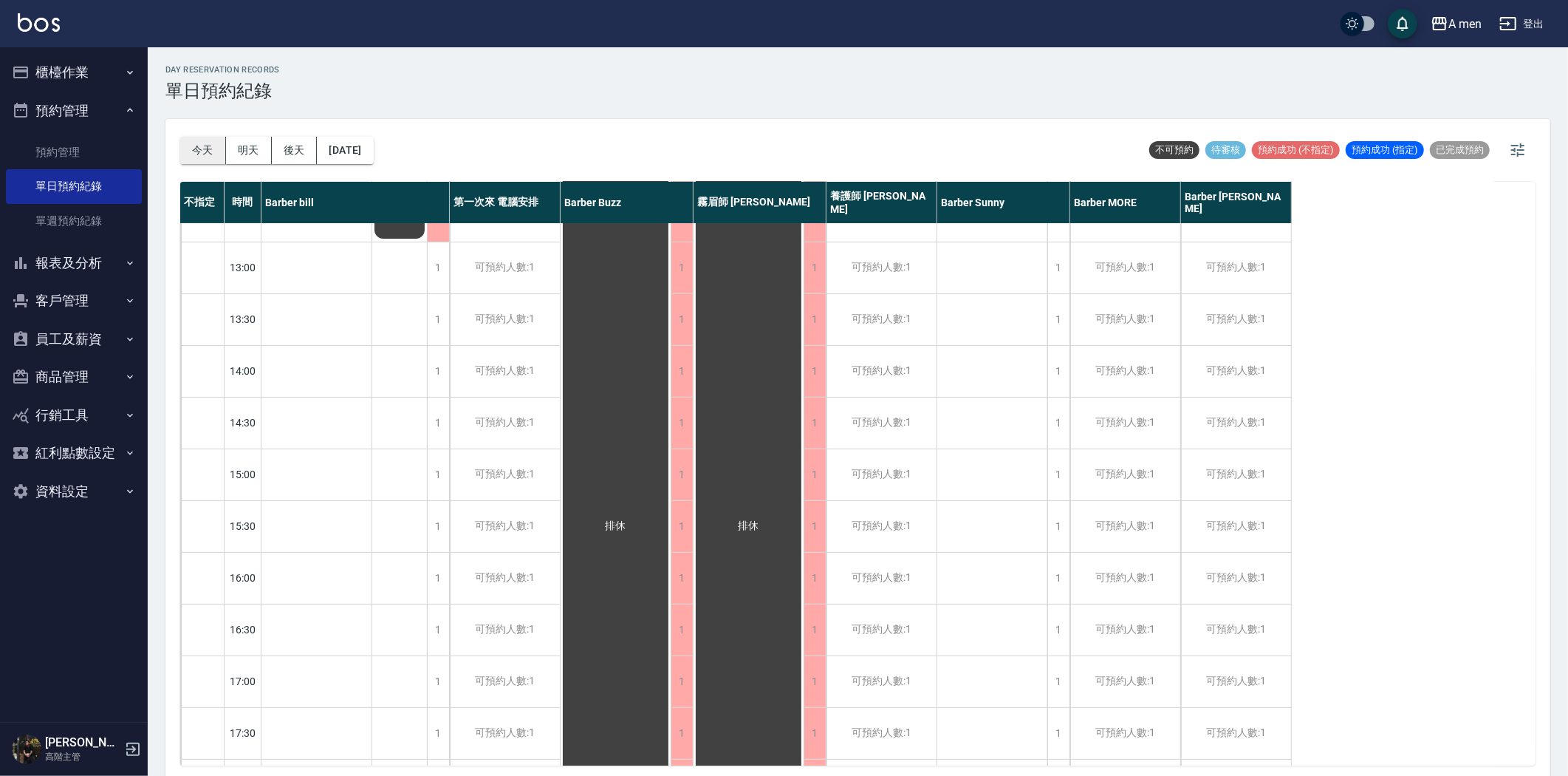
click at [205, 146] on button "今天" at bounding box center [203, 150] width 46 height 27
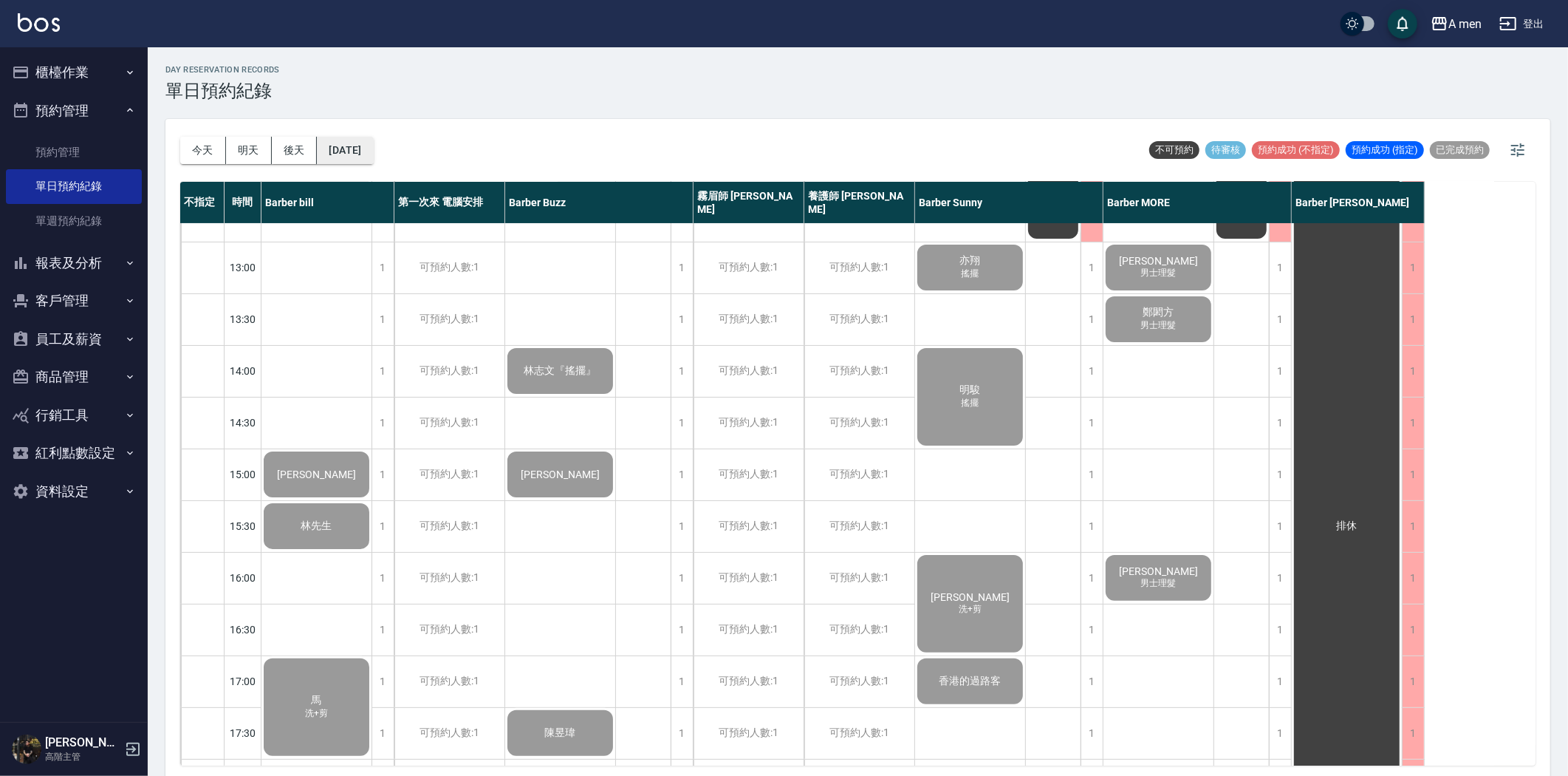
click at [370, 144] on button "[DATE]" at bounding box center [344, 150] width 57 height 27
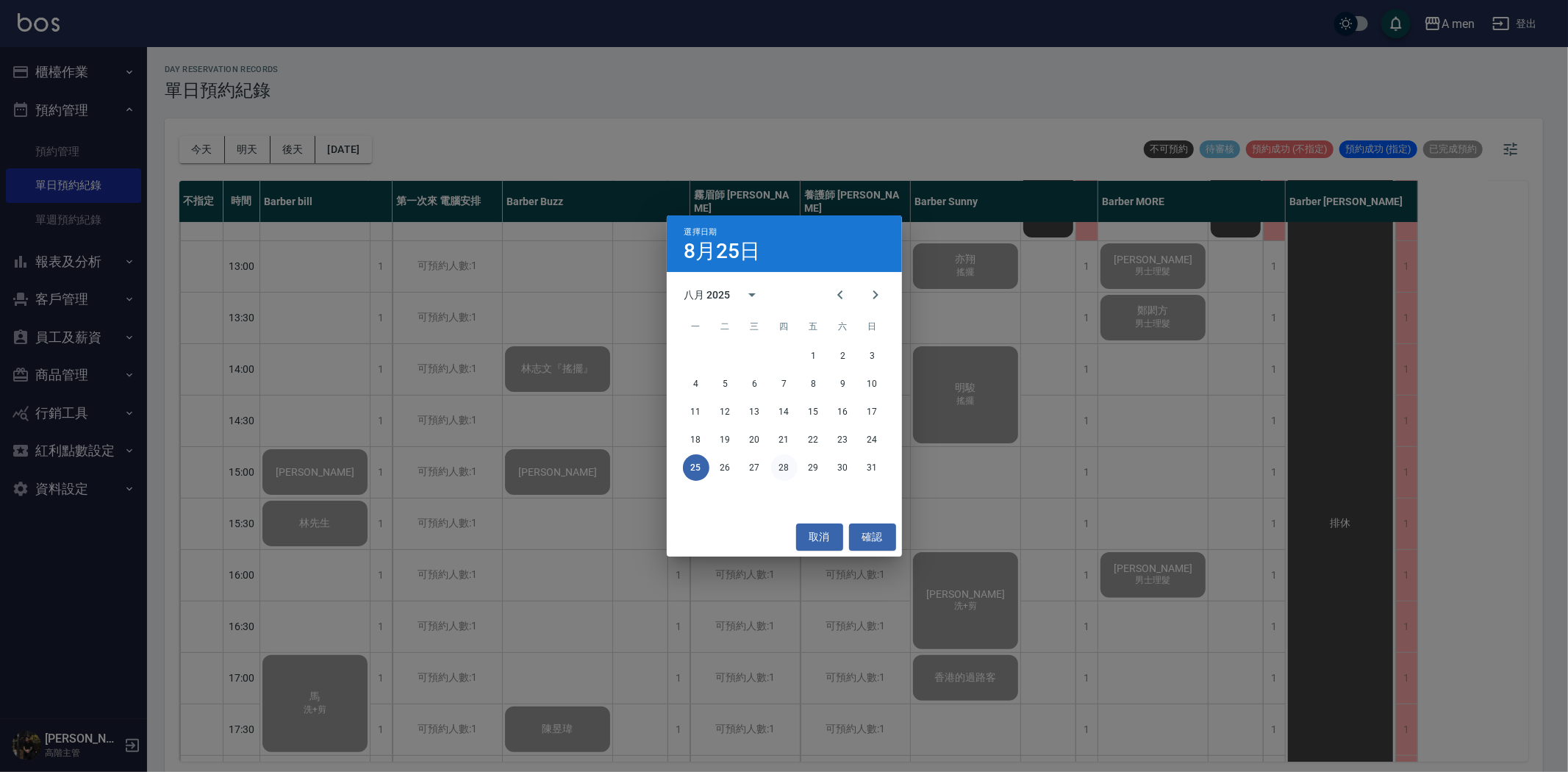
click at [780, 461] on button "28" at bounding box center [785, 468] width 27 height 27
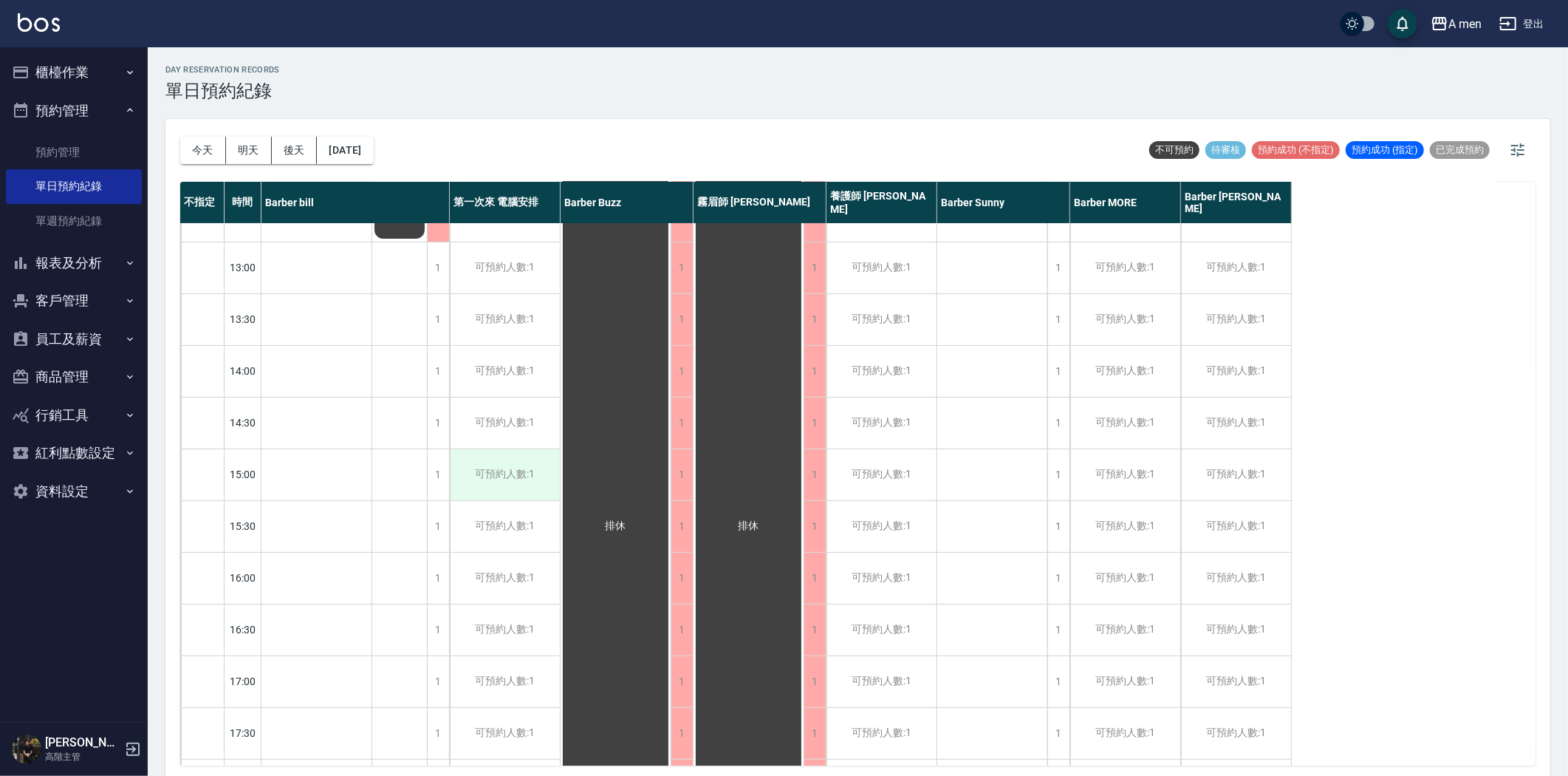
scroll to position [681, 0]
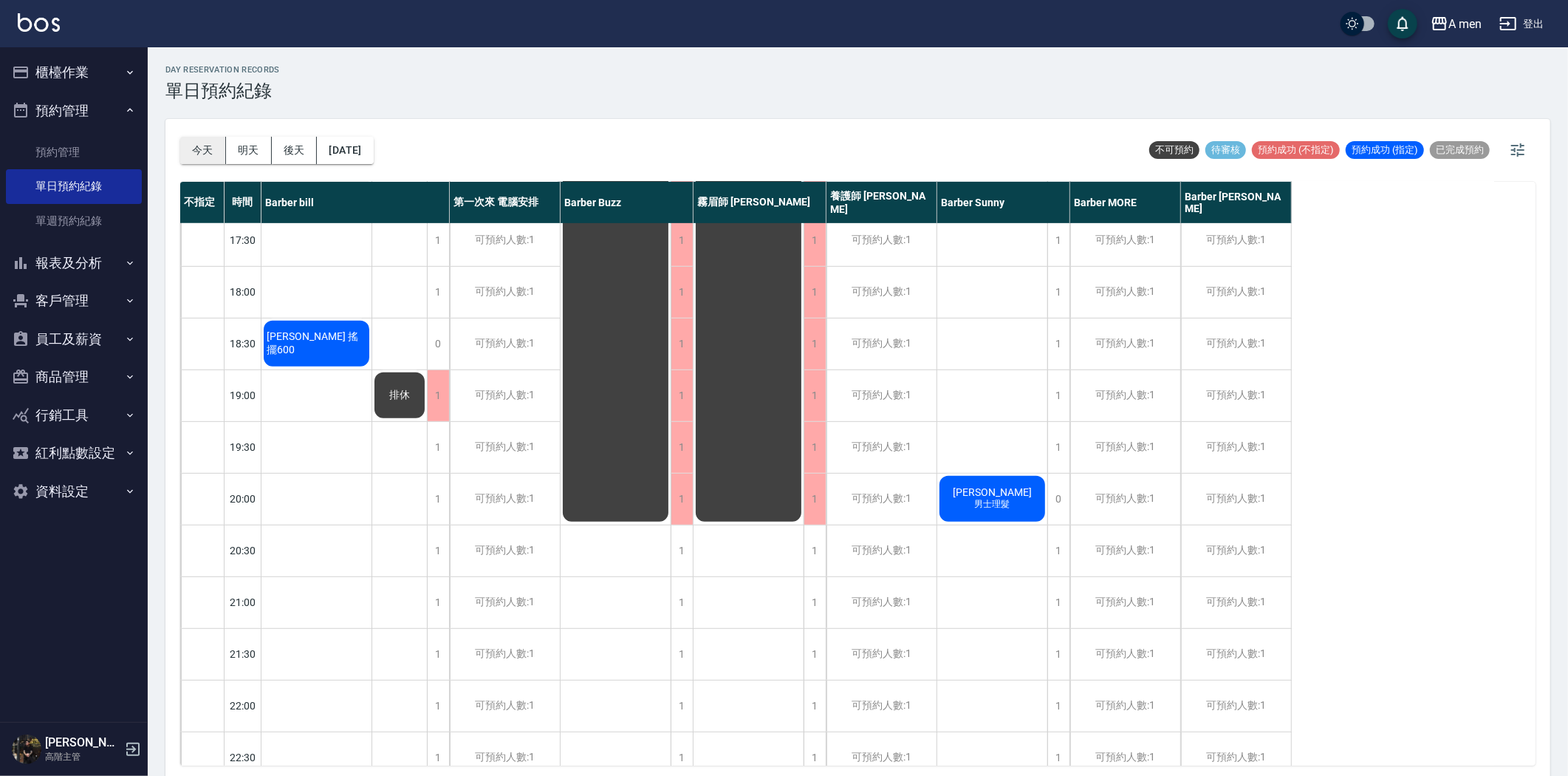
click at [212, 157] on button "今天" at bounding box center [203, 150] width 46 height 27
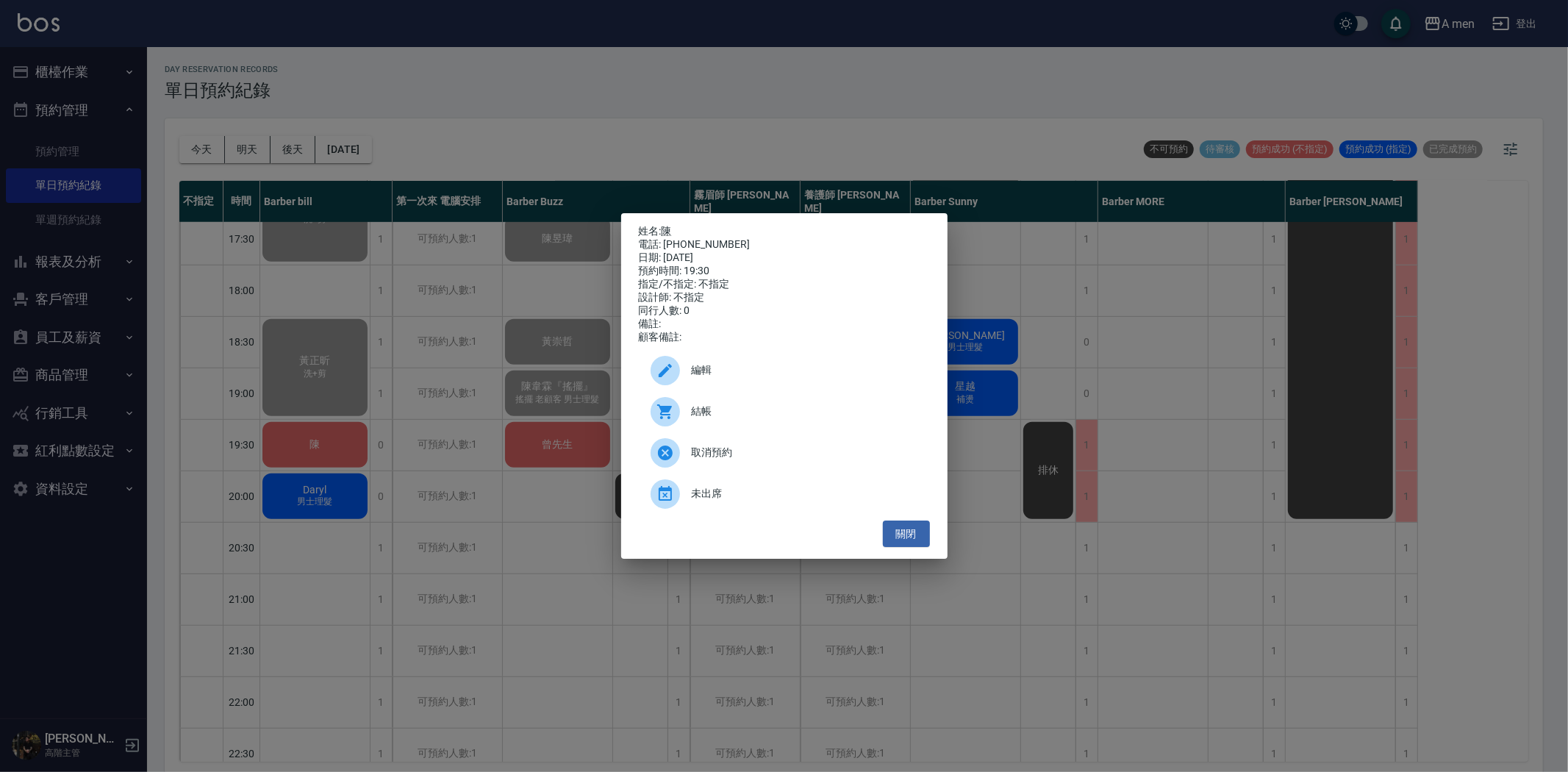
drag, startPoint x: 1093, startPoint y: 415, endPoint x: 1072, endPoint y: 417, distance: 21.1
click at [1090, 417] on div "姓名: 陳 電話: 0981239913 日期: 2025/08/25 預約時間: 19:30 指定/不指定: 不指定 設計師: 不指定 同行人數: 0 備註…" at bounding box center [784, 386] width 1568 height 772
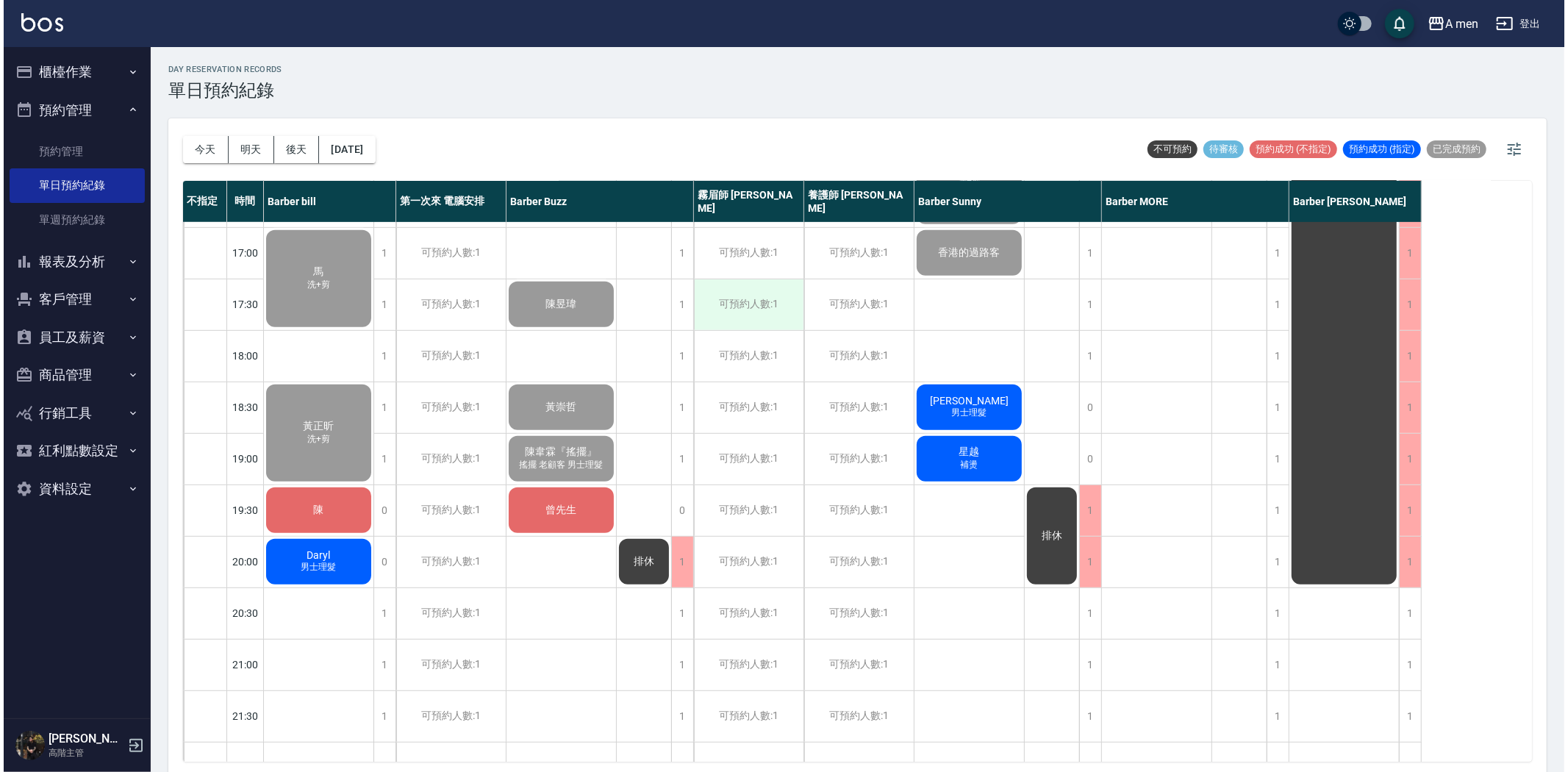
scroll to position [514, 0]
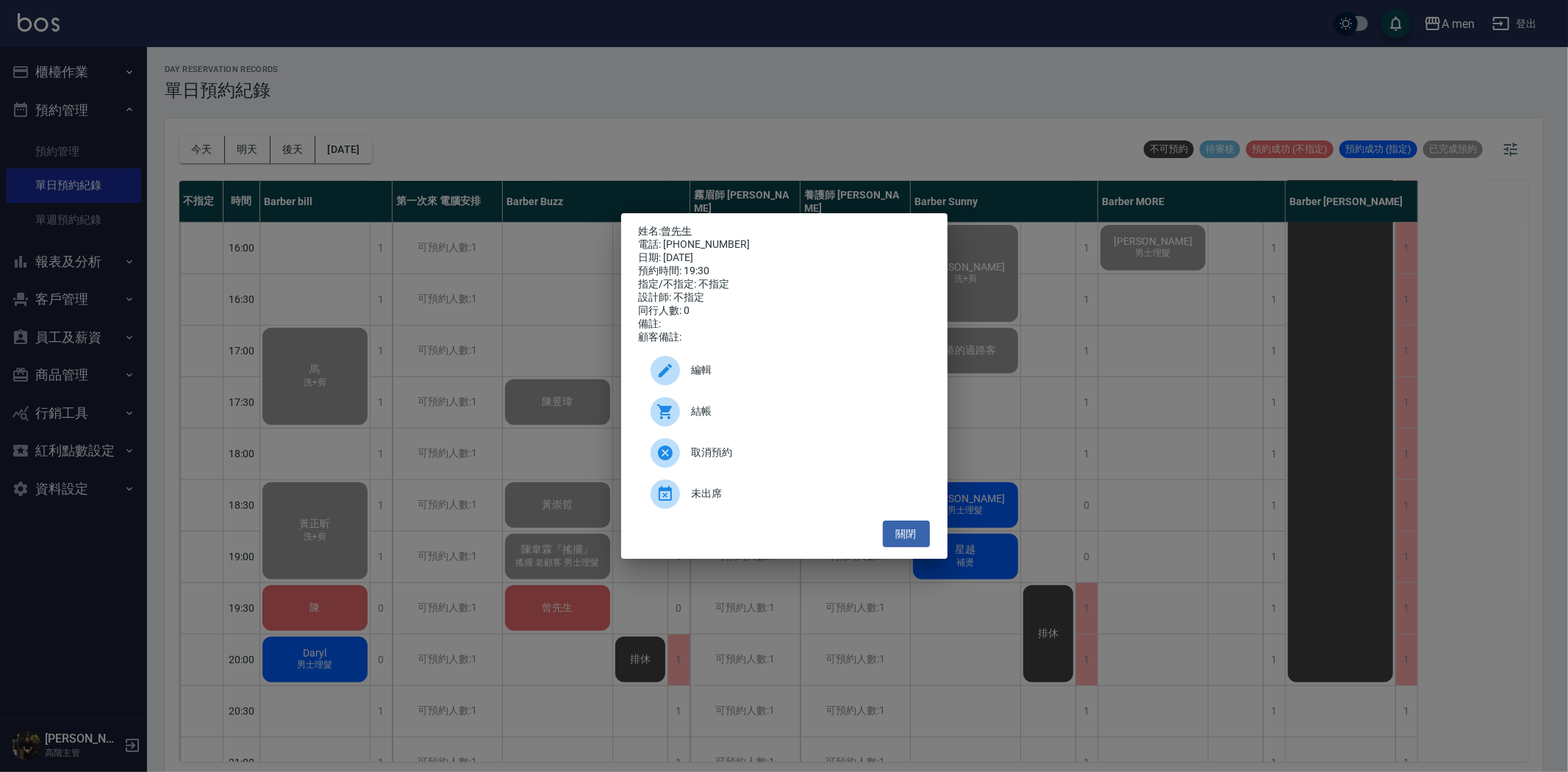
click at [707, 419] on span "結帳" at bounding box center [805, 411] width 227 height 15
drag, startPoint x: 914, startPoint y: 541, endPoint x: 890, endPoint y: 541, distance: 24.0
click at [914, 541] on button "關閉" at bounding box center [906, 534] width 47 height 27
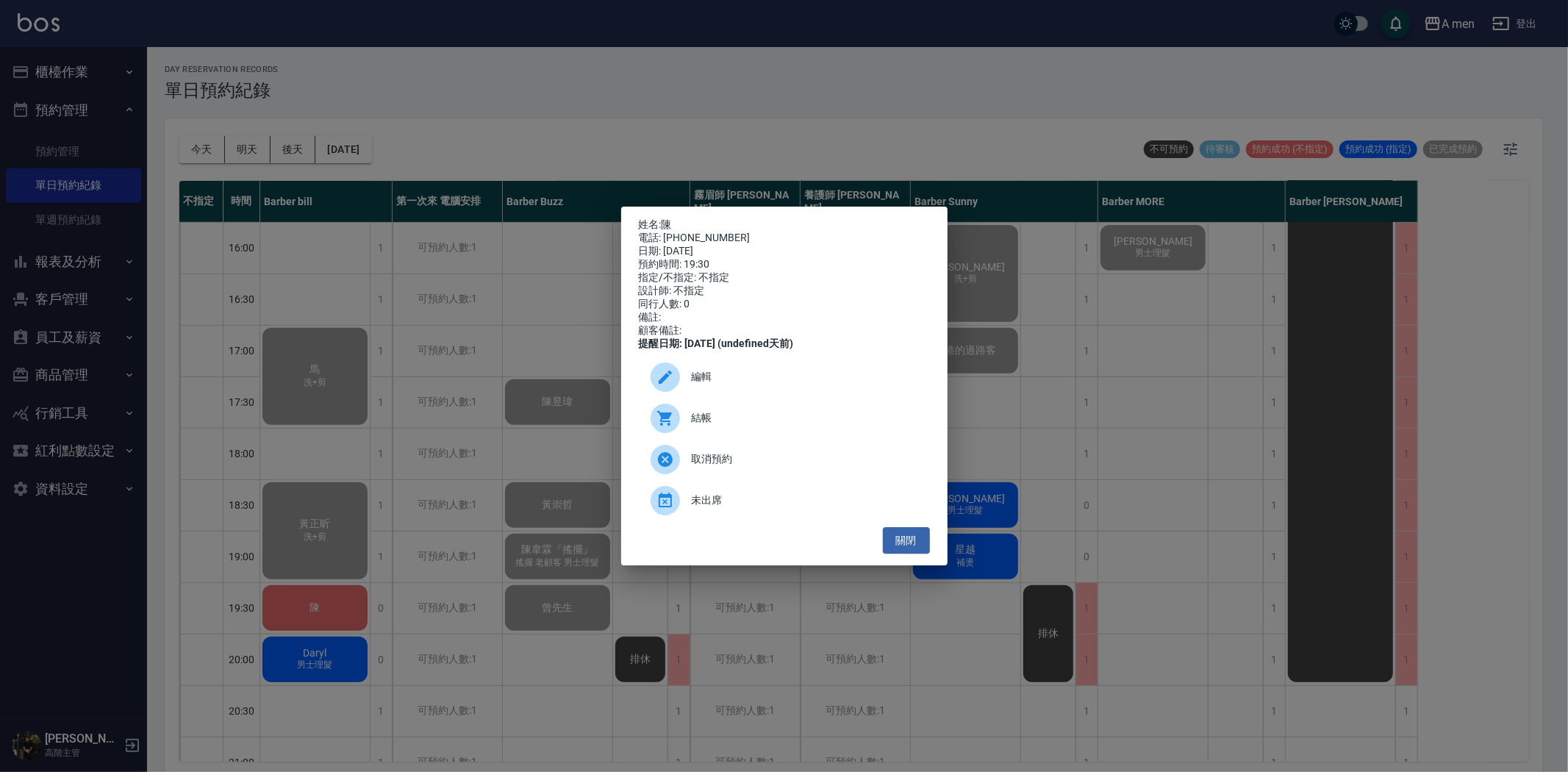
click at [696, 439] on div "結帳" at bounding box center [785, 418] width 291 height 41
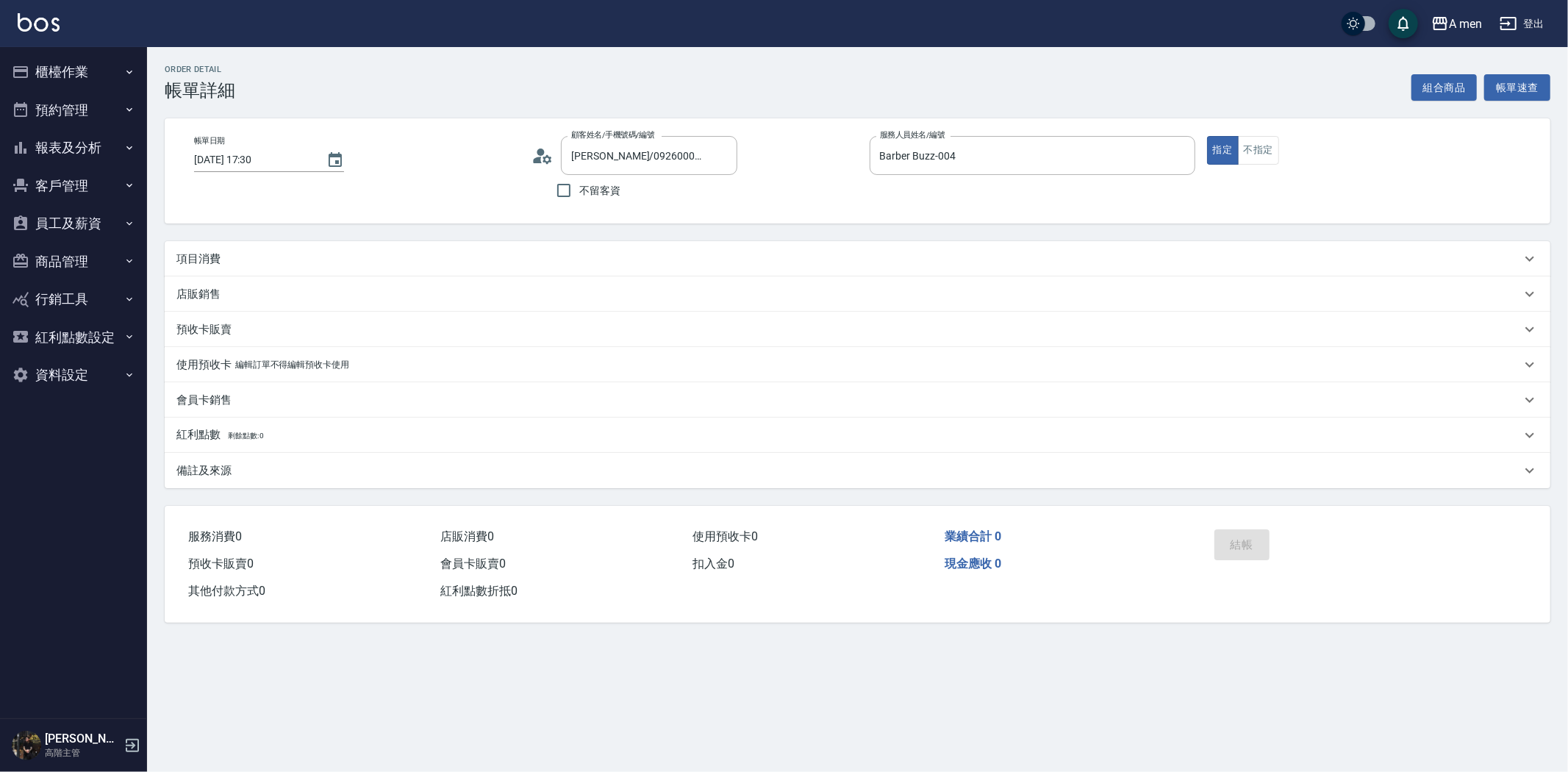
click at [705, 248] on div "項目消費" at bounding box center [857, 259] width 1386 height 36
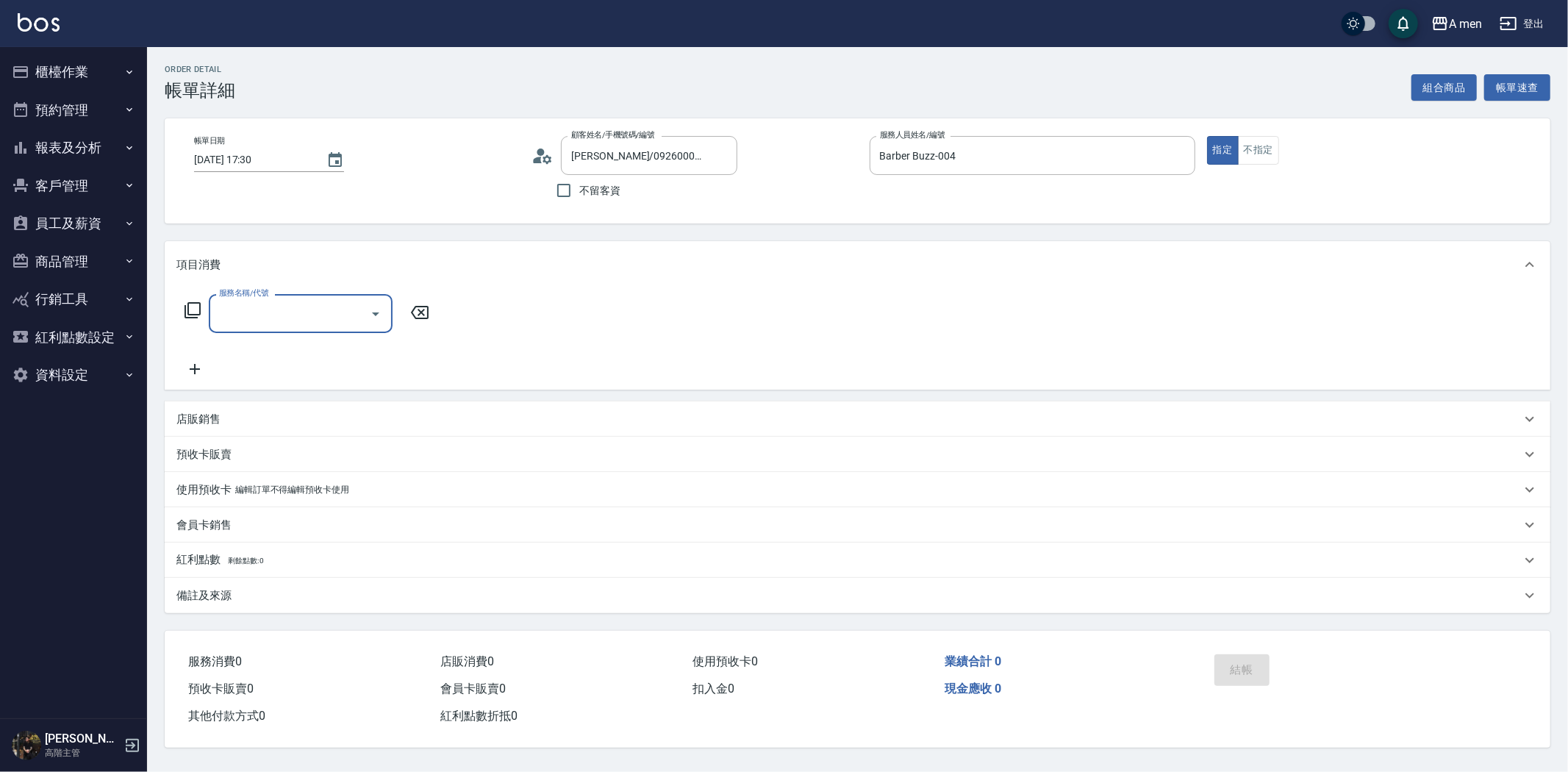
click at [346, 319] on input "服務名稱/代號" at bounding box center [289, 313] width 148 height 26
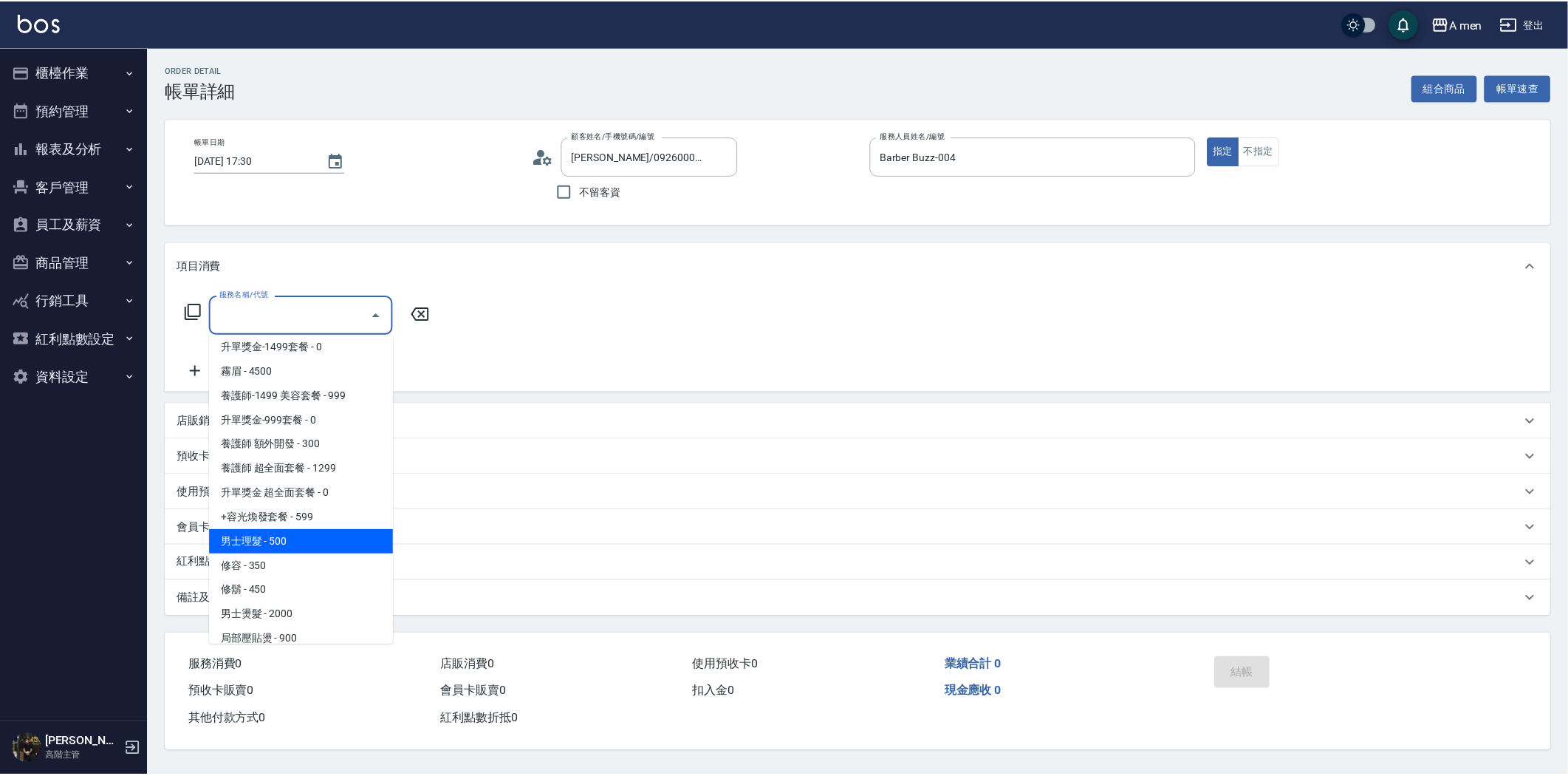
scroll to position [410, 0]
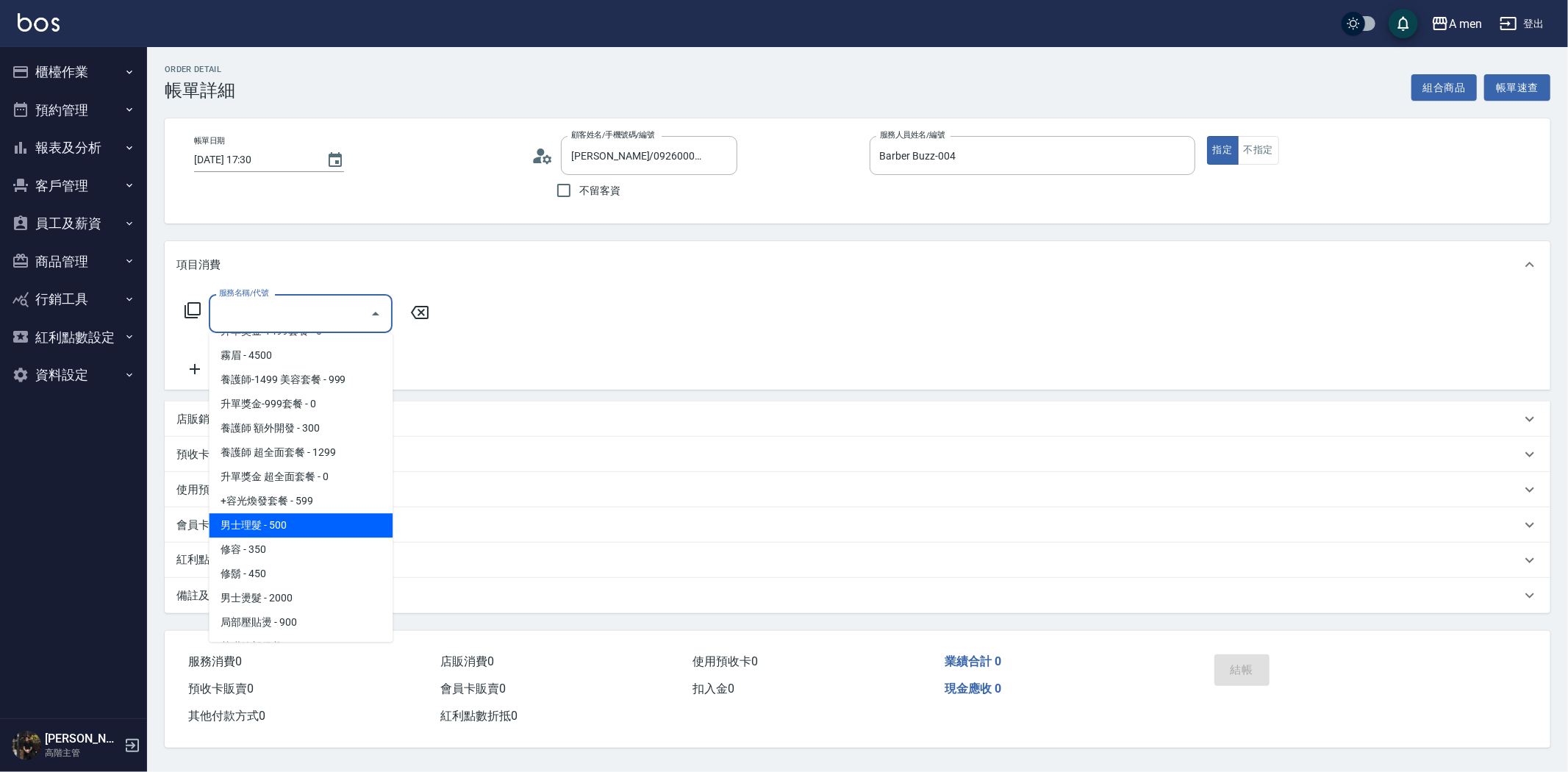
click at [294, 526] on span "男士理髮 - 500" at bounding box center [301, 525] width 184 height 24
type input "男士理髮(A01)"
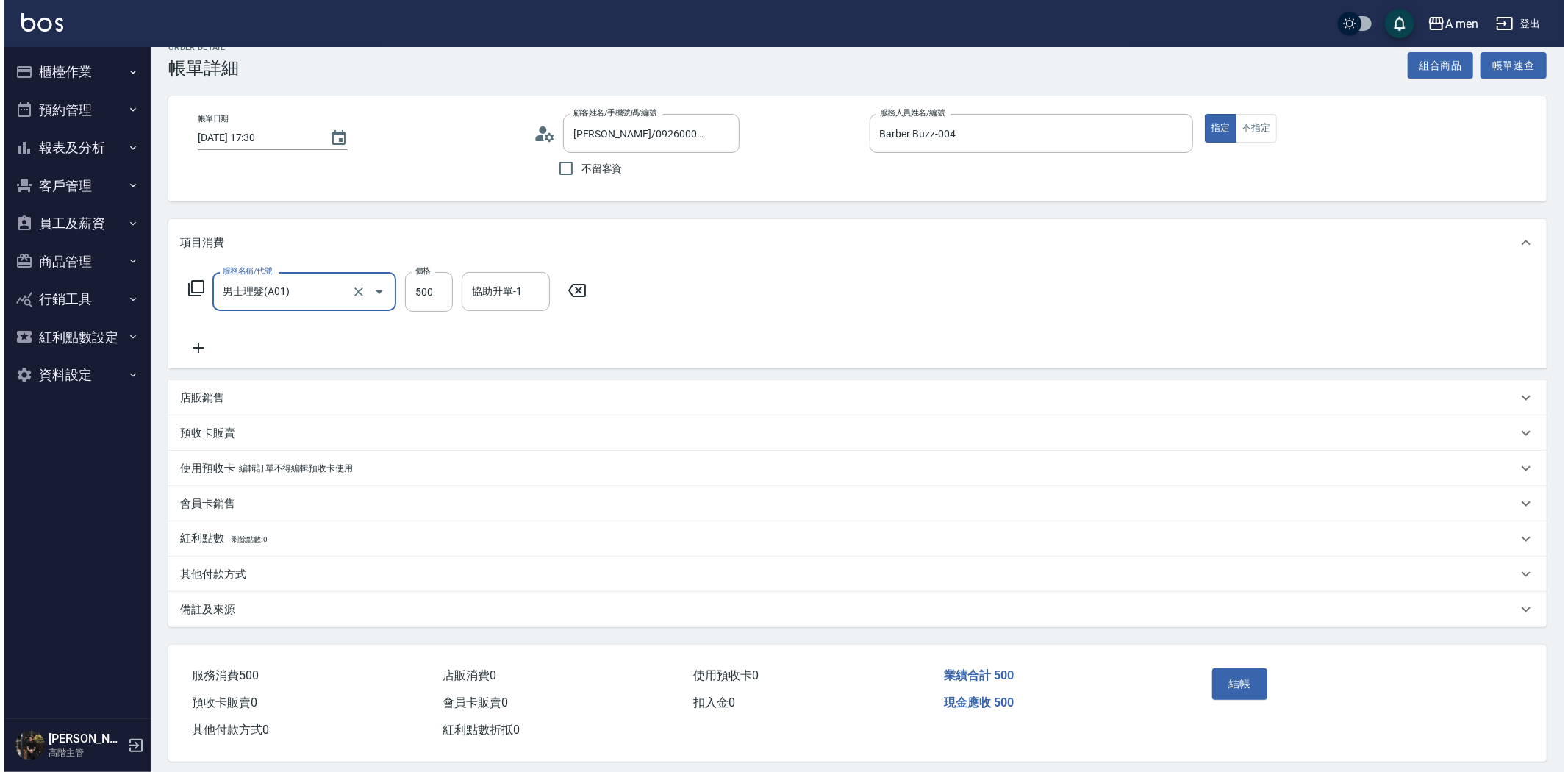
scroll to position [34, 0]
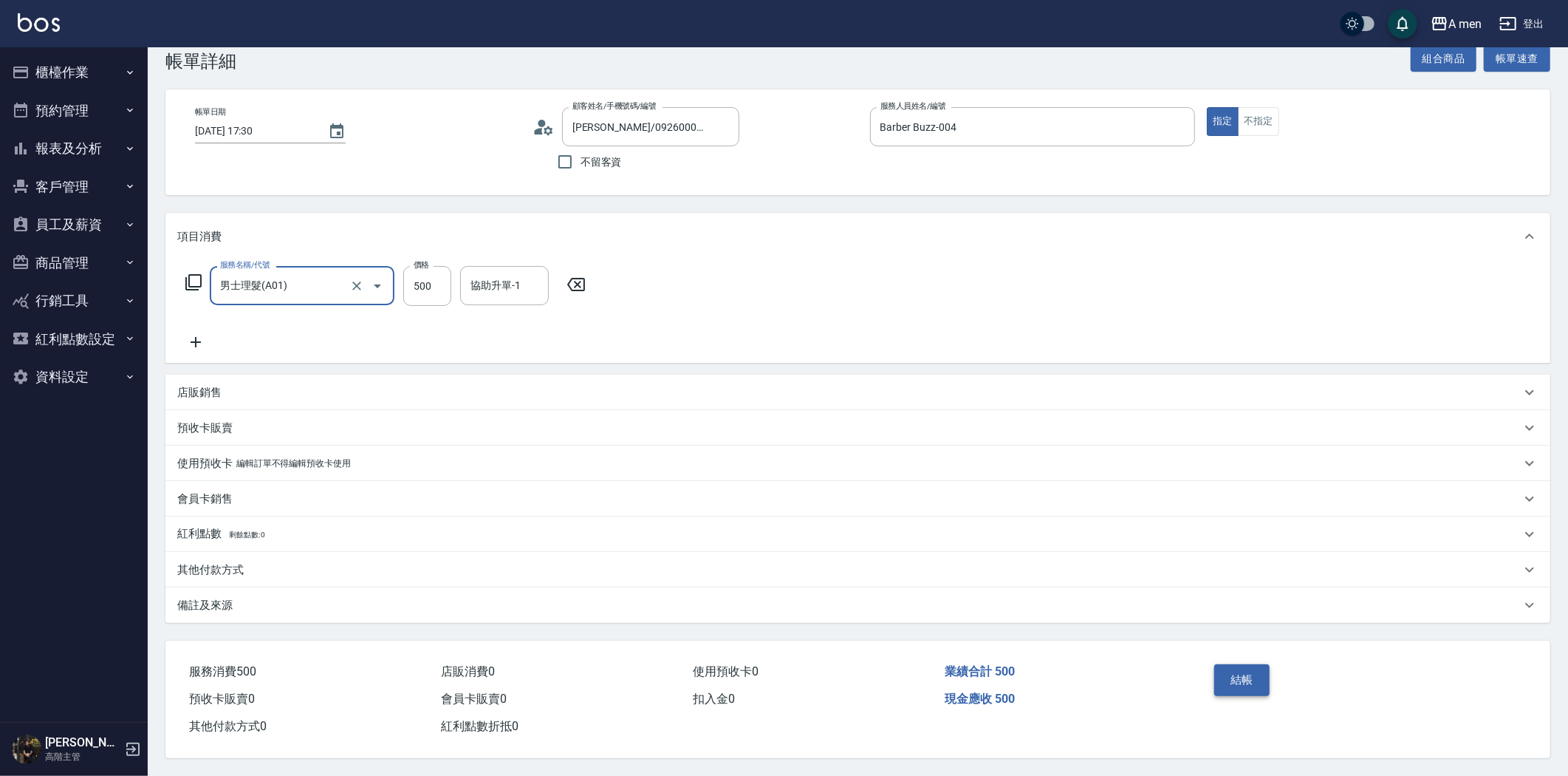
click at [1234, 669] on button "結帳" at bounding box center [1242, 679] width 56 height 31
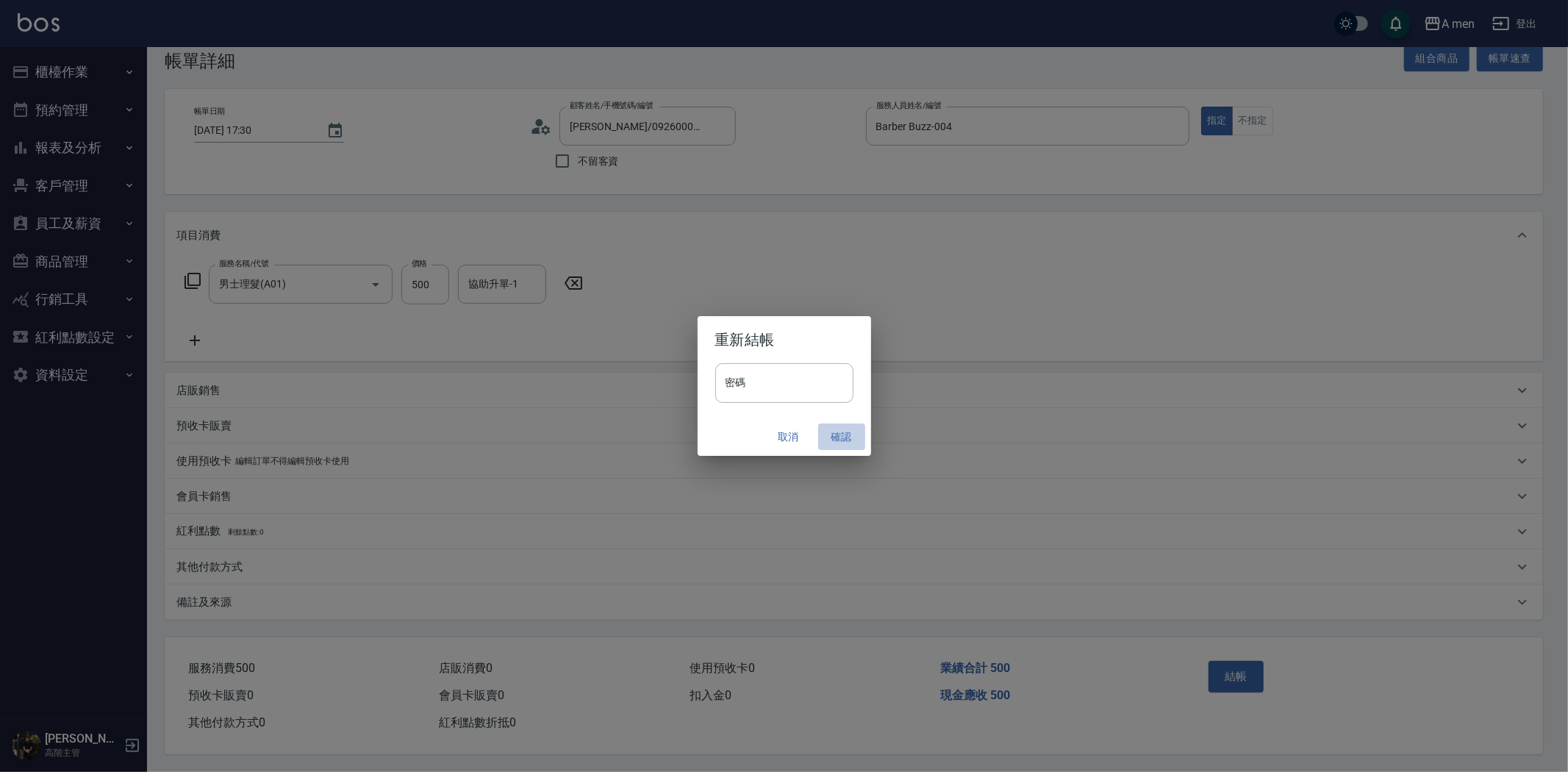
click at [837, 441] on button "確認" at bounding box center [841, 436] width 47 height 27
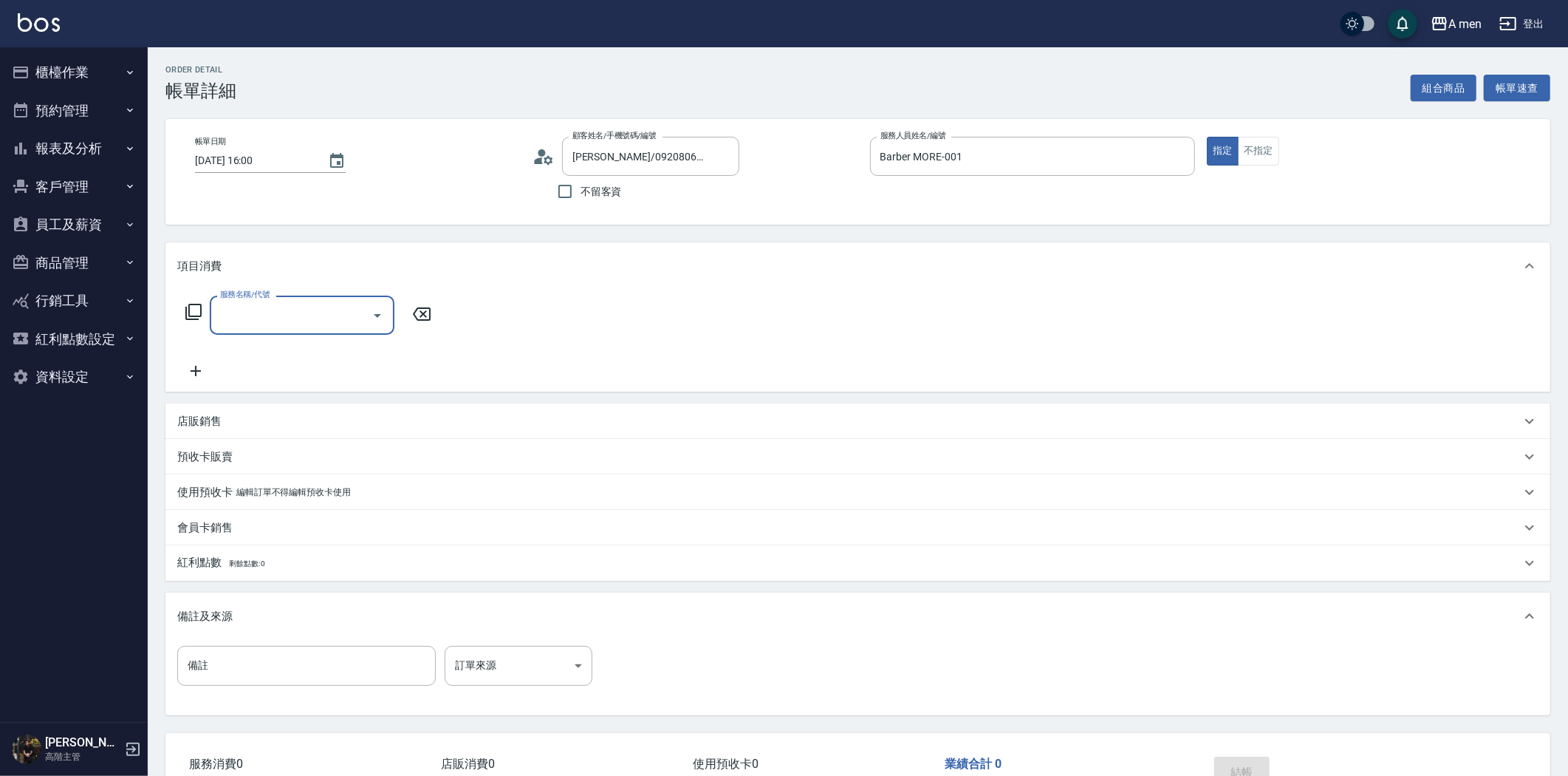
click at [293, 308] on input "服務名稱/代號" at bounding box center [291, 315] width 149 height 26
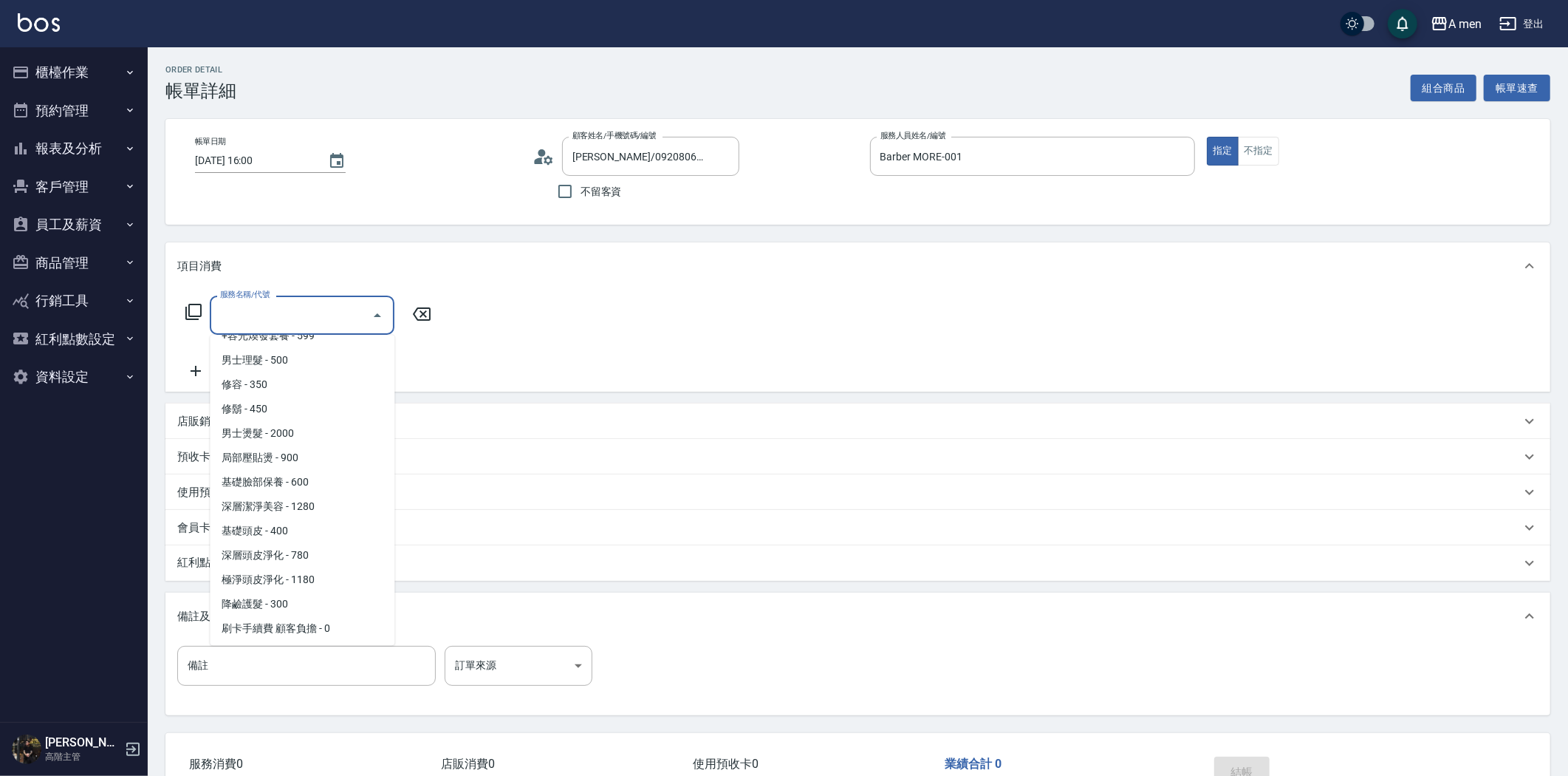
scroll to position [579, 0]
click at [300, 358] on span "男士理髮 - 500" at bounding box center [302, 359] width 185 height 24
type input "男士理髮(A01)"
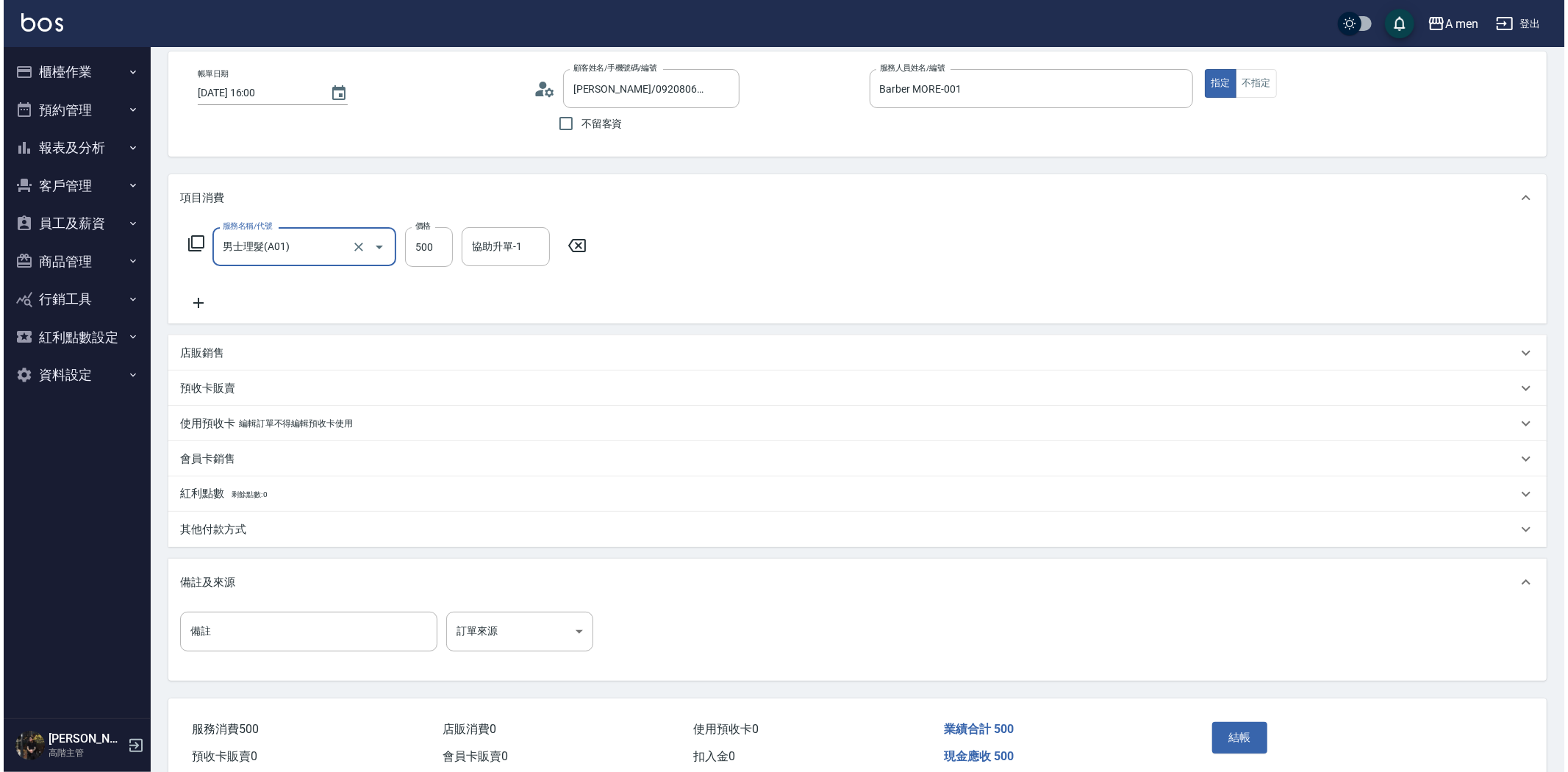
scroll to position [133, 0]
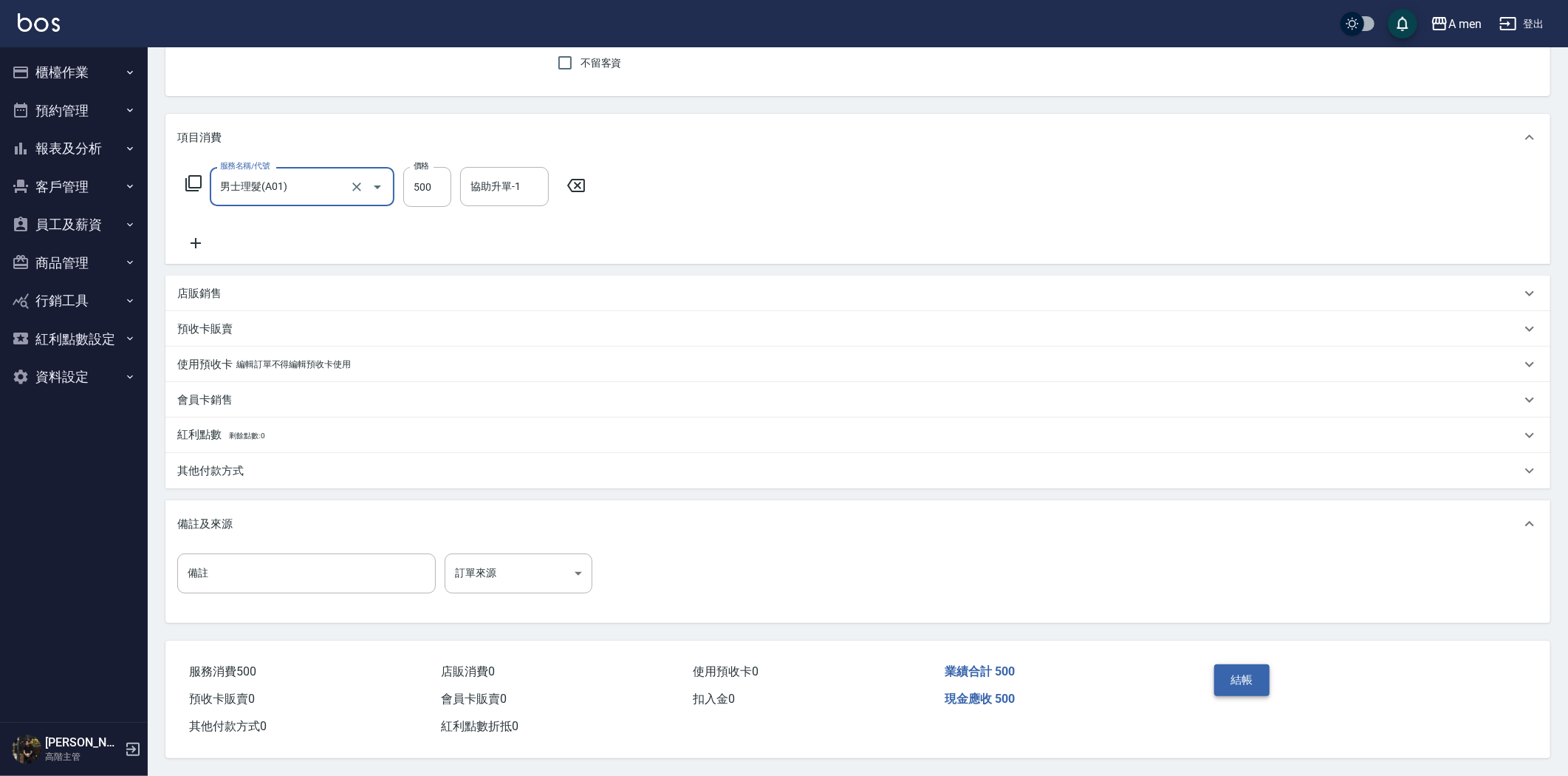
click at [1224, 670] on button "結帳" at bounding box center [1242, 679] width 56 height 31
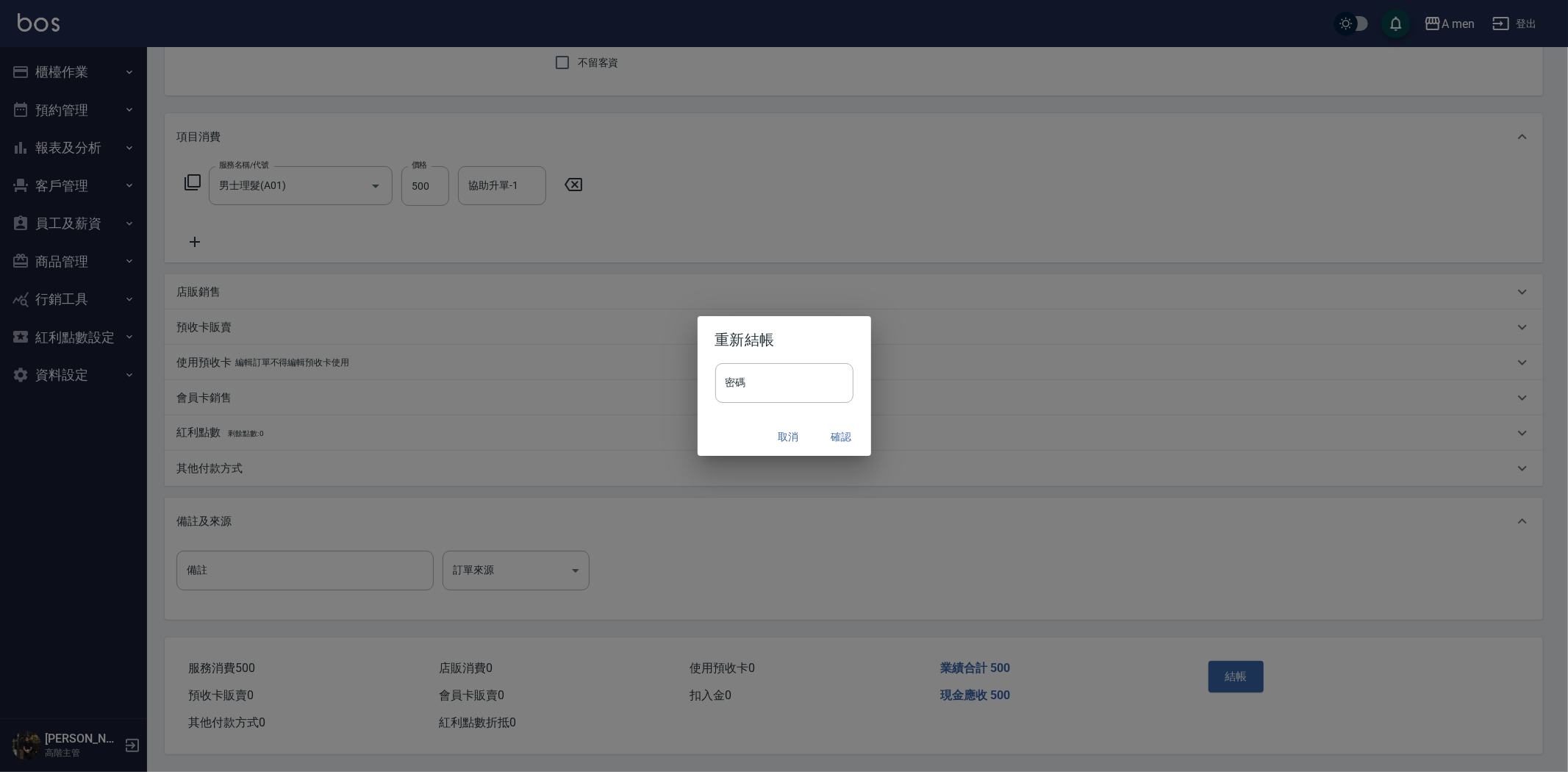
click at [847, 437] on button "確認" at bounding box center [841, 436] width 47 height 27
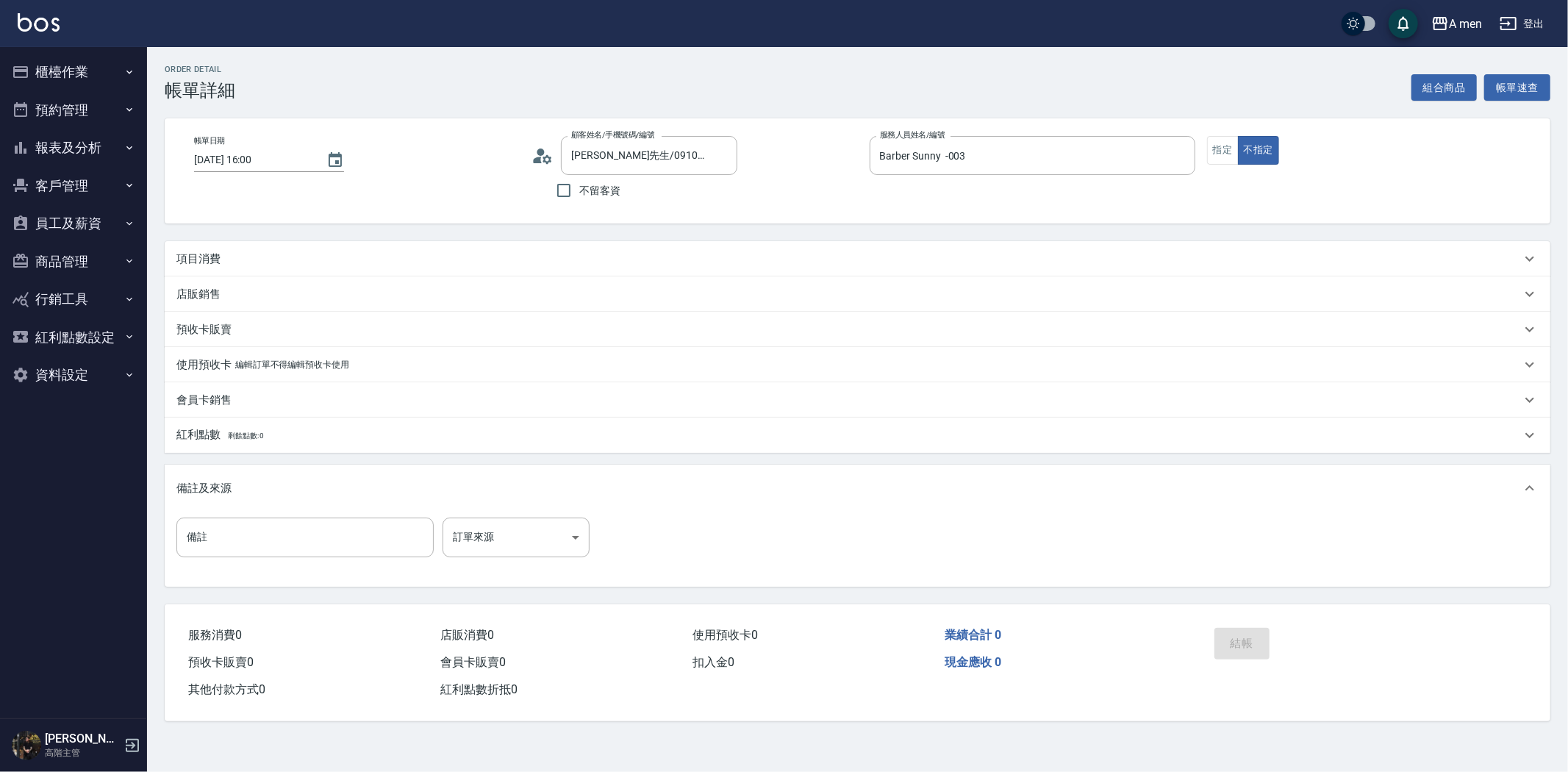
click at [1459, 88] on button "組合商品" at bounding box center [1445, 87] width 66 height 27
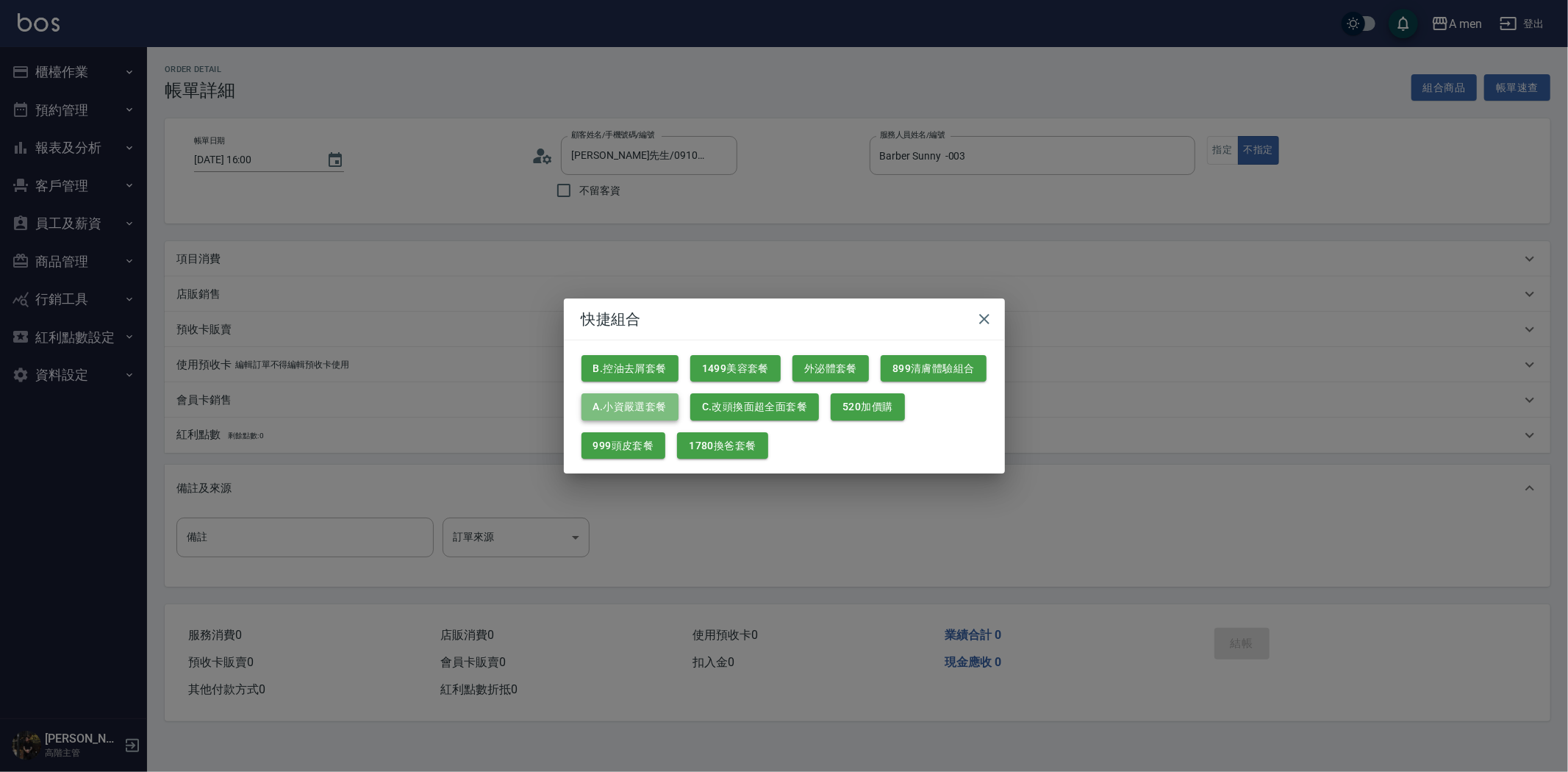
click at [619, 415] on button "A.小資嚴選套餐" at bounding box center [630, 407] width 97 height 27
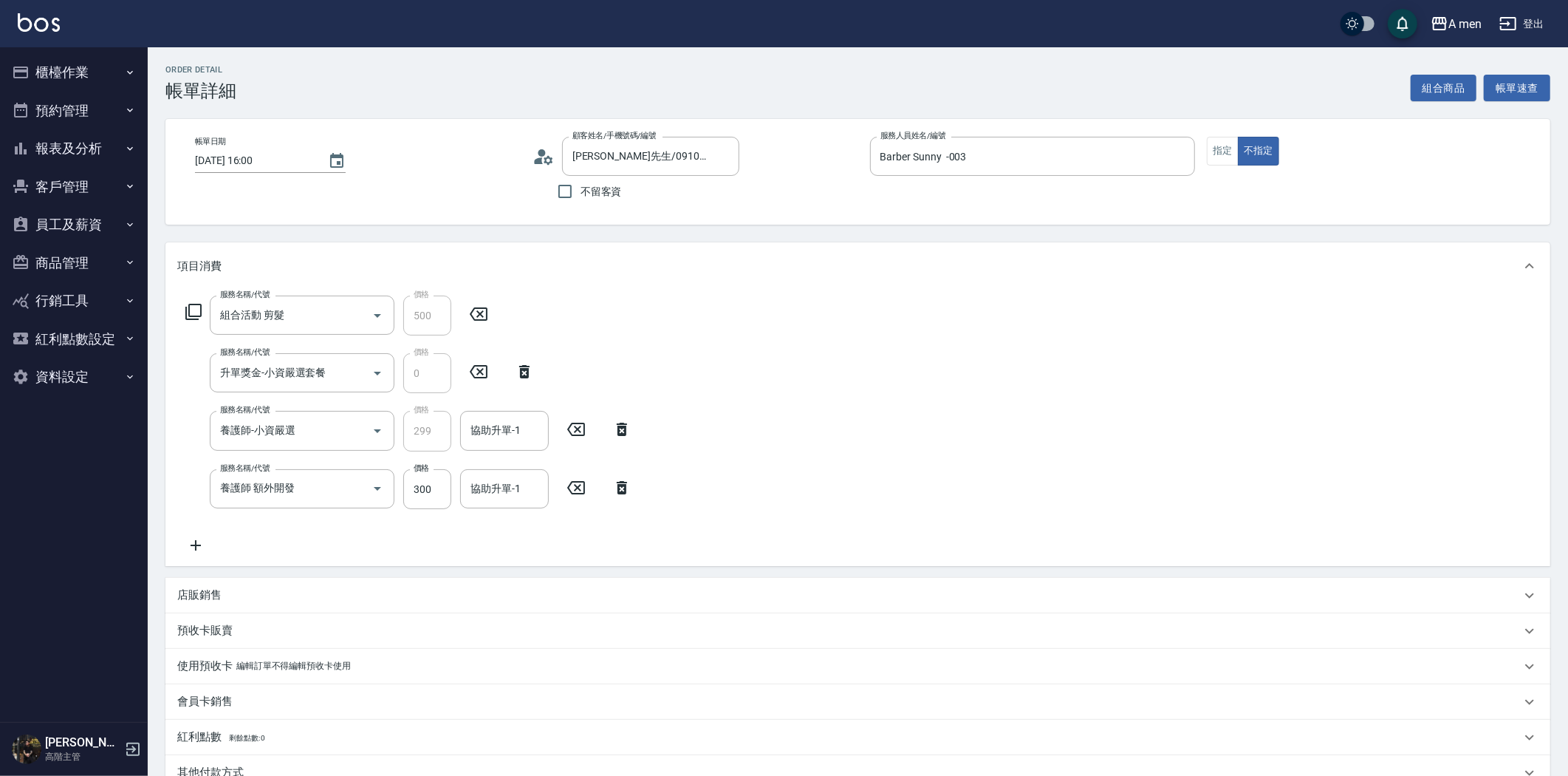
click at [617, 487] on icon at bounding box center [623, 487] width 11 height 13
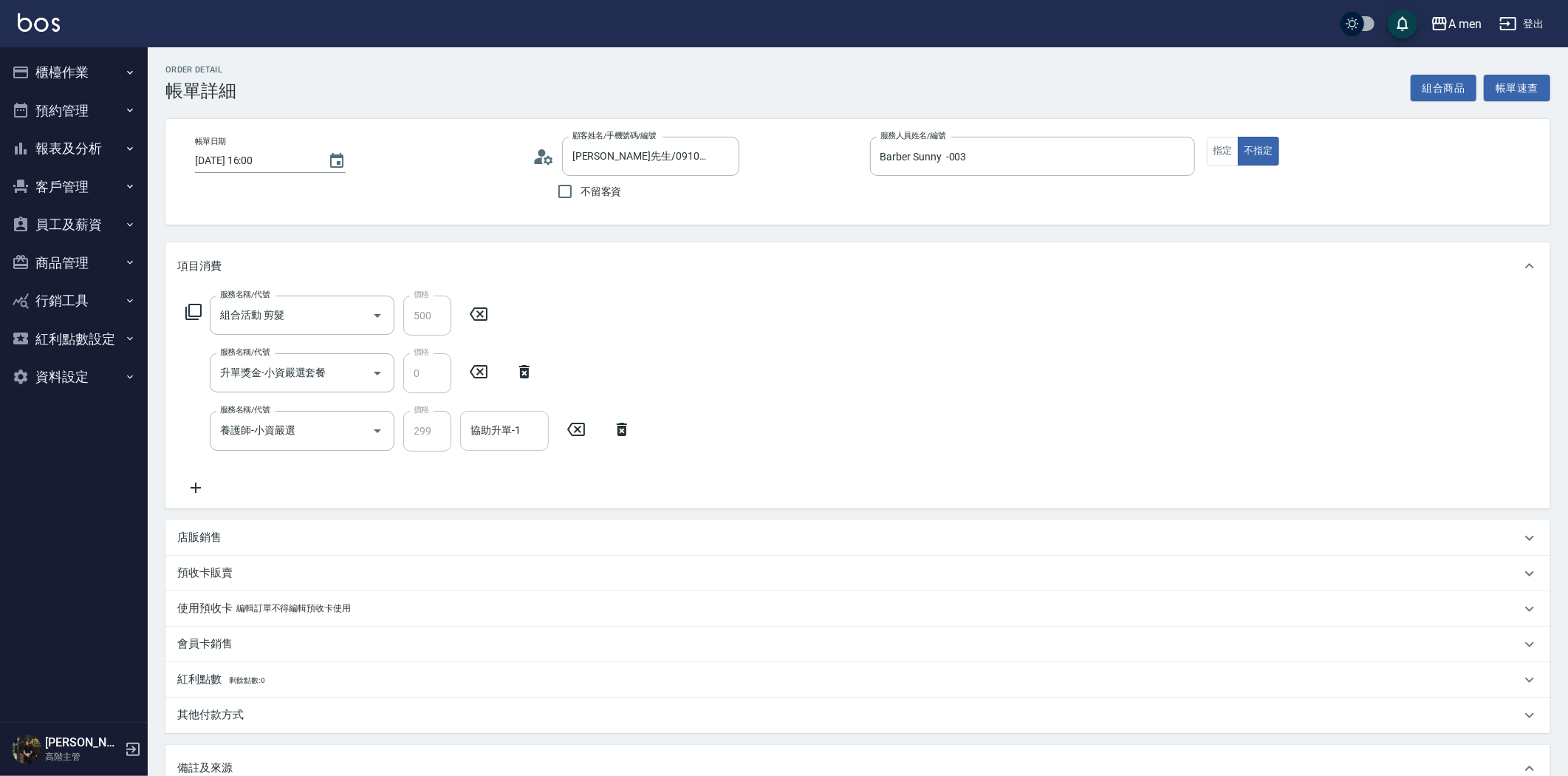
click at [520, 438] on input "協助升單-1" at bounding box center [504, 430] width 75 height 26
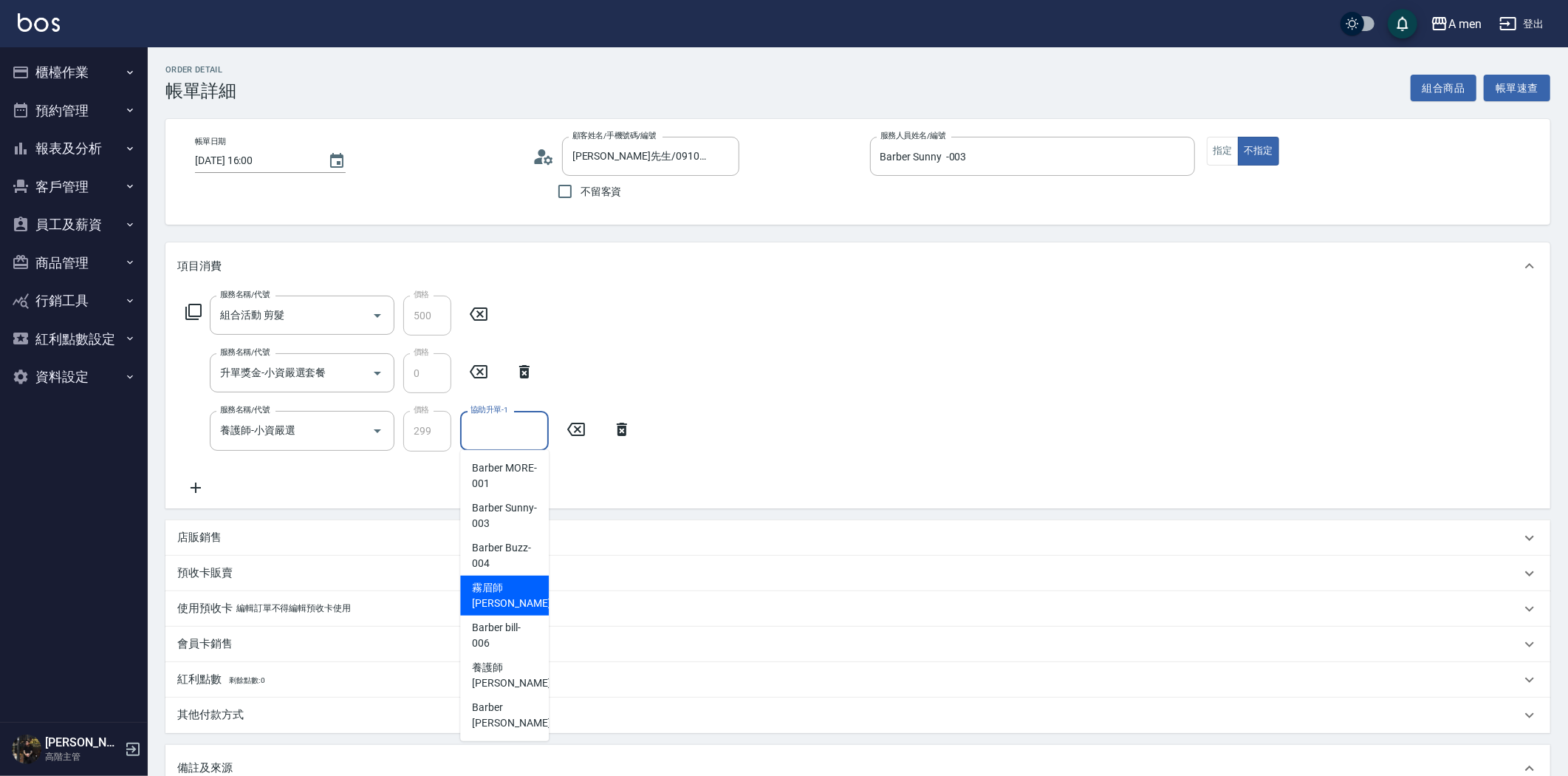
click at [517, 594] on span "霧眉師 小[PERSON_NAME] -005" at bounding box center [521, 595] width 99 height 31
type input "霧眉師 小[PERSON_NAME]-005"
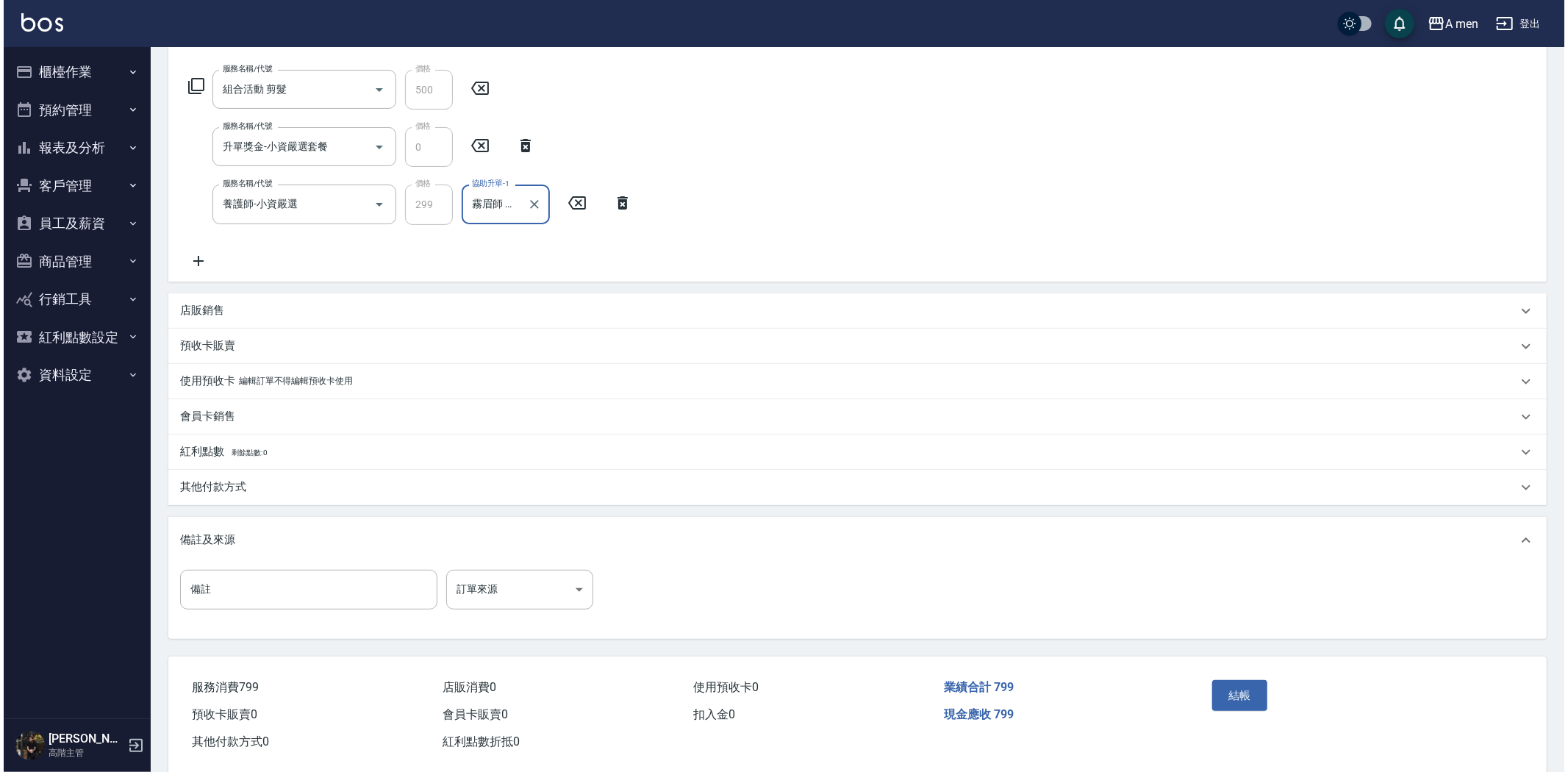
scroll to position [247, 0]
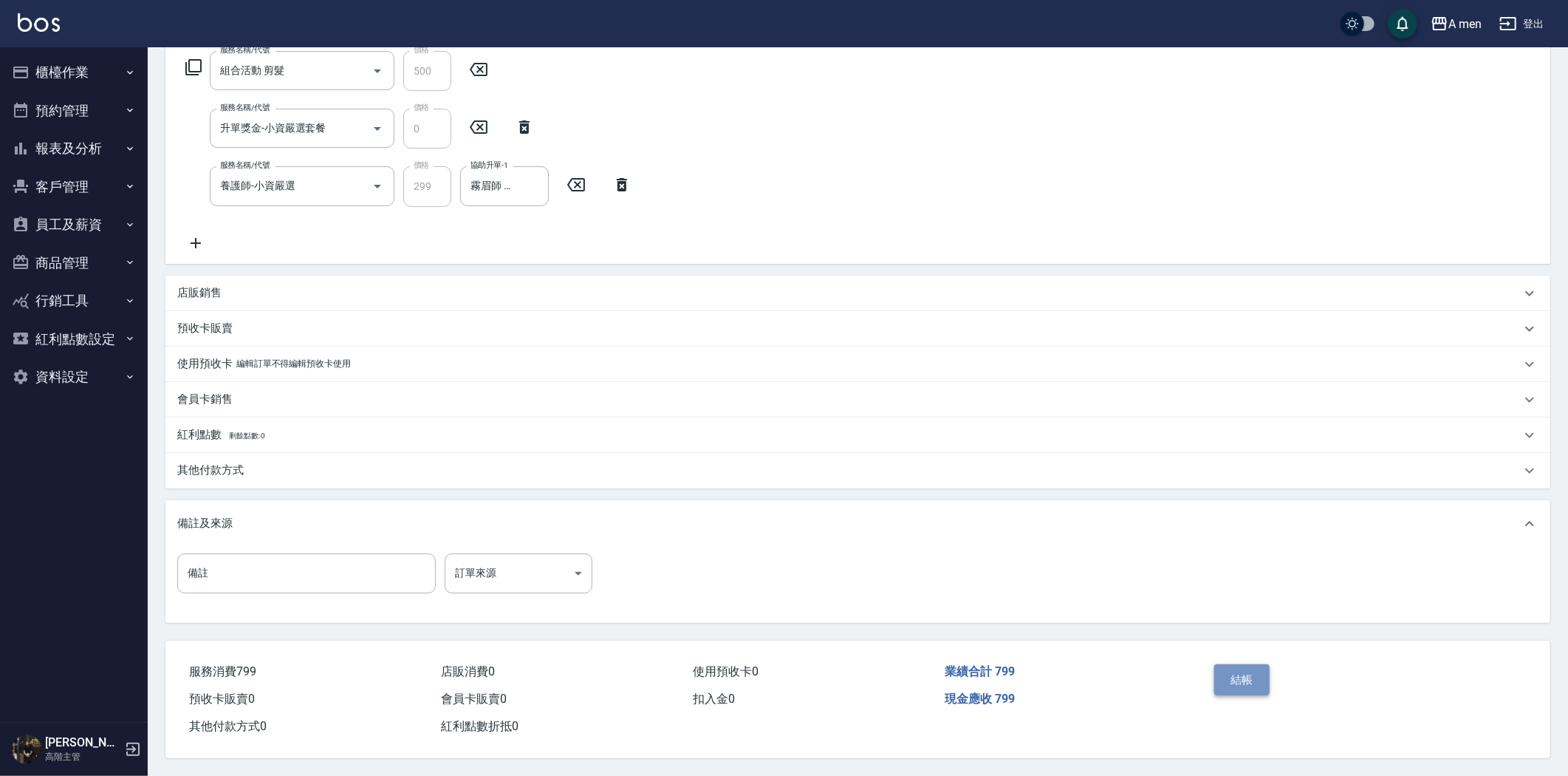
click at [1231, 664] on button "結帳" at bounding box center [1242, 679] width 56 height 31
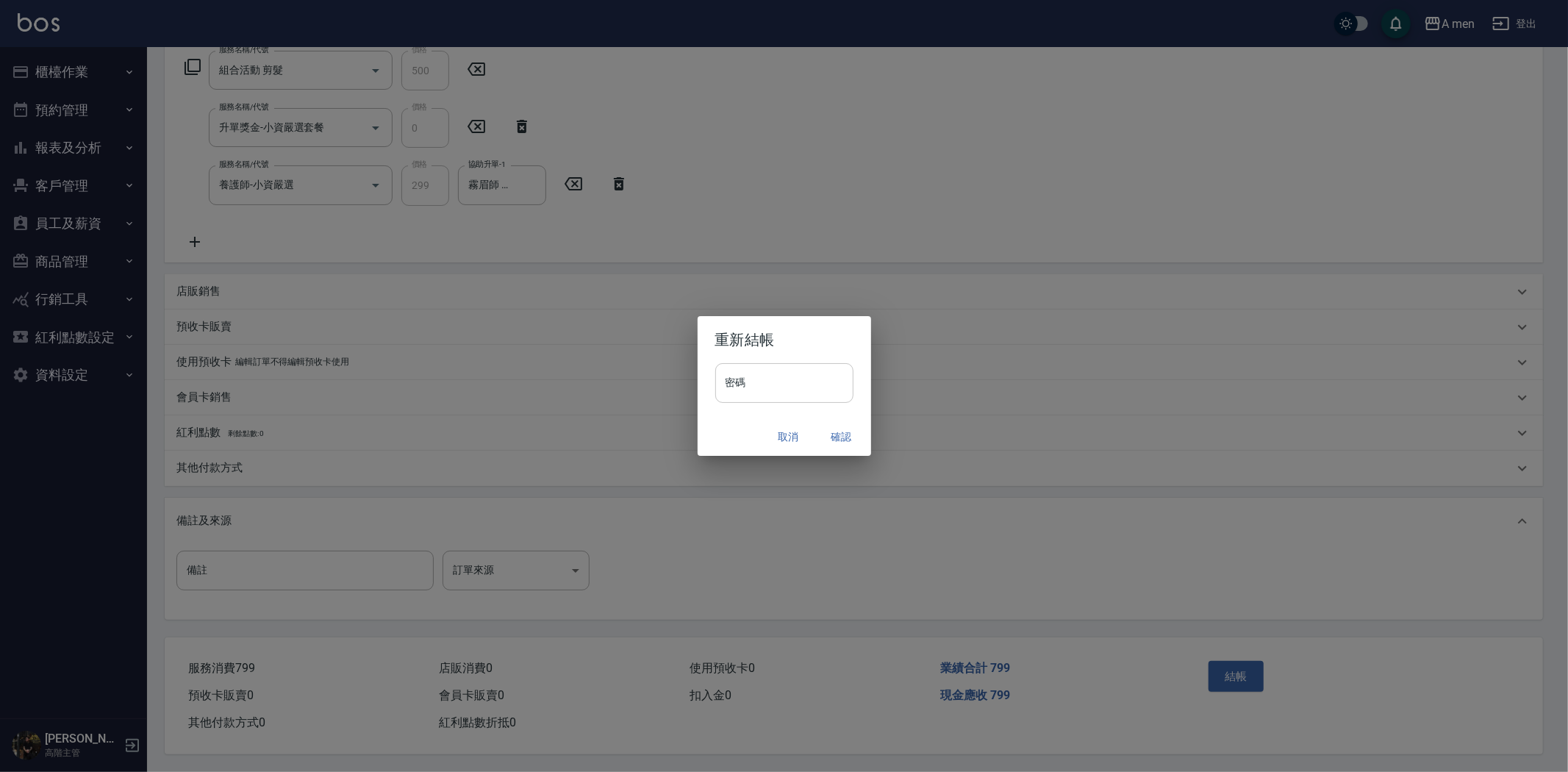
click at [778, 384] on input "密碼" at bounding box center [784, 383] width 138 height 39
type input "****"
click at [843, 435] on button "確認" at bounding box center [841, 436] width 47 height 27
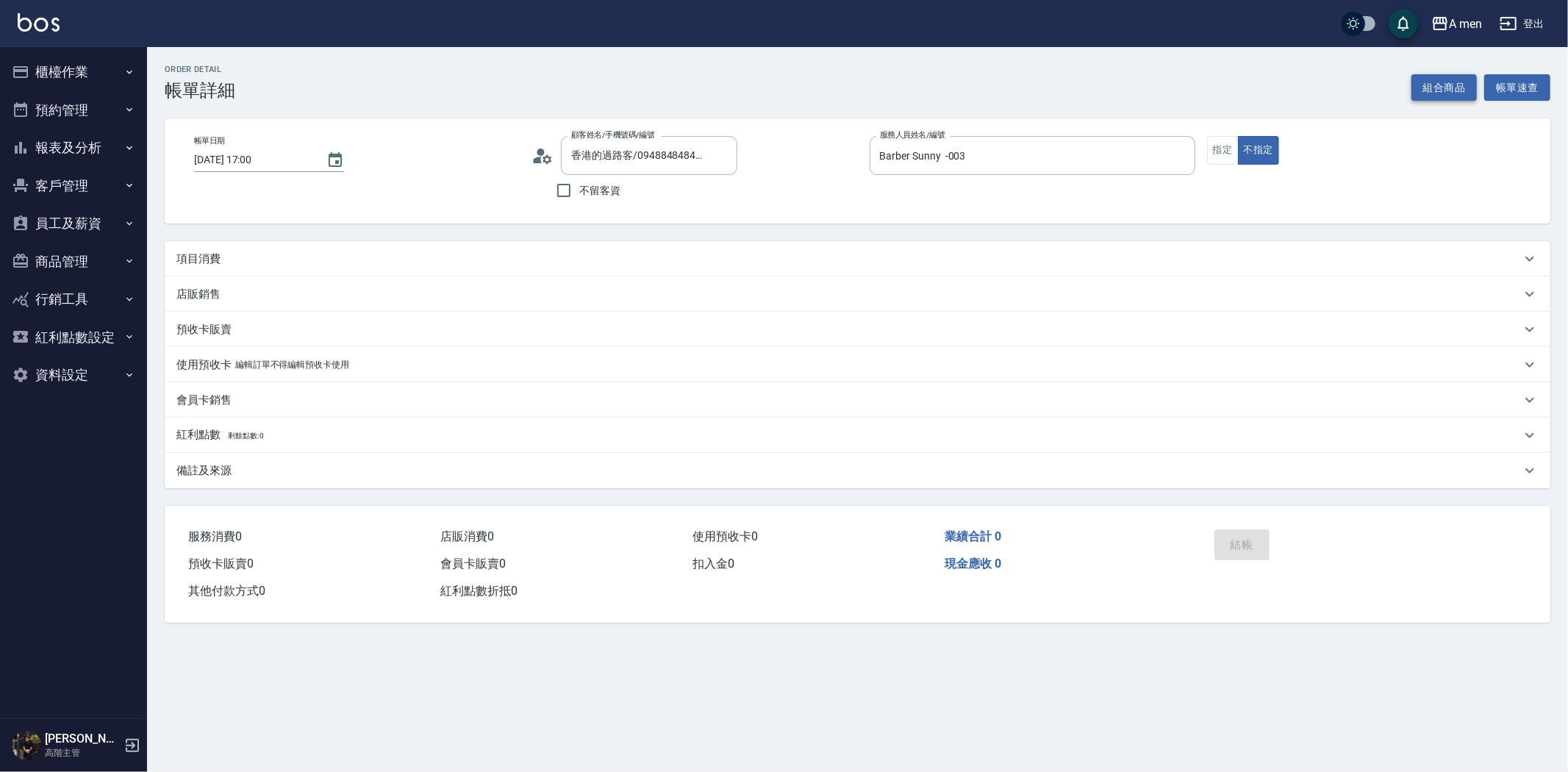
click at [1422, 88] on button "組合商品" at bounding box center [1445, 87] width 66 height 27
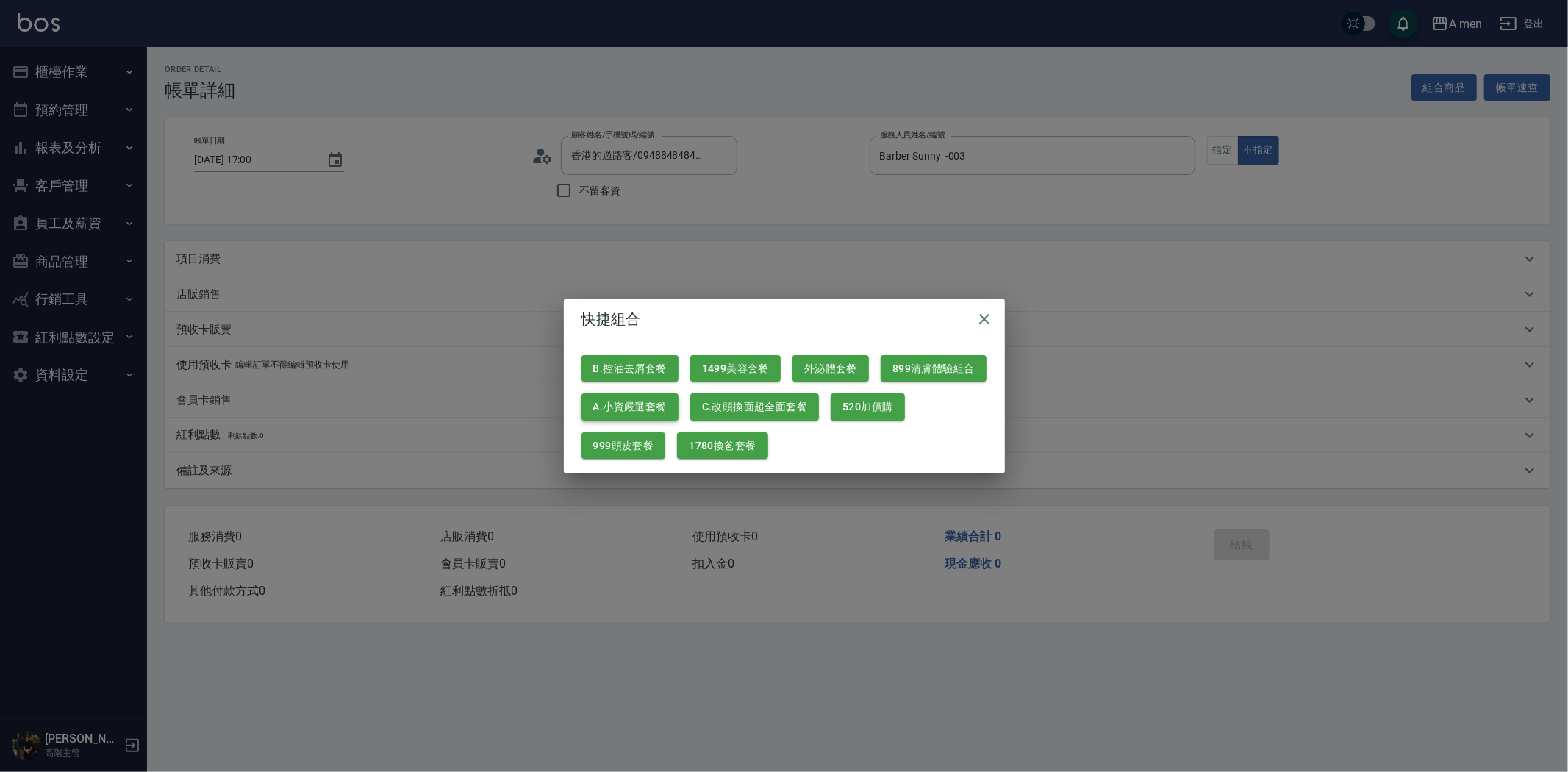
click at [652, 402] on button "A.小資嚴選套餐" at bounding box center [630, 407] width 97 height 27
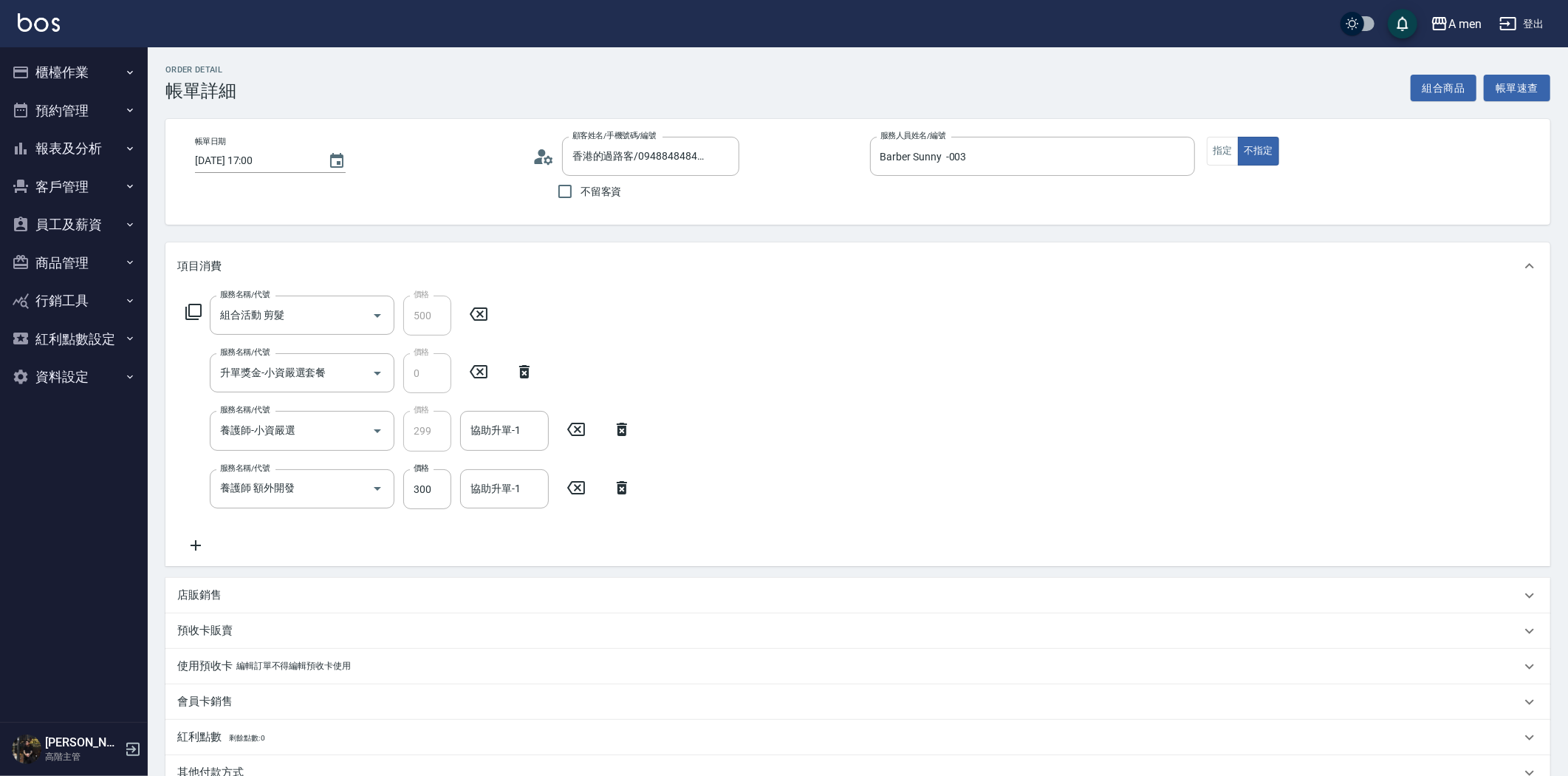
click at [622, 486] on icon at bounding box center [623, 487] width 11 height 13
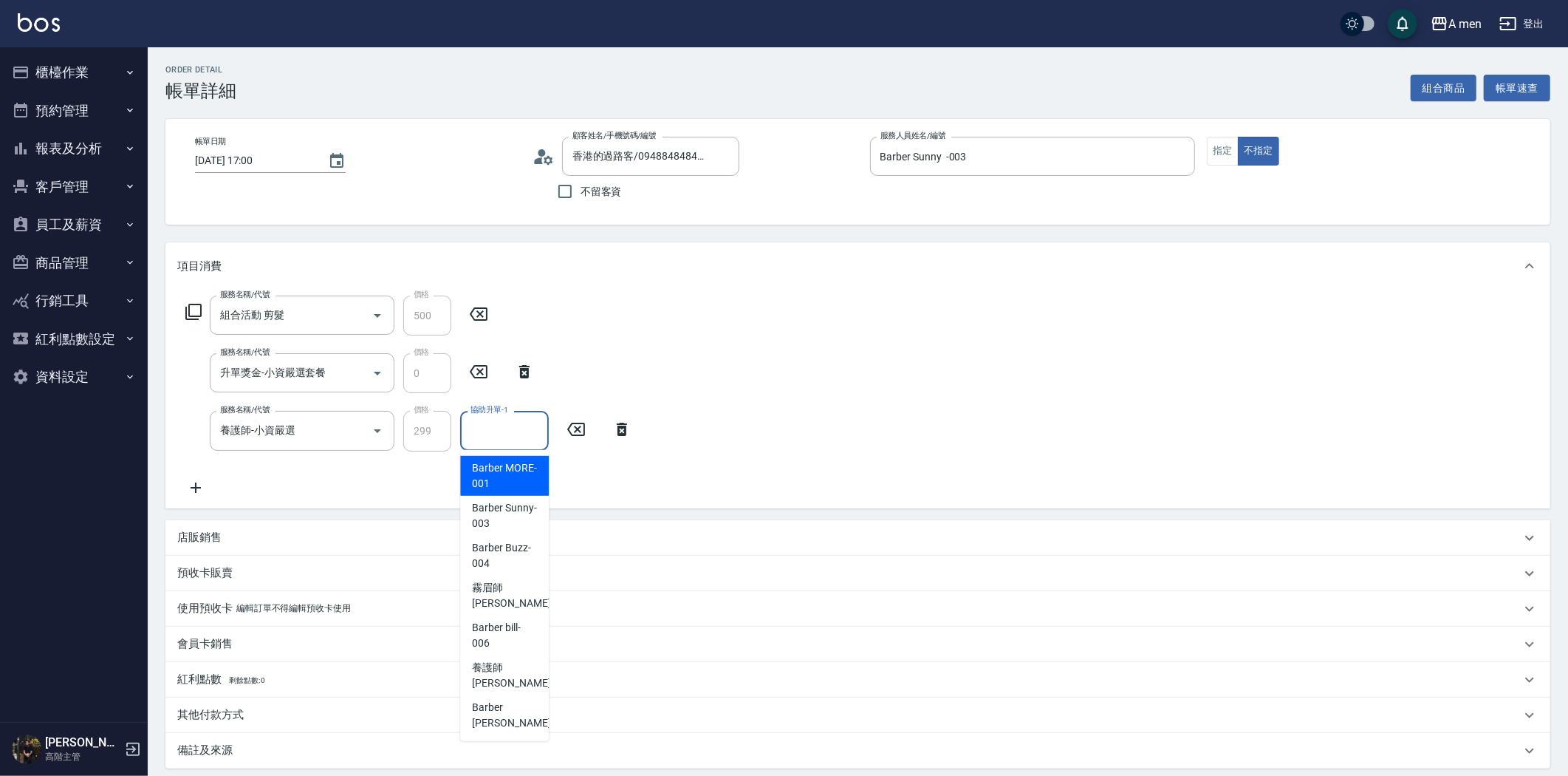
click at [510, 440] on input "協助升單-1" at bounding box center [504, 430] width 75 height 26
click at [529, 499] on div "Barber Sunny -003" at bounding box center [504, 516] width 89 height 39
type input "Barber Sunny -003"
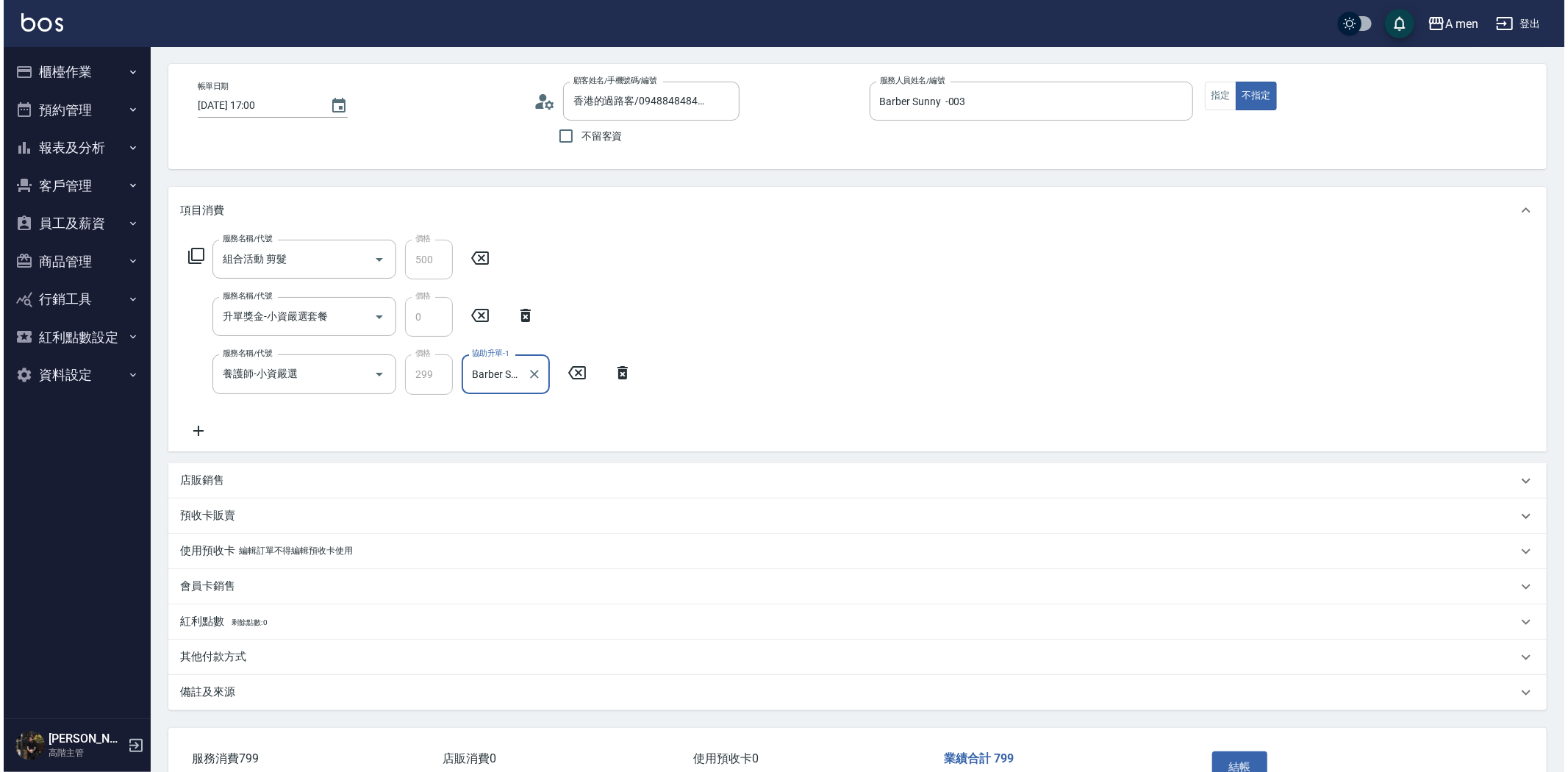
scroll to position [149, 0]
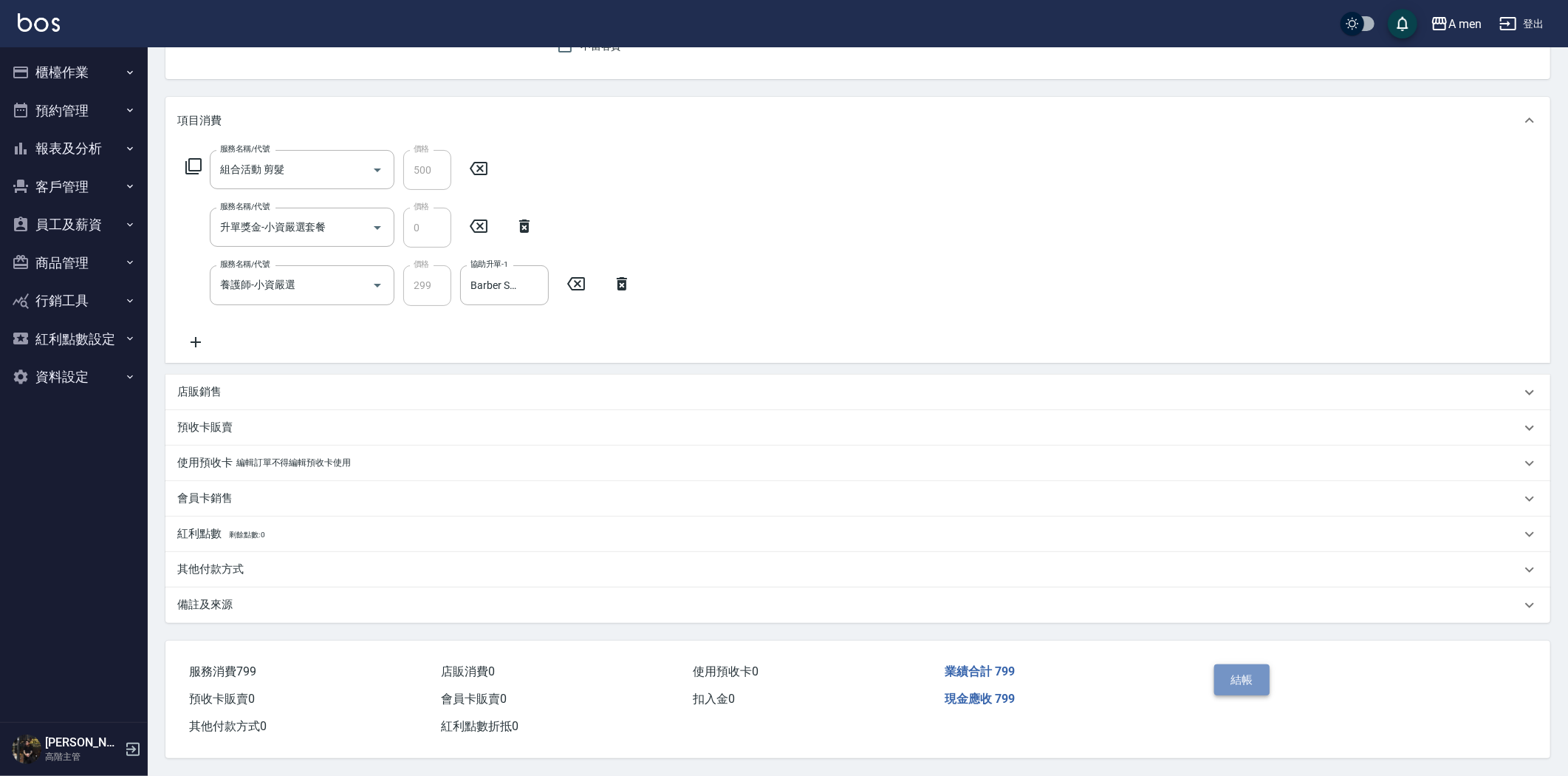
click at [1234, 667] on button "結帳" at bounding box center [1242, 679] width 56 height 31
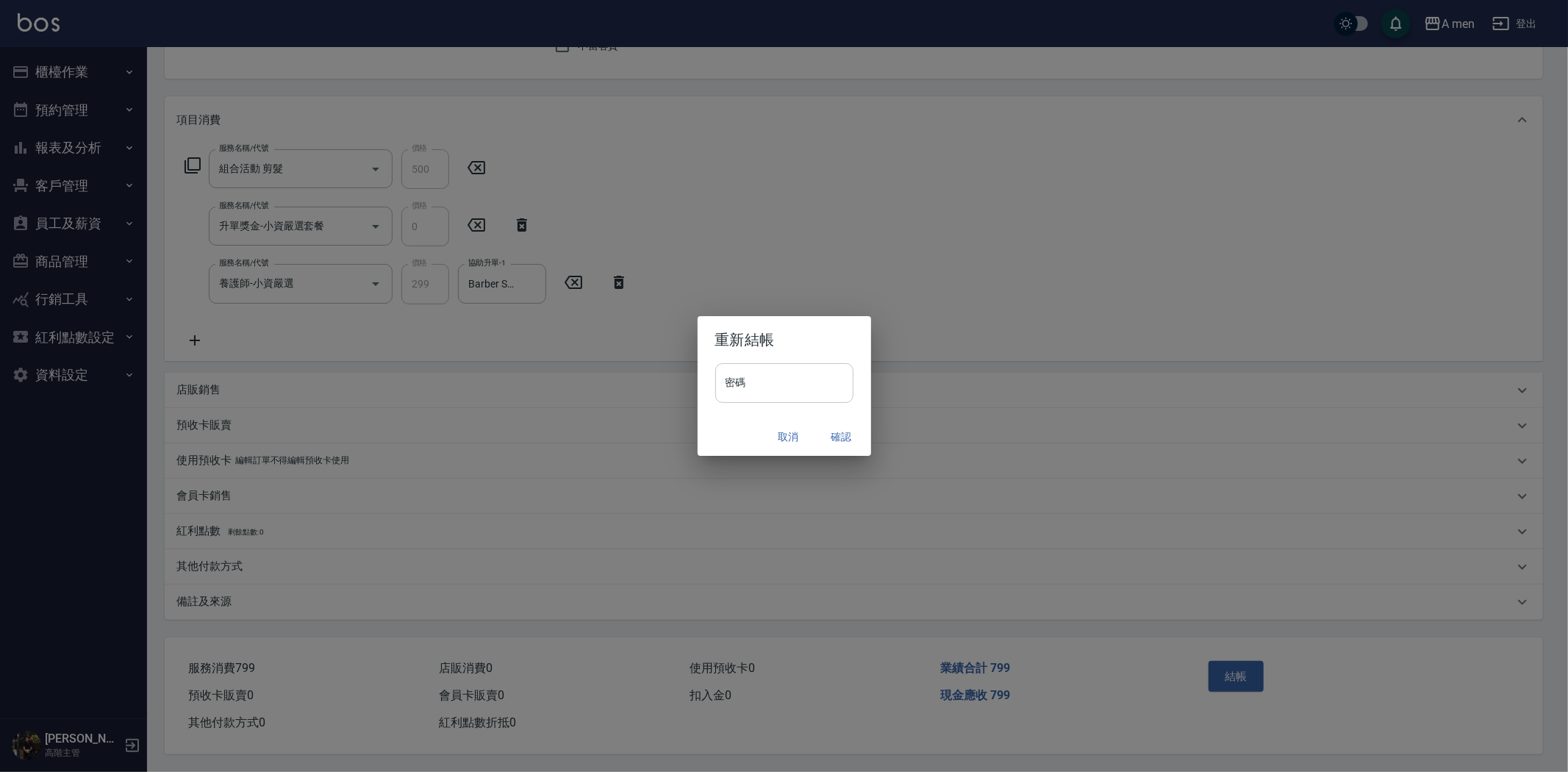
drag, startPoint x: 762, startPoint y: 373, endPoint x: 768, endPoint y: 389, distance: 17.1
click at [762, 373] on input "密碼" at bounding box center [784, 383] width 138 height 39
type input "****"
click at [841, 435] on button "確認" at bounding box center [841, 436] width 47 height 27
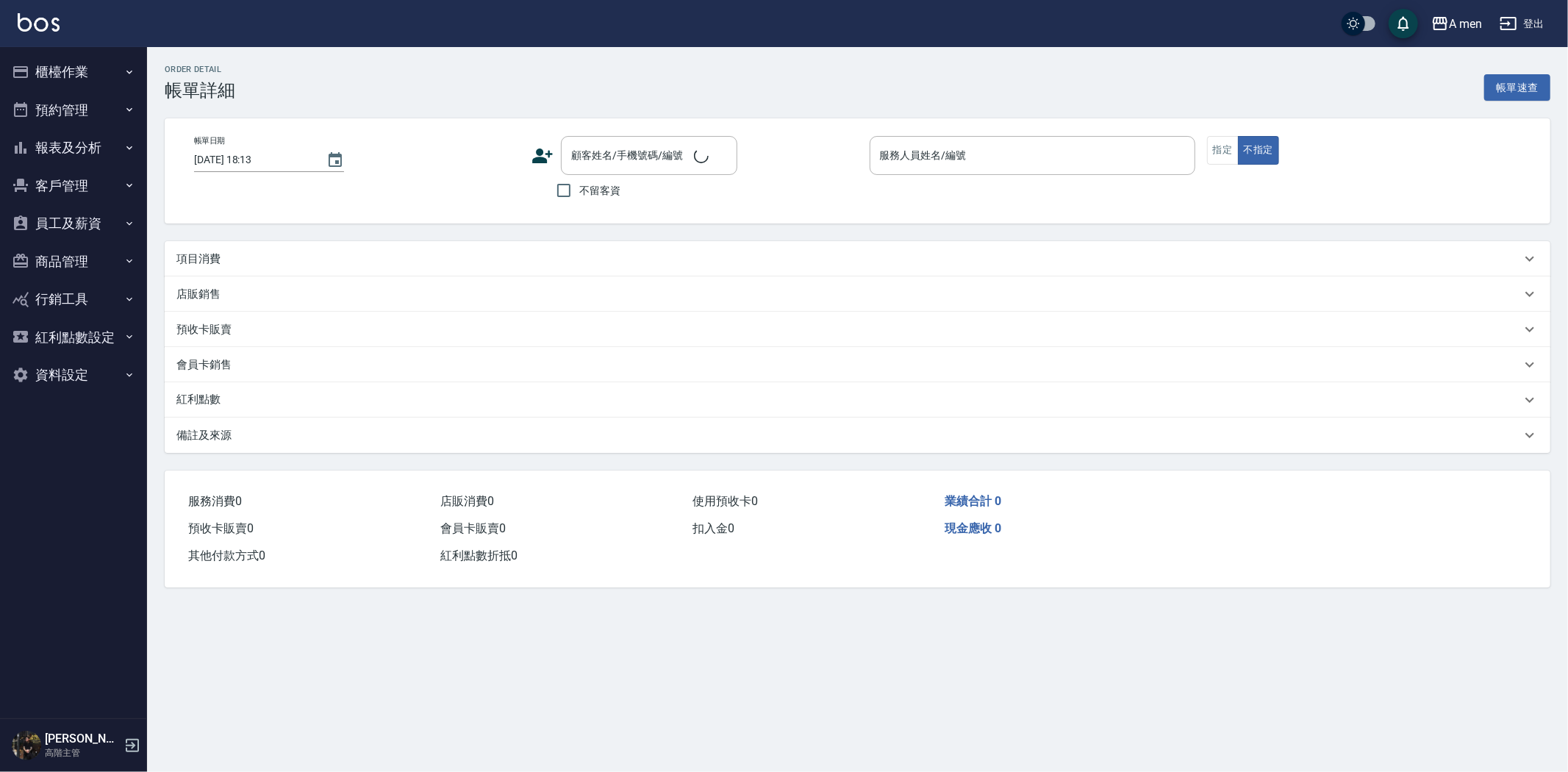
type input "[DATE] 17:00"
type input "Barber bill-006"
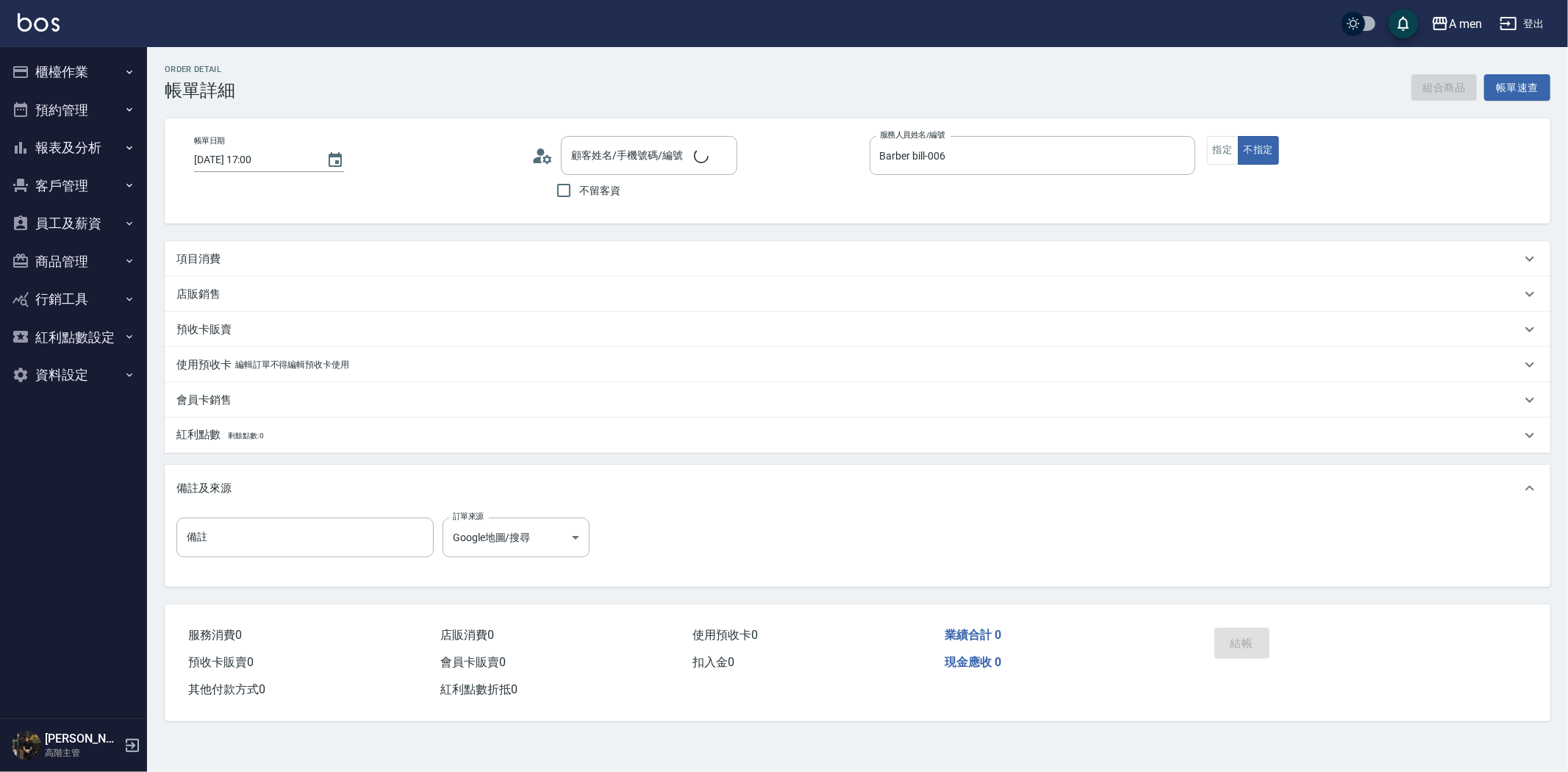
type input "馬/0976917172/null"
click at [864, 255] on div "項目消費" at bounding box center [849, 259] width 1345 height 15
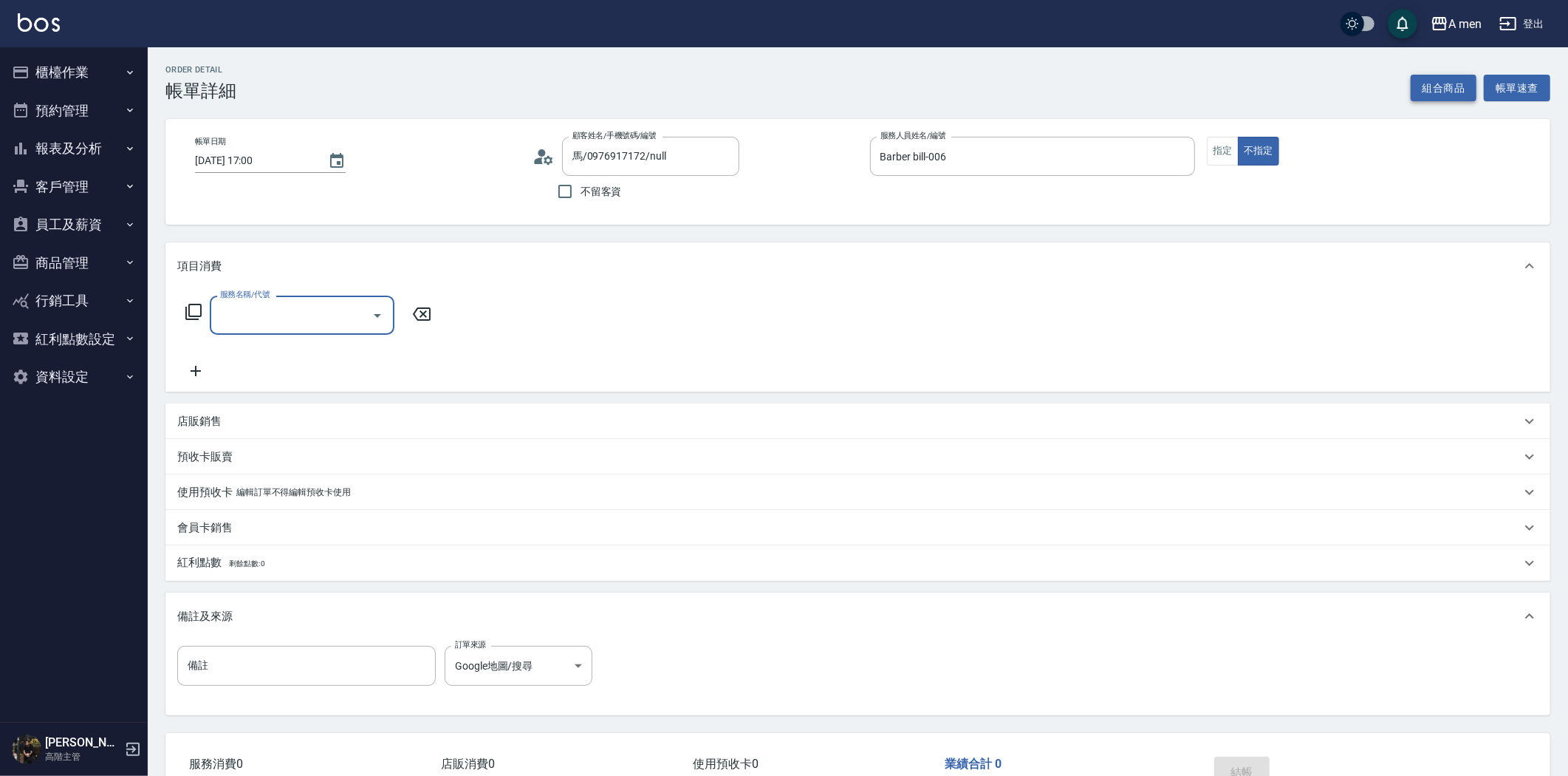
click at [1431, 90] on button "組合商品" at bounding box center [1444, 88] width 66 height 27
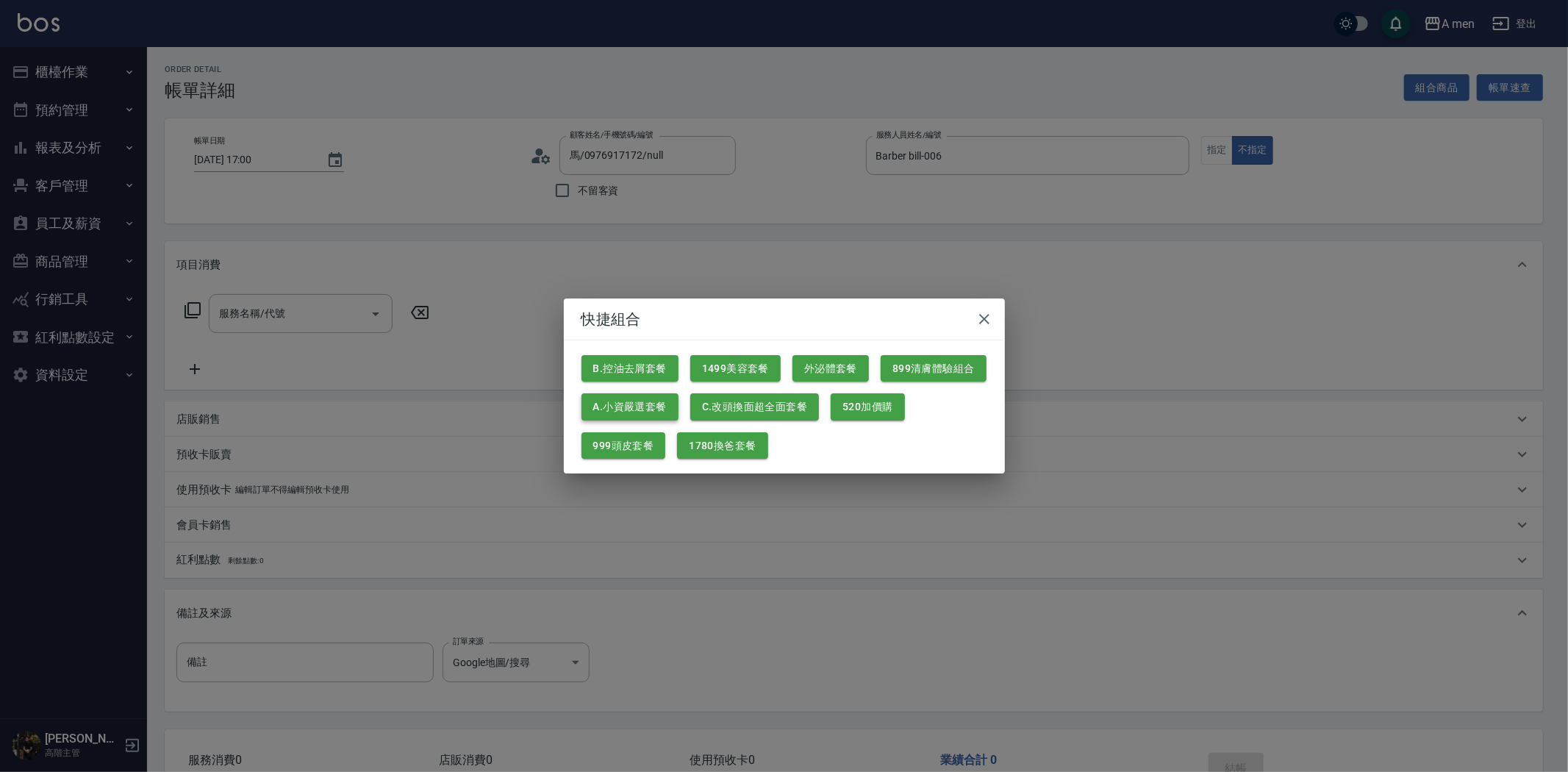
click at [635, 406] on button "A.小資嚴選套餐" at bounding box center [630, 407] width 97 height 27
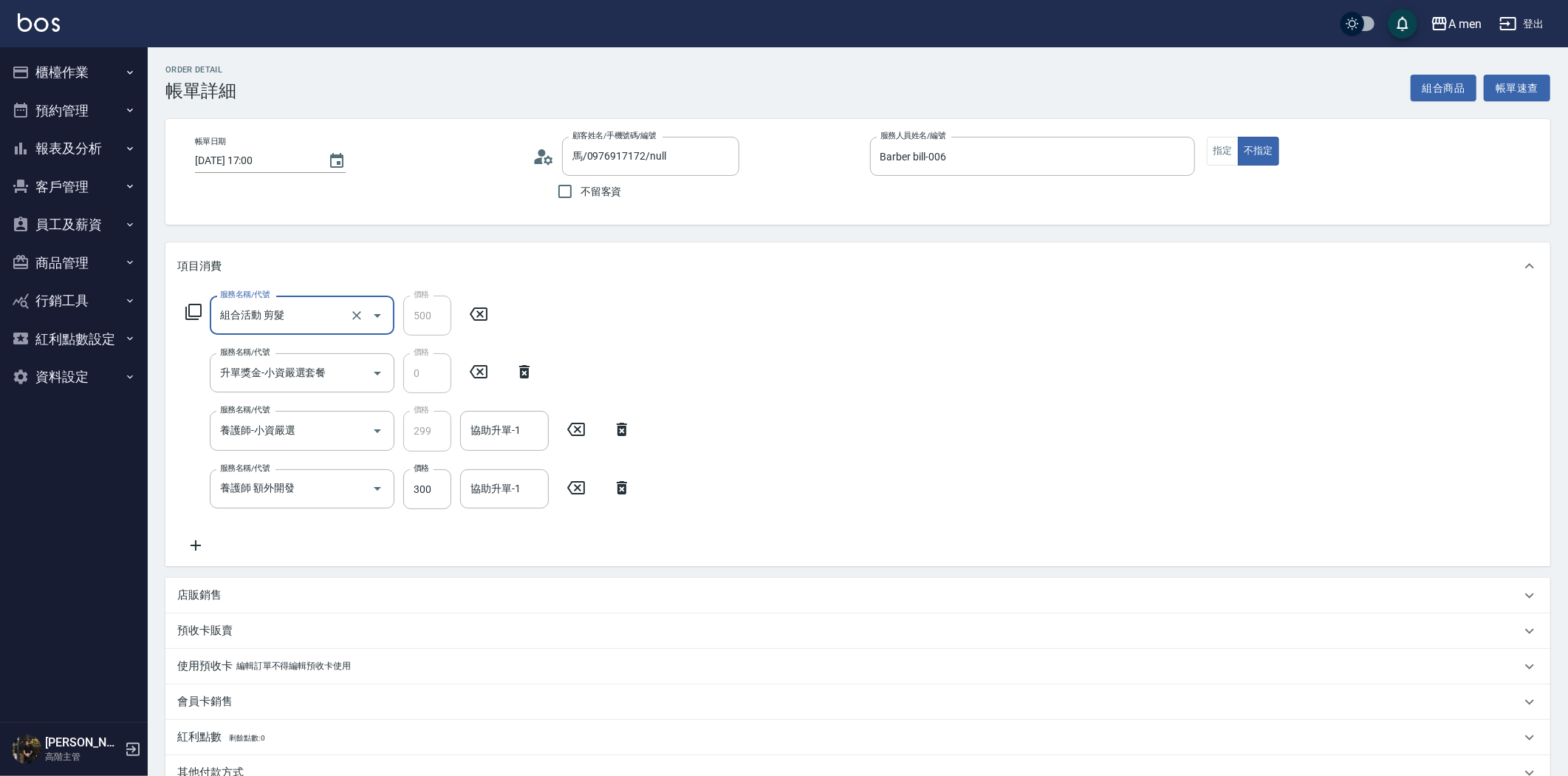
click at [623, 422] on icon at bounding box center [622, 430] width 37 height 18
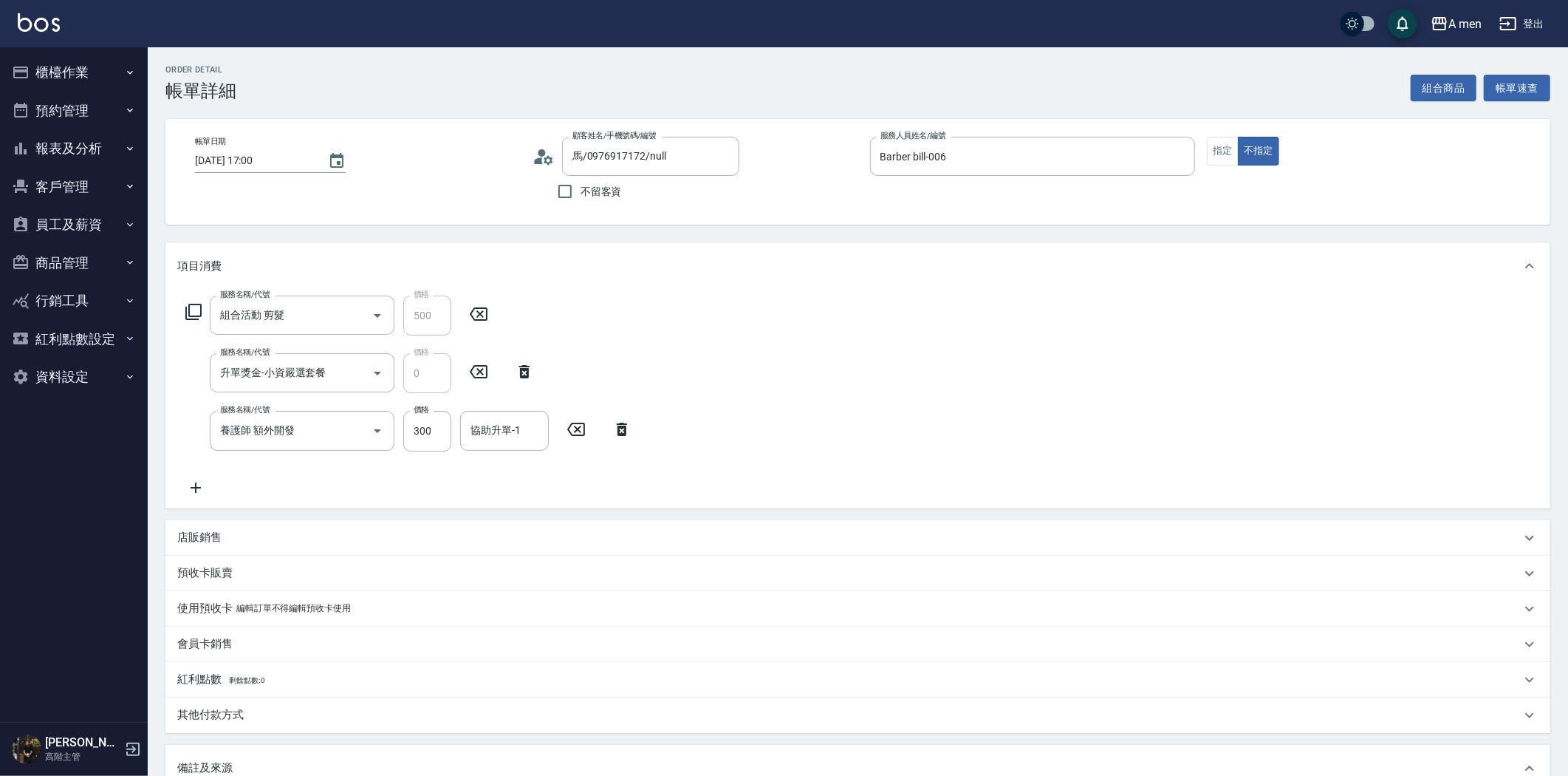
click at [630, 437] on icon at bounding box center [622, 430] width 37 height 18
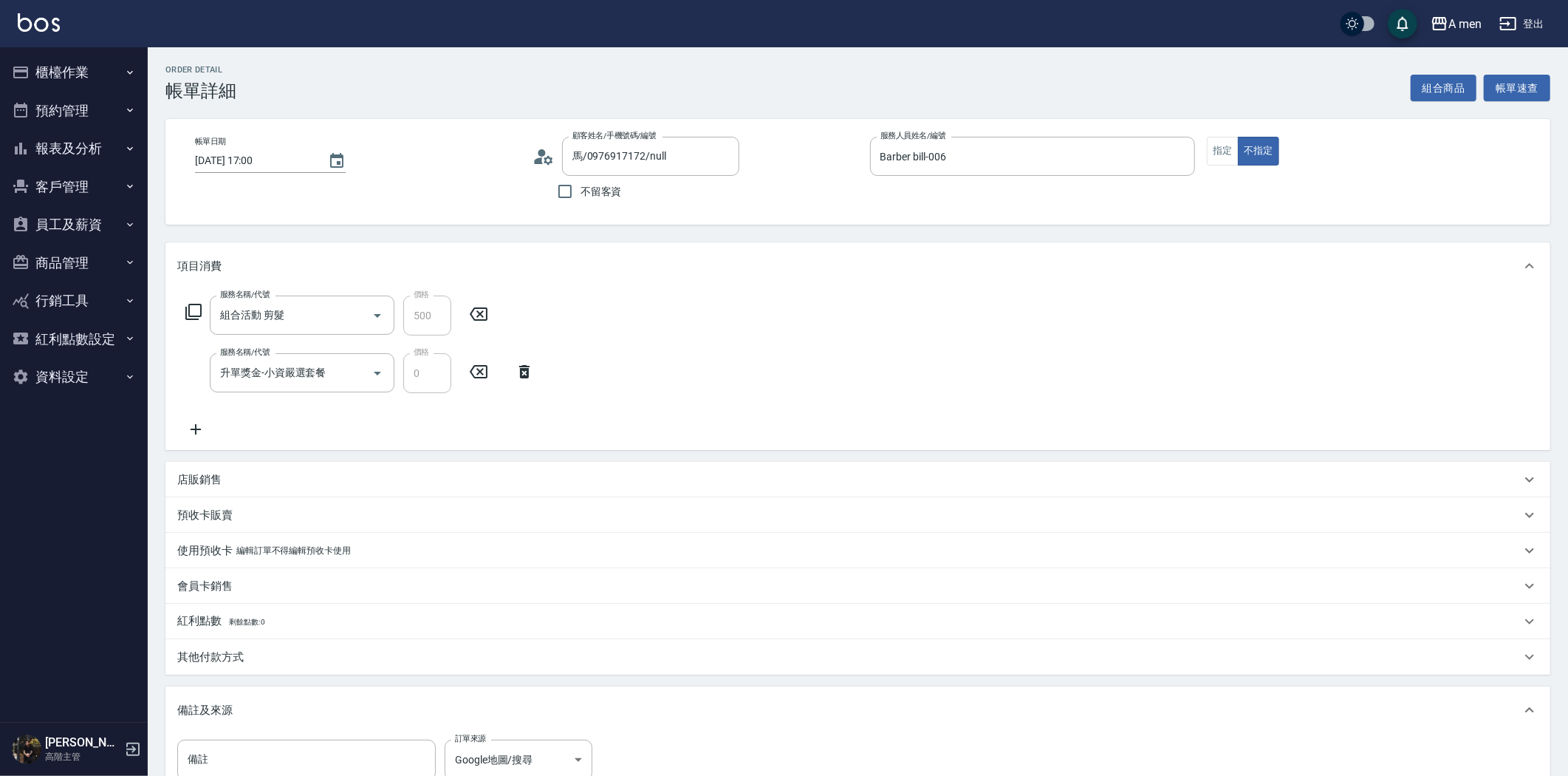
click at [518, 372] on icon at bounding box center [524, 371] width 37 height 18
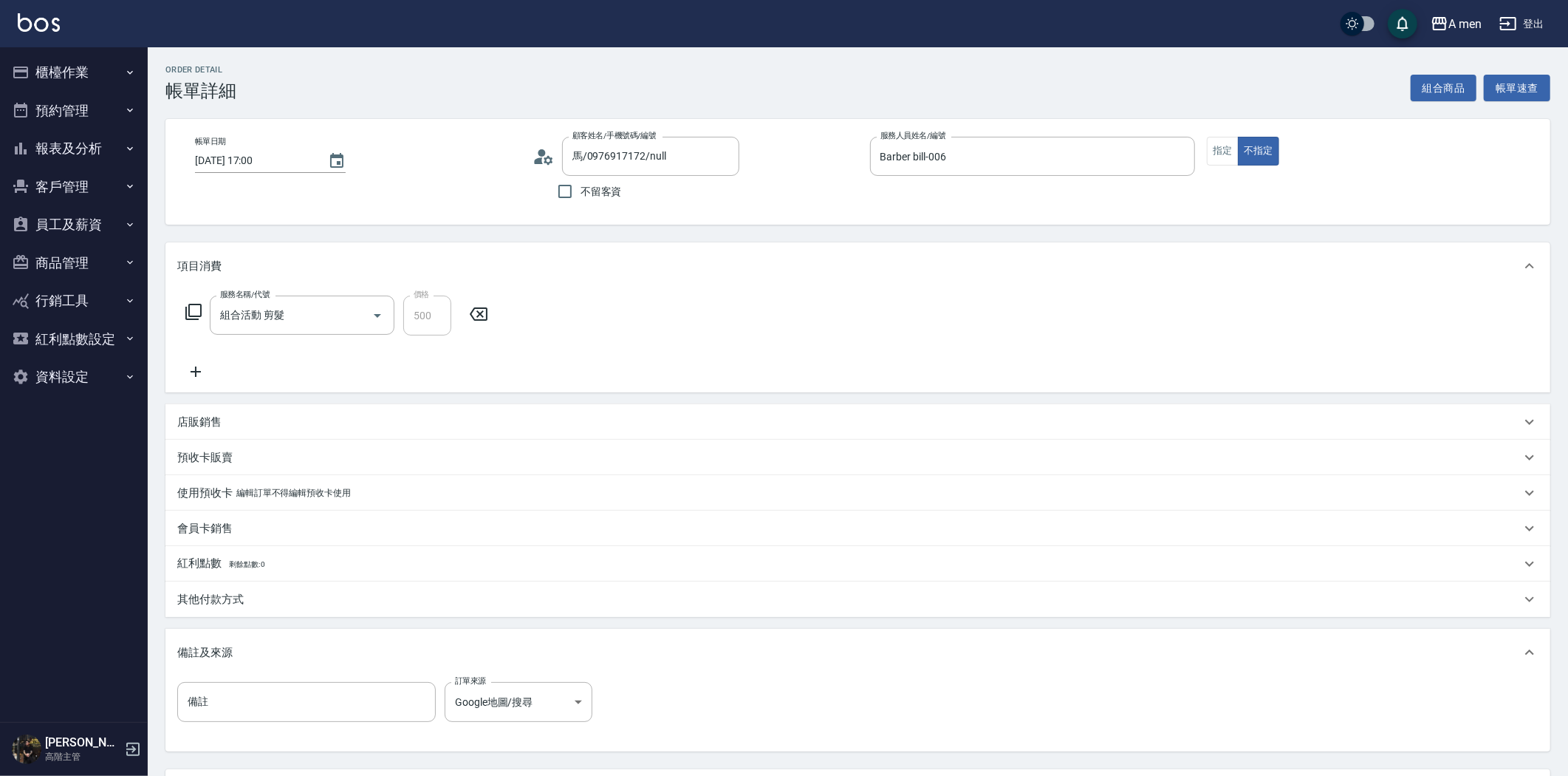
click at [499, 310] on div "服務名稱/代號 組合活動 剪髮 服務名稱/代號 價格 500 價格" at bounding box center [858, 341] width 1385 height 102
click at [479, 316] on icon at bounding box center [478, 314] width 37 height 18
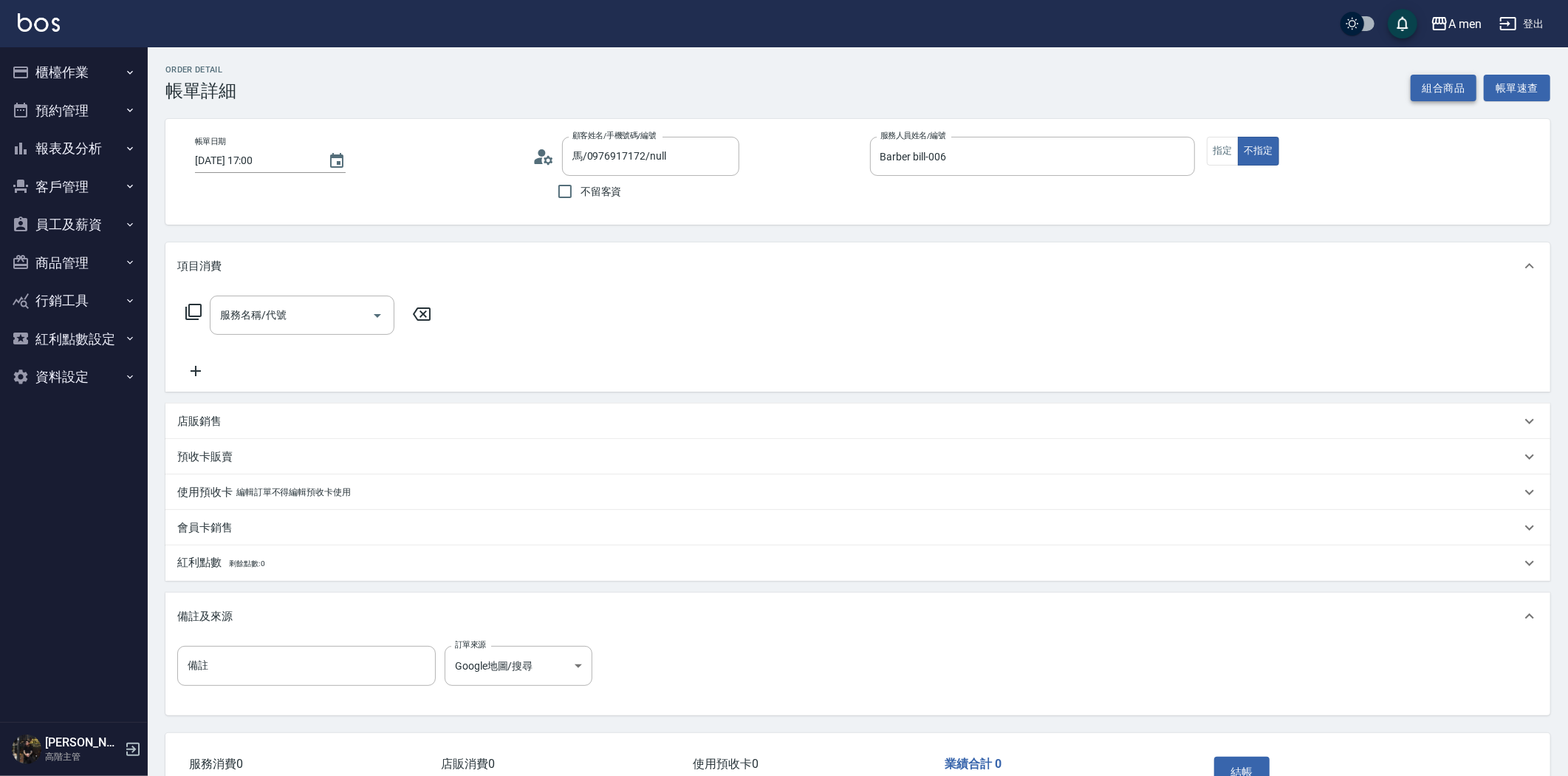
click at [1443, 85] on button "組合商品" at bounding box center [1444, 88] width 66 height 27
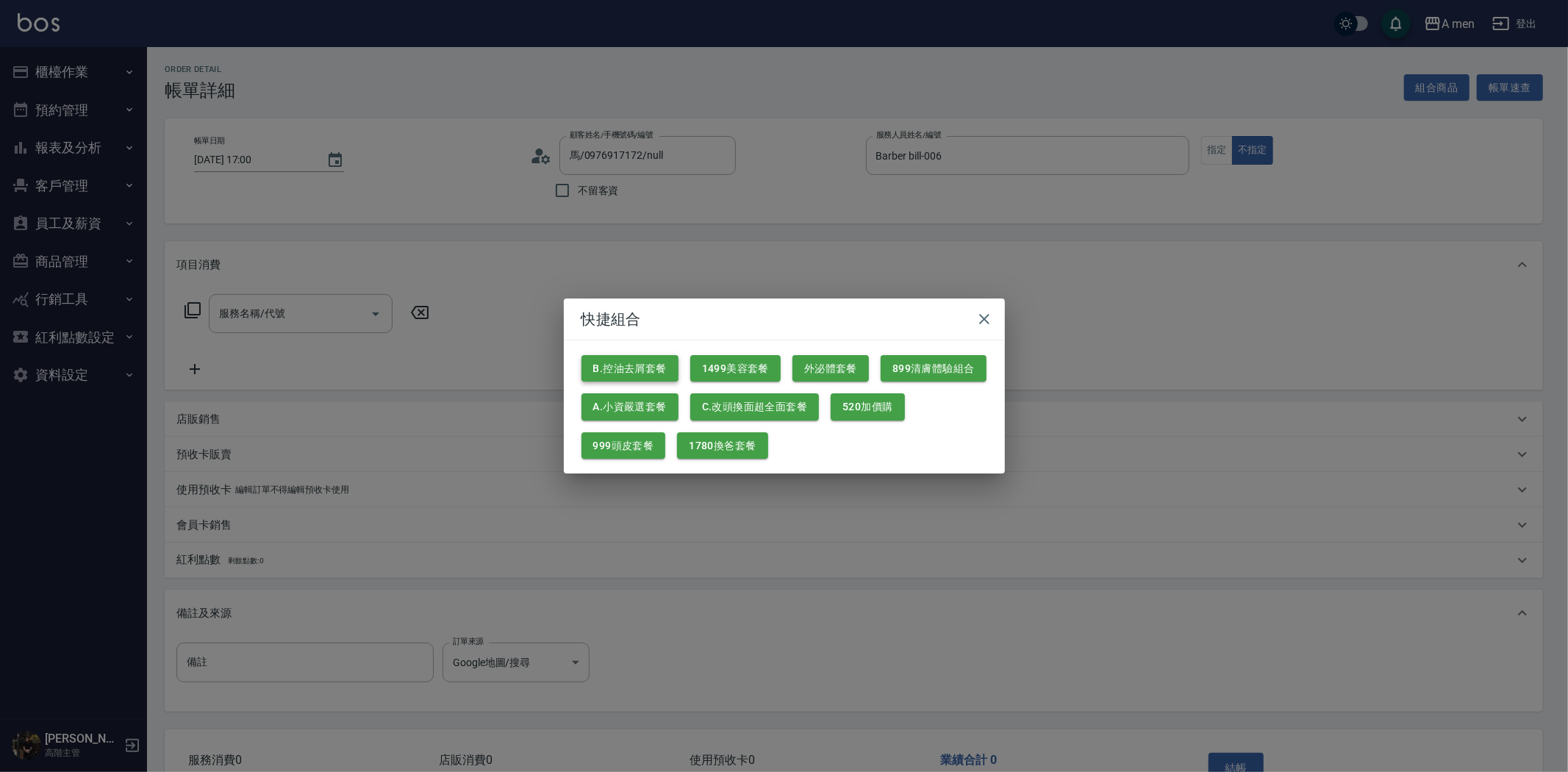
click at [651, 366] on button "B.控油去屑套餐" at bounding box center [630, 369] width 97 height 27
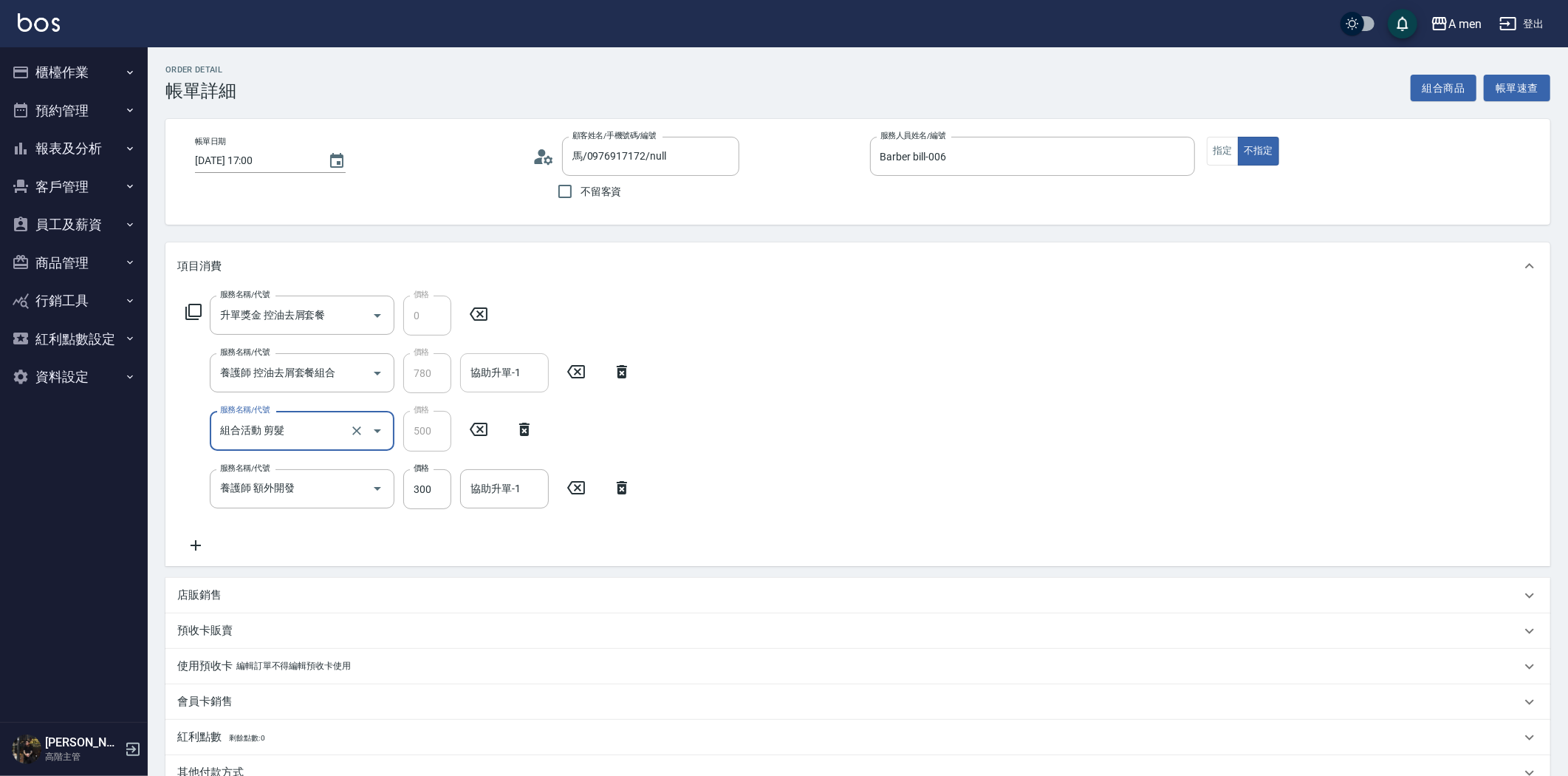
click at [517, 374] on input "協助升單-1" at bounding box center [504, 372] width 75 height 26
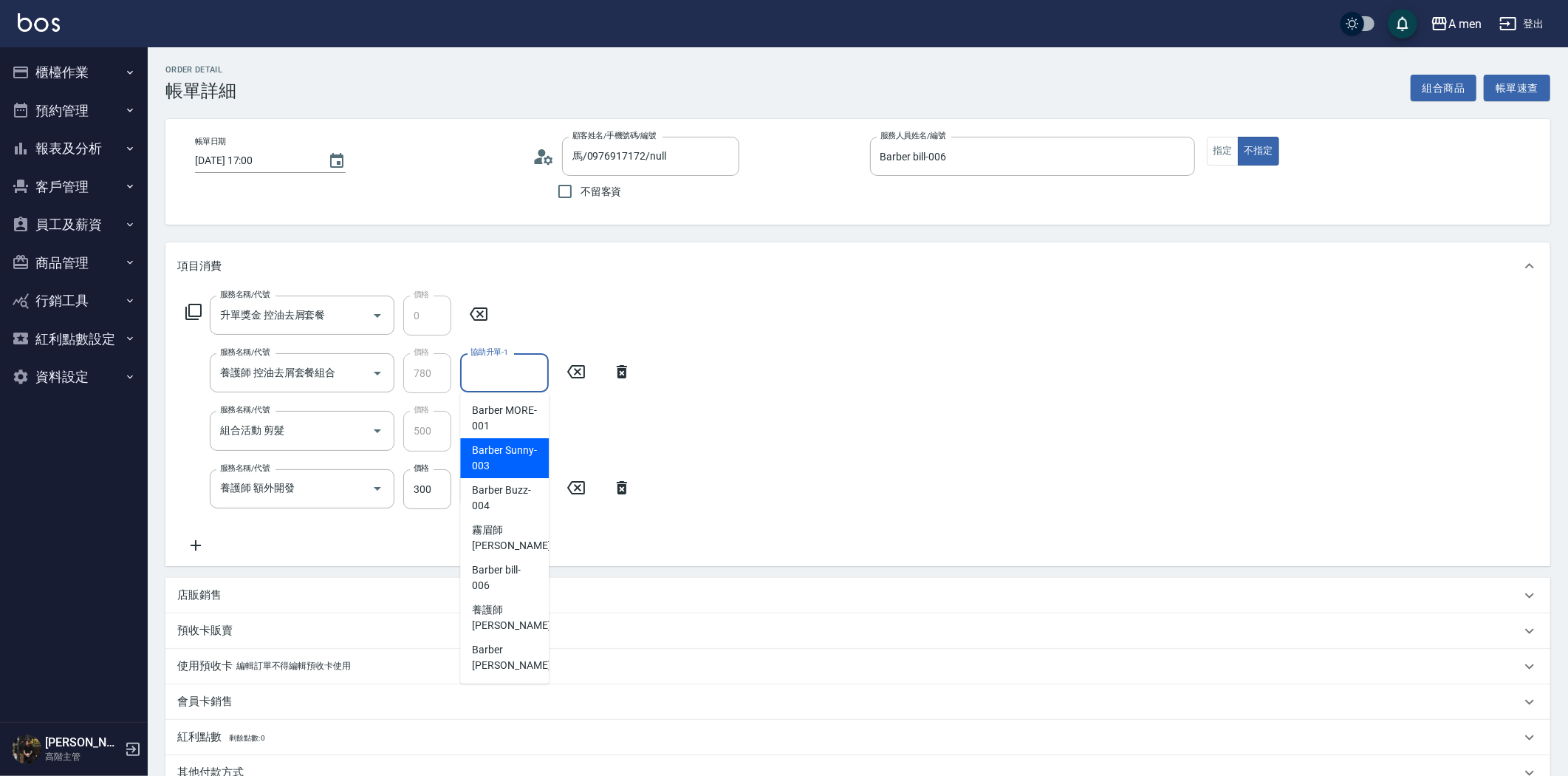
click at [621, 489] on icon at bounding box center [622, 488] width 37 height 18
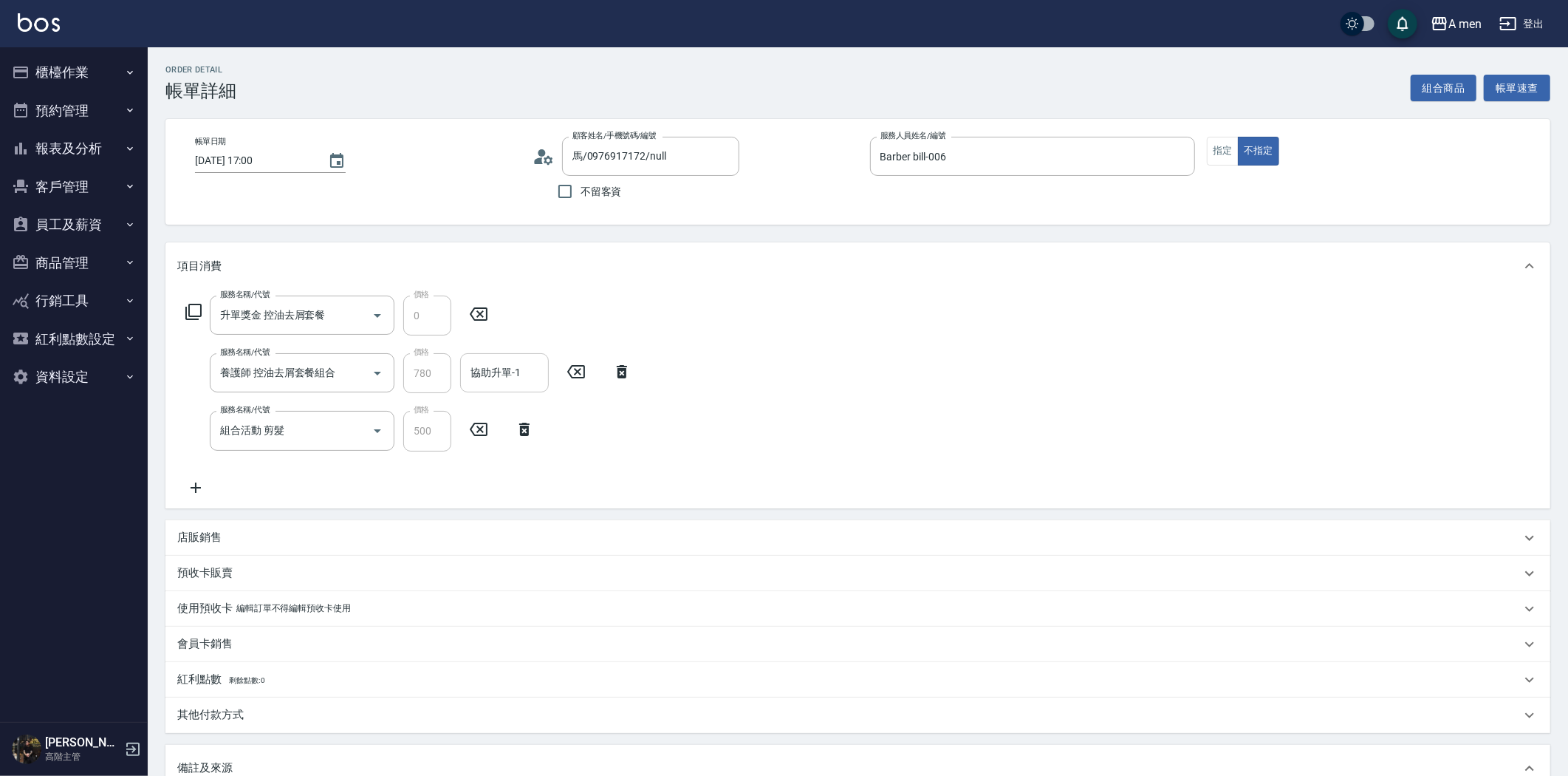
click at [516, 379] on input "協助升單-1" at bounding box center [504, 372] width 75 height 26
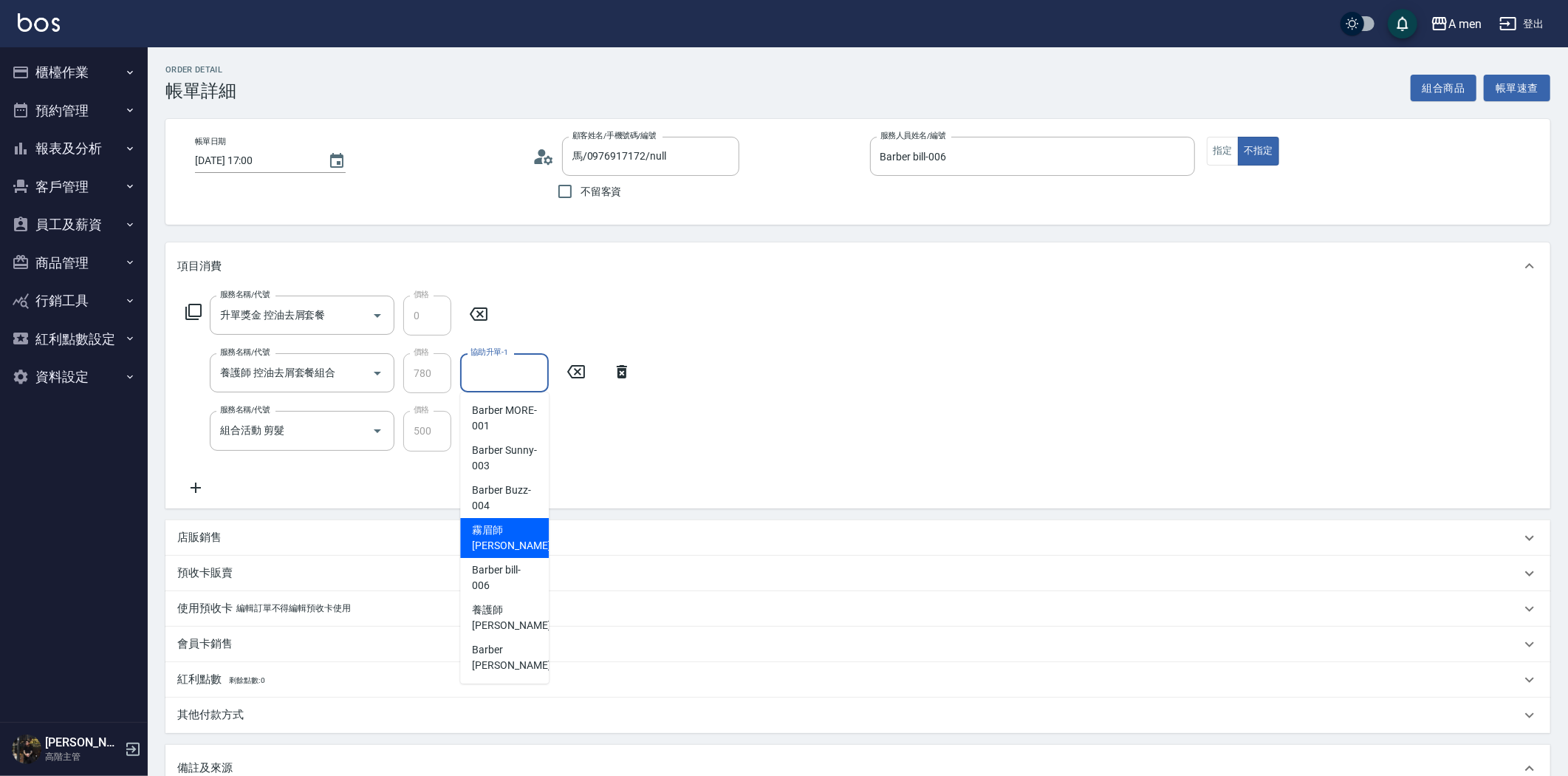
click at [505, 542] on span "霧眉師 小[PERSON_NAME] -005" at bounding box center [521, 537] width 99 height 31
type input "霧眉師 小[PERSON_NAME]-005"
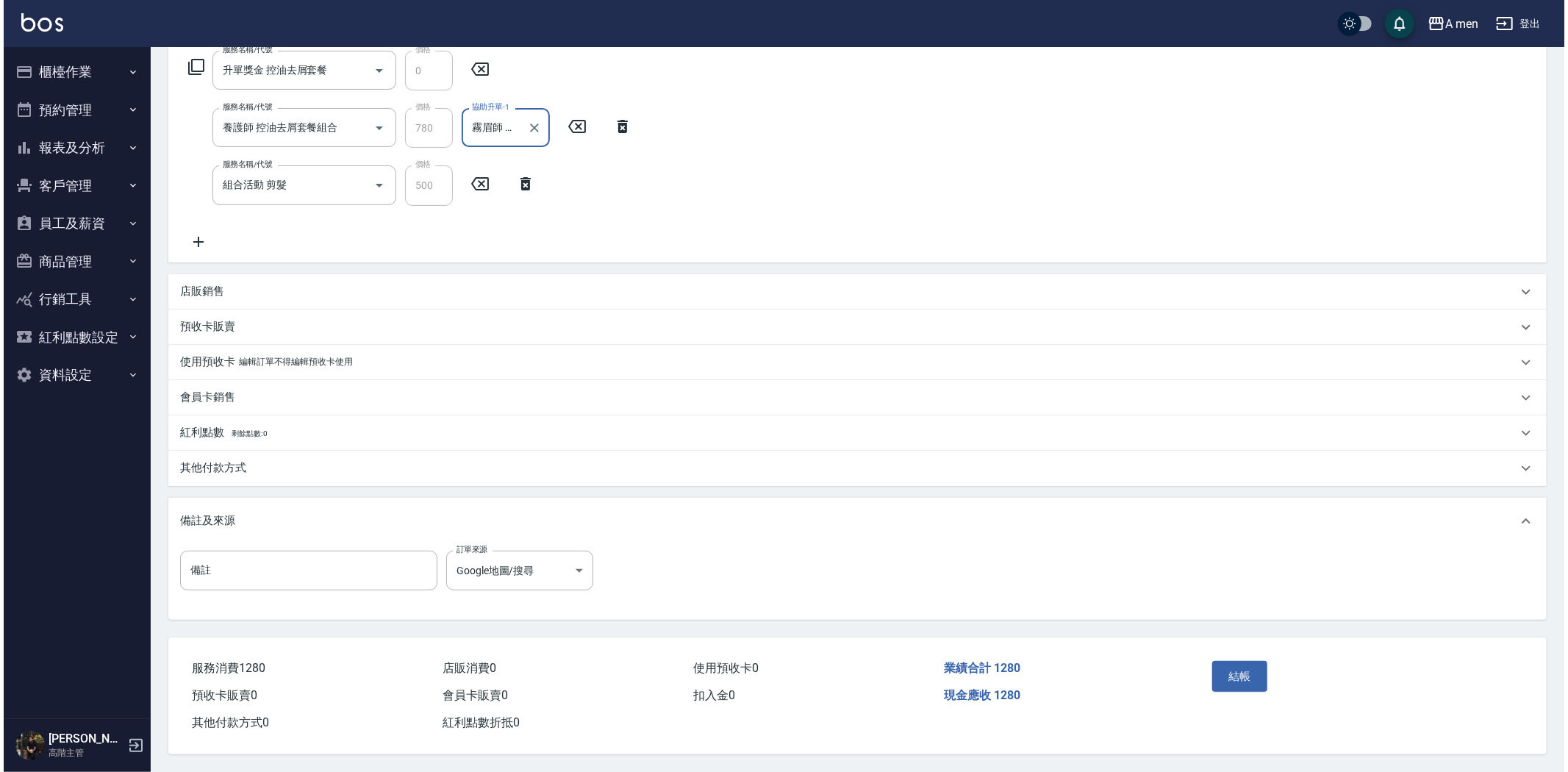
scroll to position [247, 0]
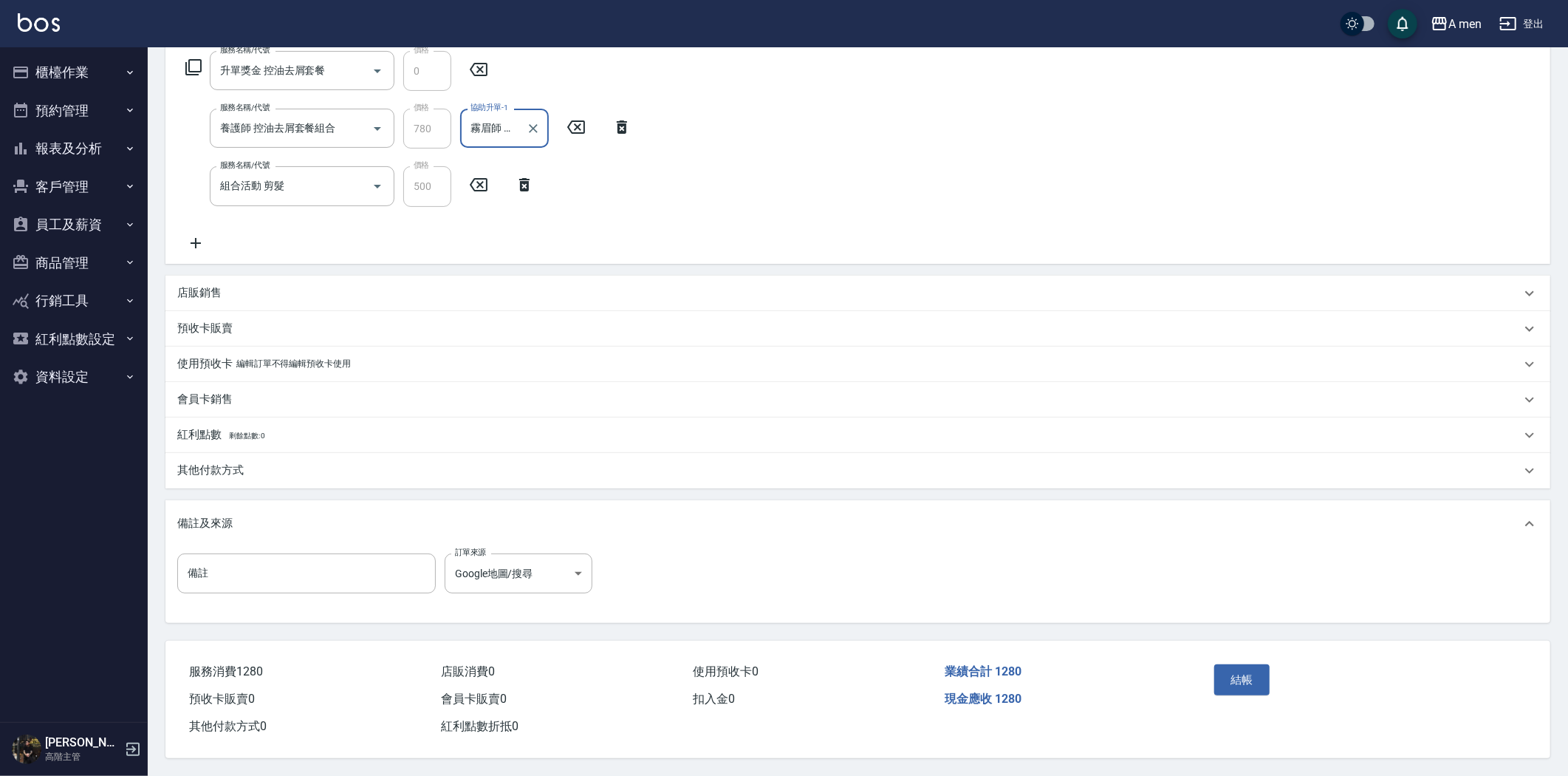
click at [509, 126] on input "霧眉師 小[PERSON_NAME]-005" at bounding box center [492, 127] width 53 height 26
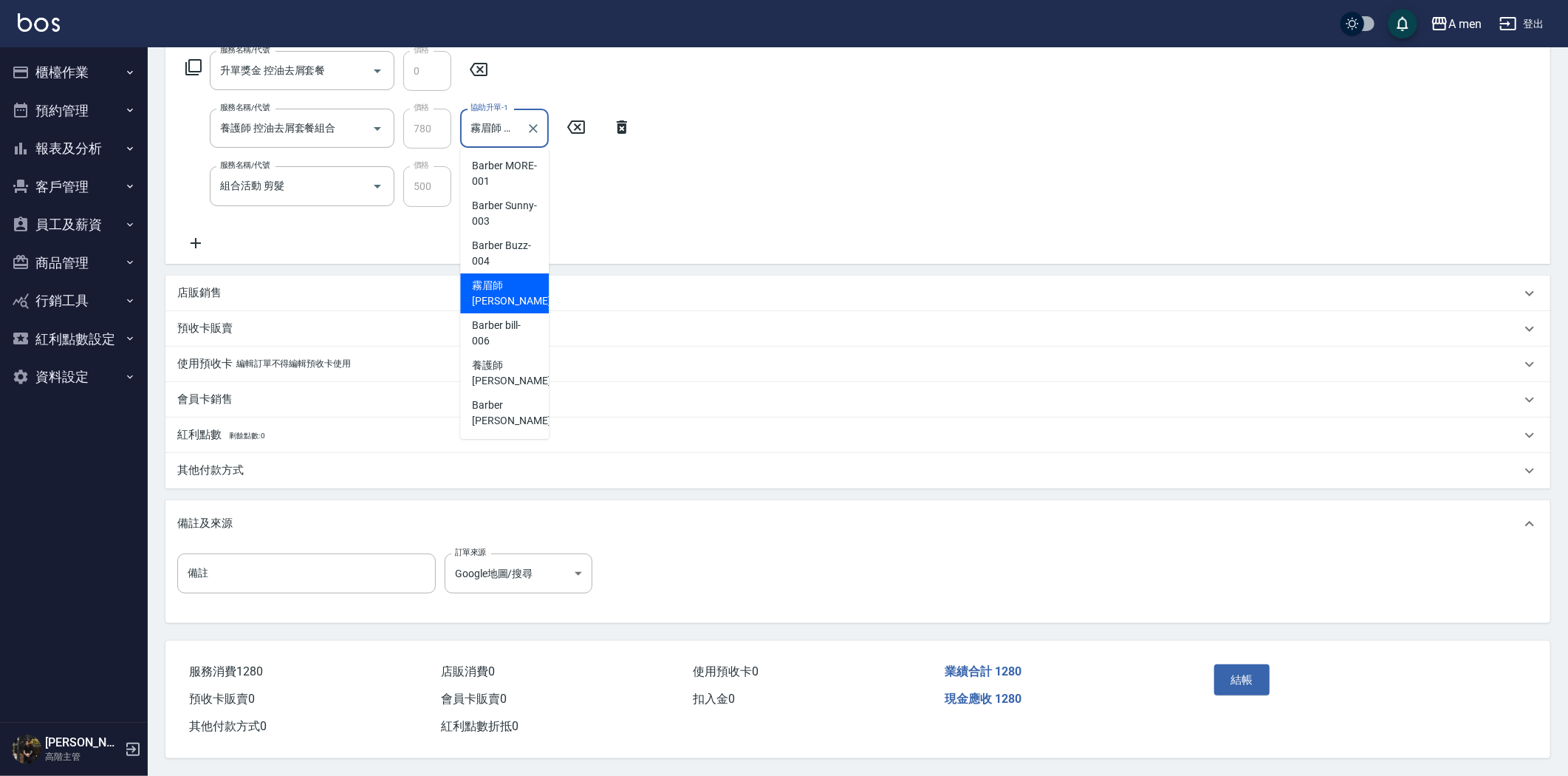
click at [977, 220] on div "服務名稱/代號 升單獎金 控油去屑套餐 服務名稱/代號 價格 0 價格 服務名稱/代號 養護師 控油去屑套餐組合 服務名稱/代號 價格 780 價格 協助升單…" at bounding box center [858, 153] width 1385 height 218
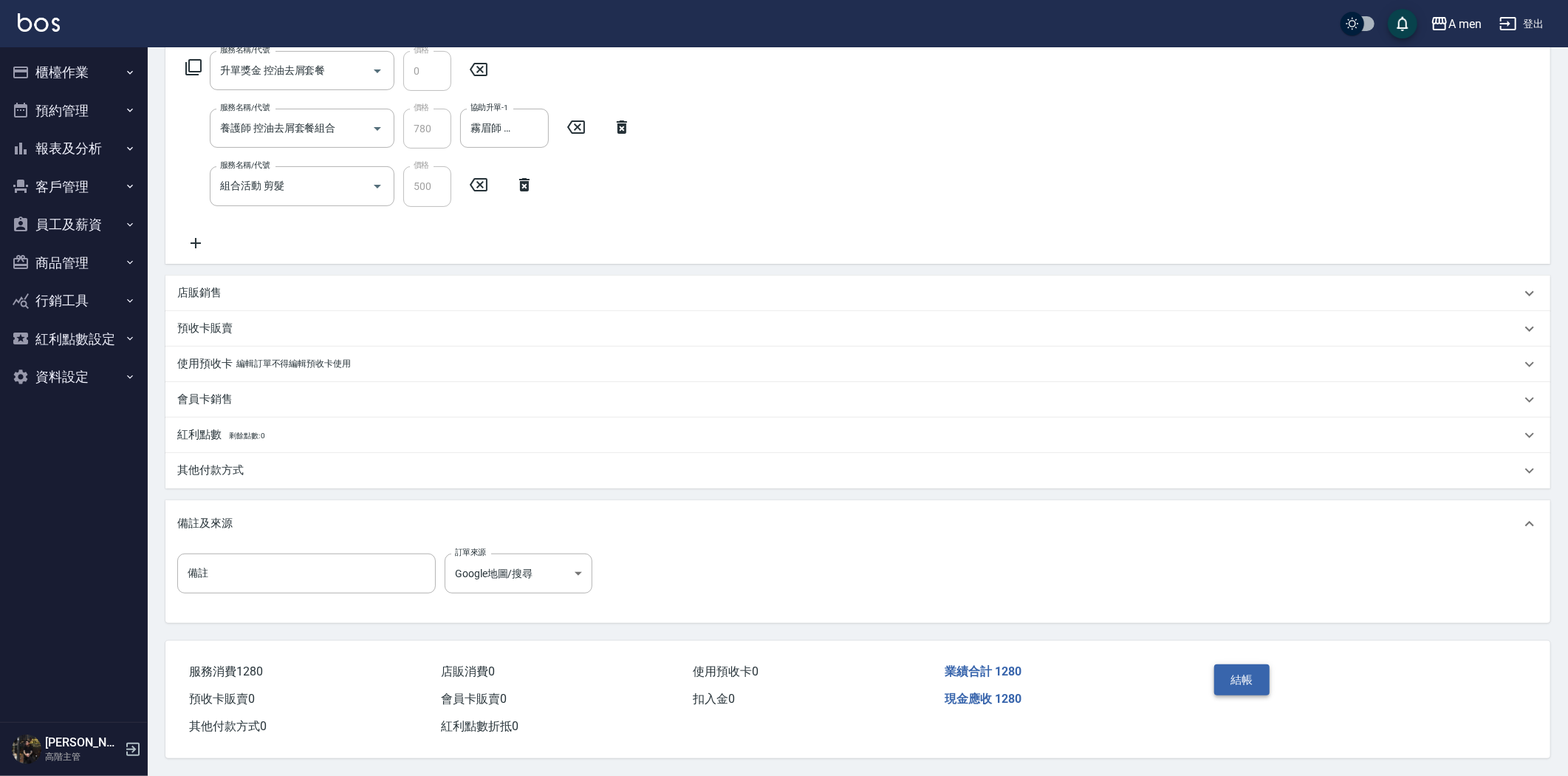
click at [1242, 665] on button "結帳" at bounding box center [1242, 679] width 56 height 31
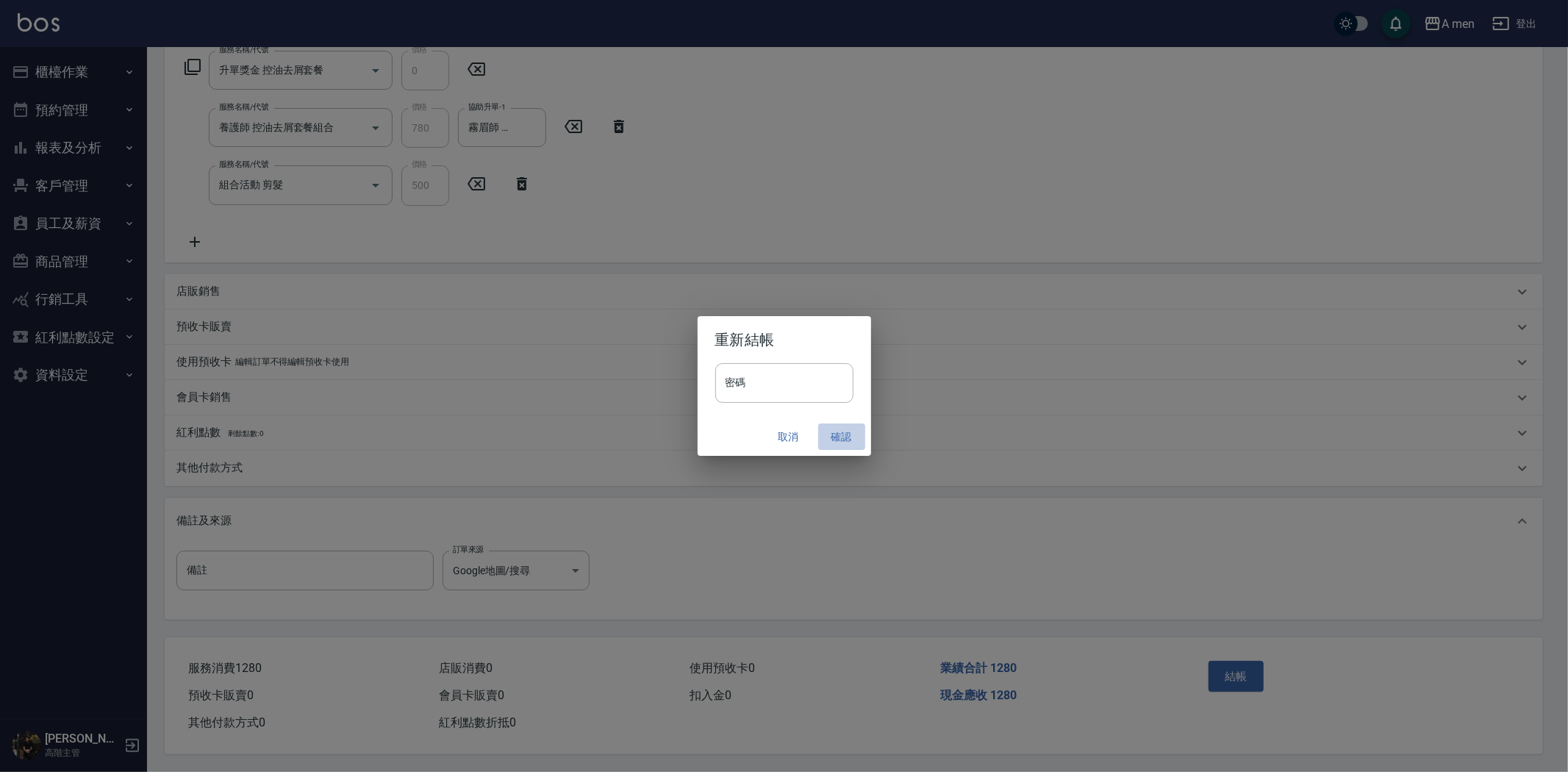
click at [840, 438] on button "確認" at bounding box center [841, 436] width 47 height 27
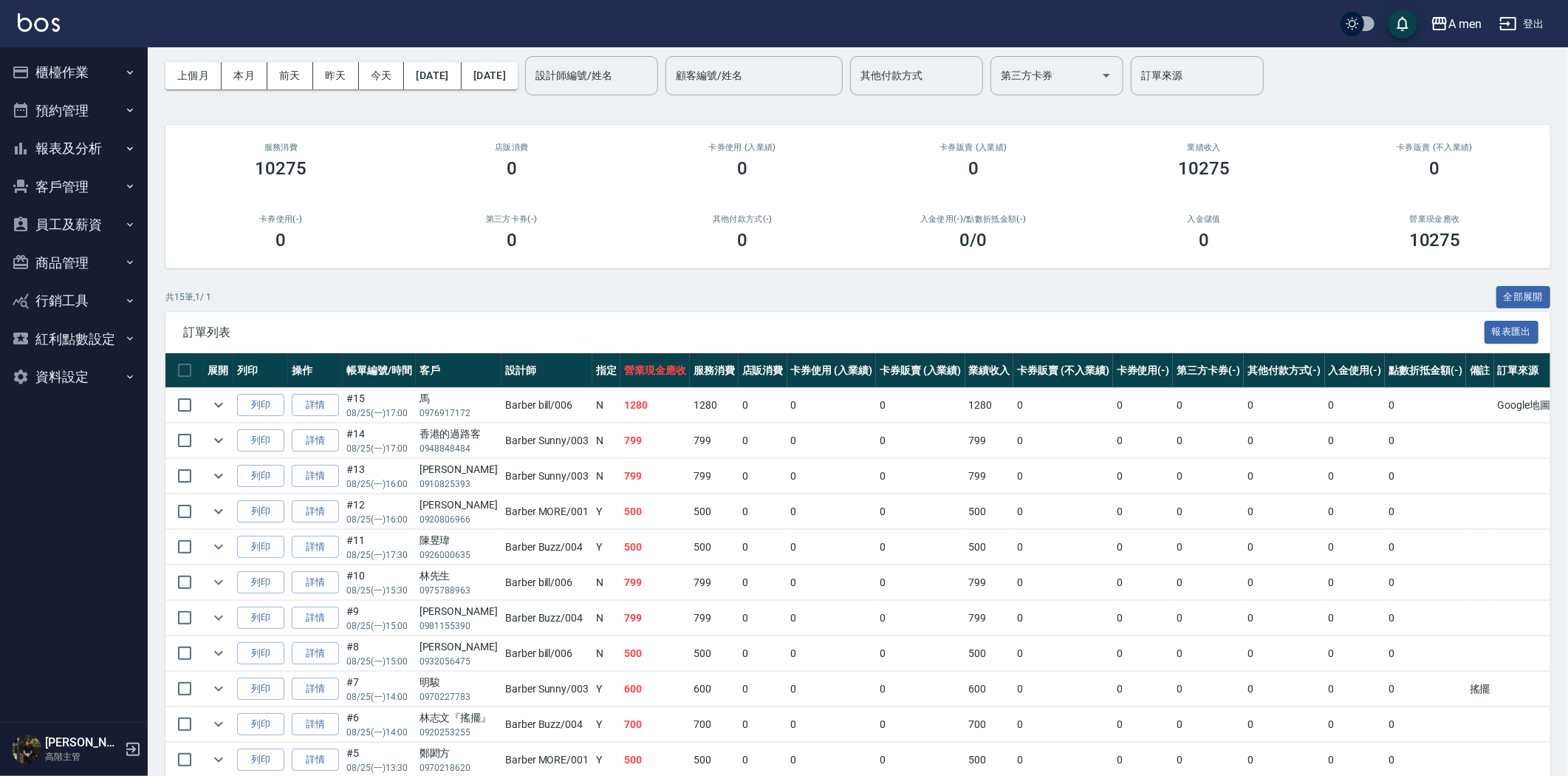
scroll to position [82, 0]
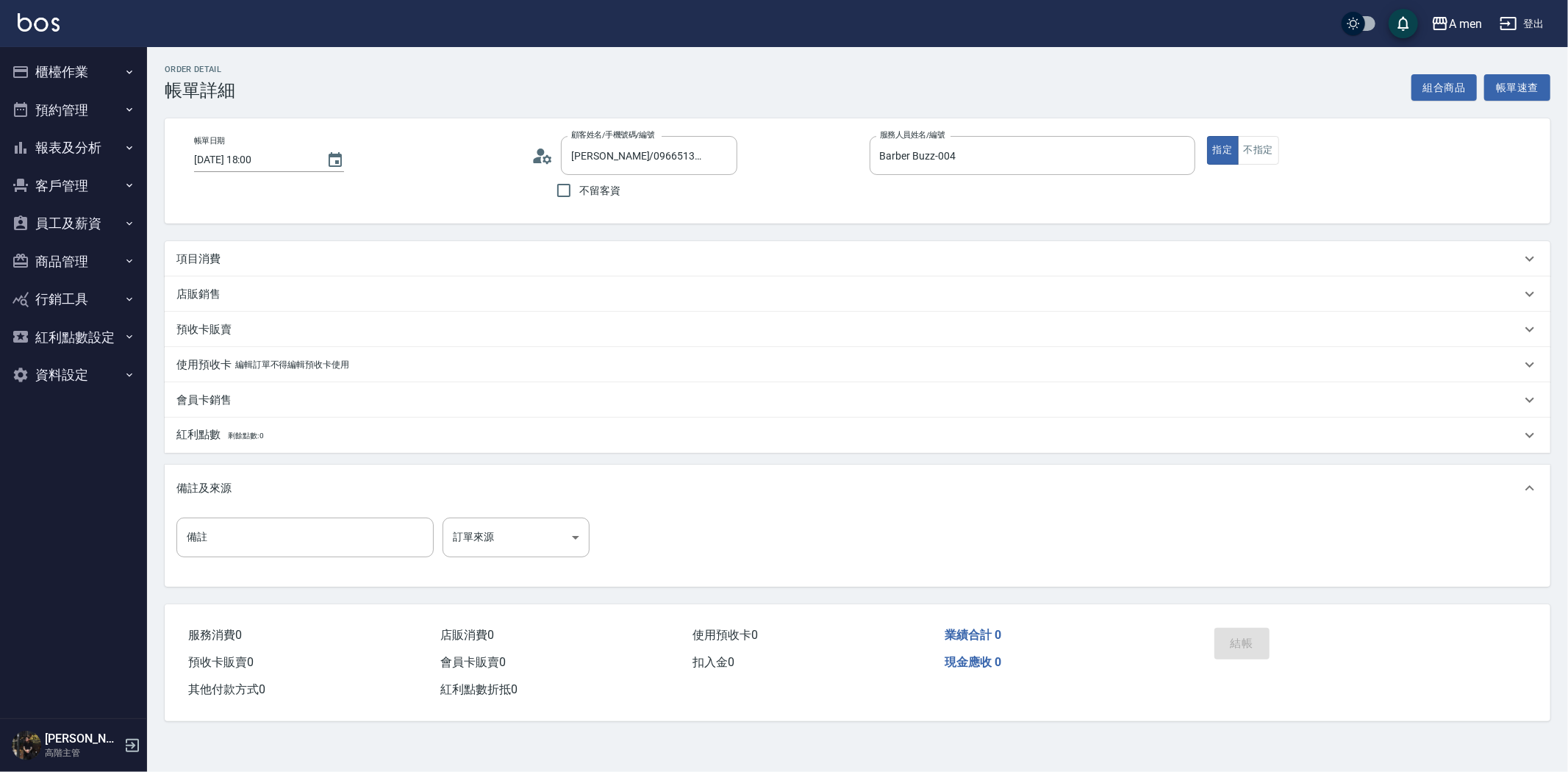
click at [509, 254] on div "項目消費" at bounding box center [849, 259] width 1345 height 15
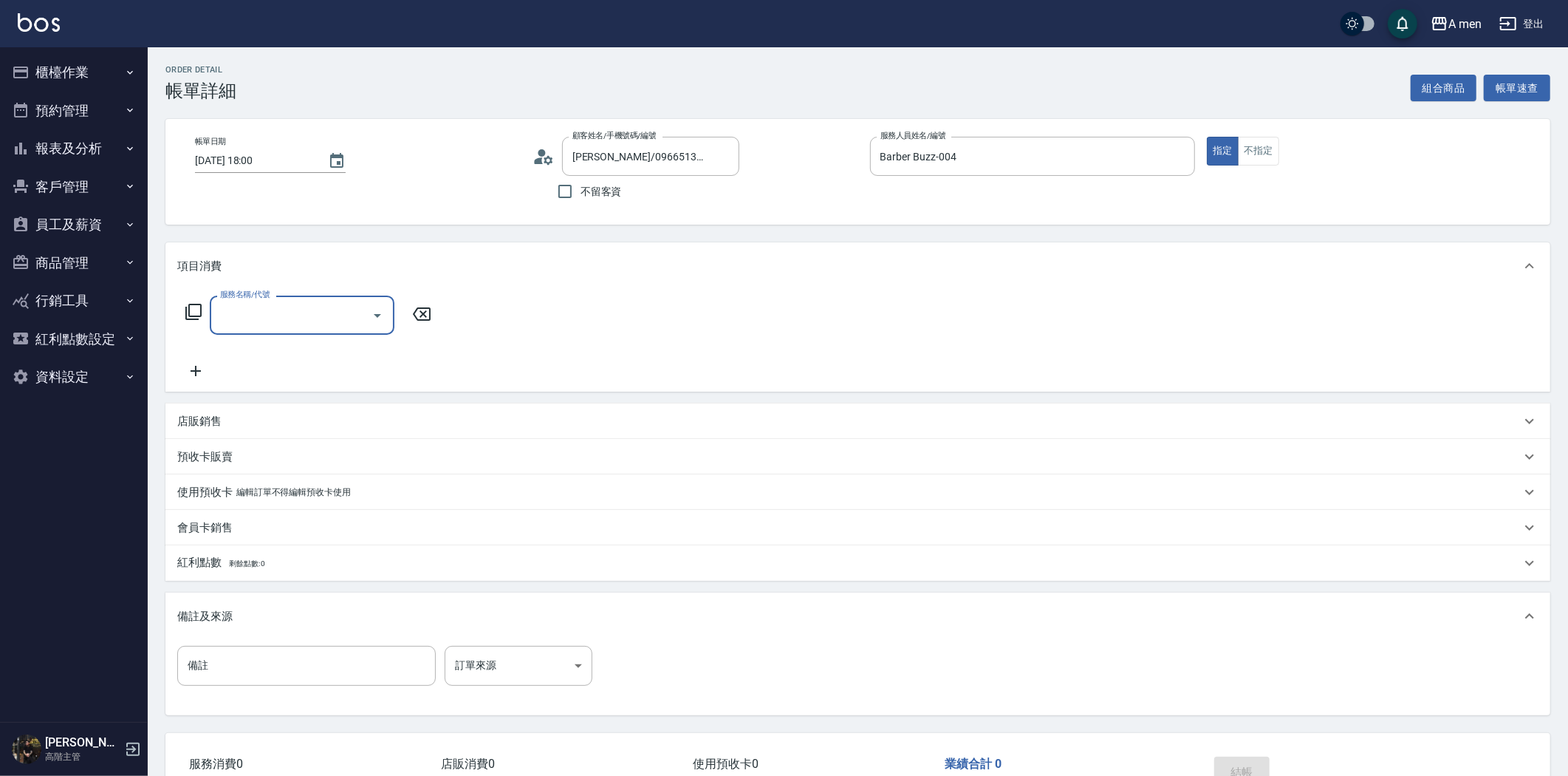
click at [327, 320] on input "服務名稱/代號" at bounding box center [291, 315] width 149 height 26
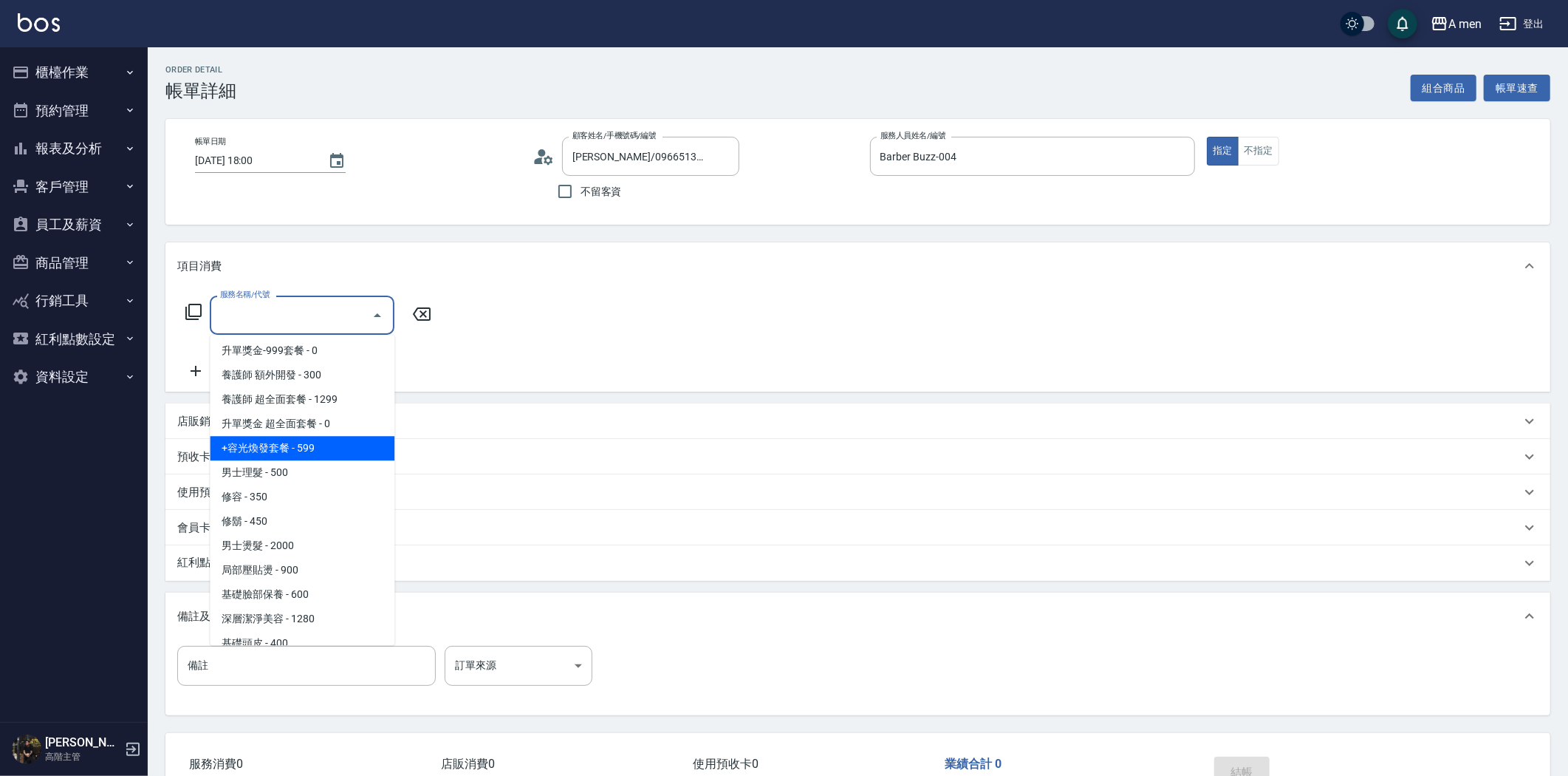
scroll to position [492, 0]
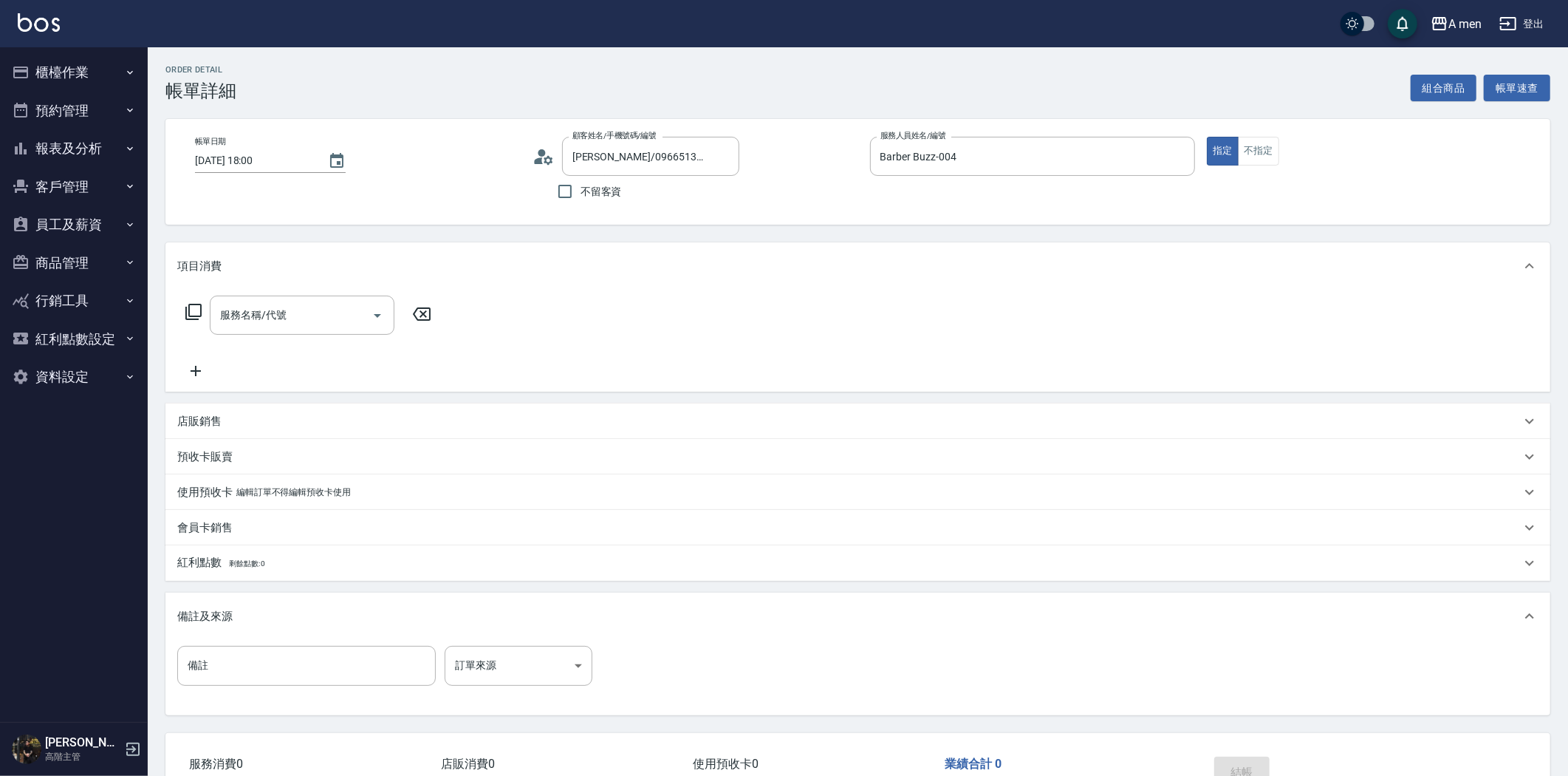
click at [721, 307] on div "服務名稱/代號 服務名稱/代號" at bounding box center [858, 341] width 1385 height 102
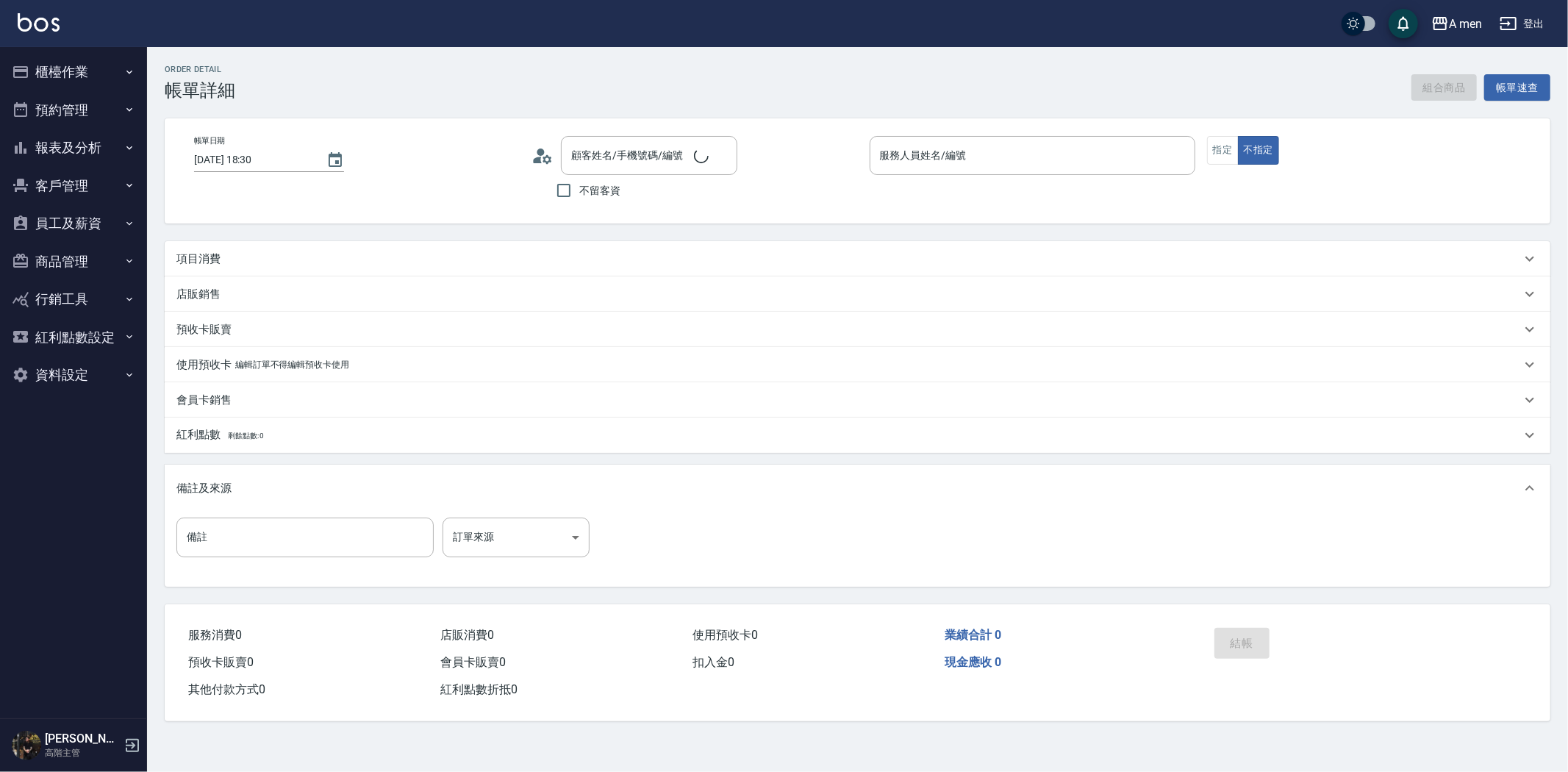
type input "[DATE] 18:30"
type input "Barber bill-006"
type input "[PERSON_NAME]/0970654499/null"
click at [1434, 92] on button "組合商品" at bounding box center [1445, 87] width 66 height 27
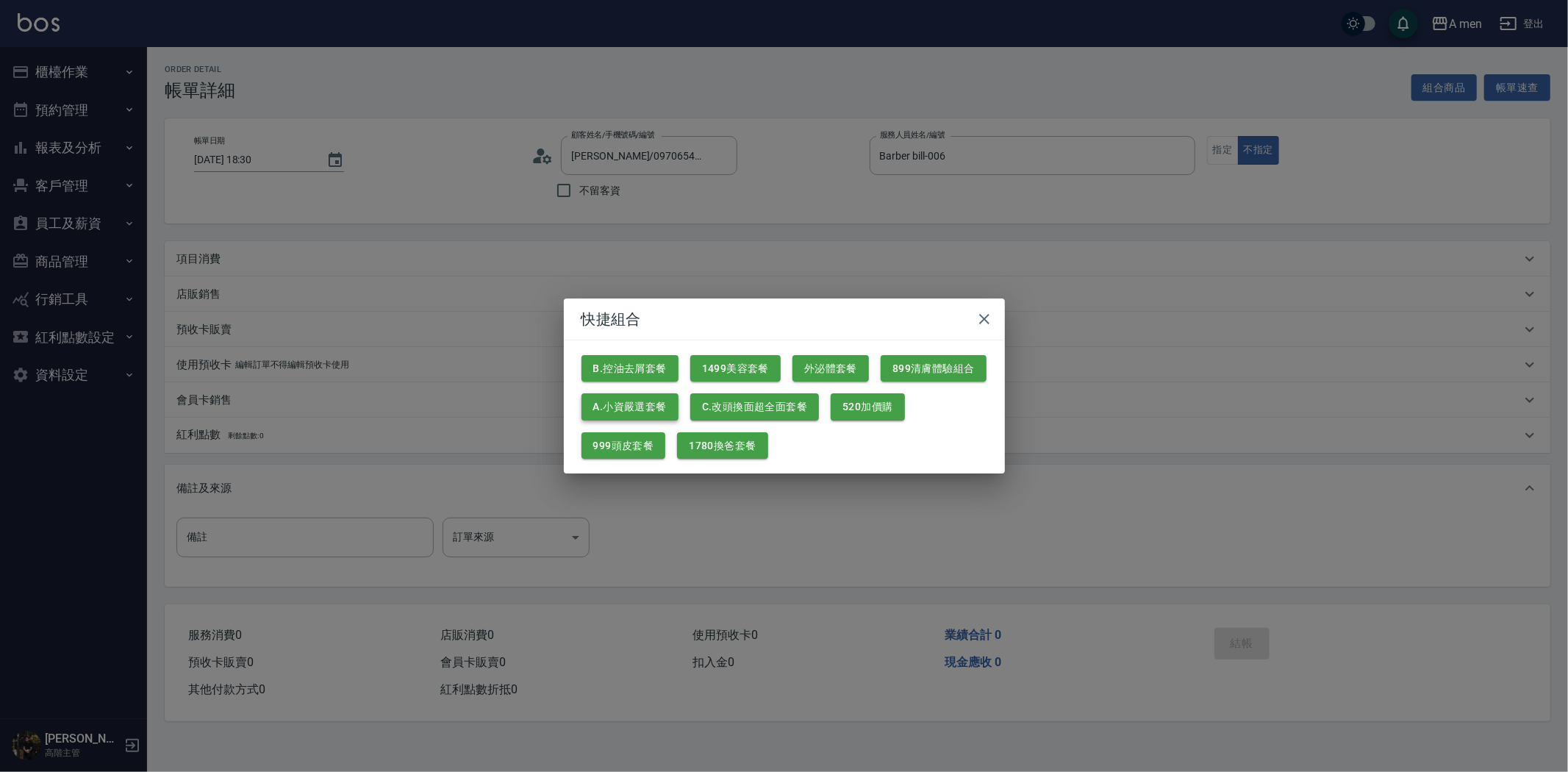
click at [632, 412] on button "A.小資嚴選套餐" at bounding box center [630, 407] width 97 height 27
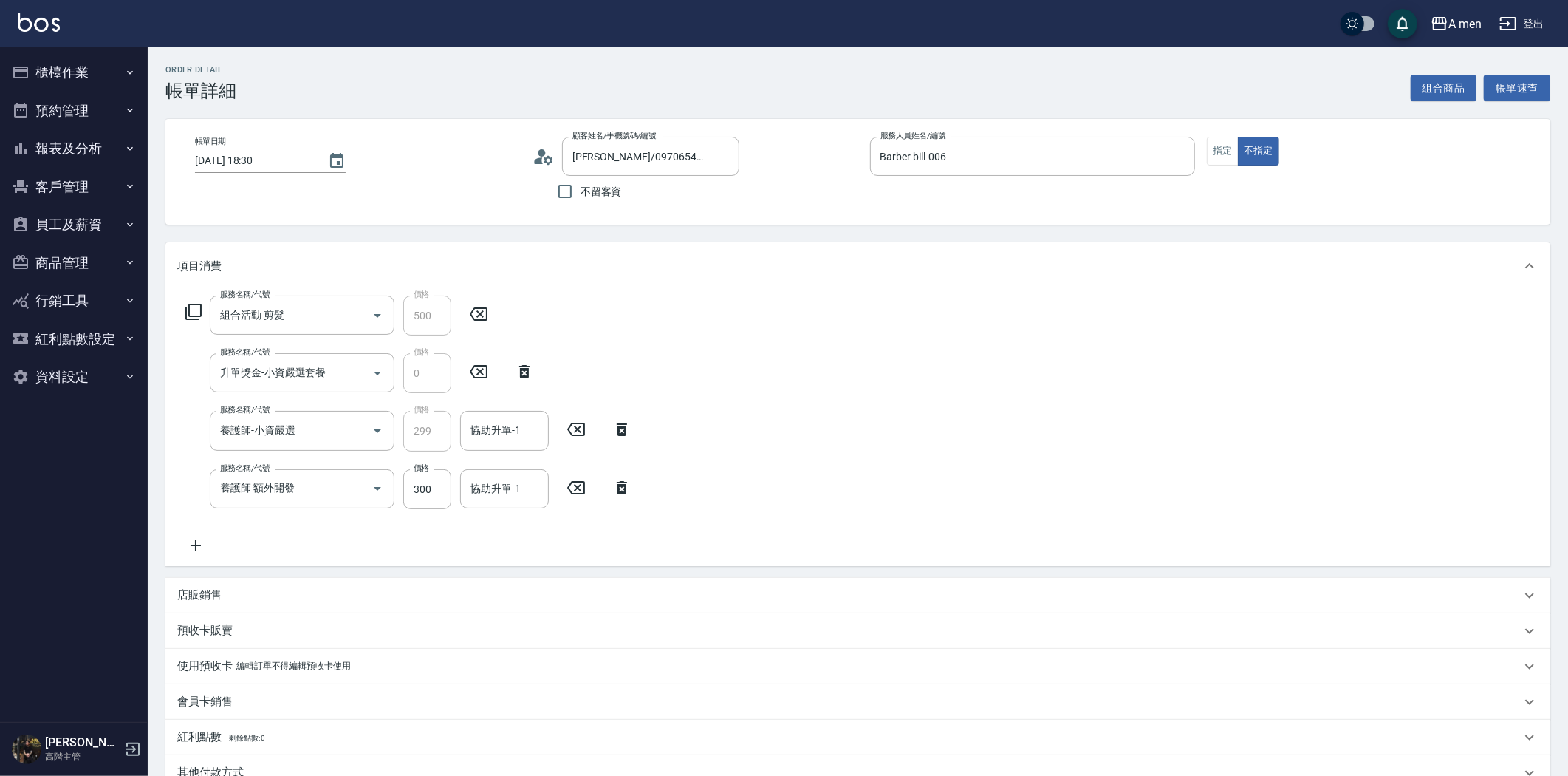
click at [619, 484] on icon at bounding box center [622, 488] width 37 height 18
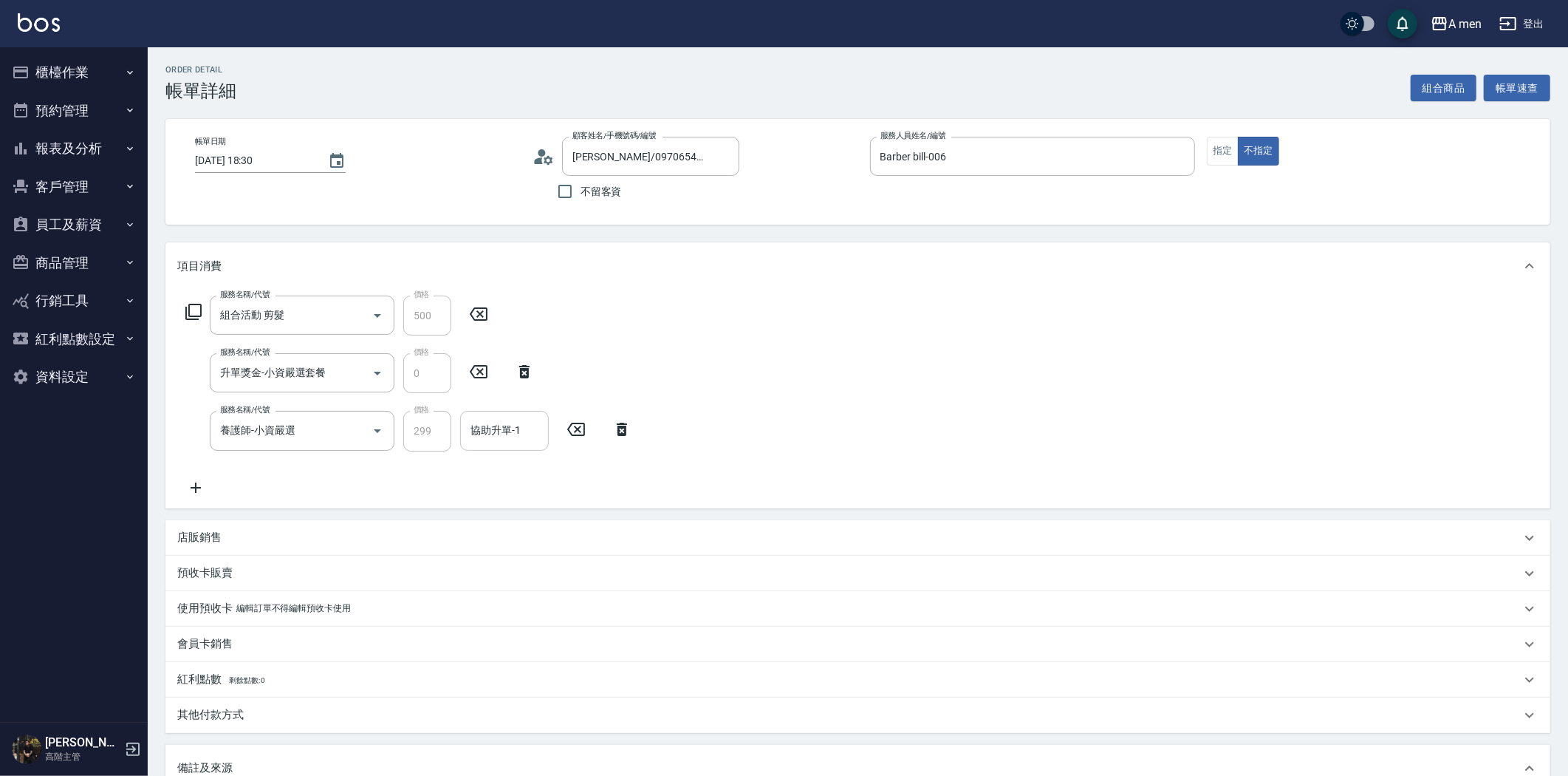
click at [530, 448] on div "協助升單-1" at bounding box center [504, 431] width 89 height 39
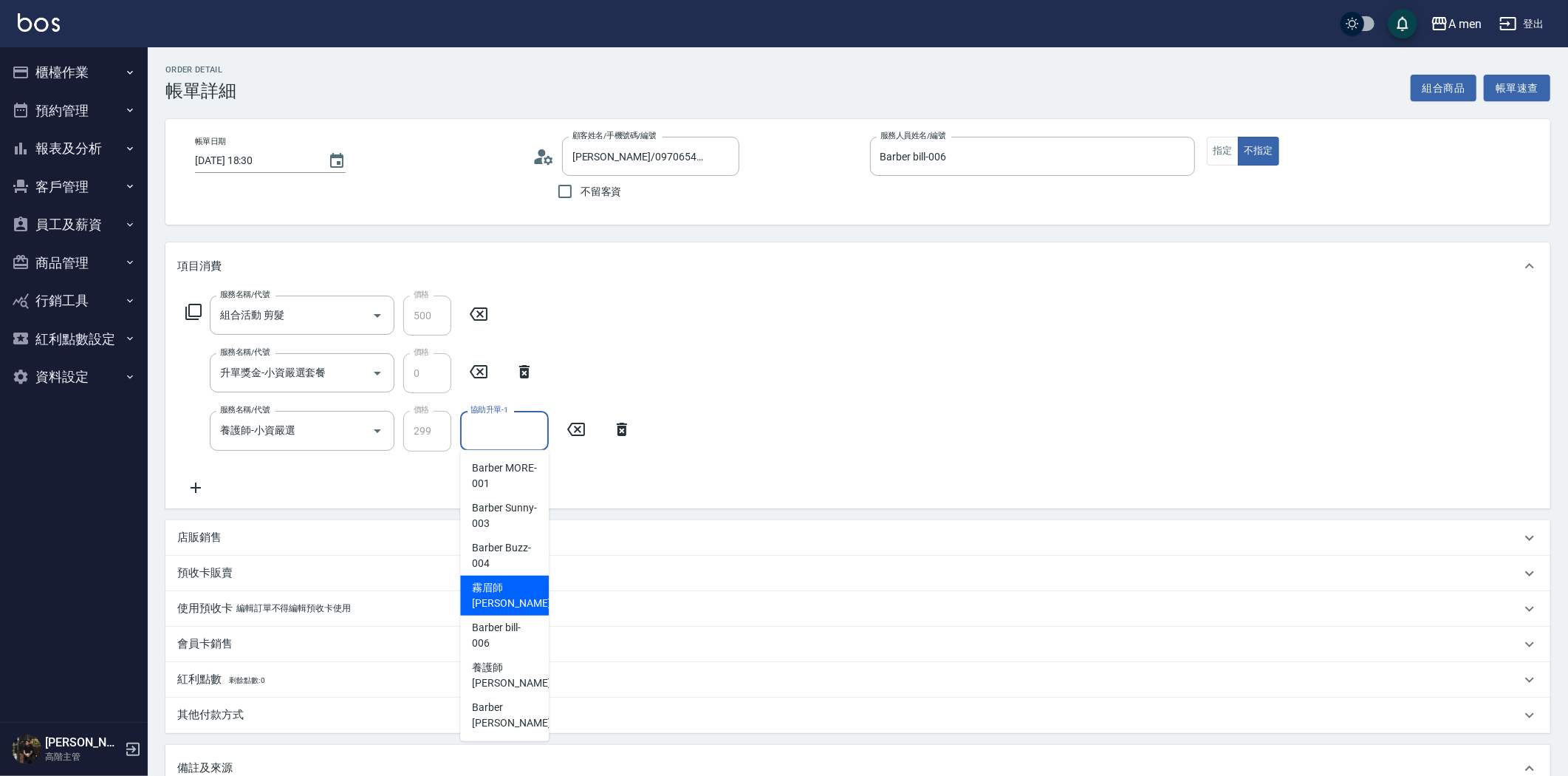
click at [522, 600] on span "霧眉師 小蔡 -005" at bounding box center [521, 595] width 99 height 31
type input "霧眉師 小蔡-005"
click at [508, 440] on input "霧眉師 小蔡-005" at bounding box center [492, 430] width 53 height 26
click at [517, 589] on span "霧眉師 小蔡 -005" at bounding box center [521, 595] width 99 height 31
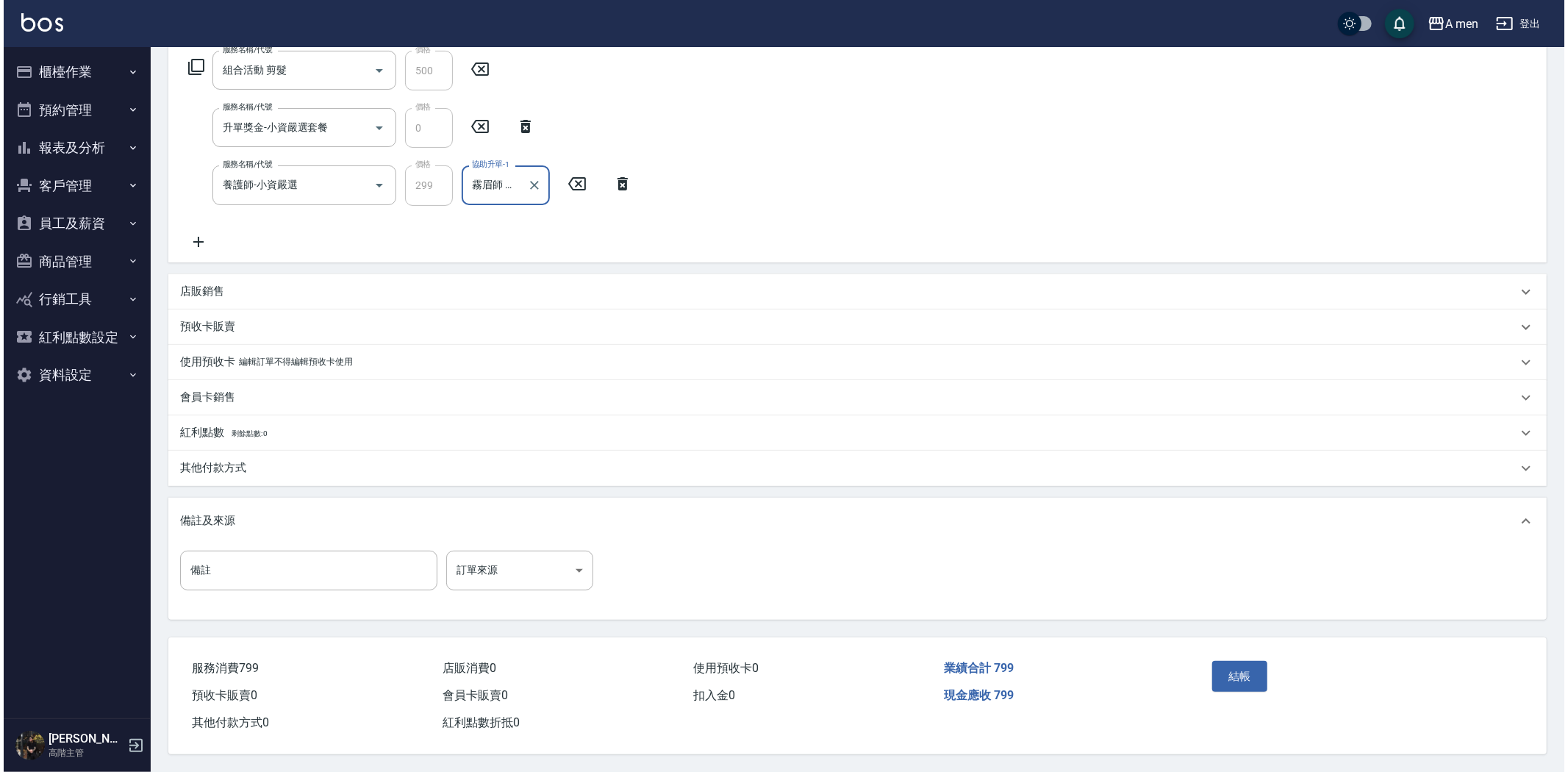
scroll to position [247, 0]
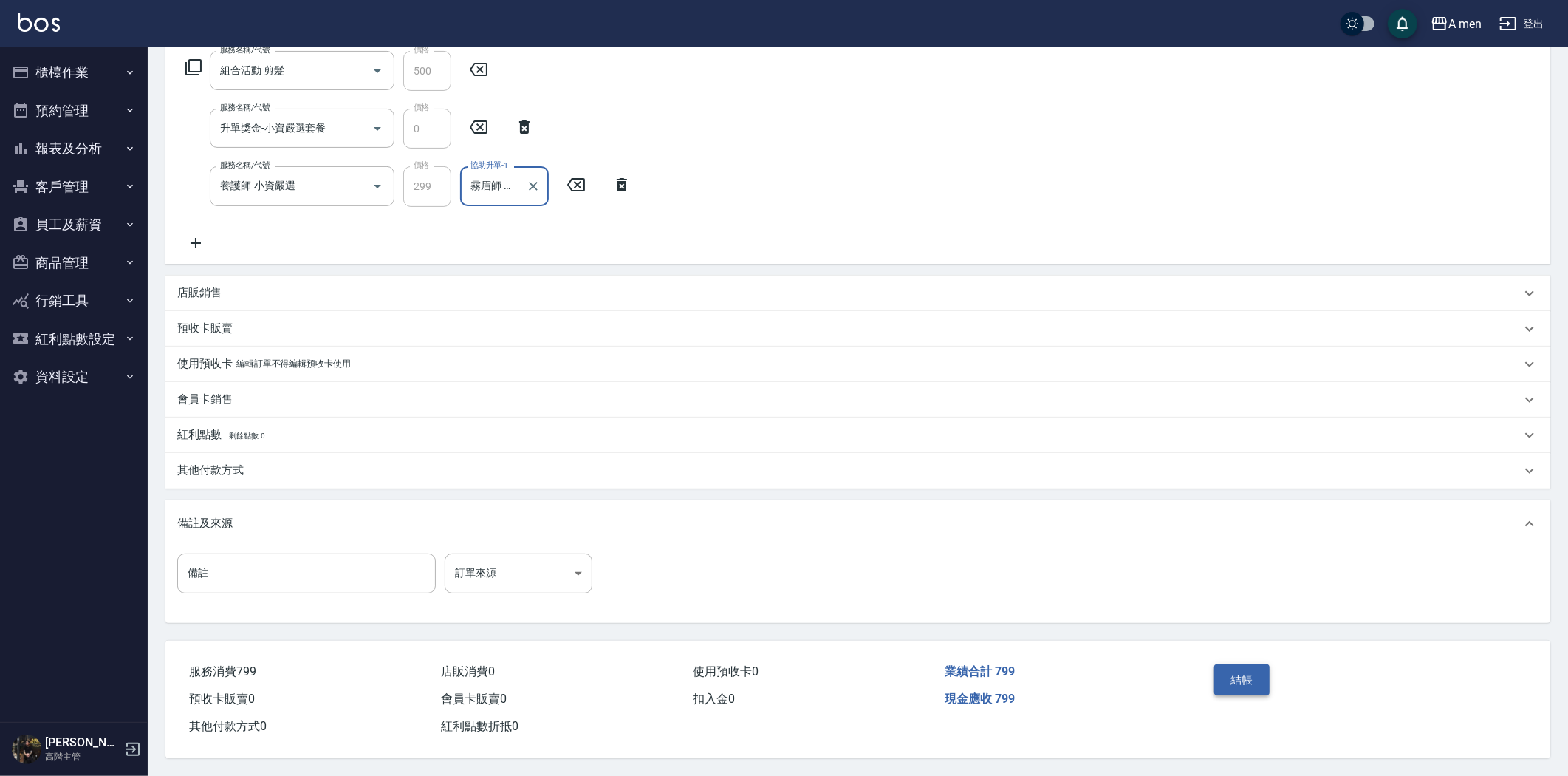
click at [1249, 688] on button "結帳" at bounding box center [1242, 679] width 56 height 31
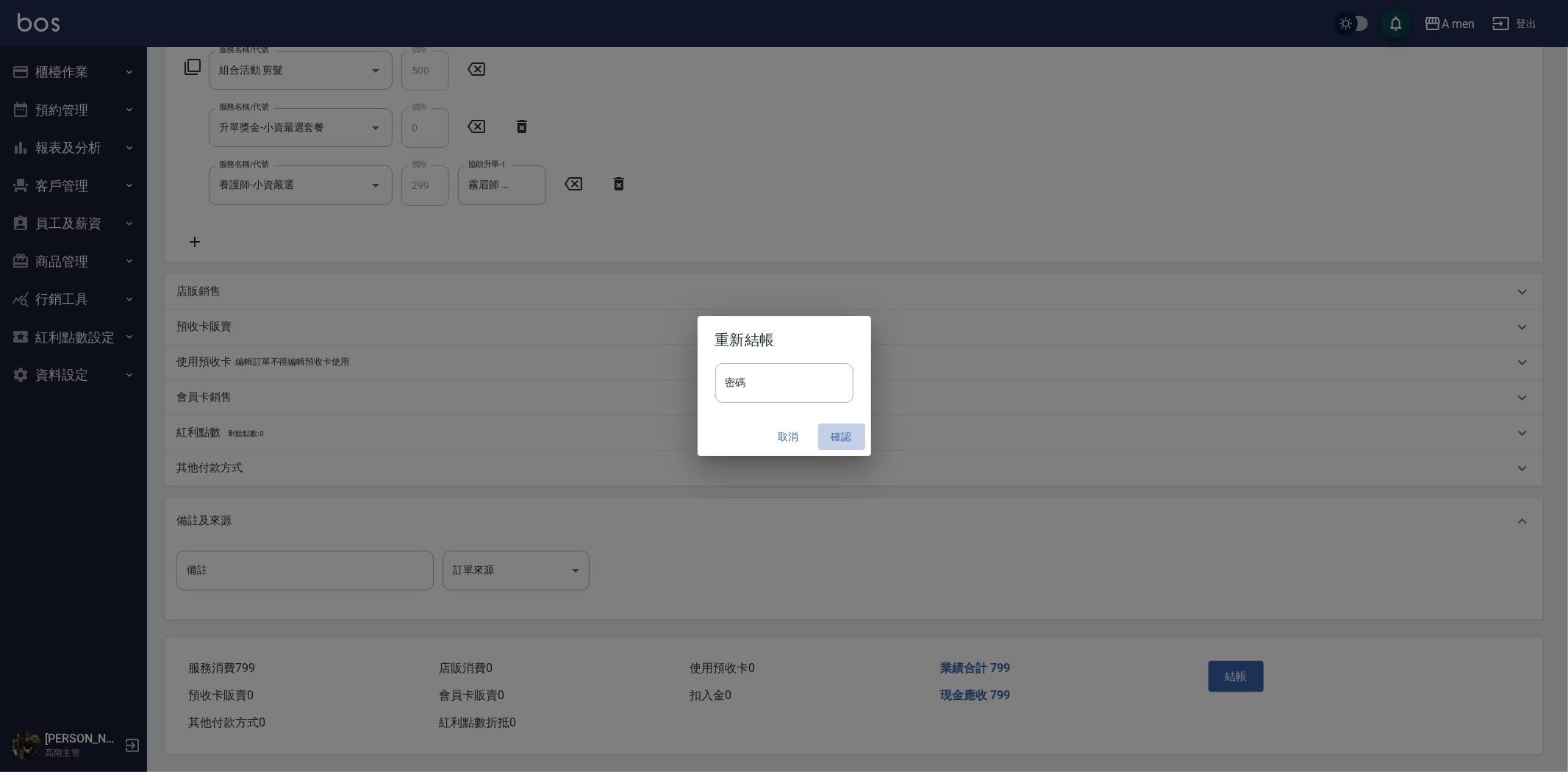
click at [838, 436] on button "確認" at bounding box center [841, 436] width 47 height 27
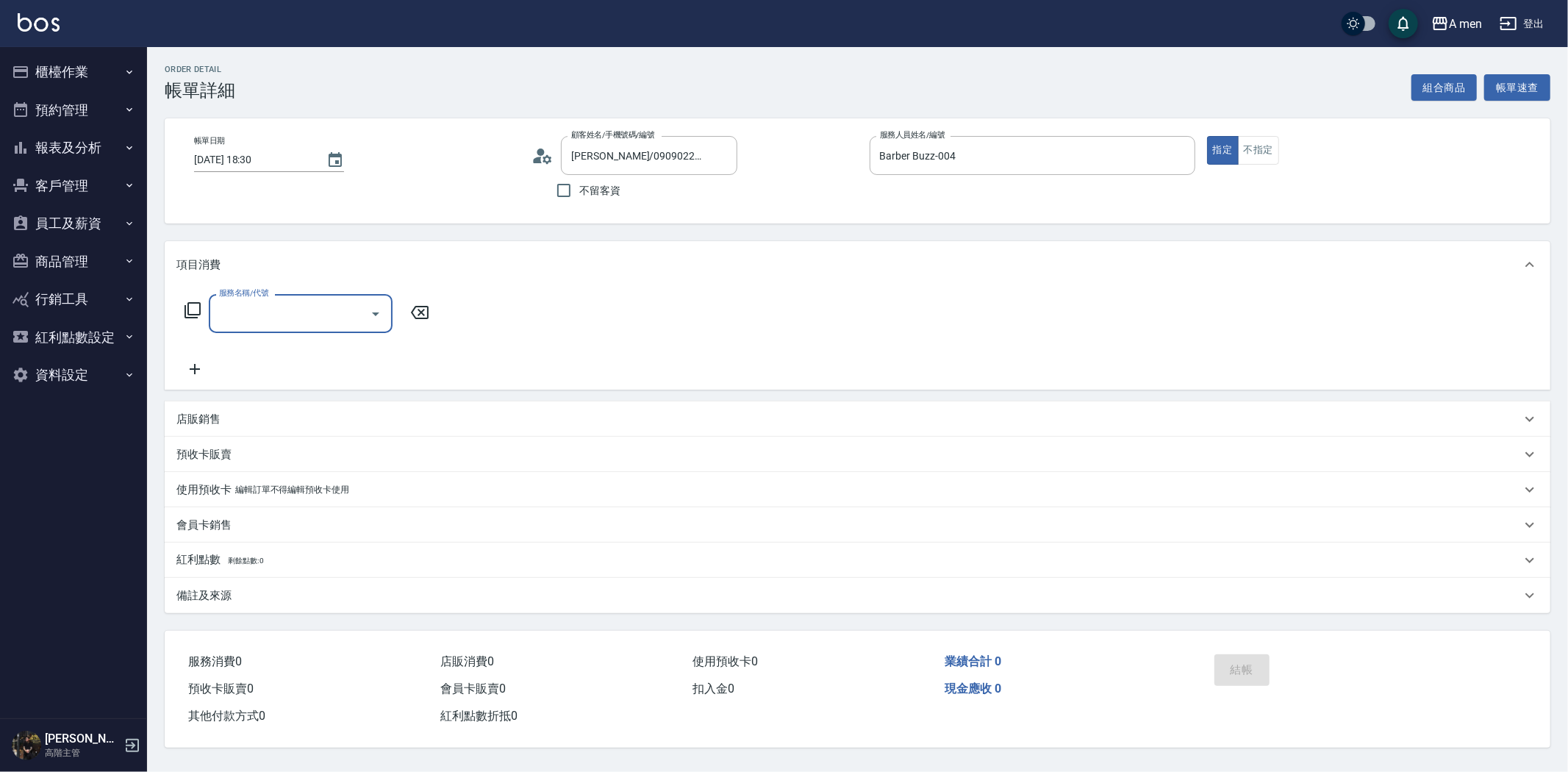
click at [306, 307] on input "服務名稱/代號" at bounding box center [289, 313] width 148 height 26
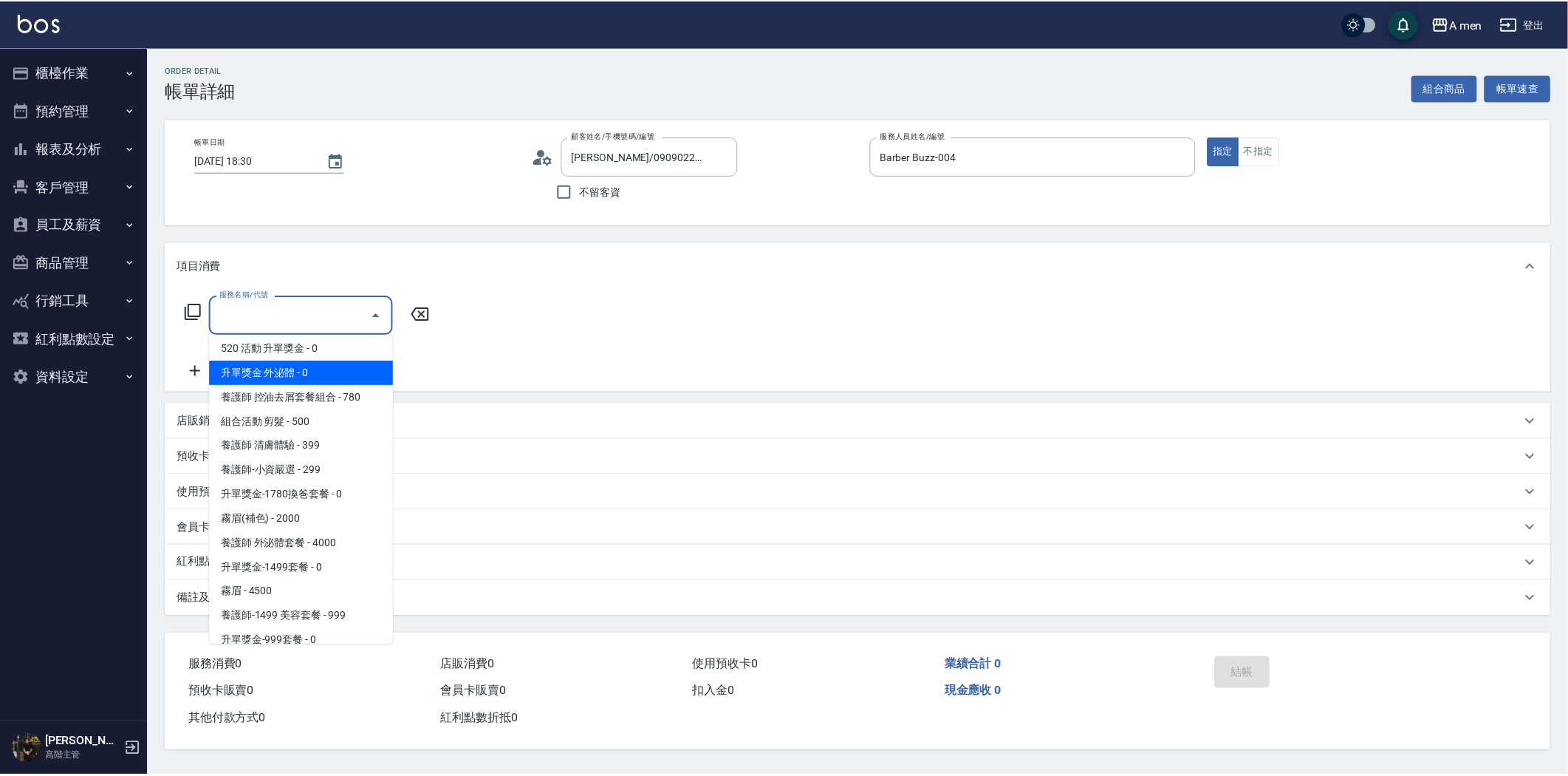
scroll to position [410, 0]
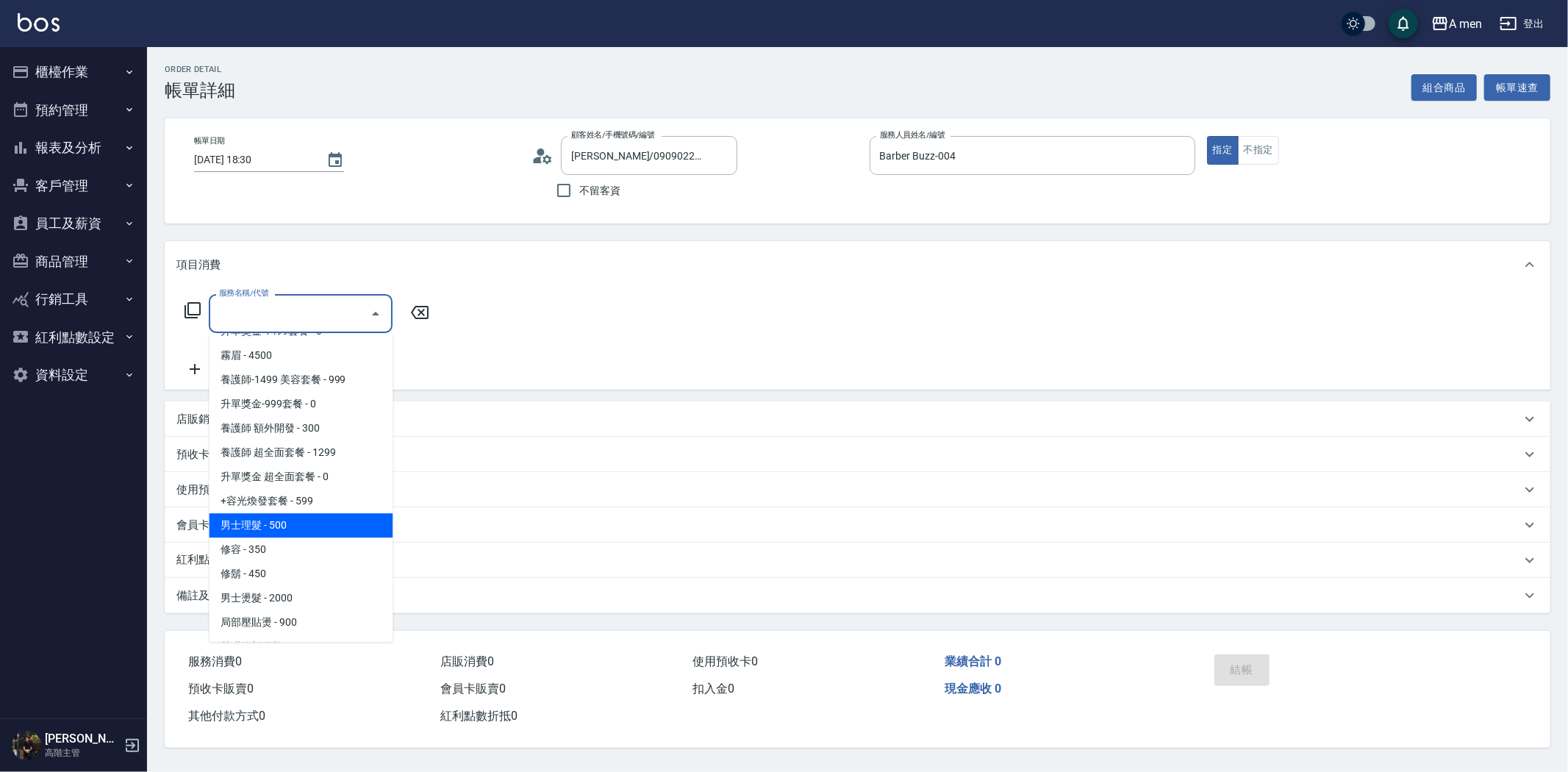
click at [319, 524] on span "男士理髮 - 500" at bounding box center [301, 525] width 184 height 24
type input "男士理髮(A01)"
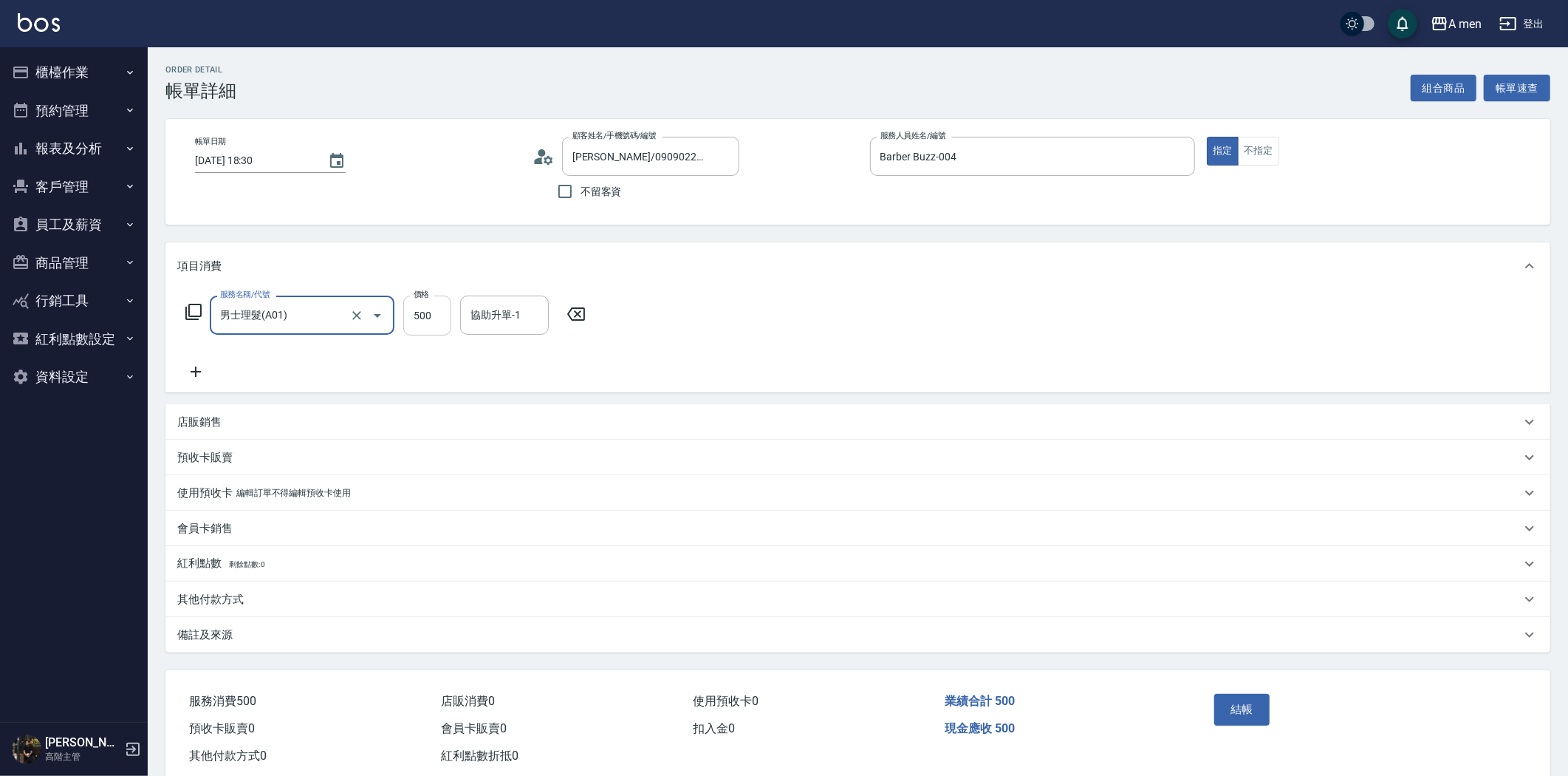
click at [446, 320] on input "500" at bounding box center [428, 315] width 48 height 39
type input "700"
click at [1233, 720] on button "結帳" at bounding box center [1242, 709] width 56 height 31
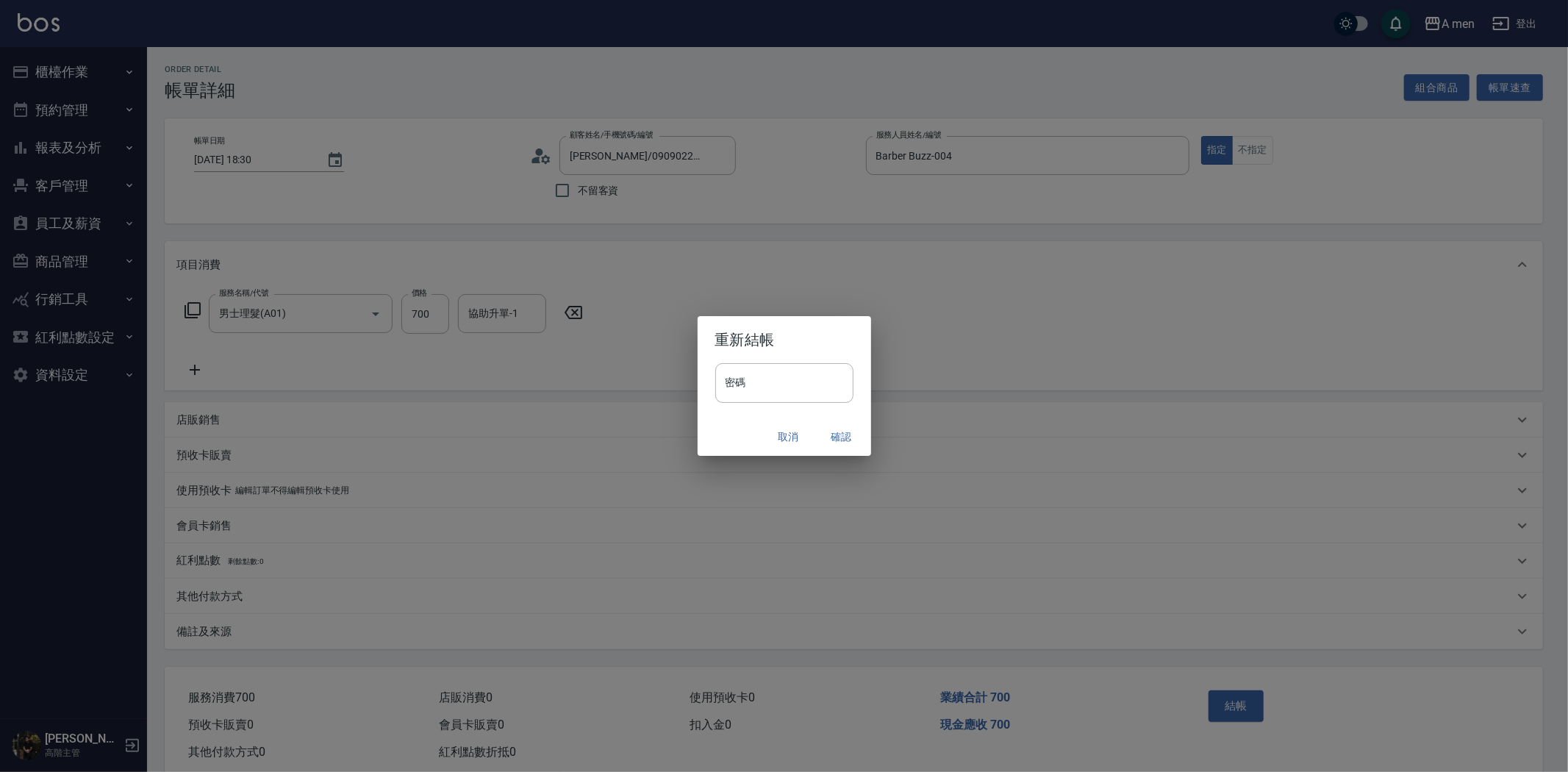
click at [836, 432] on button "確認" at bounding box center [841, 436] width 47 height 27
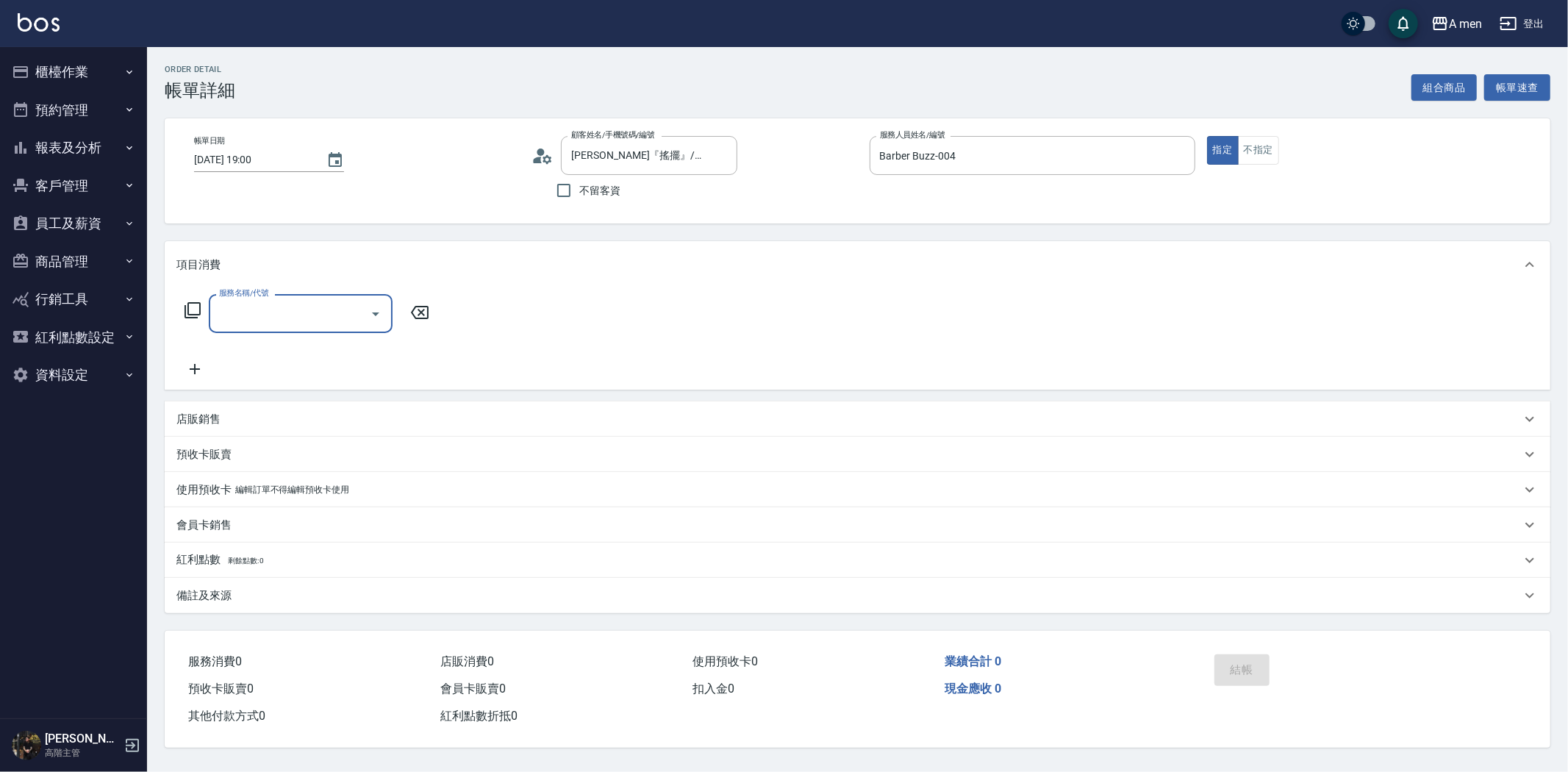
click at [321, 310] on input "服務名稱/代號" at bounding box center [289, 313] width 148 height 26
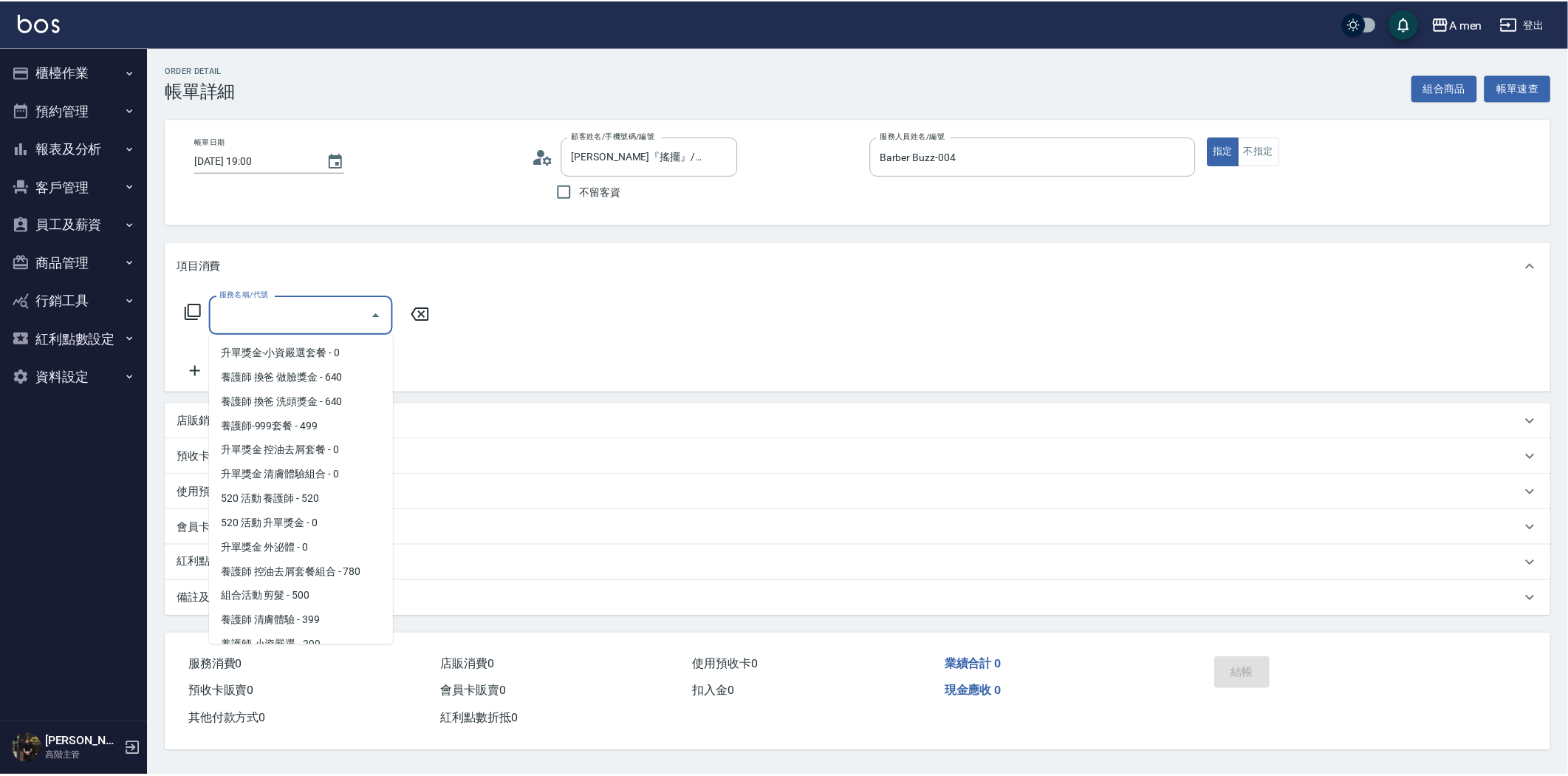
scroll to position [410, 0]
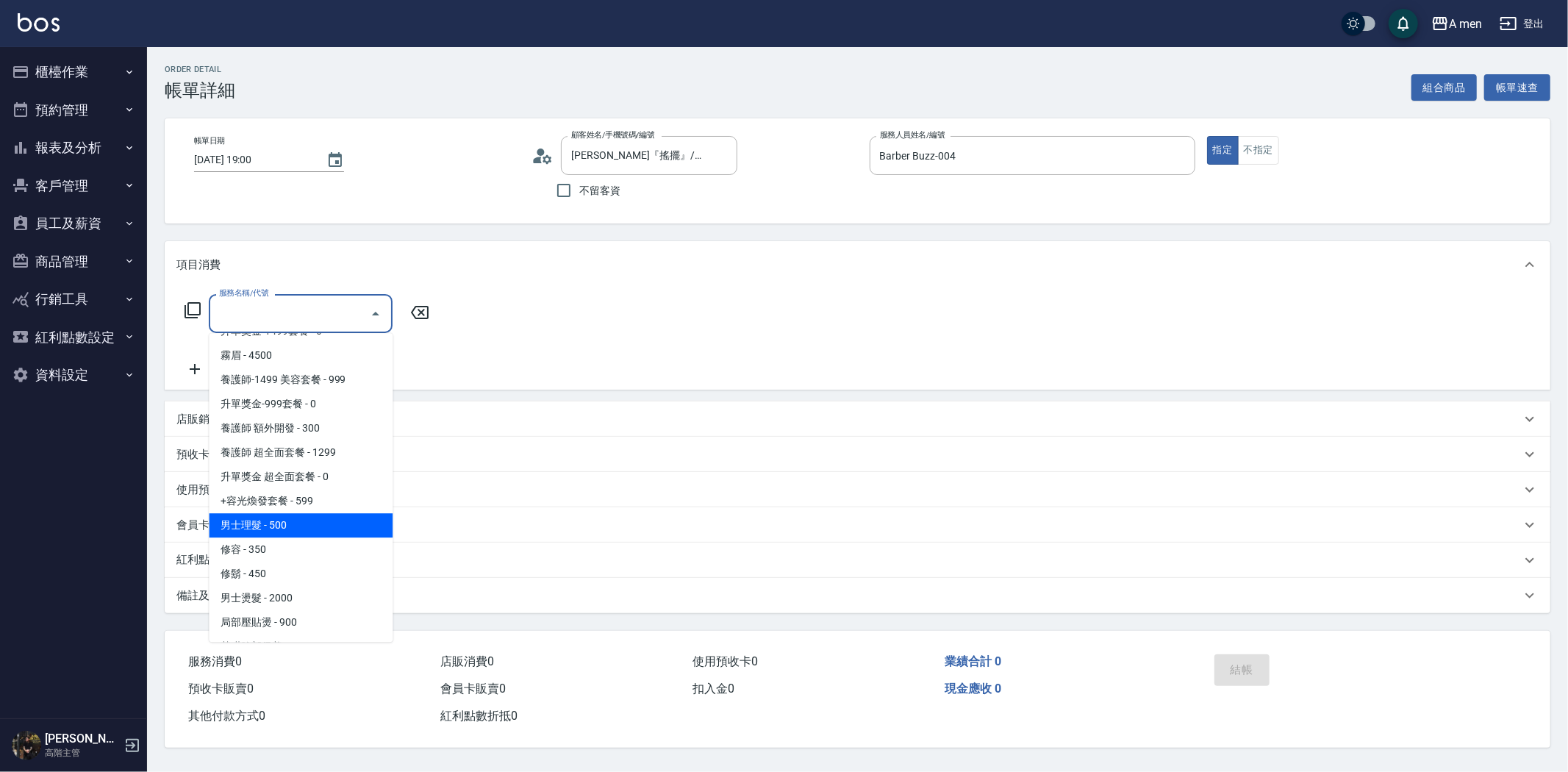
click at [313, 515] on span "男士理髮 - 500" at bounding box center [301, 525] width 184 height 24
type input "男士理髮(A01)"
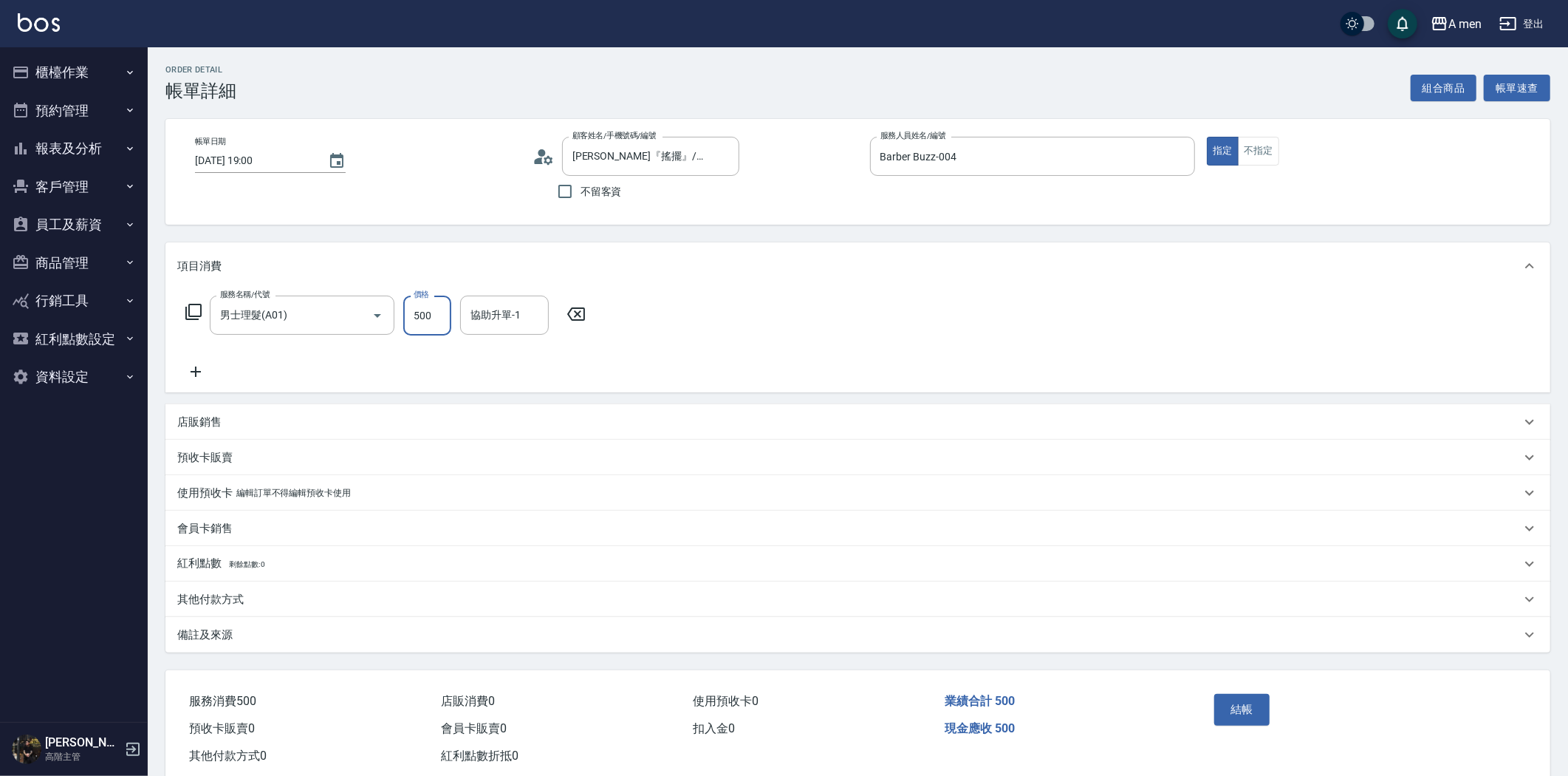
click at [448, 315] on input "500" at bounding box center [428, 315] width 48 height 39
type input "700"
click at [1221, 705] on button "結帳" at bounding box center [1242, 709] width 56 height 31
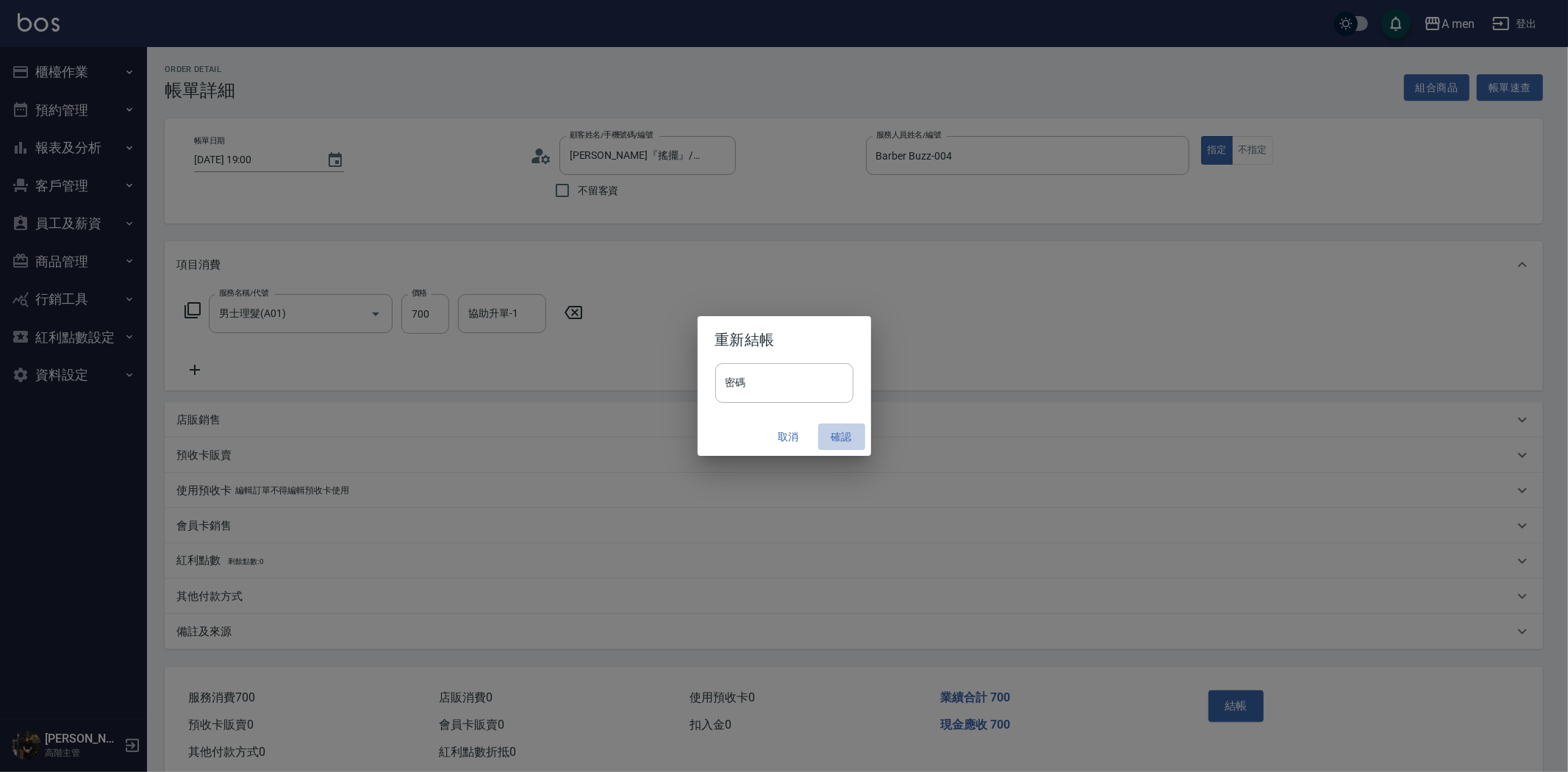
click at [839, 436] on button "確認" at bounding box center [841, 436] width 47 height 27
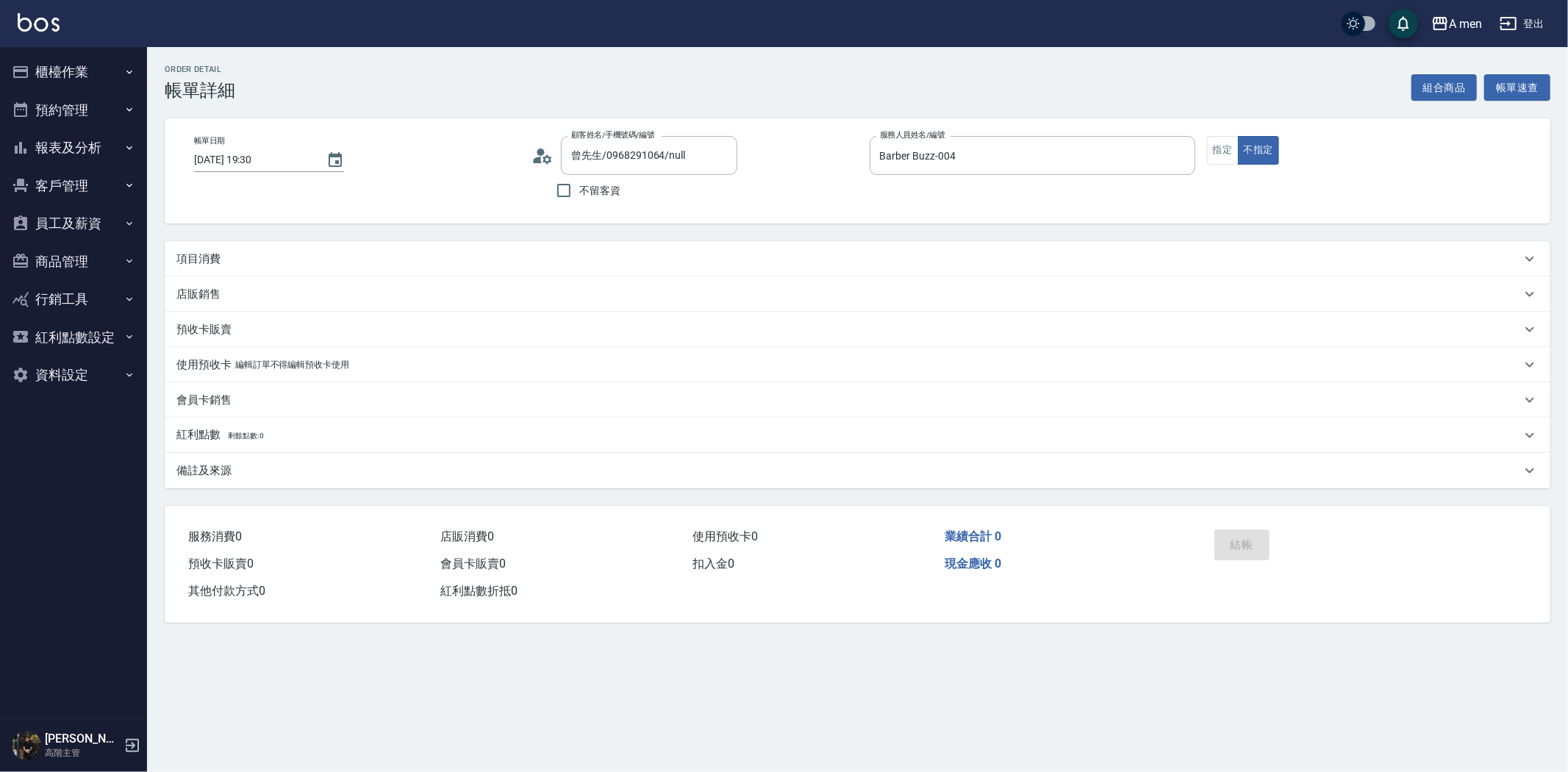
click at [461, 255] on div "項目消費" at bounding box center [849, 259] width 1345 height 15
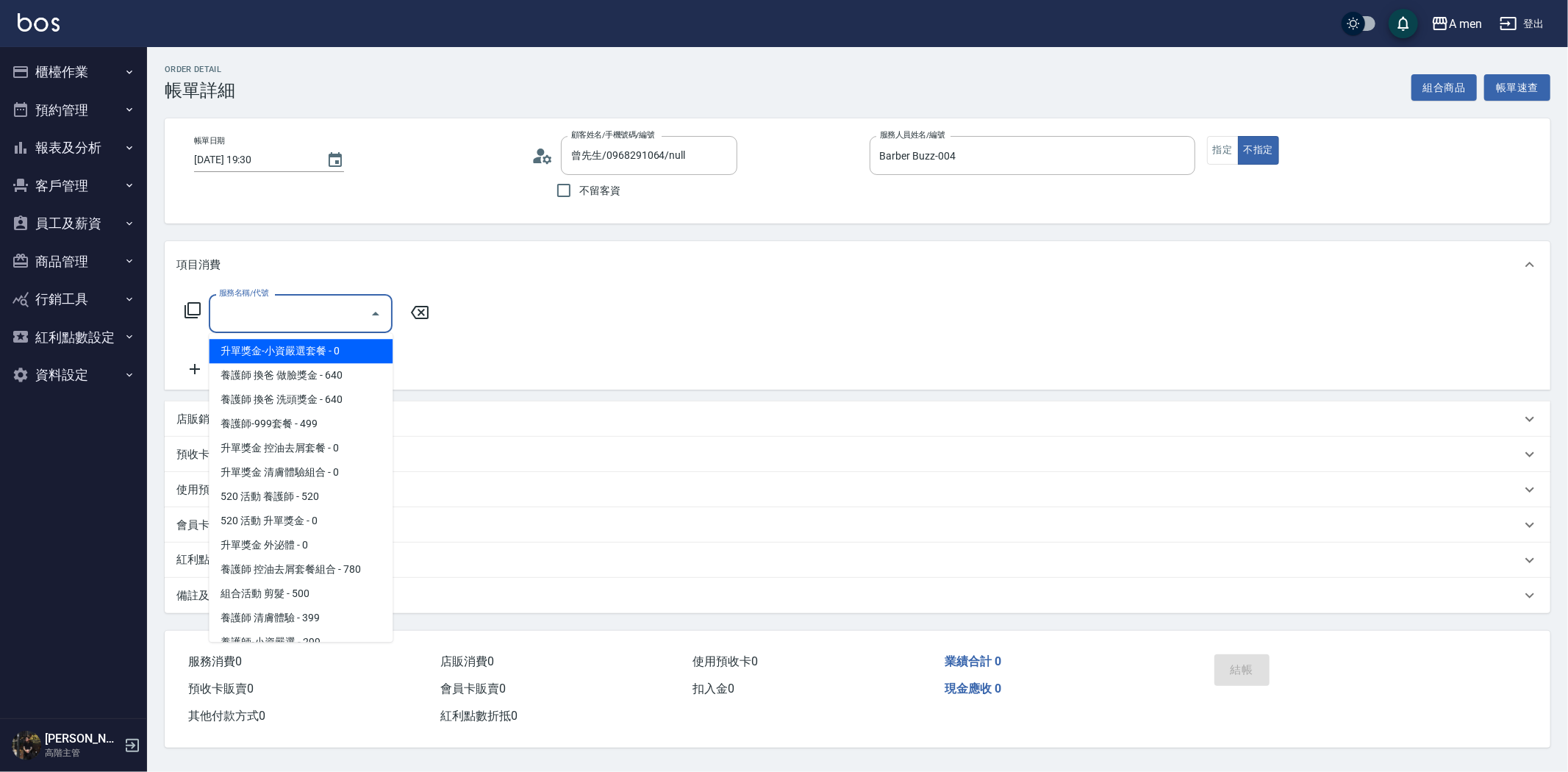
drag, startPoint x: 363, startPoint y: 322, endPoint x: 376, endPoint y: 319, distance: 13.3
click at [365, 321] on div "服務名稱/代號" at bounding box center [301, 313] width 184 height 39
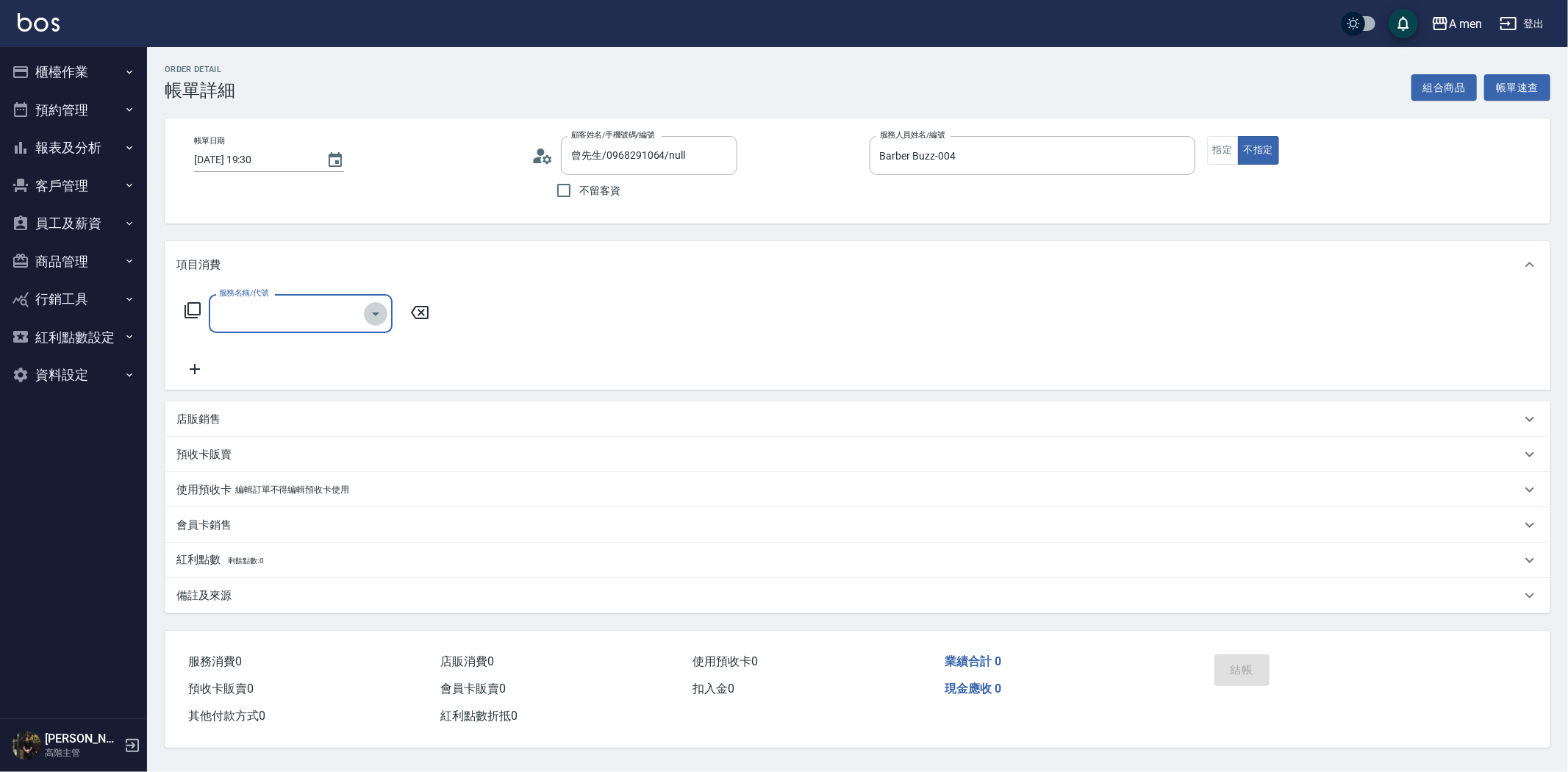
click at [380, 314] on icon "Open" at bounding box center [376, 314] width 18 height 18
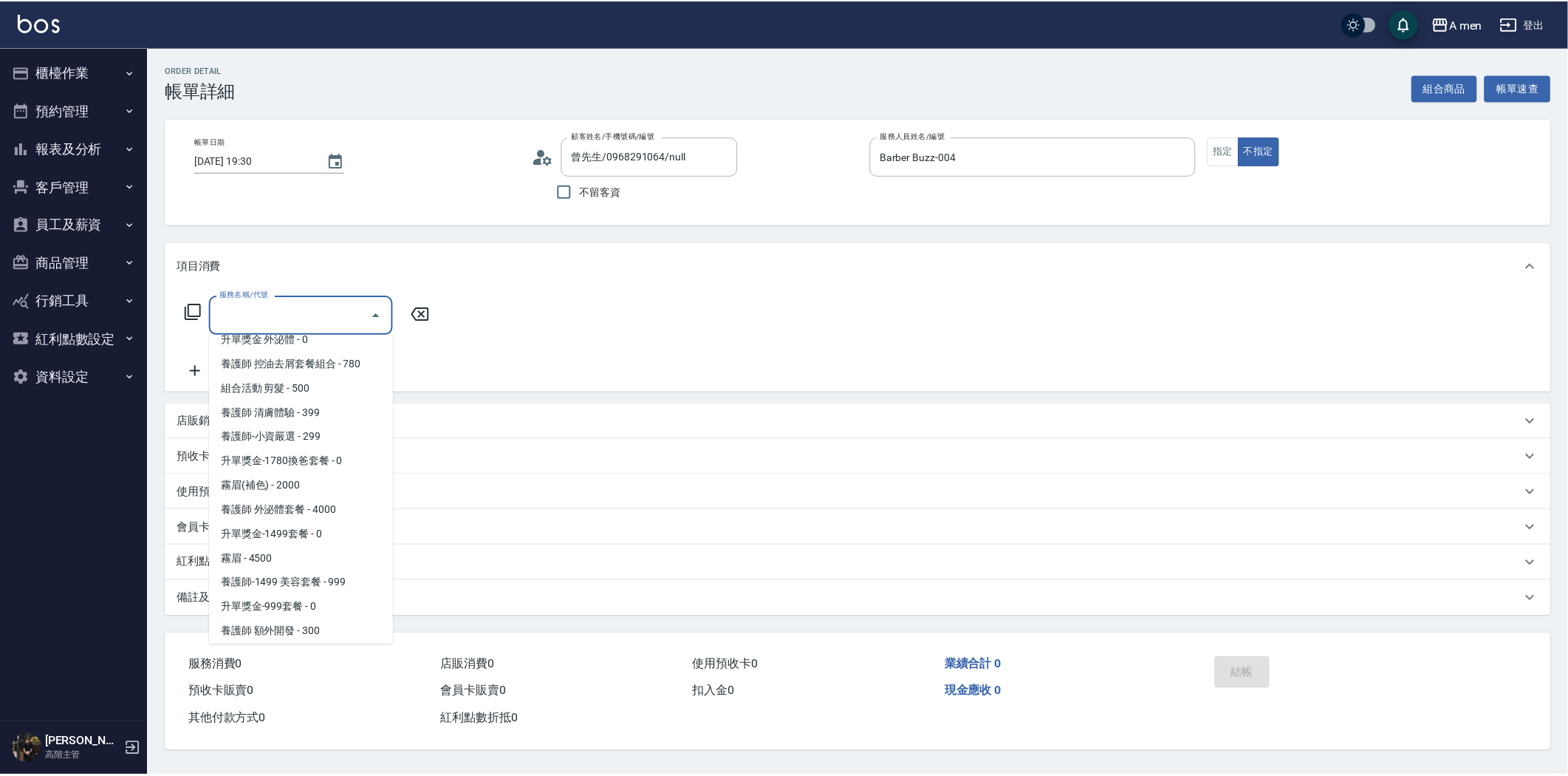
scroll to position [410, 0]
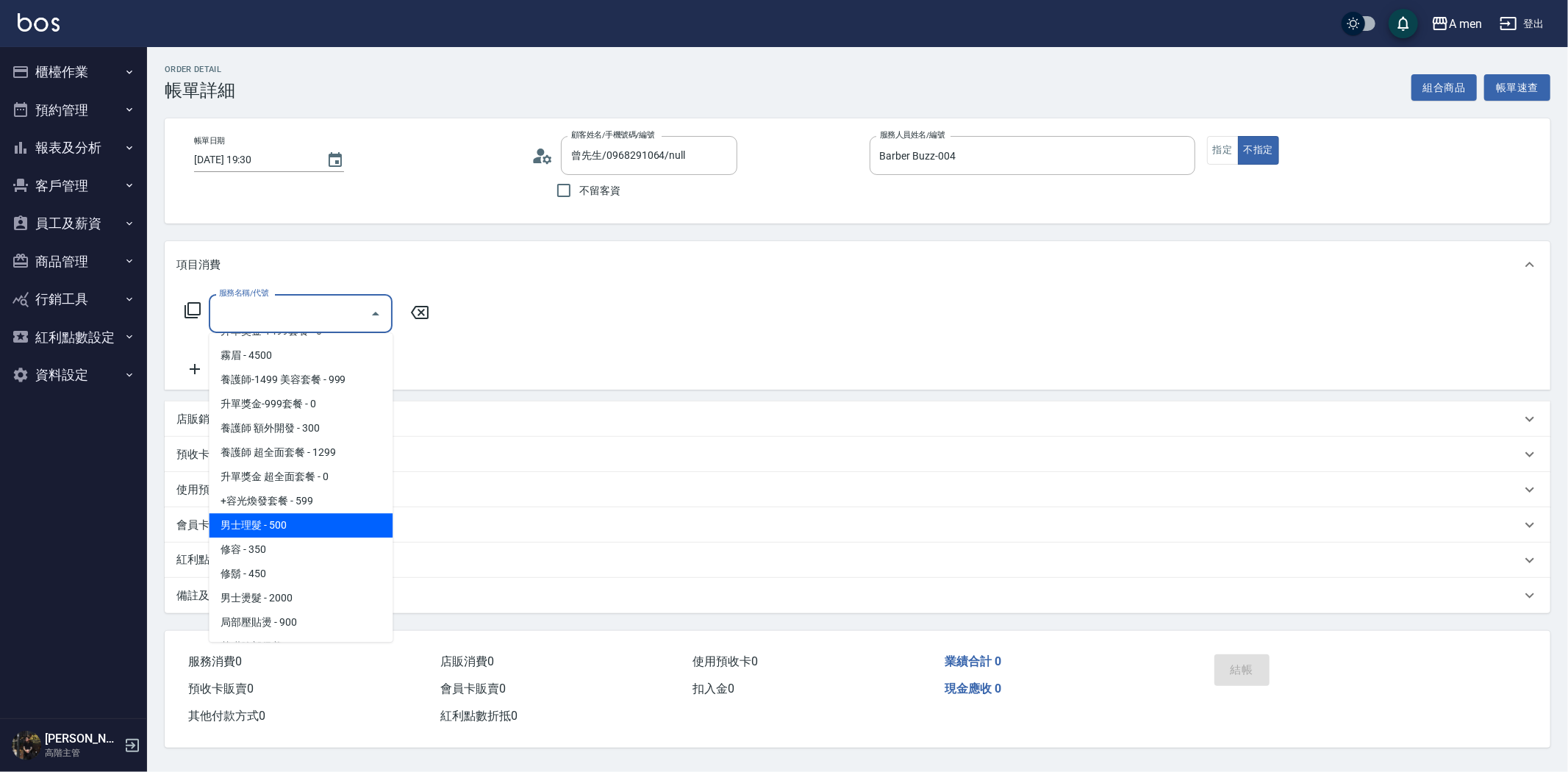
click at [283, 519] on span "男士理髮 - 500" at bounding box center [301, 525] width 184 height 24
type input "男士理髮(A01)"
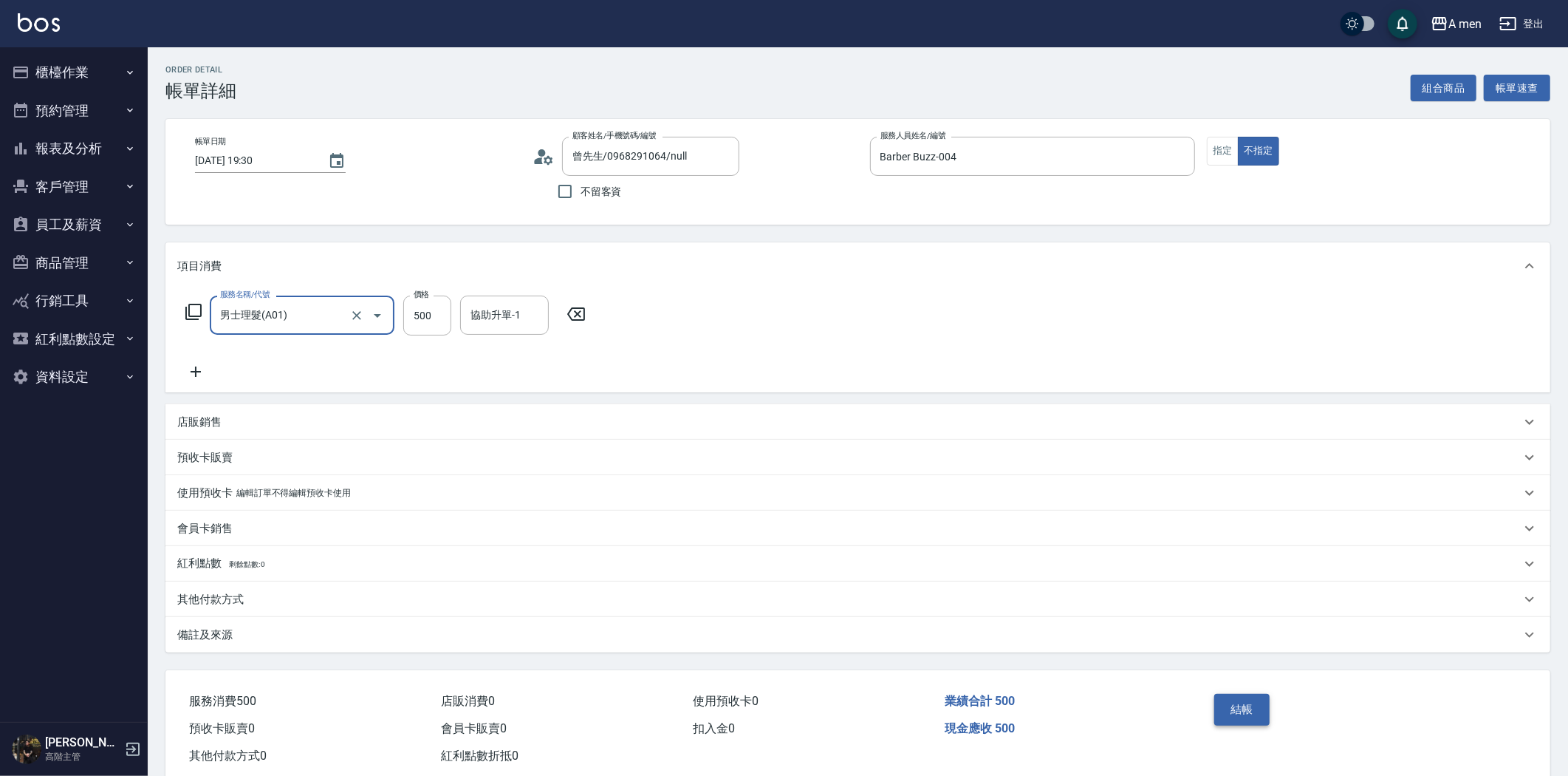
click at [1259, 718] on button "結帳" at bounding box center [1242, 709] width 56 height 31
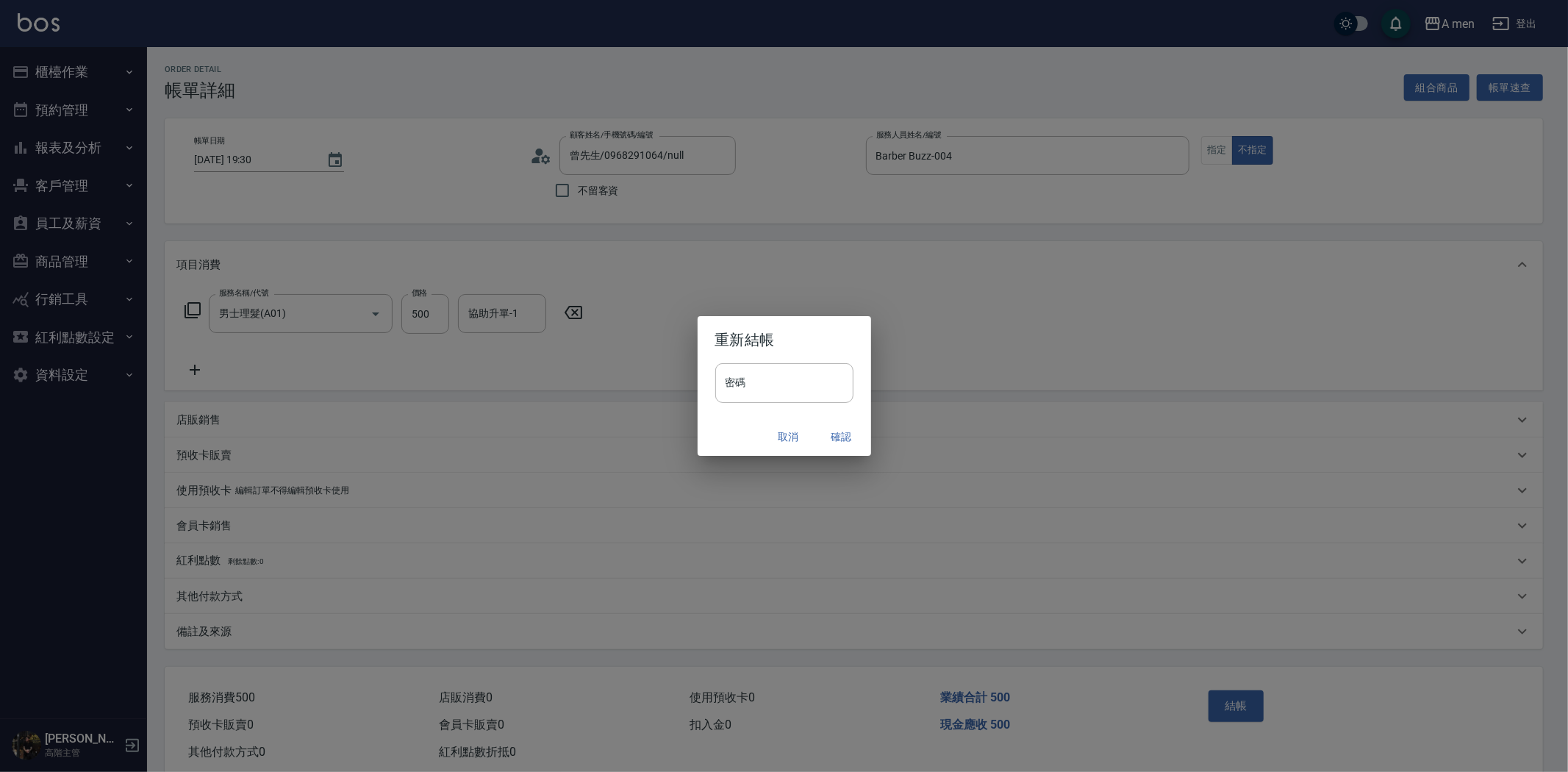
drag, startPoint x: 846, startPoint y: 458, endPoint x: 846, endPoint y: 444, distance: 14.0
click at [846, 452] on div "重新結帳 密碼 密碼 取消 確認" at bounding box center [784, 386] width 1568 height 772
click at [846, 444] on button "確認" at bounding box center [841, 436] width 47 height 27
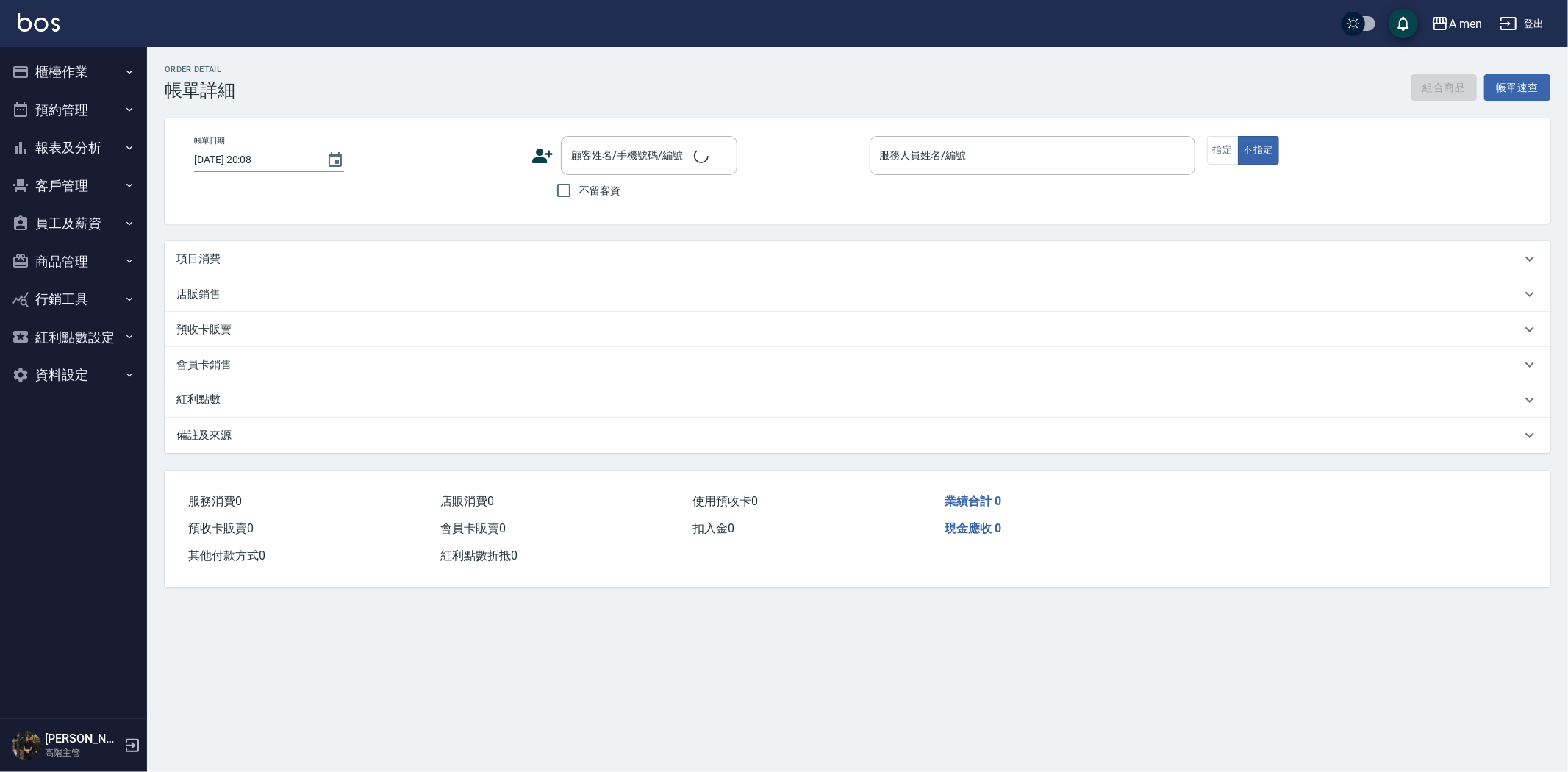
type input "[DATE] 19:30"
type input "Barber bill-006"
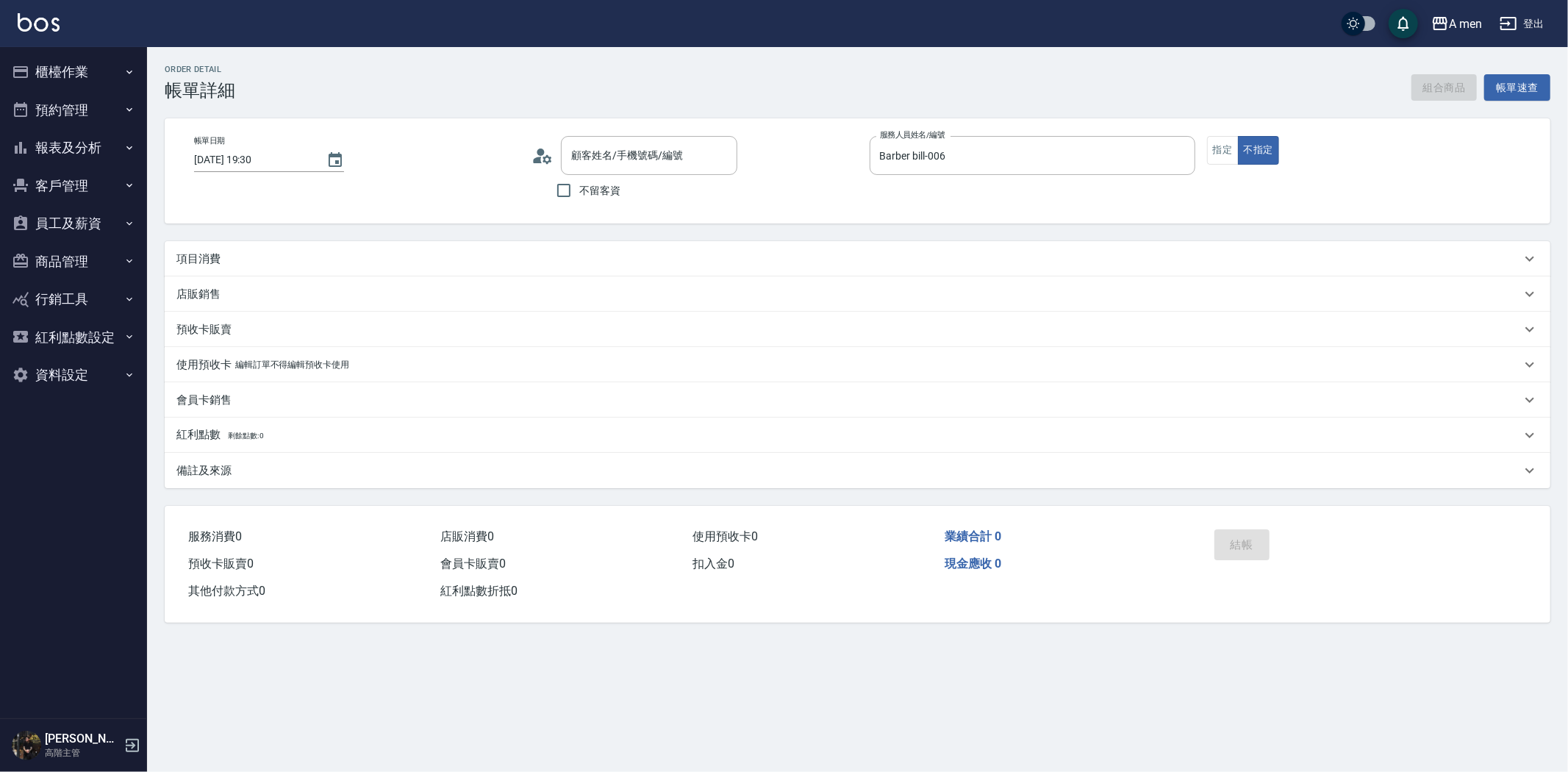
type input "陳/0981239913/null"
drag, startPoint x: 489, startPoint y: 251, endPoint x: 502, endPoint y: 261, distance: 16.4
click at [489, 252] on div "項目消費" at bounding box center [849, 259] width 1345 height 15
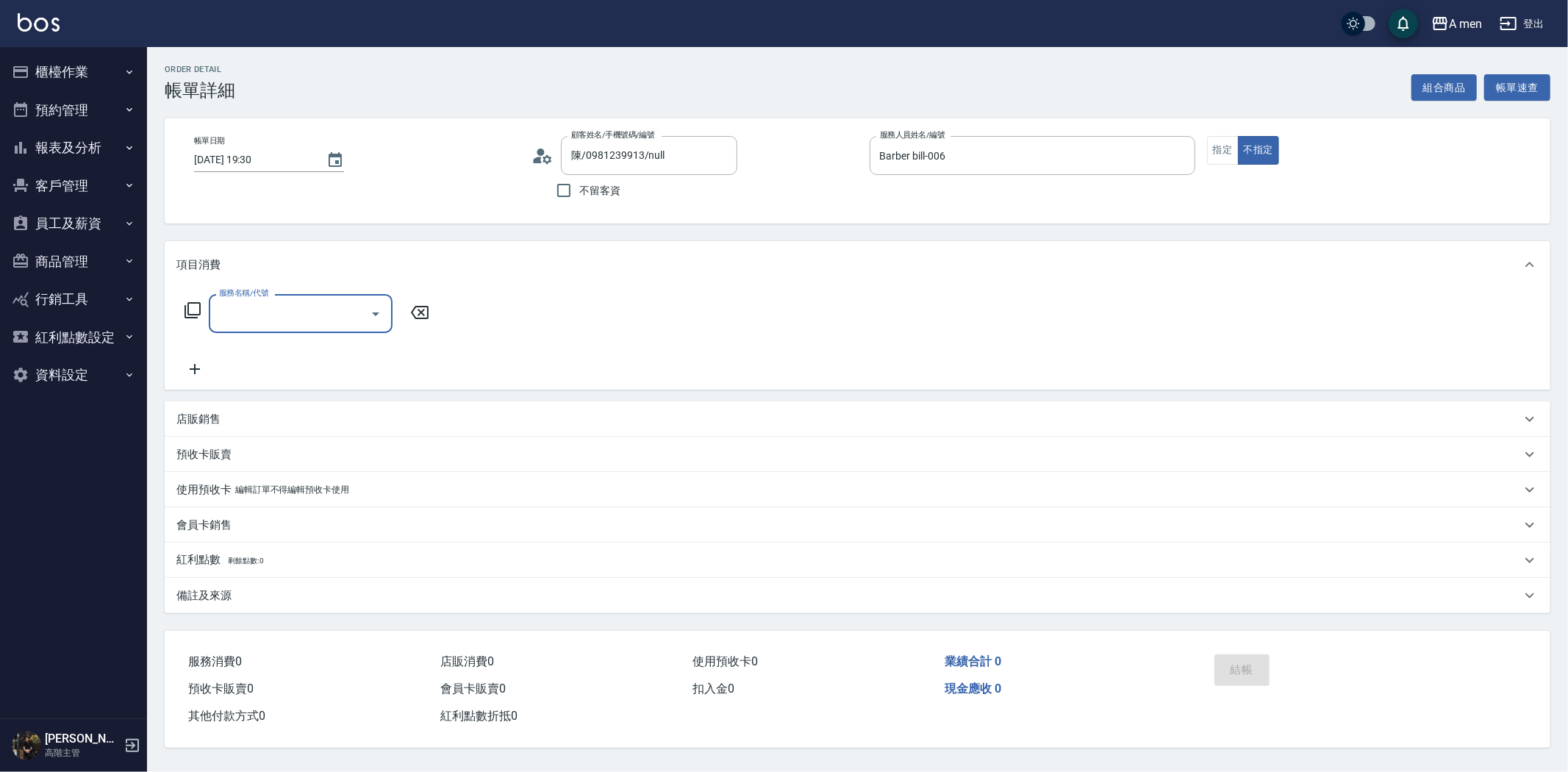
click at [370, 328] on div at bounding box center [375, 313] width 22 height 39
click at [371, 325] on div at bounding box center [375, 313] width 22 height 39
click at [380, 320] on icon "Open" at bounding box center [376, 314] width 18 height 18
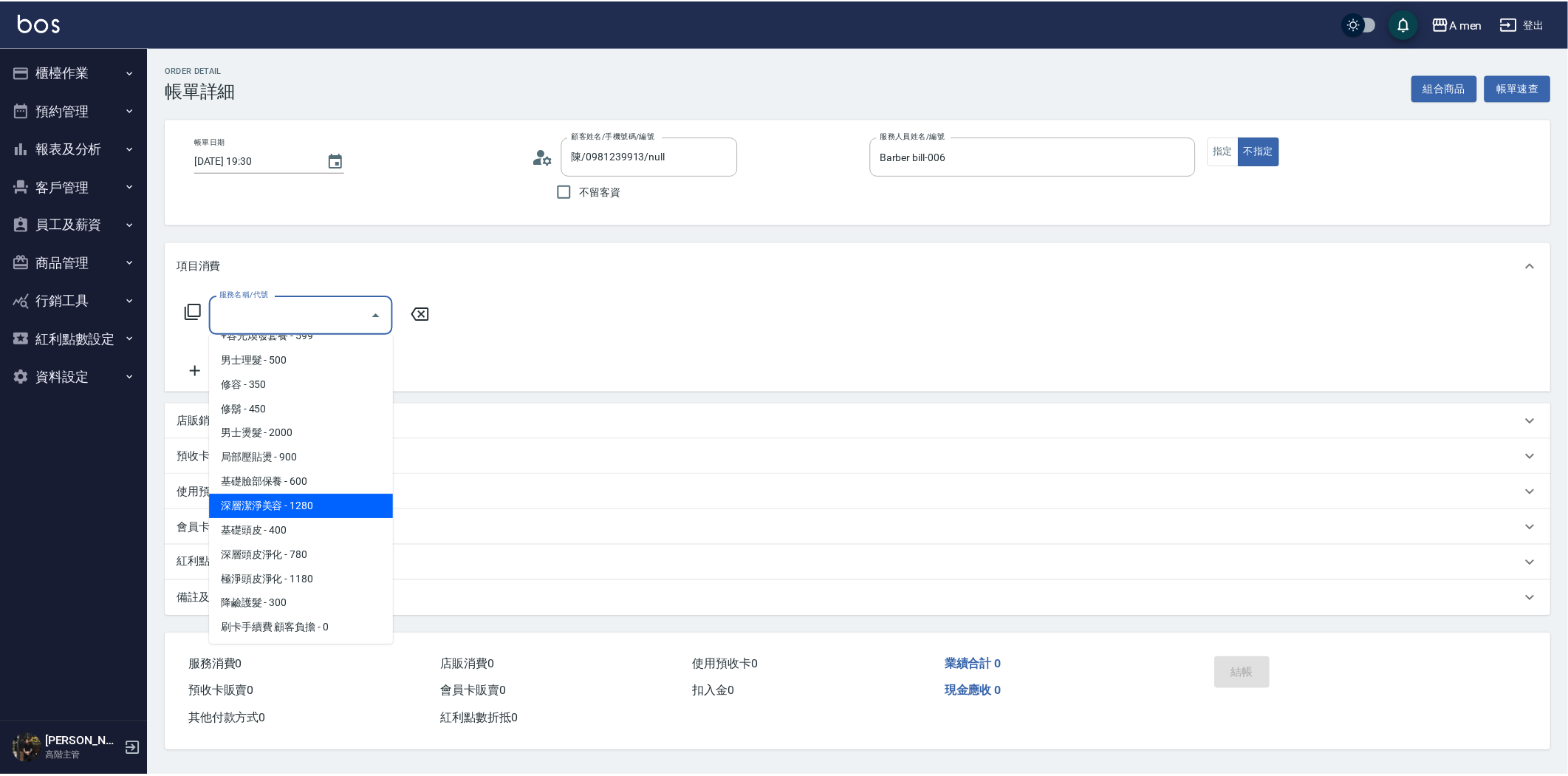
scroll to position [579, 0]
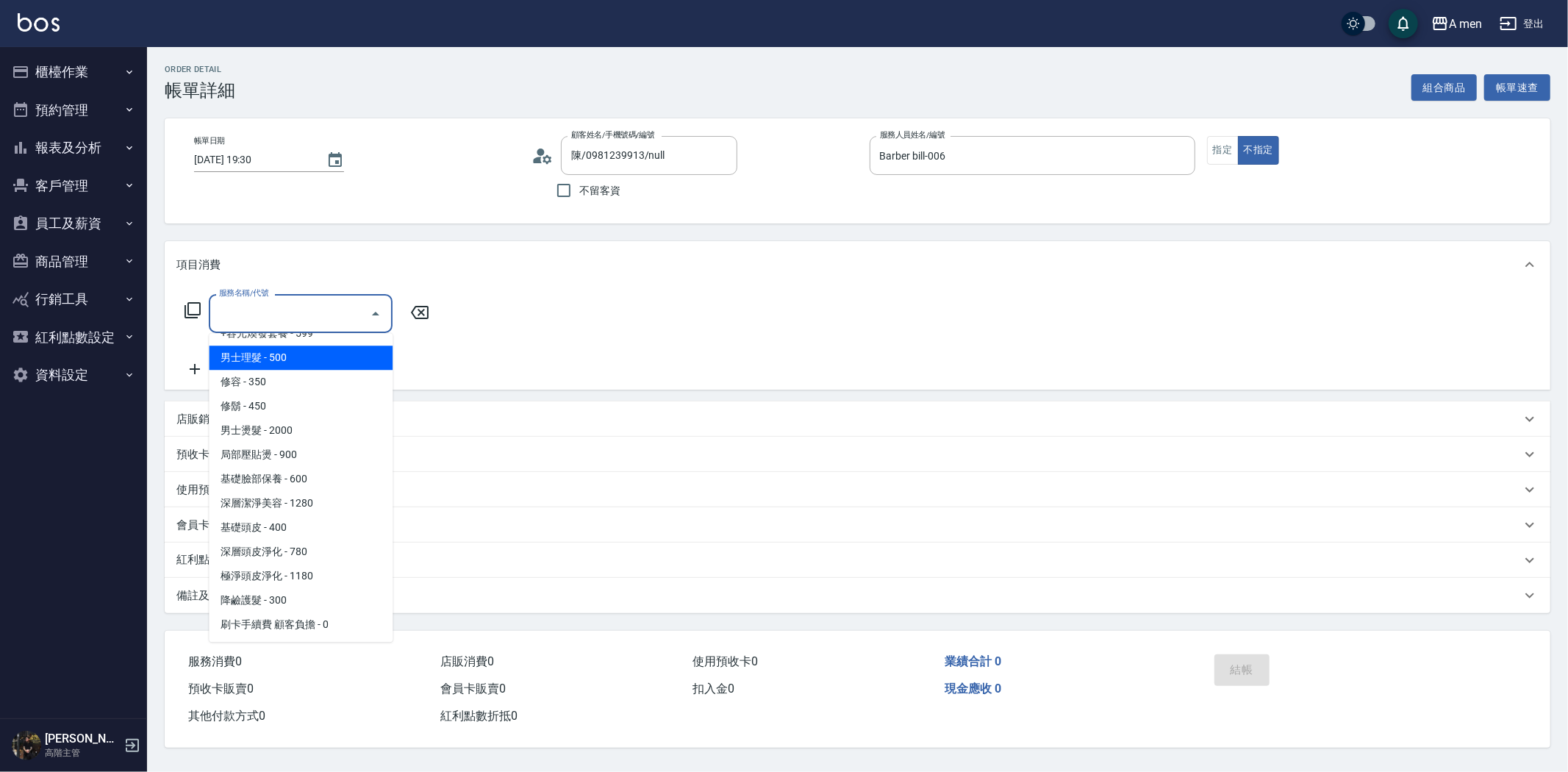
click at [288, 366] on span "男士理髮 - 500" at bounding box center [301, 357] width 184 height 24
type input "男士理髮(A01)"
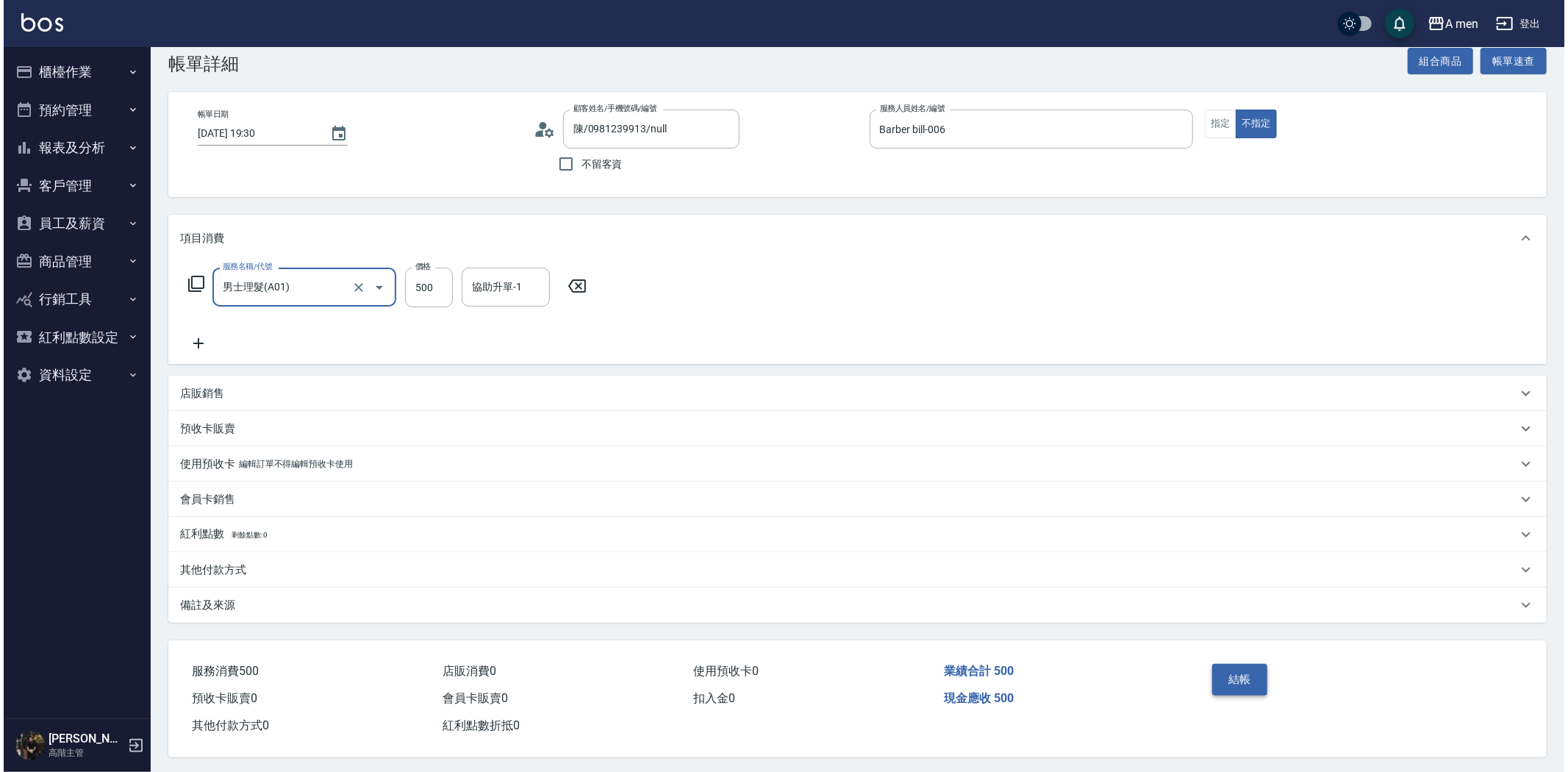
scroll to position [34, 0]
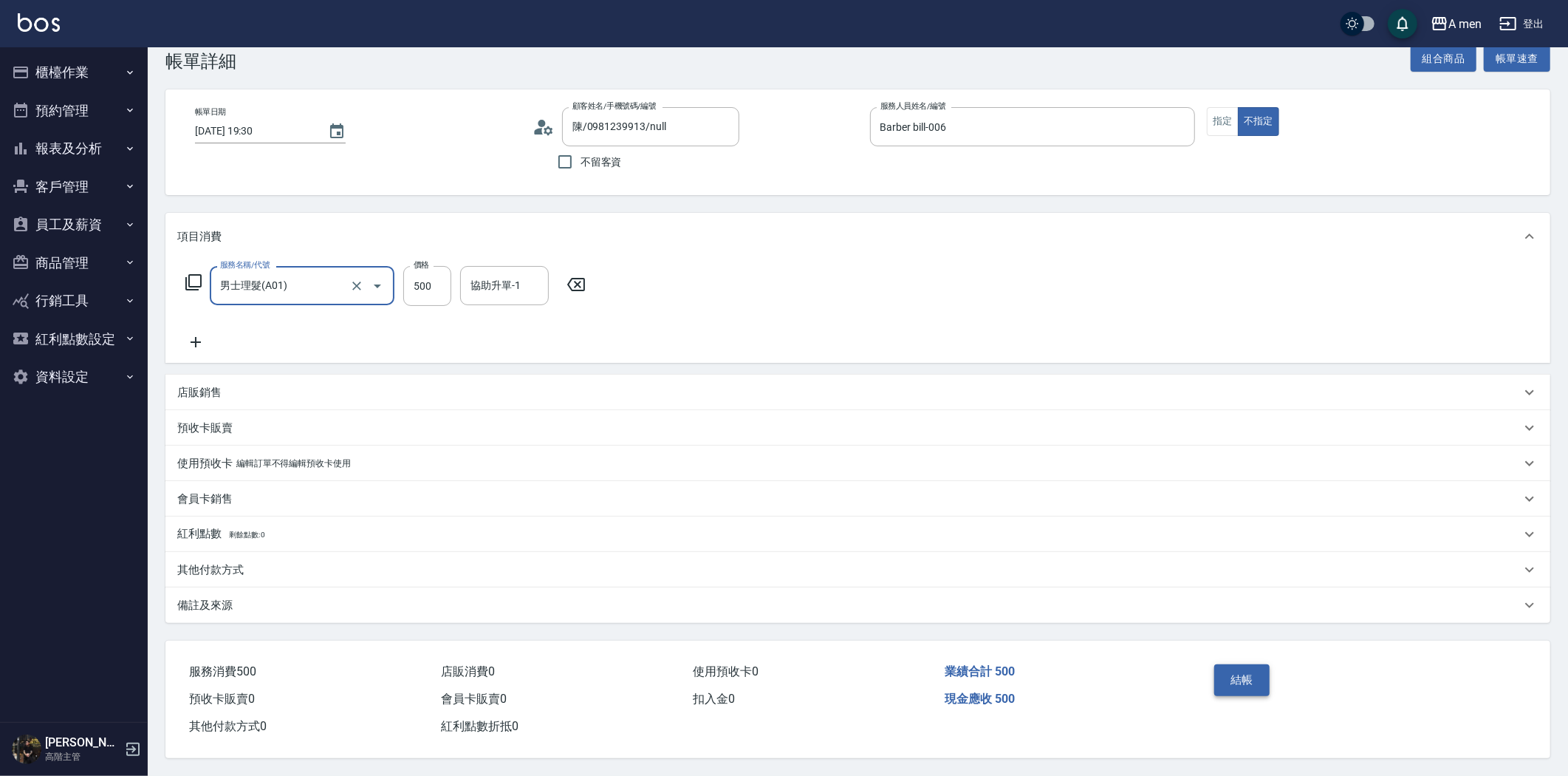
click at [1228, 675] on button "結帳" at bounding box center [1242, 679] width 56 height 31
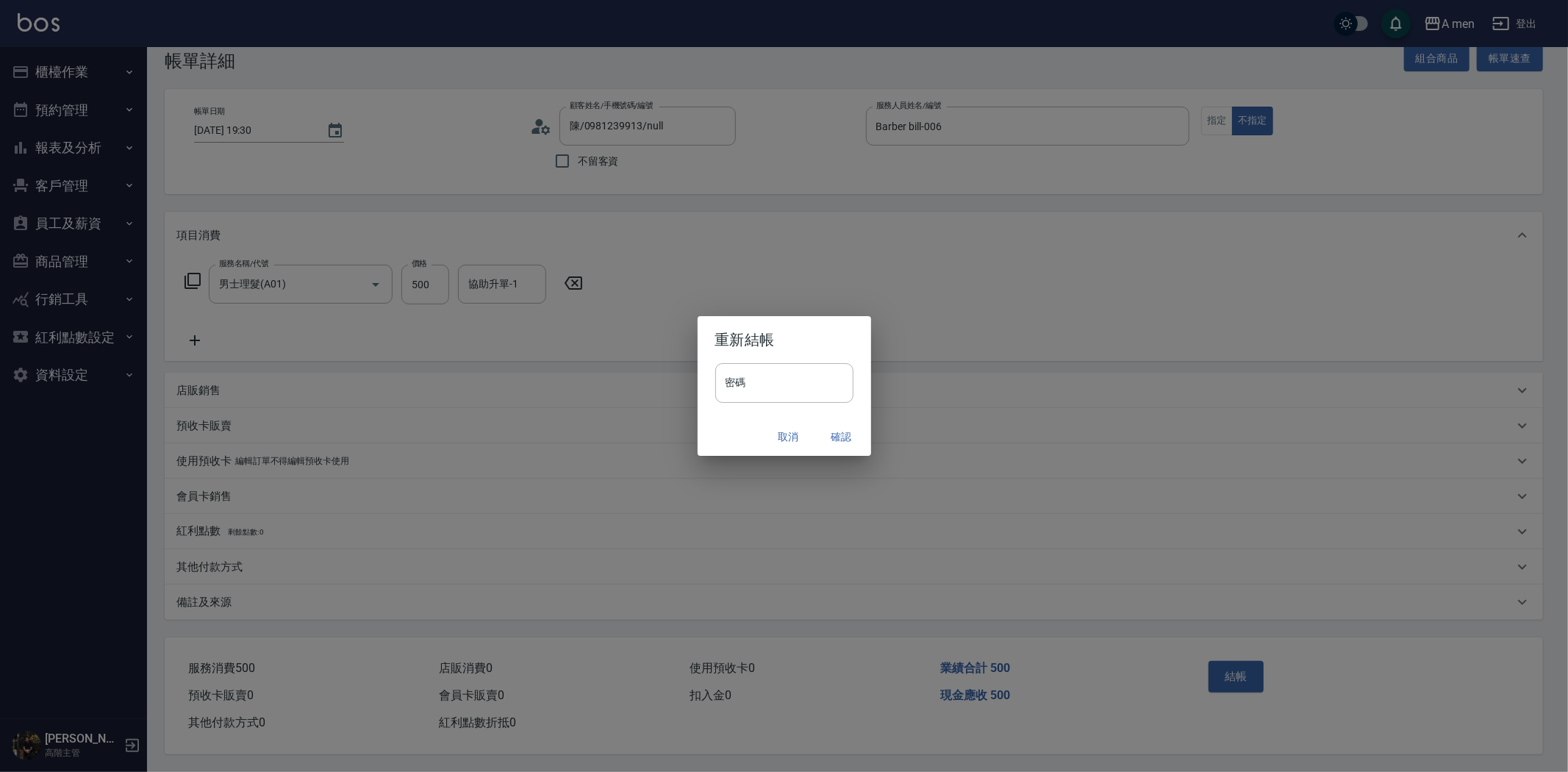
click at [827, 439] on button "確認" at bounding box center [841, 436] width 47 height 27
